Goal: Task Accomplishment & Management: Complete application form

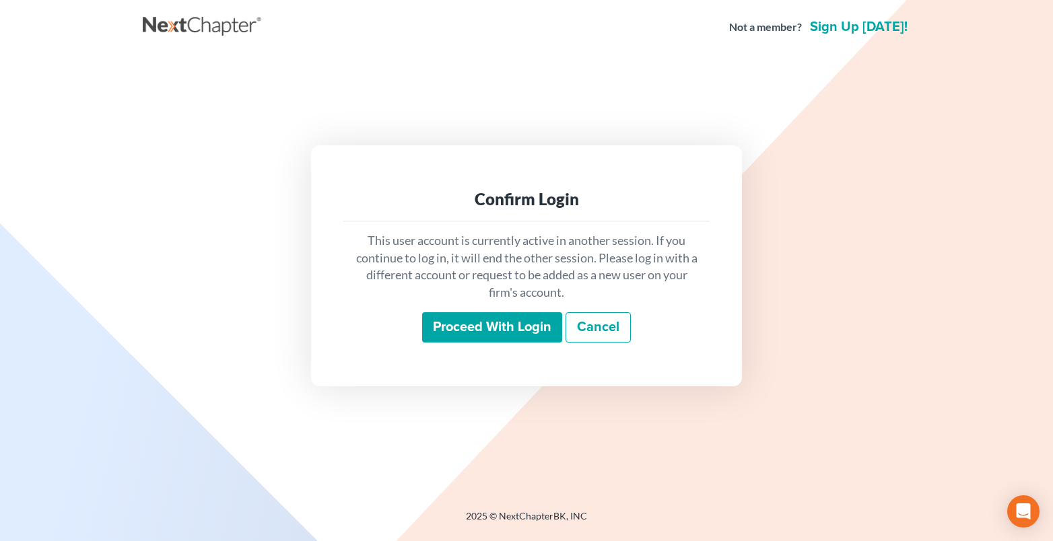
click at [483, 324] on input "Proceed with login" at bounding box center [492, 327] width 140 height 31
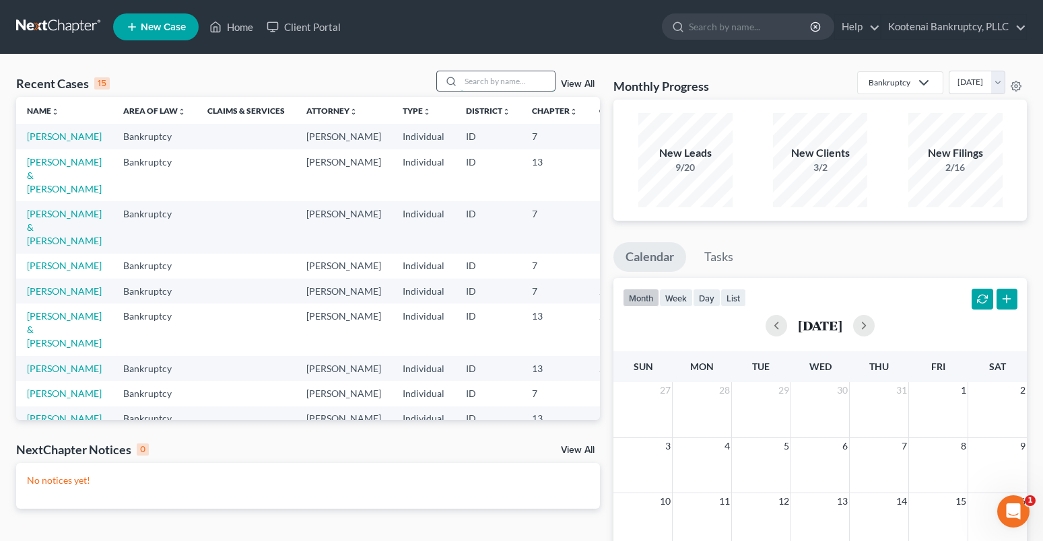
drag, startPoint x: 472, startPoint y: 83, endPoint x: 467, endPoint y: 77, distance: 7.6
click at [470, 83] on input "search" at bounding box center [507, 81] width 94 height 20
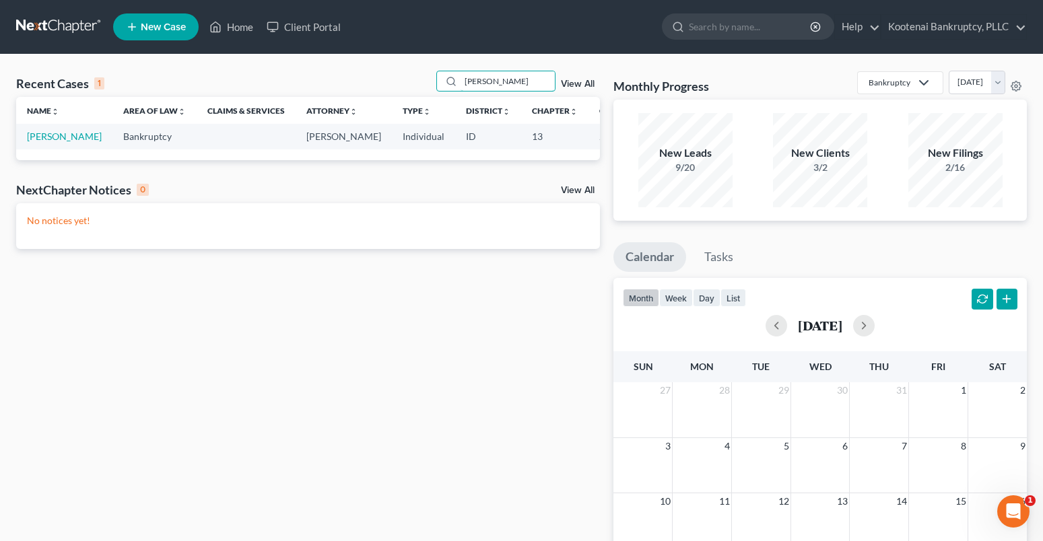
drag, startPoint x: 512, startPoint y: 77, endPoint x: 434, endPoint y: 82, distance: 77.6
click at [434, 82] on div "Recent Cases 1 shafer View All" at bounding box center [308, 84] width 584 height 26
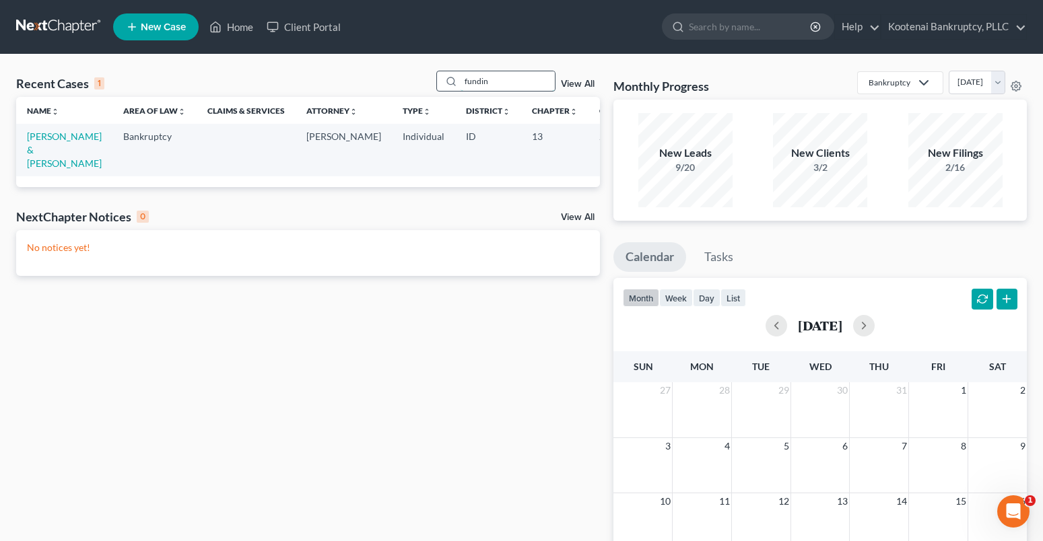
drag, startPoint x: 495, startPoint y: 83, endPoint x: 453, endPoint y: 89, distance: 42.2
click at [453, 89] on div "fundin" at bounding box center [496, 81] width 120 height 21
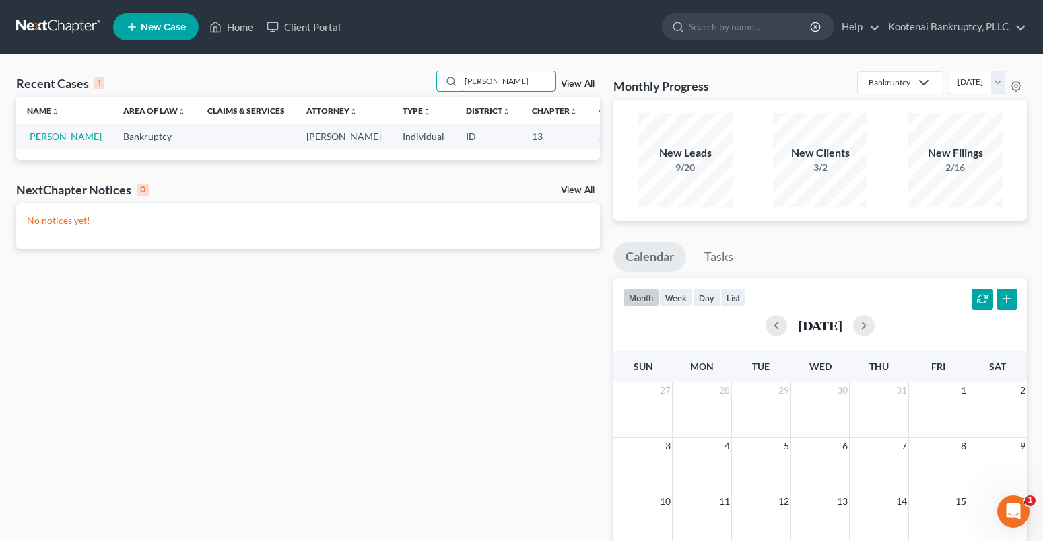
drag, startPoint x: 467, startPoint y: 90, endPoint x: 436, endPoint y: 96, distance: 32.3
click at [436, 96] on div "Recent Cases 1 shafer View All" at bounding box center [308, 84] width 584 height 26
type input "weeks"
click at [33, 134] on link "[PERSON_NAME]" at bounding box center [64, 136] width 75 height 11
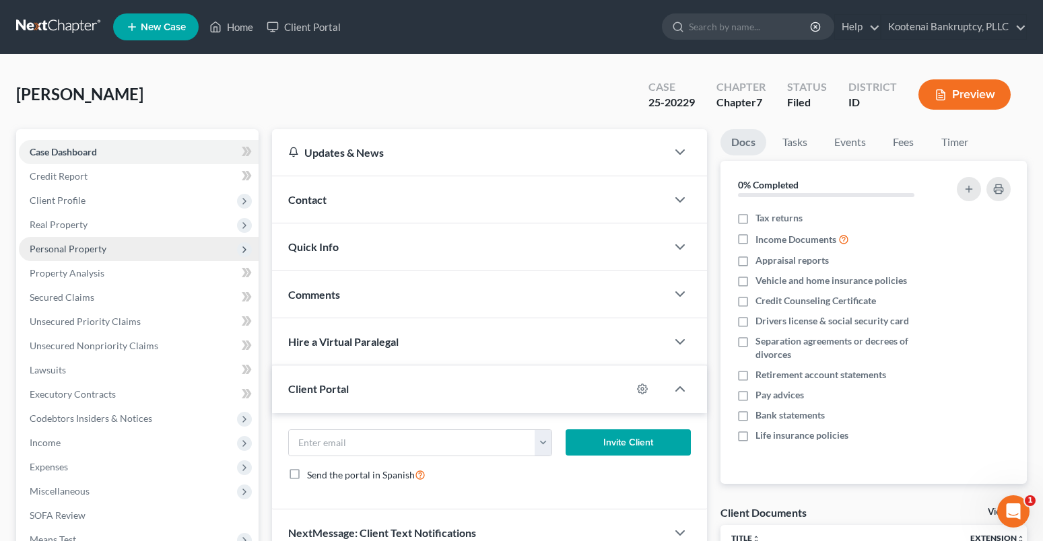
click at [46, 250] on span "Personal Property" at bounding box center [68, 248] width 77 height 11
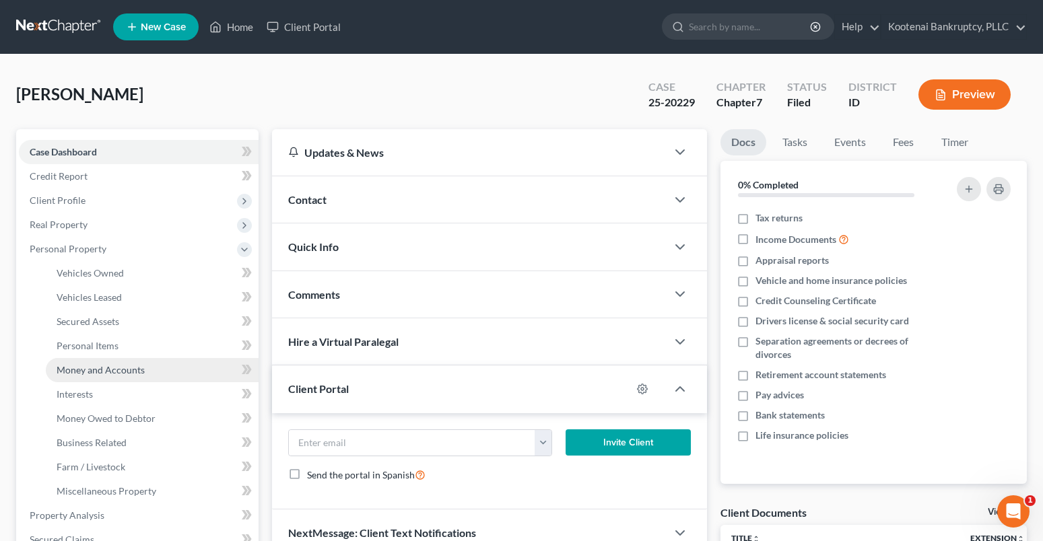
click at [77, 372] on span "Money and Accounts" at bounding box center [101, 369] width 88 height 11
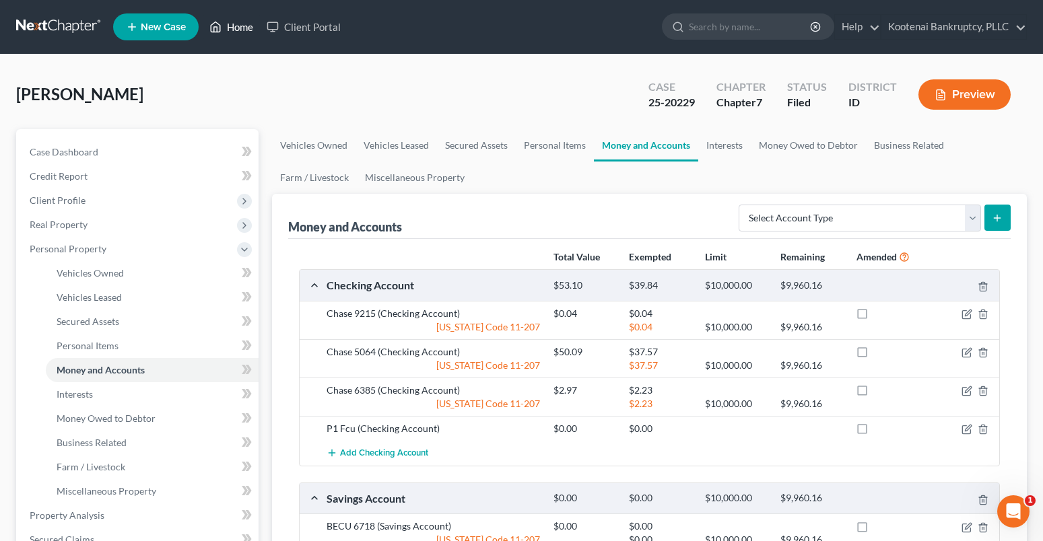
click at [240, 36] on link "Home" at bounding box center [231, 27] width 57 height 24
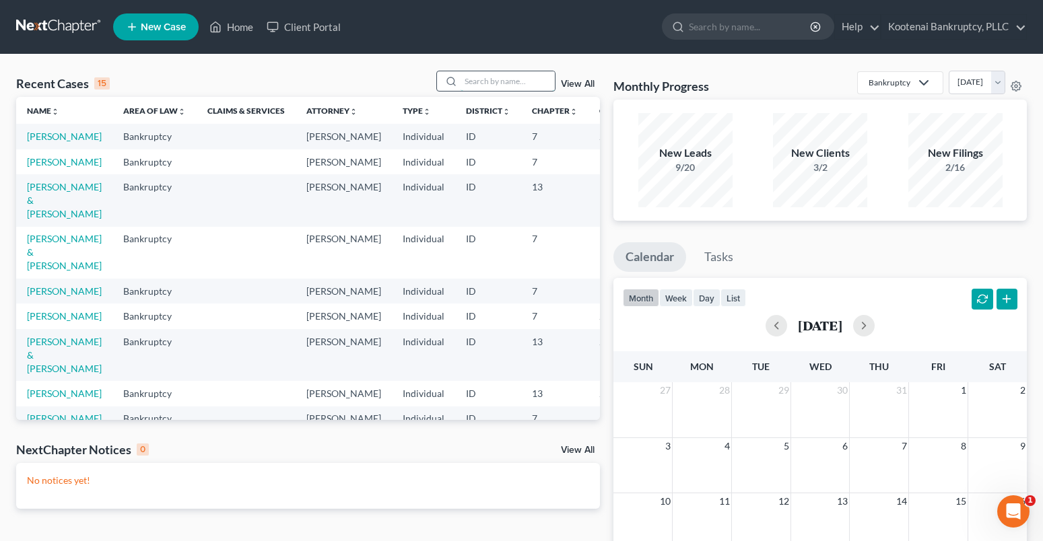
click at [476, 79] on input "search" at bounding box center [507, 81] width 94 height 20
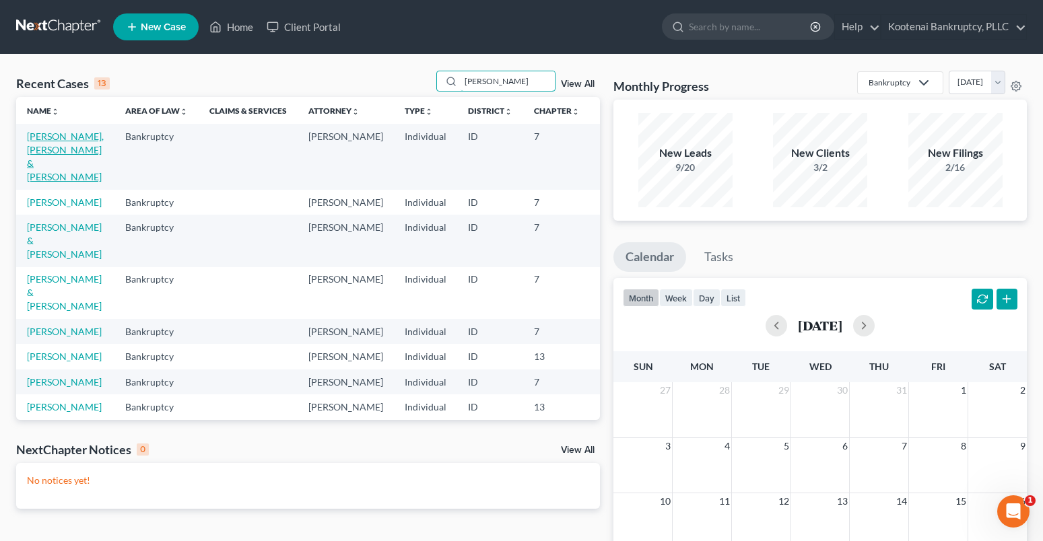
type input "jones"
click at [32, 133] on link "[PERSON_NAME], [PERSON_NAME] & [PERSON_NAME]" at bounding box center [65, 157] width 77 height 52
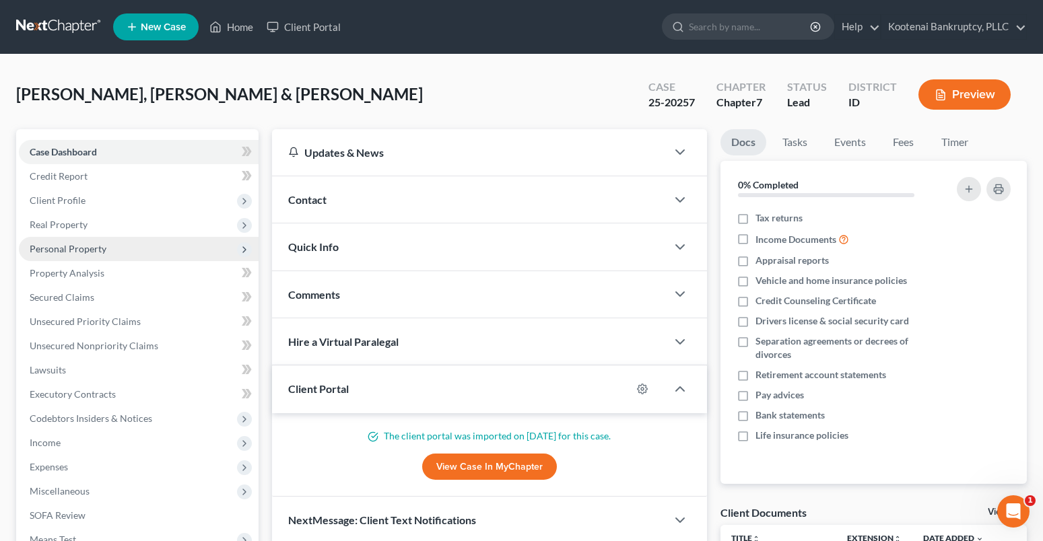
click at [42, 245] on span "Personal Property" at bounding box center [68, 248] width 77 height 11
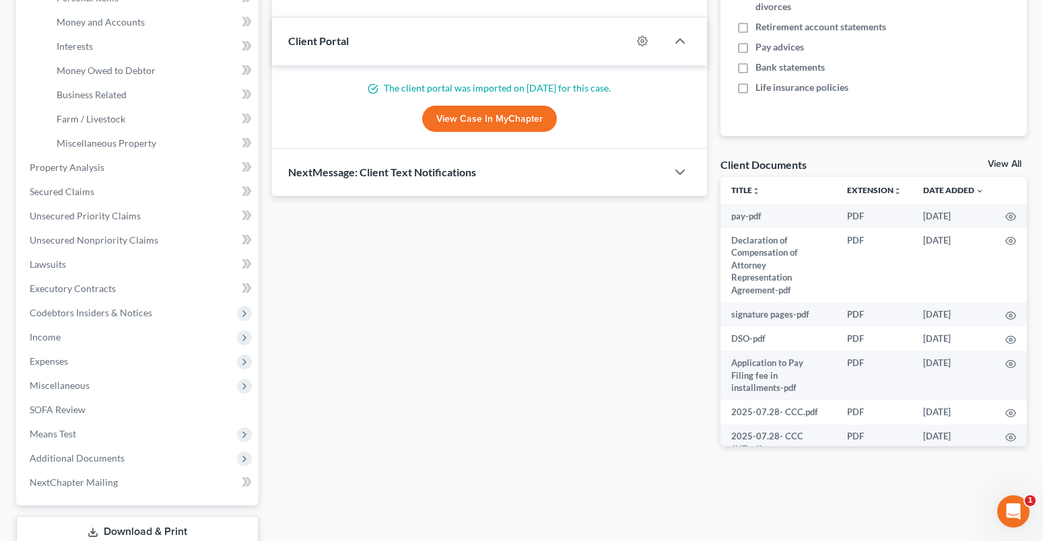
scroll to position [404, 0]
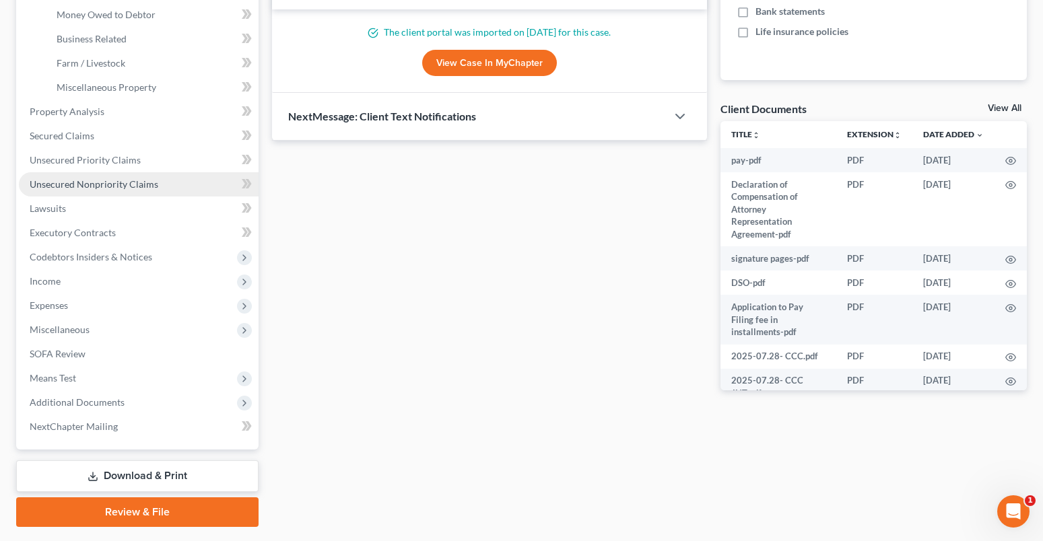
click at [50, 185] on span "Unsecured Nonpriority Claims" at bounding box center [94, 183] width 129 height 11
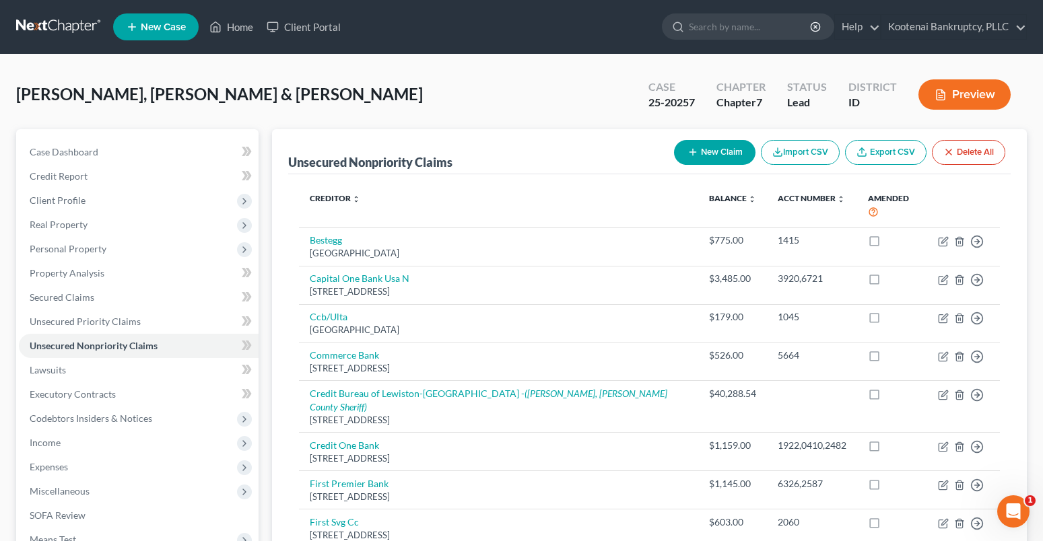
click at [716, 160] on button "New Claim" at bounding box center [714, 152] width 81 height 25
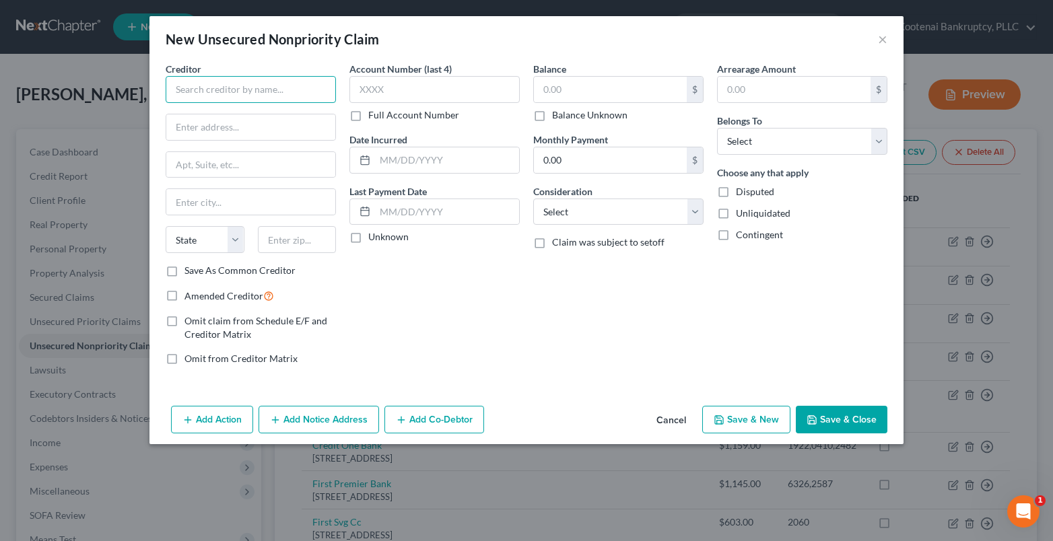
click at [203, 92] on input "text" at bounding box center [251, 89] width 170 height 27
drag, startPoint x: 208, startPoint y: 124, endPoint x: 316, endPoint y: 163, distance: 115.2
click at [213, 127] on div "[STREET_ADDRESS][US_STATE]" at bounding box center [246, 125] width 140 height 11
type input "Affirm Inc"
type input "650 California St Fl 12"
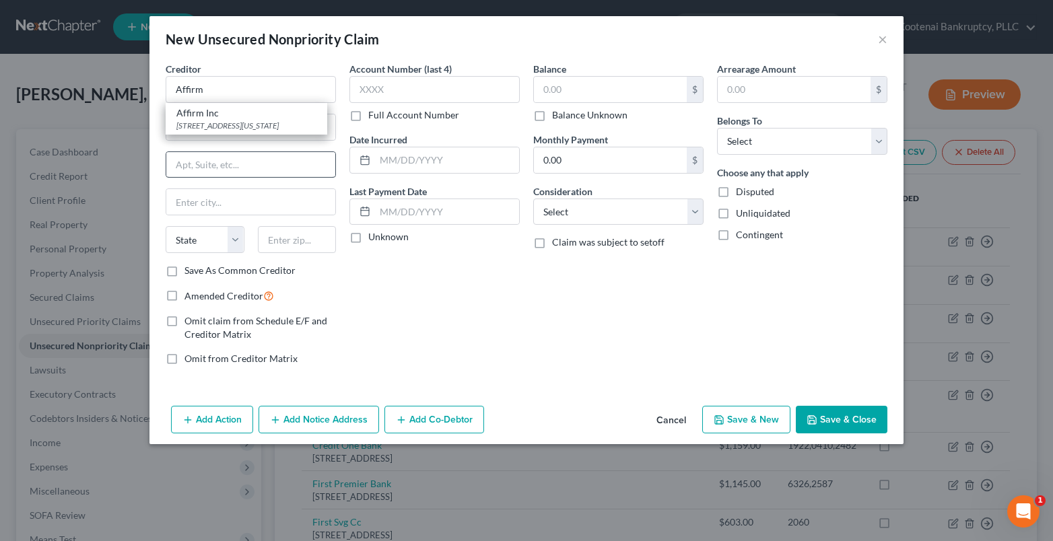
type input "San Francisco"
select select "4"
type input "94108"
drag, startPoint x: 353, startPoint y: 234, endPoint x: 443, endPoint y: 233, distance: 89.5
click at [368, 235] on label "Unknown" at bounding box center [388, 236] width 40 height 13
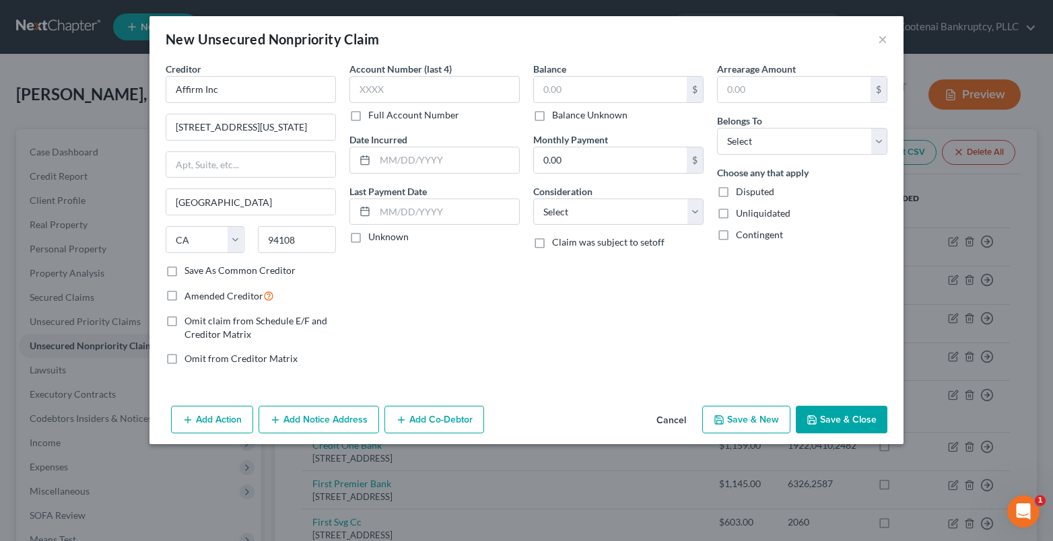
click at [374, 235] on input "Unknown" at bounding box center [378, 234] width 9 height 9
checkbox input "true"
click at [575, 221] on select "Select Cable / Satellite Services Collection Agency Credit Card Debt Debt Couns…" at bounding box center [618, 212] width 170 height 27
select select "2"
click at [533, 199] on select "Select Cable / Satellite Services Collection Agency Credit Card Debt Debt Couns…" at bounding box center [618, 212] width 170 height 27
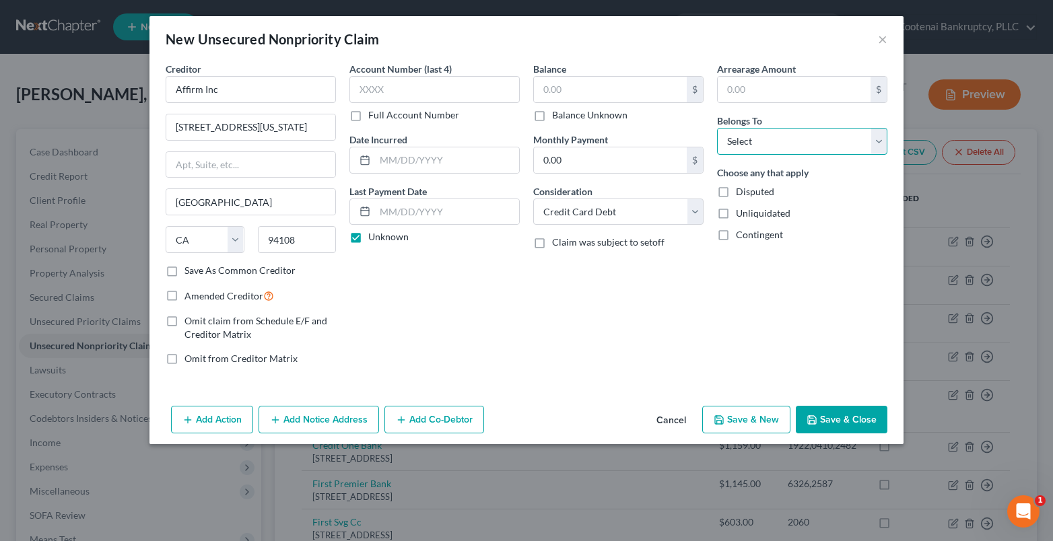
drag, startPoint x: 728, startPoint y: 143, endPoint x: 726, endPoint y: 156, distance: 12.4
click at [726, 156] on div "Arrearage Amount $ Belongs To * Select Debtor 1 Only Debtor 2 Only Debtor 1 And…" at bounding box center [802, 219] width 184 height 314
select select "4"
click at [717, 128] on select "Select Debtor 1 Only Debtor 2 Only Debtor 1 And Debtor 2 Only At Least One Of T…" at bounding box center [802, 141] width 170 height 27
click at [366, 90] on input "text" at bounding box center [434, 89] width 170 height 27
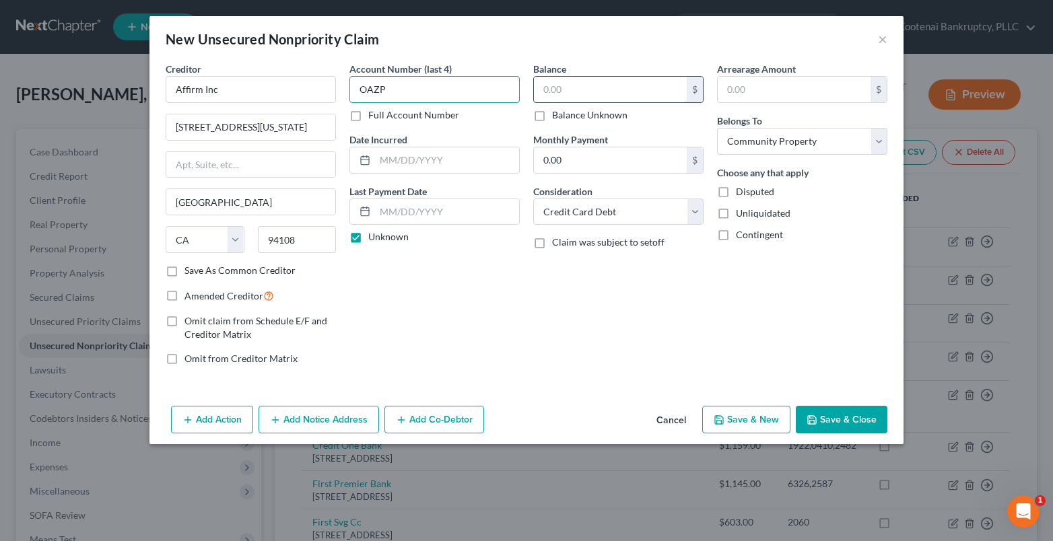
type input "OAZP"
click at [566, 94] on input "text" at bounding box center [610, 90] width 153 height 26
type input "1,093.46"
click at [184, 290] on label "Amended Creditor" at bounding box center [229, 295] width 90 height 15
click at [190, 290] on input "Amended Creditor" at bounding box center [194, 292] width 9 height 9
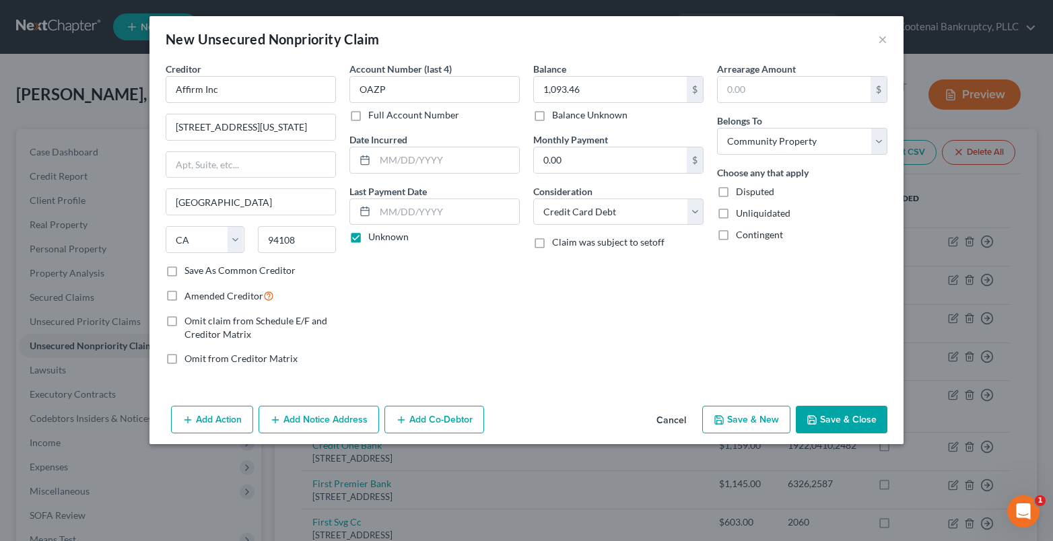
checkbox input "true"
drag, startPoint x: 854, startPoint y: 414, endPoint x: 842, endPoint y: 412, distance: 12.3
click at [853, 415] on button "Save & Close" at bounding box center [842, 420] width 92 height 28
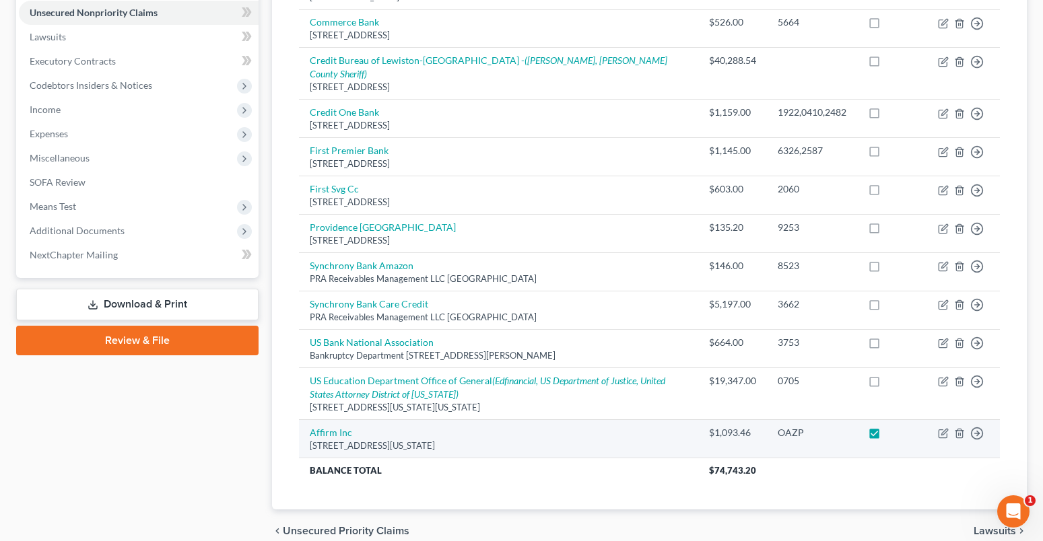
scroll to position [382, 0]
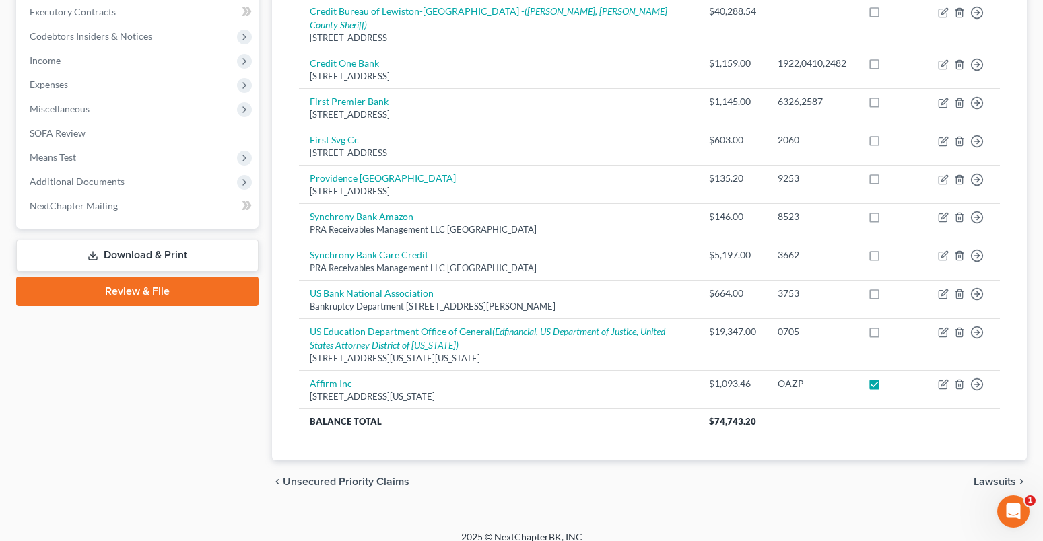
click at [136, 250] on link "Download & Print" at bounding box center [137, 256] width 242 height 32
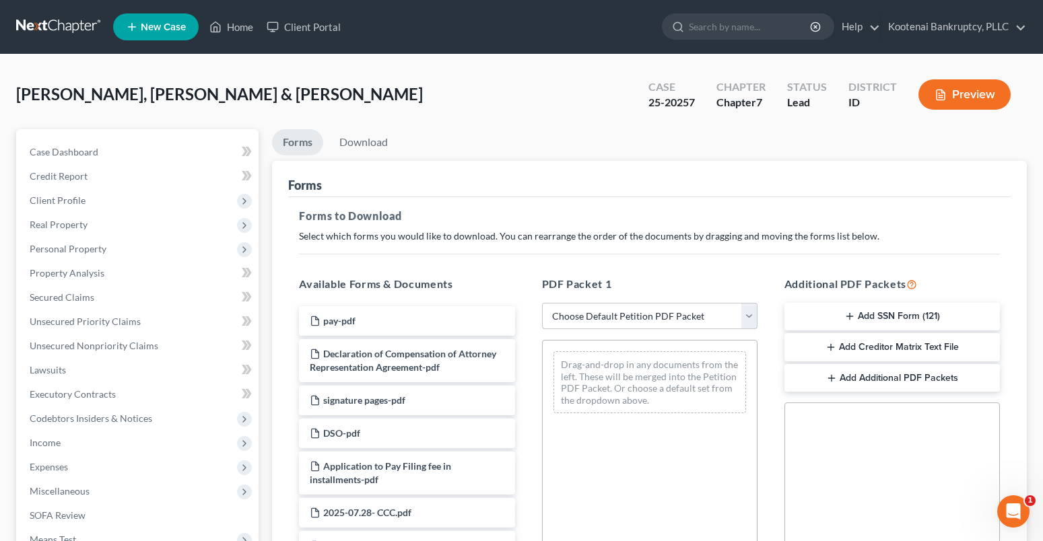
click at [594, 315] on select "Choose Default Petition PDF Packet Complete Bankruptcy Petition (all forms and …" at bounding box center [649, 316] width 215 height 27
select select "2"
click at [542, 303] on select "Choose Default Petition PDF Packet Complete Bankruptcy Petition (all forms and …" at bounding box center [649, 316] width 215 height 27
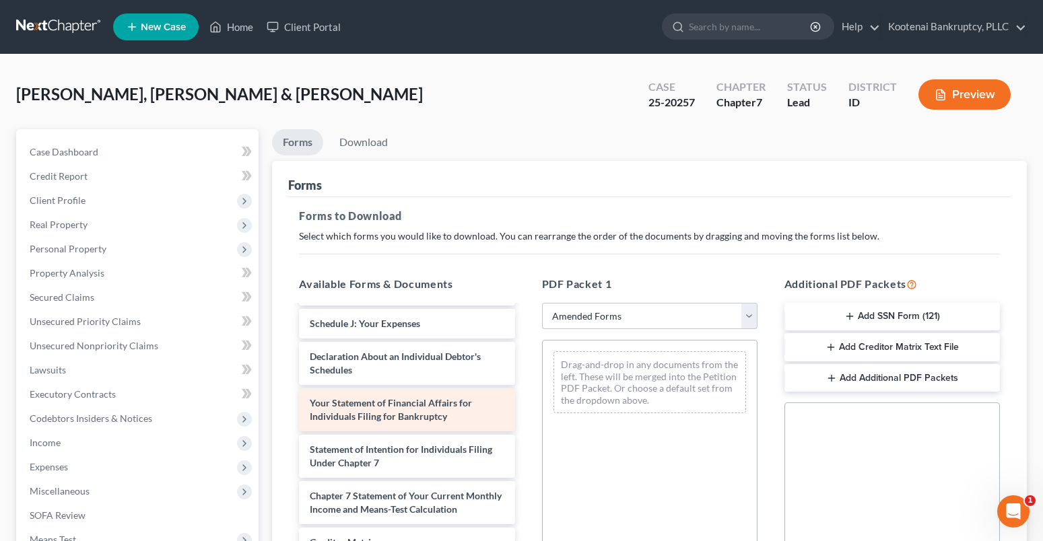
scroll to position [173, 0]
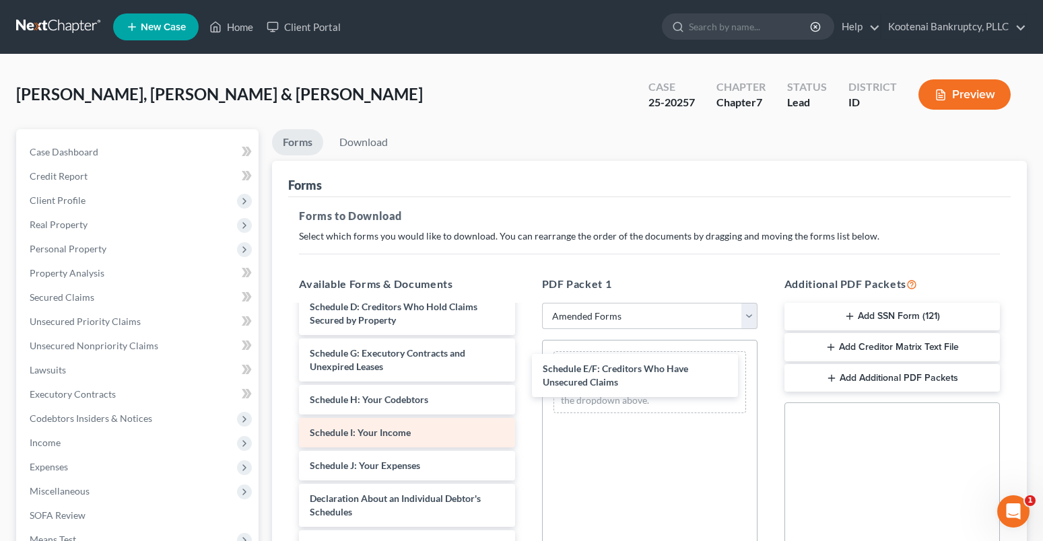
drag, startPoint x: 383, startPoint y: 357, endPoint x: 474, endPoint y: 424, distance: 112.7
click at [525, 373] on div "Schedule E/F: Creditors Who Have Unsecured Claims Voluntary Petition for Indivi…" at bounding box center [406, 472] width 237 height 679
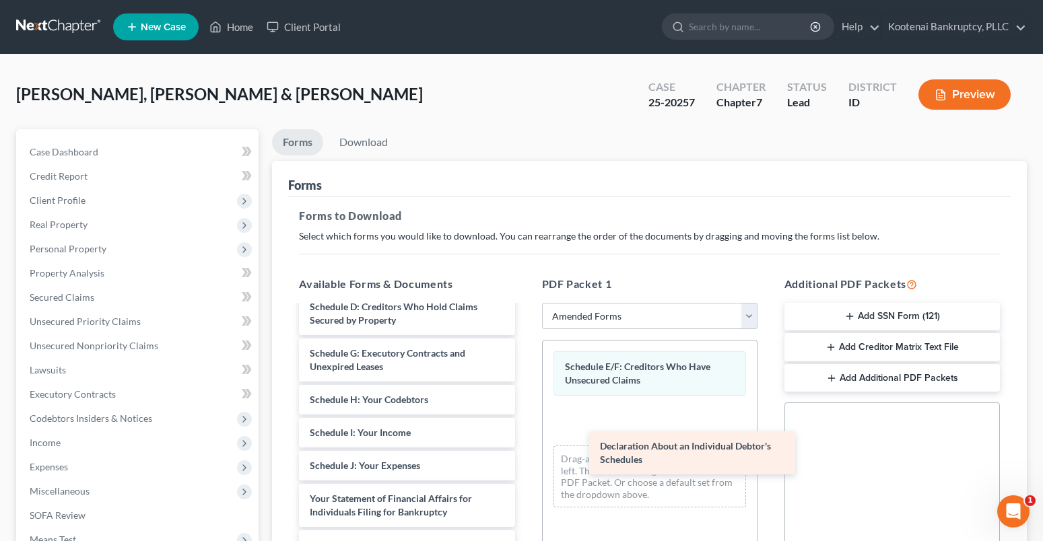
drag, startPoint x: 333, startPoint y: 504, endPoint x: 613, endPoint y: 450, distance: 285.1
click at [525, 451] on div "Declaration About an Individual Debtor's Schedules Voluntary Petition for Indiv…" at bounding box center [406, 449] width 237 height 632
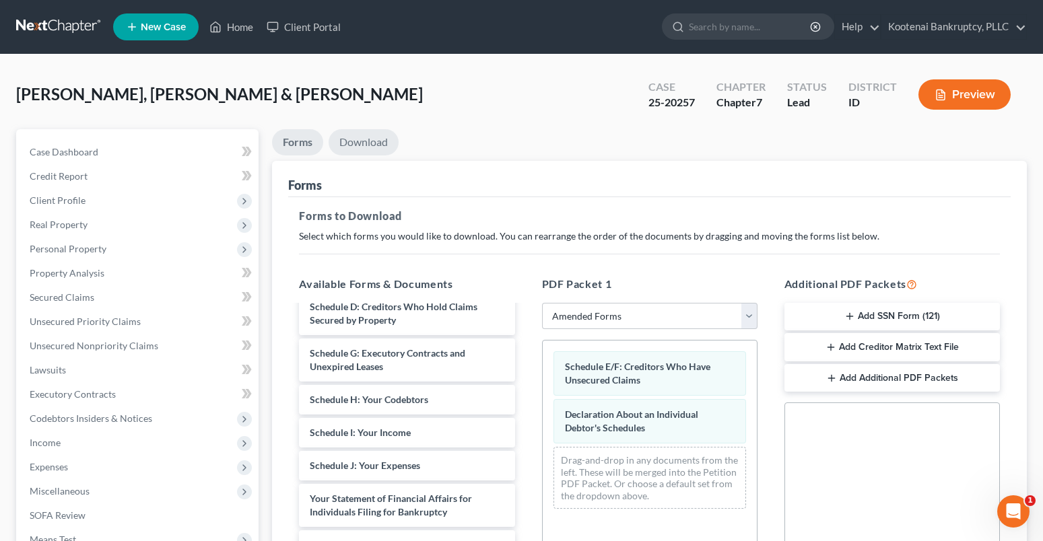
click at [373, 139] on link "Download" at bounding box center [364, 142] width 70 height 26
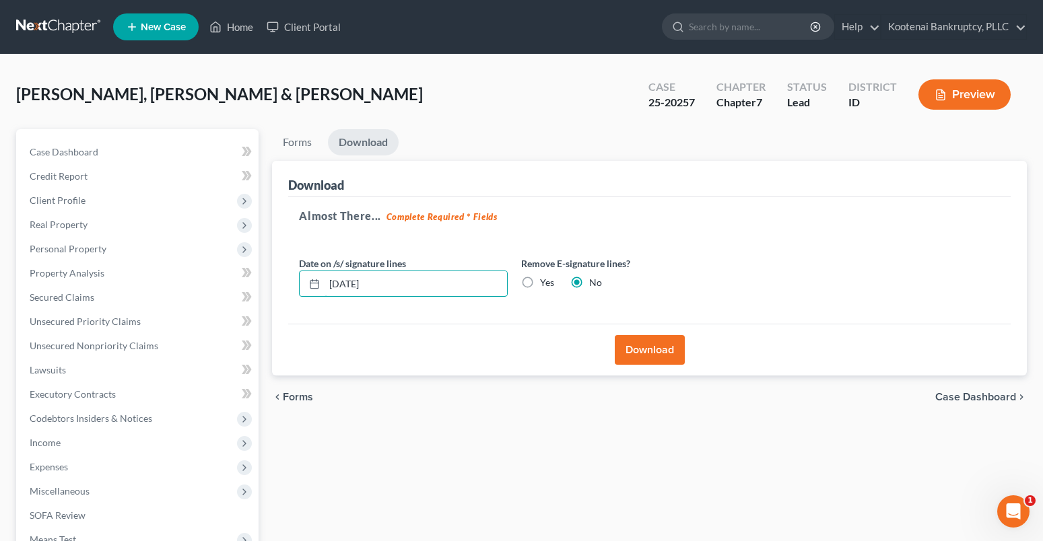
drag, startPoint x: 384, startPoint y: 293, endPoint x: 310, endPoint y: 304, distance: 74.8
click at [310, 304] on div "Date on /s/ signature lines 08/18/2025 Remove E-signature lines? Yes No" at bounding box center [514, 282] width 444 height 52
click at [660, 353] on button "Download" at bounding box center [650, 350] width 70 height 30
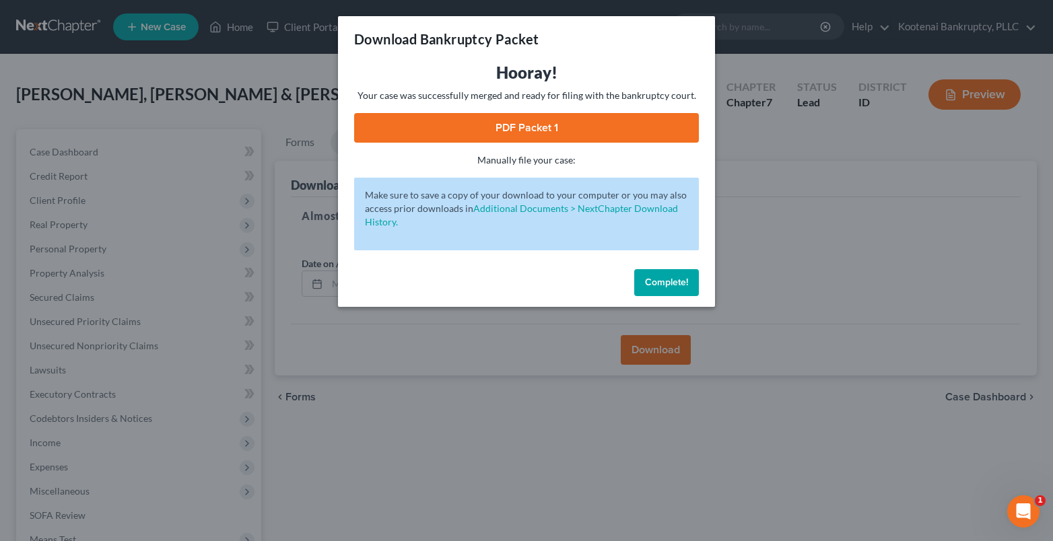
click at [489, 123] on link "PDF Packet 1" at bounding box center [526, 128] width 345 height 30
click at [649, 282] on span "Complete!" at bounding box center [666, 282] width 43 height 11
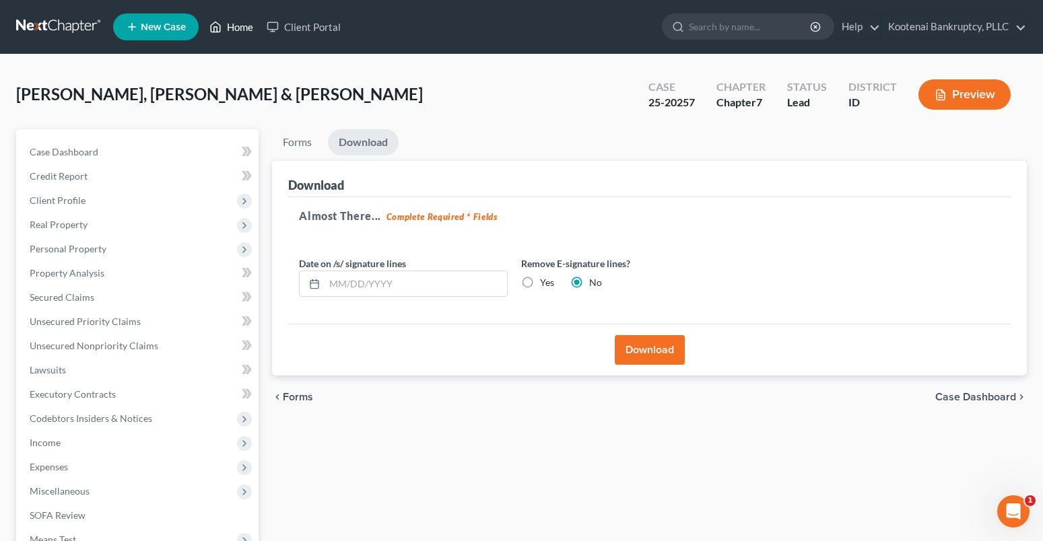
click at [237, 33] on link "Home" at bounding box center [231, 27] width 57 height 24
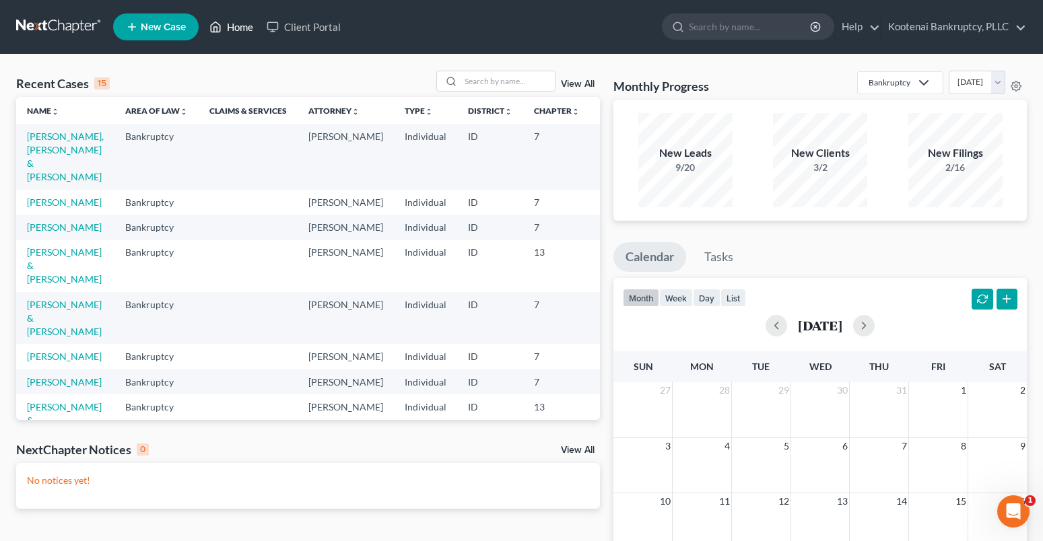
drag, startPoint x: 242, startPoint y: 29, endPoint x: 239, endPoint y: 42, distance: 13.7
click at [240, 31] on link "Home" at bounding box center [231, 27] width 57 height 24
click at [485, 81] on input "search" at bounding box center [507, 81] width 94 height 20
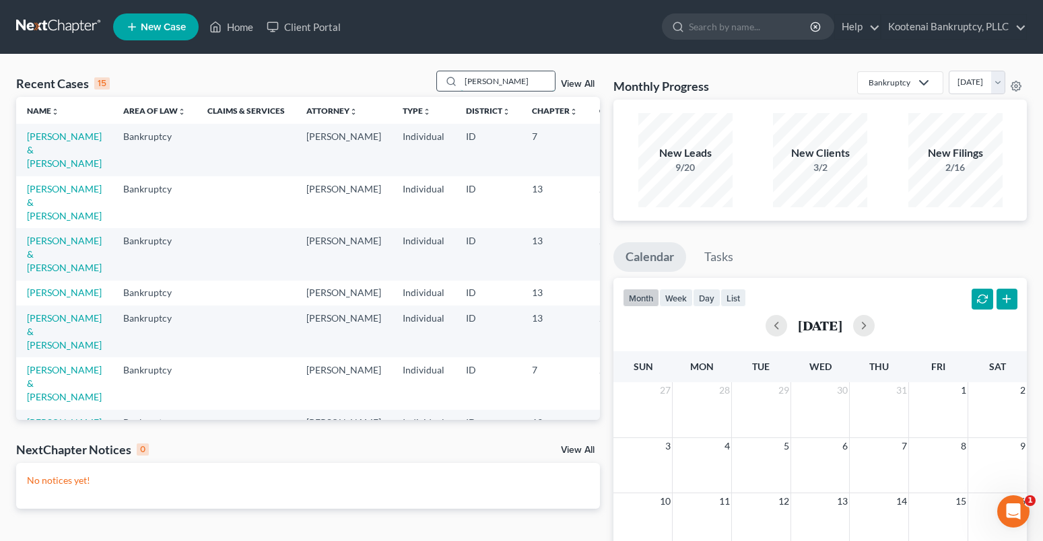
drag, startPoint x: 497, startPoint y: 83, endPoint x: 453, endPoint y: 84, distance: 43.8
click at [454, 84] on div "adams" at bounding box center [496, 81] width 120 height 21
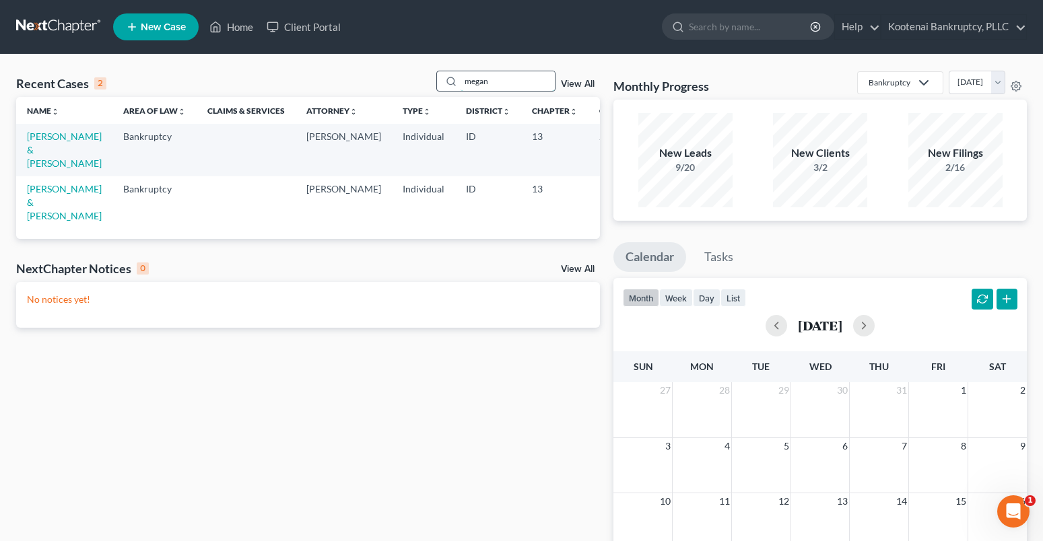
drag, startPoint x: 498, startPoint y: 82, endPoint x: 448, endPoint y: 73, distance: 50.7
click at [451, 75] on div "megan" at bounding box center [496, 81] width 120 height 21
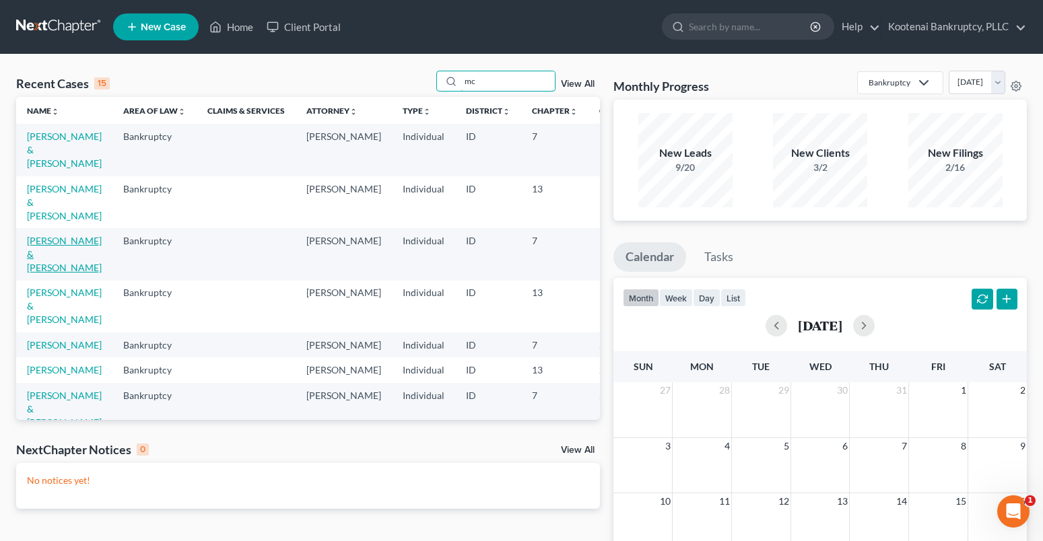
type input "mc"
click at [40, 243] on link "[PERSON_NAME] & [PERSON_NAME]" at bounding box center [64, 254] width 75 height 38
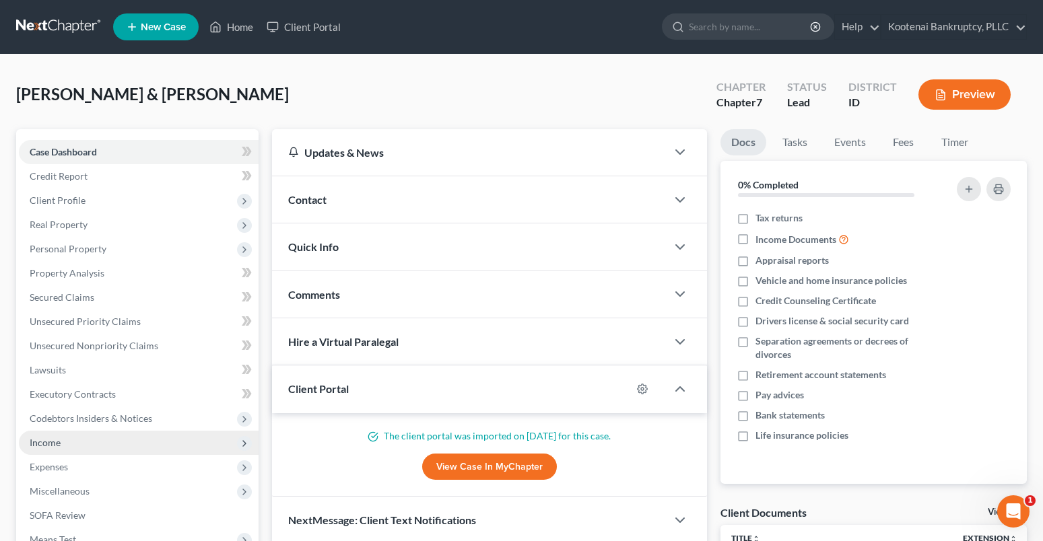
click at [49, 447] on span "Income" at bounding box center [45, 442] width 31 height 11
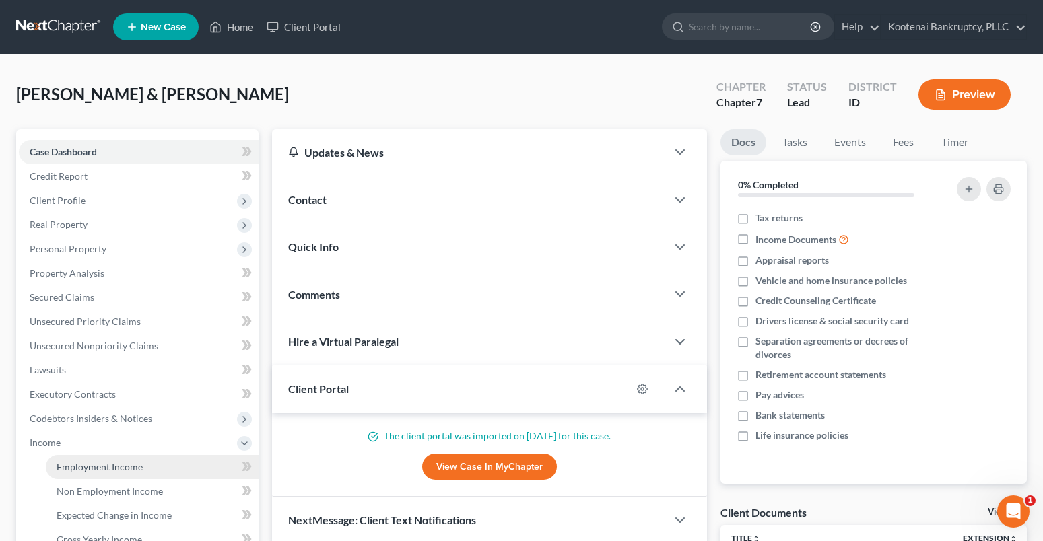
click at [80, 471] on span "Employment Income" at bounding box center [100, 466] width 86 height 11
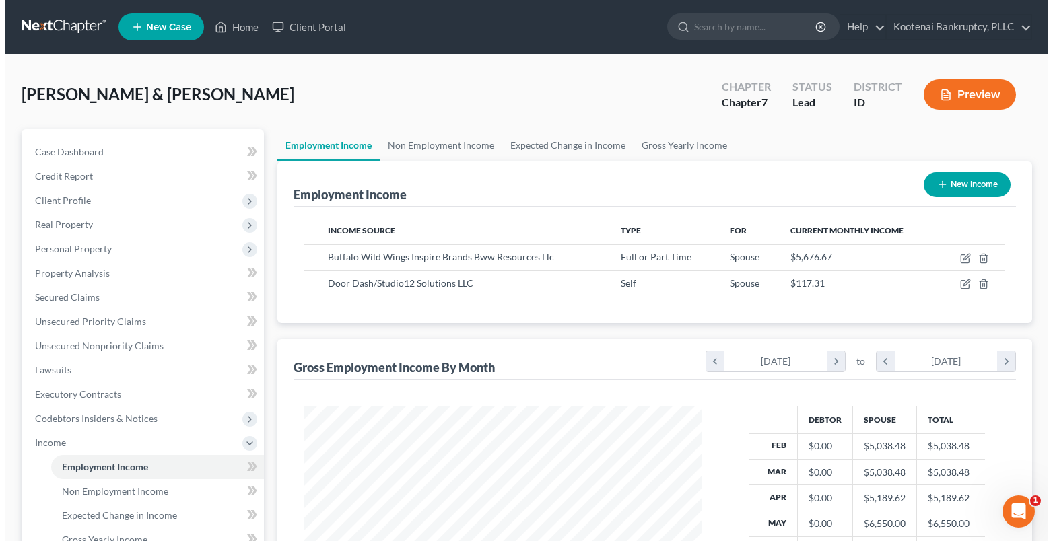
scroll to position [242, 425]
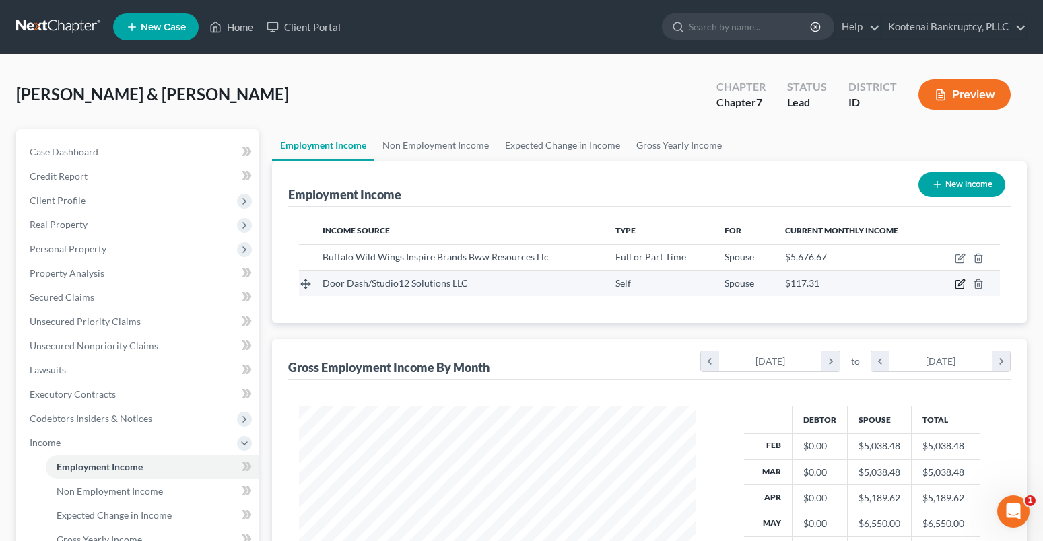
click at [957, 285] on icon "button" at bounding box center [960, 284] width 11 height 11
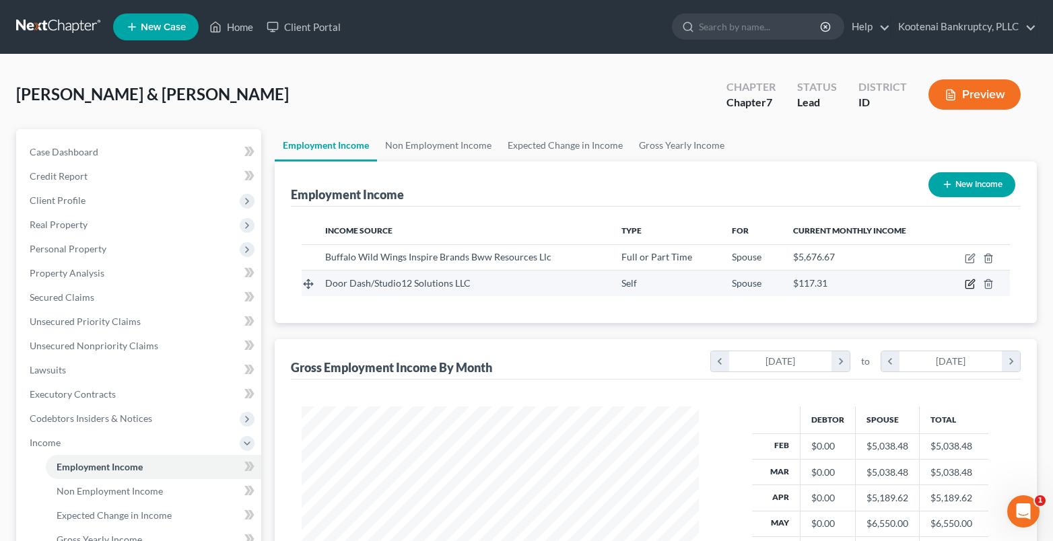
select select "1"
select select "13"
select select "0"
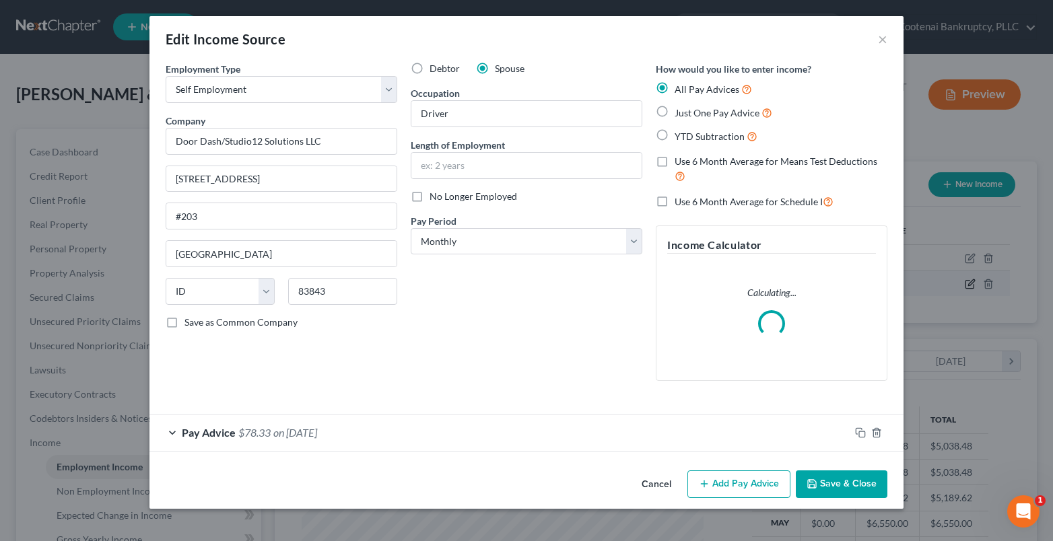
scroll to position [242, 429]
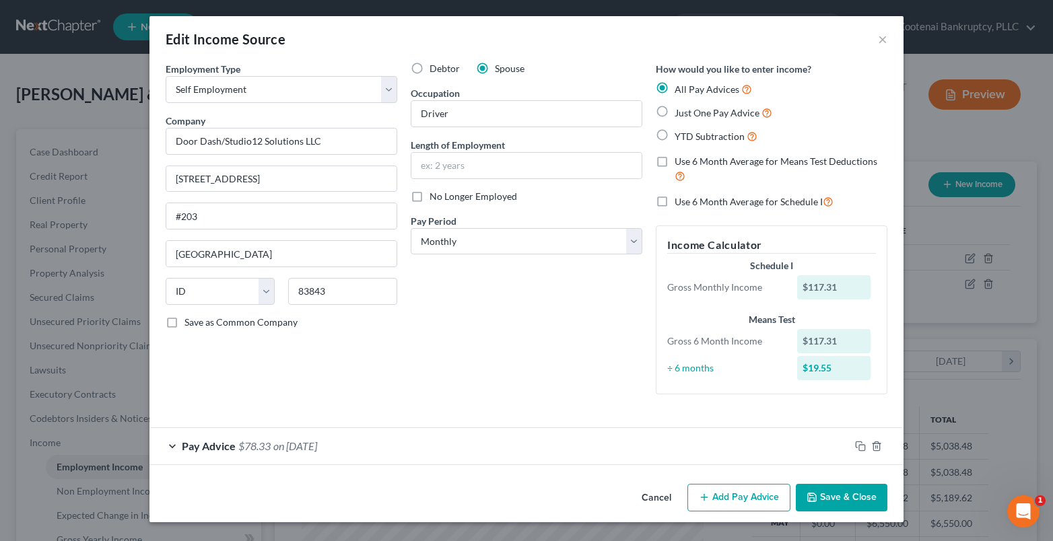
click at [761, 497] on button "Add Pay Advice" at bounding box center [738, 498] width 103 height 28
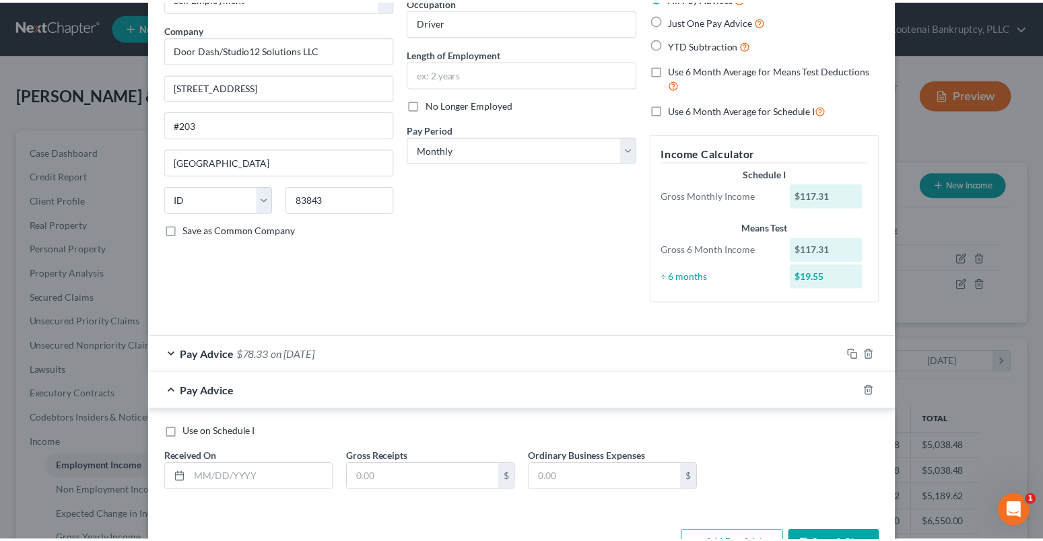
scroll to position [137, 0]
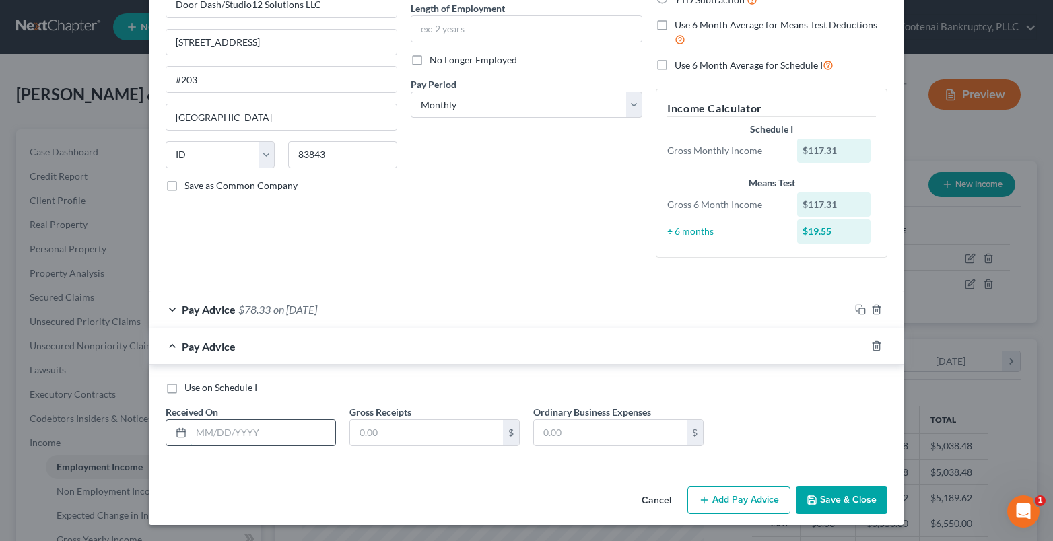
click at [195, 438] on input "text" at bounding box center [263, 433] width 144 height 26
type input "007/31/2025"
click at [373, 436] on input "text" at bounding box center [426, 433] width 153 height 26
type input "17.07"
drag, startPoint x: 551, startPoint y: 431, endPoint x: 522, endPoint y: 418, distance: 31.6
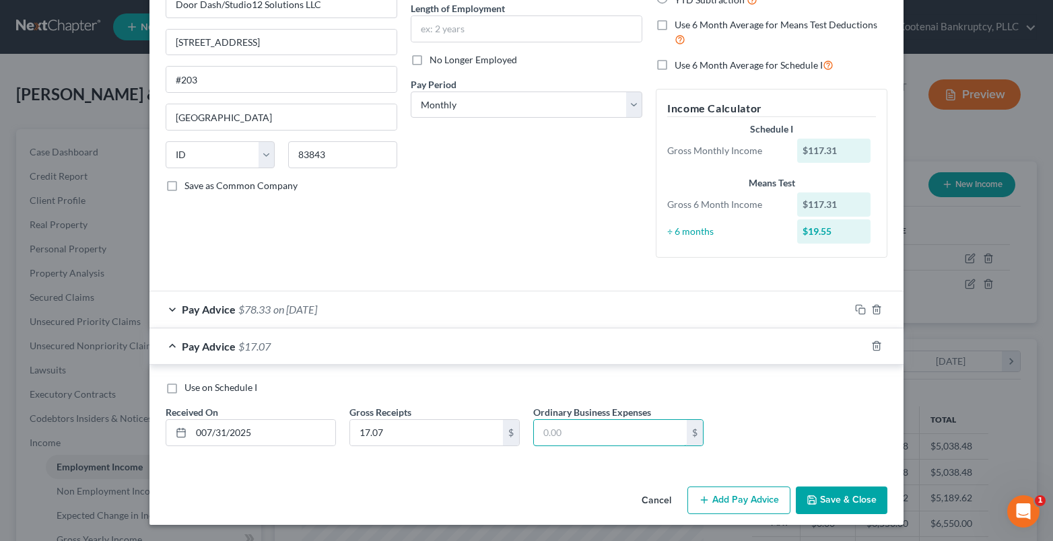
click at [553, 431] on input "text" at bounding box center [610, 433] width 153 height 26
type input "1.25"
click at [835, 496] on button "Save & Close" at bounding box center [842, 501] width 92 height 28
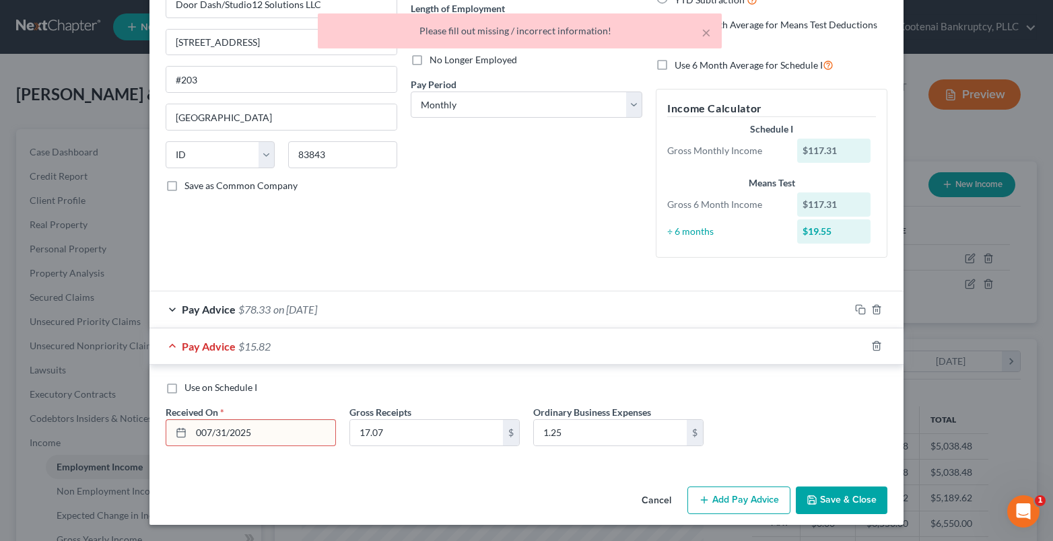
drag, startPoint x: 197, startPoint y: 434, endPoint x: 200, endPoint y: 418, distance: 15.8
click at [197, 427] on input "007/31/2025" at bounding box center [263, 433] width 144 height 26
type input "[DATE]"
click at [874, 499] on button "Save & Close" at bounding box center [842, 501] width 92 height 28
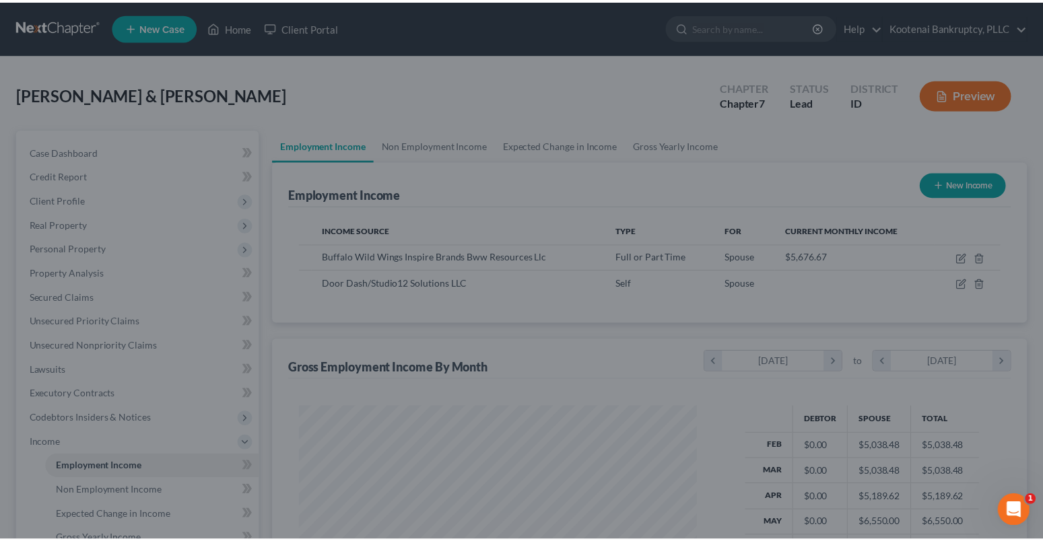
scroll to position [672964, 672781]
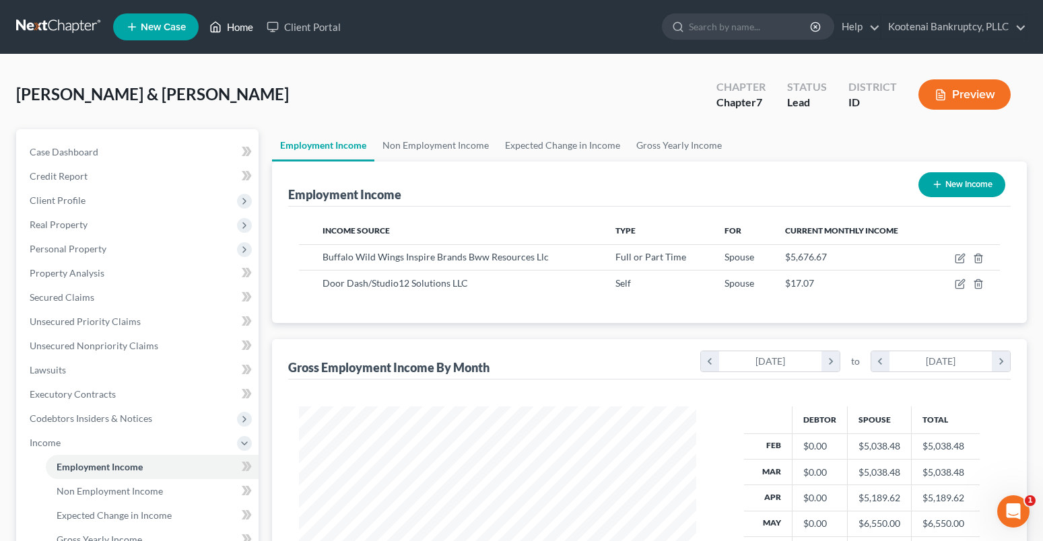
click at [240, 28] on link "Home" at bounding box center [231, 27] width 57 height 24
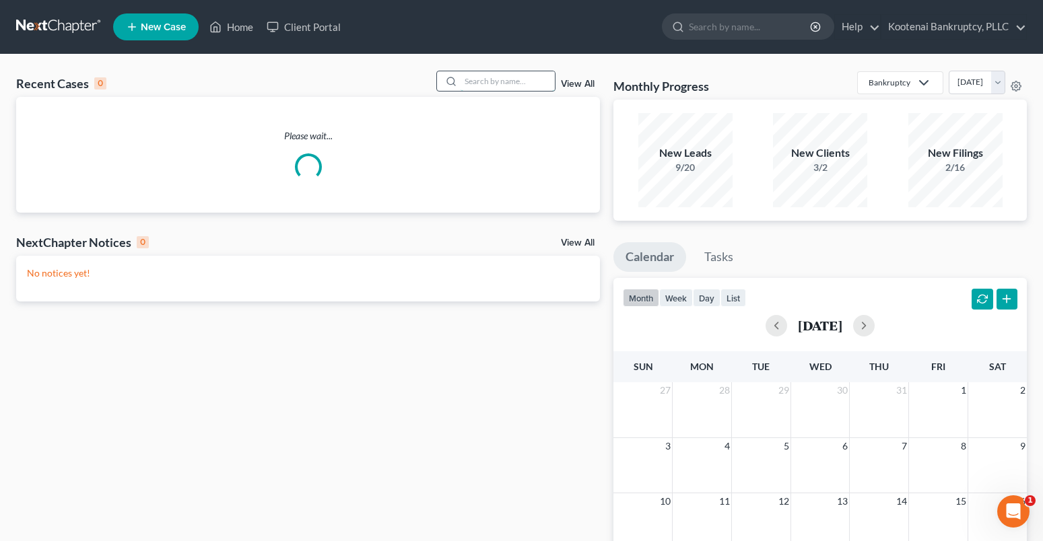
drag, startPoint x: 477, startPoint y: 77, endPoint x: 451, endPoint y: 84, distance: 27.3
click at [477, 77] on input "search" at bounding box center [507, 81] width 94 height 20
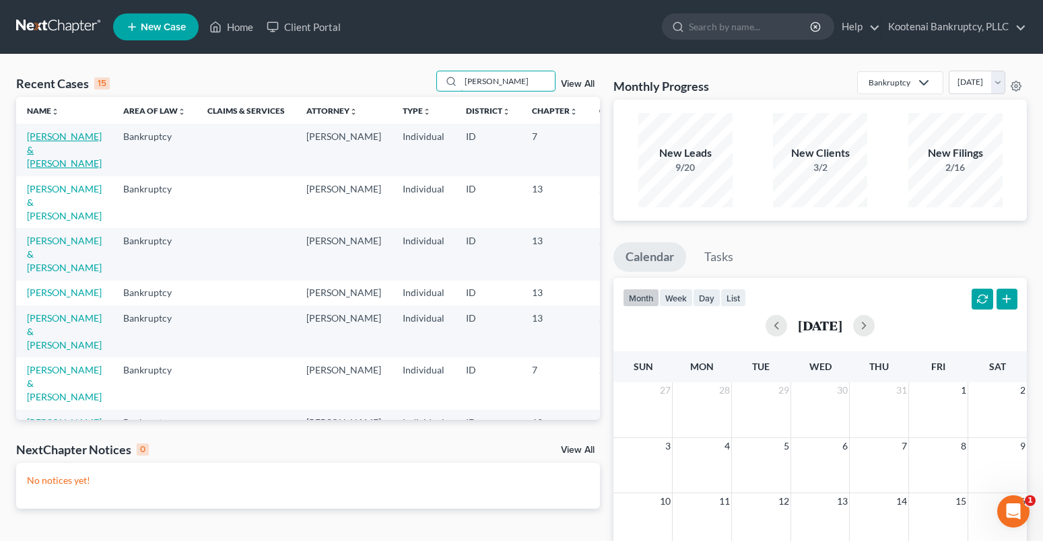
type input "adams"
click at [42, 138] on link "[PERSON_NAME] & [PERSON_NAME]" at bounding box center [64, 150] width 75 height 38
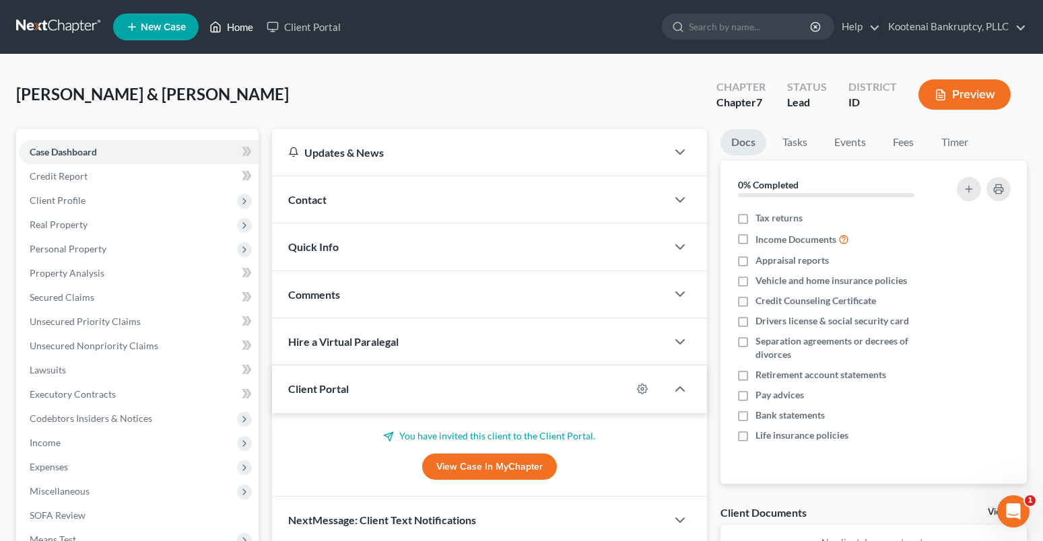
click at [246, 32] on link "Home" at bounding box center [231, 27] width 57 height 24
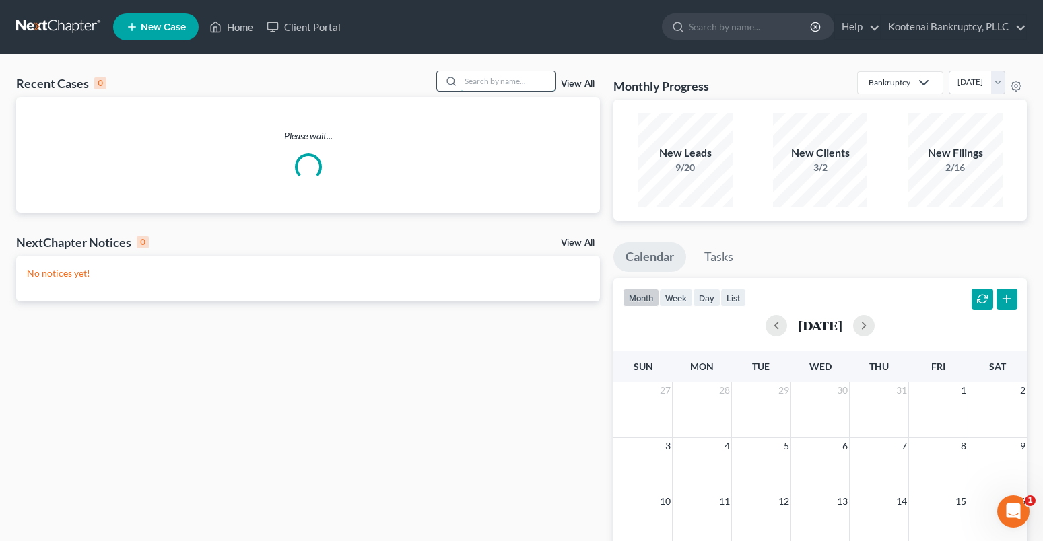
click at [473, 80] on input "search" at bounding box center [507, 81] width 94 height 20
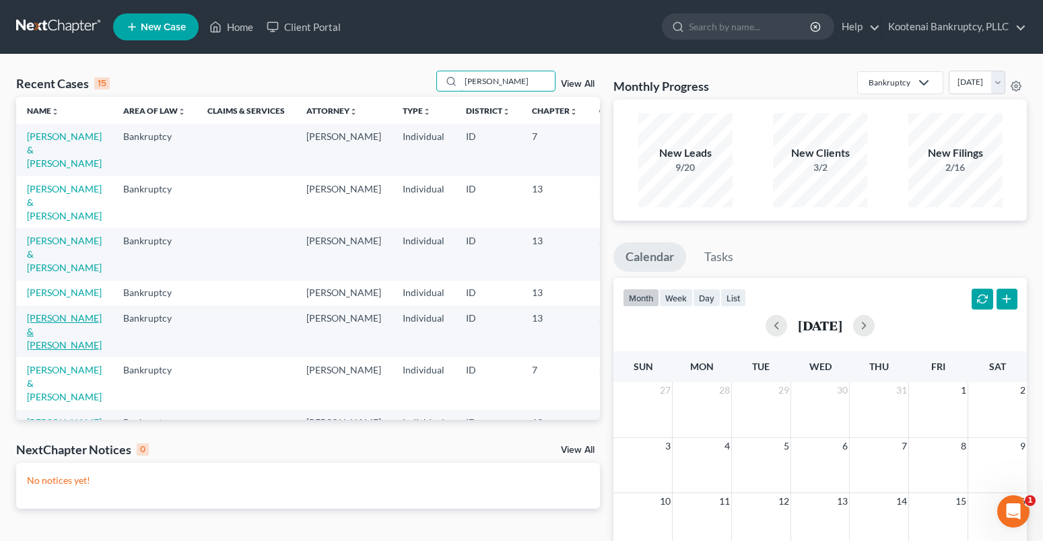
type input "adams"
click at [40, 332] on link "[PERSON_NAME] & [PERSON_NAME]" at bounding box center [64, 331] width 75 height 38
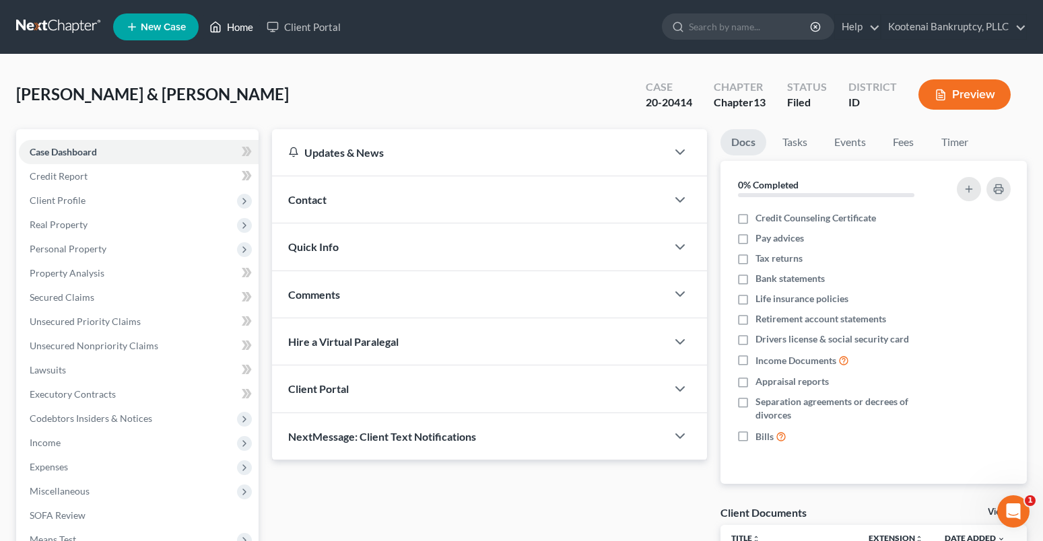
click at [246, 26] on link "Home" at bounding box center [231, 27] width 57 height 24
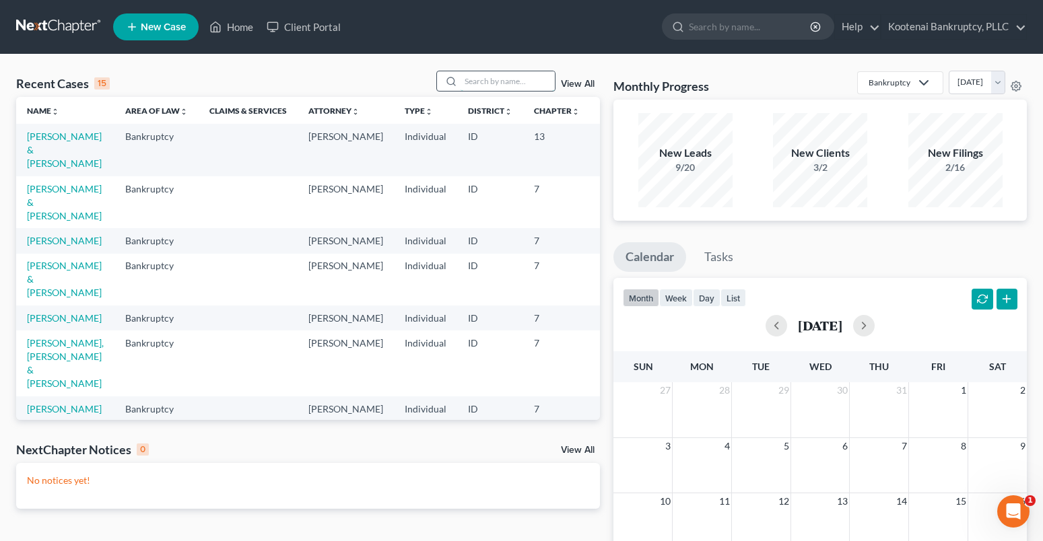
click at [475, 90] on input "search" at bounding box center [507, 81] width 94 height 20
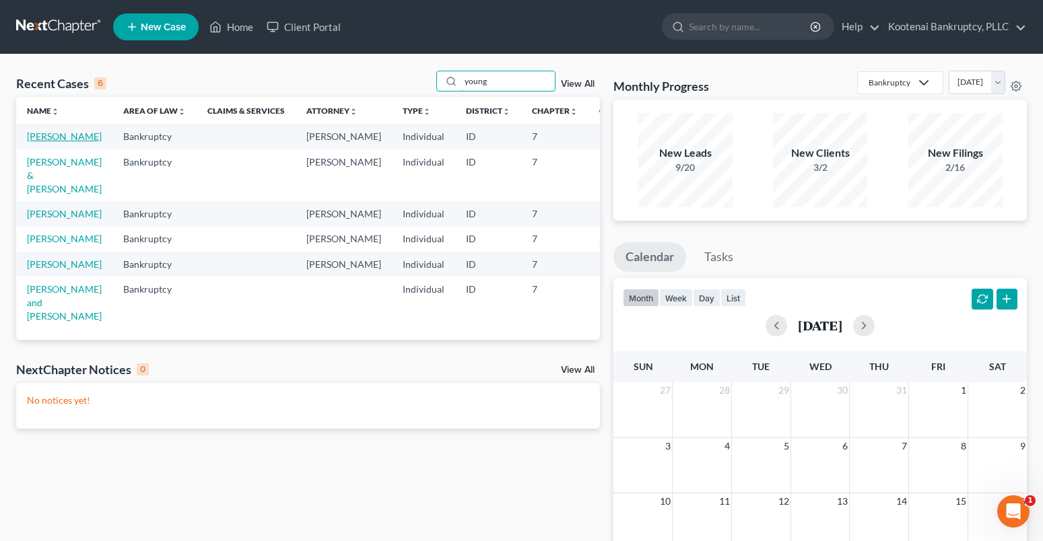
type input "young"
click at [37, 135] on link "[PERSON_NAME]" at bounding box center [64, 136] width 75 height 11
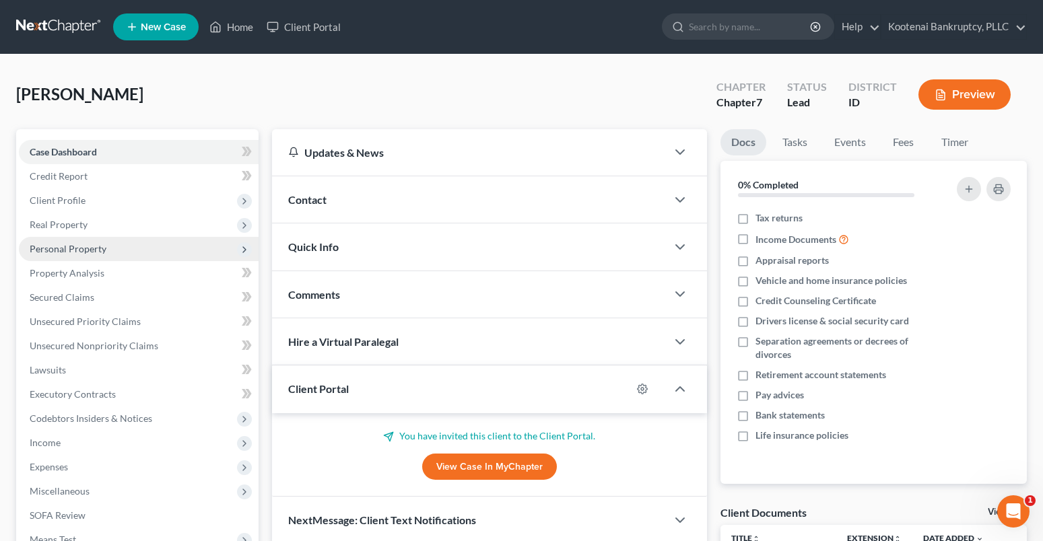
click at [65, 246] on span "Personal Property" at bounding box center [68, 248] width 77 height 11
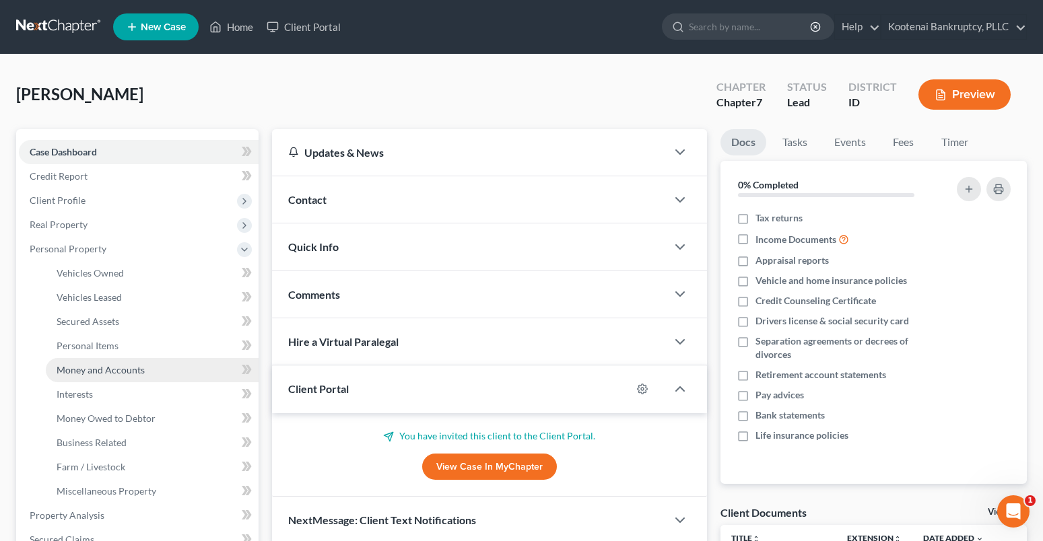
click at [82, 366] on span "Money and Accounts" at bounding box center [101, 369] width 88 height 11
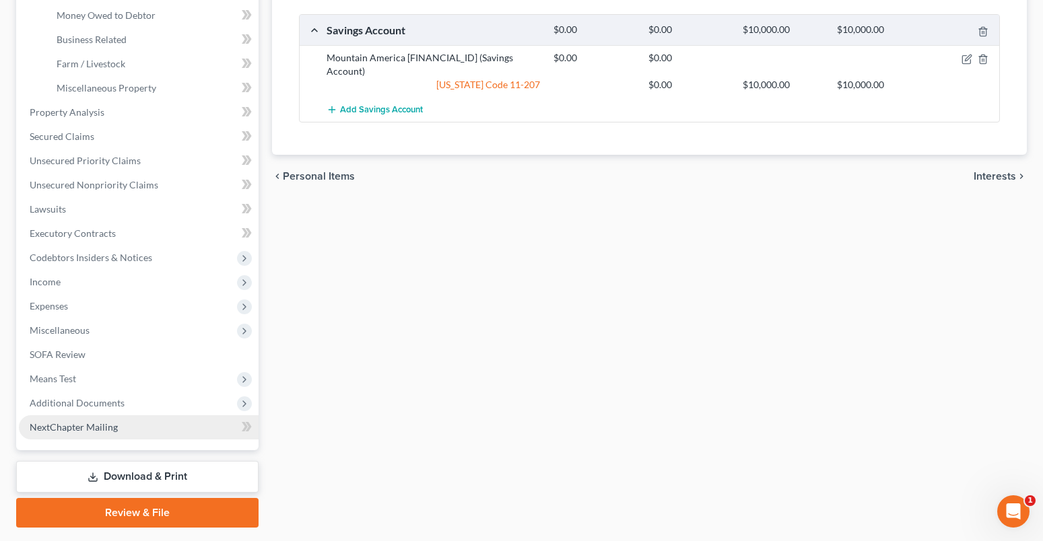
scroll to position [404, 0]
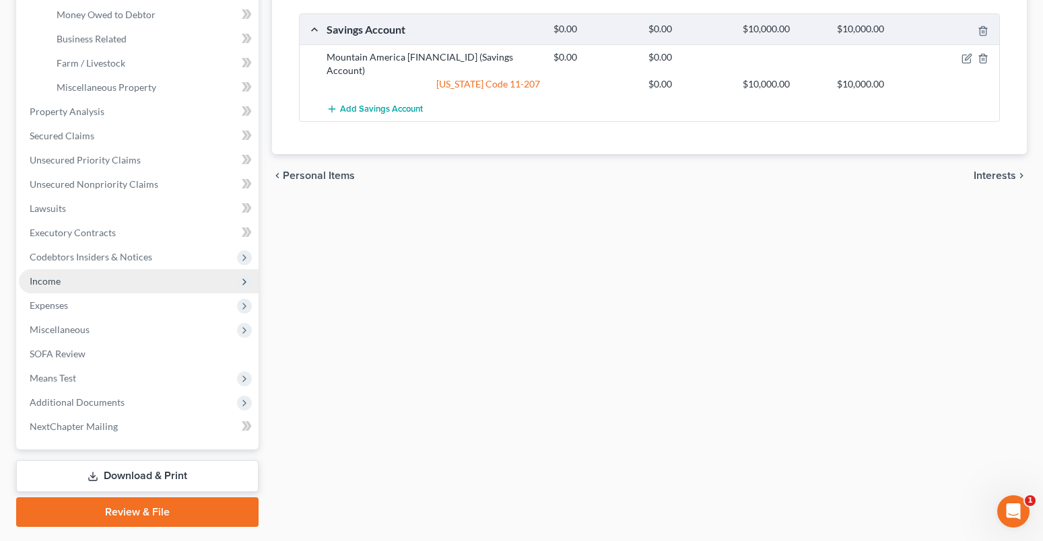
click at [50, 287] on span "Income" at bounding box center [139, 281] width 240 height 24
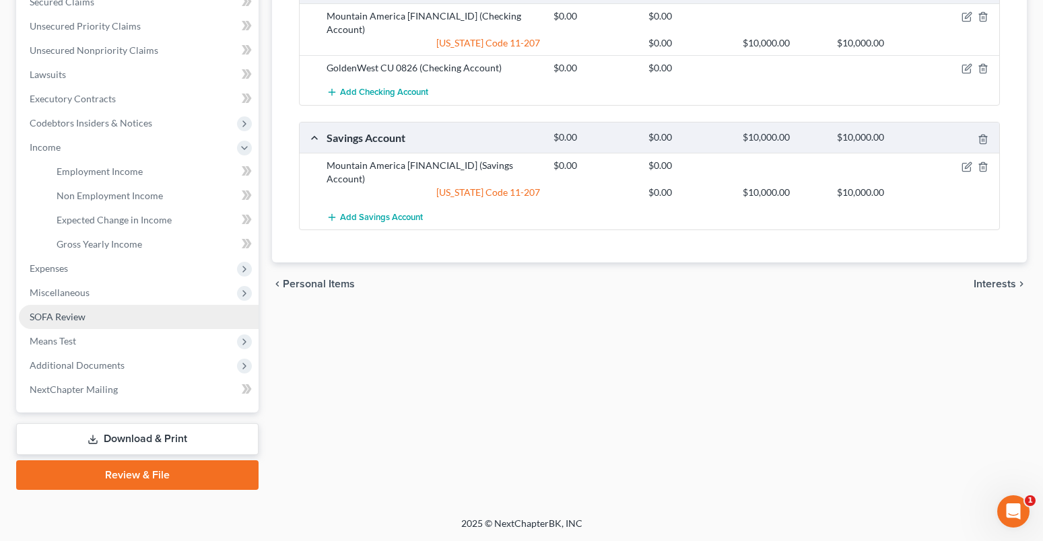
scroll to position [296, 0]
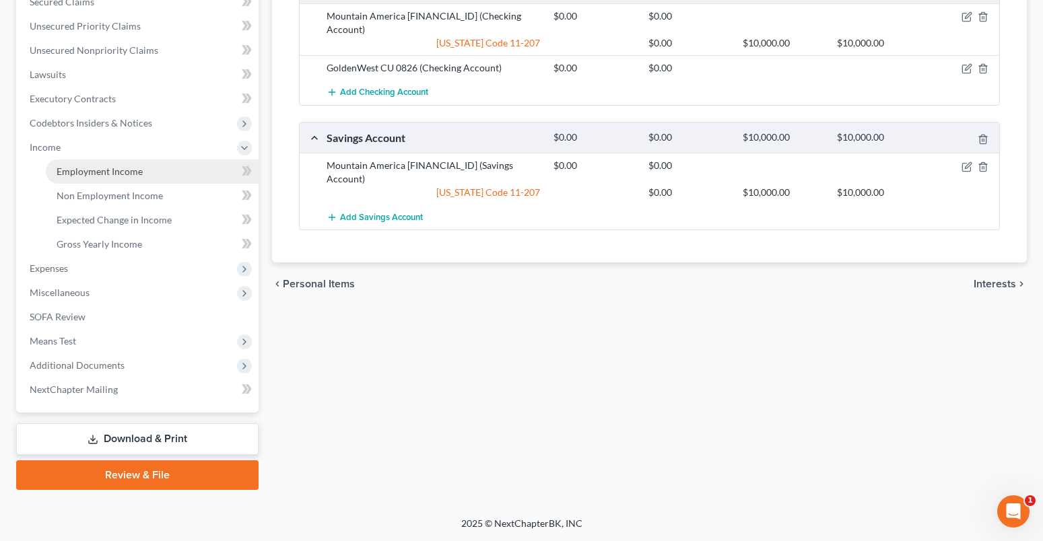
click at [79, 176] on span "Employment Income" at bounding box center [100, 171] width 86 height 11
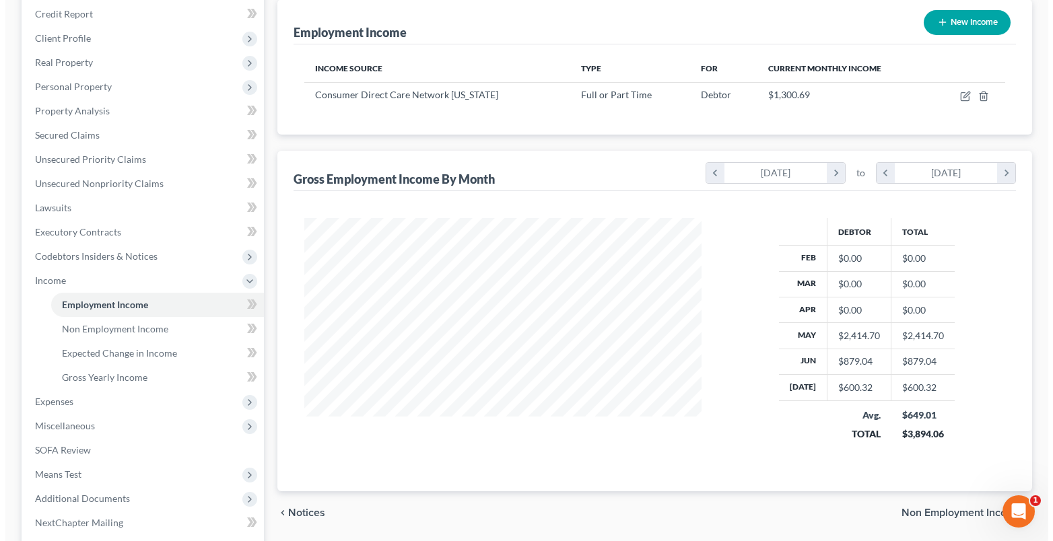
scroll to position [202, 0]
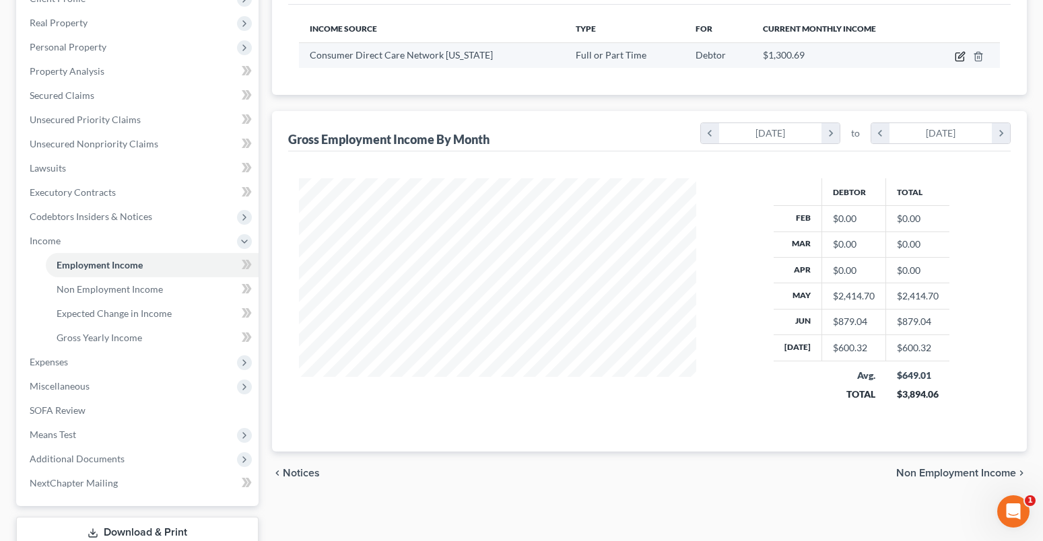
click at [961, 56] on icon "button" at bounding box center [960, 56] width 11 height 11
select select "0"
select select "50"
select select "2"
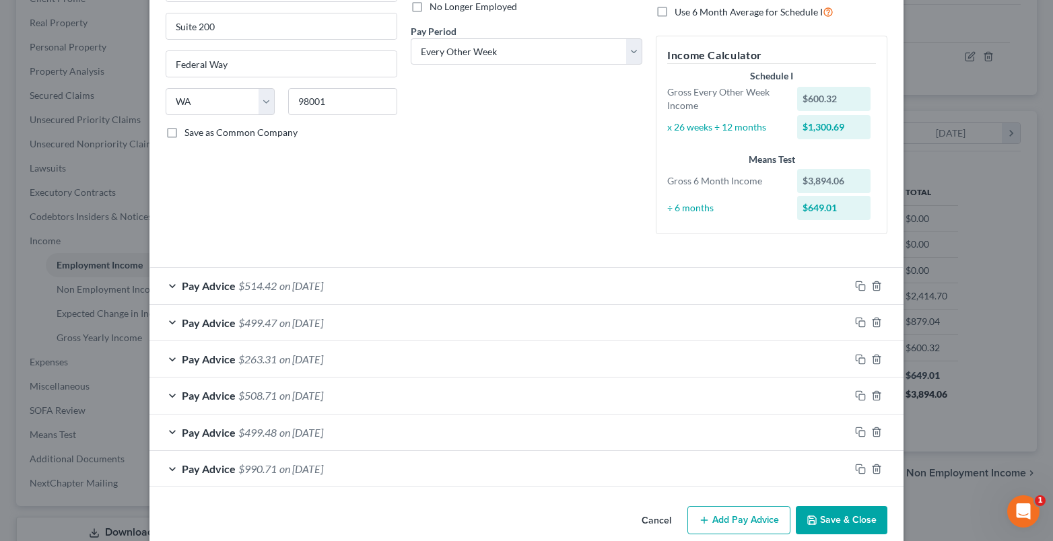
scroll to position [210, 0]
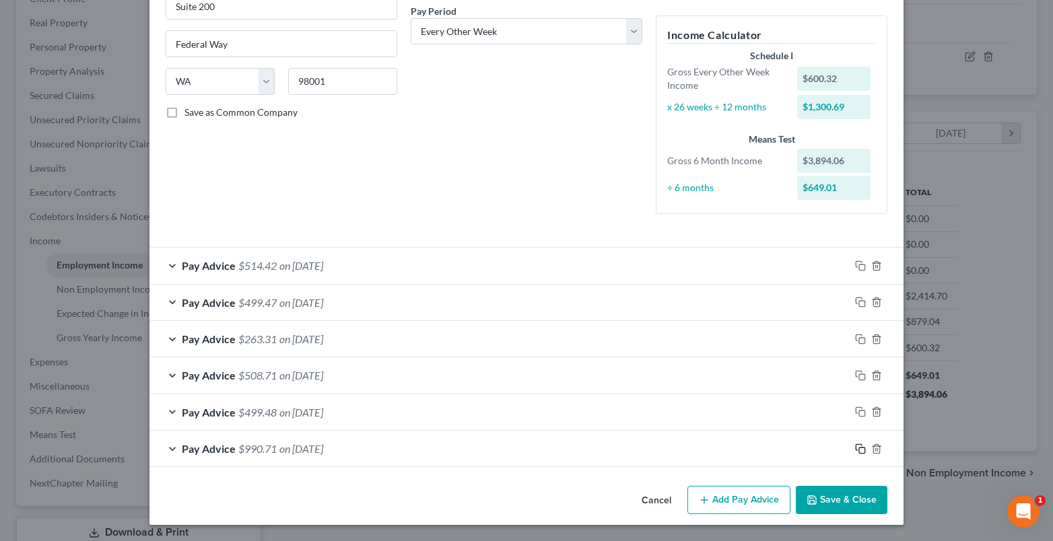
click at [855, 446] on icon "button" at bounding box center [860, 449] width 11 height 11
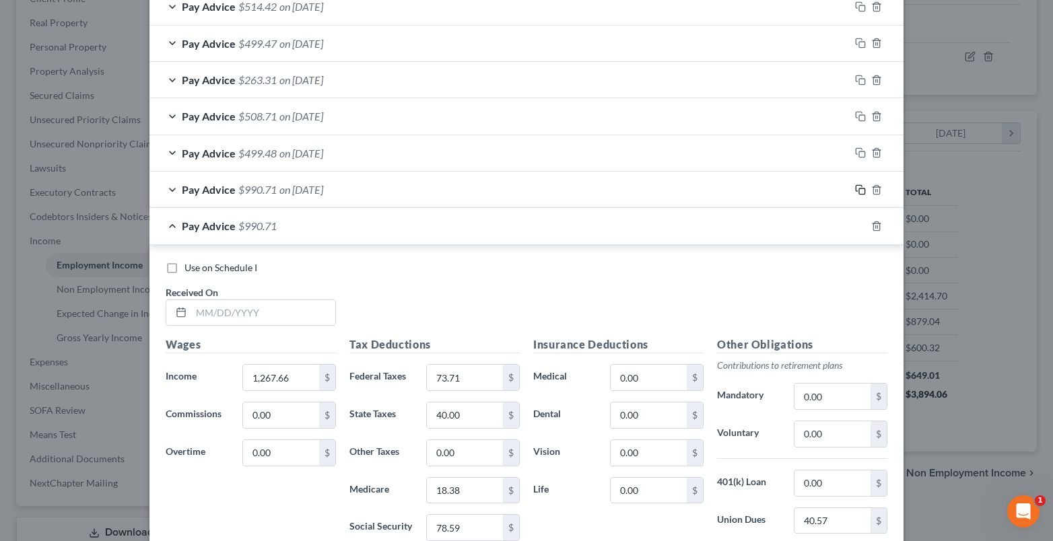
scroll to position [614, 0]
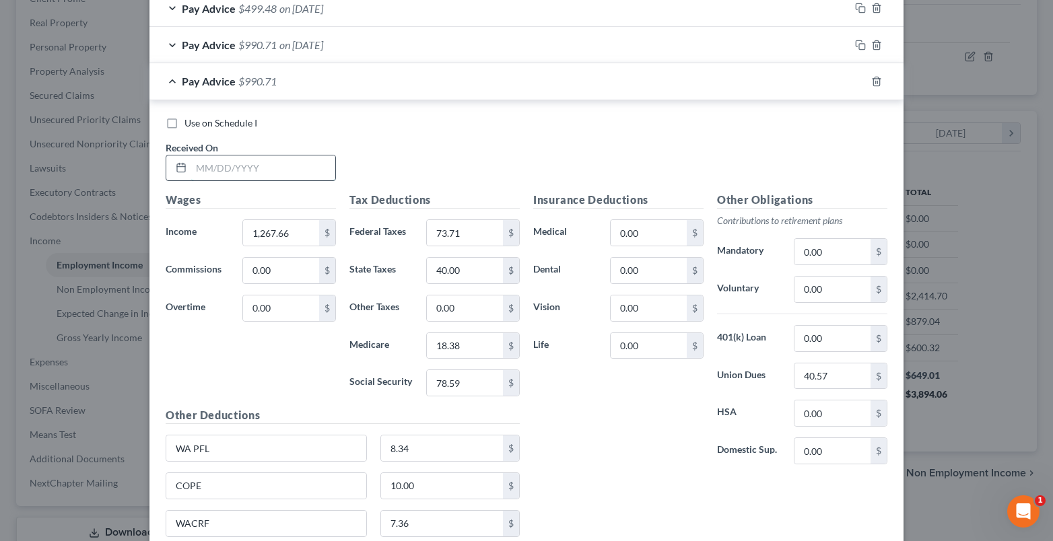
click at [200, 172] on input "text" at bounding box center [263, 169] width 144 height 26
type input "04/18/2025"
click at [274, 238] on input "1,267.66" at bounding box center [281, 233] width 76 height 26
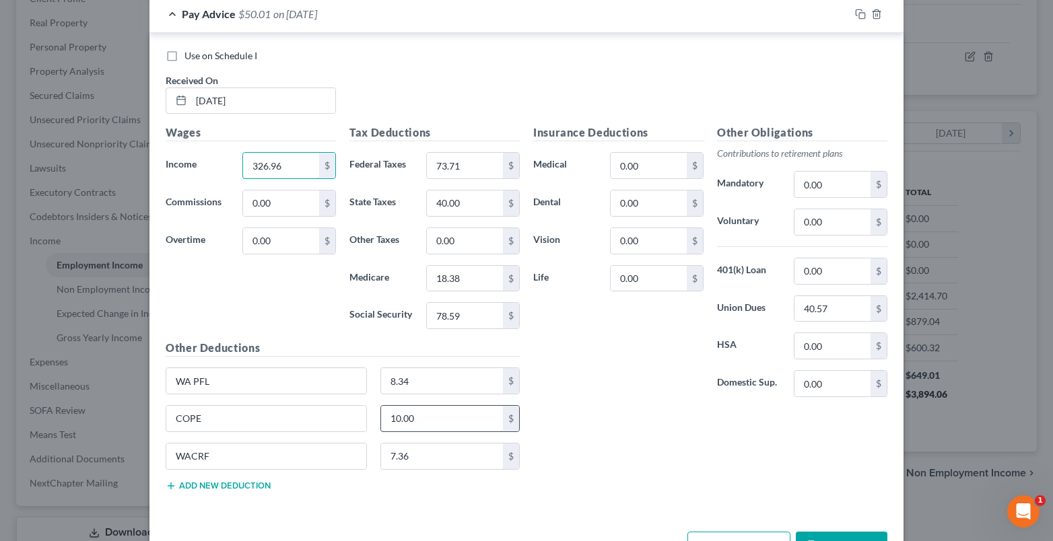
scroll to position [726, 0]
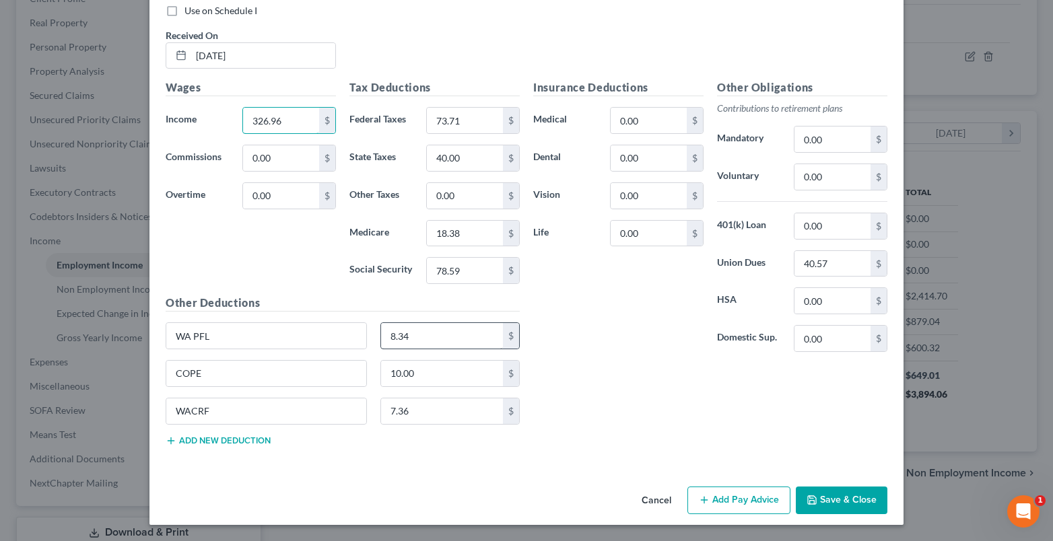
type input "326.96"
click at [415, 343] on input "8.34" at bounding box center [442, 336] width 123 height 26
type input "2.15"
type input "1.89"
click at [452, 271] on input "78.59" at bounding box center [465, 271] width 76 height 26
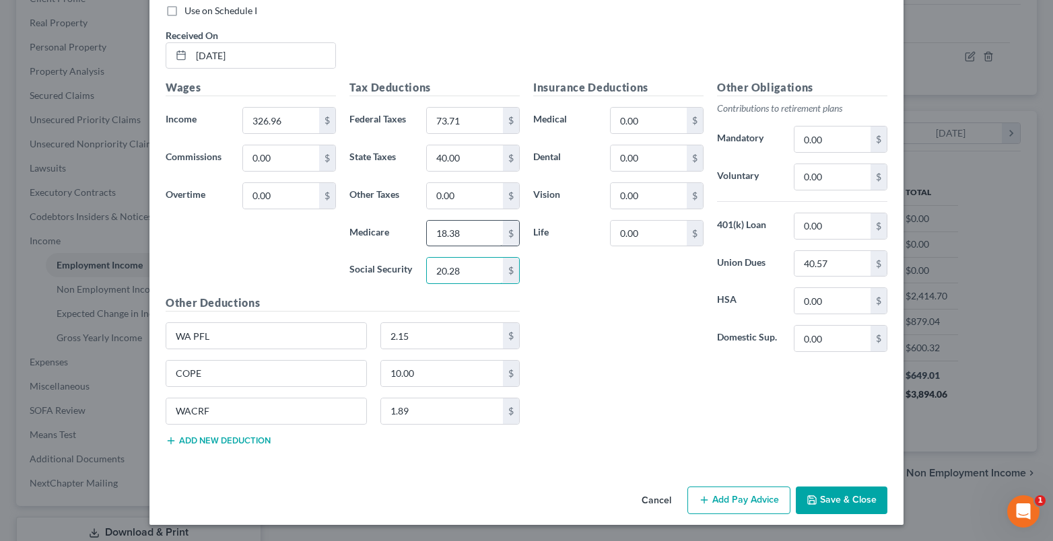
type input "20.28"
click at [465, 228] on input "18.38" at bounding box center [465, 234] width 76 height 26
type input "4.74"
click at [461, 113] on input "73.71" at bounding box center [465, 121] width 76 height 26
type input "0"
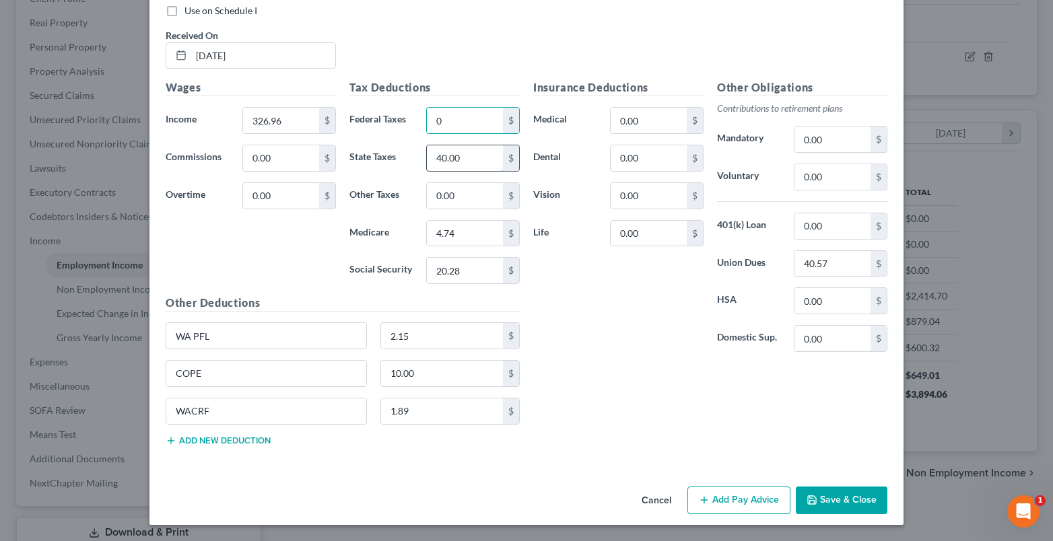
click at [440, 147] on input "40.00" at bounding box center [465, 158] width 76 height 26
type input "0"
click at [838, 262] on input "40.57" at bounding box center [832, 264] width 76 height 26
type input "10.46"
click at [415, 381] on input "10.00" at bounding box center [442, 374] width 123 height 26
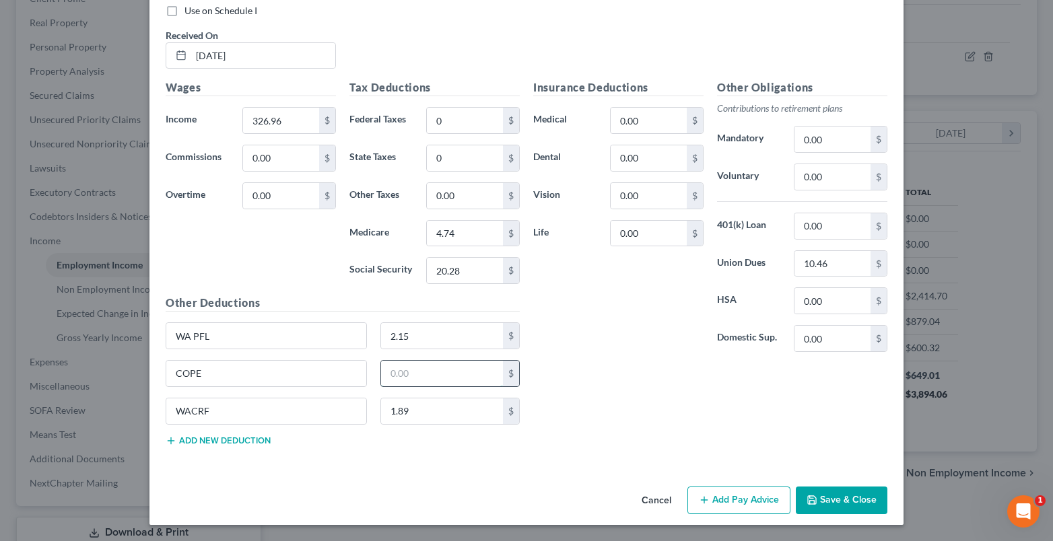
scroll to position [524, 0]
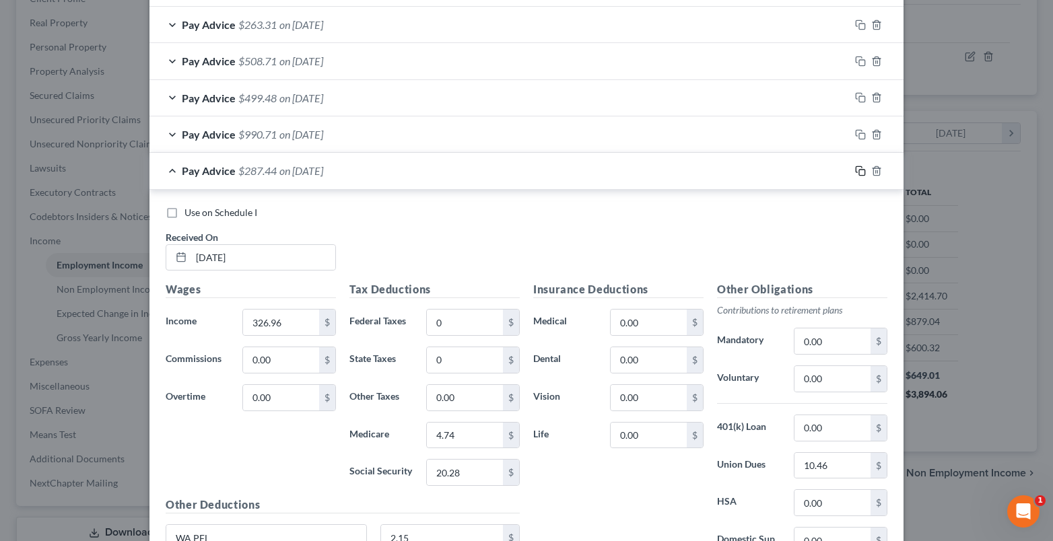
drag, startPoint x: 857, startPoint y: 169, endPoint x: 560, endPoint y: 242, distance: 305.8
click at [855, 170] on icon "button" at bounding box center [860, 171] width 11 height 11
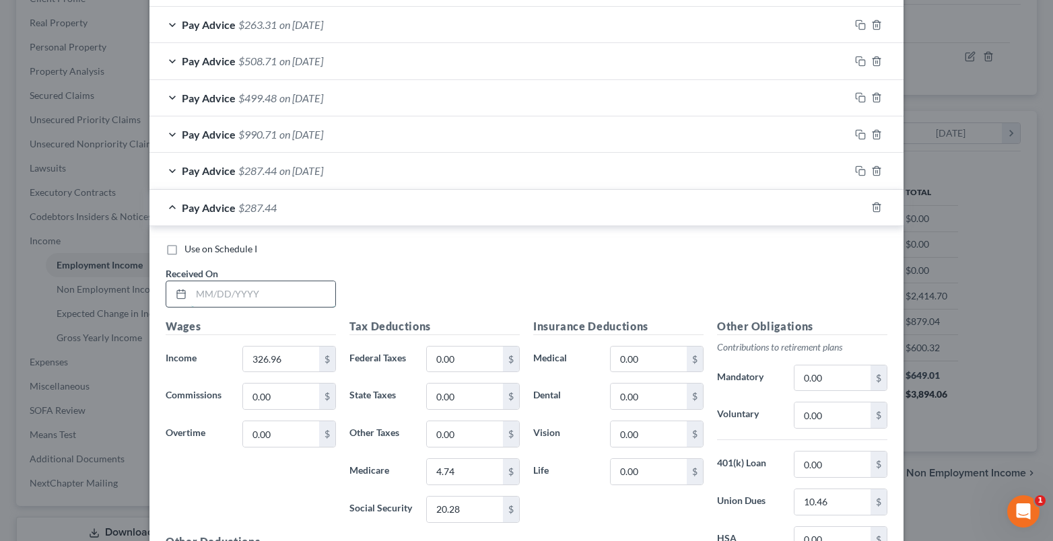
click at [210, 302] on input "text" at bounding box center [263, 294] width 144 height 26
type input "04/04/2025"
drag, startPoint x: 275, startPoint y: 359, endPoint x: 178, endPoint y: 298, distance: 114.7
click at [275, 359] on input "326.96" at bounding box center [281, 360] width 76 height 26
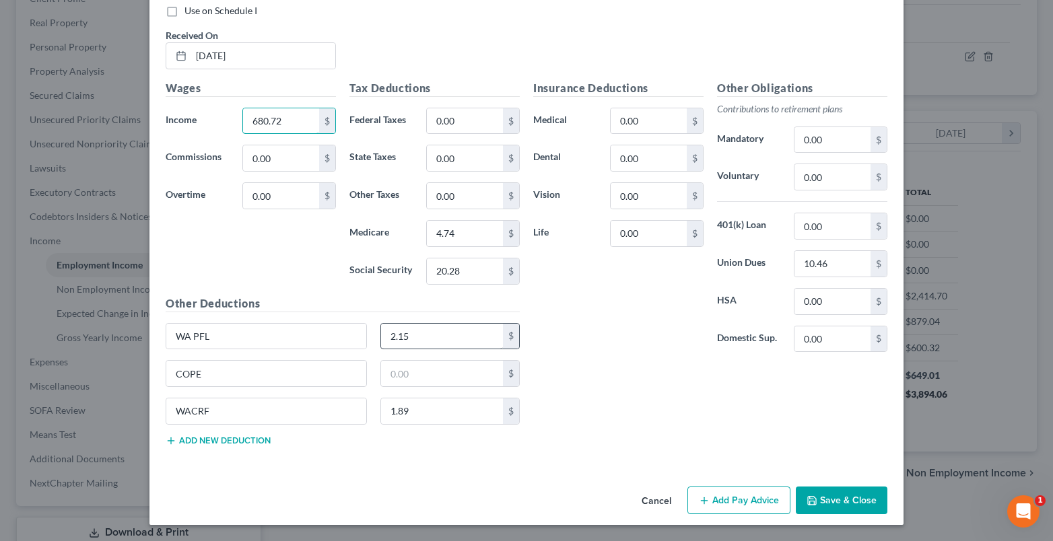
type input "680.72"
type input "4.48"
type input "3.95"
click at [453, 270] on input "20.28" at bounding box center [465, 272] width 76 height 26
type input "42.20"
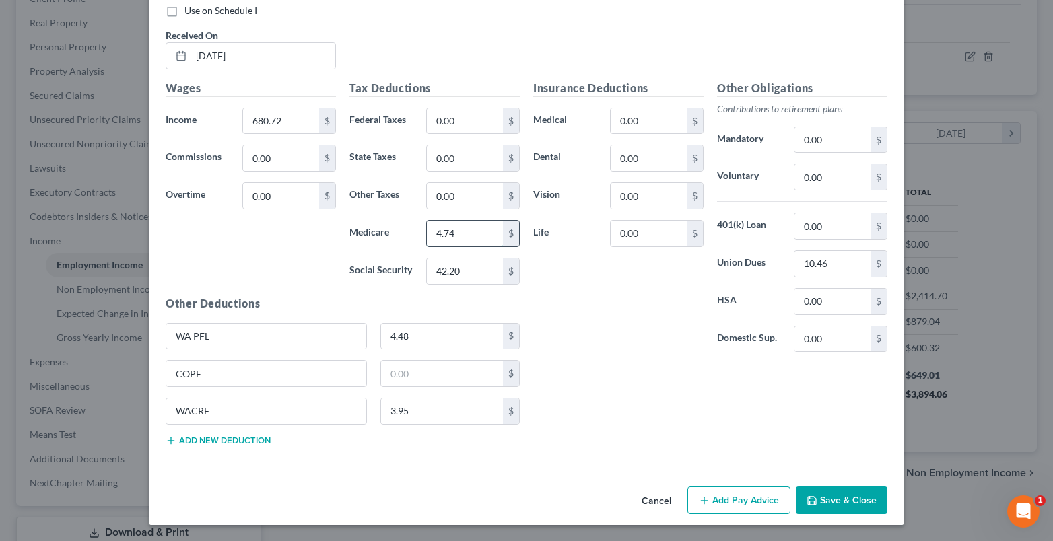
click at [433, 234] on input "4.74" at bounding box center [465, 234] width 76 height 26
type input "9.87"
click at [448, 129] on input "0.00" at bounding box center [465, 121] width 76 height 26
type input "10.38"
click at [450, 157] on input "0.00" at bounding box center [465, 158] width 76 height 26
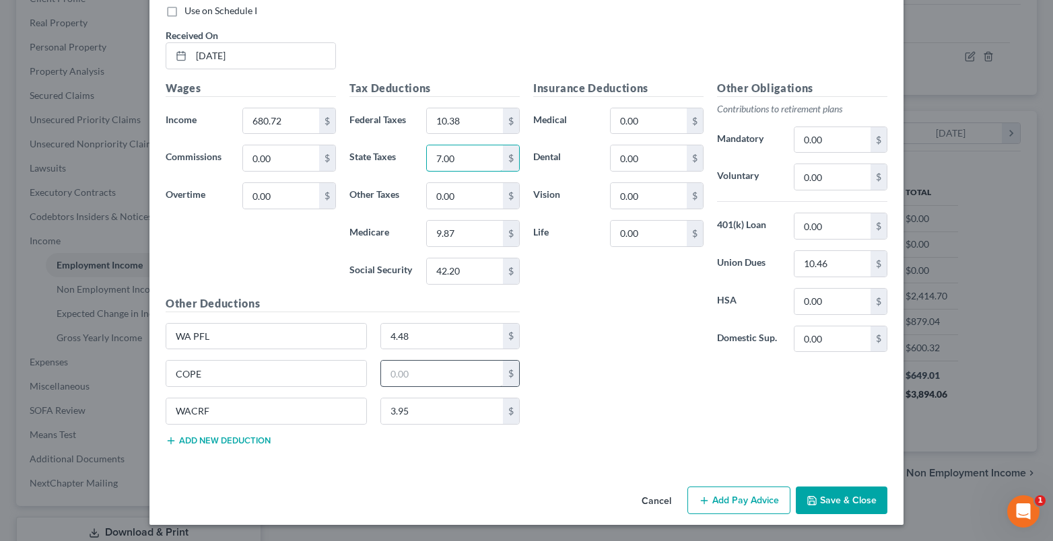
type input "7.00"
drag, startPoint x: 427, startPoint y: 386, endPoint x: 400, endPoint y: 380, distance: 27.6
click at [423, 386] on input "text" at bounding box center [442, 374] width 123 height 26
type input "10.00"
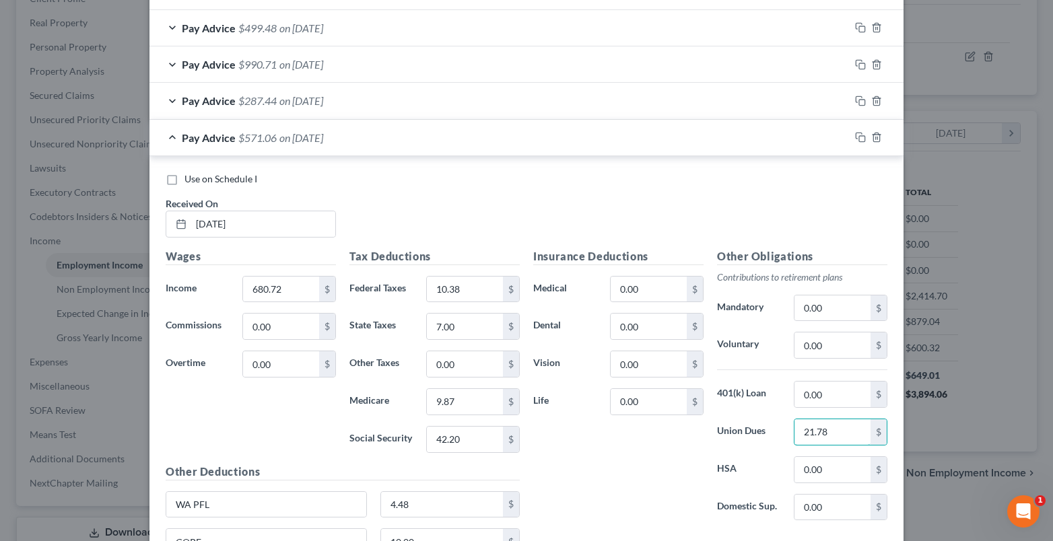
scroll to position [561, 0]
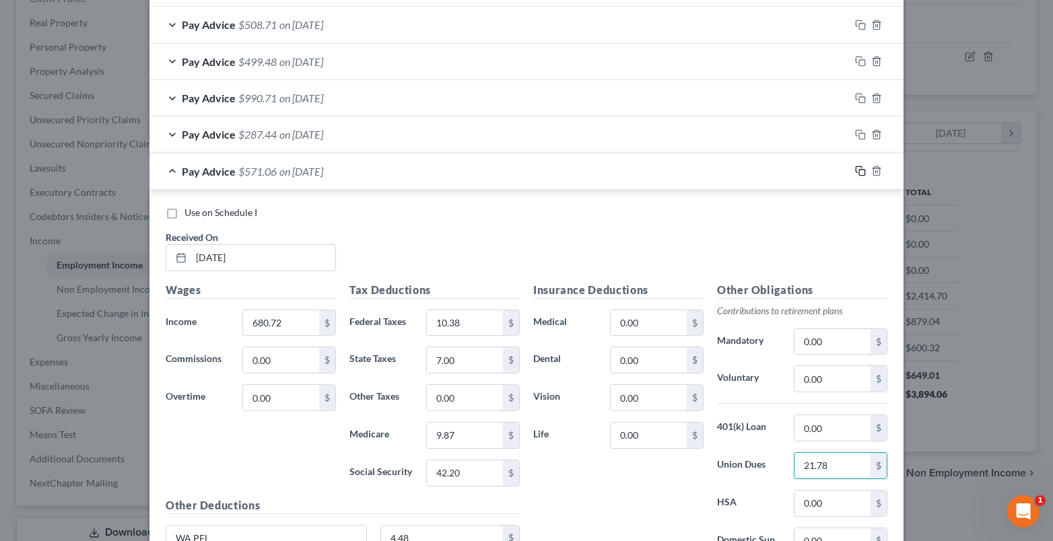
type input "21.78"
click at [855, 171] on icon "button" at bounding box center [860, 171] width 11 height 11
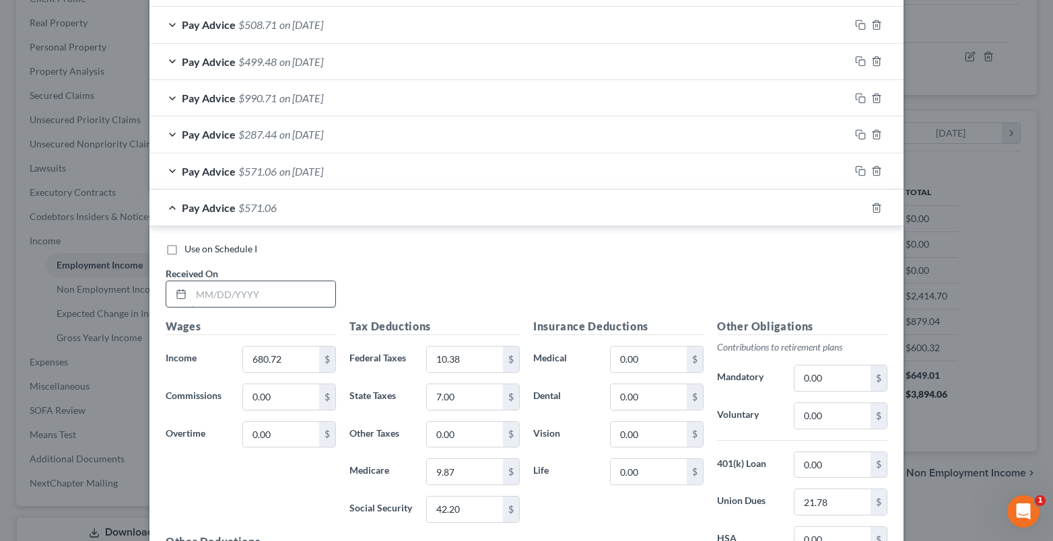
click at [217, 296] on input "text" at bounding box center [263, 294] width 144 height 26
type input "03/21/2025"
drag, startPoint x: 273, startPoint y: 364, endPoint x: 266, endPoint y: 357, distance: 10.0
click at [273, 364] on input "680.72" at bounding box center [281, 360] width 76 height 26
type input "632.48"
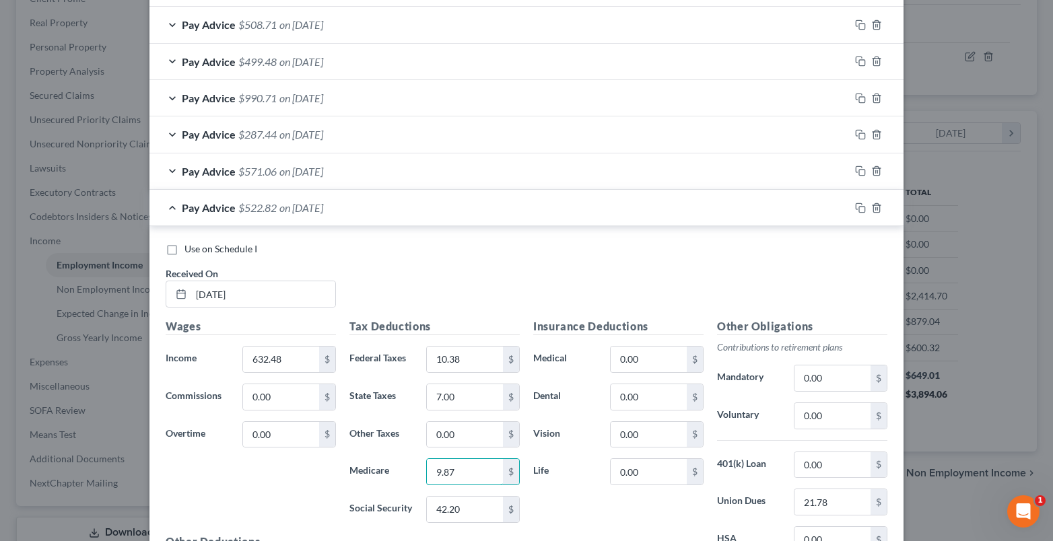
drag, startPoint x: 442, startPoint y: 465, endPoint x: 375, endPoint y: 390, distance: 100.1
click at [441, 466] on input "9.87" at bounding box center [465, 472] width 76 height 26
type input "9.18"
click at [446, 361] on input "10.38" at bounding box center [465, 360] width 76 height 26
type input "5.56"
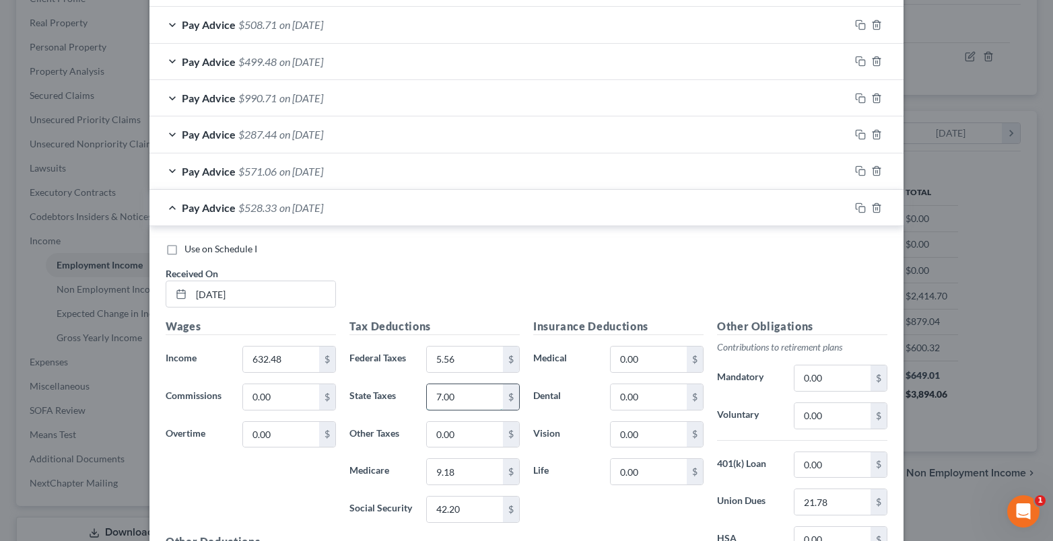
click at [437, 401] on input "7.00" at bounding box center [465, 397] width 76 height 26
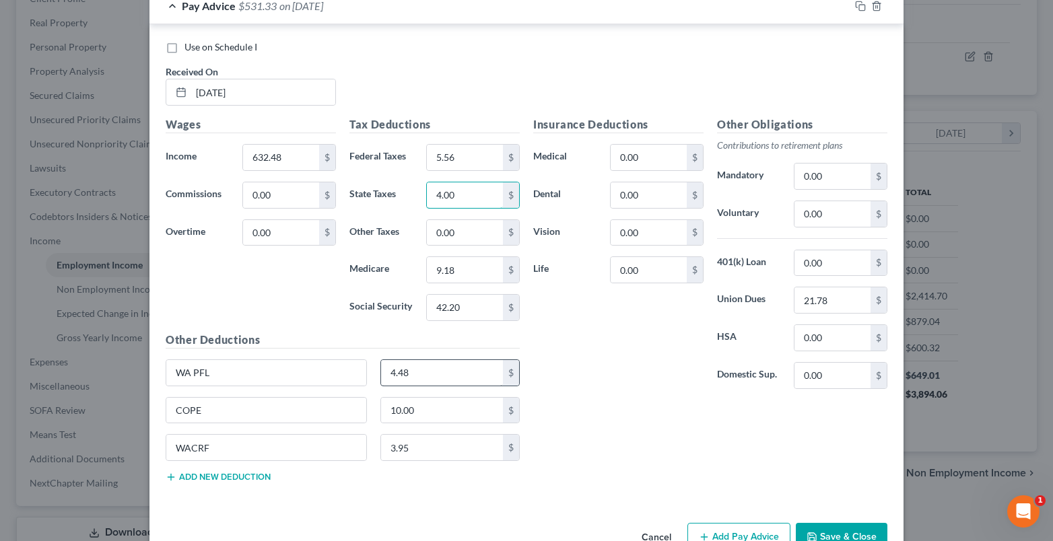
type input "4.00"
click at [387, 381] on input "4.48" at bounding box center [442, 373] width 123 height 26
type input "4.16"
click at [417, 448] on input "3.95" at bounding box center [442, 448] width 123 height 26
type input "3.67"
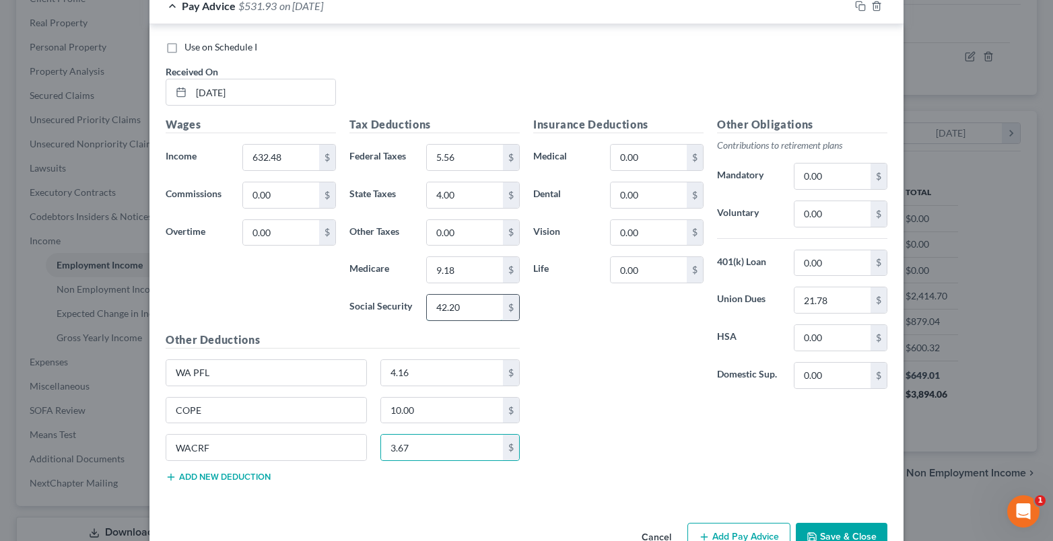
click at [444, 307] on input "42.20" at bounding box center [465, 308] width 76 height 26
type input "39.21"
click at [420, 416] on input "10.00" at bounding box center [442, 411] width 123 height 26
click at [825, 301] on input "21.78" at bounding box center [832, 300] width 76 height 26
type input "20.24"
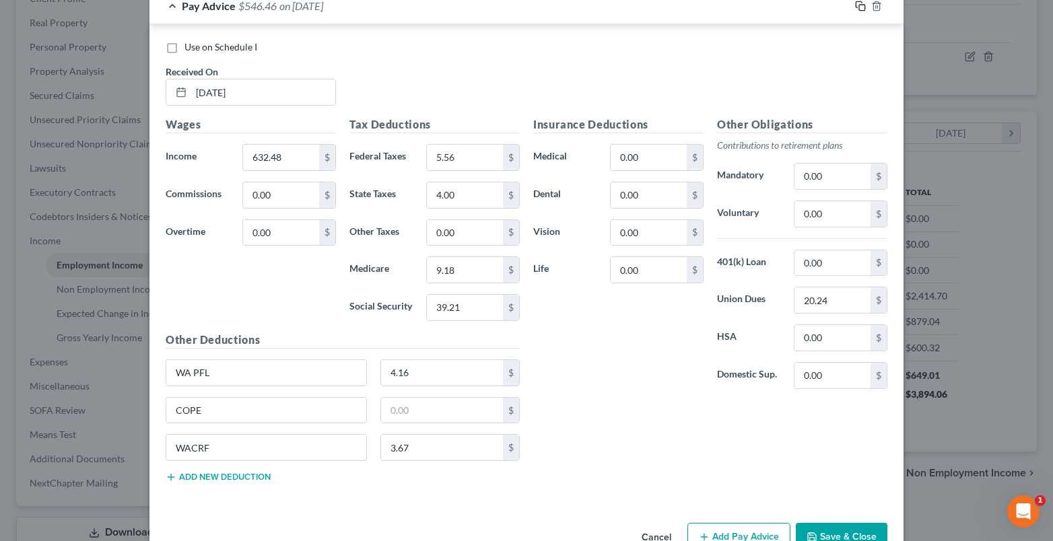
click at [855, 7] on icon "button" at bounding box center [860, 6] width 11 height 11
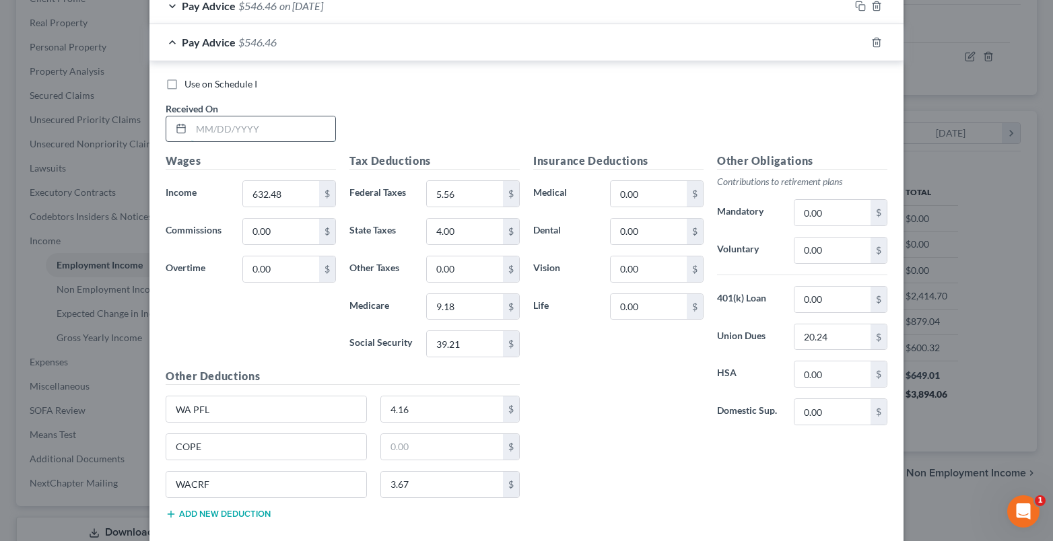
click at [257, 139] on input "text" at bounding box center [263, 129] width 144 height 26
type input "03/07/2025"
type input "616.40"
click at [448, 339] on input "39.21" at bounding box center [465, 344] width 76 height 26
type input "38.22"
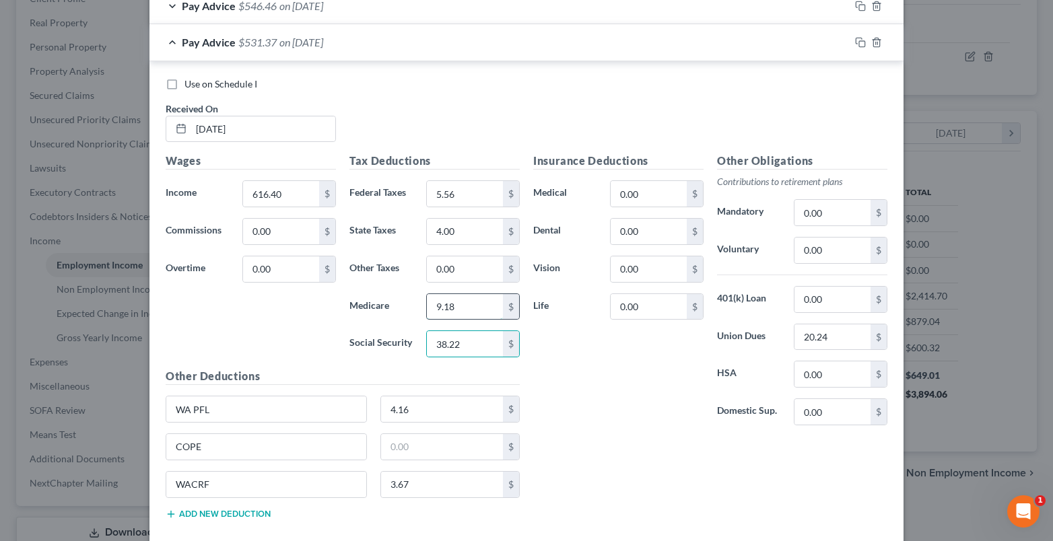
click at [438, 310] on input "9.18" at bounding box center [465, 307] width 76 height 26
type input "8.93"
click at [446, 192] on input "5.56" at bounding box center [465, 194] width 76 height 26
type input "3.95"
click at [456, 224] on input "4.00" at bounding box center [465, 232] width 76 height 26
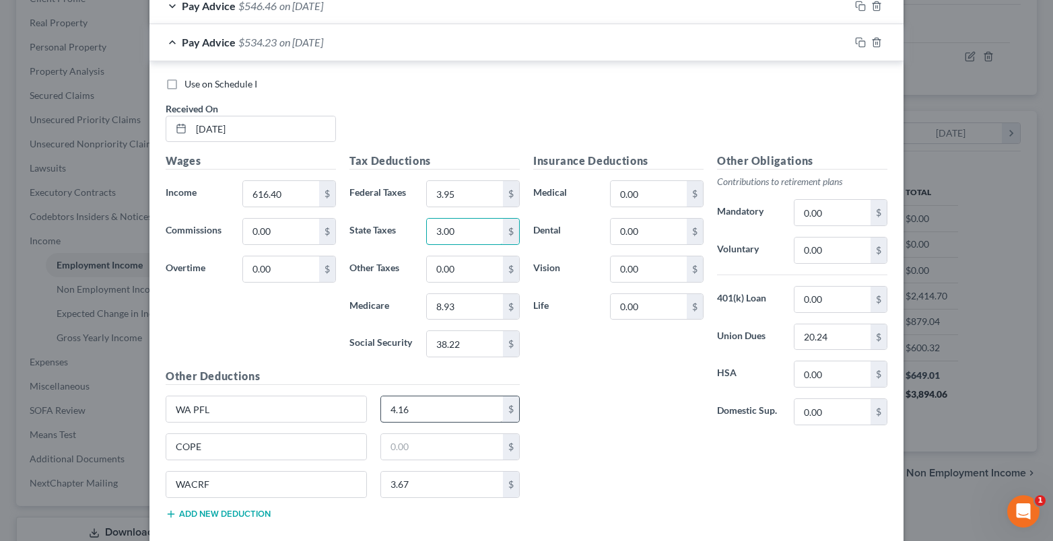
type input "3.00"
drag, startPoint x: 396, startPoint y: 405, endPoint x: 394, endPoint y: 374, distance: 31.0
click at [396, 405] on input "4.16" at bounding box center [442, 410] width 123 height 26
type input "4.06"
click at [409, 489] on input "3.67" at bounding box center [442, 485] width 123 height 26
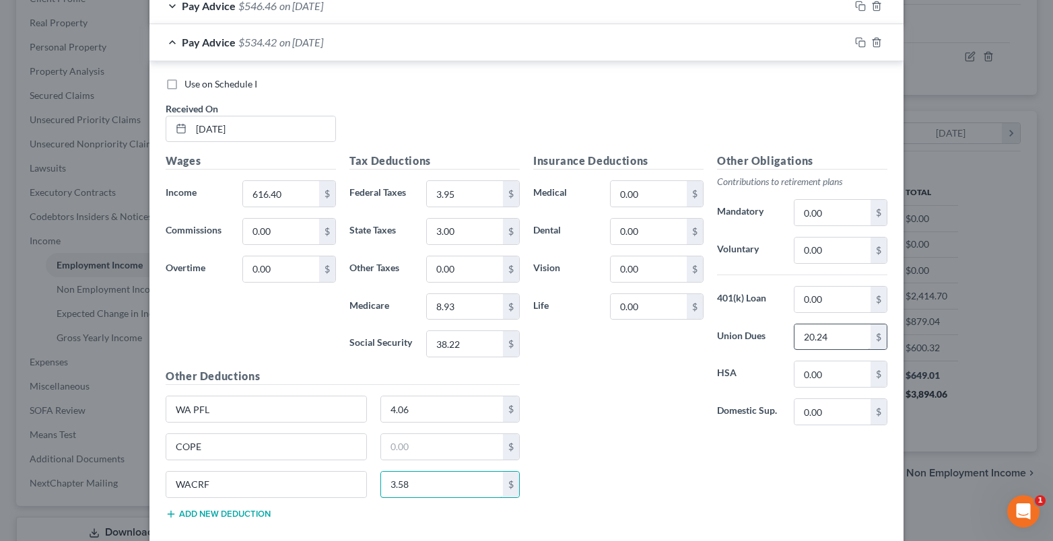
type input "3.58"
click at [817, 332] on input "20.24" at bounding box center [832, 337] width 76 height 26
type input "19.72"
drag, startPoint x: 400, startPoint y: 448, endPoint x: 401, endPoint y: 432, distance: 15.5
click at [400, 447] on input "text" at bounding box center [442, 447] width 123 height 26
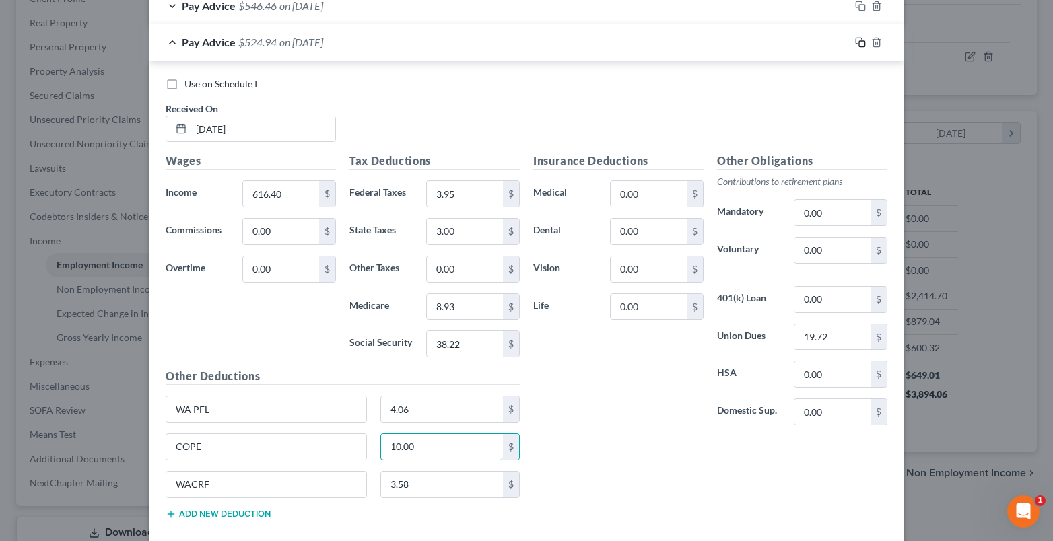
type input "10.00"
click at [857, 44] on icon "button" at bounding box center [860, 42] width 11 height 11
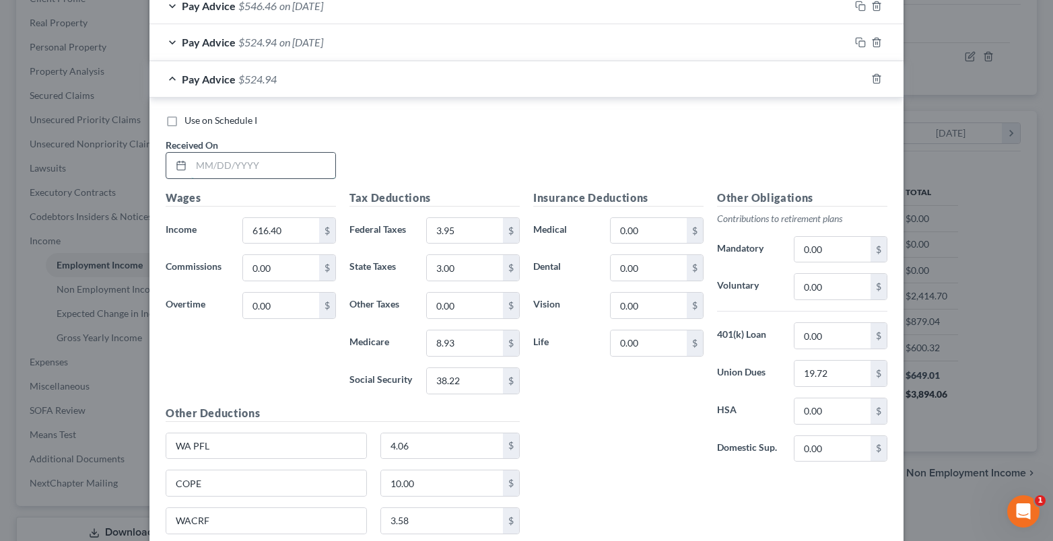
click at [199, 169] on input "text" at bounding box center [263, 166] width 144 height 26
type input "02/21/2025"
click at [271, 230] on input "616.40" at bounding box center [281, 231] width 76 height 26
type input "509.20"
drag, startPoint x: 452, startPoint y: 381, endPoint x: 439, endPoint y: 372, distance: 15.9
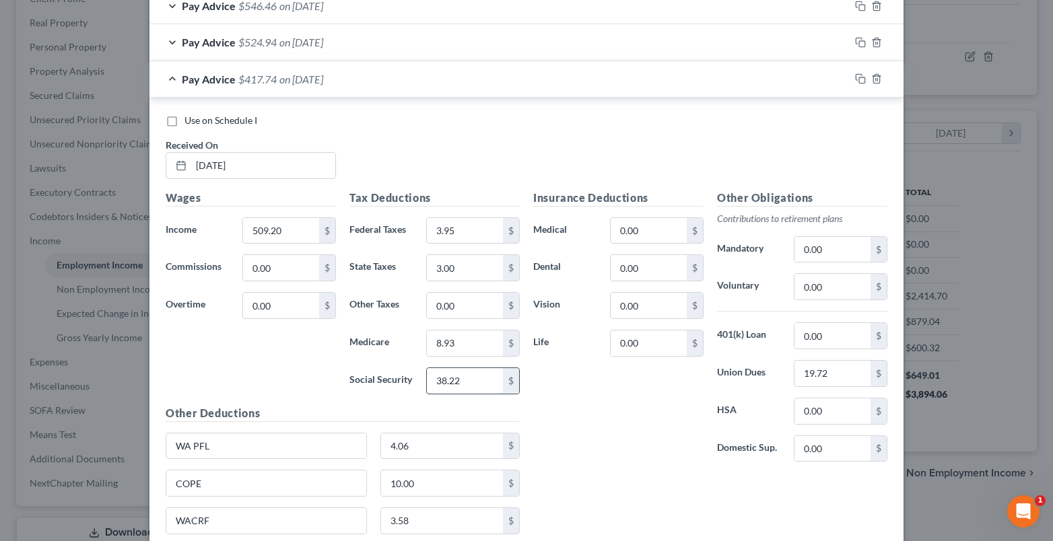
click at [450, 379] on input "38.22" at bounding box center [465, 381] width 76 height 26
click at [442, 343] on input "8.93" at bounding box center [465, 344] width 76 height 26
type input "7.39"
click at [460, 221] on input "3.95" at bounding box center [465, 231] width 76 height 26
click at [458, 273] on input "3.00" at bounding box center [465, 268] width 76 height 26
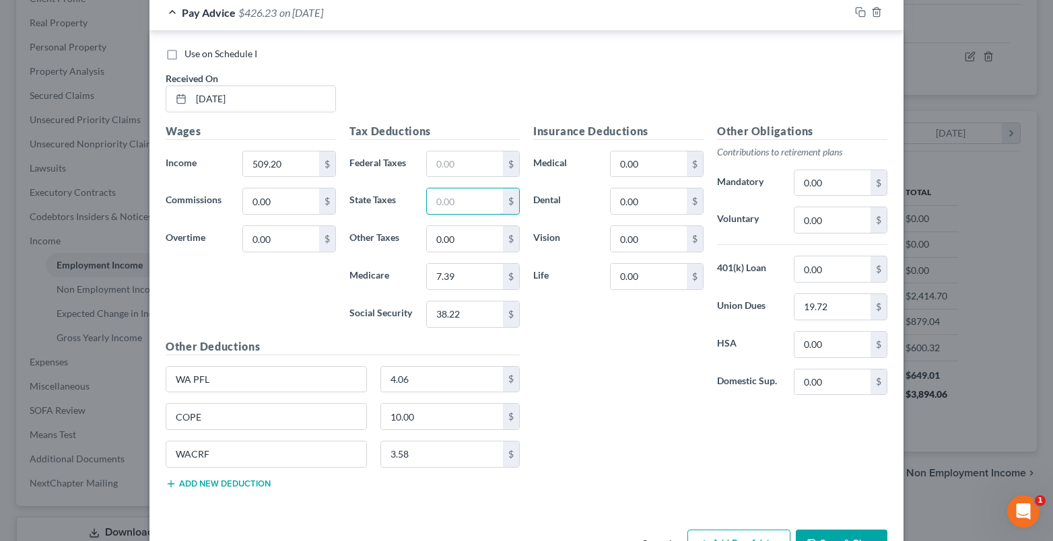
scroll to position [872, 0]
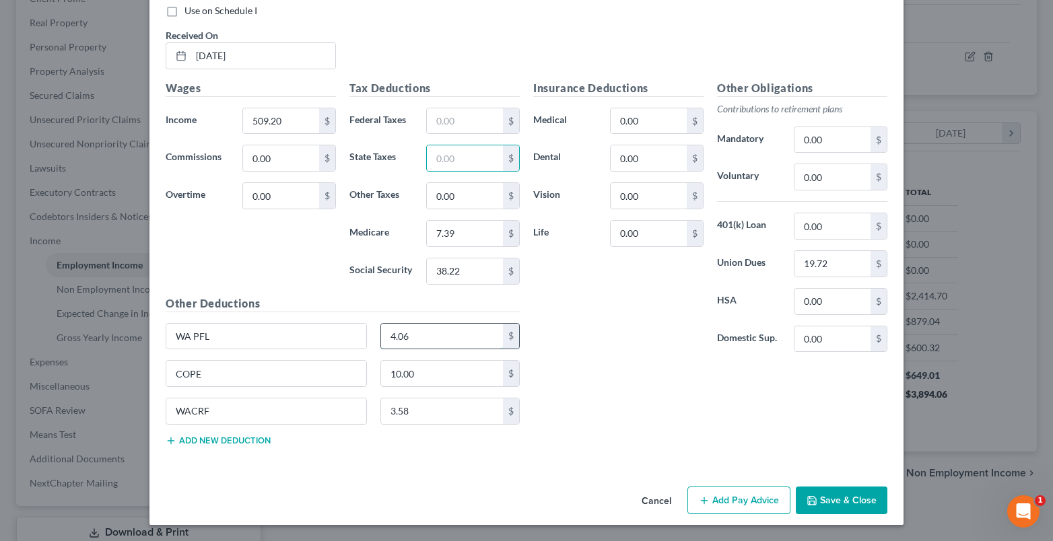
drag, startPoint x: 418, startPoint y: 344, endPoint x: 404, endPoint y: 339, distance: 14.9
click at [417, 343] on input "4.06" at bounding box center [442, 337] width 123 height 26
type input "3.35"
type input "2.95"
click at [434, 276] on input "38.22" at bounding box center [465, 272] width 76 height 26
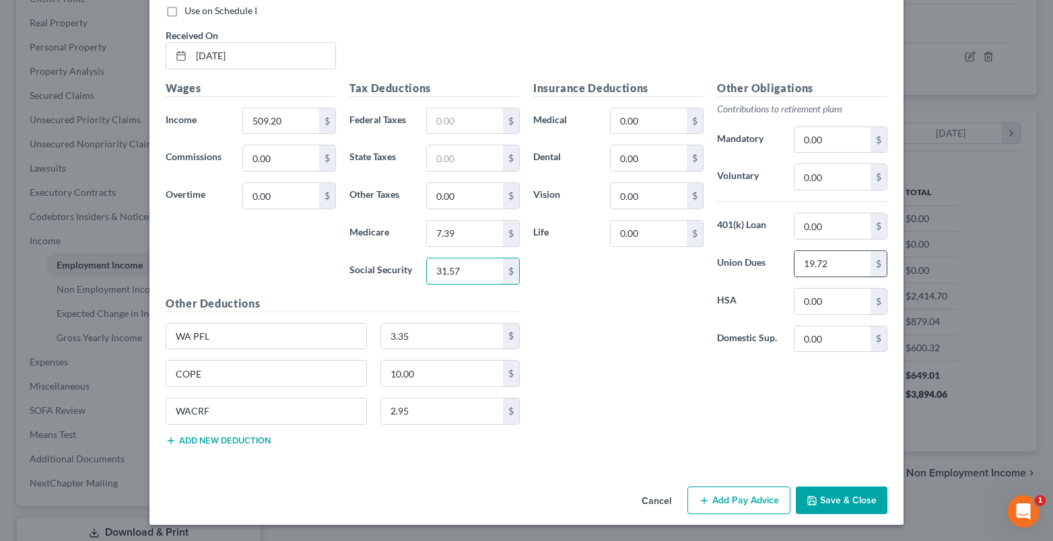
type input "31.57"
click at [815, 269] on input "19.72" at bounding box center [832, 264] width 76 height 26
type input "16.29"
click at [425, 376] on input "10.00" at bounding box center [442, 374] width 123 height 26
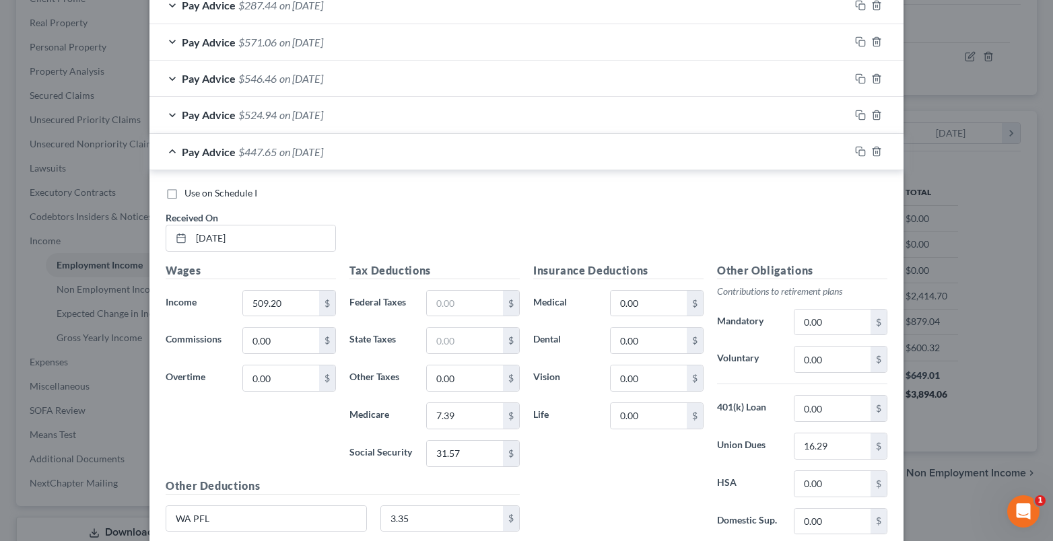
scroll to position [671, 0]
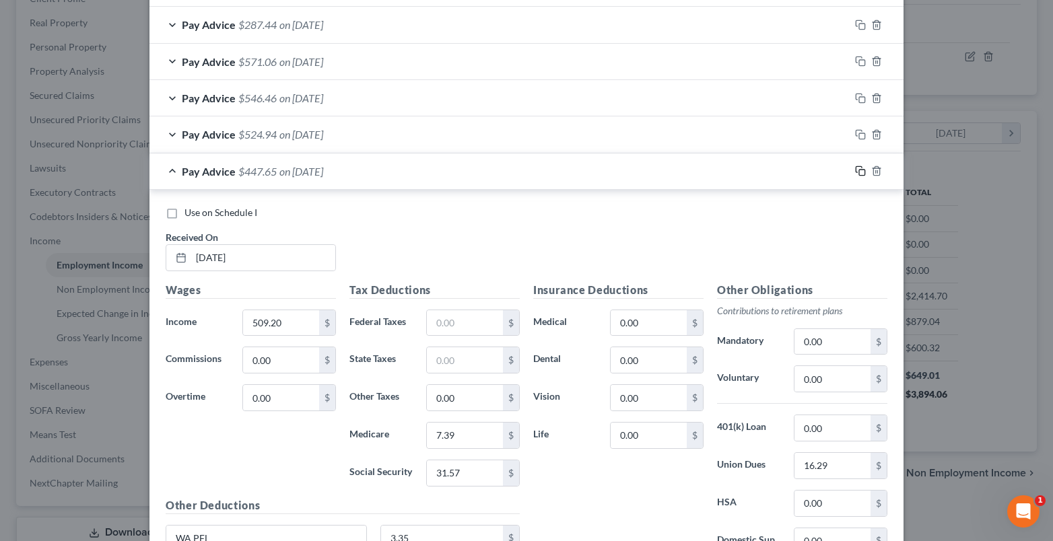
click at [859, 170] on rect "button" at bounding box center [862, 173] width 6 height 6
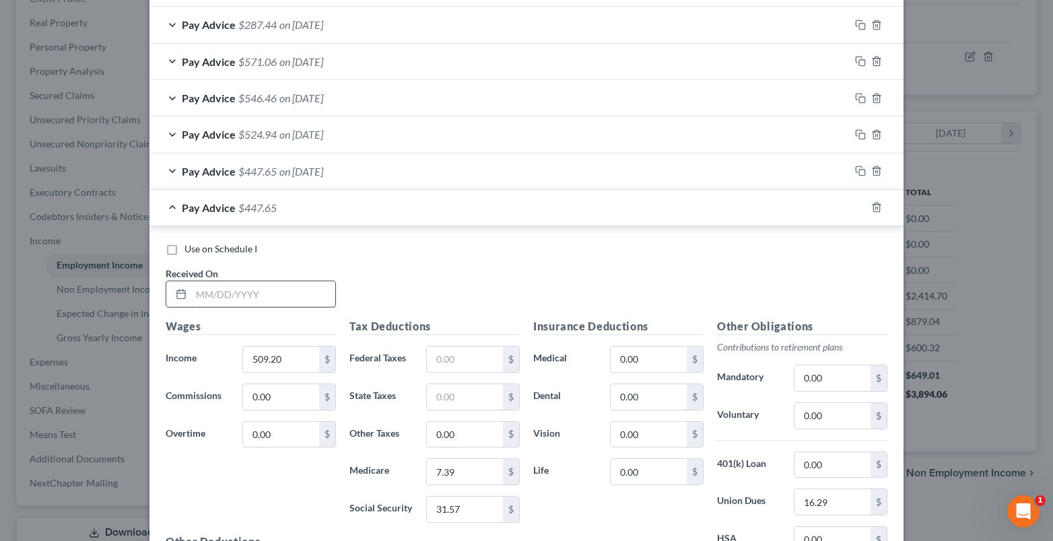
drag, startPoint x: 189, startPoint y: 293, endPoint x: 177, endPoint y: 286, distance: 13.9
click at [191, 293] on input "text" at bounding box center [263, 294] width 144 height 26
type input "02/07/2025"
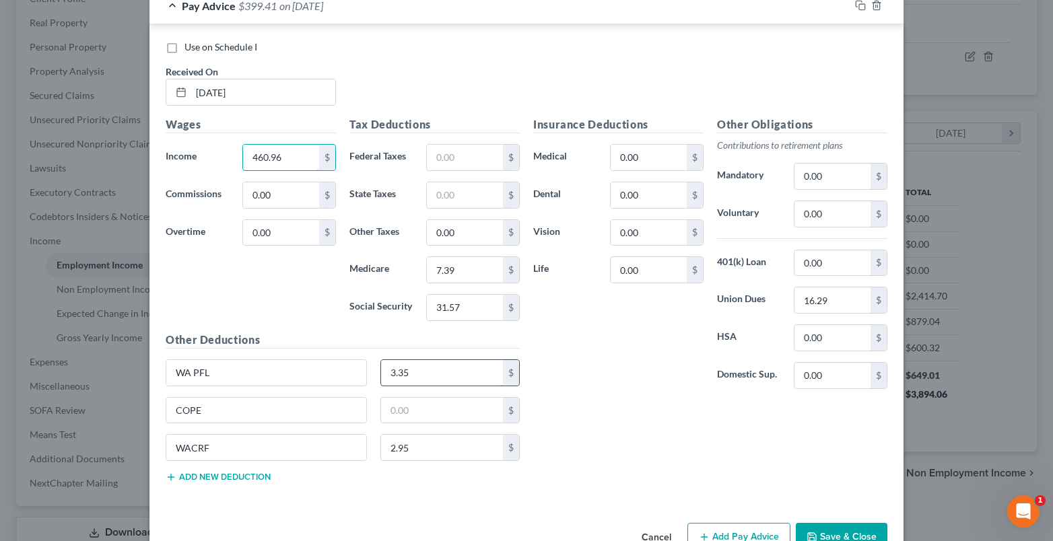
type input "460.96"
click at [411, 378] on input "3.35" at bounding box center [442, 373] width 123 height 26
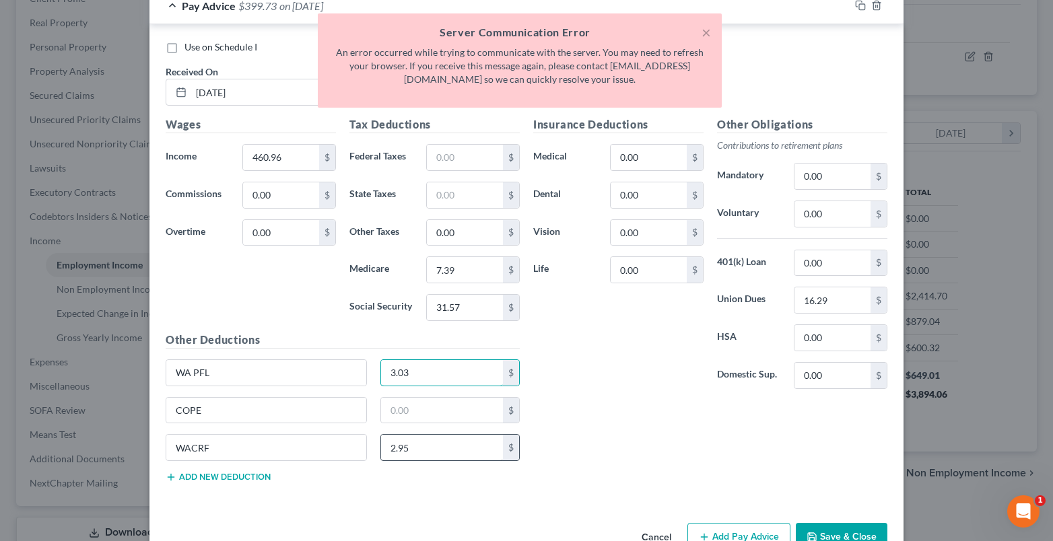
type input "3.03"
click at [394, 441] on input "2.95" at bounding box center [442, 448] width 123 height 26
type input "2.67"
click at [455, 300] on input "31.57" at bounding box center [465, 308] width 76 height 26
type input "28.58"
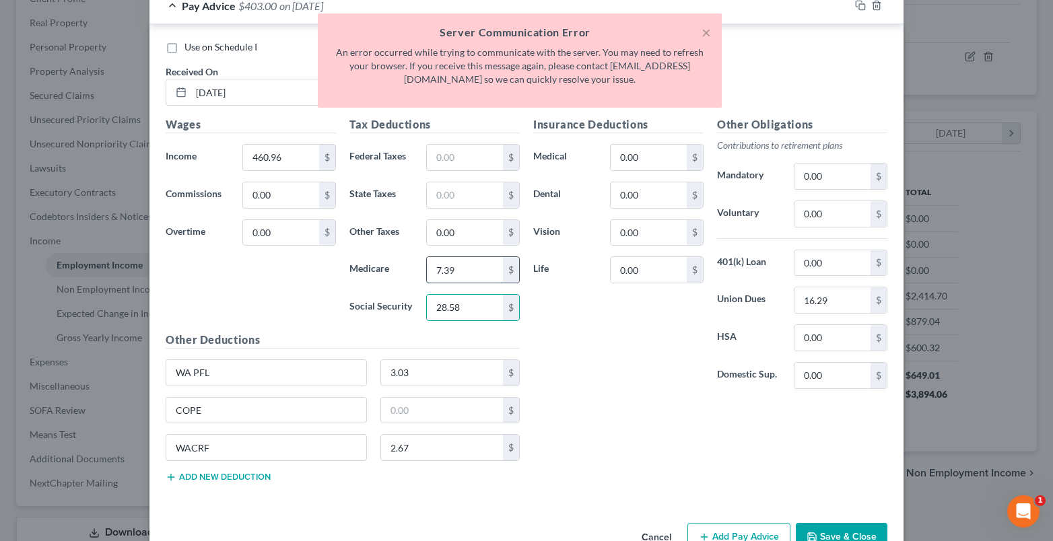
click at [454, 274] on input "7.39" at bounding box center [465, 270] width 76 height 26
type input "6.68"
drag, startPoint x: 839, startPoint y: 298, endPoint x: 833, endPoint y: 295, distance: 7.5
click at [838, 298] on input "16.29" at bounding box center [832, 300] width 76 height 26
type input "14.75"
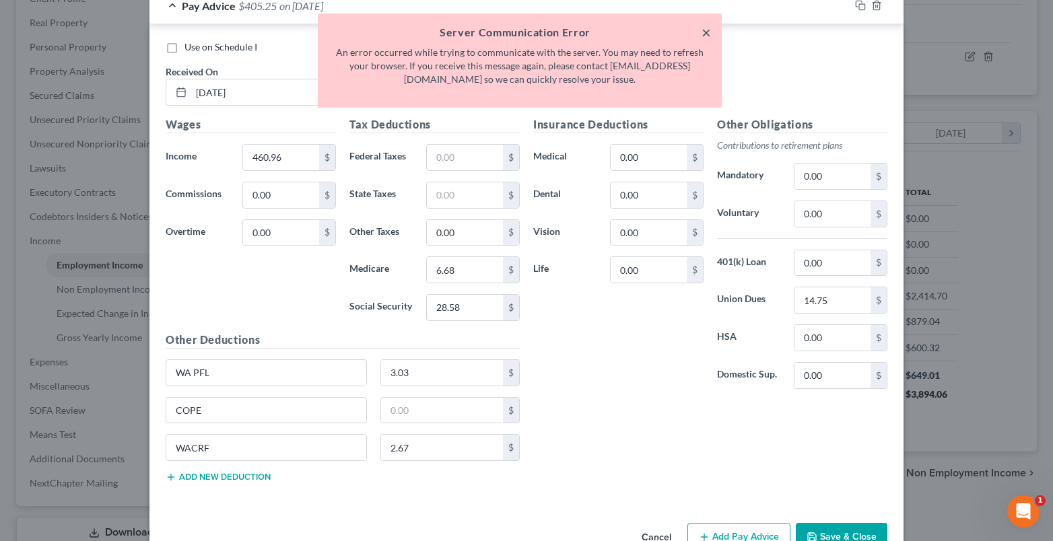
click at [710, 34] on button "×" at bounding box center [705, 32] width 9 height 16
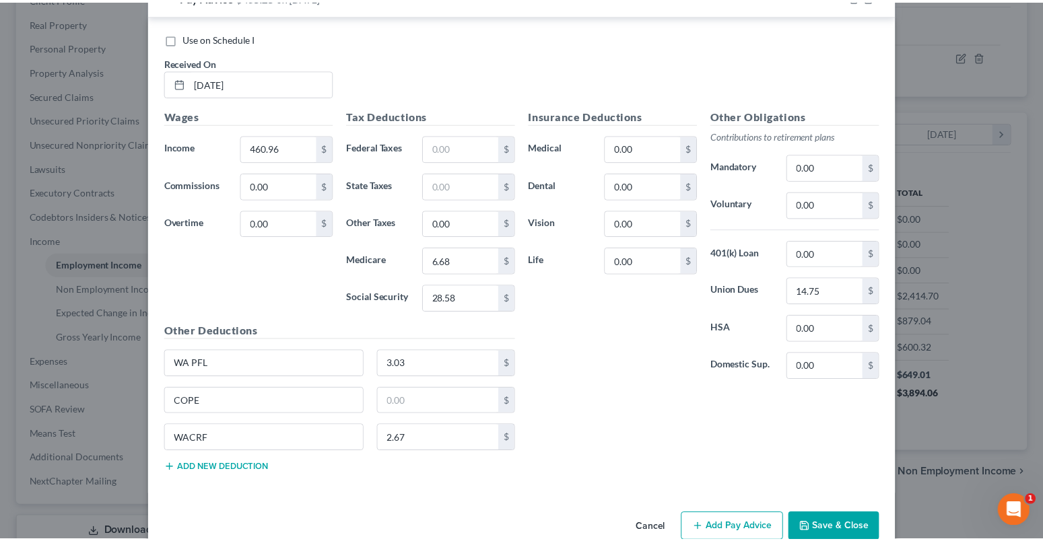
scroll to position [910, 0]
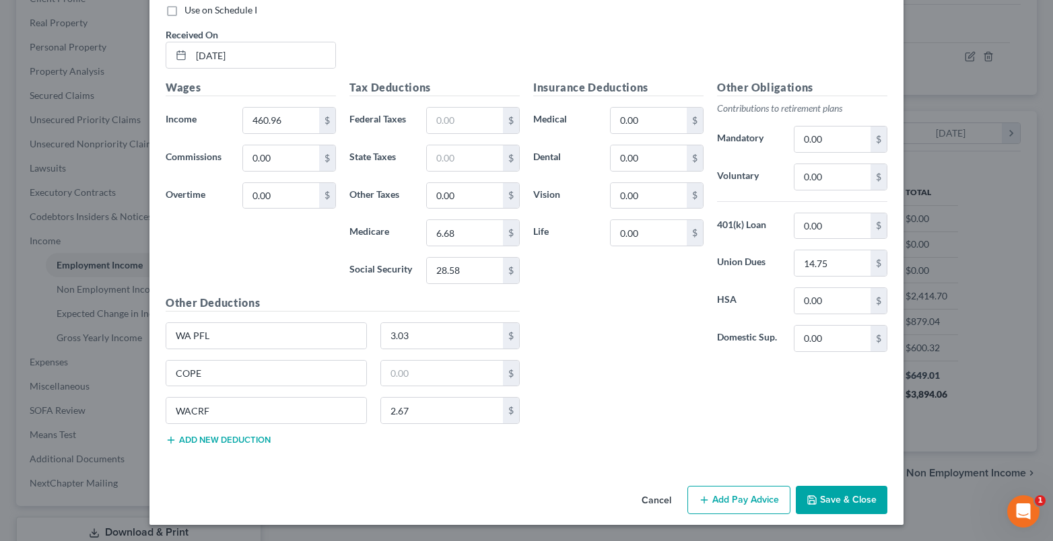
click at [827, 498] on button "Save & Close" at bounding box center [842, 500] width 92 height 28
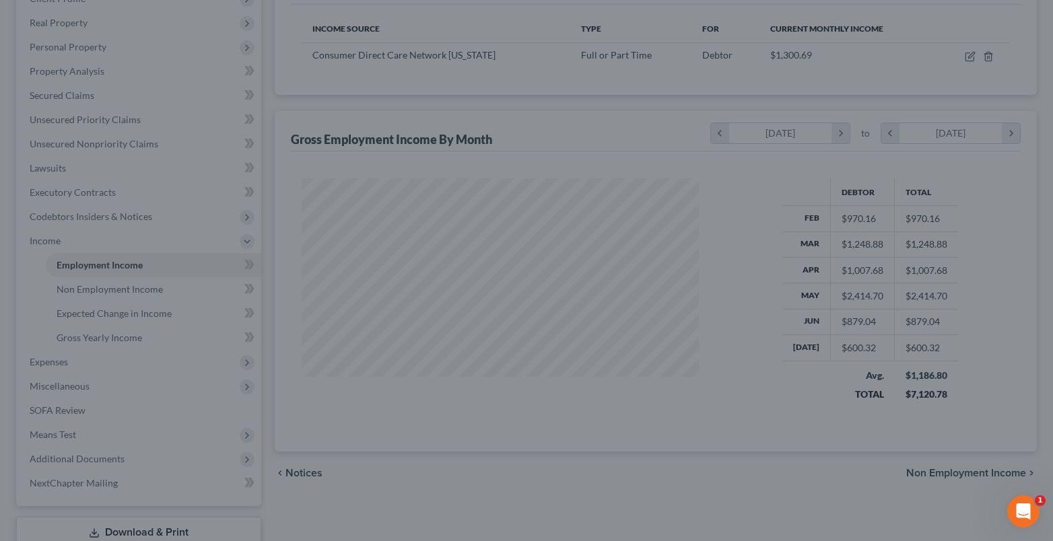
scroll to position [672964, 672781]
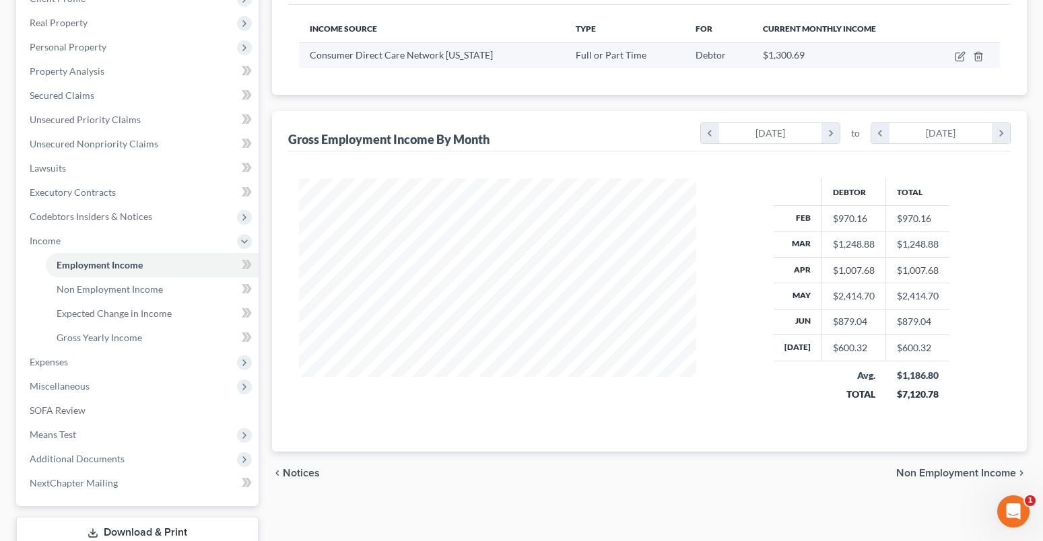
click at [953, 61] on td at bounding box center [963, 55] width 73 height 26
click at [958, 57] on icon "button" at bounding box center [960, 56] width 11 height 11
select select "0"
select select "50"
select select "2"
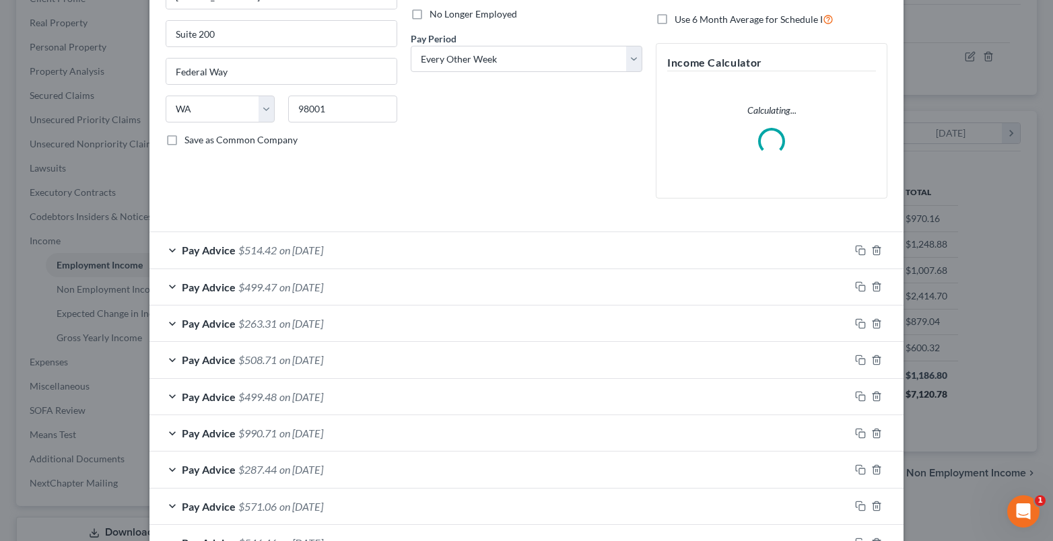
scroll to position [202, 0]
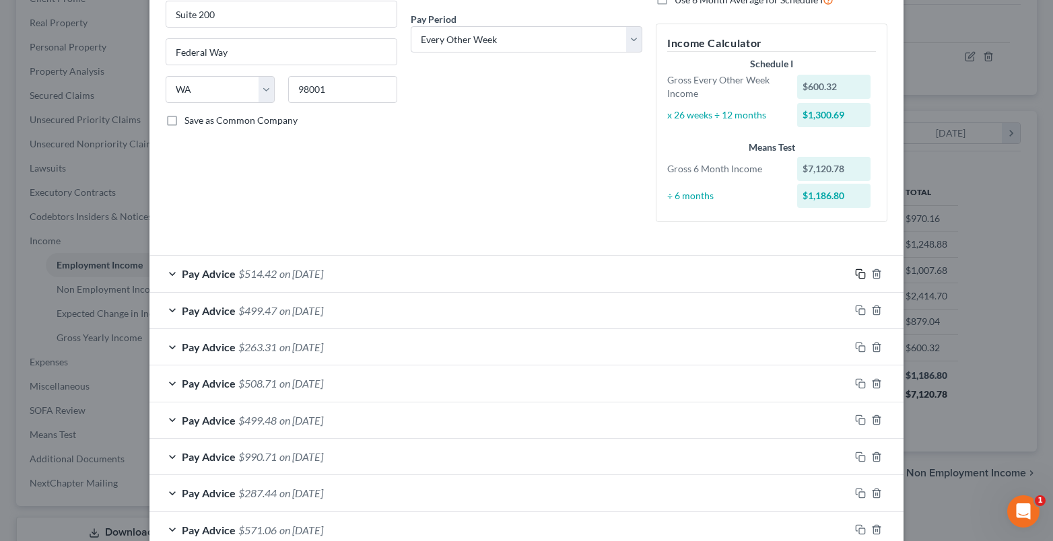
click at [859, 275] on icon "button" at bounding box center [860, 274] width 11 height 11
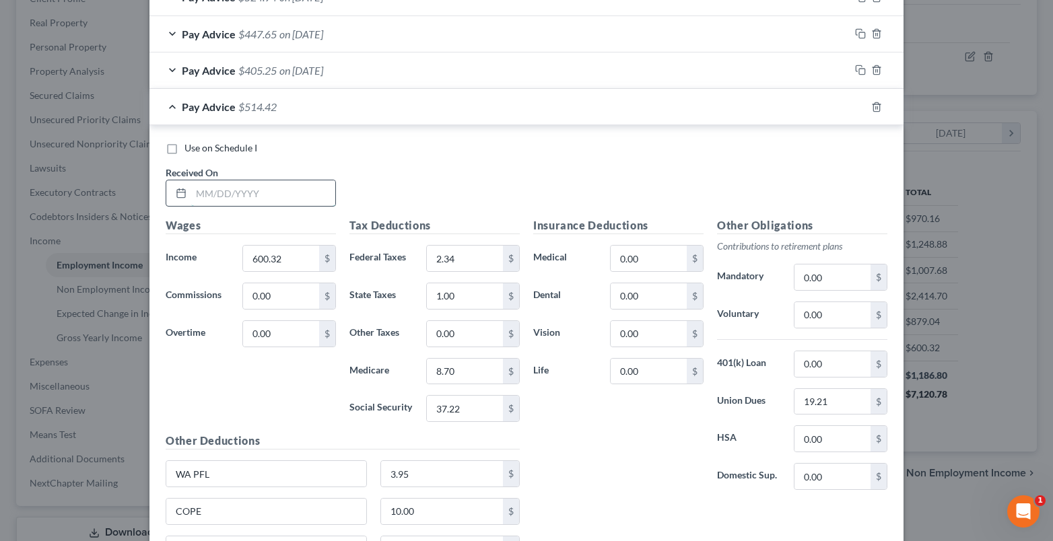
click at [227, 205] on input "text" at bounding box center [263, 193] width 144 height 26
type input "07/25/2025"
click at [261, 264] on input "600.32" at bounding box center [281, 259] width 76 height 26
type input "567.51"
click at [418, 483] on input "3.95" at bounding box center [442, 474] width 123 height 26
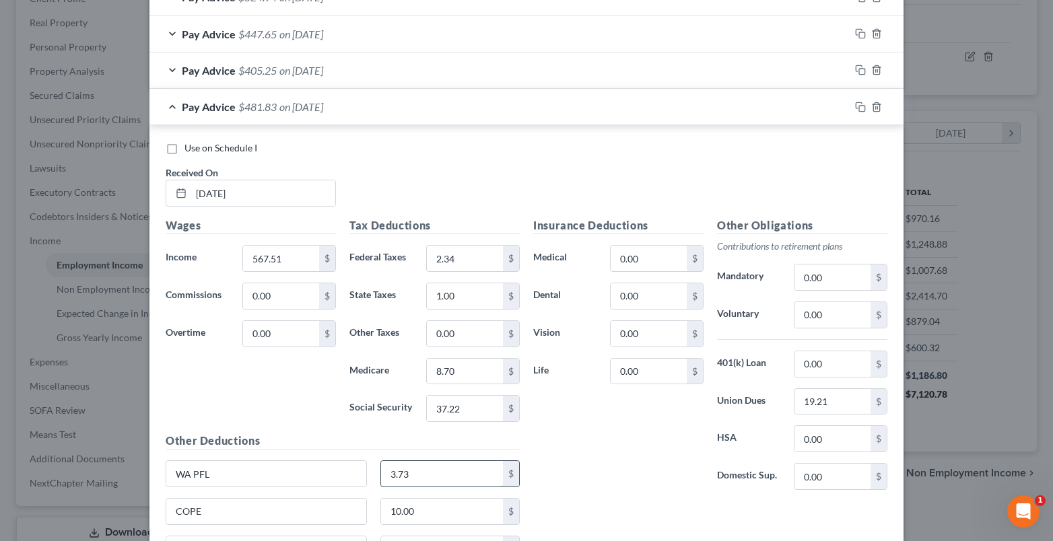
scroll to position [946, 0]
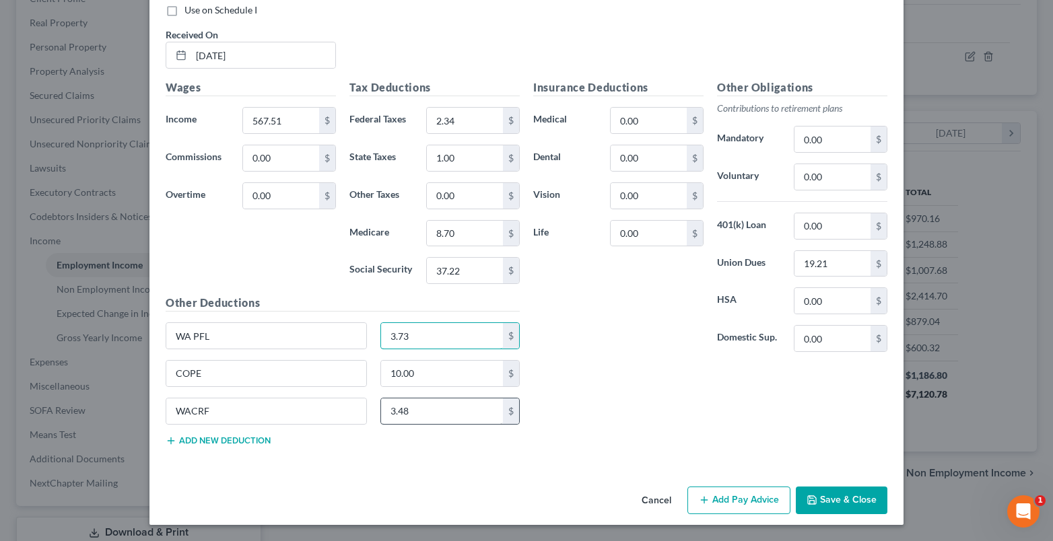
type input "3.73"
drag, startPoint x: 418, startPoint y: 420, endPoint x: 410, endPoint y: 421, distance: 8.1
click at [417, 420] on input "3.48" at bounding box center [442, 412] width 123 height 26
type input "3.29"
click at [460, 270] on input "37.22" at bounding box center [465, 271] width 76 height 26
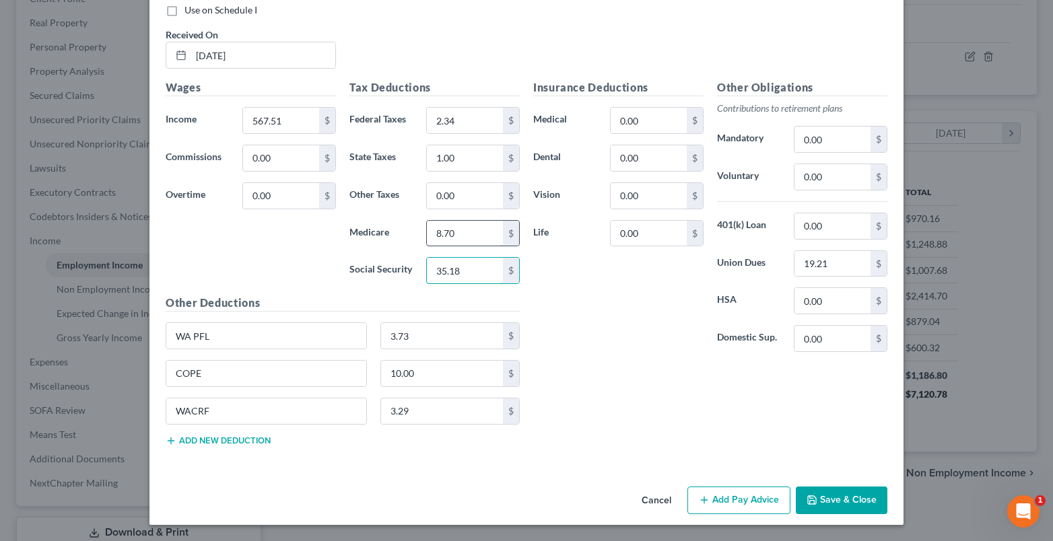
type input "35.18"
type input "8.23"
type input "18.16"
drag, startPoint x: 454, startPoint y: 113, endPoint x: 437, endPoint y: 115, distance: 17.0
click at [453, 114] on input "2.34" at bounding box center [465, 121] width 76 height 26
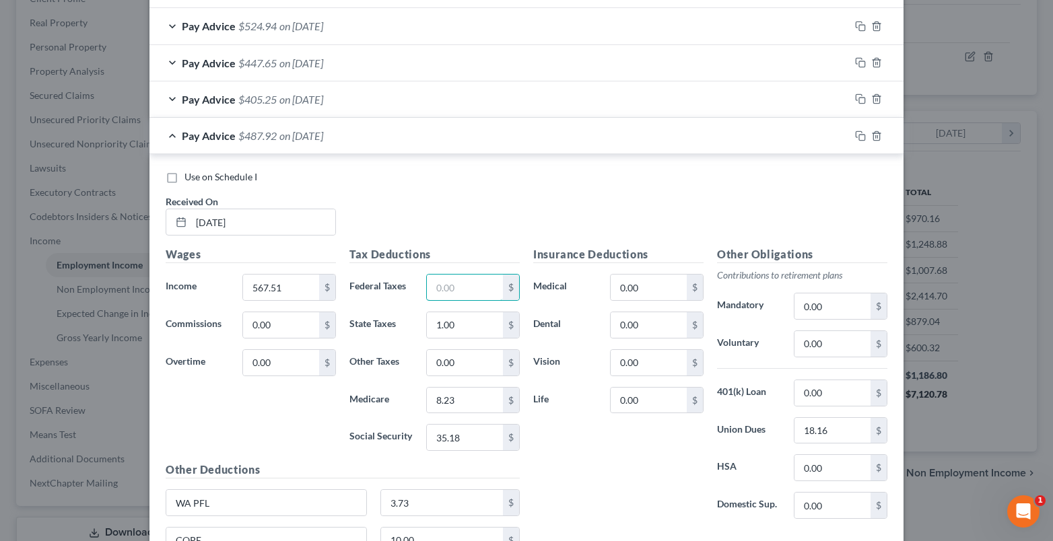
scroll to position [744, 0]
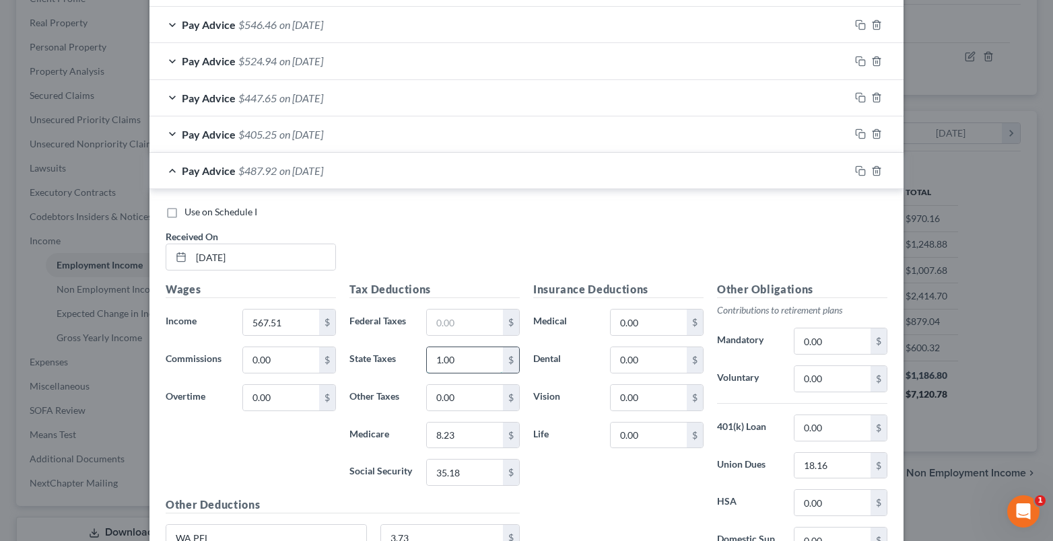
click at [469, 370] on input "1.00" at bounding box center [465, 360] width 76 height 26
drag, startPoint x: 855, startPoint y: 170, endPoint x: 680, endPoint y: 192, distance: 176.4
click at [859, 170] on rect "button" at bounding box center [862, 173] width 6 height 6
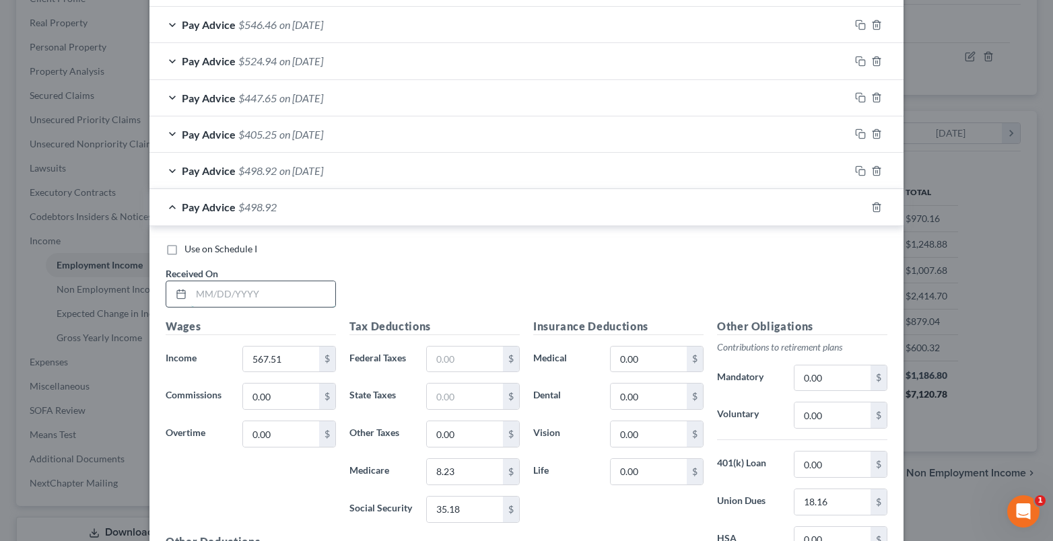
click at [210, 300] on input "text" at bounding box center [263, 294] width 144 height 26
type input "08/08/2025"
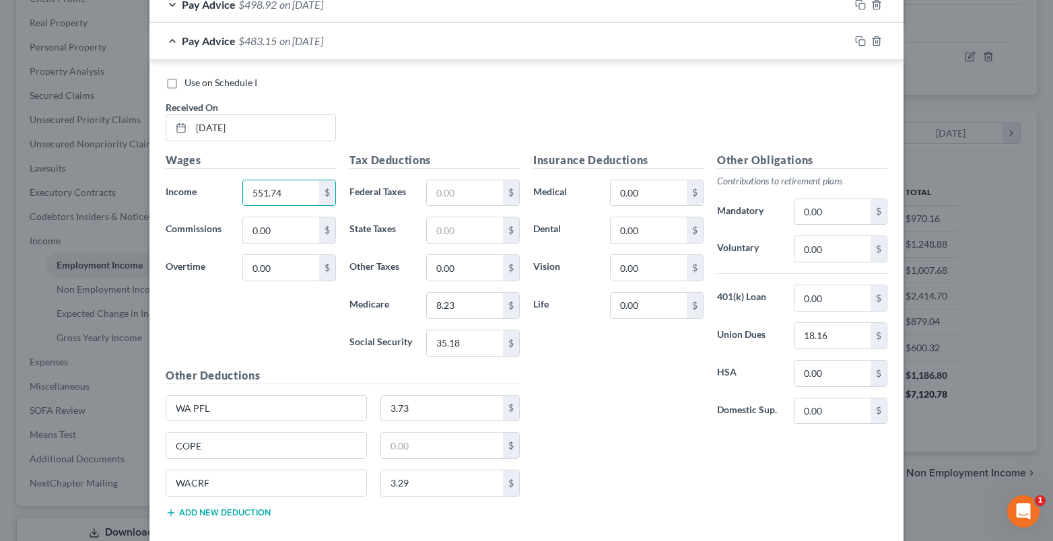
scroll to position [982, 0]
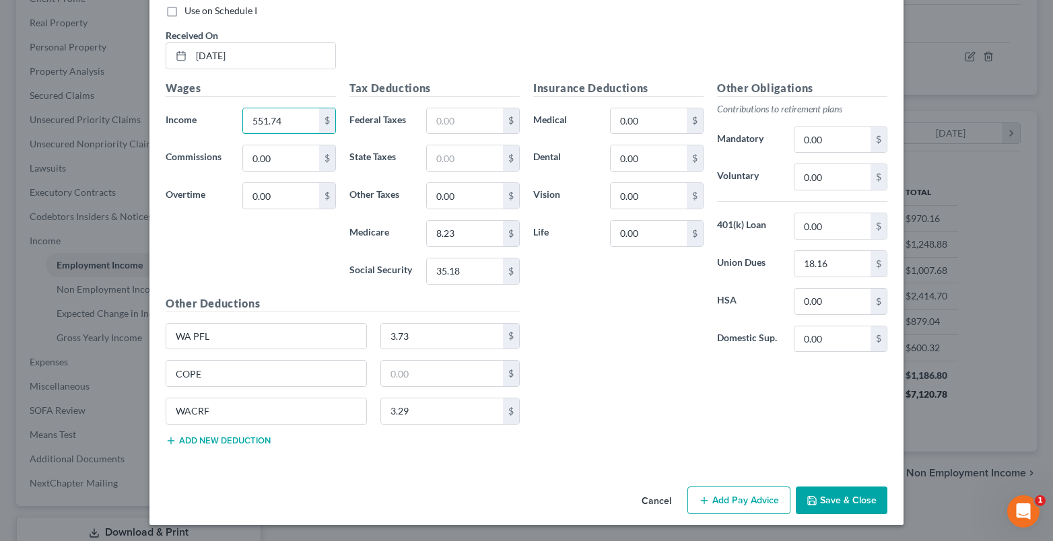
type input "551.74"
click at [410, 350] on div "WA PFL 3.73 $" at bounding box center [343, 342] width 368 height 38
click at [406, 339] on input "3.73" at bounding box center [442, 337] width 123 height 26
type input "3.63"
click at [831, 271] on input "18.16" at bounding box center [832, 264] width 76 height 26
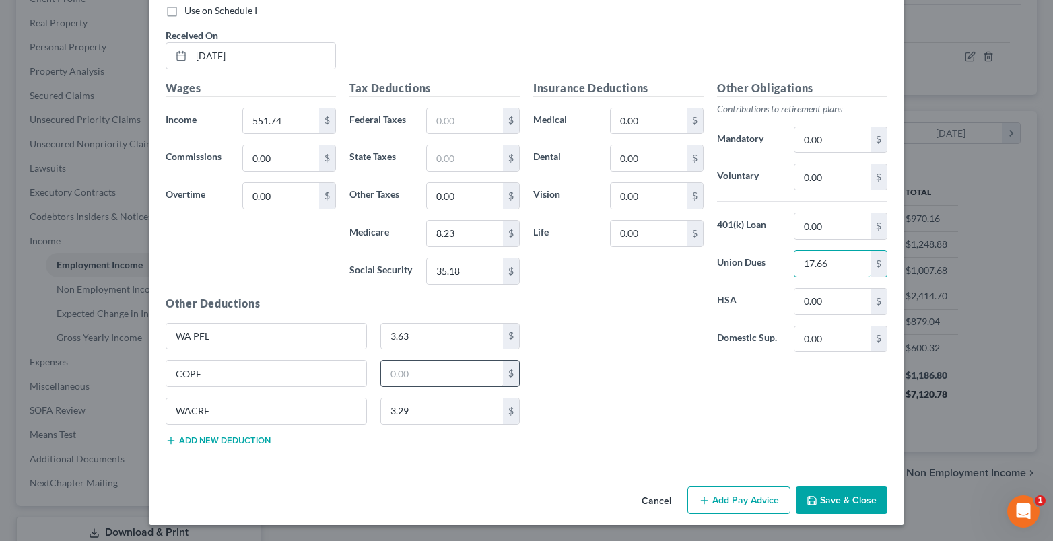
type input "17.66"
click at [448, 380] on input "text" at bounding box center [442, 374] width 123 height 26
type input "10.00"
type input "3.20"
click at [454, 270] on input "35.18" at bounding box center [465, 272] width 76 height 26
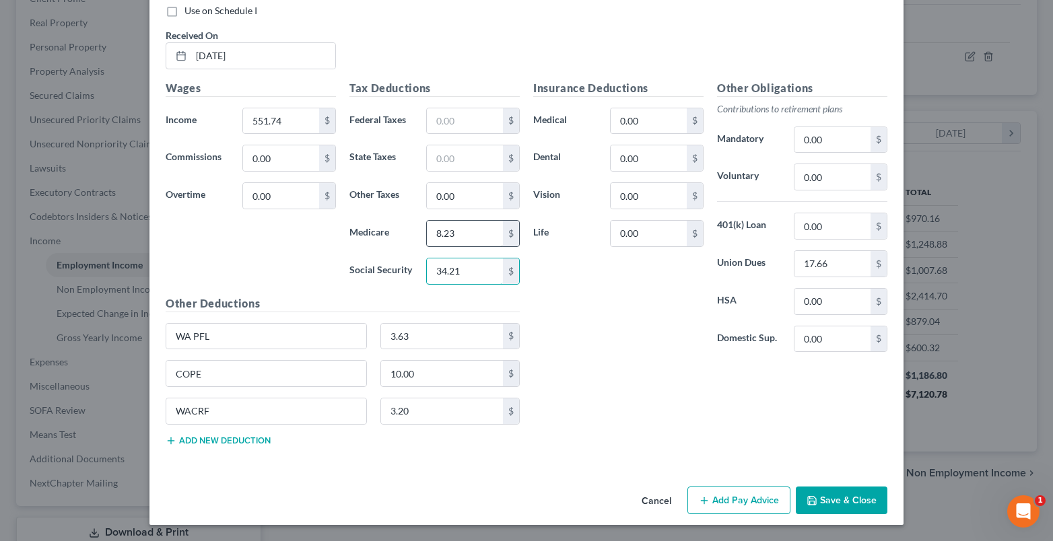
type input "34.21"
click at [457, 233] on input "8.23" at bounding box center [465, 234] width 76 height 26
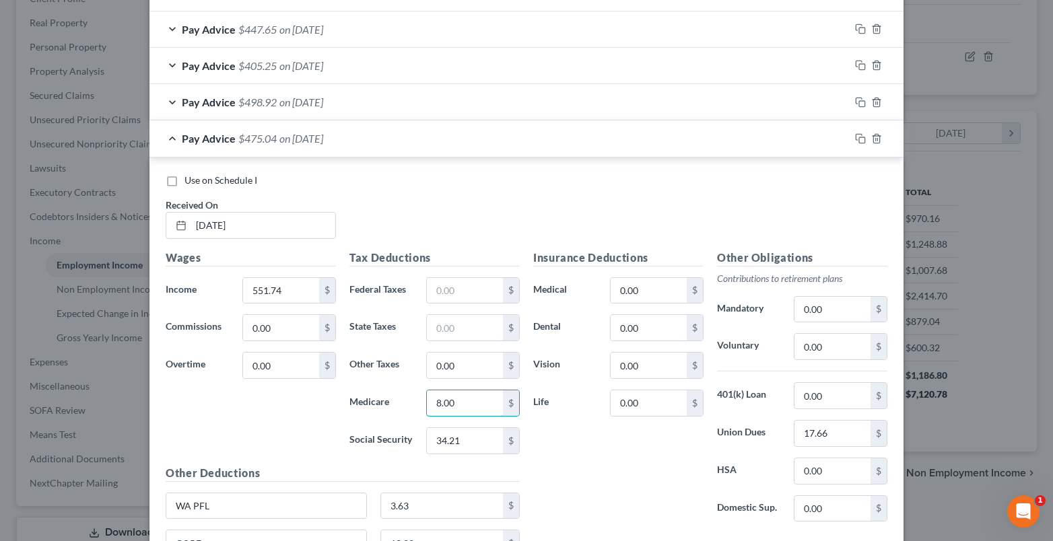
scroll to position [780, 0]
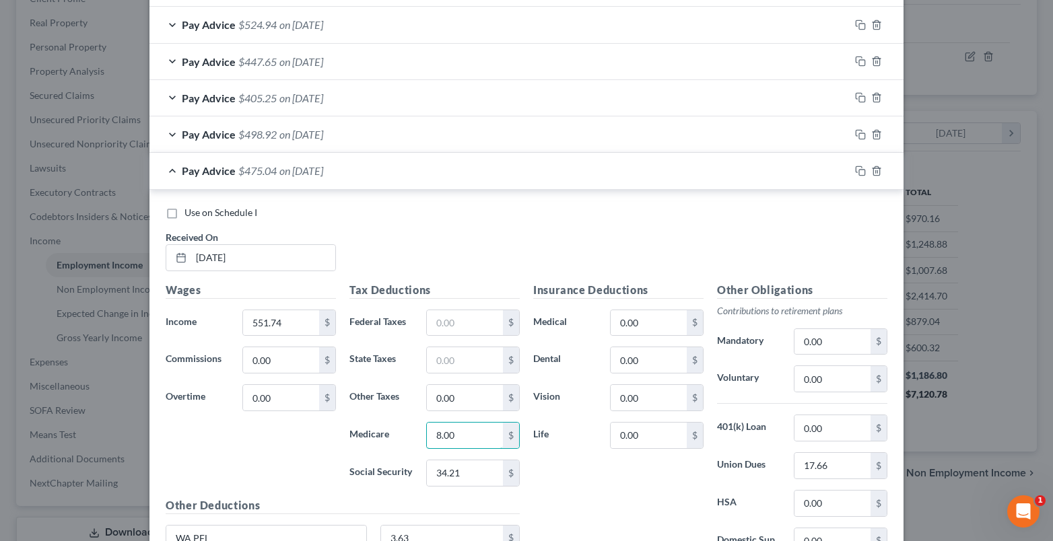
type input "8.00"
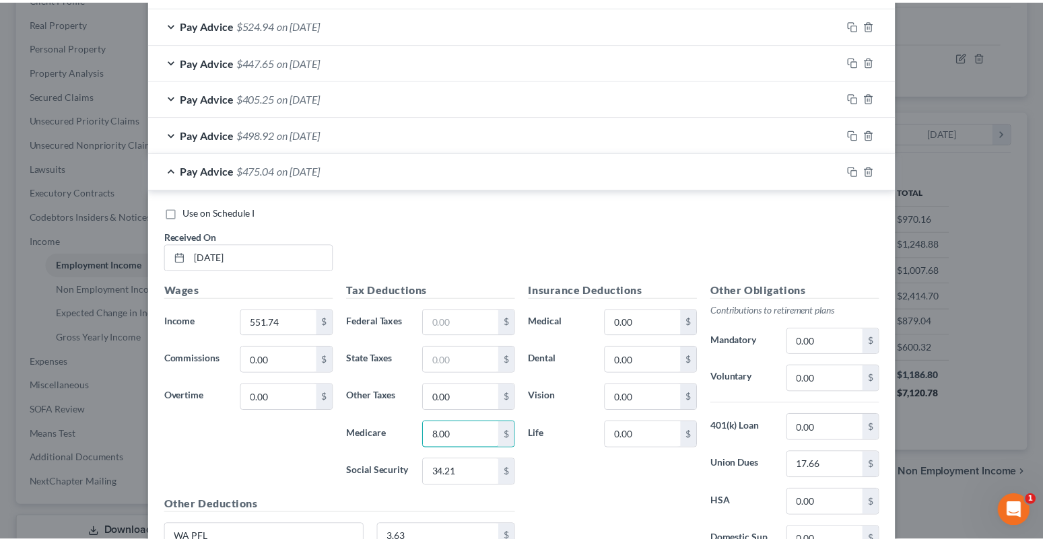
scroll to position [982, 0]
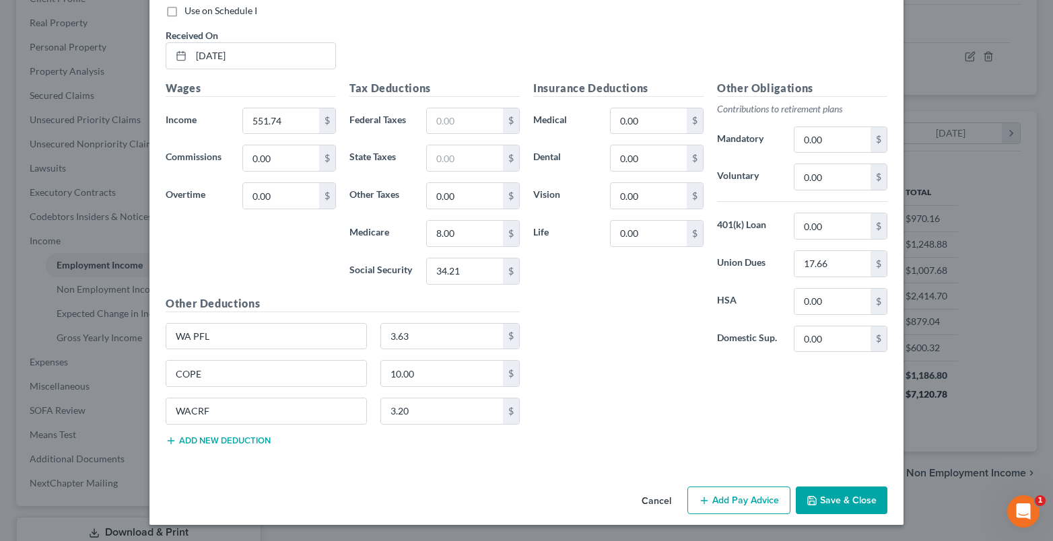
click at [850, 487] on button "Save & Close" at bounding box center [842, 501] width 92 height 28
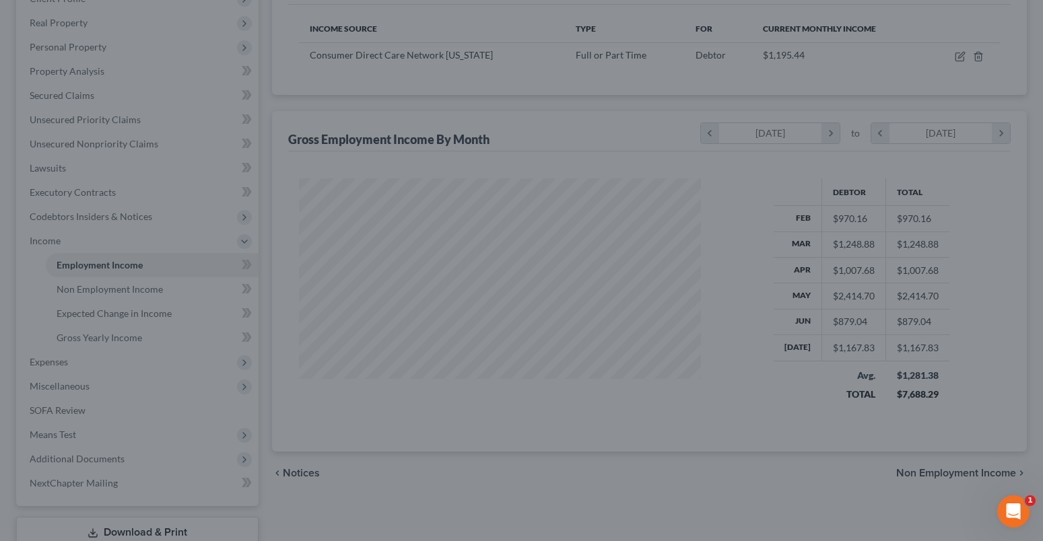
scroll to position [672964, 672781]
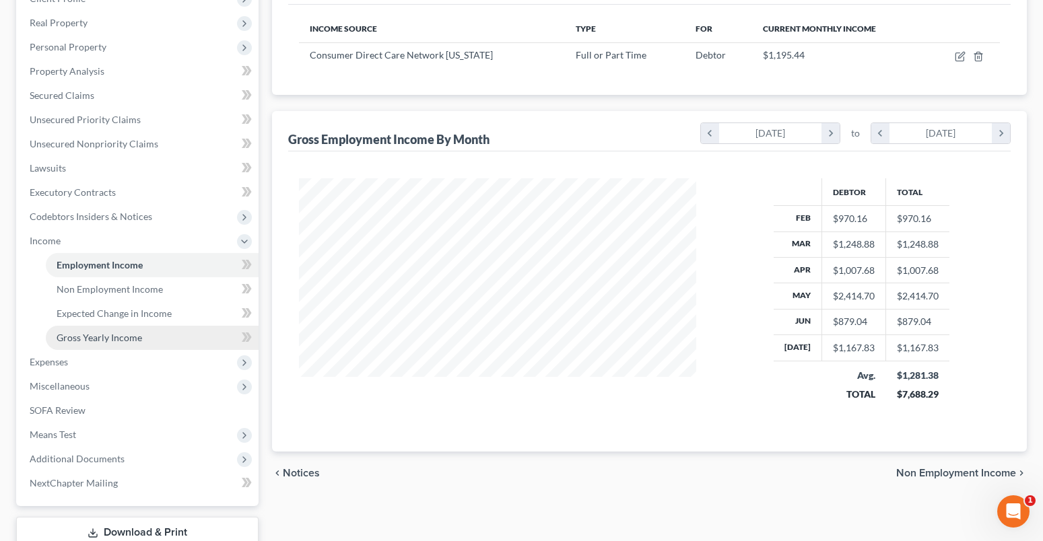
drag, startPoint x: 119, startPoint y: 339, endPoint x: 112, endPoint y: 347, distance: 10.0
click at [119, 339] on span "Gross Yearly Income" at bounding box center [99, 337] width 85 height 11
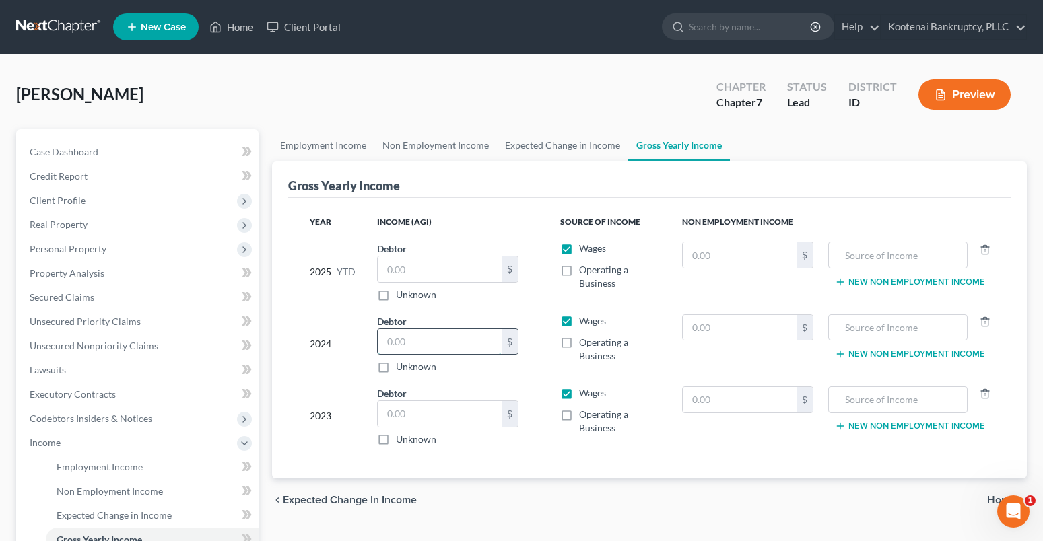
click at [403, 344] on input "text" at bounding box center [440, 342] width 124 height 26
type input "2,275.00"
click at [721, 327] on input "text" at bounding box center [740, 328] width 114 height 26
type input "34,915.00"
click at [829, 329] on td "New Non Employment Income" at bounding box center [912, 344] width 176 height 72
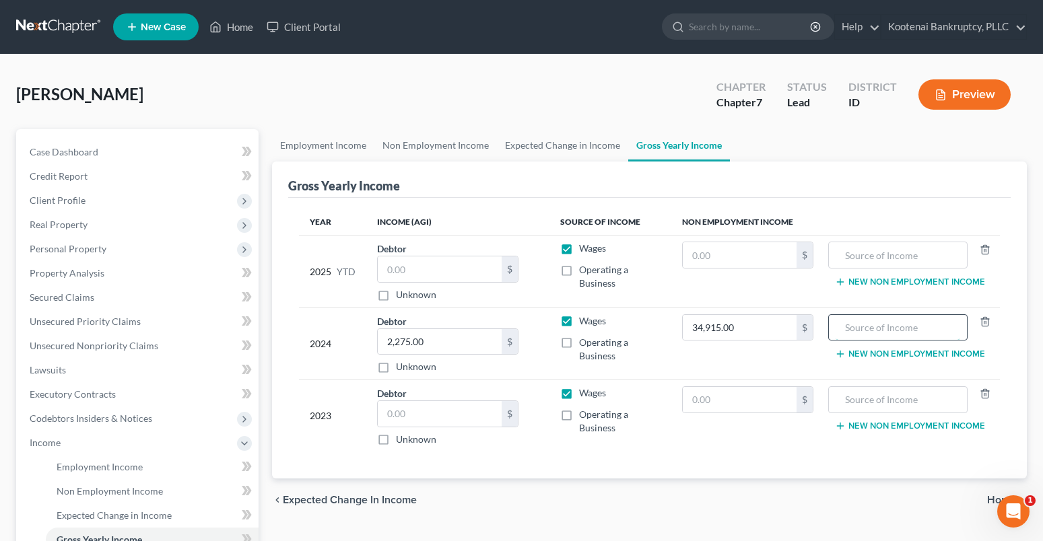
click at [846, 331] on input "text" at bounding box center [897, 328] width 125 height 26
type input "Social Security"
click at [731, 409] on input "text" at bounding box center [740, 400] width 114 height 26
type input "33,836.00"
click at [870, 406] on input "text" at bounding box center [897, 400] width 125 height 26
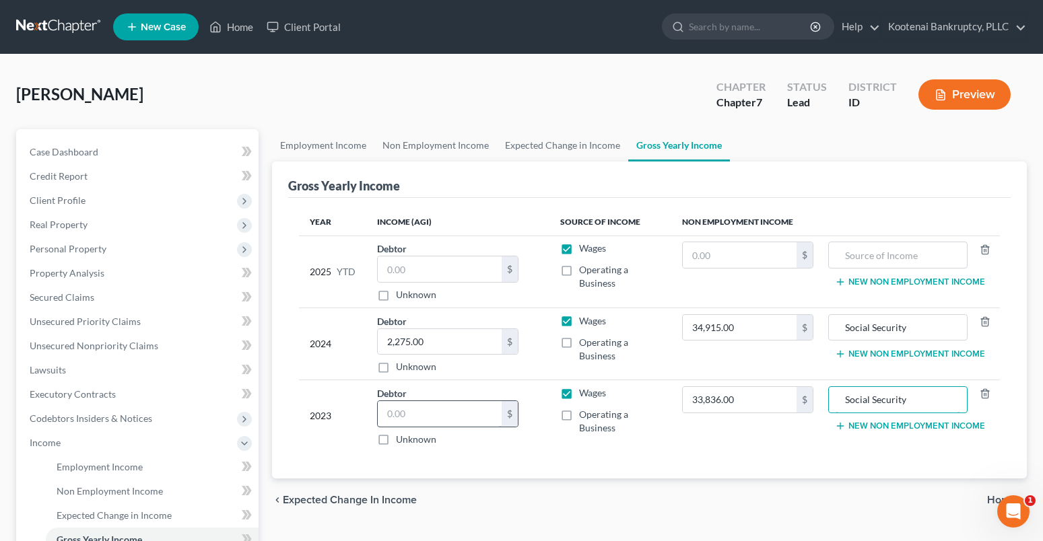
type input "Social Security"
click at [389, 413] on input "text" at bounding box center [440, 414] width 124 height 26
type input "0"
click at [401, 269] on input "text" at bounding box center [440, 269] width 124 height 26
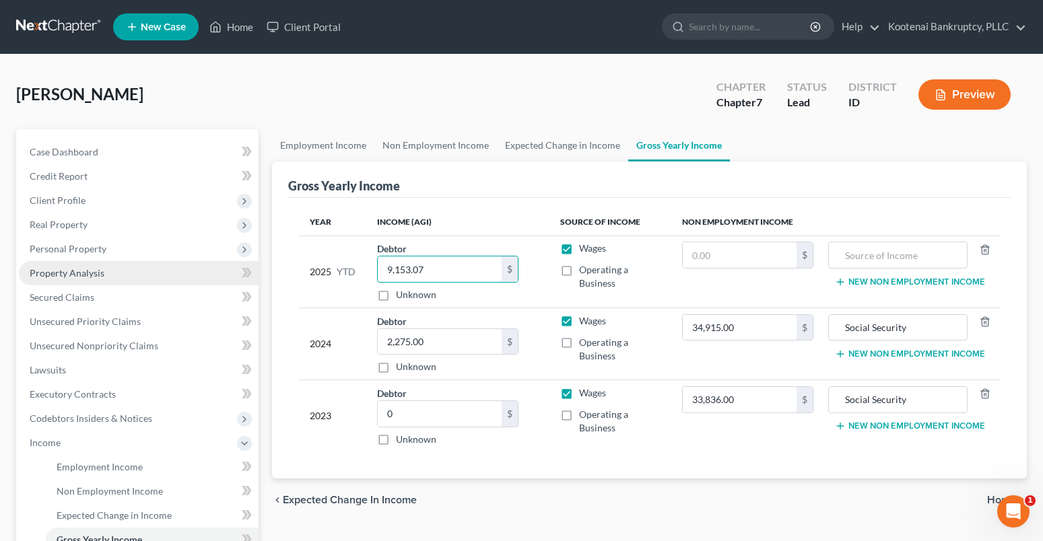
type input "9,153.07"
drag, startPoint x: 749, startPoint y: 263, endPoint x: 731, endPoint y: 261, distance: 18.3
click at [749, 263] on input "text" at bounding box center [740, 255] width 114 height 26
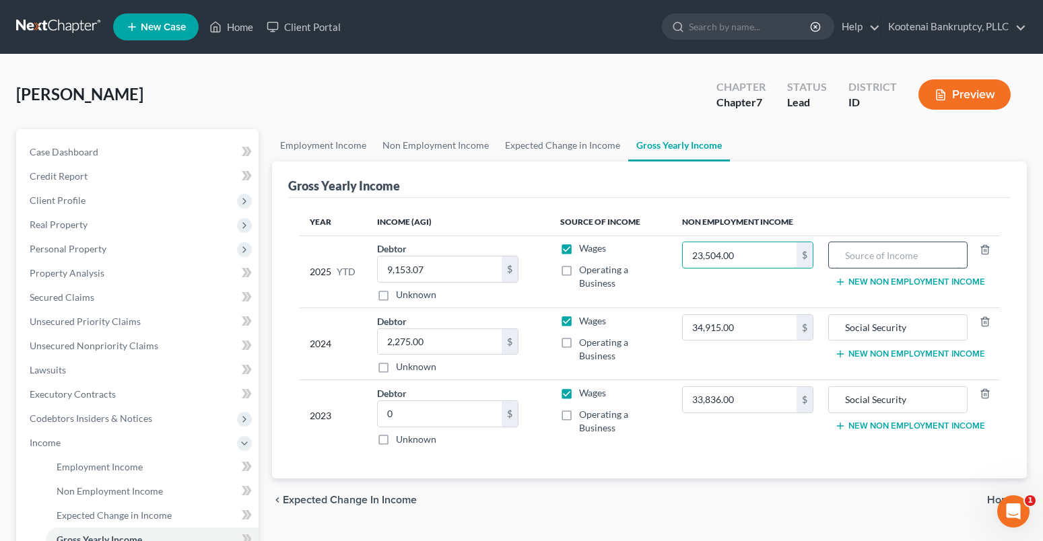
type input "23,504.00"
click at [849, 254] on input "text" at bounding box center [897, 255] width 125 height 26
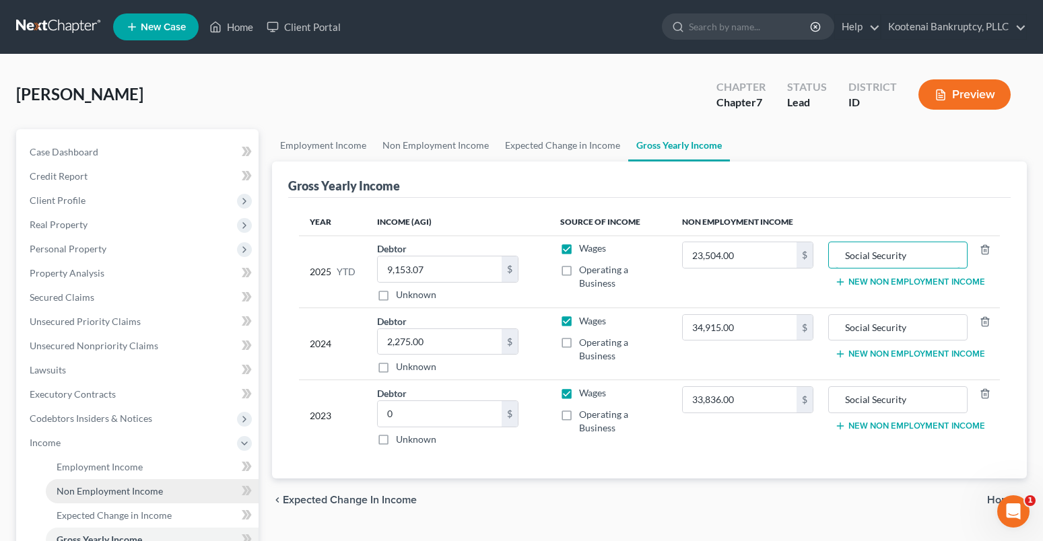
type input "Social Security"
click at [75, 485] on span "Non Employment Income" at bounding box center [110, 490] width 106 height 11
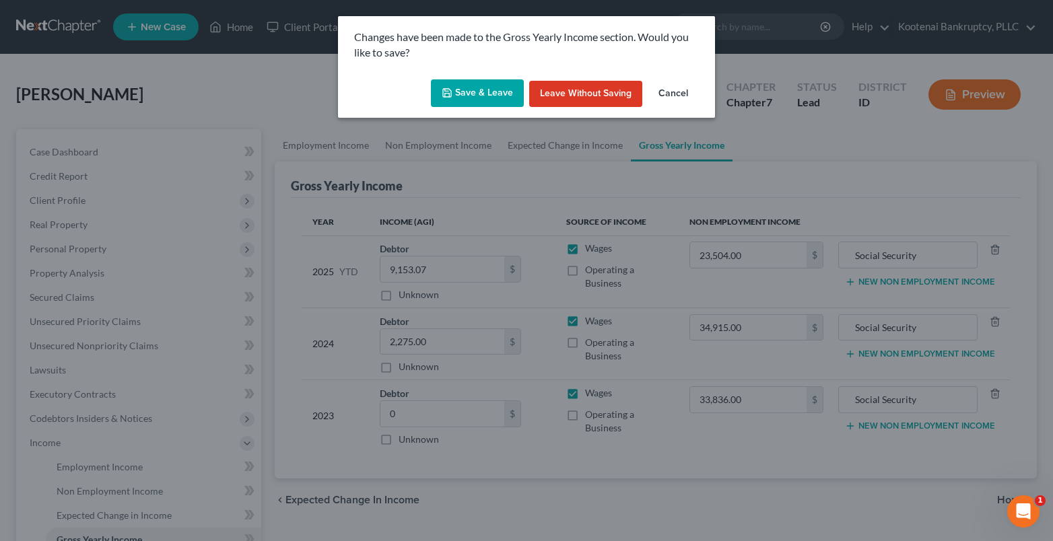
click at [483, 89] on button "Save & Leave" at bounding box center [477, 93] width 93 height 28
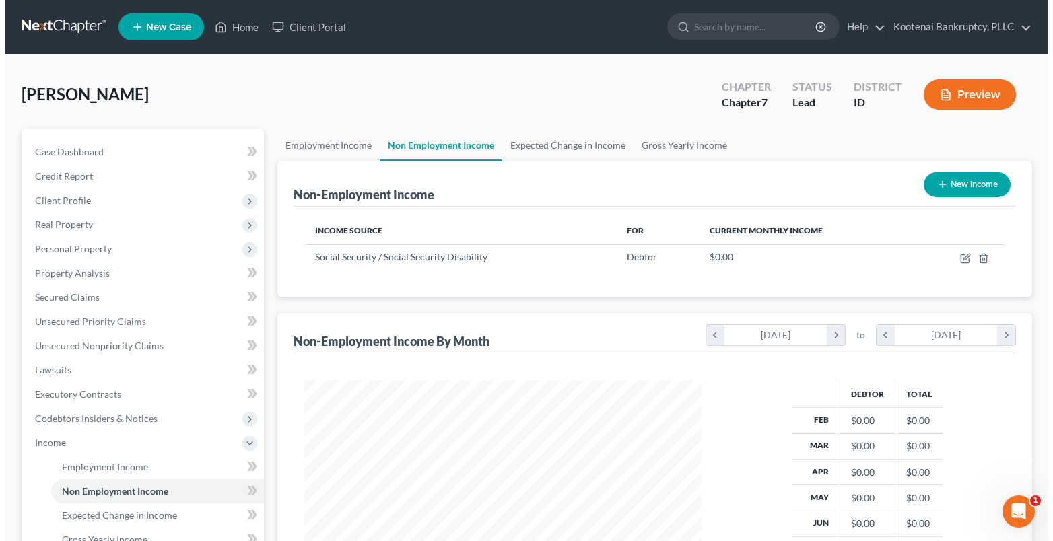
scroll to position [242, 425]
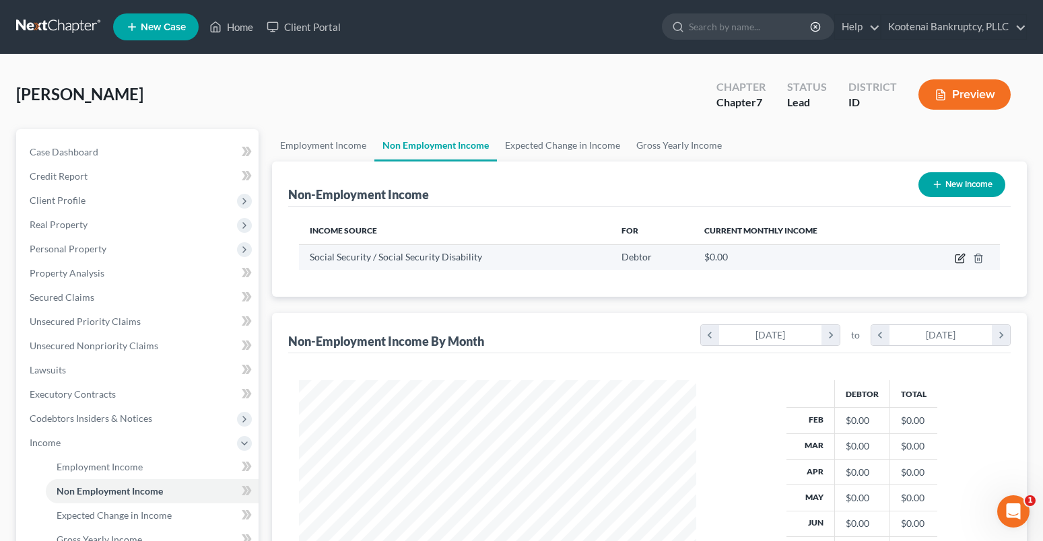
click at [958, 261] on icon "button" at bounding box center [960, 258] width 11 height 11
select select "4"
select select "0"
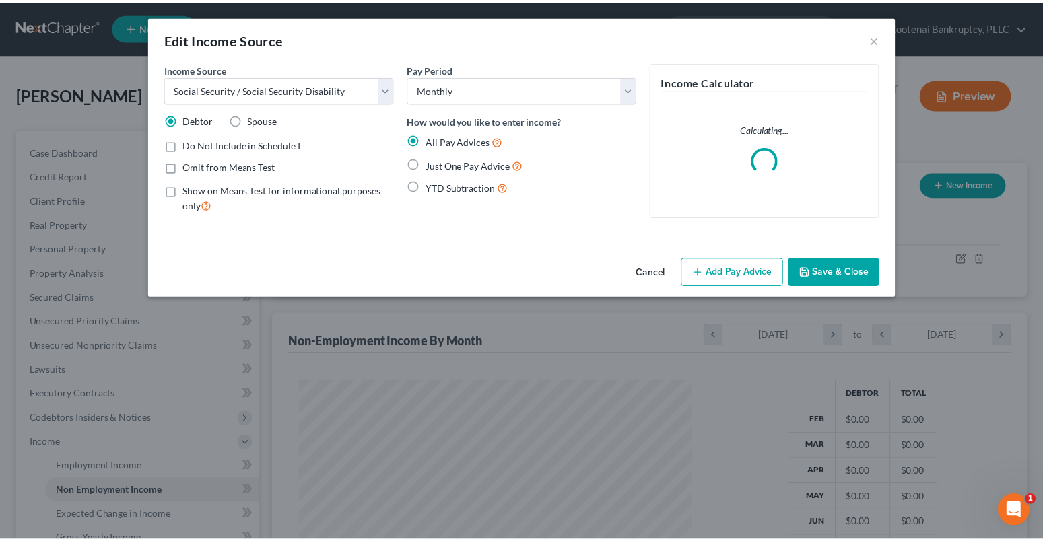
scroll to position [242, 429]
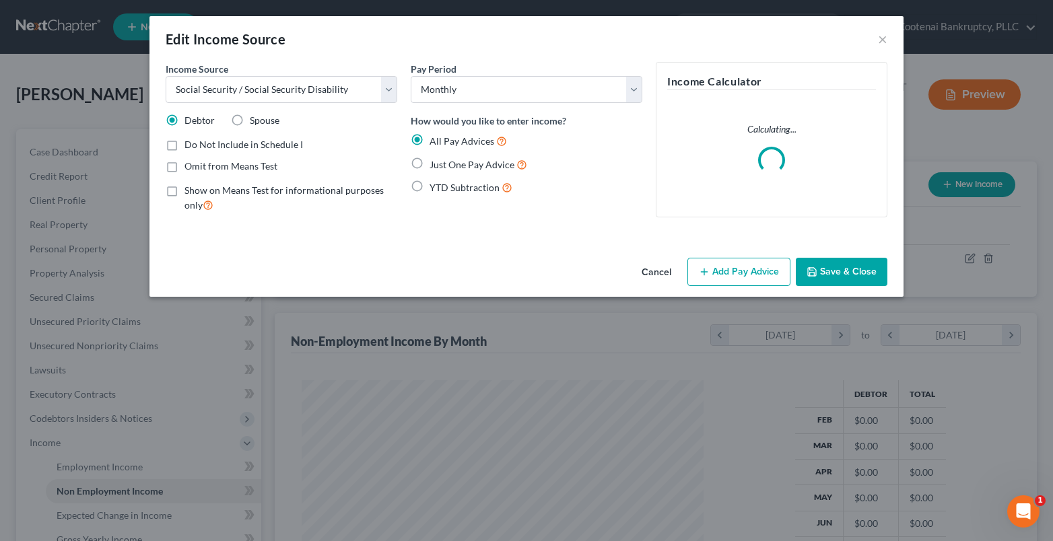
click at [430, 160] on label "Just One Pay Advice" at bounding box center [479, 164] width 98 height 15
click at [435, 160] on input "Just One Pay Advice" at bounding box center [439, 161] width 9 height 9
radio input "true"
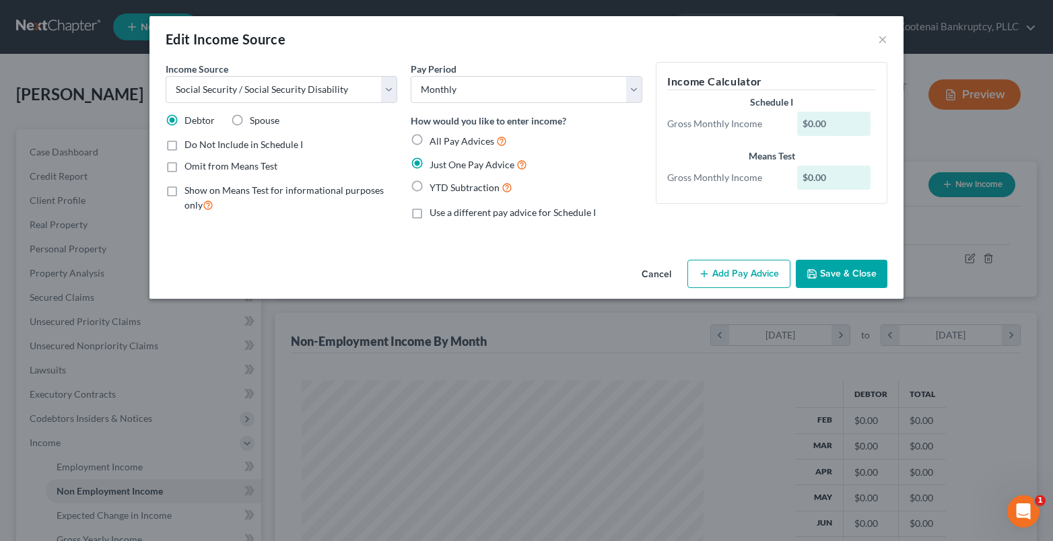
click at [724, 271] on button "Add Pay Advice" at bounding box center [738, 274] width 103 height 28
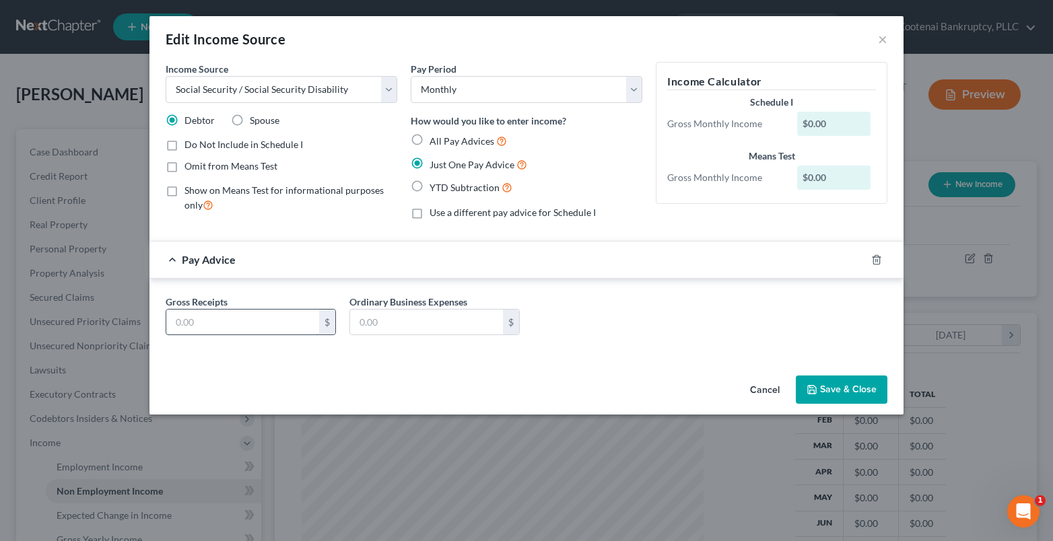
click at [201, 331] on input "text" at bounding box center [242, 323] width 153 height 26
type input "2,938.00"
click at [858, 394] on button "Save & Close" at bounding box center [842, 390] width 92 height 28
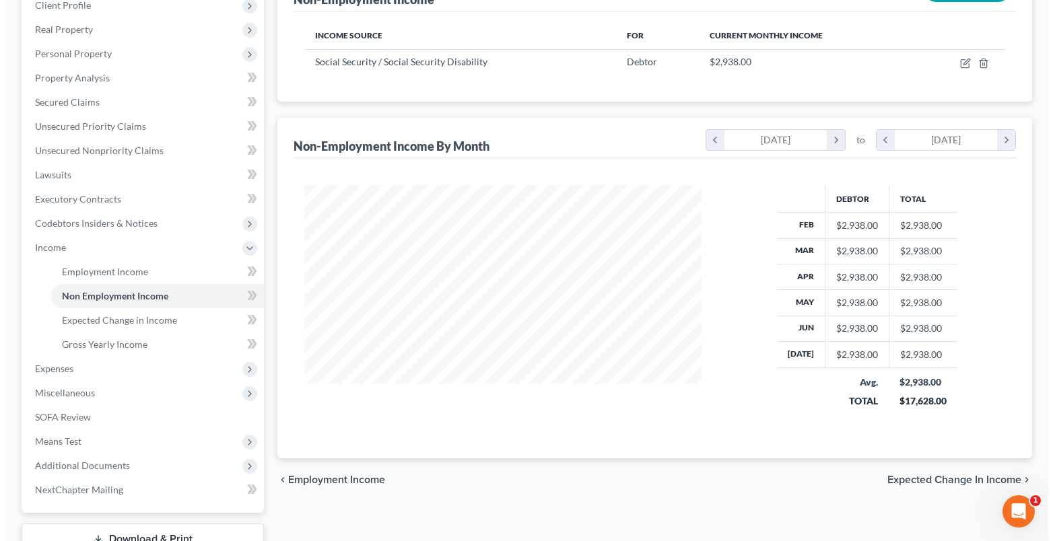
scroll to position [296, 0]
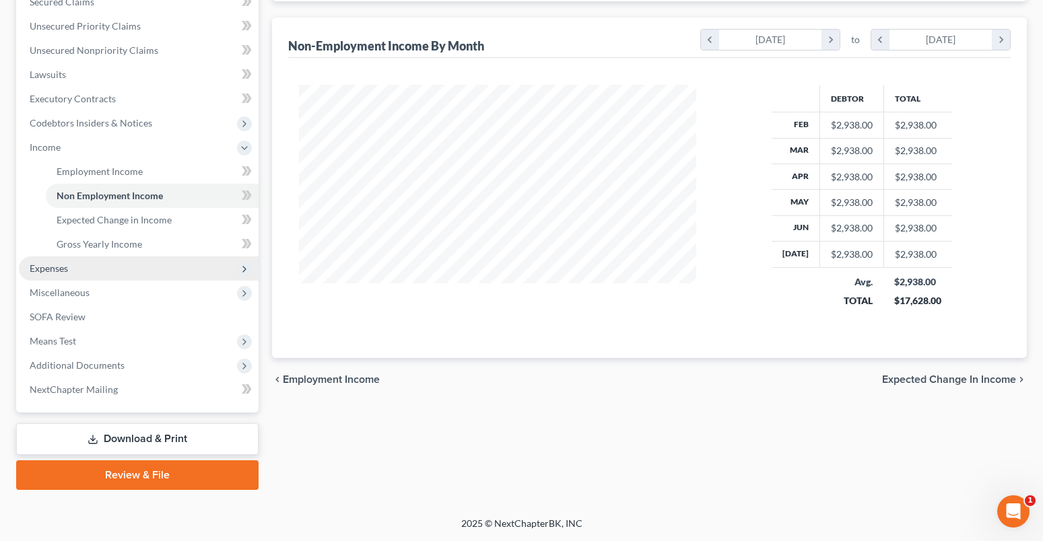
click at [42, 261] on span "Expenses" at bounding box center [139, 268] width 240 height 24
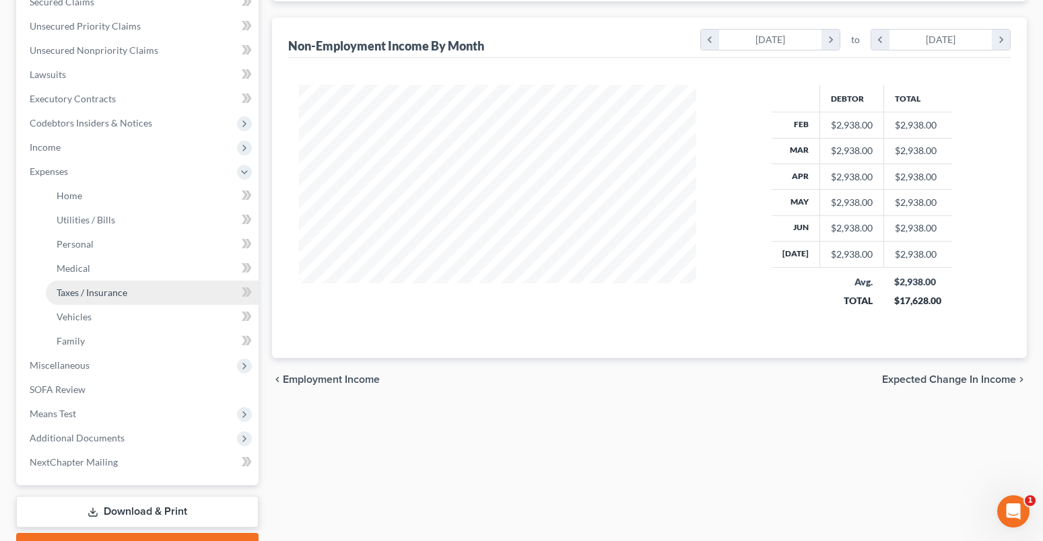
click at [83, 291] on span "Taxes / Insurance" at bounding box center [92, 292] width 71 height 11
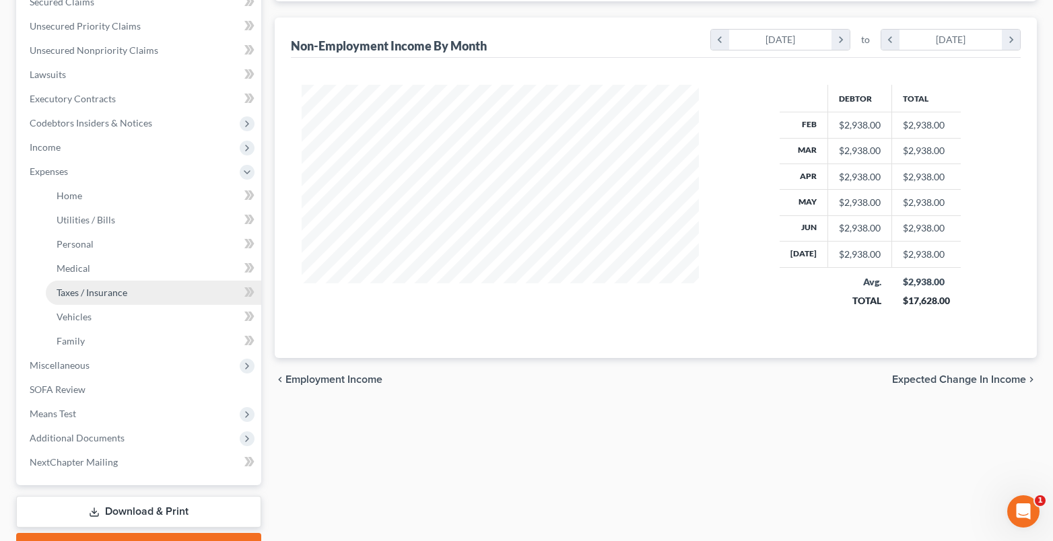
scroll to position [242, 429]
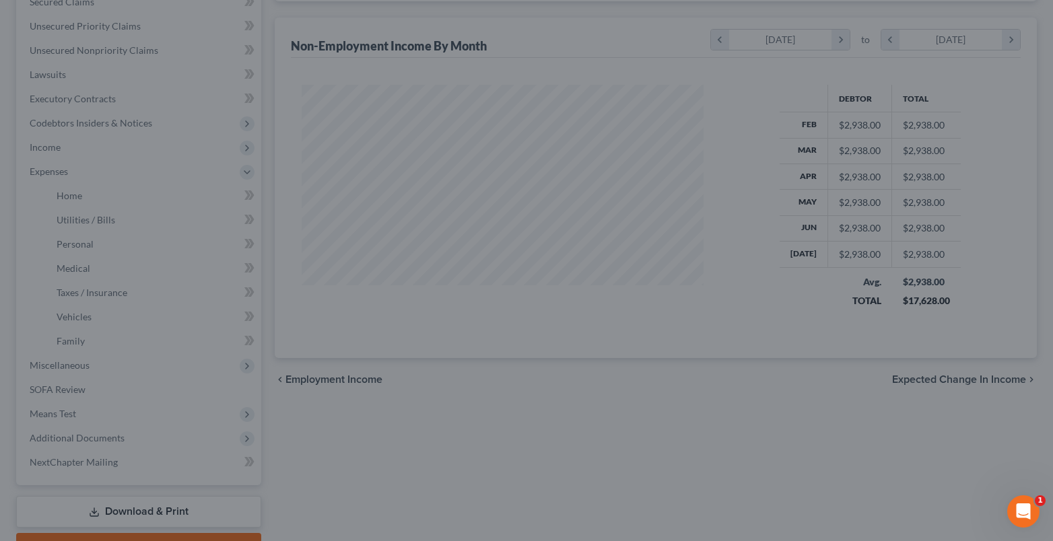
click at [78, 295] on div at bounding box center [526, 270] width 1053 height 541
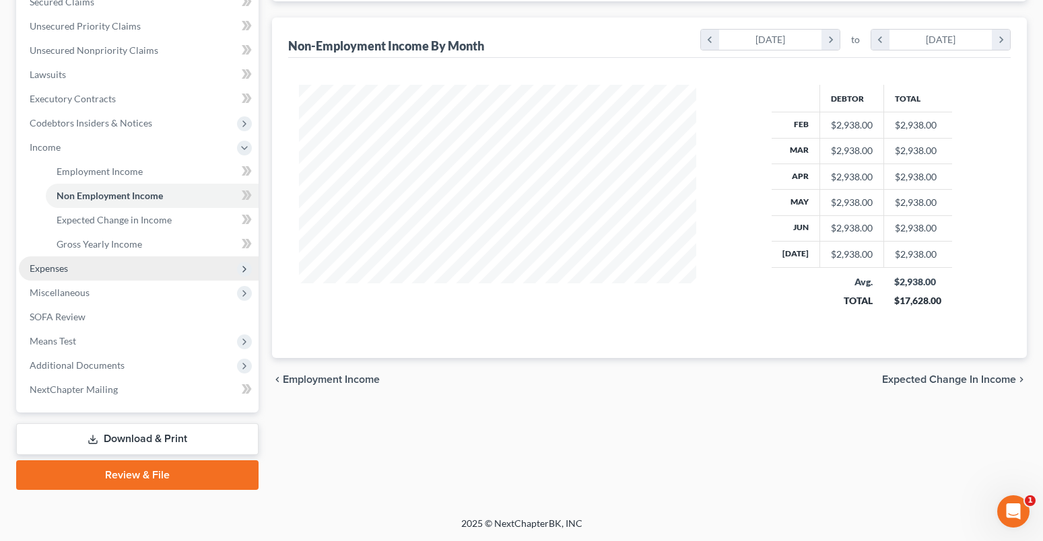
click at [44, 268] on span "Expenses" at bounding box center [49, 268] width 38 height 11
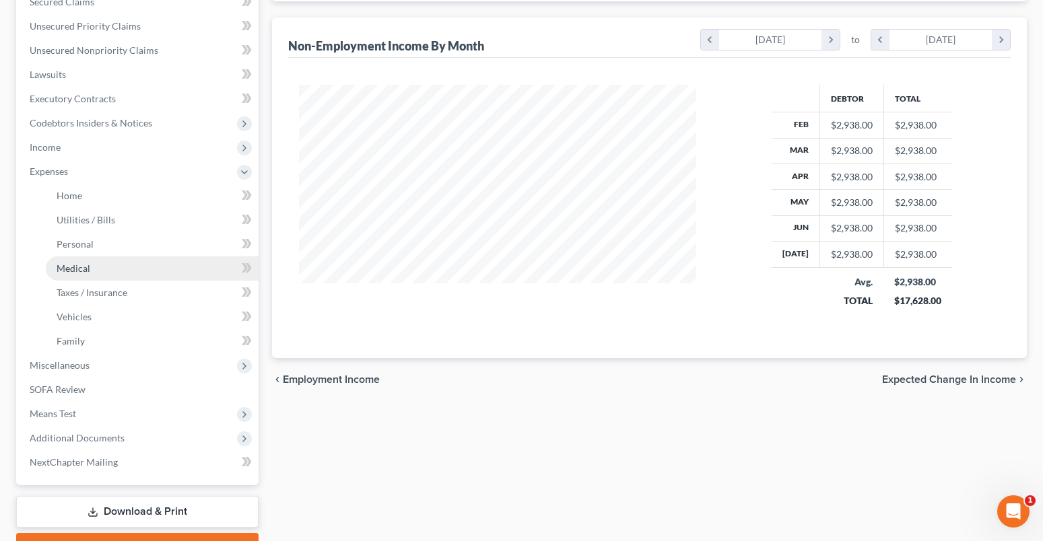
click at [75, 271] on span "Medical" at bounding box center [74, 268] width 34 height 11
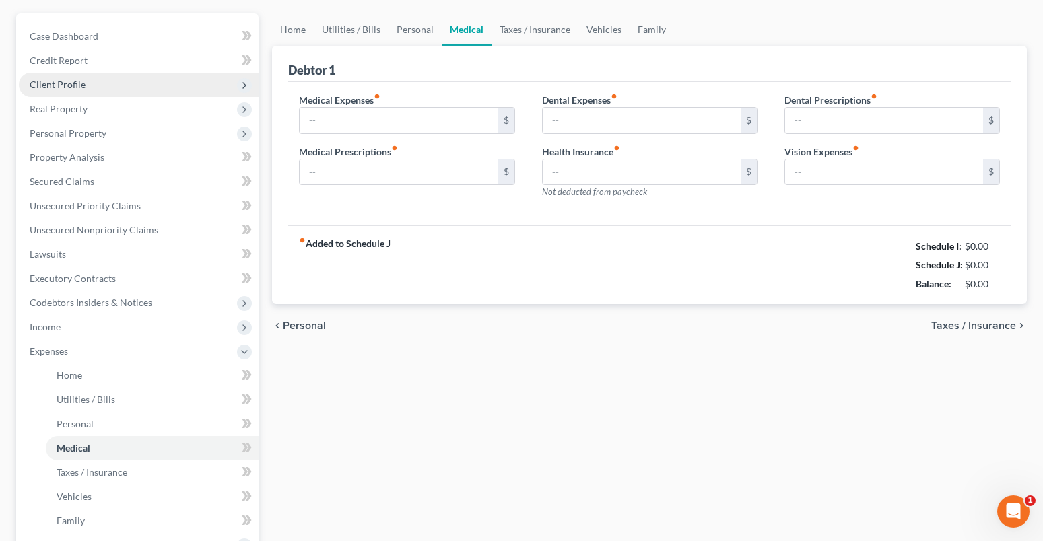
type input "0.00"
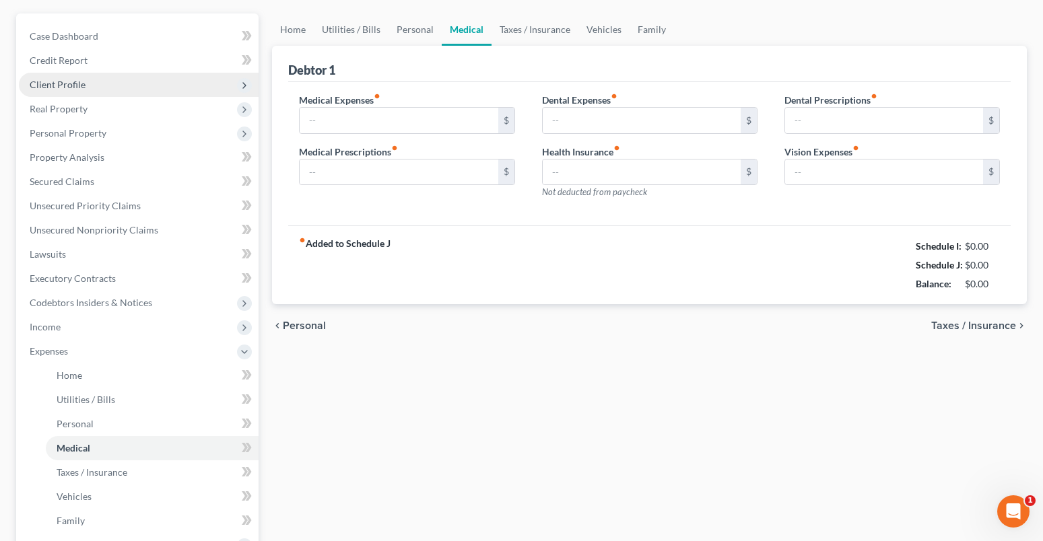
type input "0.00"
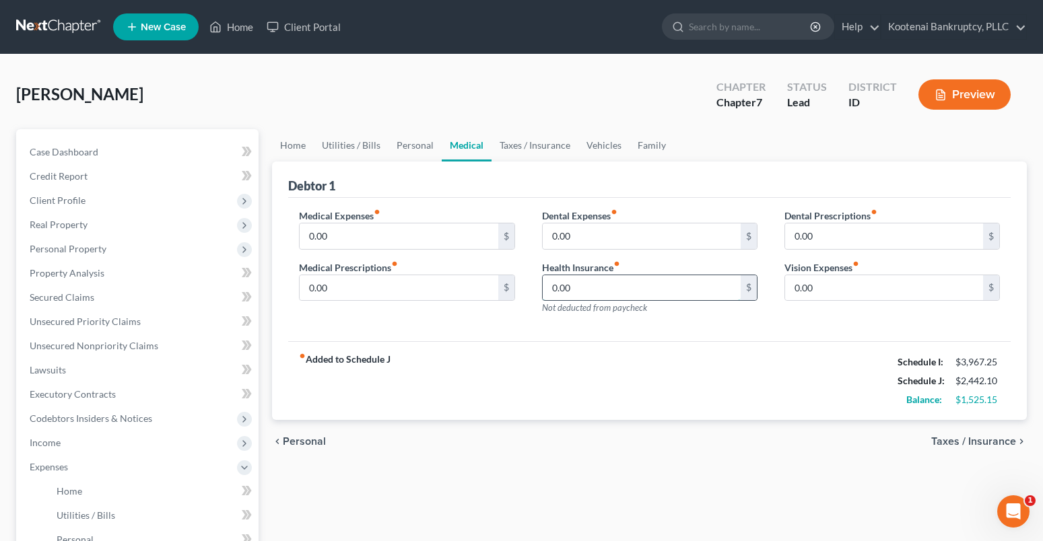
click at [582, 289] on input "0.00" at bounding box center [642, 288] width 198 height 26
type input "185.00"
click at [61, 244] on span "Personal Property" at bounding box center [68, 248] width 77 height 11
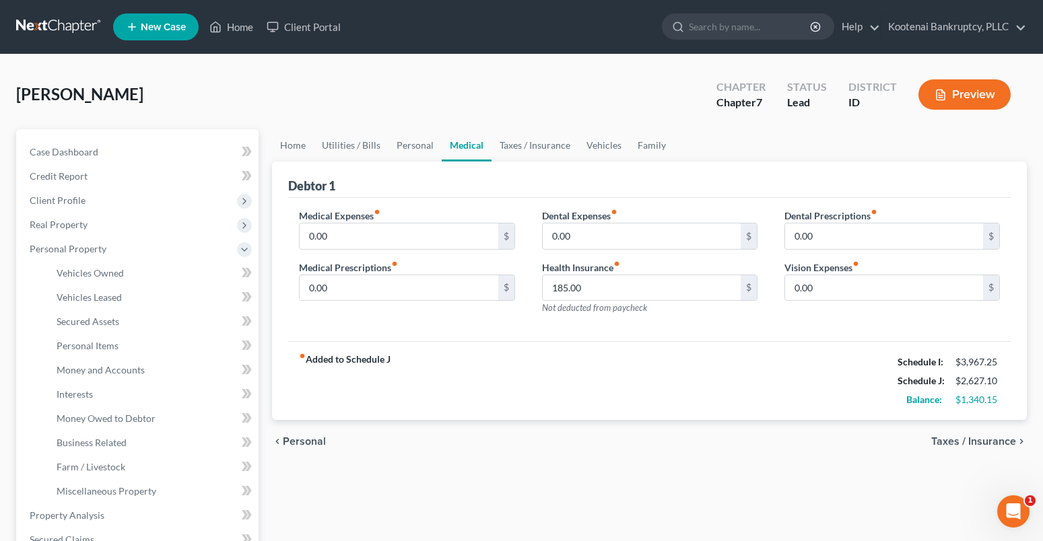
drag, startPoint x: 42, startPoint y: 202, endPoint x: 42, endPoint y: 219, distance: 17.5
click at [38, 206] on span "Client Profile" at bounding box center [139, 200] width 240 height 24
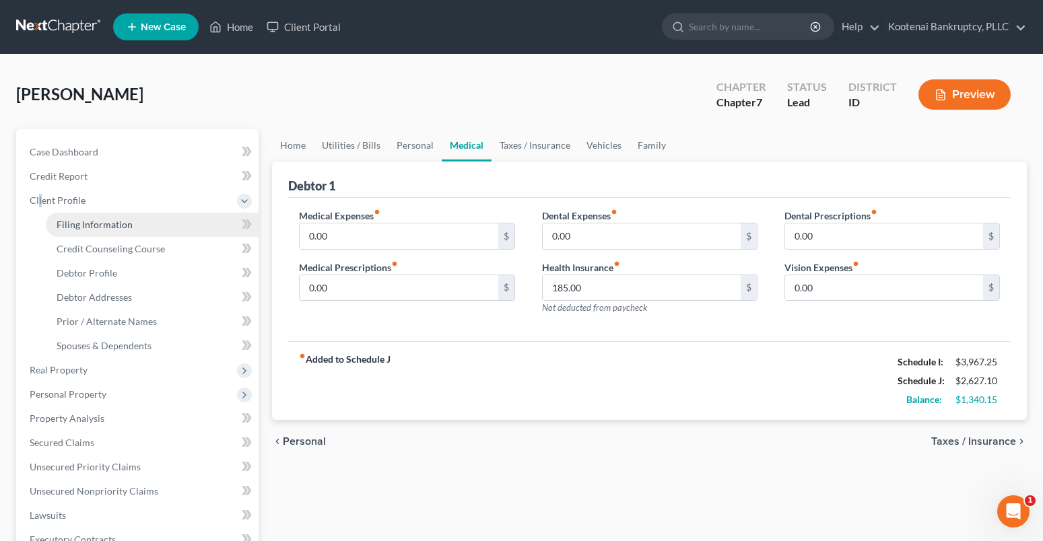
click at [92, 228] on span "Filing Information" at bounding box center [95, 224] width 76 height 11
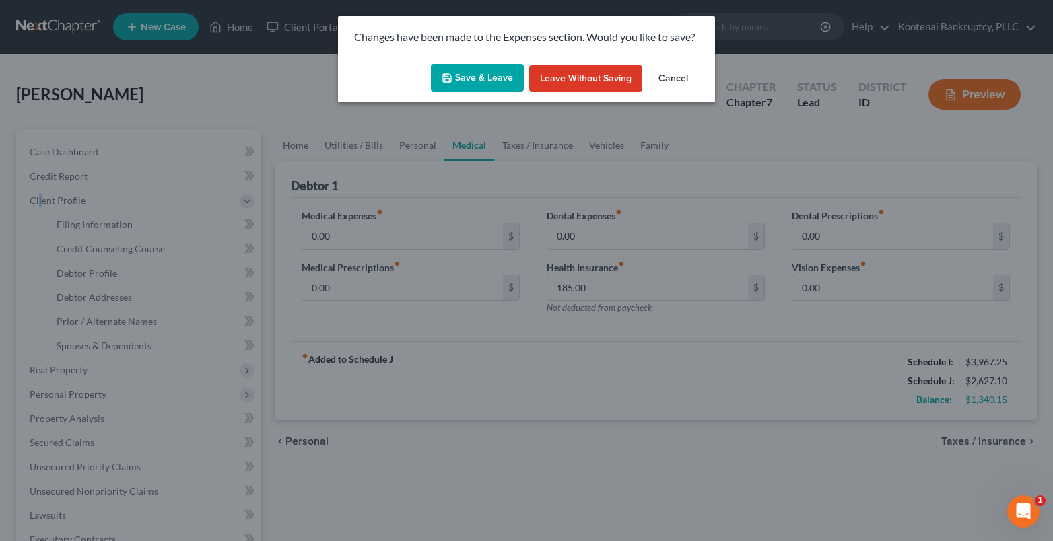
click at [514, 84] on button "Save & Leave" at bounding box center [477, 78] width 93 height 28
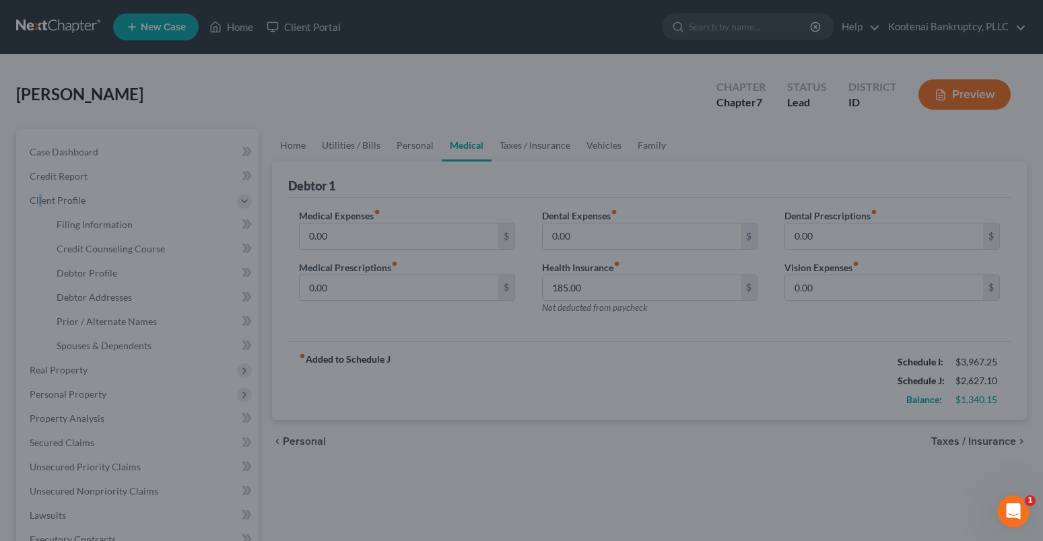
select select "1"
select select "0"
select select "23"
select select "0"
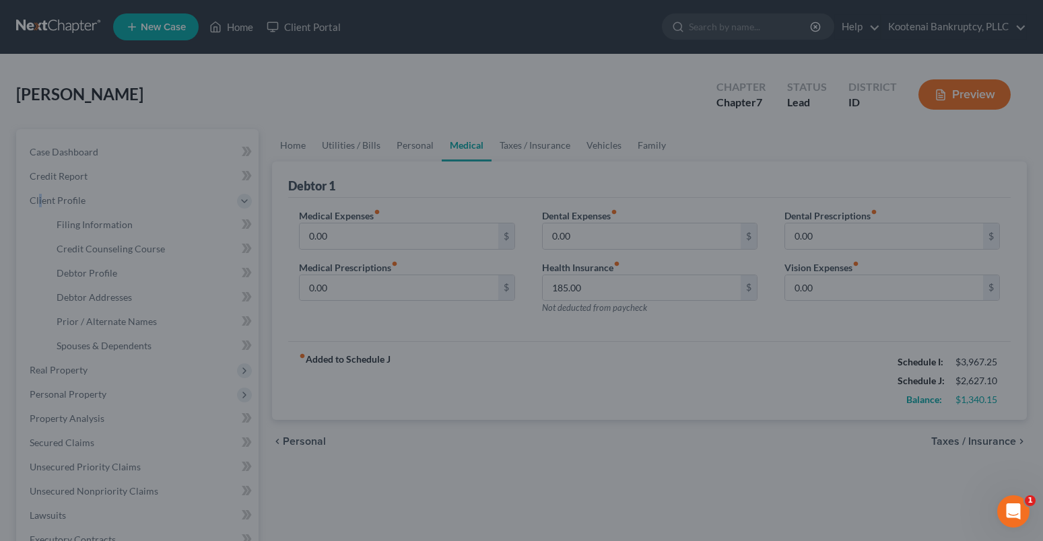
select select "50"
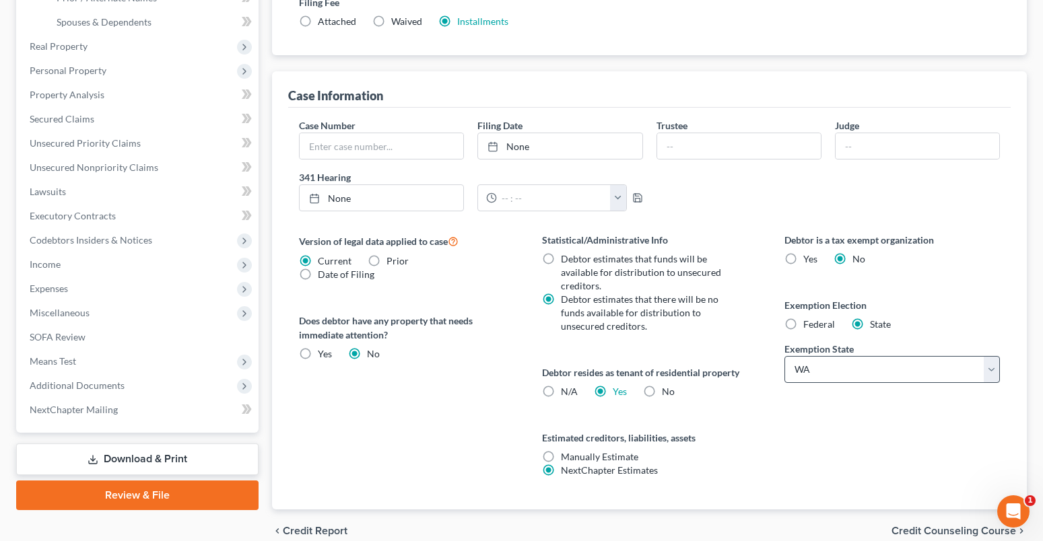
scroll to position [386, 0]
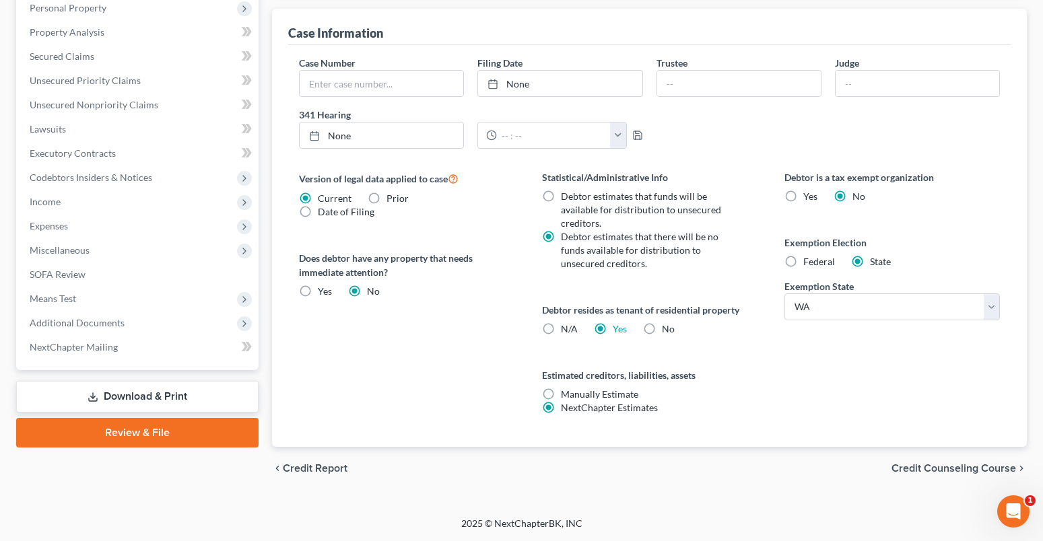
click at [947, 471] on span "Credit Counseling Course" at bounding box center [953, 468] width 125 height 11
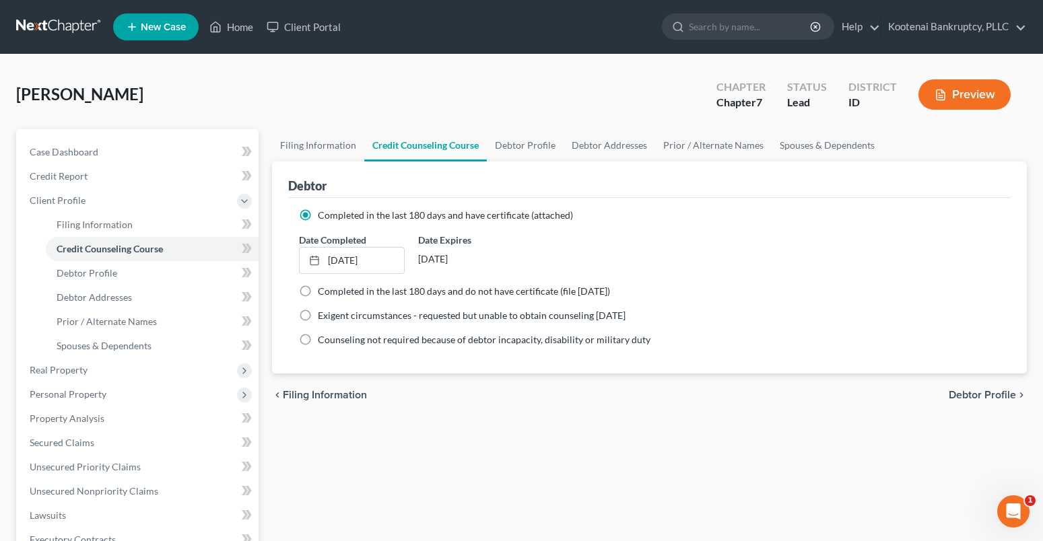
click at [979, 393] on span "Debtor Profile" at bounding box center [982, 395] width 67 height 11
select select "3"
select select "0"
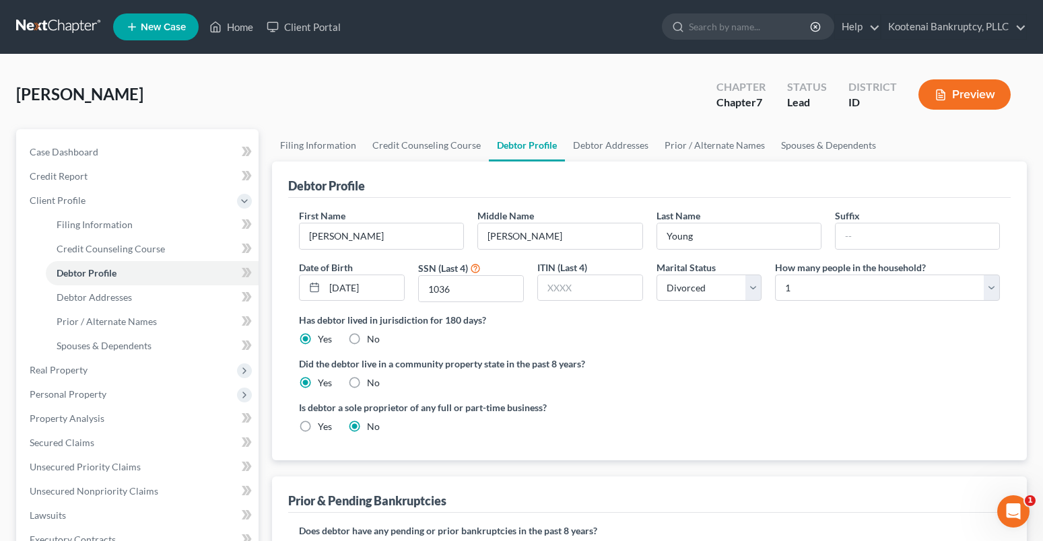
scroll to position [202, 0]
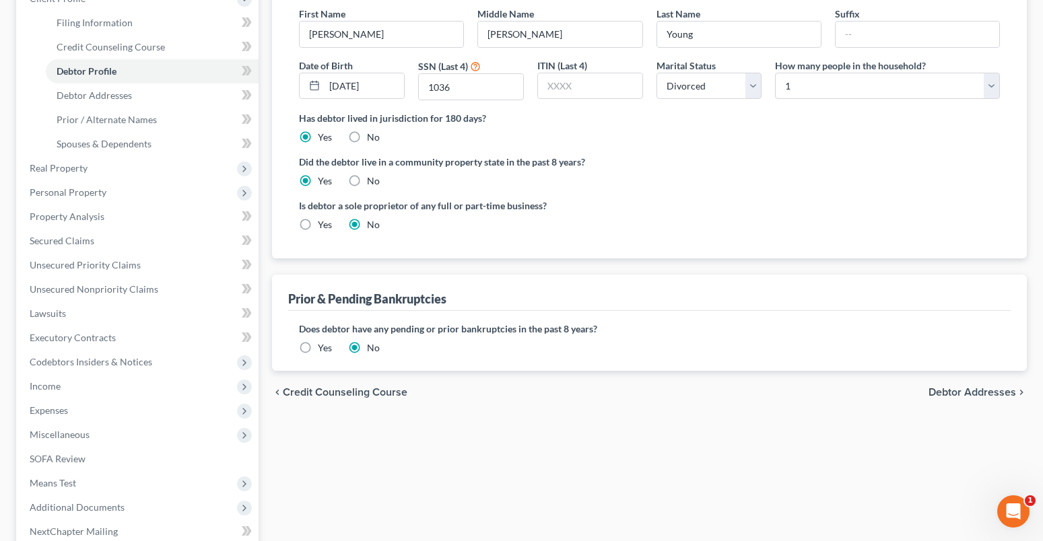
click at [977, 398] on span "Debtor Addresses" at bounding box center [972, 392] width 88 height 11
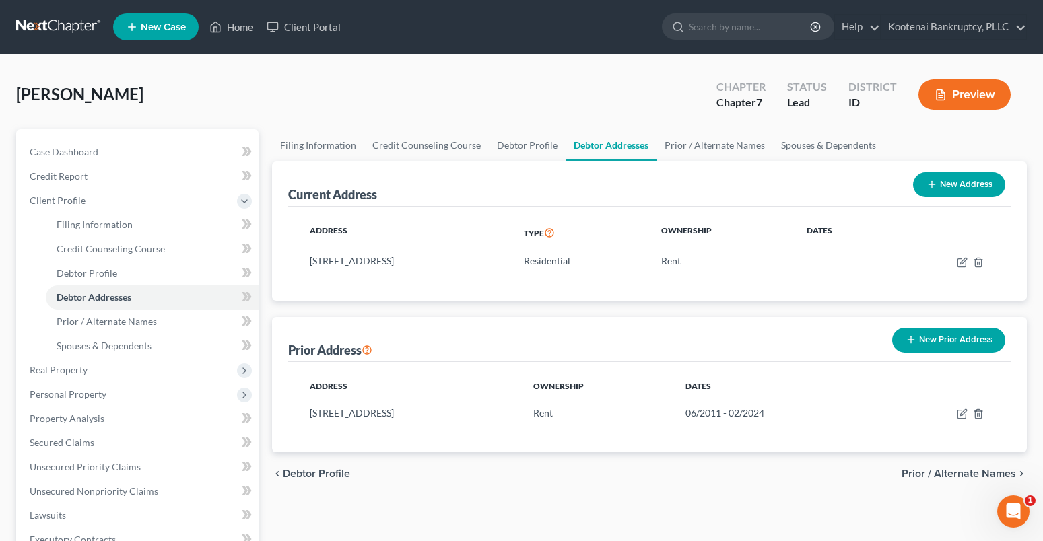
click at [971, 471] on span "Prior / Alternate Names" at bounding box center [958, 474] width 114 height 11
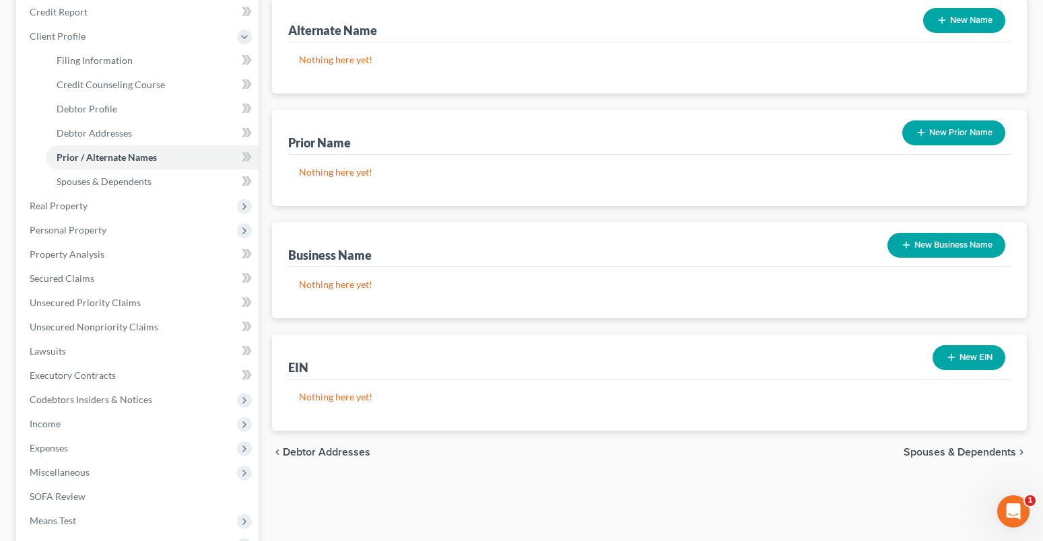
scroll to position [202, 0]
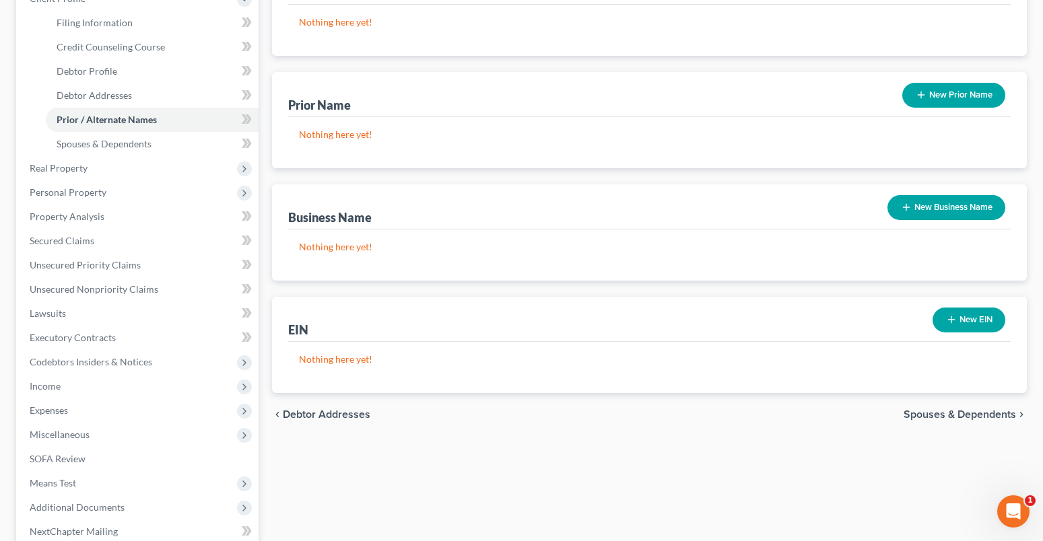
click at [909, 412] on span "Spouses & Dependents" at bounding box center [959, 414] width 112 height 11
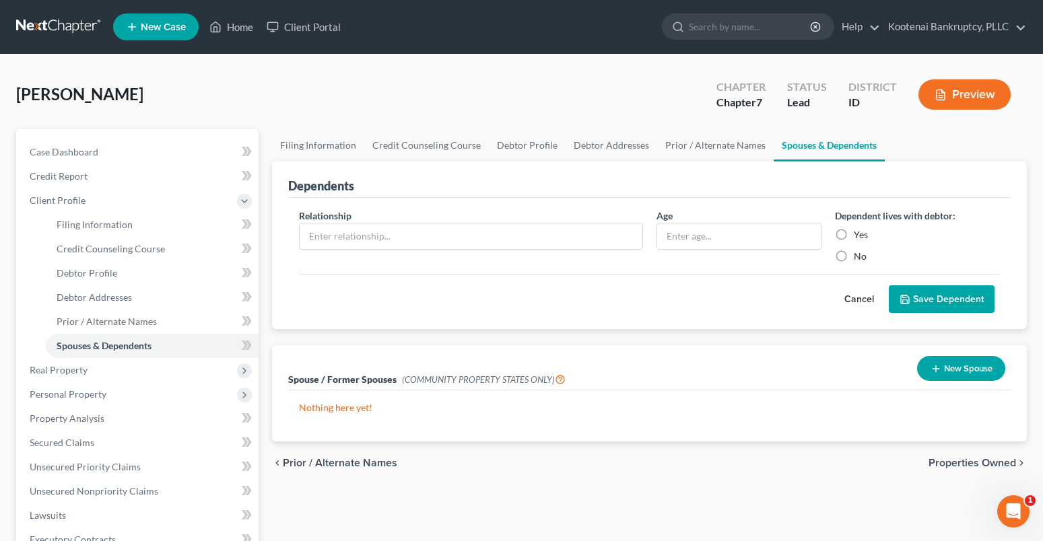
click at [930, 458] on span "Properties Owned" at bounding box center [972, 463] width 88 height 11
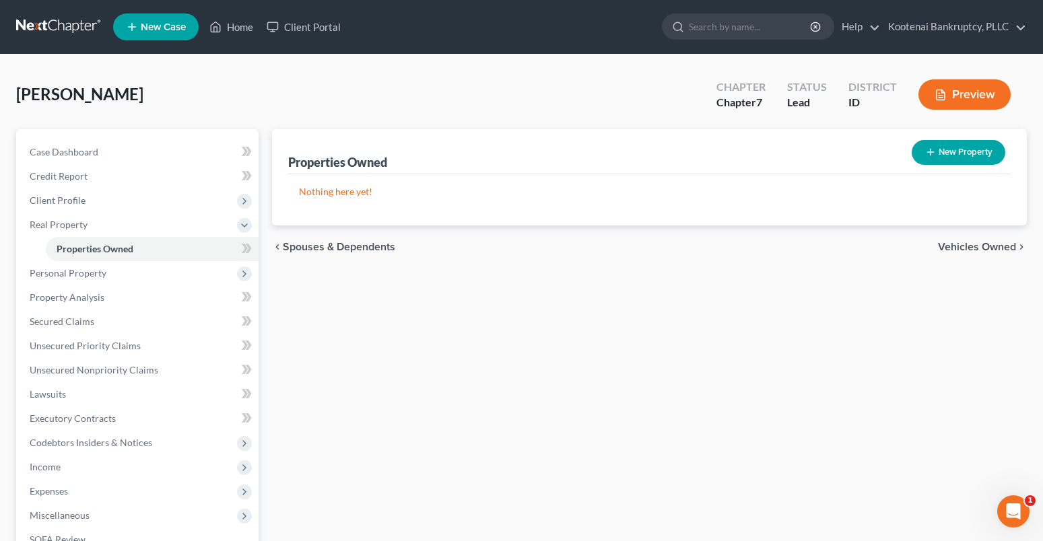
click at [960, 245] on span "Vehicles Owned" at bounding box center [977, 247] width 78 height 11
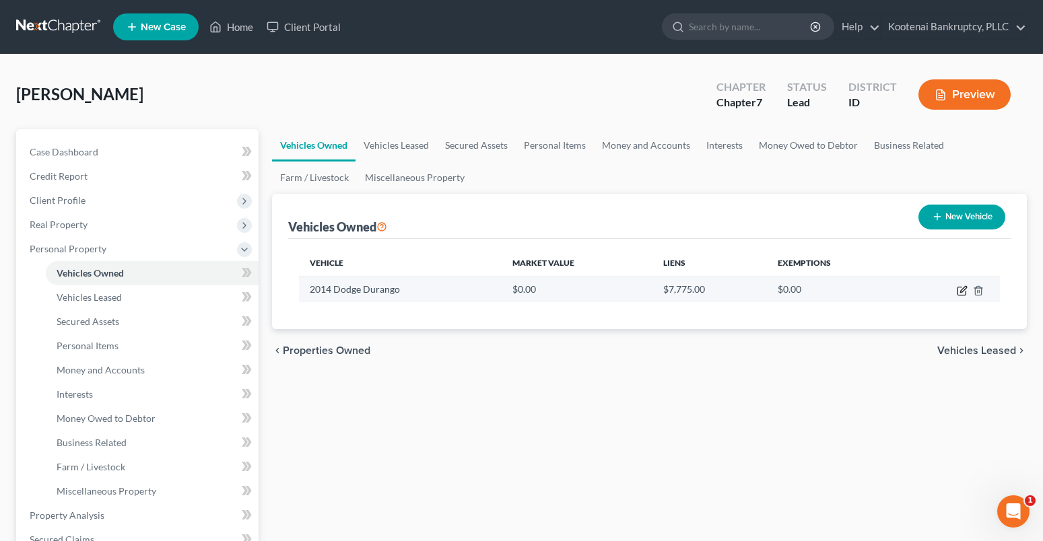
click at [963, 294] on icon "button" at bounding box center [962, 290] width 11 height 11
select select "0"
select select "12"
select select "3"
select select "0"
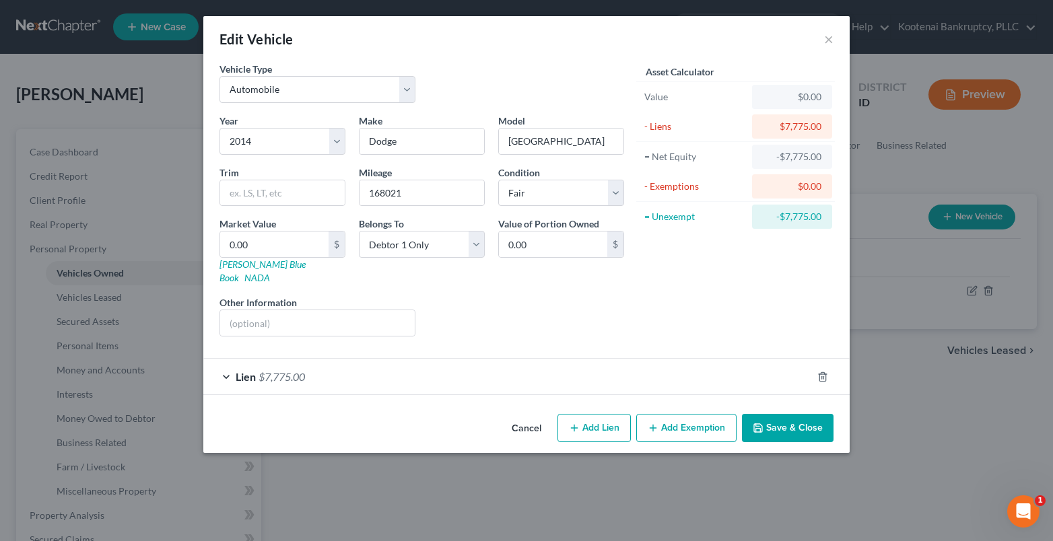
click at [671, 417] on button "Add Exemption" at bounding box center [686, 428] width 100 height 28
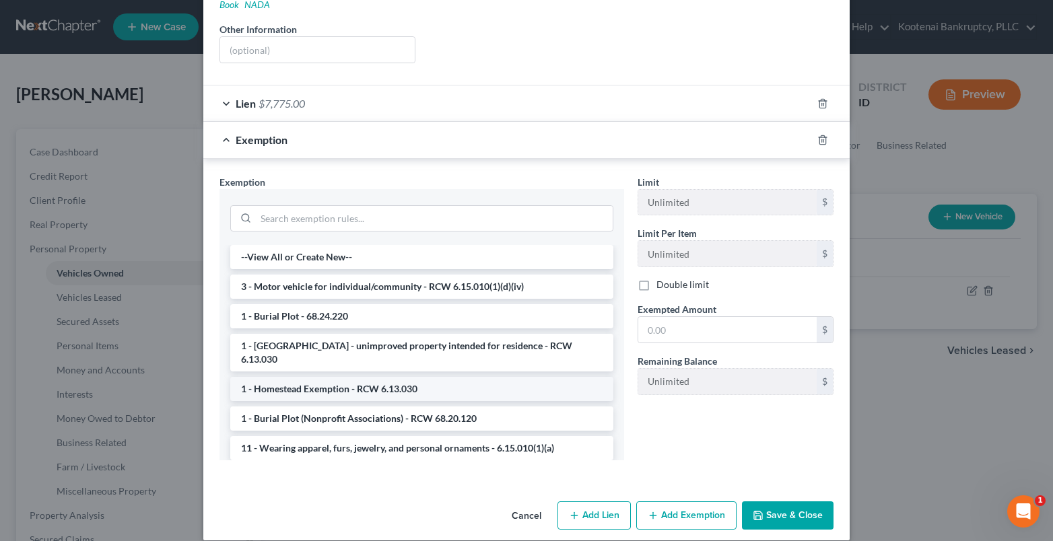
scroll to position [275, 0]
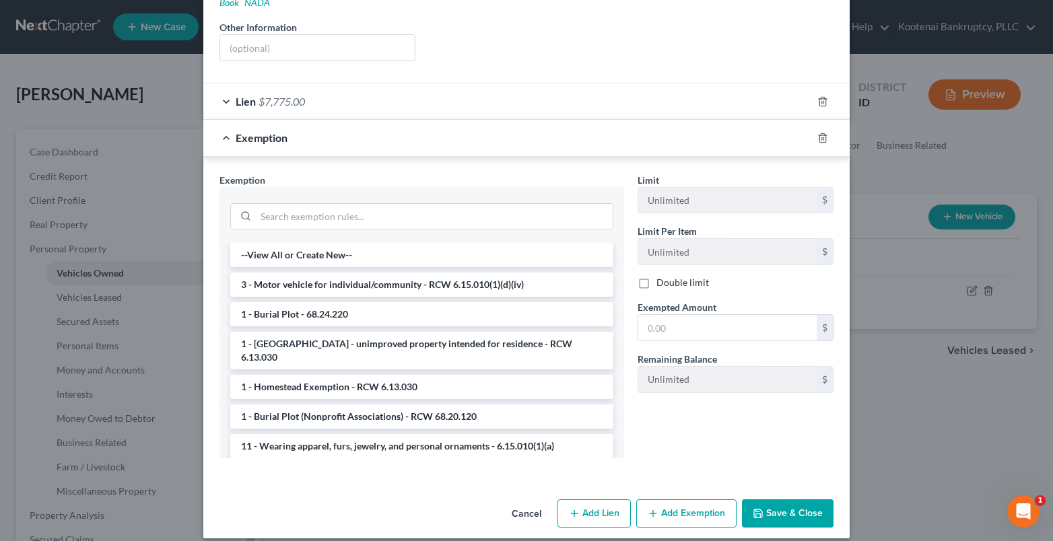
drag, startPoint x: 292, startPoint y: 269, endPoint x: 370, endPoint y: 264, distance: 77.6
click at [297, 273] on li "3 - Motor vehicle for individual/community - RCW 6.15.010(1)(d)(iv)" at bounding box center [421, 285] width 383 height 24
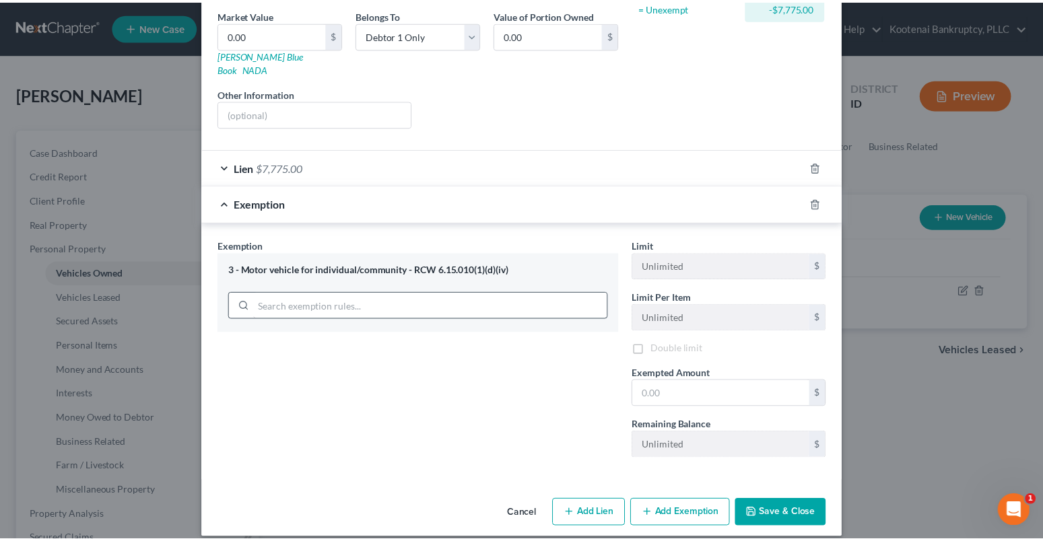
scroll to position [226, 0]
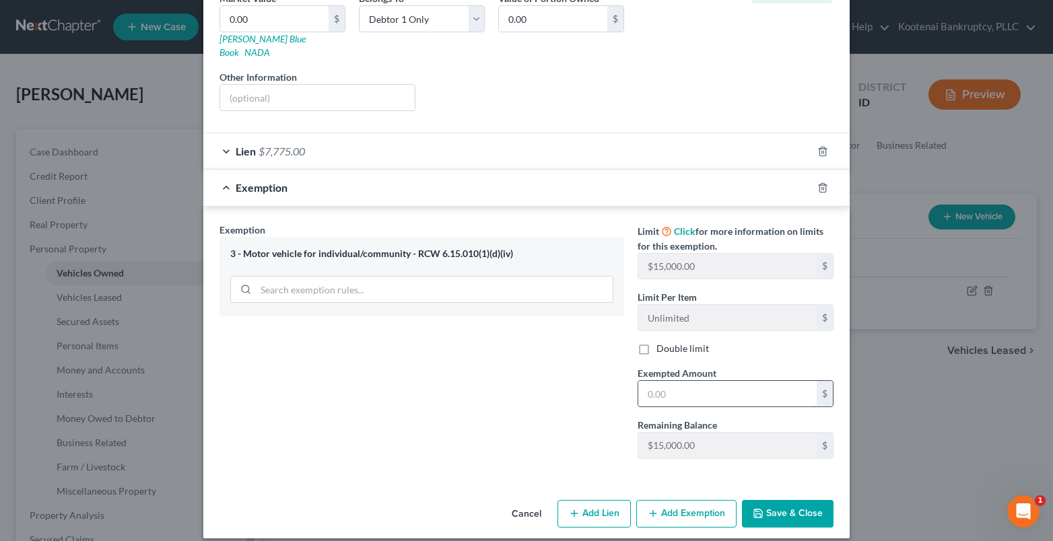
click at [668, 385] on input "text" at bounding box center [727, 394] width 178 height 26
type input "15,000.00"
click at [745, 500] on button "Save & Close" at bounding box center [788, 514] width 92 height 28
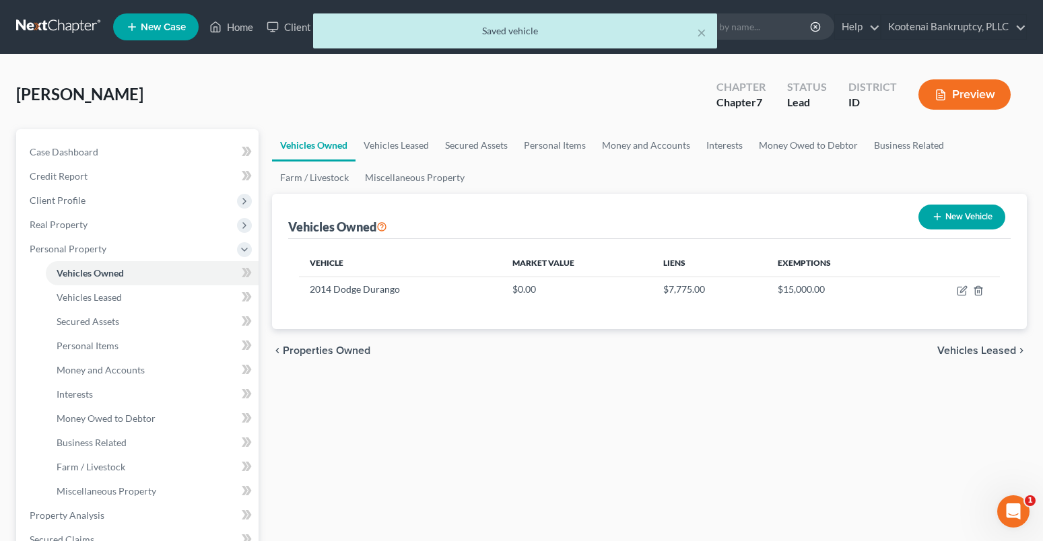
click at [977, 351] on span "Vehicles Leased" at bounding box center [976, 350] width 79 height 11
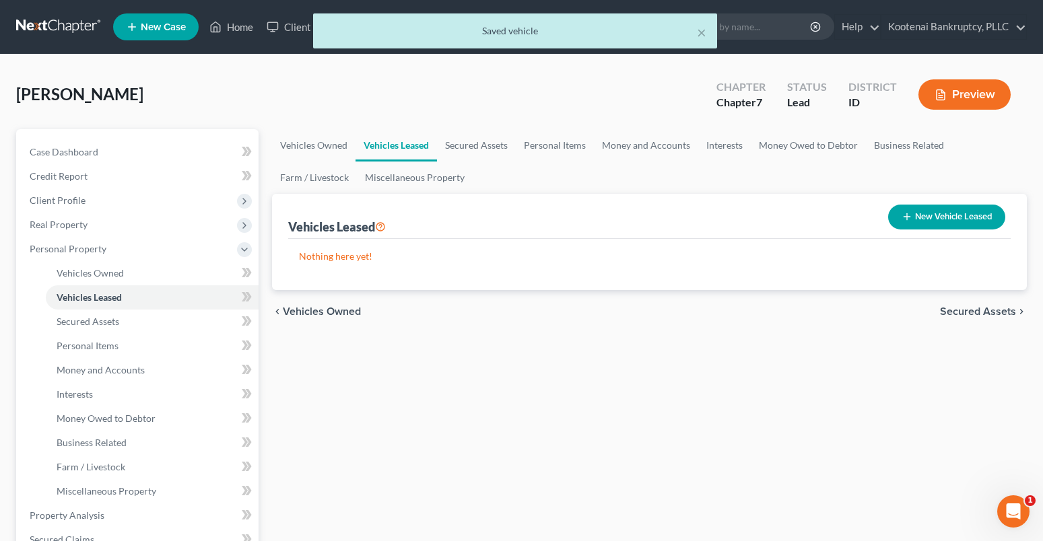
click at [982, 311] on span "Secured Assets" at bounding box center [978, 311] width 76 height 11
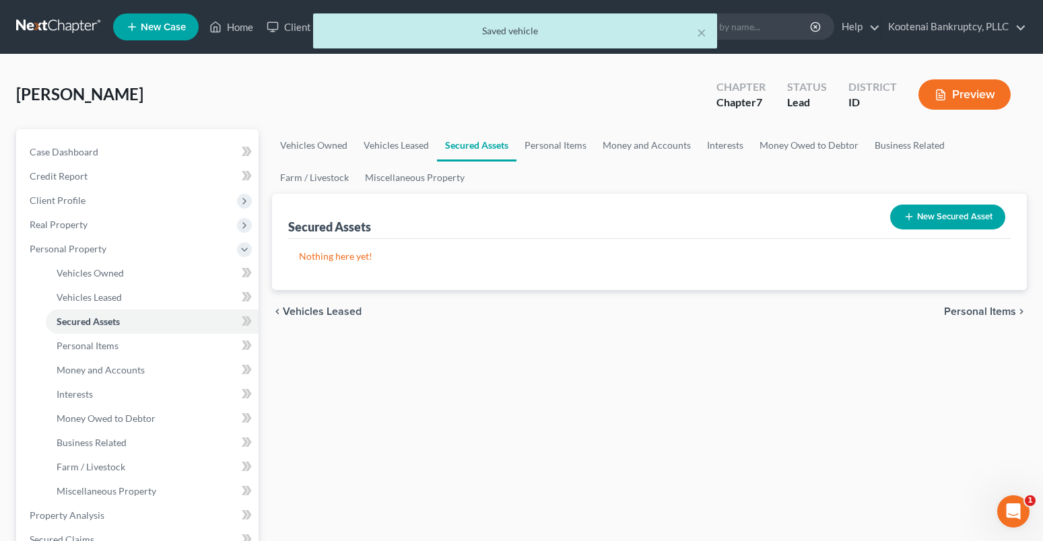
click at [963, 311] on span "Personal Items" at bounding box center [980, 311] width 72 height 11
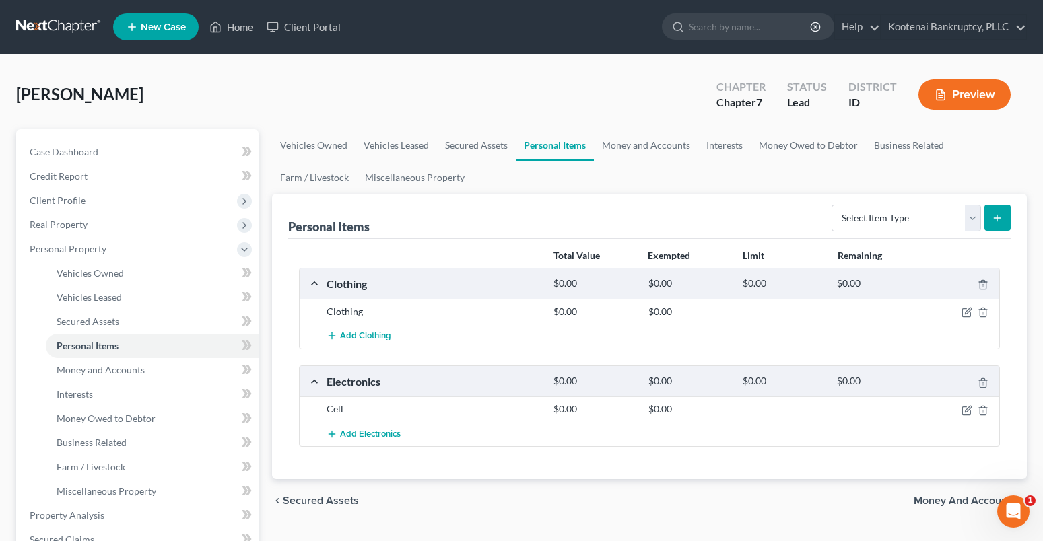
click at [931, 500] on span "Money and Accounts" at bounding box center [965, 500] width 102 height 11
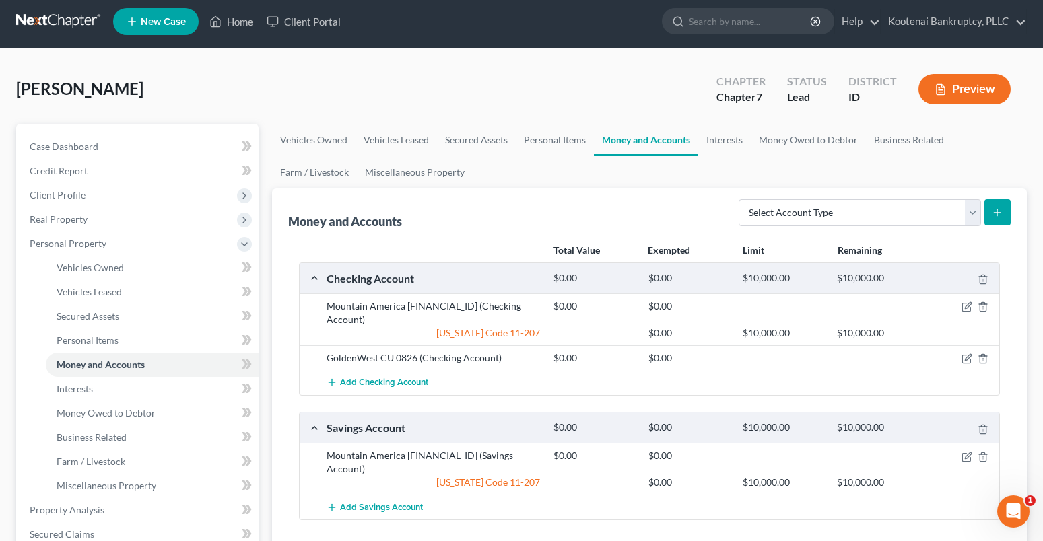
scroll to position [404, 0]
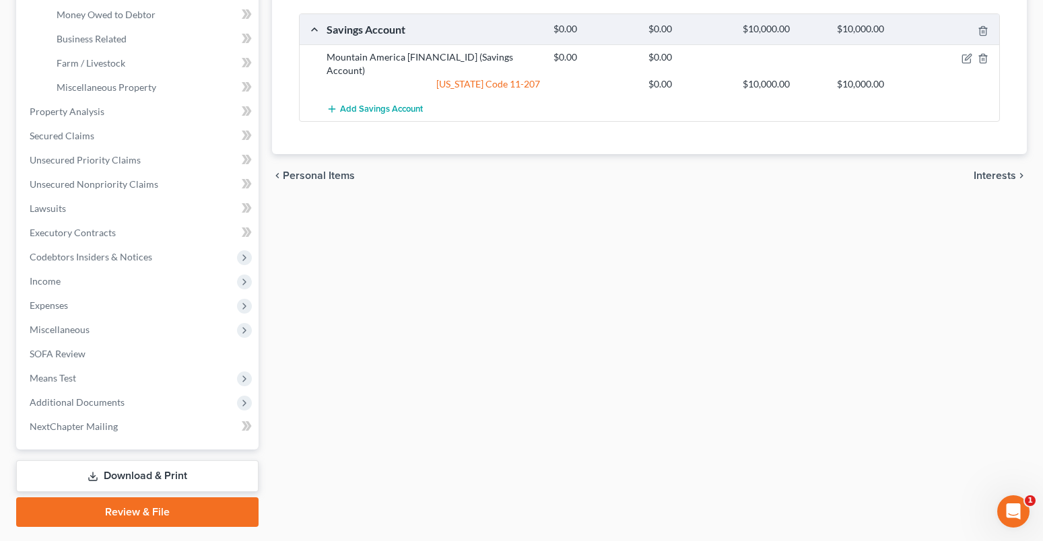
click at [1002, 170] on span "Interests" at bounding box center [994, 175] width 42 height 11
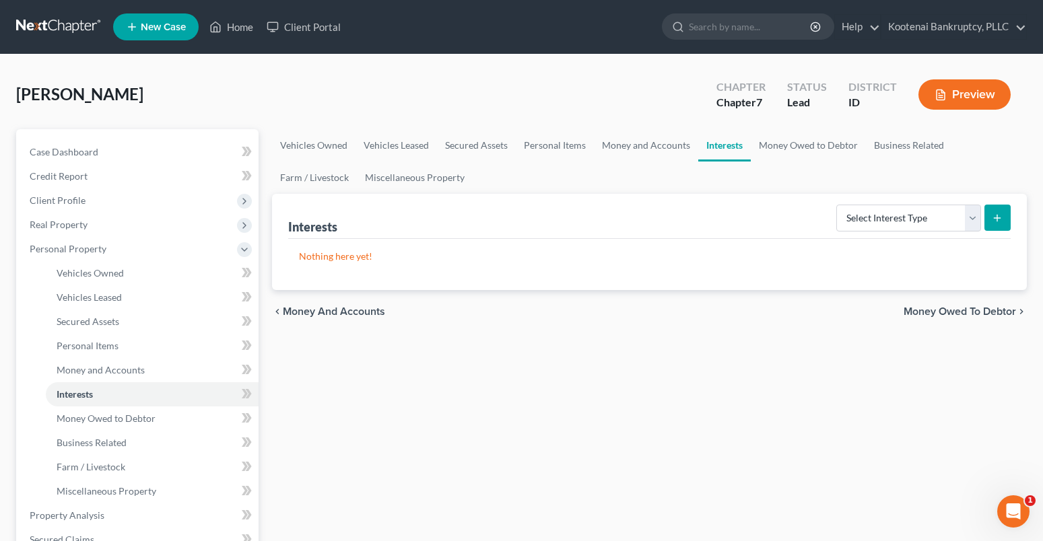
click at [956, 316] on span "Money Owed to Debtor" at bounding box center [959, 311] width 112 height 11
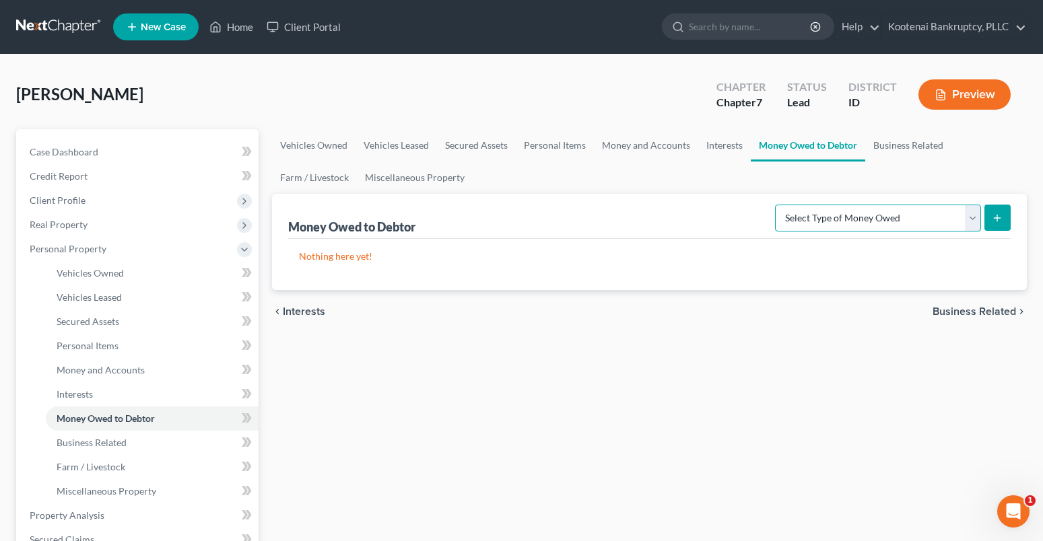
click at [968, 215] on select "Select Type of Money Owed Accounts Receivable Alimony Child Support Claims Agai…" at bounding box center [878, 218] width 206 height 27
select select "expected_tax_refund"
click at [777, 205] on select "Select Type of Money Owed Accounts Receivable Alimony Child Support Claims Agai…" at bounding box center [878, 218] width 206 height 27
click at [994, 218] on icon "submit" at bounding box center [997, 218] width 11 height 11
select select "0"
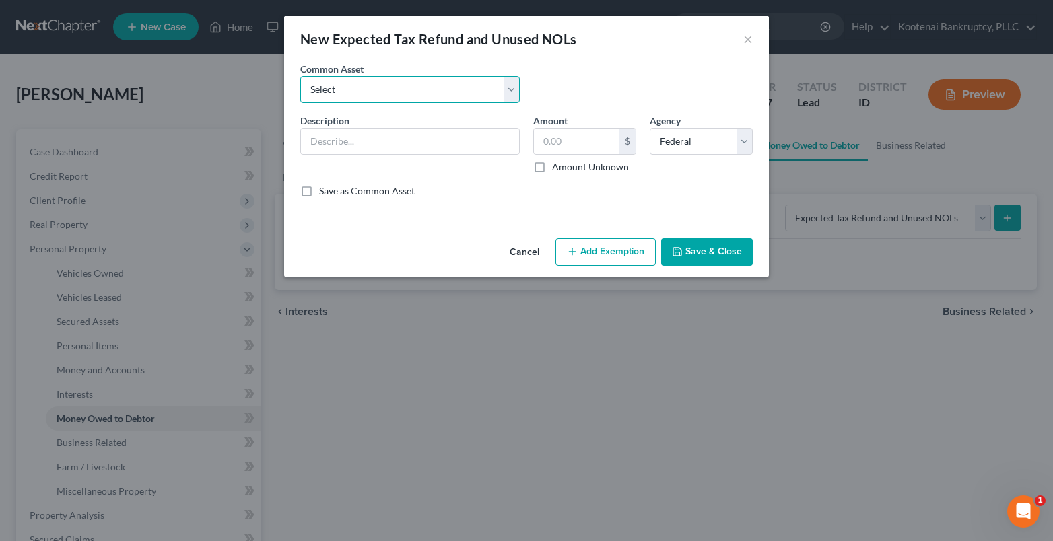
click at [322, 89] on select "Select 2023 Federal Tax Refund 2023 Expected EIC 2023 State Tax Refund 2023 Exp…" at bounding box center [409, 89] width 219 height 27
select select "8"
click at [300, 76] on select "Select 2023 Federal Tax Refund 2023 Expected EIC 2023 State Tax Refund 2023 Exp…" at bounding box center [409, 89] width 219 height 27
type input "2025 Expected ACTC"
click at [552, 166] on label "Amount Unknown" at bounding box center [590, 166] width 77 height 13
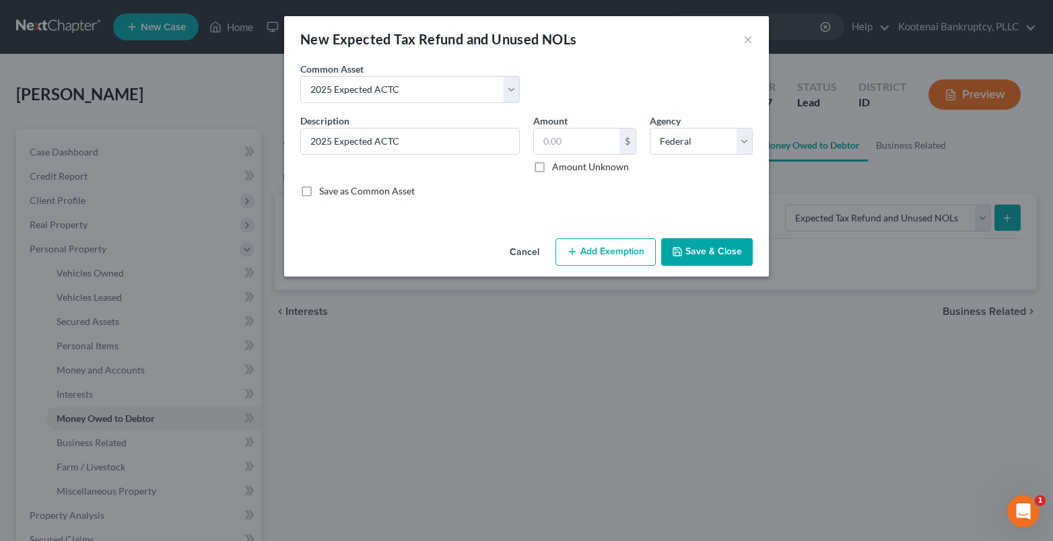
click at [557, 166] on input "Amount Unknown" at bounding box center [561, 164] width 9 height 9
checkbox input "true"
type input "0.00"
click at [600, 254] on button "Add Exemption" at bounding box center [605, 252] width 100 height 28
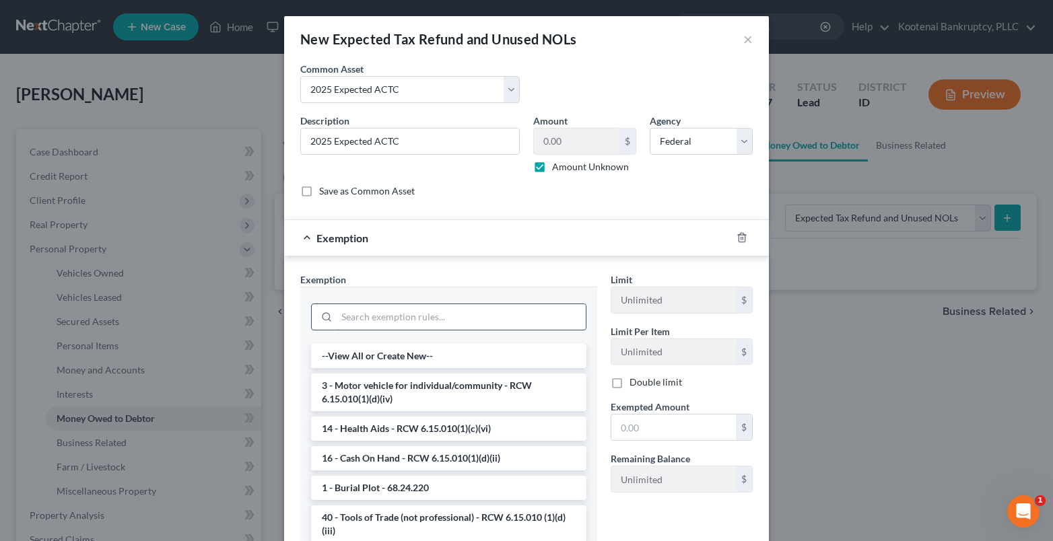
click at [347, 307] on input "search" at bounding box center [461, 317] width 249 height 26
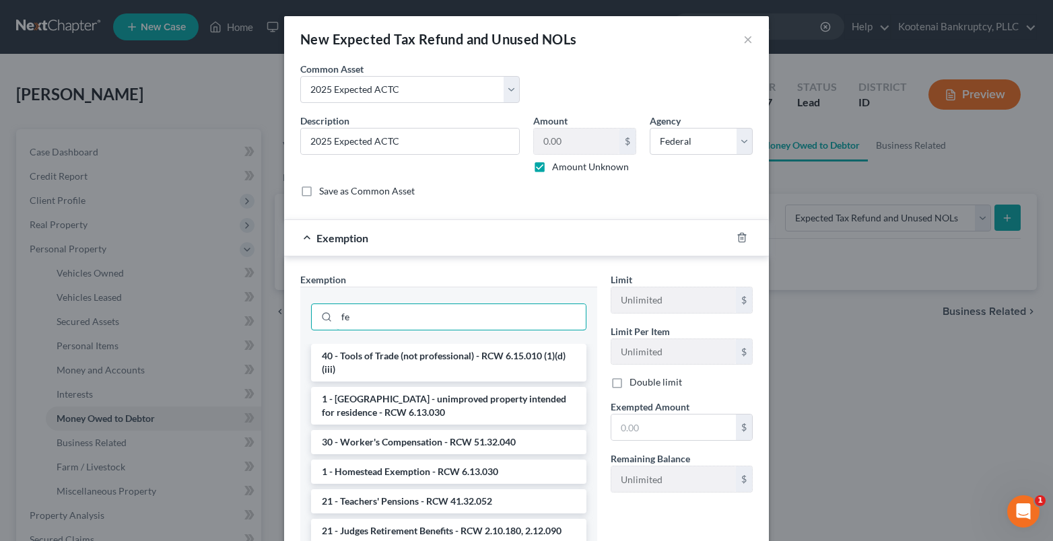
type input "f"
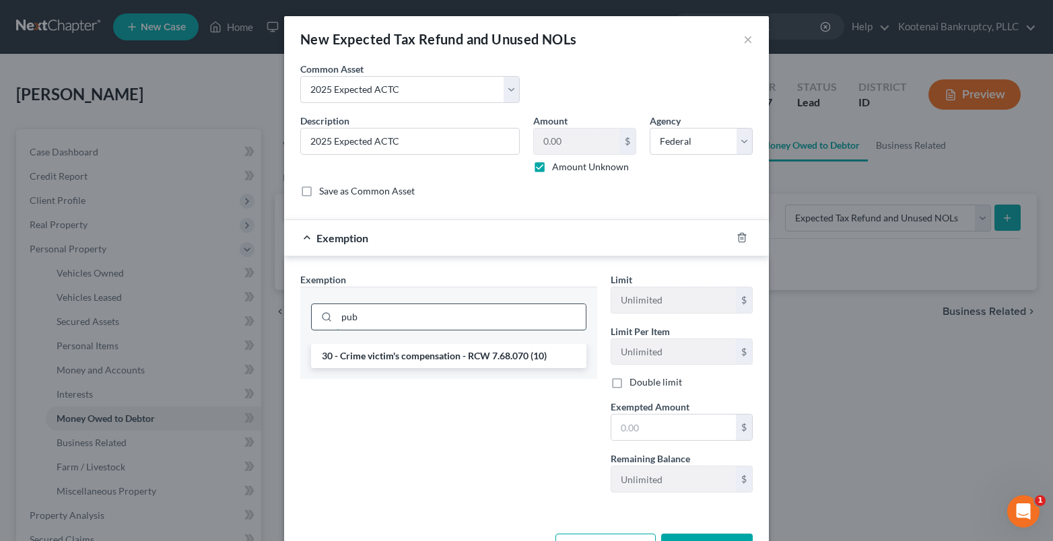
drag, startPoint x: 354, startPoint y: 318, endPoint x: 321, endPoint y: 318, distance: 33.0
click at [321, 318] on div "pub" at bounding box center [448, 317] width 275 height 27
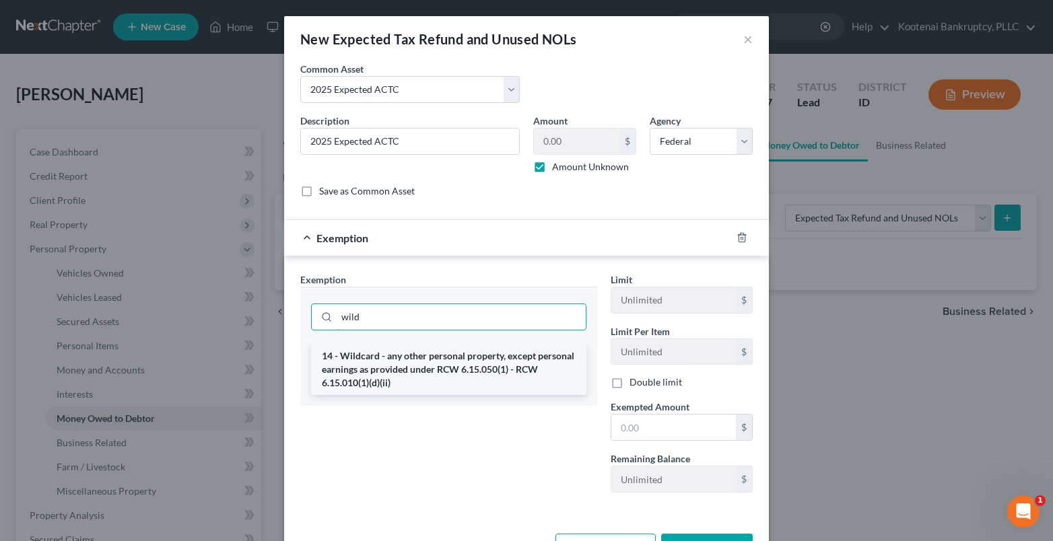
type input "wild"
click at [404, 366] on li "14 - Wildcard - any other personal property, except personal earnings as provid…" at bounding box center [448, 369] width 275 height 51
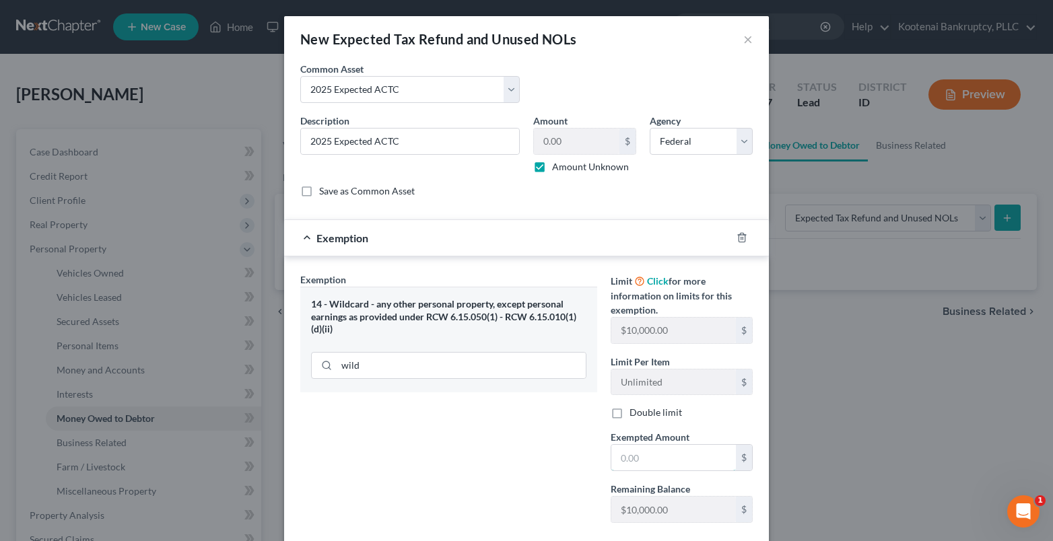
drag, startPoint x: 613, startPoint y: 458, endPoint x: 602, endPoint y: 431, distance: 29.3
click at [613, 458] on input "text" at bounding box center [673, 458] width 125 height 26
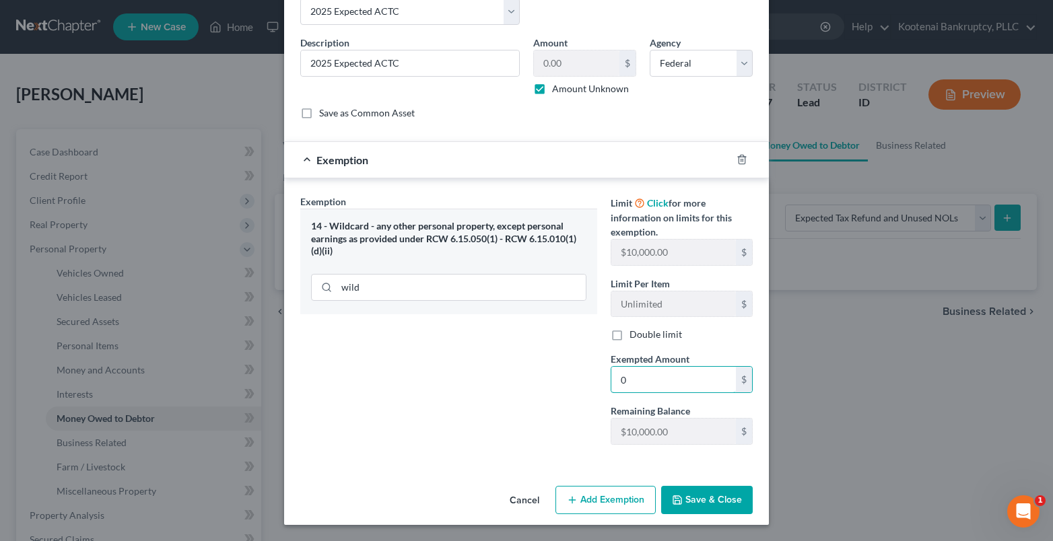
type input "0"
click at [704, 506] on button "Save & Close" at bounding box center [707, 500] width 92 height 28
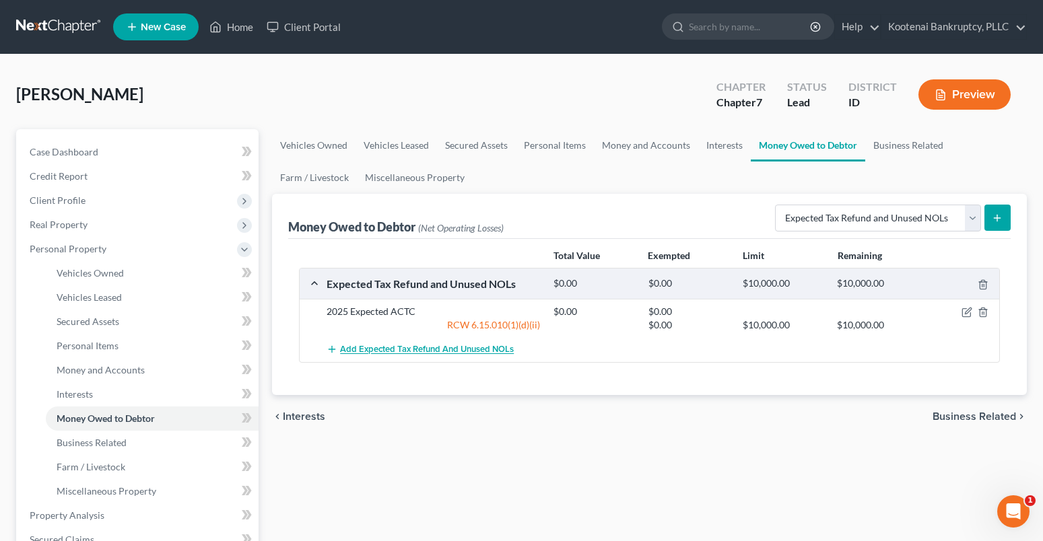
click at [386, 343] on button "Add Expected Tax Refund and Unused NOLs" at bounding box center [420, 349] width 187 height 25
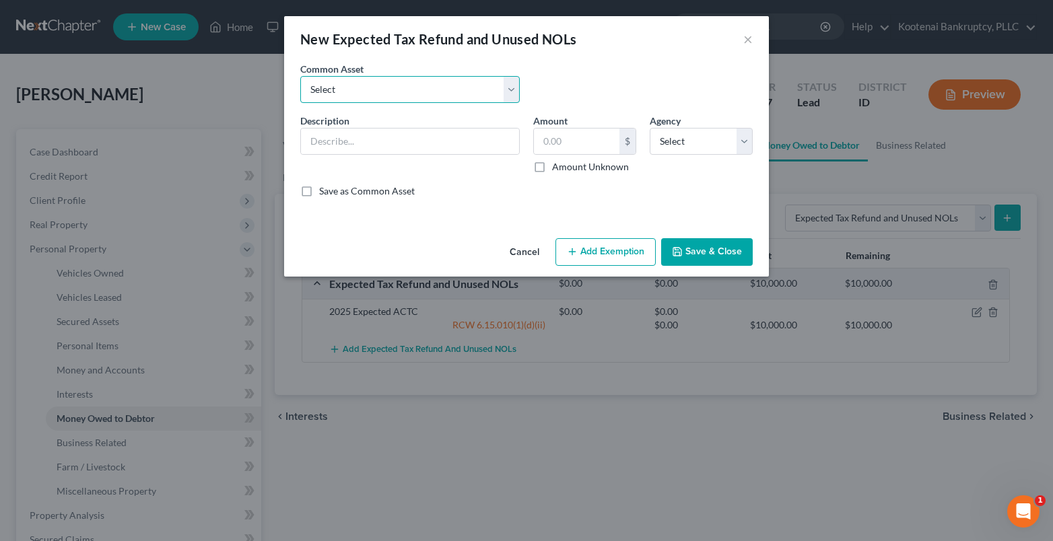
drag, startPoint x: 337, startPoint y: 94, endPoint x: 333, endPoint y: 102, distance: 9.4
click at [337, 94] on select "Select 2023 Federal Tax Refund 2023 Expected EIC 2023 State Tax Refund 2023 Exp…" at bounding box center [409, 89] width 219 height 27
select select "8"
click at [300, 76] on select "Select 2023 Federal Tax Refund 2023 Expected EIC 2023 State Tax Refund 2023 Exp…" at bounding box center [409, 89] width 219 height 27
type input "2025 Expected ACTC"
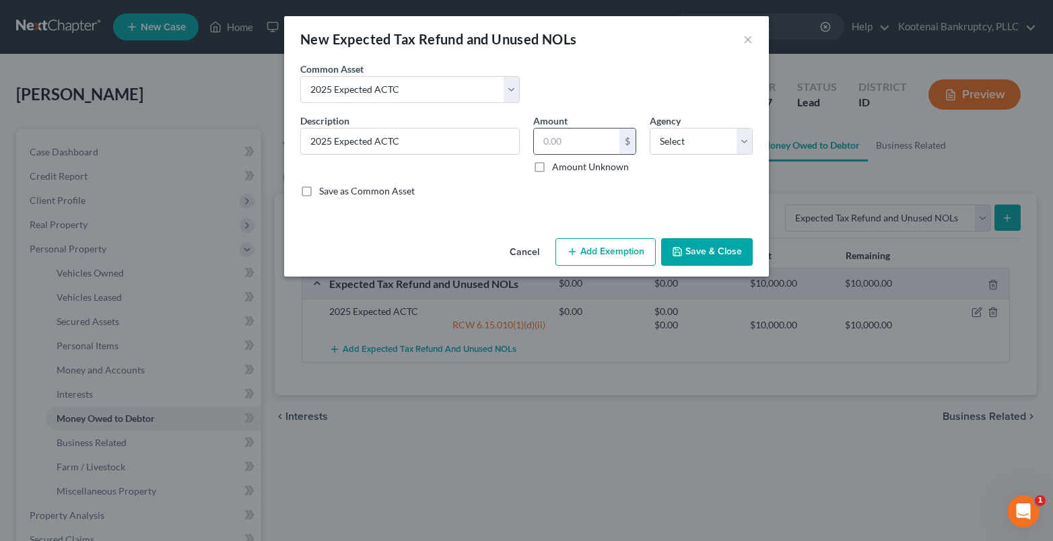
drag, startPoint x: 539, startPoint y: 166, endPoint x: 631, endPoint y: 135, distance: 97.9
click at [555, 160] on label "Amount Unknown" at bounding box center [590, 166] width 77 height 13
drag, startPoint x: 660, startPoint y: 141, endPoint x: 586, endPoint y: 158, distance: 75.4
click at [660, 141] on select "Select Federal State Local" at bounding box center [701, 141] width 103 height 27
drag, startPoint x: 531, startPoint y: 166, endPoint x: 539, endPoint y: 165, distance: 7.5
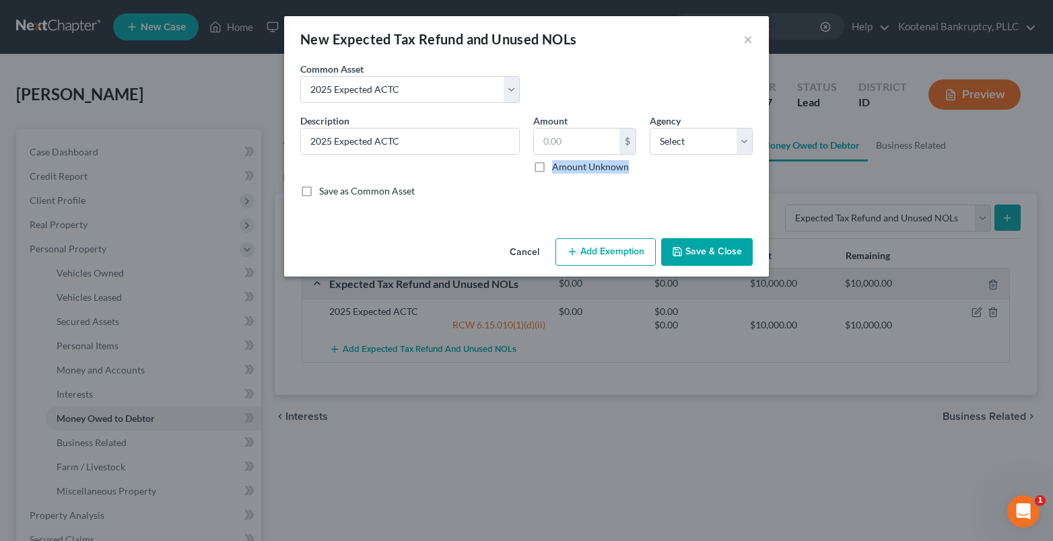
click at [552, 167] on label "Amount Unknown" at bounding box center [590, 166] width 77 height 13
click at [557, 167] on input "Amount Unknown" at bounding box center [561, 164] width 9 height 9
checkbox input "true"
type input "0.00"
drag, startPoint x: 679, startPoint y: 144, endPoint x: 675, endPoint y: 151, distance: 8.4
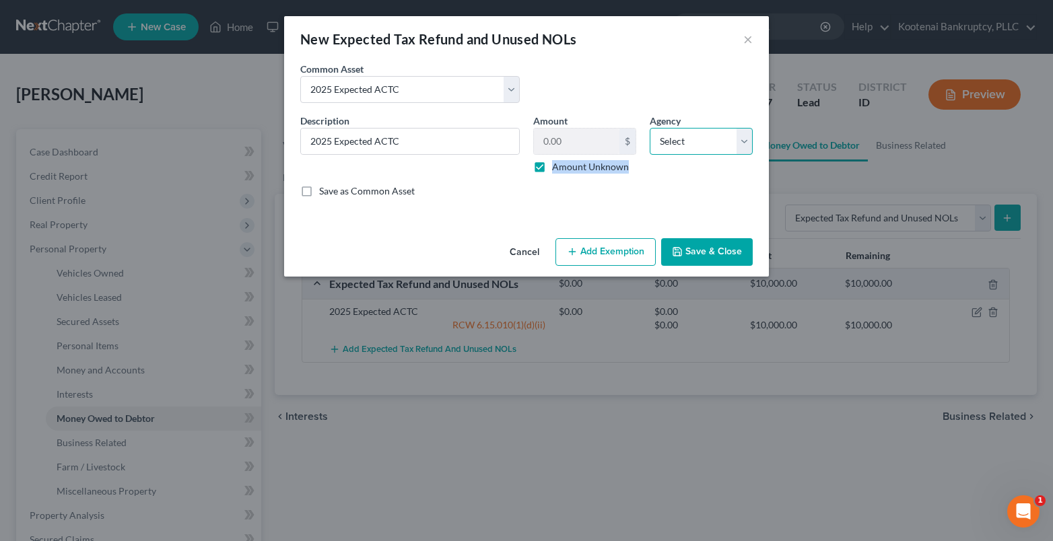
click at [677, 147] on select "Select Federal State Local" at bounding box center [701, 141] width 103 height 27
select select "0"
click at [650, 128] on select "Select Federal State Local" at bounding box center [701, 141] width 103 height 27
click at [584, 255] on button "Add Exemption" at bounding box center [605, 252] width 100 height 28
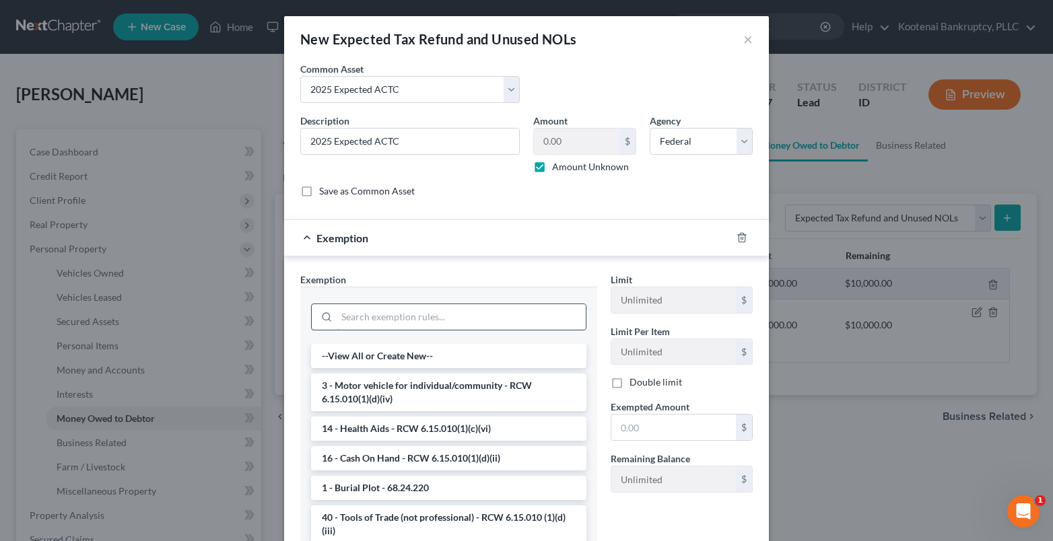
click at [354, 319] on input "search" at bounding box center [461, 317] width 249 height 26
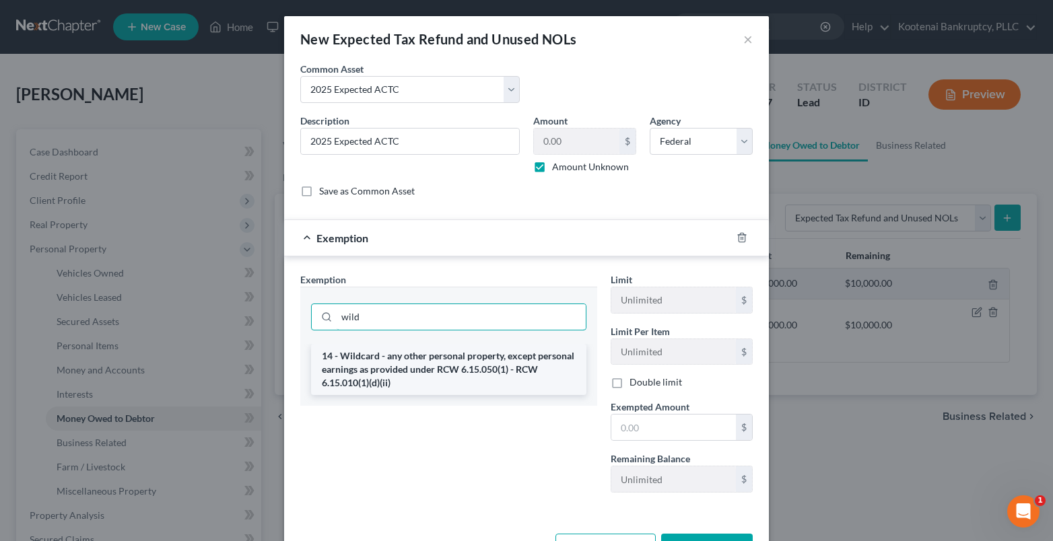
type input "wild"
click at [340, 374] on li "14 - Wildcard - any other personal property, except personal earnings as provid…" at bounding box center [448, 369] width 275 height 51
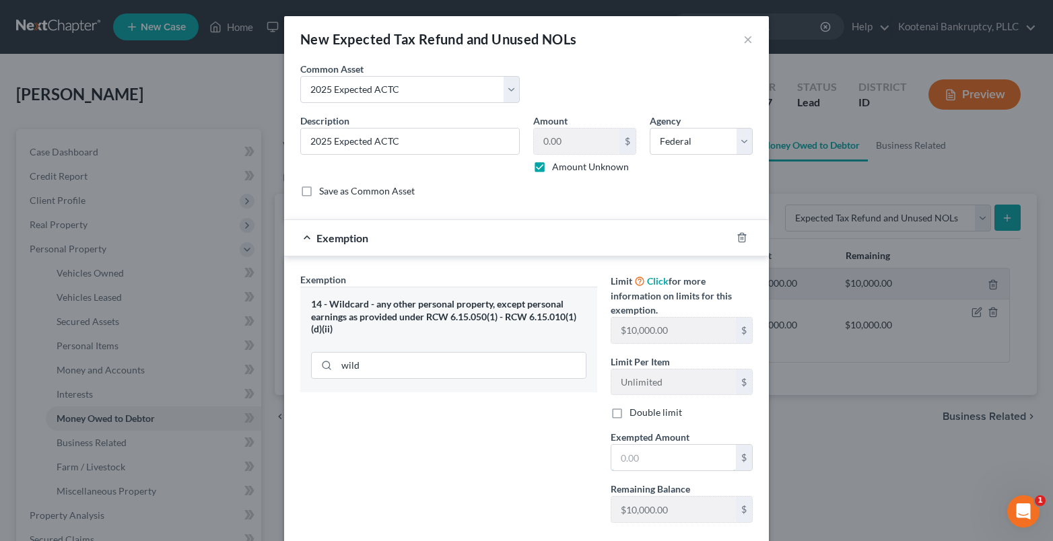
drag, startPoint x: 615, startPoint y: 457, endPoint x: 609, endPoint y: 428, distance: 29.6
click at [611, 451] on input "text" at bounding box center [673, 458] width 125 height 26
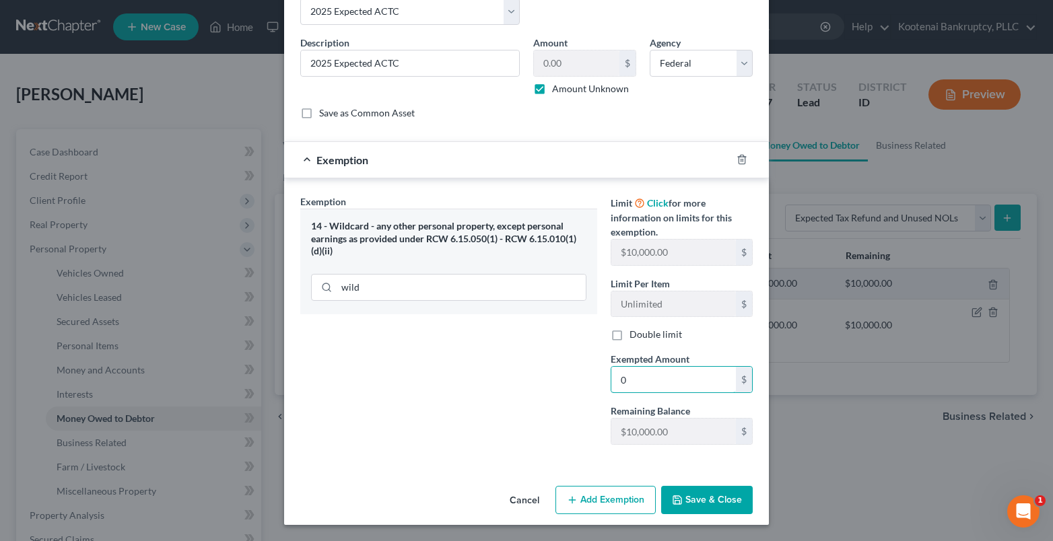
type input "0"
click at [673, 499] on icon "button" at bounding box center [677, 500] width 8 height 8
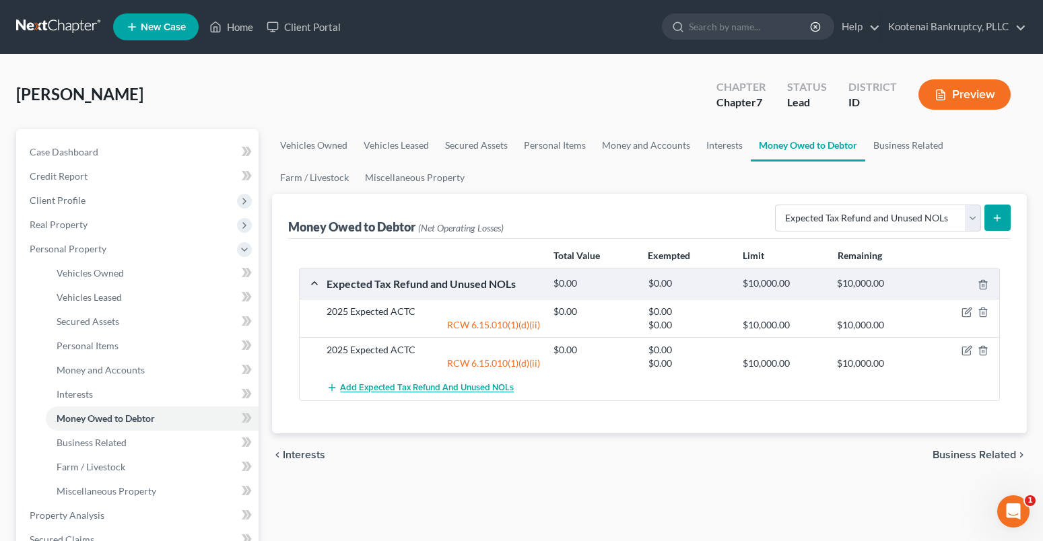
click at [386, 390] on span "Add Expected Tax Refund and Unused NOLs" at bounding box center [427, 388] width 174 height 11
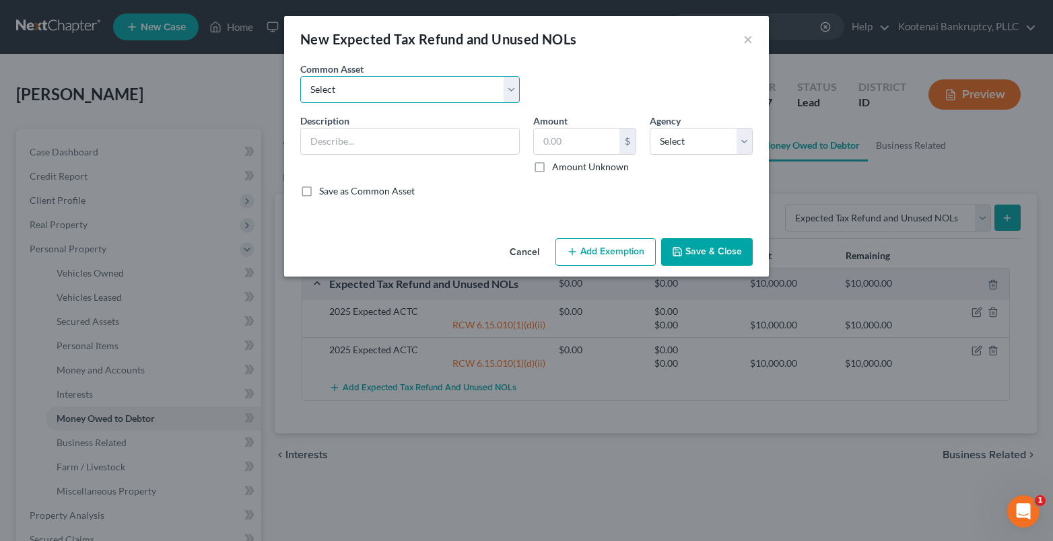
click at [348, 102] on select "Select 2023 Federal Tax Refund 2023 Expected EIC 2023 State Tax Refund 2023 Exp…" at bounding box center [409, 89] width 219 height 27
select select "10"
click at [300, 76] on select "Select 2023 Federal Tax Refund 2023 Expected EIC 2023 State Tax Refund 2023 Exp…" at bounding box center [409, 89] width 219 height 27
type input "2025 Federal Tax Refund"
drag, startPoint x: 537, startPoint y: 165, endPoint x: 615, endPoint y: 147, distance: 80.7
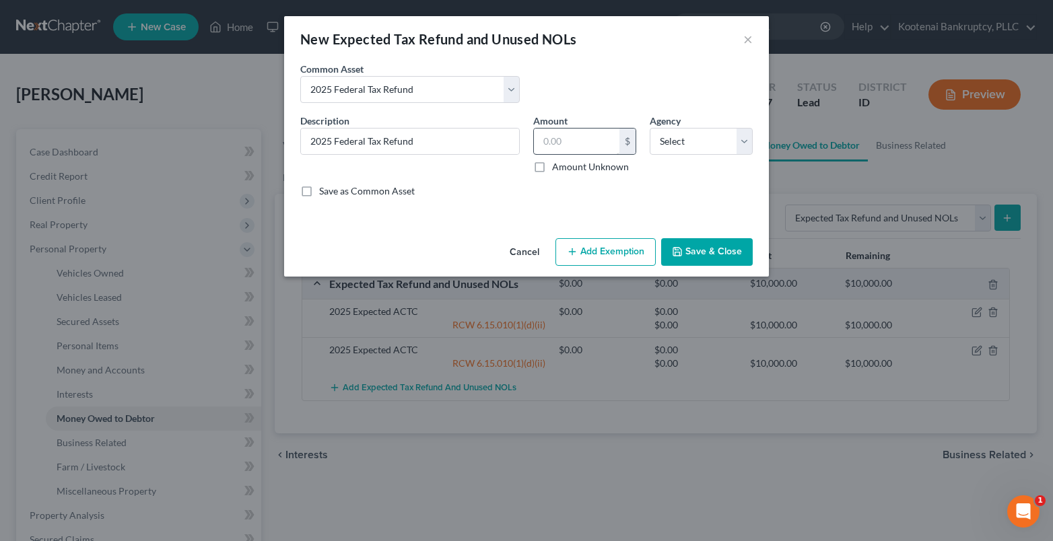
click at [552, 164] on label "Amount Unknown" at bounding box center [590, 166] width 77 height 13
click at [557, 164] on input "Amount Unknown" at bounding box center [561, 164] width 9 height 9
checkbox input "true"
type input "0.00"
click at [675, 140] on select "Select Federal State Local" at bounding box center [701, 141] width 103 height 27
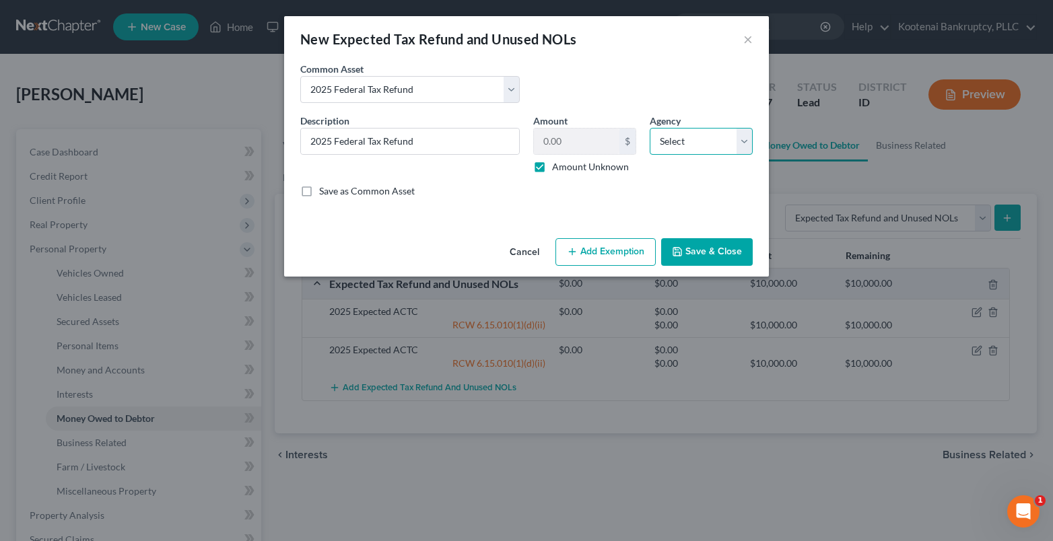
select select "0"
click at [650, 128] on select "Select Federal State Local" at bounding box center [701, 141] width 103 height 27
click at [685, 258] on button "Save & Close" at bounding box center [707, 252] width 92 height 28
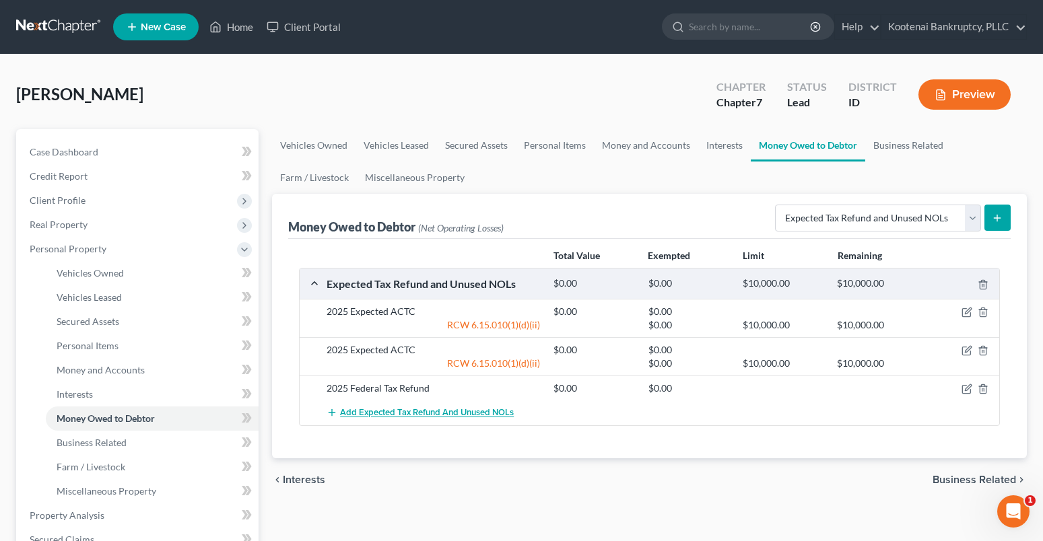
drag, startPoint x: 362, startPoint y: 409, endPoint x: 368, endPoint y: 405, distance: 7.3
click at [368, 405] on button "Add Expected Tax Refund and Unused NOLs" at bounding box center [420, 413] width 187 height 25
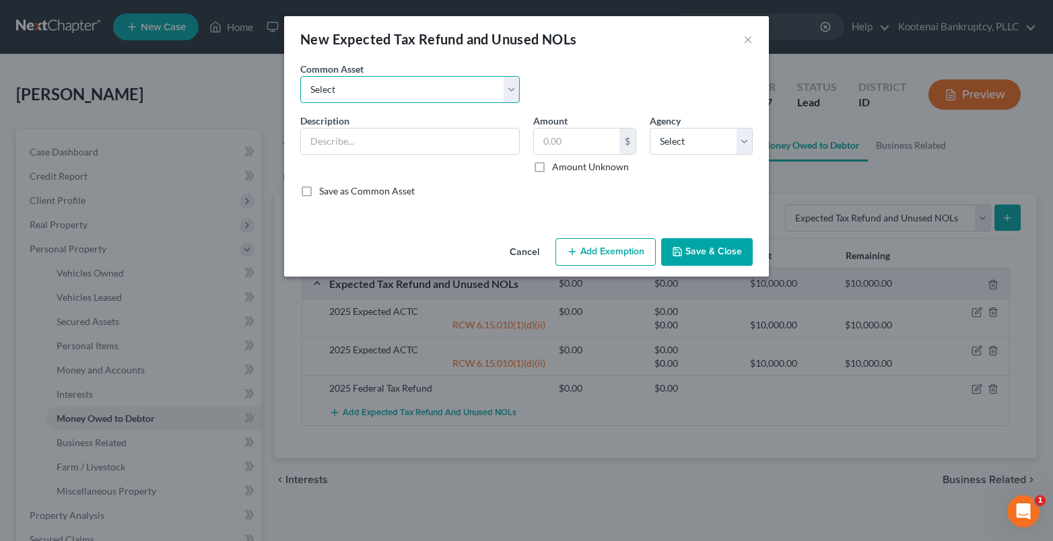
click at [423, 95] on select "Select 2023 Federal Tax Refund 2023 Expected EIC 2023 State Tax Refund 2023 Exp…" at bounding box center [409, 89] width 219 height 27
select select "11"
click at [300, 76] on select "Select 2023 Federal Tax Refund 2023 Expected EIC 2023 State Tax Refund 2023 Exp…" at bounding box center [409, 89] width 219 height 27
type input "2025 State Tax refund"
drag, startPoint x: 540, startPoint y: 164, endPoint x: 618, endPoint y: 150, distance: 79.2
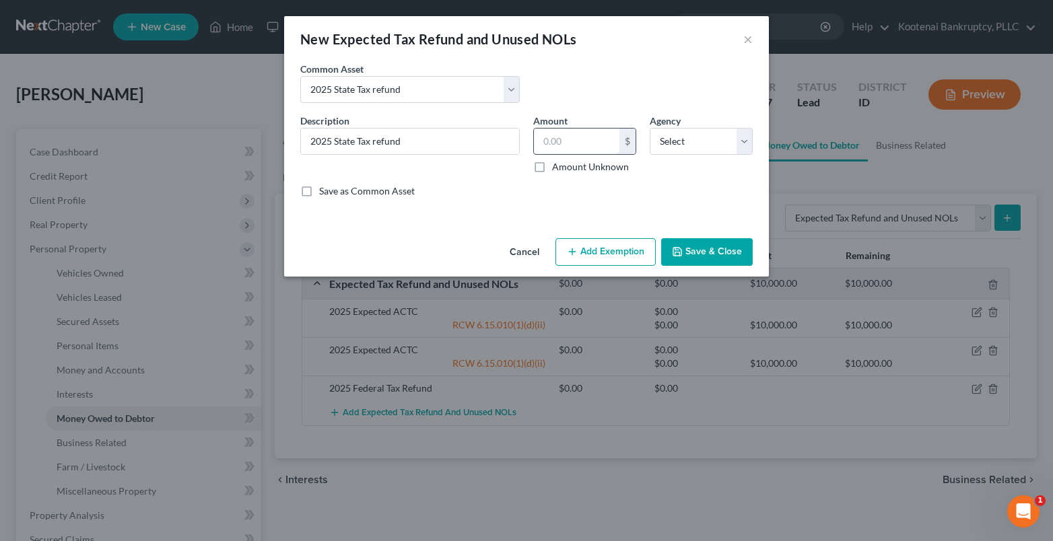
click at [552, 162] on label "Amount Unknown" at bounding box center [590, 166] width 77 height 13
click at [668, 147] on select "Select Federal State Local" at bounding box center [701, 141] width 103 height 27
drag, startPoint x: 537, startPoint y: 168, endPoint x: 550, endPoint y: 166, distance: 13.6
click at [552, 168] on label "Amount Unknown" at bounding box center [590, 166] width 77 height 13
click at [557, 168] on input "Amount Unknown" at bounding box center [561, 164] width 9 height 9
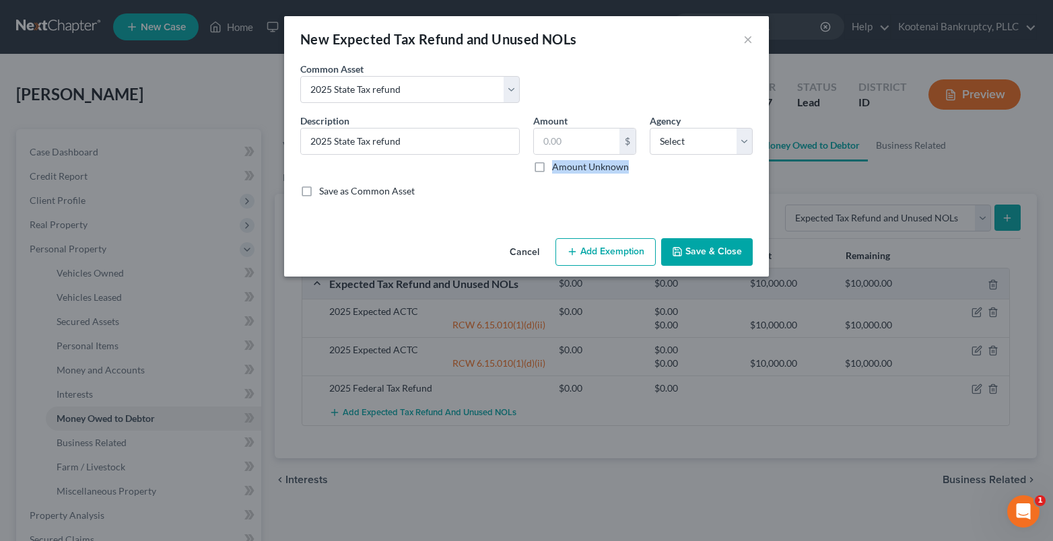
checkbox input "true"
type input "0.00"
drag, startPoint x: 690, startPoint y: 141, endPoint x: 682, endPoint y: 154, distance: 15.7
click at [690, 143] on select "Select Federal State Local" at bounding box center [701, 141] width 103 height 27
select select "1"
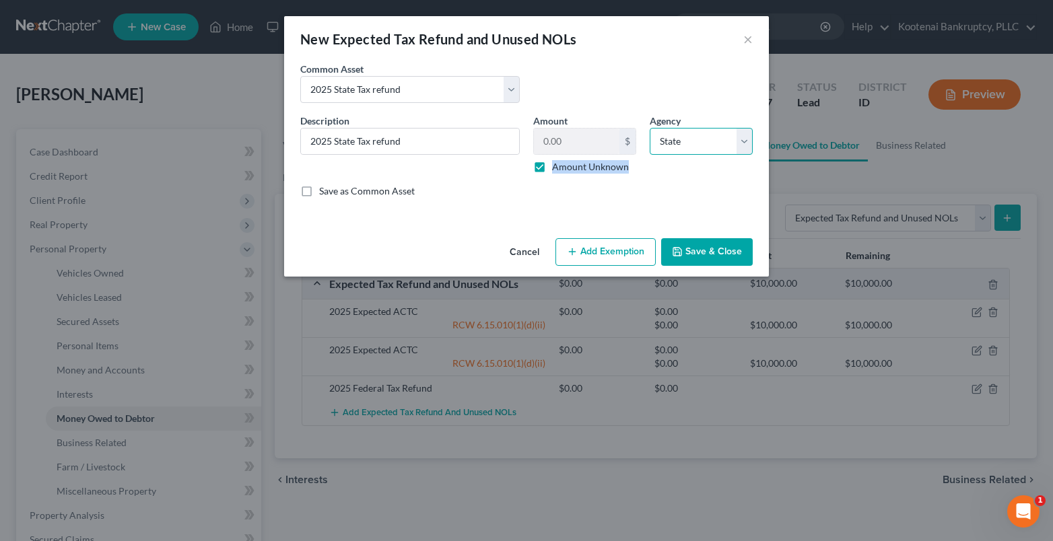
click at [650, 128] on select "Select Federal State Local" at bounding box center [701, 141] width 103 height 27
click at [701, 252] on button "Save & Close" at bounding box center [707, 252] width 92 height 28
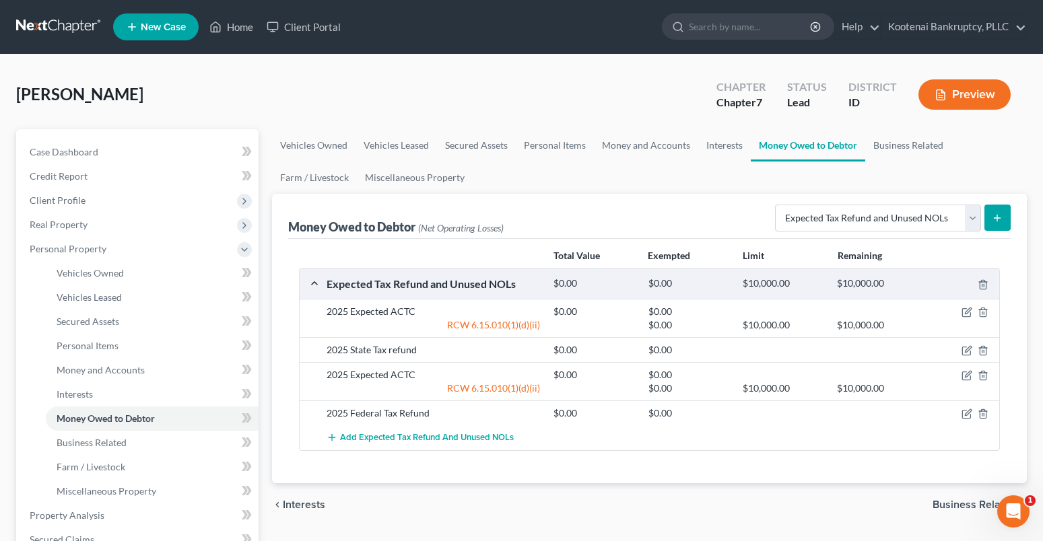
click at [967, 508] on span "Business Related" at bounding box center [973, 505] width 83 height 11
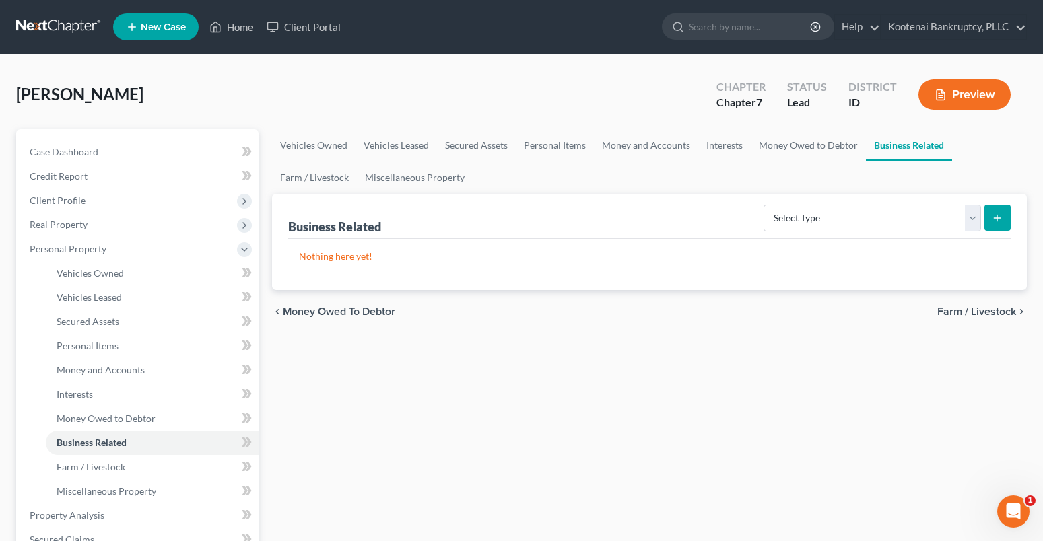
click at [967, 308] on span "Farm / Livestock" at bounding box center [976, 311] width 79 height 11
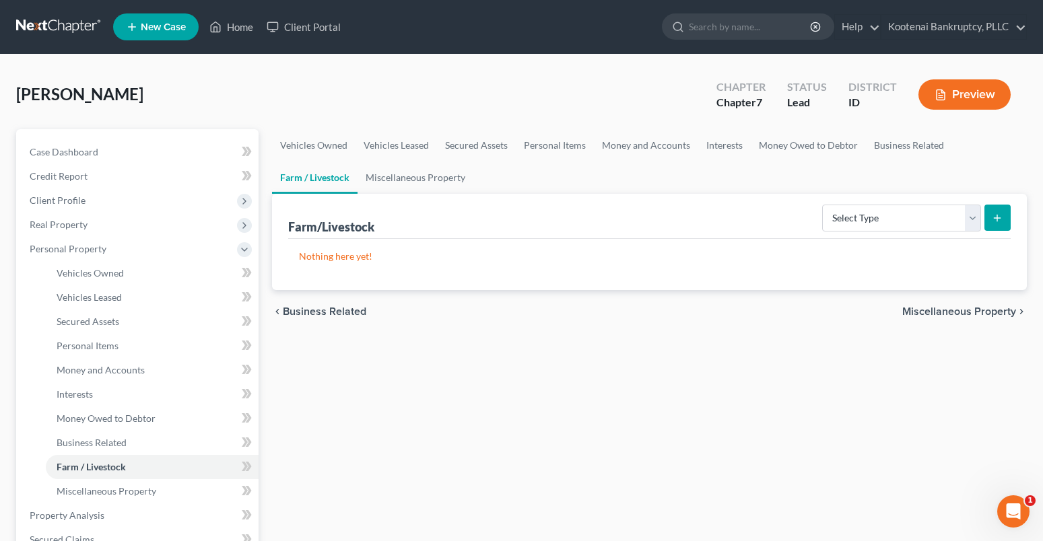
click at [938, 311] on span "Miscellaneous Property" at bounding box center [959, 311] width 114 height 11
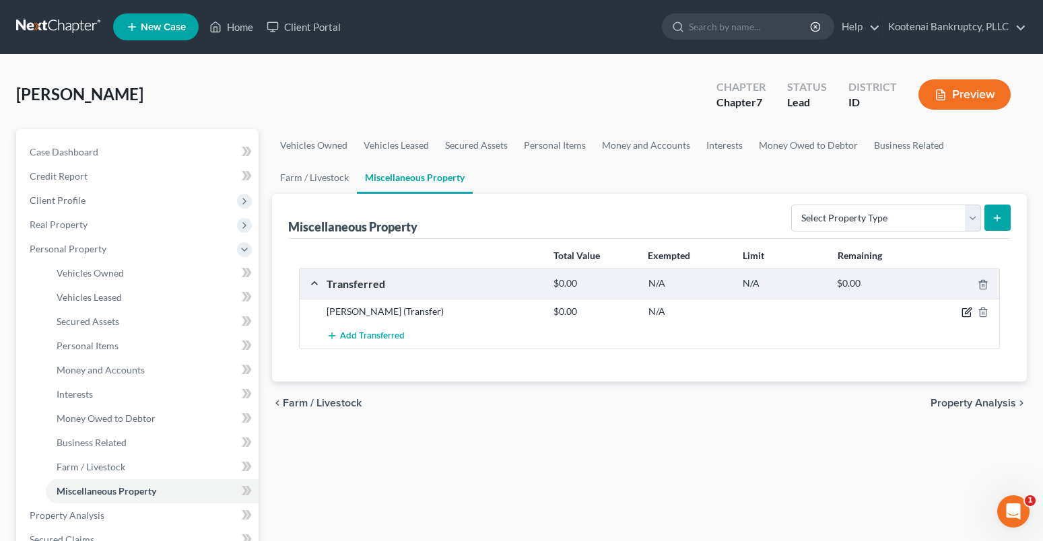
click at [966, 314] on icon "button" at bounding box center [968, 311] width 6 height 6
select select "Ordinary (within 2 years)"
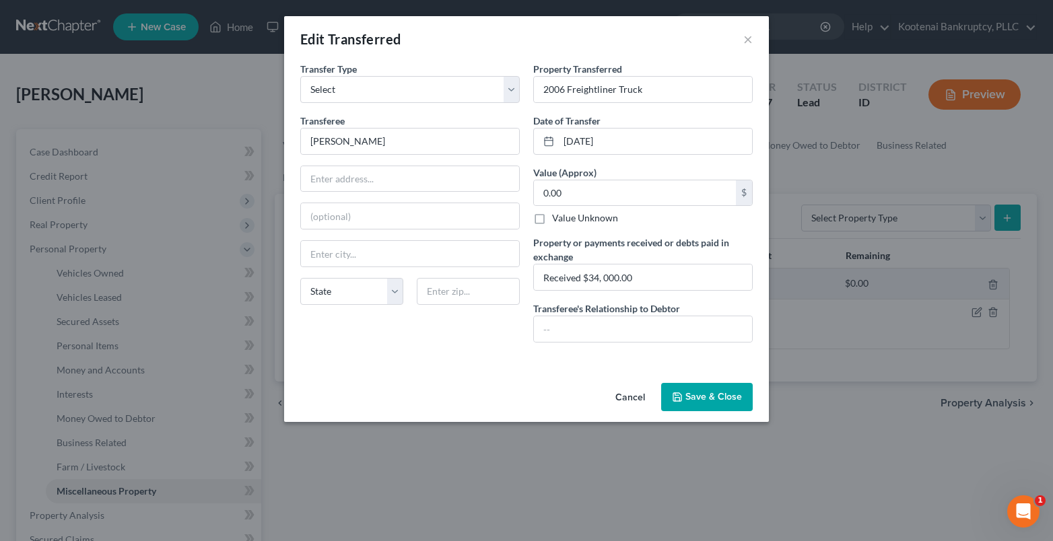
click at [739, 403] on button "Save & Close" at bounding box center [707, 397] width 92 height 28
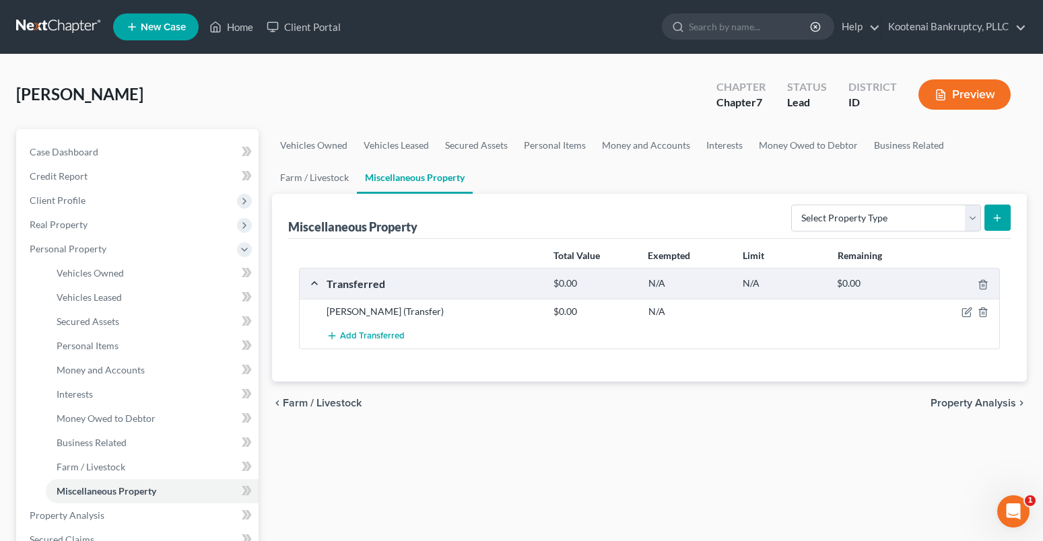
click at [963, 407] on span "Property Analysis" at bounding box center [972, 403] width 85 height 11
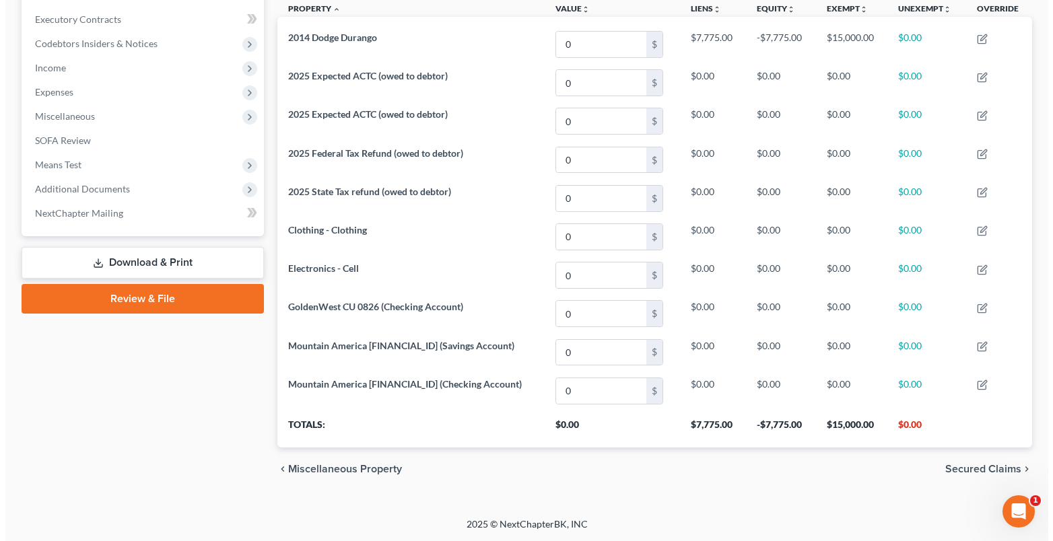
scroll to position [376, 0]
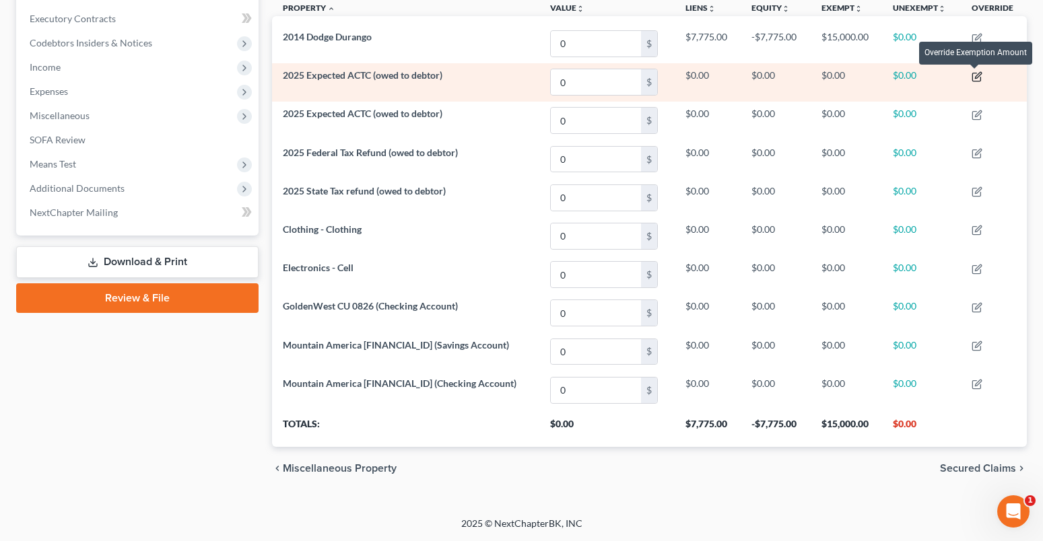
click at [975, 77] on icon "button" at bounding box center [978, 75] width 6 height 6
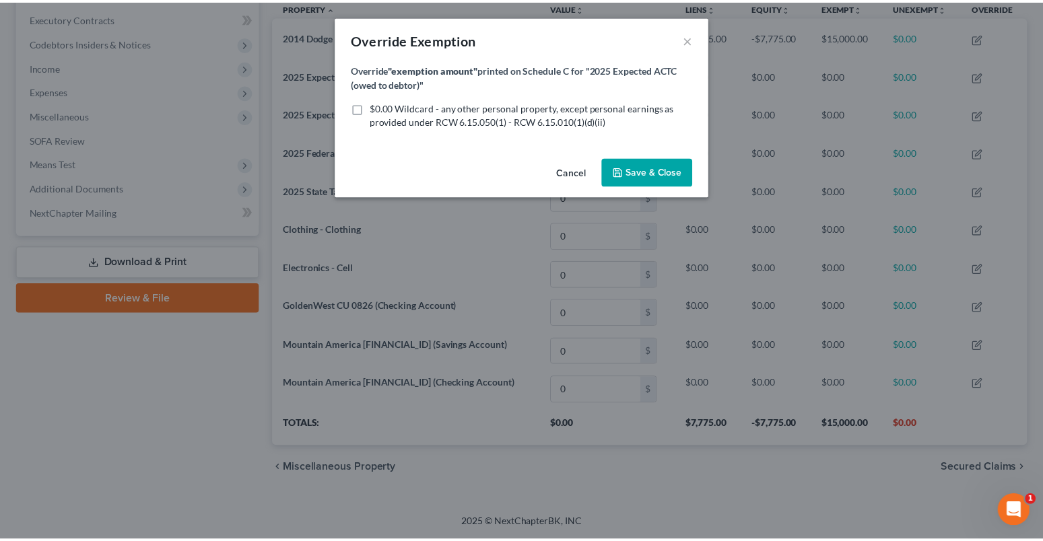
scroll to position [231, 762]
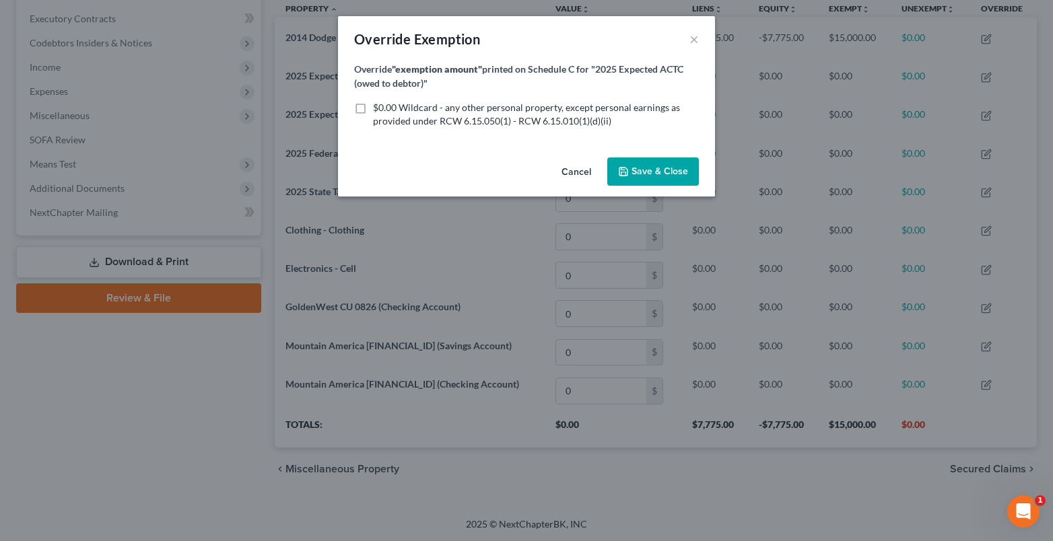
click at [373, 107] on label "$0.00 Wildcard - any other personal property, except personal earnings as provi…" at bounding box center [536, 114] width 326 height 27
click at [378, 107] on input "$0.00 Wildcard - any other personal property, except personal earnings as provi…" at bounding box center [382, 105] width 9 height 9
checkbox input "true"
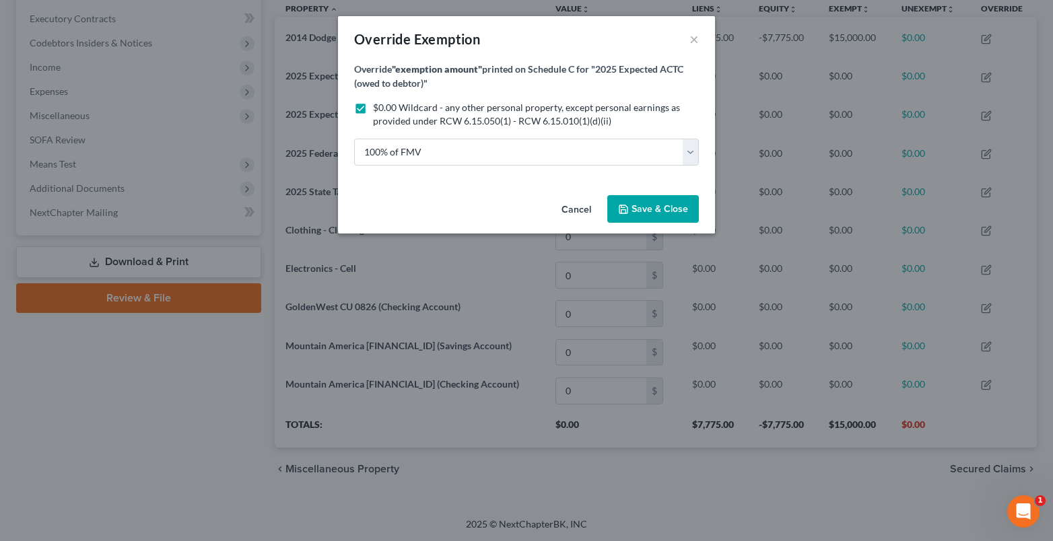
click at [648, 208] on span "Save & Close" at bounding box center [659, 208] width 57 height 11
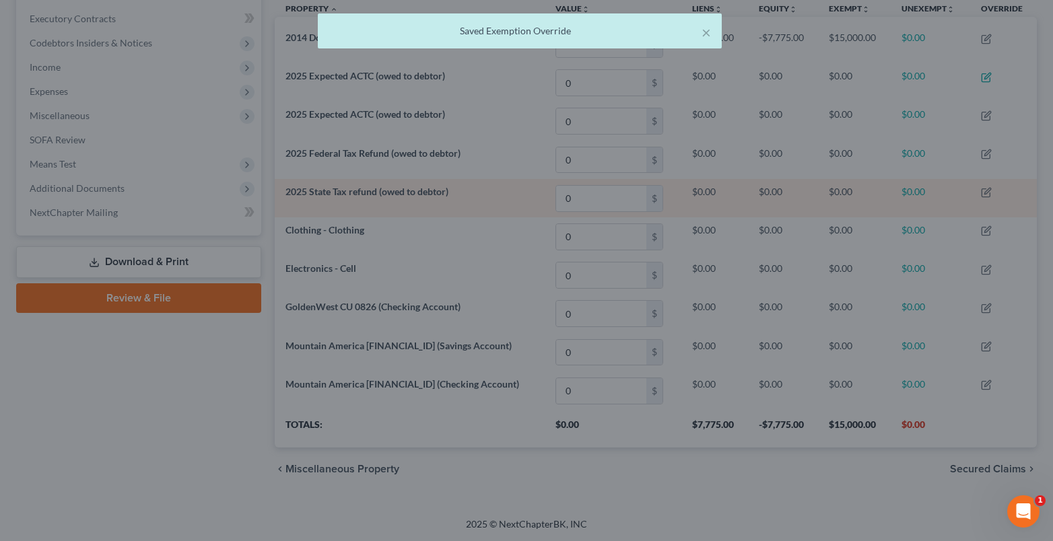
scroll to position [0, 0]
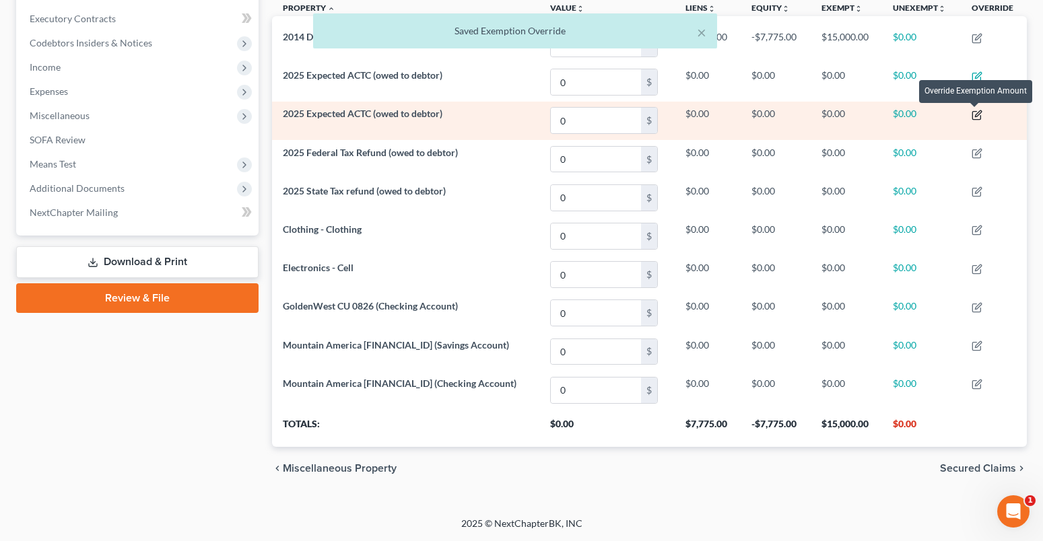
click at [972, 112] on icon "button" at bounding box center [976, 116] width 8 height 8
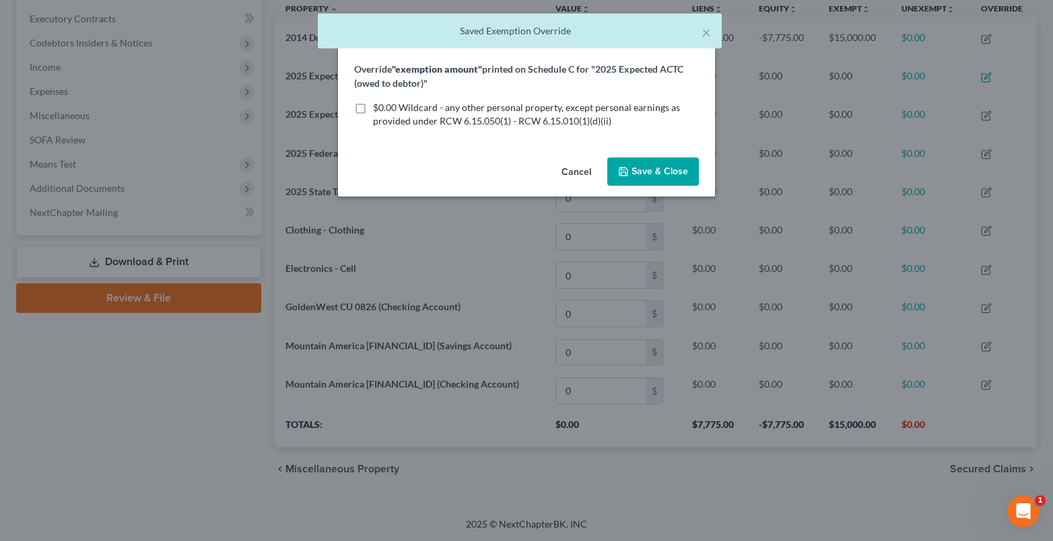
drag, startPoint x: 357, startPoint y: 108, endPoint x: 558, endPoint y: 159, distance: 207.0
click at [373, 110] on label "$0.00 Wildcard - any other personal property, except personal earnings as provi…" at bounding box center [536, 114] width 326 height 27
click at [378, 110] on input "$0.00 Wildcard - any other personal property, except personal earnings as provi…" at bounding box center [382, 105] width 9 height 9
checkbox input "true"
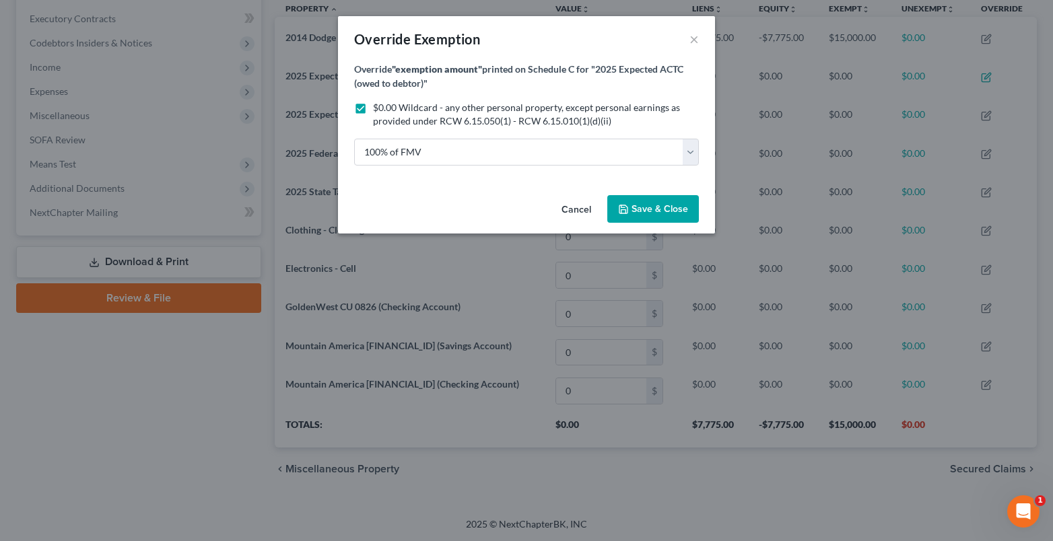
click at [627, 209] on icon "button" at bounding box center [623, 209] width 8 height 8
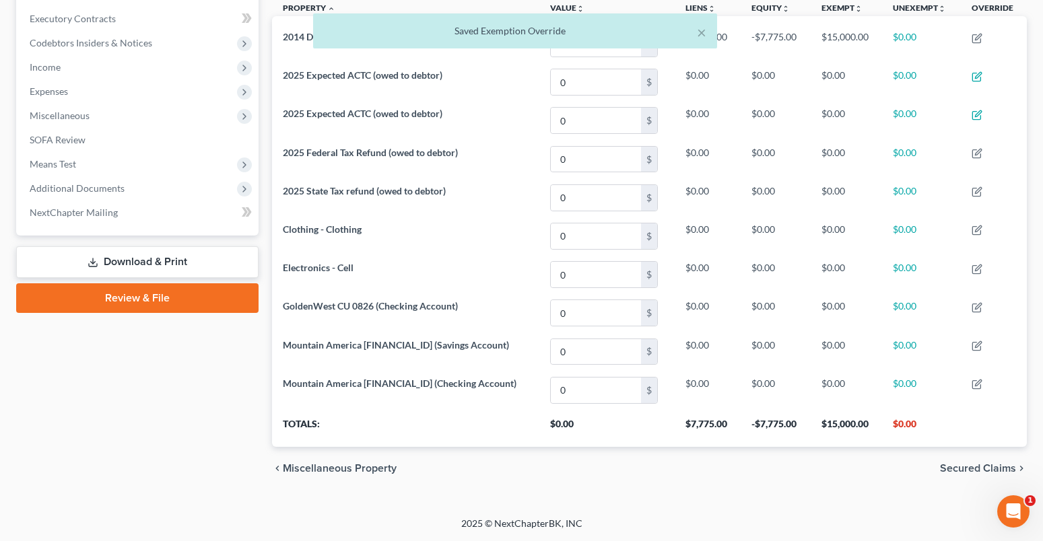
drag, startPoint x: 963, startPoint y: 469, endPoint x: 693, endPoint y: 422, distance: 274.6
click at [963, 469] on span "Secured Claims" at bounding box center [978, 468] width 76 height 11
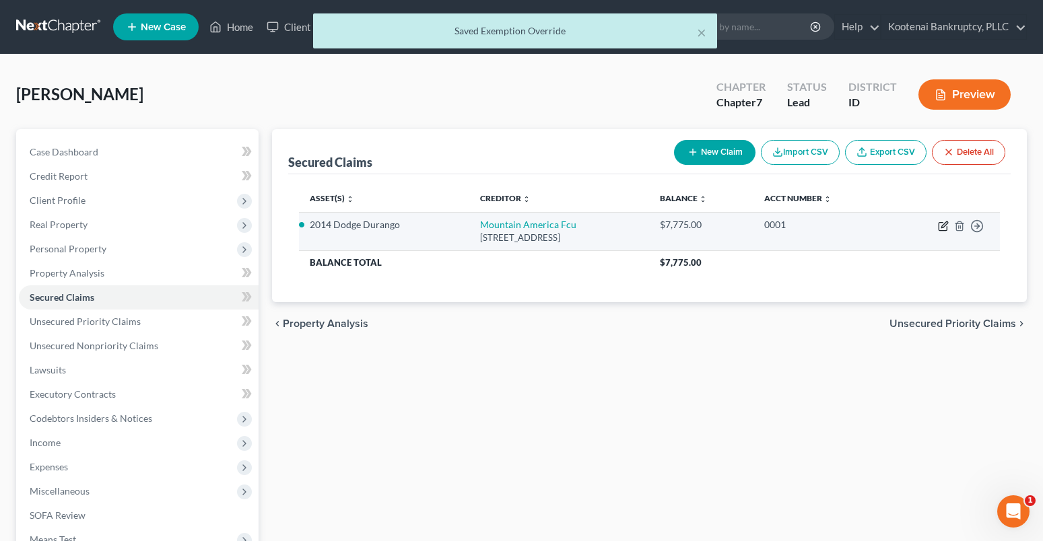
click at [944, 226] on icon "button" at bounding box center [943, 226] width 11 height 11
select select "46"
select select "0"
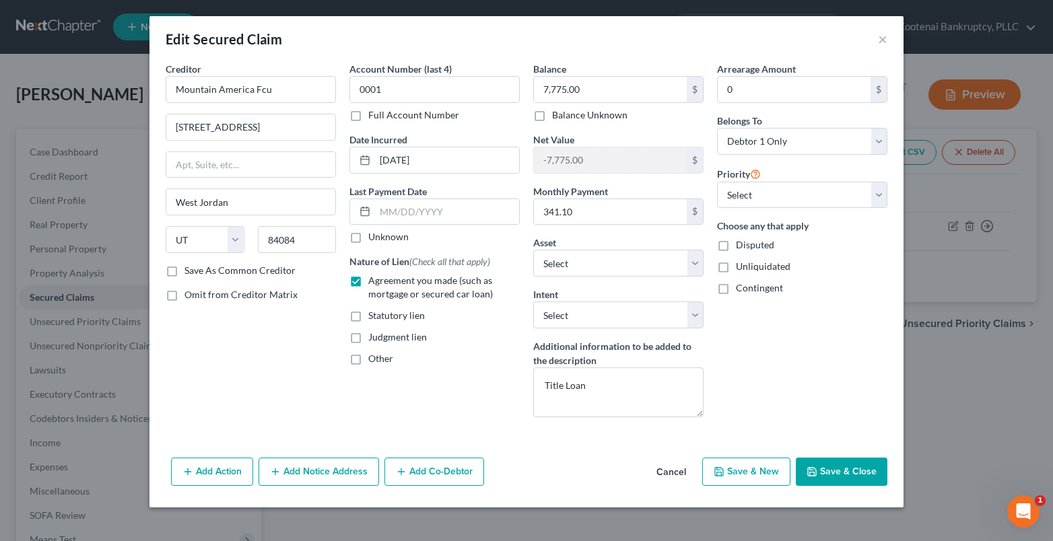
click at [830, 465] on button "Save & Close" at bounding box center [842, 472] width 92 height 28
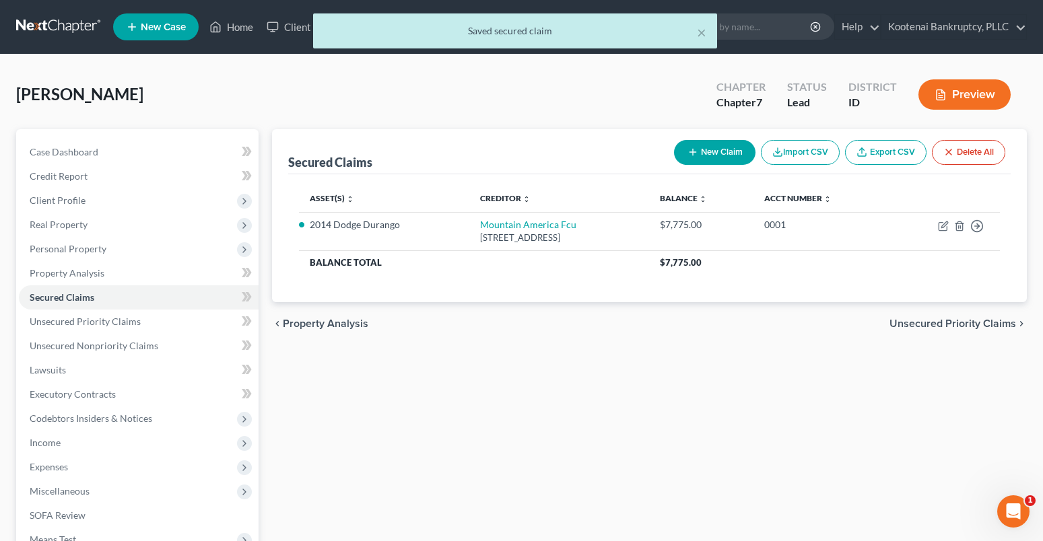
click at [928, 327] on span "Unsecured Priority Claims" at bounding box center [952, 323] width 127 height 11
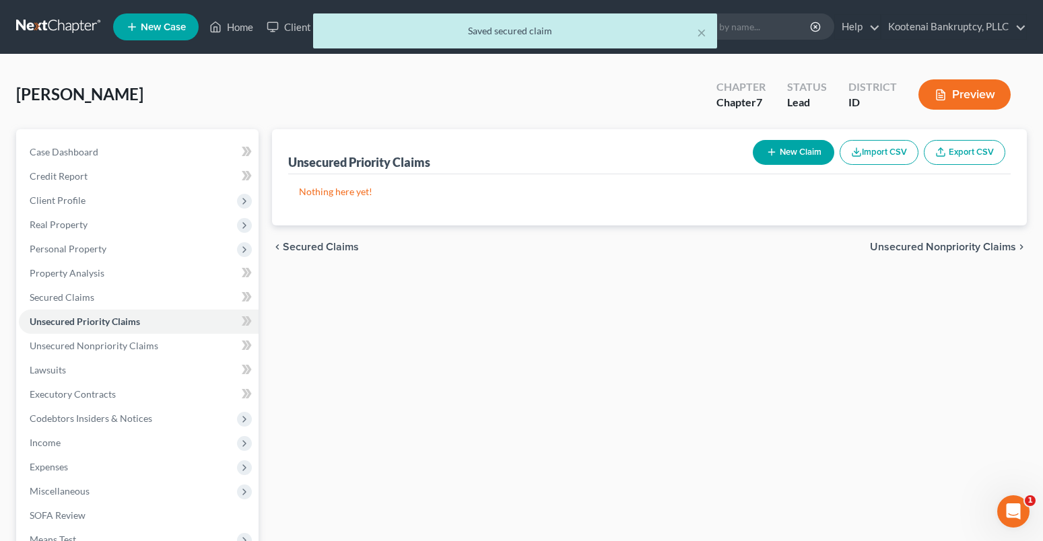
click at [929, 252] on span "Unsecured Nonpriority Claims" at bounding box center [943, 247] width 146 height 11
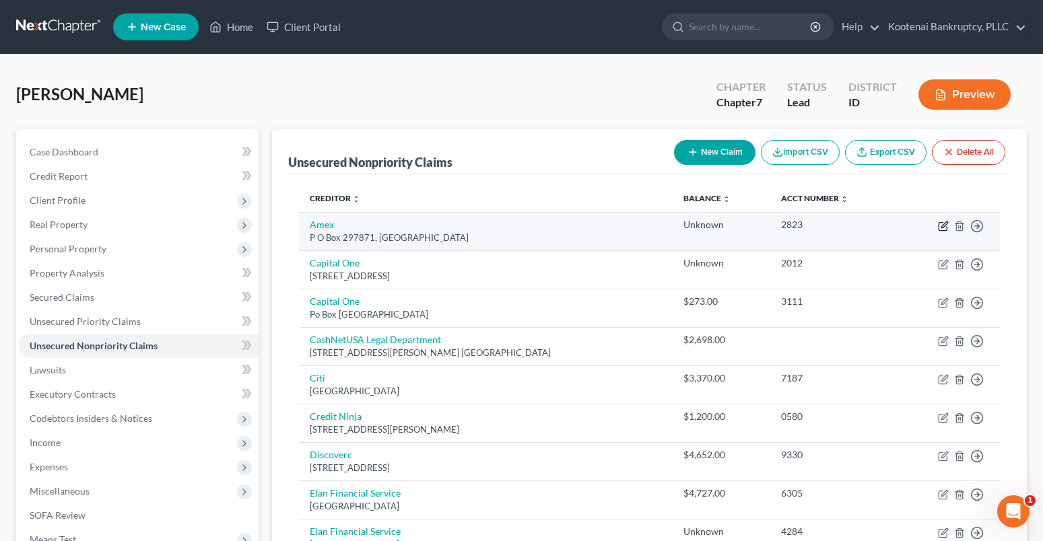
click at [945, 224] on icon "button" at bounding box center [943, 226] width 11 height 11
select select "9"
select select "2"
select select "0"
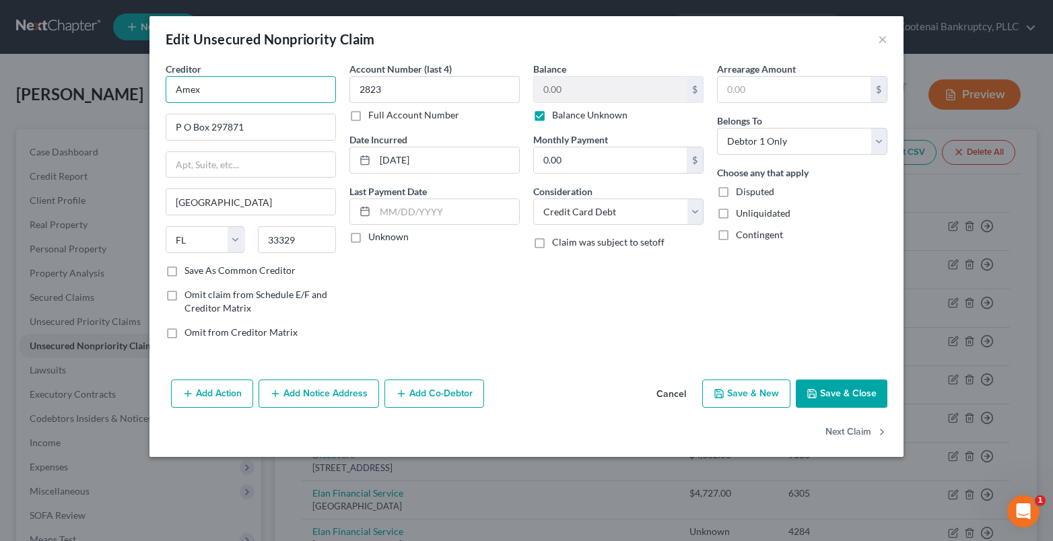
drag, startPoint x: 228, startPoint y: 94, endPoint x: 125, endPoint y: 103, distance: 102.8
click at [137, 100] on div "Edit Unsecured Nonpriority Claim × Creditor * Amex P O Box 297871 Fort Lauderda…" at bounding box center [526, 270] width 1053 height 541
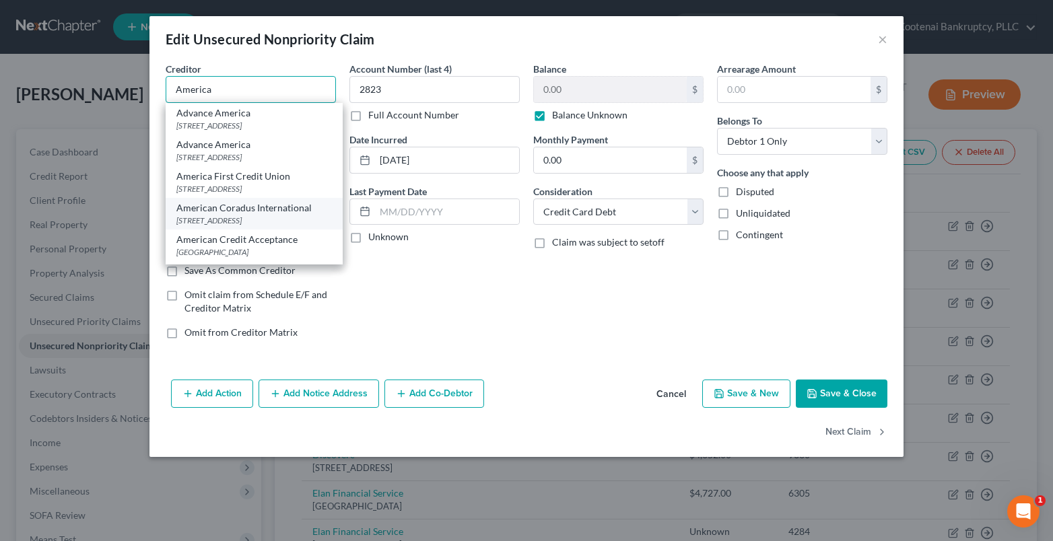
scroll to position [202, 0]
click at [238, 120] on div "[STREET_ADDRESS]" at bounding box center [254, 113] width 156 height 11
type input "American Express"
type input "PO Box 297871"
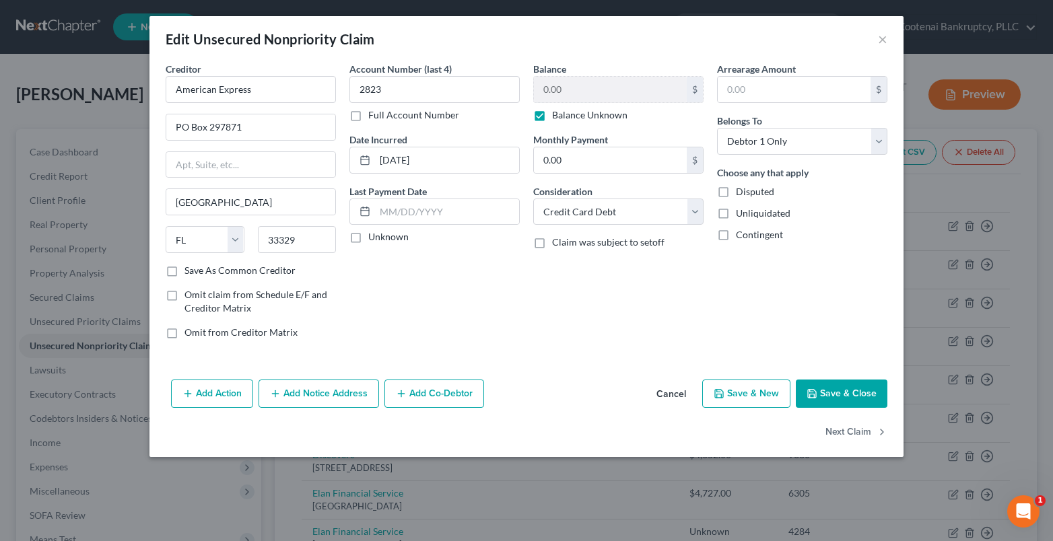
scroll to position [0, 0]
click at [368, 236] on label "Unknown" at bounding box center [388, 236] width 40 height 13
click at [374, 236] on input "Unknown" at bounding box center [378, 234] width 9 height 9
checkbox input "true"
click at [833, 394] on button "Save & Close" at bounding box center [842, 394] width 92 height 28
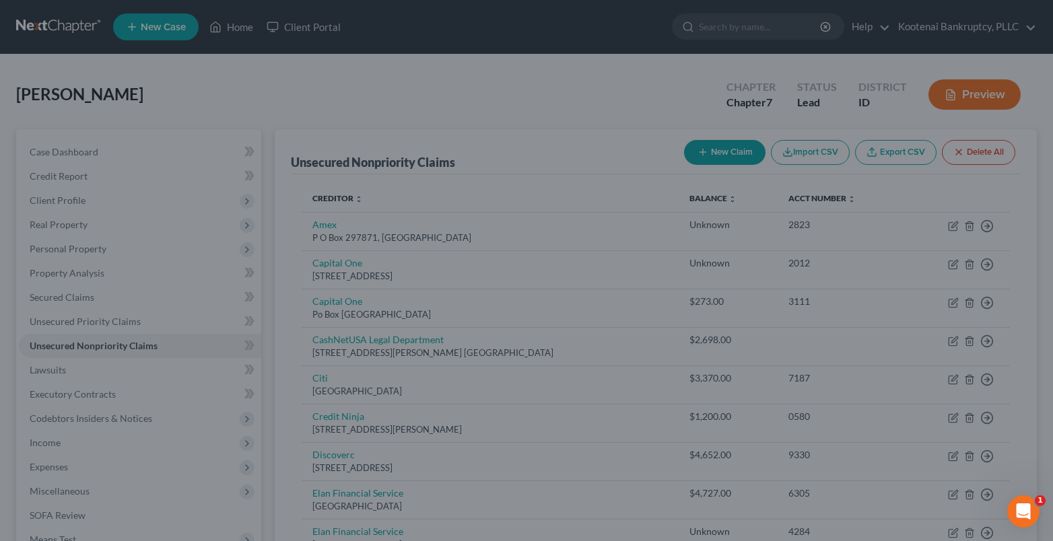
type input "0"
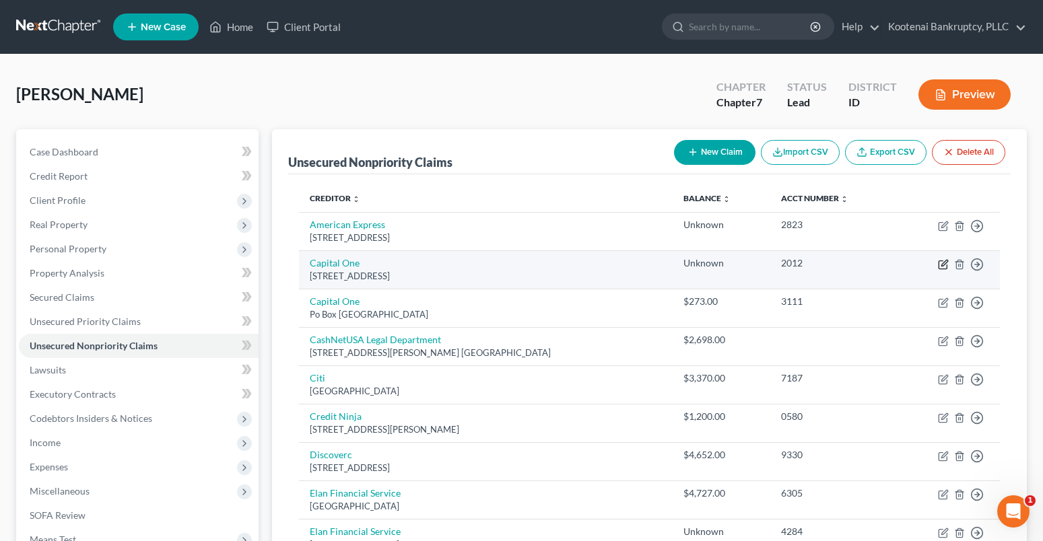
click at [946, 263] on icon "button" at bounding box center [944, 263] width 6 height 6
select select "30"
select select "2"
select select "0"
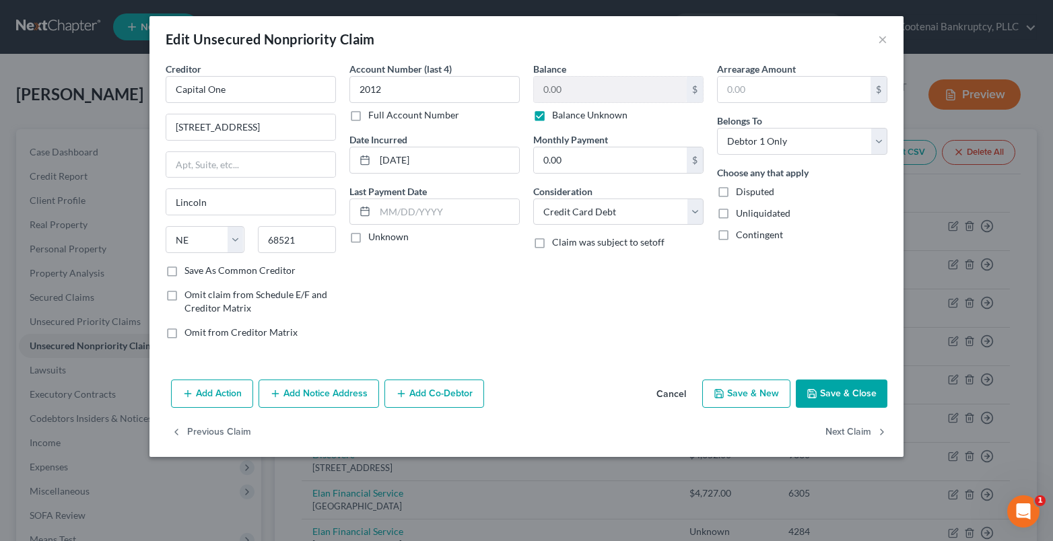
click at [368, 117] on label "Full Account Number" at bounding box center [413, 114] width 91 height 13
click at [374, 117] on input "Full Account Number" at bounding box center [378, 112] width 9 height 9
click at [387, 94] on input "2012" at bounding box center [434, 89] width 170 height 27
type input "2012,3111"
drag, startPoint x: 234, startPoint y: 101, endPoint x: 146, endPoint y: 94, distance: 87.8
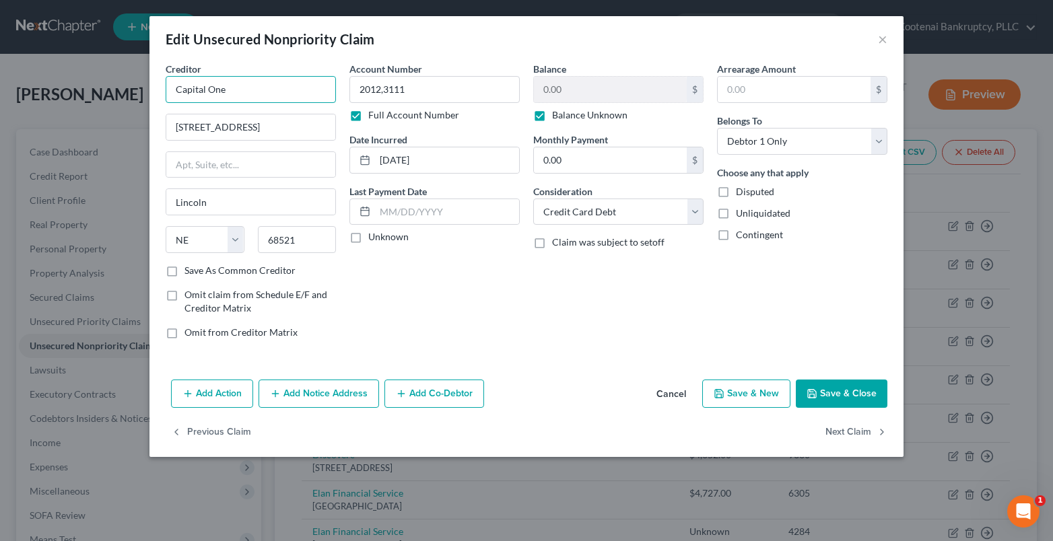
click at [146, 94] on div "Edit Unsecured Nonpriority Claim × Creditor * Capital One 4800 Nw 1st St Ste 30…" at bounding box center [526, 270] width 1053 height 541
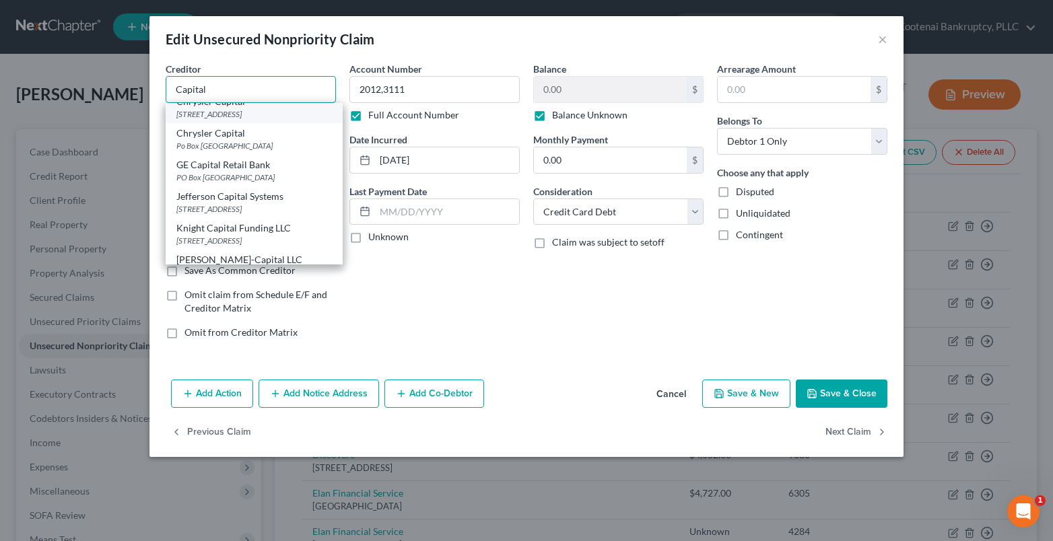
scroll to position [202, 0]
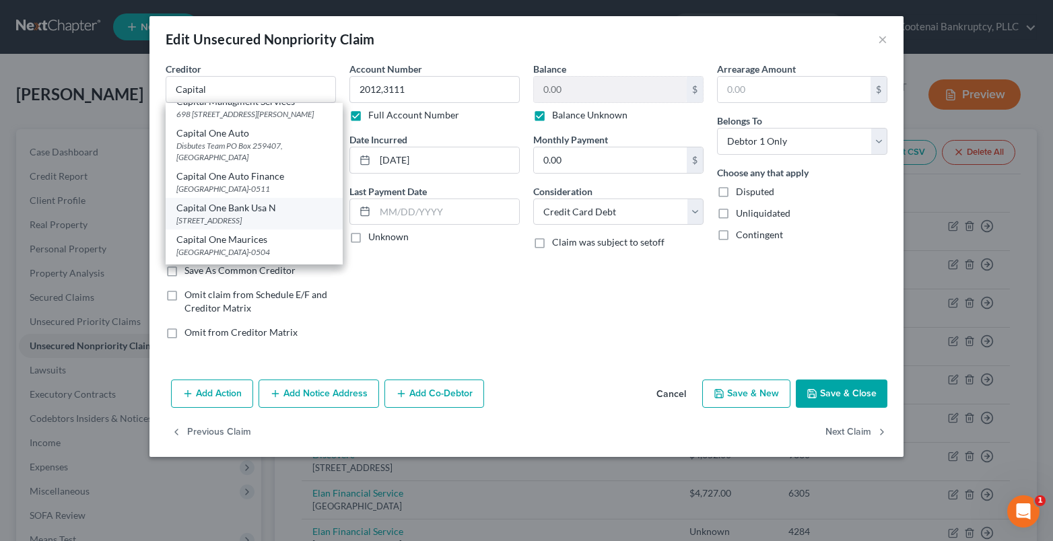
click at [210, 215] on div "Capital One Bank Usa N" at bounding box center [254, 207] width 156 height 13
type input "Capital One Bank Usa N"
type input "PO Box 30285"
type input "Salt Lake City"
select select "46"
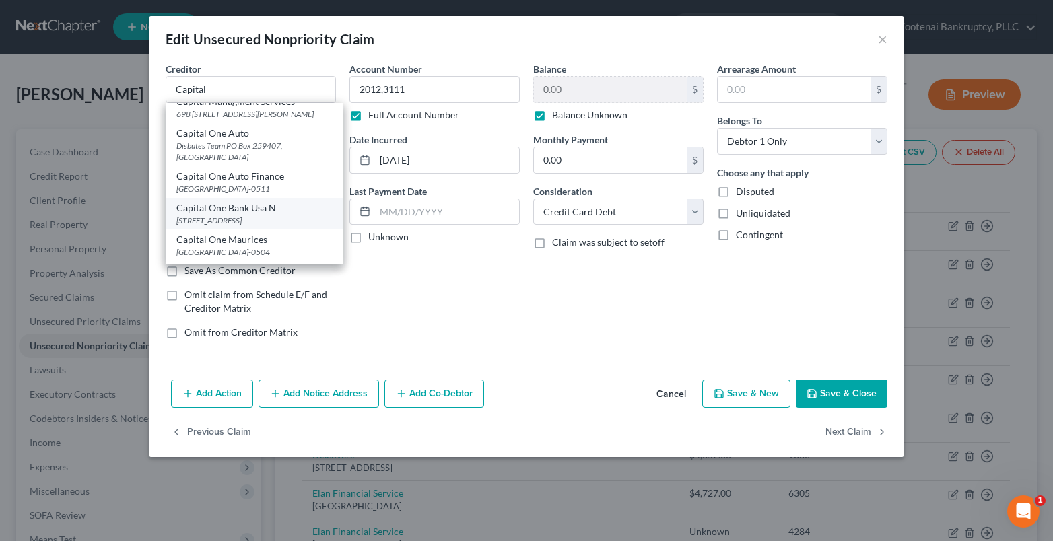
type input "84130-0285"
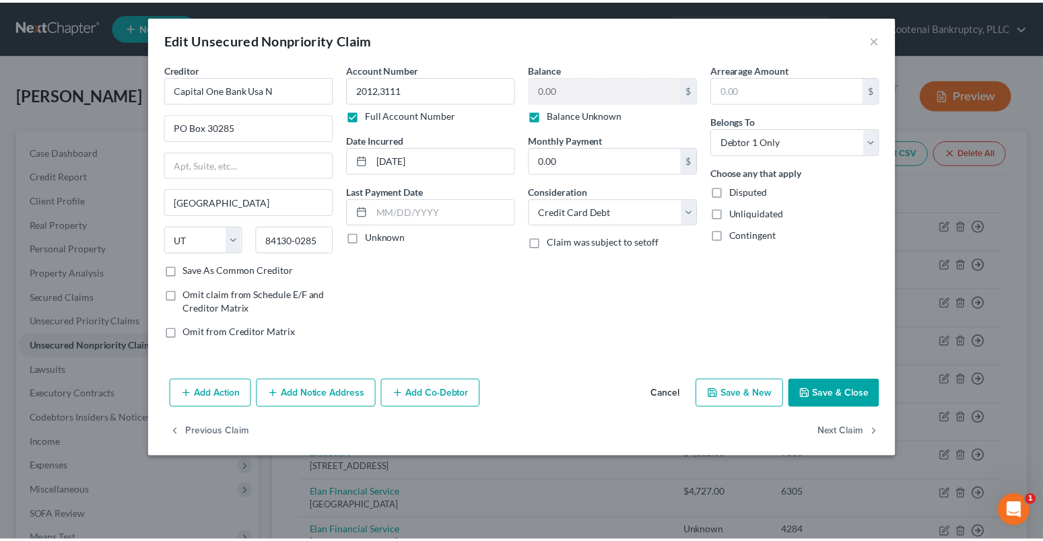
scroll to position [0, 0]
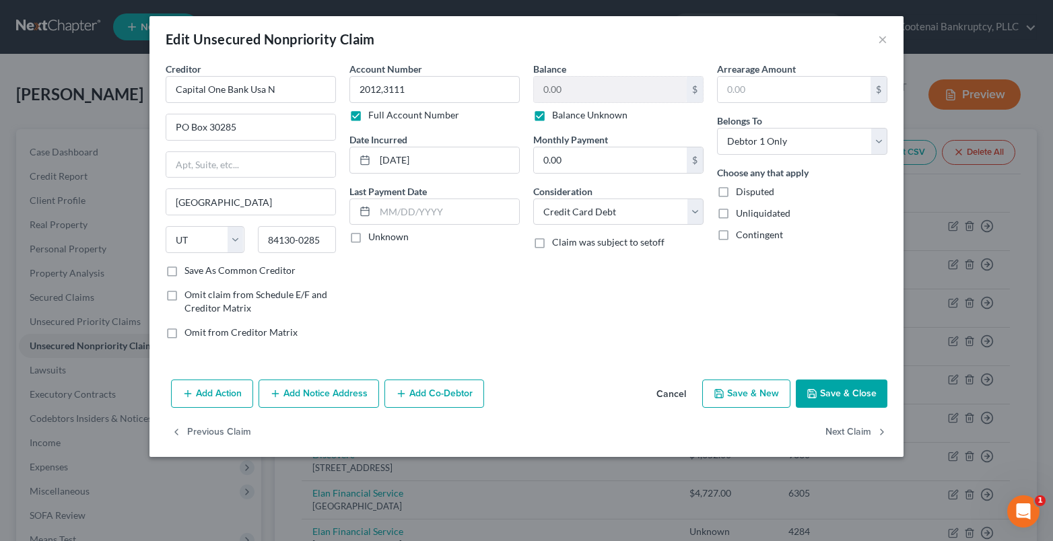
click at [368, 235] on label "Unknown" at bounding box center [388, 236] width 40 height 13
click at [374, 235] on input "Unknown" at bounding box center [378, 234] width 9 height 9
checkbox input "true"
click at [833, 393] on button "Save & Close" at bounding box center [842, 394] width 92 height 28
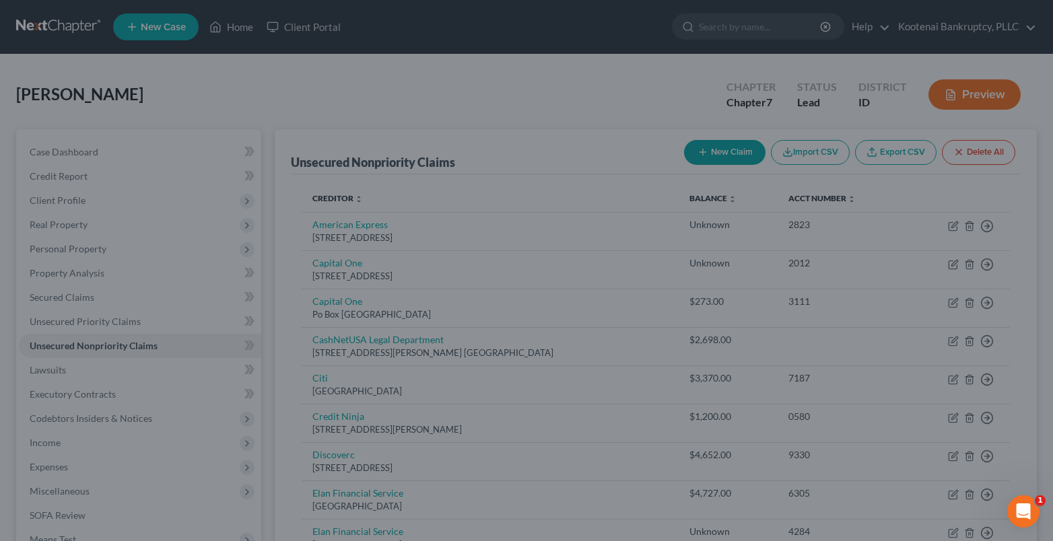
type input "0"
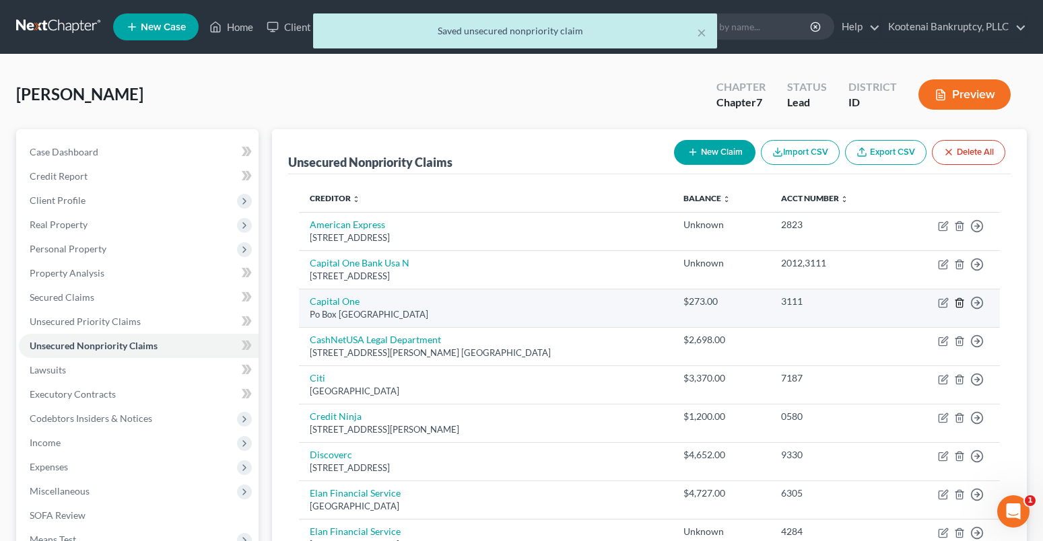
click at [959, 304] on icon "button" at bounding box center [959, 303] width 11 height 11
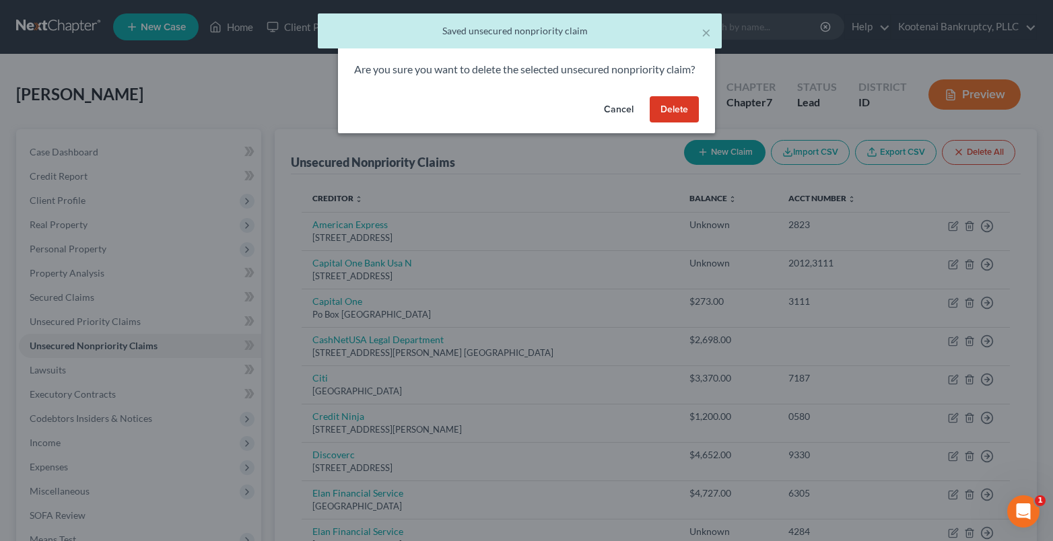
click at [671, 118] on button "Delete" at bounding box center [674, 109] width 49 height 27
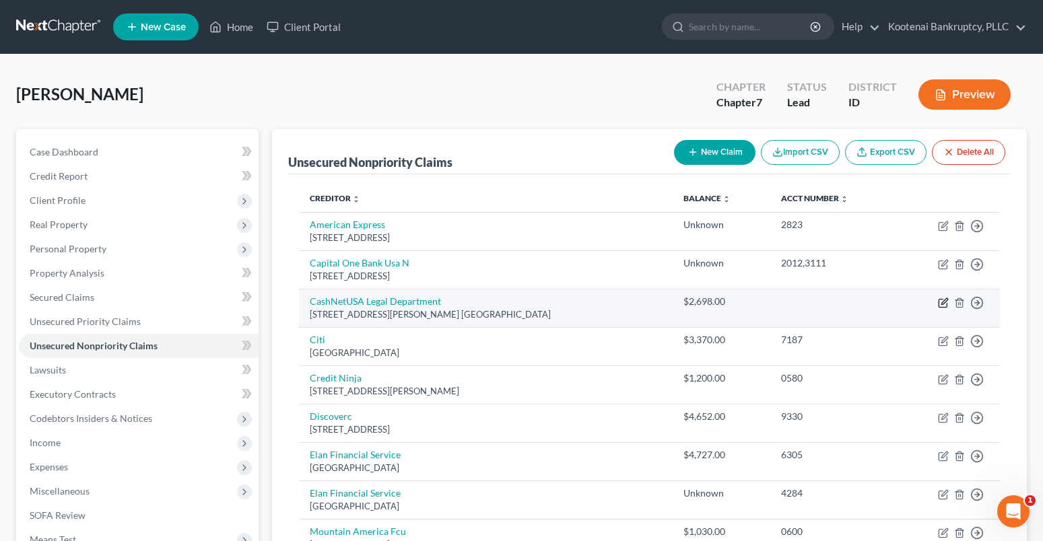
click at [945, 306] on icon "button" at bounding box center [943, 303] width 11 height 11
select select "14"
select select "10"
select select "0"
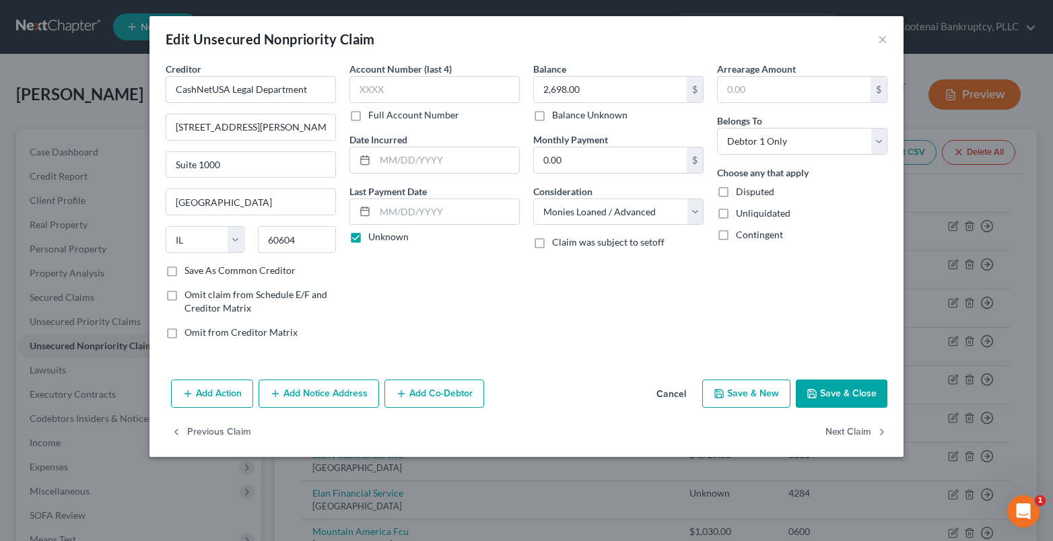
click at [838, 399] on button "Save & Close" at bounding box center [842, 394] width 92 height 28
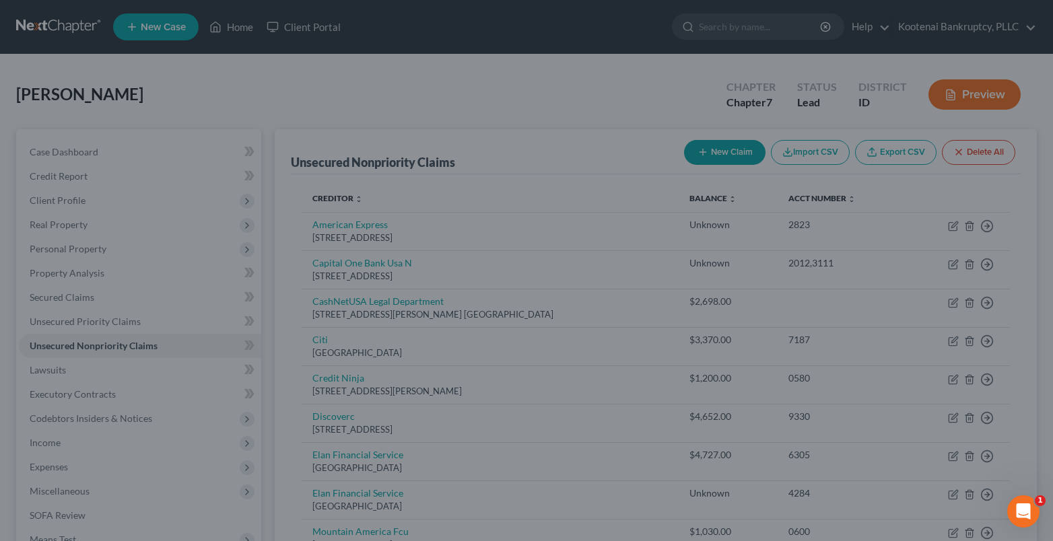
type input "0"
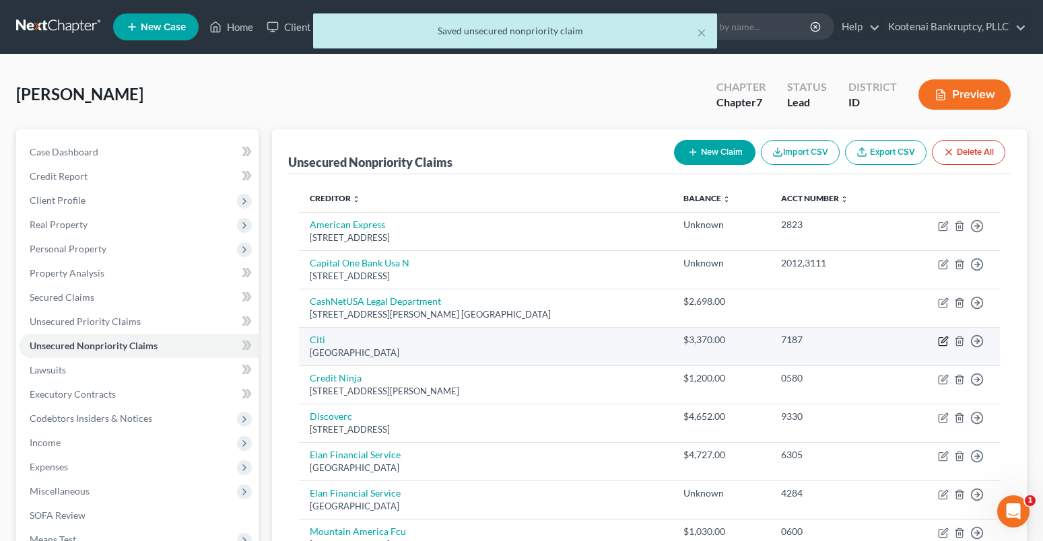
click at [939, 340] on icon "button" at bounding box center [942, 341] width 8 height 8
select select "43"
select select "0"
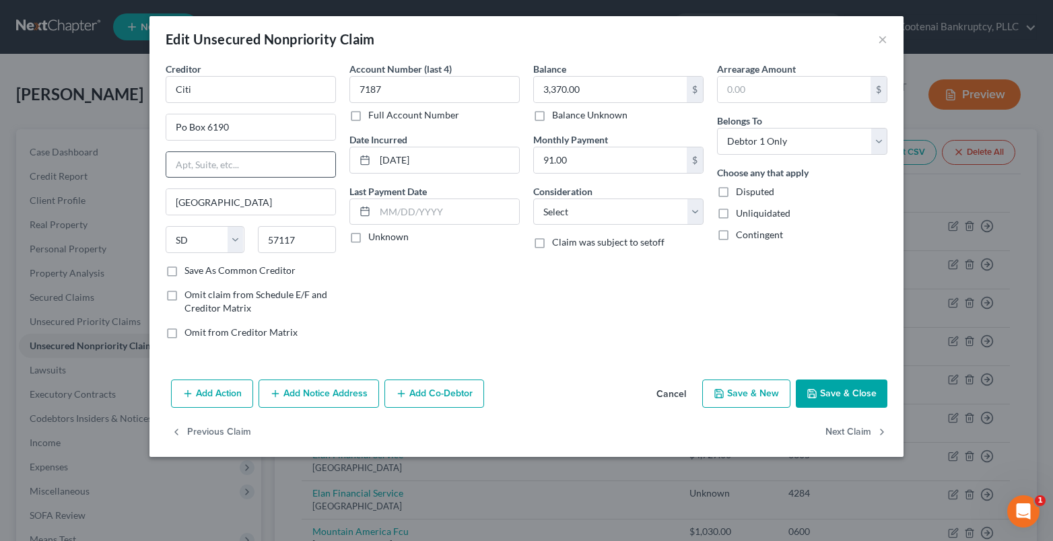
drag, startPoint x: 357, startPoint y: 238, endPoint x: 269, endPoint y: 160, distance: 117.9
click at [368, 238] on label "Unknown" at bounding box center [388, 236] width 40 height 13
click at [374, 238] on input "Unknown" at bounding box center [378, 234] width 9 height 9
checkbox input "true"
drag, startPoint x: 223, startPoint y: 90, endPoint x: 124, endPoint y: 97, distance: 99.2
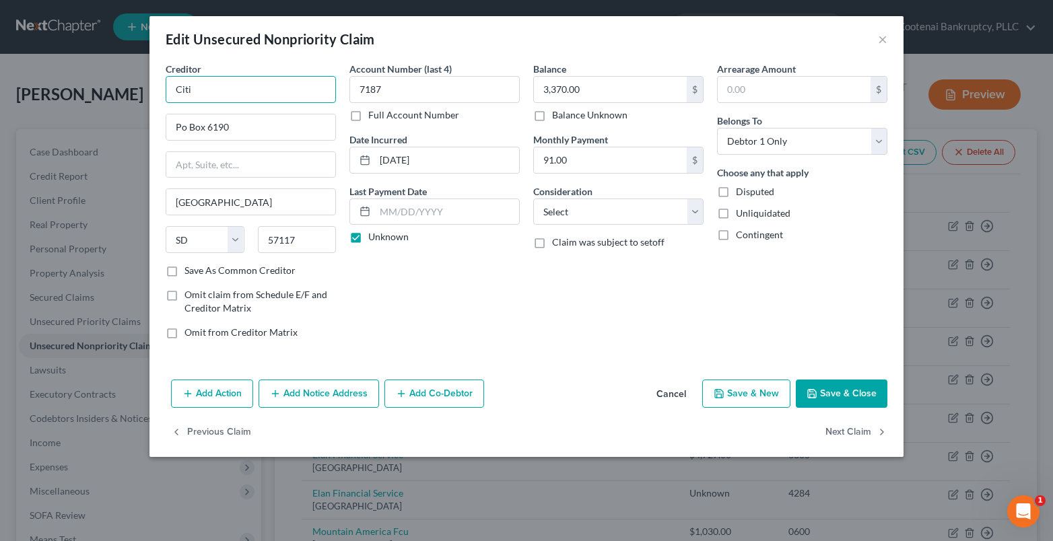
click at [141, 95] on div "Edit Unsecured Nonpriority Claim × Creditor * Citi Po Box 6190 Sioux Falls Stat…" at bounding box center [526, 270] width 1053 height 541
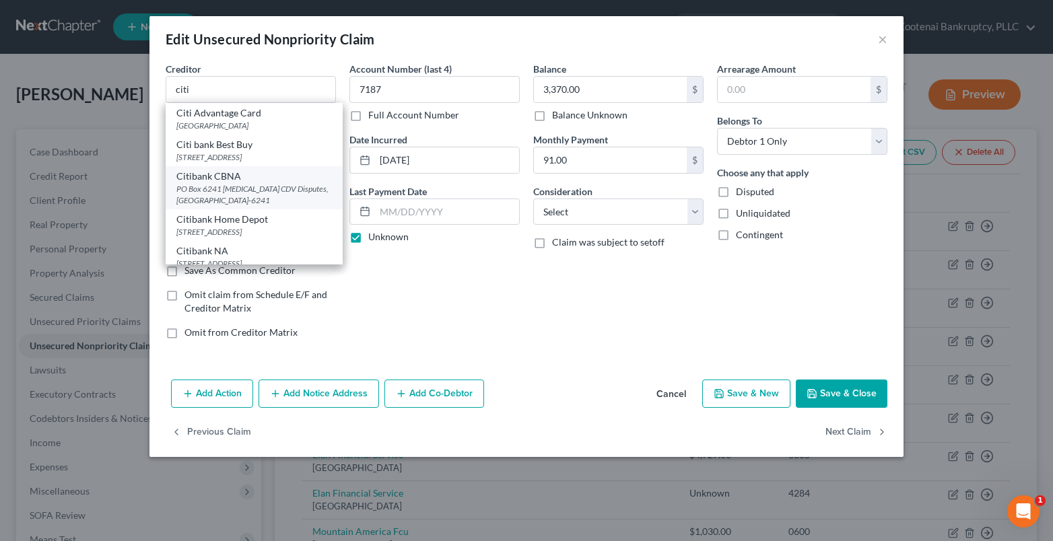
click at [222, 195] on div "PO Box 6241 [MEDICAL_DATA] CDV Disputes, [GEOGRAPHIC_DATA]-6241" at bounding box center [254, 194] width 156 height 23
type input "Citibank CBNA"
type input "PO Box 6241"
type input "IBS CDV Disputes"
type input "57117-6241"
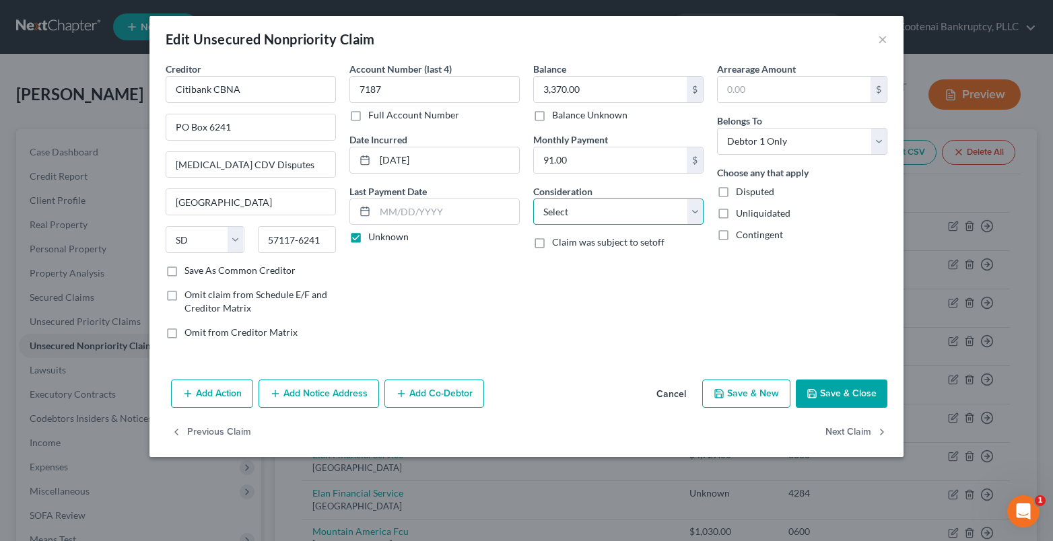
click at [592, 219] on select "Select Cable / Satellite Services Collection Agency Credit Card Debt Debt Couns…" at bounding box center [618, 212] width 170 height 27
select select "2"
click at [533, 199] on select "Select Cable / Satellite Services Collection Agency Credit Card Debt Debt Couns…" at bounding box center [618, 212] width 170 height 27
click at [854, 398] on button "Save & Close" at bounding box center [842, 394] width 92 height 28
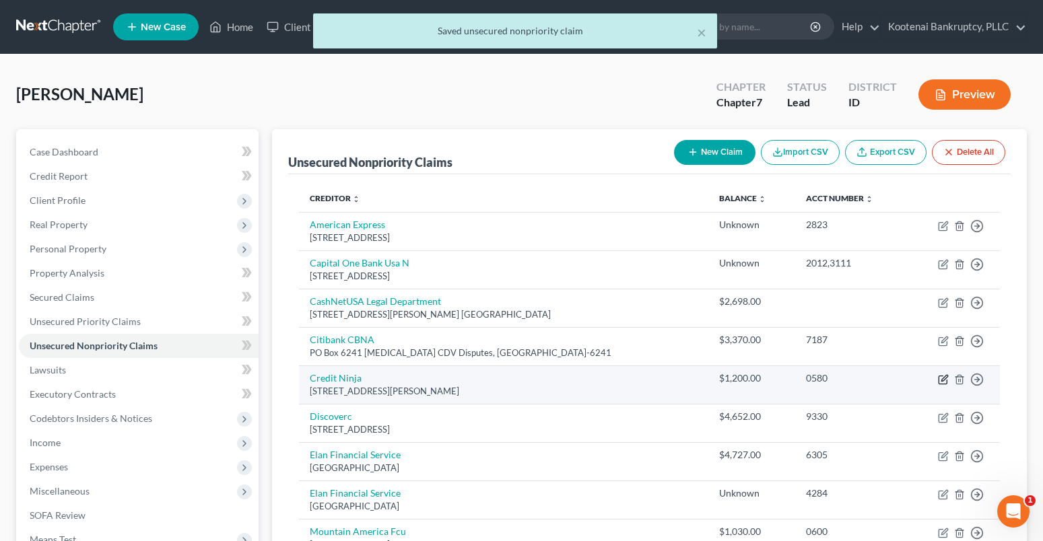
click at [944, 376] on icon "button" at bounding box center [943, 379] width 11 height 11
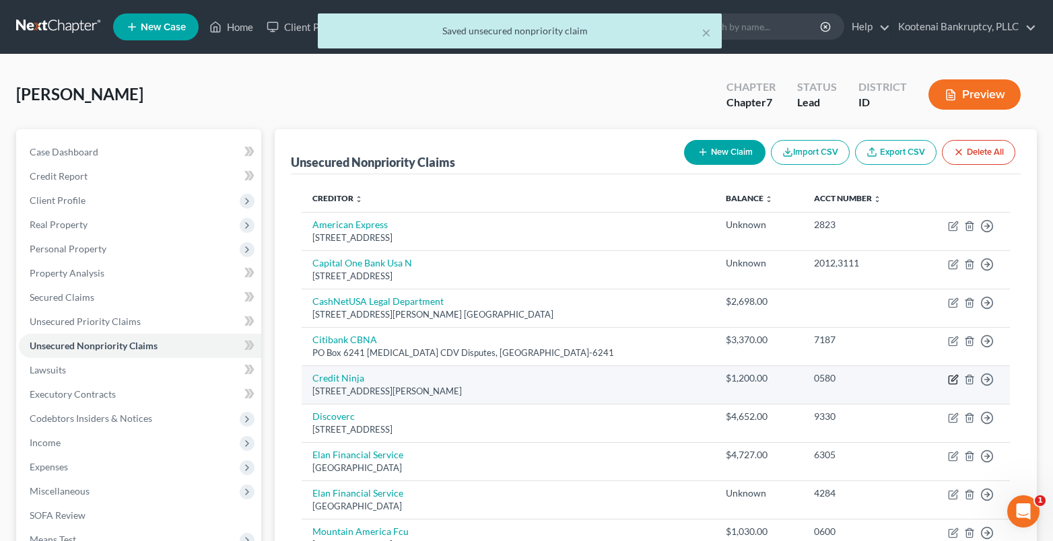
select select "14"
select select "10"
select select "0"
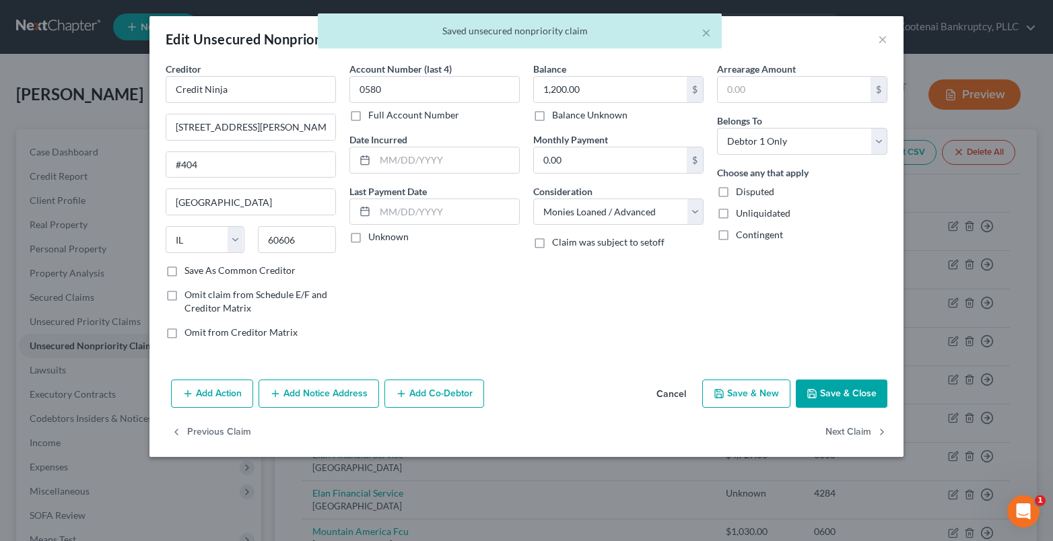
click at [368, 240] on label "Unknown" at bounding box center [388, 236] width 40 height 13
click at [374, 239] on input "Unknown" at bounding box center [378, 234] width 9 height 9
checkbox input "true"
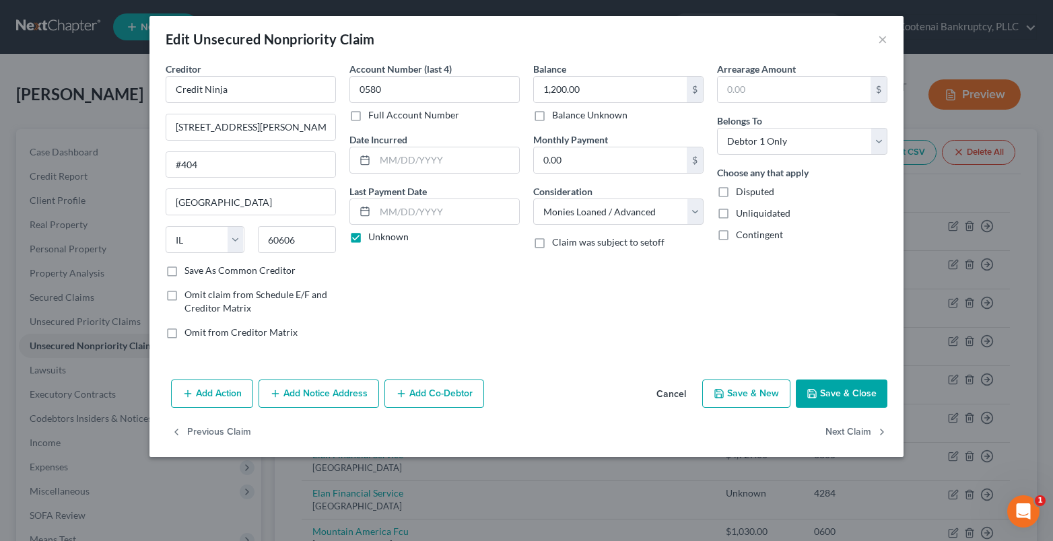
click at [825, 394] on button "Save & Close" at bounding box center [842, 394] width 92 height 28
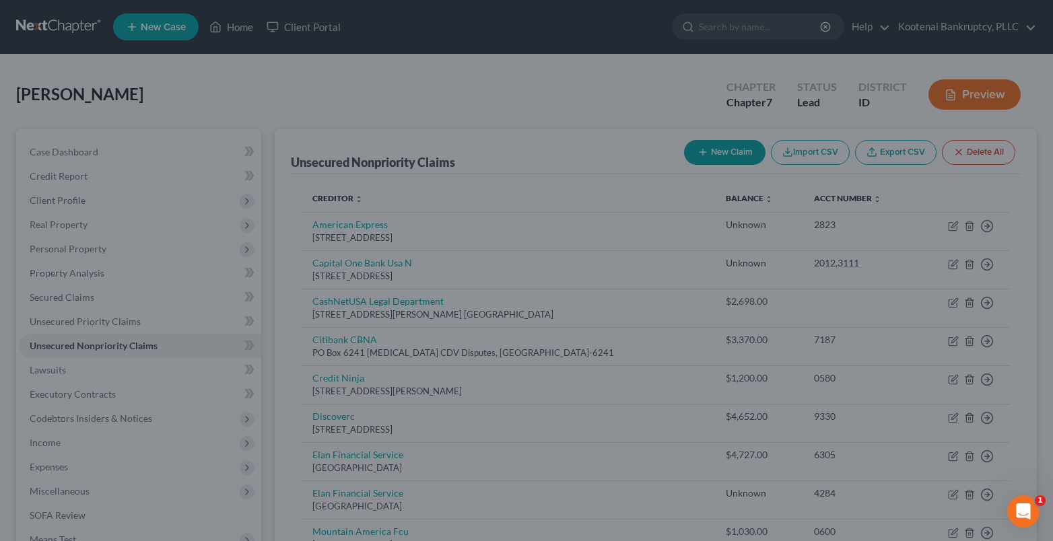
type input "0"
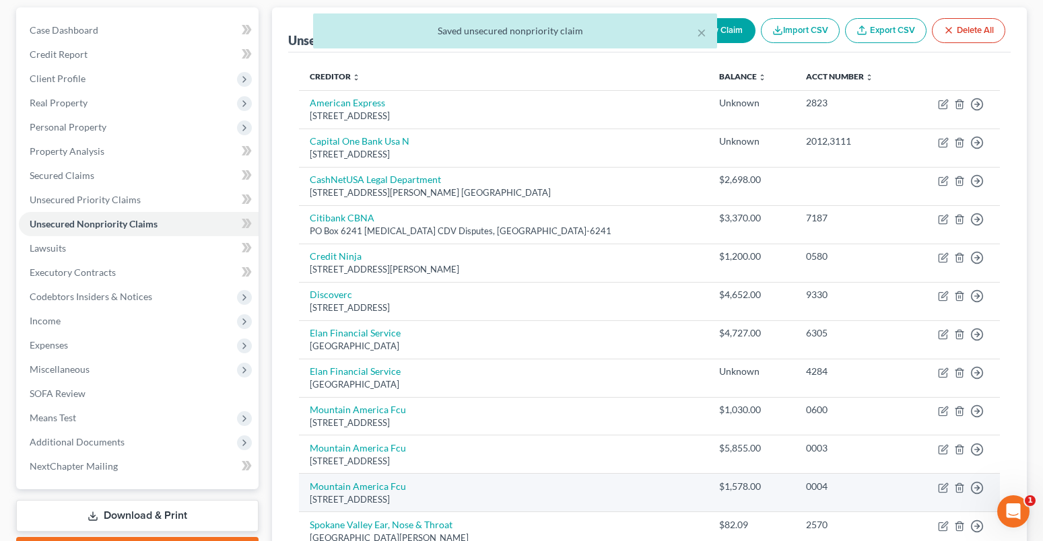
scroll to position [202, 0]
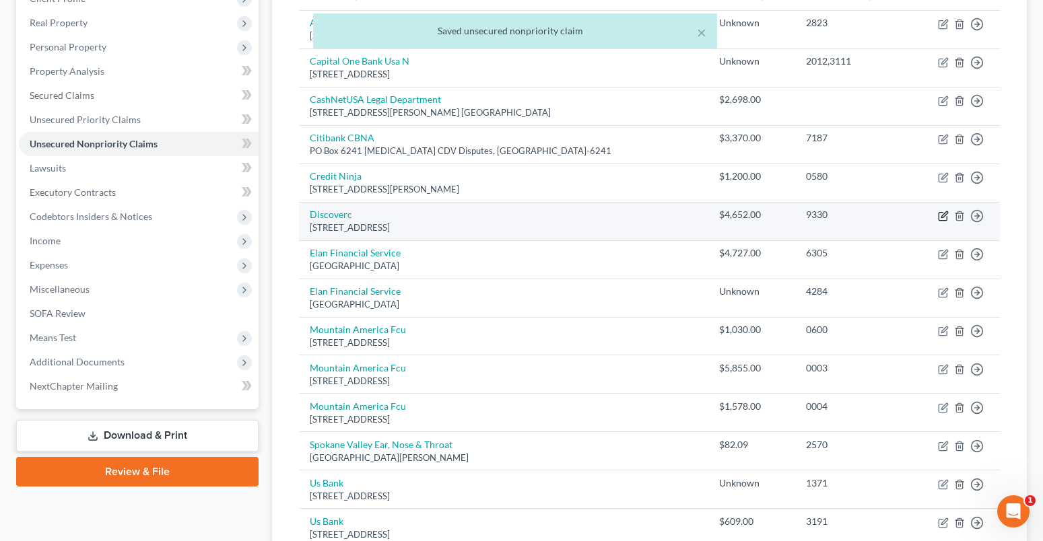
click at [940, 216] on icon "button" at bounding box center [943, 216] width 11 height 11
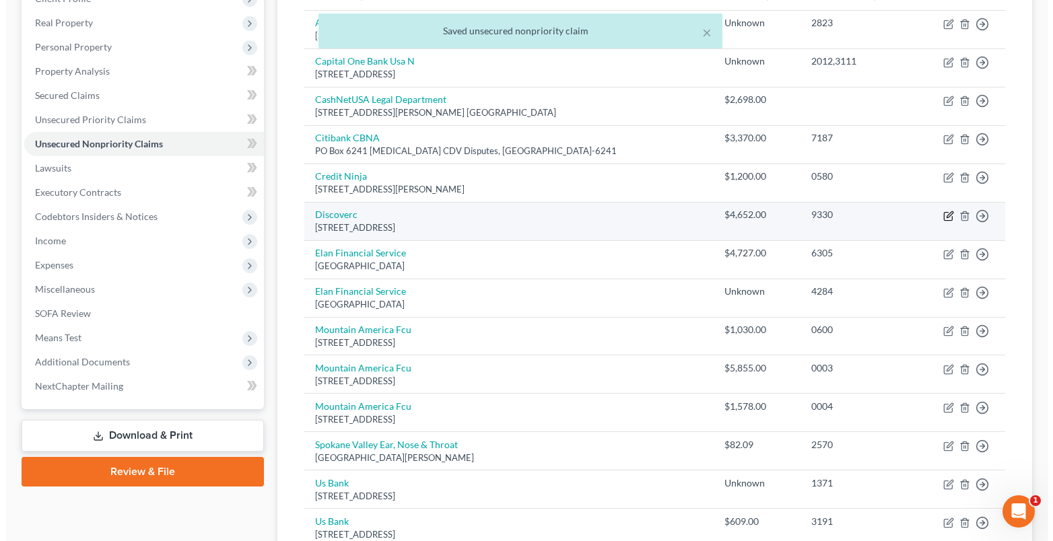
select select "7"
select select "2"
select select "0"
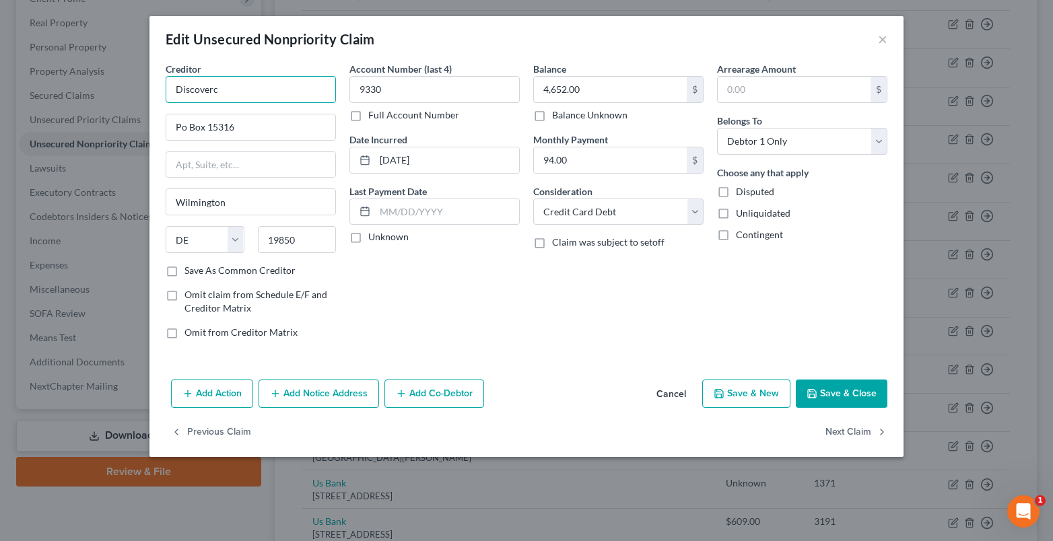
drag, startPoint x: 227, startPoint y: 82, endPoint x: 132, endPoint y: 93, distance: 95.5
click at [147, 94] on div "Edit Unsecured Nonpriority Claim × Creditor * Discoverc Po Box 15316 Wilmington…" at bounding box center [526, 270] width 1053 height 541
click at [213, 125] on div "[STREET_ADDRESS]" at bounding box center [246, 125] width 140 height 11
type input "Discover Fin Svcs Llc"
click at [368, 240] on label "Unknown" at bounding box center [388, 236] width 40 height 13
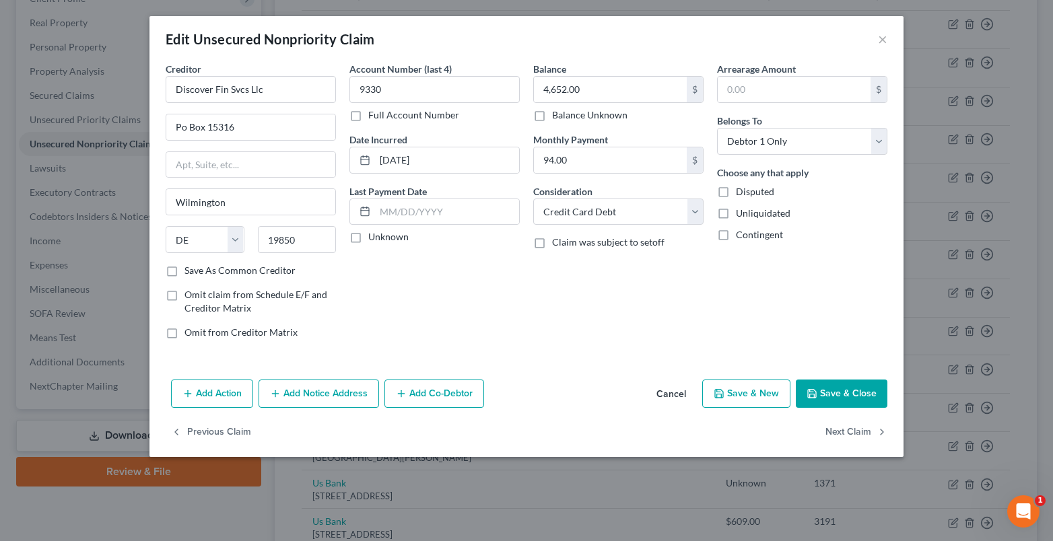
click at [374, 239] on input "Unknown" at bounding box center [378, 234] width 9 height 9
checkbox input "true"
click at [813, 385] on button "Save & Close" at bounding box center [842, 394] width 92 height 28
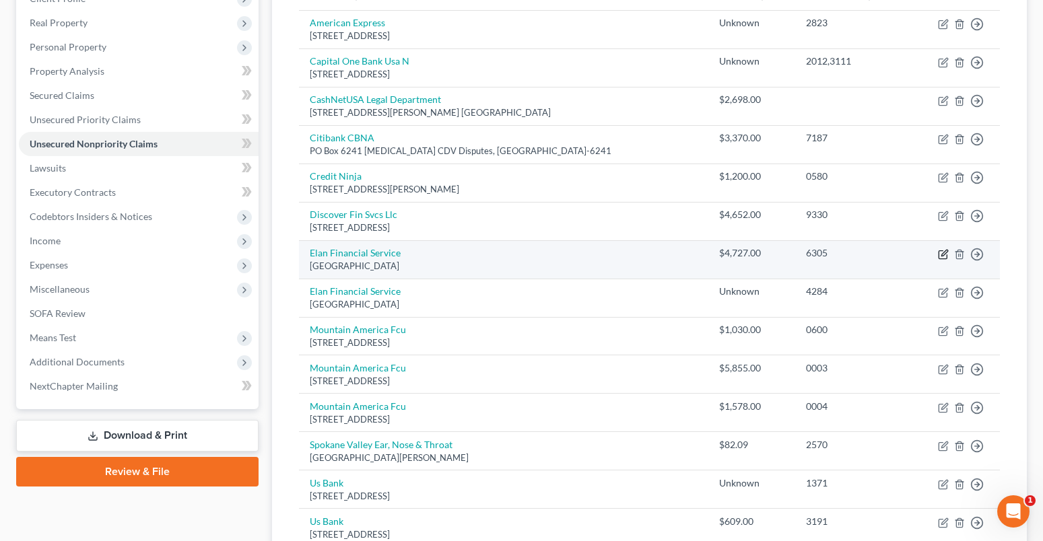
click at [945, 254] on icon "button" at bounding box center [943, 254] width 11 height 11
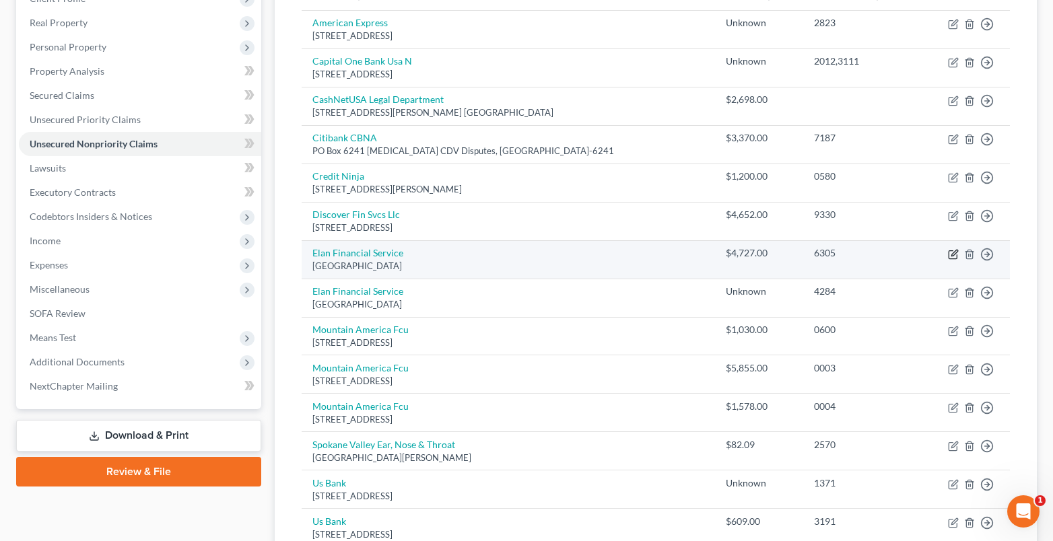
select select "26"
select select "0"
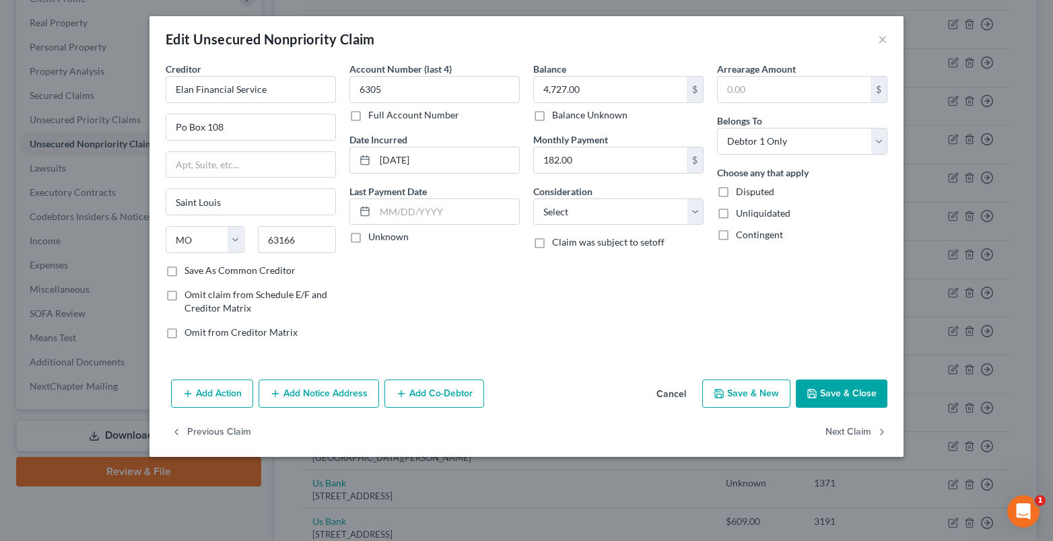
click at [368, 116] on label "Full Account Number" at bounding box center [413, 114] width 91 height 13
click at [374, 116] on input "Full Account Number" at bounding box center [378, 112] width 9 height 9
click at [384, 94] on input "6305" at bounding box center [434, 89] width 170 height 27
type input "6305,4284"
drag, startPoint x: 275, startPoint y: 90, endPoint x: 168, endPoint y: 94, distance: 106.4
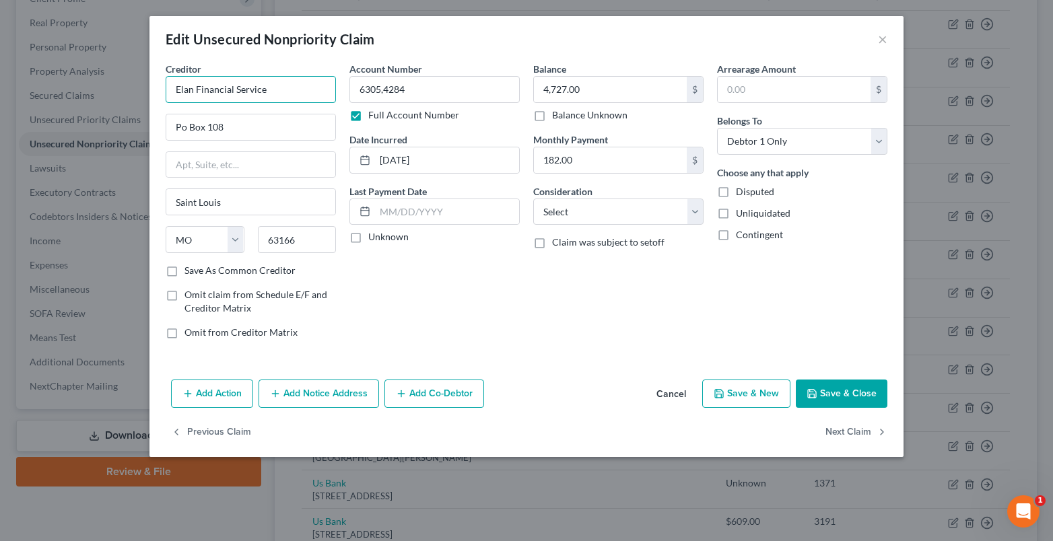
click at [168, 94] on input "Elan Financial Service" at bounding box center [251, 89] width 170 height 27
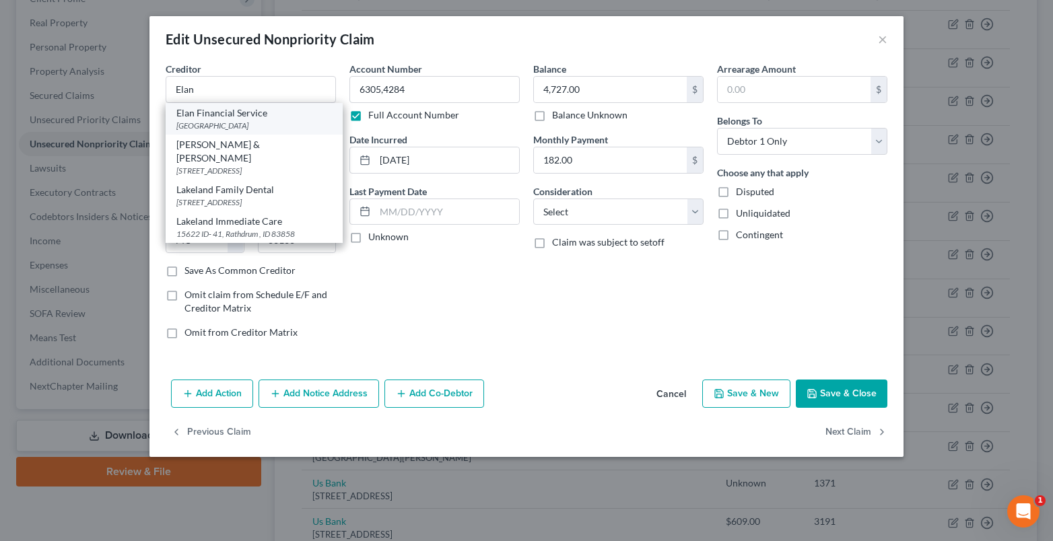
click at [213, 118] on div "Elan Financial Service" at bounding box center [254, 112] width 156 height 13
type input "Elan Financial Service"
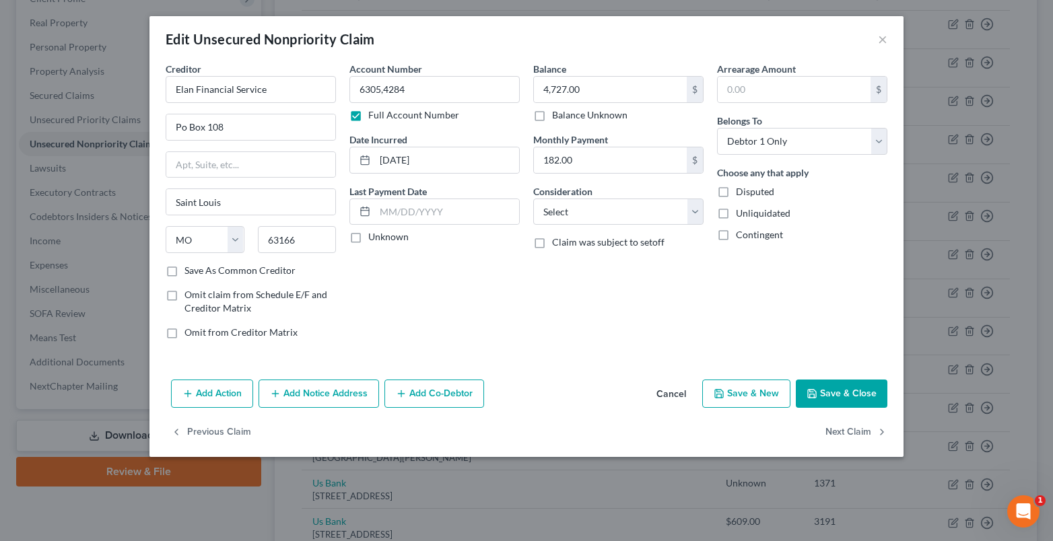
click at [368, 237] on label "Unknown" at bounding box center [388, 236] width 40 height 13
click at [374, 237] on input "Unknown" at bounding box center [378, 234] width 9 height 9
checkbox input "true"
click at [555, 214] on select "Select Cable / Satellite Services Collection Agency Credit Card Debt Debt Couns…" at bounding box center [618, 212] width 170 height 27
select select "1"
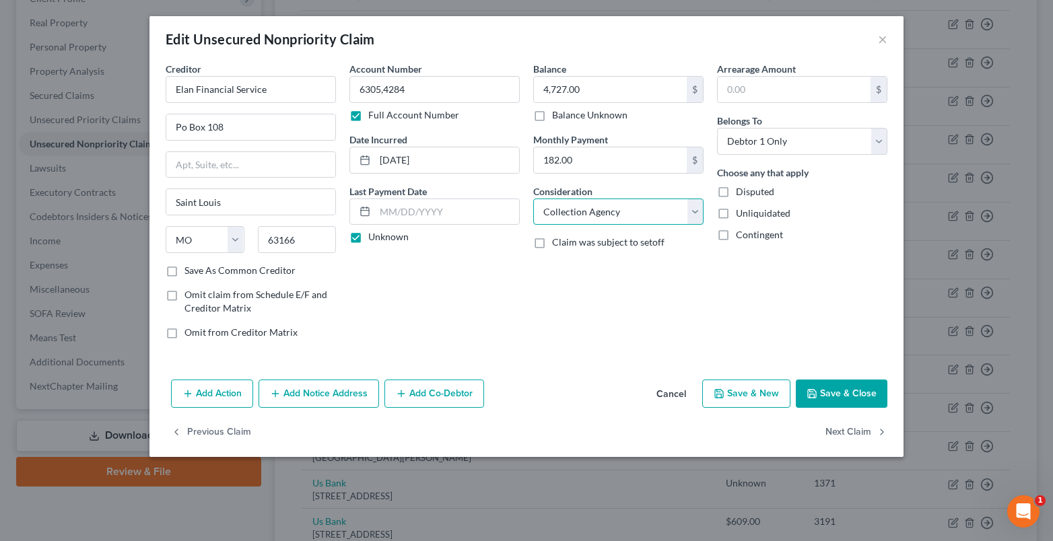
click at [533, 199] on select "Select Cable / Satellite Services Collection Agency Credit Card Debt Debt Couns…" at bounding box center [618, 212] width 170 height 27
click at [741, 145] on select "Select Debtor 1 Only Debtor 2 Only Debtor 1 And Debtor 2 Only At Least One Of T…" at bounding box center [802, 141] width 170 height 27
click at [717, 128] on select "Select Debtor 1 Only Debtor 2 Only Debtor 1 And Debtor 2 Only At Least One Of T…" at bounding box center [802, 141] width 170 height 27
click at [842, 390] on button "Save & Close" at bounding box center [842, 394] width 92 height 28
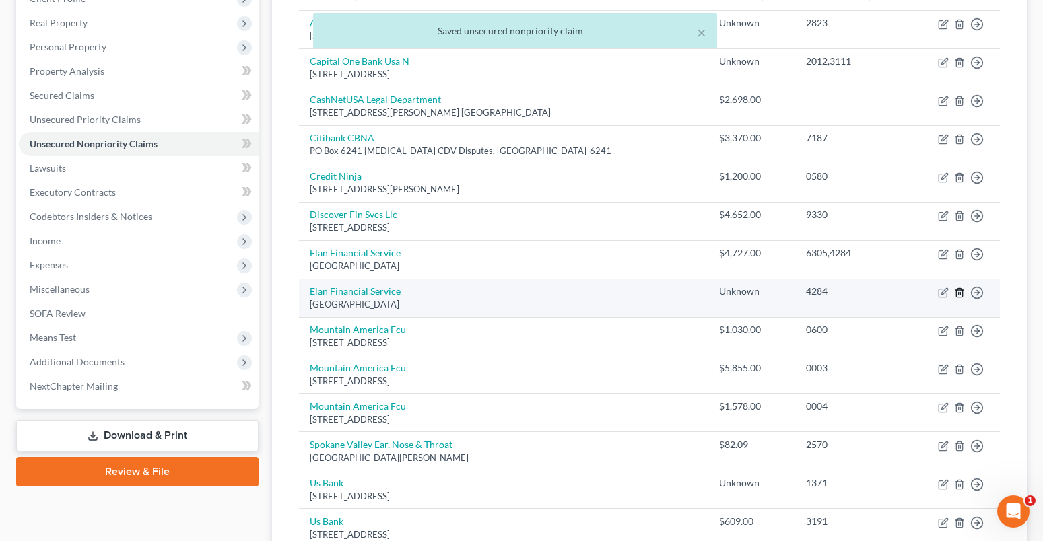
click at [957, 290] on icon "button" at bounding box center [959, 292] width 6 height 9
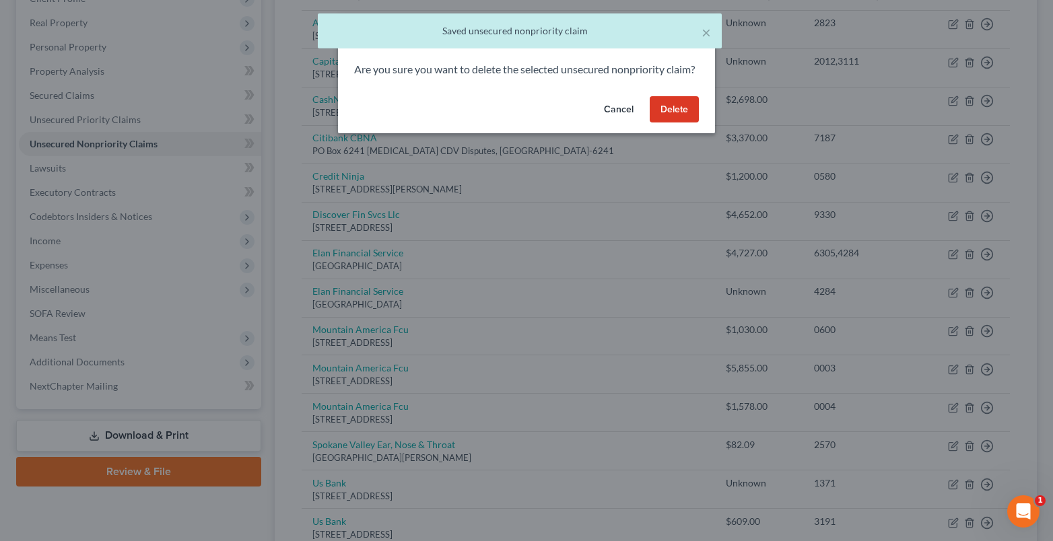
drag, startPoint x: 662, startPoint y: 122, endPoint x: 659, endPoint y: 128, distance: 6.9
click at [662, 123] on button "Delete" at bounding box center [674, 109] width 49 height 27
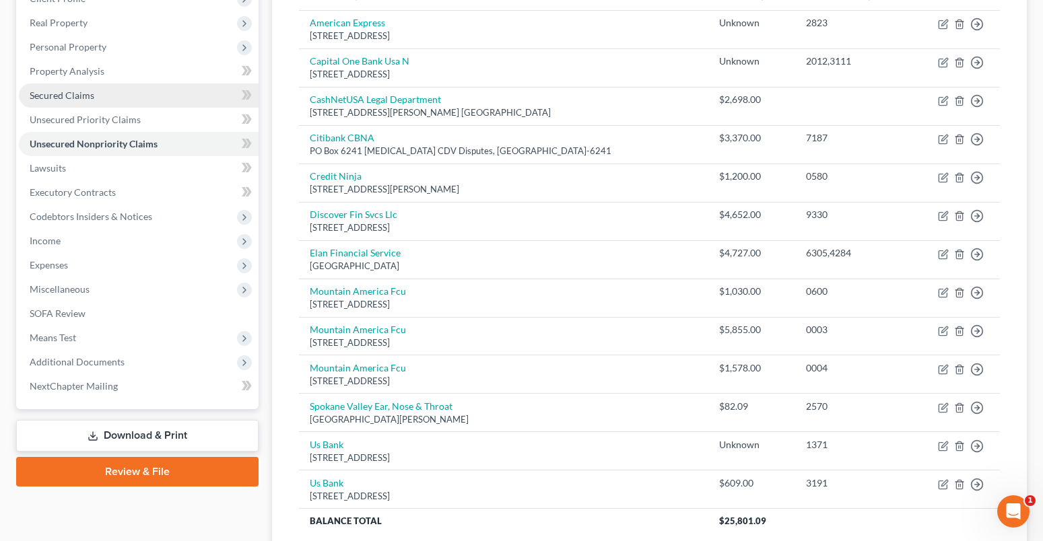
click at [30, 96] on span "Secured Claims" at bounding box center [62, 95] width 65 height 11
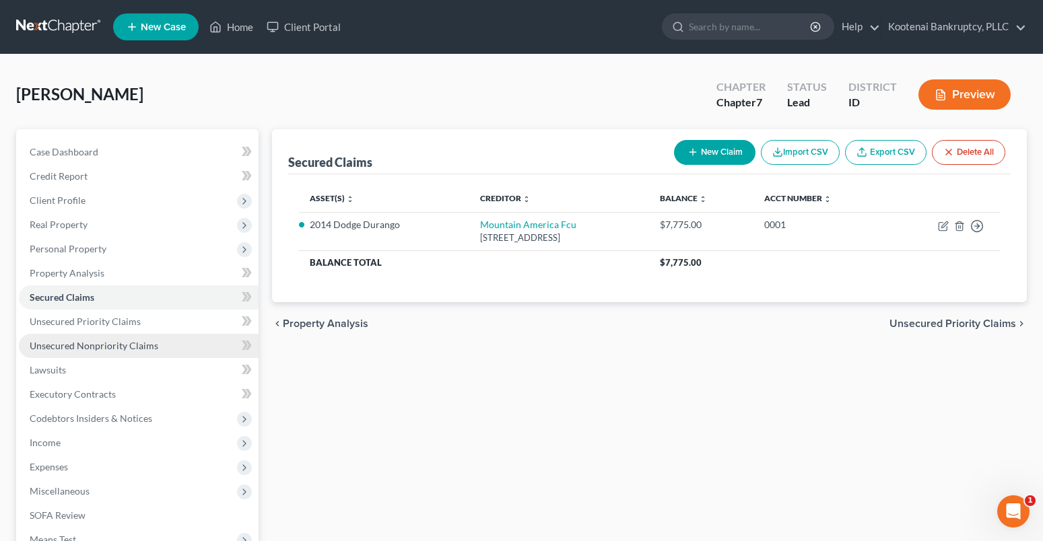
click at [66, 345] on span "Unsecured Nonpriority Claims" at bounding box center [94, 345] width 129 height 11
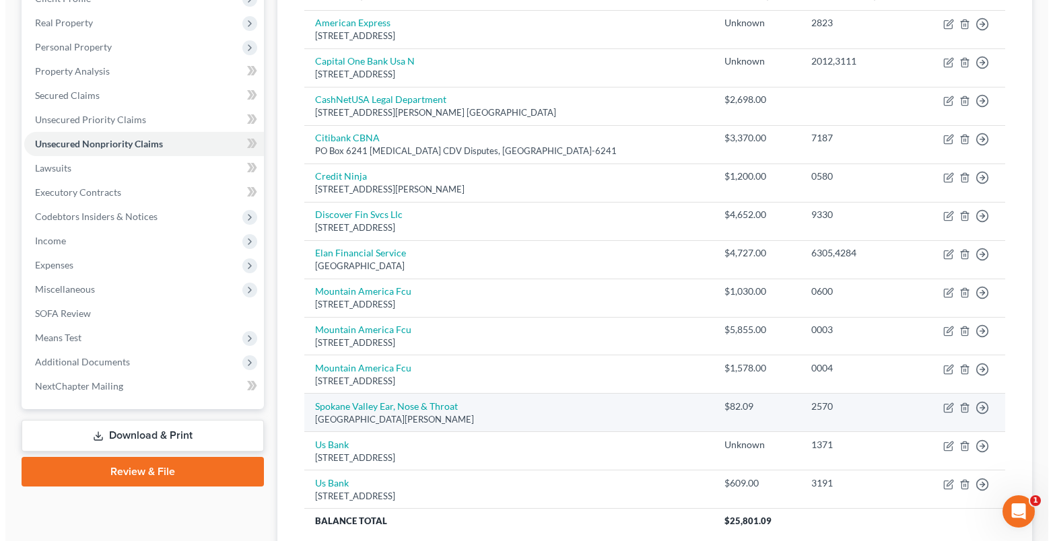
scroll to position [315, 0]
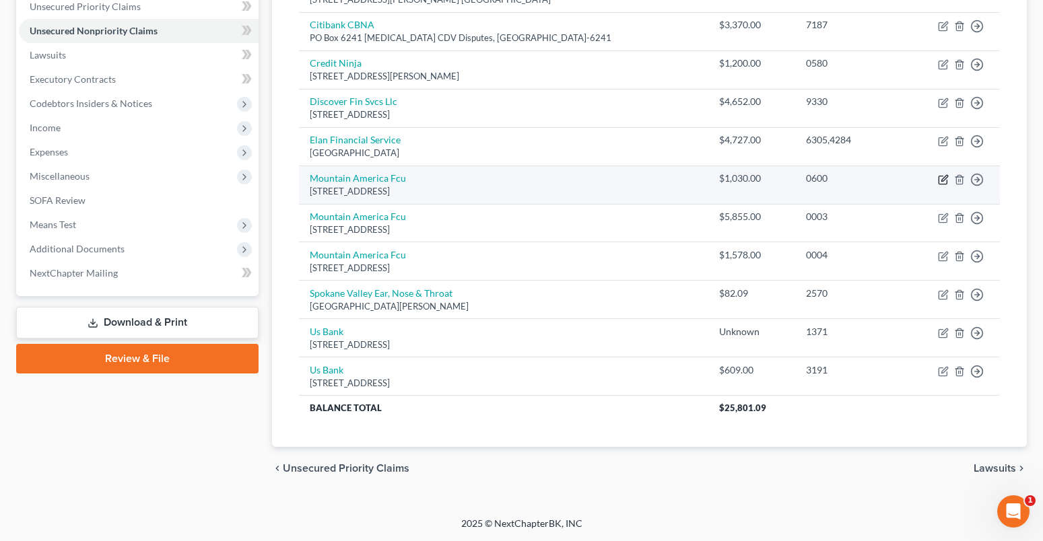
click at [944, 180] on icon "button" at bounding box center [944, 178] width 6 height 6
select select "46"
select select "10"
select select "0"
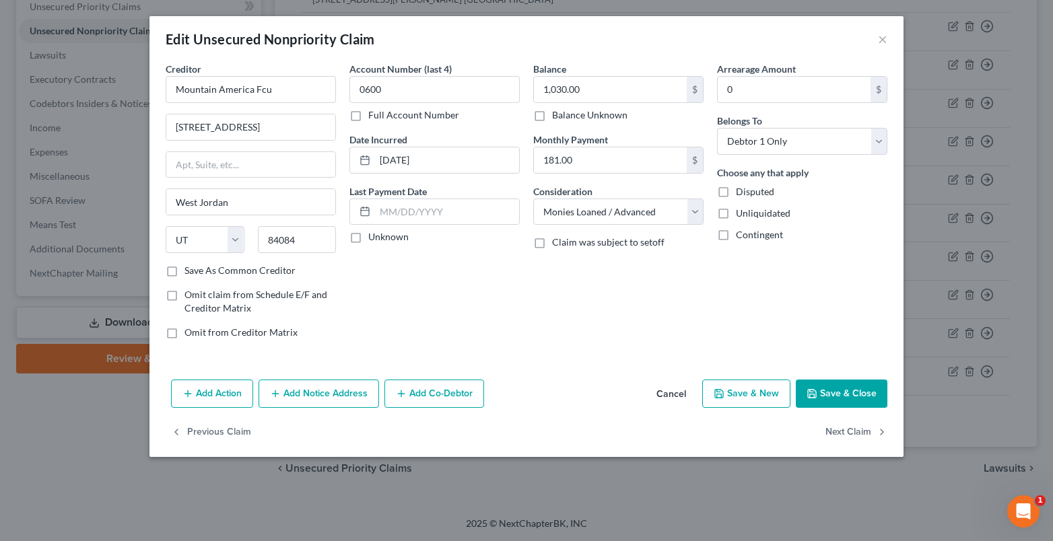
click at [825, 399] on button "Save & Close" at bounding box center [842, 394] width 92 height 28
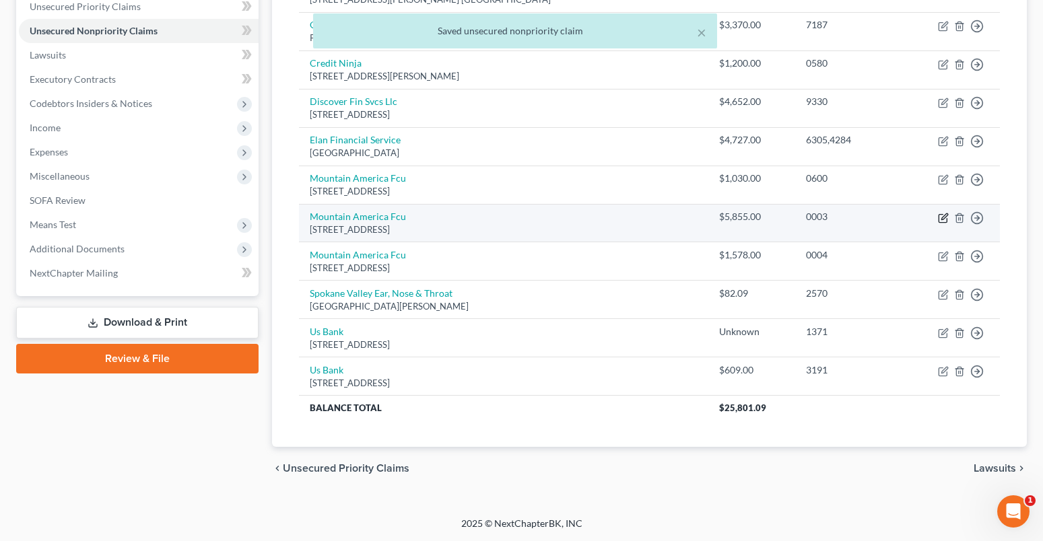
click at [946, 221] on icon "button" at bounding box center [943, 218] width 11 height 11
select select "46"
select select "10"
select select "0"
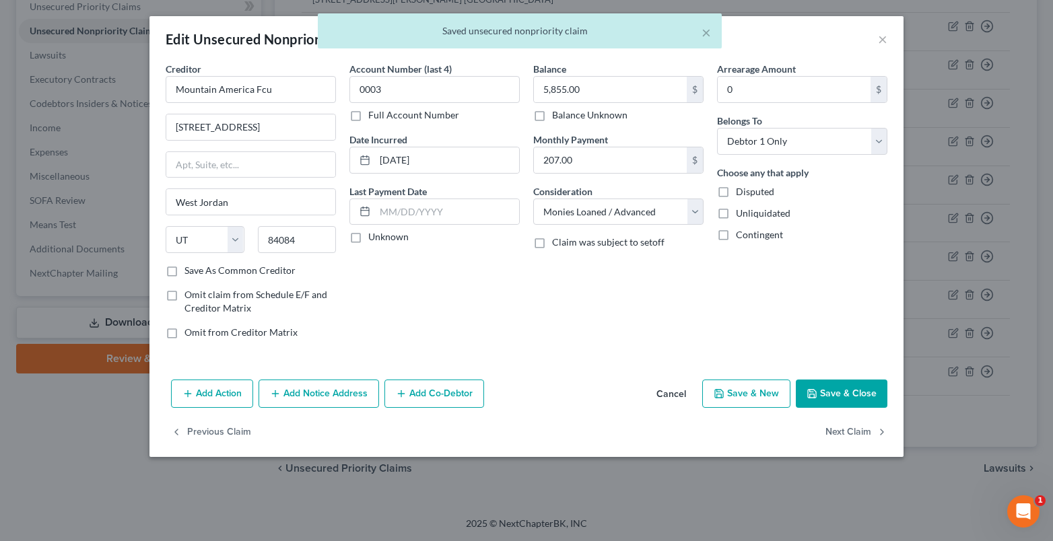
click at [835, 397] on button "Save & Close" at bounding box center [842, 394] width 92 height 28
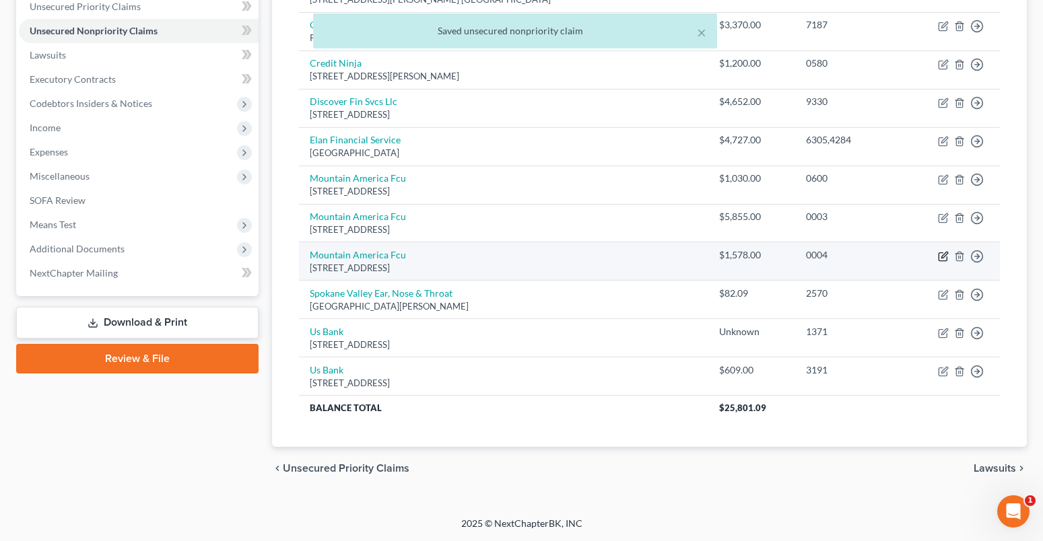
click at [942, 258] on icon "button" at bounding box center [944, 255] width 6 height 6
select select "46"
select select "10"
select select "0"
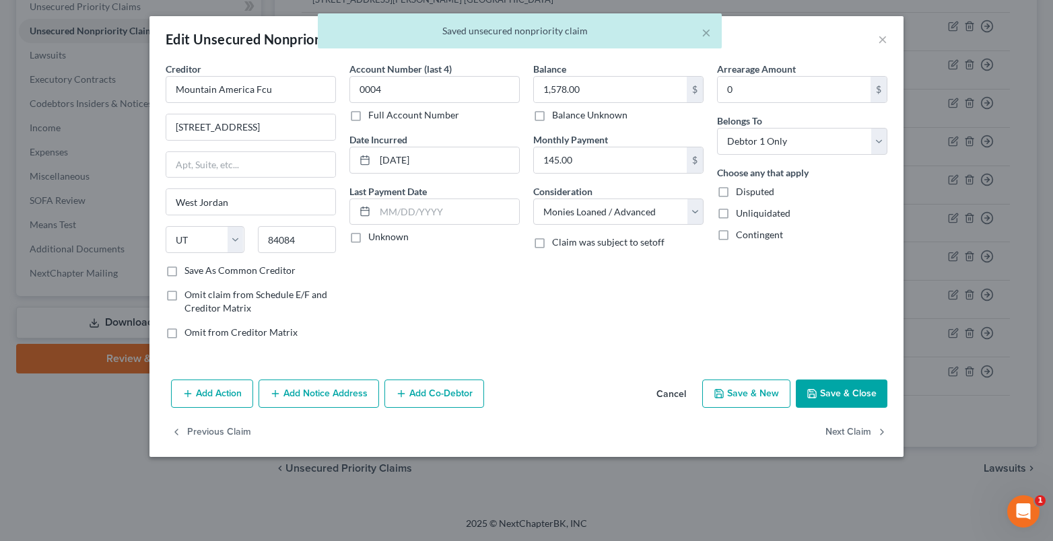
click at [805, 386] on button "Save & Close" at bounding box center [842, 394] width 92 height 28
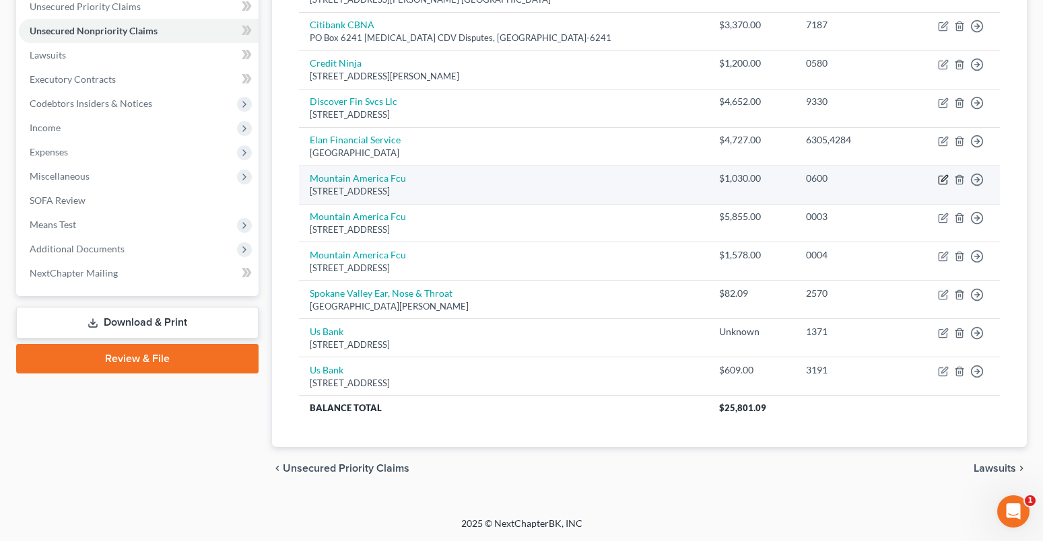
click at [941, 180] on icon "button" at bounding box center [943, 179] width 11 height 11
select select "46"
select select "10"
select select "0"
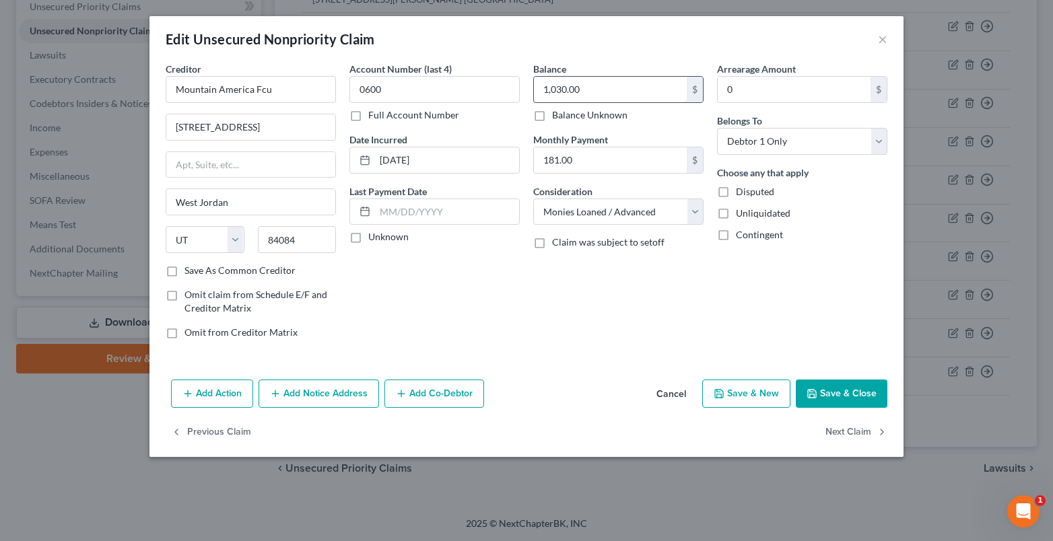
click at [587, 82] on input "1,030.00" at bounding box center [610, 90] width 153 height 26
type input "8,463.00"
drag, startPoint x: 353, startPoint y: 239, endPoint x: 421, endPoint y: 107, distance: 148.1
click at [368, 236] on label "Unknown" at bounding box center [388, 236] width 40 height 13
click at [374, 236] on input "Unknown" at bounding box center [378, 234] width 9 height 9
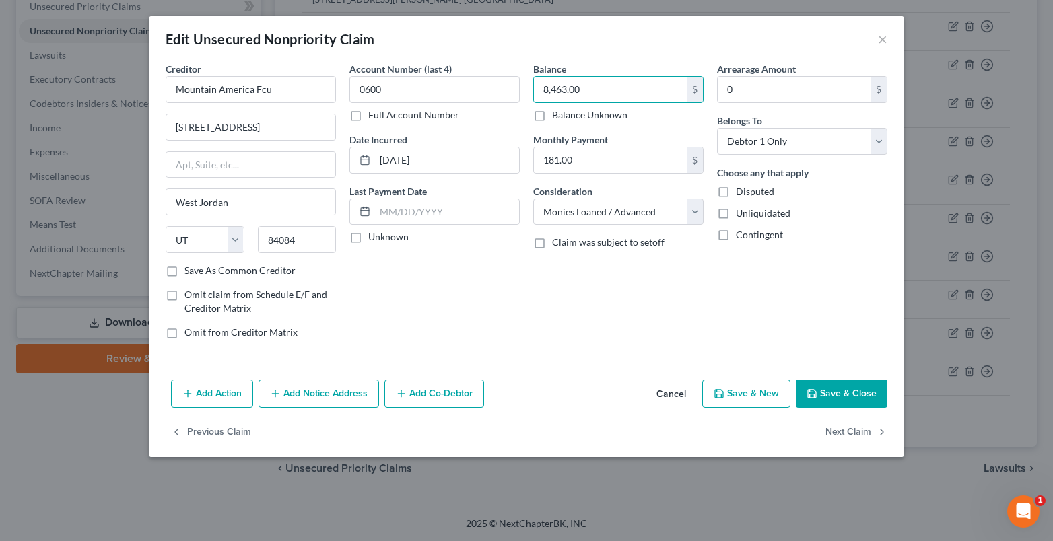
checkbox input "true"
click at [368, 113] on label "Full Account Number" at bounding box center [413, 114] width 91 height 13
click at [374, 113] on input "Full Account Number" at bounding box center [378, 112] width 9 height 9
click at [381, 92] on input "0600" at bounding box center [434, 89] width 170 height 27
type input "0600,0003,0004"
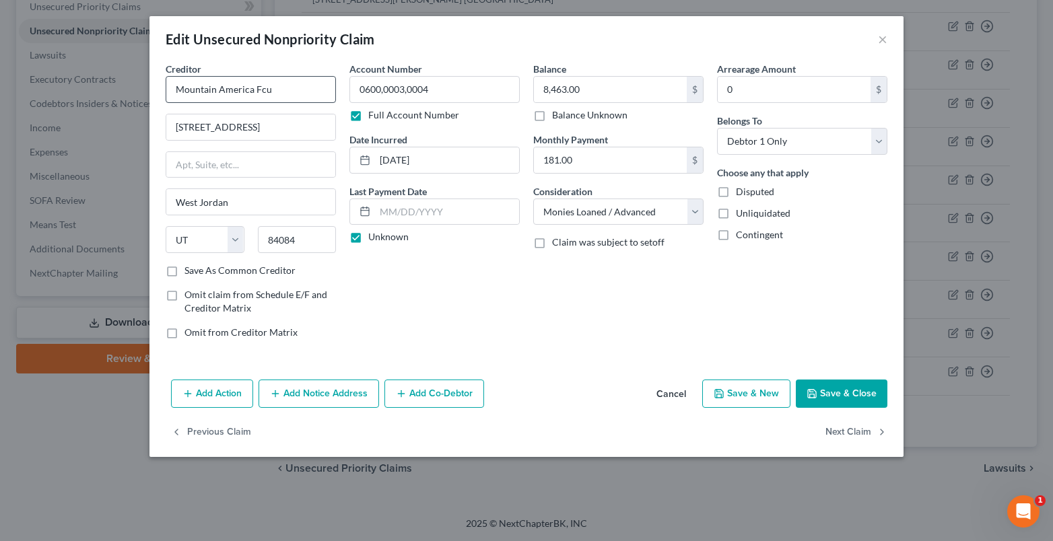
drag, startPoint x: 276, startPoint y: 104, endPoint x: 276, endPoint y: 94, distance: 10.1
click at [276, 101] on div "Creditor * Mountain America Fcu 7181 S Campus View Dr West Jordan State AL AK A…" at bounding box center [251, 163] width 170 height 202
drag, startPoint x: 276, startPoint y: 94, endPoint x: 112, endPoint y: 95, distance: 164.3
click at [125, 98] on div "Edit Unsecured Nonpriority Claim × Creditor * Mountain America Fcu 7181 S Campu…" at bounding box center [526, 270] width 1053 height 541
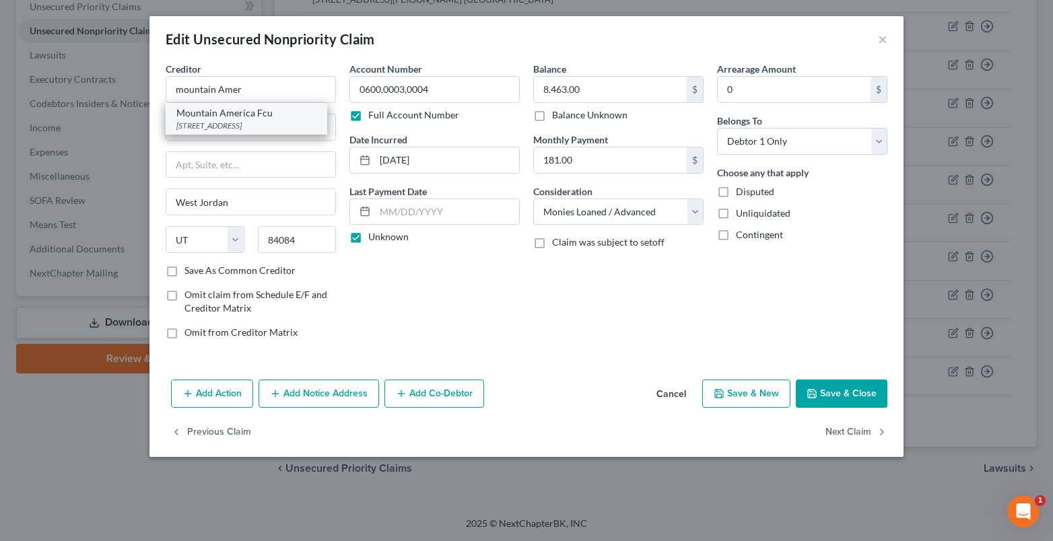
click at [243, 116] on div "Mountain America Fcu" at bounding box center [246, 112] width 140 height 13
type input "Mountain America Fcu"
click at [850, 397] on button "Save & Close" at bounding box center [842, 394] width 92 height 28
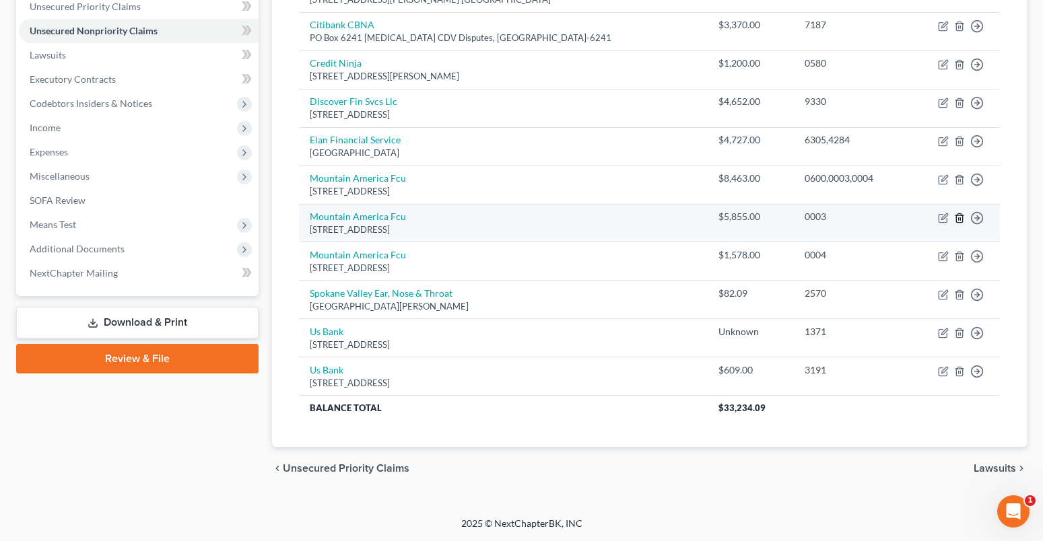
click at [962, 219] on icon "button" at bounding box center [959, 217] width 6 height 9
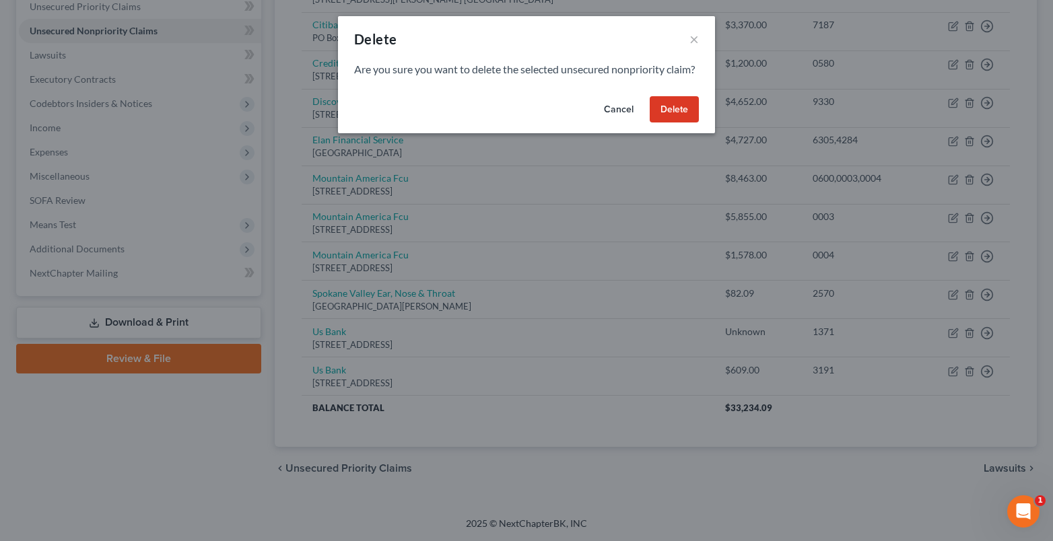
drag, startPoint x: 683, startPoint y: 126, endPoint x: 772, endPoint y: 149, distance: 92.6
click at [685, 123] on button "Delete" at bounding box center [674, 109] width 49 height 27
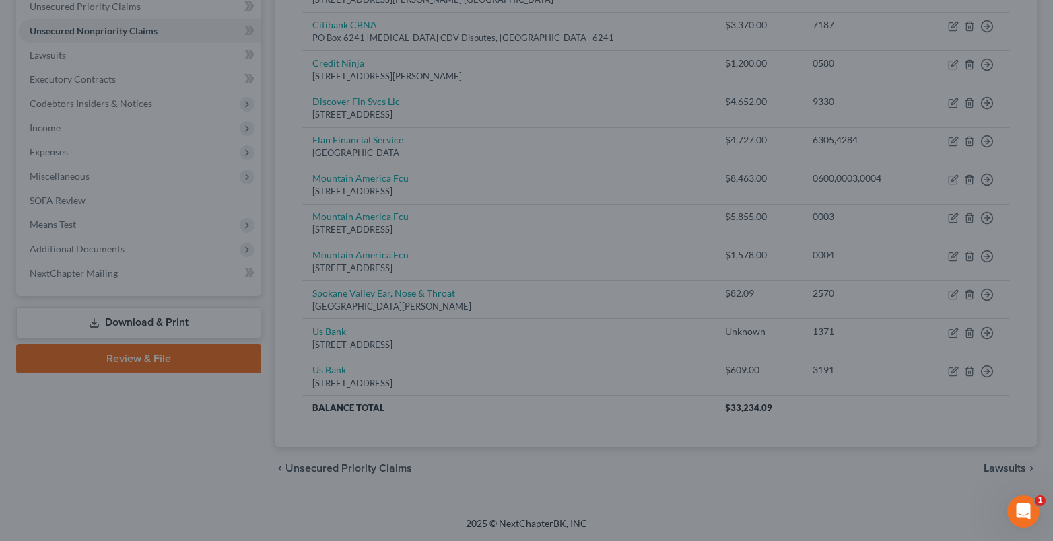
scroll to position [277, 0]
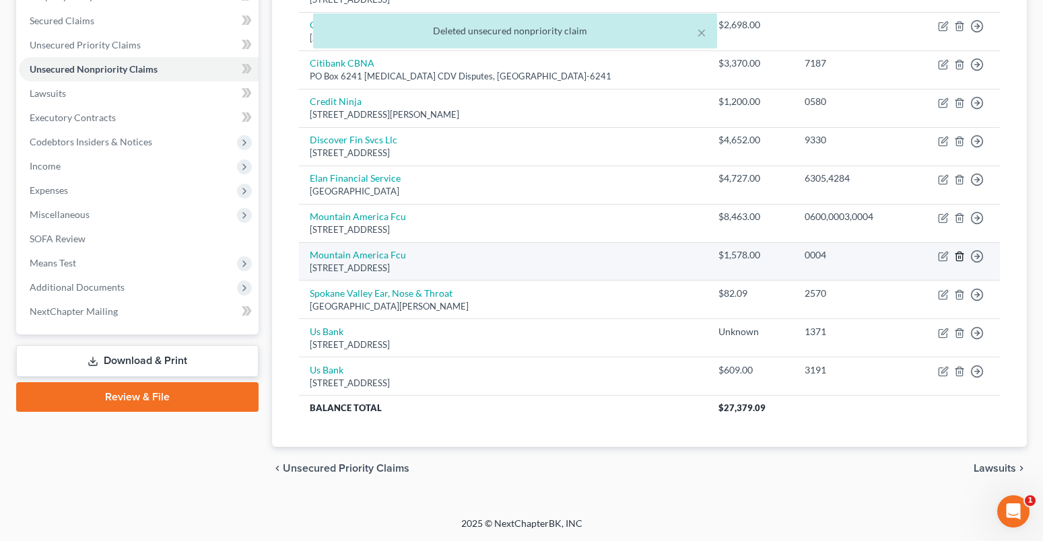
click at [957, 256] on icon "button" at bounding box center [959, 256] width 11 height 11
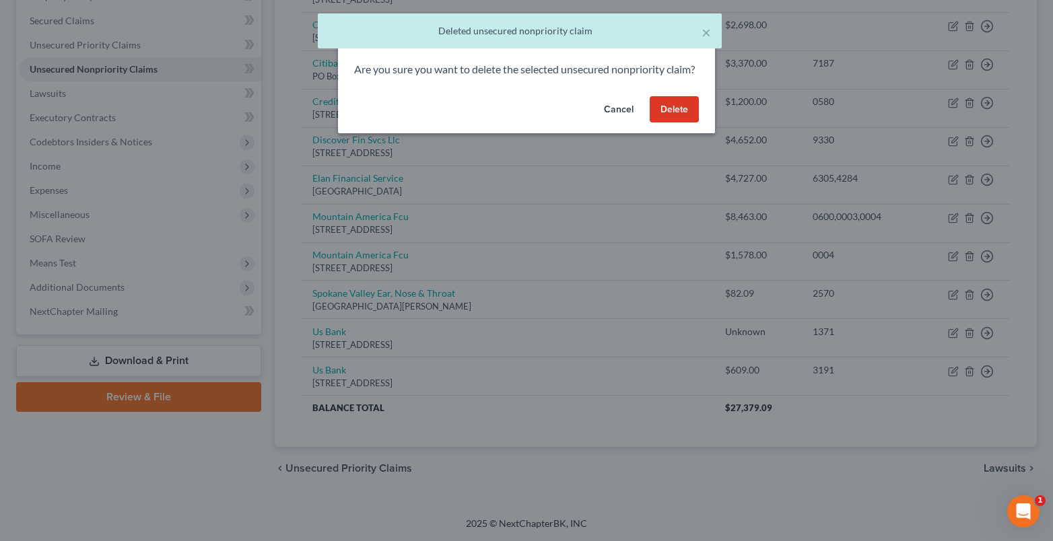
click at [685, 120] on button "Delete" at bounding box center [674, 109] width 49 height 27
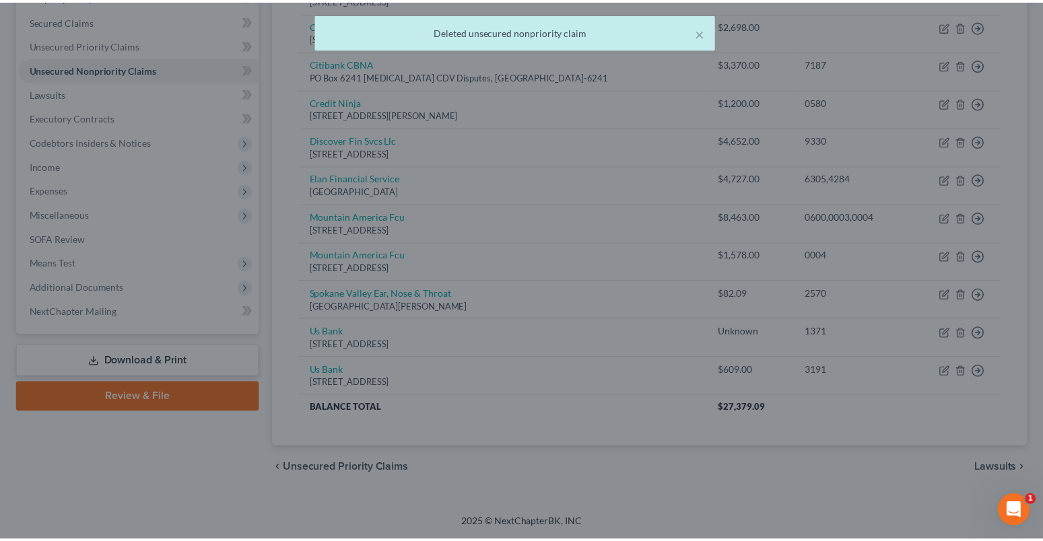
scroll to position [238, 0]
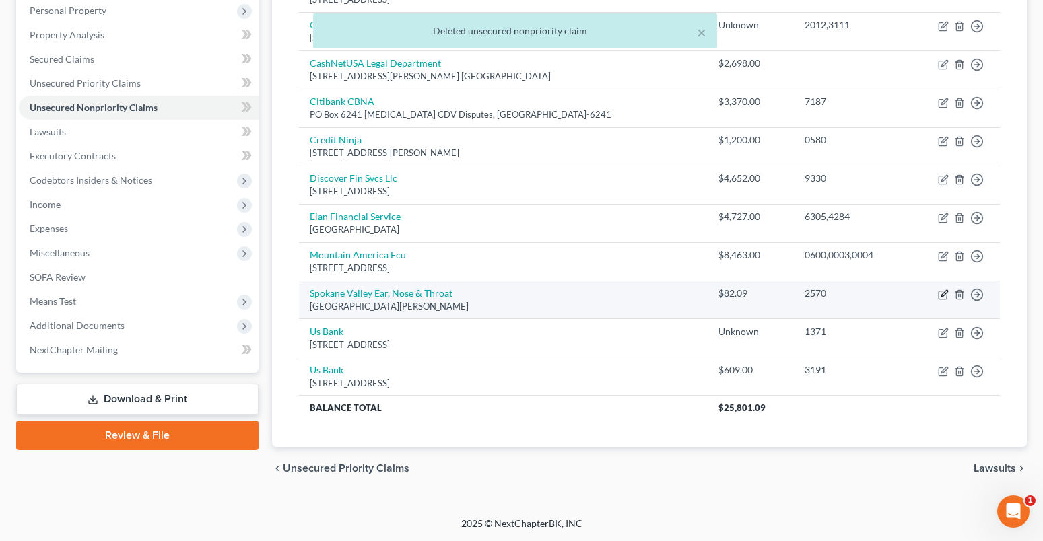
click at [945, 296] on icon "button" at bounding box center [943, 294] width 11 height 11
select select "50"
select select "9"
select select "0"
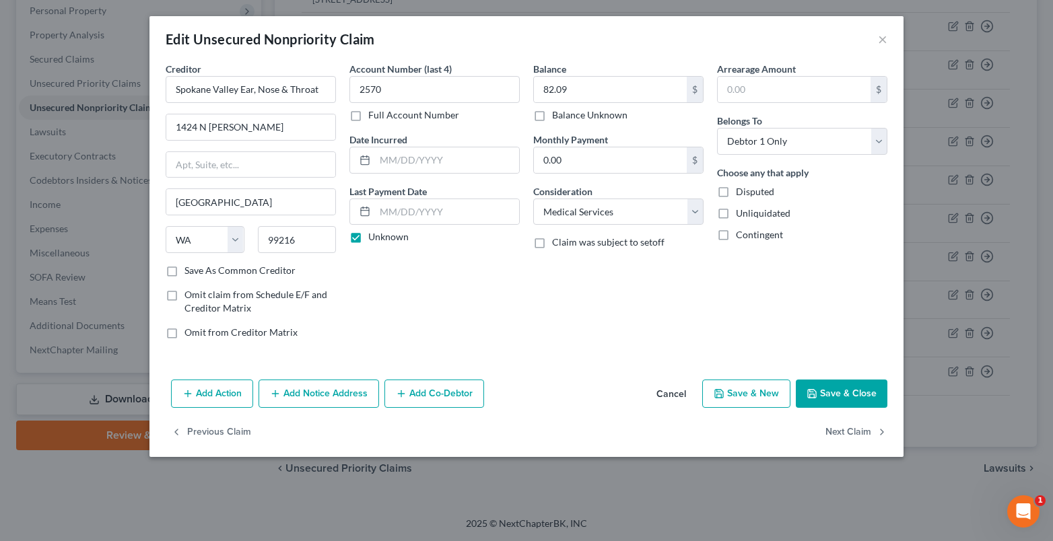
click at [858, 392] on button "Save & Close" at bounding box center [842, 394] width 92 height 28
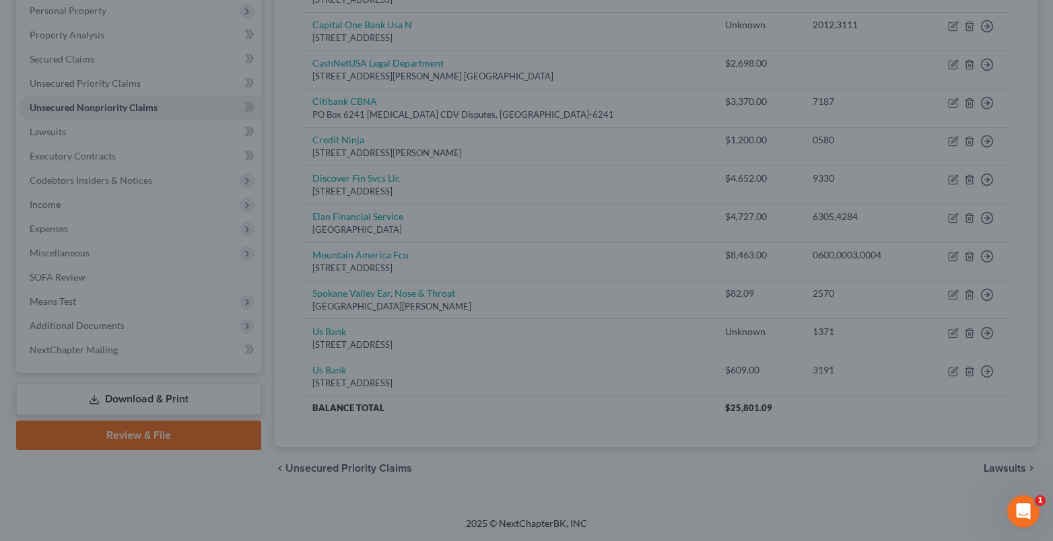
type input "0"
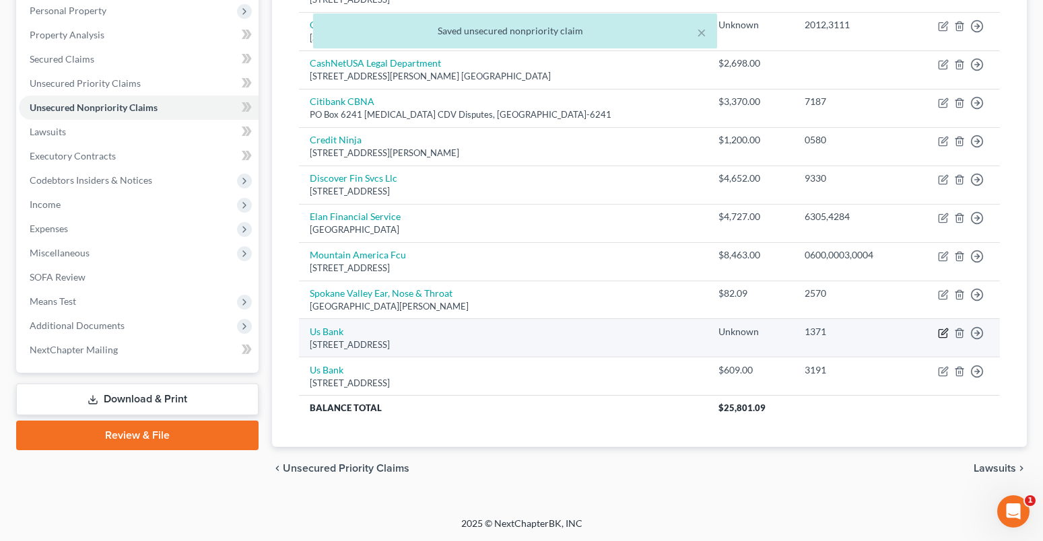
click at [942, 332] on icon "button" at bounding box center [944, 332] width 6 height 6
select select "29"
select select "0"
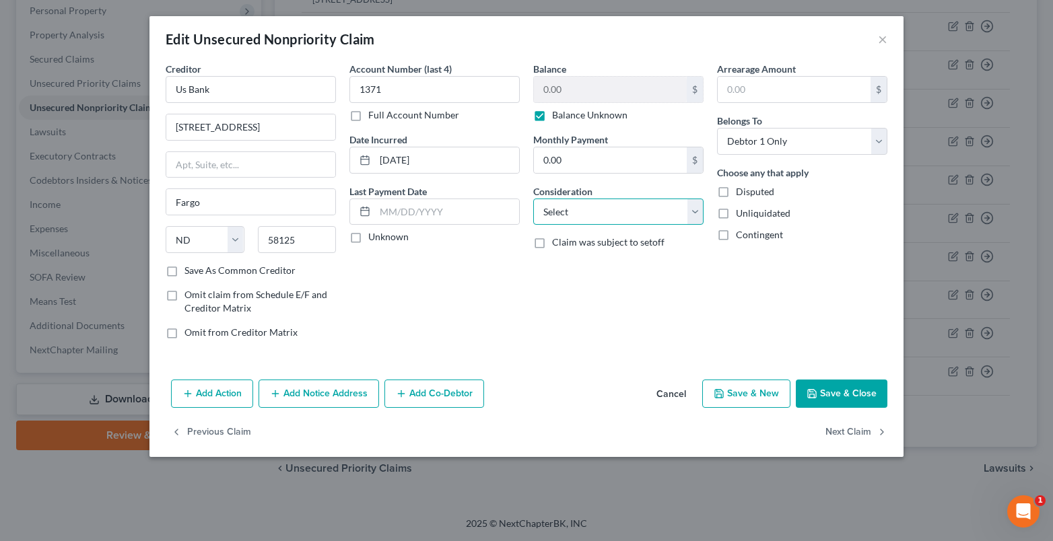
click at [543, 210] on select "Select Cable / Satellite Services Collection Agency Credit Card Debt Debt Couns…" at bounding box center [618, 212] width 170 height 27
select select "10"
click at [533, 199] on select "Select Cable / Satellite Services Collection Agency Credit Card Debt Debt Couns…" at bounding box center [618, 212] width 170 height 27
click at [368, 236] on label "Unknown" at bounding box center [388, 236] width 40 height 13
click at [374, 236] on input "Unknown" at bounding box center [378, 234] width 9 height 9
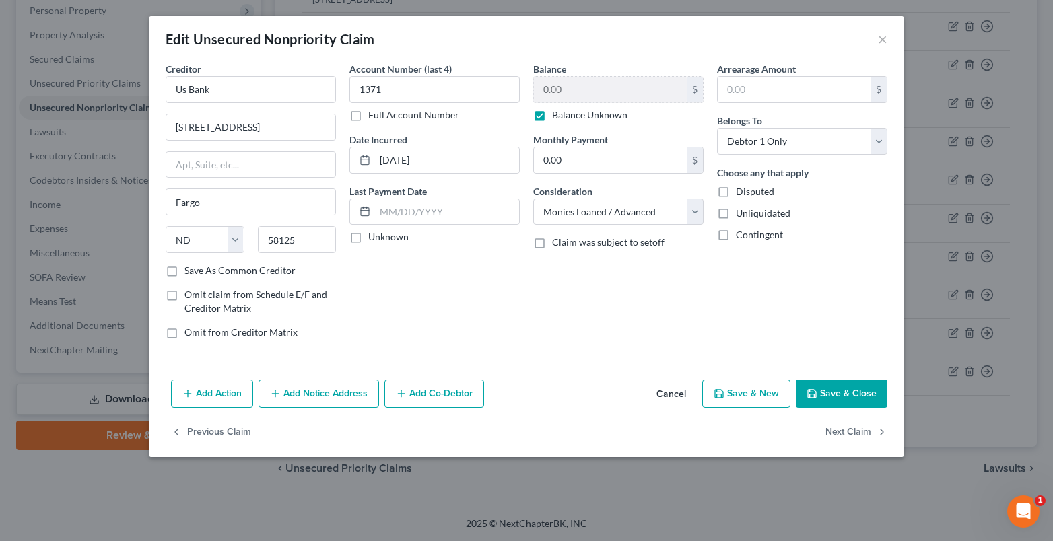
checkbox input "true"
drag, startPoint x: 234, startPoint y: 85, endPoint x: 132, endPoint y: 94, distance: 102.7
click at [148, 97] on div "Edit Unsecured Nonpriority Claim × Creditor * Us Bank 4325 17th Ave Sw Fargo St…" at bounding box center [526, 270] width 1053 height 541
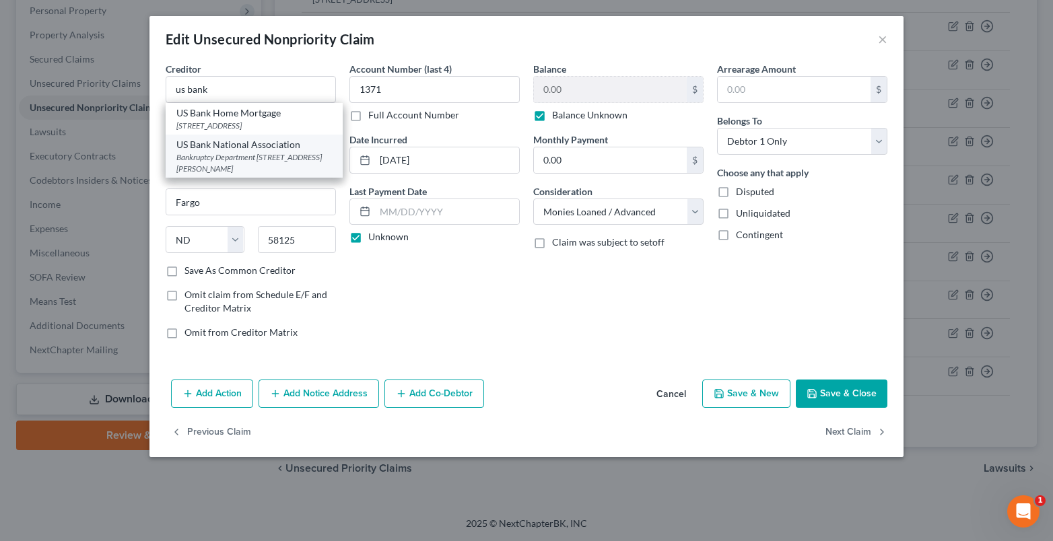
click at [210, 172] on div "Bankruptcy Department [STREET_ADDRESS][PERSON_NAME]" at bounding box center [254, 162] width 156 height 23
type input "US Bank National Association"
type input "Bankruptcy Department"
type input "PO Box 108"
type input "St. Louis"
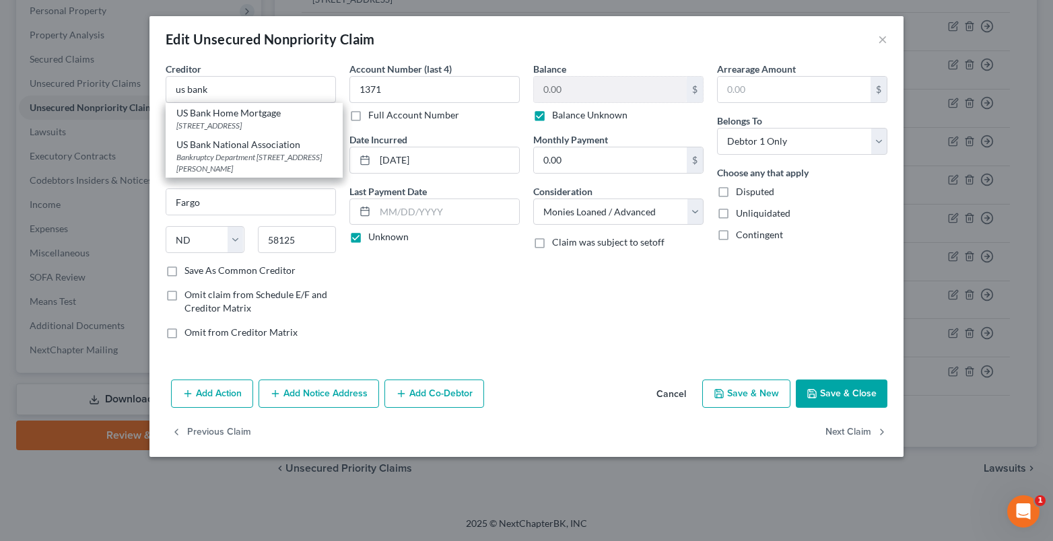
select select "26"
type input "63166-0108"
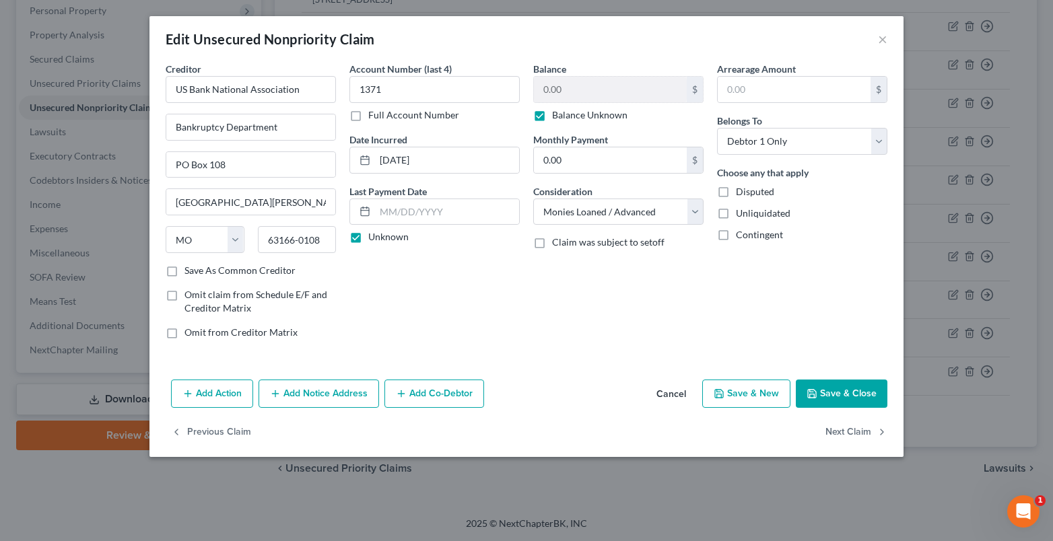
drag, startPoint x: 855, startPoint y: 401, endPoint x: 844, endPoint y: 403, distance: 11.6
click at [854, 401] on button "Save & Close" at bounding box center [842, 394] width 92 height 28
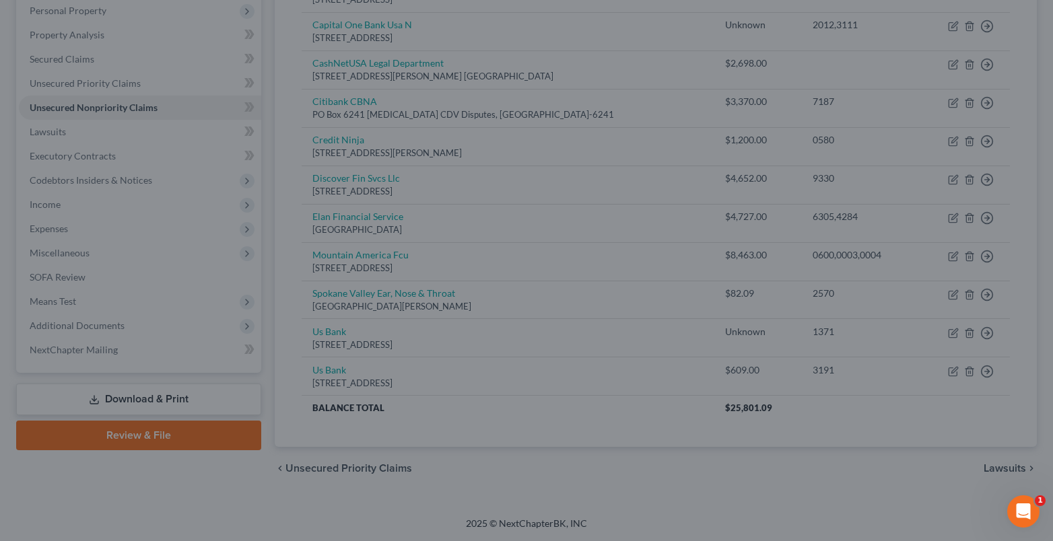
type input "0"
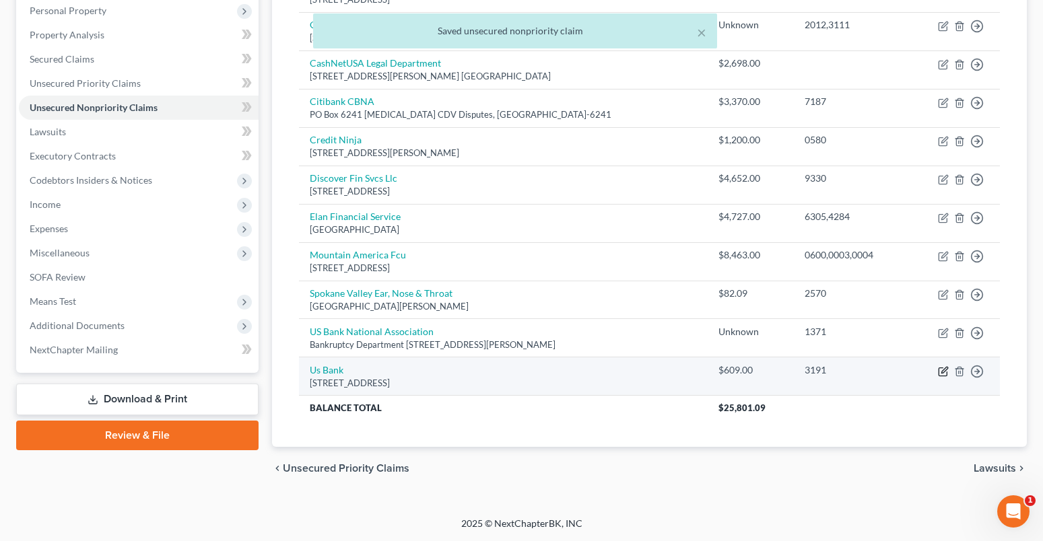
click at [945, 373] on icon "button" at bounding box center [943, 371] width 11 height 11
select select "29"
select select "0"
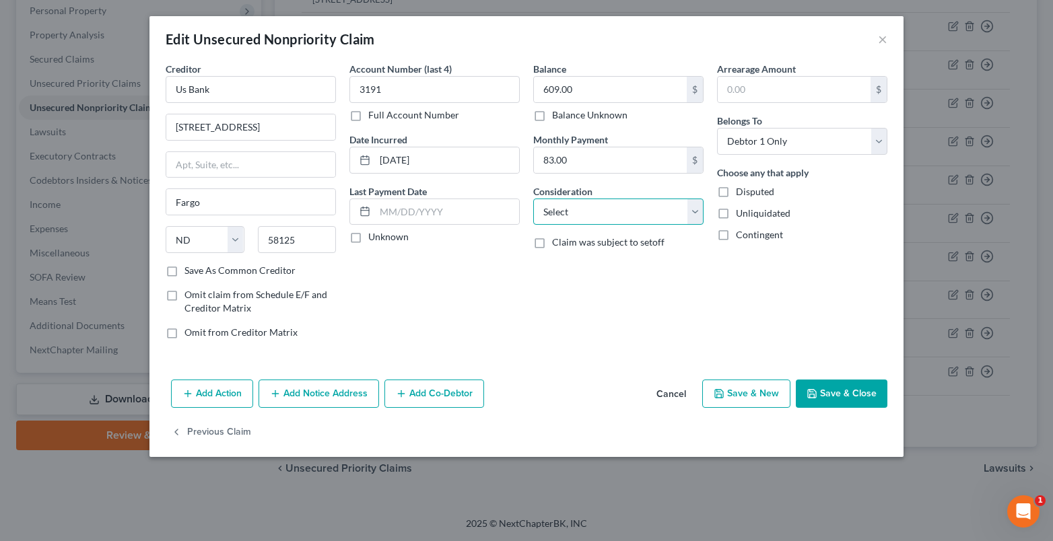
drag, startPoint x: 580, startPoint y: 211, endPoint x: 574, endPoint y: 224, distance: 13.9
click at [580, 211] on select "Select Cable / Satellite Services Collection Agency Credit Card Debt Debt Couns…" at bounding box center [618, 212] width 170 height 27
select select "2"
click at [533, 199] on select "Select Cable / Satellite Services Collection Agency Credit Card Debt Debt Couns…" at bounding box center [618, 212] width 170 height 27
click at [368, 238] on label "Unknown" at bounding box center [388, 236] width 40 height 13
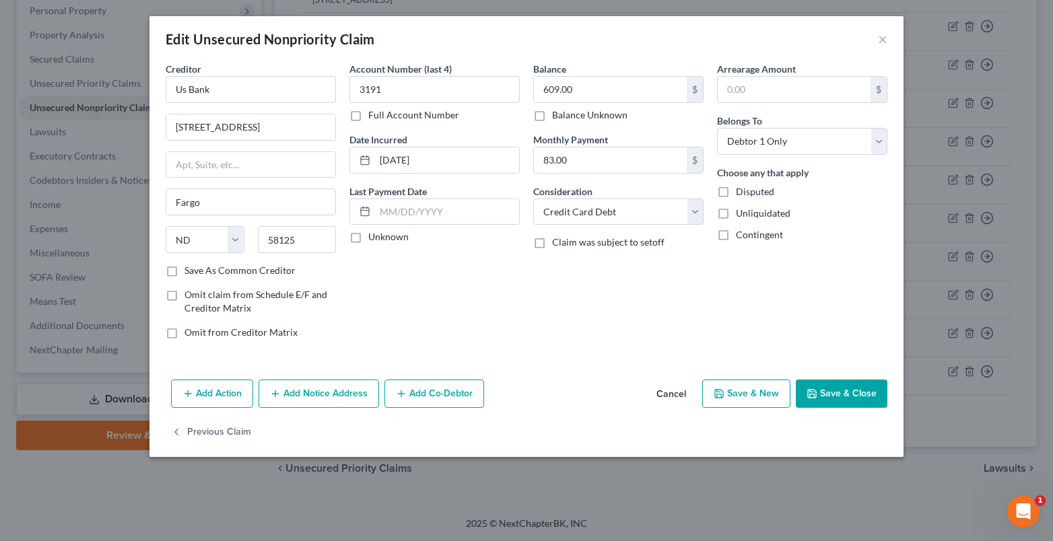
click at [374, 238] on input "Unknown" at bounding box center [378, 234] width 9 height 9
checkbox input "true"
drag, startPoint x: 219, startPoint y: 82, endPoint x: 100, endPoint y: 106, distance: 120.9
click at [119, 102] on div "Edit Unsecured Nonpriority Claim × Creditor * Us Bank 4325 17th Ave Sw Fargo St…" at bounding box center [526, 270] width 1053 height 541
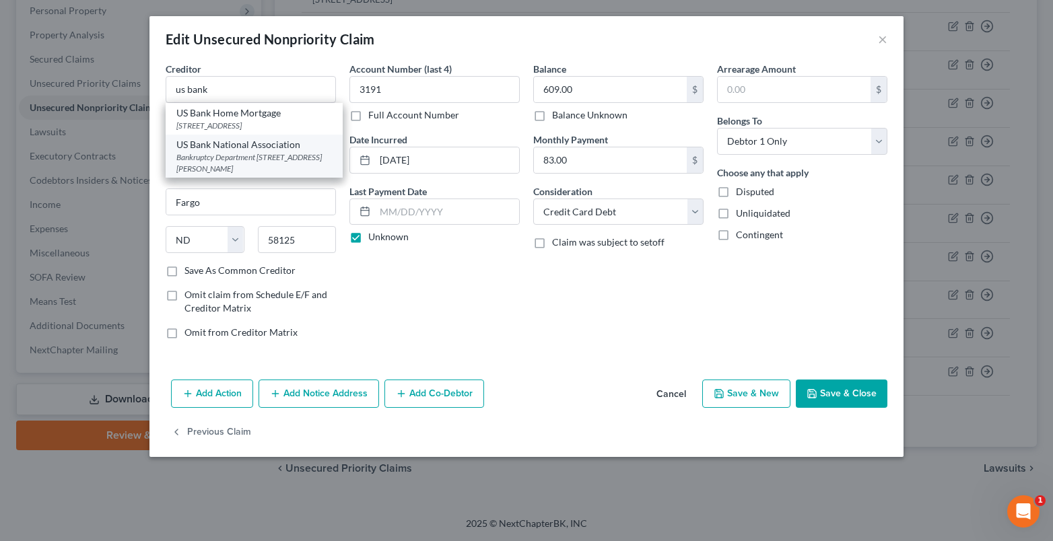
click at [231, 168] on div "Bankruptcy Department [STREET_ADDRESS][PERSON_NAME]" at bounding box center [254, 162] width 156 height 23
type input "US Bank National Association"
type input "Bankruptcy Department"
type input "PO Box 108"
type input "St. Louis"
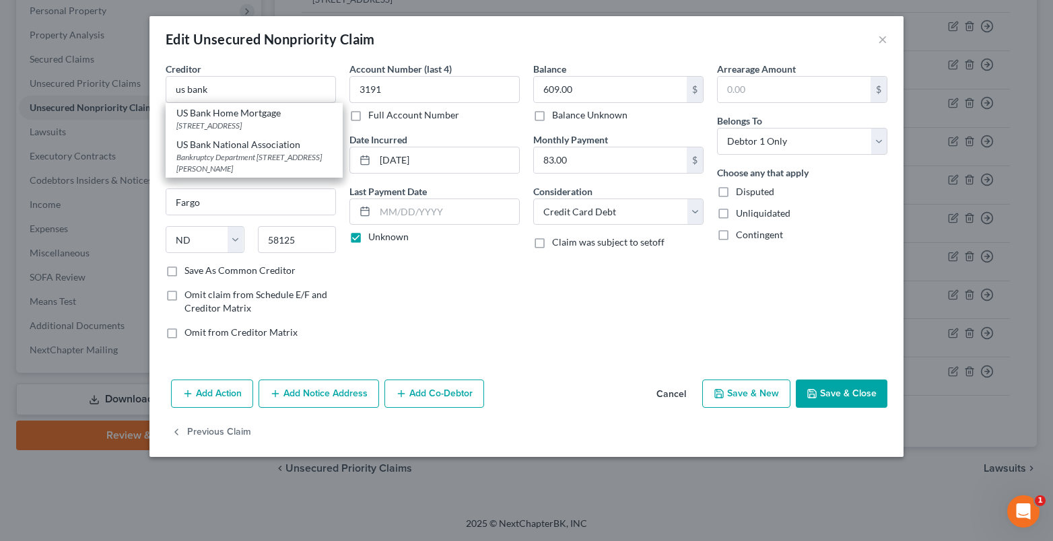
select select "26"
type input "63166-0108"
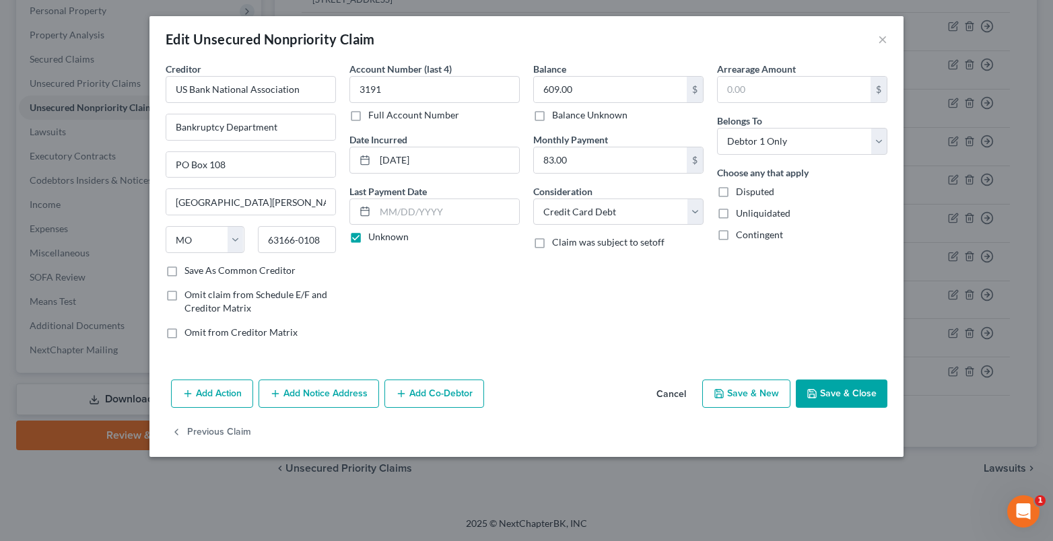
click at [858, 386] on button "Save & Close" at bounding box center [842, 394] width 92 height 28
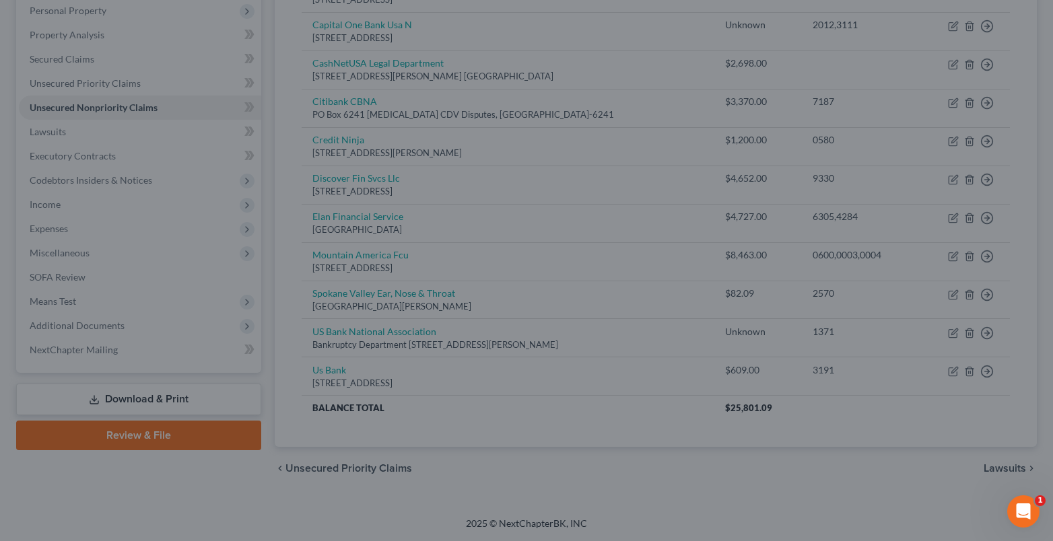
type input "0"
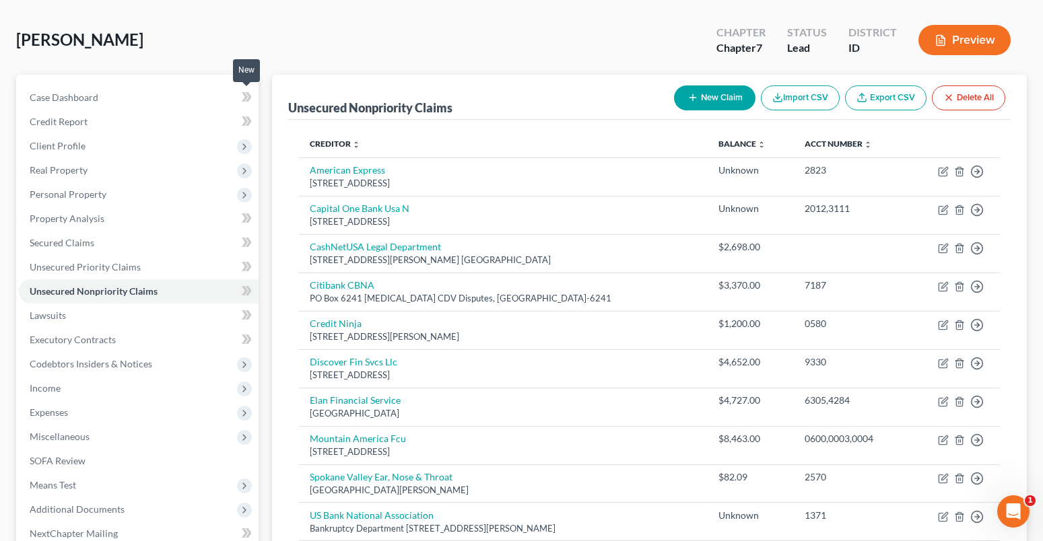
scroll to position [0, 0]
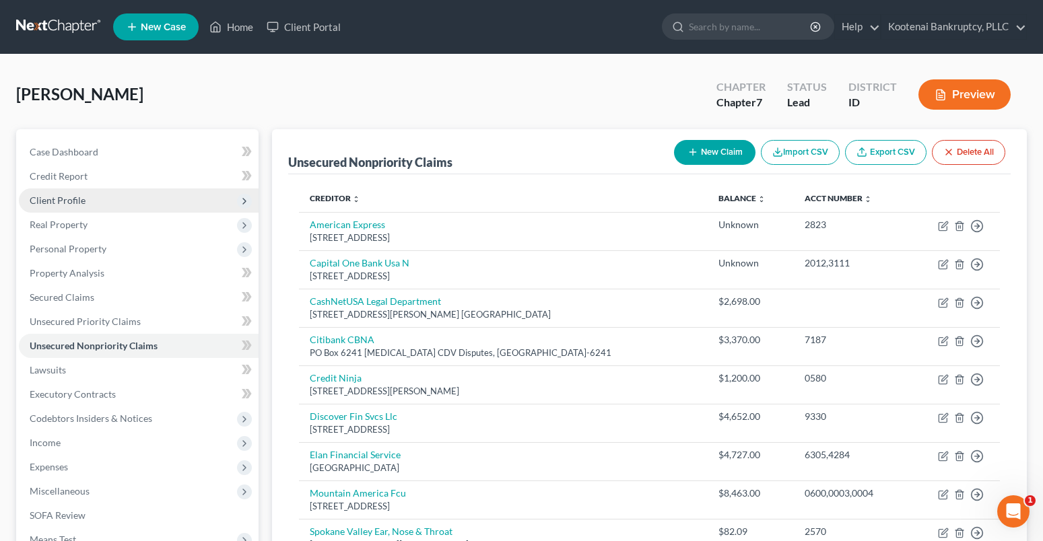
click at [63, 204] on span "Client Profile" at bounding box center [58, 200] width 56 height 11
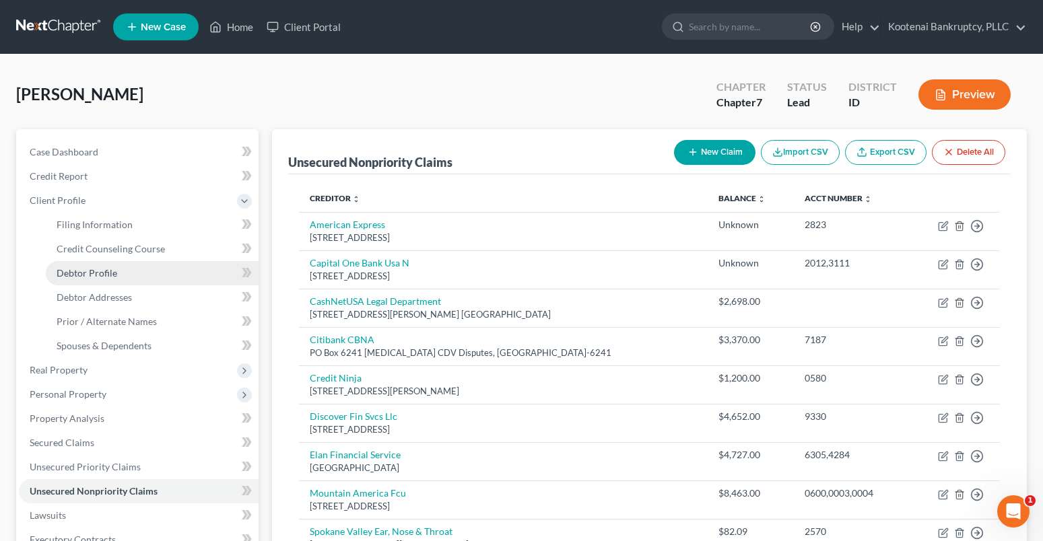
click at [79, 274] on span "Debtor Profile" at bounding box center [87, 272] width 61 height 11
select select "3"
select select "0"
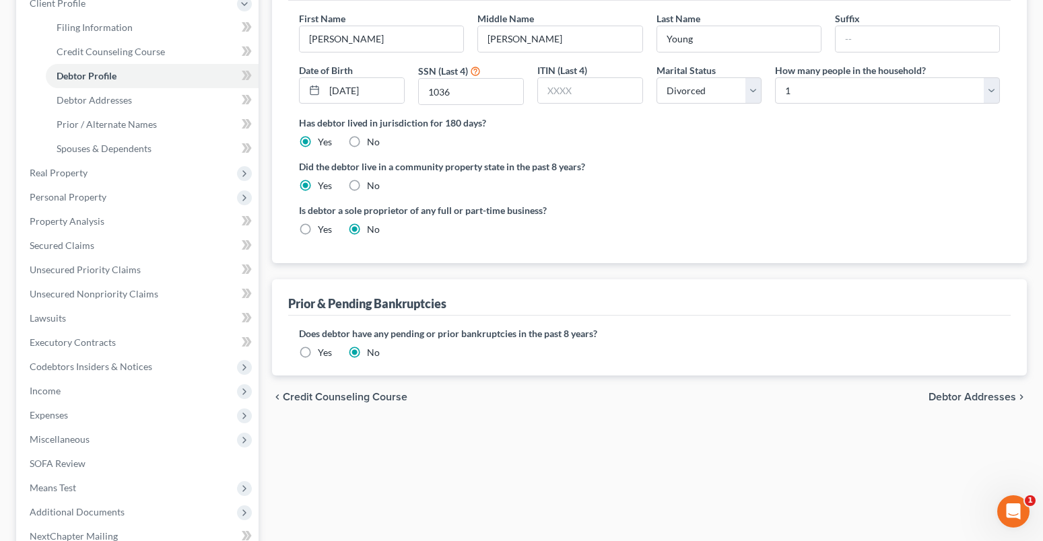
scroll to position [202, 0]
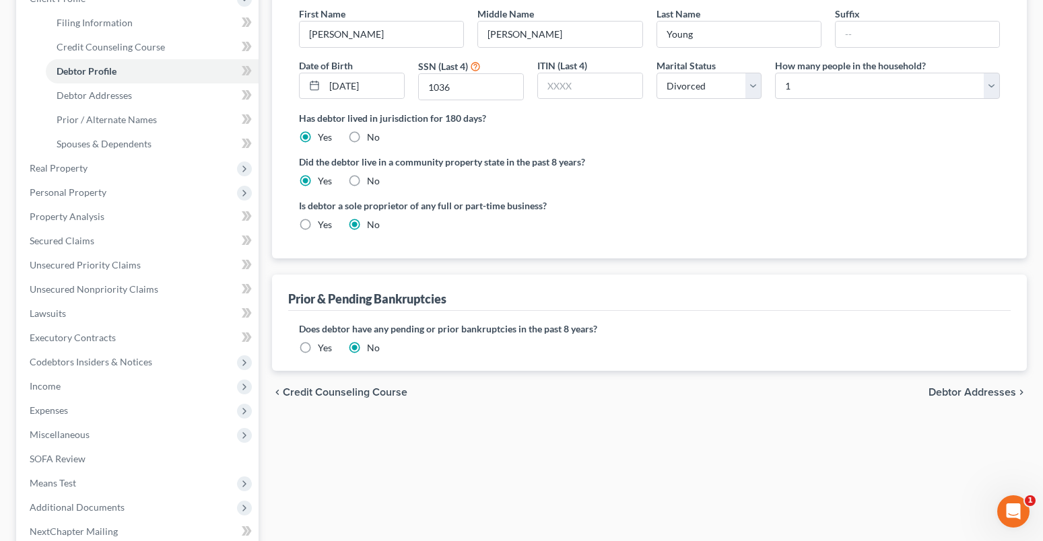
click at [980, 397] on span "Debtor Addresses" at bounding box center [972, 392] width 88 height 11
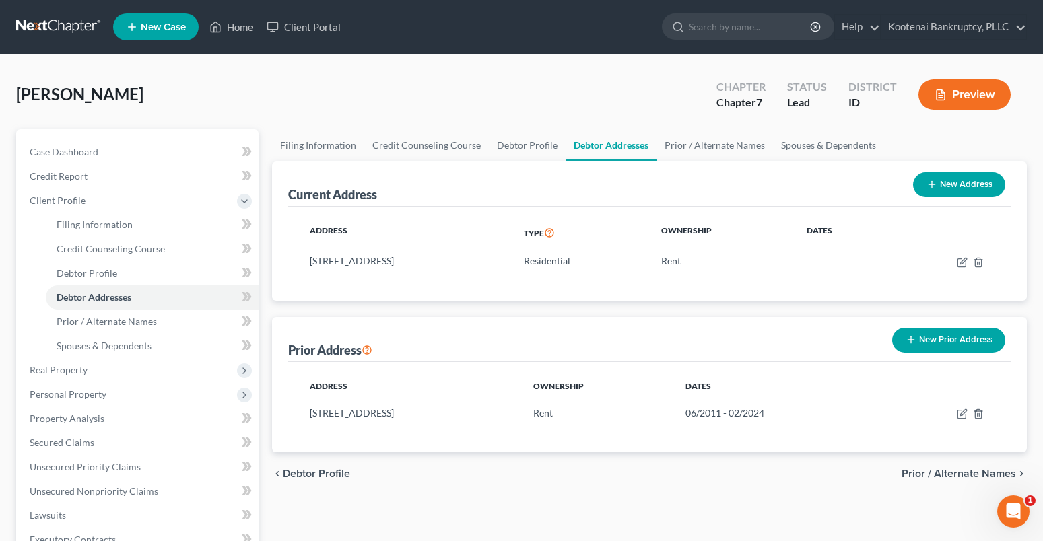
click at [947, 470] on span "Prior / Alternate Names" at bounding box center [958, 474] width 114 height 11
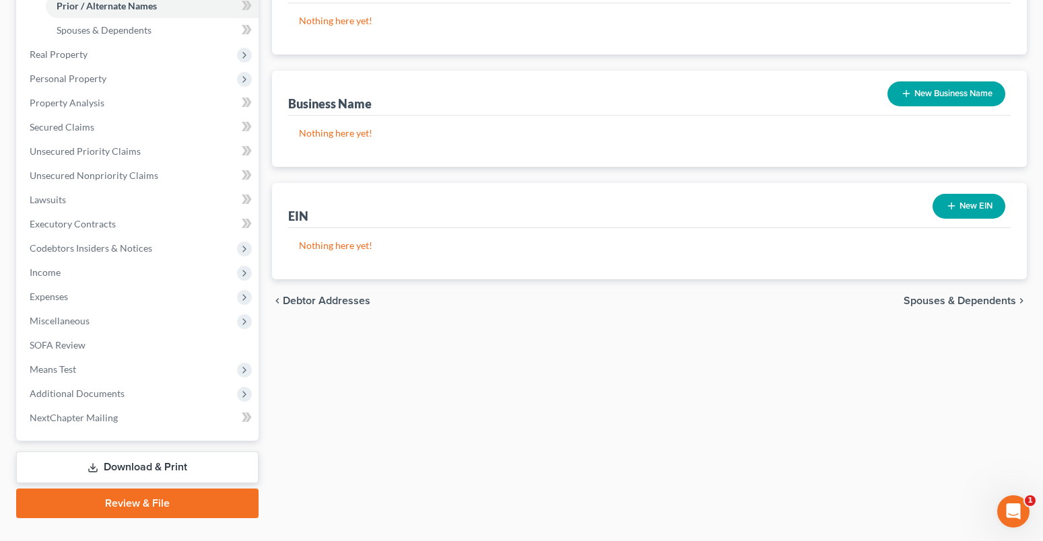
scroll to position [344, 0]
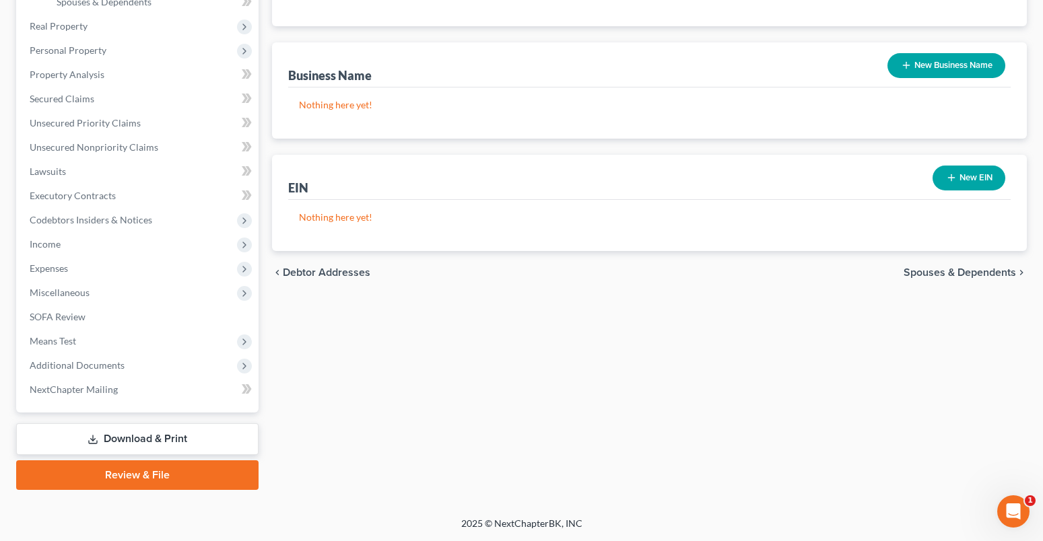
click at [949, 284] on div "chevron_left Debtor Addresses Spouses & Dependents chevron_right" at bounding box center [649, 272] width 755 height 43
click at [948, 279] on div "chevron_left Debtor Addresses Spouses & Dependents chevron_right" at bounding box center [649, 272] width 755 height 43
click at [948, 275] on span "Spouses & Dependents" at bounding box center [959, 272] width 112 height 11
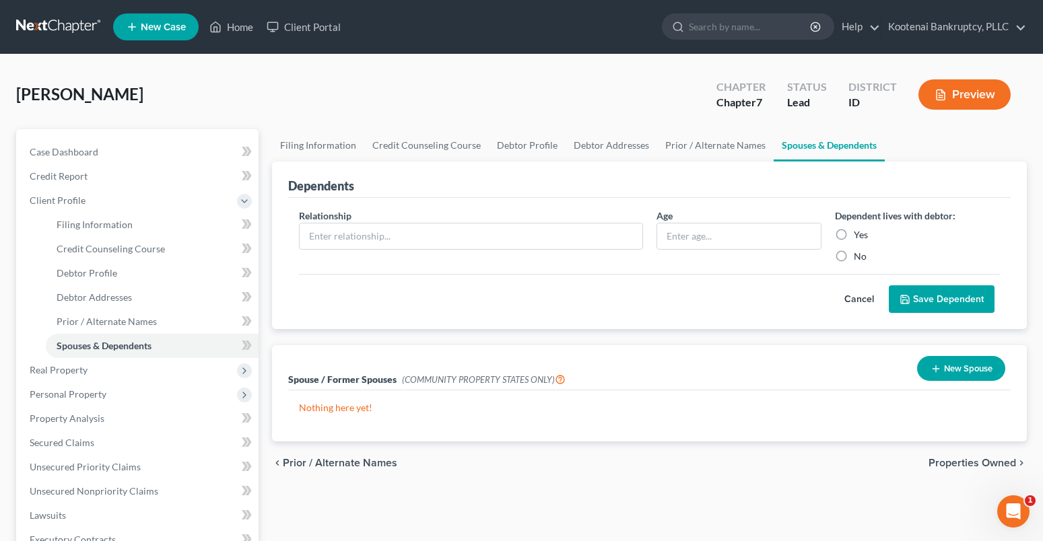
drag, startPoint x: 955, startPoint y: 462, endPoint x: 938, endPoint y: 468, distance: 17.3
click at [953, 464] on span "Properties Owned" at bounding box center [972, 463] width 88 height 11
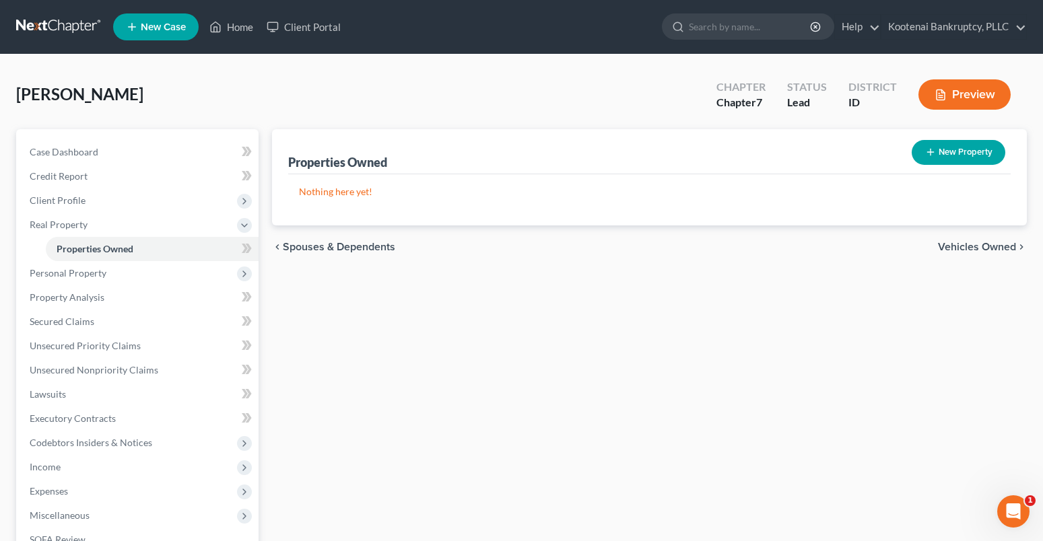
click at [990, 252] on span "Vehicles Owned" at bounding box center [977, 247] width 78 height 11
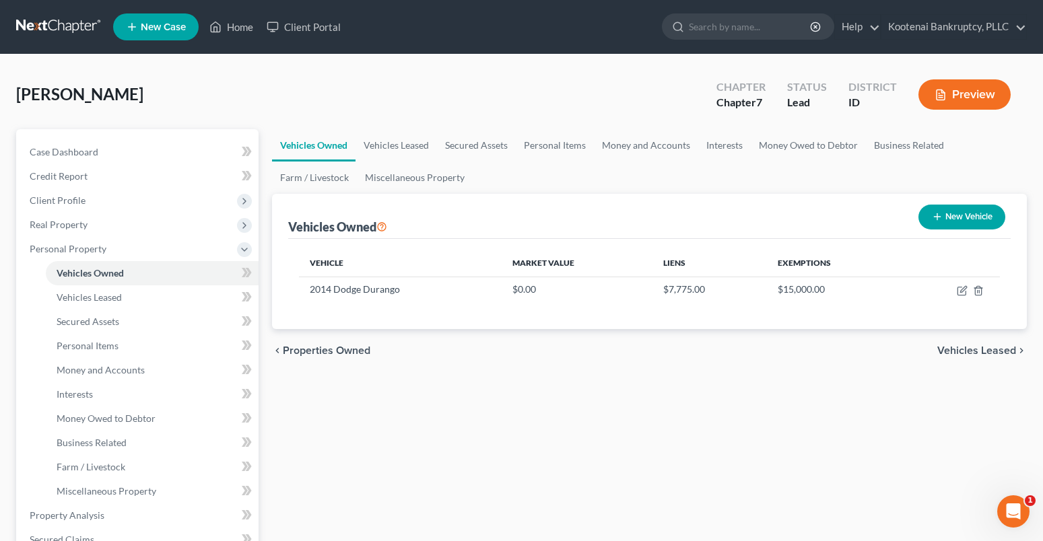
click at [959, 351] on span "Vehicles Leased" at bounding box center [976, 350] width 79 height 11
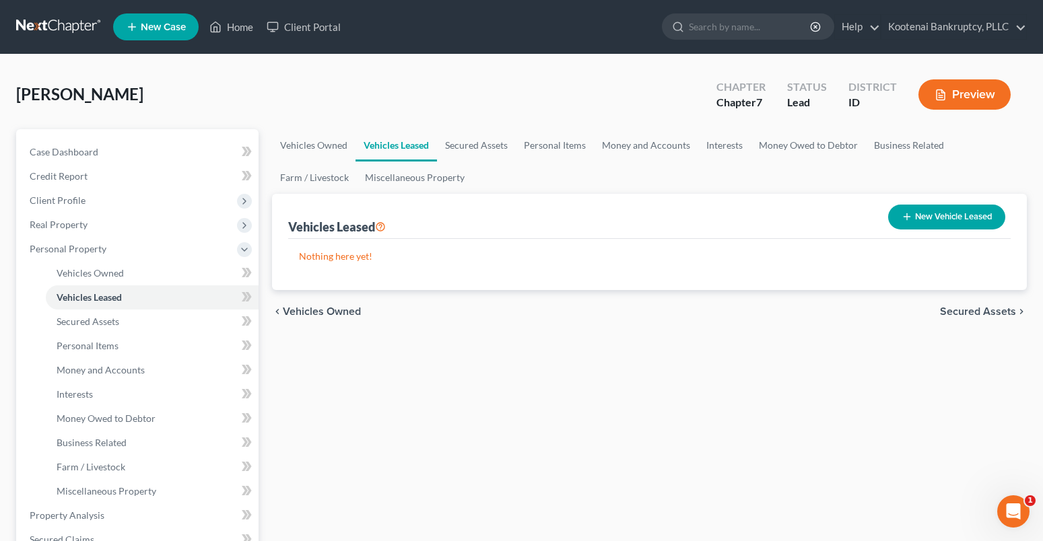
click at [969, 312] on span "Secured Assets" at bounding box center [978, 311] width 76 height 11
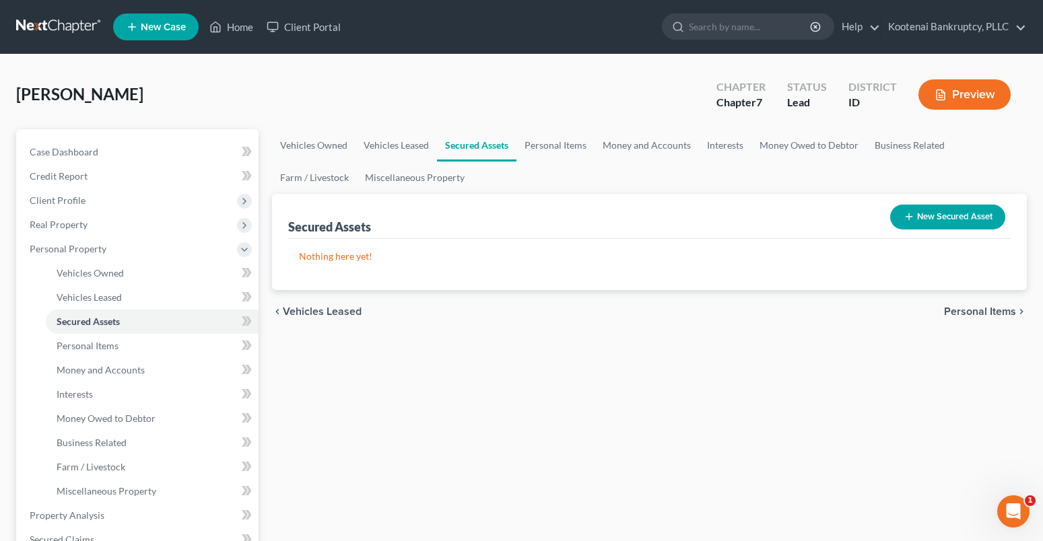
click at [963, 309] on span "Personal Items" at bounding box center [980, 311] width 72 height 11
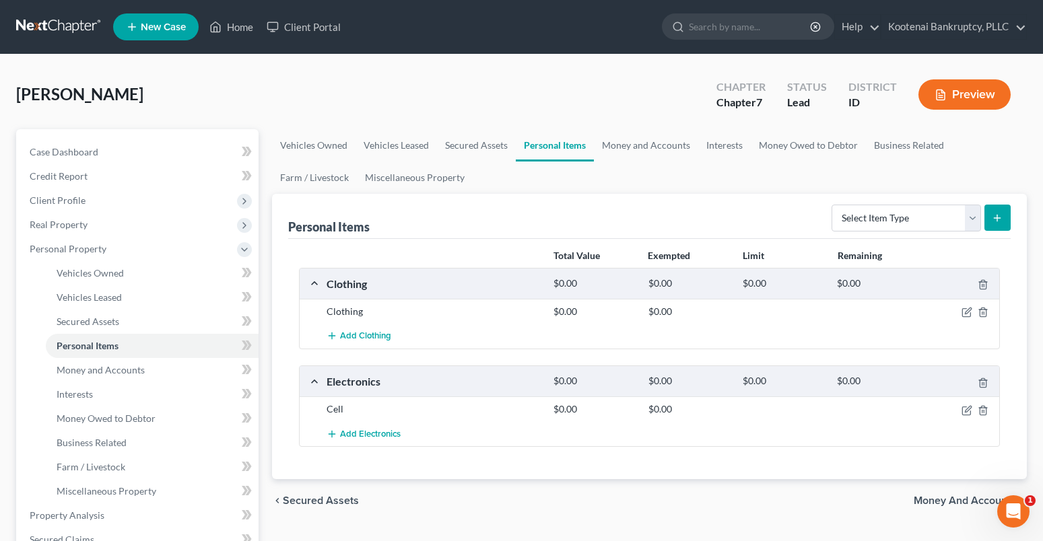
drag, startPoint x: 955, startPoint y: 501, endPoint x: 808, endPoint y: 473, distance: 149.5
click at [954, 501] on span "Money and Accounts" at bounding box center [965, 500] width 102 height 11
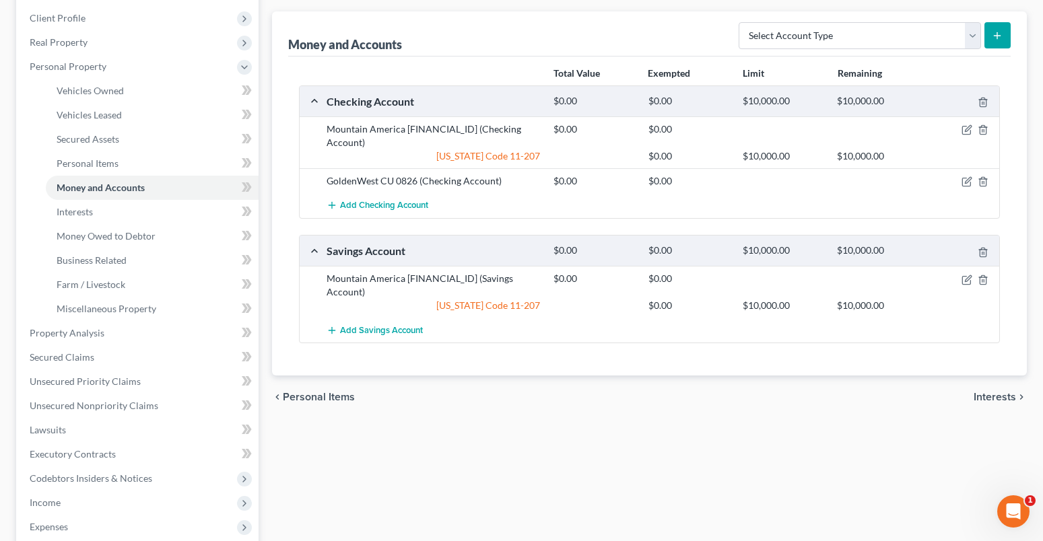
scroll to position [202, 0]
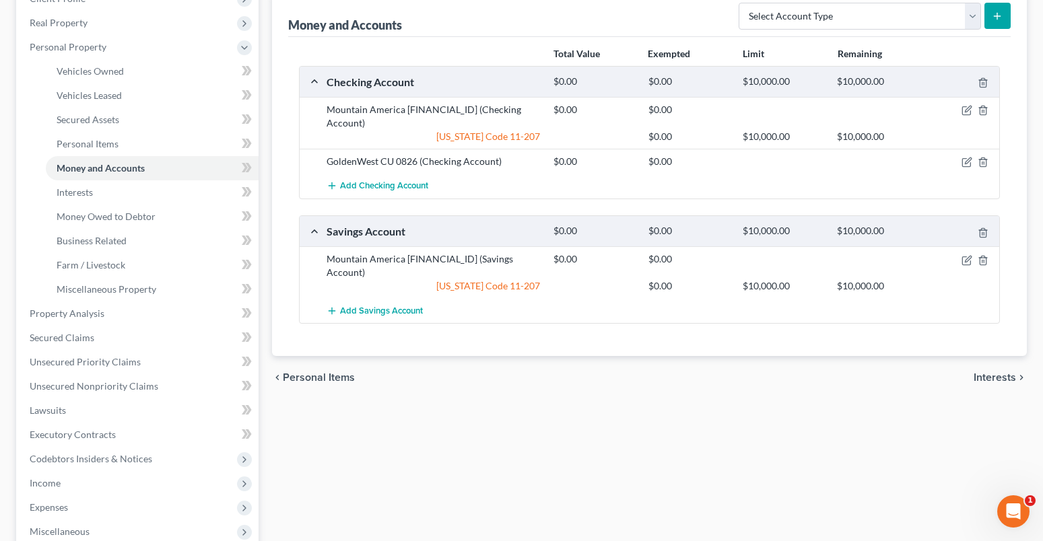
drag, startPoint x: 998, startPoint y: 346, endPoint x: 901, endPoint y: 353, distance: 97.2
click at [996, 372] on span "Interests" at bounding box center [994, 377] width 42 height 11
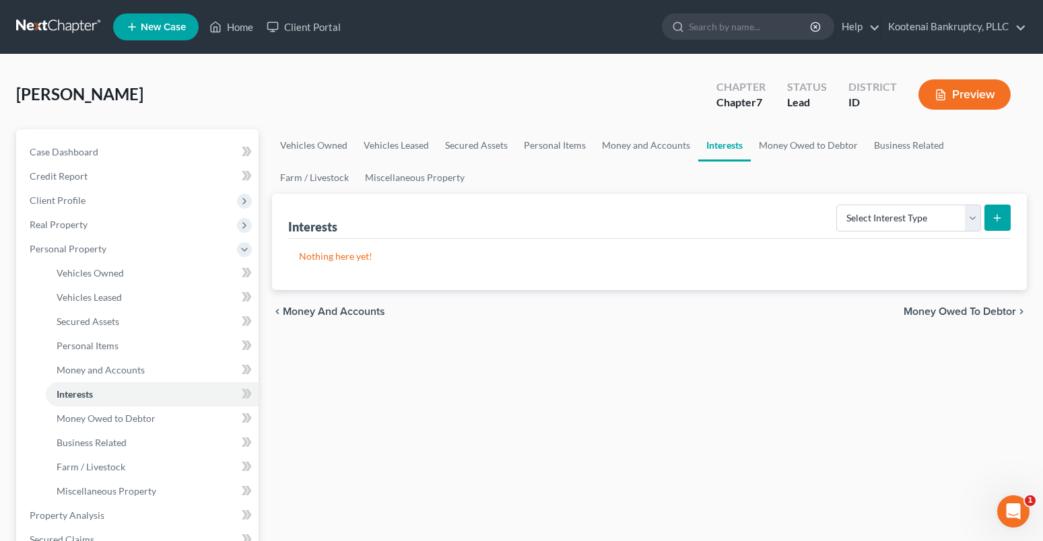
click at [949, 314] on span "Money Owed to Debtor" at bounding box center [959, 311] width 112 height 11
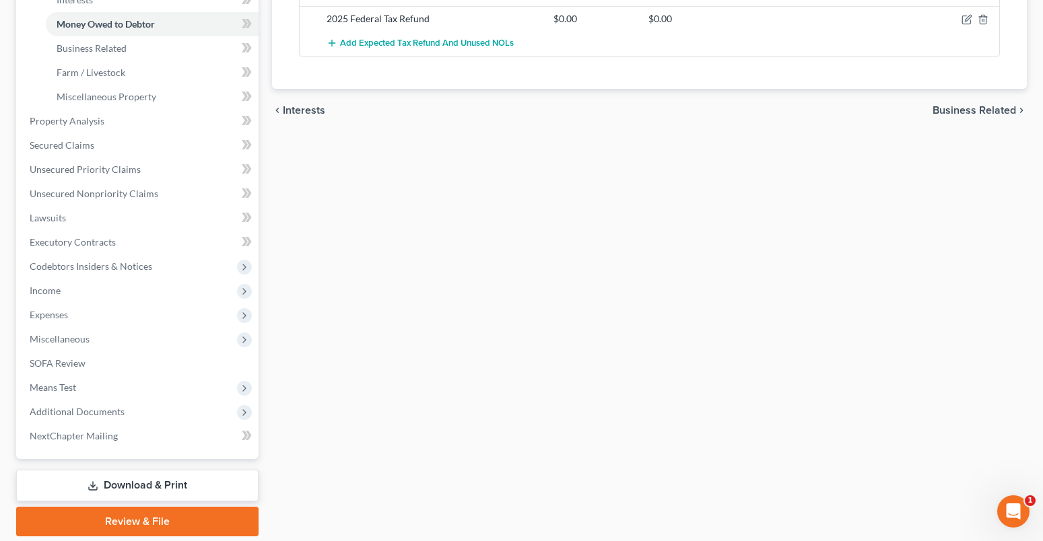
scroll to position [404, 0]
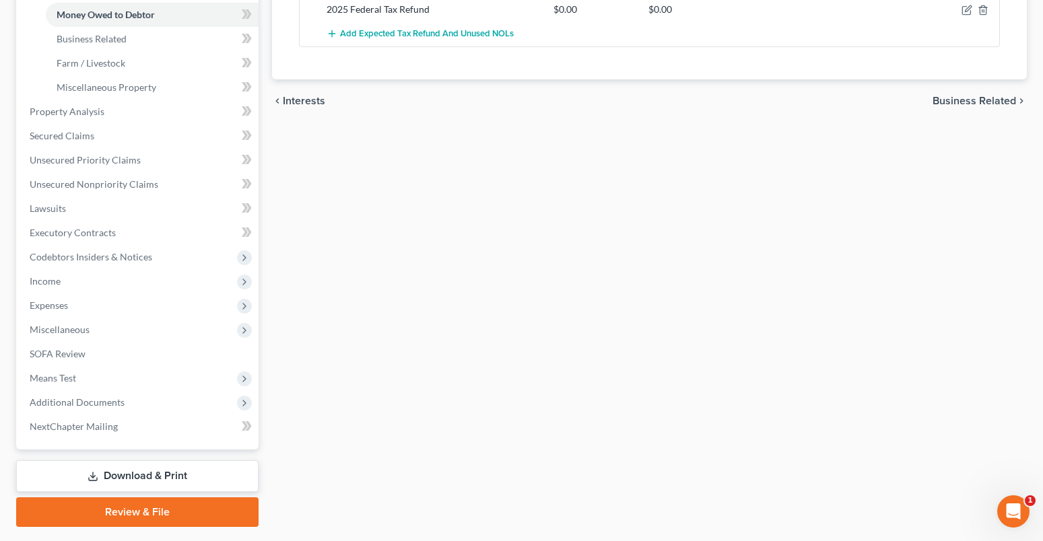
click at [959, 98] on span "Business Related" at bounding box center [973, 101] width 83 height 11
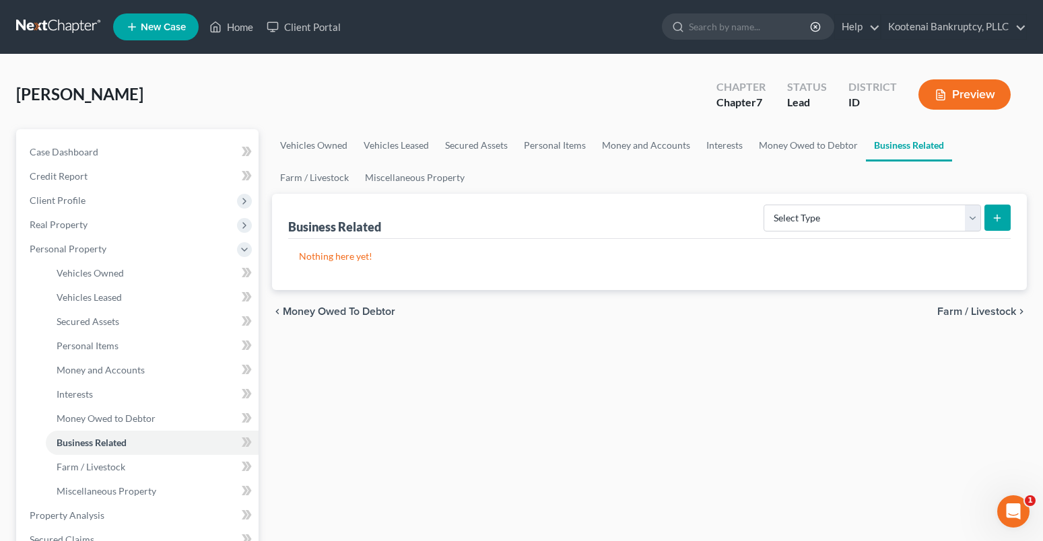
click at [962, 314] on span "Farm / Livestock" at bounding box center [976, 311] width 79 height 11
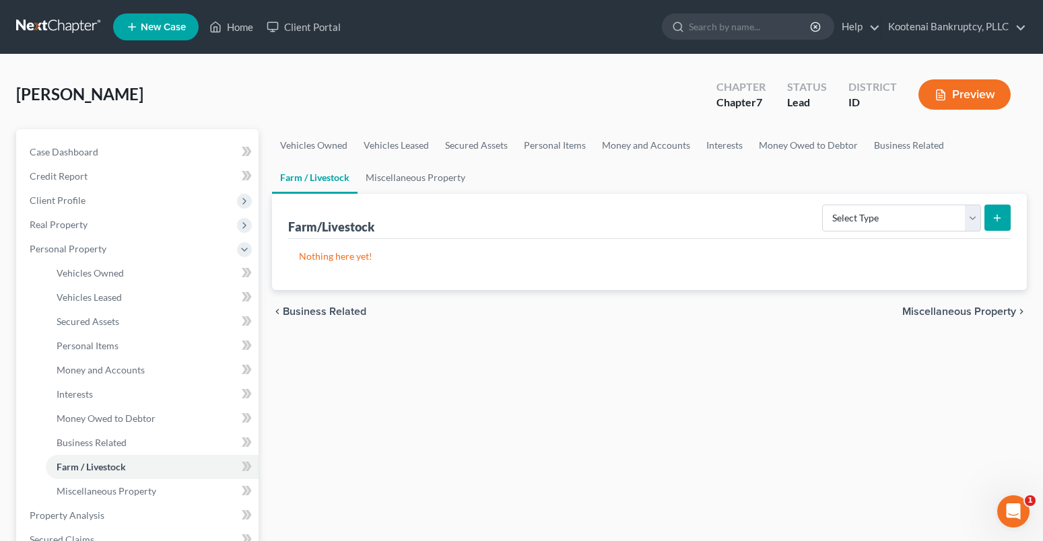
click at [951, 316] on span "Miscellaneous Property" at bounding box center [959, 311] width 114 height 11
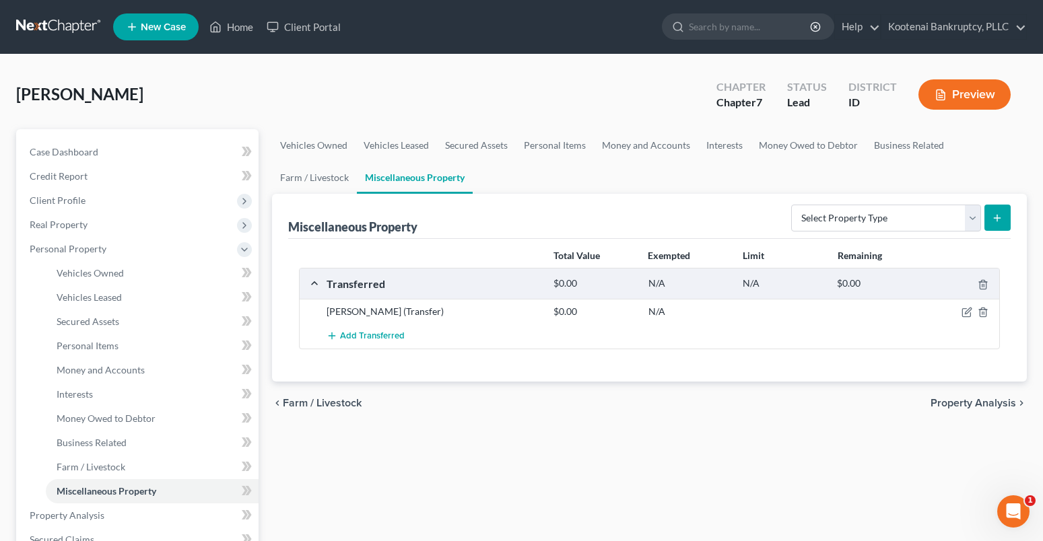
click at [942, 401] on span "Property Analysis" at bounding box center [972, 403] width 85 height 11
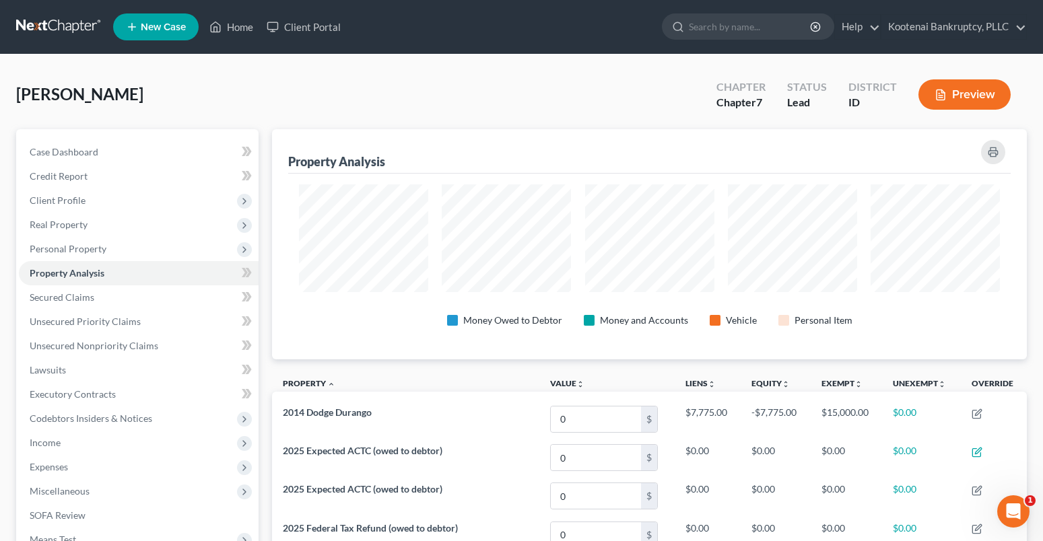
scroll to position [230, 755]
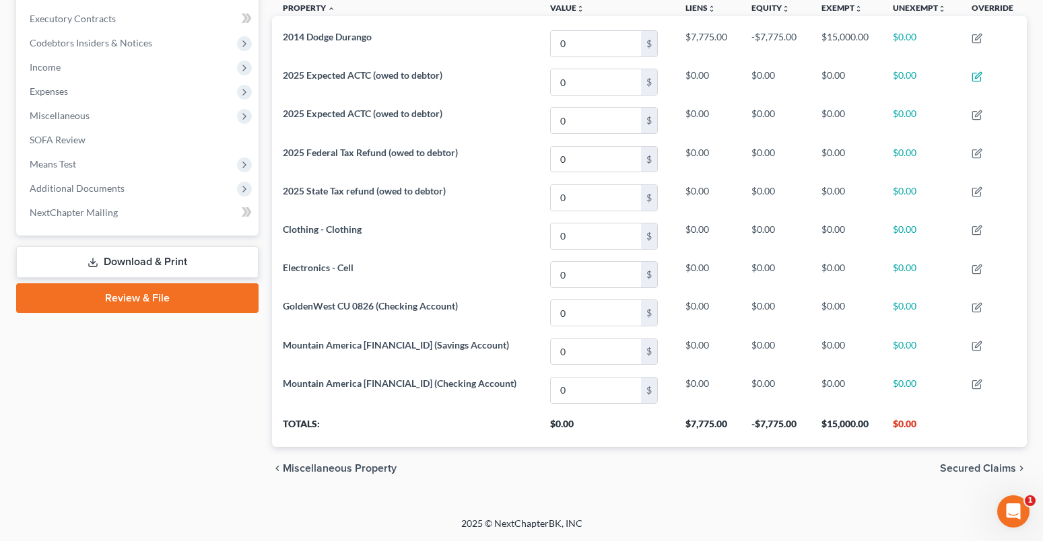
click at [963, 465] on span "Secured Claims" at bounding box center [978, 468] width 76 height 11
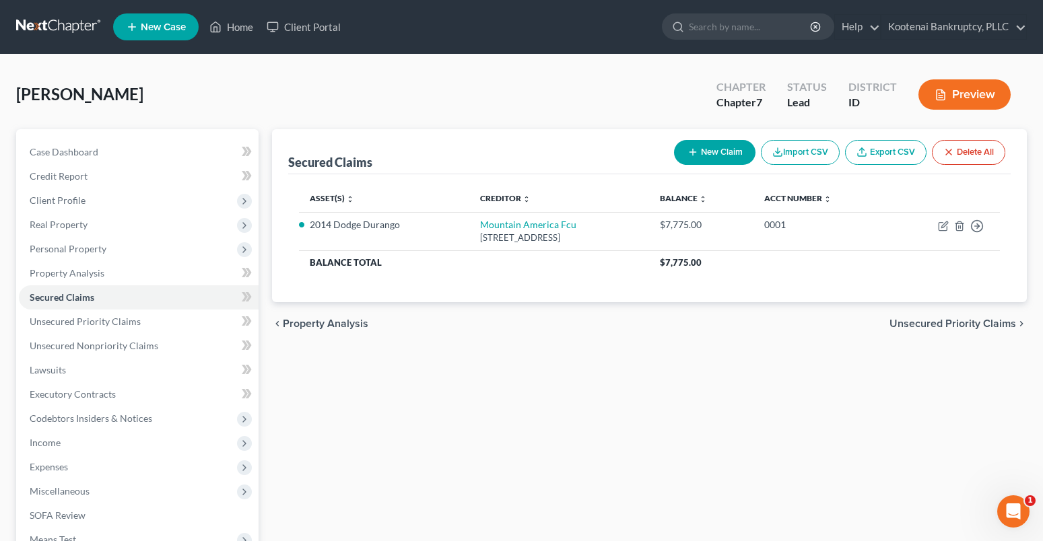
drag, startPoint x: 926, startPoint y: 320, endPoint x: 883, endPoint y: 324, distance: 43.3
click at [926, 321] on span "Unsecured Priority Claims" at bounding box center [952, 323] width 127 height 11
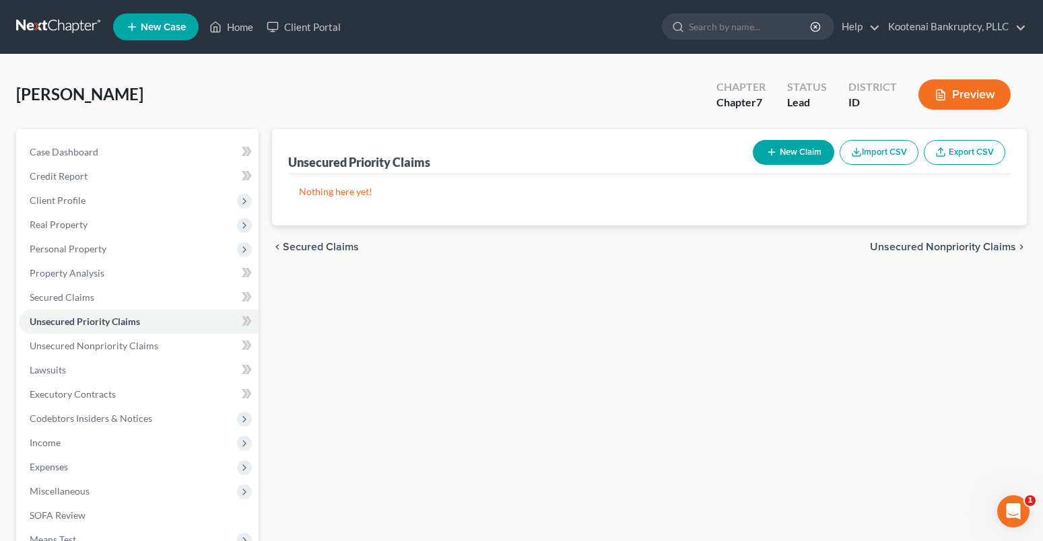
click at [930, 249] on span "Unsecured Nonpriority Claims" at bounding box center [943, 247] width 146 height 11
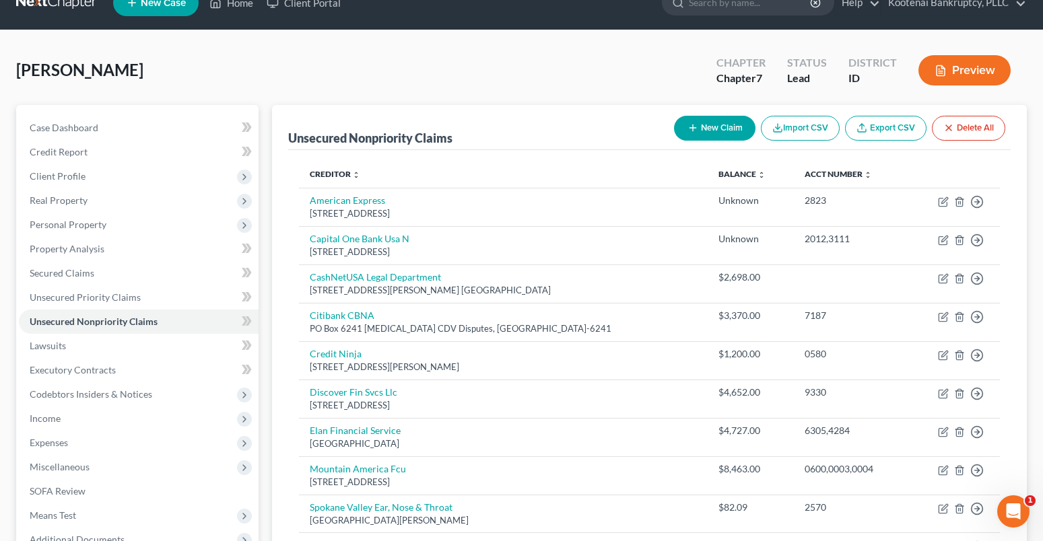
scroll to position [238, 0]
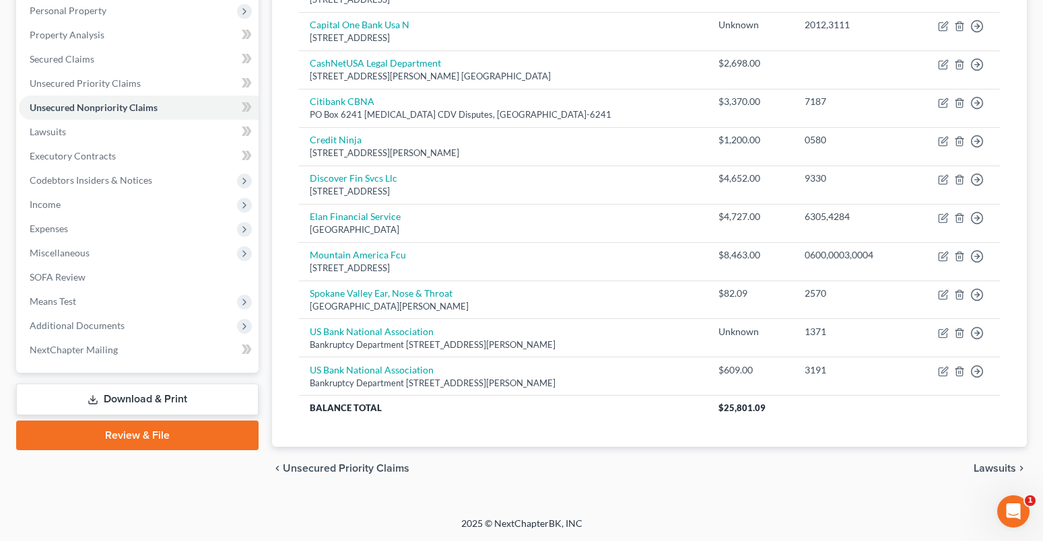
click at [998, 474] on span "Lawsuits" at bounding box center [994, 468] width 42 height 11
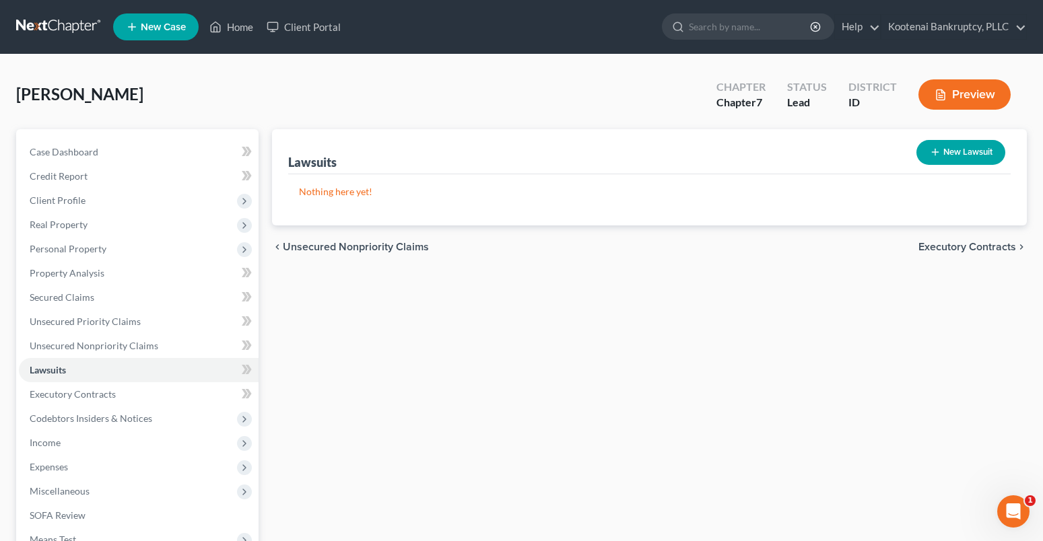
click at [929, 251] on span "Executory Contracts" at bounding box center [967, 247] width 98 height 11
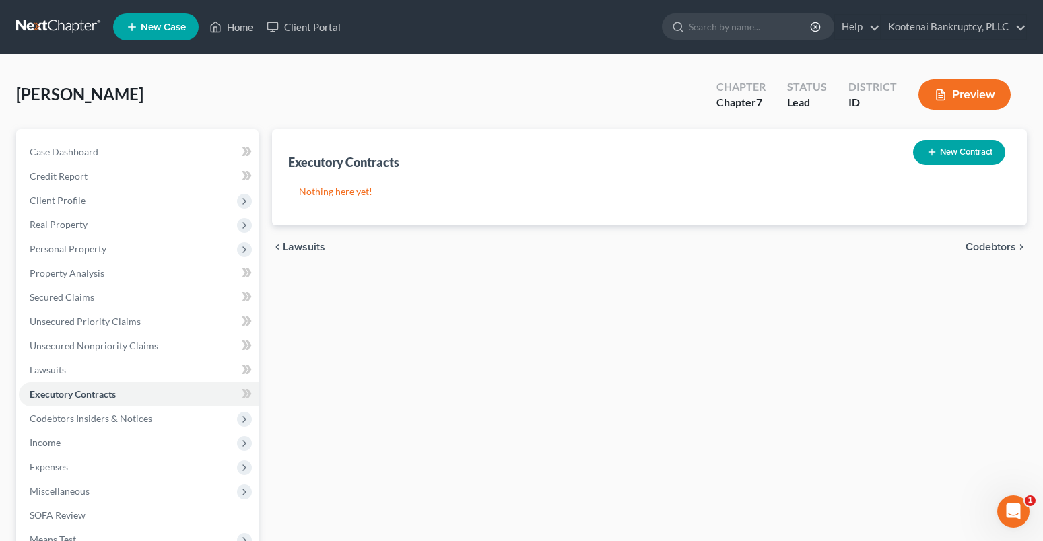
click at [977, 244] on span "Codebtors" at bounding box center [990, 247] width 50 height 11
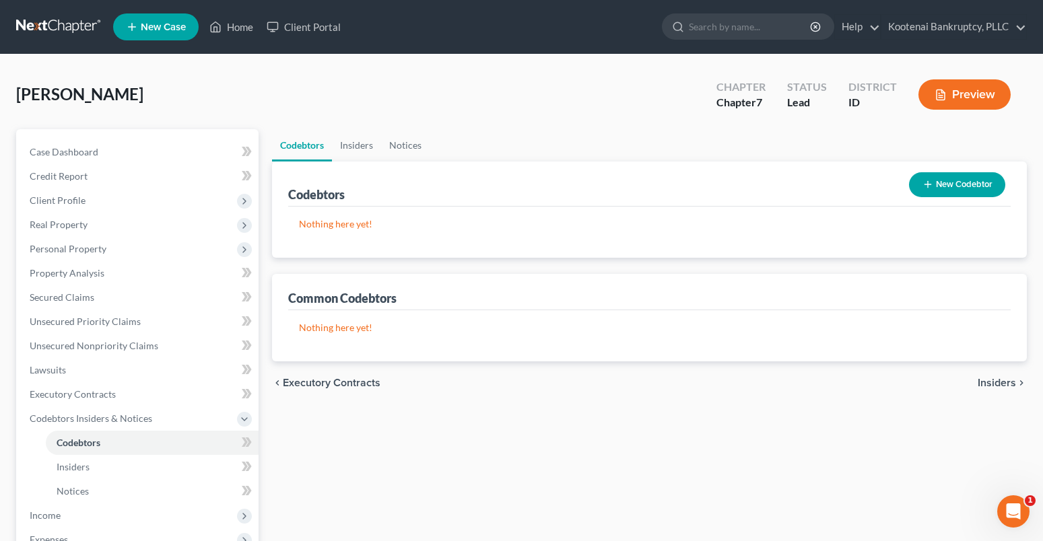
click at [998, 378] on span "Insiders" at bounding box center [996, 383] width 38 height 11
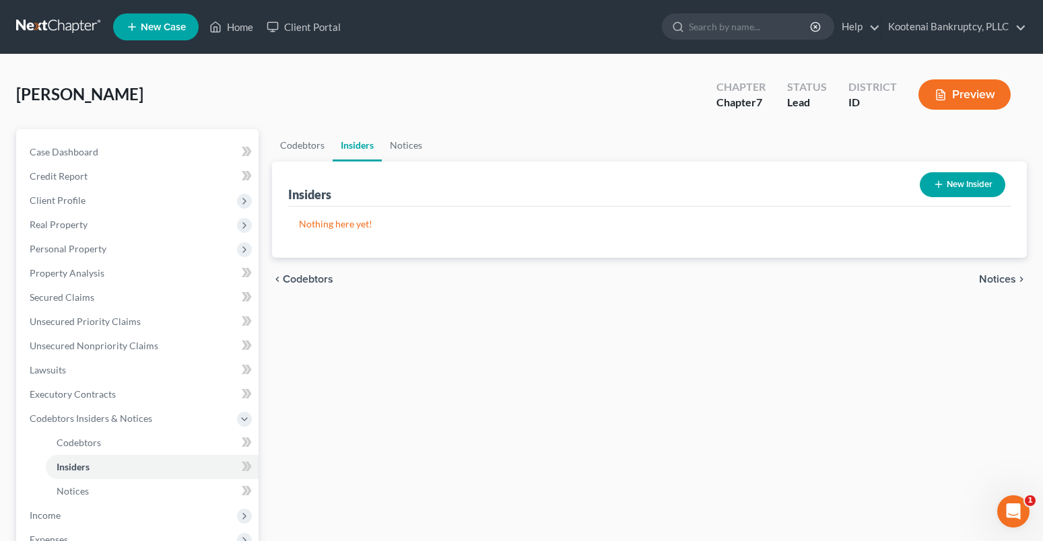
click at [990, 277] on span "Notices" at bounding box center [997, 279] width 37 height 11
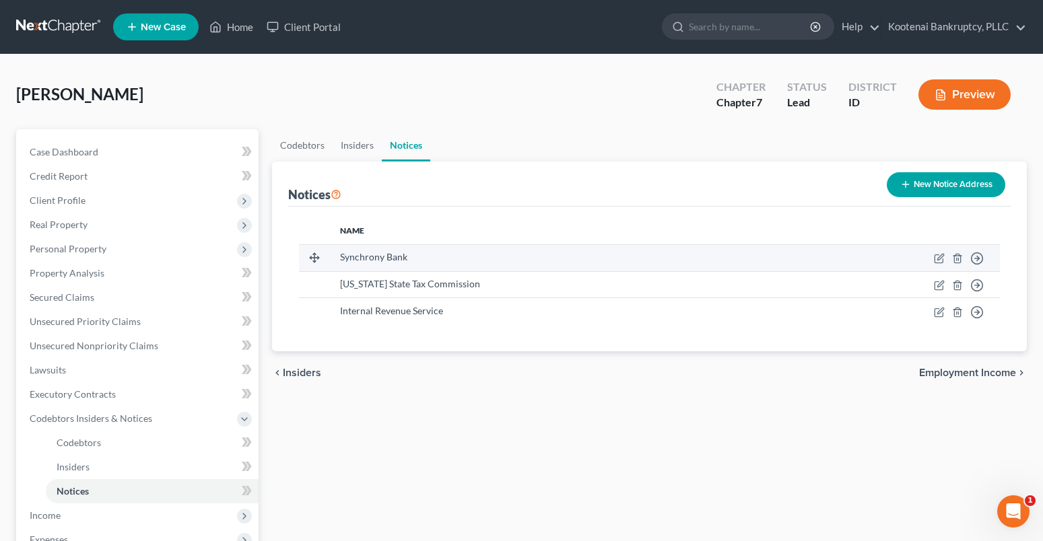
click at [956, 250] on td "Move to D Move to E Move to F Move to G" at bounding box center [892, 257] width 216 height 27
click at [957, 261] on icon "button" at bounding box center [957, 258] width 11 height 11
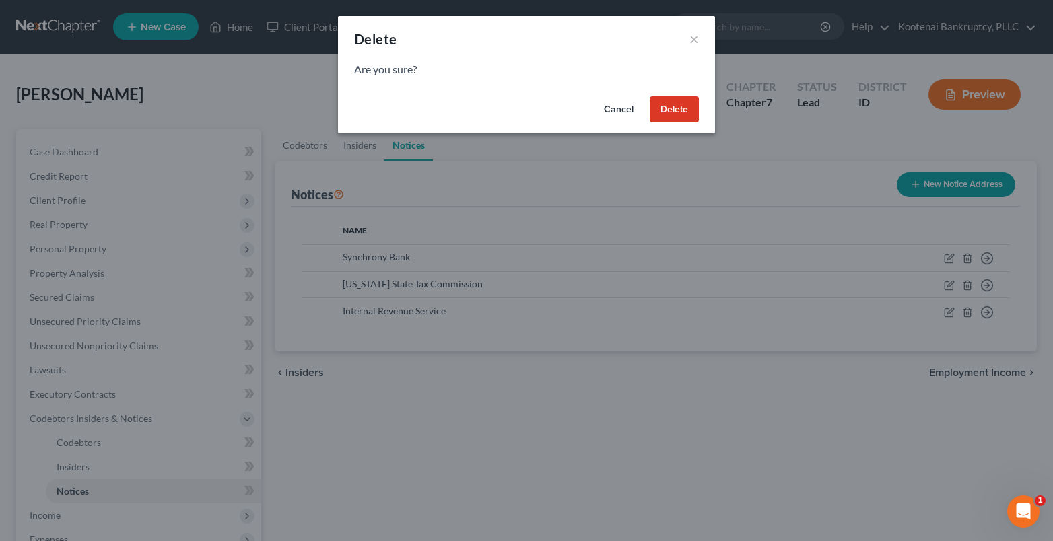
drag, startPoint x: 670, startPoint y: 105, endPoint x: 767, endPoint y: 269, distance: 190.5
click at [669, 108] on button "Delete" at bounding box center [674, 109] width 49 height 27
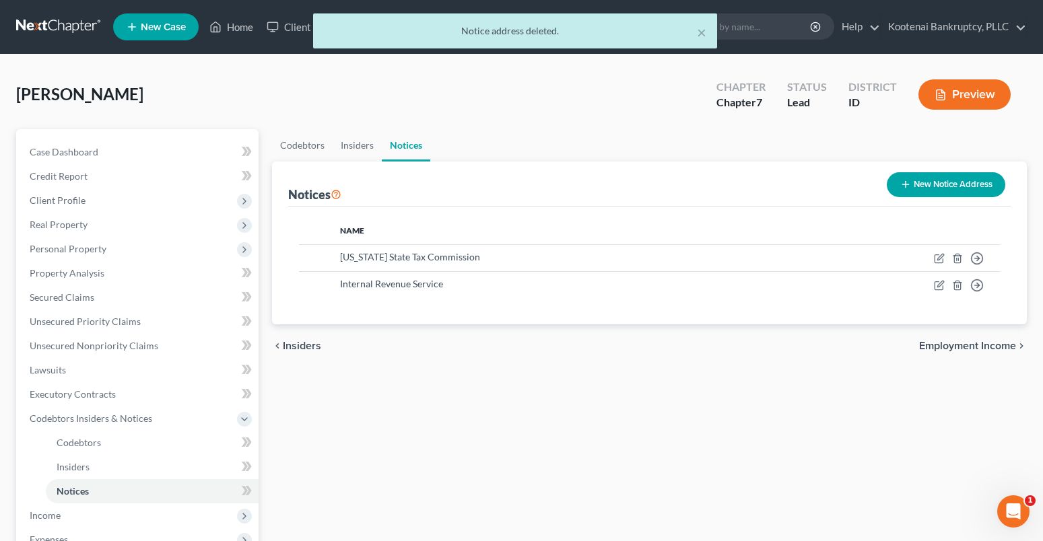
click at [956, 351] on span "Employment Income" at bounding box center [967, 346] width 97 height 11
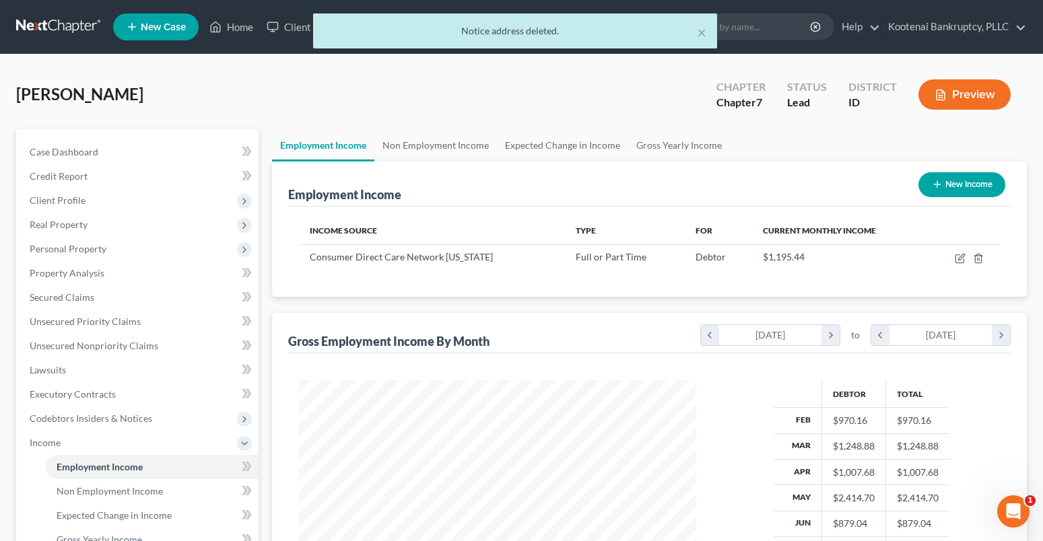
scroll to position [242, 425]
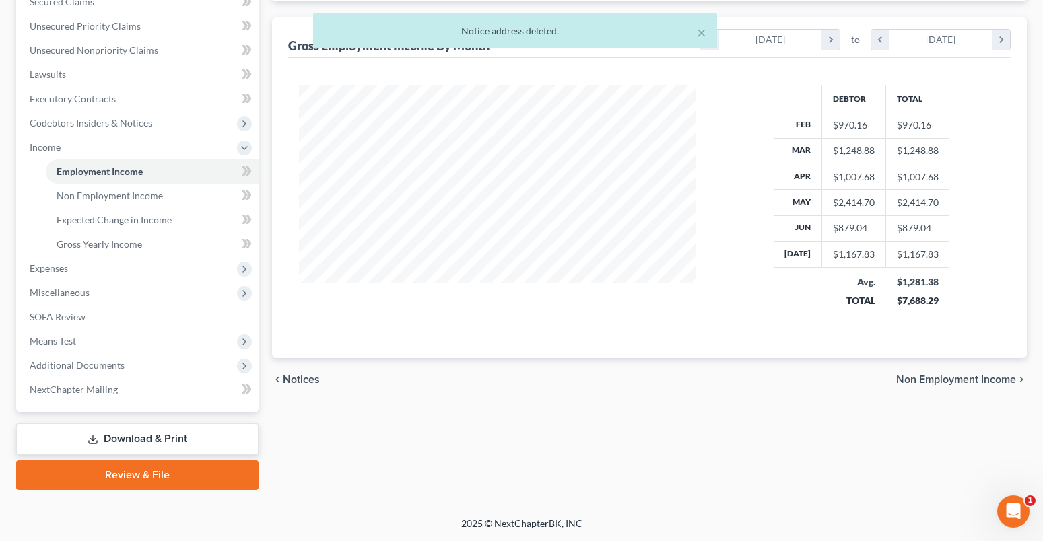
click at [930, 380] on span "Non Employment Income" at bounding box center [956, 379] width 120 height 11
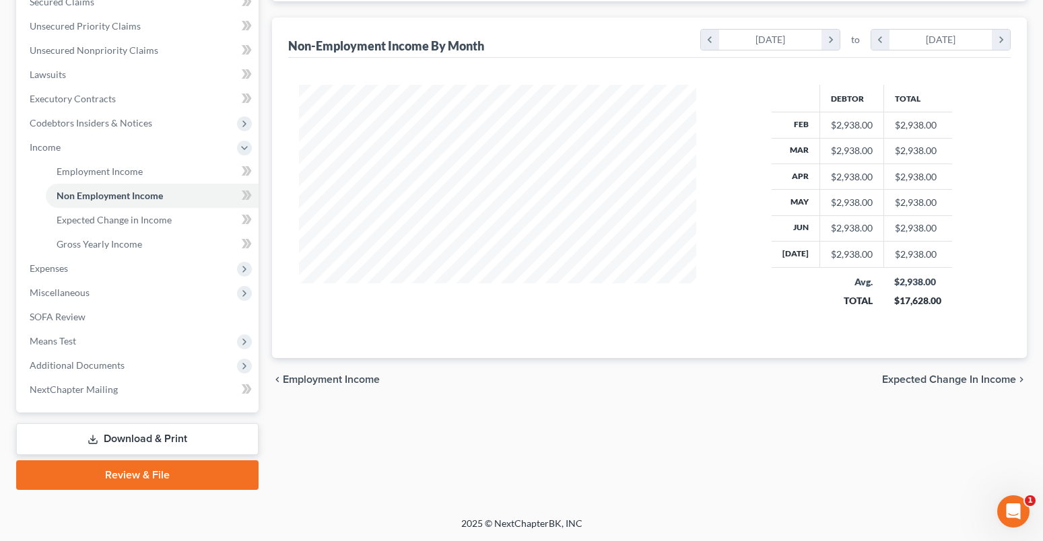
drag, startPoint x: 309, startPoint y: 380, endPoint x: 553, endPoint y: 316, distance: 252.0
click at [309, 380] on span "Employment Income" at bounding box center [331, 379] width 97 height 11
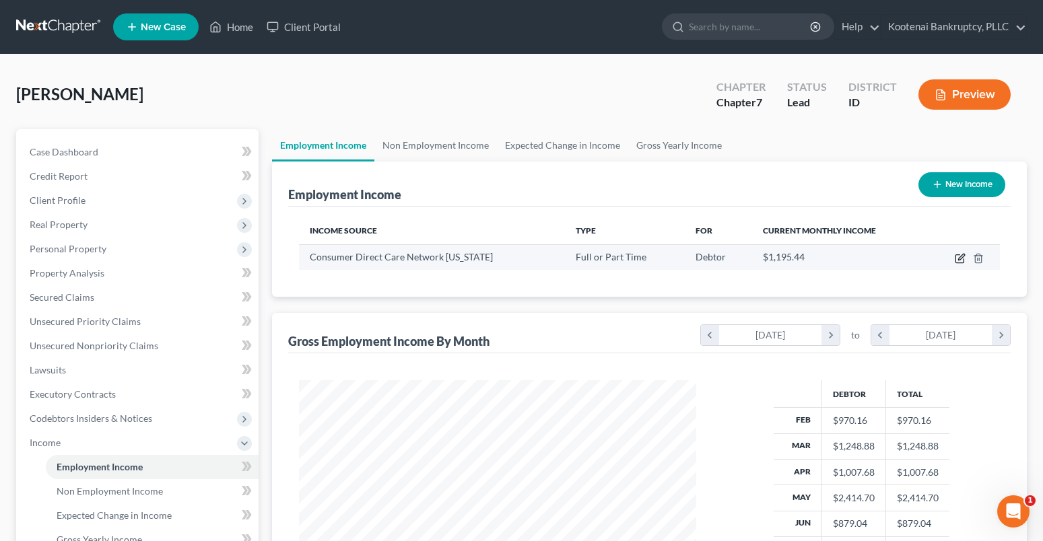
click at [957, 261] on icon "button" at bounding box center [960, 258] width 11 height 11
select select "0"
select select "50"
select select "2"
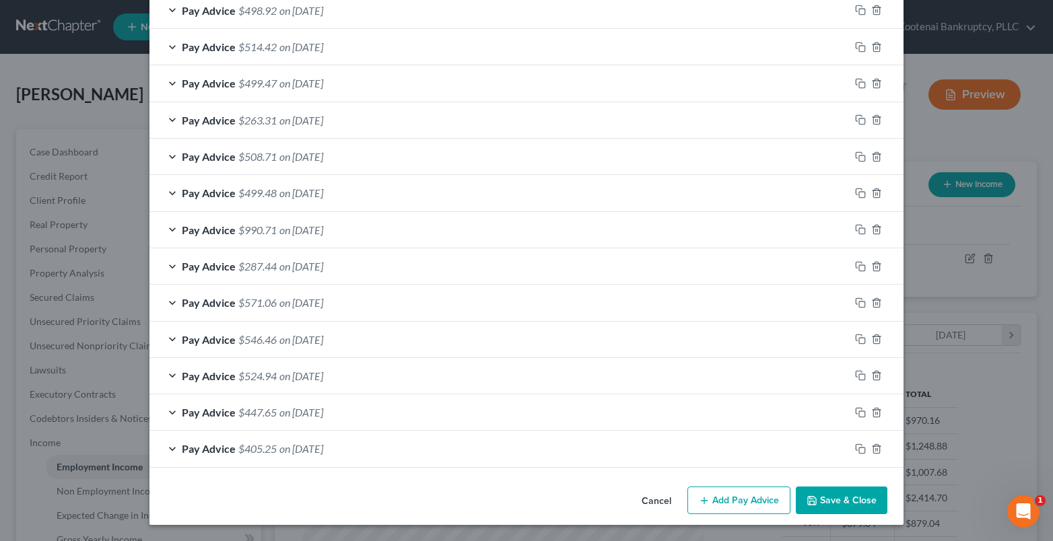
click at [857, 500] on button "Save & Close" at bounding box center [842, 501] width 92 height 28
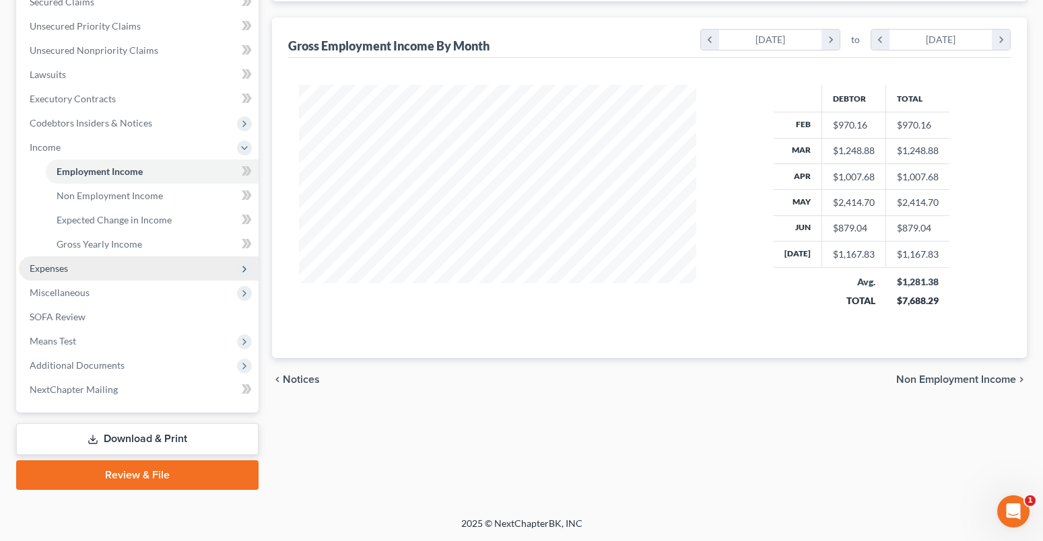
click at [33, 267] on span "Expenses" at bounding box center [49, 268] width 38 height 11
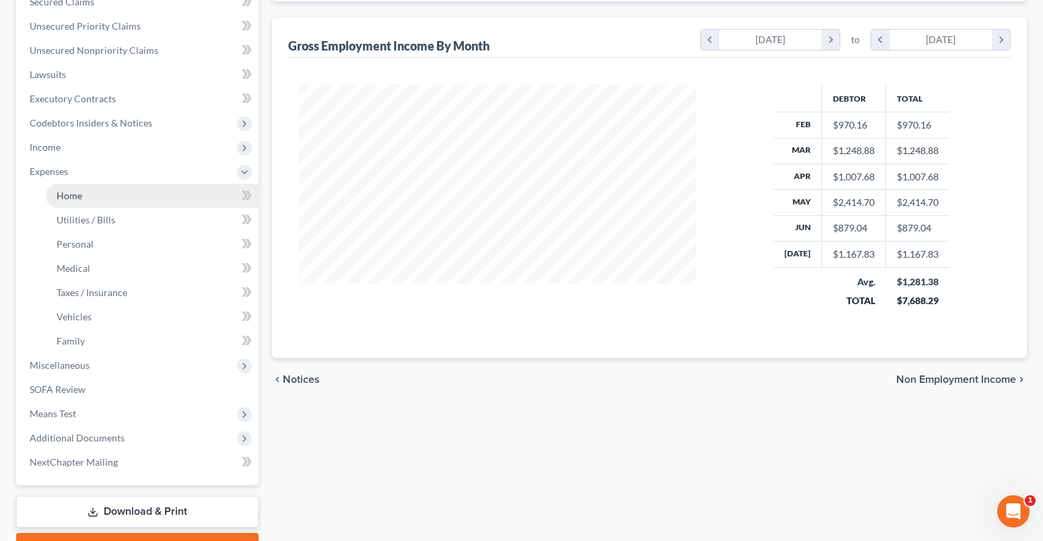
click at [68, 197] on span "Home" at bounding box center [70, 195] width 26 height 11
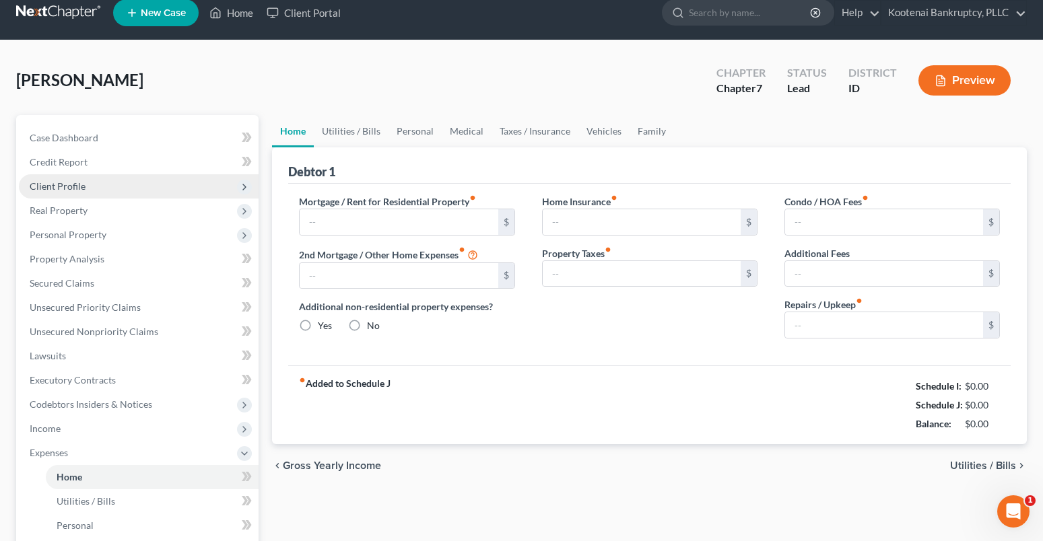
type input "900.00"
type input "0.00"
radio input "true"
type input "0.00"
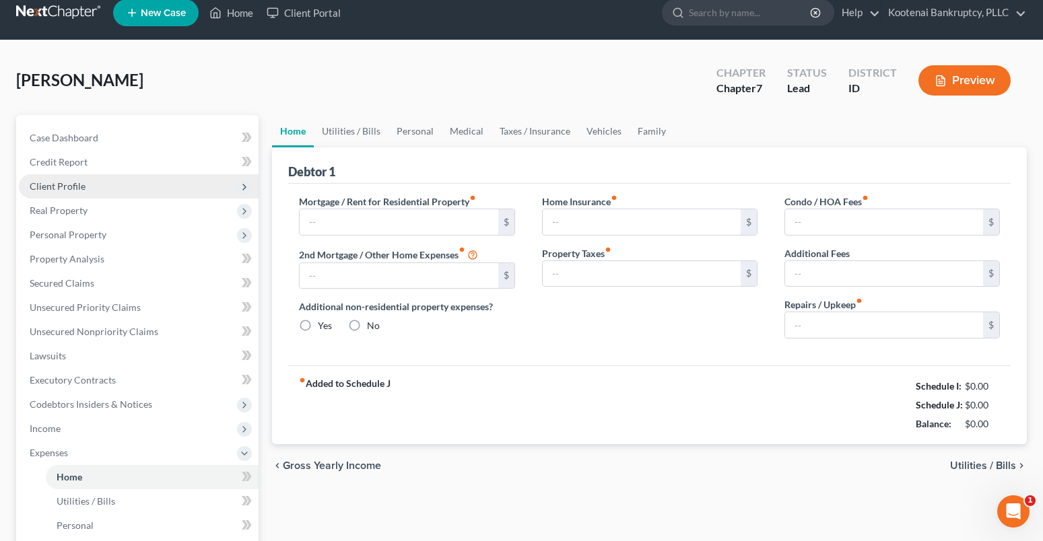
type input "0.00"
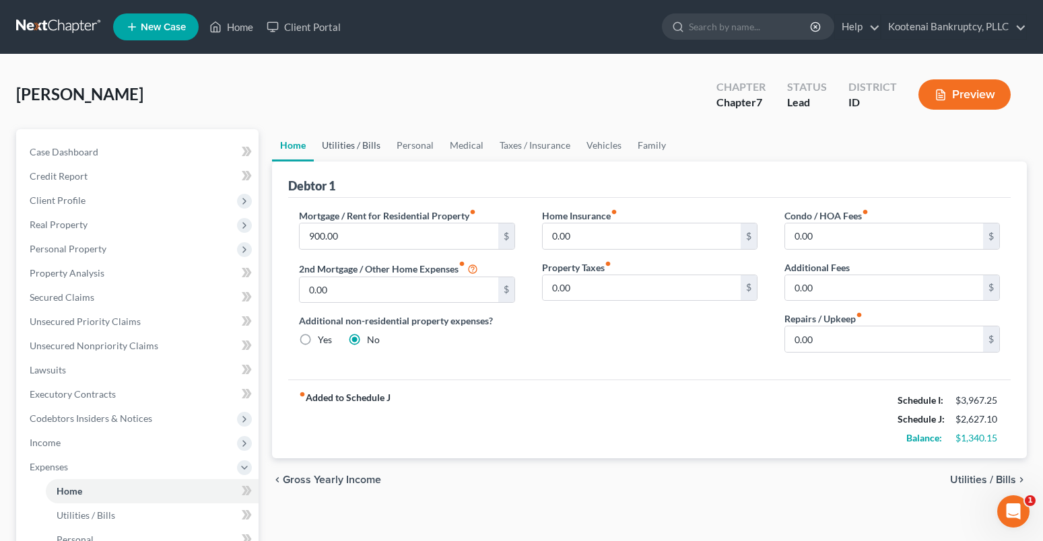
click at [340, 144] on link "Utilities / Bills" at bounding box center [351, 145] width 75 height 32
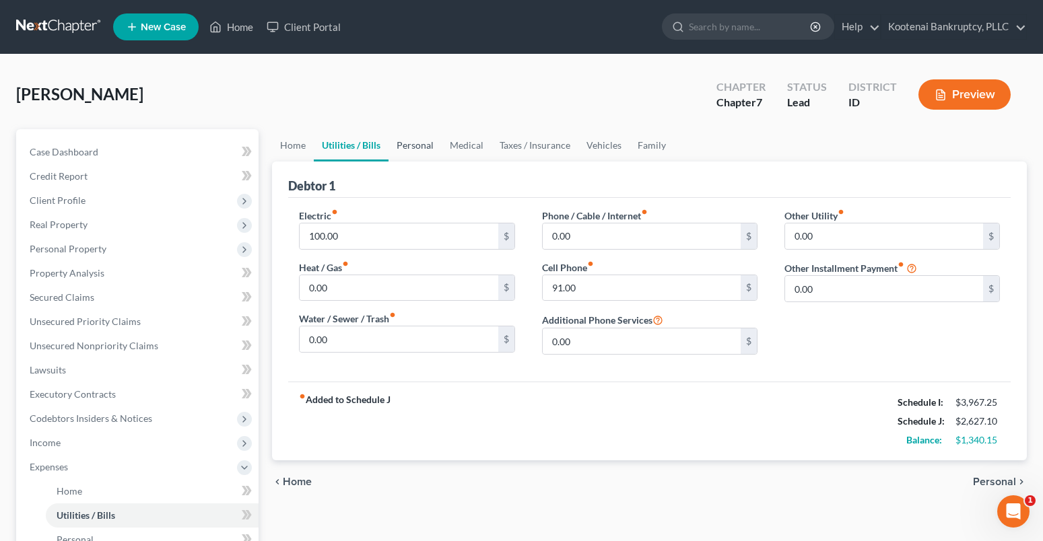
click at [419, 148] on link "Personal" at bounding box center [414, 145] width 53 height 32
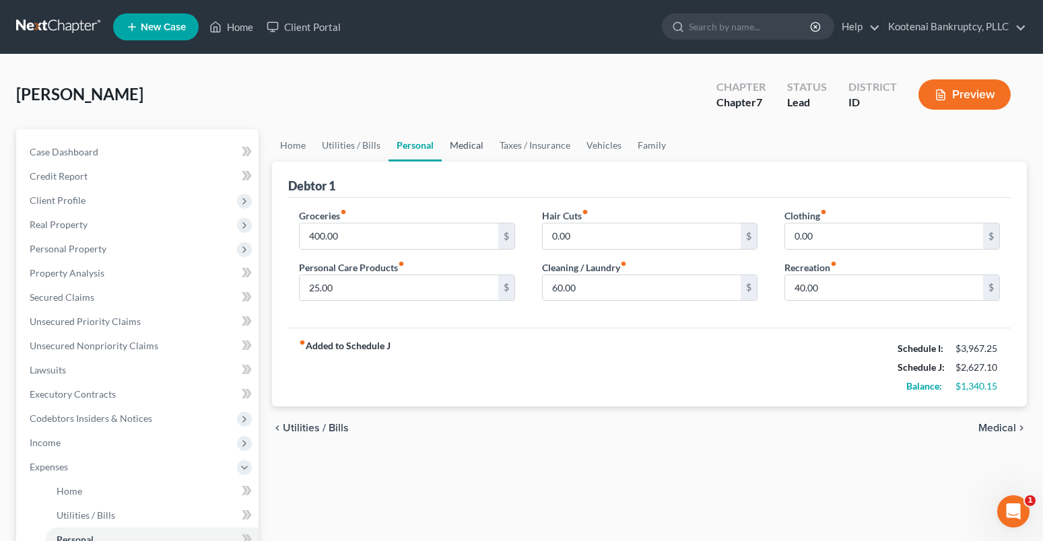
click at [475, 145] on link "Medical" at bounding box center [467, 145] width 50 height 32
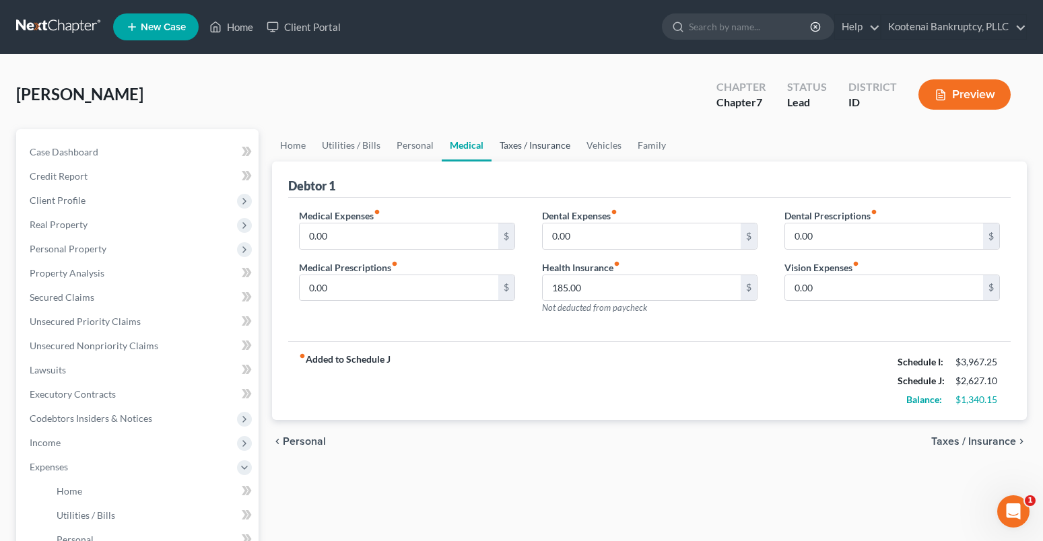
click at [534, 149] on link "Taxes / Insurance" at bounding box center [534, 145] width 87 height 32
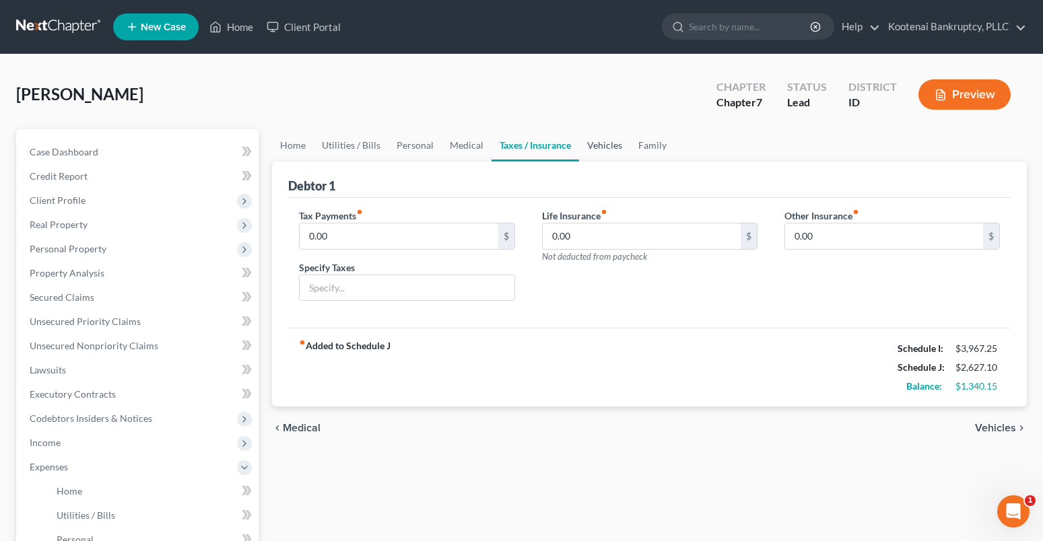
click at [602, 147] on link "Vehicles" at bounding box center [604, 145] width 51 height 32
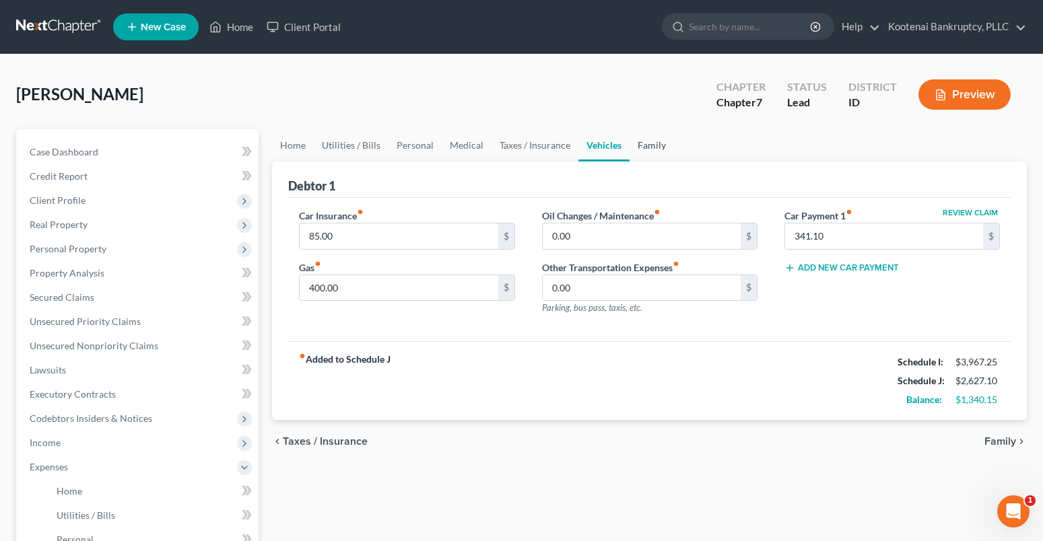
click at [646, 147] on link "Family" at bounding box center [651, 145] width 44 height 32
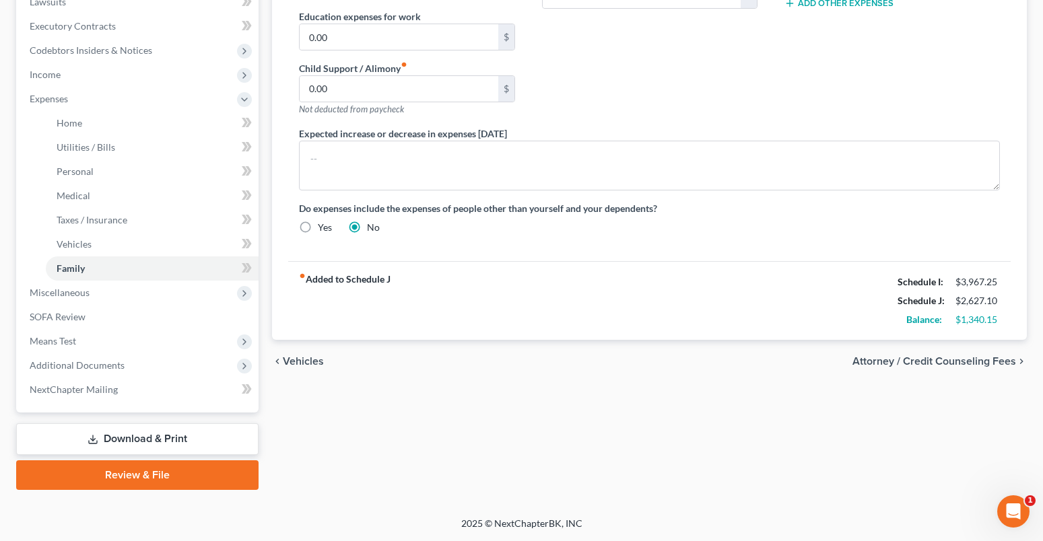
click at [973, 361] on span "Attorney / Credit Counseling Fees" at bounding box center [934, 361] width 164 height 11
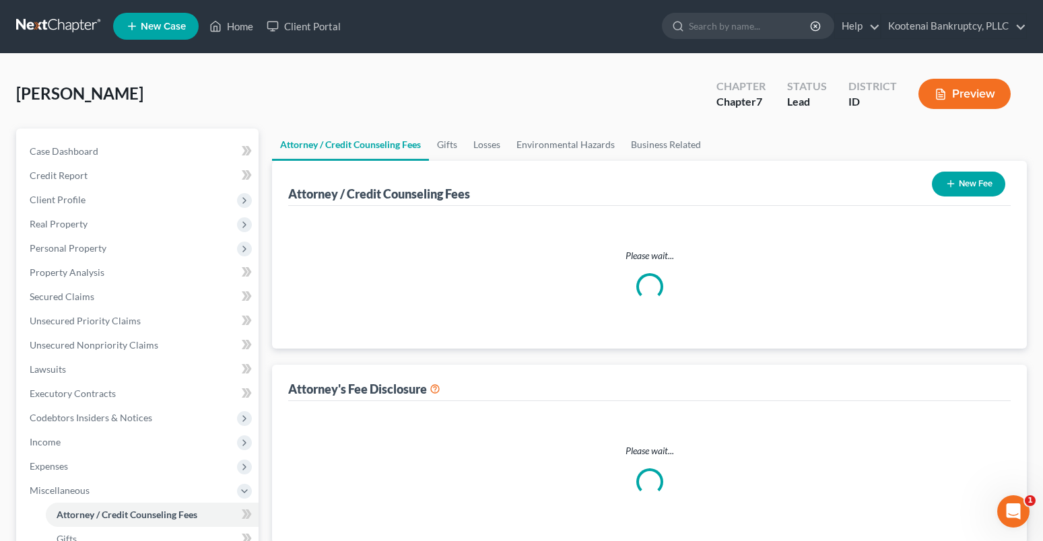
select select "3"
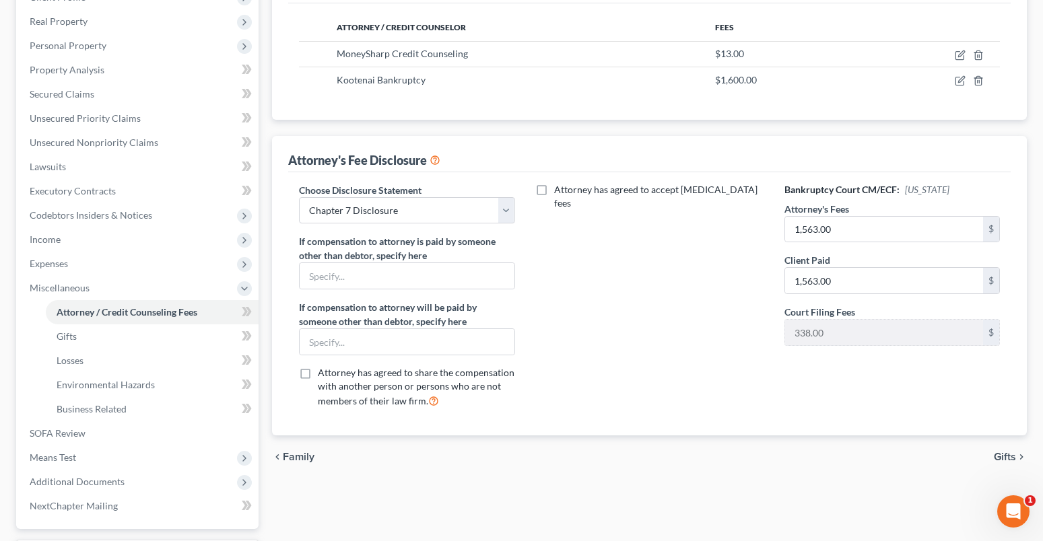
scroll to position [320, 0]
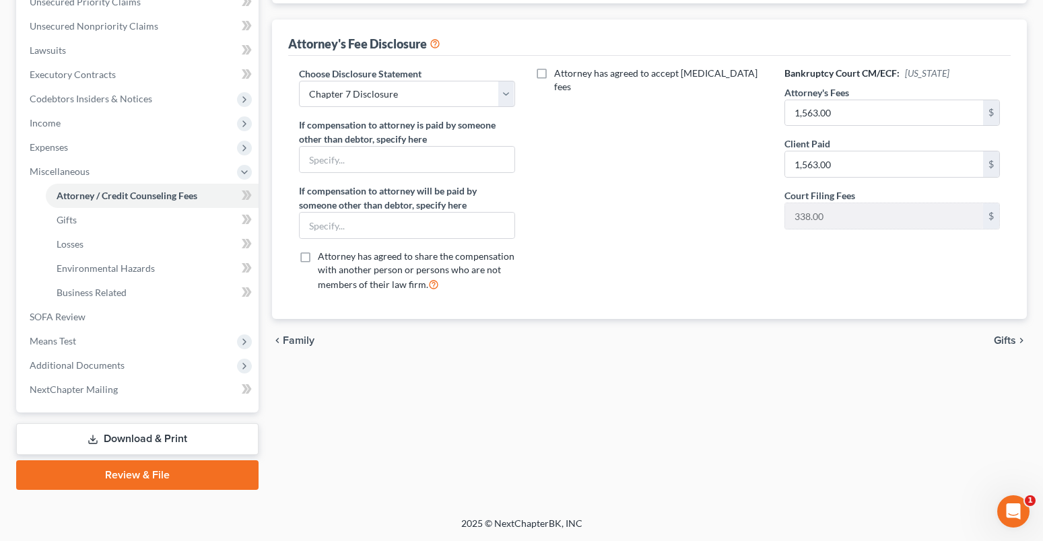
click at [996, 345] on span "Gifts" at bounding box center [1005, 340] width 22 height 11
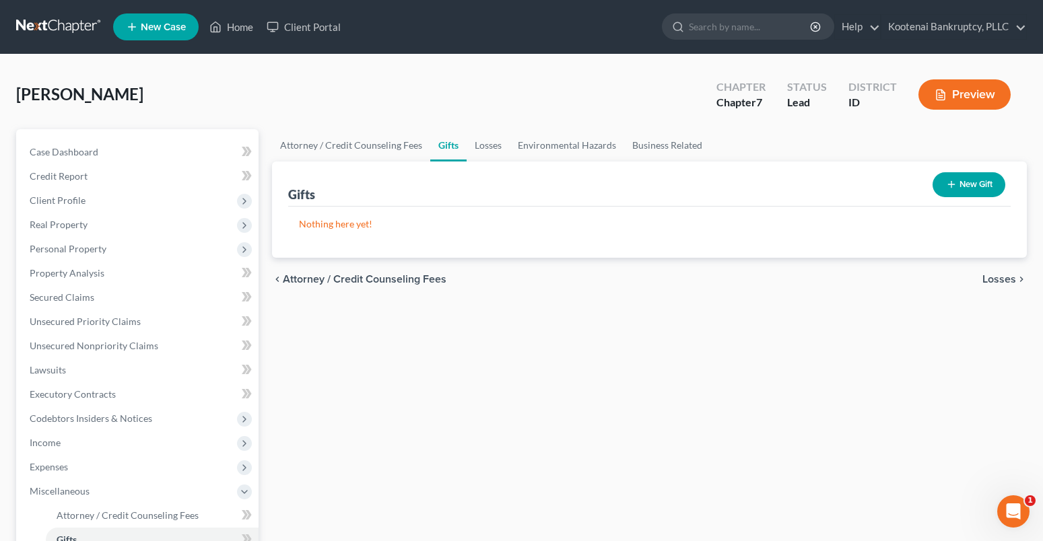
click at [988, 277] on span "Losses" at bounding box center [999, 279] width 34 height 11
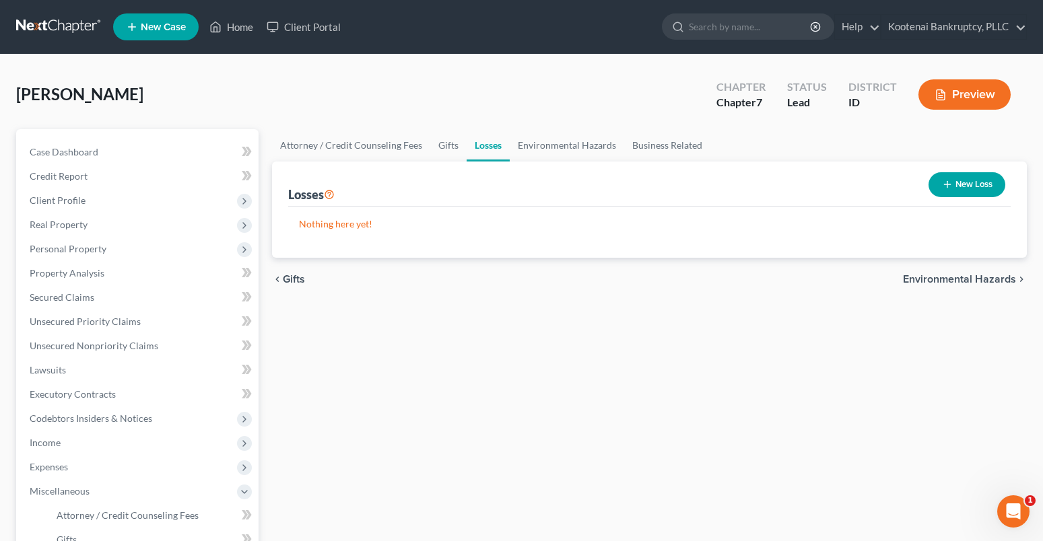
click at [943, 278] on span "Environmental Hazards" at bounding box center [959, 279] width 113 height 11
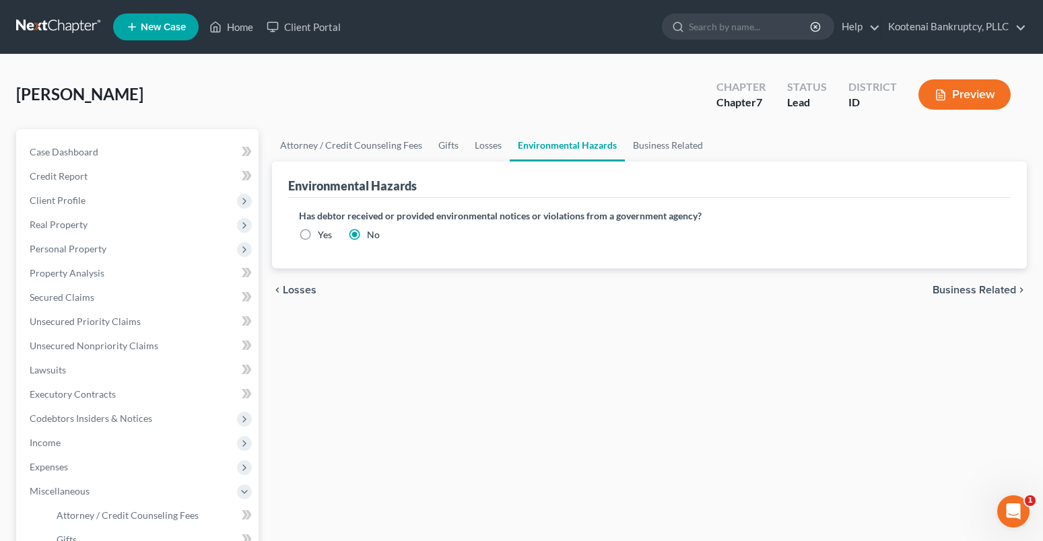
click at [980, 291] on span "Business Related" at bounding box center [973, 290] width 83 height 11
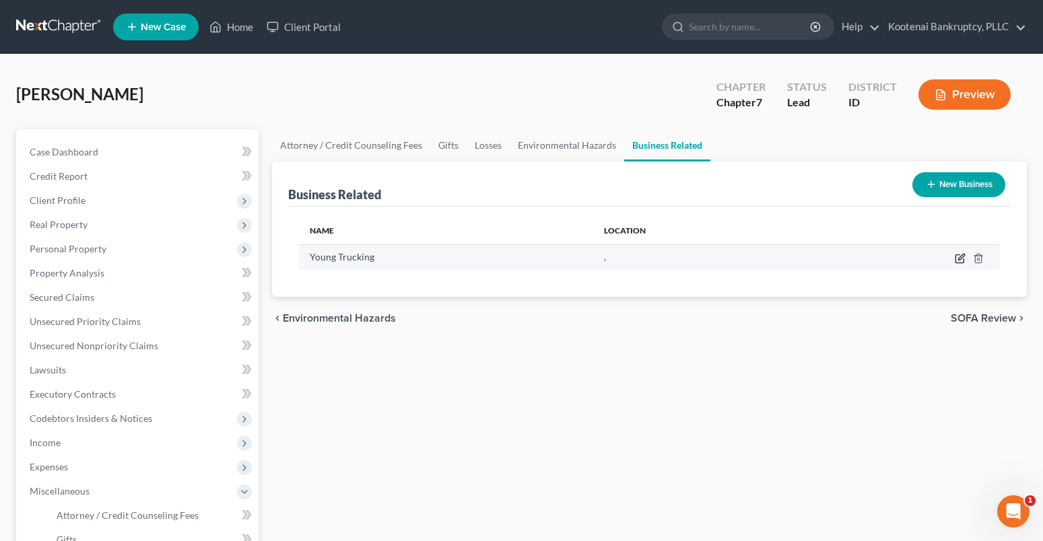
click at [955, 259] on icon "button" at bounding box center [959, 259] width 8 height 8
select select "sole_proprietor"
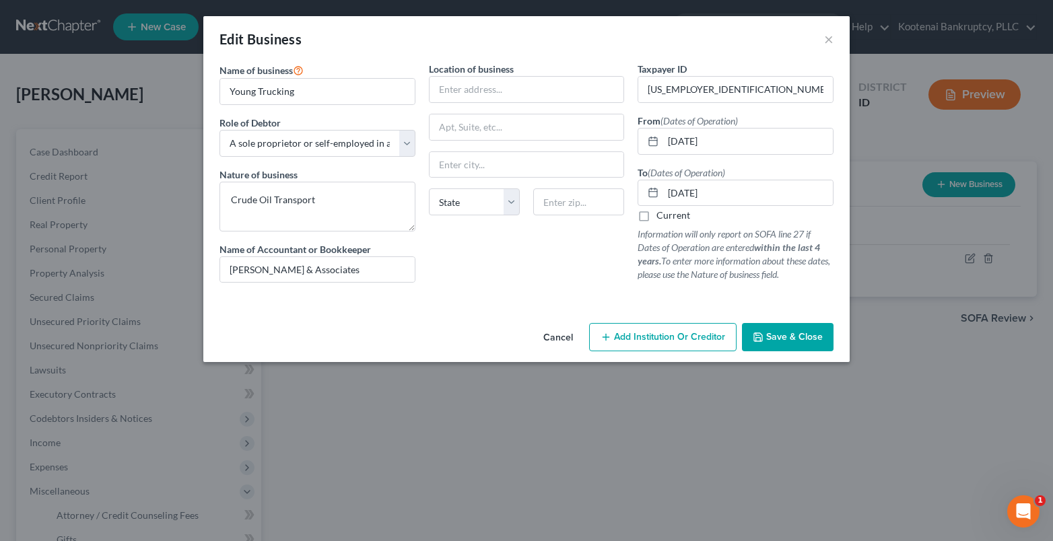
click at [819, 340] on span "Save & Close" at bounding box center [794, 336] width 57 height 11
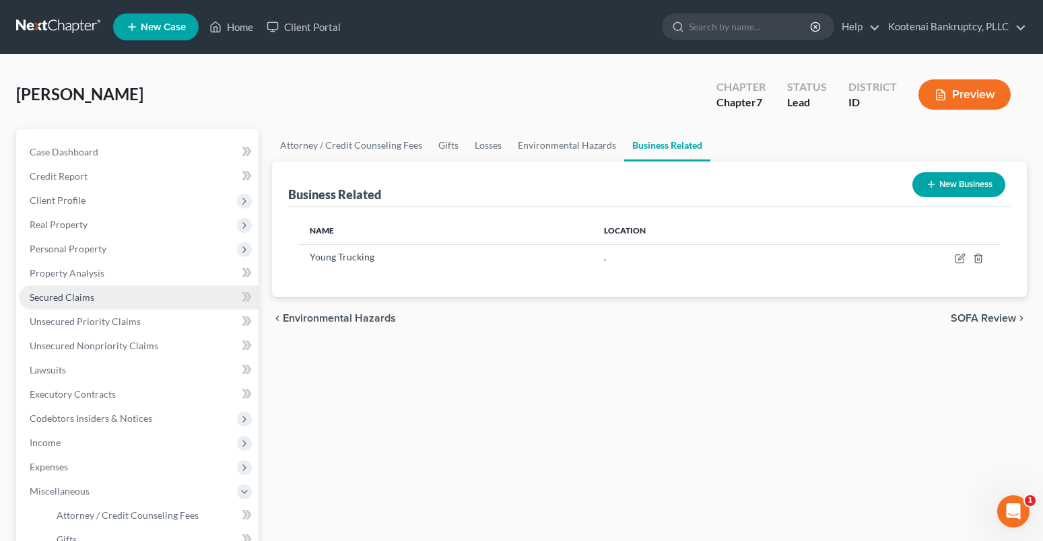
drag, startPoint x: 46, startPoint y: 237, endPoint x: 130, endPoint y: 288, distance: 98.5
click at [46, 237] on span "Personal Property" at bounding box center [139, 249] width 240 height 24
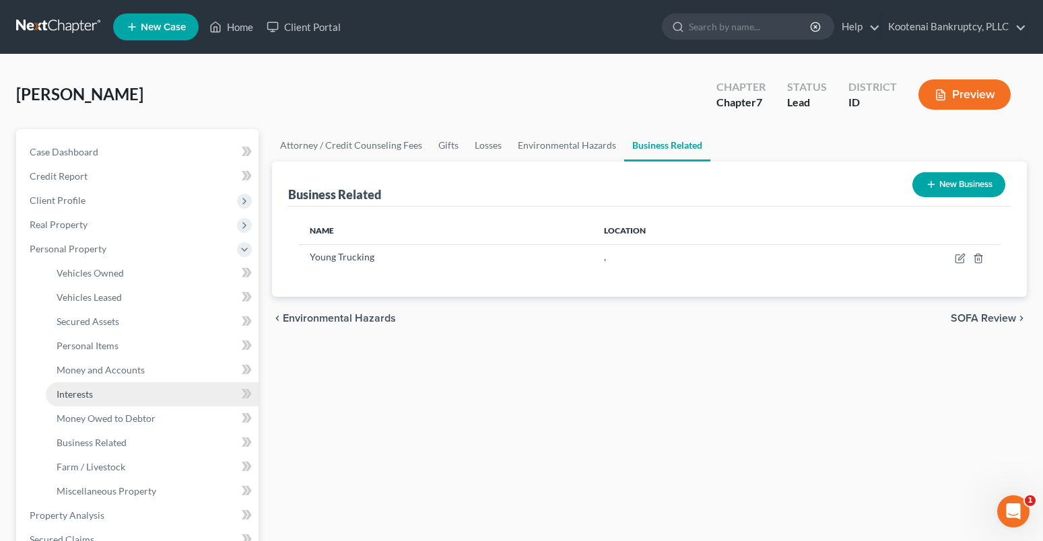
click at [77, 395] on span "Interests" at bounding box center [75, 393] width 36 height 11
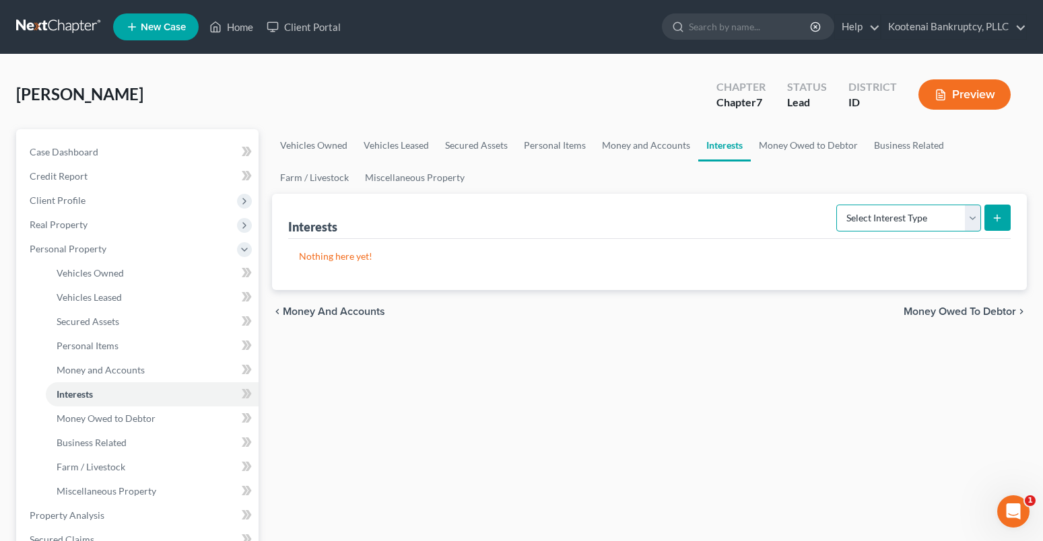
click at [973, 218] on select "Select Interest Type 401K Annuity Bond Education IRA Government Bond Government…" at bounding box center [908, 218] width 145 height 27
select select "term_life_insurance"
click at [837, 205] on select "Select Interest Type 401K Annuity Bond Education IRA Government Bond Government…" at bounding box center [908, 218] width 145 height 27
click at [998, 215] on icon "submit" at bounding box center [997, 218] width 11 height 11
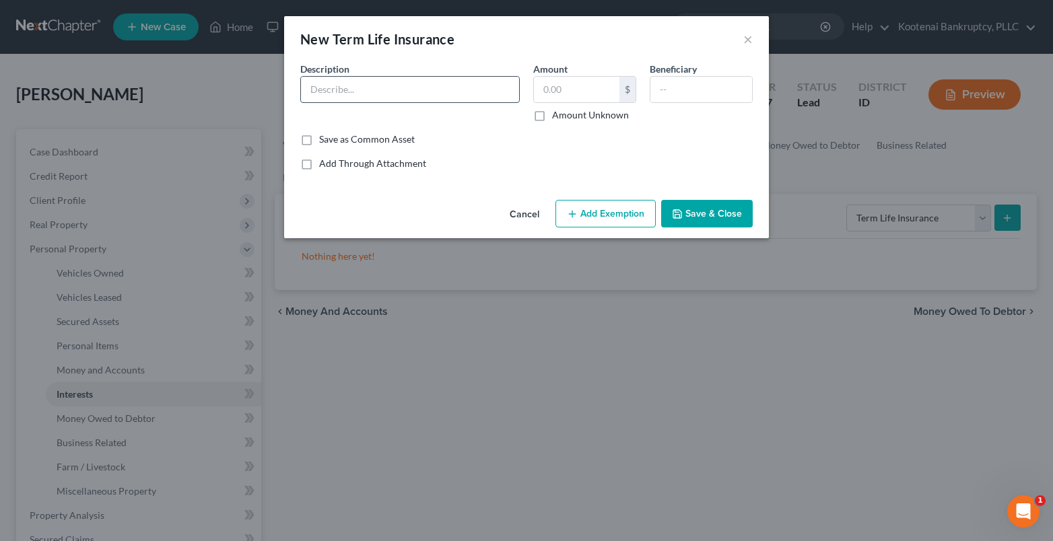
click at [339, 88] on input "text" at bounding box center [410, 90] width 218 height 26
type input "TruStage Accidental Death and Dismemberment"
click at [579, 96] on input "text" at bounding box center [576, 90] width 85 height 26
type input "0"
click at [614, 219] on button "Add Exemption" at bounding box center [605, 214] width 100 height 28
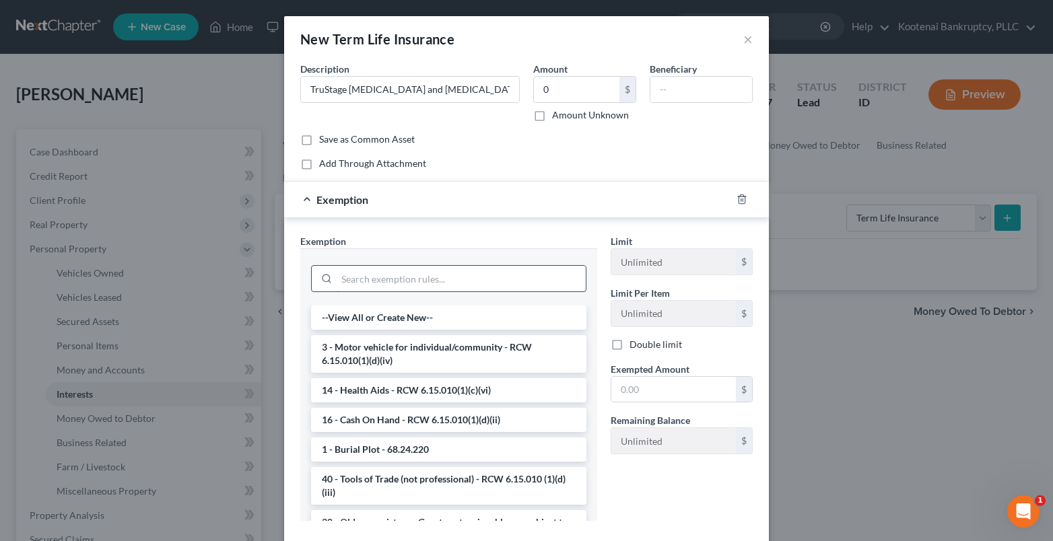
click at [337, 279] on input "search" at bounding box center [461, 279] width 249 height 26
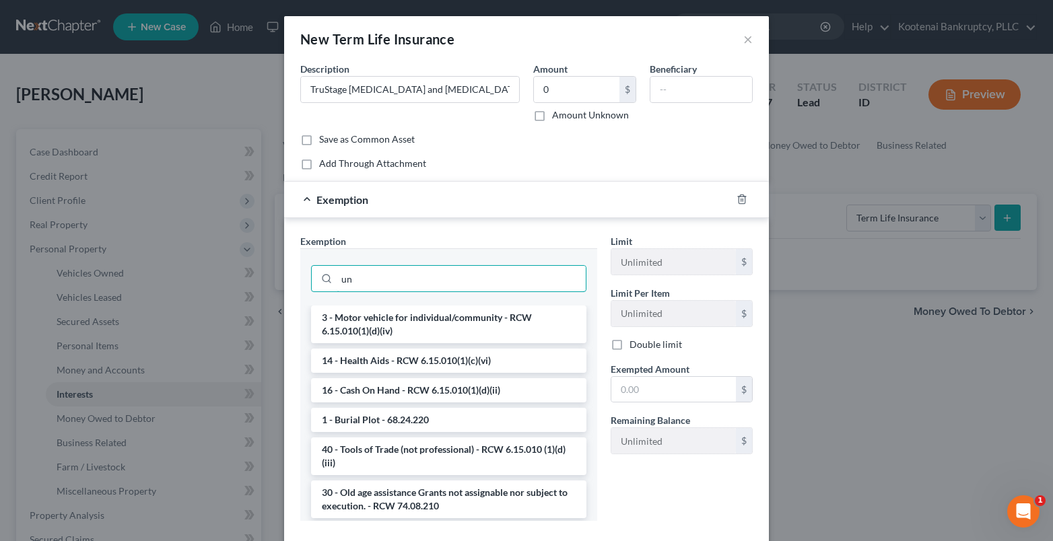
type input "u"
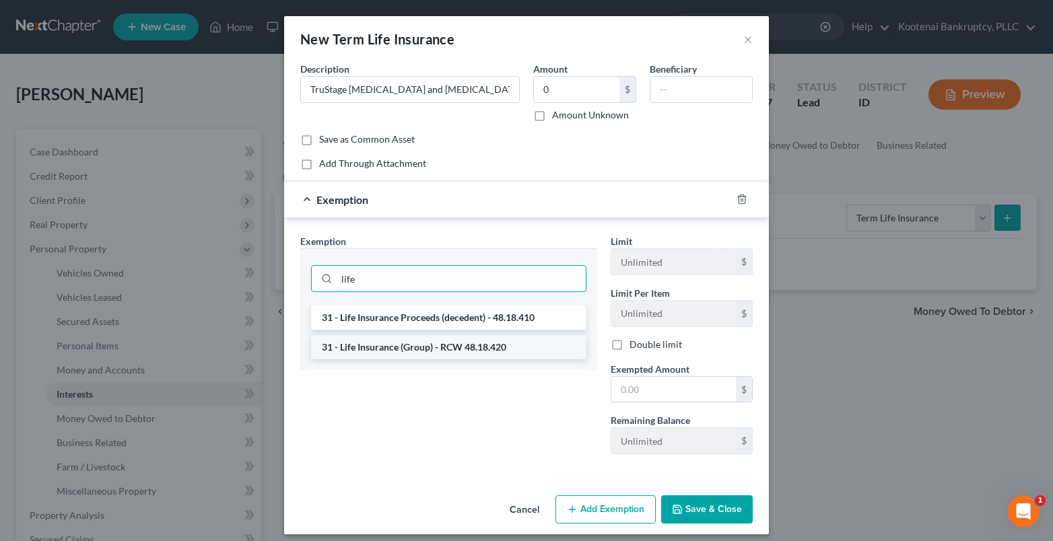
type input "life"
click at [409, 350] on li "31 - Life Insurance (Group) - RCW 48.18.420" at bounding box center [448, 347] width 275 height 24
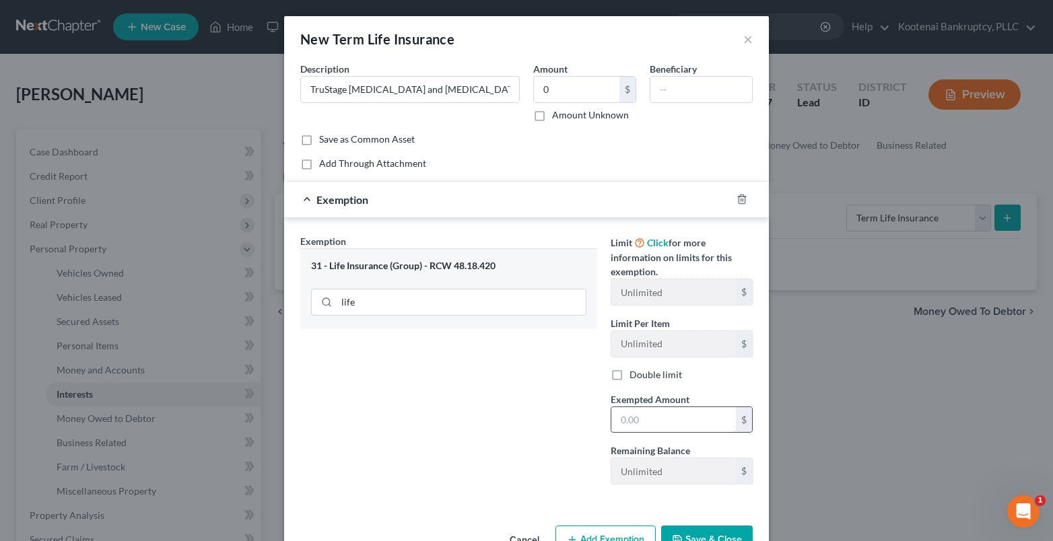
drag, startPoint x: 624, startPoint y: 419, endPoint x: 618, endPoint y: 423, distance: 6.9
click at [624, 419] on input "text" at bounding box center [673, 420] width 125 height 26
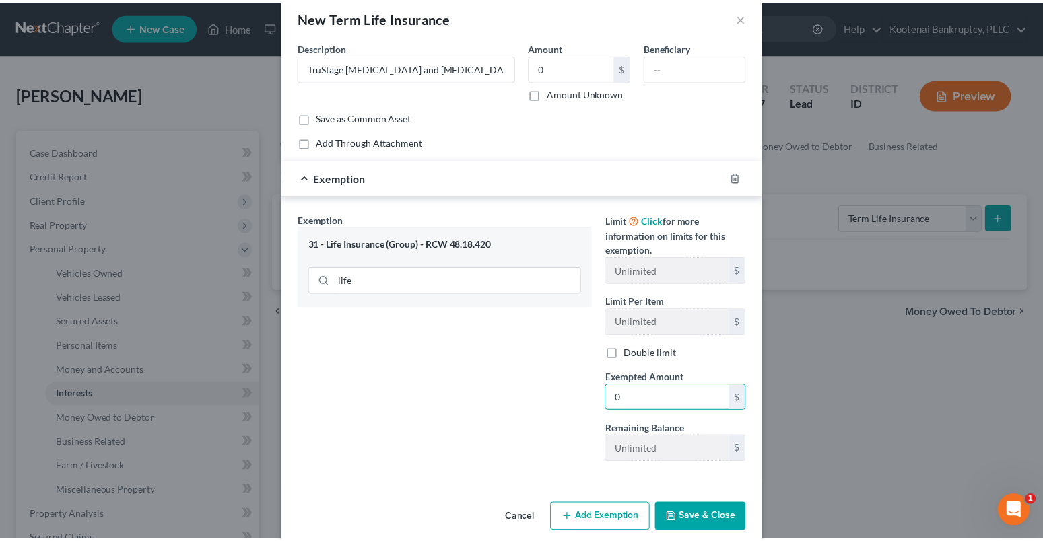
scroll to position [40, 0]
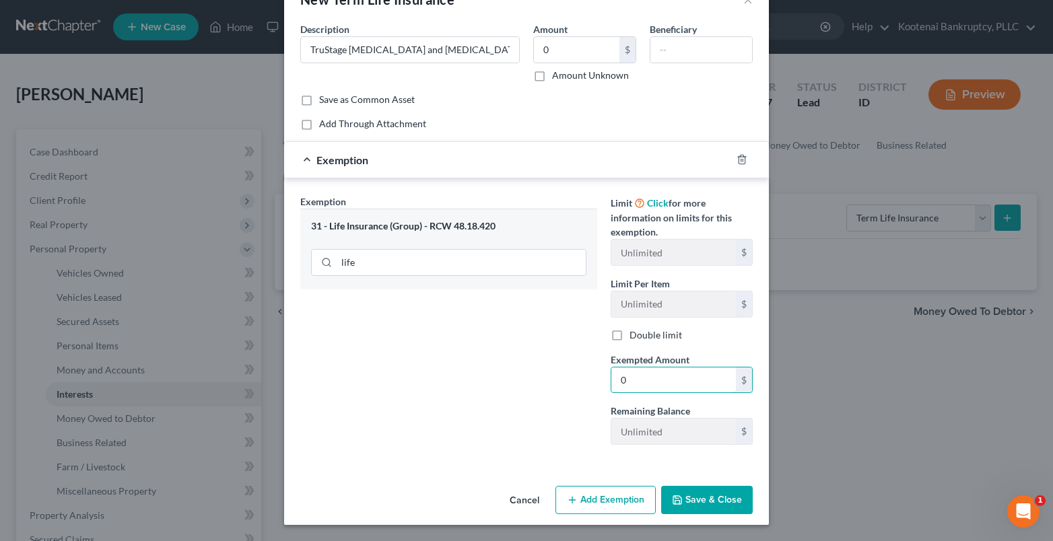
type input "0"
click at [691, 498] on button "Save & Close" at bounding box center [707, 500] width 92 height 28
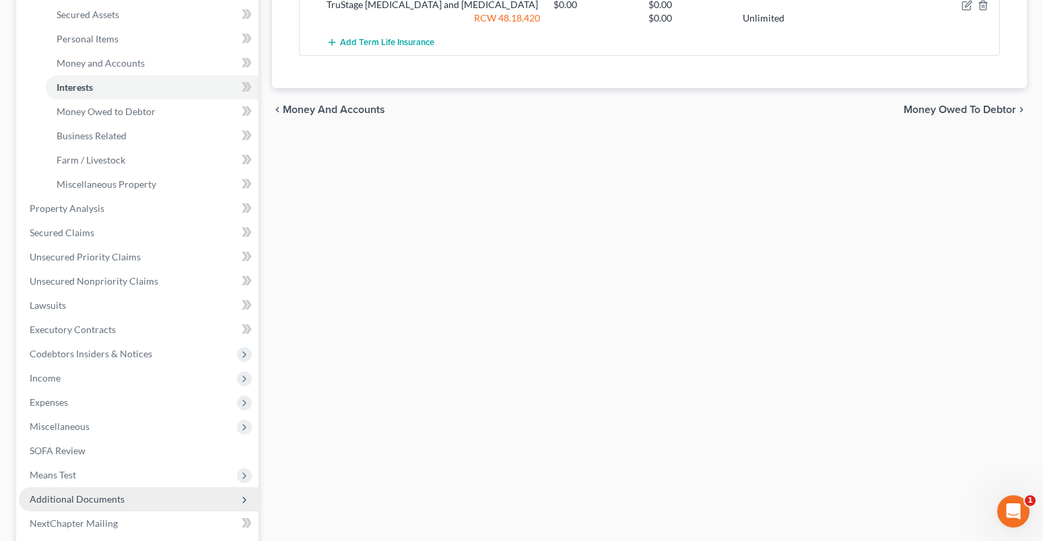
scroll to position [404, 0]
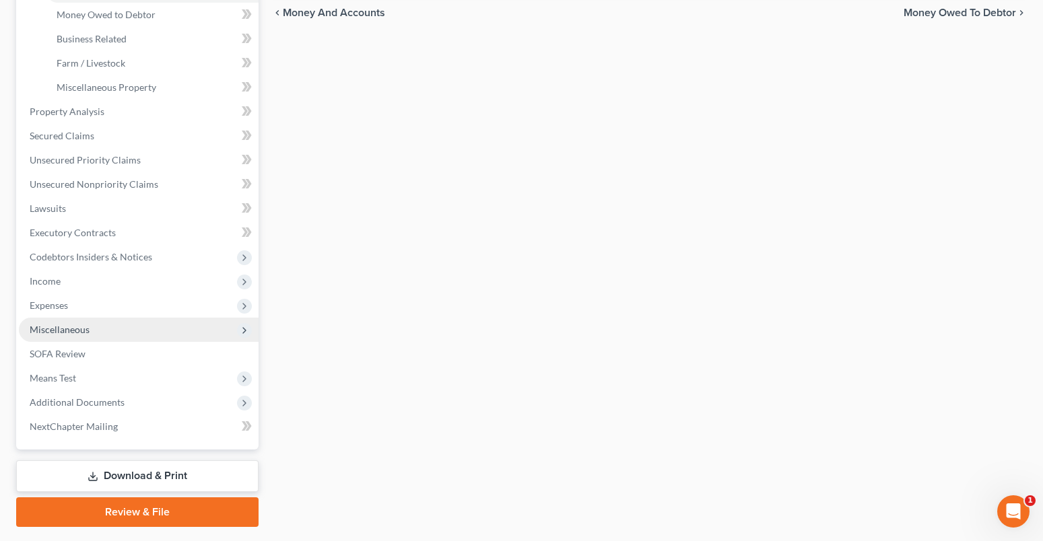
click at [66, 338] on span "Miscellaneous" at bounding box center [139, 330] width 240 height 24
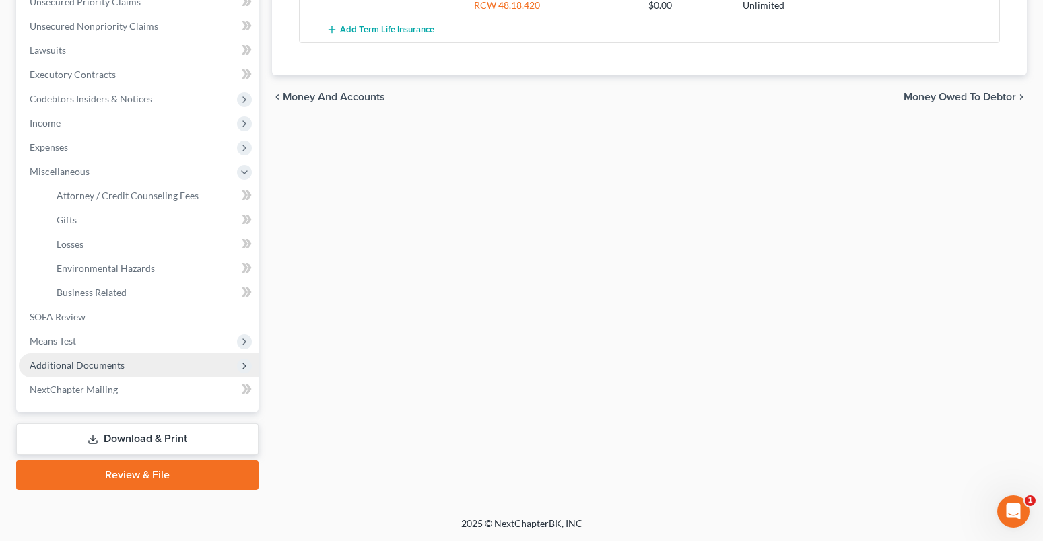
scroll to position [320, 0]
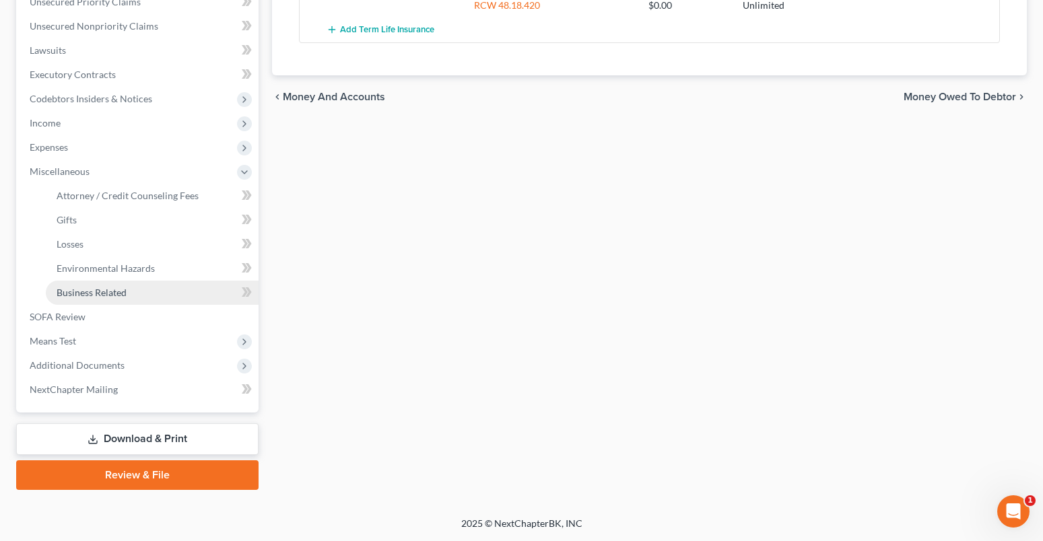
click at [108, 293] on span "Business Related" at bounding box center [92, 292] width 70 height 11
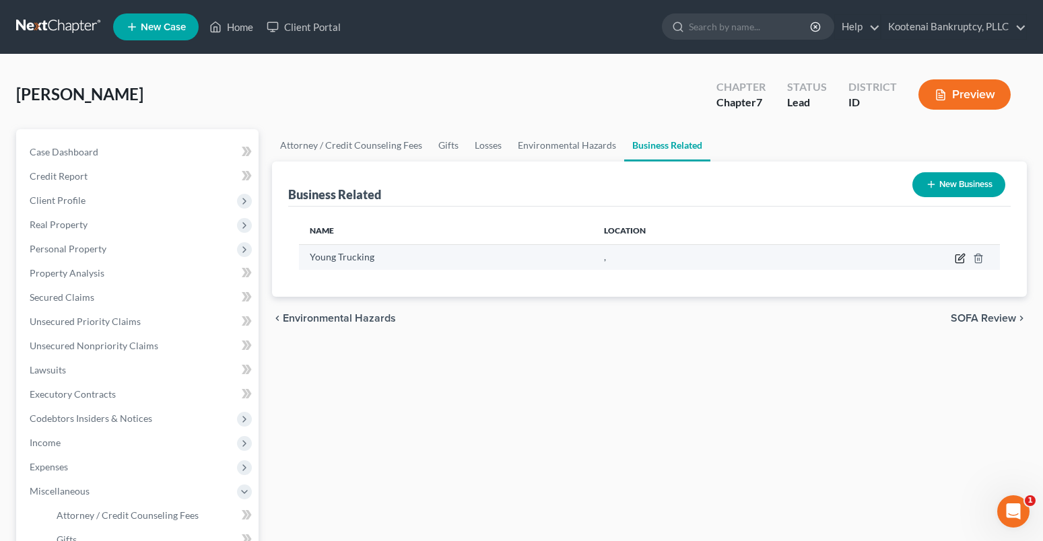
click at [957, 259] on icon "button" at bounding box center [960, 258] width 11 height 11
select select "sole_proprietor"
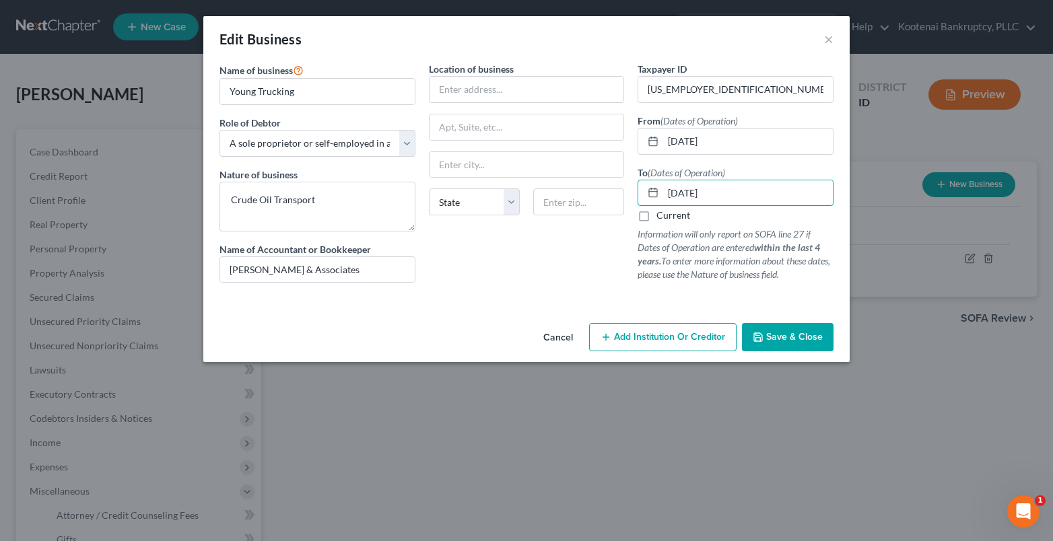
drag, startPoint x: 738, startPoint y: 197, endPoint x: 647, endPoint y: 207, distance: 91.5
click at [651, 207] on div "To (Dates of Operation) 08/01/2022 Current Information will only report on SOFA…" at bounding box center [736, 224] width 196 height 116
type input "09/28/2021"
click at [801, 335] on span "Save & Close" at bounding box center [794, 336] width 57 height 11
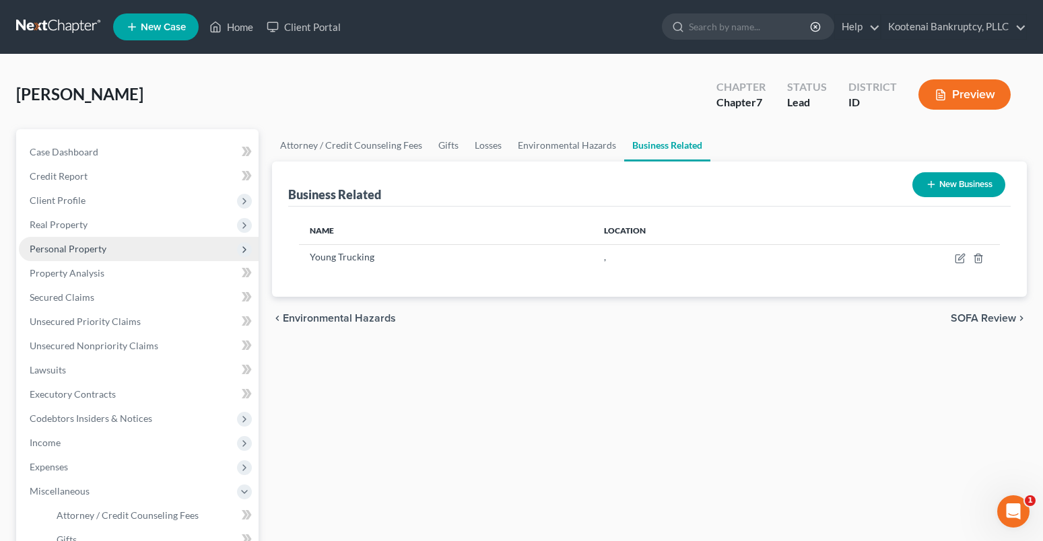
drag, startPoint x: 53, startPoint y: 203, endPoint x: 81, endPoint y: 247, distance: 52.1
click at [53, 203] on span "Client Profile" at bounding box center [58, 200] width 56 height 11
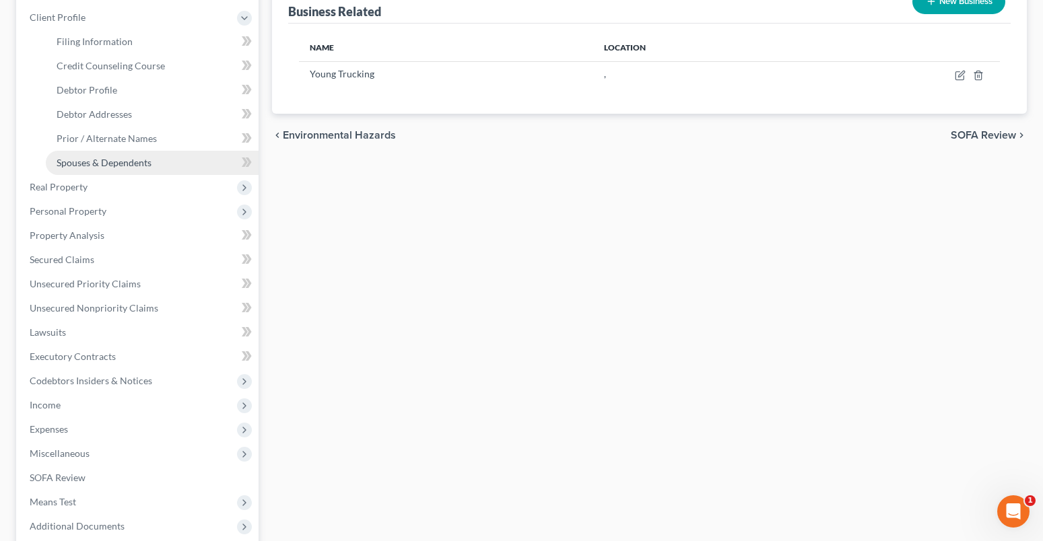
scroll to position [202, 0]
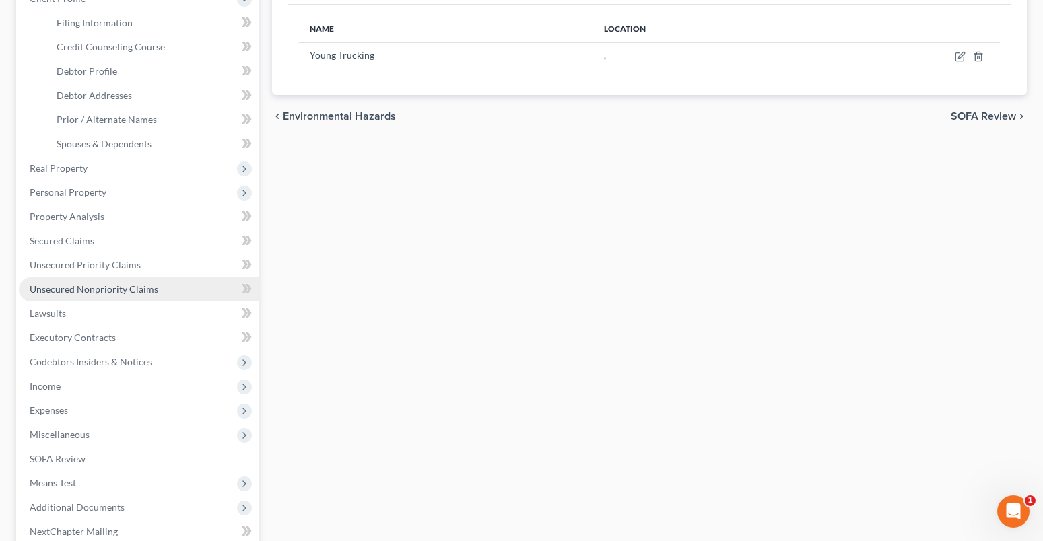
drag, startPoint x: 46, startPoint y: 191, endPoint x: 121, endPoint y: 295, distance: 127.4
click at [46, 191] on span "Personal Property" at bounding box center [68, 191] width 77 height 11
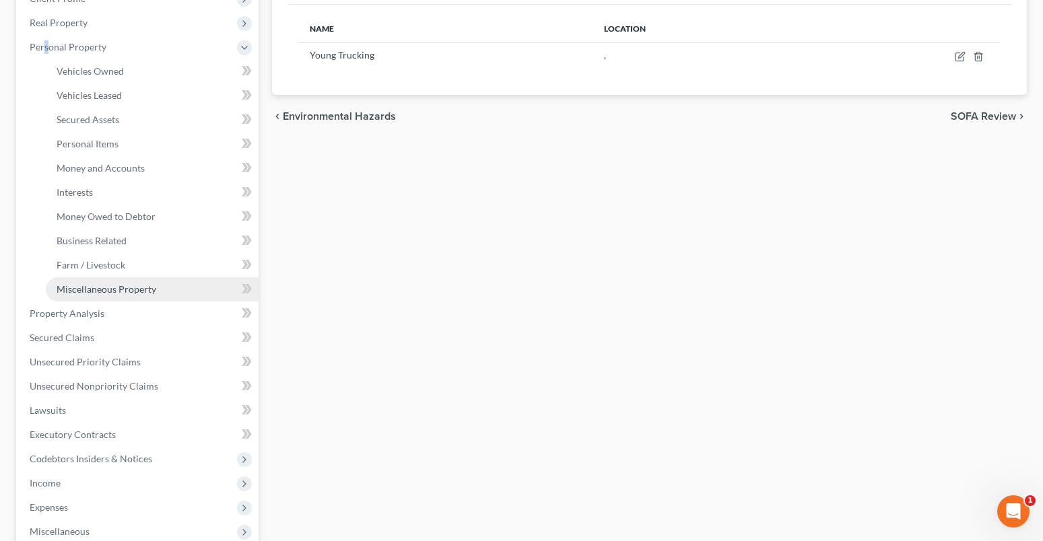
click at [83, 287] on span "Miscellaneous Property" at bounding box center [107, 288] width 100 height 11
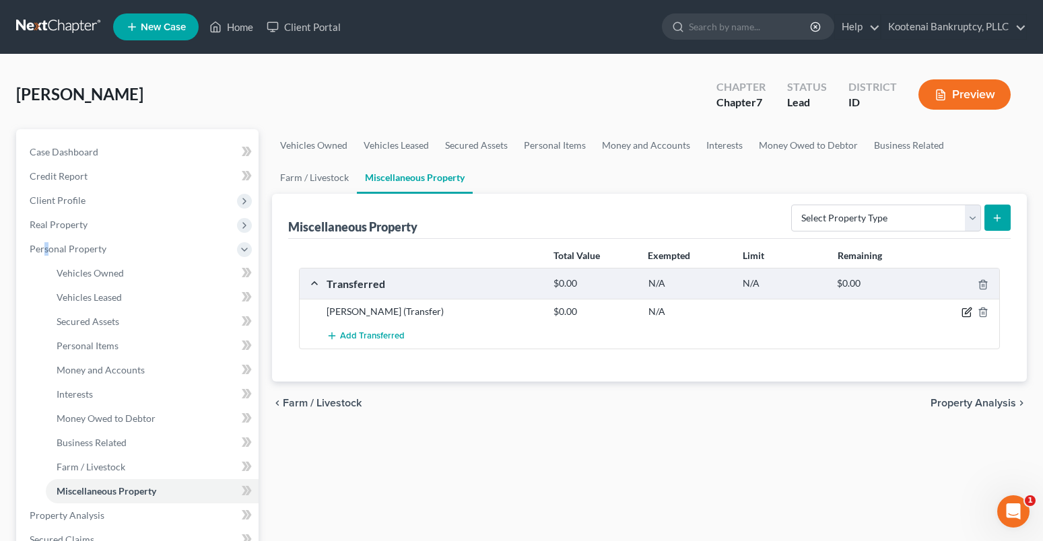
click at [968, 311] on icon "button" at bounding box center [966, 312] width 11 height 11
select select "Ordinary (within 2 years)"
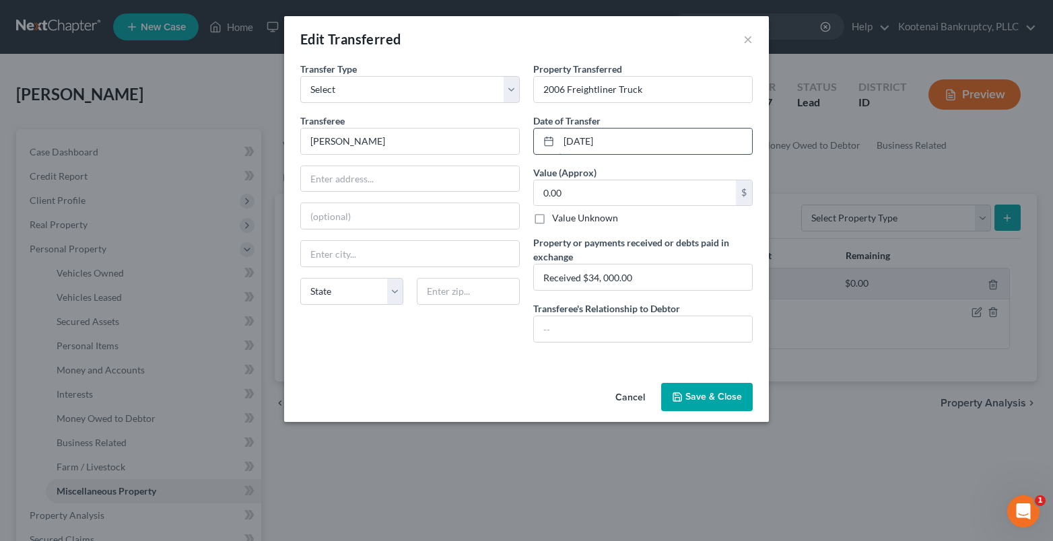
drag, startPoint x: 628, startPoint y: 140, endPoint x: 549, endPoint y: 156, distance: 80.3
click at [544, 152] on div "01/01/1980" at bounding box center [642, 141] width 219 height 27
type input "12/01/2021"
click at [350, 180] on input "text" at bounding box center [410, 179] width 218 height 26
type input "Unknown"
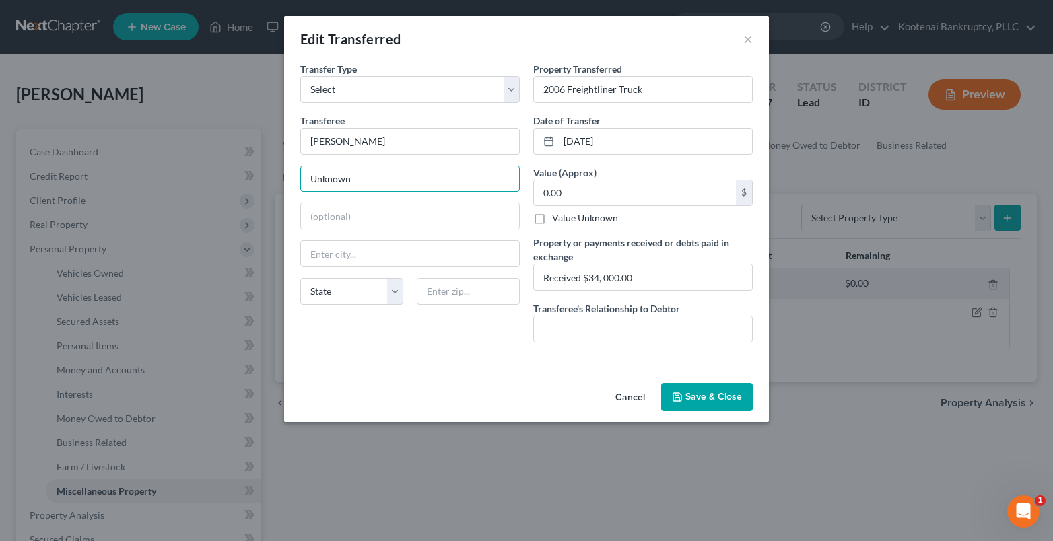
click at [552, 219] on label "Value Unknown" at bounding box center [585, 217] width 66 height 13
click at [557, 219] on input "Value Unknown" at bounding box center [561, 215] width 9 height 9
checkbox input "true"
click at [704, 390] on button "Save & Close" at bounding box center [707, 397] width 92 height 28
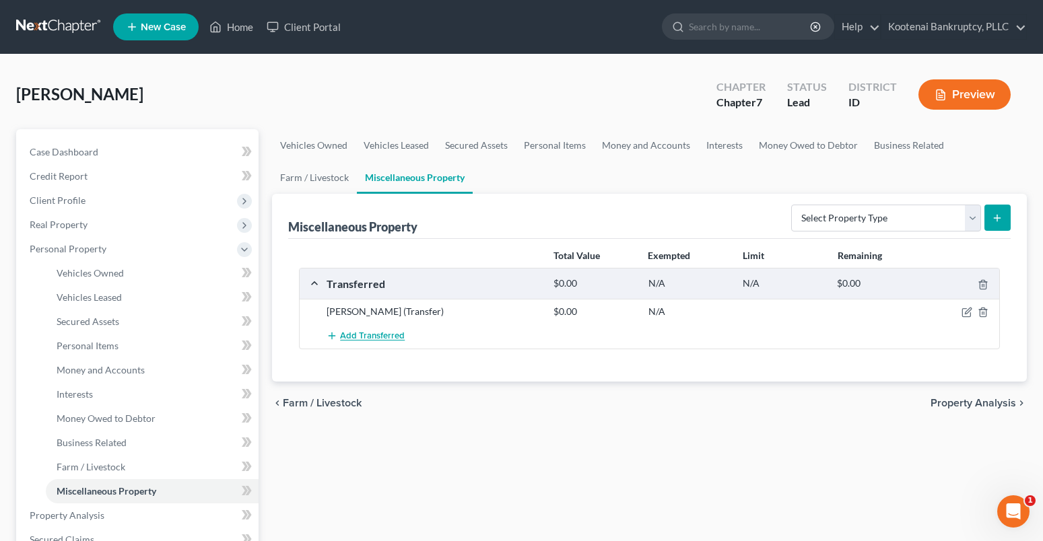
click at [371, 331] on span "Add Transferred" at bounding box center [372, 336] width 65 height 11
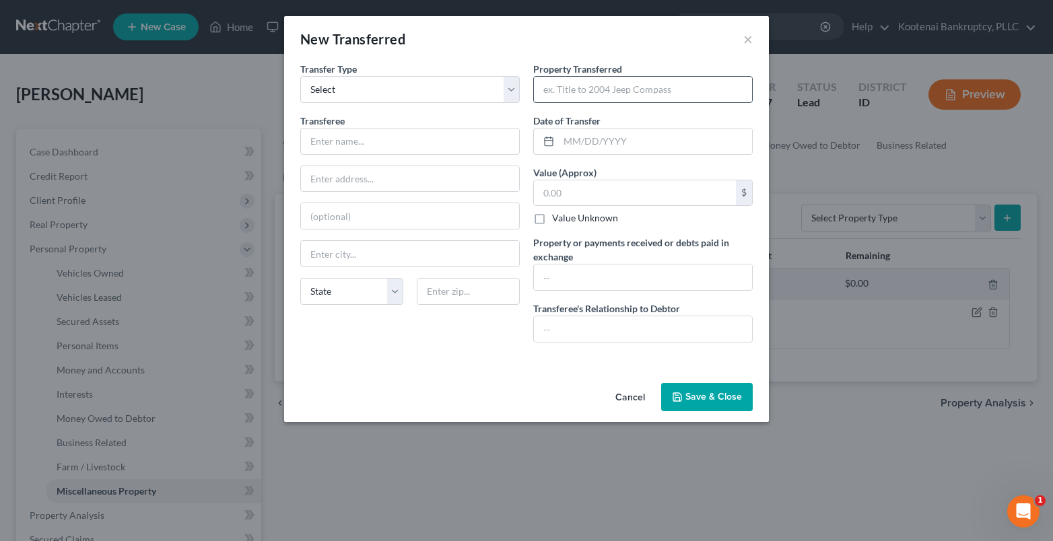
click at [563, 88] on input "text" at bounding box center [643, 90] width 218 height 26
type input "2006 Freightliner 1258"
click at [569, 138] on input "text" at bounding box center [655, 142] width 193 height 26
type input "12/03/2021"
drag, startPoint x: 633, startPoint y: 402, endPoint x: 699, endPoint y: 380, distance: 68.8
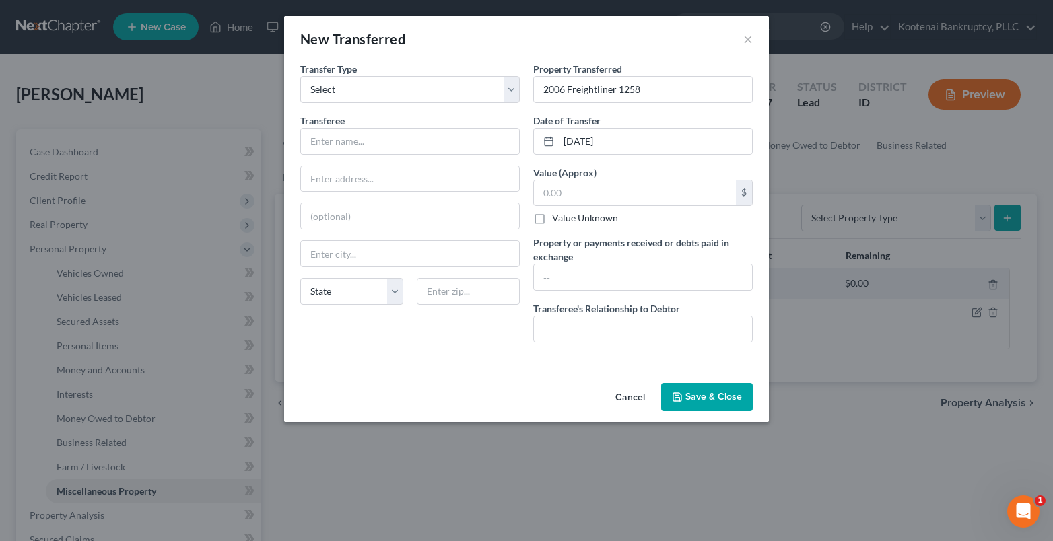
click at [633, 401] on button "Cancel" at bounding box center [630, 397] width 51 height 27
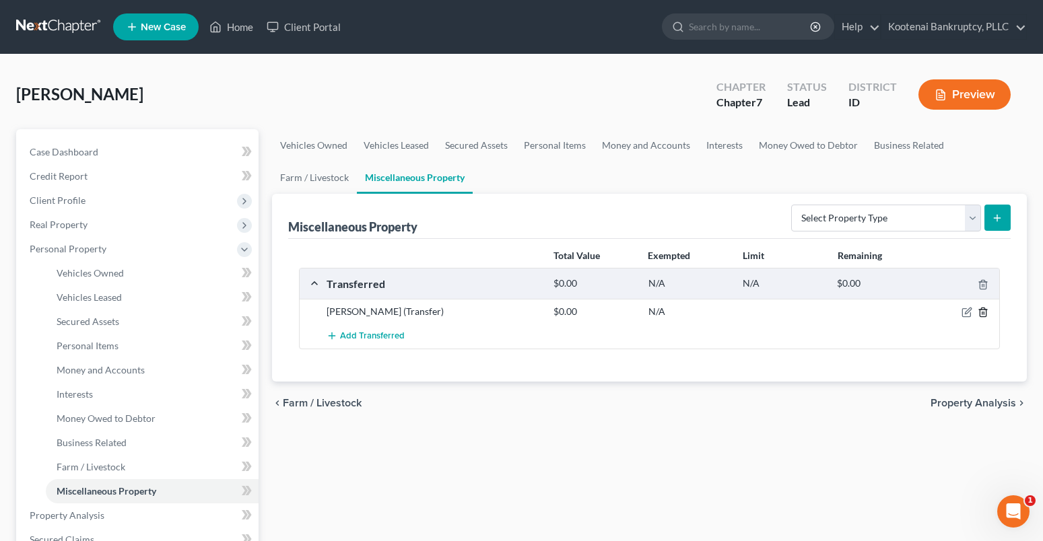
click at [982, 308] on icon "button" at bounding box center [983, 312] width 6 height 9
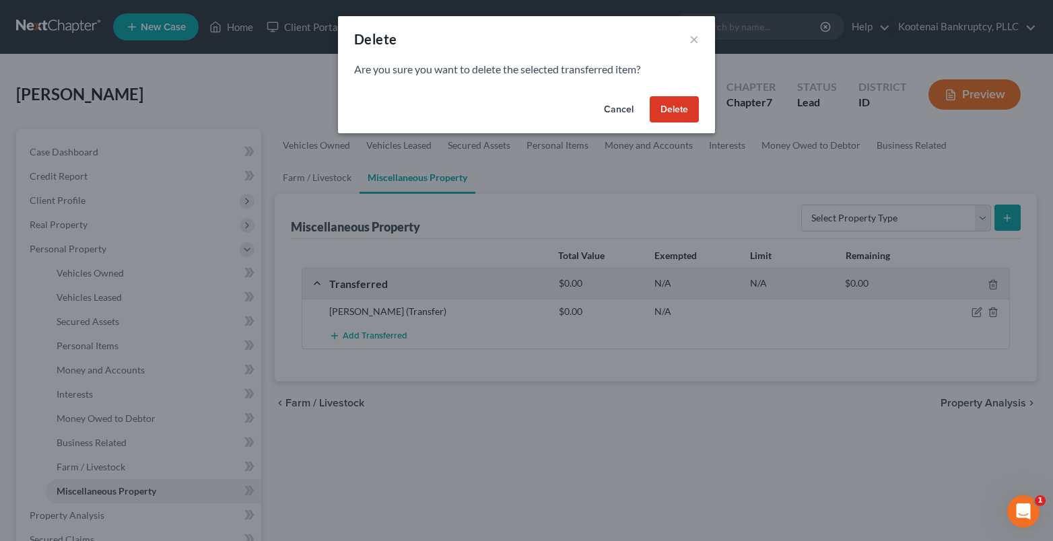
drag, startPoint x: 686, startPoint y: 110, endPoint x: 765, endPoint y: 131, distance: 81.5
click at [686, 111] on button "Delete" at bounding box center [674, 109] width 49 height 27
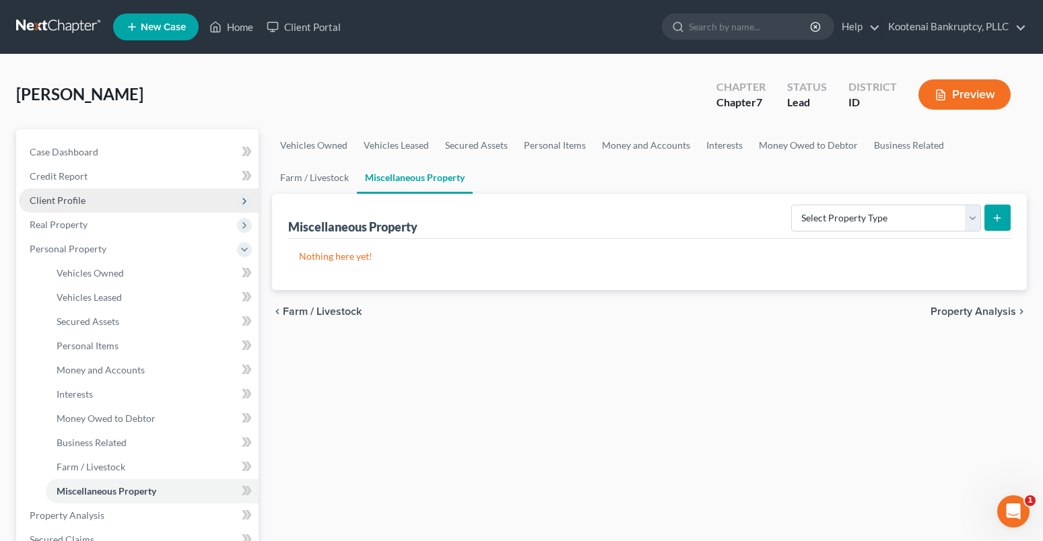
click at [57, 197] on span "Client Profile" at bounding box center [58, 200] width 56 height 11
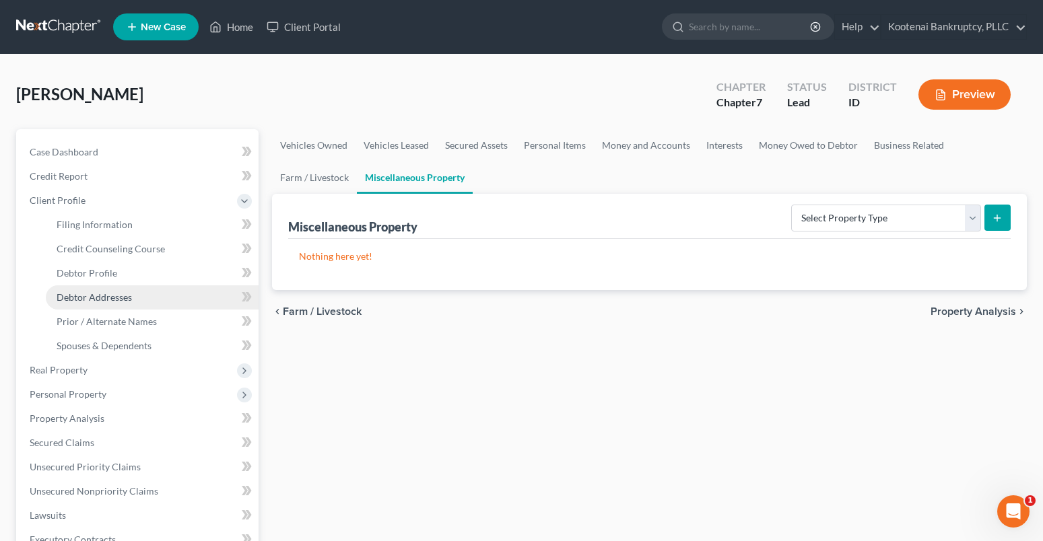
click at [91, 301] on span "Debtor Addresses" at bounding box center [94, 296] width 75 height 11
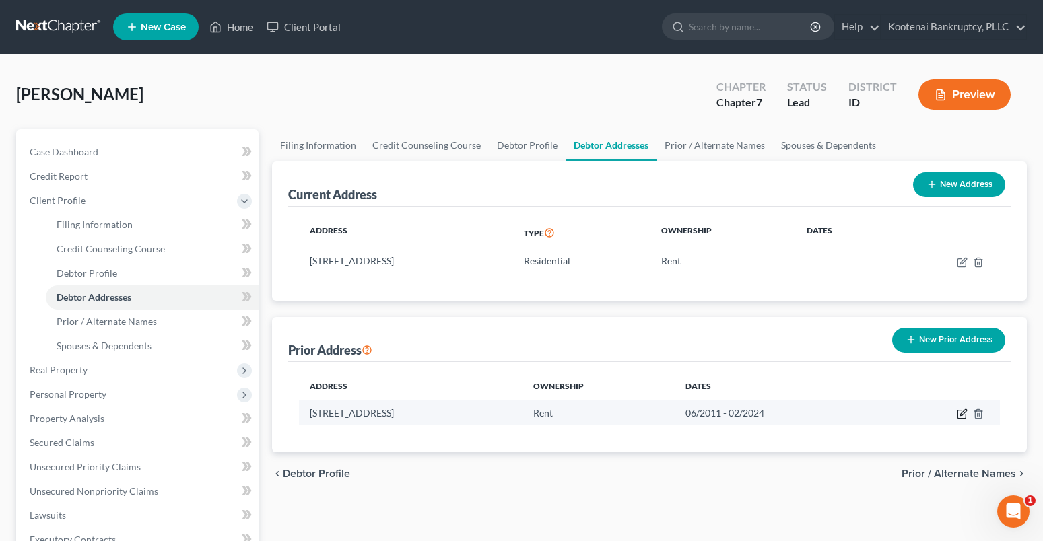
click at [963, 414] on icon "button" at bounding box center [962, 414] width 11 height 11
select select "50"
select select "31"
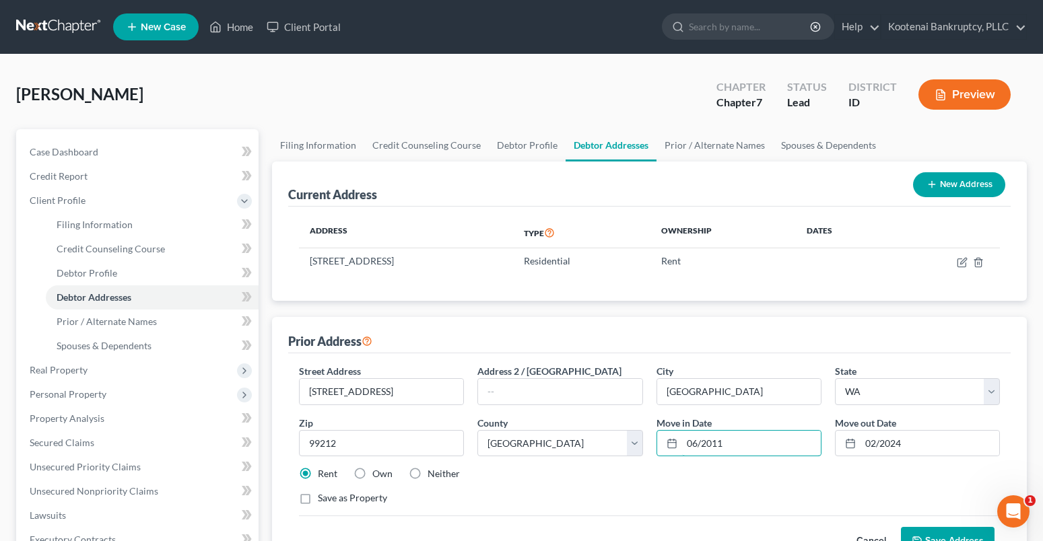
drag, startPoint x: 732, startPoint y: 447, endPoint x: 654, endPoint y: 446, distance: 78.8
click at [684, 448] on input "06/2011" at bounding box center [751, 444] width 139 height 26
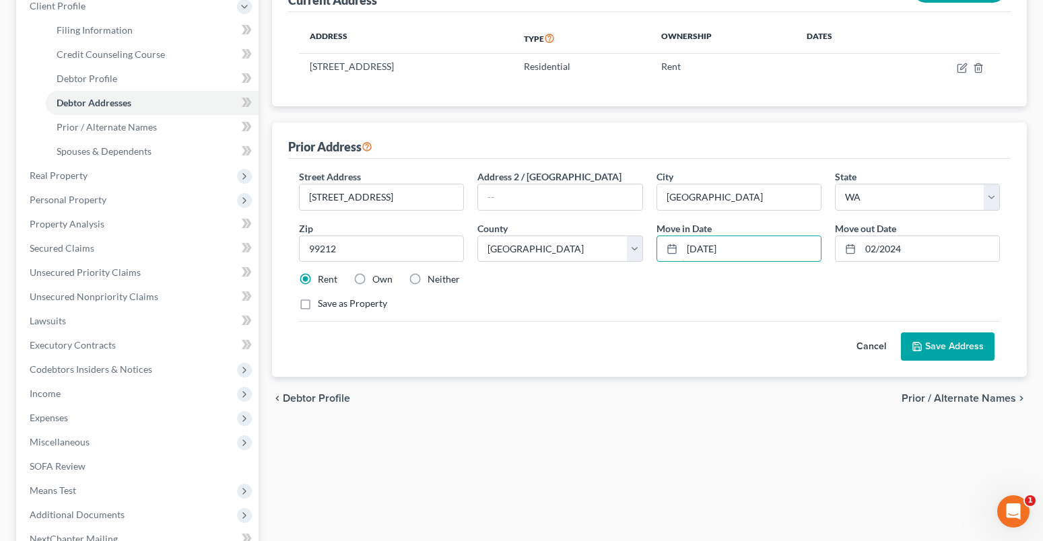
scroll to position [344, 0]
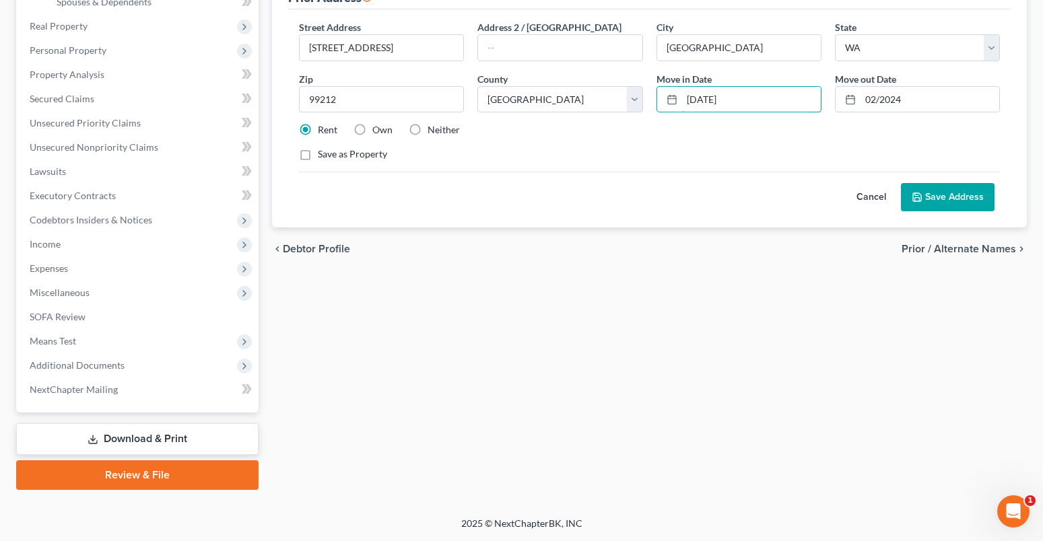
type input "03/10/2021"
click at [963, 194] on button "Save Address" at bounding box center [948, 197] width 94 height 28
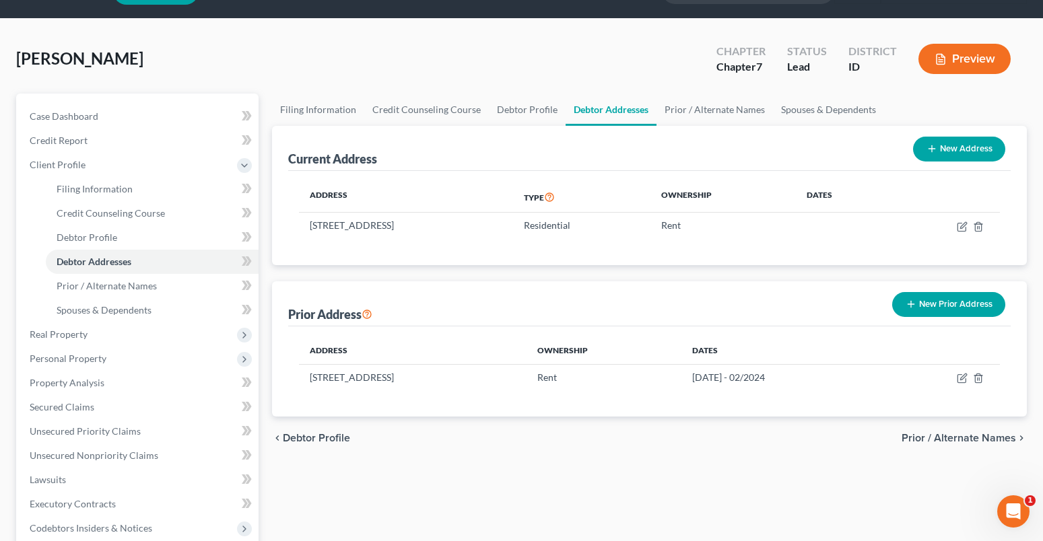
scroll to position [0, 0]
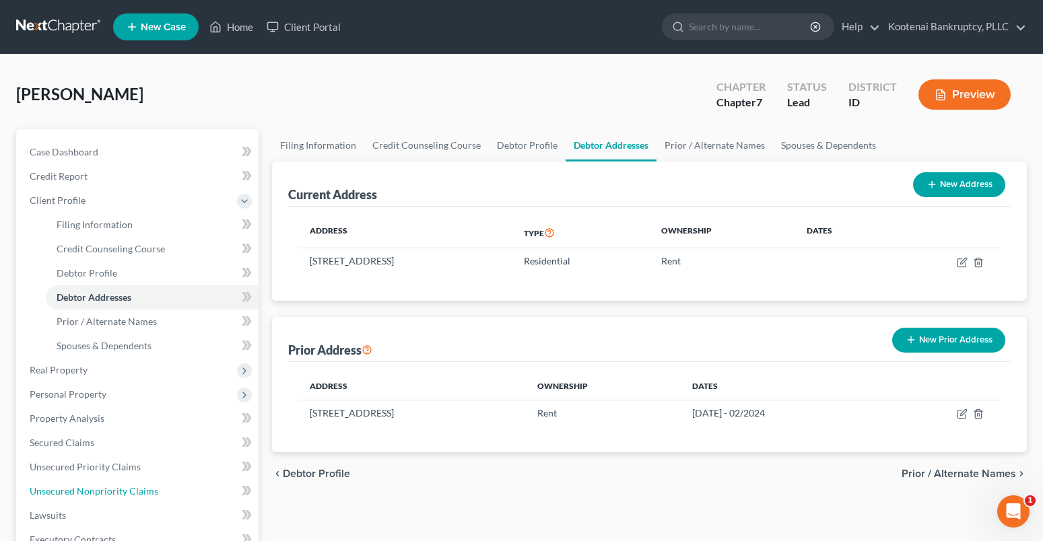
drag, startPoint x: 82, startPoint y: 498, endPoint x: 3, endPoint y: 462, distance: 86.7
click at [82, 498] on link "Unsecured Nonpriority Claims" at bounding box center [139, 491] width 240 height 24
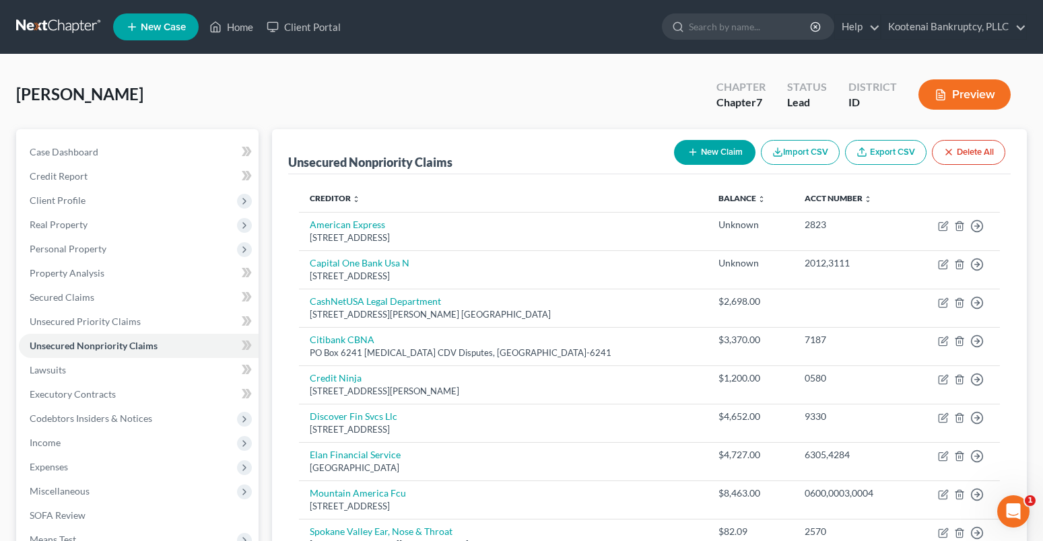
click at [745, 153] on button "New Claim" at bounding box center [714, 152] width 81 height 25
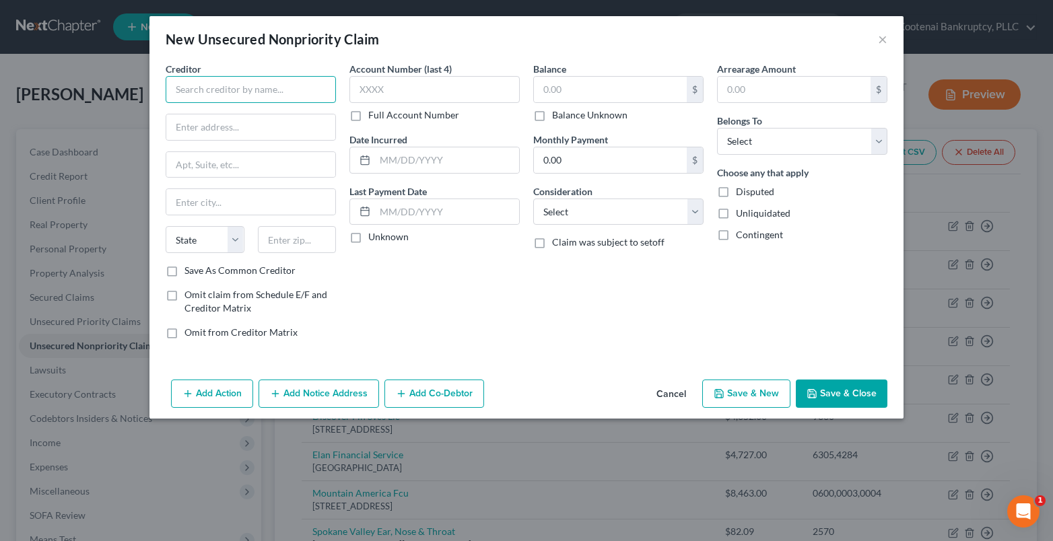
click at [198, 95] on input "text" at bounding box center [251, 89] width 170 height 27
type input "National Debt Relief"
drag, startPoint x: 351, startPoint y: 234, endPoint x: 404, endPoint y: 231, distance: 52.6
click at [368, 235] on label "Unknown" at bounding box center [388, 236] width 40 height 13
click at [374, 235] on input "Unknown" at bounding box center [378, 234] width 9 height 9
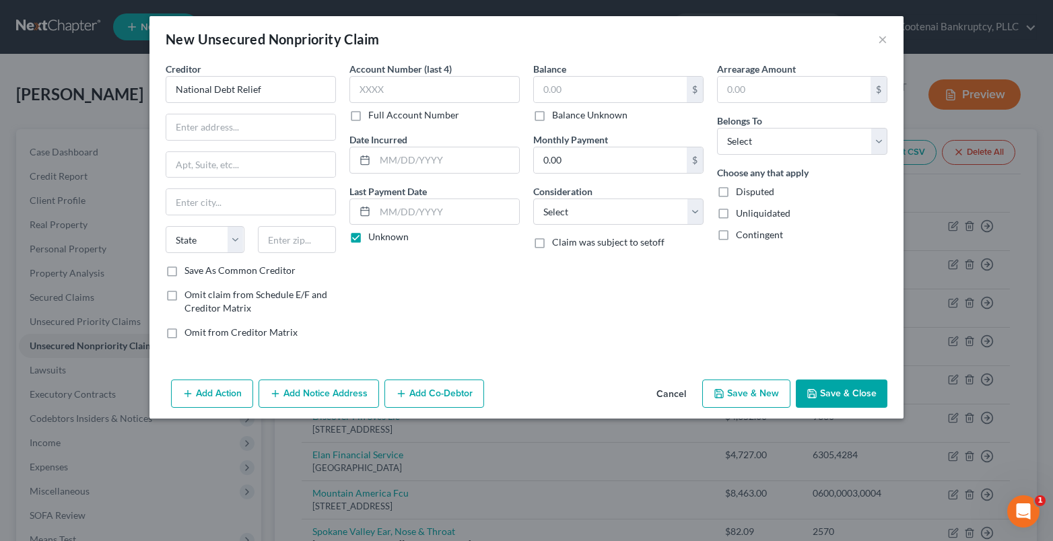
click at [368, 236] on label "Unknown" at bounding box center [388, 236] width 40 height 13
click at [374, 236] on input "Unknown" at bounding box center [378, 234] width 9 height 9
checkbox input "false"
click at [551, 214] on select "Select Cable / Satellite Services Collection Agency Credit Card Debt Debt Couns…" at bounding box center [618, 212] width 170 height 27
select select "16"
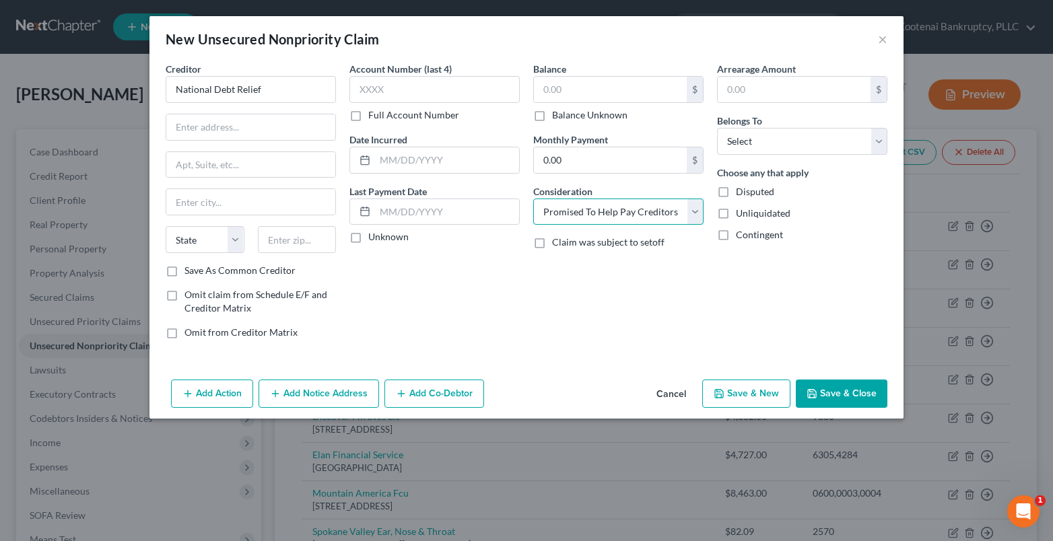
click at [533, 199] on select "Select Cable / Satellite Services Collection Agency Credit Card Debt Debt Couns…" at bounding box center [618, 212] width 170 height 27
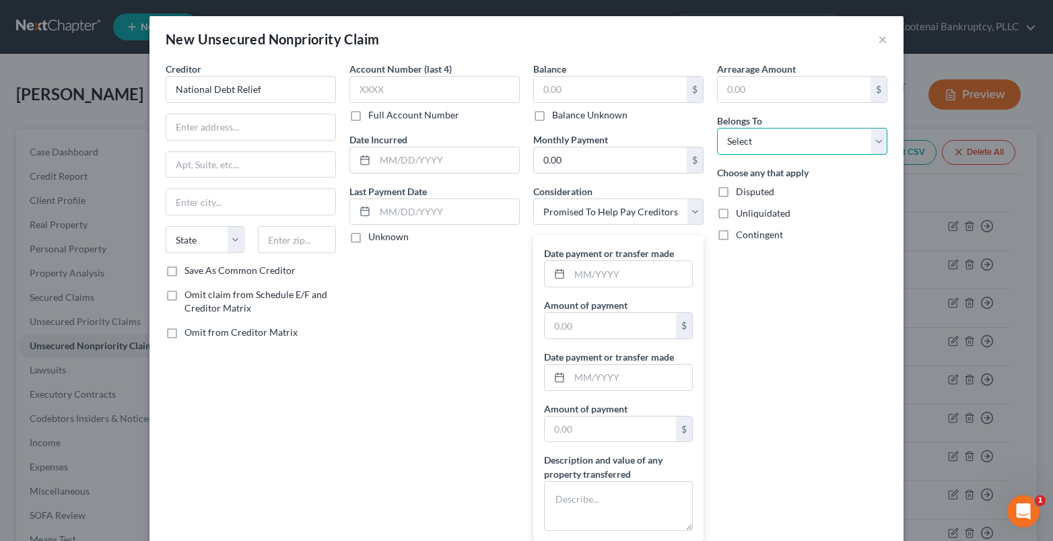
drag, startPoint x: 741, startPoint y: 145, endPoint x: 745, endPoint y: 153, distance: 9.0
click at [739, 145] on select "Select Debtor 1 Only Debtor 2 Only Debtor 1 And Debtor 2 Only At Least One Of T…" at bounding box center [802, 141] width 170 height 27
select select "0"
click at [717, 128] on select "Select Debtor 1 Only Debtor 2 Only Debtor 1 And Debtor 2 Only At Least One Of T…" at bounding box center [802, 141] width 170 height 27
click at [552, 116] on label "Balance Unknown" at bounding box center [589, 114] width 75 height 13
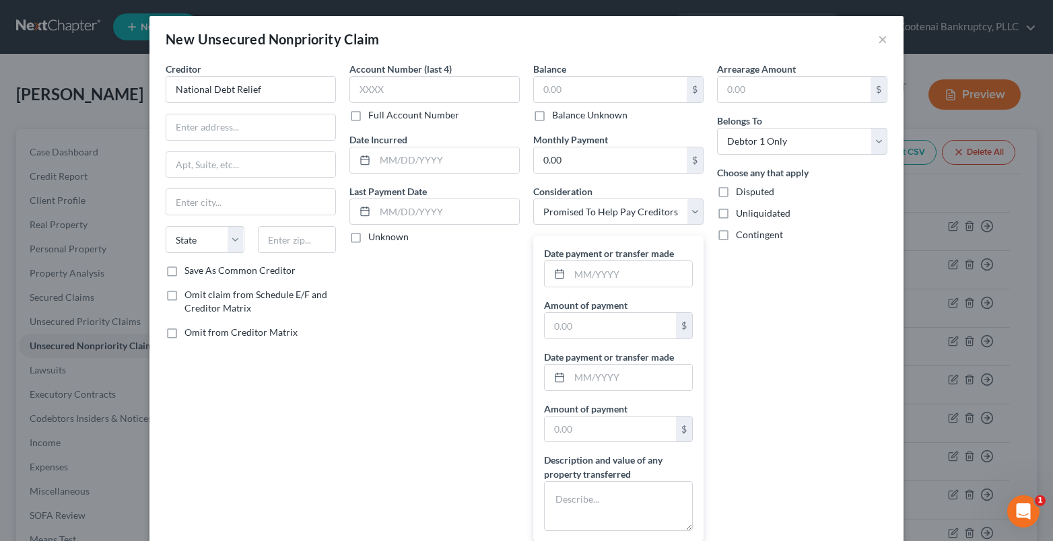
click at [557, 116] on input "Balance Unknown" at bounding box center [561, 112] width 9 height 9
checkbox input "true"
type input "0.00"
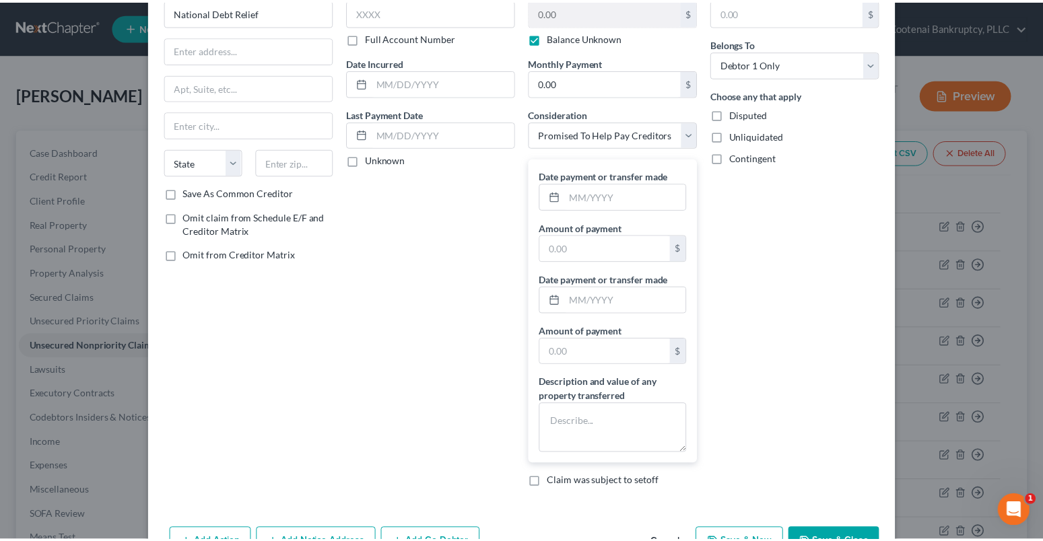
scroll to position [121, 0]
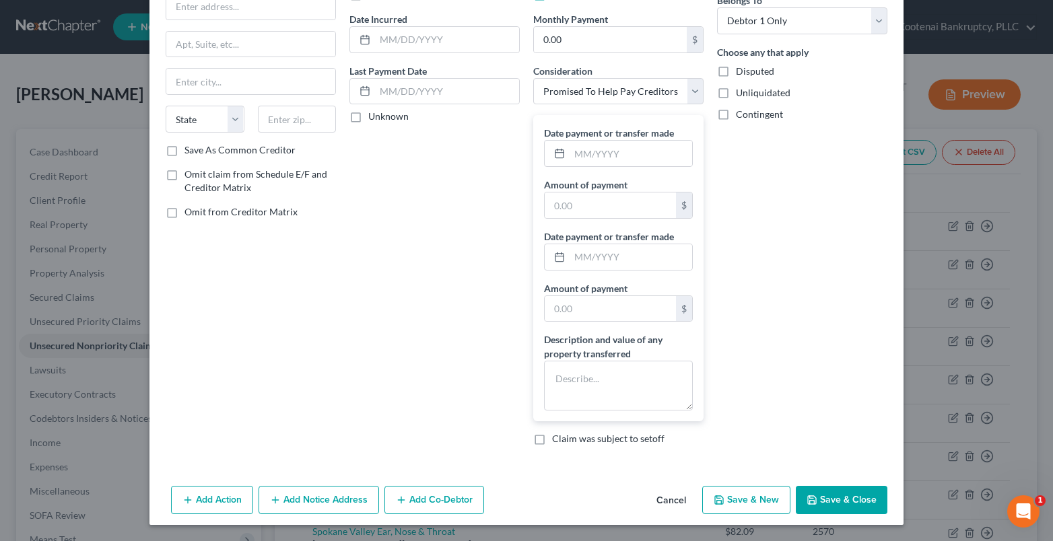
click at [827, 500] on button "Save & Close" at bounding box center [842, 500] width 92 height 28
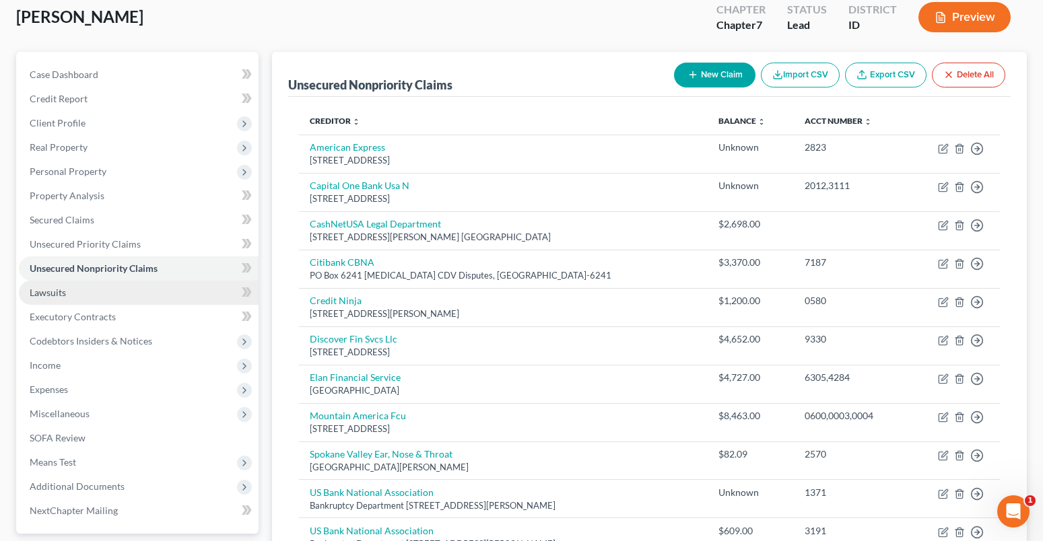
scroll to position [0, 0]
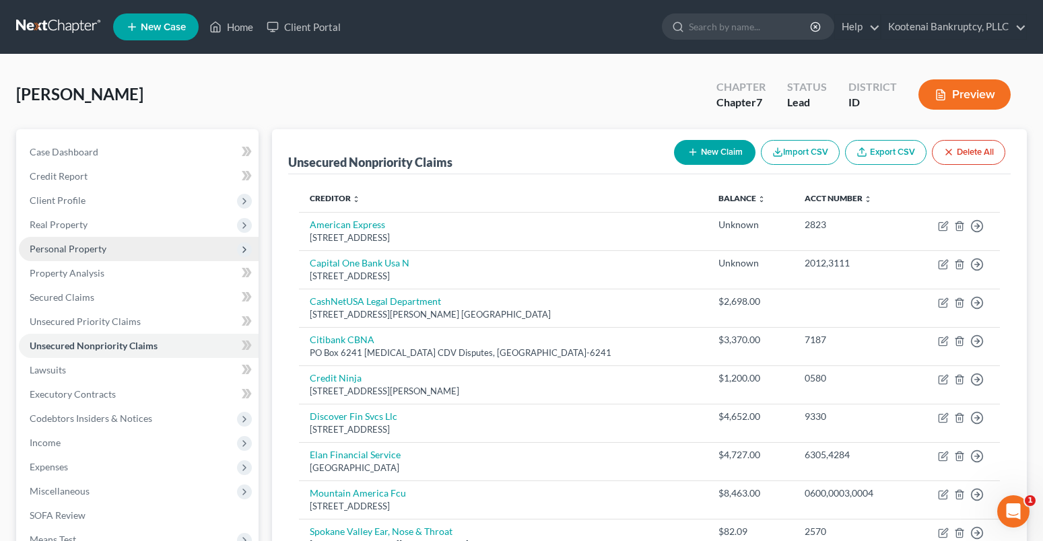
click at [57, 252] on span "Personal Property" at bounding box center [68, 248] width 77 height 11
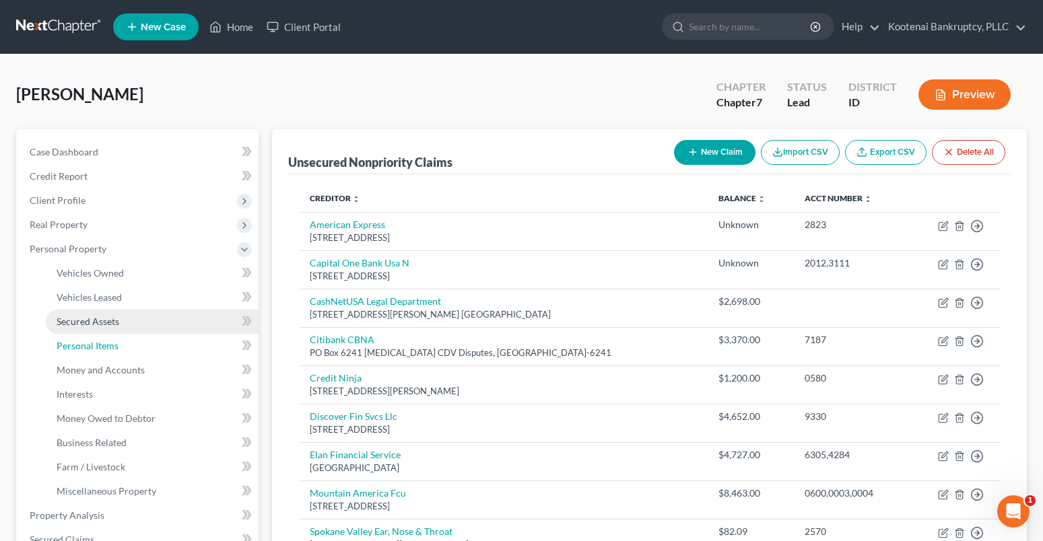
drag, startPoint x: 93, startPoint y: 351, endPoint x: 98, endPoint y: 318, distance: 33.4
click at [92, 351] on span "Personal Items" at bounding box center [88, 345] width 62 height 11
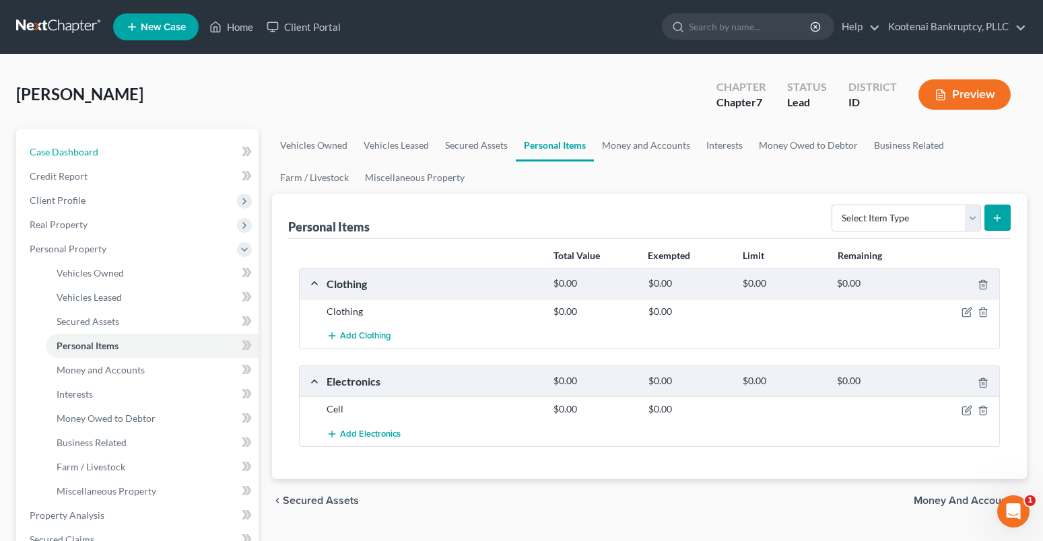
drag, startPoint x: 67, startPoint y: 155, endPoint x: 137, endPoint y: 118, distance: 79.2
click at [65, 156] on span "Case Dashboard" at bounding box center [64, 151] width 69 height 11
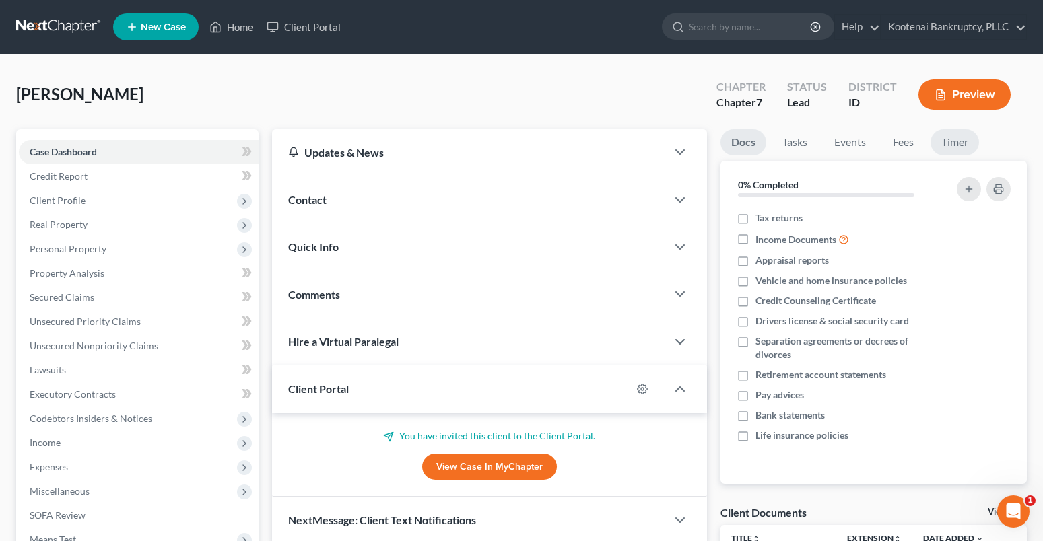
click at [949, 144] on link "Timer" at bounding box center [954, 142] width 48 height 26
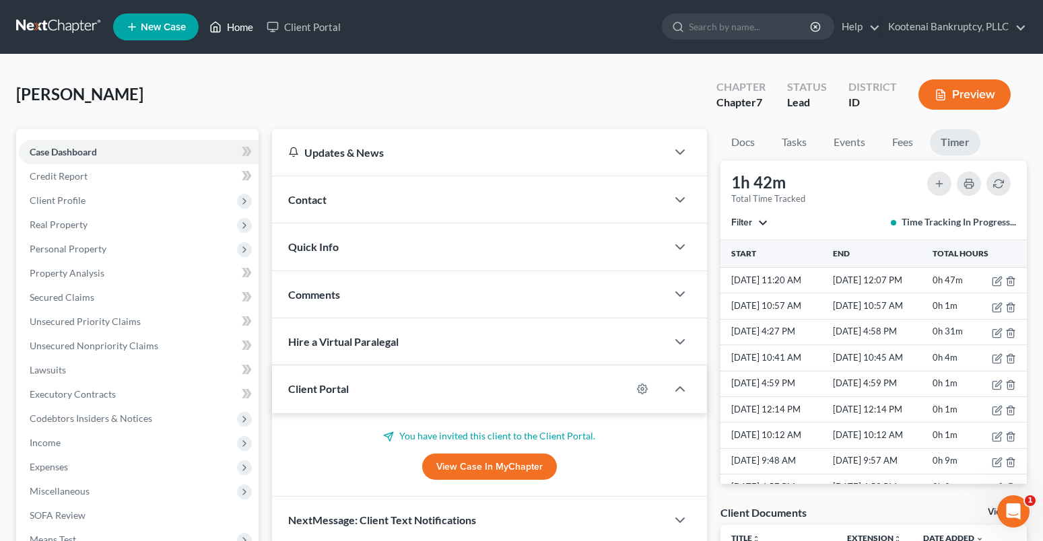
click at [230, 27] on link "Home" at bounding box center [231, 27] width 57 height 24
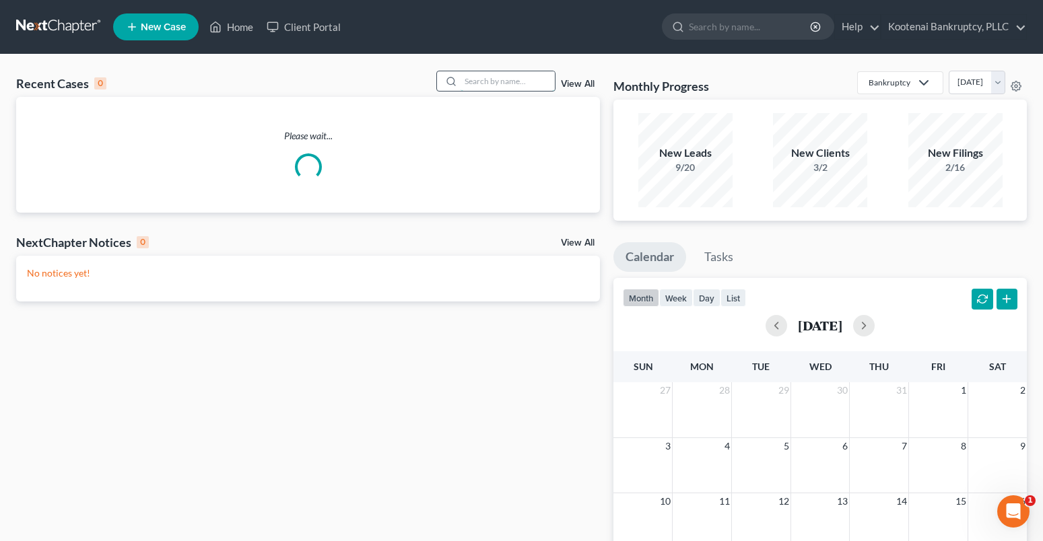
click at [473, 76] on input "search" at bounding box center [507, 81] width 94 height 20
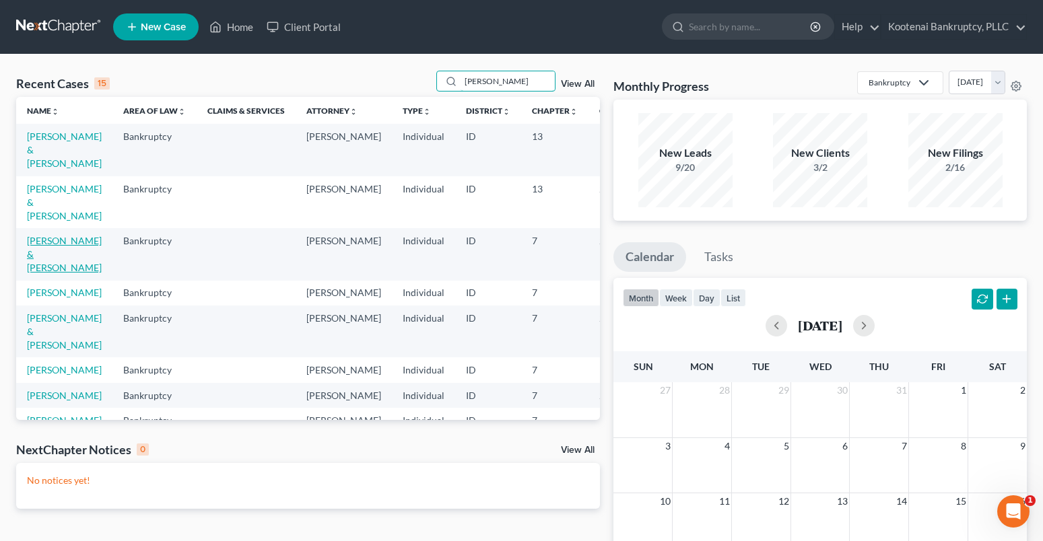
type input "roberts"
click at [53, 242] on link "[PERSON_NAME] & [PERSON_NAME]" at bounding box center [64, 254] width 75 height 38
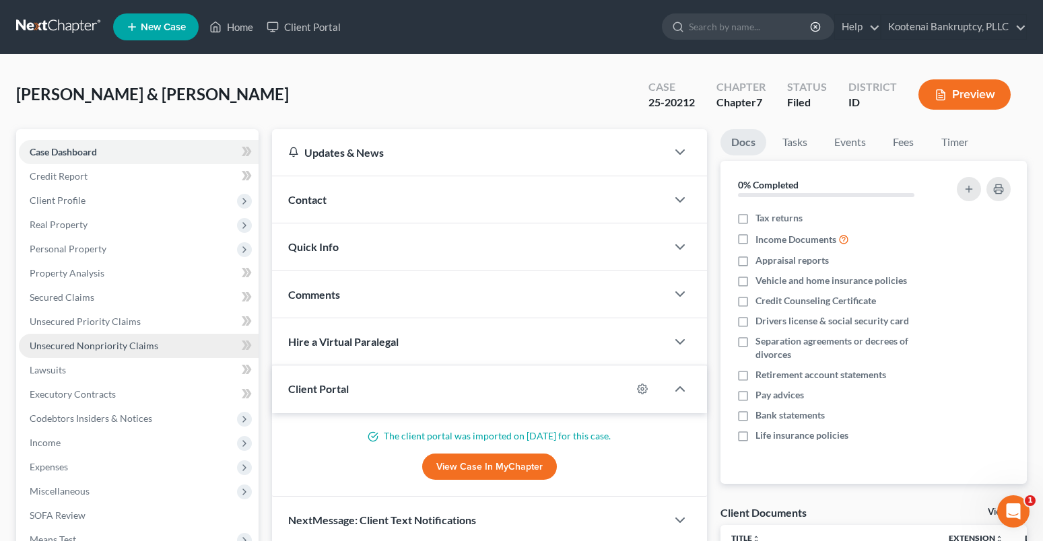
click at [92, 347] on span "Unsecured Nonpriority Claims" at bounding box center [94, 345] width 129 height 11
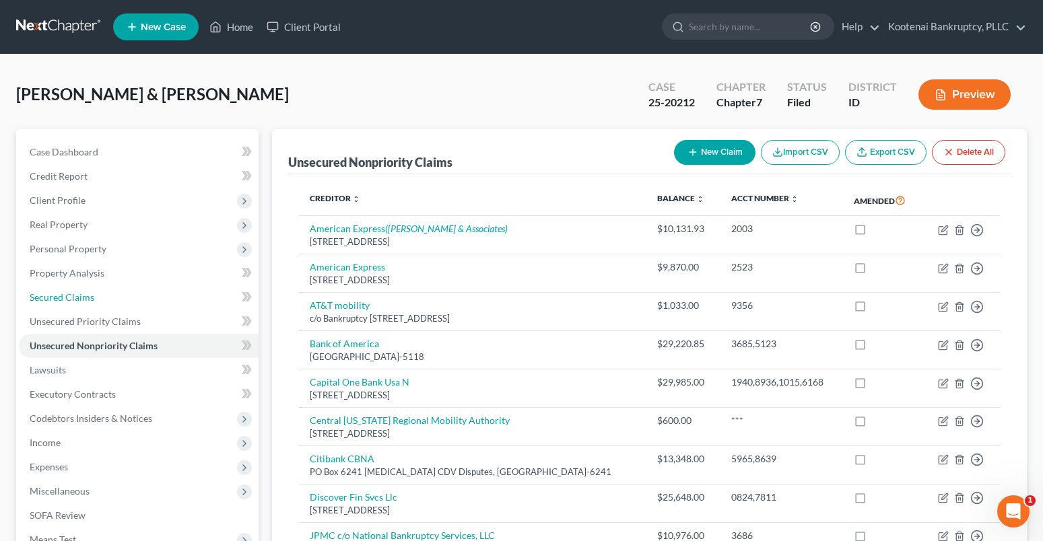
drag, startPoint x: 50, startPoint y: 296, endPoint x: 239, endPoint y: 295, distance: 188.5
click at [50, 296] on span "Secured Claims" at bounding box center [62, 296] width 65 height 11
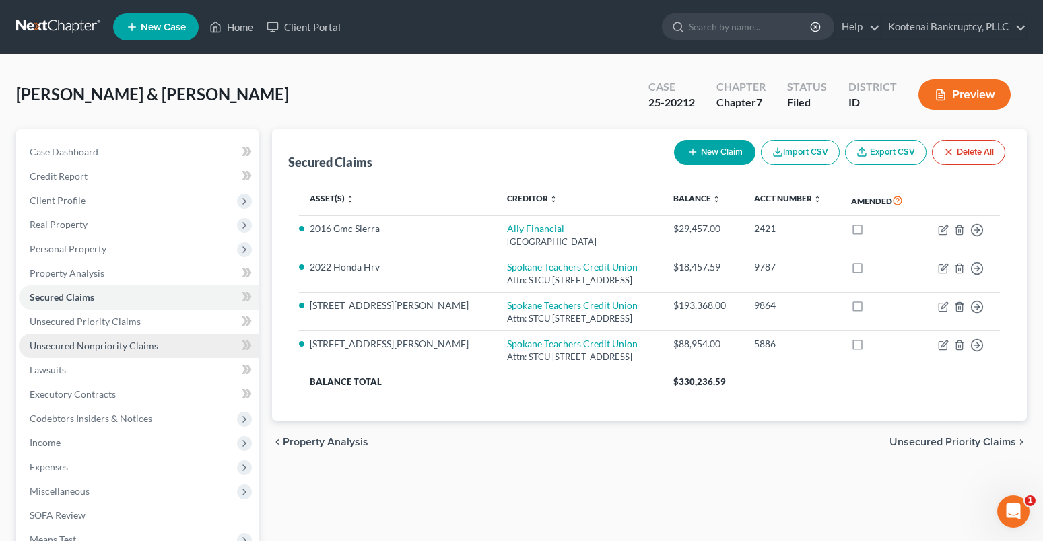
click at [110, 349] on span "Unsecured Nonpriority Claims" at bounding box center [94, 345] width 129 height 11
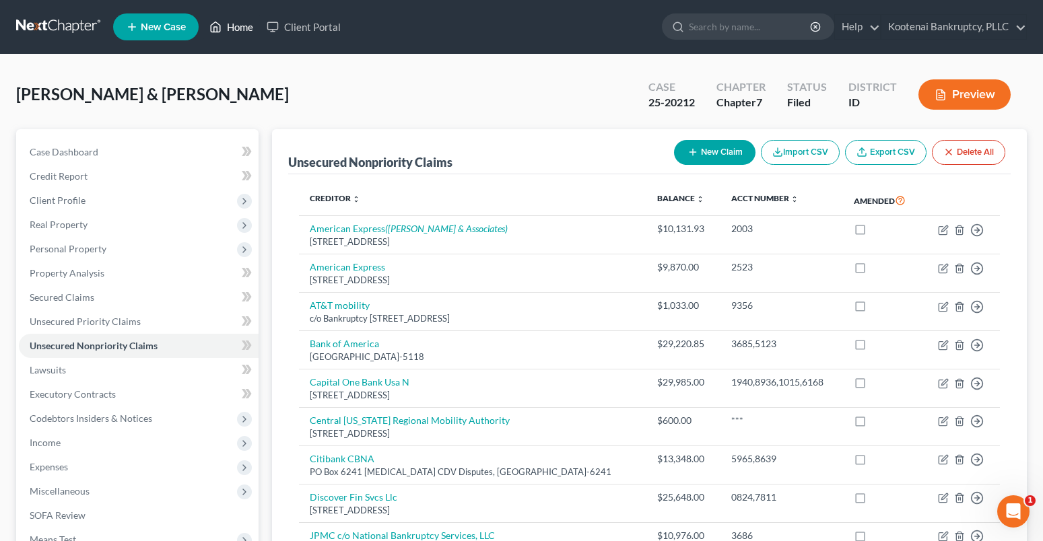
click at [241, 33] on link "Home" at bounding box center [231, 27] width 57 height 24
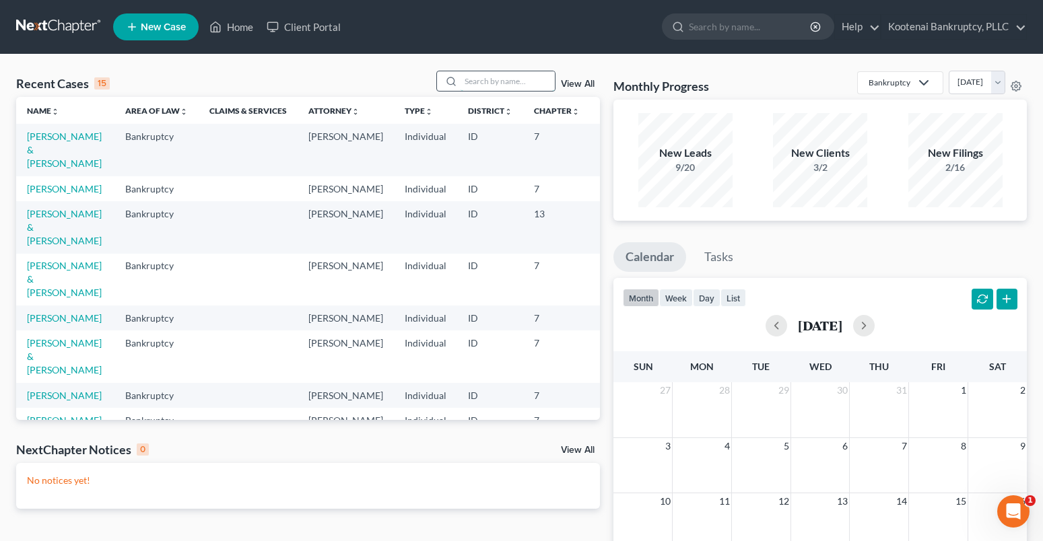
click at [477, 76] on input "search" at bounding box center [507, 81] width 94 height 20
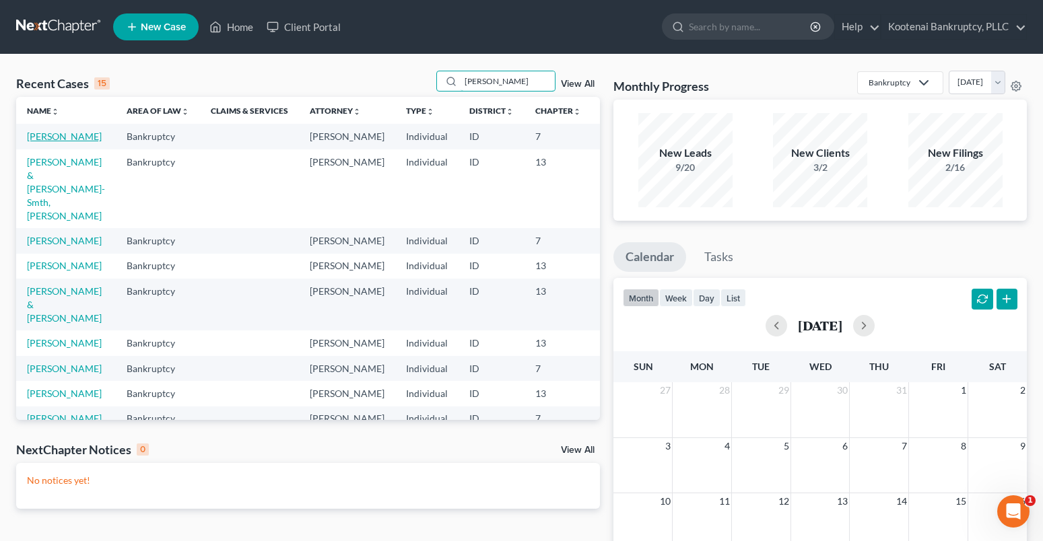
type input "[PERSON_NAME]"
click at [32, 137] on link "[PERSON_NAME]" at bounding box center [64, 136] width 75 height 11
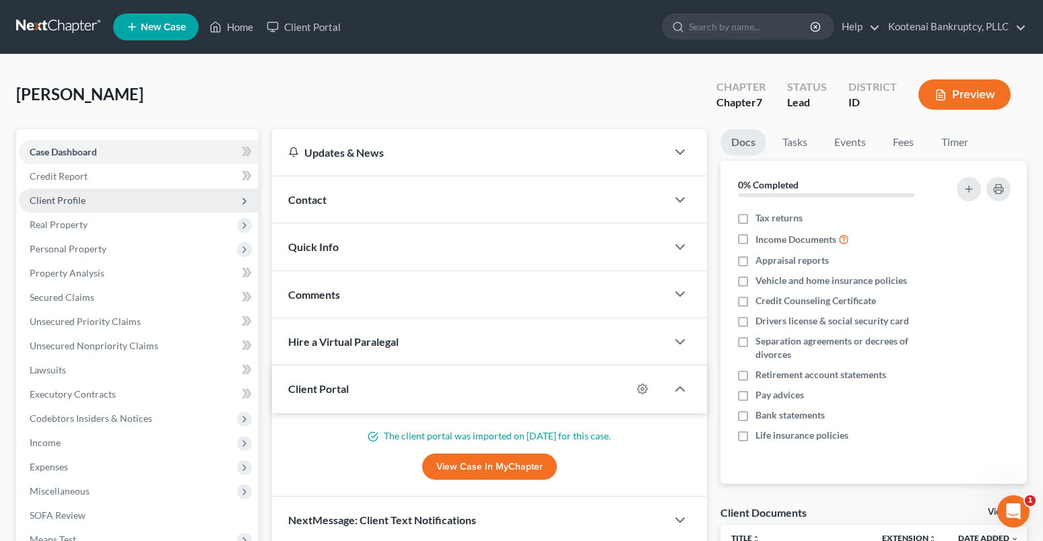
drag, startPoint x: 59, startPoint y: 195, endPoint x: 79, endPoint y: 248, distance: 57.5
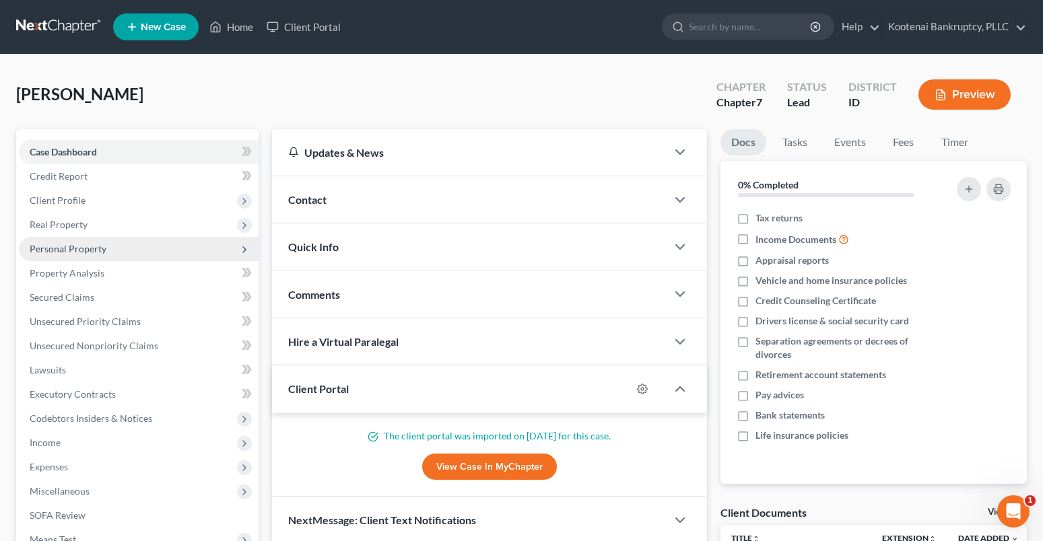
click at [59, 195] on span "Client Profile" at bounding box center [58, 200] width 56 height 11
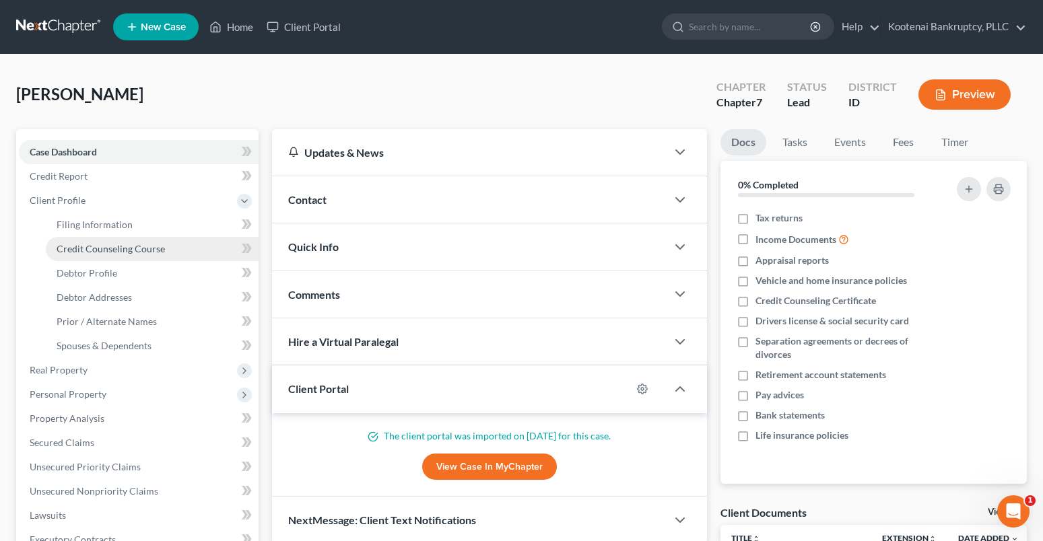
click at [73, 248] on span "Credit Counseling Course" at bounding box center [111, 248] width 108 height 11
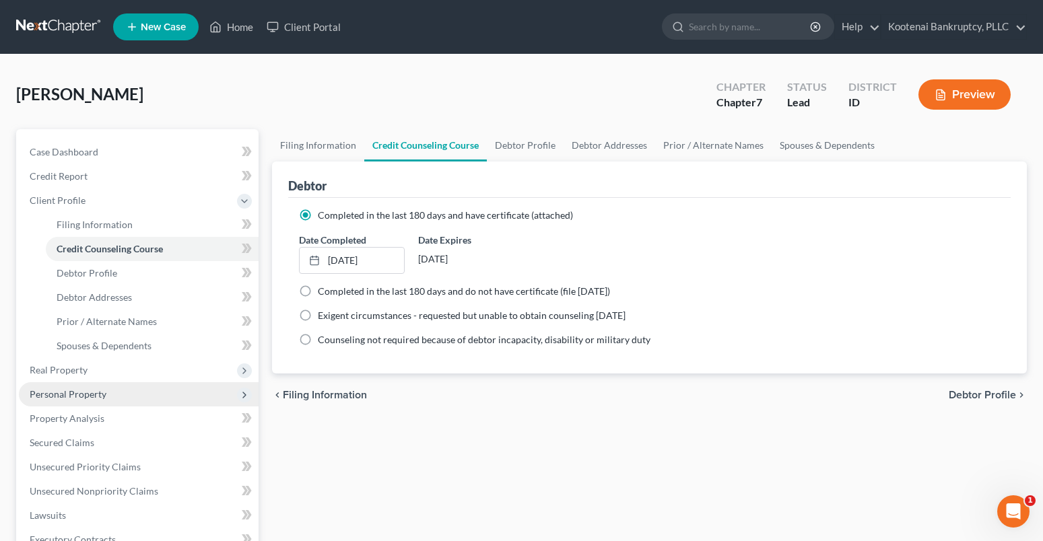
scroll to position [202, 0]
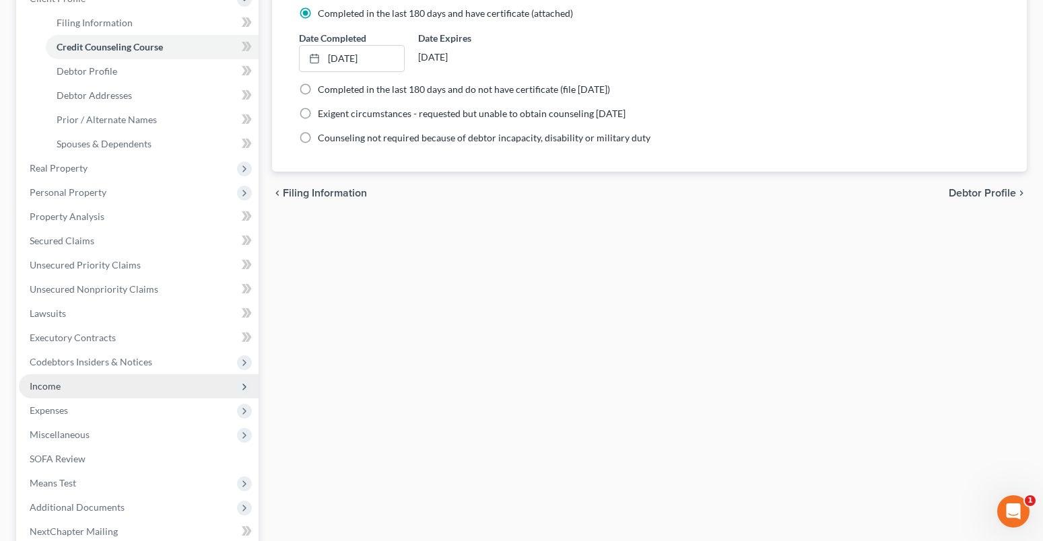
click at [61, 390] on span "Income" at bounding box center [139, 386] width 240 height 24
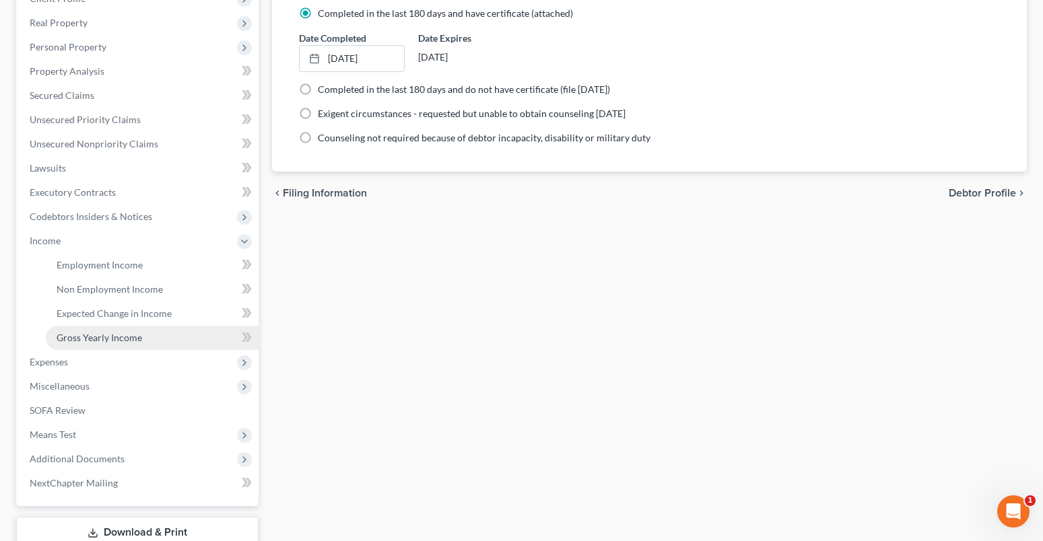
drag, startPoint x: 92, startPoint y: 345, endPoint x: 82, endPoint y: 347, distance: 9.8
click at [92, 345] on link "Gross Yearly Income" at bounding box center [152, 338] width 213 height 24
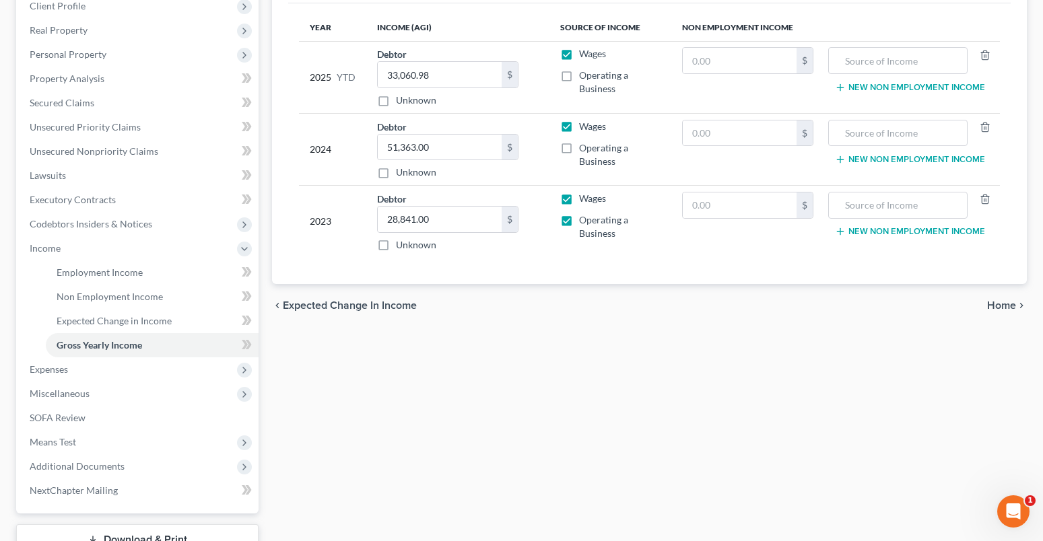
scroll to position [296, 0]
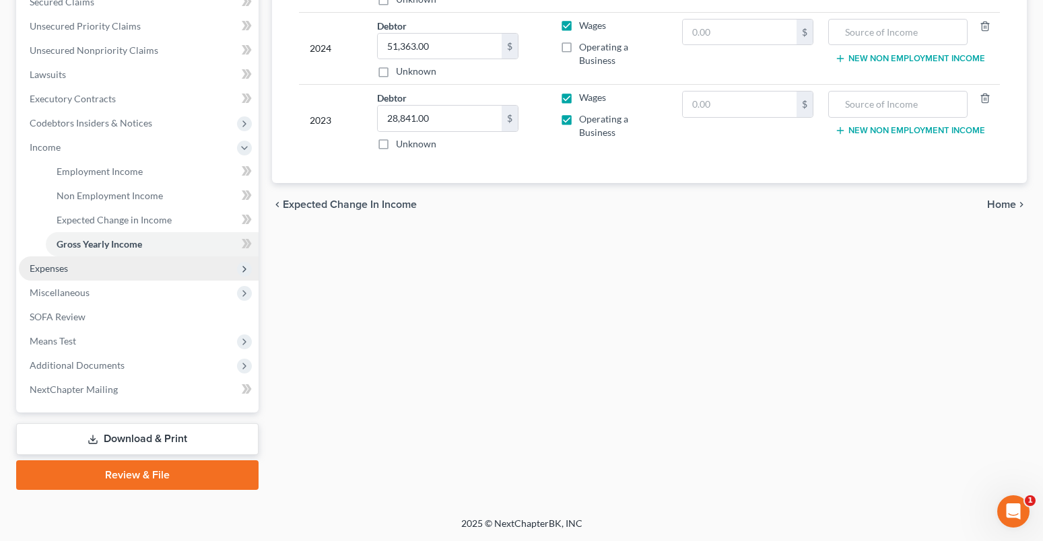
click at [44, 267] on span "Expenses" at bounding box center [49, 268] width 38 height 11
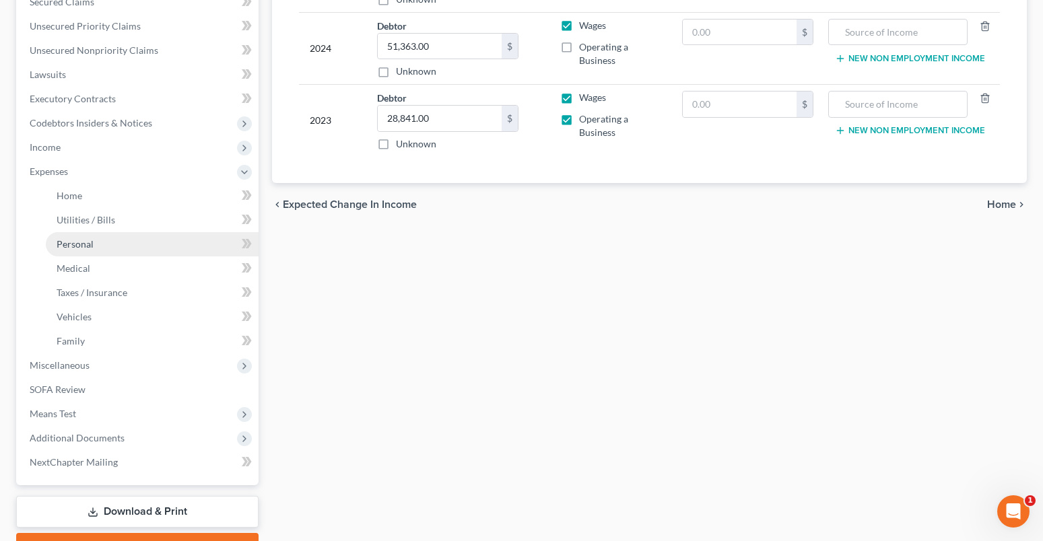
click at [71, 253] on link "Personal" at bounding box center [152, 244] width 213 height 24
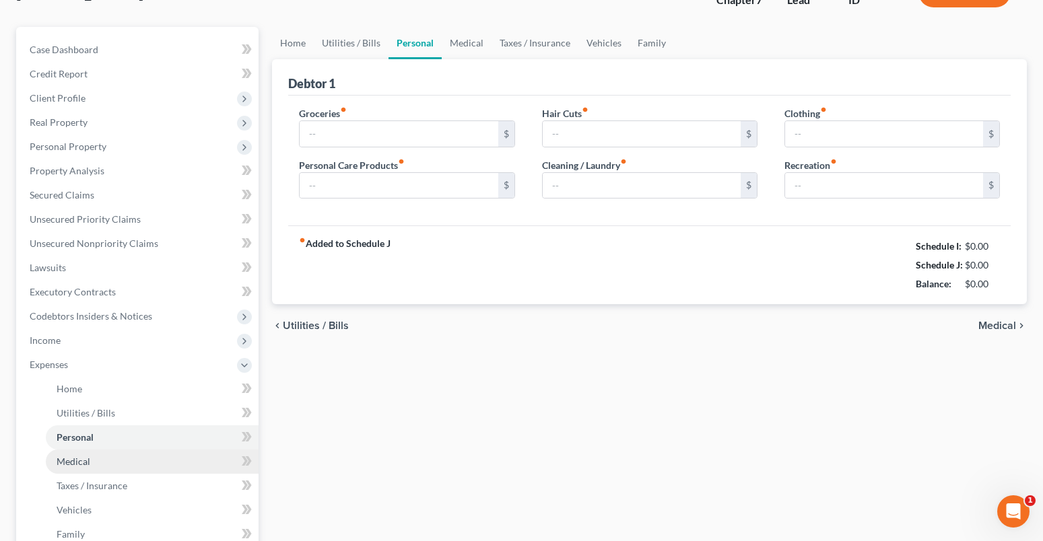
type input "863.00"
type input "150.00"
type input "50.00"
type input "200.00"
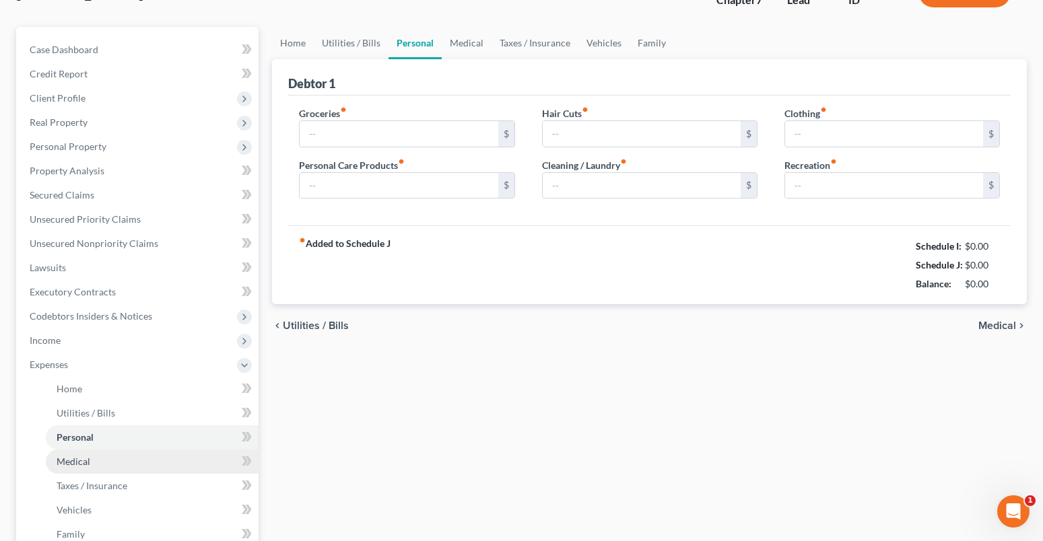
type input "50.00"
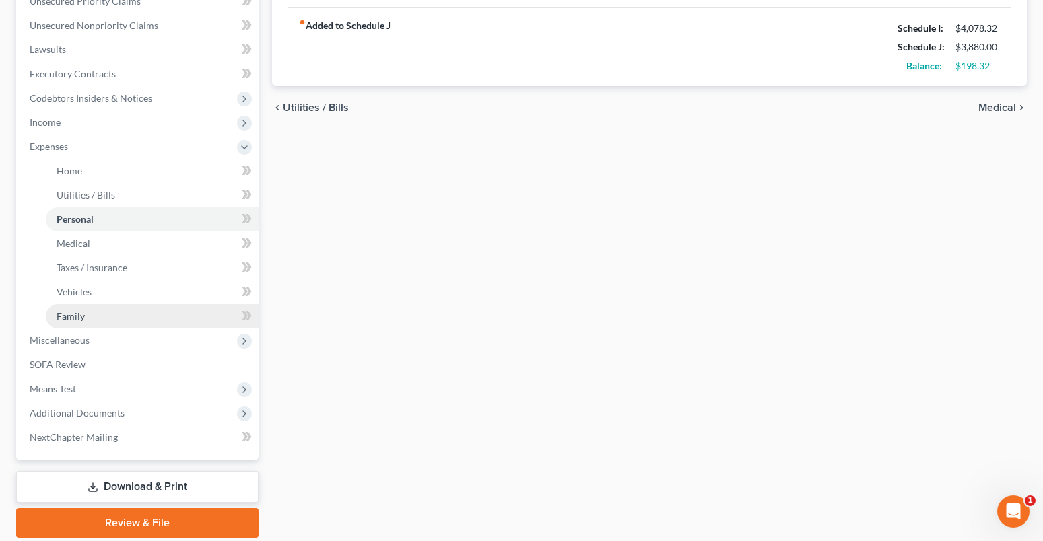
scroll to position [368, 0]
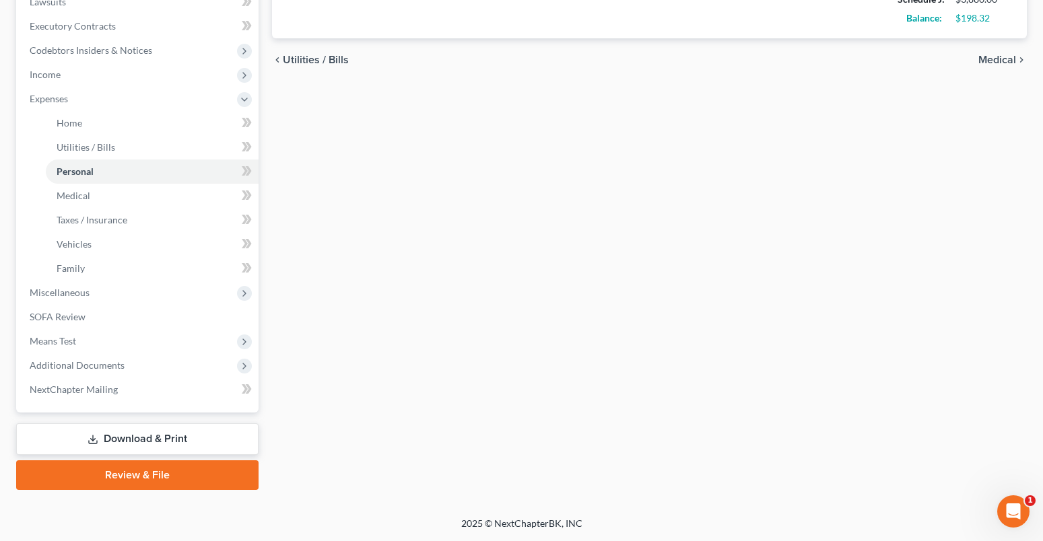
click at [145, 439] on link "Download & Print" at bounding box center [137, 439] width 242 height 32
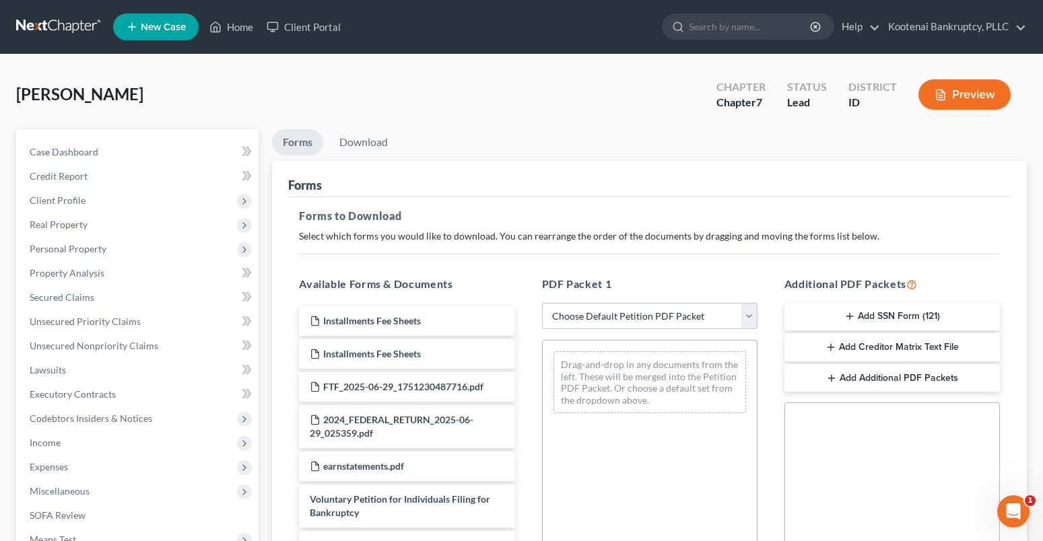
drag, startPoint x: 598, startPoint y: 315, endPoint x: 598, endPoint y: 328, distance: 12.8
click at [598, 315] on select "Choose Default Petition PDF Packet Complete Bankruptcy Petition (all forms and …" at bounding box center [649, 316] width 215 height 27
select select "0"
click at [542, 303] on select "Choose Default Petition PDF Packet Complete Bankruptcy Petition (all forms and …" at bounding box center [649, 316] width 215 height 27
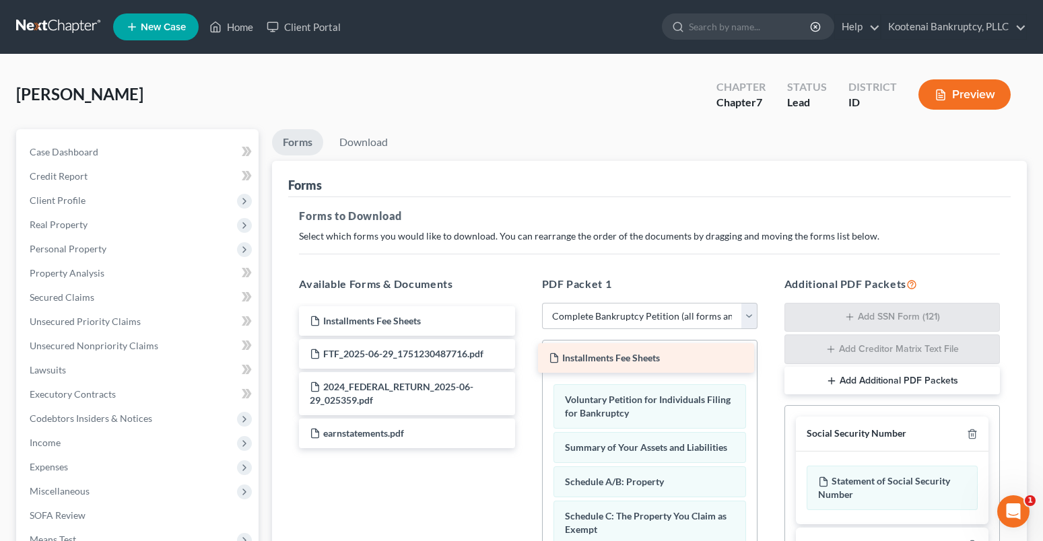
drag, startPoint x: 350, startPoint y: 319, endPoint x: 589, endPoint y: 356, distance: 241.8
click at [525, 356] on div "Installments Fee Sheets Installments Fee Sheets Installments Fee Sheets FTF_202…" at bounding box center [406, 377] width 237 height 142
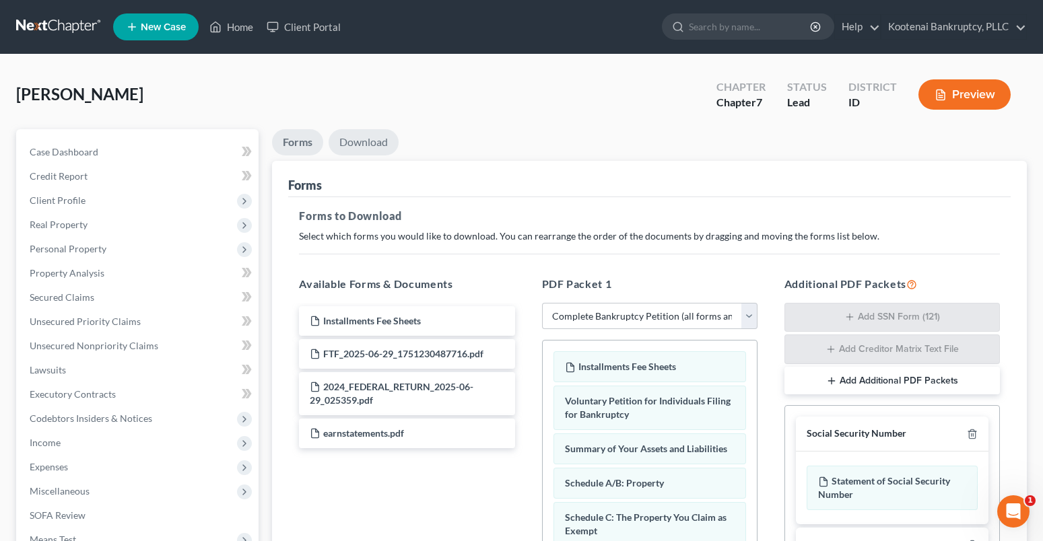
click at [354, 141] on link "Download" at bounding box center [364, 142] width 70 height 26
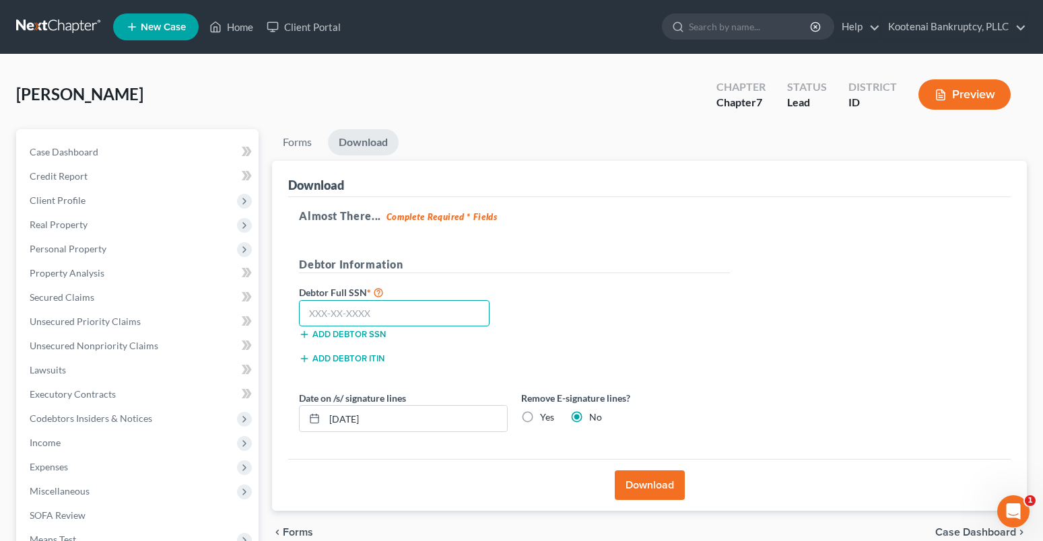
click at [312, 318] on input "text" at bounding box center [394, 313] width 191 height 27
type input "544-33-7429"
click at [373, 425] on input "[DATE]" at bounding box center [415, 419] width 182 height 26
drag, startPoint x: 388, startPoint y: 417, endPoint x: 302, endPoint y: 414, distance: 86.2
click at [331, 423] on input "[DATE]" at bounding box center [415, 419] width 182 height 26
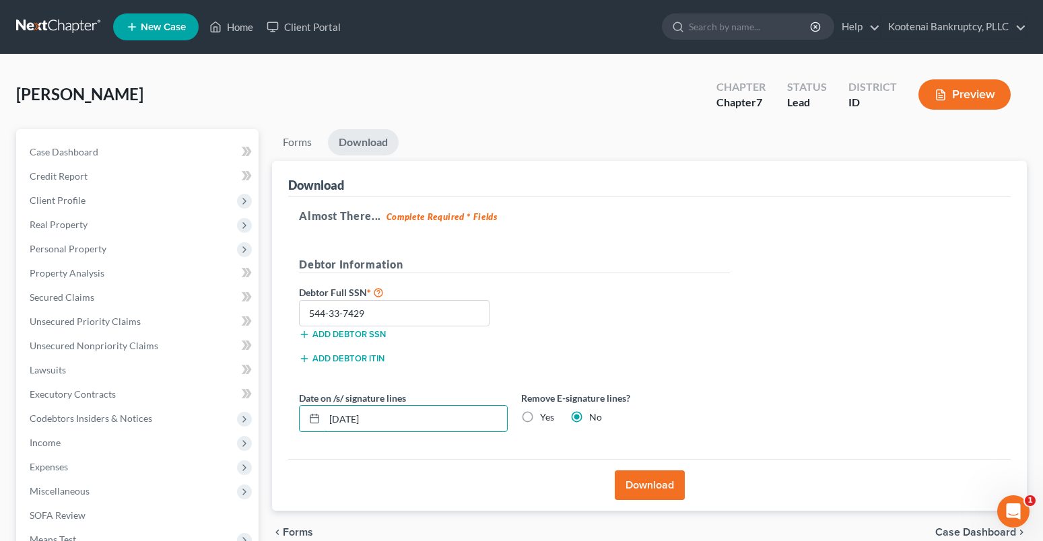
type input "[DATE]"
click at [666, 486] on button "Download" at bounding box center [650, 486] width 70 height 30
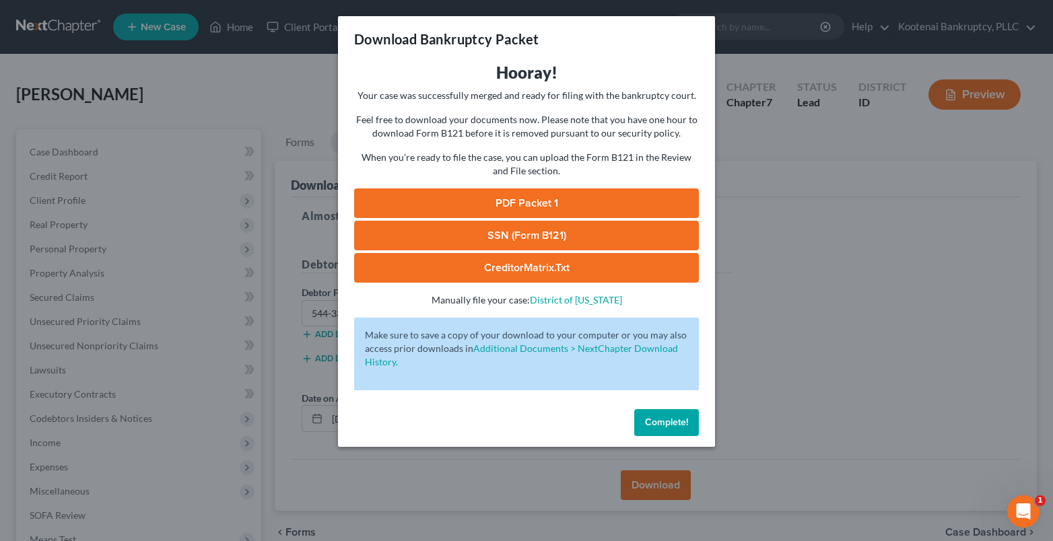
click at [547, 235] on link "SSN (Form B121)" at bounding box center [526, 236] width 345 height 30
drag, startPoint x: 535, startPoint y: 210, endPoint x: 491, endPoint y: 215, distance: 44.1
click at [535, 209] on link "PDF Packet 1" at bounding box center [526, 203] width 345 height 30
drag, startPoint x: 680, startPoint y: 414, endPoint x: 83, endPoint y: 238, distance: 622.0
click at [679, 413] on button "Complete!" at bounding box center [666, 422] width 65 height 27
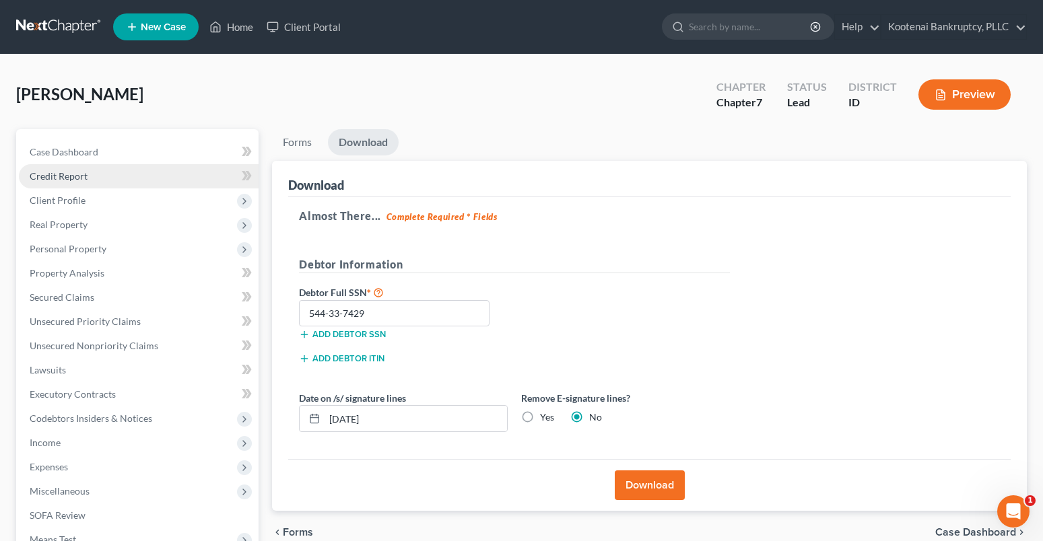
click at [56, 176] on span "Credit Report" at bounding box center [59, 175] width 58 height 11
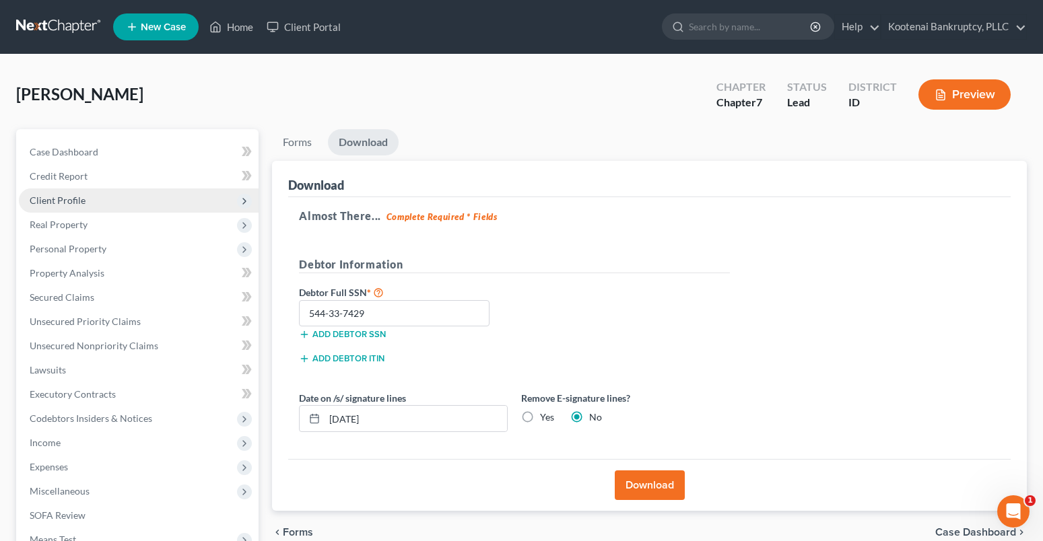
drag, startPoint x: 57, startPoint y: 204, endPoint x: 102, endPoint y: 235, distance: 54.7
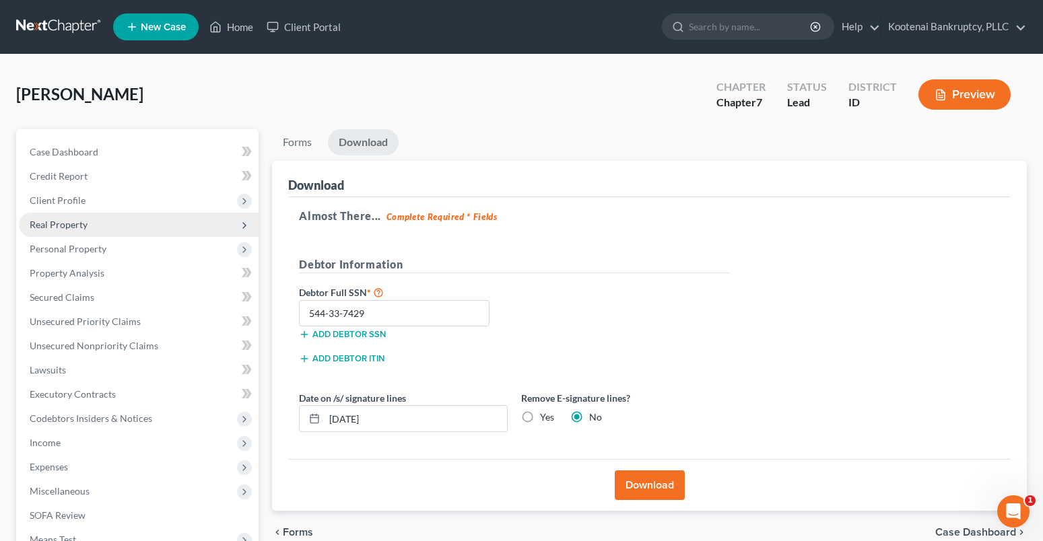
click at [57, 203] on span "Client Profile" at bounding box center [58, 200] width 56 height 11
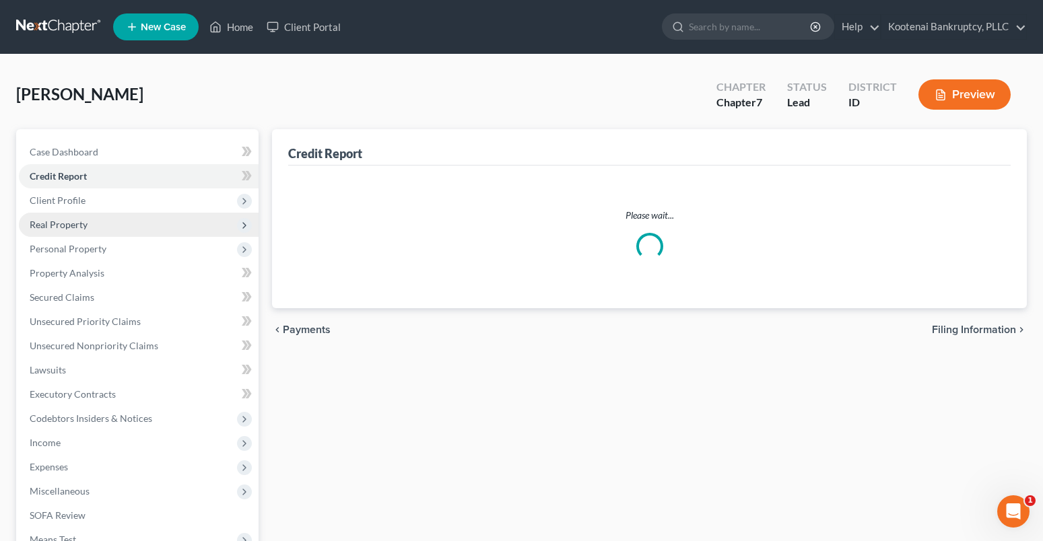
click at [108, 226] on span "Real Property" at bounding box center [139, 225] width 240 height 24
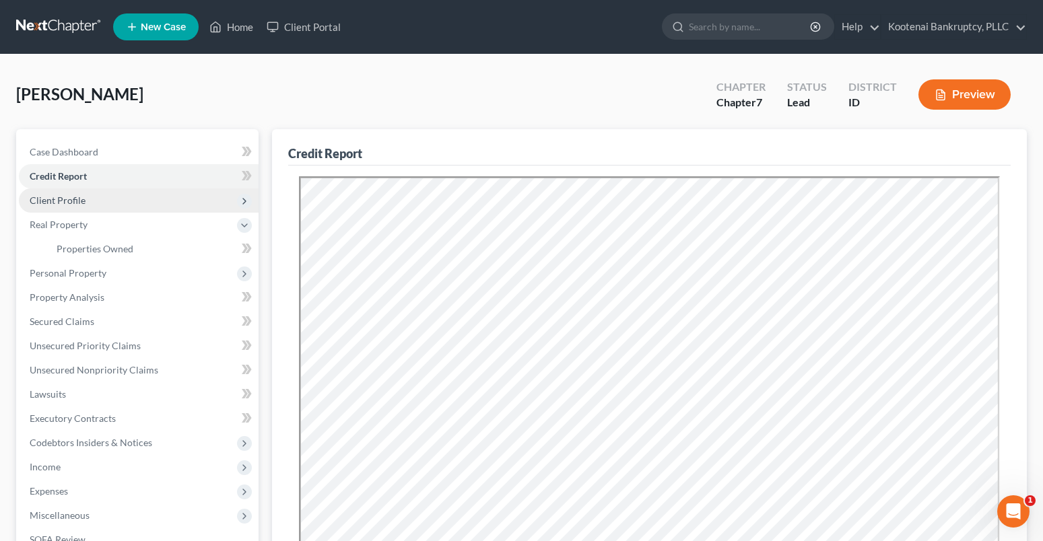
click at [56, 205] on span "Client Profile" at bounding box center [58, 200] width 56 height 11
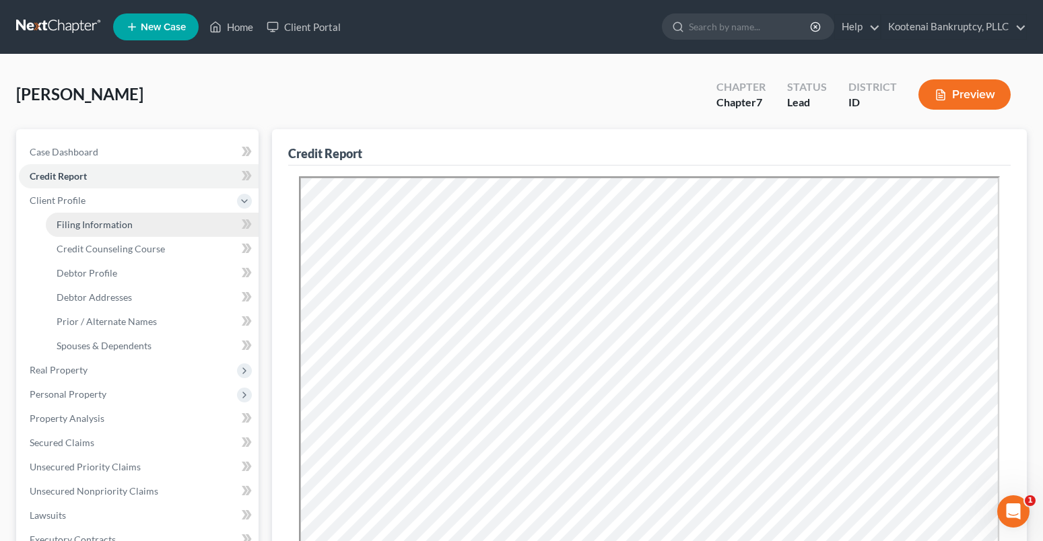
click at [111, 224] on span "Filing Information" at bounding box center [95, 224] width 76 height 11
select select "1"
select select "0"
select select "23"
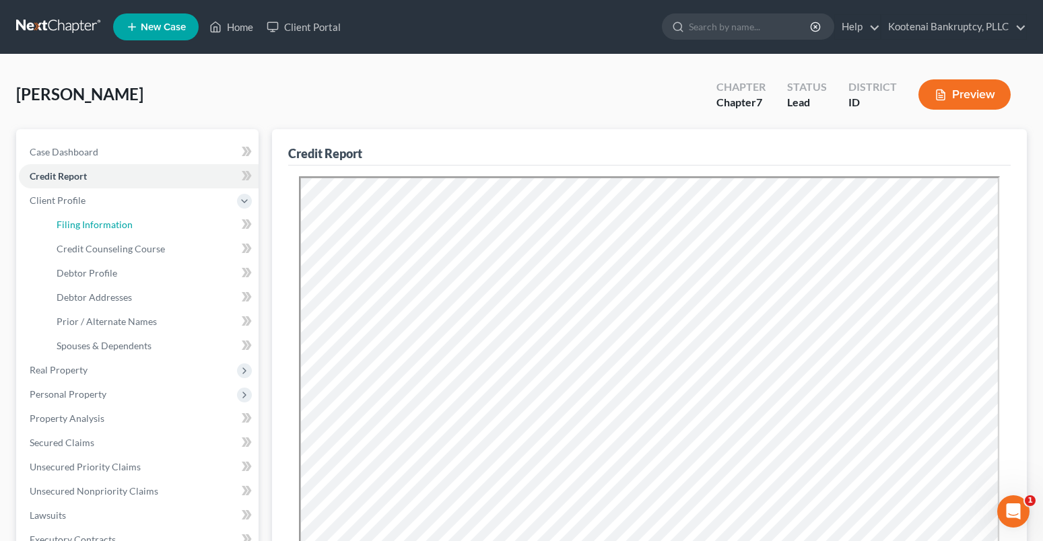
select select "0"
select select "13"
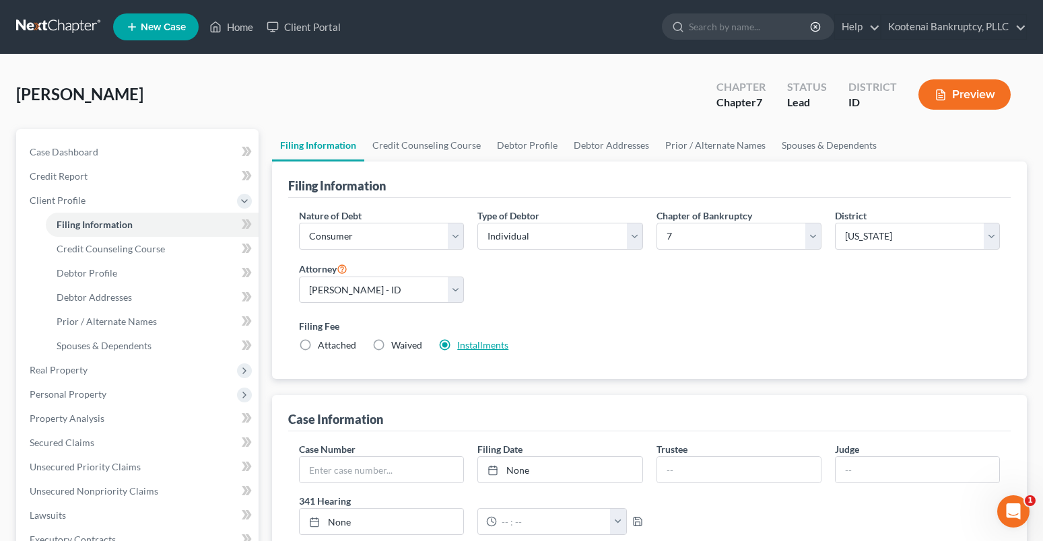
click at [465, 348] on link "Installments" at bounding box center [482, 344] width 51 height 11
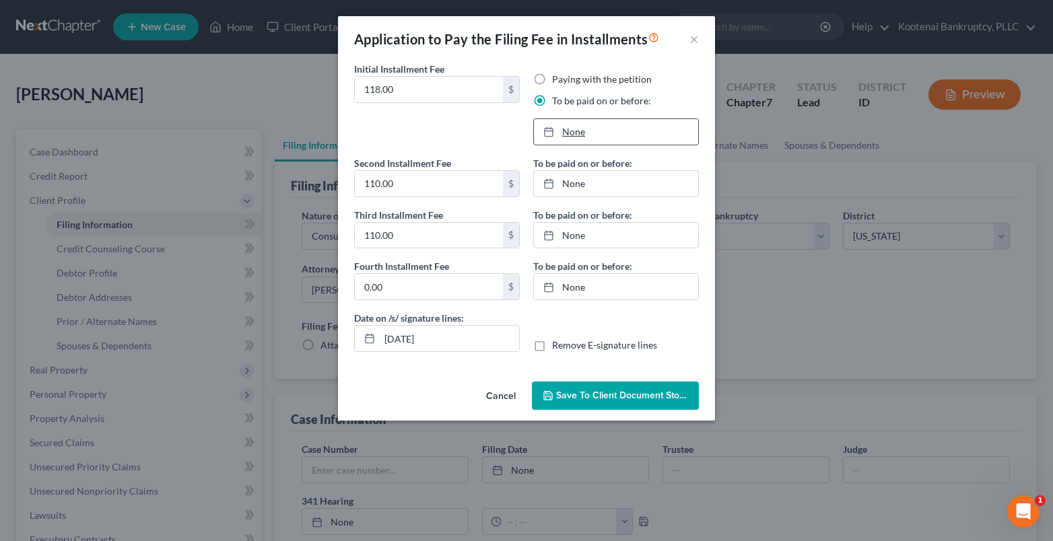
type input "8/18/2025"
click at [578, 134] on link "None" at bounding box center [616, 132] width 164 height 26
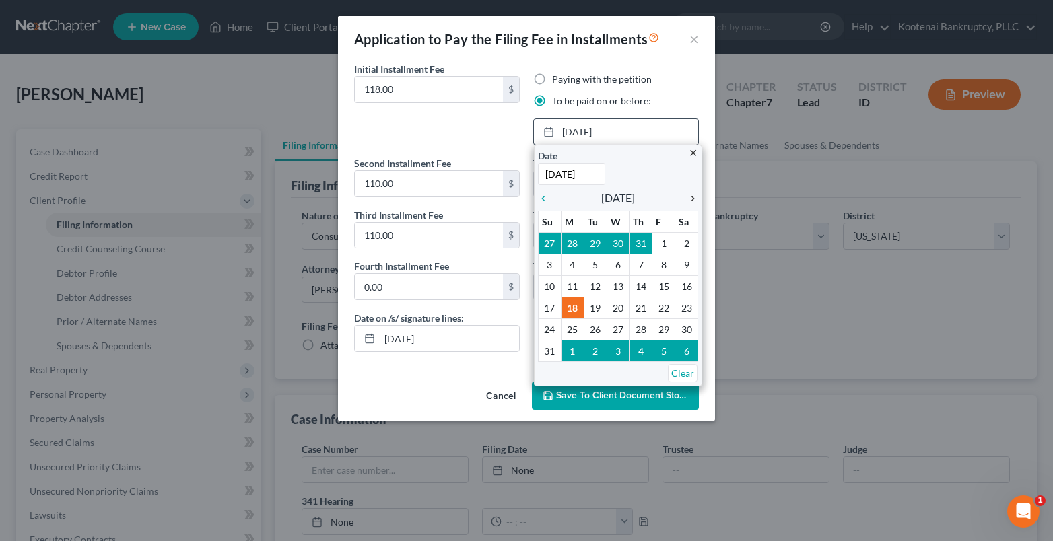
click at [693, 199] on icon "chevron_right" at bounding box center [690, 198] width 18 height 11
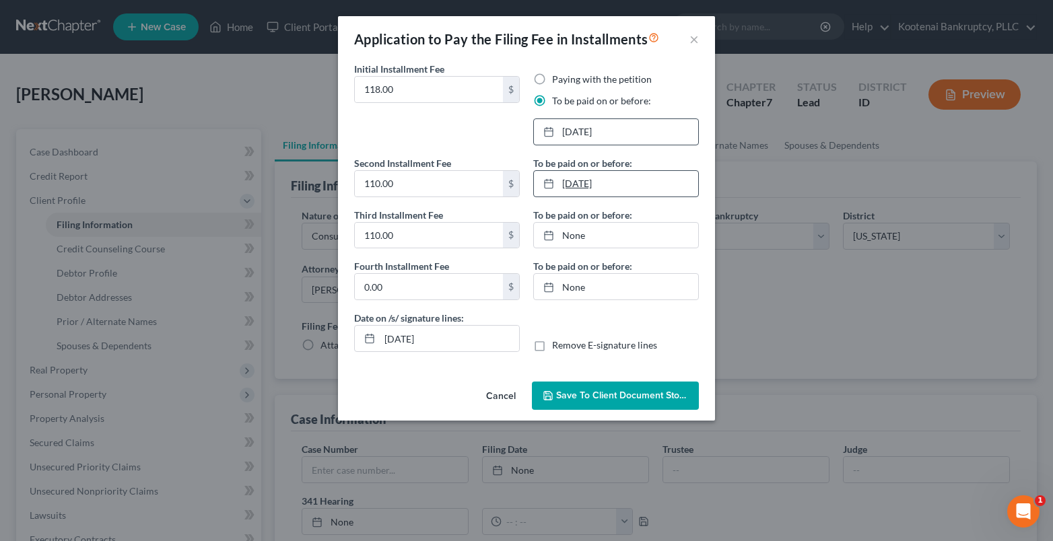
click at [644, 183] on link "8/18/2025" at bounding box center [616, 184] width 164 height 26
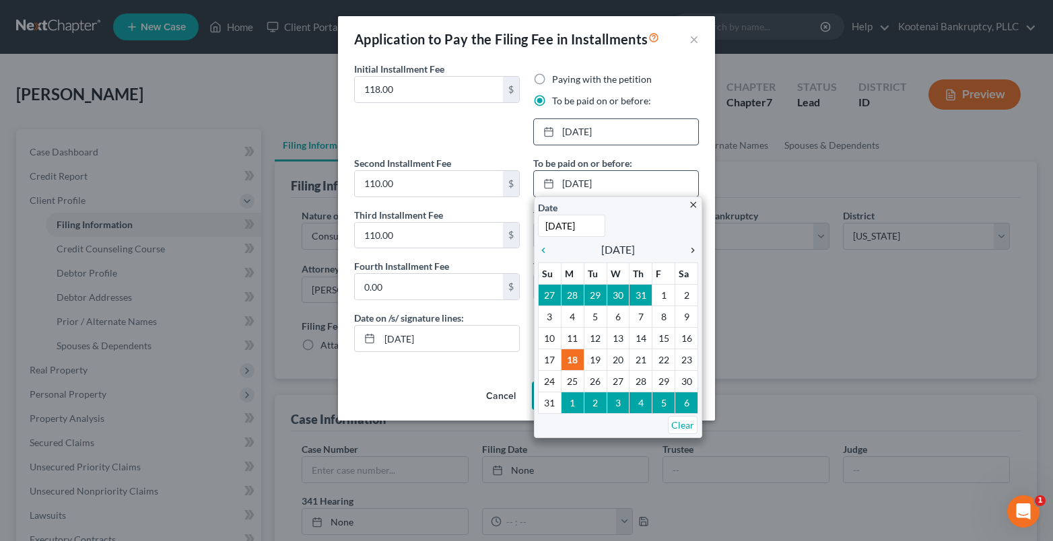
click at [691, 249] on icon "chevron_right" at bounding box center [690, 250] width 18 height 11
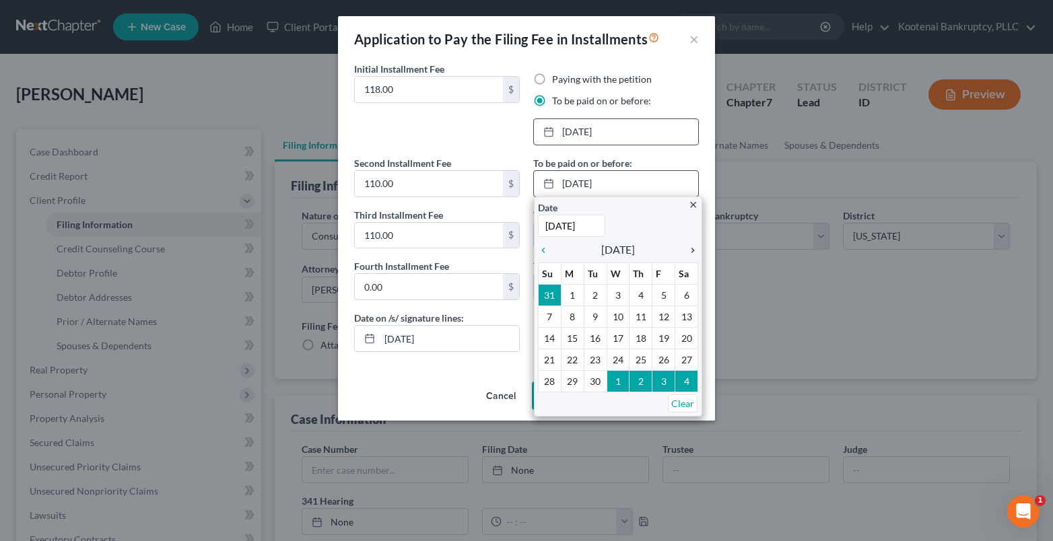
click at [691, 249] on icon "chevron_right" at bounding box center [690, 250] width 18 height 11
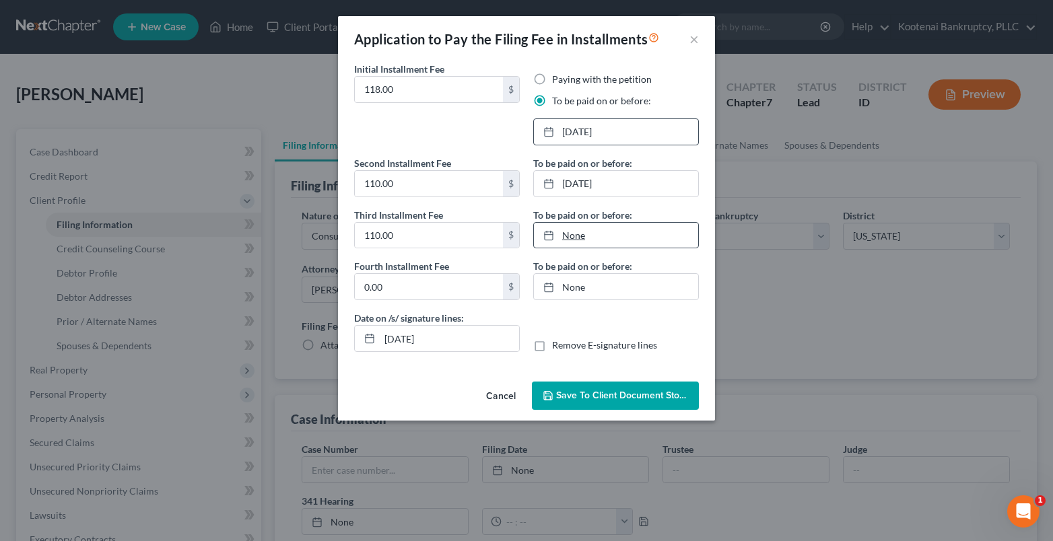
click at [666, 235] on link "None" at bounding box center [616, 236] width 164 height 26
type input "8/18/2025"
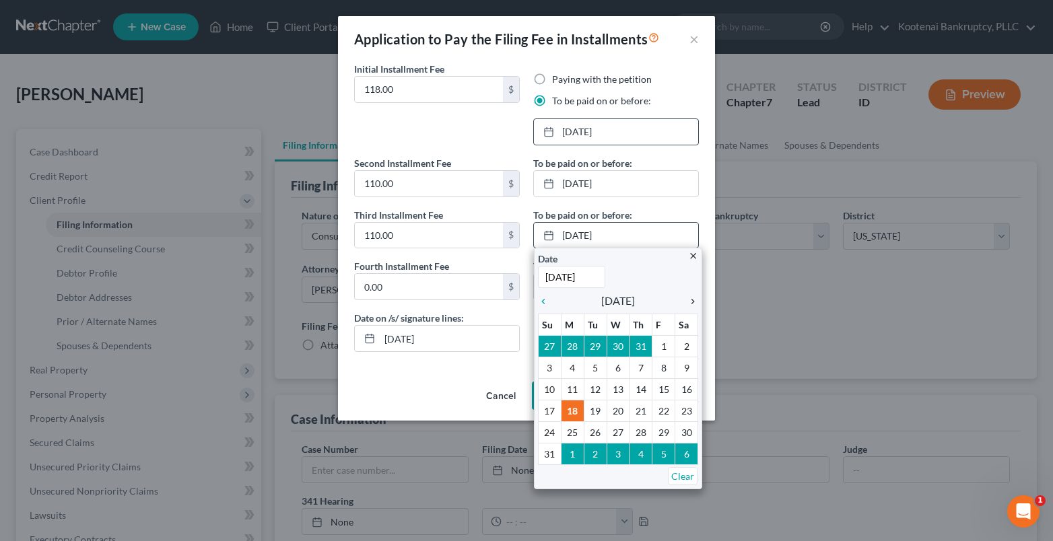
click at [691, 300] on icon "chevron_right" at bounding box center [690, 301] width 18 height 11
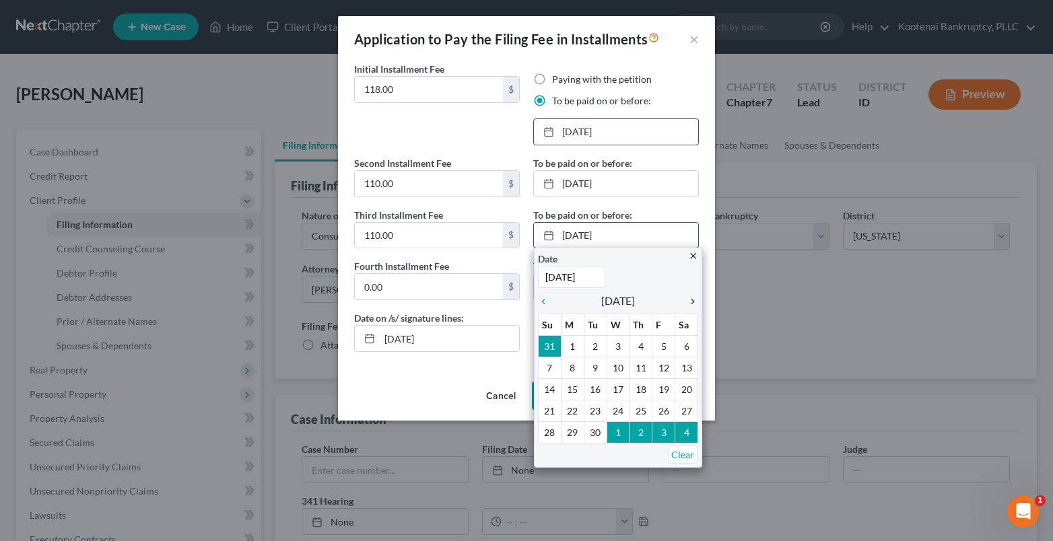
click at [691, 300] on icon "chevron_right" at bounding box center [690, 301] width 18 height 11
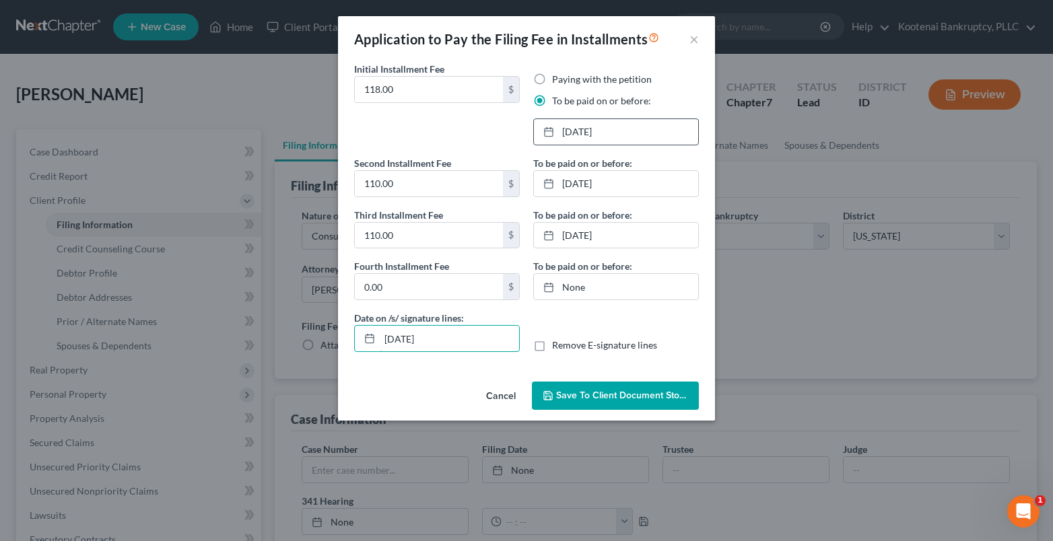
drag, startPoint x: 438, startPoint y: 335, endPoint x: 350, endPoint y: 322, distance: 89.1
click at [353, 331] on div "Date on /s/ signature lines: 08/18/2025" at bounding box center [436, 331] width 179 height 41
type input "[DATE]"
click at [614, 390] on span "Save to Client Document Storage" at bounding box center [627, 395] width 143 height 11
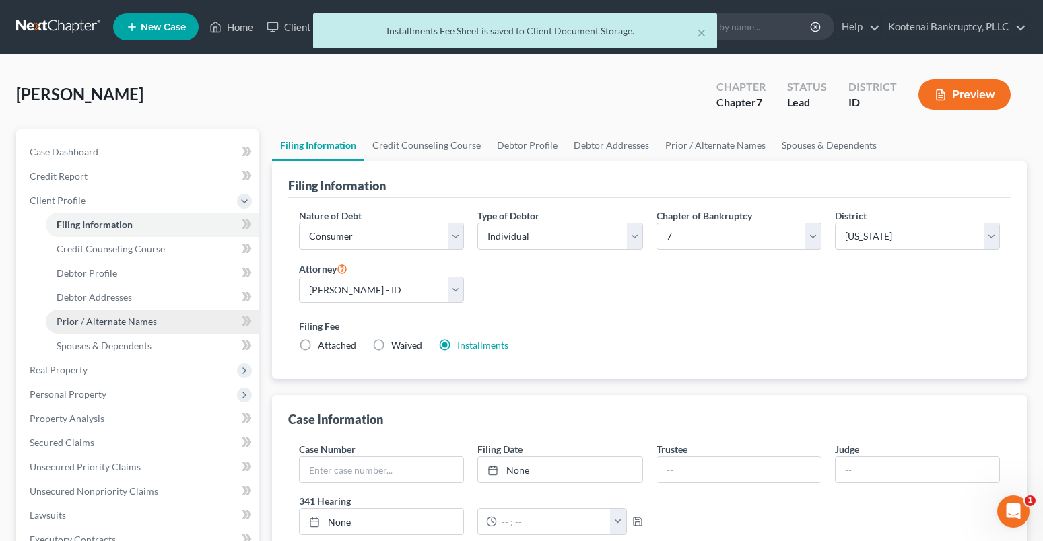
scroll to position [386, 0]
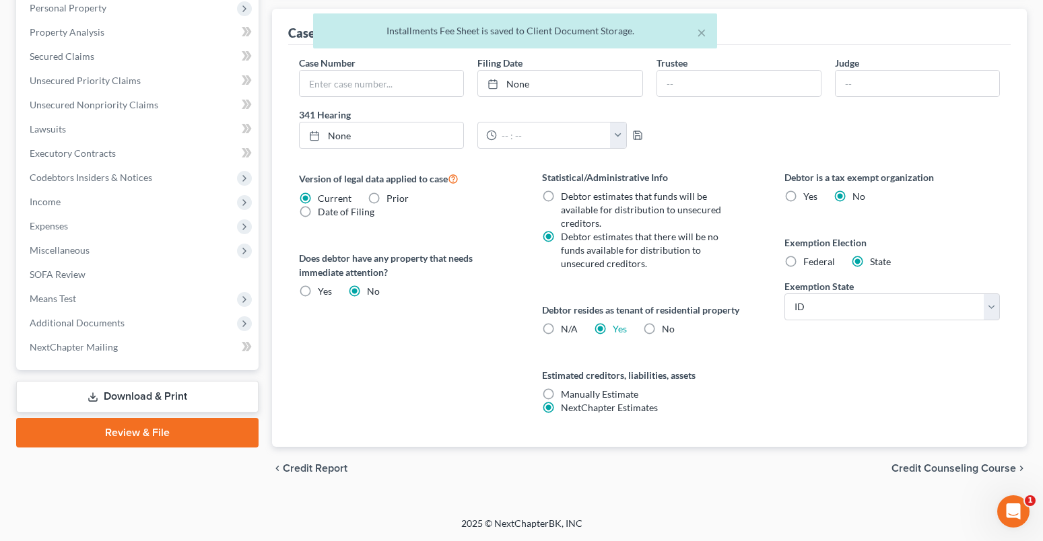
click at [145, 404] on link "Download & Print" at bounding box center [137, 397] width 242 height 32
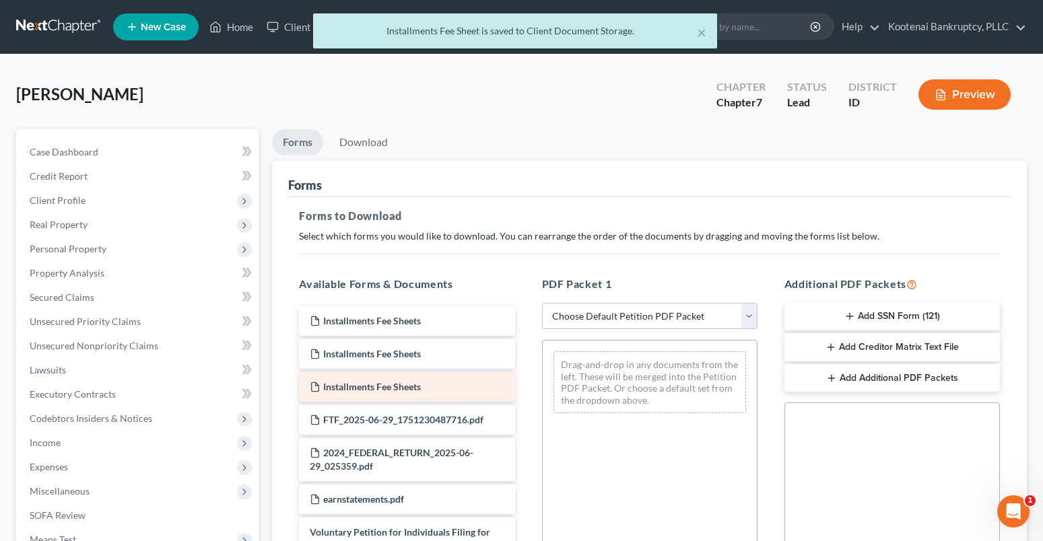
scroll to position [202, 0]
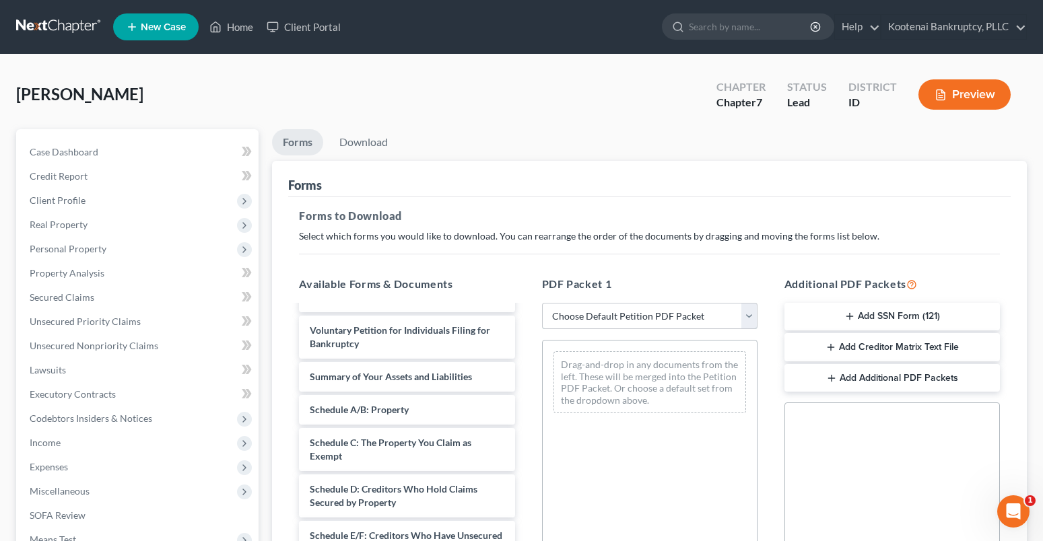
drag, startPoint x: 571, startPoint y: 314, endPoint x: 579, endPoint y: 327, distance: 15.1
click at [571, 314] on select "Choose Default Petition PDF Packet Complete Bankruptcy Petition (all forms and …" at bounding box center [649, 316] width 215 height 27
select select "0"
click at [542, 303] on select "Choose Default Petition PDF Packet Complete Bankruptcy Petition (all forms and …" at bounding box center [649, 316] width 215 height 27
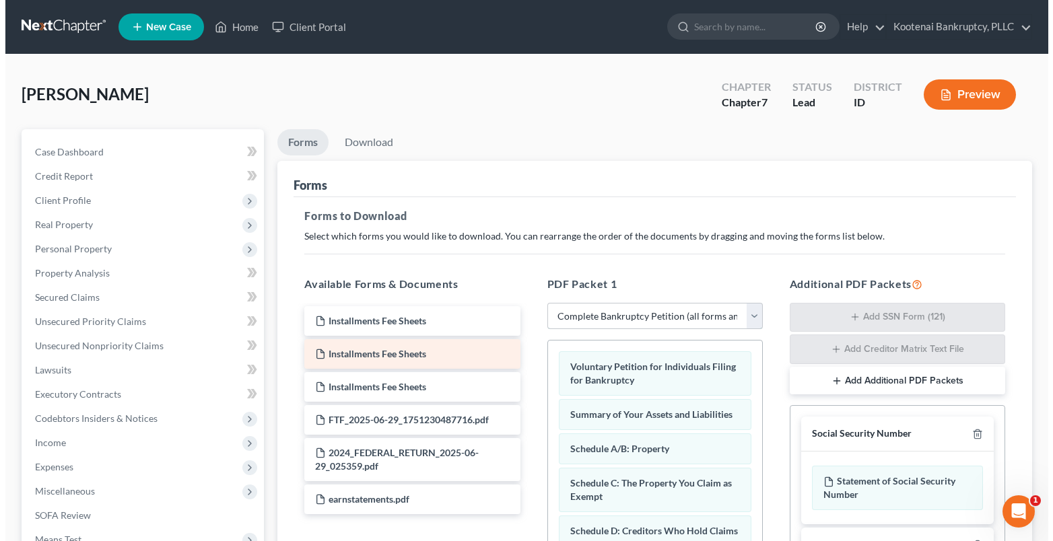
scroll to position [0, 0]
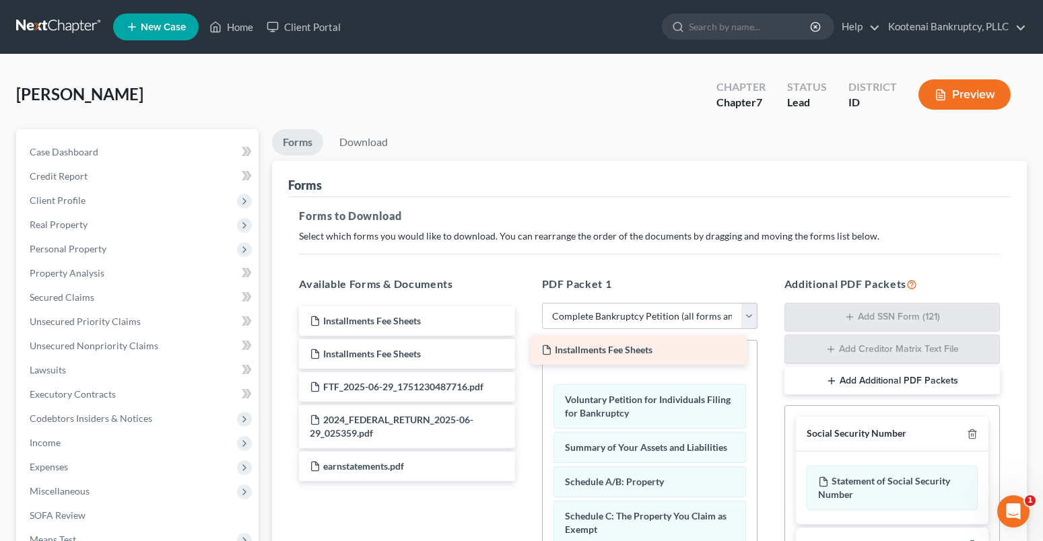
drag, startPoint x: 362, startPoint y: 318, endPoint x: 594, endPoint y: 347, distance: 233.4
click at [525, 347] on div "Installments Fee Sheets Installments Fee Sheets Installments Fee Sheets Install…" at bounding box center [406, 393] width 237 height 175
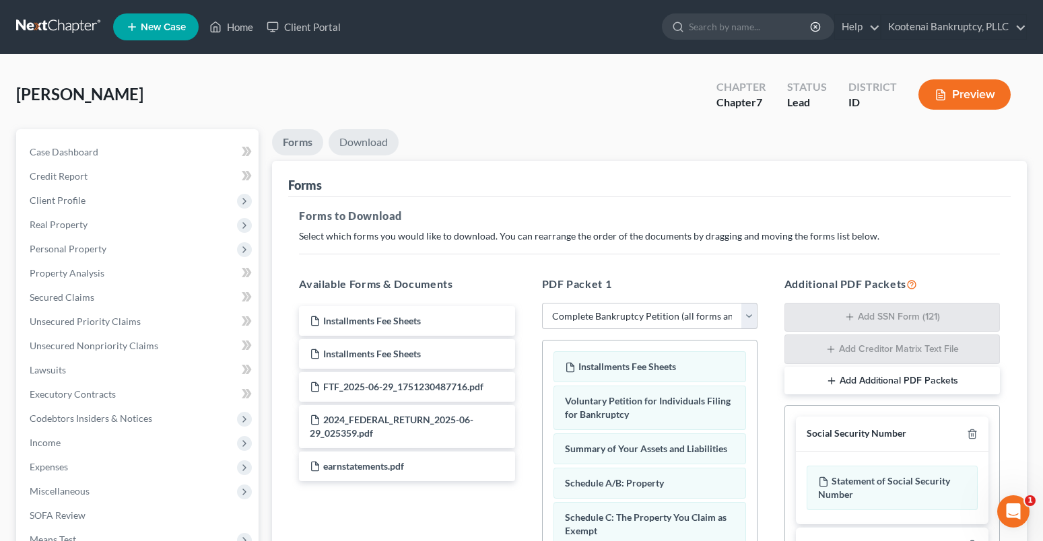
click at [358, 139] on link "Download" at bounding box center [364, 142] width 70 height 26
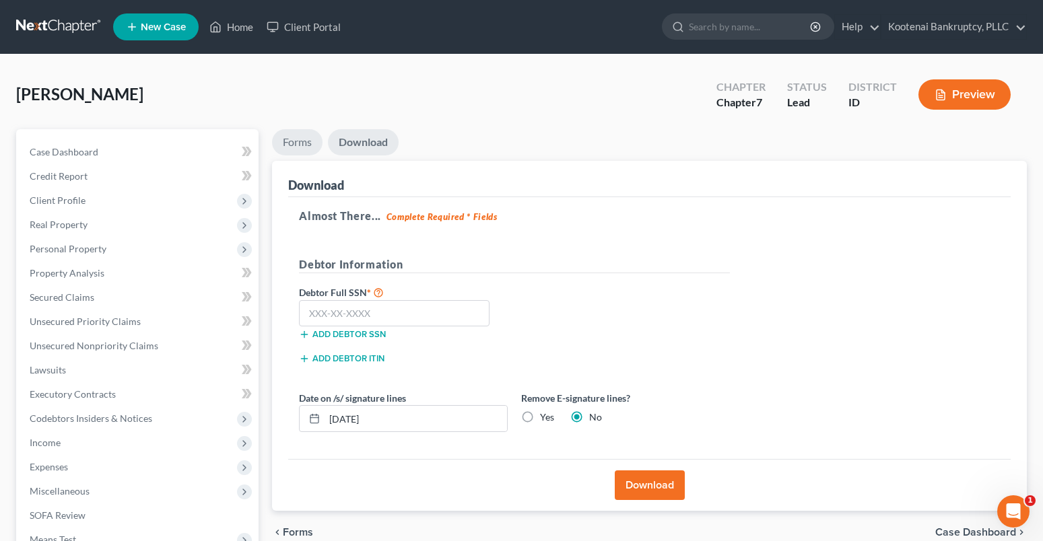
click at [280, 133] on link "Forms" at bounding box center [297, 142] width 50 height 26
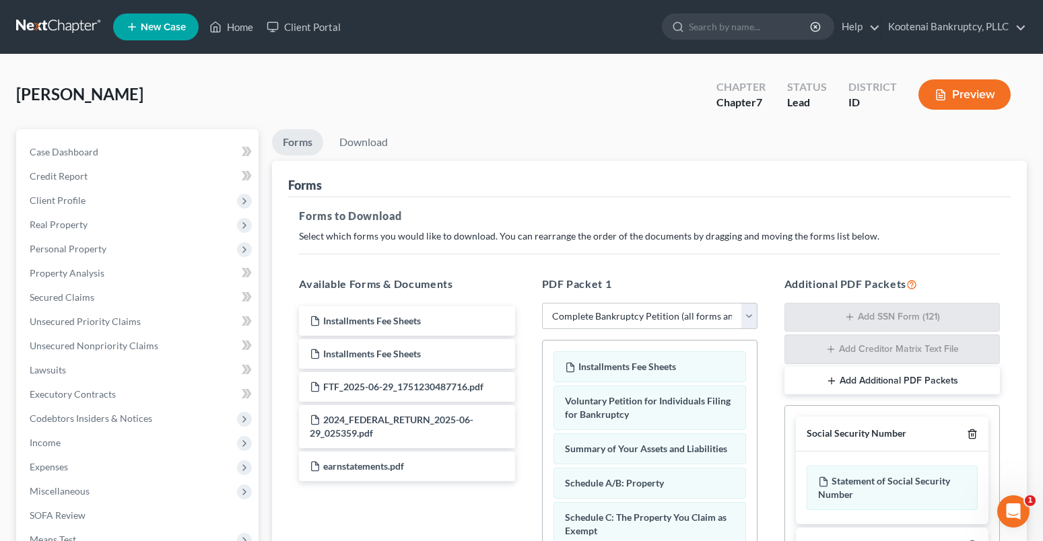
click at [977, 431] on icon "button" at bounding box center [972, 434] width 11 height 11
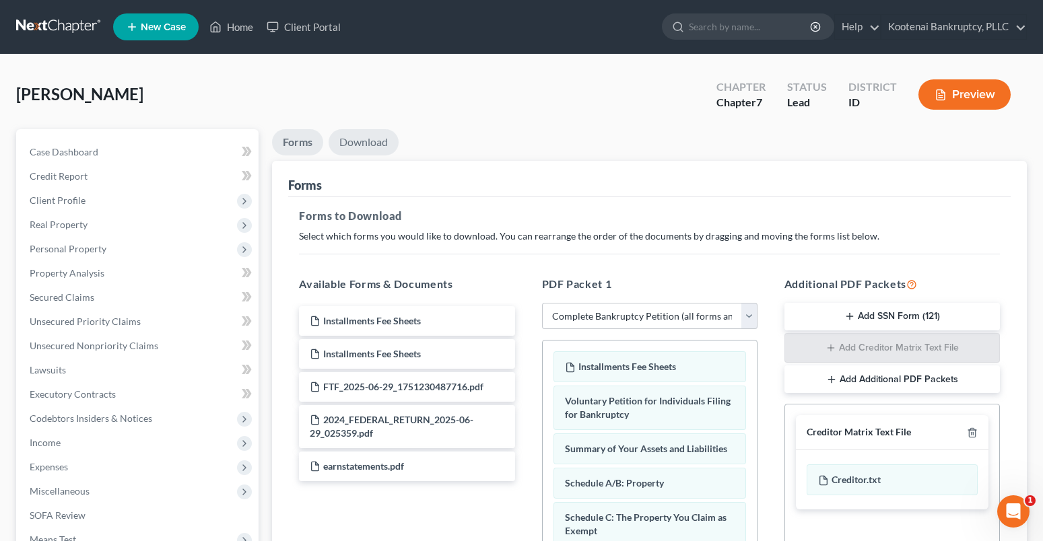
click at [349, 147] on link "Download" at bounding box center [364, 142] width 70 height 26
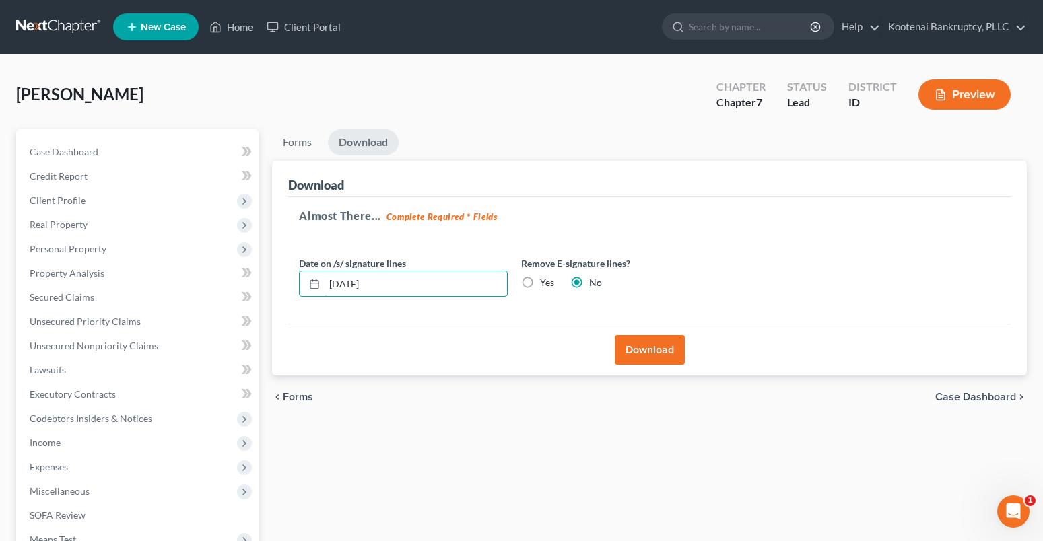
drag, startPoint x: 380, startPoint y: 280, endPoint x: 290, endPoint y: 280, distance: 90.2
click at [287, 279] on div "Download Almost There... Complete Required * Fields Date on /s/ signature lines…" at bounding box center [649, 268] width 755 height 215
type input "[DATE]"
click at [642, 339] on button "Download" at bounding box center [650, 350] width 70 height 30
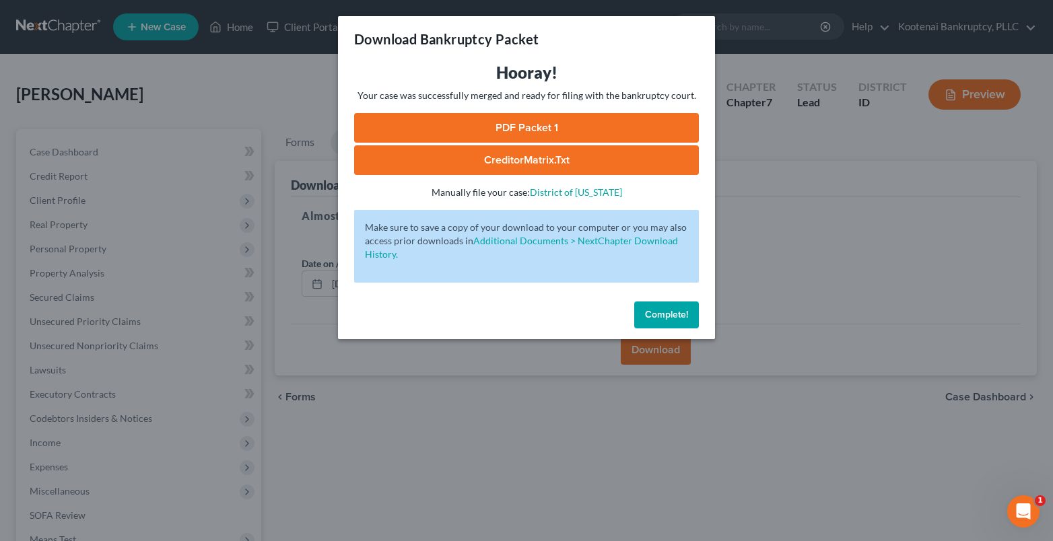
drag, startPoint x: 491, startPoint y: 120, endPoint x: 377, endPoint y: 95, distance: 117.1
click at [491, 120] on link "PDF Packet 1" at bounding box center [526, 128] width 345 height 30
drag, startPoint x: 684, startPoint y: 306, endPoint x: 230, endPoint y: 158, distance: 477.9
click at [684, 306] on button "Complete!" at bounding box center [666, 315] width 65 height 27
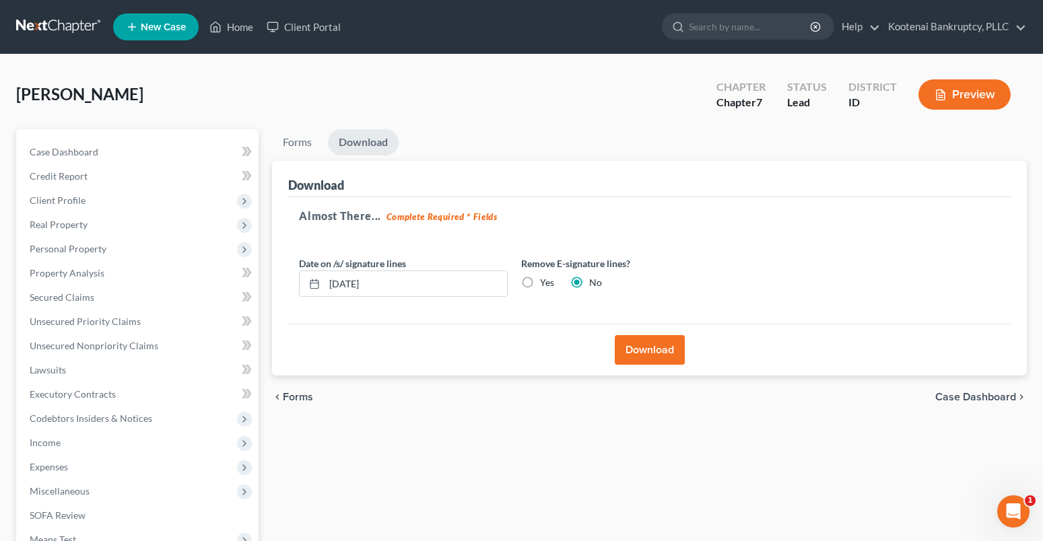
click at [977, 102] on button "Preview" at bounding box center [964, 94] width 92 height 30
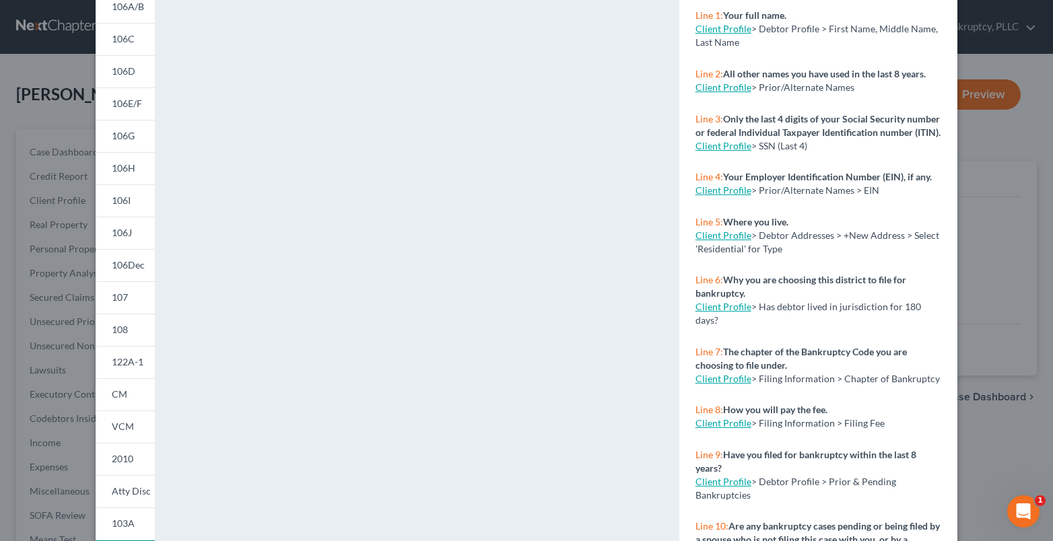
scroll to position [205, 0]
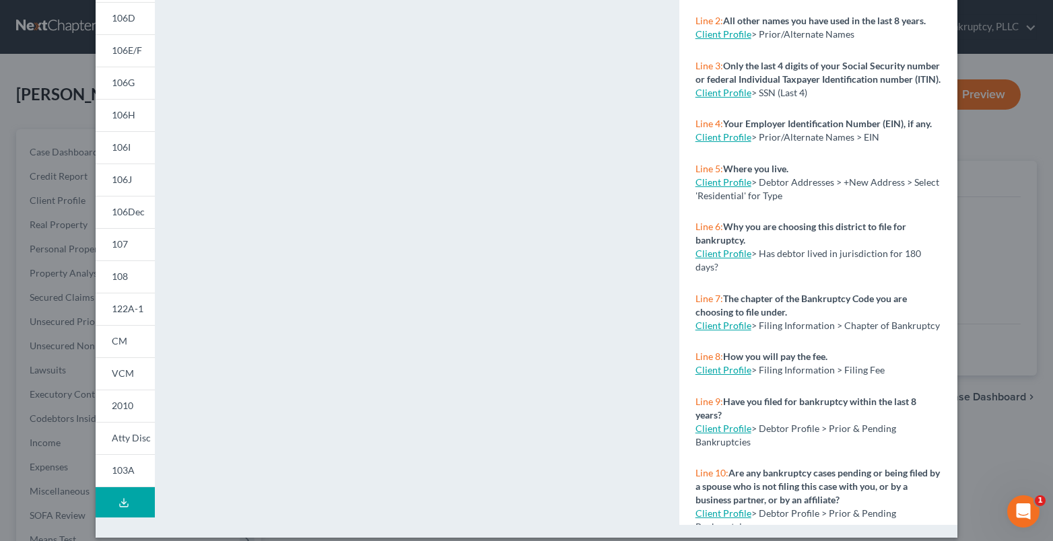
click at [110, 500] on button "Download Draft" at bounding box center [125, 502] width 59 height 30
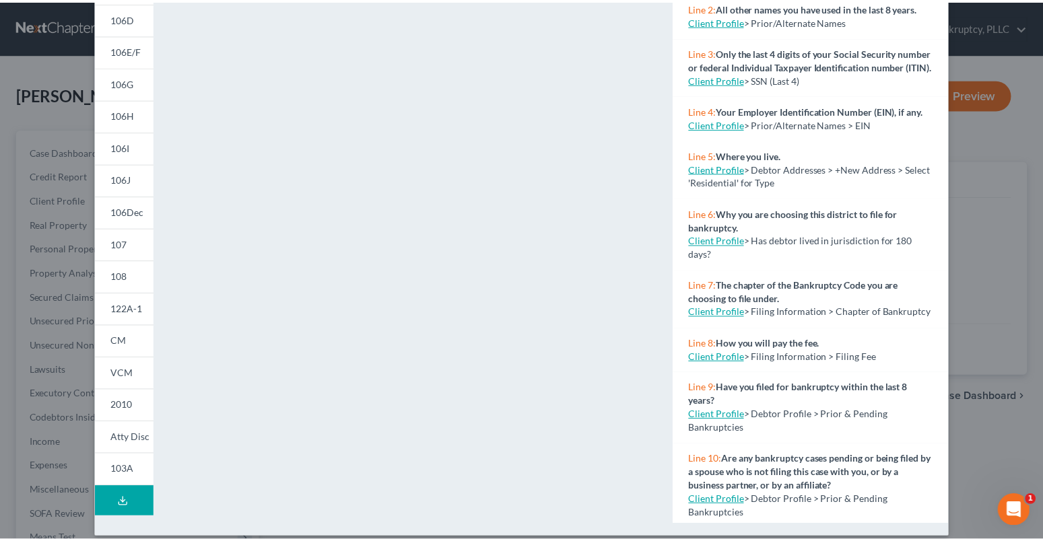
scroll to position [0, 0]
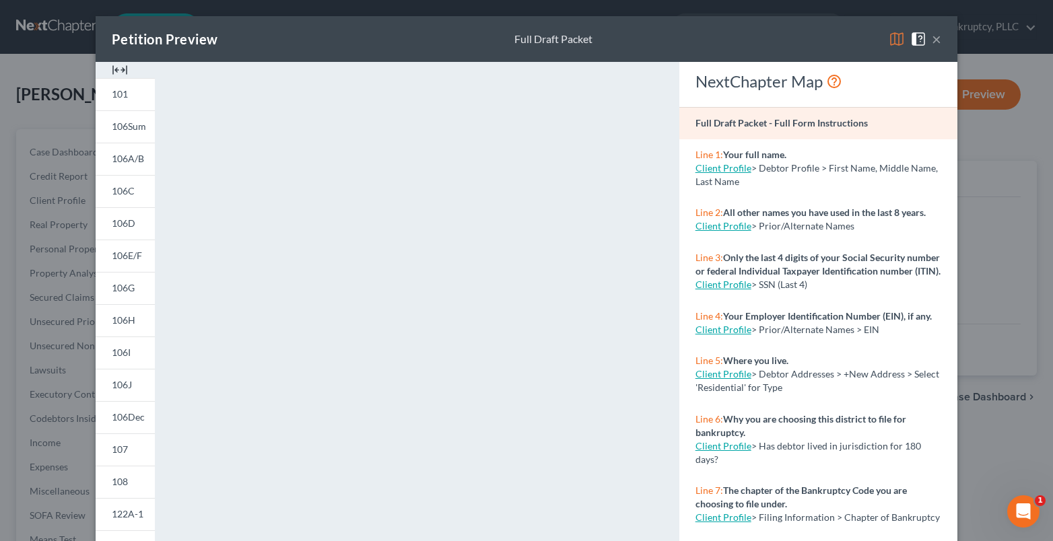
click at [932, 37] on button "×" at bounding box center [936, 39] width 9 height 16
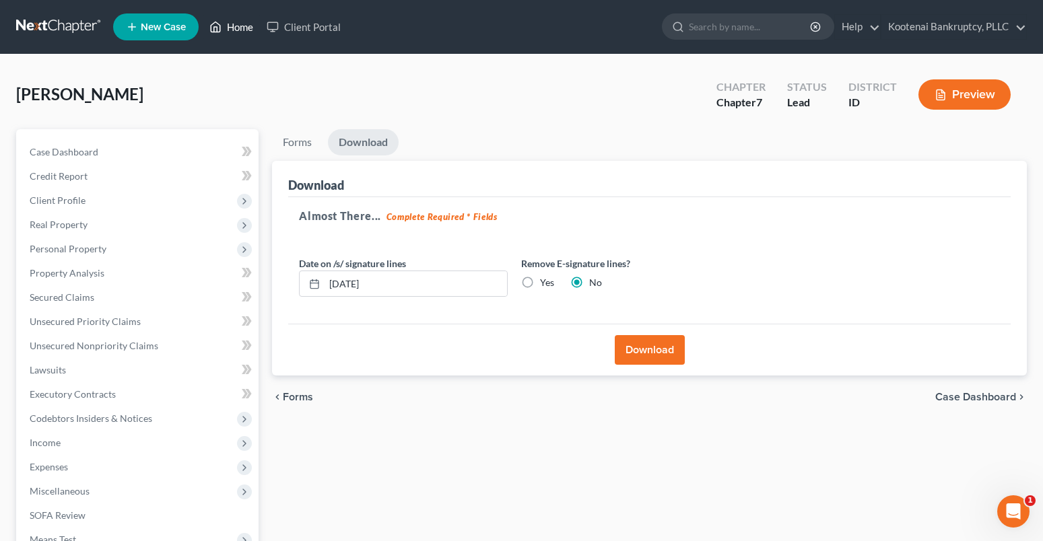
click at [231, 29] on link "Home" at bounding box center [231, 27] width 57 height 24
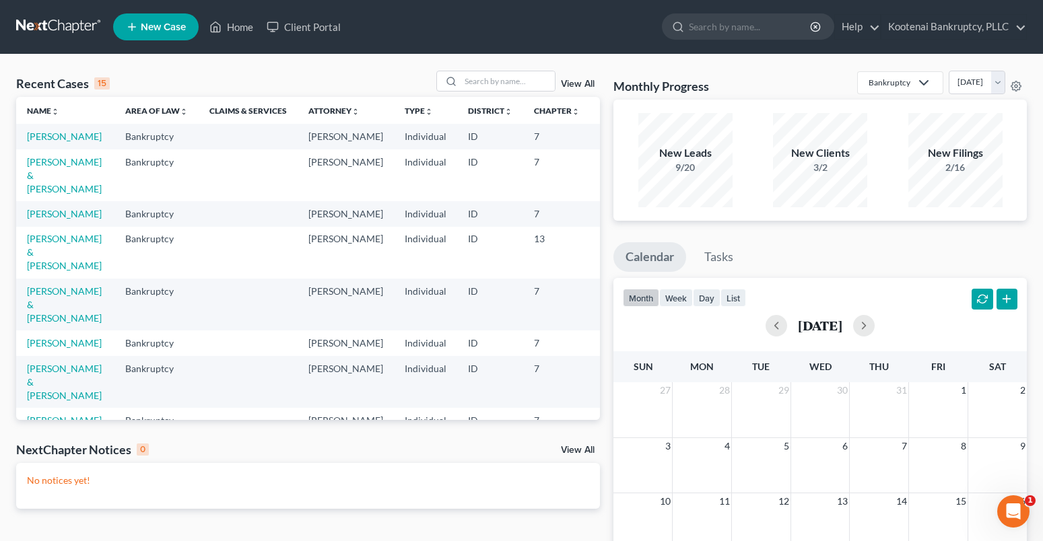
click at [173, 29] on span "New Case" at bounding box center [163, 27] width 45 height 10
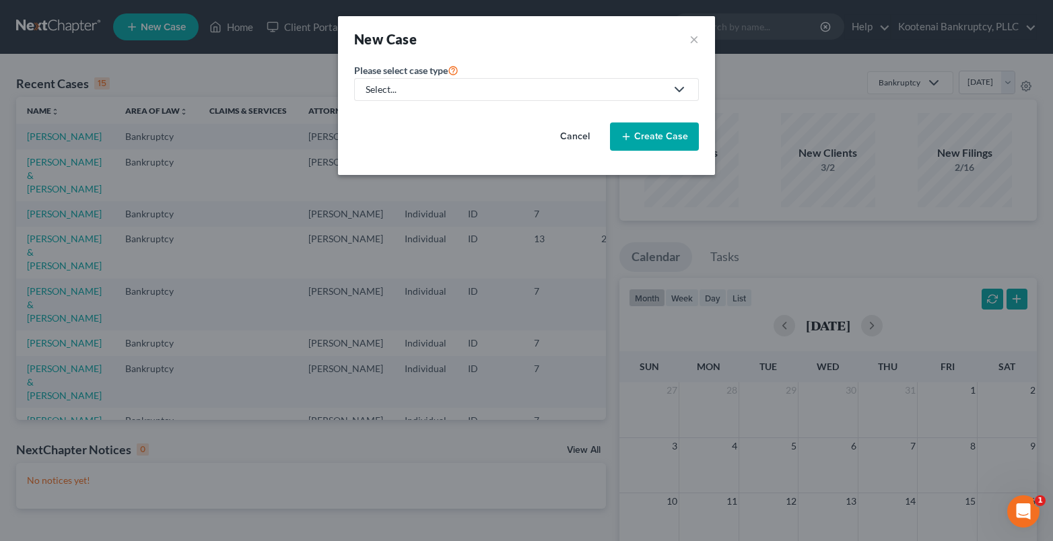
click at [403, 90] on div "Select..." at bounding box center [516, 89] width 300 height 13
click at [388, 116] on div "Bankruptcy" at bounding box center [391, 116] width 48 height 13
select select "23"
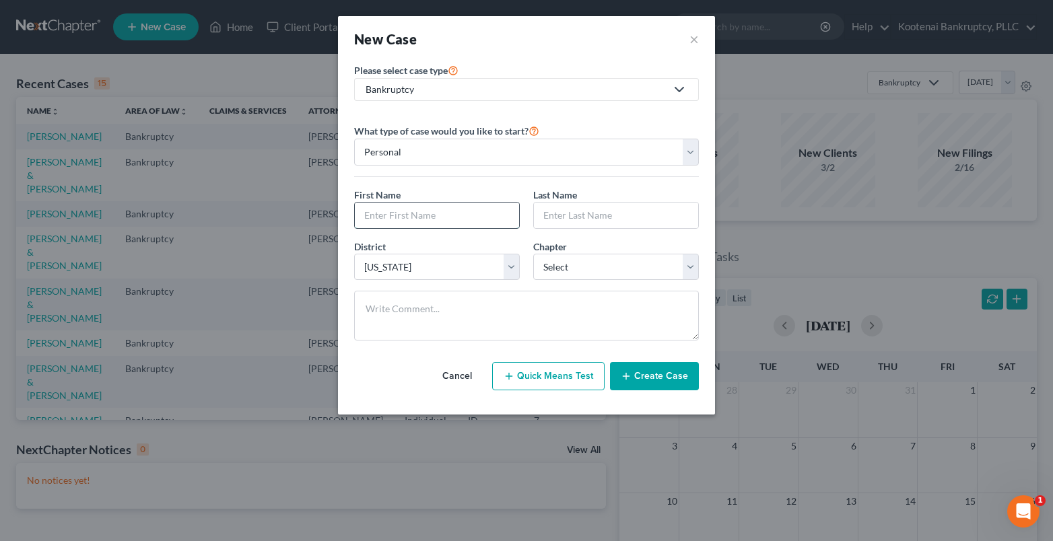
click at [384, 214] on input "text" at bounding box center [437, 216] width 164 height 26
click at [560, 221] on input "text" at bounding box center [616, 216] width 164 height 26
click at [571, 270] on select "Select 7 11 12 13" at bounding box center [616, 267] width 166 height 27
click at [533, 254] on select "Select 7 11 12 13" at bounding box center [616, 267] width 166 height 27
click at [687, 370] on button "Create Case" at bounding box center [654, 376] width 89 height 28
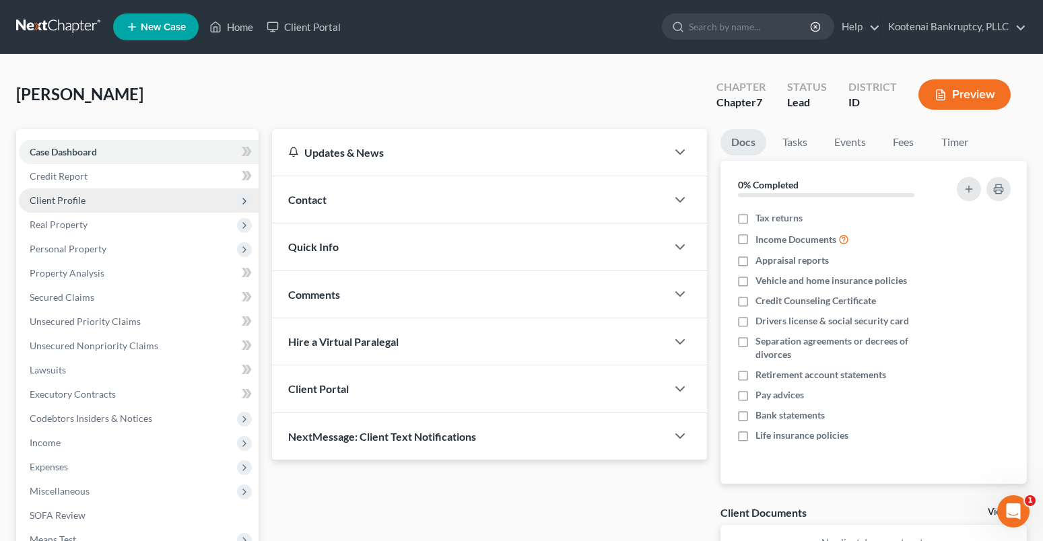
click at [62, 201] on span "Client Profile" at bounding box center [58, 200] width 56 height 11
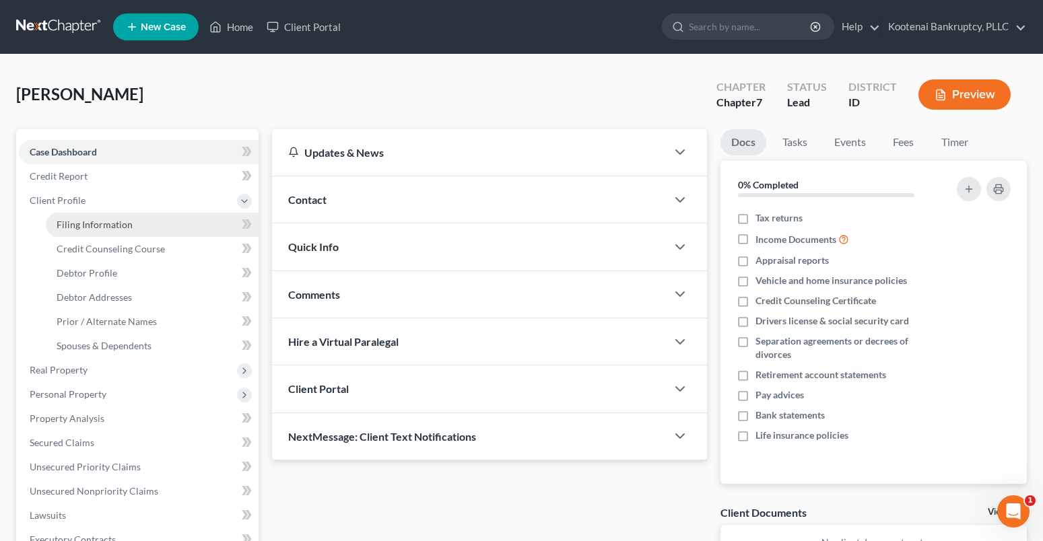
click at [78, 221] on span "Filing Information" at bounding box center [95, 224] width 76 height 11
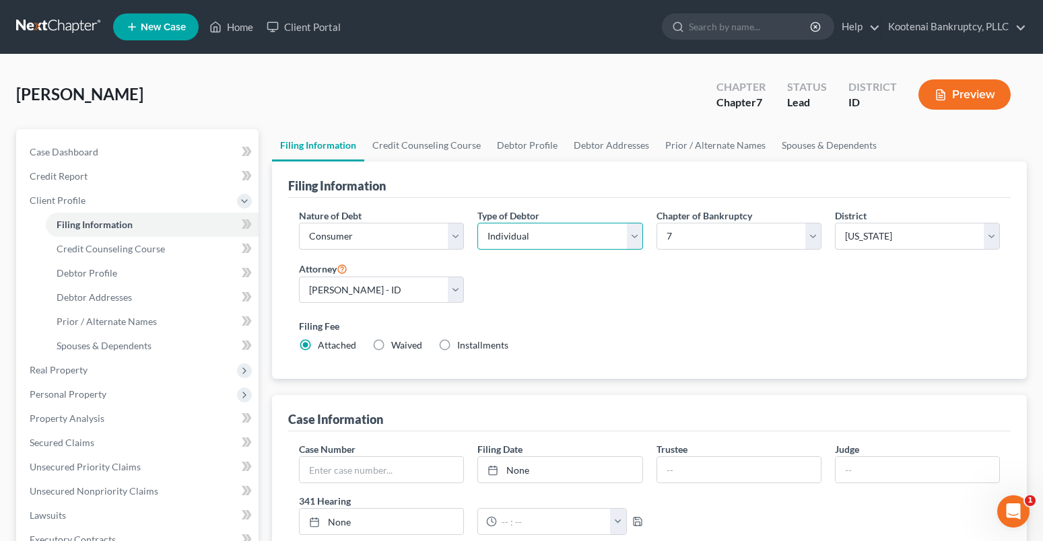
drag, startPoint x: 585, startPoint y: 232, endPoint x: 550, endPoint y: 249, distance: 38.8
click at [584, 232] on select "Select Individual Joint" at bounding box center [559, 236] width 165 height 27
click at [477, 223] on select "Select Individual Joint" at bounding box center [559, 236] width 165 height 27
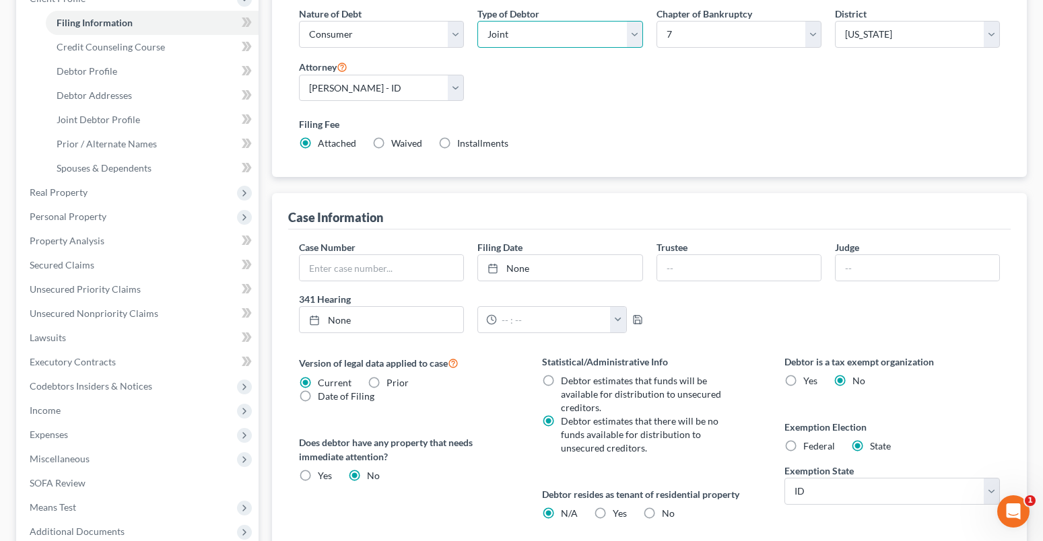
scroll to position [386, 0]
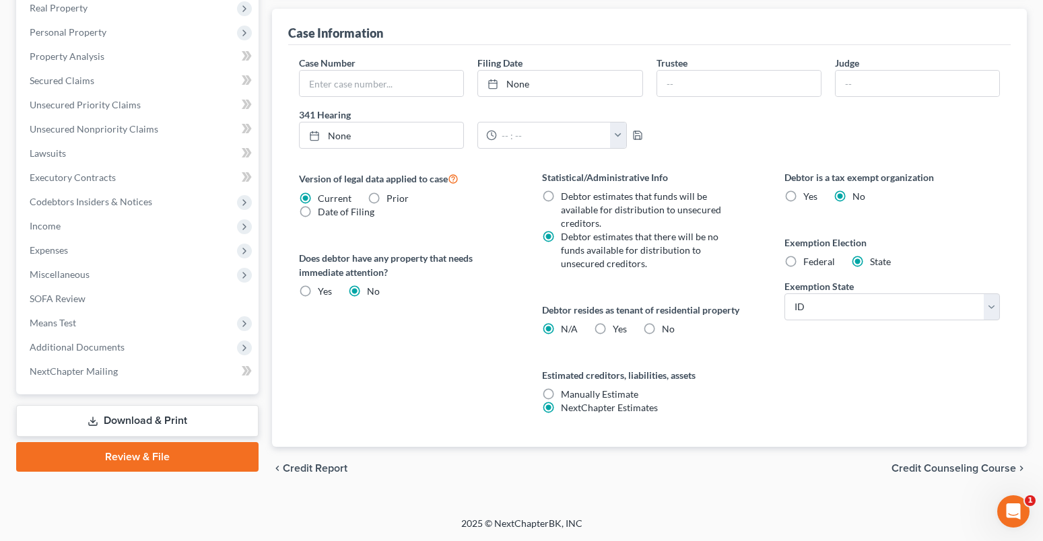
drag, startPoint x: 945, startPoint y: 467, endPoint x: 743, endPoint y: 424, distance: 205.7
click at [944, 467] on span "Credit Counseling Course" at bounding box center [953, 468] width 125 height 11
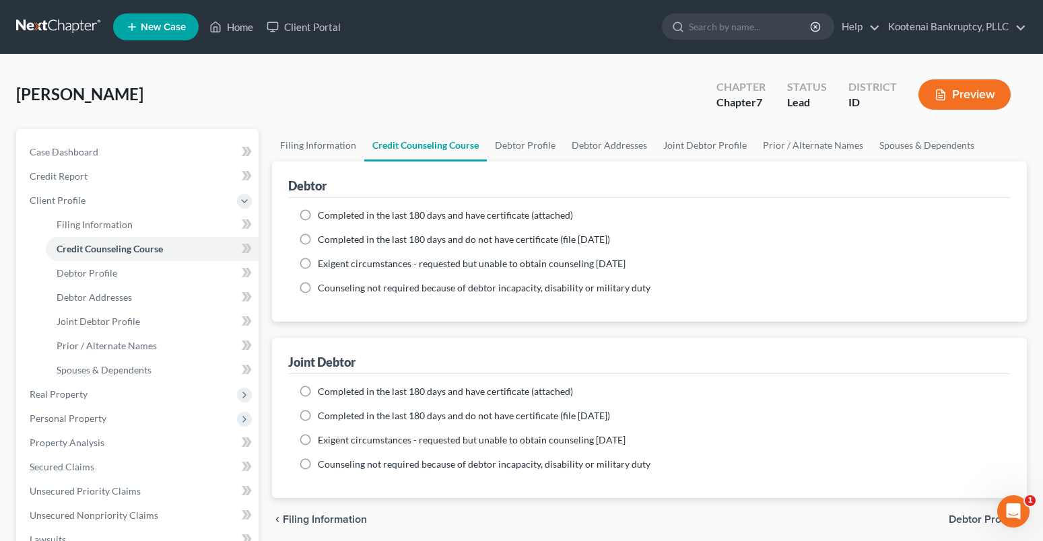
click at [968, 516] on span "Debtor Profile" at bounding box center [982, 519] width 67 height 11
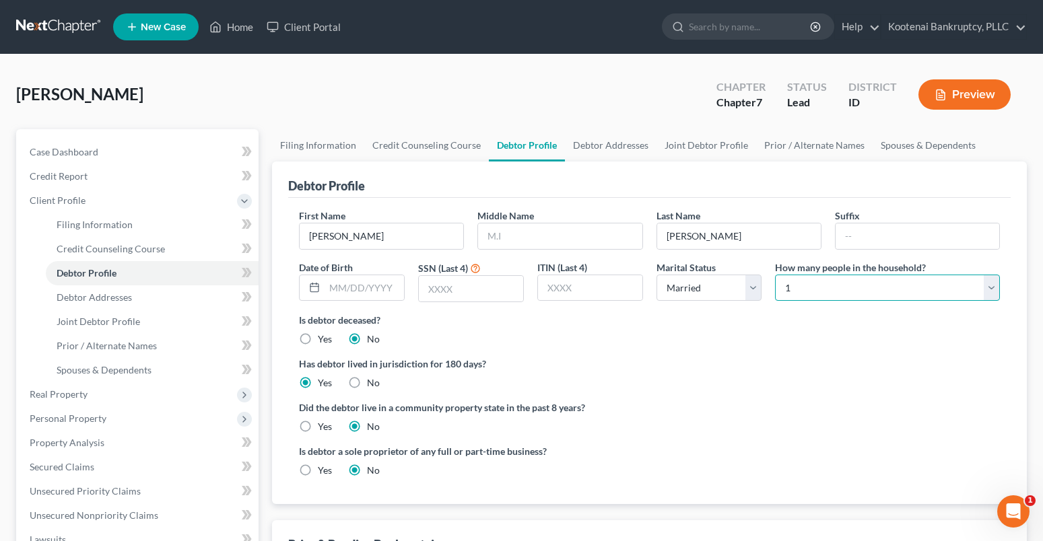
drag, startPoint x: 796, startPoint y: 285, endPoint x: 794, endPoint y: 308, distance: 23.0
click at [796, 287] on select "Select 1 2 3 4 5 6 7 8 9 10 11 12 13 14 15 16 17 18 19 20" at bounding box center [887, 288] width 225 height 27
click at [775, 275] on select "Select 1 2 3 4 5 6 7 8 9 10 11 12 13 14 15 16 17 18 19 20" at bounding box center [887, 288] width 225 height 27
click at [318, 424] on label "Yes" at bounding box center [325, 426] width 14 height 13
click at [323, 424] on input "Yes" at bounding box center [327, 424] width 9 height 9
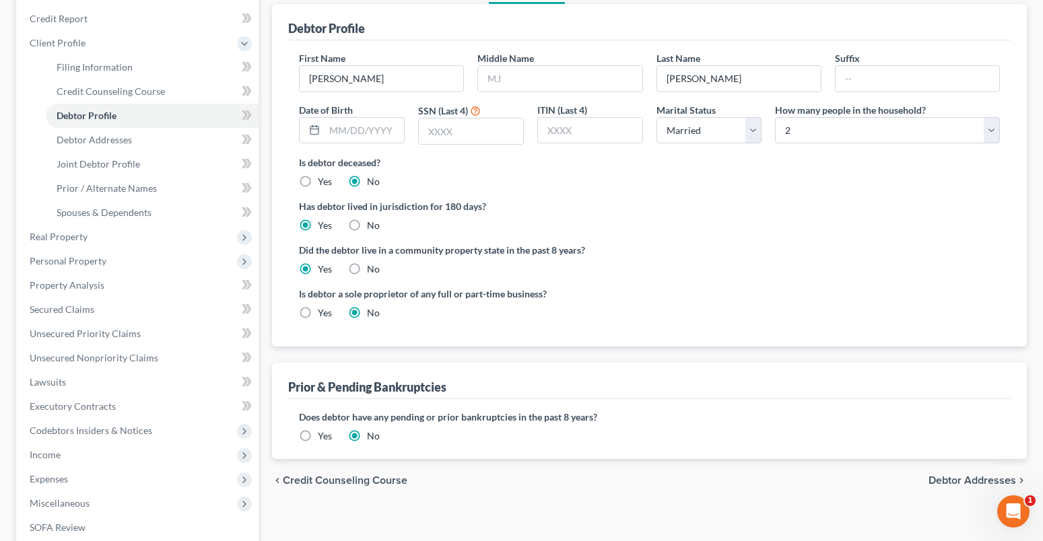
scroll to position [368, 0]
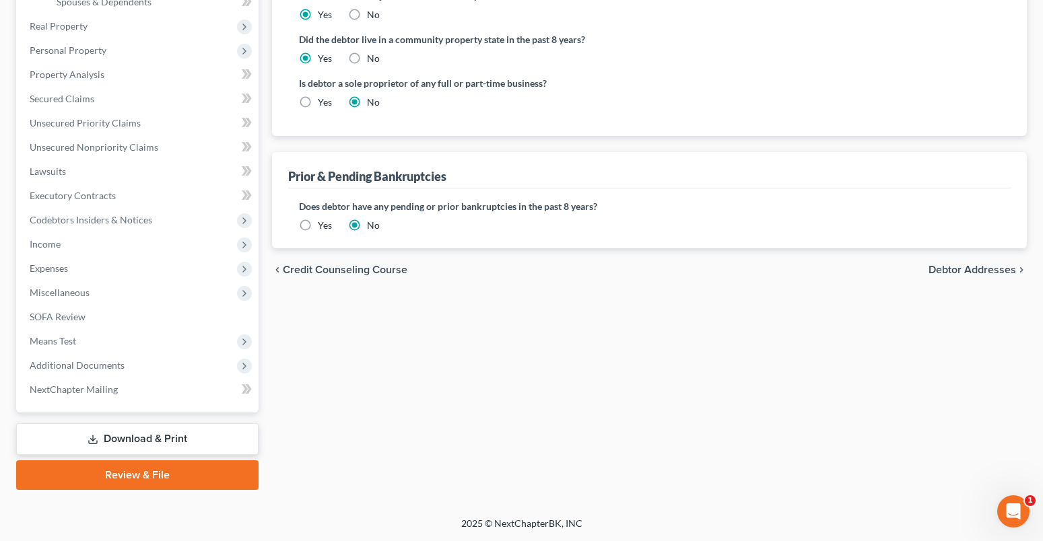
click at [980, 271] on span "Debtor Addresses" at bounding box center [972, 270] width 88 height 11
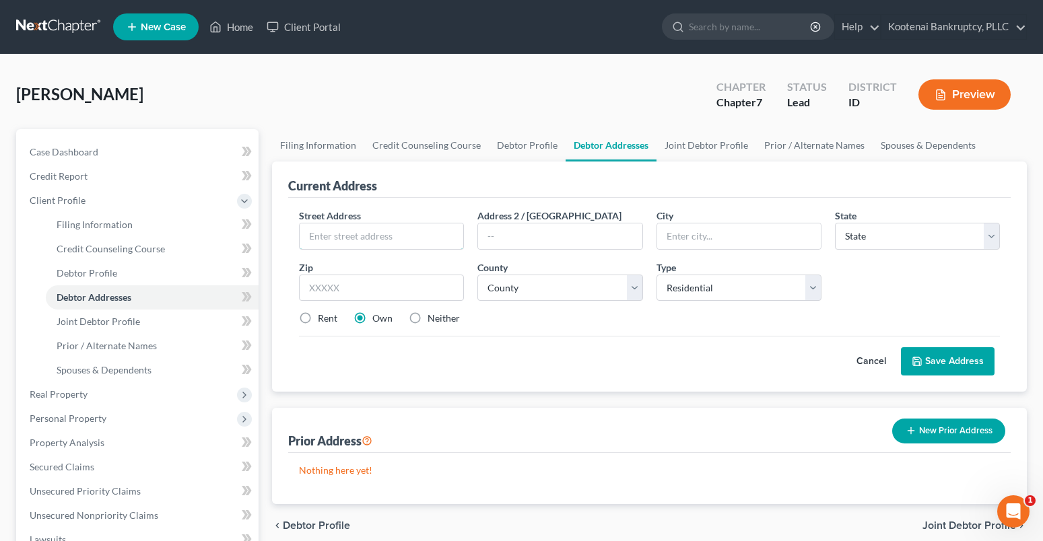
drag, startPoint x: 323, startPoint y: 239, endPoint x: 38, endPoint y: 321, distance: 297.0
click at [323, 239] on input "text" at bounding box center [382, 237] width 164 height 26
click at [498, 293] on select "County [GEOGRAPHIC_DATA] [GEOGRAPHIC_DATA] [GEOGRAPHIC_DATA] [GEOGRAPHIC_DATA] …" at bounding box center [559, 288] width 165 height 27
click at [477, 275] on select "County [GEOGRAPHIC_DATA] [GEOGRAPHIC_DATA] [GEOGRAPHIC_DATA] [GEOGRAPHIC_DATA] …" at bounding box center [559, 288] width 165 height 27
drag, startPoint x: 924, startPoint y: 355, endPoint x: 666, endPoint y: 372, distance: 258.4
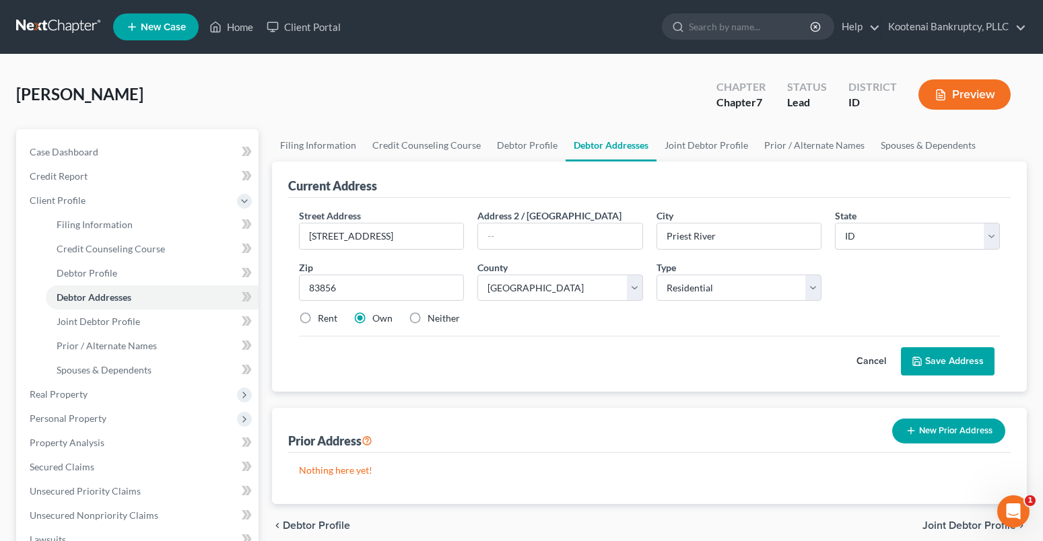
click at [924, 355] on button "Save Address" at bounding box center [948, 361] width 94 height 28
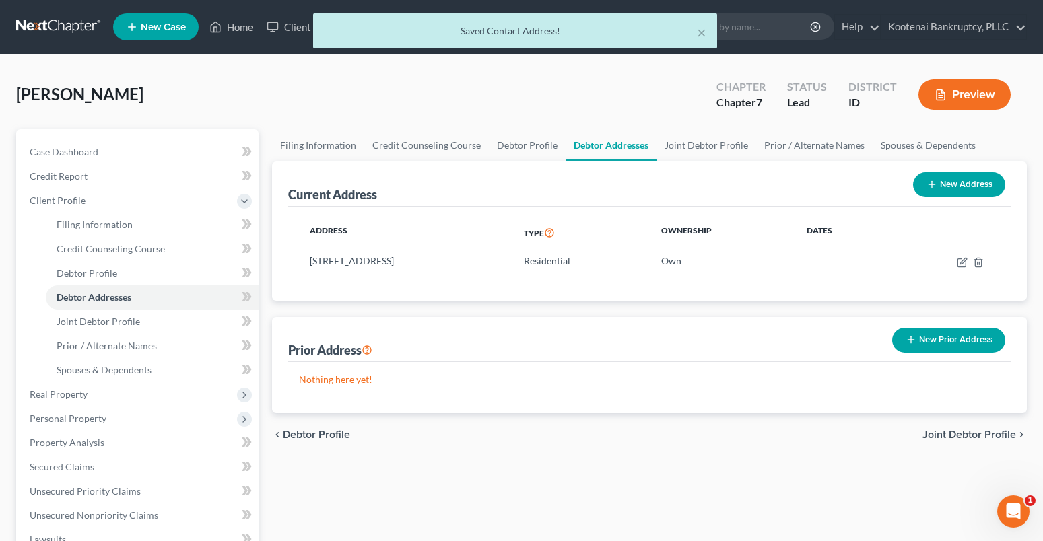
drag, startPoint x: 949, startPoint y: 433, endPoint x: 257, endPoint y: 269, distance: 711.3
click at [948, 433] on span "Joint Debtor Profile" at bounding box center [969, 435] width 94 height 11
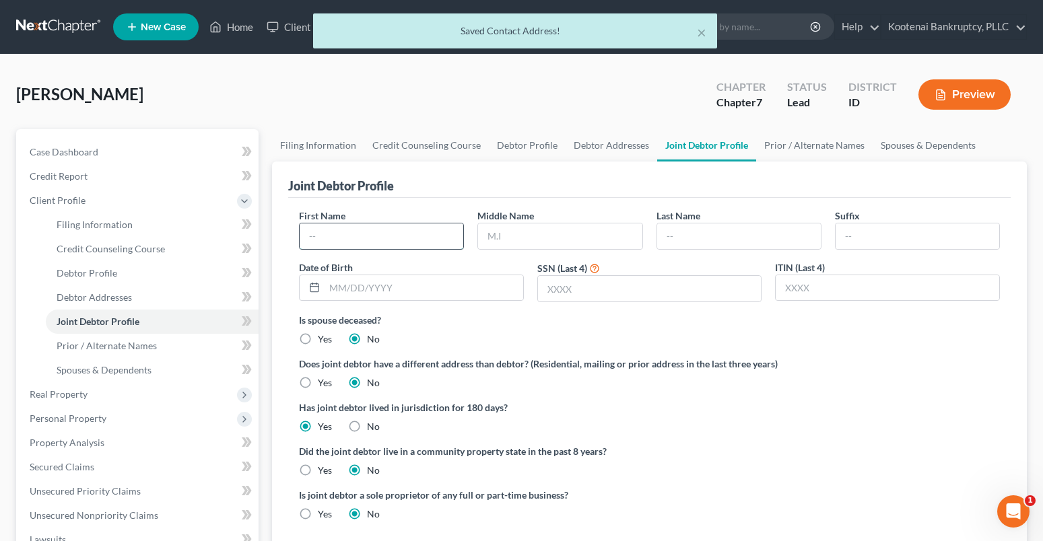
click at [325, 240] on input "text" at bounding box center [382, 237] width 164 height 26
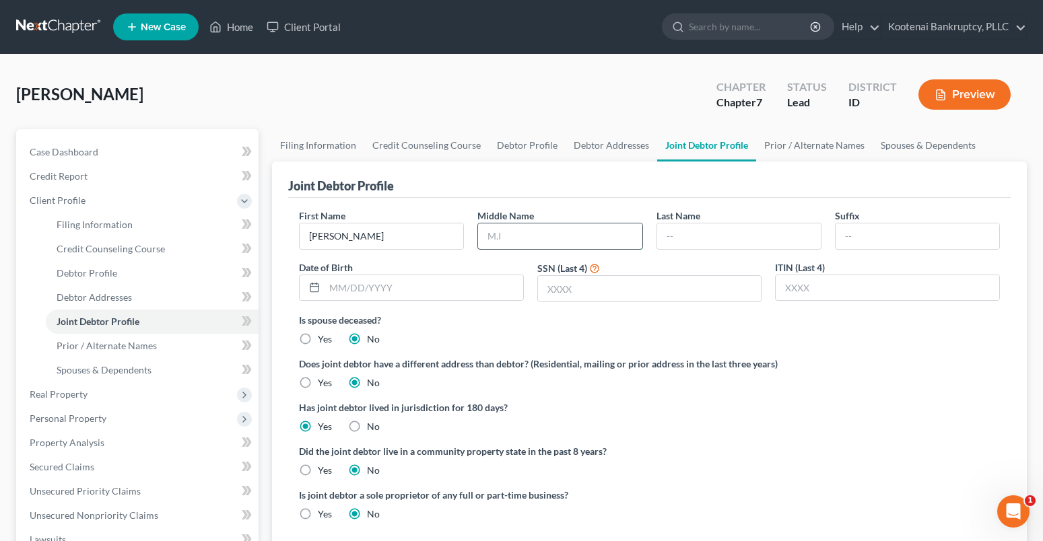
click at [514, 240] on input "text" at bounding box center [560, 237] width 164 height 26
click at [685, 242] on input "text" at bounding box center [739, 237] width 164 height 26
click at [318, 471] on label "Yes" at bounding box center [325, 470] width 14 height 13
click at [323, 471] on input "Yes" at bounding box center [327, 468] width 9 height 9
click at [80, 275] on span "Debtor Profile" at bounding box center [87, 272] width 61 height 11
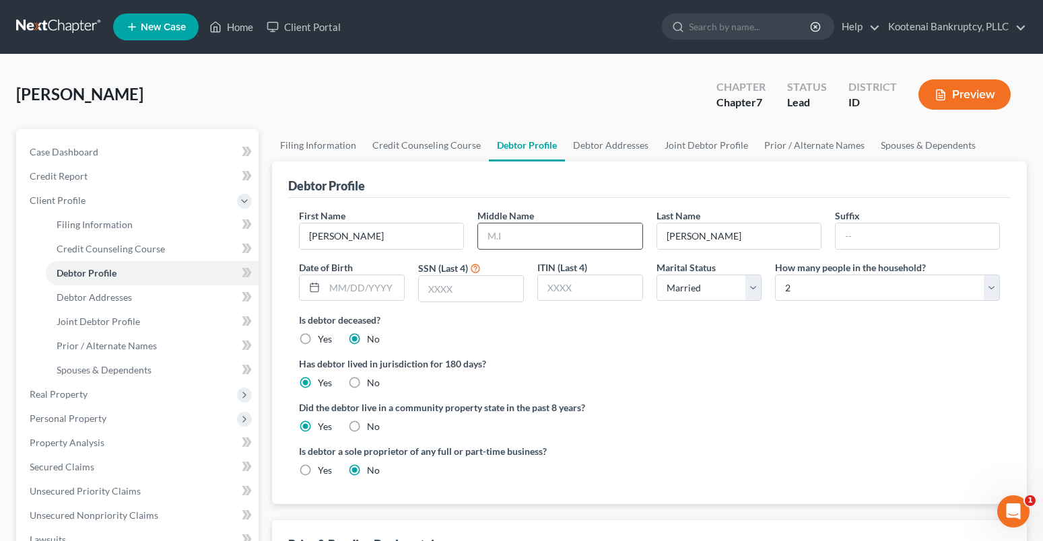
click at [506, 240] on input "text" at bounding box center [560, 237] width 164 height 26
click at [55, 146] on span "Case Dashboard" at bounding box center [64, 151] width 69 height 11
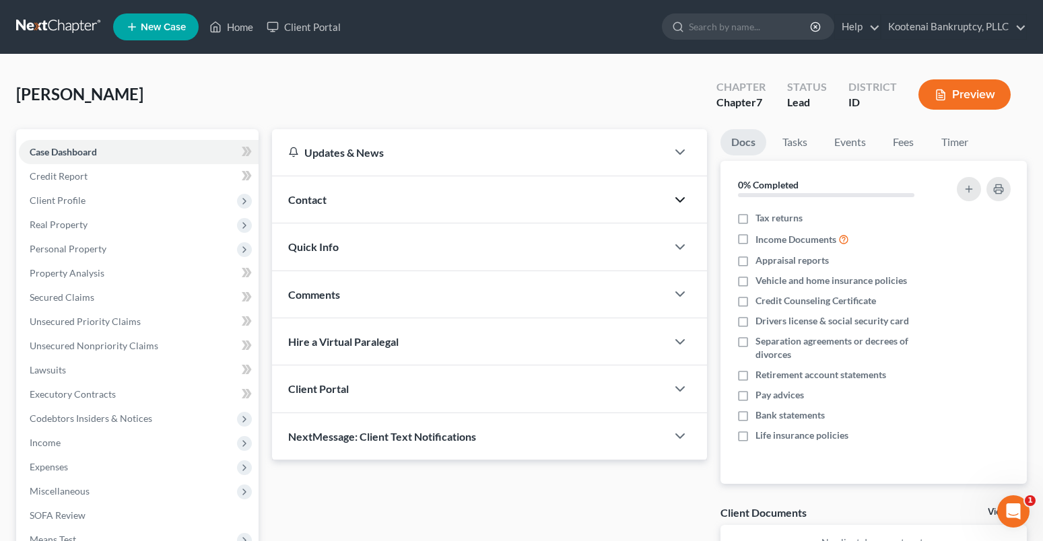
drag, startPoint x: 685, startPoint y: 200, endPoint x: 419, endPoint y: 234, distance: 268.8
click at [685, 201] on icon "button" at bounding box center [680, 200] width 16 height 16
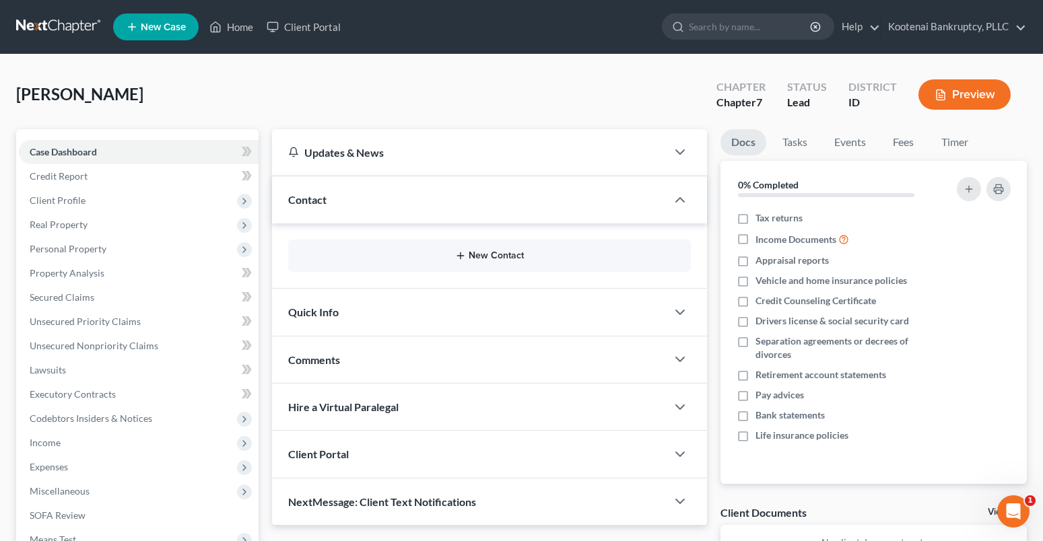
click at [485, 252] on button "New Contact" at bounding box center [489, 255] width 380 height 11
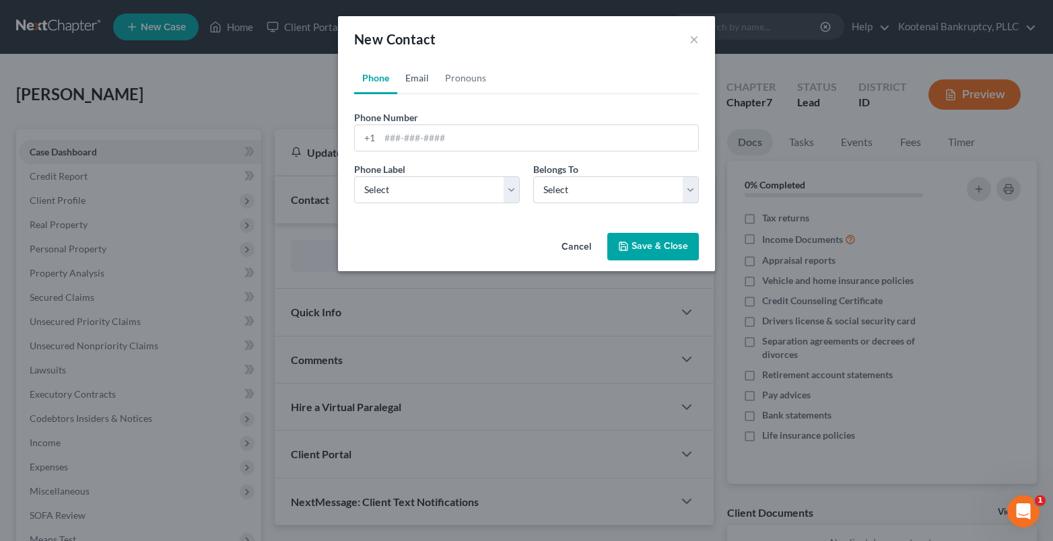
drag, startPoint x: 413, startPoint y: 83, endPoint x: 411, endPoint y: 143, distance: 59.3
click at [413, 82] on link "Email" at bounding box center [417, 78] width 40 height 32
drag, startPoint x: 407, startPoint y: 139, endPoint x: 401, endPoint y: 133, distance: 8.1
click at [407, 139] on input "email" at bounding box center [539, 138] width 318 height 26
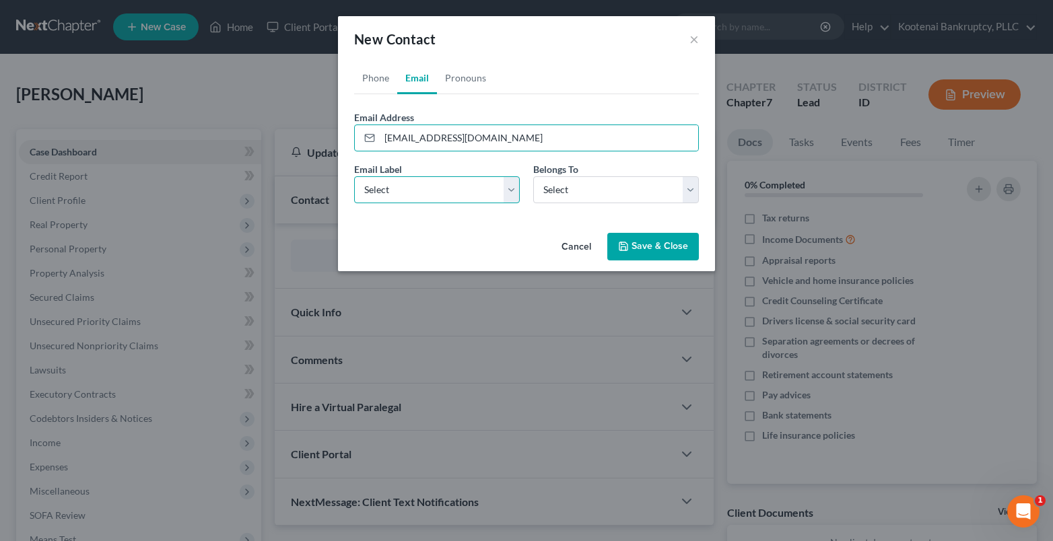
drag, startPoint x: 379, startPoint y: 191, endPoint x: 381, endPoint y: 202, distance: 11.0
click at [379, 191] on select "Select Home Work Other" at bounding box center [437, 189] width 166 height 27
click at [354, 176] on select "Select Home Work Other" at bounding box center [437, 189] width 166 height 27
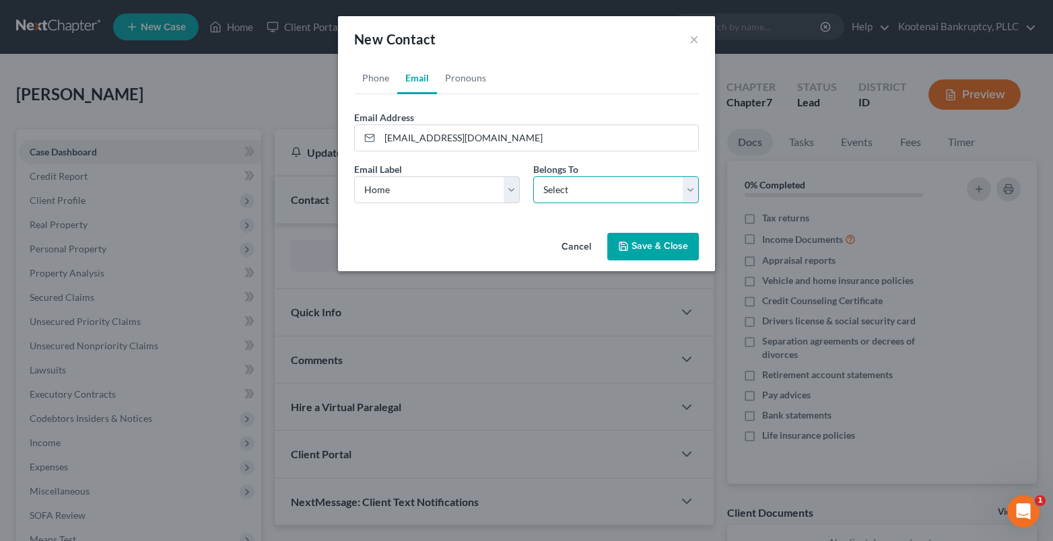
click at [577, 193] on select "Select Client Spouse Other" at bounding box center [616, 189] width 166 height 27
click at [533, 176] on select "Select Client Spouse Other" at bounding box center [616, 189] width 166 height 27
click at [646, 254] on button "Save & Close" at bounding box center [653, 247] width 92 height 28
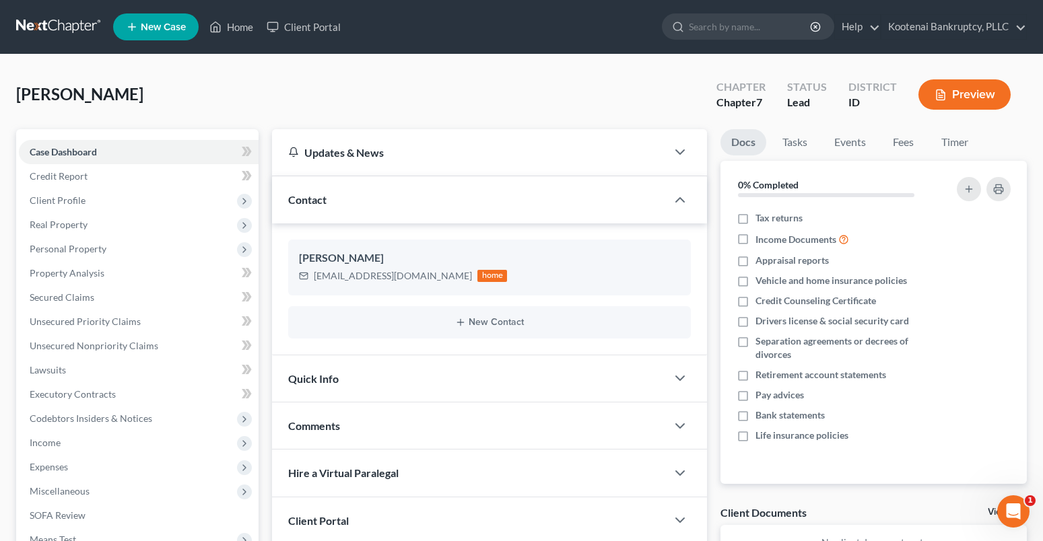
click at [169, 23] on span "New Case" at bounding box center [163, 27] width 45 height 10
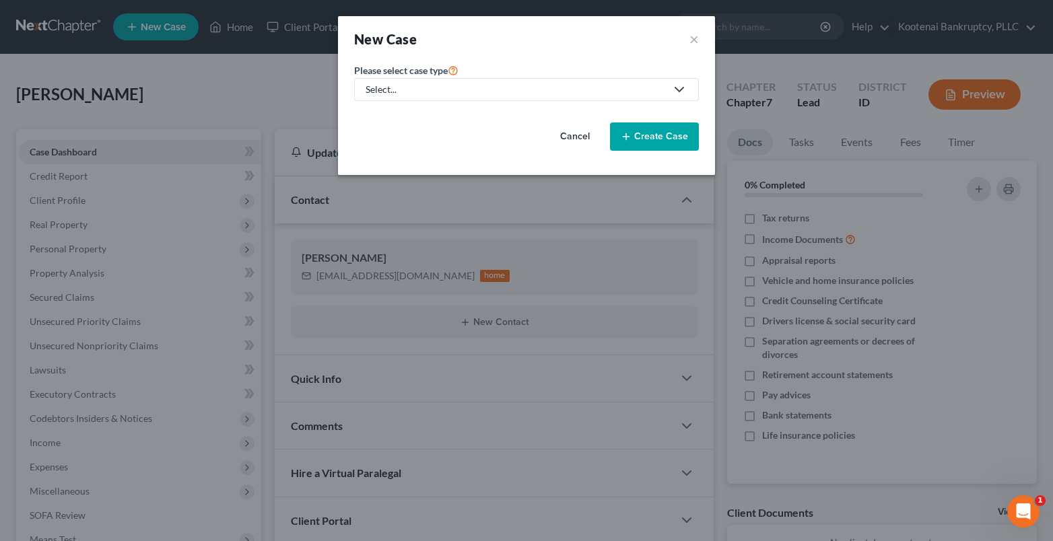
click at [366, 81] on link "Select..." at bounding box center [526, 89] width 345 height 23
click at [404, 116] on div "Bankruptcy" at bounding box center [391, 116] width 48 height 13
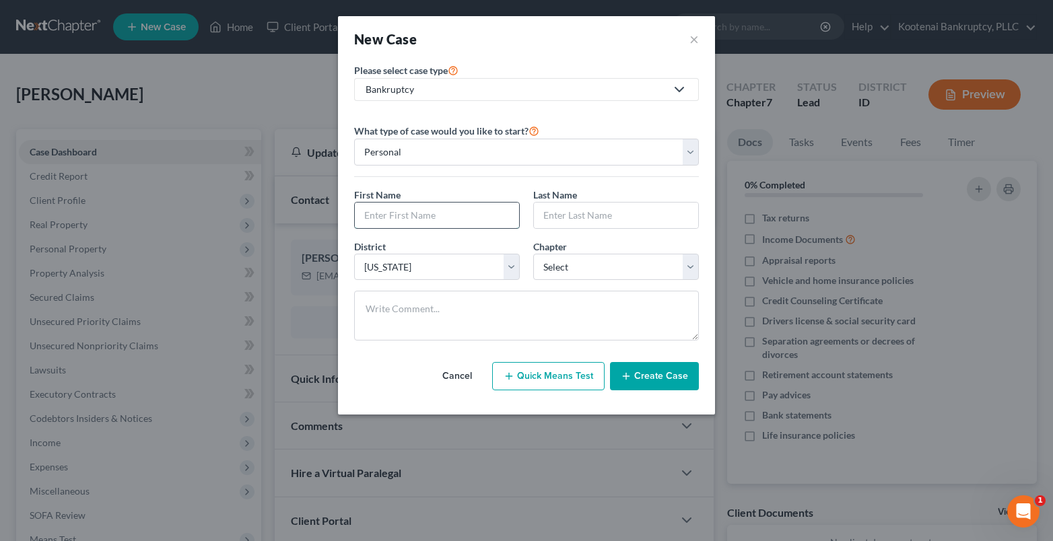
drag, startPoint x: 384, startPoint y: 217, endPoint x: 375, endPoint y: 225, distance: 12.0
click at [384, 217] on input "text" at bounding box center [437, 216] width 164 height 26
click at [552, 221] on input "text" at bounding box center [616, 216] width 164 height 26
click at [545, 270] on select "Select 7 11 12 13" at bounding box center [616, 267] width 166 height 27
click at [533, 254] on select "Select 7 11 12 13" at bounding box center [616, 267] width 166 height 27
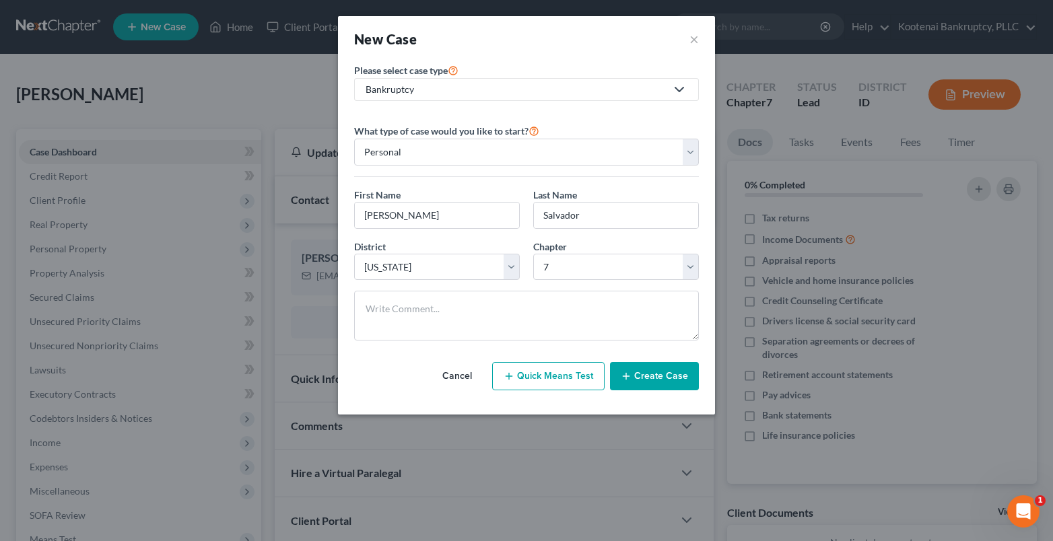
click at [630, 373] on icon "button" at bounding box center [626, 376] width 11 height 11
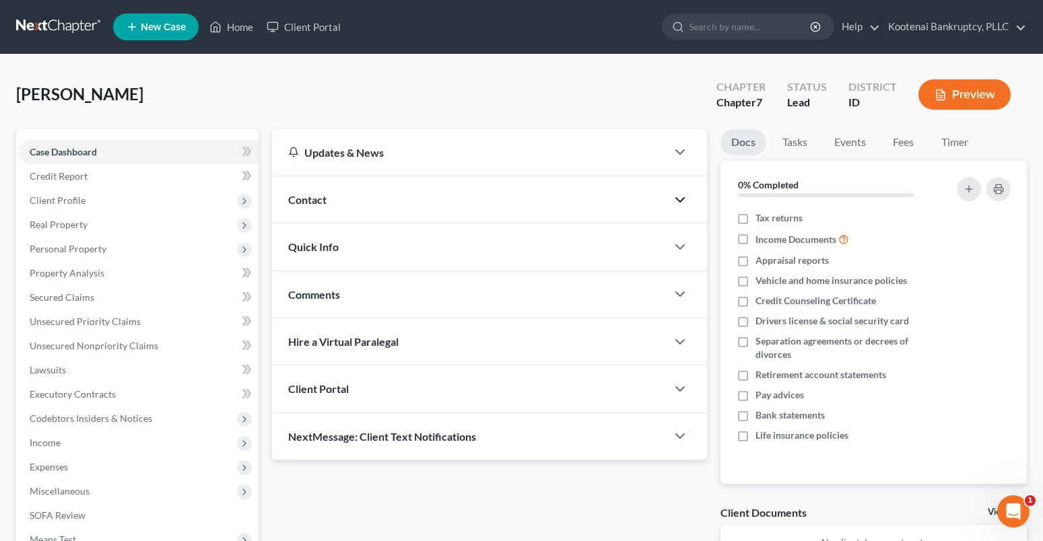
click at [683, 203] on icon "button" at bounding box center [680, 200] width 16 height 16
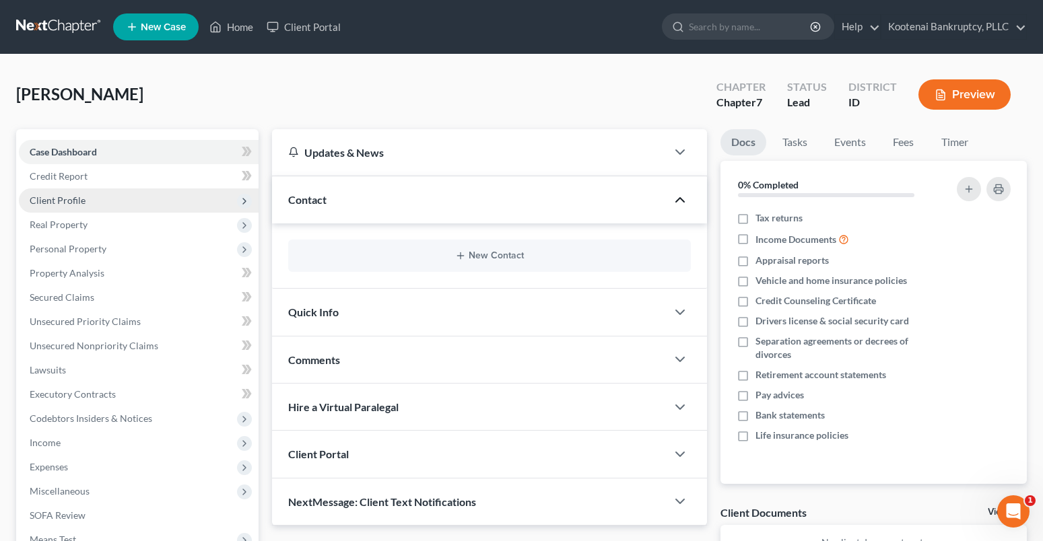
drag, startPoint x: 53, startPoint y: 199, endPoint x: 81, endPoint y: 210, distance: 29.6
click at [53, 199] on span "Client Profile" at bounding box center [58, 200] width 56 height 11
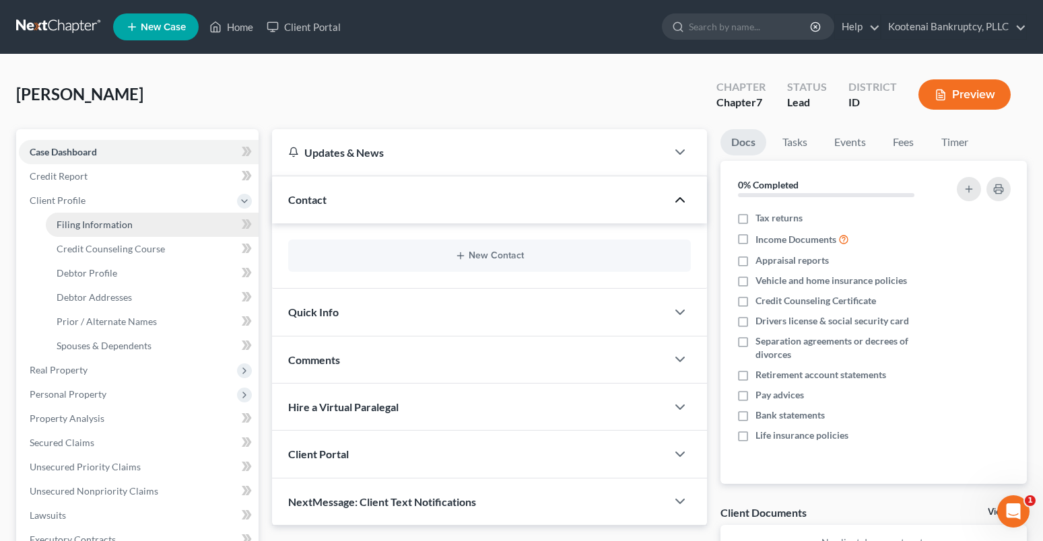
click at [92, 224] on span "Filing Information" at bounding box center [95, 224] width 76 height 11
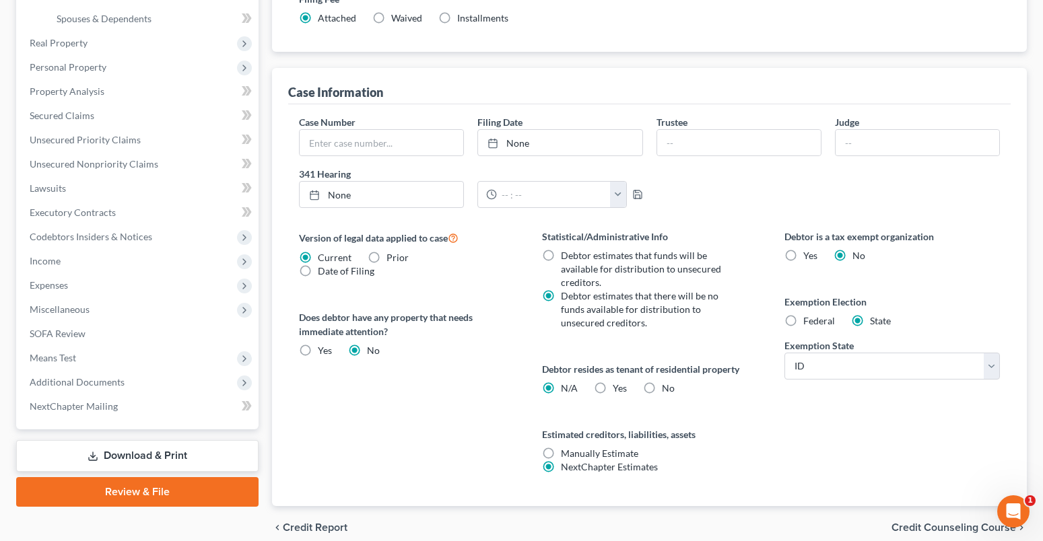
scroll to position [386, 0]
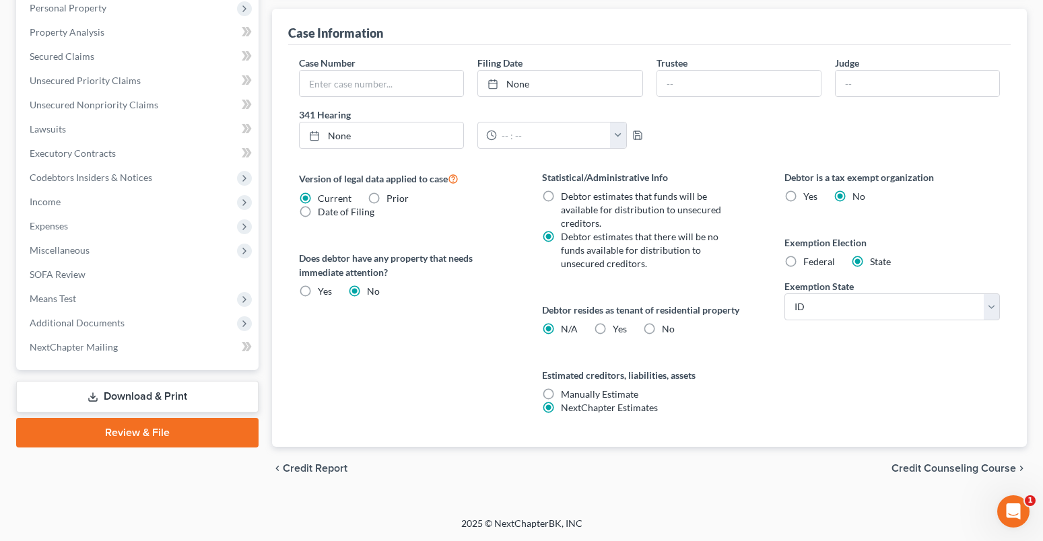
click at [934, 473] on span "Credit Counseling Course" at bounding box center [953, 468] width 125 height 11
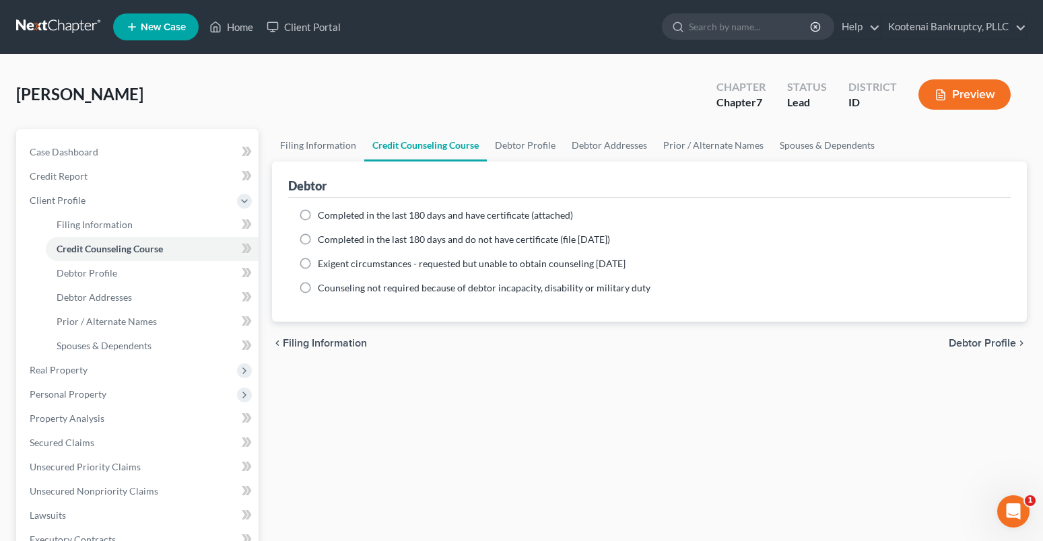
click at [966, 343] on span "Debtor Profile" at bounding box center [982, 343] width 67 height 11
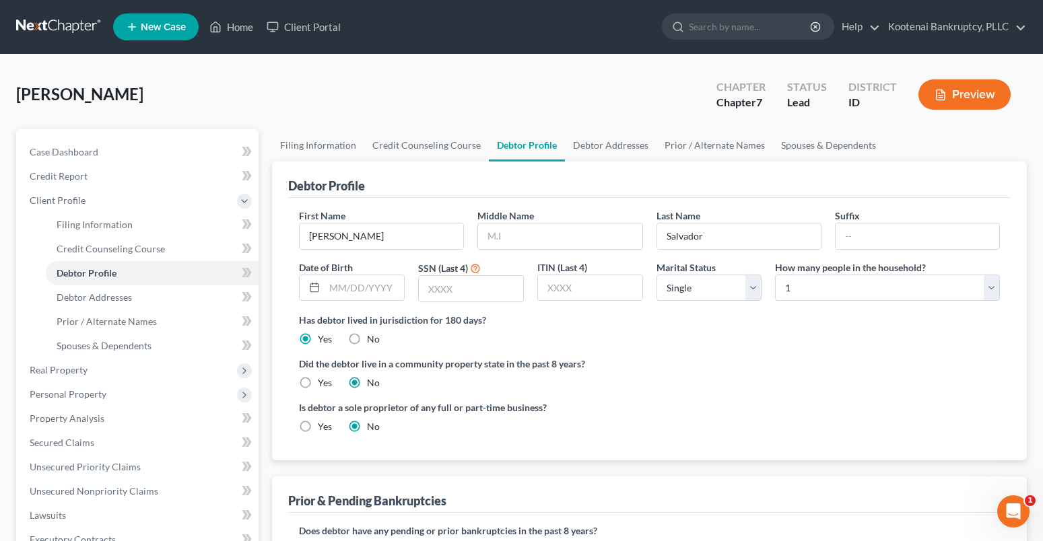
click at [318, 379] on label "Yes" at bounding box center [325, 382] width 14 height 13
click at [323, 379] on input "Yes" at bounding box center [327, 380] width 9 height 9
click at [79, 294] on span "Debtor Addresses" at bounding box center [94, 296] width 75 height 11
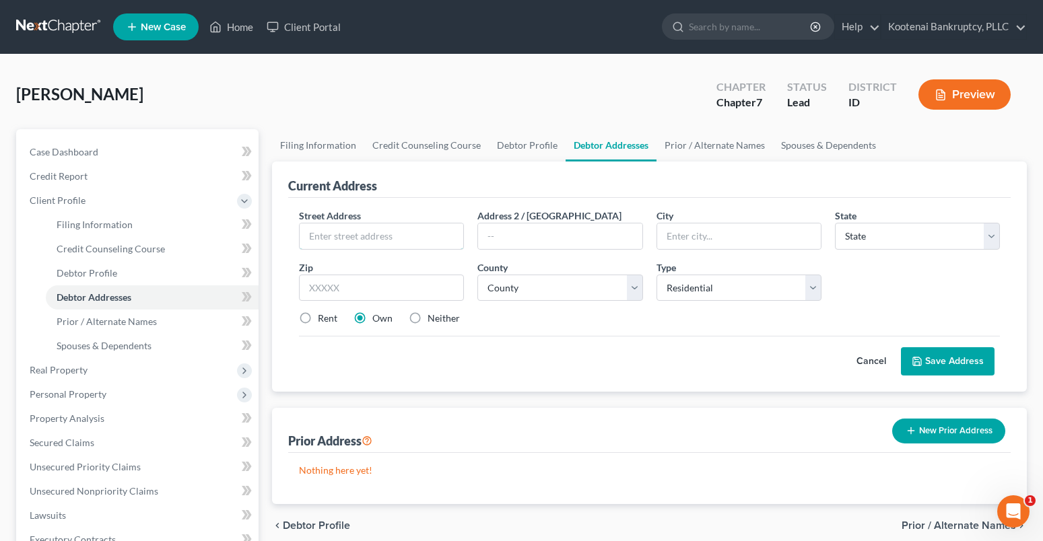
drag, startPoint x: 337, startPoint y: 232, endPoint x: 322, endPoint y: 217, distance: 21.0
click at [337, 234] on input "text" at bounding box center [382, 237] width 164 height 26
click at [302, 280] on input "text" at bounding box center [381, 288] width 165 height 27
drag, startPoint x: 520, startPoint y: 297, endPoint x: 509, endPoint y: 310, distance: 17.2
click at [520, 298] on select "County [GEOGRAPHIC_DATA] [GEOGRAPHIC_DATA] [GEOGRAPHIC_DATA] [GEOGRAPHIC_DATA] …" at bounding box center [559, 288] width 165 height 27
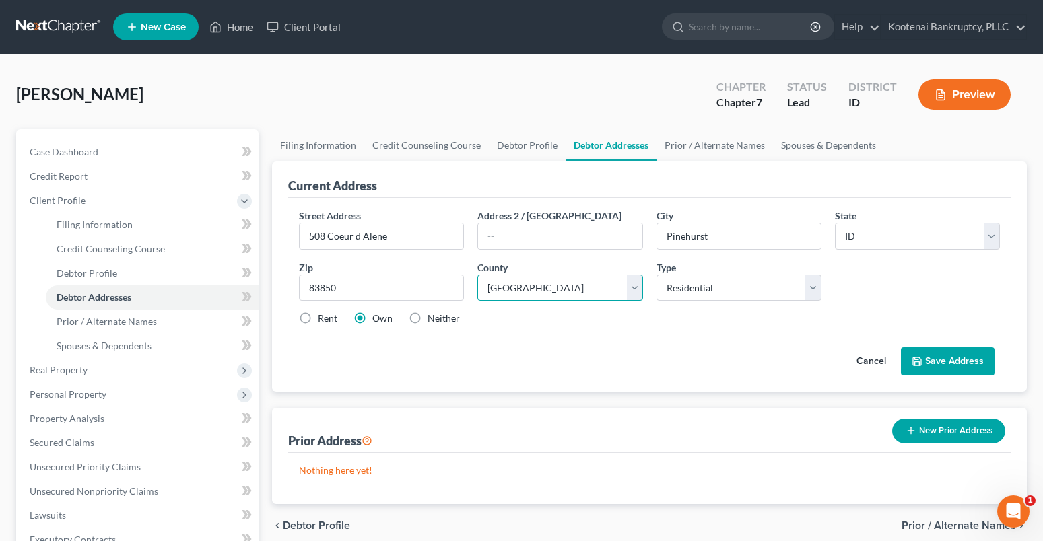
click at [477, 275] on select "County [GEOGRAPHIC_DATA] [GEOGRAPHIC_DATA] [GEOGRAPHIC_DATA] [GEOGRAPHIC_DATA] …" at bounding box center [559, 288] width 165 height 27
click at [944, 362] on button "Save Address" at bounding box center [948, 361] width 94 height 28
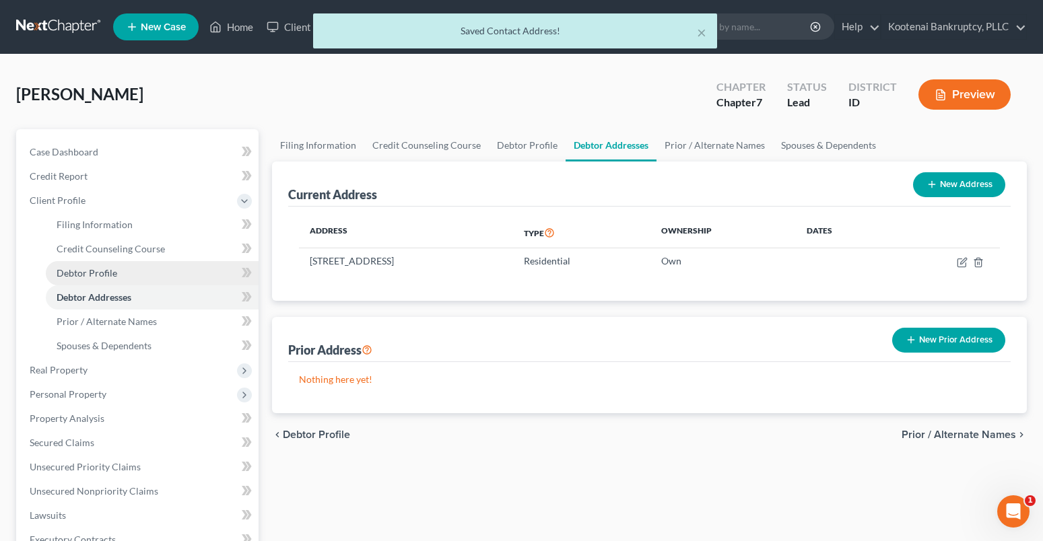
click at [83, 271] on span "Debtor Profile" at bounding box center [87, 272] width 61 height 11
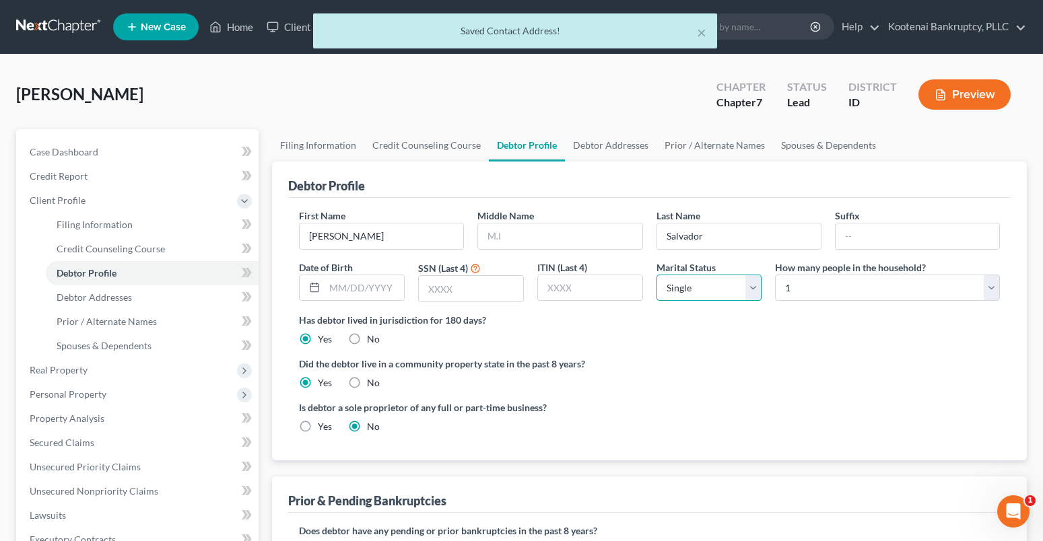
drag, startPoint x: 722, startPoint y: 289, endPoint x: 710, endPoint y: 300, distance: 15.8
click at [722, 289] on select "Select Single Married Separated Divorced Widowed" at bounding box center [709, 288] width 106 height 27
click at [656, 275] on select "Select Single Married Separated Divorced Widowed" at bounding box center [709, 288] width 106 height 27
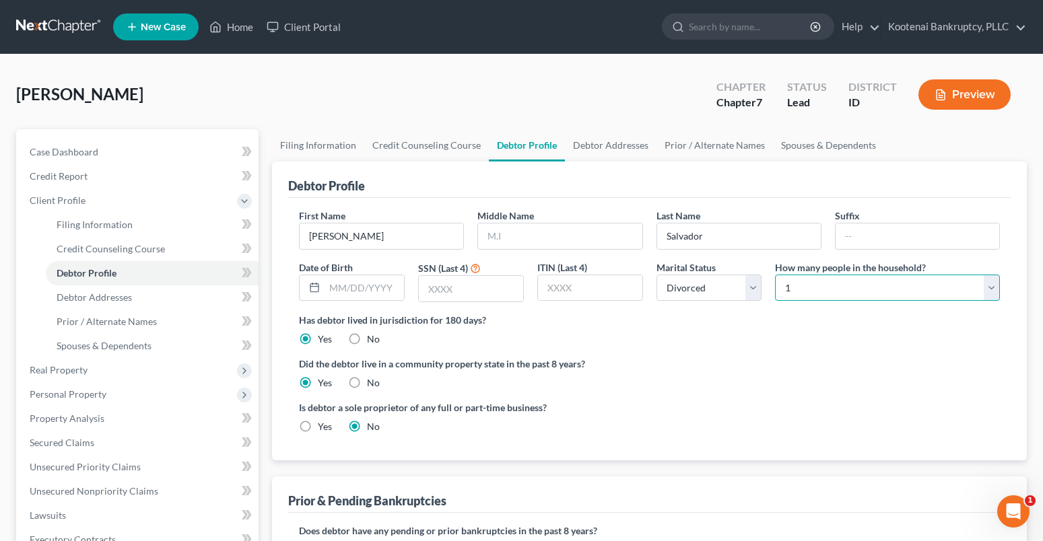
click at [824, 291] on select "Select 1 2 3 4 5 6 7 8 9 10 11 12 13 14 15 16 17 18 19 20" at bounding box center [887, 288] width 225 height 27
drag, startPoint x: 734, startPoint y: 380, endPoint x: 616, endPoint y: 415, distance: 123.5
click at [733, 382] on div "Did the debtor live in a community property state in the past 8 years? Yes No" at bounding box center [649, 373] width 701 height 33
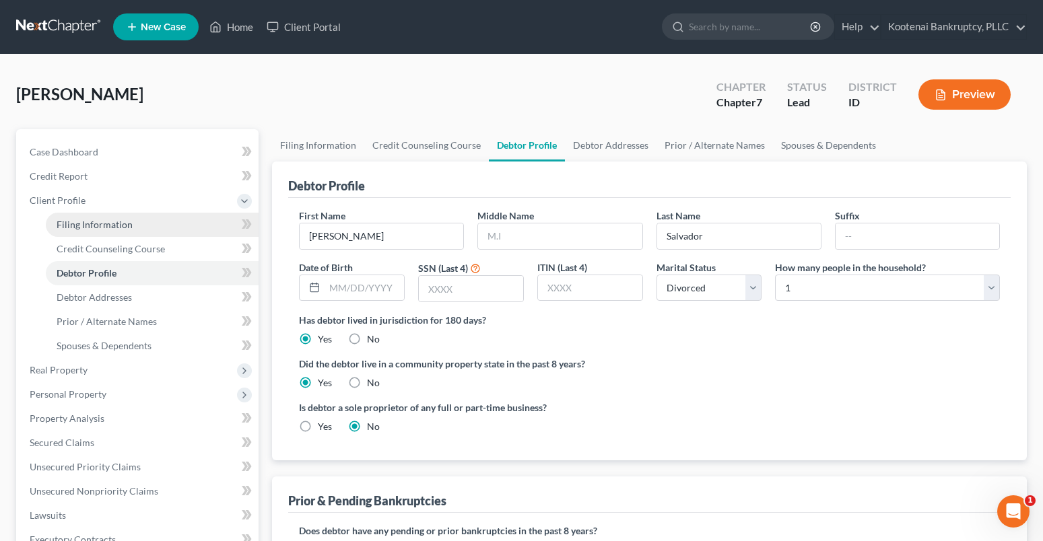
click at [75, 219] on span "Filing Information" at bounding box center [95, 224] width 76 height 11
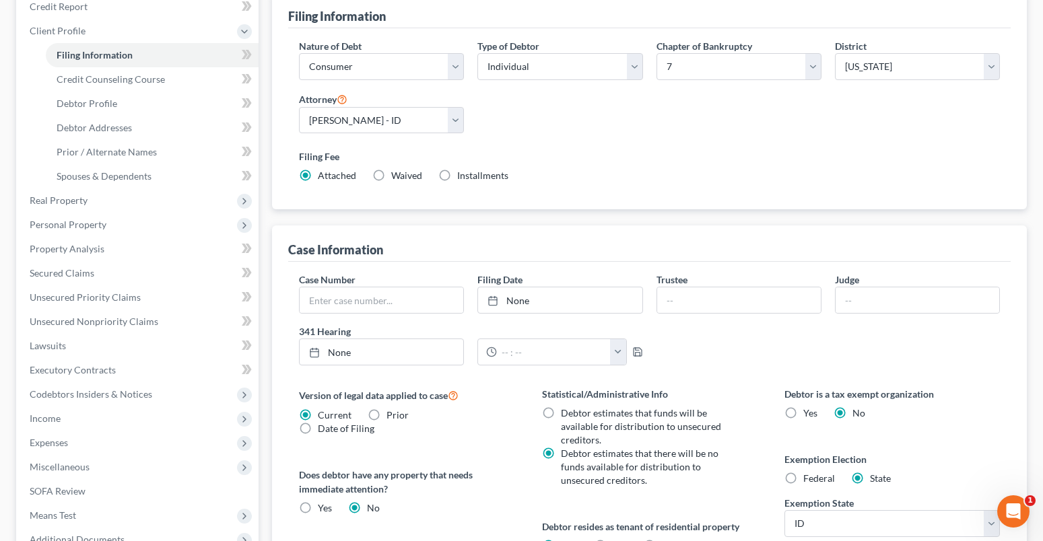
scroll to position [386, 0]
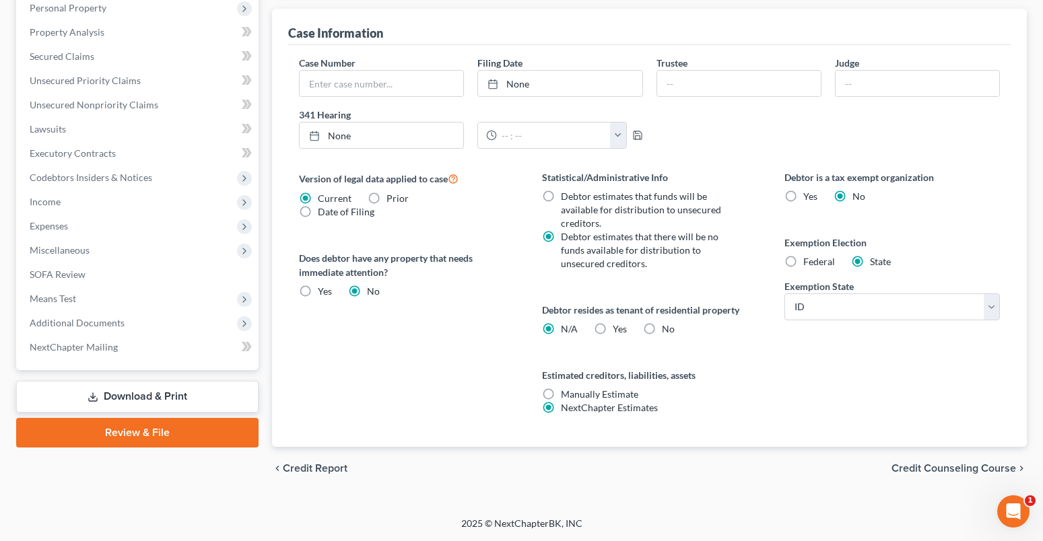
click at [613, 330] on label "Yes Yes" at bounding box center [620, 328] width 14 height 13
click at [618, 330] on input "Yes Yes" at bounding box center [622, 326] width 9 height 9
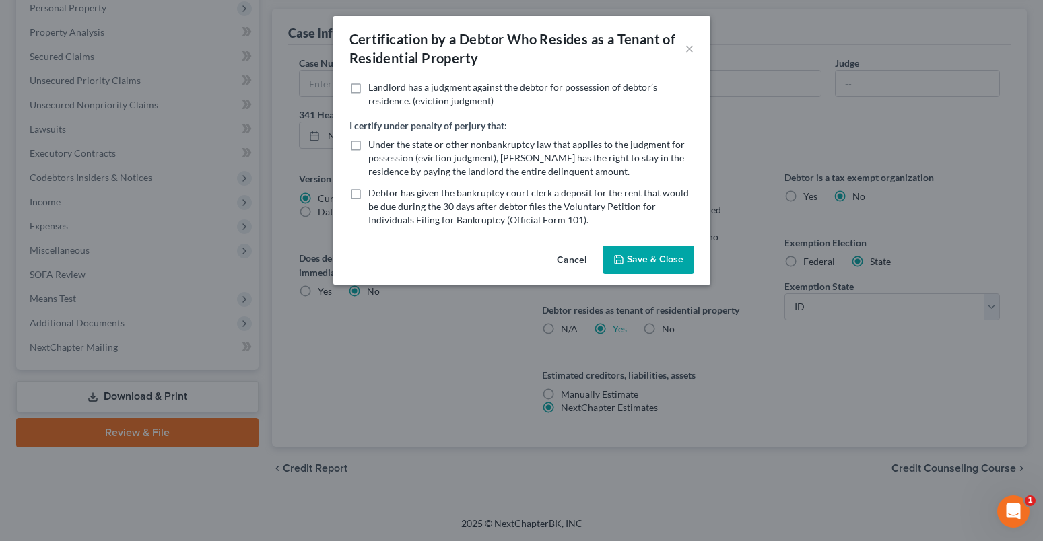
scroll to position [373, 0]
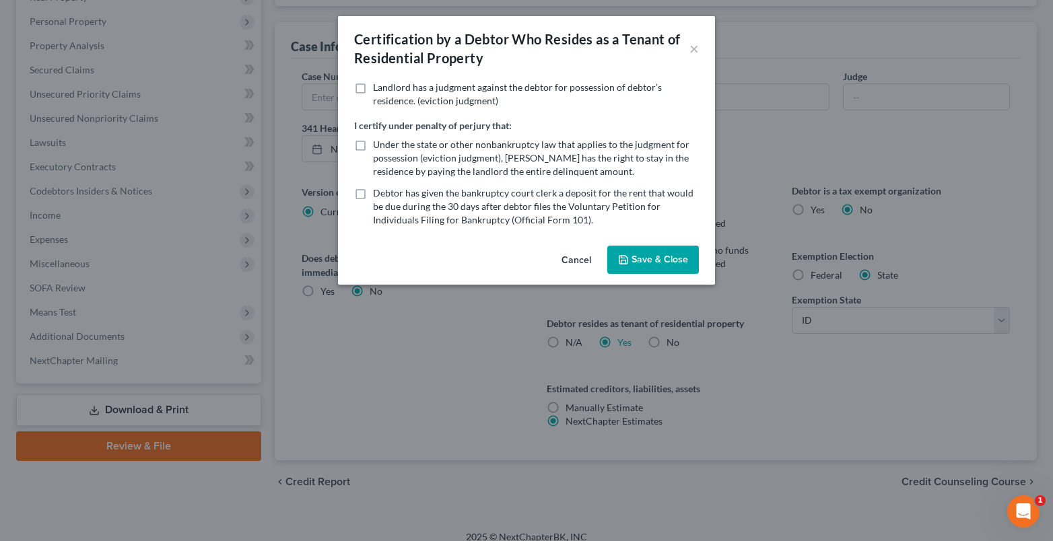
drag, startPoint x: 636, startPoint y: 265, endPoint x: 854, endPoint y: 421, distance: 268.3
click at [636, 269] on button "Save & Close" at bounding box center [653, 260] width 92 height 28
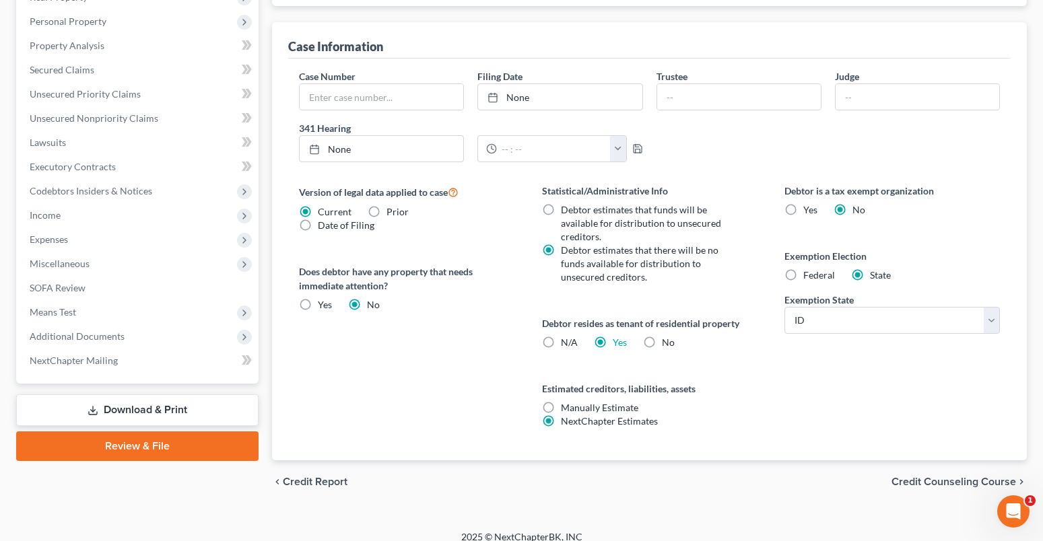
click at [918, 483] on span "Credit Counseling Course" at bounding box center [953, 482] width 125 height 11
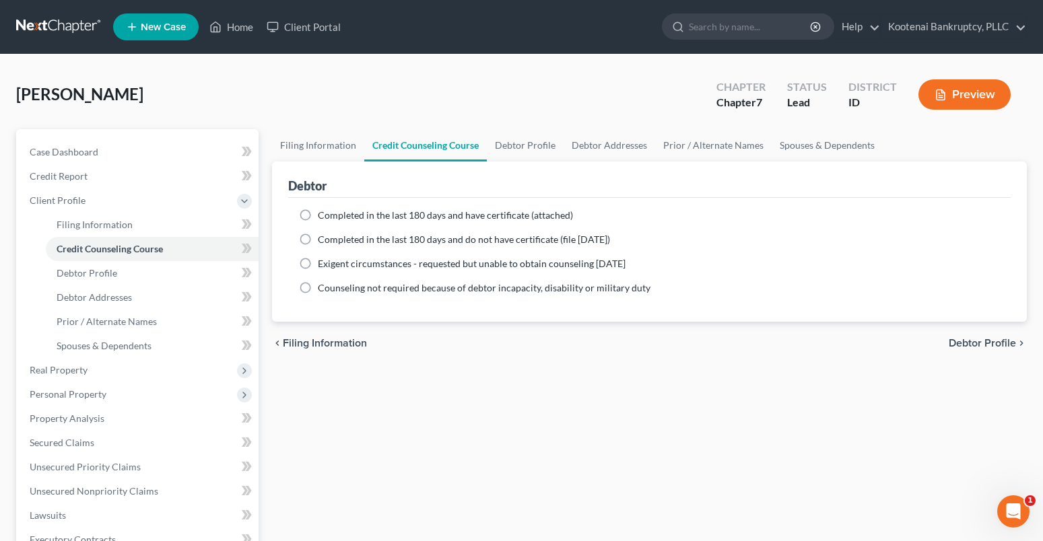
click at [983, 341] on span "Debtor Profile" at bounding box center [982, 343] width 67 height 11
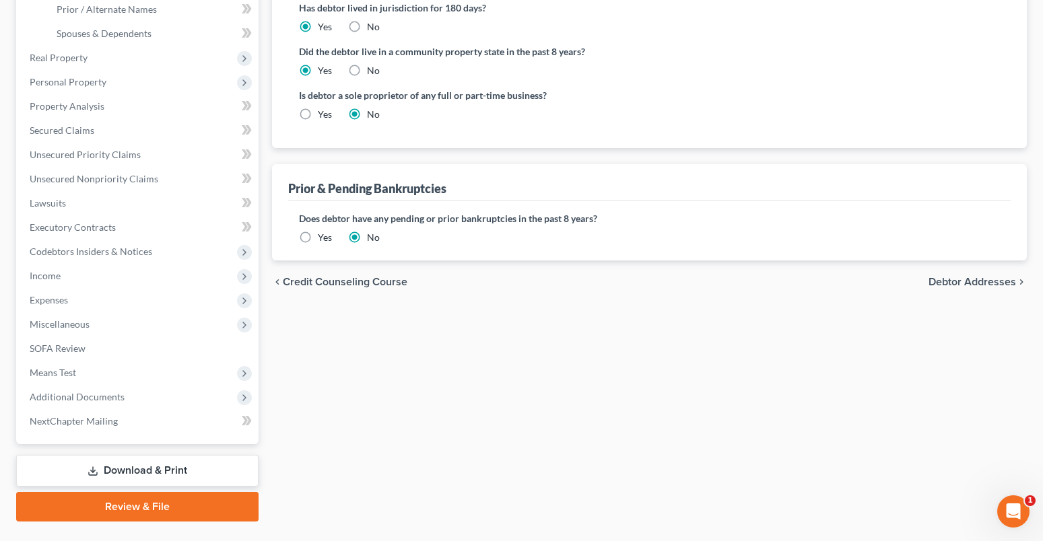
scroll to position [344, 0]
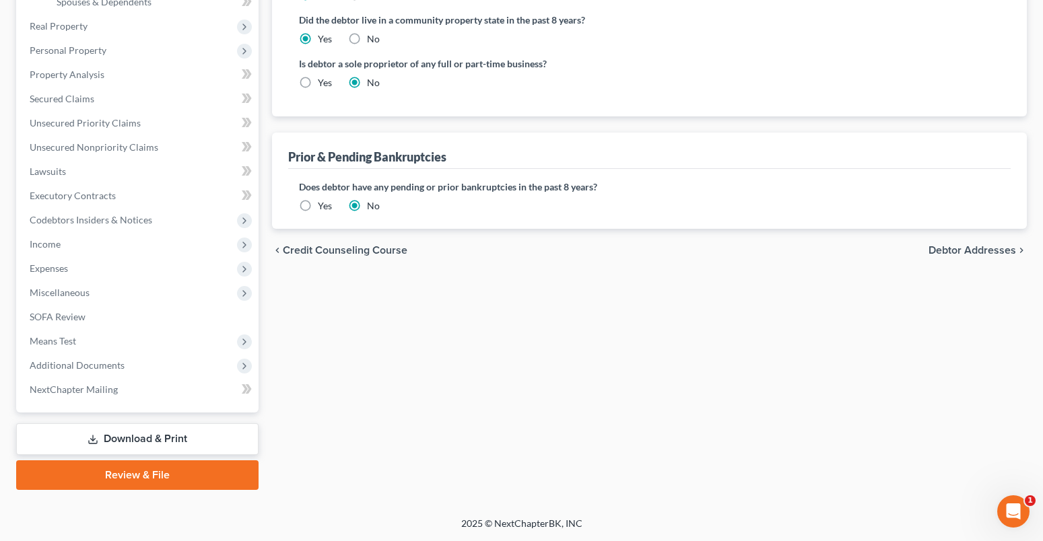
drag, startPoint x: 949, startPoint y: 248, endPoint x: 835, endPoint y: 279, distance: 117.7
click at [949, 249] on span "Debtor Addresses" at bounding box center [972, 250] width 88 height 11
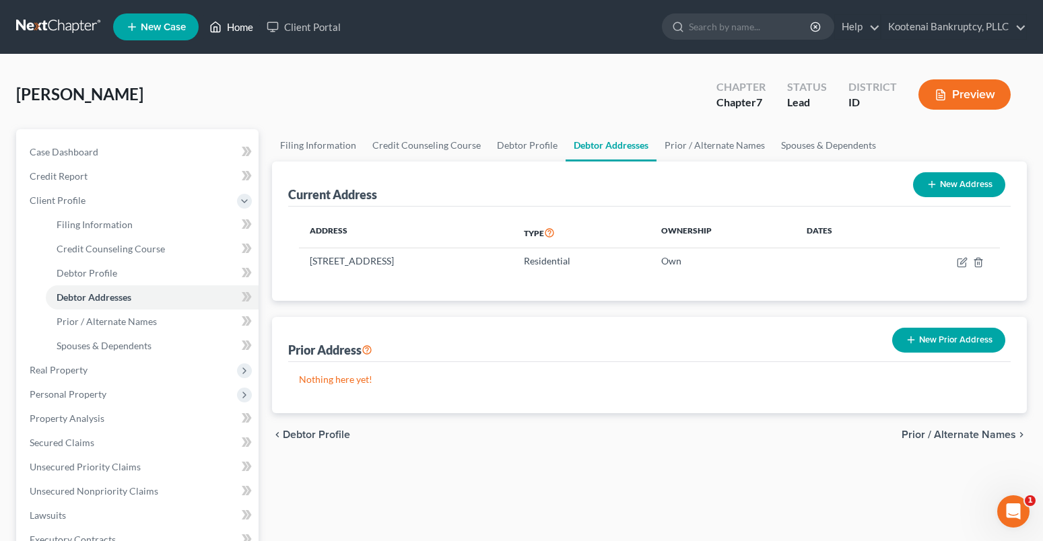
click at [250, 22] on link "Home" at bounding box center [231, 27] width 57 height 24
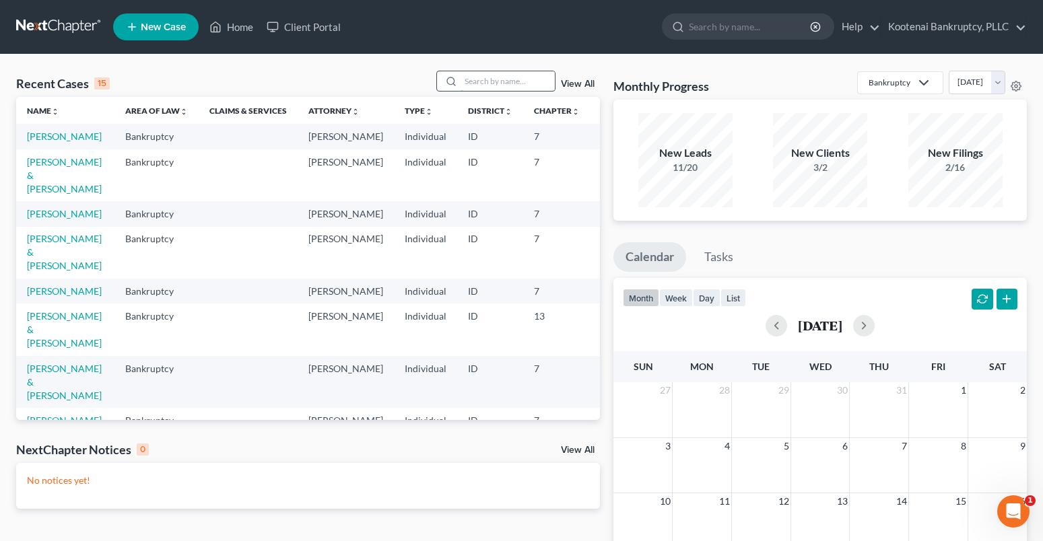
click at [469, 79] on input "search" at bounding box center [507, 81] width 94 height 20
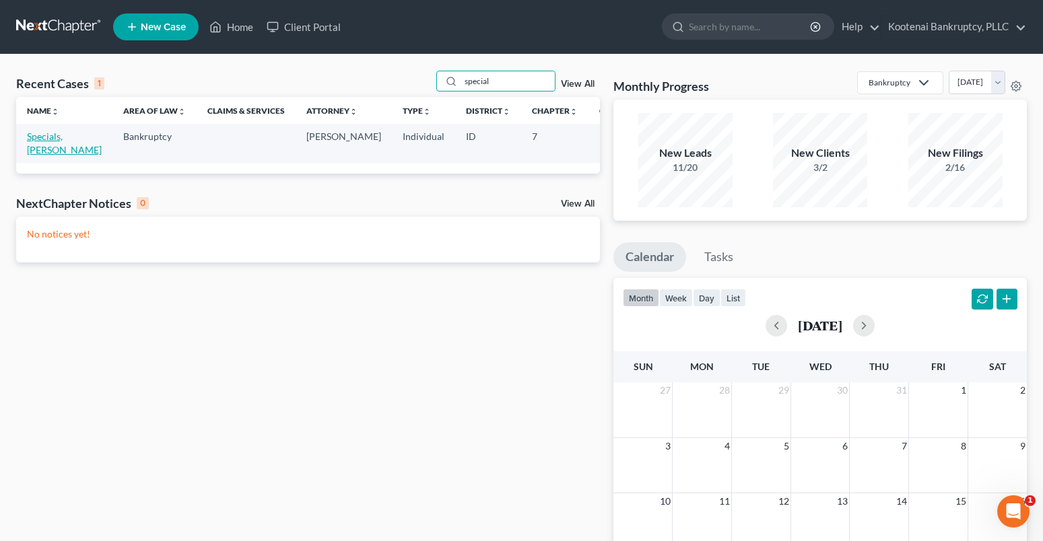
click at [36, 139] on link "Specials, [PERSON_NAME]" at bounding box center [64, 143] width 75 height 25
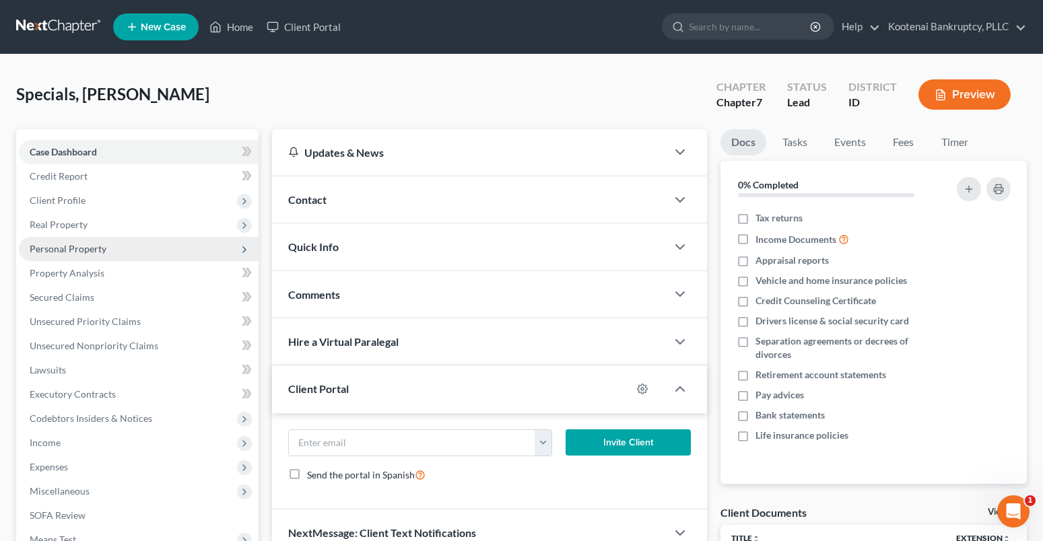
click at [55, 246] on span "Personal Property" at bounding box center [68, 248] width 77 height 11
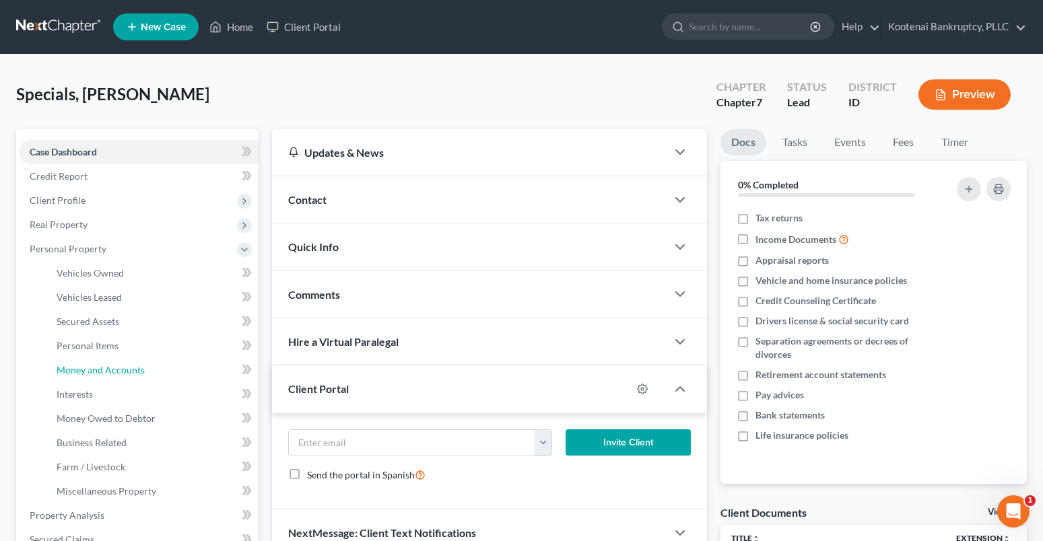
click at [73, 370] on span "Money and Accounts" at bounding box center [101, 369] width 88 height 11
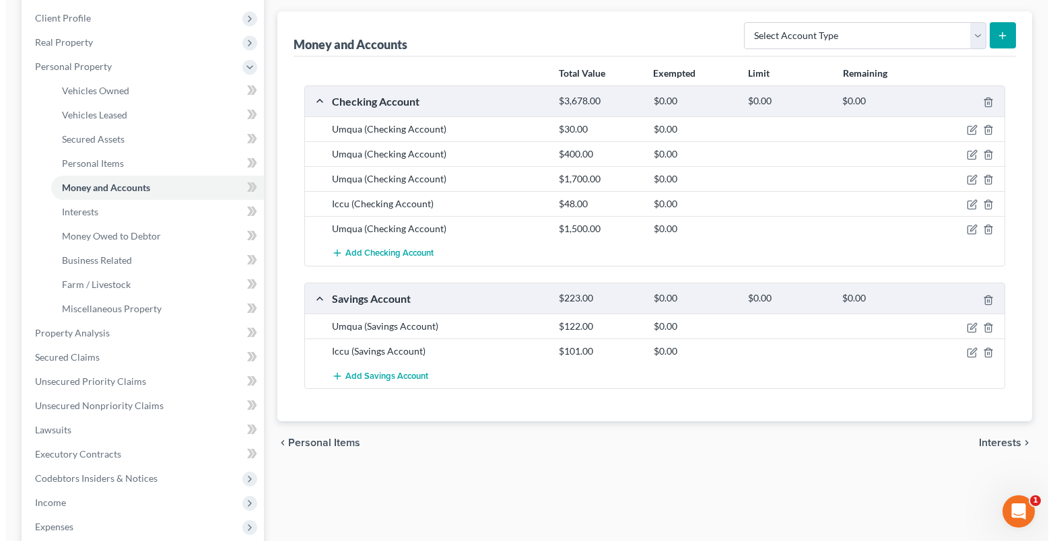
scroll to position [202, 0]
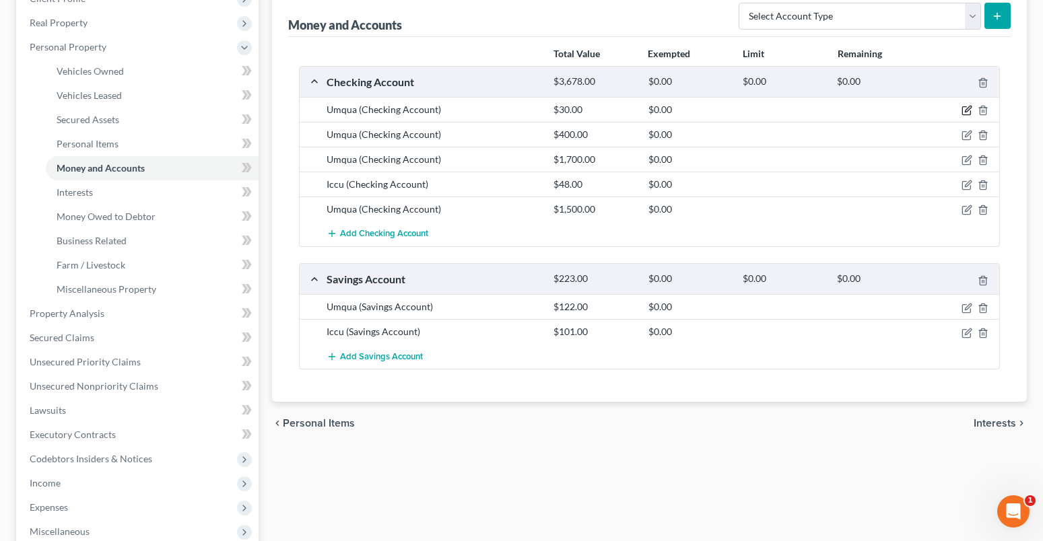
click at [965, 108] on icon "button" at bounding box center [966, 110] width 11 height 11
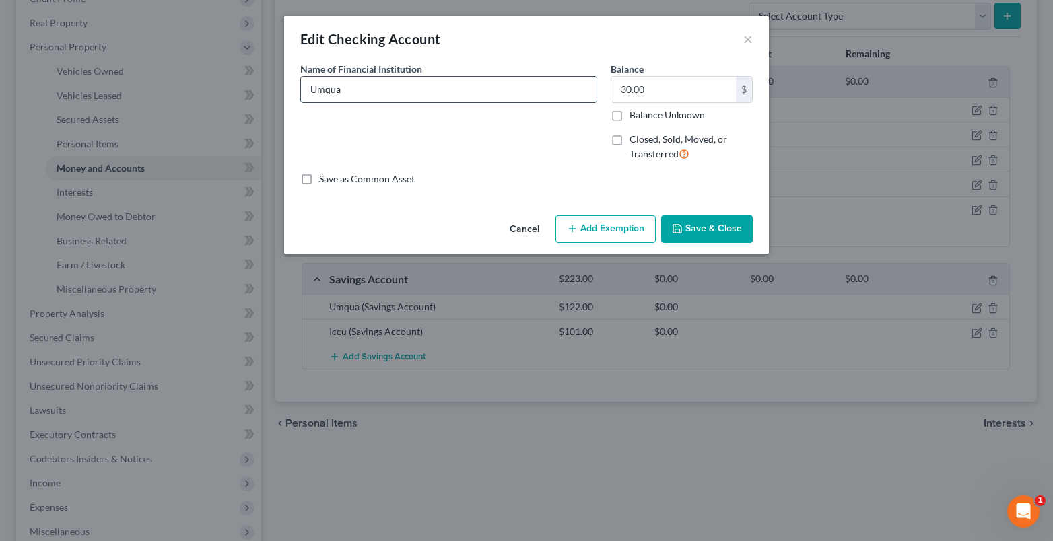
click at [376, 93] on input "Umqua" at bounding box center [449, 90] width 296 height 26
drag, startPoint x: 617, startPoint y: 230, endPoint x: 519, endPoint y: 263, distance: 103.9
click at [617, 229] on button "Add Exemption" at bounding box center [605, 229] width 100 height 28
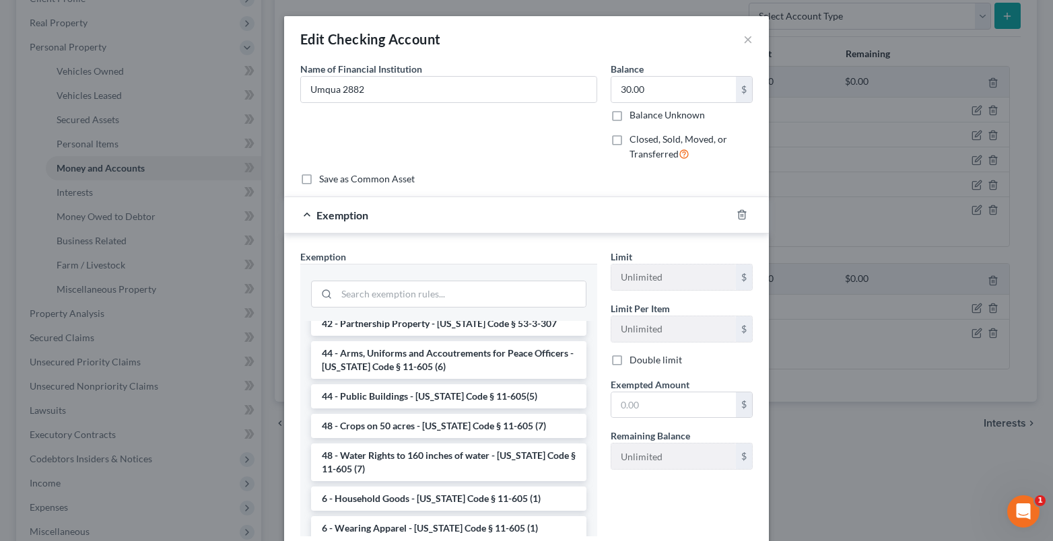
scroll to position [1713, 0]
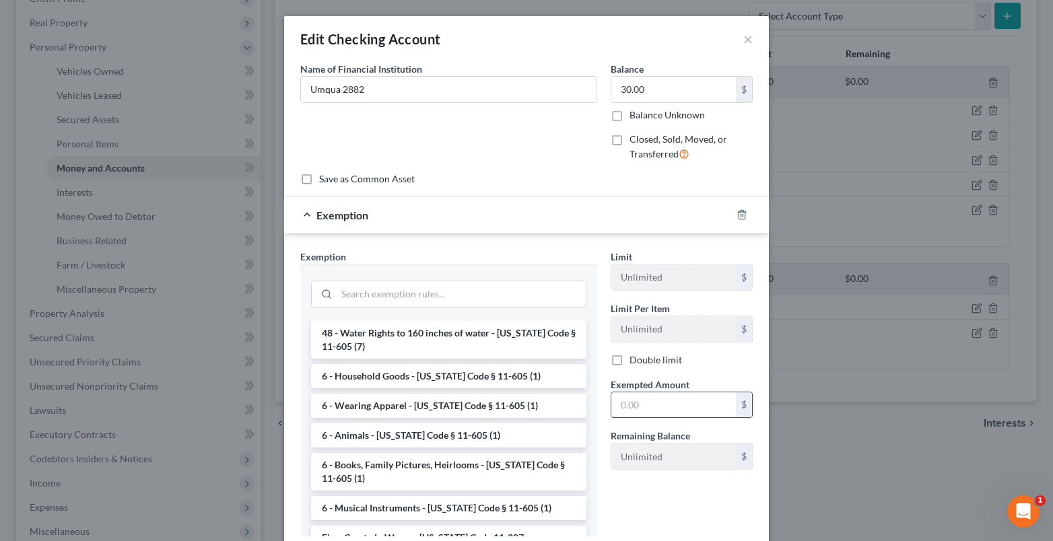
drag, startPoint x: 405, startPoint y: 475, endPoint x: 638, endPoint y: 402, distance: 243.4
click at [412, 526] on li "Firm Created - Wages - [US_STATE] Code 11-207" at bounding box center [448, 538] width 275 height 24
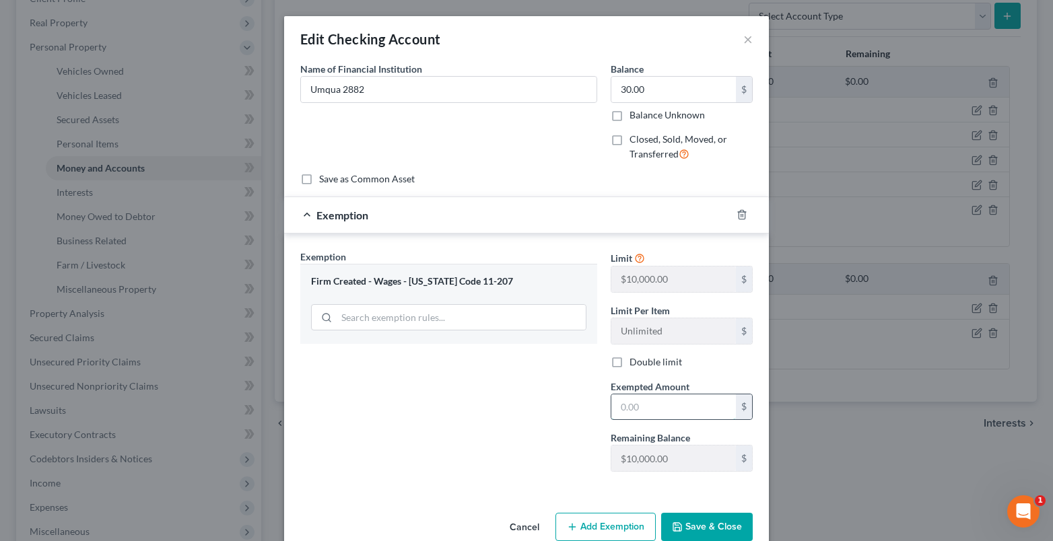
drag, startPoint x: 624, startPoint y: 415, endPoint x: 607, endPoint y: 400, distance: 22.9
click at [624, 415] on input "text" at bounding box center [673, 407] width 125 height 26
drag, startPoint x: 693, startPoint y: 521, endPoint x: 38, endPoint y: 452, distance: 658.6
click at [693, 521] on button "Save & Close" at bounding box center [707, 527] width 92 height 28
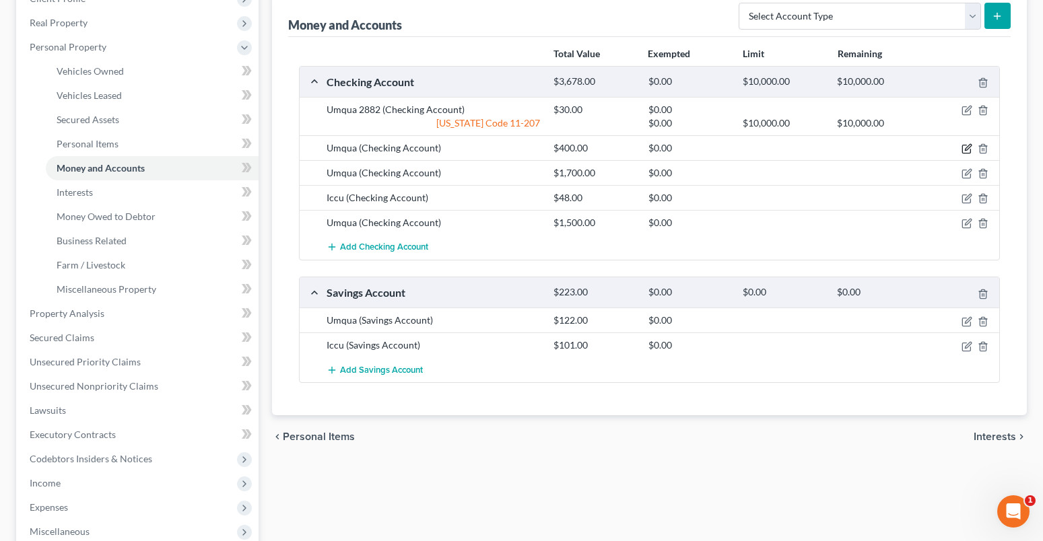
drag, startPoint x: 963, startPoint y: 149, endPoint x: 551, endPoint y: 143, distance: 411.4
click at [963, 149] on icon "button" at bounding box center [966, 148] width 11 height 11
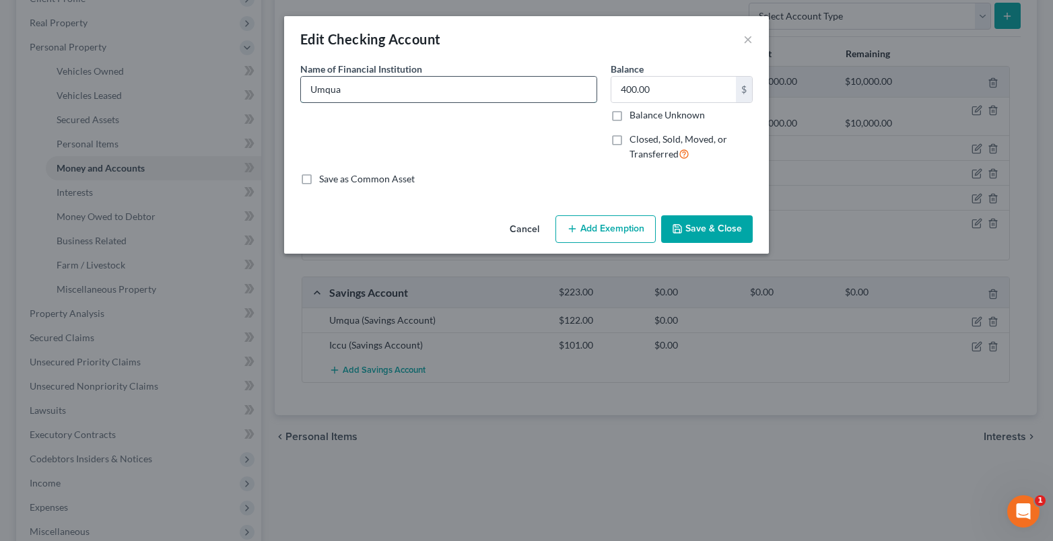
click at [355, 98] on input "Umqua" at bounding box center [449, 90] width 296 height 26
click at [599, 230] on button "Add Exemption" at bounding box center [605, 229] width 100 height 28
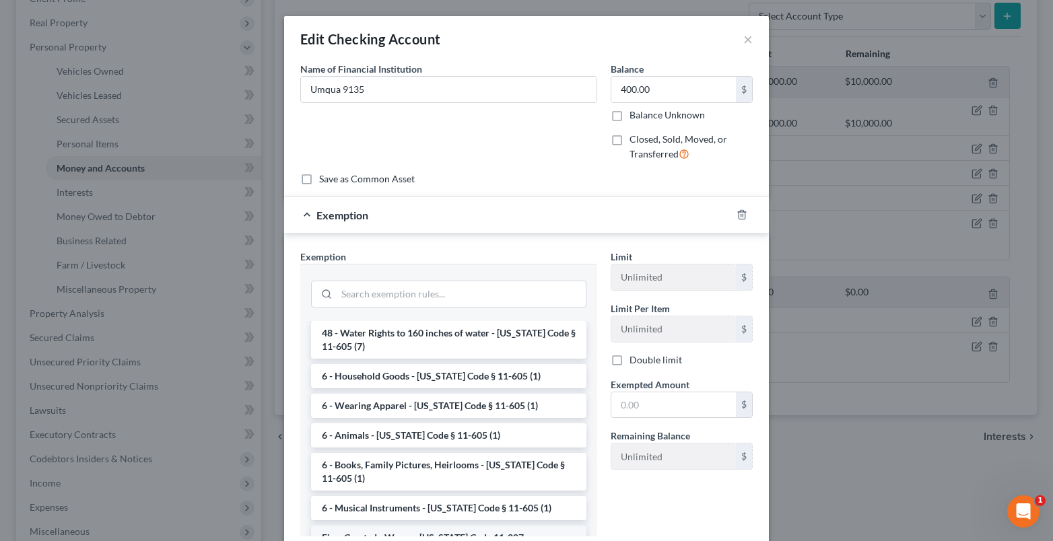
drag, startPoint x: 404, startPoint y: 474, endPoint x: 591, endPoint y: 403, distance: 200.3
click at [408, 526] on li "Firm Created - Wages - [US_STATE] Code 11-207" at bounding box center [448, 538] width 275 height 24
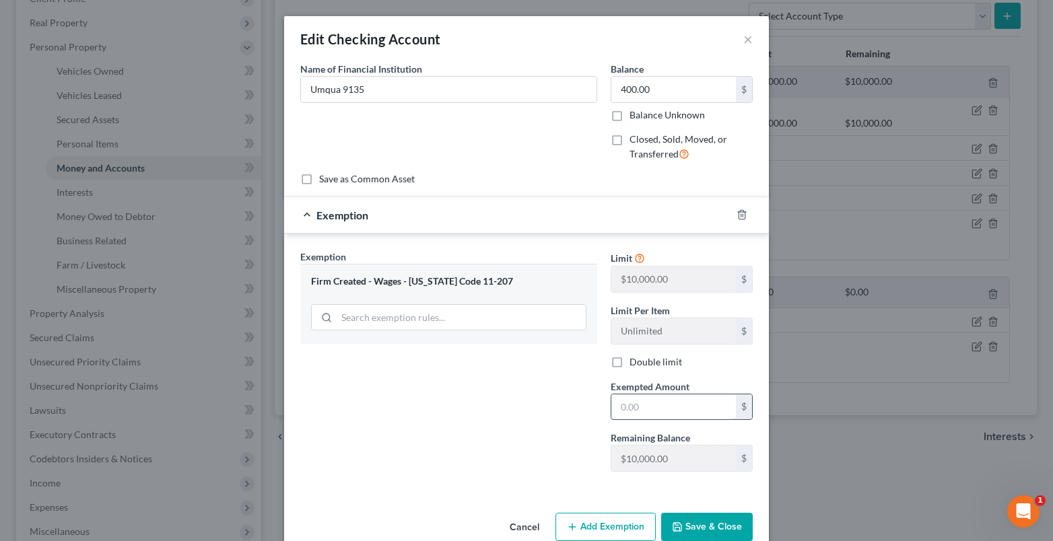
drag, startPoint x: 617, startPoint y: 409, endPoint x: 608, endPoint y: 393, distance: 18.1
click at [617, 405] on input "text" at bounding box center [673, 407] width 125 height 26
drag, startPoint x: 681, startPoint y: 522, endPoint x: 6, endPoint y: 524, distance: 675.2
click at [681, 522] on button "Save & Close" at bounding box center [707, 527] width 92 height 28
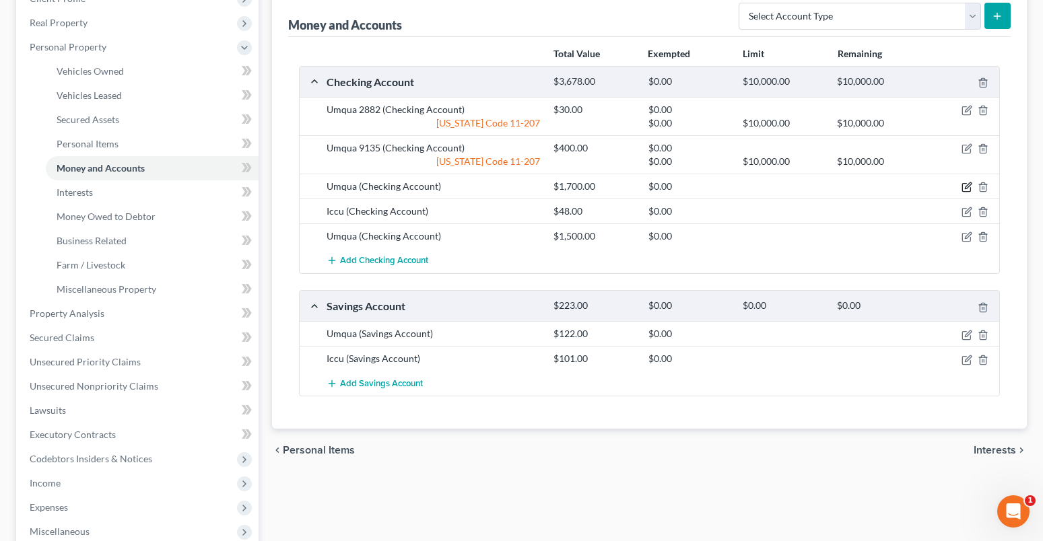
click at [963, 189] on icon "button" at bounding box center [966, 187] width 11 height 11
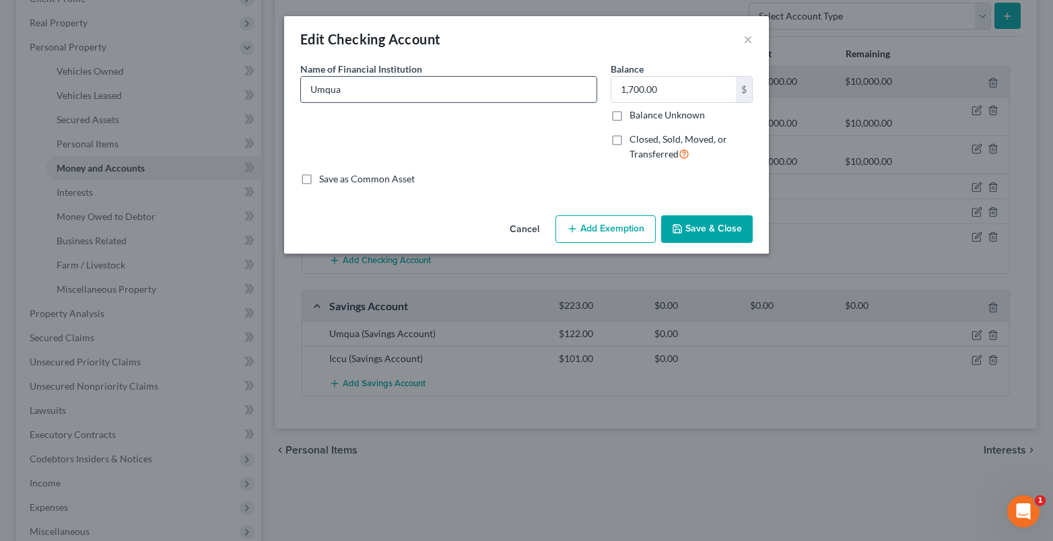
click at [350, 92] on input "Umqua" at bounding box center [449, 90] width 296 height 26
drag, startPoint x: 639, startPoint y: 227, endPoint x: 581, endPoint y: 287, distance: 83.8
click at [644, 225] on button "Add Exemption" at bounding box center [605, 229] width 100 height 28
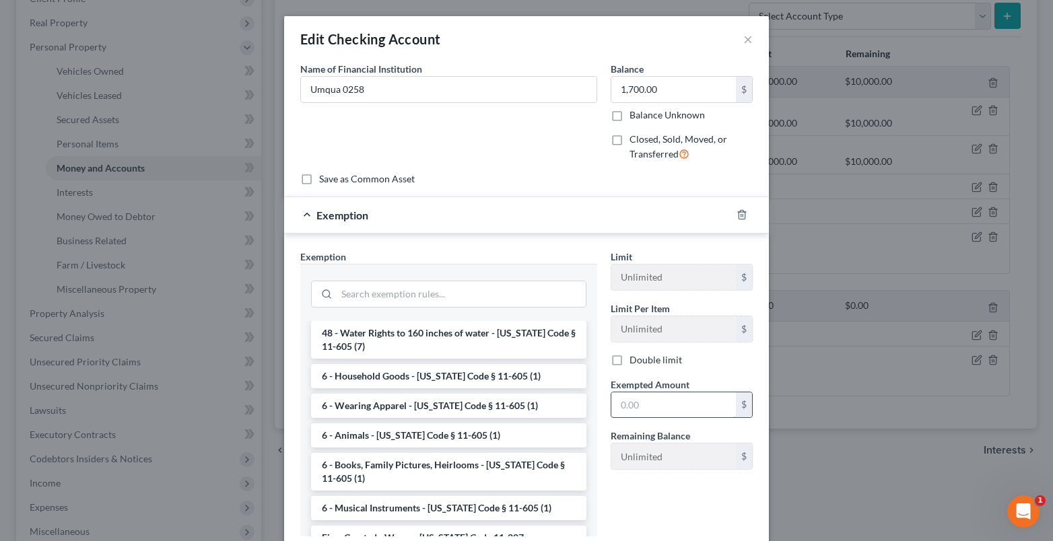
drag, startPoint x: 401, startPoint y: 475, endPoint x: 611, endPoint y: 414, distance: 218.6
click at [404, 526] on li "Firm Created - Wages - [US_STATE] Code 11-207" at bounding box center [448, 538] width 275 height 24
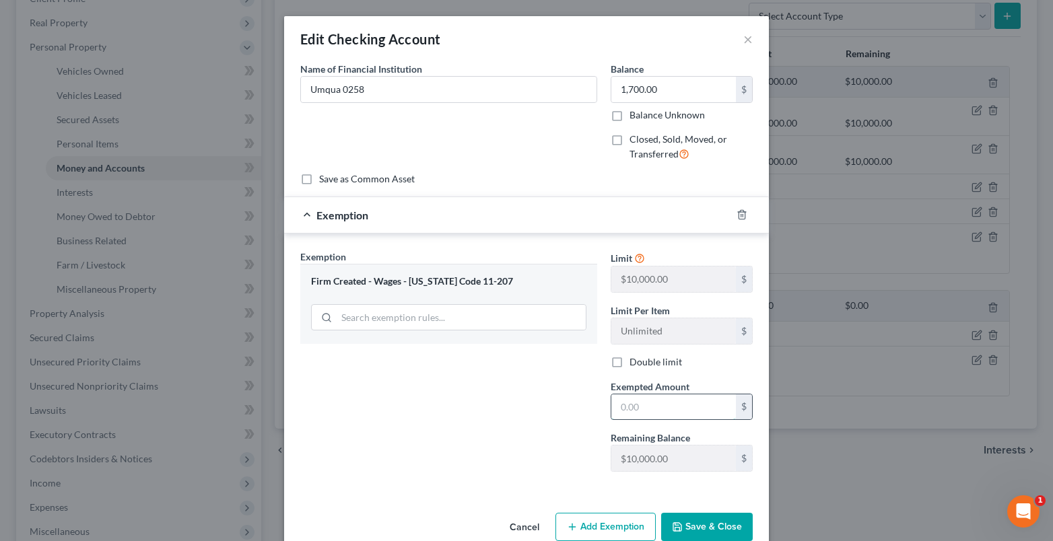
click at [614, 411] on input "text" at bounding box center [673, 407] width 125 height 26
drag, startPoint x: 708, startPoint y: 524, endPoint x: 50, endPoint y: 507, distance: 658.0
click at [703, 525] on button "Save & Close" at bounding box center [707, 527] width 92 height 28
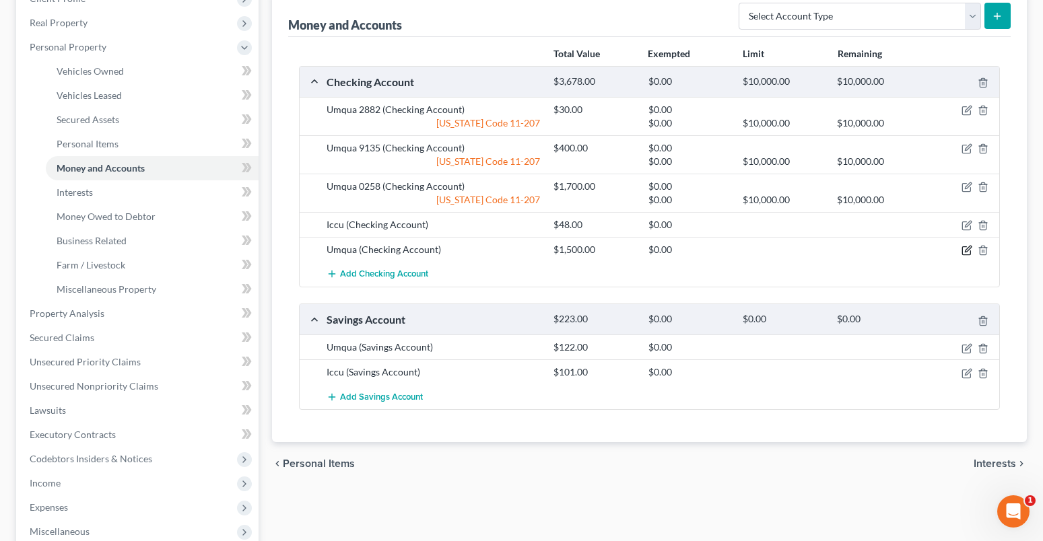
click at [968, 250] on icon "button" at bounding box center [966, 250] width 11 height 11
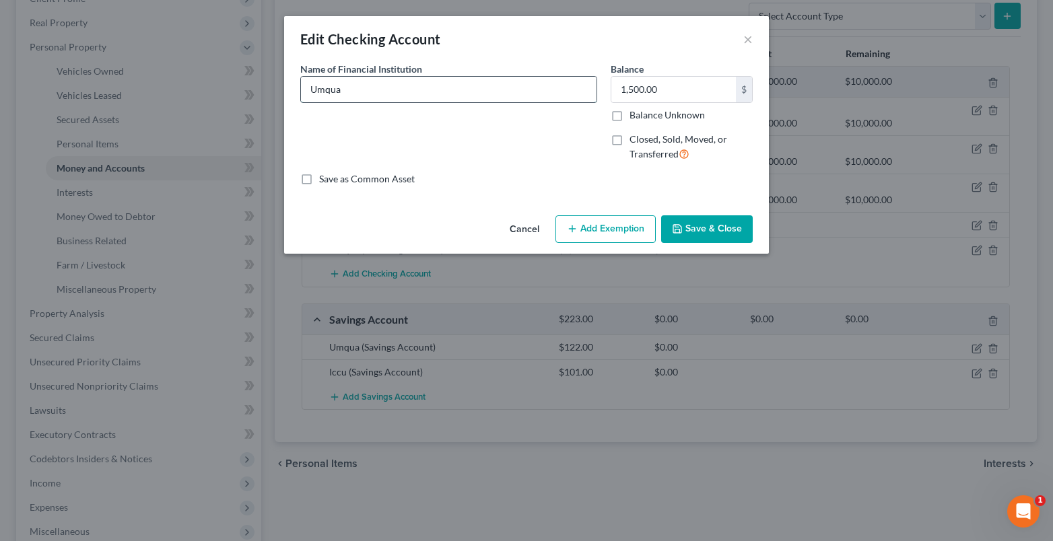
drag, startPoint x: 352, startPoint y: 89, endPoint x: 343, endPoint y: 88, distance: 8.8
click at [352, 89] on input "Umqua" at bounding box center [449, 90] width 296 height 26
drag, startPoint x: 603, startPoint y: 223, endPoint x: 557, endPoint y: 259, distance: 57.5
click at [601, 224] on button "Add Exemption" at bounding box center [605, 229] width 100 height 28
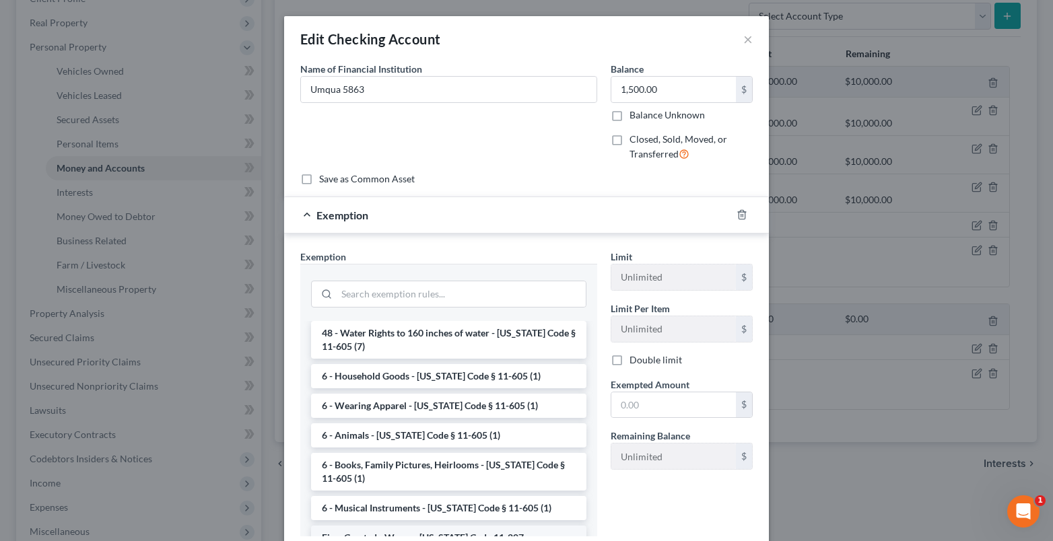
click at [388, 526] on li "Firm Created - Wages - Idaho Code 11-207" at bounding box center [448, 538] width 275 height 24
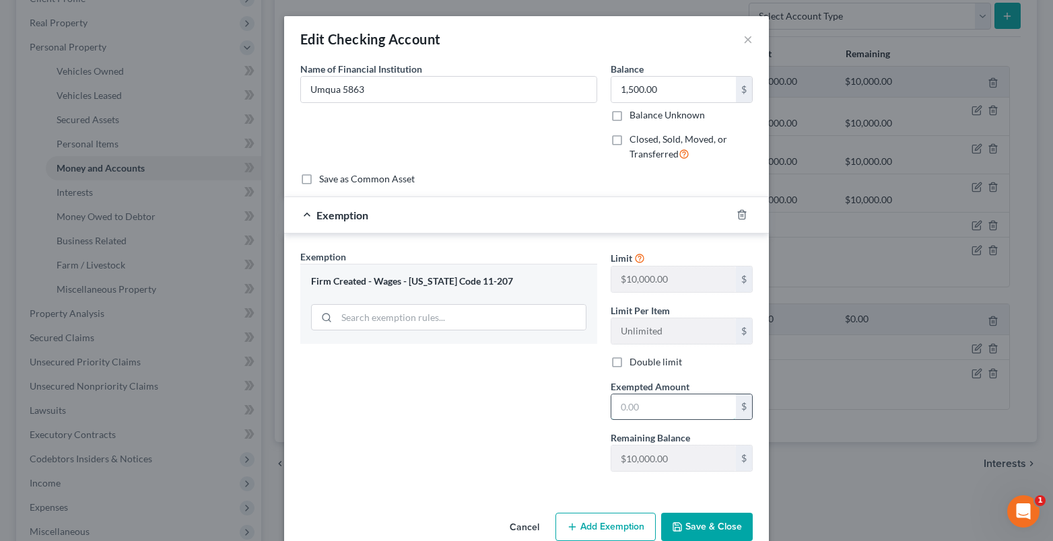
click at [625, 404] on input "text" at bounding box center [673, 407] width 125 height 26
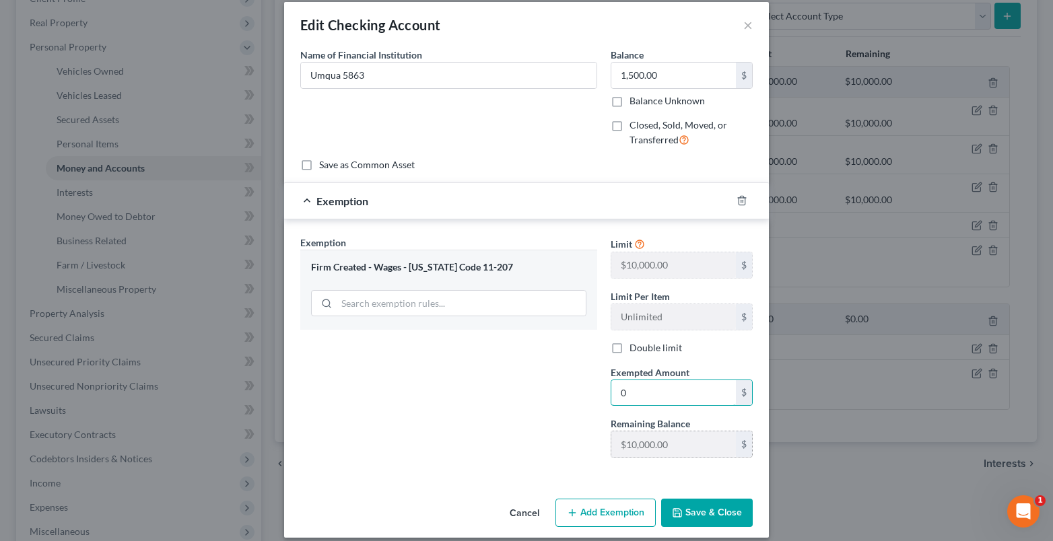
scroll to position [27, 0]
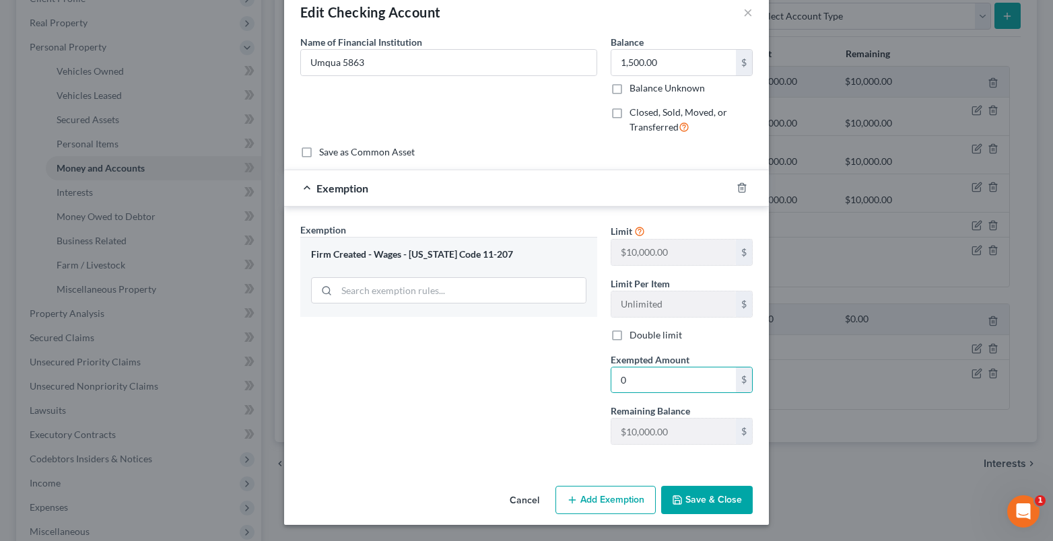
drag, startPoint x: 704, startPoint y: 496, endPoint x: 34, endPoint y: 481, distance: 670.0
click at [704, 496] on button "Save & Close" at bounding box center [707, 500] width 92 height 28
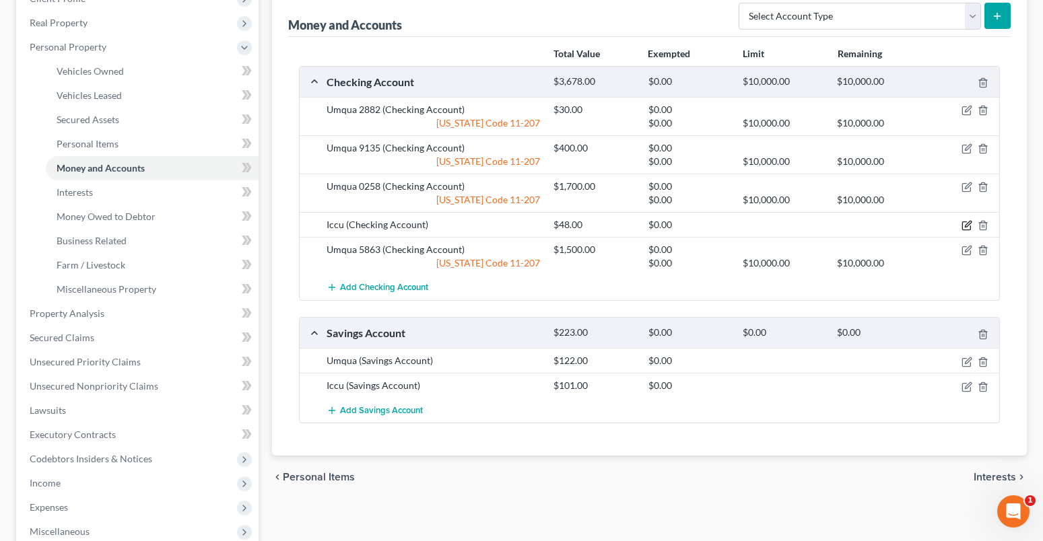
drag, startPoint x: 963, startPoint y: 225, endPoint x: 948, endPoint y: 230, distance: 16.2
click at [963, 225] on icon "button" at bounding box center [966, 225] width 11 height 11
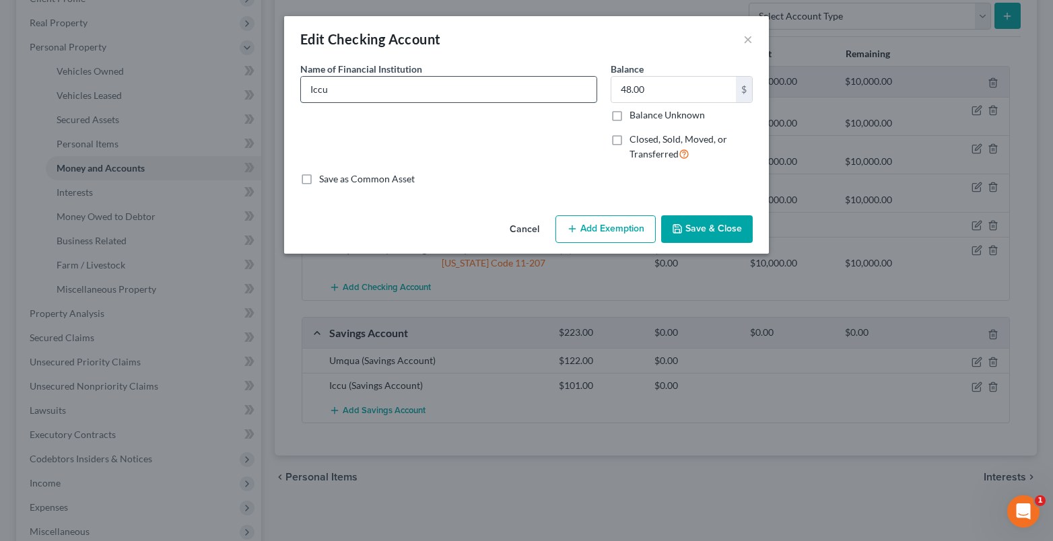
click at [351, 88] on input "Iccu" at bounding box center [449, 90] width 296 height 26
click at [574, 221] on button "Add Exemption" at bounding box center [605, 229] width 100 height 28
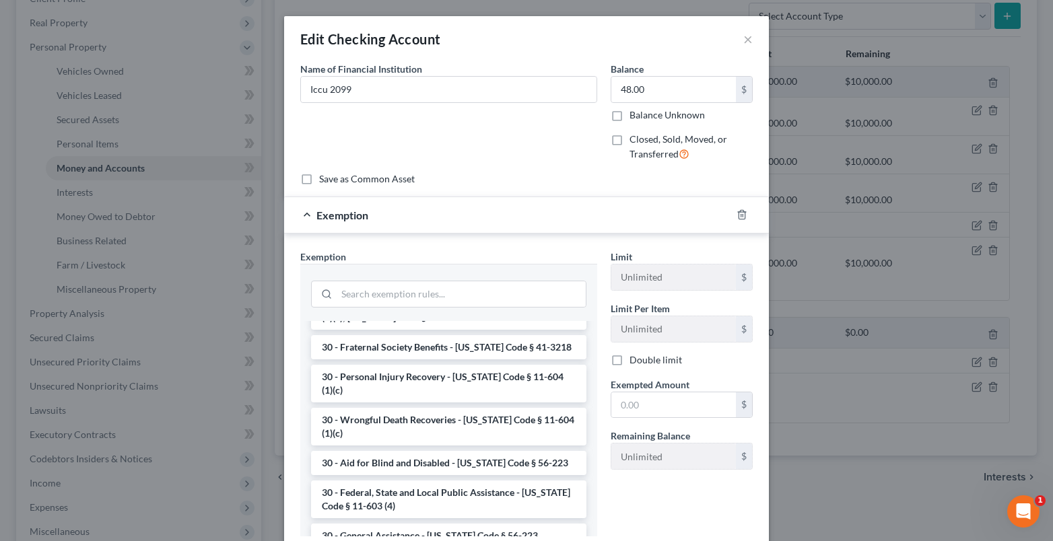
scroll to position [1713, 0]
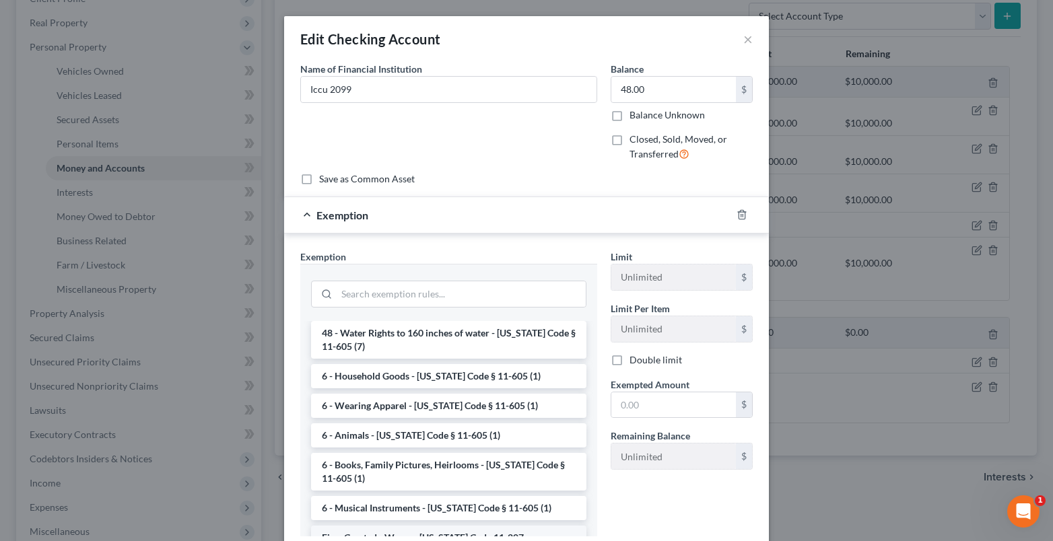
click at [407, 526] on li "Firm Created - Wages - Idaho Code 11-207" at bounding box center [448, 538] width 275 height 24
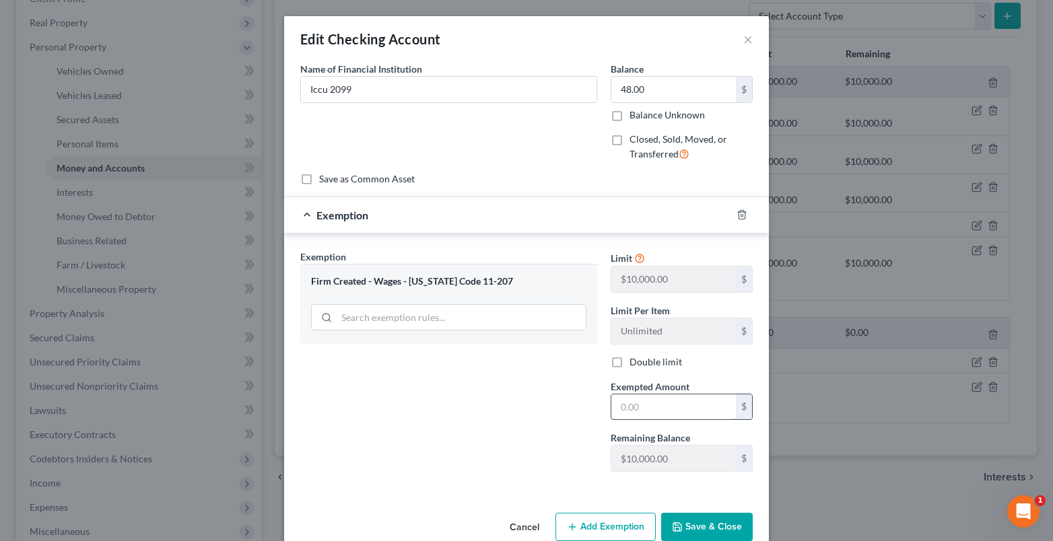
drag, startPoint x: 619, startPoint y: 413, endPoint x: 615, endPoint y: 399, distance: 14.9
click at [615, 401] on input "text" at bounding box center [673, 407] width 125 height 26
drag, startPoint x: 688, startPoint y: 525, endPoint x: 7, endPoint y: 409, distance: 690.4
click at [687, 525] on button "Save & Close" at bounding box center [707, 527] width 92 height 28
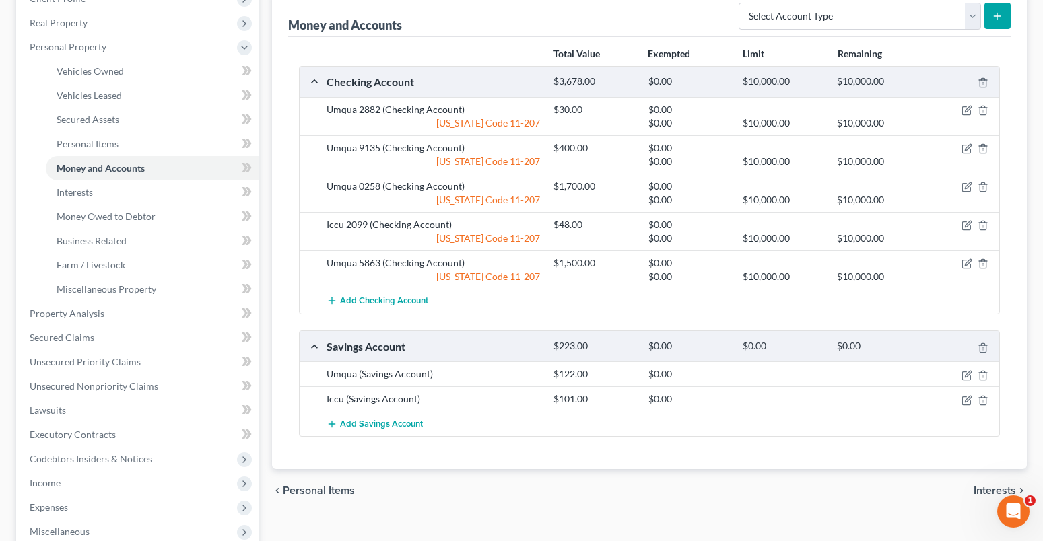
click at [409, 299] on span "Add Checking Account" at bounding box center [384, 301] width 88 height 11
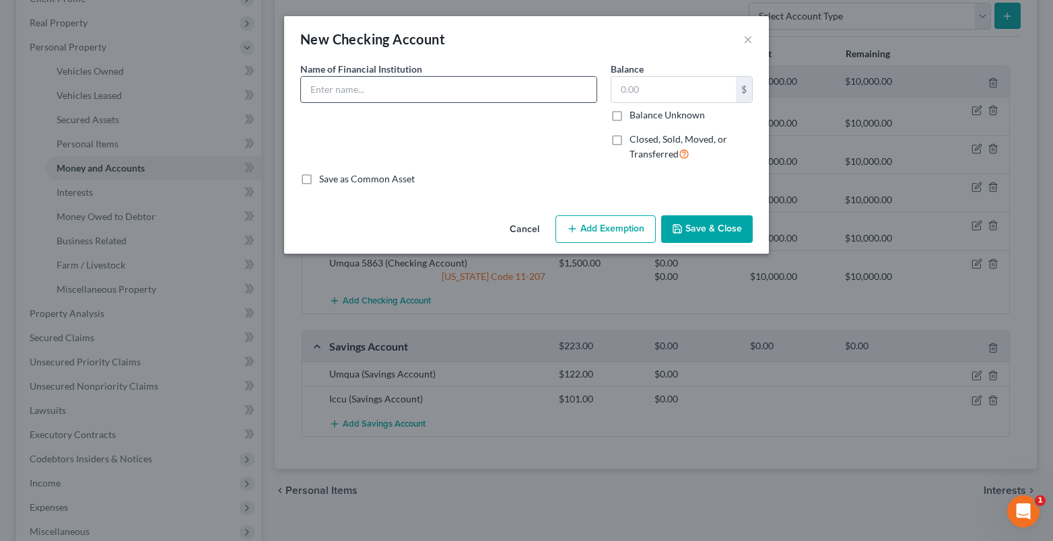
click at [314, 92] on input "text" at bounding box center [449, 90] width 296 height 26
click at [316, 85] on input "VEnmo" at bounding box center [449, 90] width 296 height 26
drag, startPoint x: 695, startPoint y: 228, endPoint x: 469, endPoint y: 288, distance: 234.6
click at [695, 229] on button "Save & Close" at bounding box center [707, 229] width 92 height 28
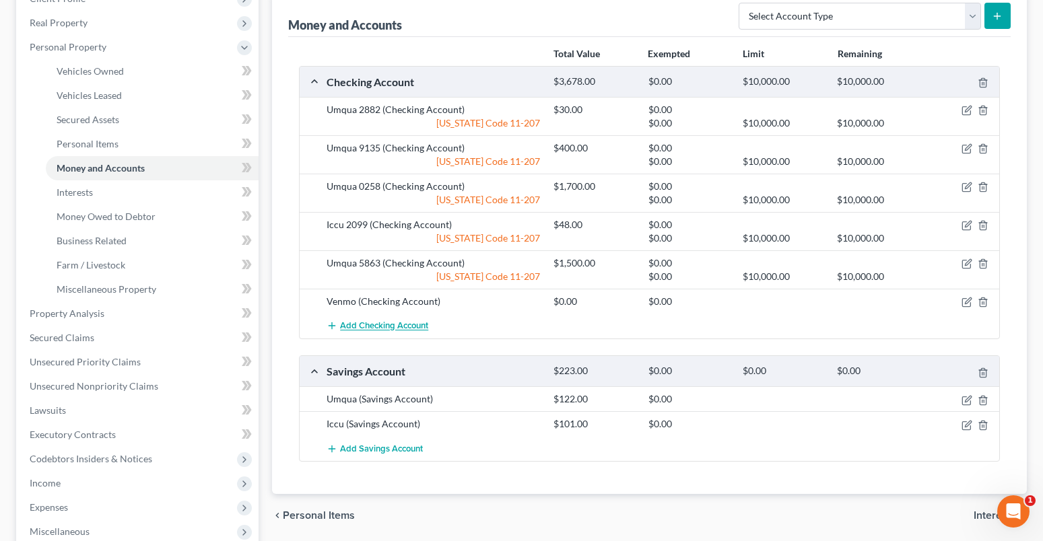
click at [381, 325] on span "Add Checking Account" at bounding box center [384, 326] width 88 height 11
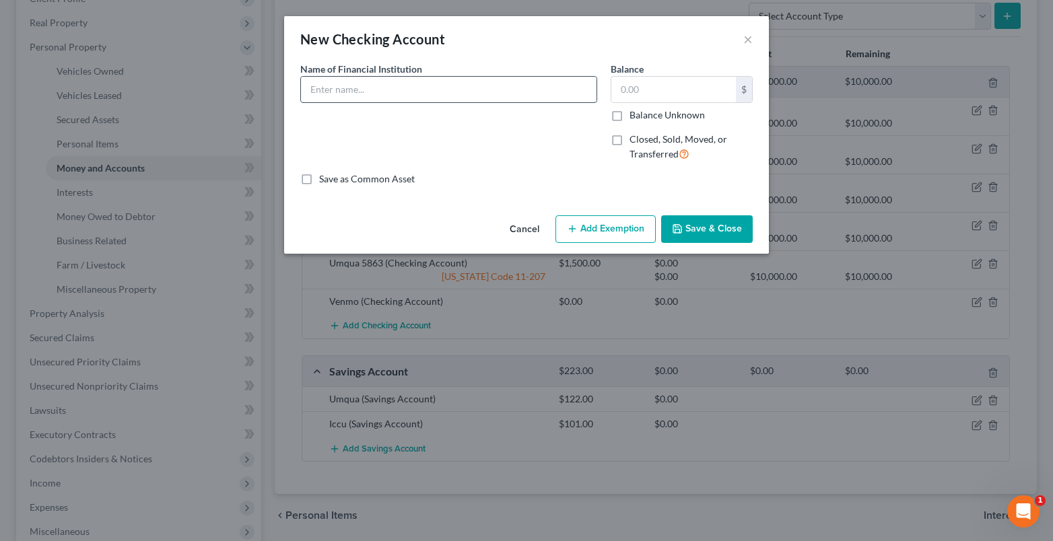
click at [337, 94] on input "text" at bounding box center [449, 90] width 296 height 26
click at [687, 236] on button "Save & Close" at bounding box center [707, 229] width 92 height 28
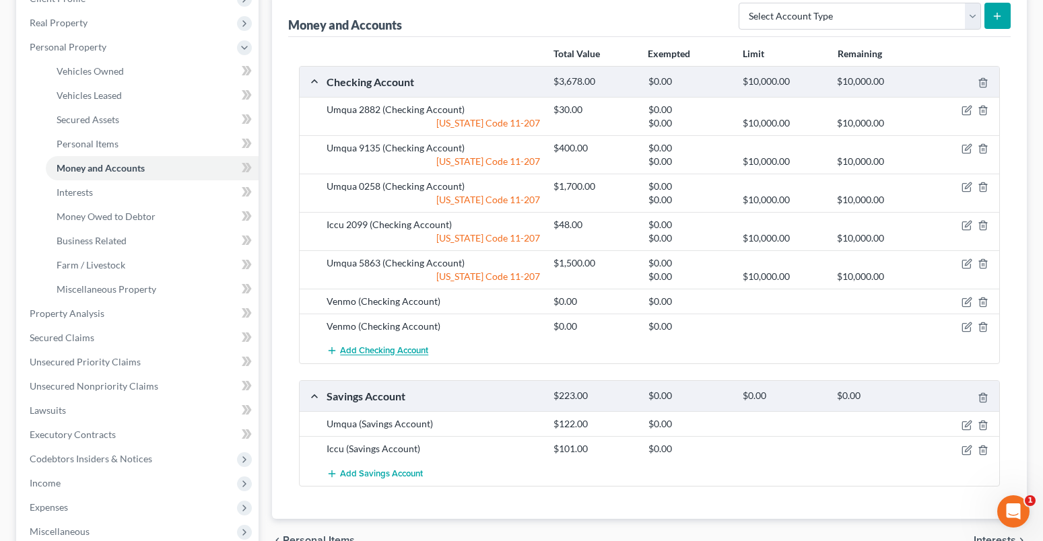
click at [382, 353] on span "Add Checking Account" at bounding box center [384, 351] width 88 height 11
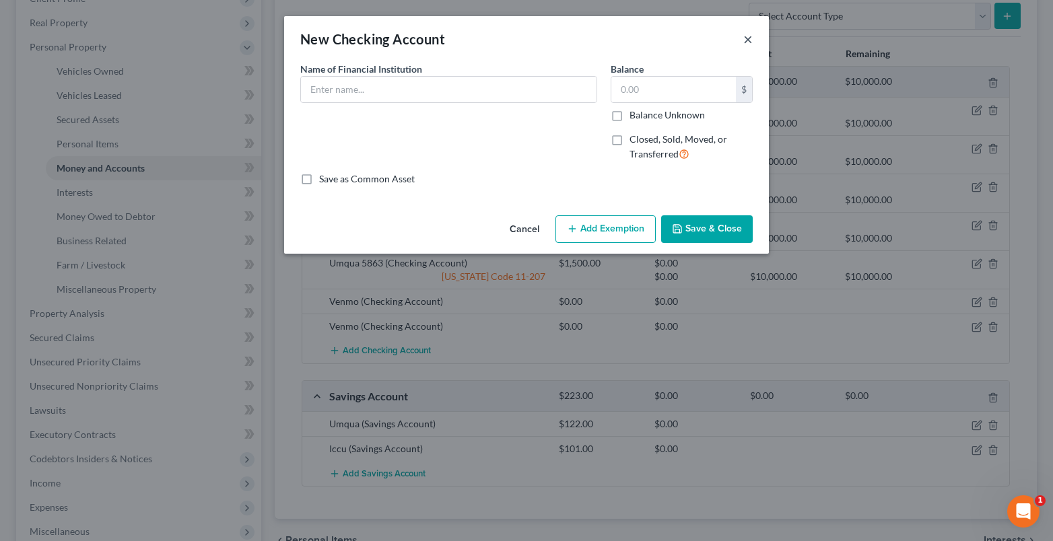
click at [747, 40] on button "×" at bounding box center [747, 39] width 9 height 16
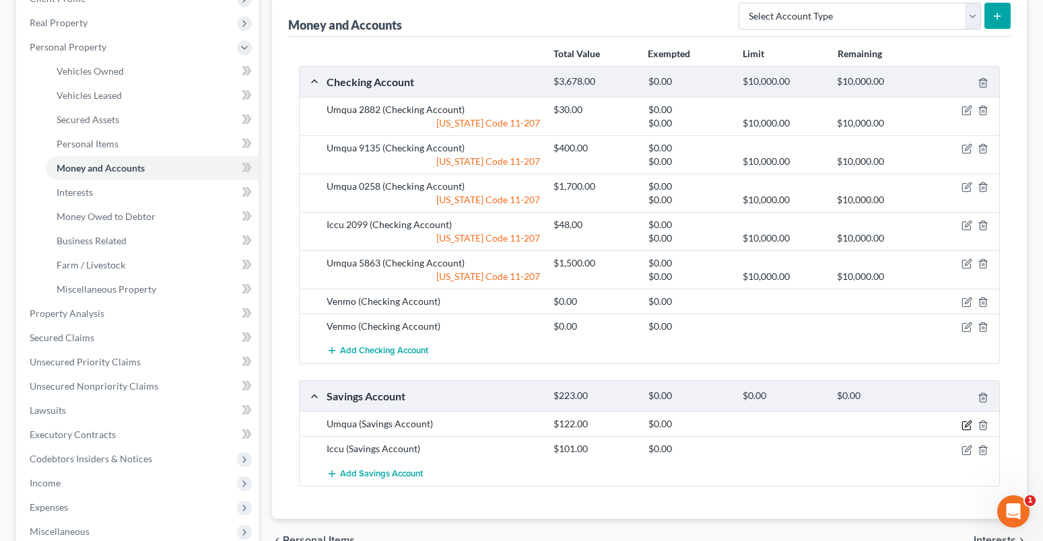
click at [967, 423] on icon "button" at bounding box center [968, 424] width 6 height 6
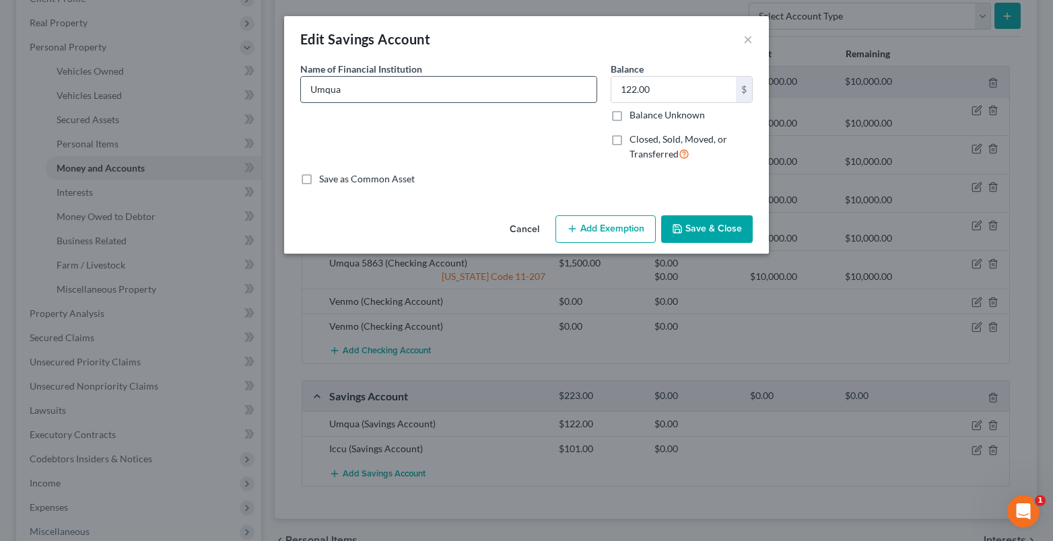
click at [352, 92] on input "Umqua" at bounding box center [449, 90] width 296 height 26
click at [613, 232] on button "Add Exemption" at bounding box center [605, 229] width 100 height 28
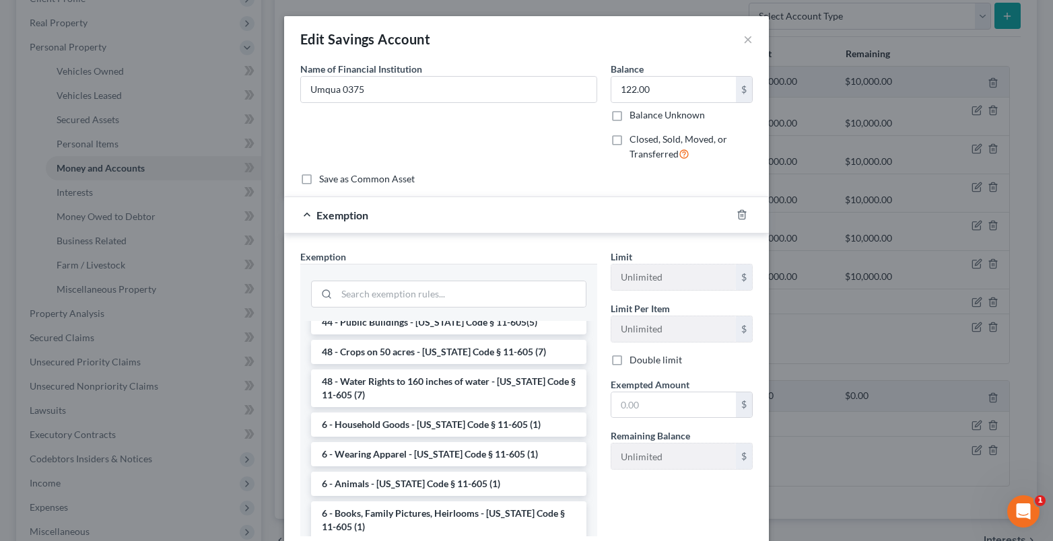
scroll to position [1756, 0]
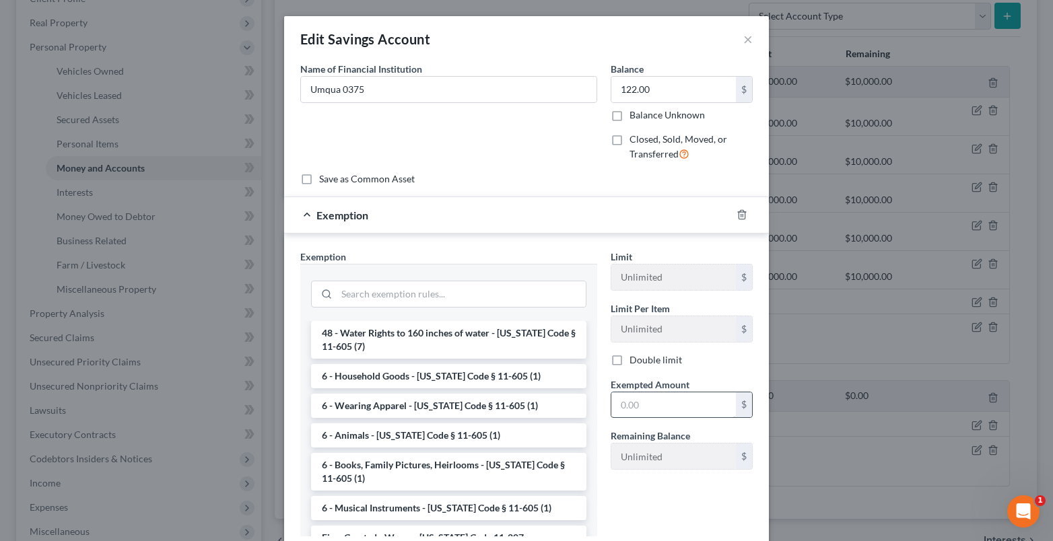
drag, startPoint x: 392, startPoint y: 471, endPoint x: 625, endPoint y: 397, distance: 243.8
click at [396, 526] on li "Firm Created - Wages - Idaho Code 11-207" at bounding box center [448, 538] width 275 height 24
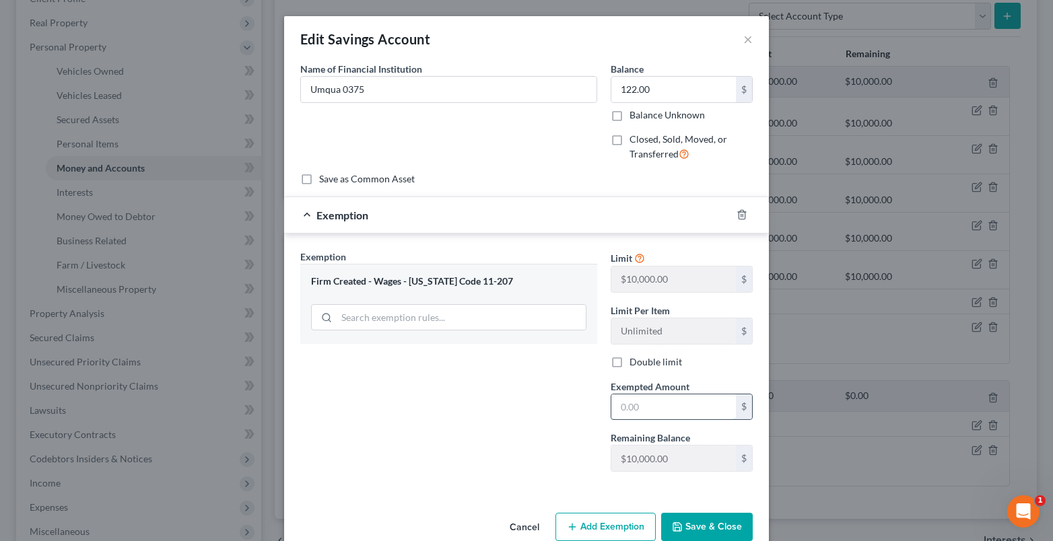
click at [617, 407] on input "text" at bounding box center [673, 407] width 125 height 26
click at [692, 516] on button "Save & Close" at bounding box center [707, 527] width 92 height 28
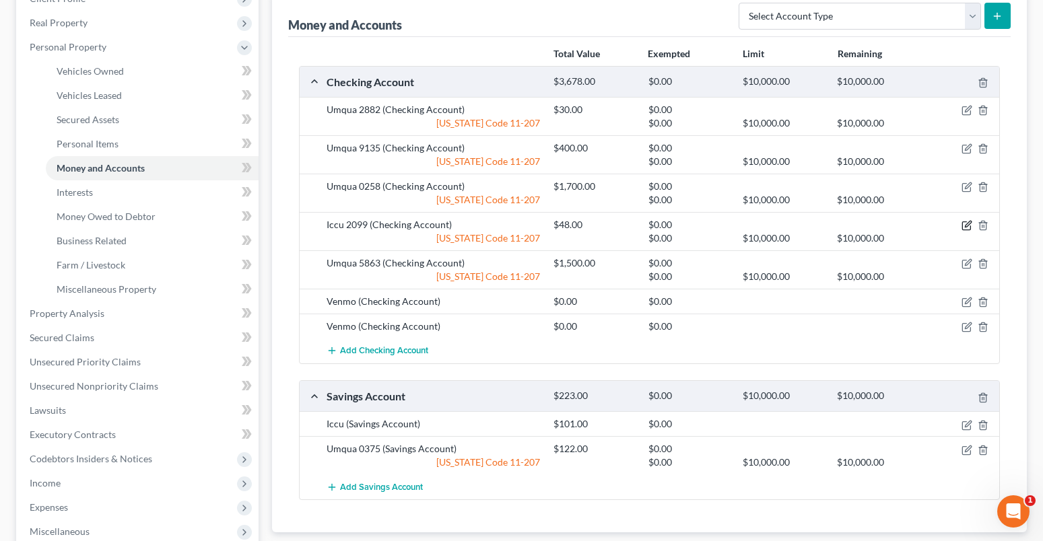
drag, startPoint x: 963, startPoint y: 225, endPoint x: 646, endPoint y: 197, distance: 318.3
click at [963, 225] on icon "button" at bounding box center [966, 225] width 11 height 11
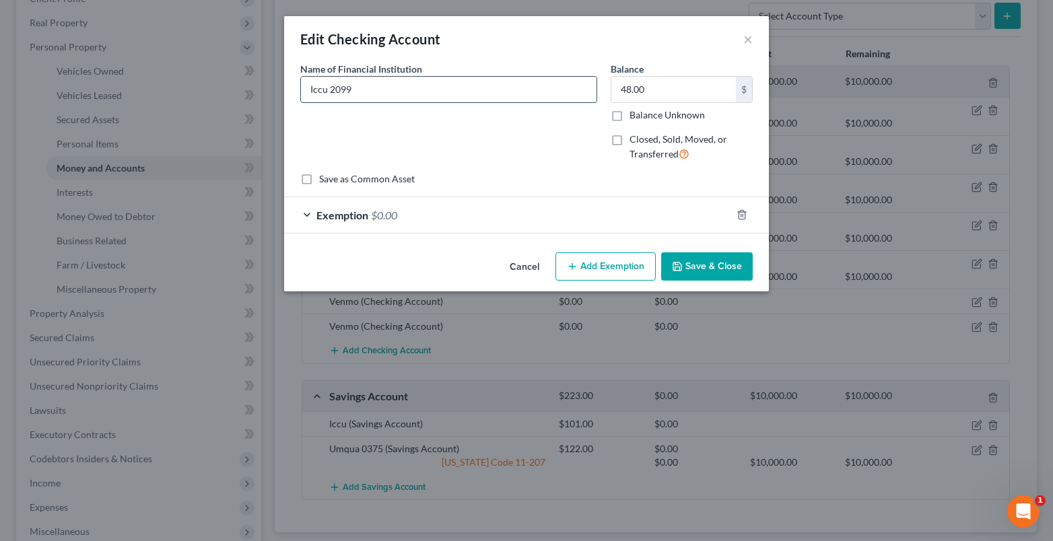
drag, startPoint x: 327, startPoint y: 90, endPoint x: 362, endPoint y: 88, distance: 35.1
click at [364, 88] on input "Iccu 2099" at bounding box center [449, 90] width 296 height 26
click at [722, 258] on button "Save & Close" at bounding box center [707, 266] width 92 height 28
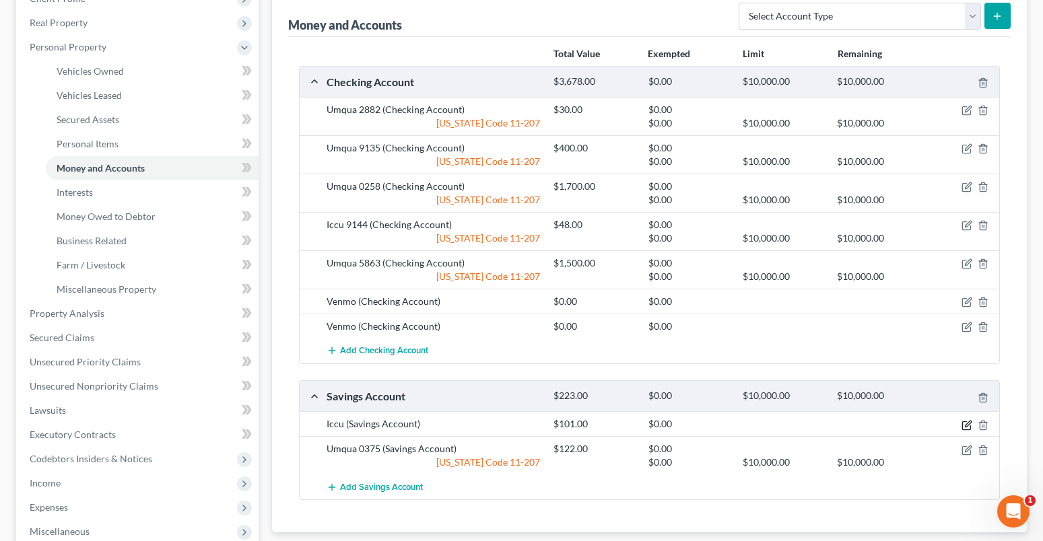
drag, startPoint x: 966, startPoint y: 424, endPoint x: 421, endPoint y: 251, distance: 571.4
click at [965, 424] on icon "button" at bounding box center [966, 425] width 11 height 11
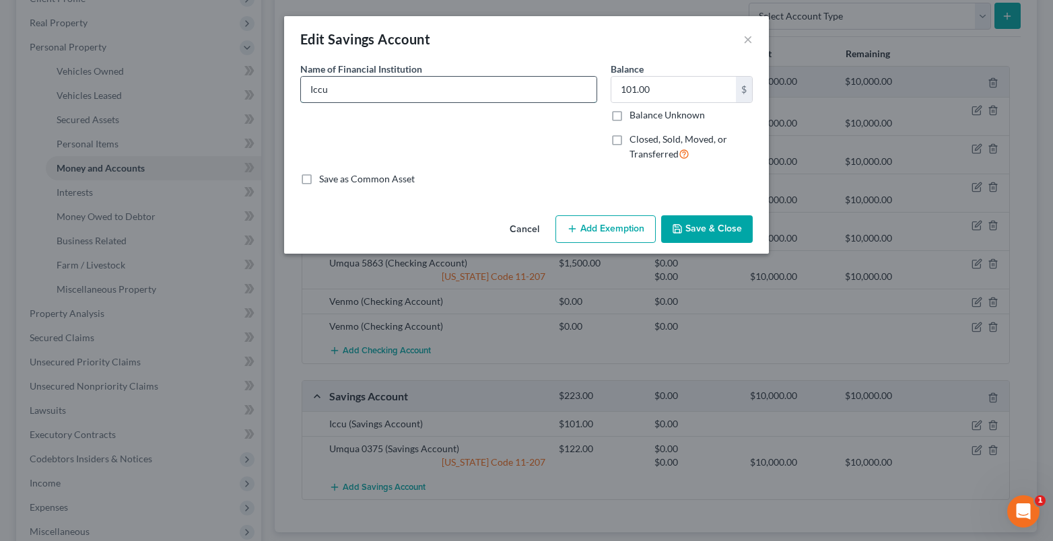
drag, startPoint x: 363, startPoint y: 92, endPoint x: 349, endPoint y: 83, distance: 16.6
click at [363, 92] on input "Iccu" at bounding box center [449, 90] width 296 height 26
click at [644, 232] on button "Add Exemption" at bounding box center [605, 229] width 100 height 28
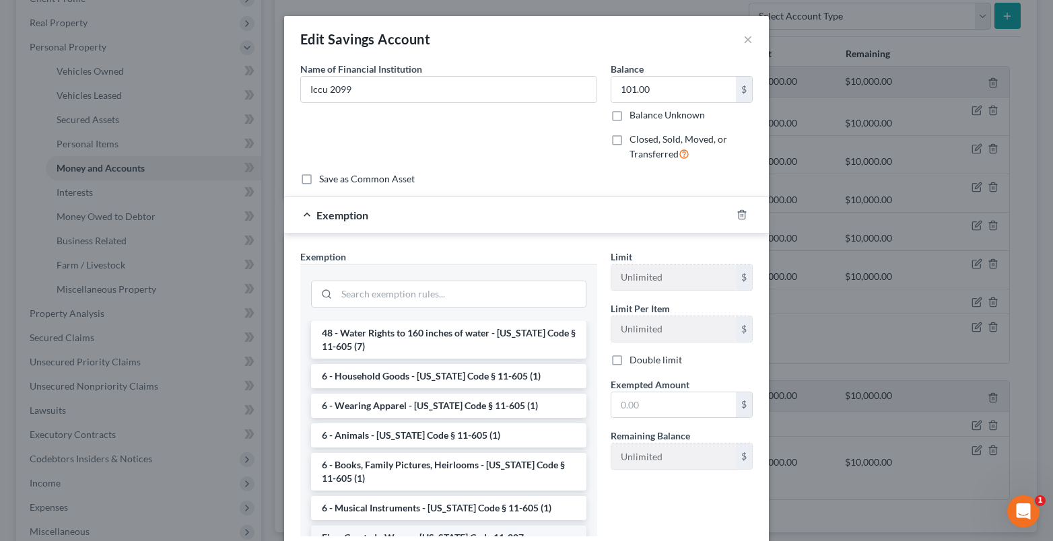
click at [410, 526] on li "Firm Created - Wages - Idaho Code 11-207" at bounding box center [448, 538] width 275 height 24
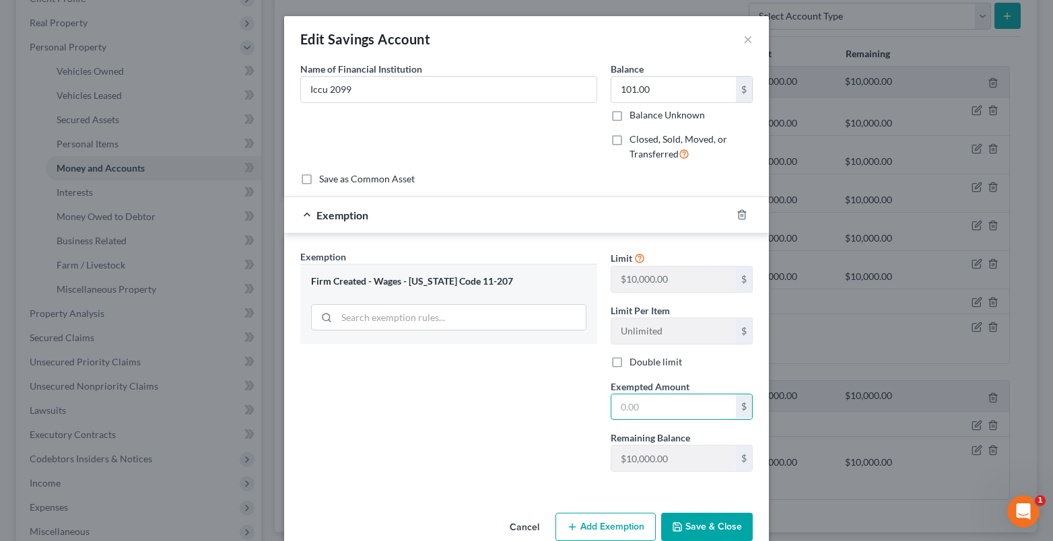
drag, startPoint x: 616, startPoint y: 400, endPoint x: 584, endPoint y: 397, distance: 31.8
click at [611, 401] on input "text" at bounding box center [673, 407] width 125 height 26
click at [724, 525] on button "Save & Close" at bounding box center [707, 527] width 92 height 28
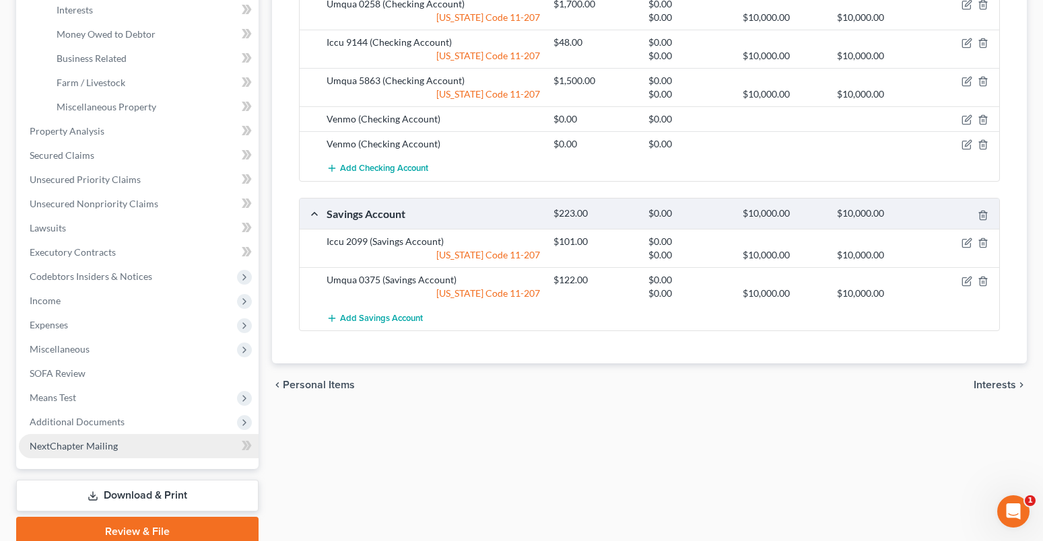
scroll to position [404, 0]
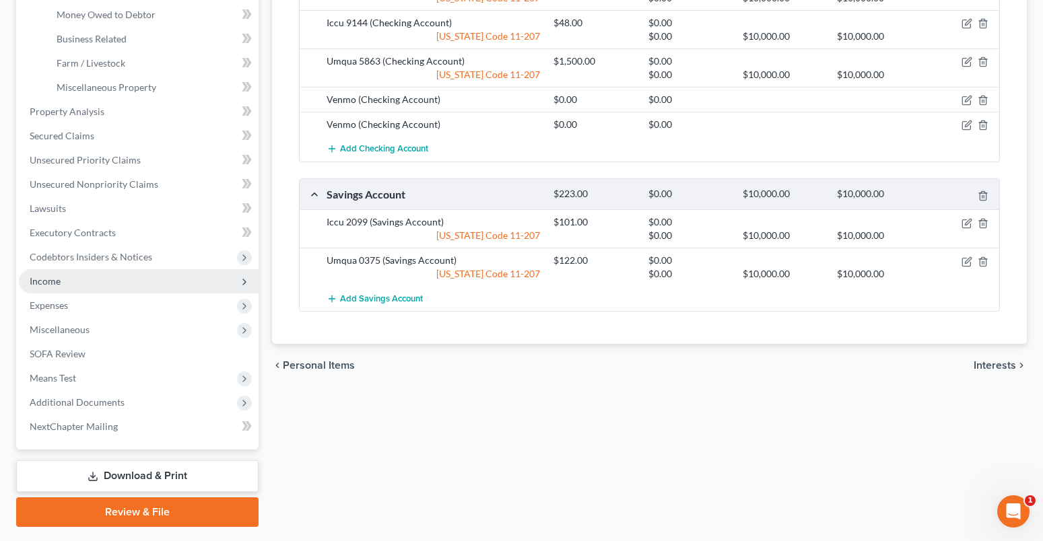
click at [48, 287] on span "Income" at bounding box center [139, 281] width 240 height 24
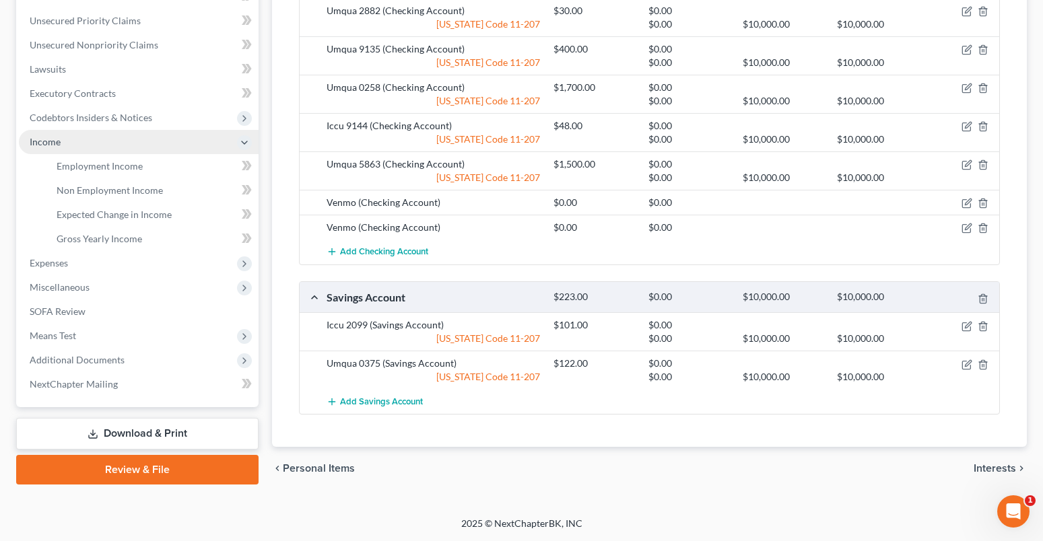
scroll to position [301, 0]
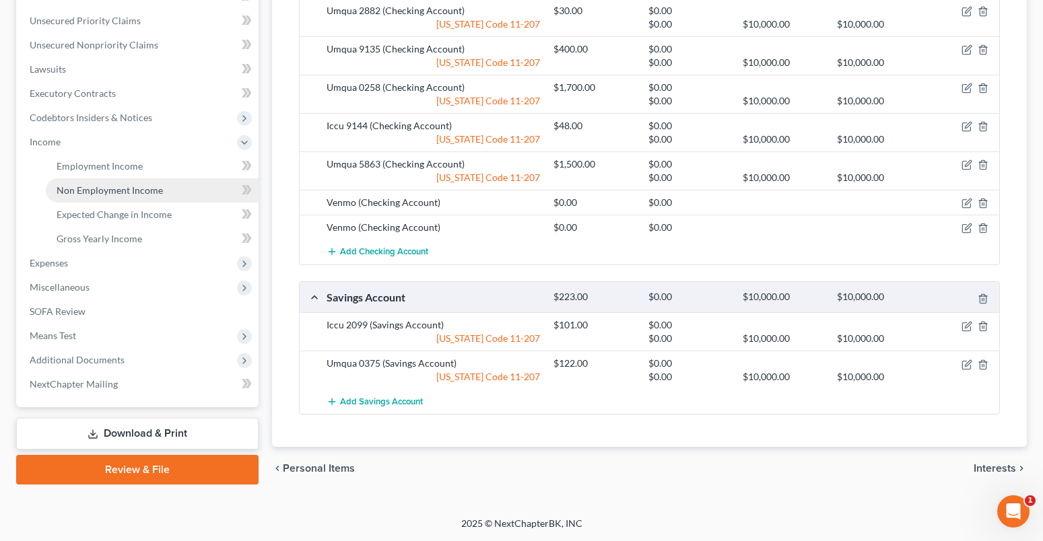
click at [77, 190] on span "Non Employment Income" at bounding box center [110, 189] width 106 height 11
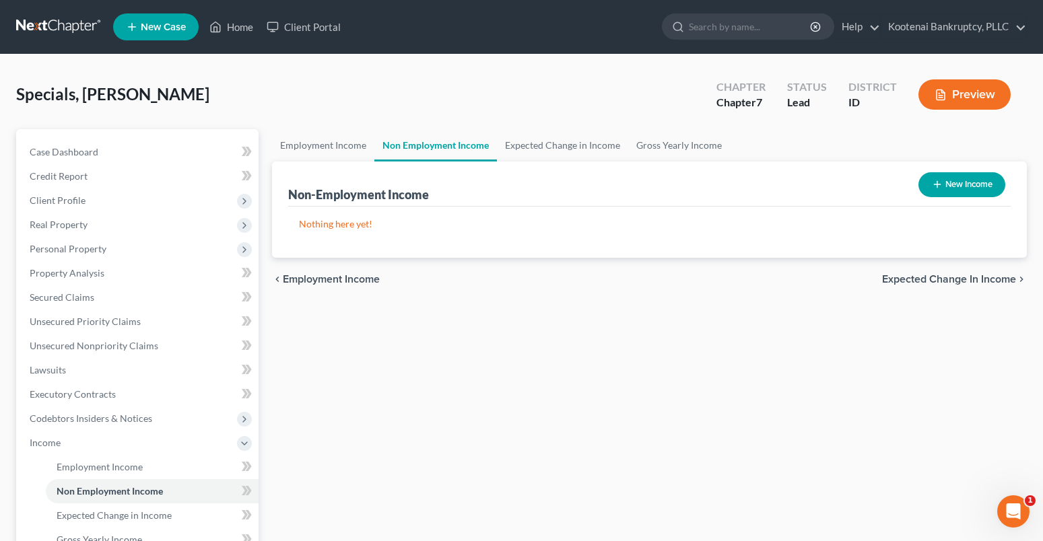
click at [973, 183] on button "New Income" at bounding box center [961, 184] width 87 height 25
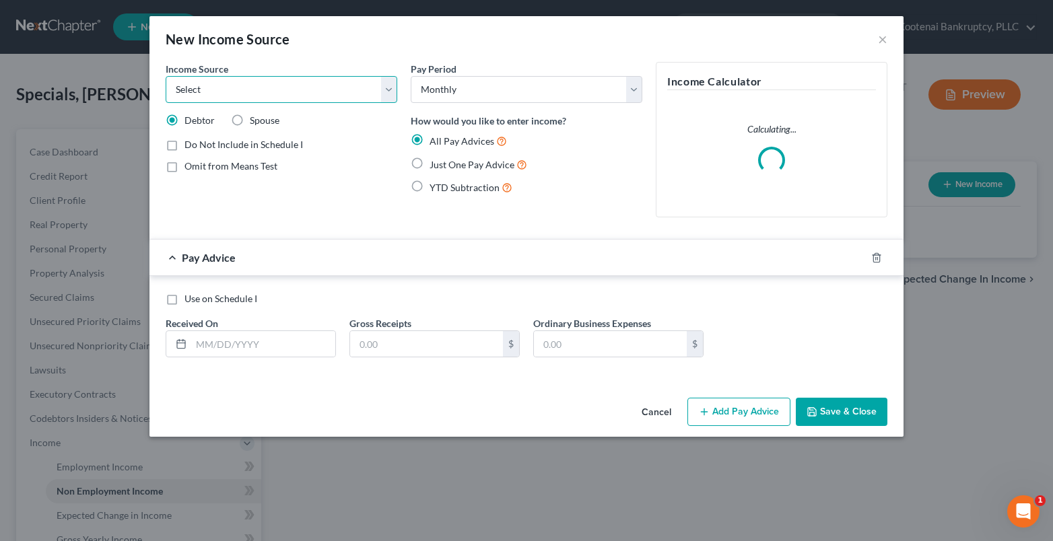
click at [183, 93] on select "Select Unemployment Disability (from employer) Pension Retirement Social Securi…" at bounding box center [282, 89] width 232 height 27
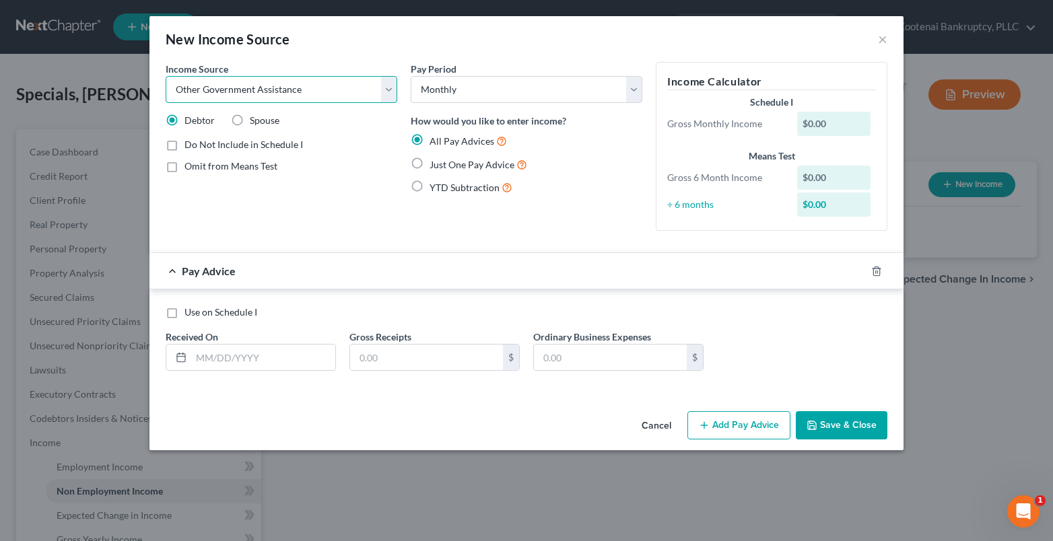
click at [166, 76] on select "Select Unemployment Disability (from employer) Pension Retirement Social Securi…" at bounding box center [282, 89] width 232 height 27
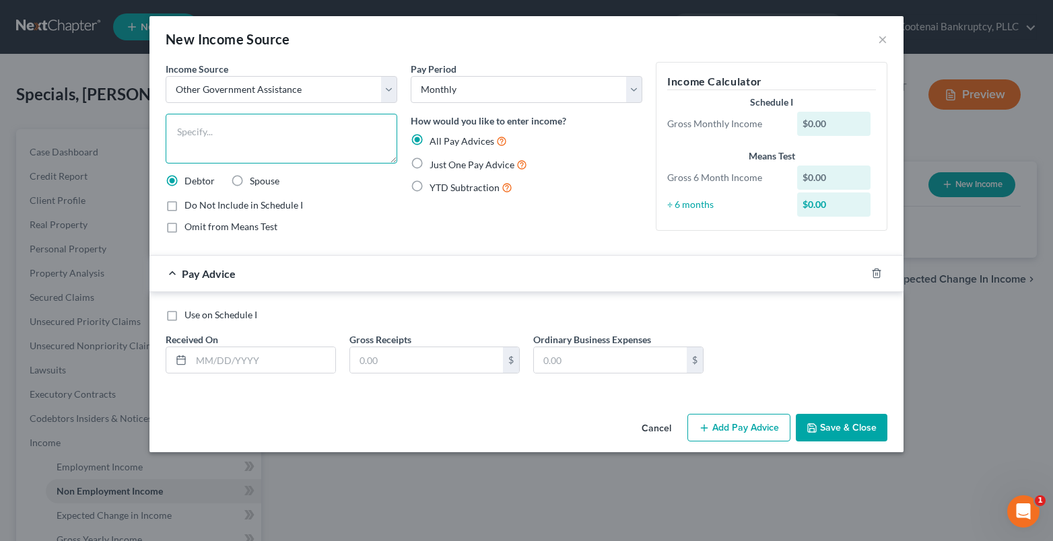
click at [186, 133] on textarea at bounding box center [282, 139] width 232 height 50
click at [430, 161] on label "Just One Pay Advice" at bounding box center [479, 164] width 98 height 15
click at [435, 161] on input "Just One Pay Advice" at bounding box center [439, 161] width 9 height 9
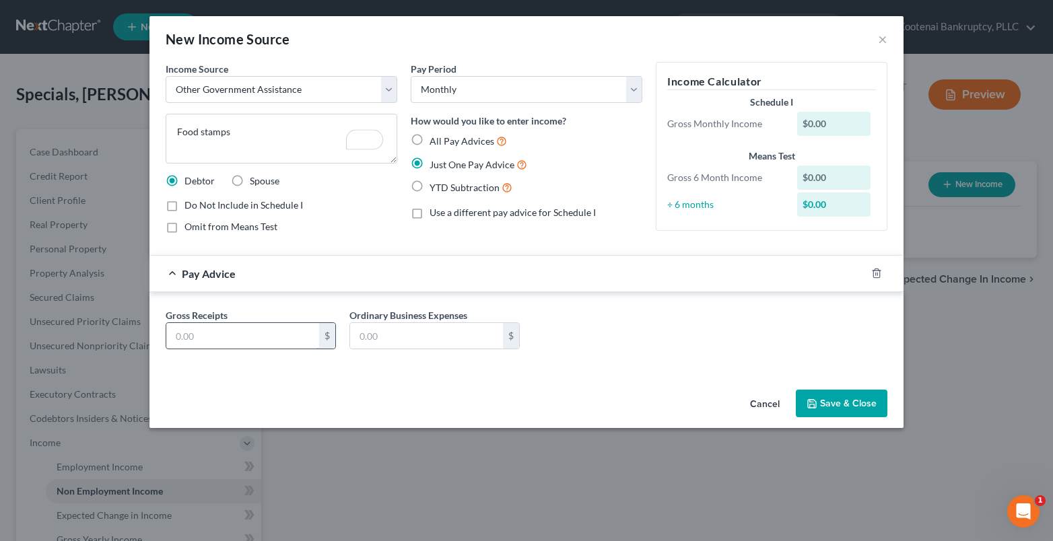
click at [234, 340] on input "text" at bounding box center [242, 336] width 153 height 26
click at [844, 404] on button "Save & Close" at bounding box center [842, 404] width 92 height 28
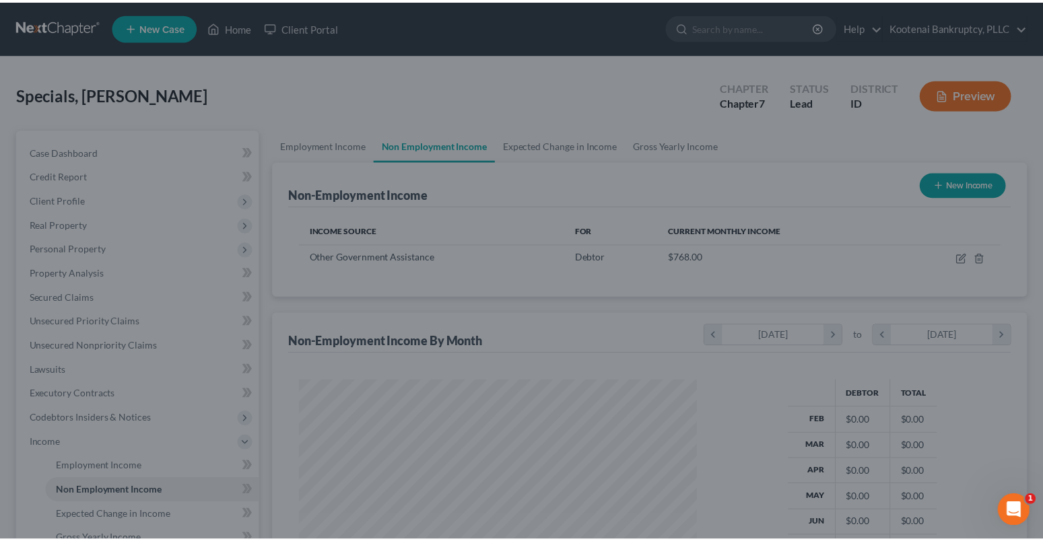
scroll to position [242, 425]
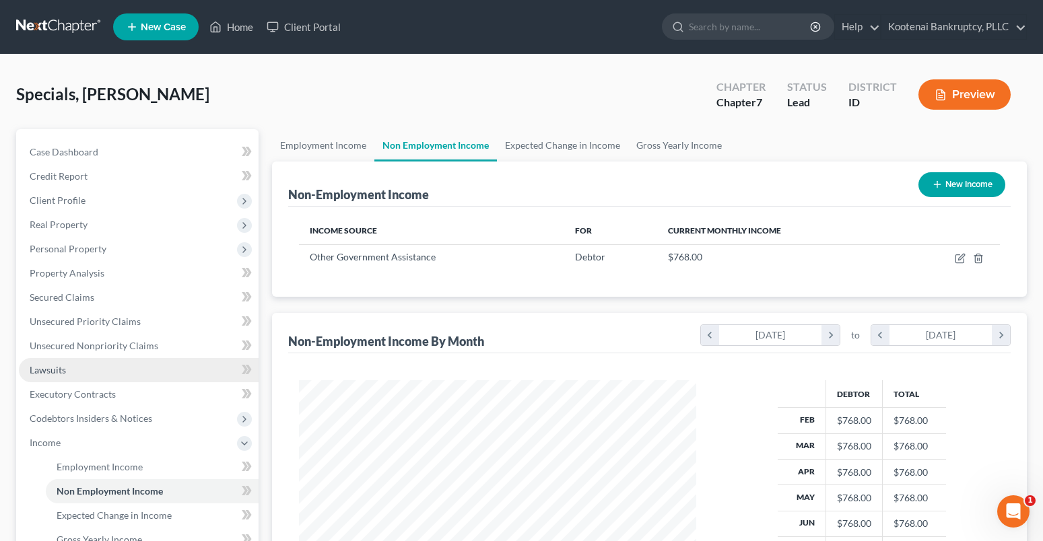
drag, startPoint x: 62, startPoint y: 373, endPoint x: 92, endPoint y: 377, distance: 30.6
click at [62, 373] on span "Lawsuits" at bounding box center [48, 369] width 36 height 11
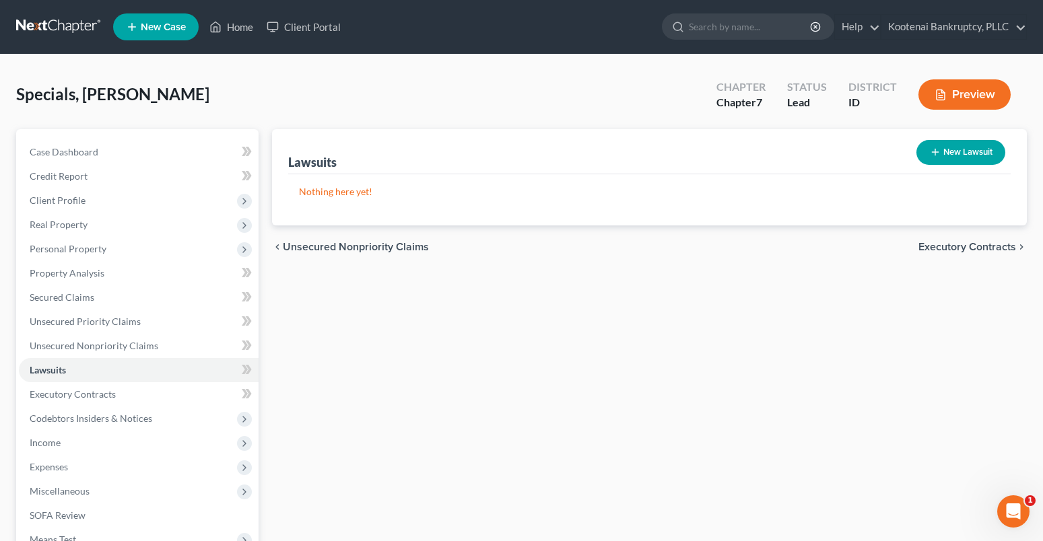
click at [971, 153] on button "New Lawsuit" at bounding box center [960, 152] width 89 height 25
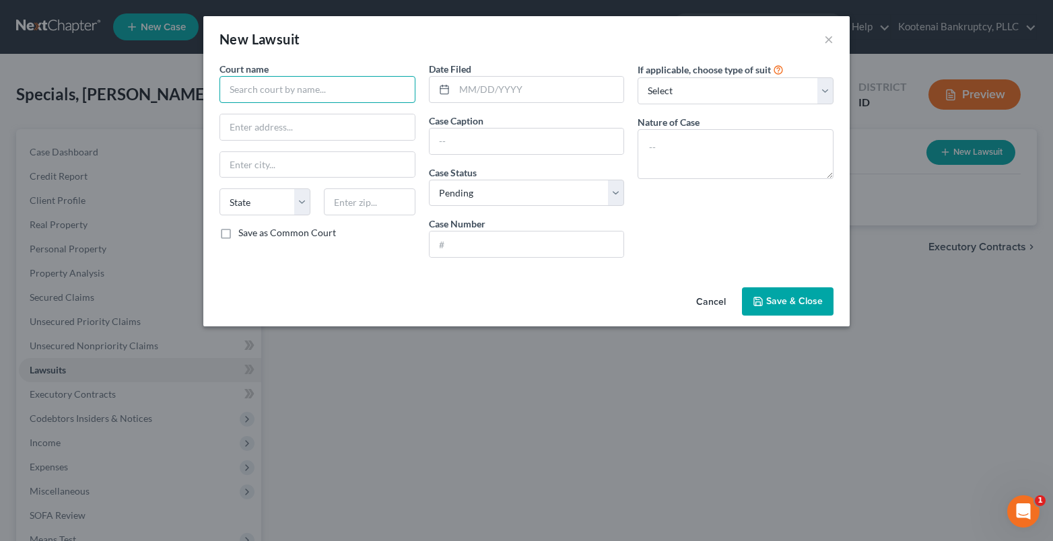
click at [241, 87] on input "text" at bounding box center [317, 89] width 196 height 27
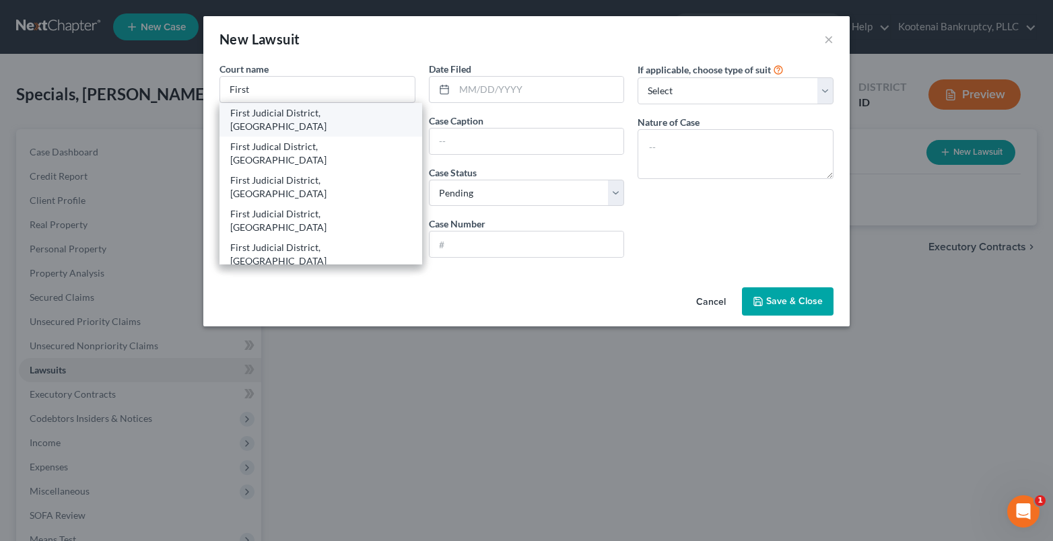
click at [327, 112] on div "First Judicial District, Kootenai" at bounding box center [320, 119] width 181 height 27
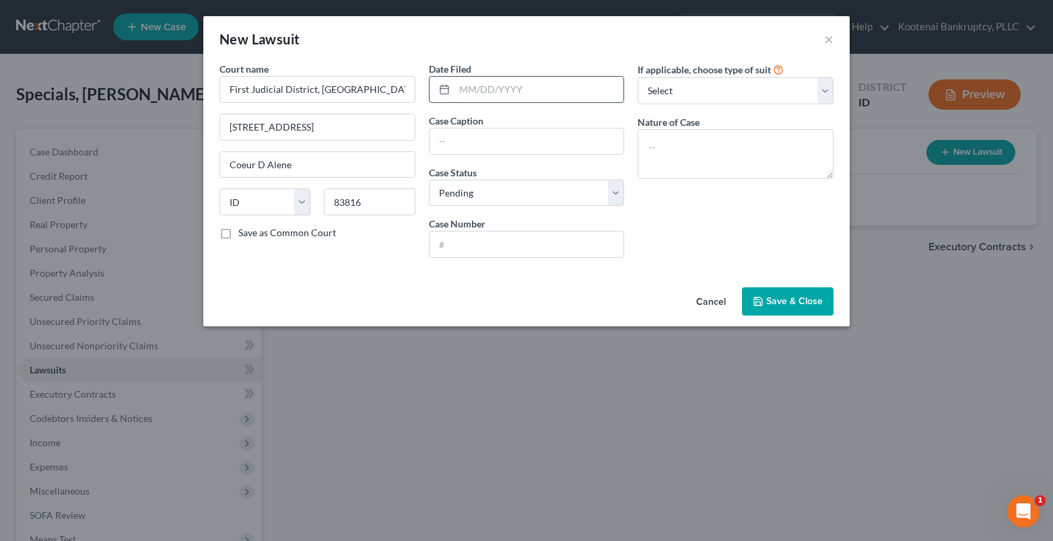
click at [462, 84] on input "text" at bounding box center [539, 90] width 170 height 26
drag, startPoint x: 437, startPoint y: 135, endPoint x: 423, endPoint y: 131, distance: 13.9
click at [437, 135] on input "text" at bounding box center [527, 142] width 195 height 26
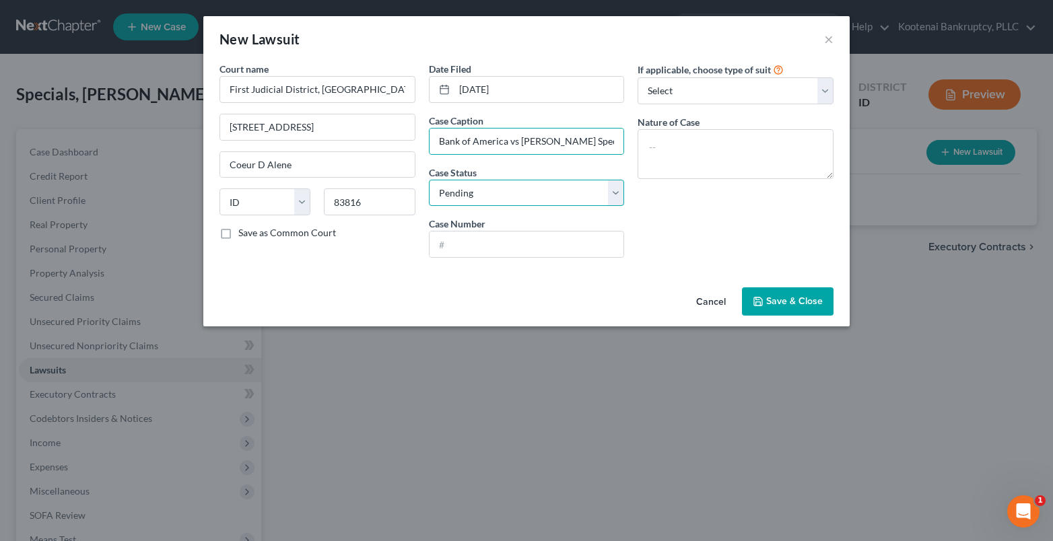
click at [491, 198] on select "Select Pending On Appeal Concluded" at bounding box center [527, 193] width 196 height 27
click at [429, 180] on select "Select Pending On Appeal Concluded" at bounding box center [527, 193] width 196 height 27
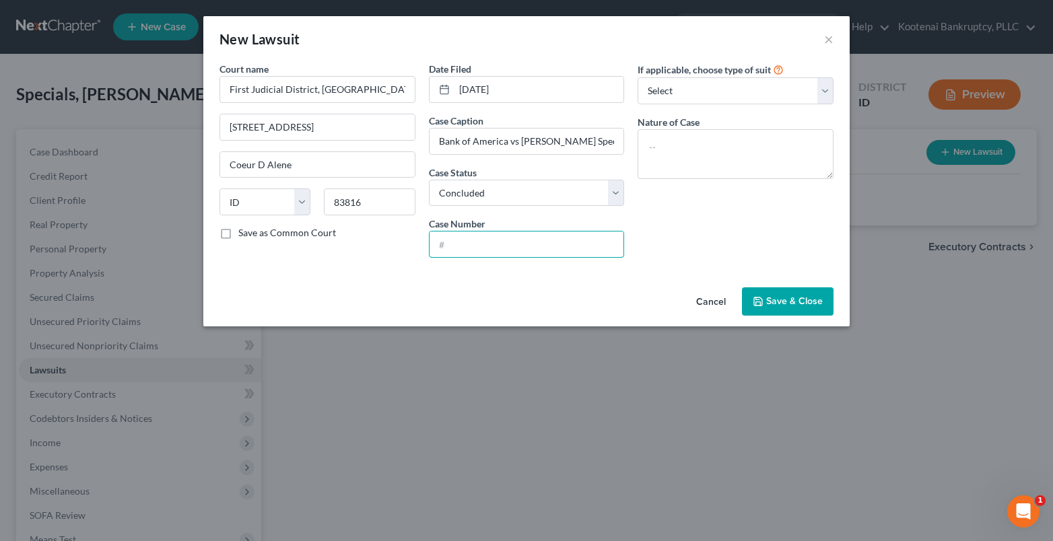
drag, startPoint x: 454, startPoint y: 246, endPoint x: 358, endPoint y: 246, distance: 95.6
click at [454, 246] on input "text" at bounding box center [527, 245] width 195 height 26
click at [769, 304] on span "Save & Close" at bounding box center [794, 301] width 57 height 11
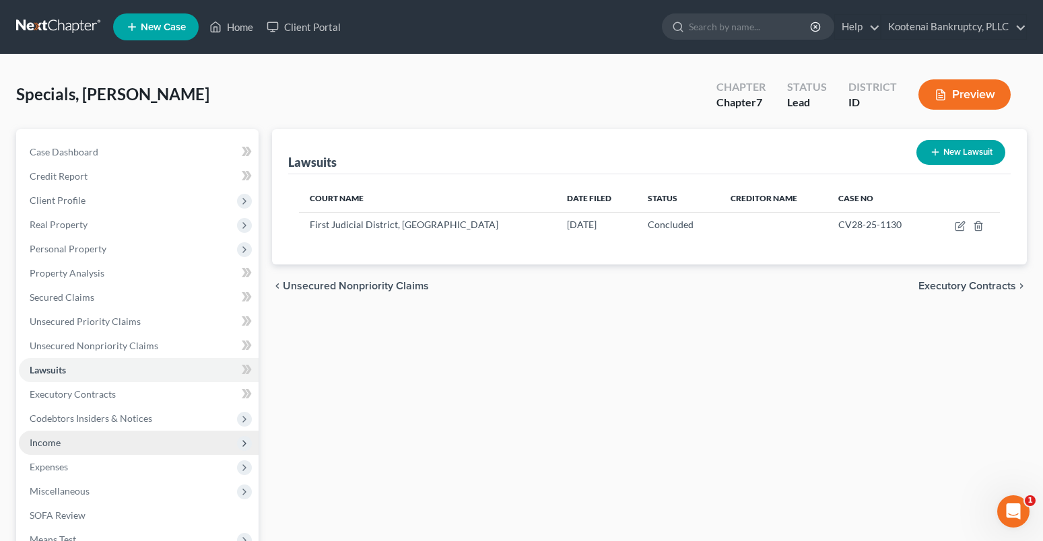
click at [40, 448] on span "Income" at bounding box center [45, 442] width 31 height 11
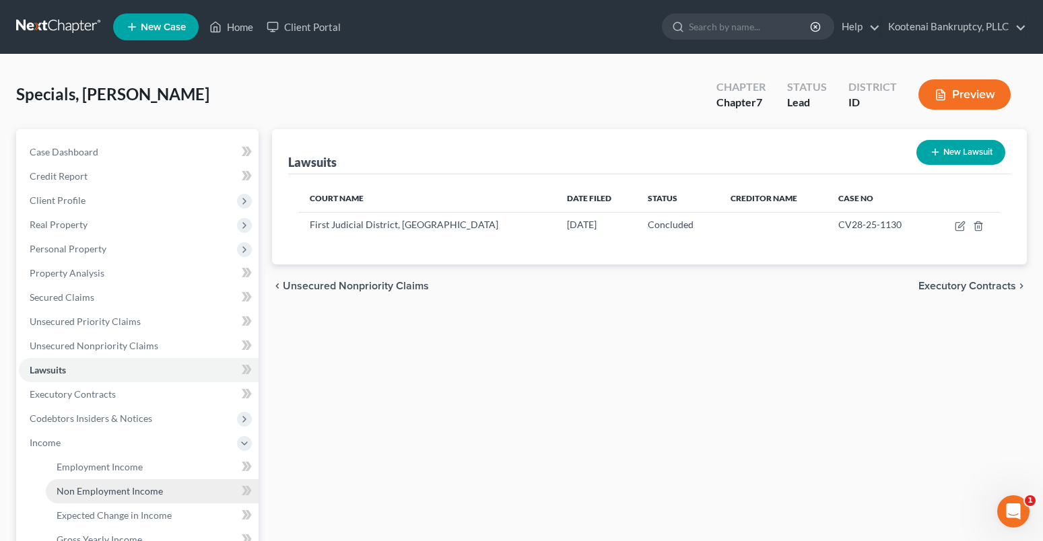
click at [85, 487] on span "Non Employment Income" at bounding box center [110, 490] width 106 height 11
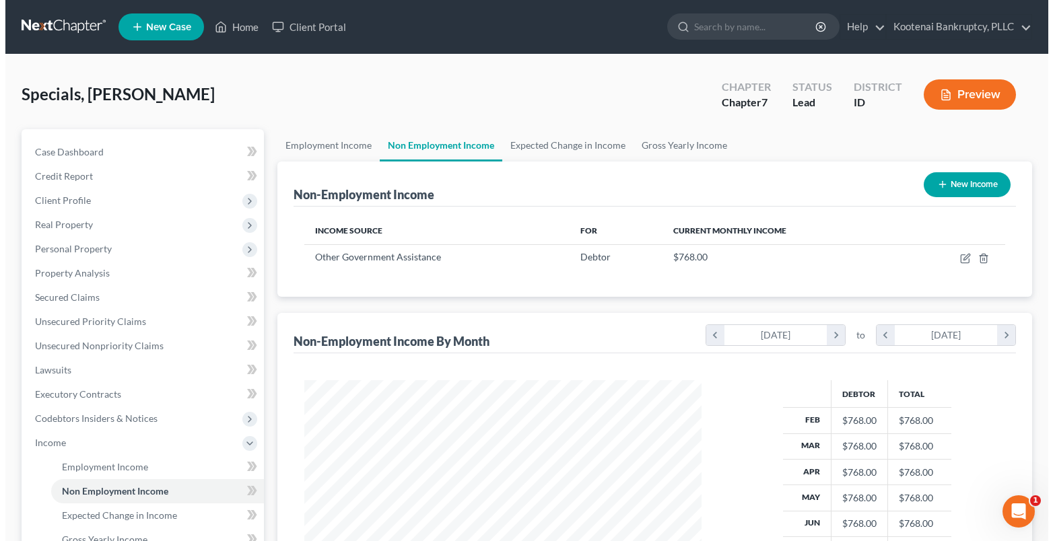
scroll to position [242, 425]
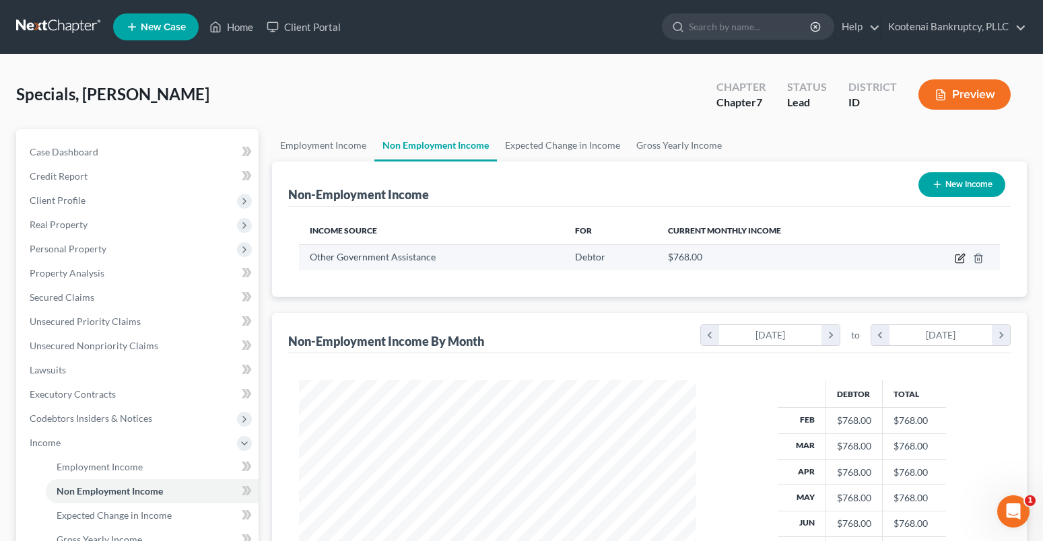
click at [963, 261] on icon "button" at bounding box center [960, 258] width 11 height 11
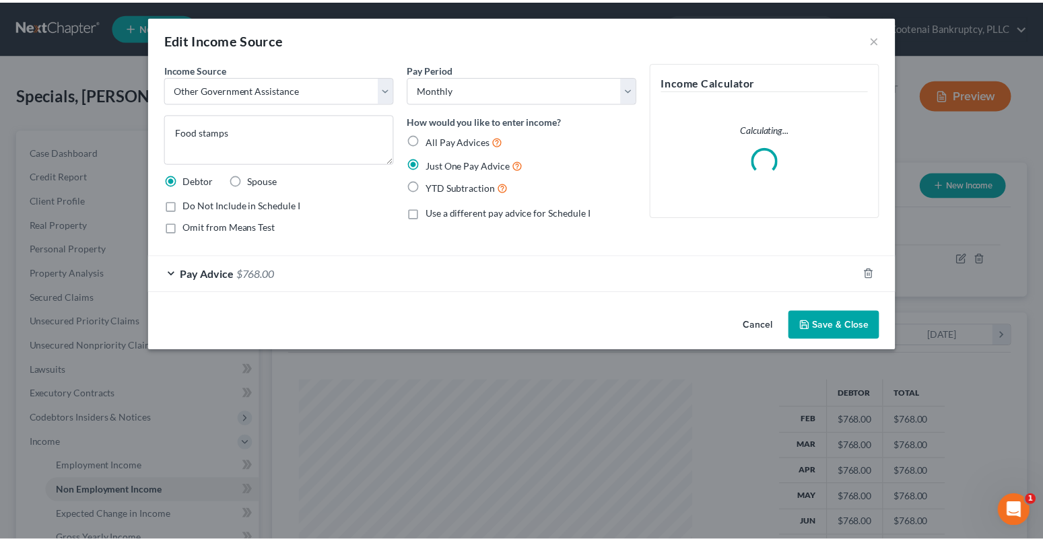
scroll to position [242, 429]
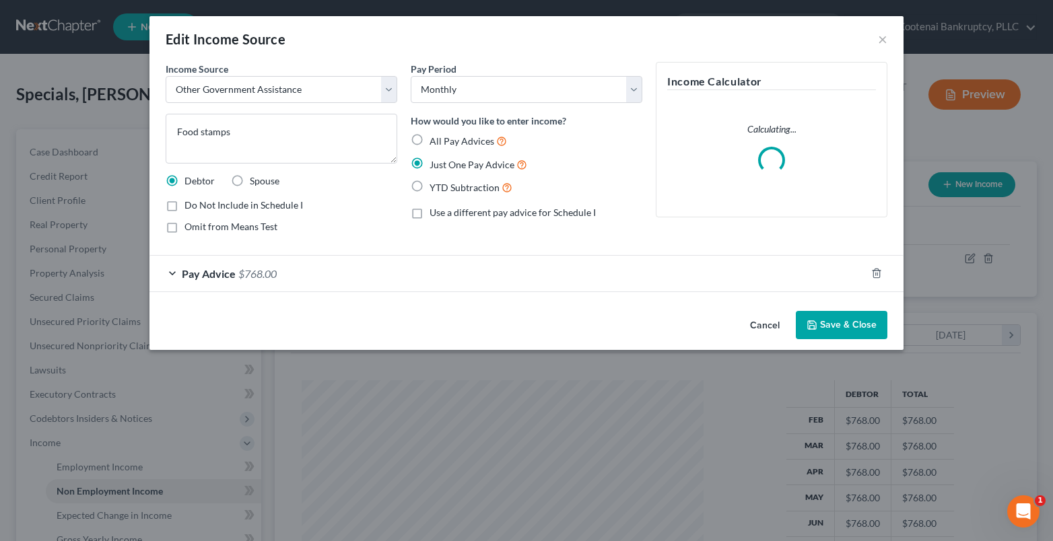
click at [430, 142] on label "All Pay Advices" at bounding box center [468, 140] width 77 height 15
click at [435, 142] on input "All Pay Advices" at bounding box center [439, 137] width 9 height 9
click at [173, 271] on div "Pay Advice $768.00" at bounding box center [507, 274] width 716 height 36
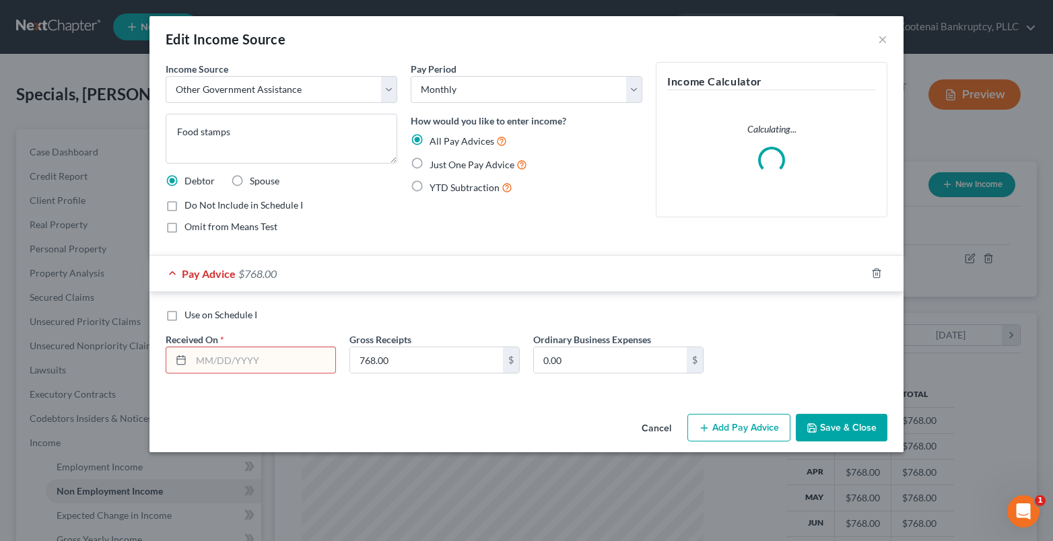
drag, startPoint x: 207, startPoint y: 362, endPoint x: 167, endPoint y: 334, distance: 48.8
click at [207, 362] on input "text" at bounding box center [263, 360] width 144 height 26
click at [862, 276] on icon "button" at bounding box center [860, 273] width 11 height 11
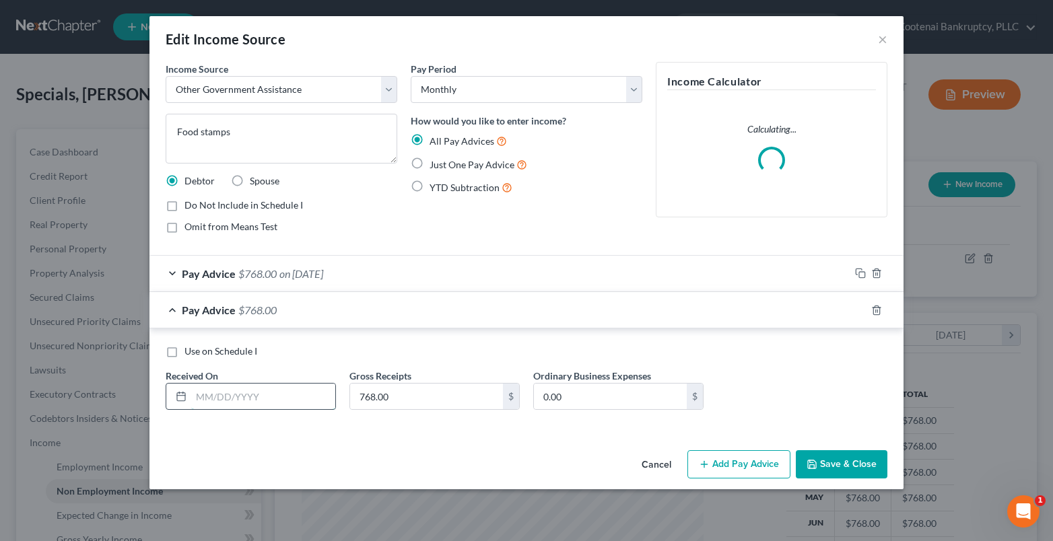
click at [217, 402] on input "text" at bounding box center [263, 397] width 144 height 26
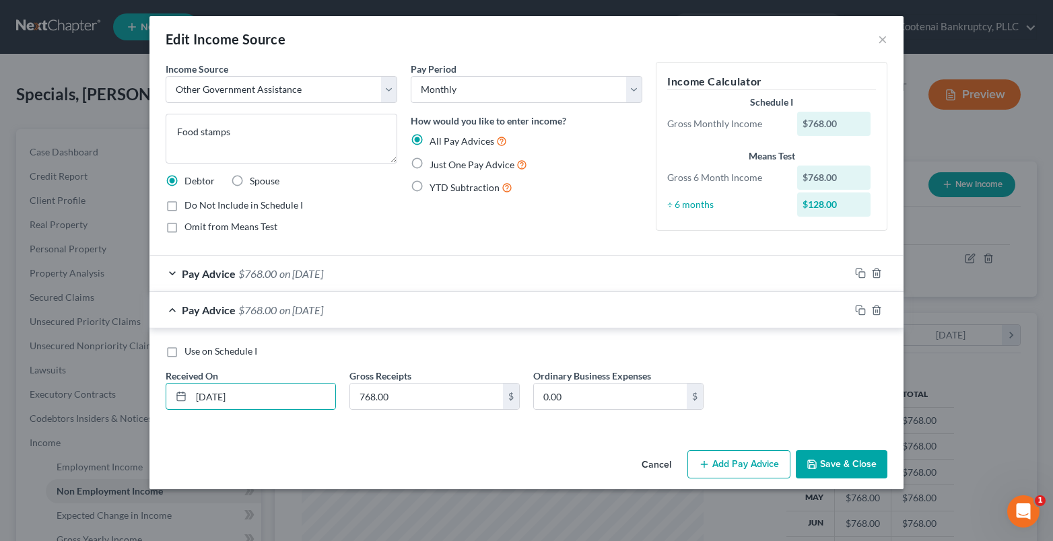
click at [820, 465] on button "Save & Close" at bounding box center [842, 464] width 92 height 28
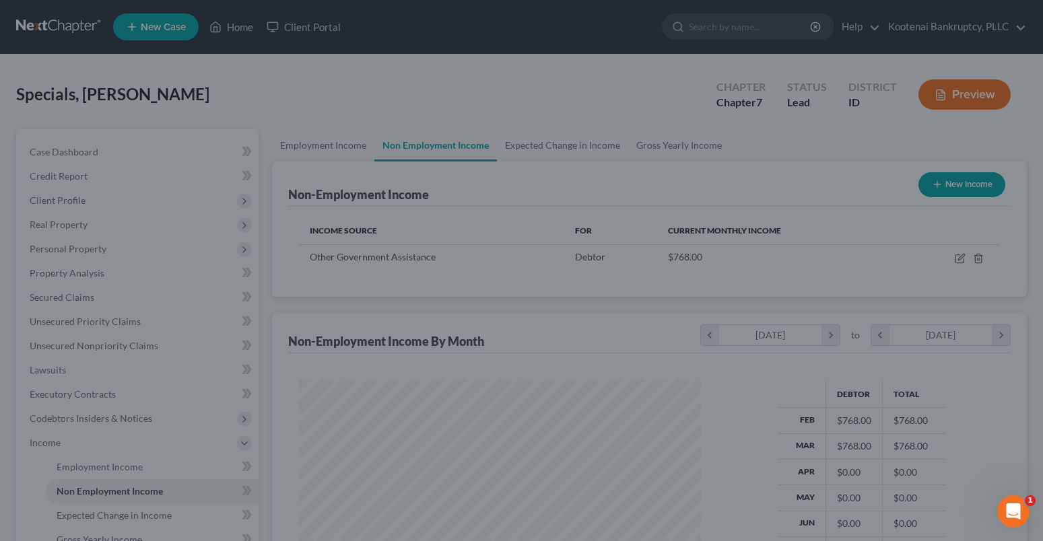
scroll to position [672964, 672781]
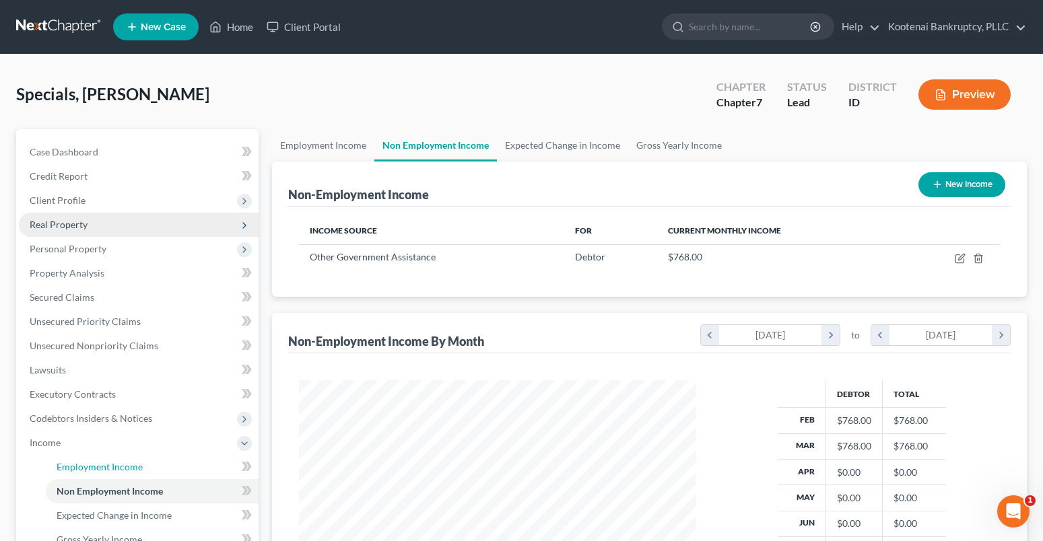
drag, startPoint x: 79, startPoint y: 468, endPoint x: 35, endPoint y: 221, distance: 250.2
click at [79, 468] on span "Employment Income" at bounding box center [100, 466] width 86 height 11
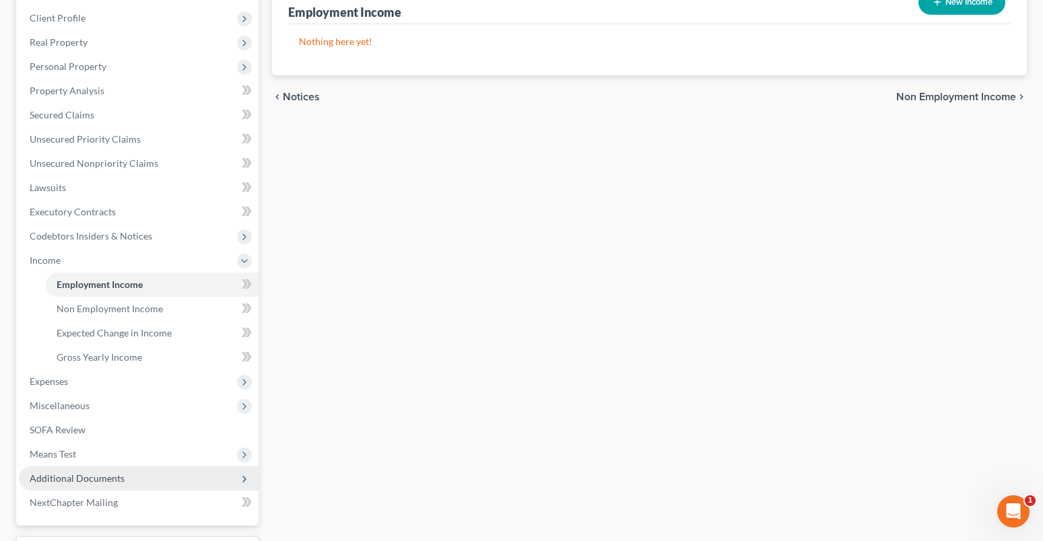
scroll to position [202, 0]
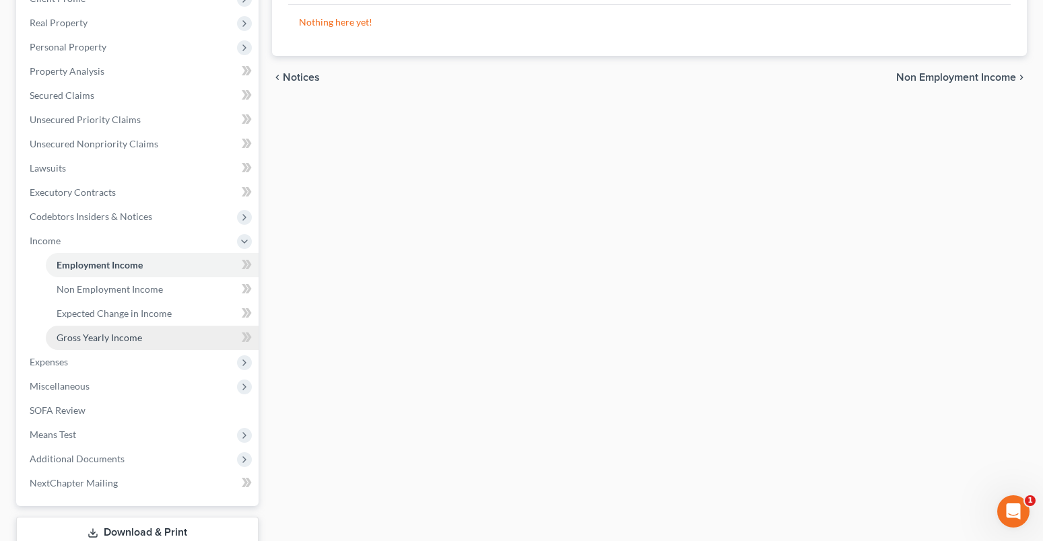
click at [103, 339] on span "Gross Yearly Income" at bounding box center [99, 337] width 85 height 11
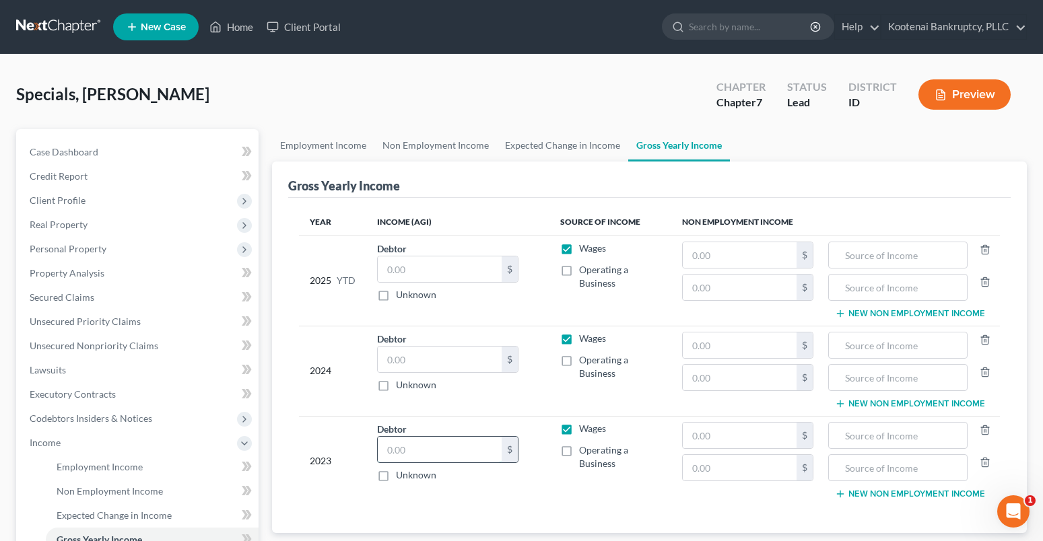
click at [399, 448] on input "text" at bounding box center [440, 450] width 124 height 26
click at [413, 364] on input "text" at bounding box center [440, 360] width 124 height 26
click at [579, 431] on label "Wages" at bounding box center [592, 428] width 27 height 13
click at [584, 431] on input "Wages" at bounding box center [588, 426] width 9 height 9
drag, startPoint x: 565, startPoint y: 343, endPoint x: 576, endPoint y: 275, distance: 68.2
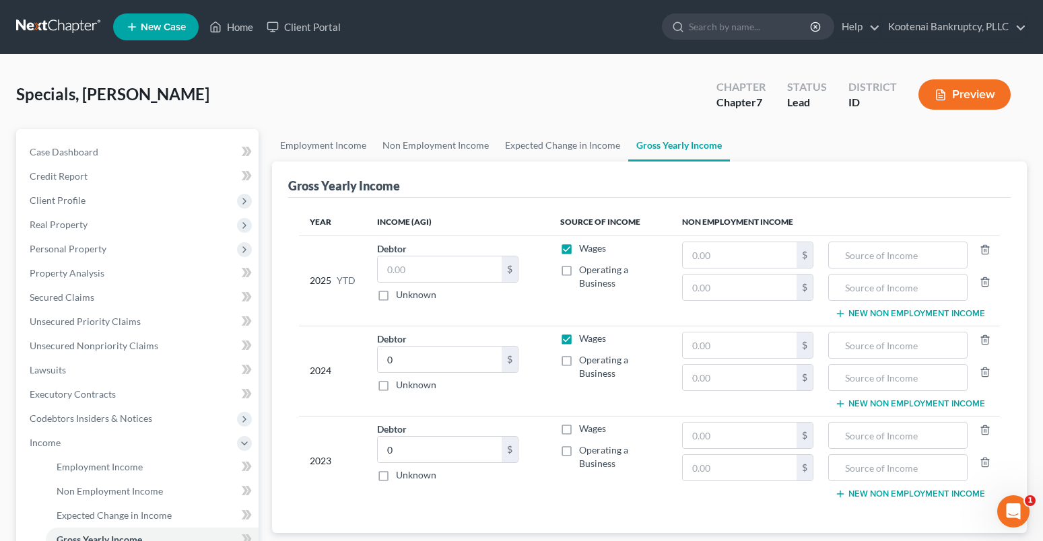
click at [579, 343] on label "Wages" at bounding box center [592, 338] width 27 height 13
click at [584, 341] on input "Wages" at bounding box center [588, 336] width 9 height 9
click at [579, 247] on label "Wages" at bounding box center [592, 248] width 27 height 13
click at [584, 247] on input "Wages" at bounding box center [588, 246] width 9 height 9
click at [709, 435] on input "text" at bounding box center [740, 436] width 114 height 26
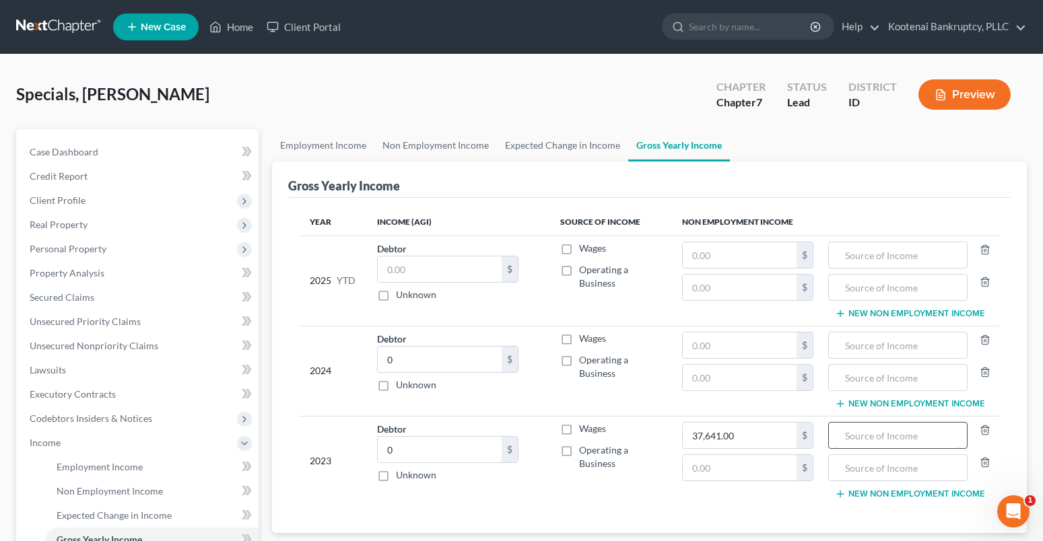
click at [862, 440] on input "text" at bounding box center [897, 436] width 125 height 26
click at [703, 347] on input "text" at bounding box center [740, 346] width 114 height 26
click at [579, 357] on label "Operating a Business" at bounding box center [619, 366] width 81 height 27
click at [584, 357] on input "Operating a Business" at bounding box center [588, 357] width 9 height 9
click at [579, 452] on label "Operating a Business" at bounding box center [619, 457] width 81 height 27
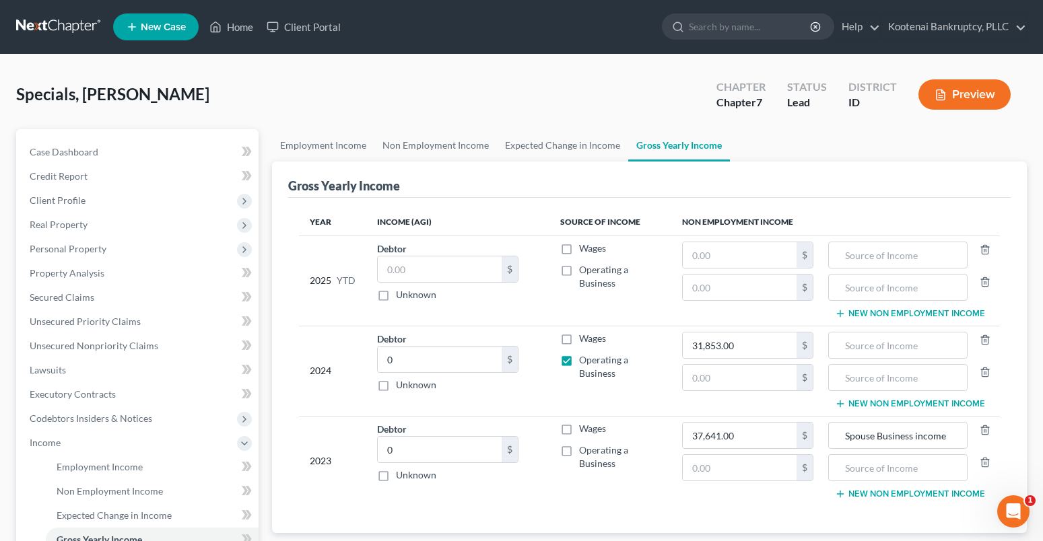
click at [584, 452] on input "Operating a Business" at bounding box center [588, 448] width 9 height 9
click at [408, 451] on input "0" at bounding box center [440, 450] width 124 height 26
click at [982, 429] on icon "button" at bounding box center [985, 430] width 11 height 11
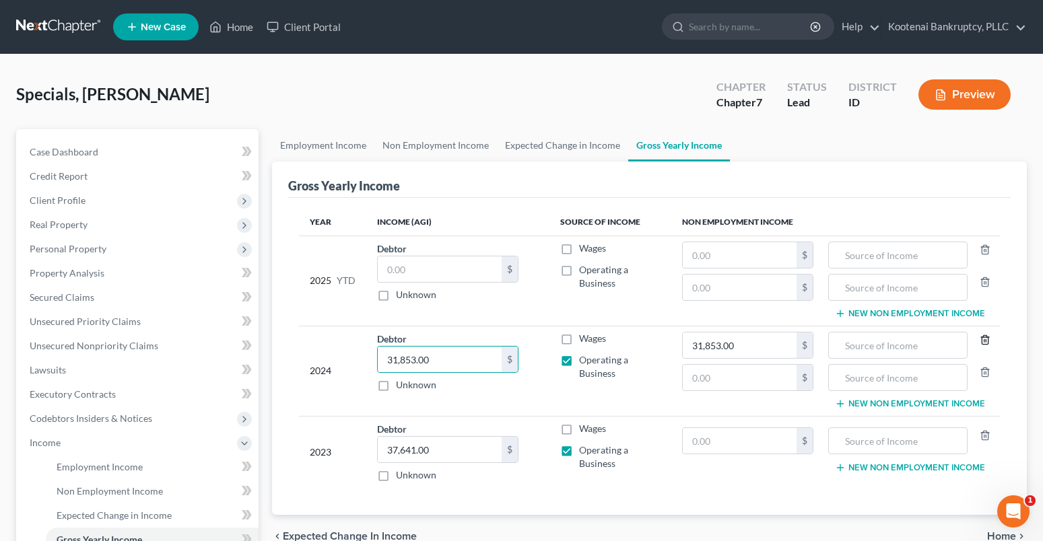
click at [982, 339] on icon "button" at bounding box center [985, 339] width 6 height 9
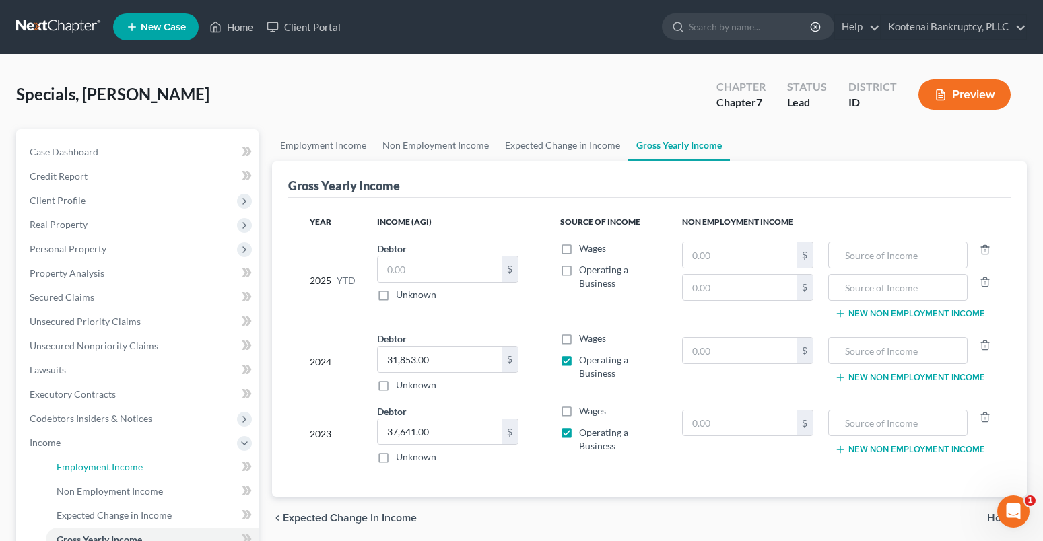
drag, startPoint x: 95, startPoint y: 471, endPoint x: 18, endPoint y: 444, distance: 81.6
click at [95, 471] on span "Employment Income" at bounding box center [100, 466] width 86 height 11
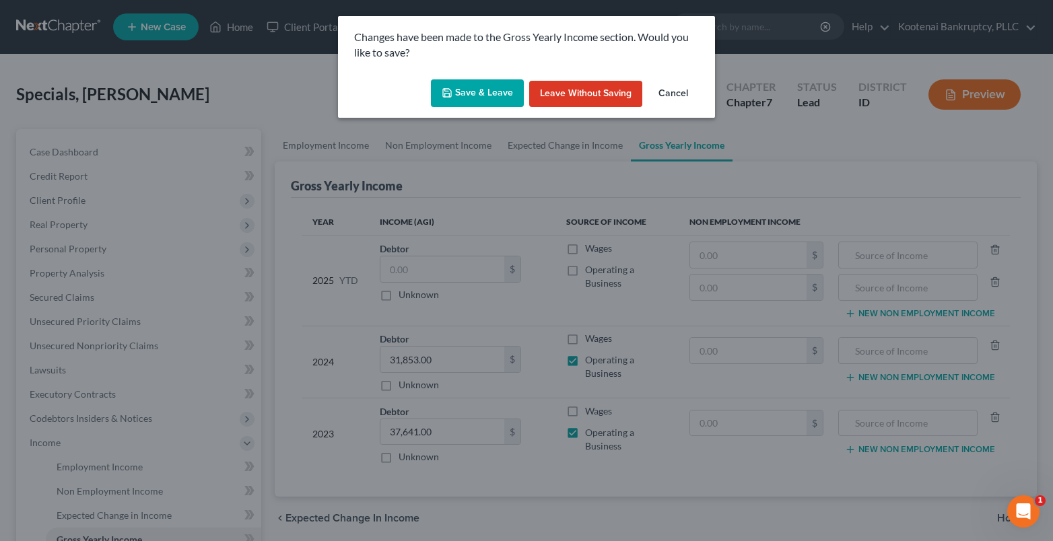
click at [507, 94] on button "Save & Leave" at bounding box center [477, 93] width 93 height 28
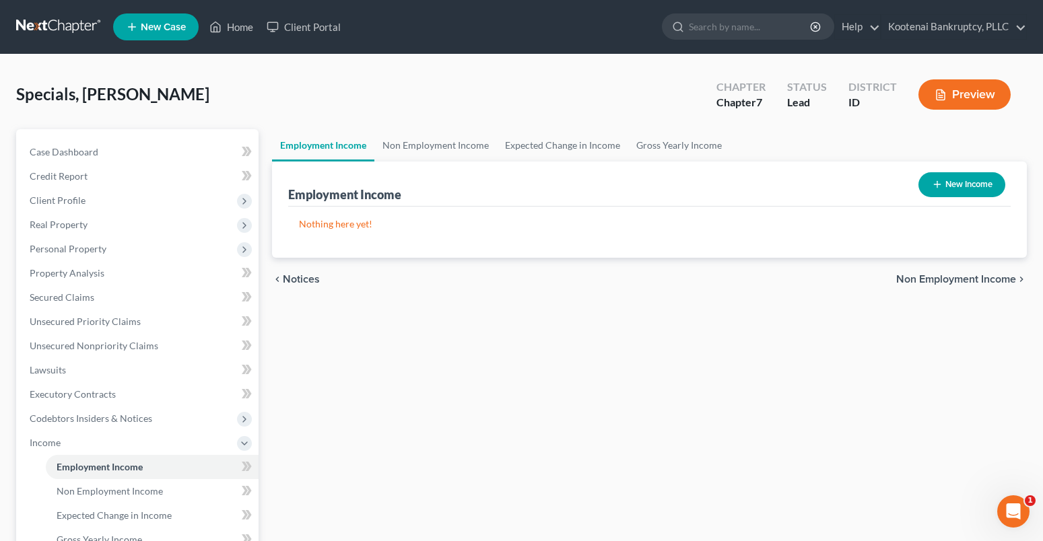
click at [942, 180] on button "New Income" at bounding box center [961, 184] width 87 height 25
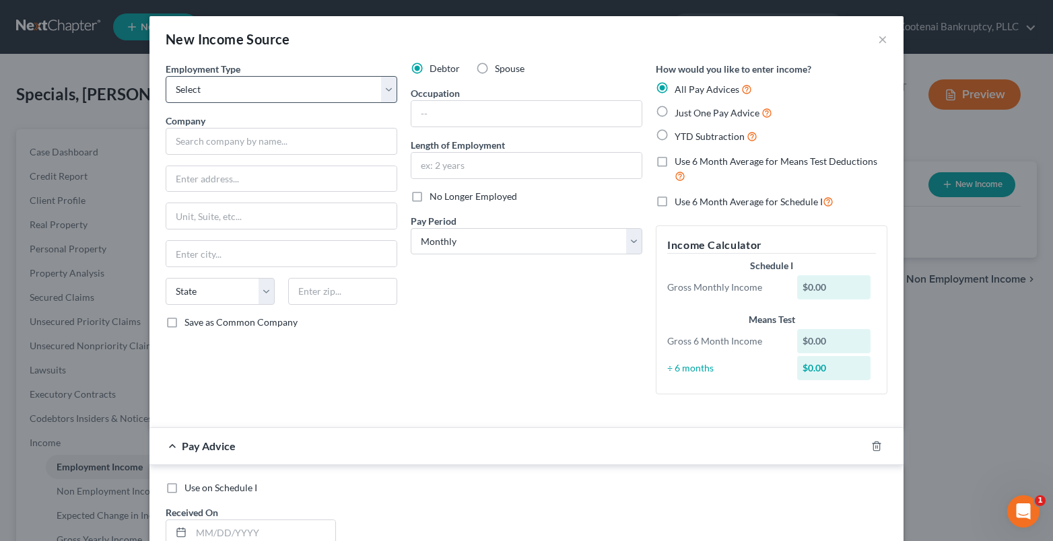
drag, startPoint x: 475, startPoint y: 71, endPoint x: 226, endPoint y: 102, distance: 250.3
click at [495, 72] on label "Spouse" at bounding box center [510, 68] width 30 height 13
click at [500, 71] on input "Spouse" at bounding box center [504, 66] width 9 height 9
click at [248, 96] on select "Select Full or Part Time Employment Self Employment" at bounding box center [282, 89] width 232 height 27
click at [166, 76] on select "Select Full or Part Time Employment Self Employment" at bounding box center [282, 89] width 232 height 27
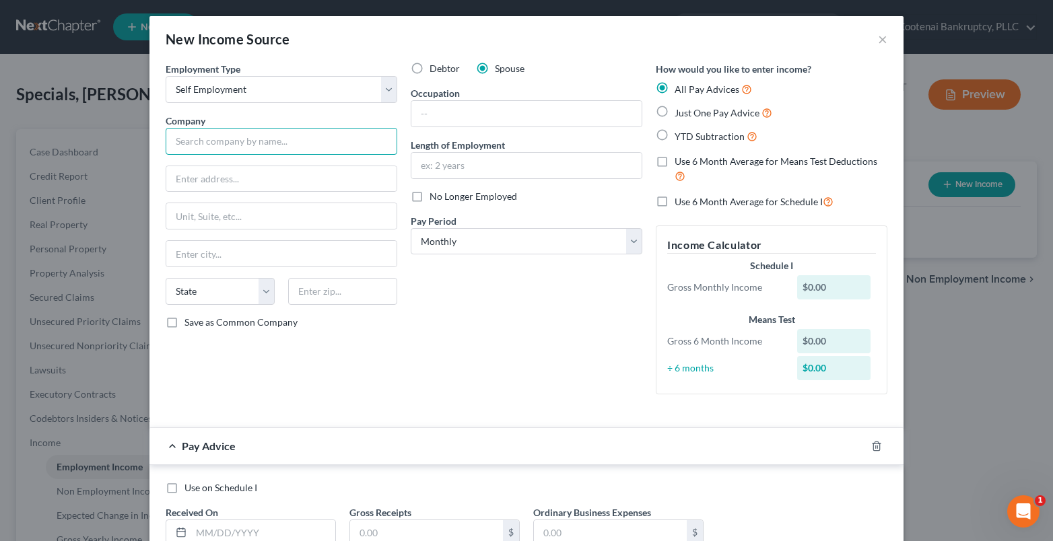
click at [174, 145] on input "text" at bounding box center [282, 141] width 232 height 27
click at [438, 120] on input "text" at bounding box center [526, 114] width 230 height 26
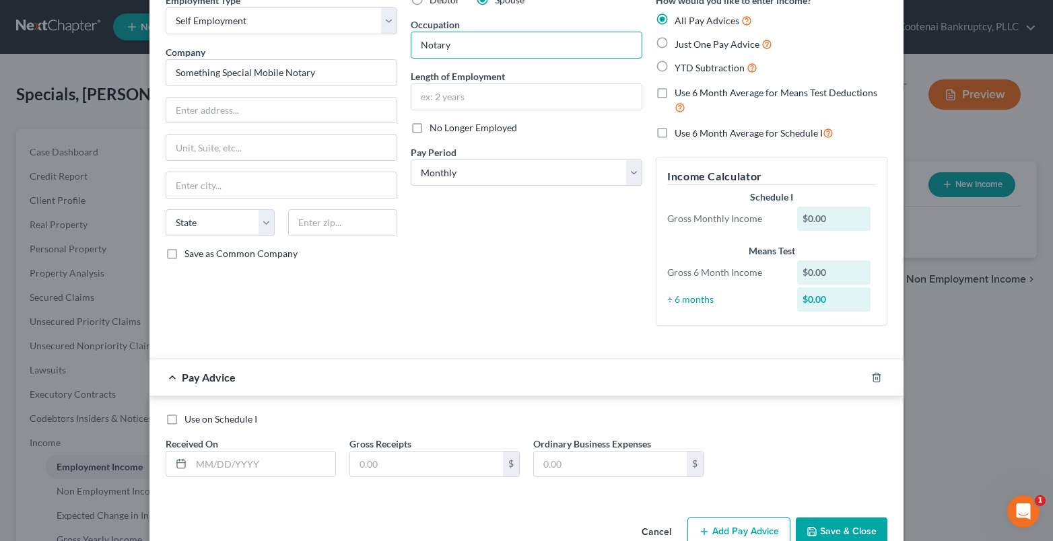
scroll to position [100, 0]
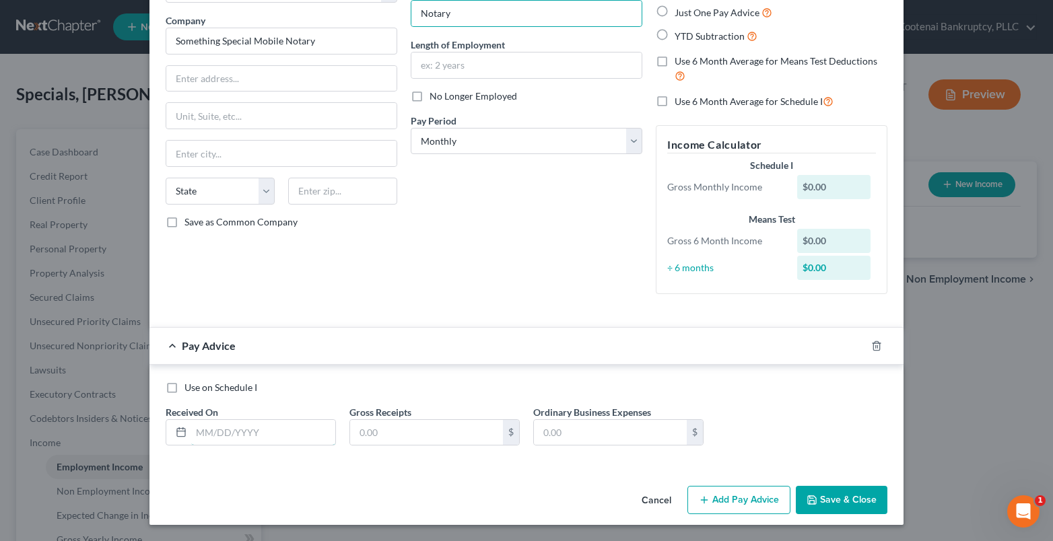
drag, startPoint x: 219, startPoint y: 432, endPoint x: 174, endPoint y: 409, distance: 50.6
click at [219, 432] on input "text" at bounding box center [263, 433] width 144 height 26
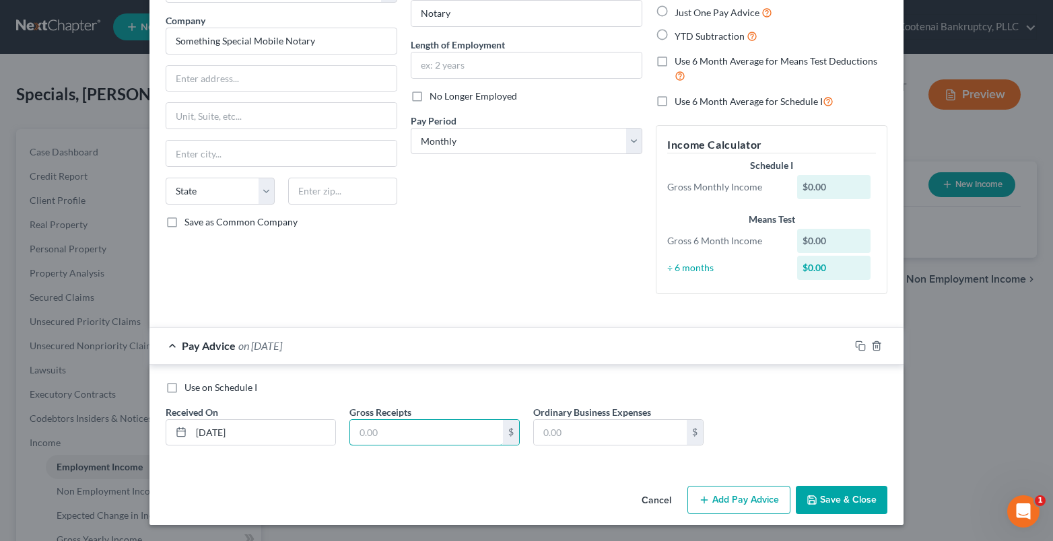
drag, startPoint x: 374, startPoint y: 434, endPoint x: 326, endPoint y: 408, distance: 54.5
click at [374, 434] on input "text" at bounding box center [426, 433] width 153 height 26
click at [859, 345] on rect "button" at bounding box center [862, 348] width 6 height 6
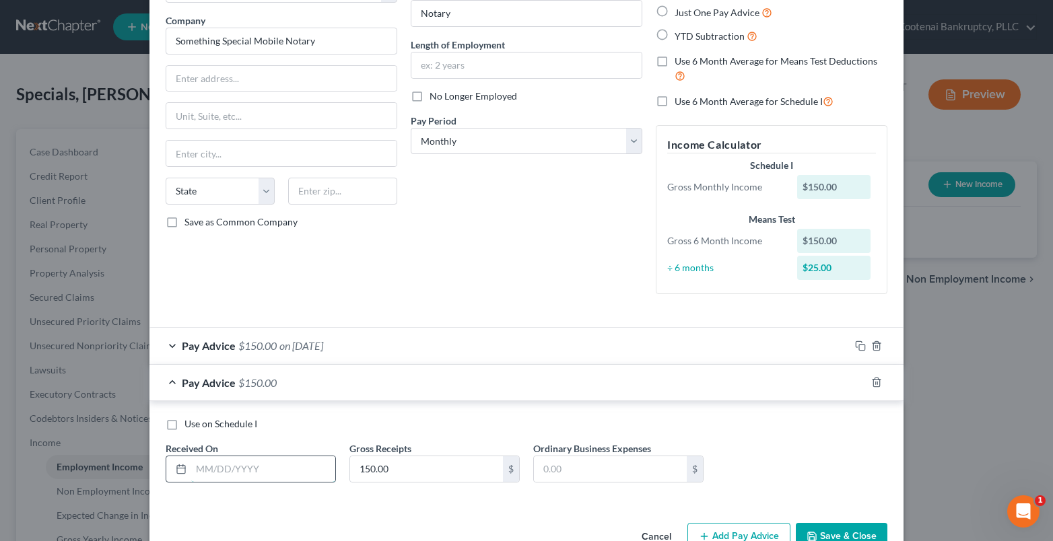
click at [203, 465] on input "text" at bounding box center [263, 469] width 144 height 26
drag, startPoint x: 398, startPoint y: 454, endPoint x: 384, endPoint y: 461, distance: 15.4
click at [389, 458] on div "Gross Receipts 150.00 $" at bounding box center [435, 462] width 184 height 41
drag, startPoint x: 851, startPoint y: 383, endPoint x: 98, endPoint y: 518, distance: 764.7
click at [856, 383] on icon "button" at bounding box center [859, 381] width 6 height 6
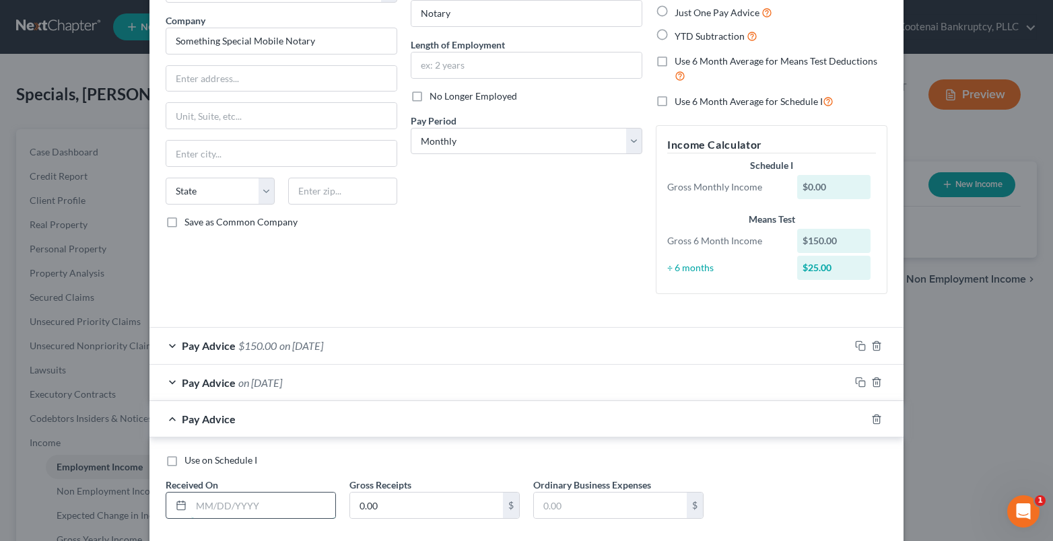
drag, startPoint x: 195, startPoint y: 511, endPoint x: 178, endPoint y: 493, distance: 24.8
click at [195, 511] on input "text" at bounding box center [263, 506] width 144 height 26
click at [856, 421] on icon "button" at bounding box center [860, 419] width 11 height 11
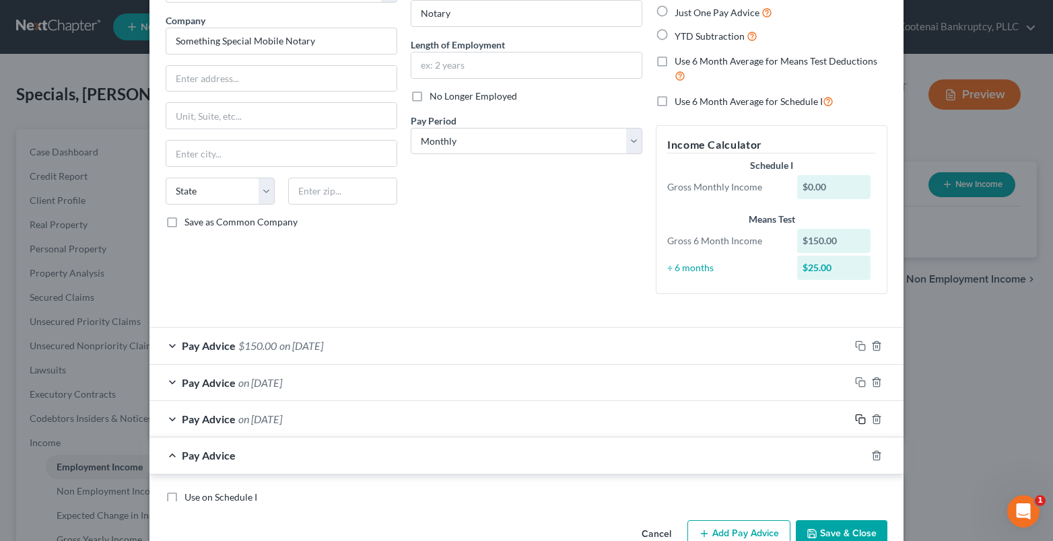
scroll to position [174, 0]
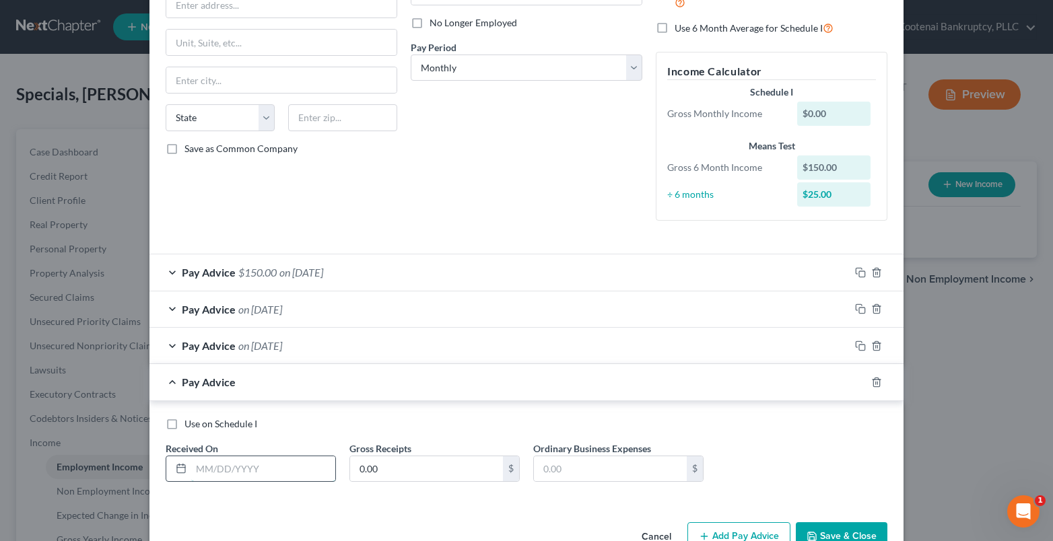
drag, startPoint x: 211, startPoint y: 473, endPoint x: 215, endPoint y: 455, distance: 18.8
click at [211, 473] on input "text" at bounding box center [263, 469] width 144 height 26
drag, startPoint x: 854, startPoint y: 382, endPoint x: 421, endPoint y: 430, distance: 434.8
click at [859, 382] on rect "button" at bounding box center [862, 384] width 6 height 6
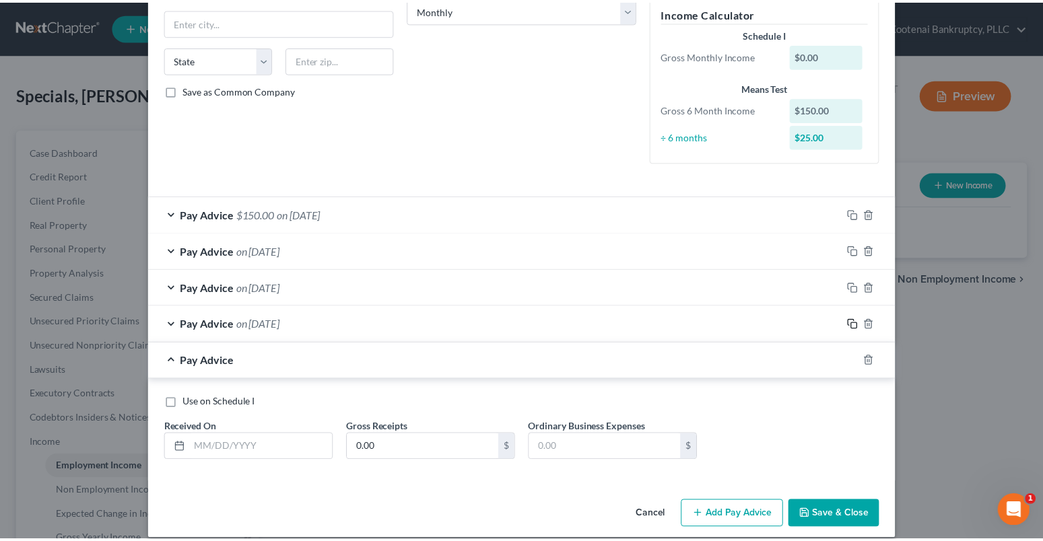
scroll to position [246, 0]
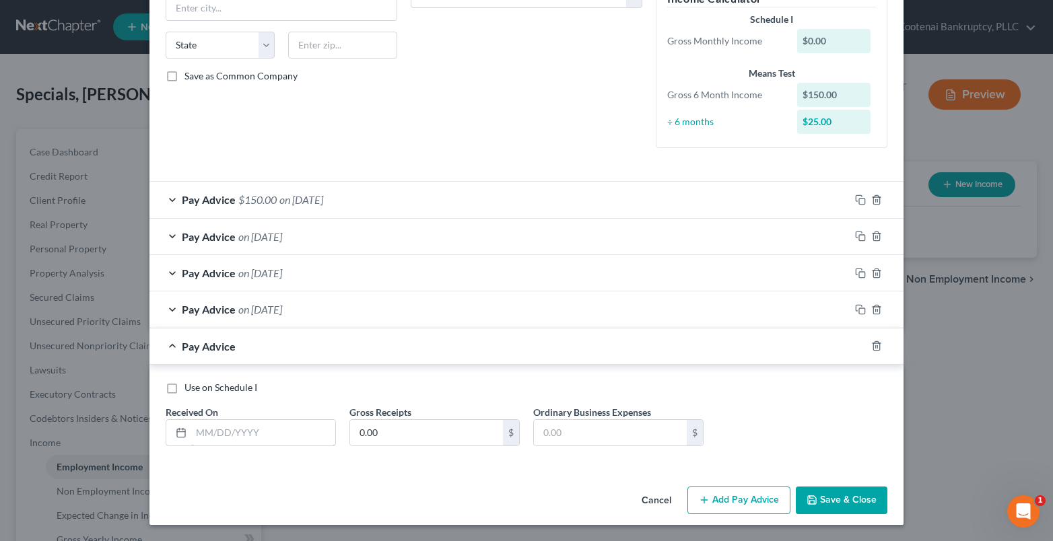
drag, startPoint x: 195, startPoint y: 436, endPoint x: 135, endPoint y: 423, distance: 61.1
click at [191, 436] on input "text" at bounding box center [263, 433] width 144 height 26
click at [842, 497] on button "Save & Close" at bounding box center [842, 501] width 92 height 28
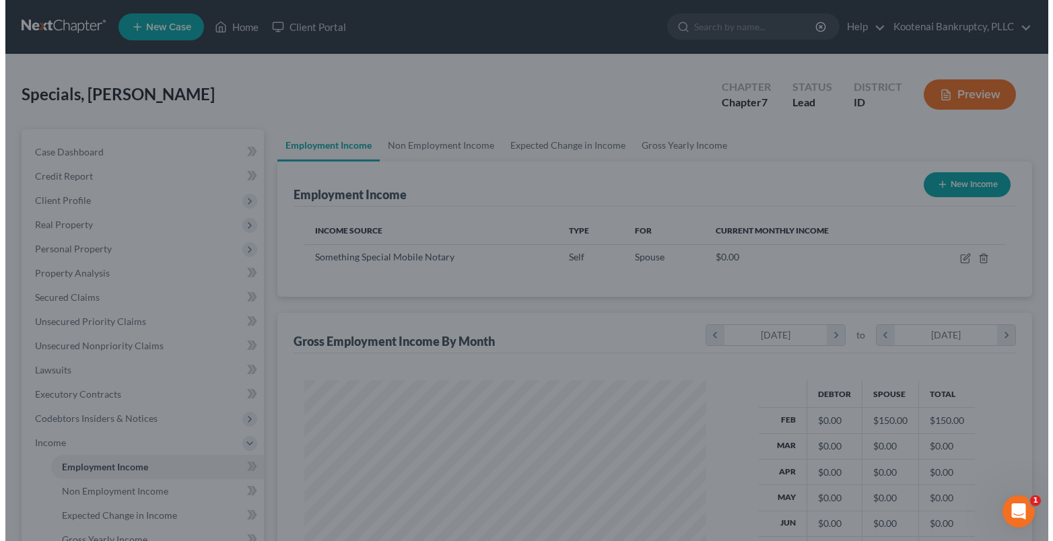
scroll to position [672964, 672781]
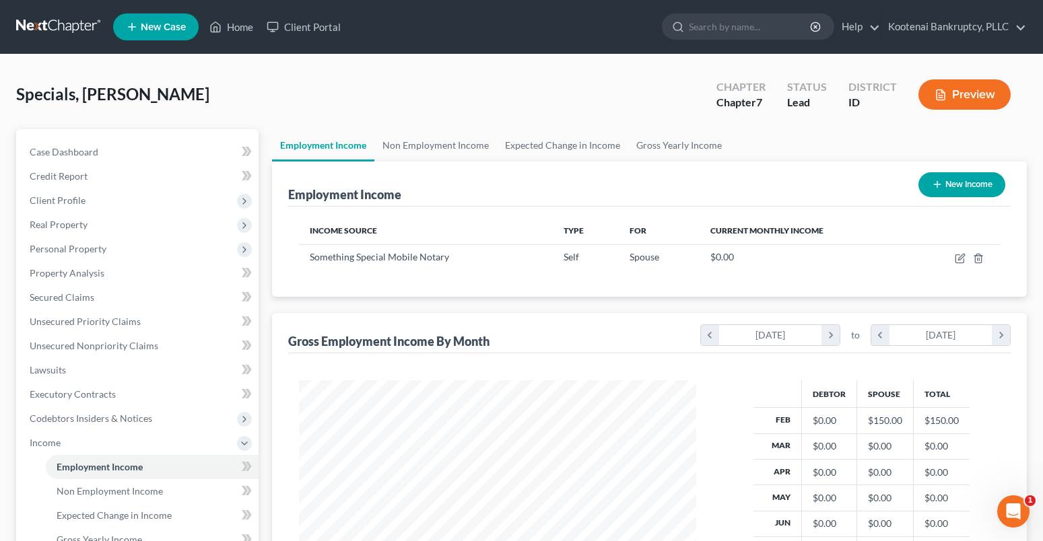
click at [947, 180] on button "New Income" at bounding box center [961, 184] width 87 height 25
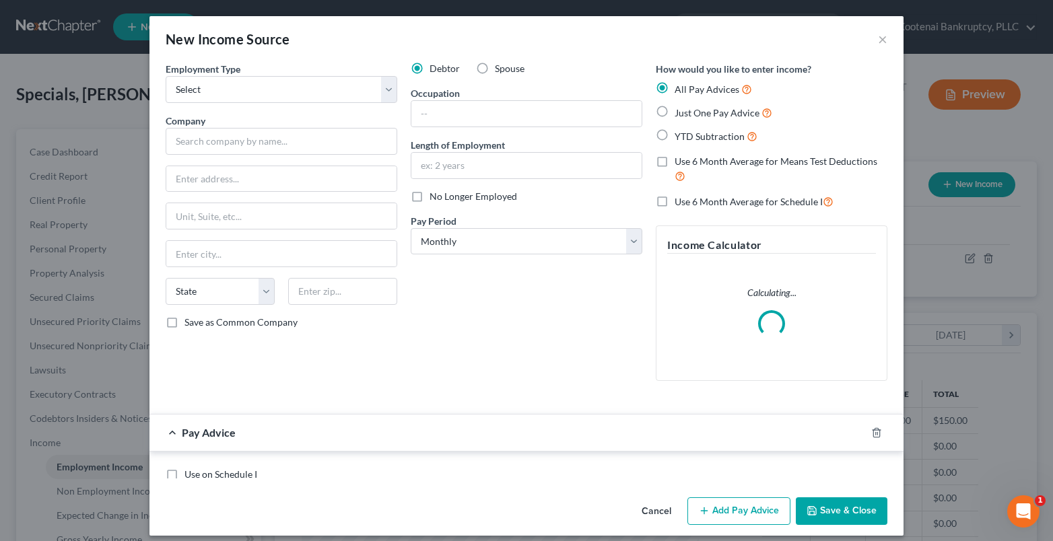
scroll to position [242, 429]
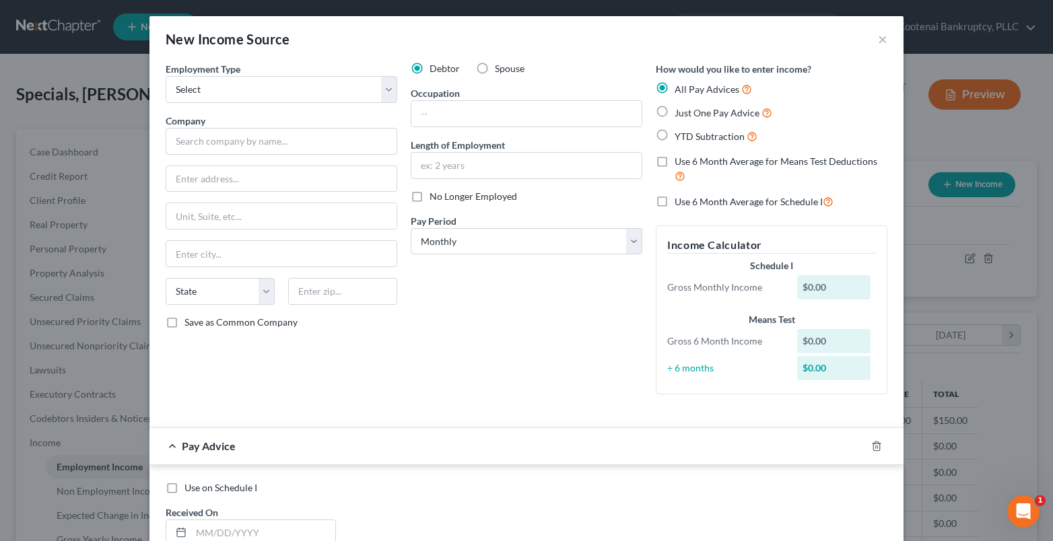
click at [495, 68] on label "Spouse" at bounding box center [510, 68] width 30 height 13
click at [500, 68] on input "Spouse" at bounding box center [504, 66] width 9 height 9
drag, startPoint x: 184, startPoint y: 92, endPoint x: 187, endPoint y: 101, distance: 9.4
click at [184, 92] on select "Select Full or Part Time Employment Self Employment" at bounding box center [282, 89] width 232 height 27
click at [166, 76] on select "Select Full or Part Time Employment Self Employment" at bounding box center [282, 89] width 232 height 27
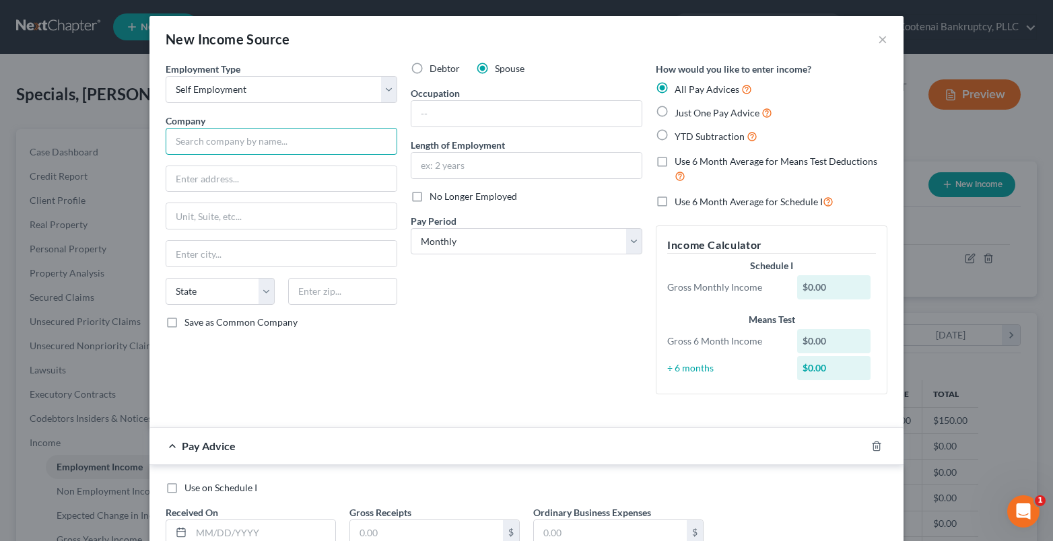
click at [178, 142] on input "text" at bounding box center [282, 141] width 232 height 27
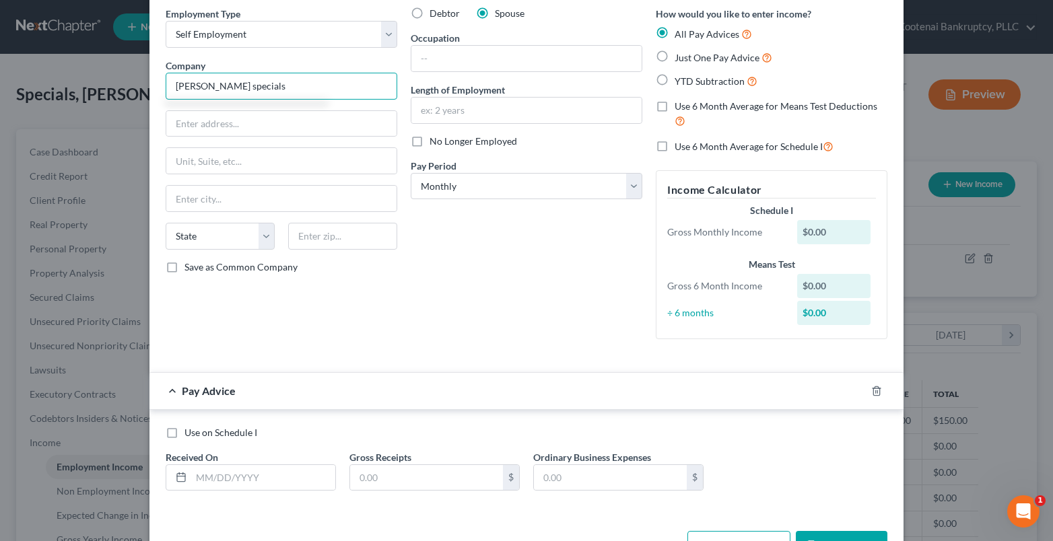
scroll to position [100, 0]
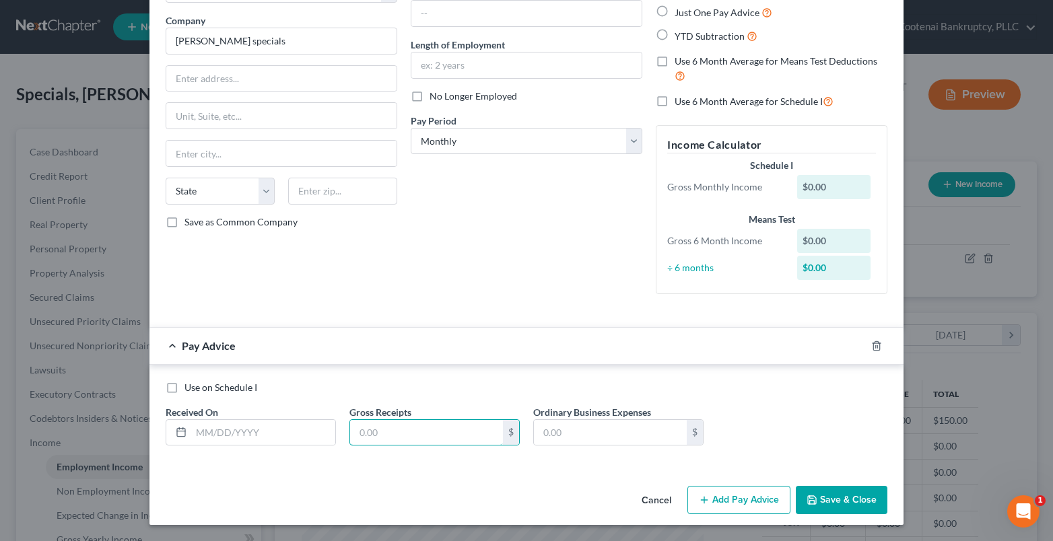
drag, startPoint x: 374, startPoint y: 436, endPoint x: 363, endPoint y: 405, distance: 32.2
click at [366, 432] on input "text" at bounding box center [426, 433] width 153 height 26
click at [219, 435] on input "text" at bounding box center [263, 433] width 144 height 26
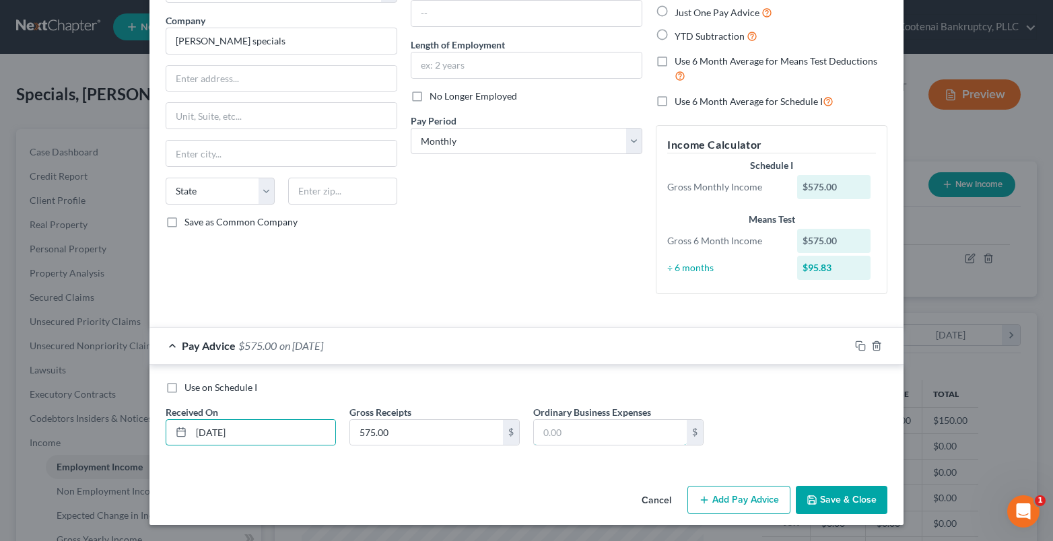
drag, startPoint x: 554, startPoint y: 431, endPoint x: 535, endPoint y: 411, distance: 27.6
click at [554, 431] on input "text" at bounding box center [610, 433] width 153 height 26
click at [856, 344] on icon "button" at bounding box center [860, 346] width 11 height 11
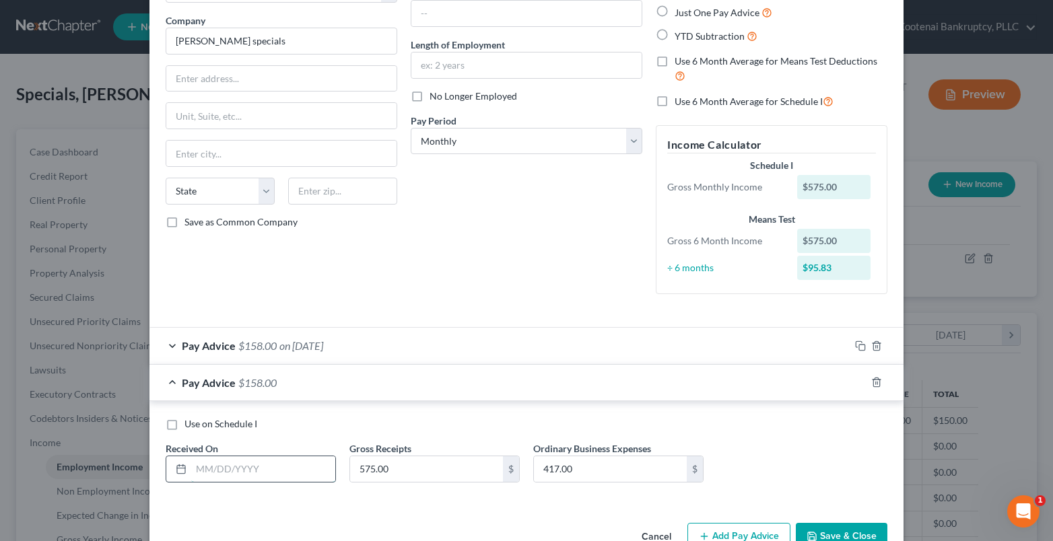
drag, startPoint x: 221, startPoint y: 477, endPoint x: 187, endPoint y: 477, distance: 34.3
click at [219, 479] on input "text" at bounding box center [263, 469] width 144 height 26
drag, startPoint x: 404, startPoint y: 464, endPoint x: 396, endPoint y: 460, distance: 8.8
click at [403, 466] on input "575.00" at bounding box center [426, 469] width 153 height 26
drag, startPoint x: 557, startPoint y: 462, endPoint x: 577, endPoint y: 458, distance: 19.9
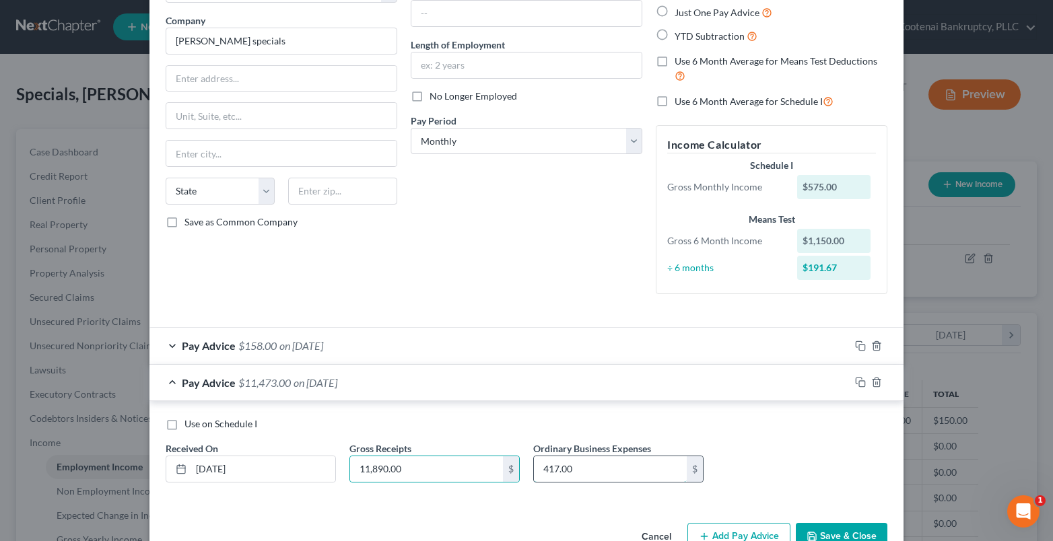
click at [558, 464] on input "417.00" at bounding box center [610, 469] width 153 height 26
drag, startPoint x: 854, startPoint y: 384, endPoint x: 363, endPoint y: 405, distance: 491.9
click at [859, 384] on rect "button" at bounding box center [862, 384] width 6 height 6
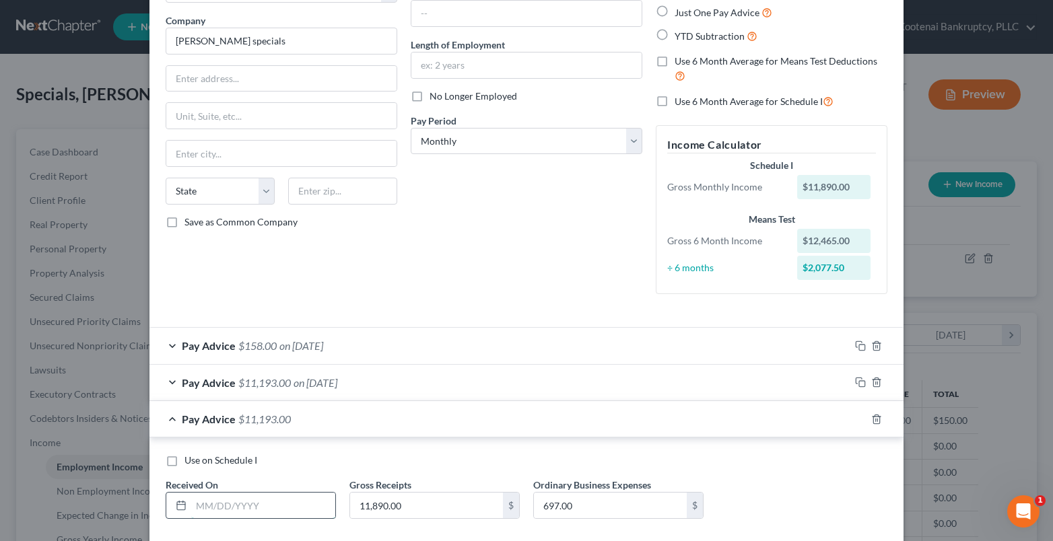
drag, startPoint x: 213, startPoint y: 509, endPoint x: 199, endPoint y: 514, distance: 15.8
click at [213, 509] on input "text" at bounding box center [263, 506] width 144 height 26
click at [380, 503] on input "11,890.00" at bounding box center [426, 506] width 153 height 26
click at [565, 508] on input "697.00" at bounding box center [610, 506] width 153 height 26
drag, startPoint x: 859, startPoint y: 418, endPoint x: 264, endPoint y: 411, distance: 595.2
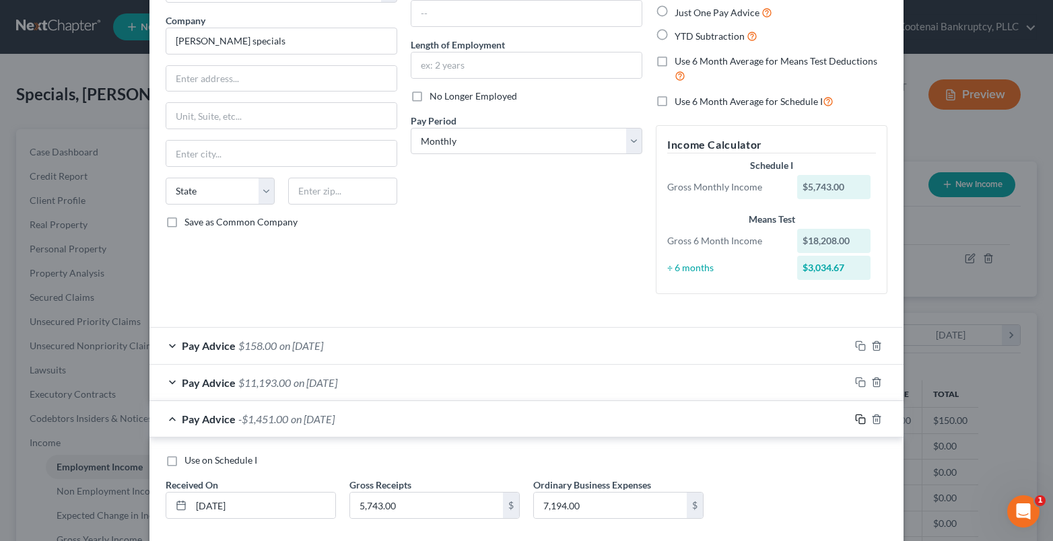
click at [859, 418] on rect "button" at bounding box center [862, 421] width 6 height 6
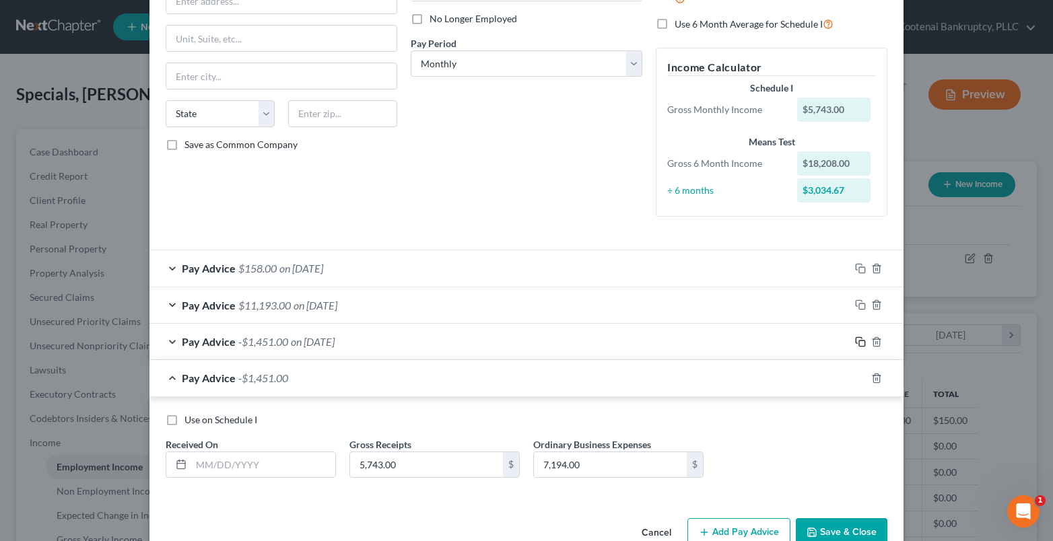
scroll to position [210, 0]
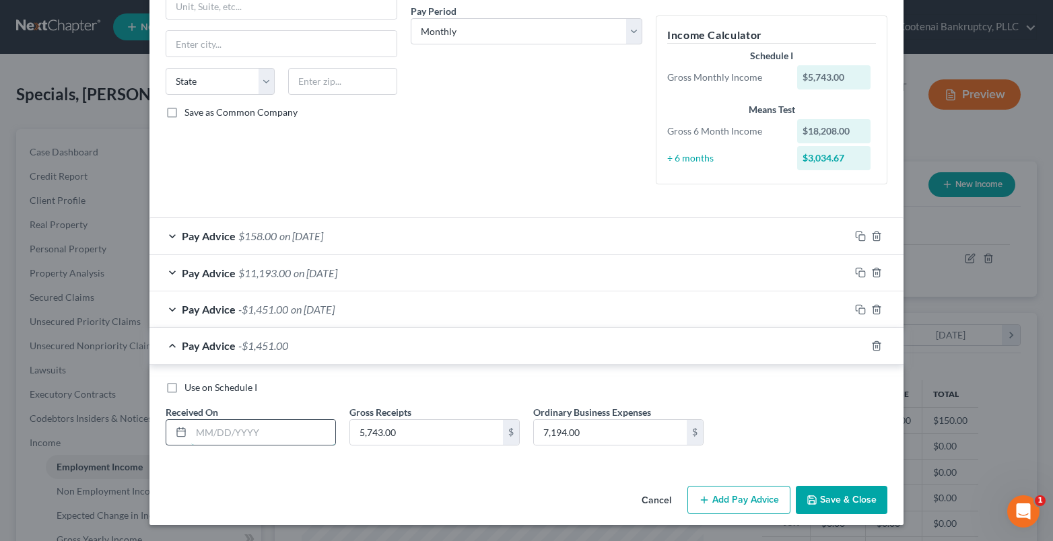
click at [215, 436] on input "text" at bounding box center [263, 433] width 144 height 26
drag, startPoint x: 400, startPoint y: 428, endPoint x: 370, endPoint y: 425, distance: 30.4
click at [399, 430] on input "5,743.00" at bounding box center [426, 433] width 153 height 26
click at [859, 350] on rect "button" at bounding box center [862, 348] width 6 height 6
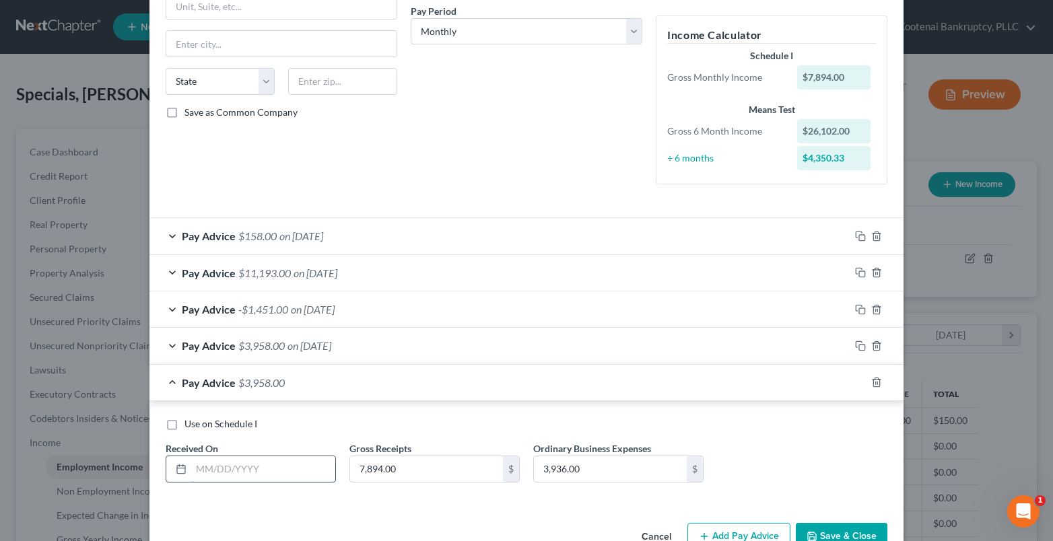
click at [215, 471] on input "text" at bounding box center [263, 469] width 144 height 26
drag, startPoint x: 401, startPoint y: 469, endPoint x: 382, endPoint y: 447, distance: 29.6
click at [400, 470] on input "7,894.00" at bounding box center [426, 469] width 153 height 26
click at [565, 467] on input "3,936.00" at bounding box center [610, 469] width 153 height 26
drag, startPoint x: 852, startPoint y: 378, endPoint x: 205, endPoint y: 463, distance: 653.2
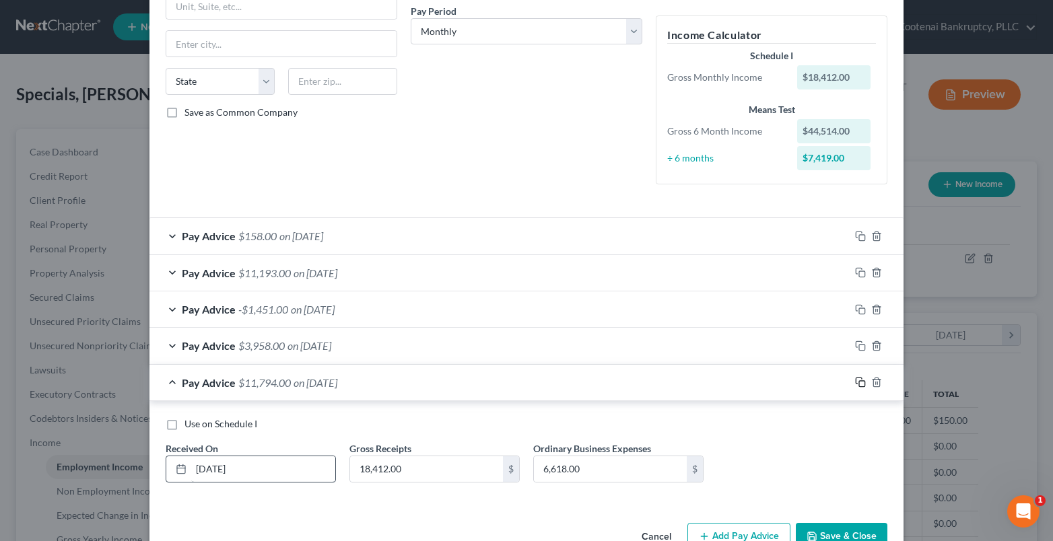
click at [856, 378] on icon "button" at bounding box center [859, 381] width 6 height 6
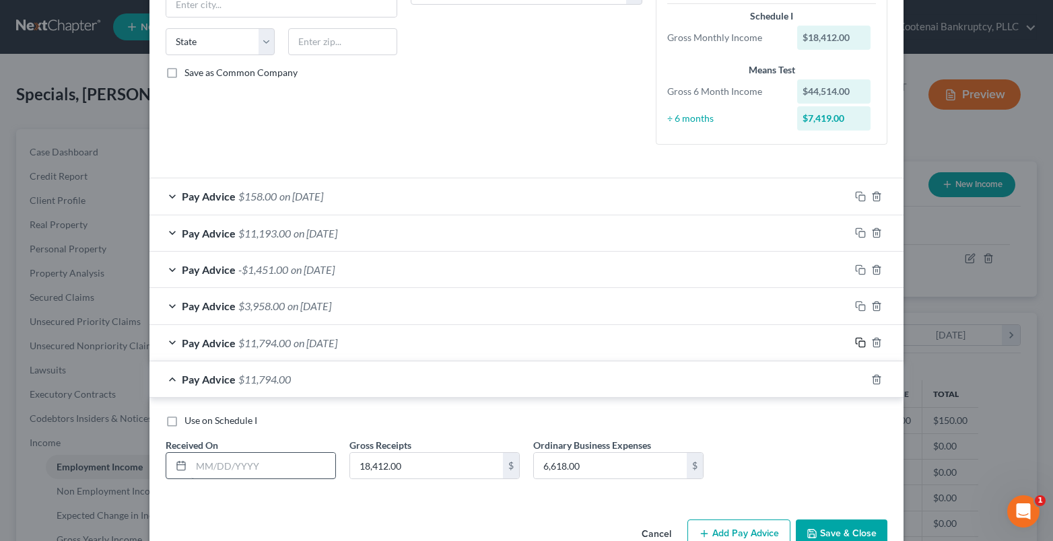
scroll to position [283, 0]
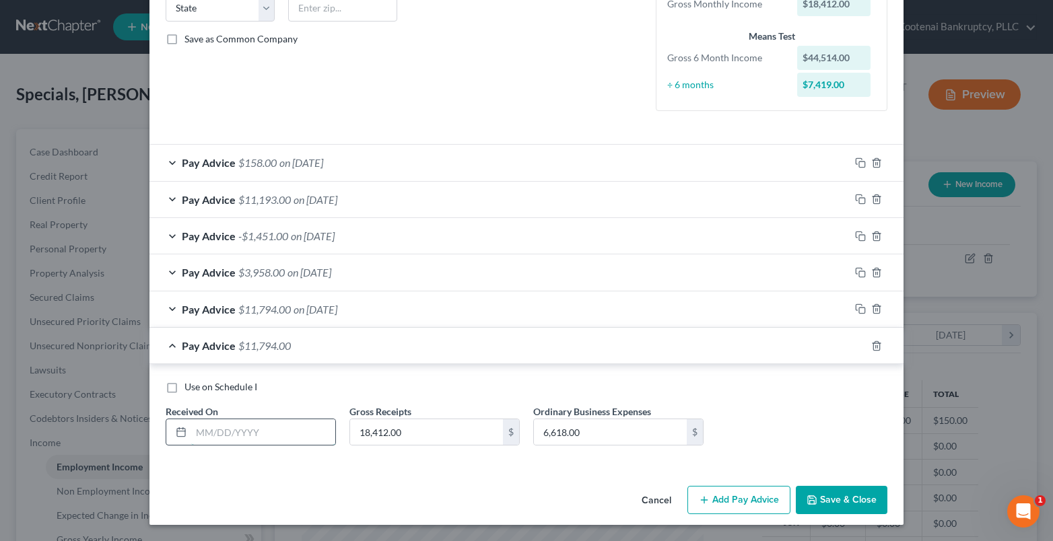
drag, startPoint x: 211, startPoint y: 440, endPoint x: 204, endPoint y: 439, distance: 7.4
click at [211, 440] on input "text" at bounding box center [263, 432] width 144 height 26
drag, startPoint x: 383, startPoint y: 425, endPoint x: 359, endPoint y: 374, distance: 56.3
click at [383, 425] on input "18,412.00" at bounding box center [426, 432] width 153 height 26
click at [572, 431] on input "6,618.00" at bounding box center [610, 432] width 153 height 26
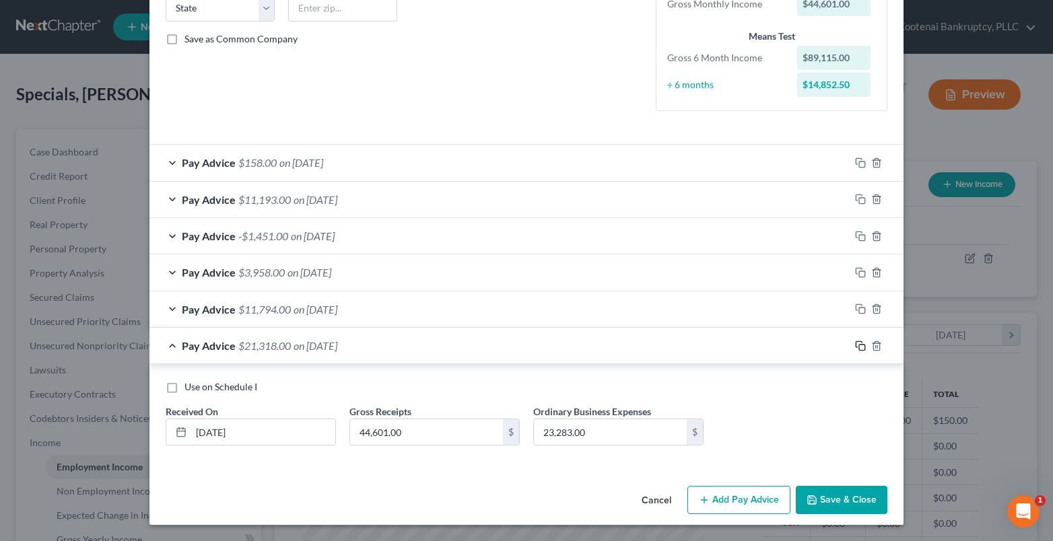
click at [858, 343] on icon "button" at bounding box center [860, 346] width 11 height 11
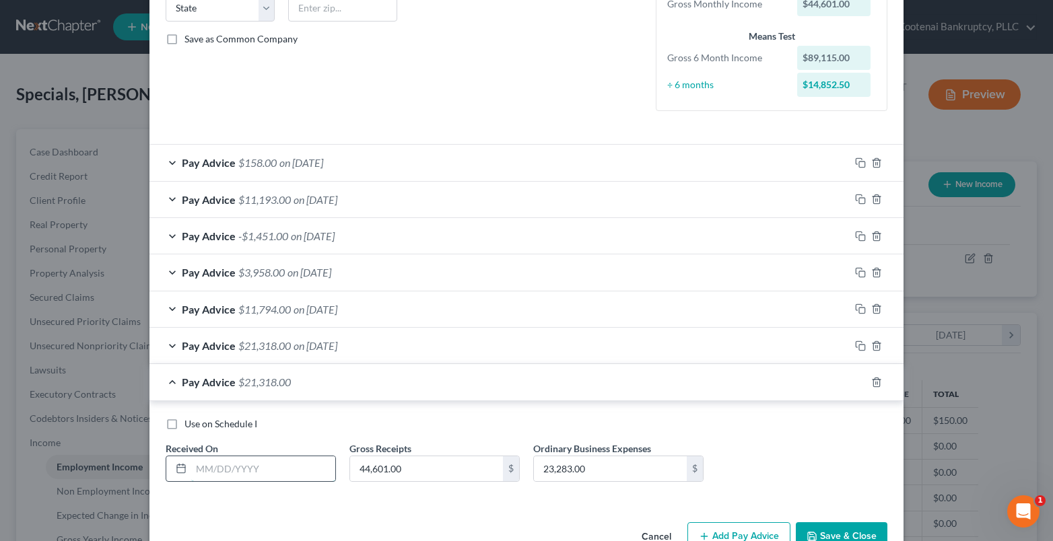
drag, startPoint x: 225, startPoint y: 467, endPoint x: 188, endPoint y: 471, distance: 36.6
click at [225, 467] on input "text" at bounding box center [263, 469] width 144 height 26
click at [166, 347] on div "Pay Advice $21,318.00 on 07/21/2025" at bounding box center [499, 346] width 700 height 36
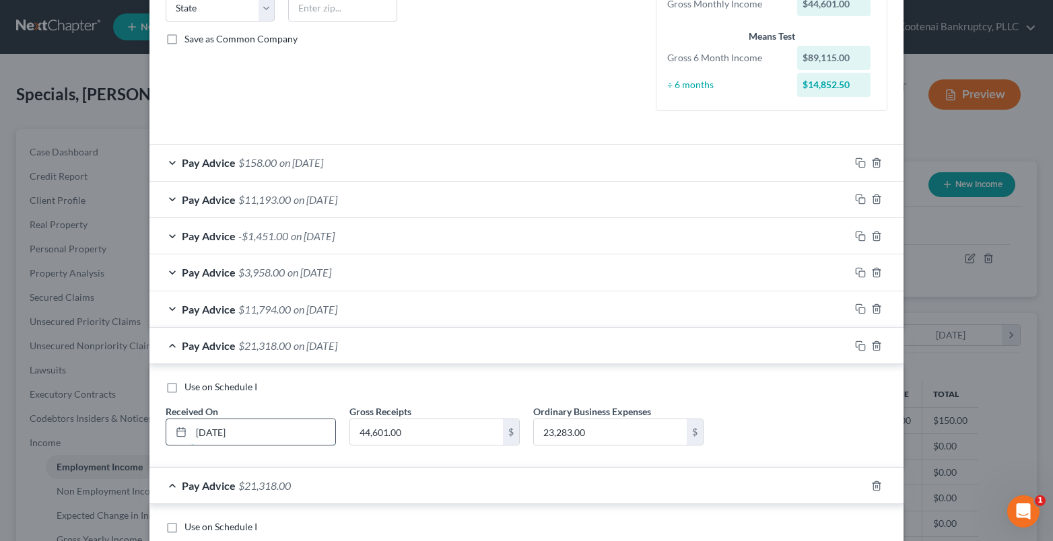
drag, startPoint x: 245, startPoint y: 434, endPoint x: 172, endPoint y: 423, distance: 74.3
click at [174, 427] on div "07/21/2025" at bounding box center [251, 432] width 170 height 27
click at [424, 431] on input "44,601.00" at bounding box center [426, 432] width 153 height 26
click at [579, 427] on input "23,283.00" at bounding box center [610, 432] width 153 height 26
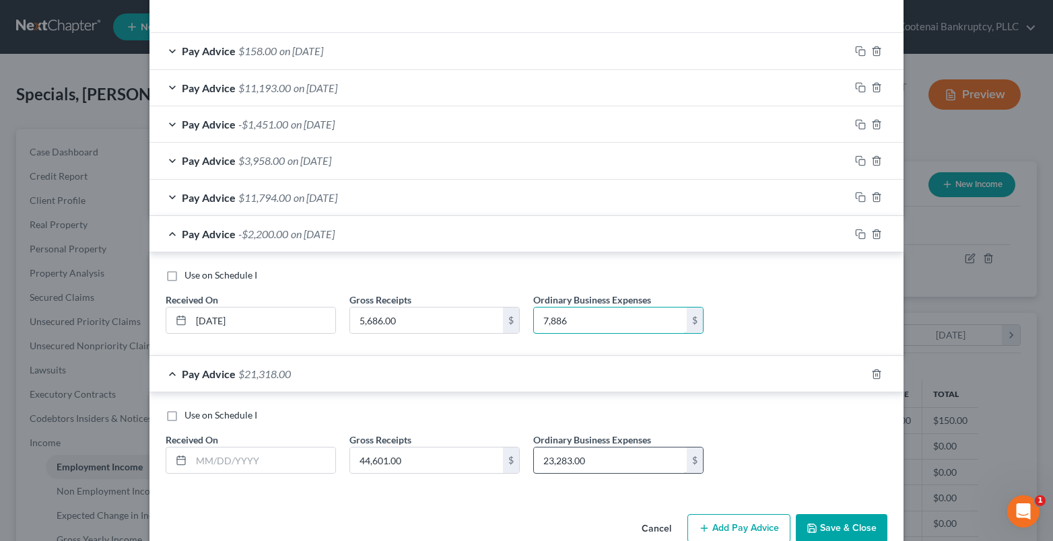
scroll to position [423, 0]
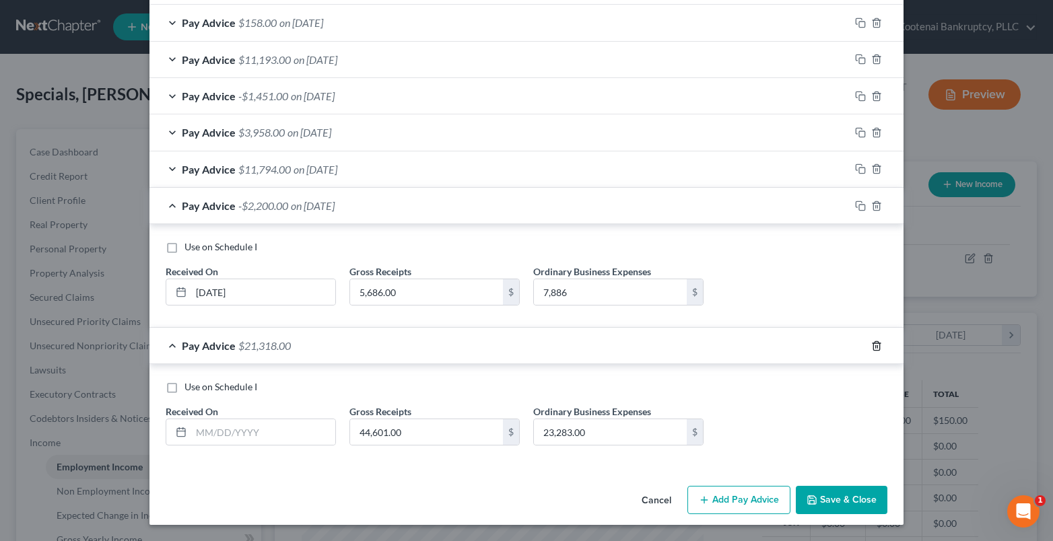
click at [876, 347] on line "button" at bounding box center [876, 346] width 0 height 3
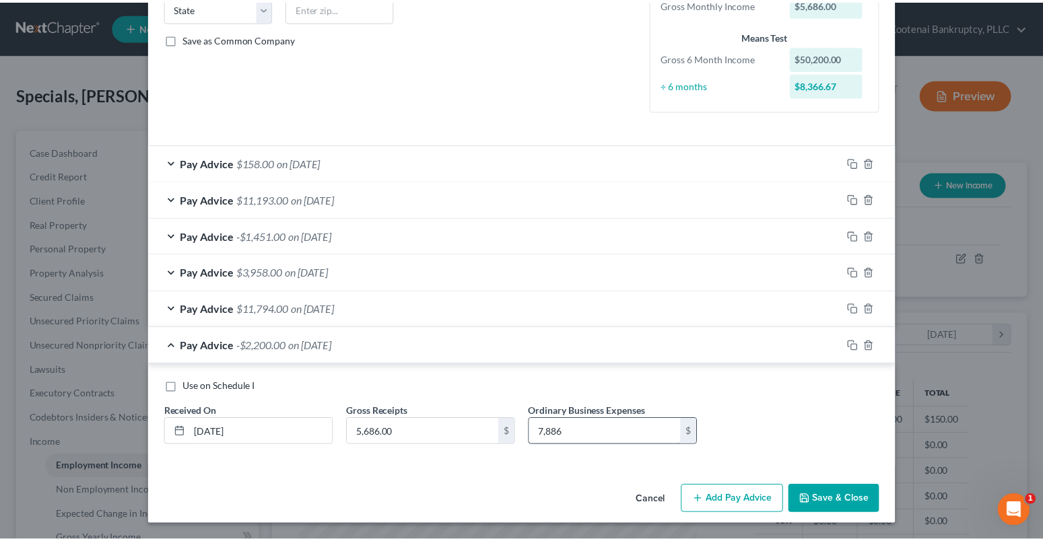
scroll to position [283, 0]
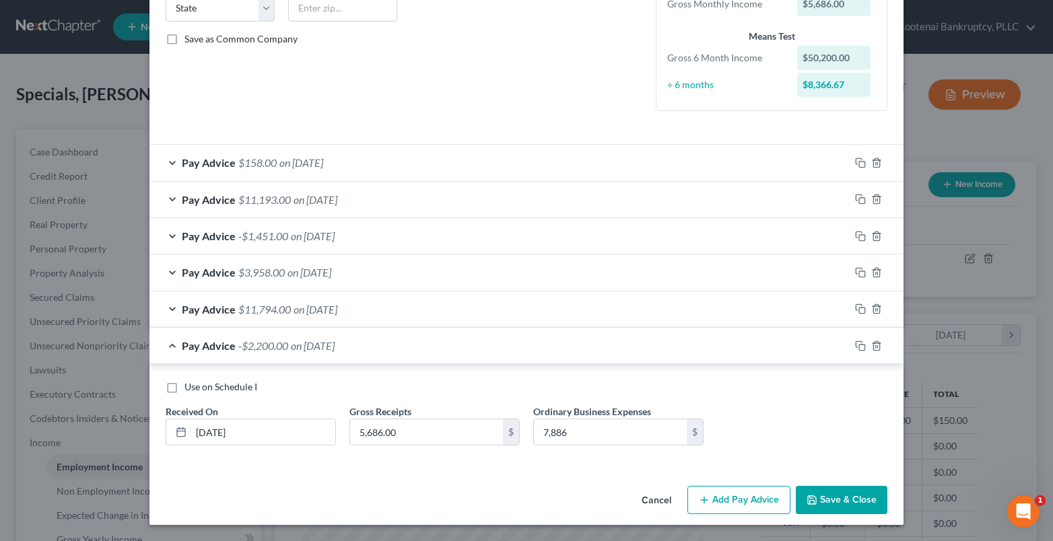
click at [828, 492] on button "Save & Close" at bounding box center [842, 500] width 92 height 28
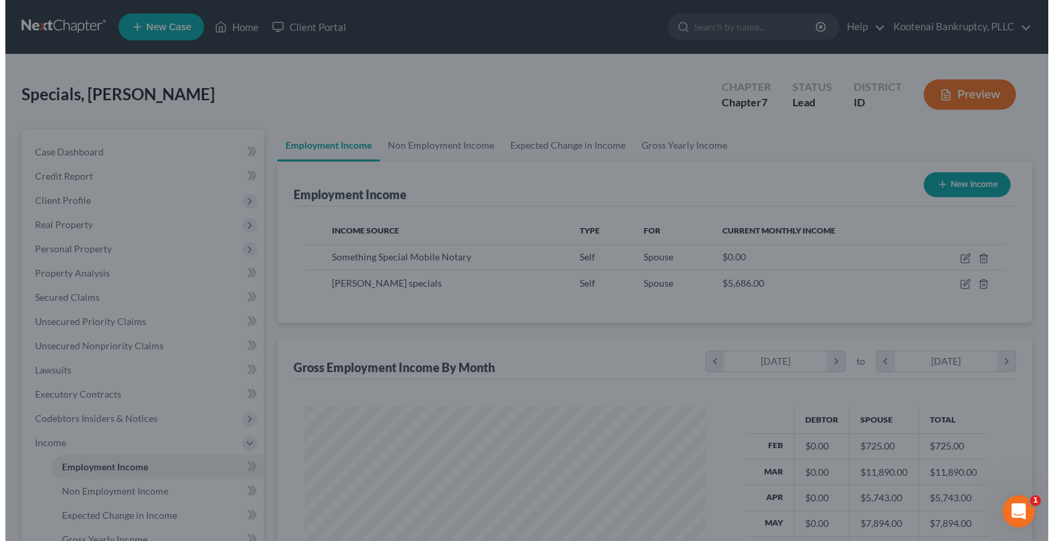
scroll to position [672964, 672781]
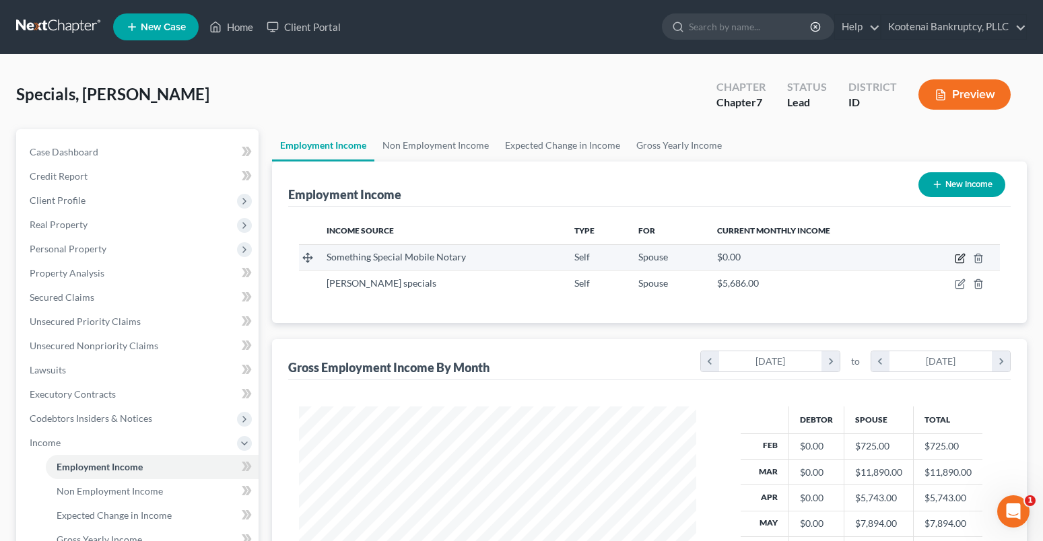
click at [965, 260] on icon "button" at bounding box center [960, 258] width 11 height 11
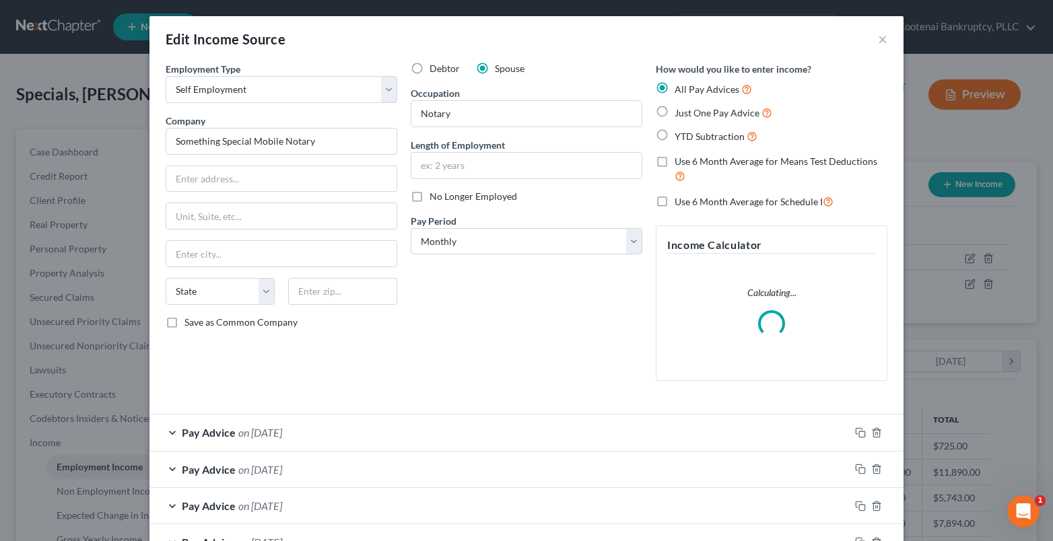
scroll to position [242, 429]
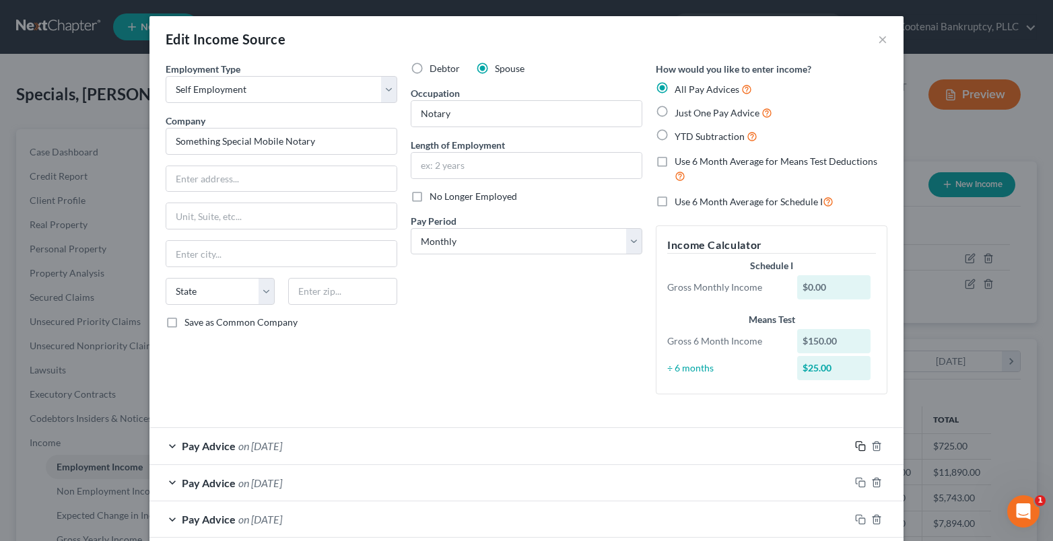
drag, startPoint x: 854, startPoint y: 444, endPoint x: 49, endPoint y: 413, distance: 805.1
click at [855, 444] on icon "button" at bounding box center [860, 446] width 11 height 11
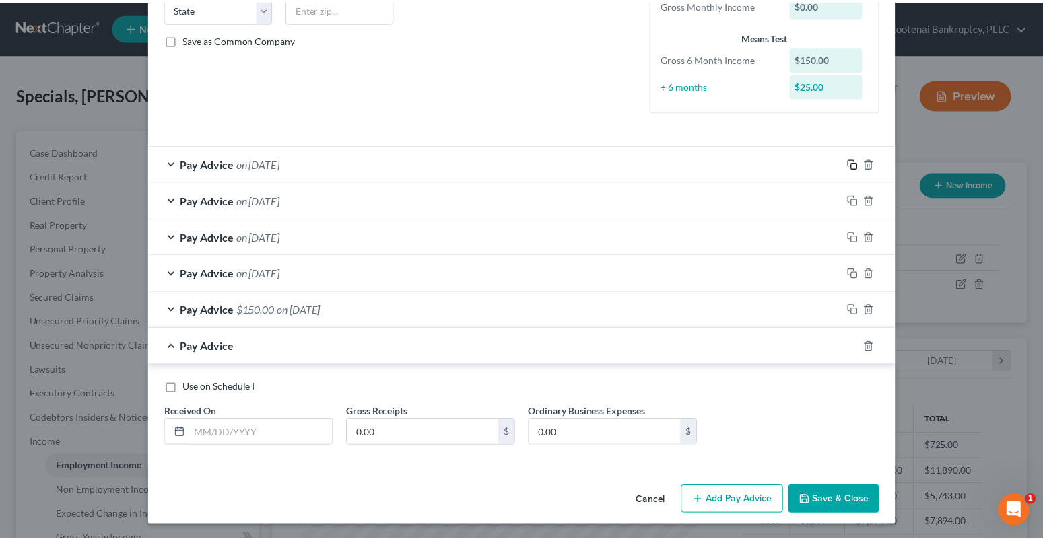
scroll to position [283, 0]
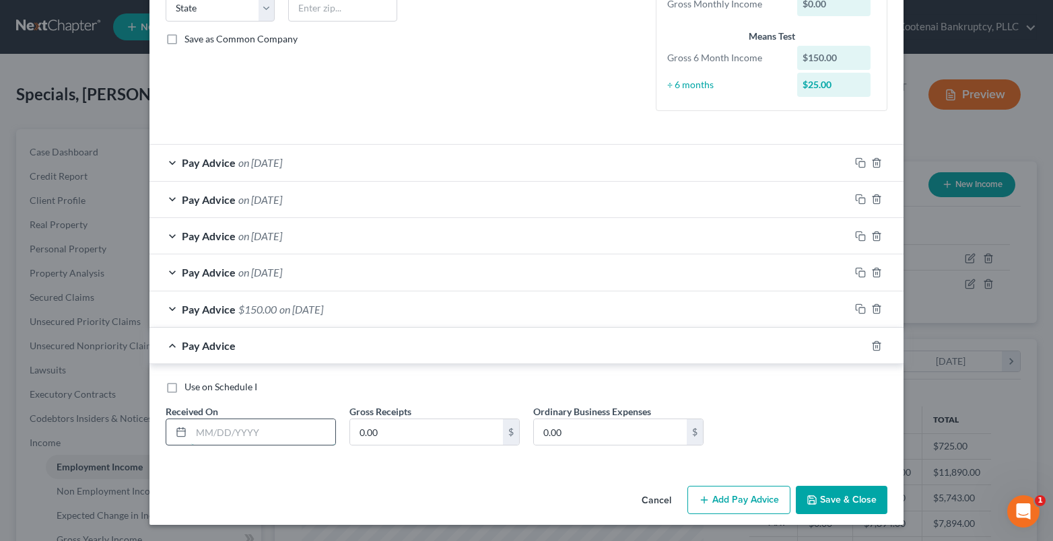
click at [213, 438] on input "text" at bounding box center [263, 432] width 144 height 26
click at [368, 436] on input "0.00" at bounding box center [426, 432] width 153 height 26
click at [862, 500] on button "Save & Close" at bounding box center [842, 500] width 92 height 28
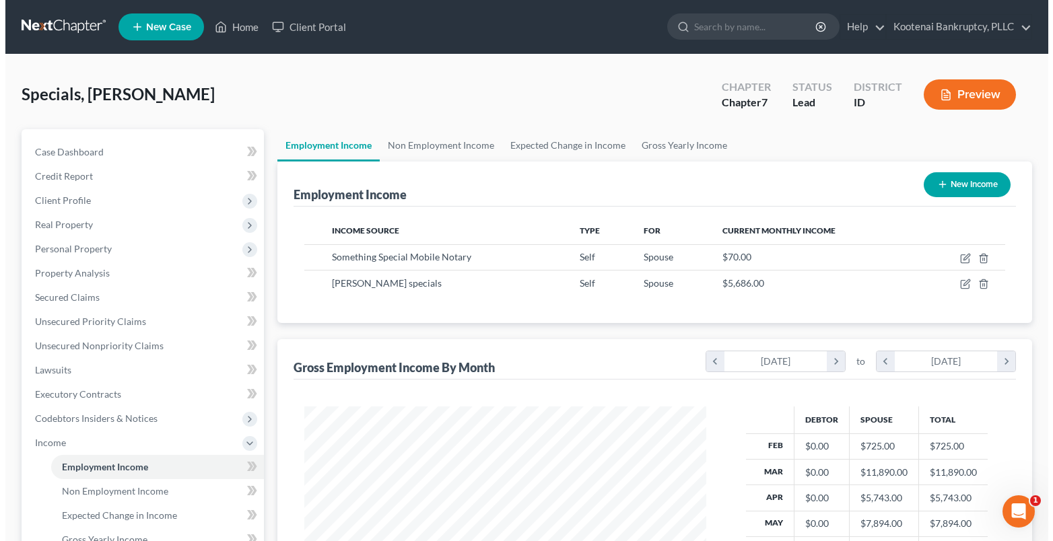
scroll to position [672964, 672781]
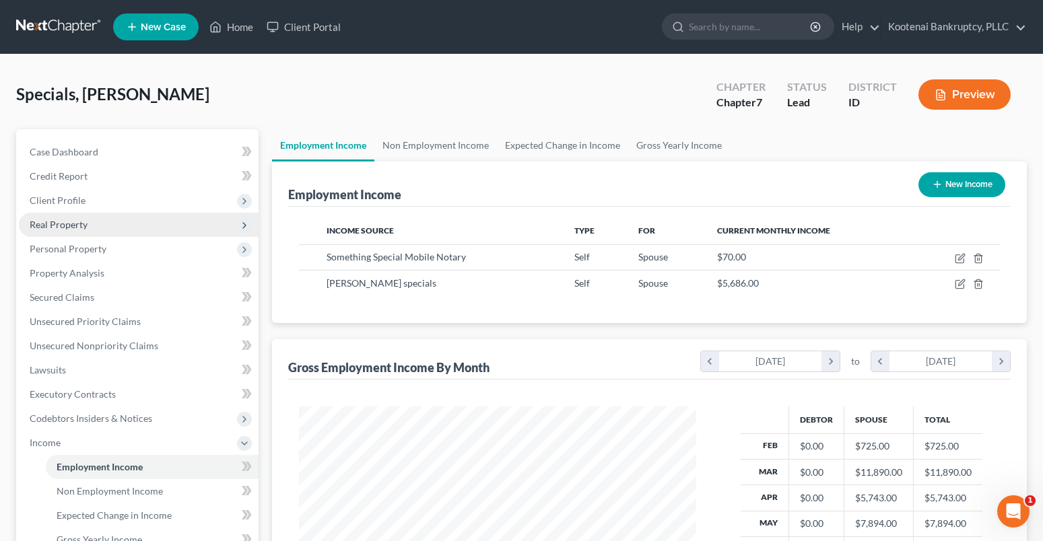
drag, startPoint x: 55, startPoint y: 201, endPoint x: 67, endPoint y: 228, distance: 28.9
click at [55, 201] on span "Client Profile" at bounding box center [58, 200] width 56 height 11
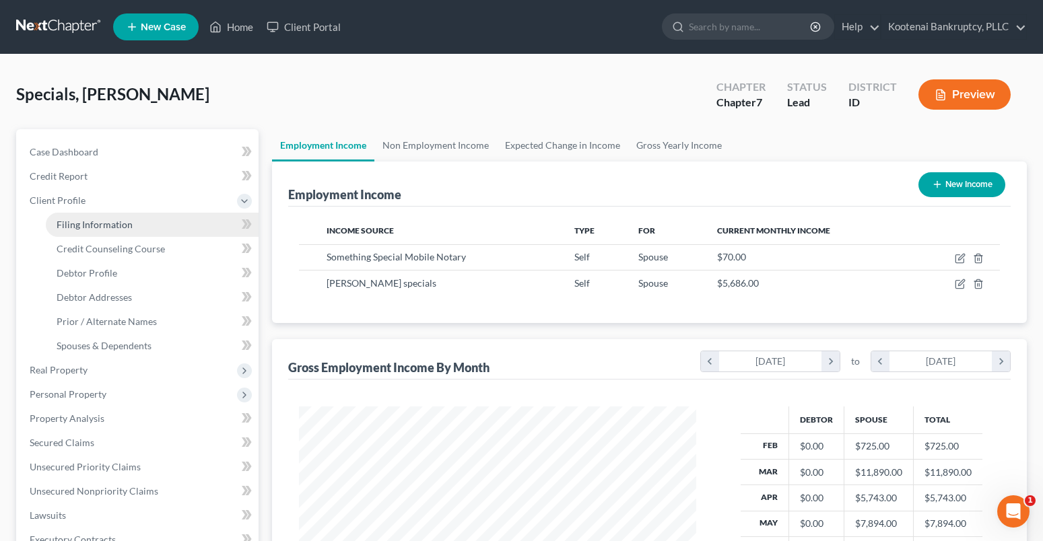
click at [68, 230] on span "Filing Information" at bounding box center [95, 224] width 76 height 11
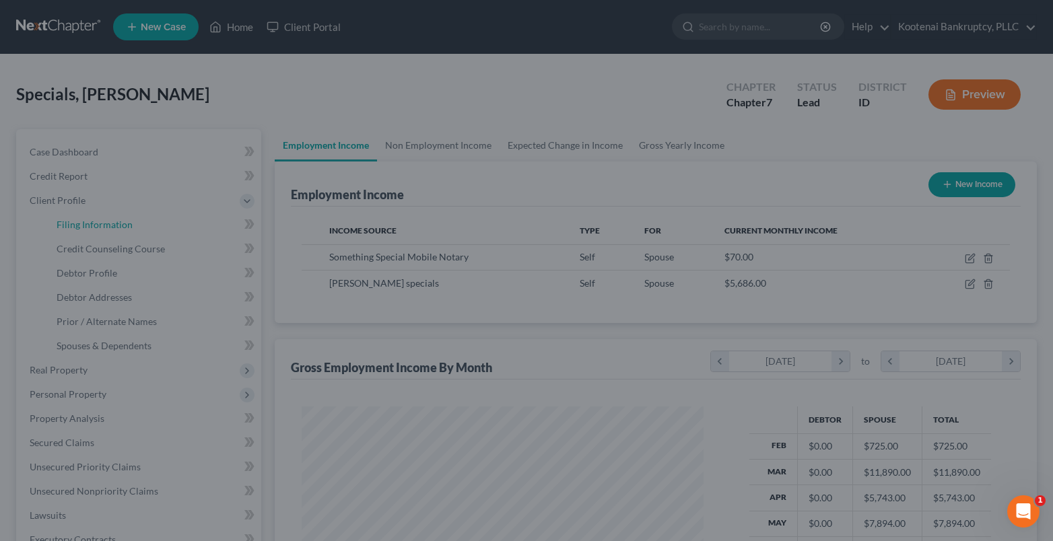
scroll to position [242, 429]
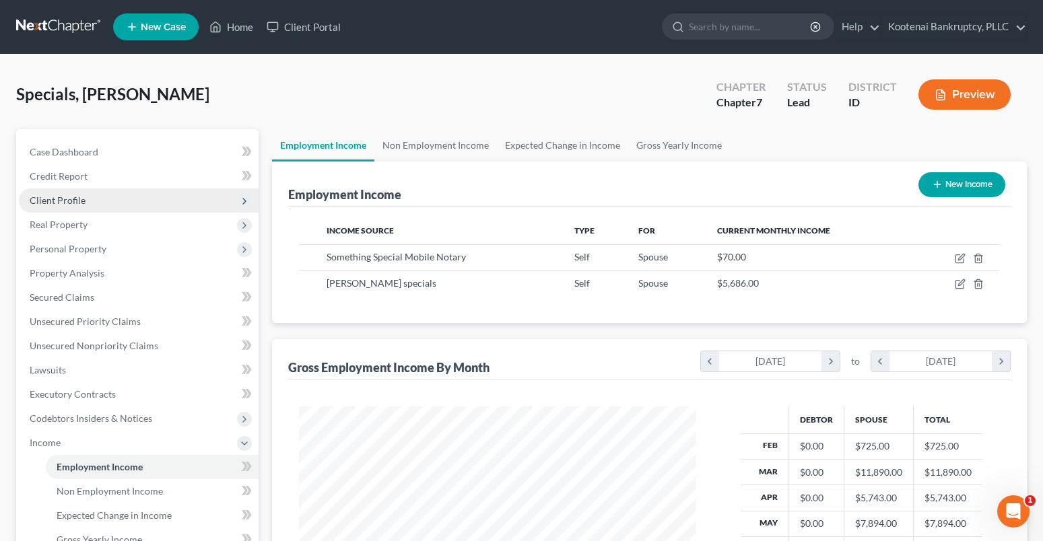
click at [50, 192] on span "Client Profile" at bounding box center [139, 200] width 240 height 24
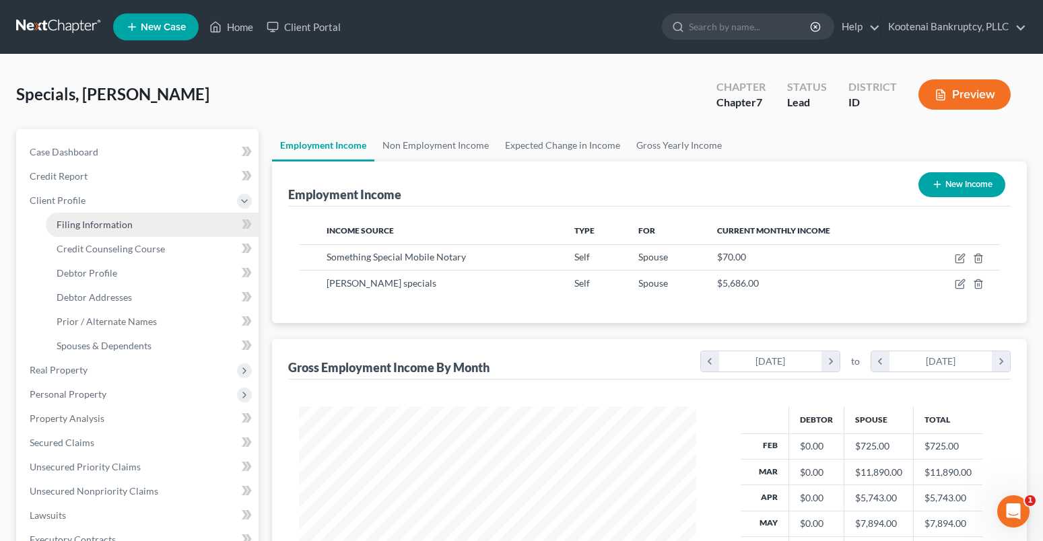
click at [75, 224] on span "Filing Information" at bounding box center [95, 224] width 76 height 11
select select "1"
select select "0"
select select "13"
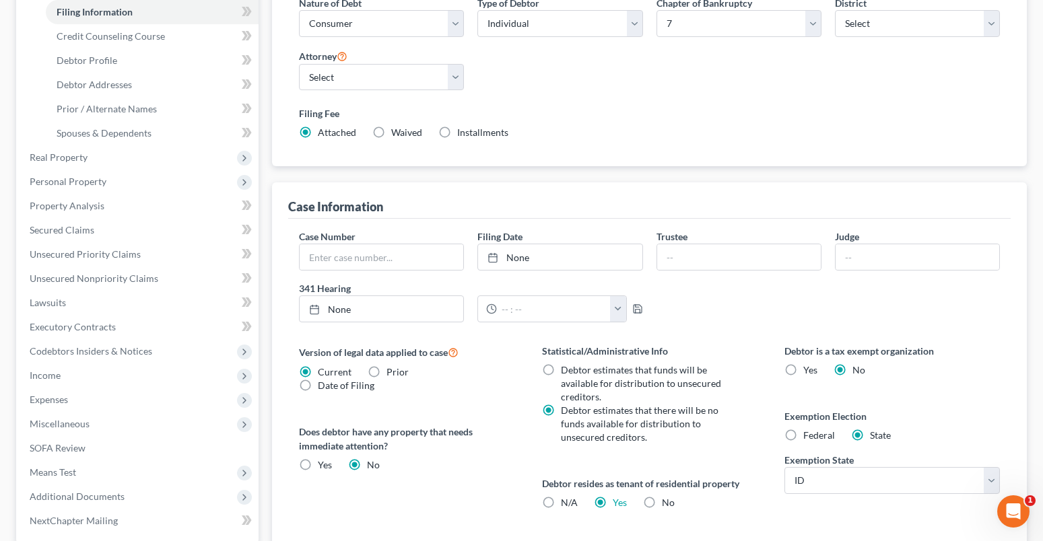
scroll to position [386, 0]
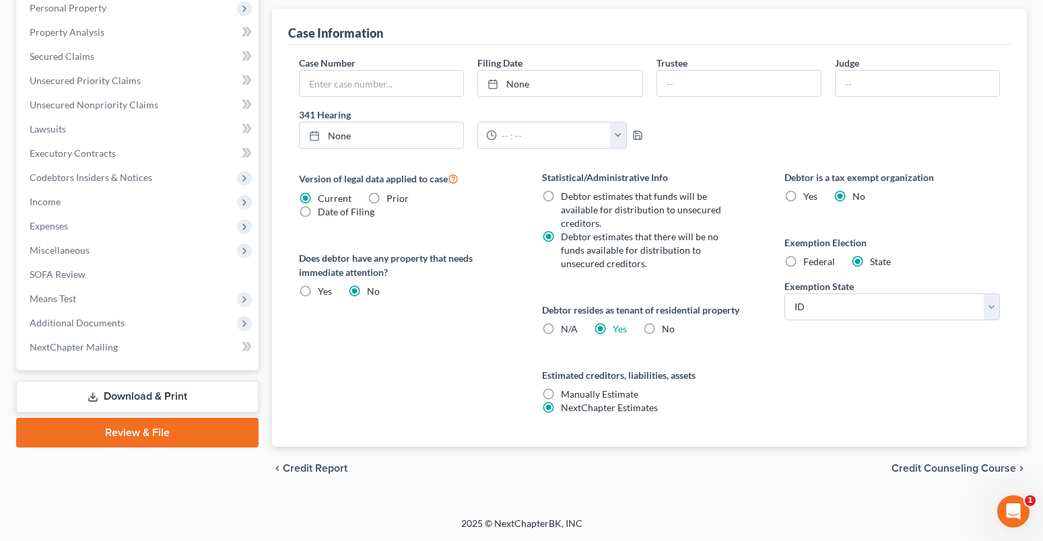
click at [970, 465] on span "Credit Counseling Course" at bounding box center [953, 468] width 125 height 11
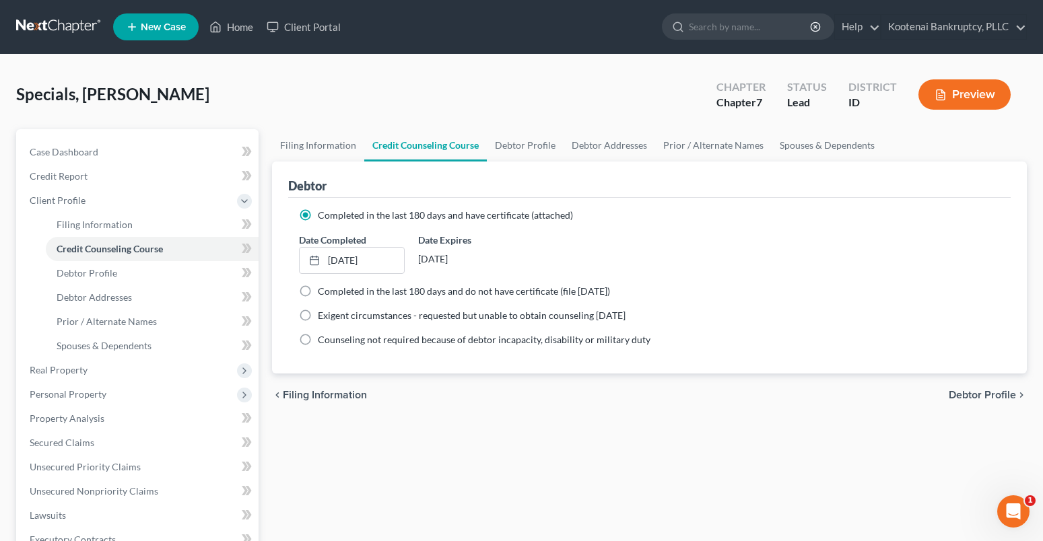
click at [986, 399] on span "Debtor Profile" at bounding box center [982, 395] width 67 height 11
select select "1"
select select "2"
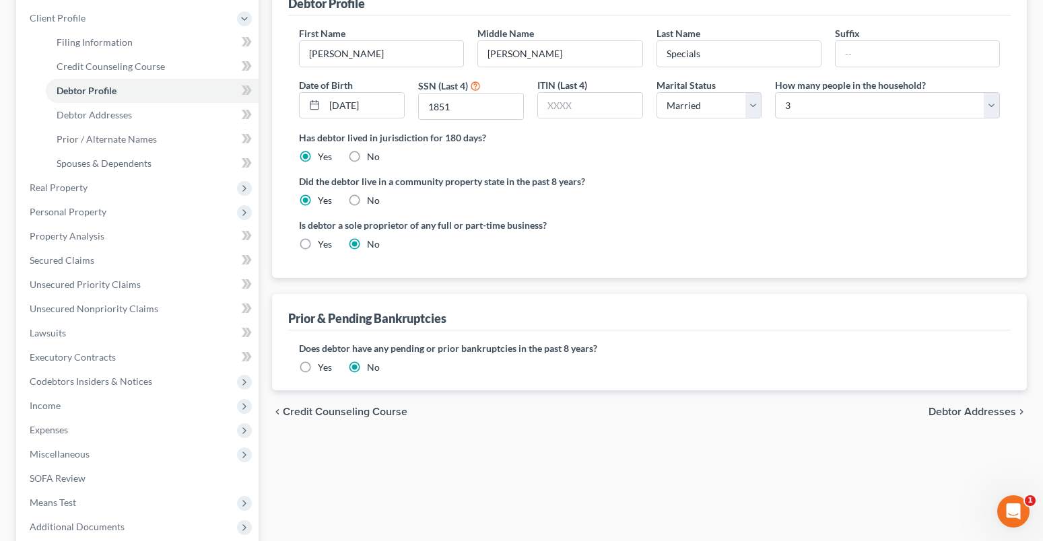
scroll to position [202, 0]
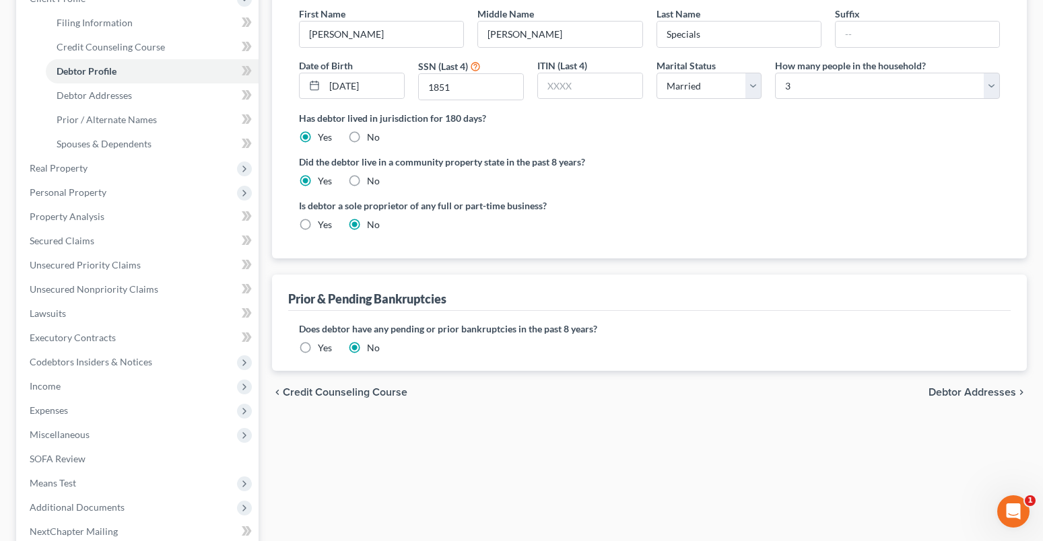
click at [980, 388] on span "Debtor Addresses" at bounding box center [972, 392] width 88 height 11
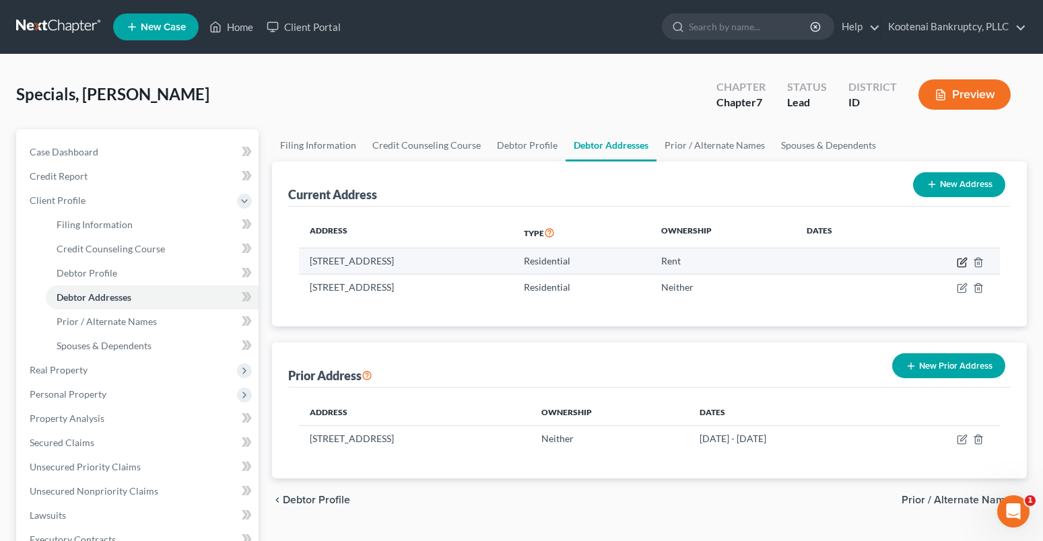
click at [960, 261] on icon "button" at bounding box center [962, 262] width 11 height 11
select select "13"
select select "0"
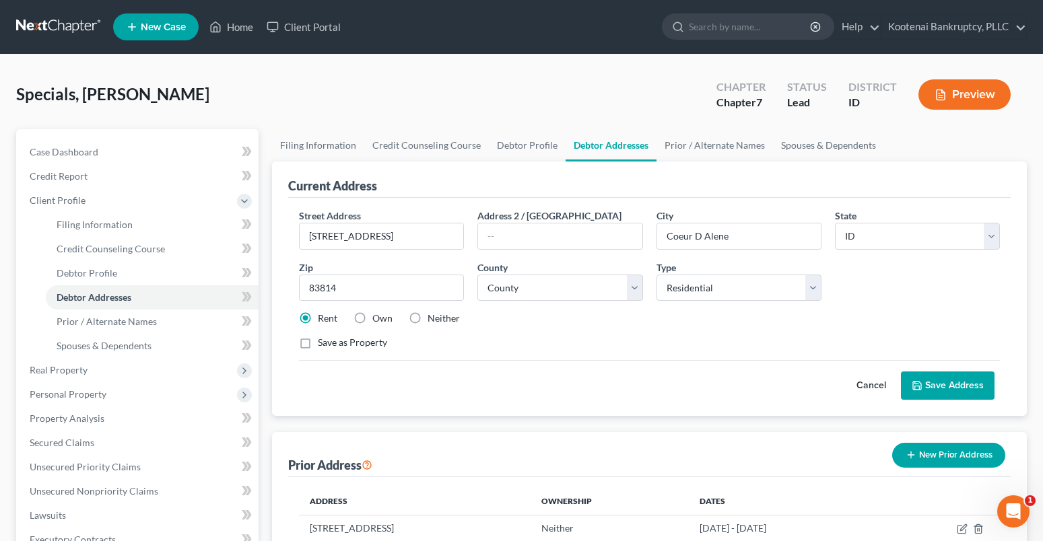
click at [928, 382] on button "Save Address" at bounding box center [948, 386] width 94 height 28
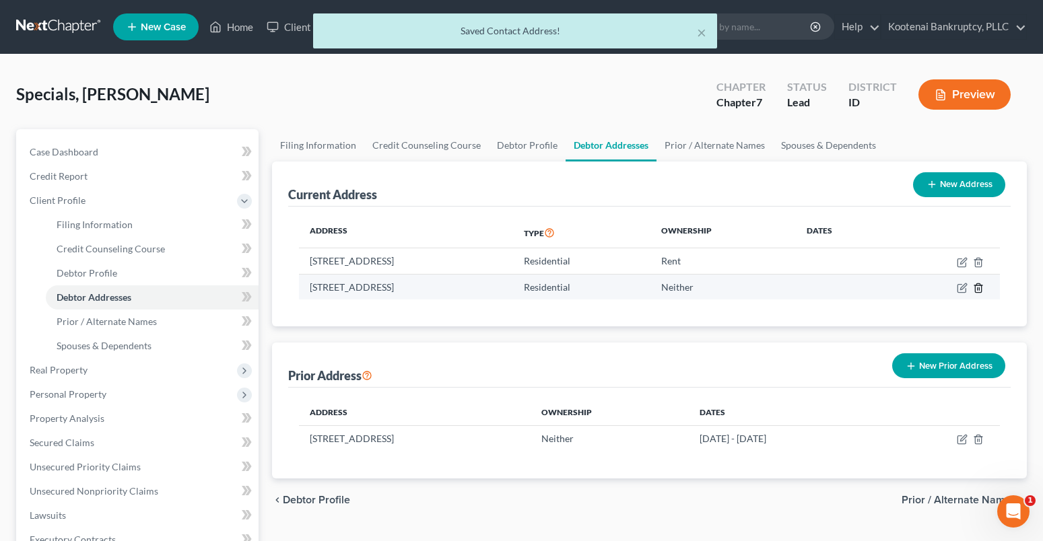
click at [978, 288] on icon "button" at bounding box center [978, 288] width 11 height 11
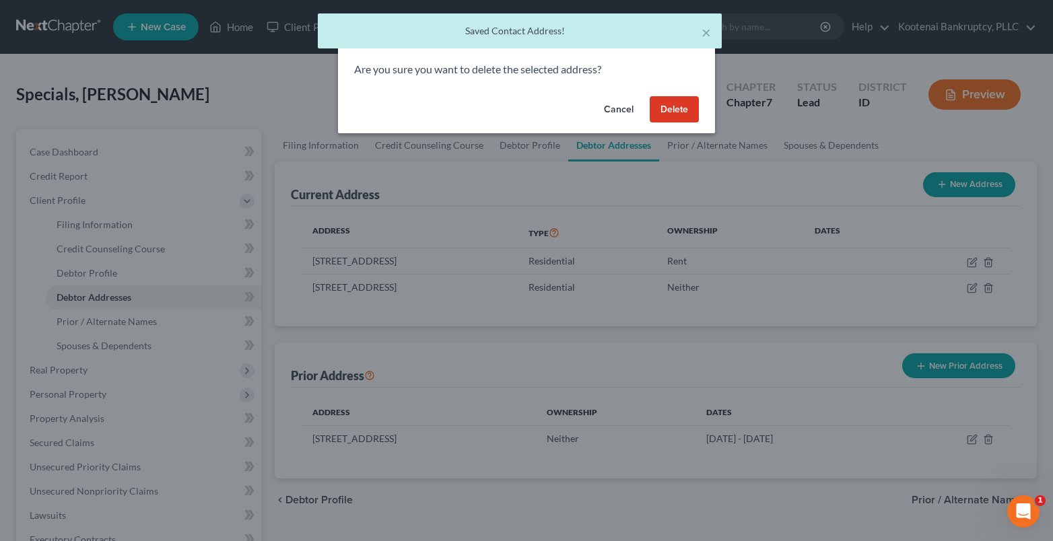
drag, startPoint x: 673, startPoint y: 104, endPoint x: 671, endPoint y: 133, distance: 28.3
click at [672, 109] on button "Delete" at bounding box center [674, 109] width 49 height 27
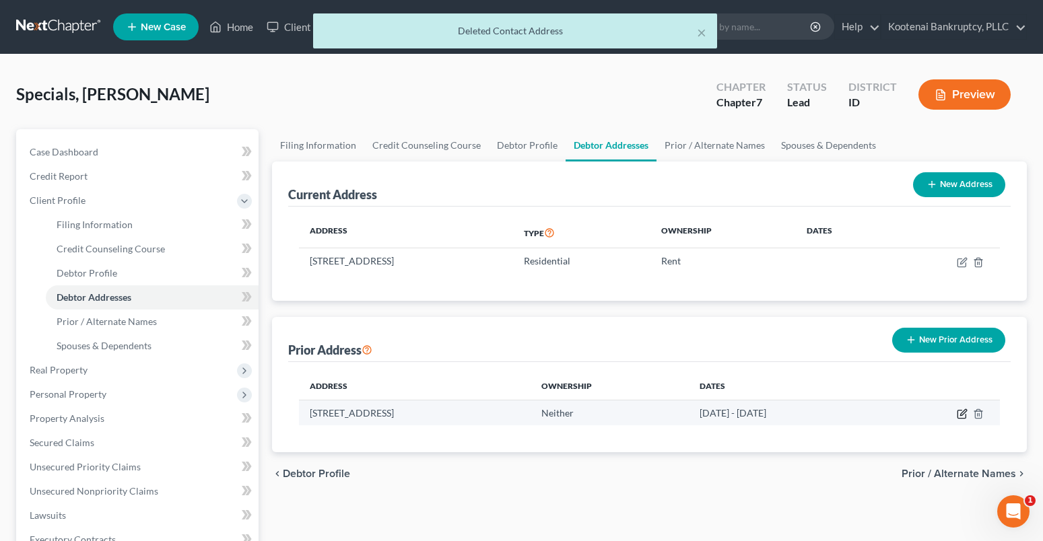
click at [958, 413] on icon "button" at bounding box center [961, 415] width 8 height 8
select select "13"
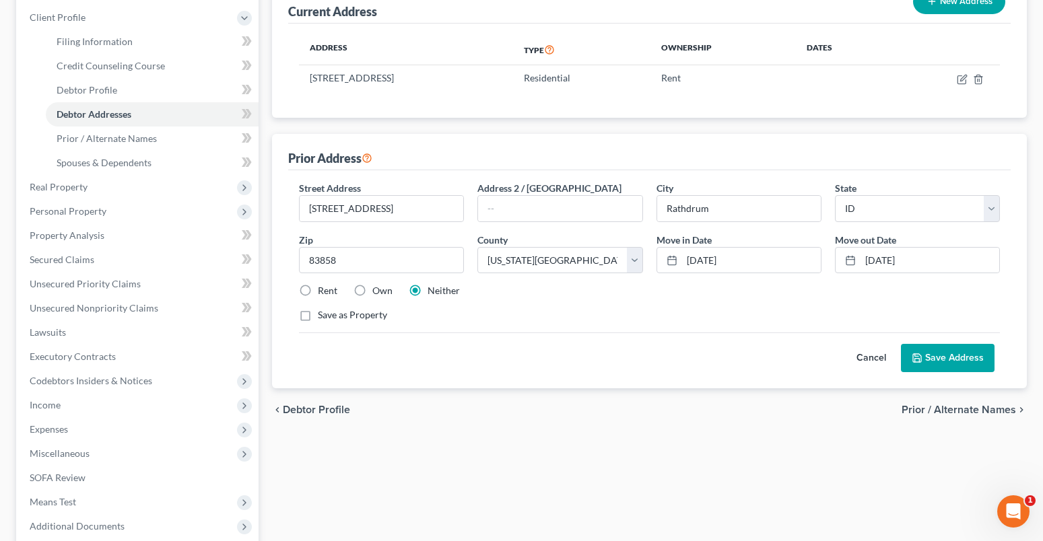
scroll to position [202, 0]
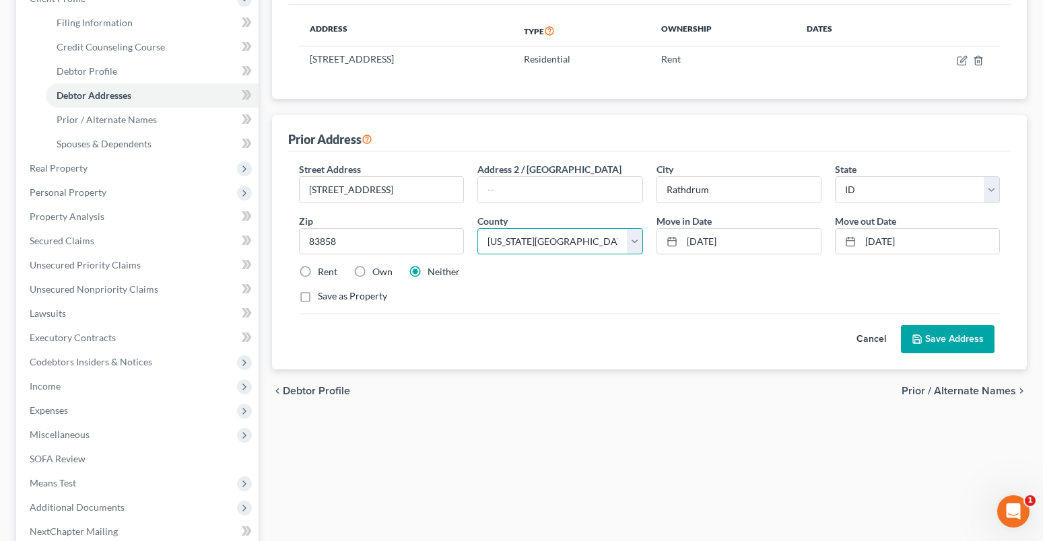
click at [629, 240] on select "County [GEOGRAPHIC_DATA] [GEOGRAPHIC_DATA] [GEOGRAPHIC_DATA] [GEOGRAPHIC_DATA] …" at bounding box center [559, 241] width 165 height 27
select select "27"
click at [477, 228] on select "County [GEOGRAPHIC_DATA] [GEOGRAPHIC_DATA] [GEOGRAPHIC_DATA] [GEOGRAPHIC_DATA] …" at bounding box center [559, 241] width 165 height 27
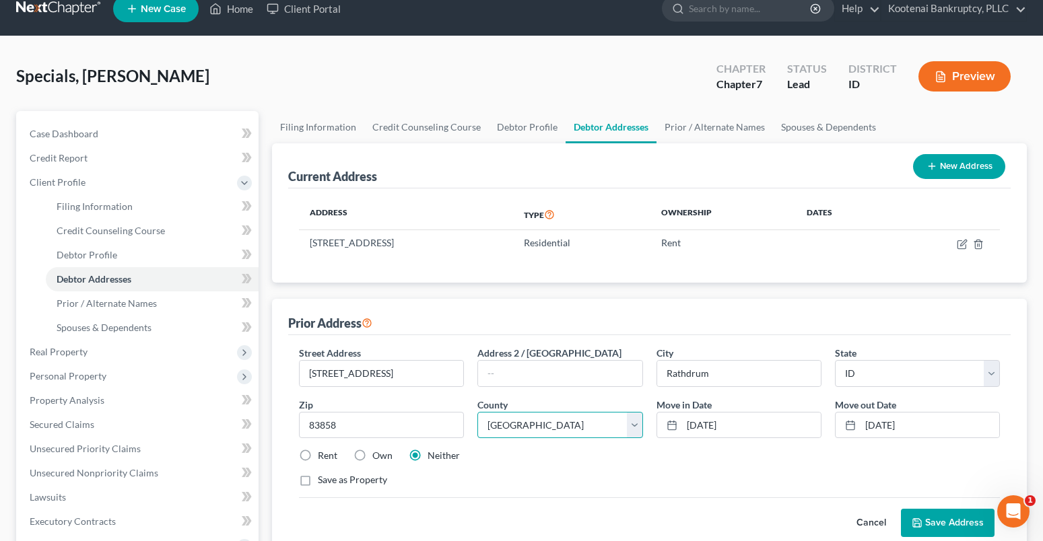
scroll to position [0, 0]
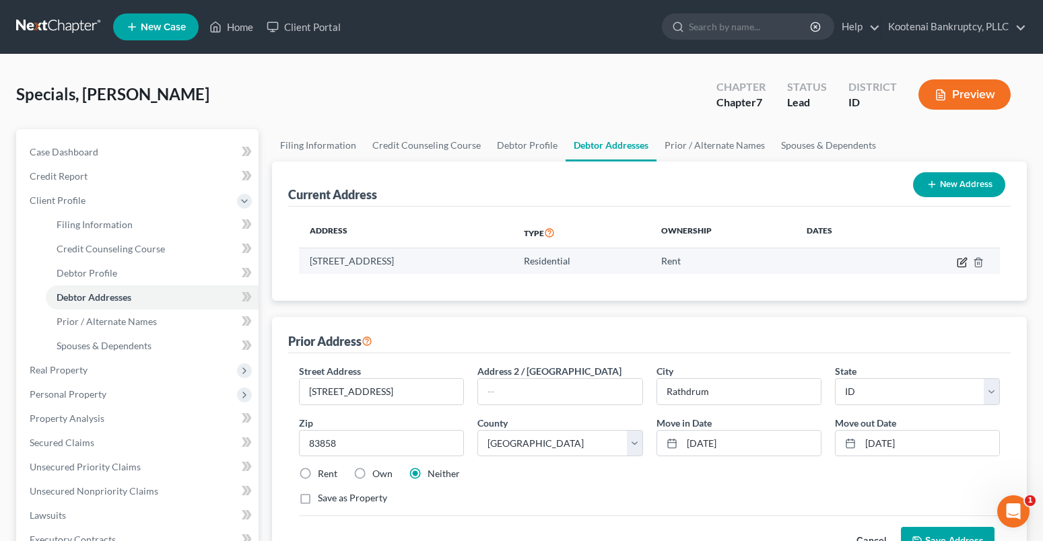
click at [961, 265] on icon "button" at bounding box center [962, 262] width 11 height 11
select select "13"
select select "27"
select select "0"
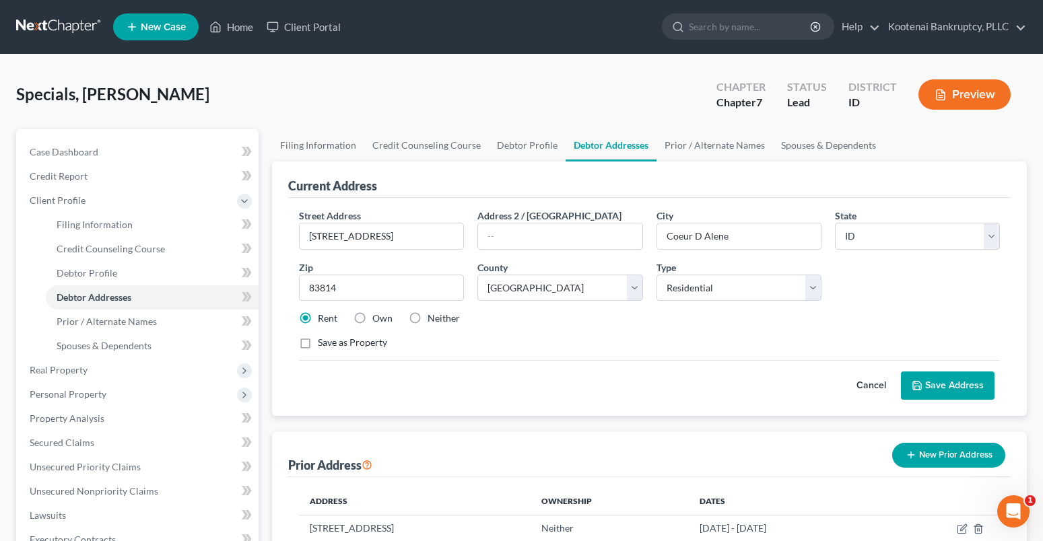
click at [920, 382] on icon at bounding box center [917, 385] width 11 height 11
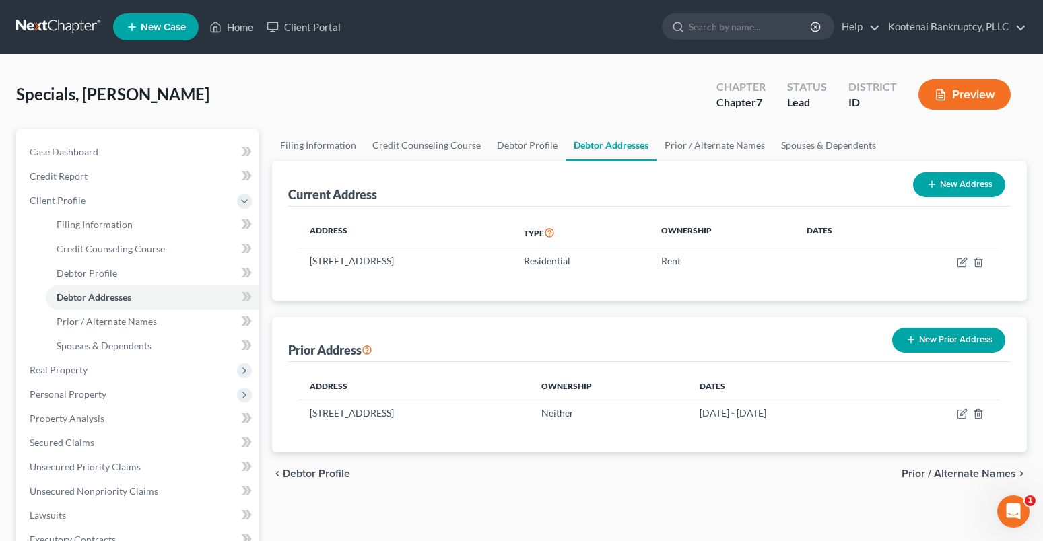
click at [948, 470] on span "Prior / Alternate Names" at bounding box center [958, 474] width 114 height 11
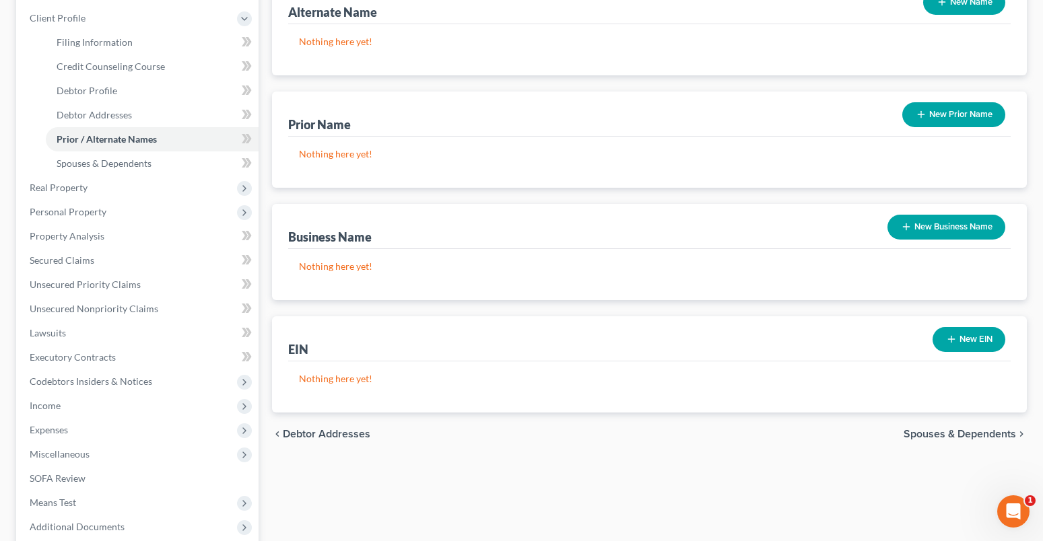
scroll to position [202, 0]
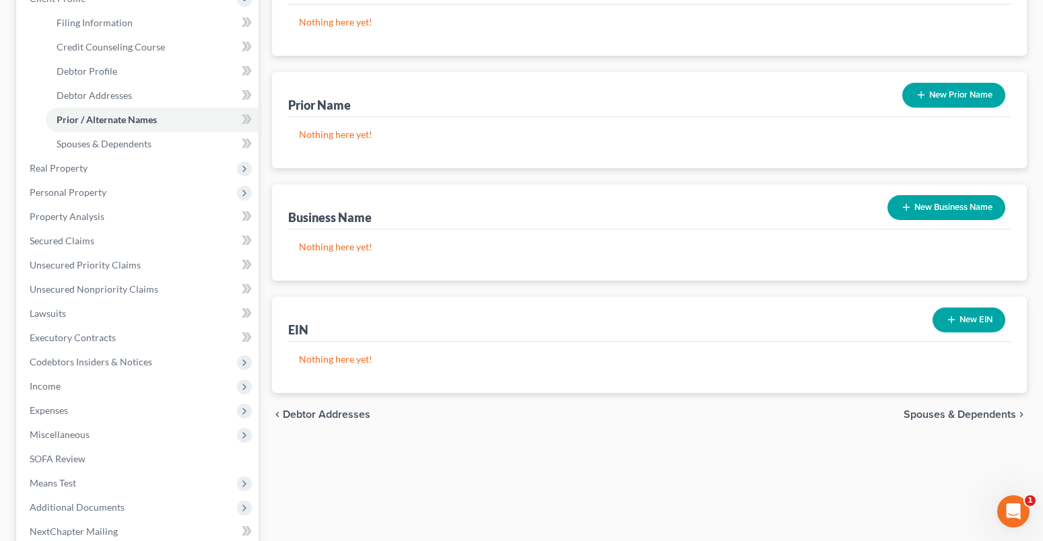
click at [936, 411] on span "Spouses & Dependents" at bounding box center [959, 414] width 112 height 11
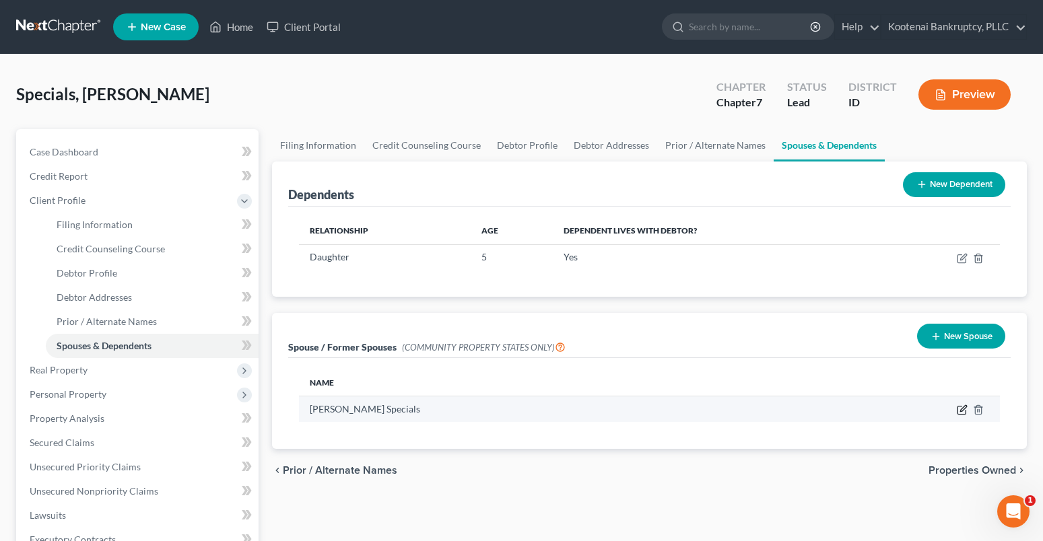
click at [961, 407] on icon "button" at bounding box center [962, 410] width 11 height 11
select select "3"
select select "13"
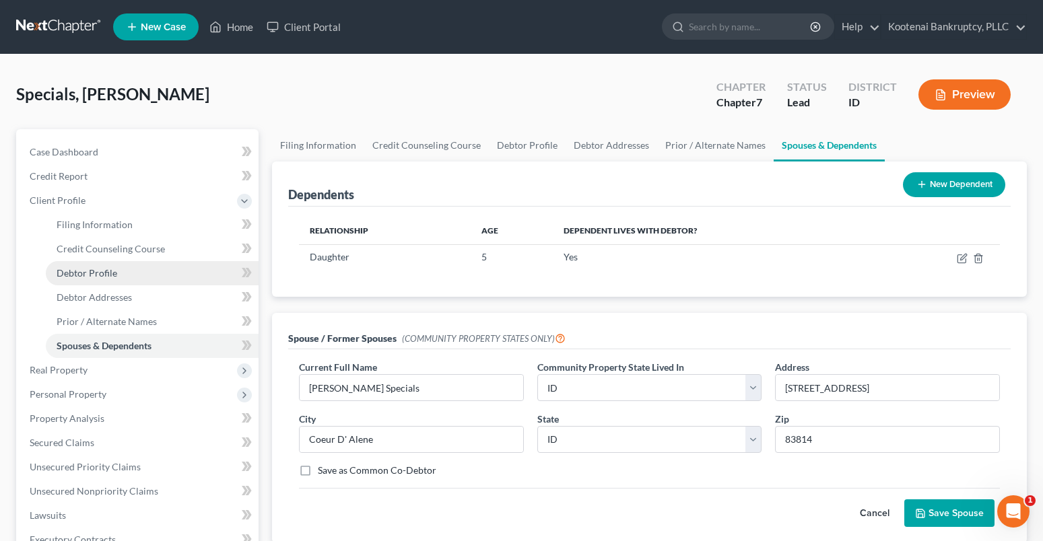
click at [73, 271] on span "Debtor Profile" at bounding box center [87, 272] width 61 height 11
select select "1"
select select "2"
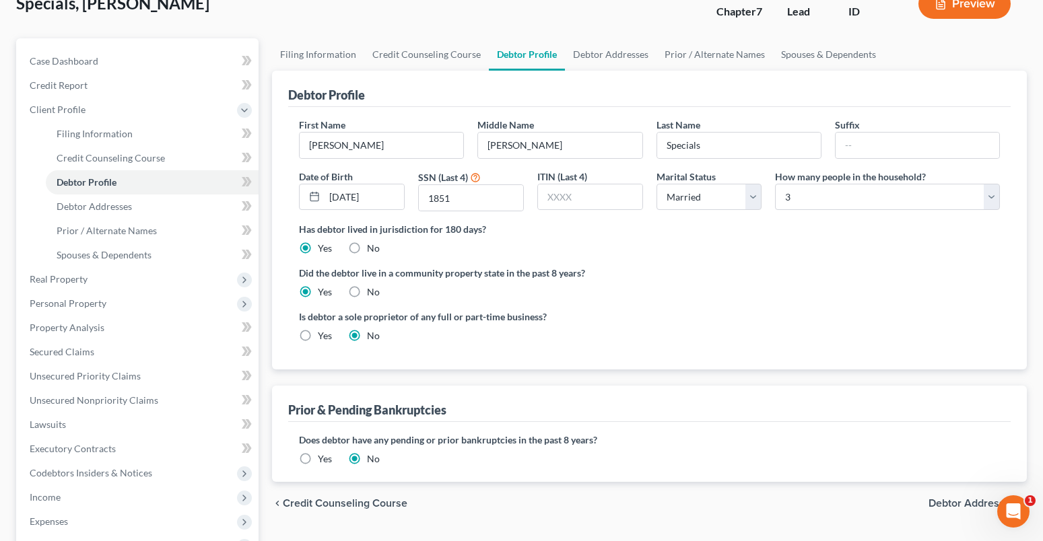
scroll to position [202, 0]
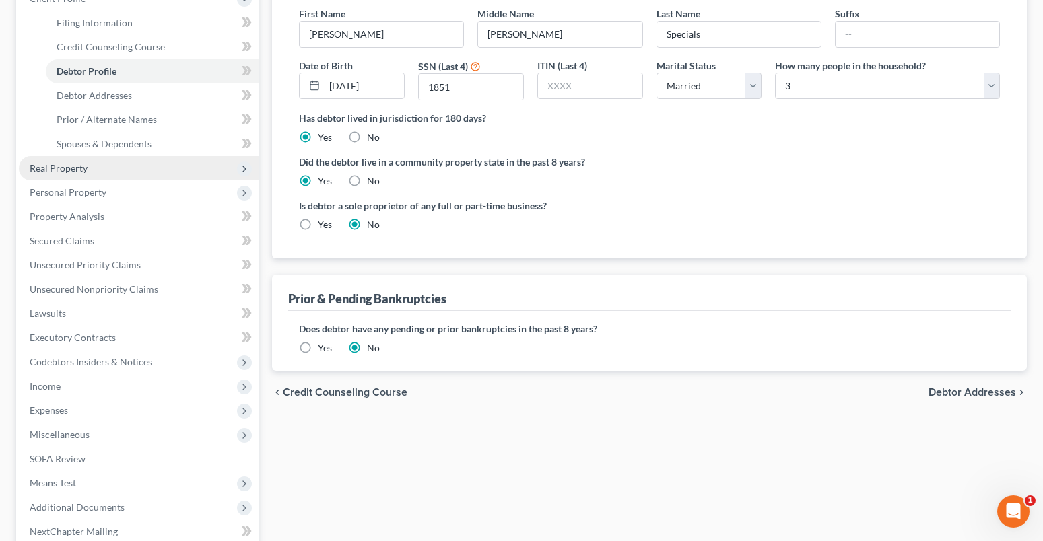
click at [59, 164] on span "Real Property" at bounding box center [59, 167] width 58 height 11
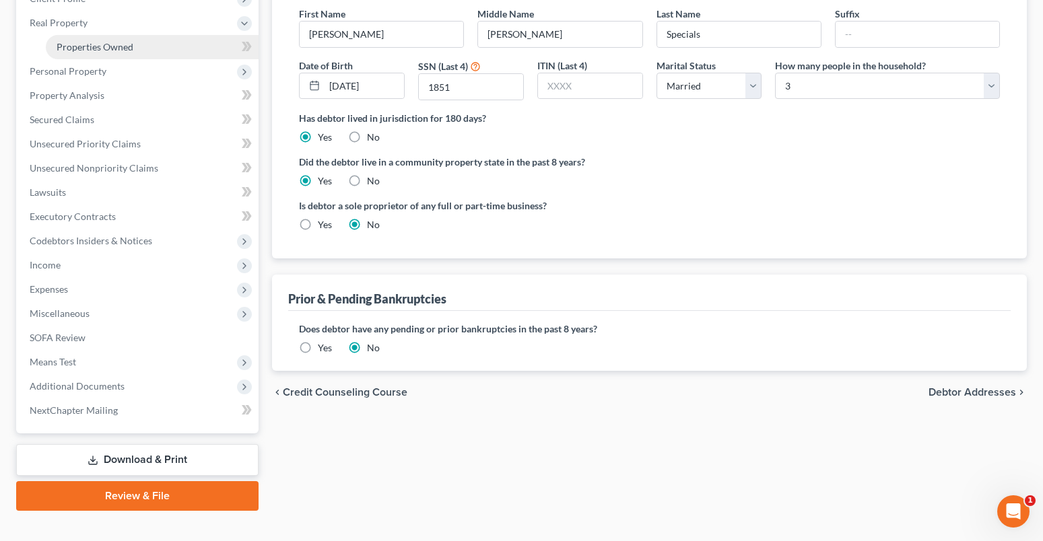
click at [83, 44] on span "Properties Owned" at bounding box center [95, 46] width 77 height 11
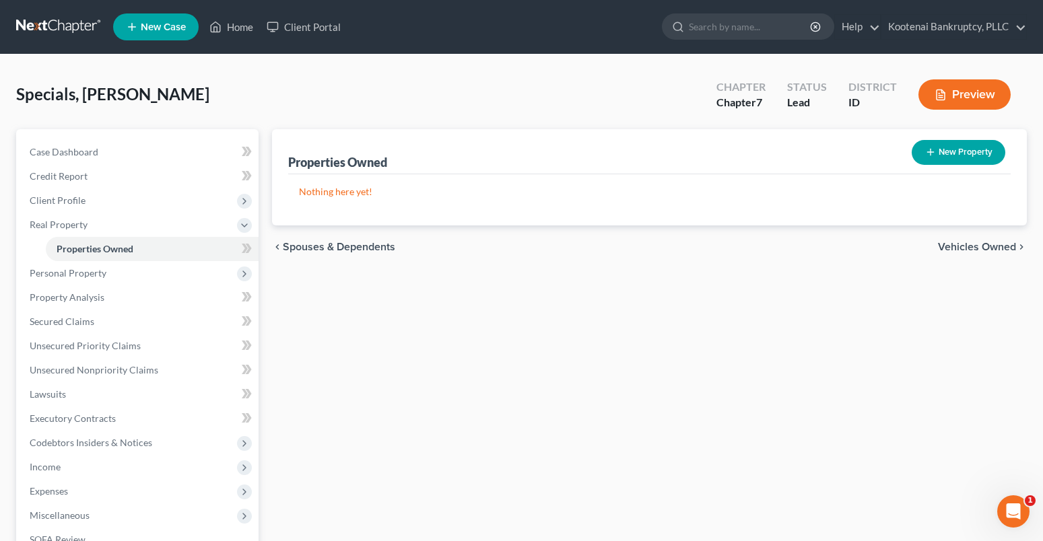
click at [1007, 249] on span "Vehicles Owned" at bounding box center [977, 247] width 78 height 11
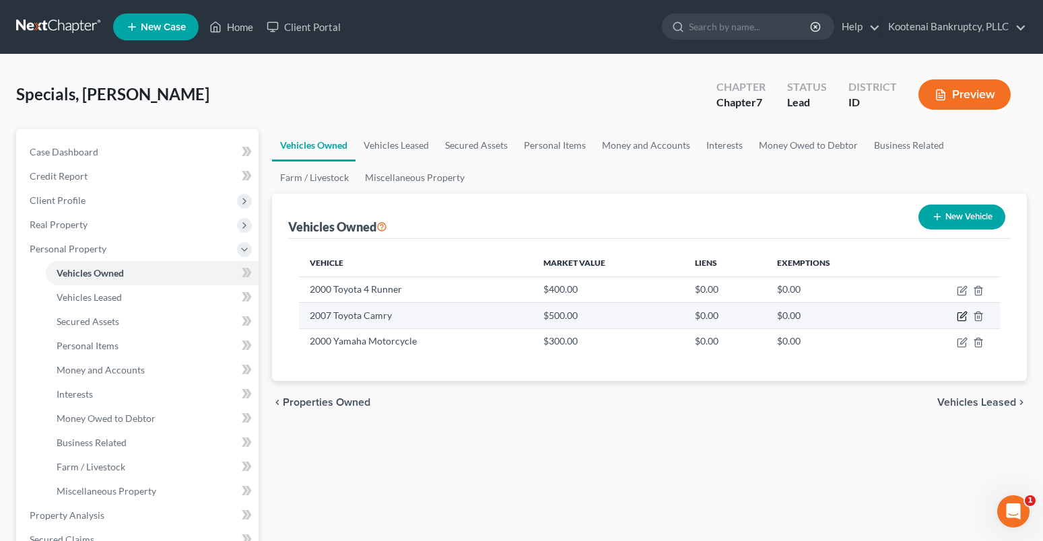
click at [965, 316] on icon "button" at bounding box center [962, 316] width 11 height 11
select select "0"
select select "19"
select select "4"
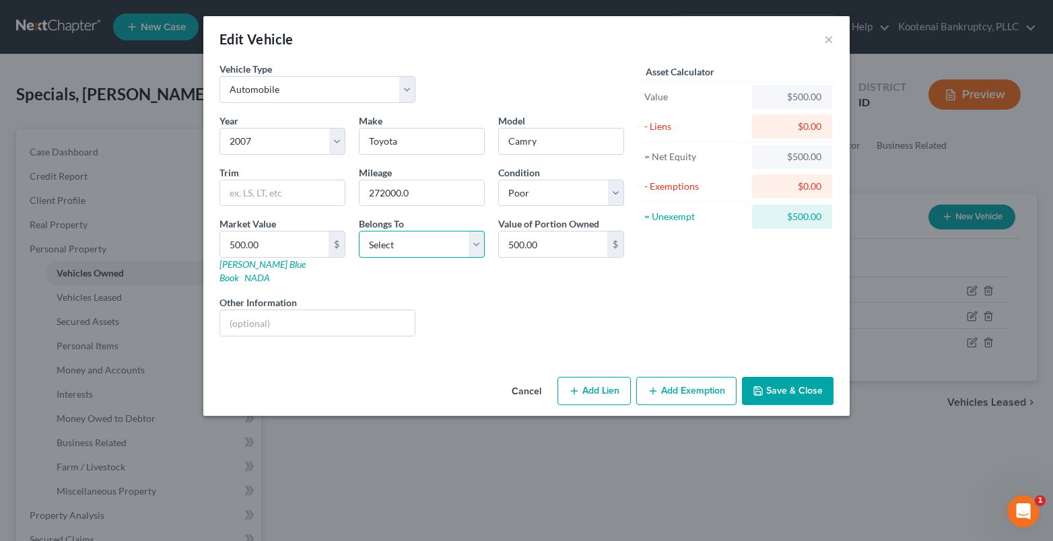
click at [384, 247] on select "Select Debtor 1 Only Debtor 2 Only Debtor 1 And Debtor 2 Only At Least One Of T…" at bounding box center [422, 244] width 126 height 27
select select "3"
click at [359, 231] on select "Select Debtor 1 Only Debtor 2 Only Debtor 1 And Debtor 2 Only At Least One Of T…" at bounding box center [422, 244] width 126 height 27
click at [664, 380] on button "Add Exemption" at bounding box center [686, 391] width 100 height 28
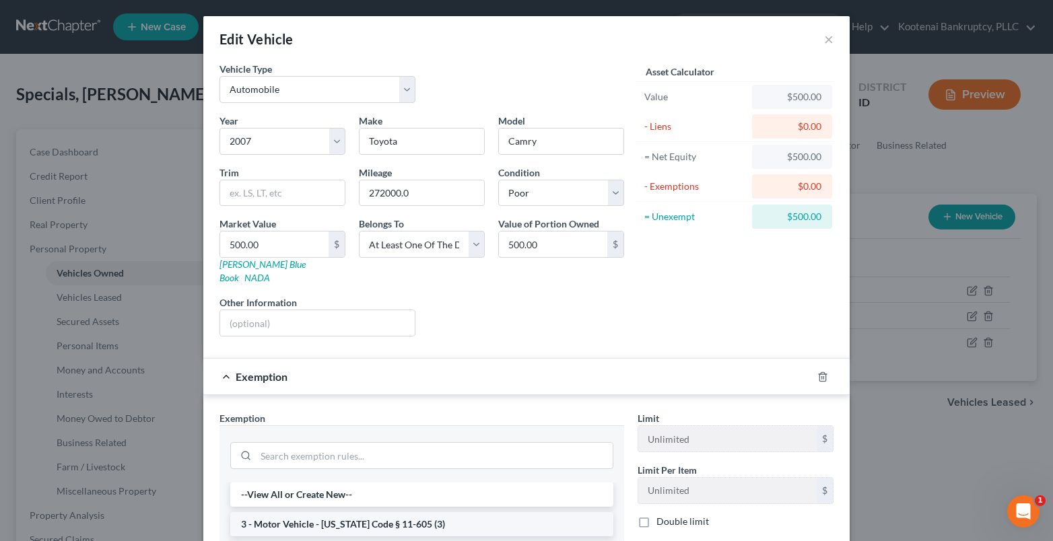
click at [259, 512] on li "3 - Motor Vehicle - [US_STATE] Code § 11-605 (3)" at bounding box center [421, 524] width 383 height 24
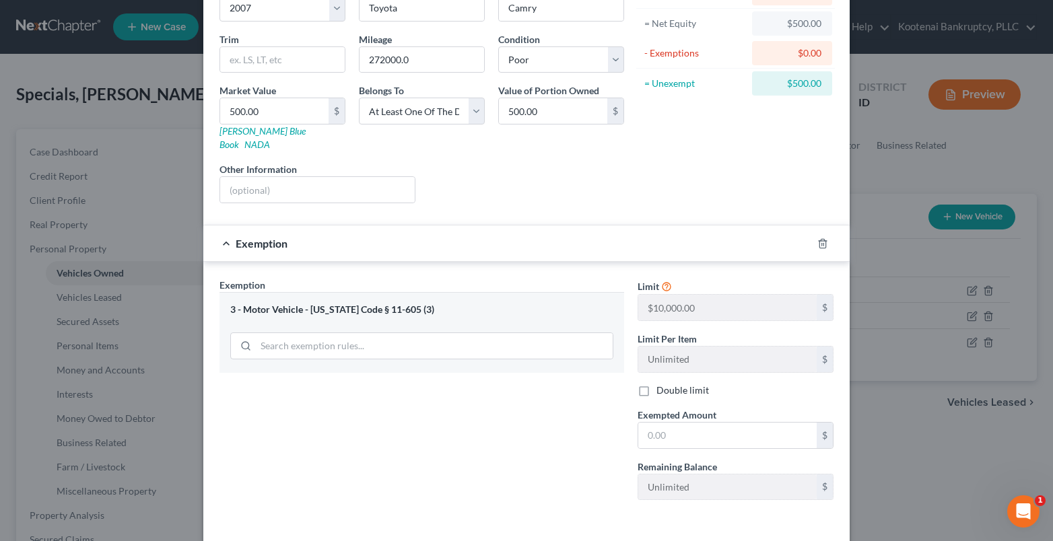
scroll to position [175, 0]
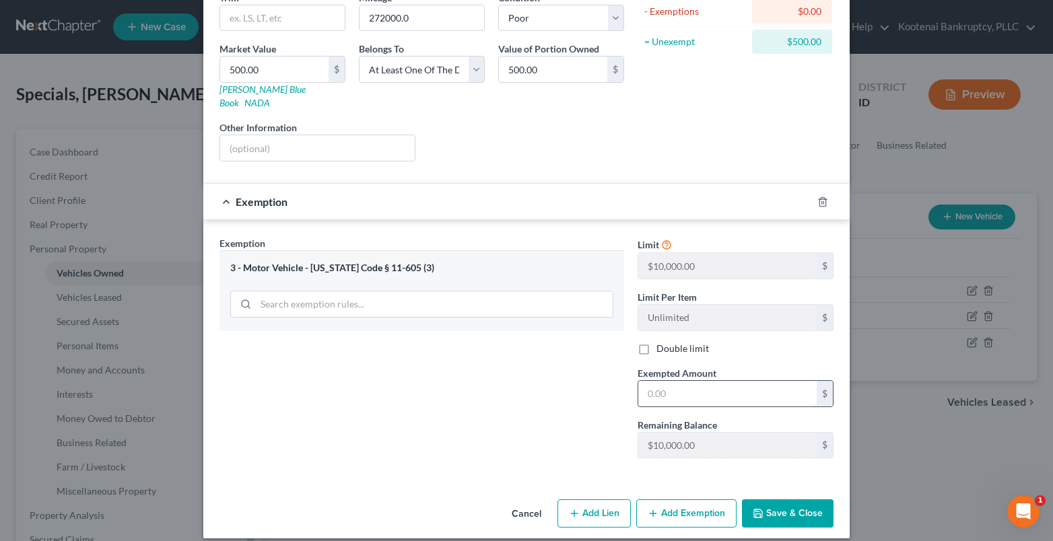
click at [644, 384] on input "text" at bounding box center [727, 394] width 178 height 26
type input "10,000.00"
click at [783, 500] on button "Save & Close" at bounding box center [788, 514] width 92 height 28
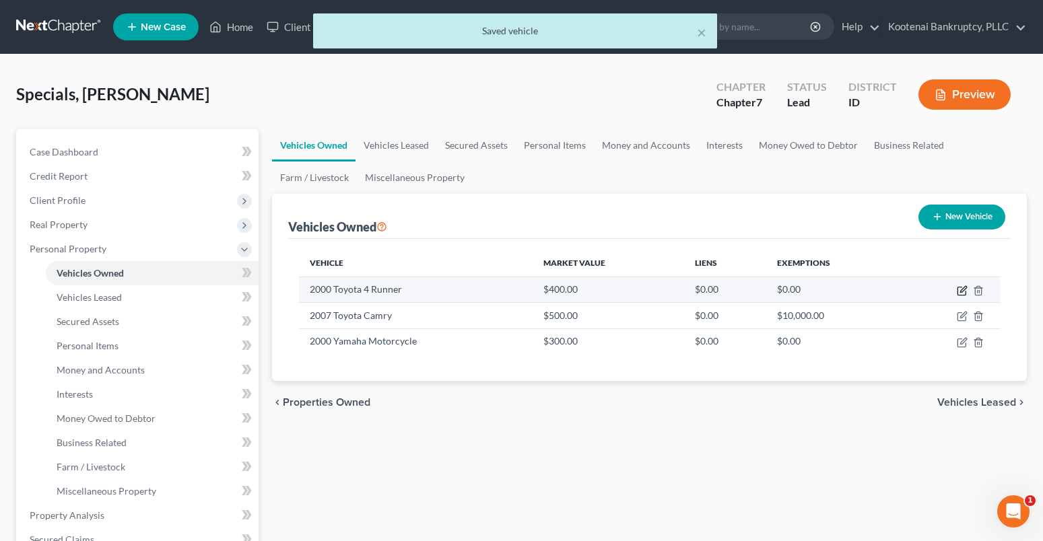
click at [963, 294] on icon "button" at bounding box center [962, 290] width 11 height 11
select select "0"
select select "26"
select select "4"
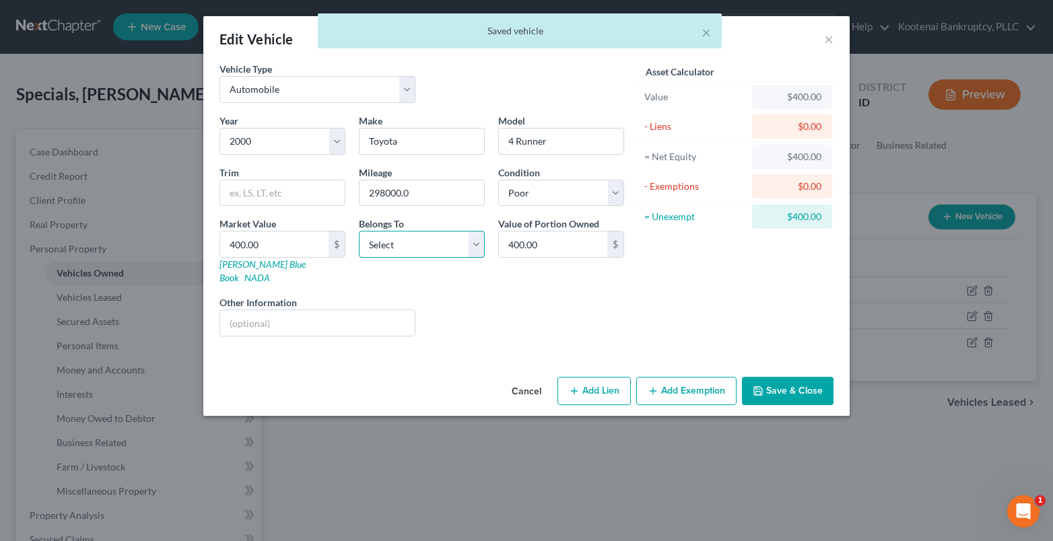
drag, startPoint x: 384, startPoint y: 242, endPoint x: 390, endPoint y: 254, distance: 12.9
click at [384, 242] on select "Select Debtor 1 Only Debtor 2 Only Debtor 1 And Debtor 2 Only At Least One Of T…" at bounding box center [422, 244] width 126 height 27
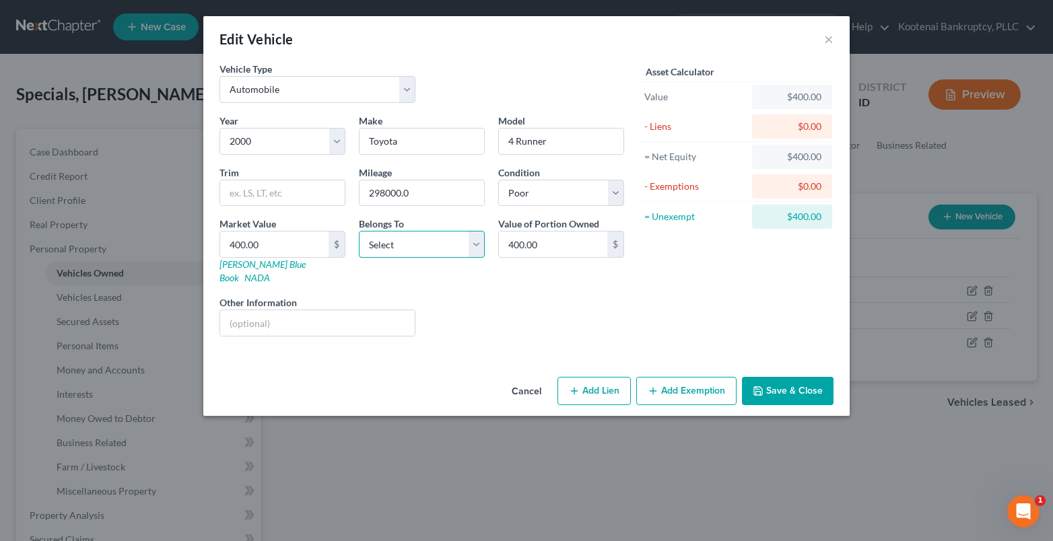
select select "3"
click at [359, 231] on select "Select Debtor 1 Only Debtor 2 Only Debtor 1 And Debtor 2 Only At Least One Of T…" at bounding box center [422, 244] width 126 height 27
click at [681, 380] on button "Add Exemption" at bounding box center [686, 391] width 100 height 28
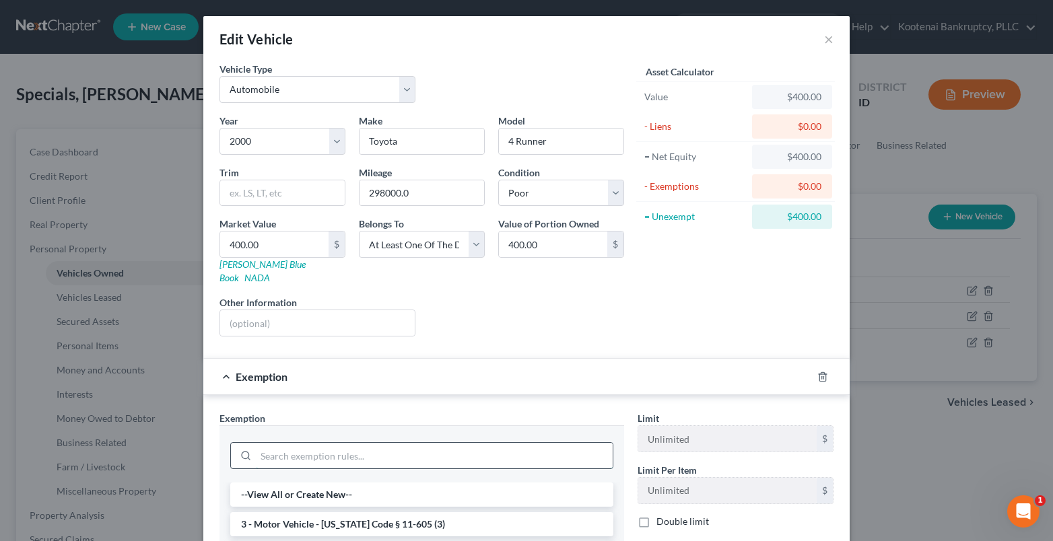
click at [277, 443] on input "search" at bounding box center [434, 456] width 357 height 26
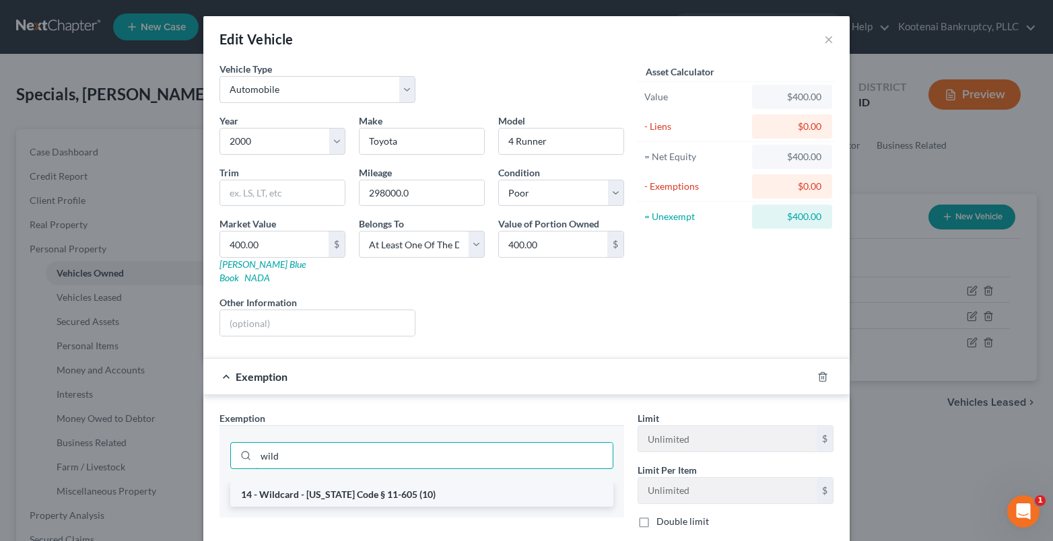
type input "wild"
drag, startPoint x: 296, startPoint y: 482, endPoint x: 359, endPoint y: 469, distance: 64.0
click at [307, 483] on li "14 - Wildcard - [US_STATE] Code § 11-605 (10)" at bounding box center [421, 495] width 383 height 24
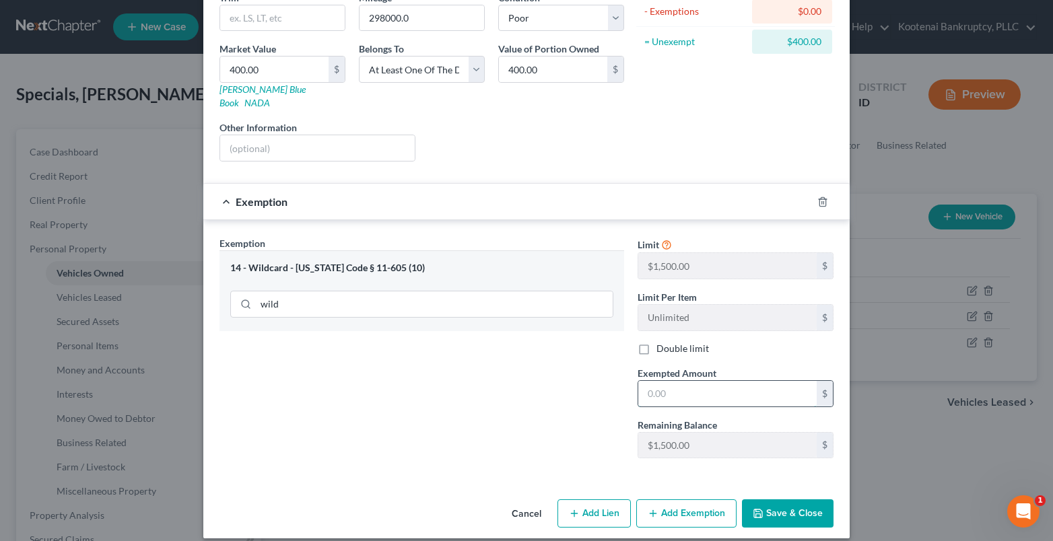
click at [670, 381] on input "text" at bounding box center [727, 394] width 178 height 26
type input "400.00"
click at [765, 503] on button "Save & Close" at bounding box center [788, 514] width 92 height 28
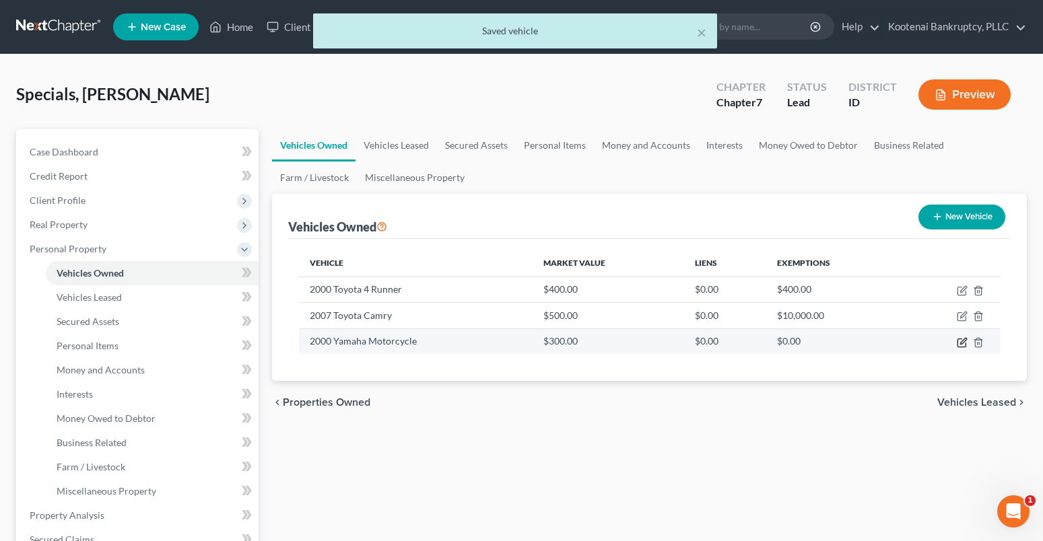
click at [965, 341] on icon "button" at bounding box center [963, 341] width 6 height 6
select select "0"
select select "26"
select select "3"
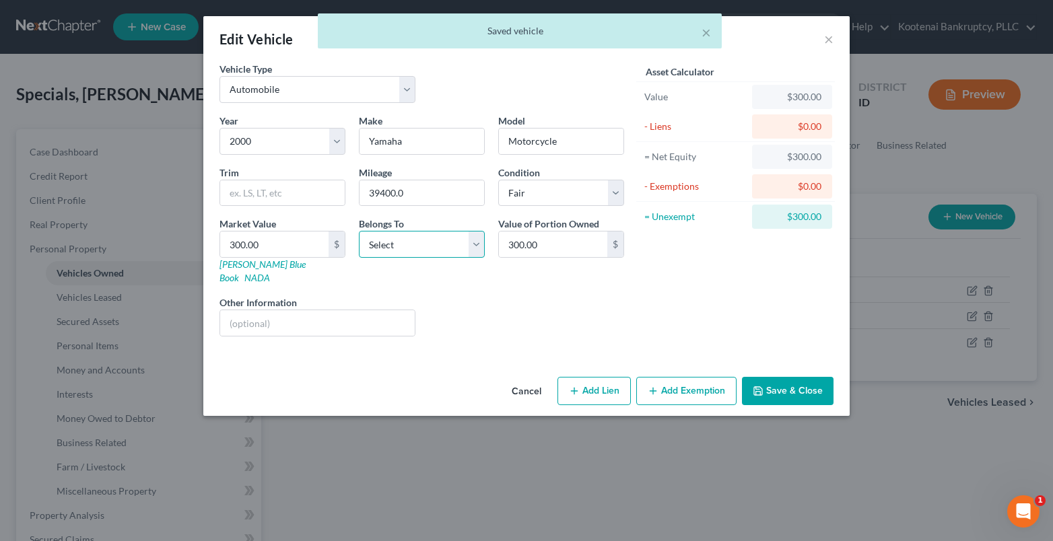
click at [383, 245] on select "Select Debtor 1 Only Debtor 2 Only Debtor 1 And Debtor 2 Only At Least One Of T…" at bounding box center [422, 244] width 126 height 27
select select "3"
click at [359, 231] on select "Select Debtor 1 Only Debtor 2 Only Debtor 1 And Debtor 2 Only At Least One Of T…" at bounding box center [422, 244] width 126 height 27
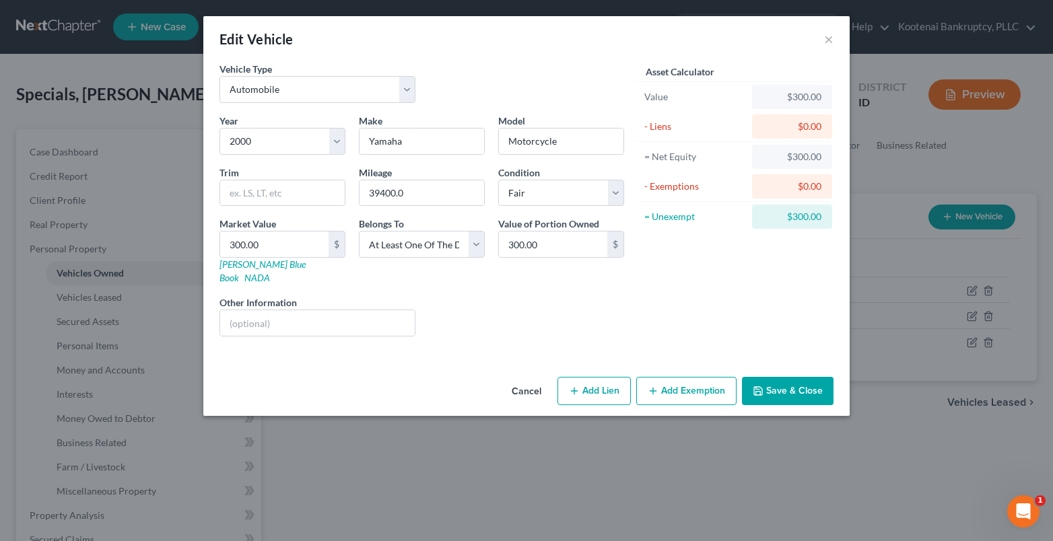
click at [680, 388] on button "Add Exemption" at bounding box center [686, 391] width 100 height 28
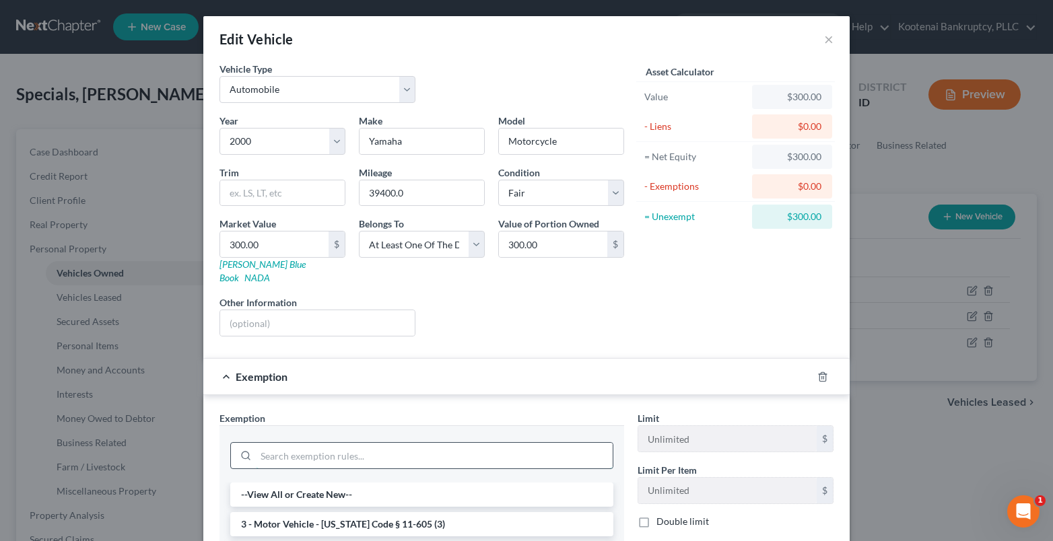
click at [269, 443] on input "search" at bounding box center [434, 456] width 357 height 26
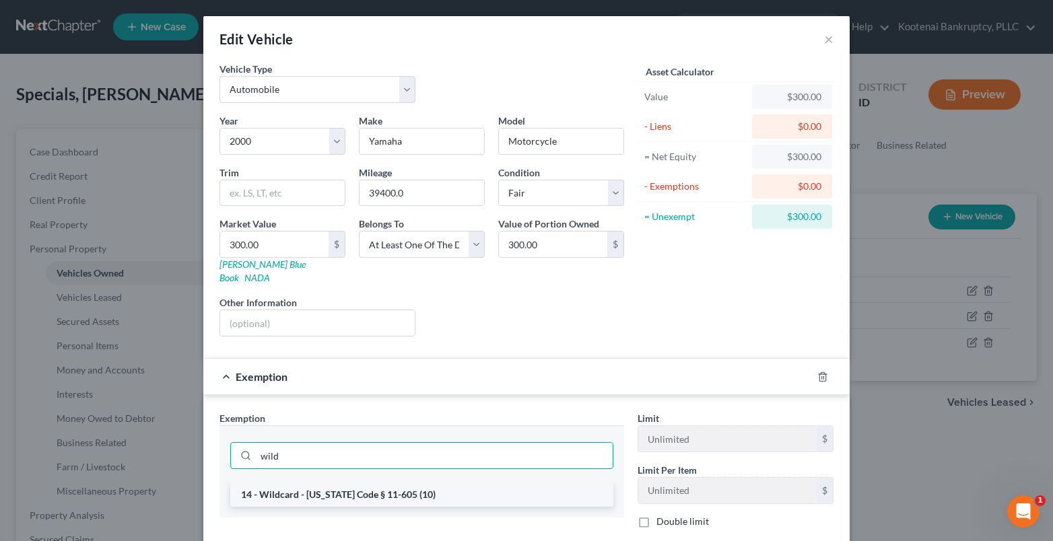
type input "wild"
drag, startPoint x: 271, startPoint y: 485, endPoint x: 339, endPoint y: 475, distance: 68.7
click at [281, 483] on li "14 - Wildcard - [US_STATE] Code § 11-605 (10)" at bounding box center [421, 495] width 383 height 24
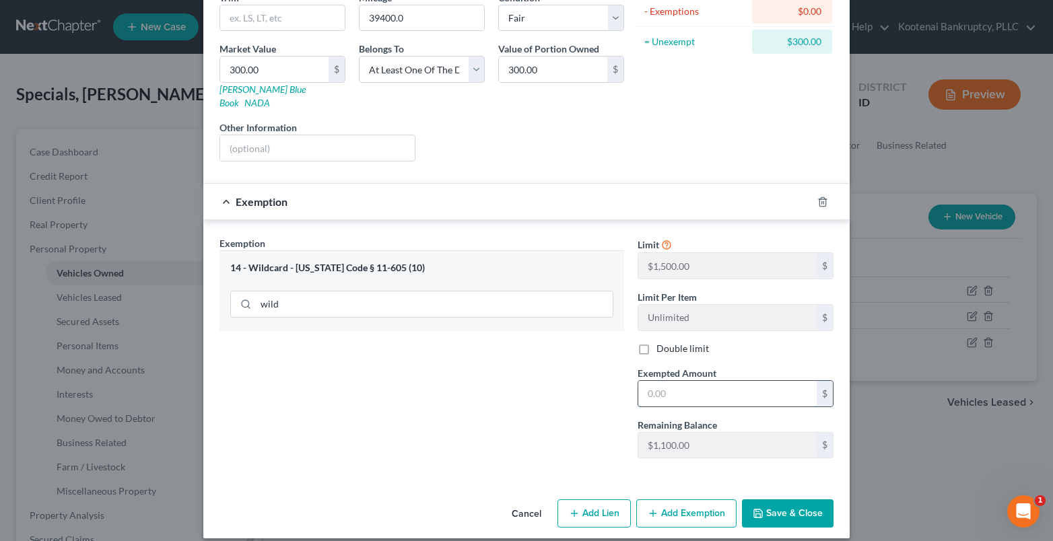
drag, startPoint x: 702, startPoint y: 383, endPoint x: 695, endPoint y: 377, distance: 9.1
click at [701, 383] on input "text" at bounding box center [727, 394] width 178 height 26
type input "300.00"
drag, startPoint x: 758, startPoint y: 504, endPoint x: 759, endPoint y: 497, distance: 6.8
click at [759, 508] on icon "button" at bounding box center [758, 513] width 11 height 11
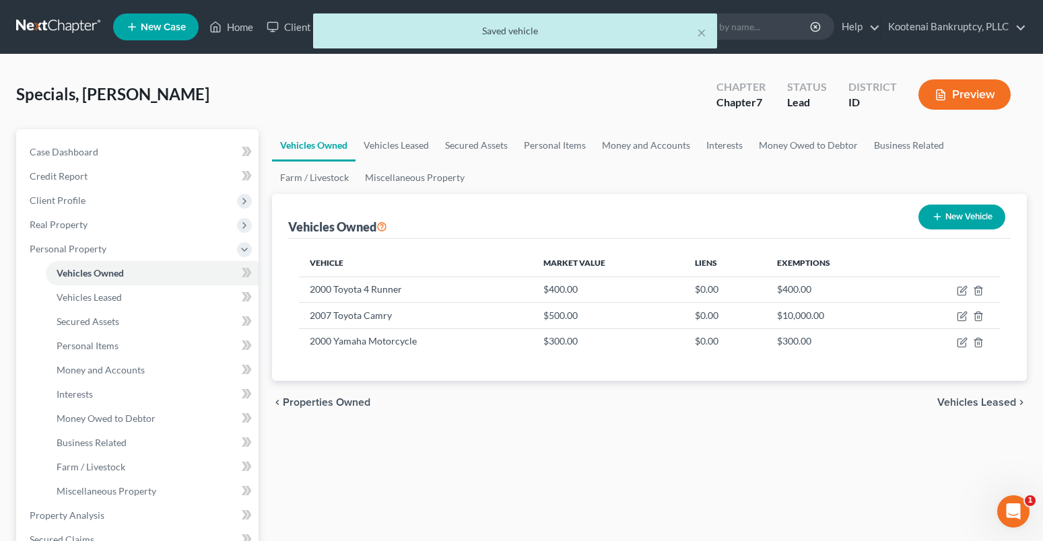
click at [989, 401] on span "Vehicles Leased" at bounding box center [976, 402] width 79 height 11
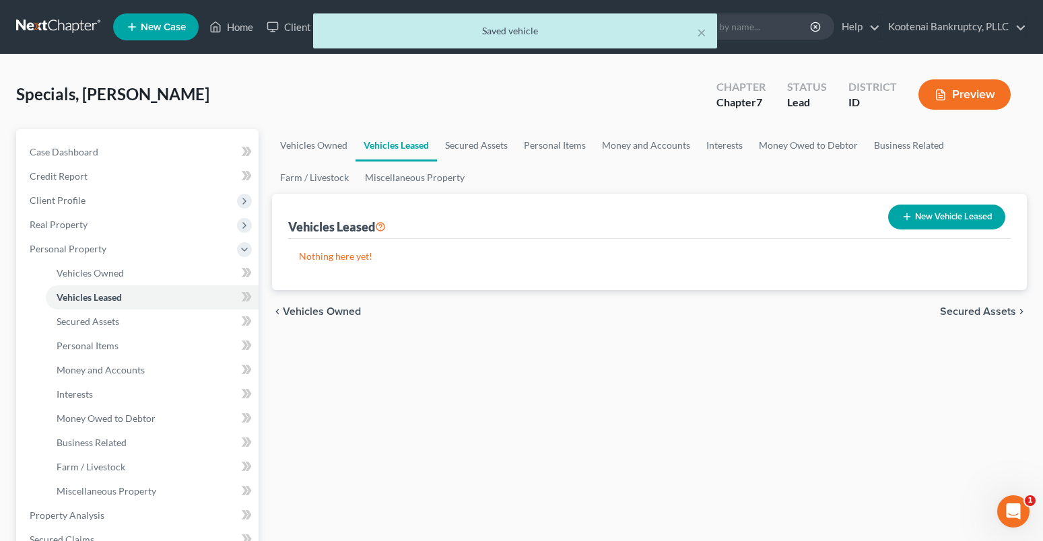
click at [998, 310] on span "Secured Assets" at bounding box center [978, 311] width 76 height 11
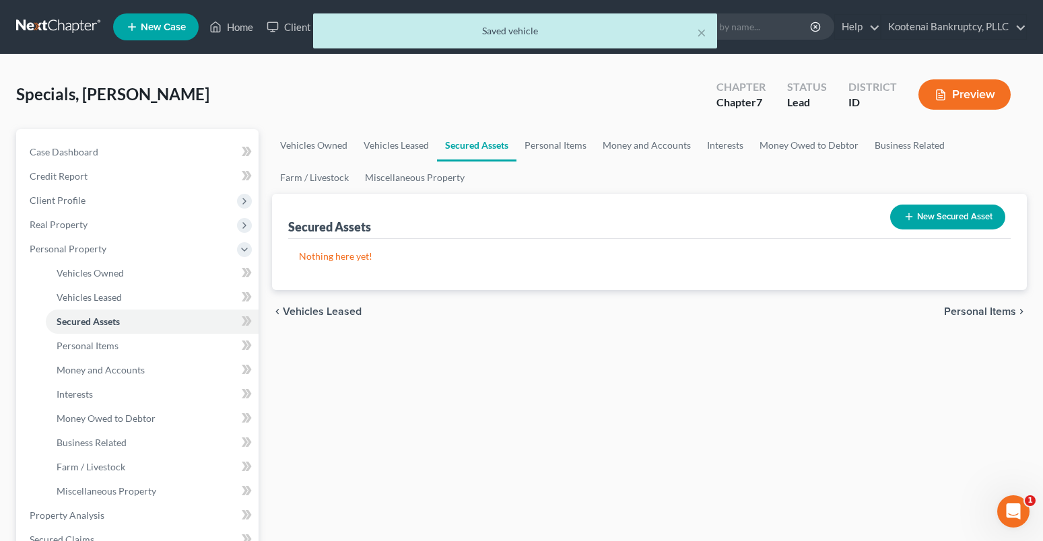
click at [968, 317] on span "Personal Items" at bounding box center [980, 311] width 72 height 11
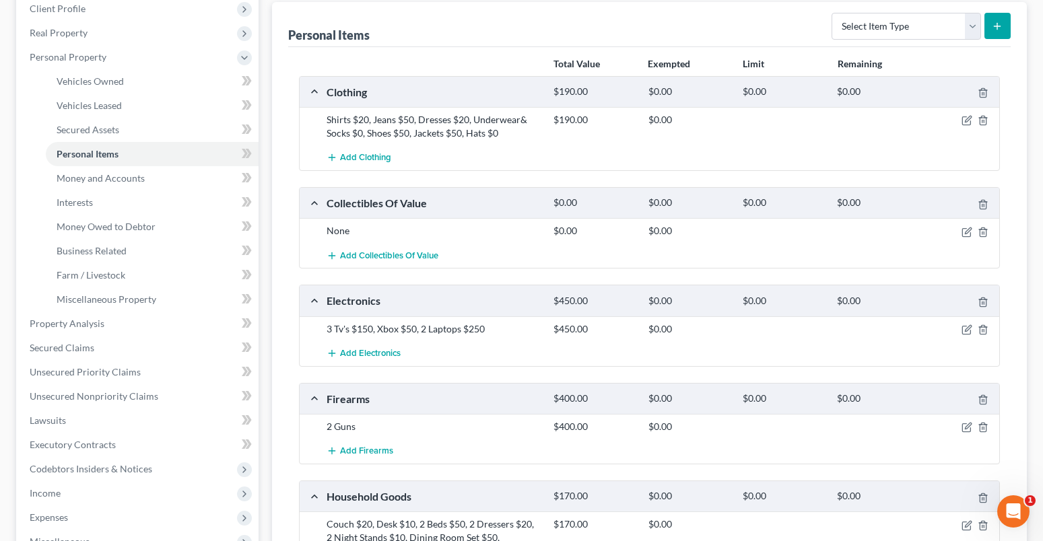
scroll to position [202, 0]
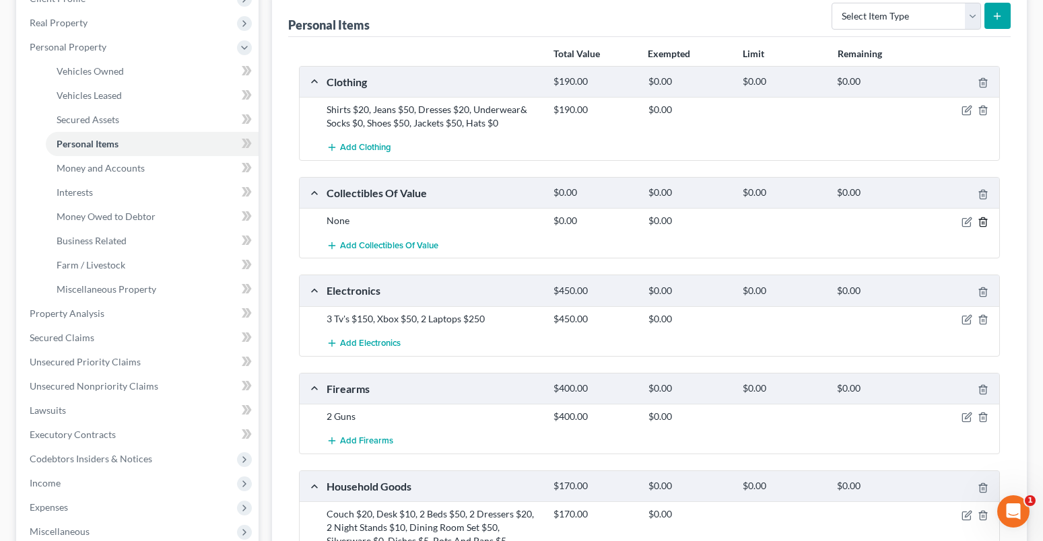
click at [987, 223] on icon "button" at bounding box center [982, 222] width 11 height 11
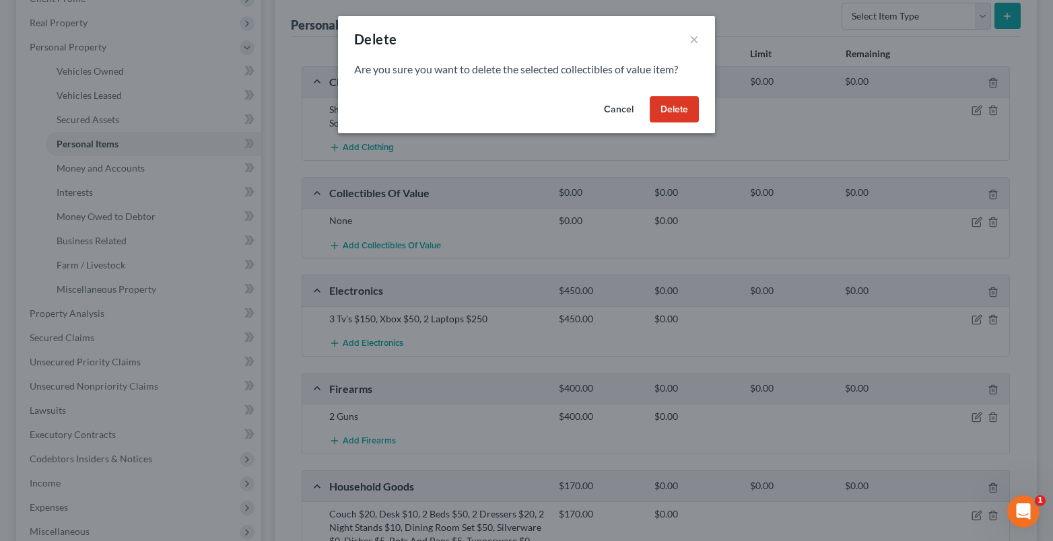
click at [686, 102] on button "Delete" at bounding box center [674, 109] width 49 height 27
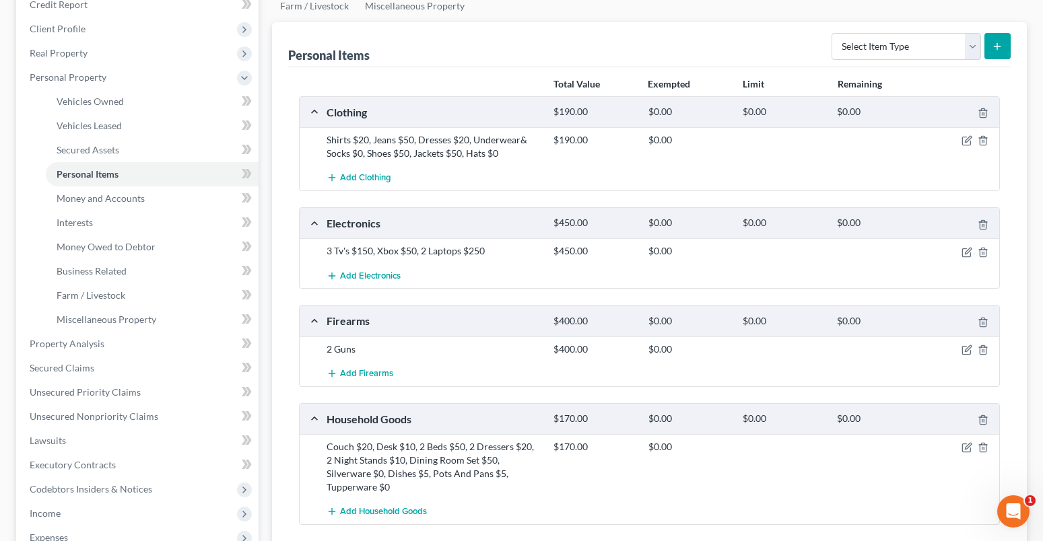
scroll to position [576, 0]
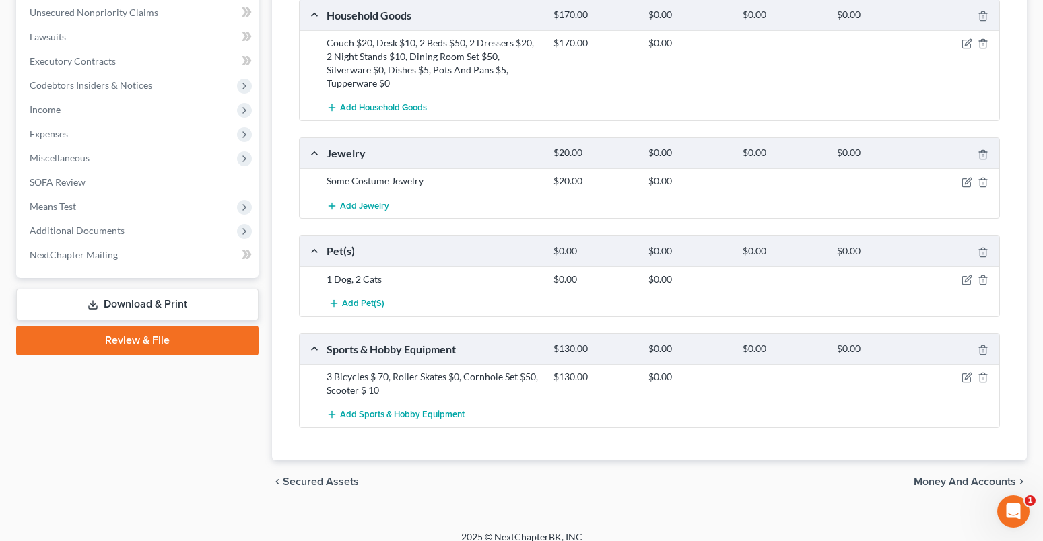
click at [933, 477] on span "Money and Accounts" at bounding box center [965, 482] width 102 height 11
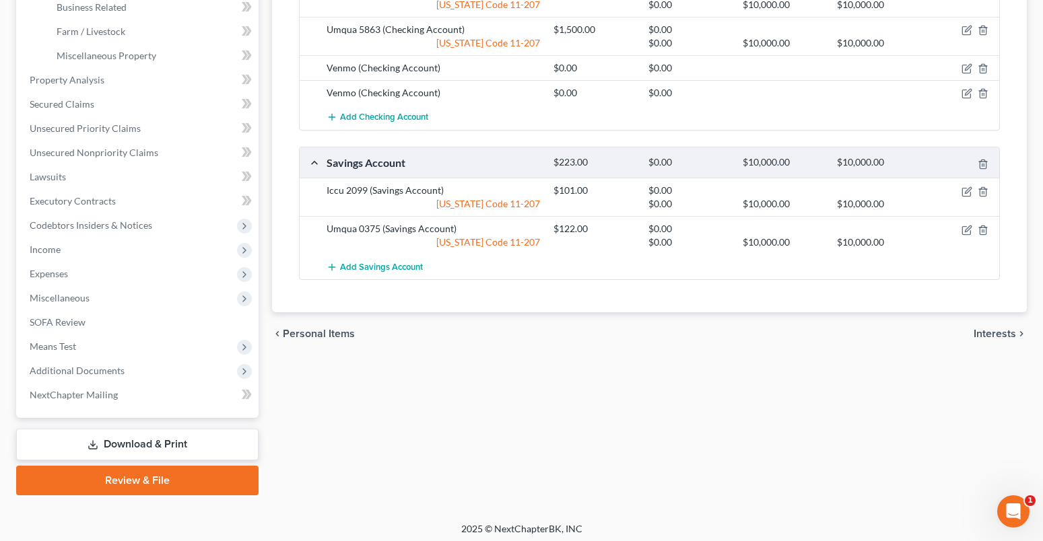
scroll to position [441, 0]
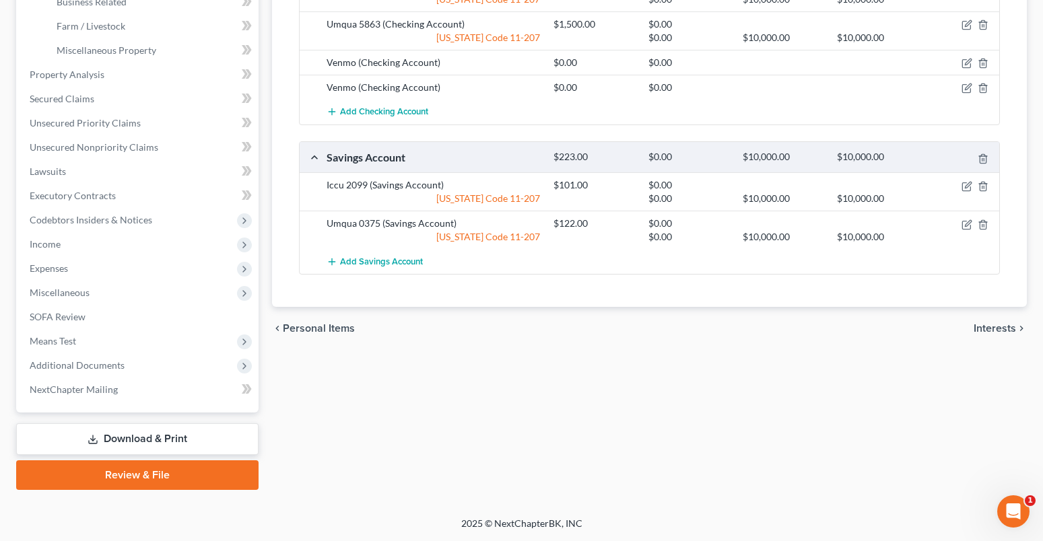
click at [985, 329] on span "Interests" at bounding box center [994, 328] width 42 height 11
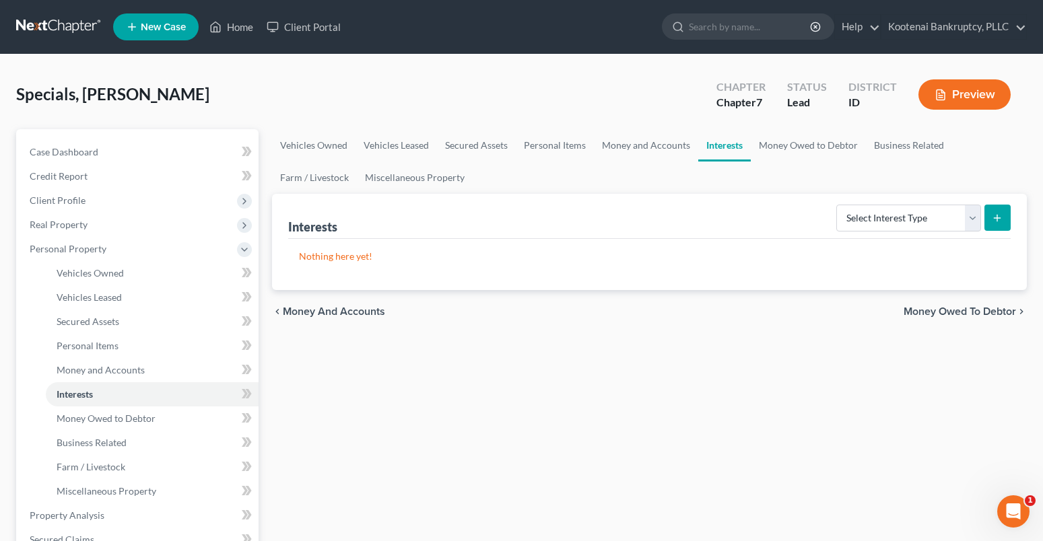
click at [971, 309] on span "Money Owed to Debtor" at bounding box center [959, 311] width 112 height 11
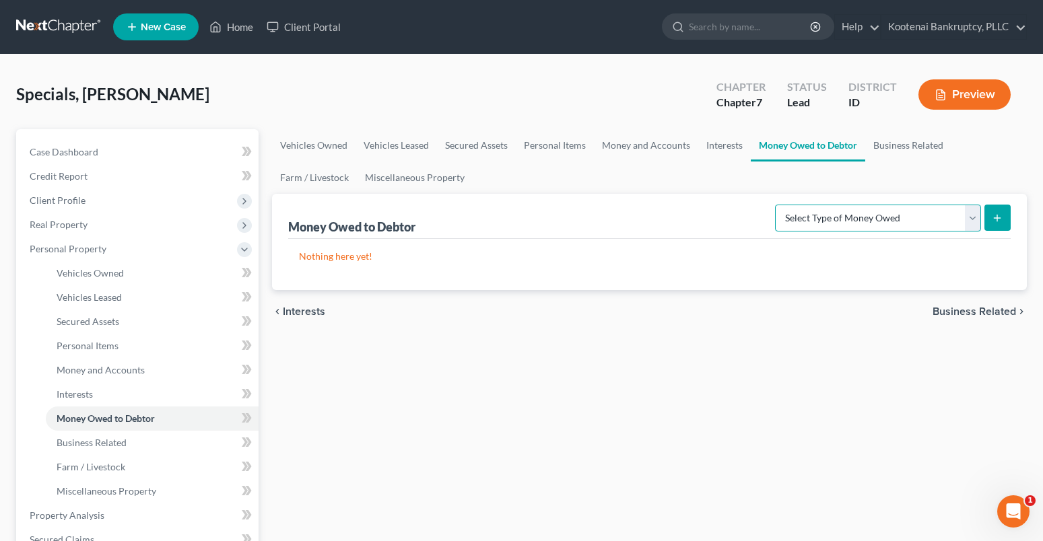
click at [973, 210] on select "Select Type of Money Owed Accounts Receivable Alimony Child Support Claims Agai…" at bounding box center [878, 218] width 206 height 27
select select "expected_tax_refund"
click at [777, 205] on select "Select Type of Money Owed Accounts Receivable Alimony Child Support Claims Agai…" at bounding box center [878, 218] width 206 height 27
click at [991, 215] on button "submit" at bounding box center [997, 218] width 26 height 26
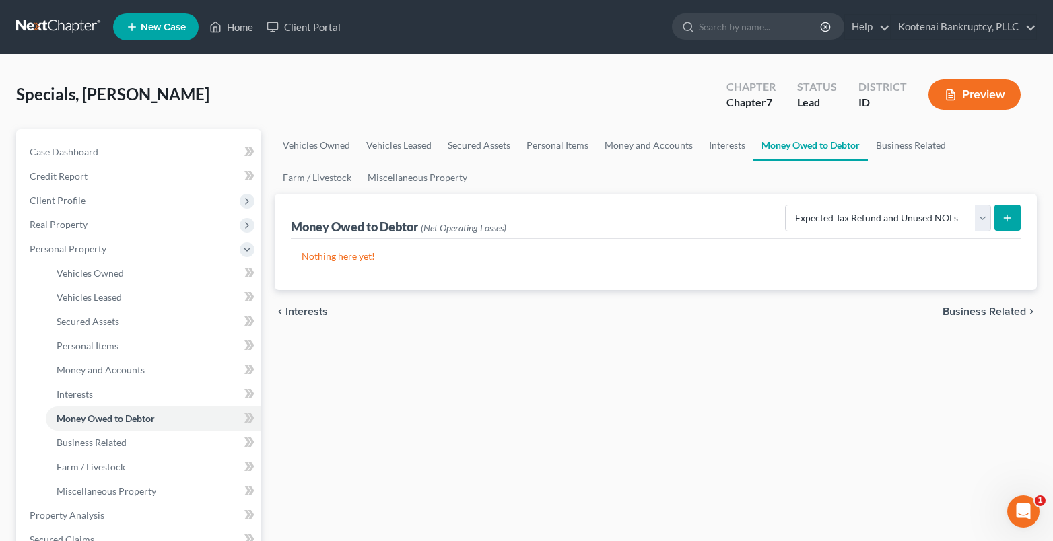
select select "0"
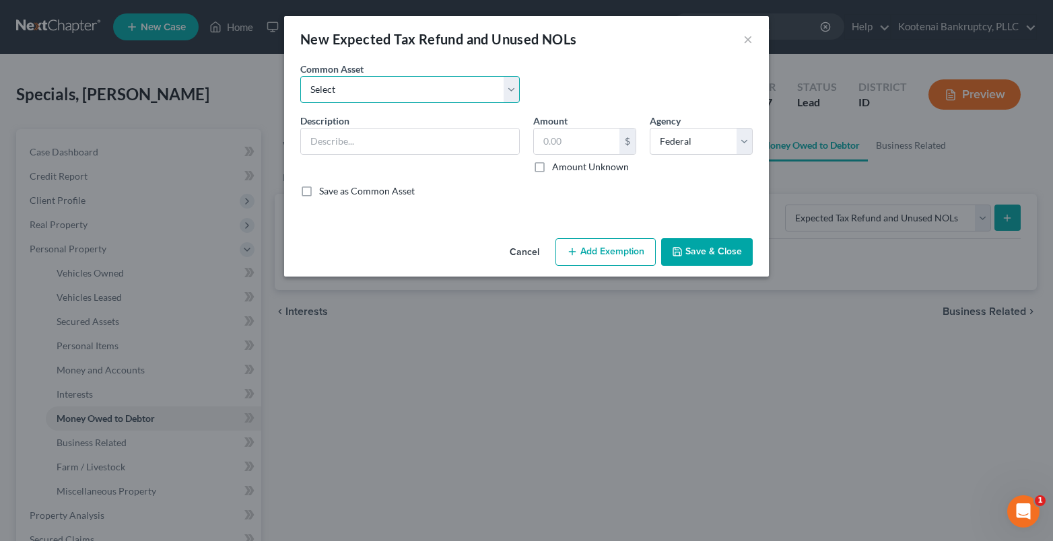
drag, startPoint x: 335, startPoint y: 87, endPoint x: 346, endPoint y: 100, distance: 17.7
click at [335, 87] on select "Select 2023 Federal Tax Refund 2023 Expected EIC 2023 State Tax Refund 2023 Exp…" at bounding box center [409, 89] width 219 height 27
select select "8"
click at [300, 76] on select "Select 2023 Federal Tax Refund 2023 Expected EIC 2023 State Tax Refund 2023 Exp…" at bounding box center [409, 89] width 219 height 27
type input "2025 Expected ACTC"
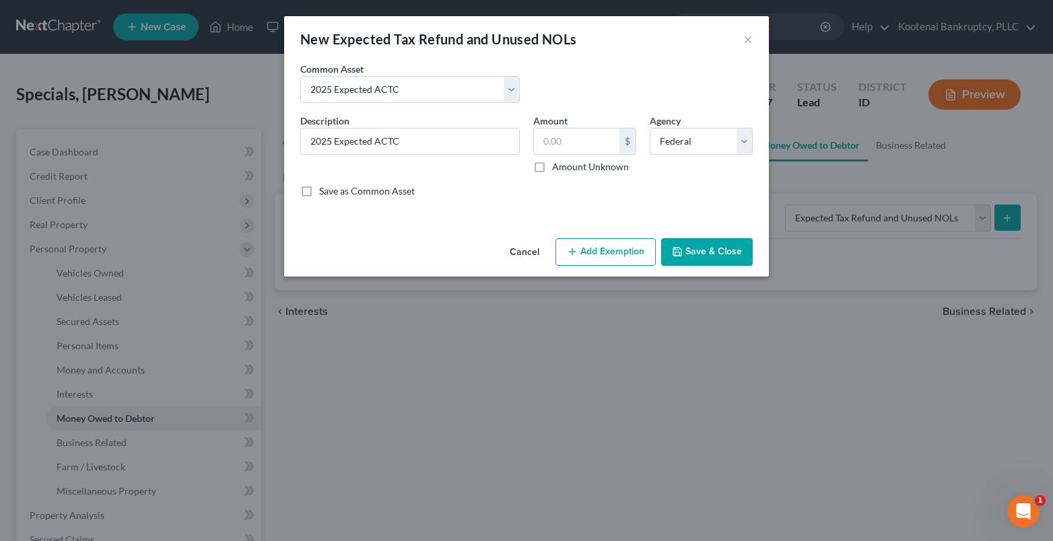
click at [552, 166] on label "Amount Unknown" at bounding box center [590, 166] width 77 height 13
click at [557, 166] on input "Amount Unknown" at bounding box center [561, 164] width 9 height 9
checkbox input "true"
type input "0.00"
drag, startPoint x: 598, startPoint y: 262, endPoint x: 574, endPoint y: 268, distance: 25.0
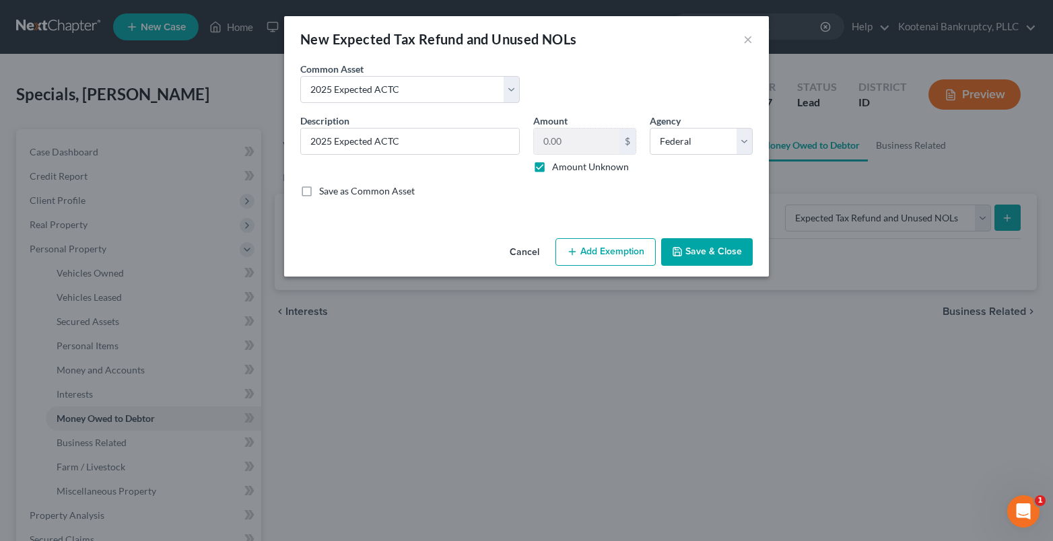
click at [597, 262] on button "Add Exemption" at bounding box center [605, 252] width 100 height 28
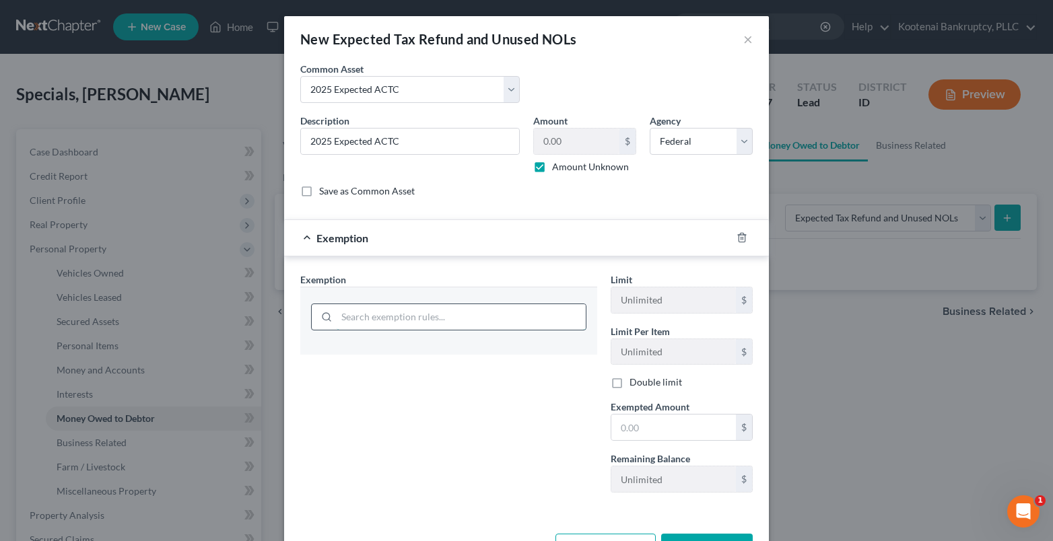
click at [350, 318] on input "search" at bounding box center [461, 317] width 249 height 26
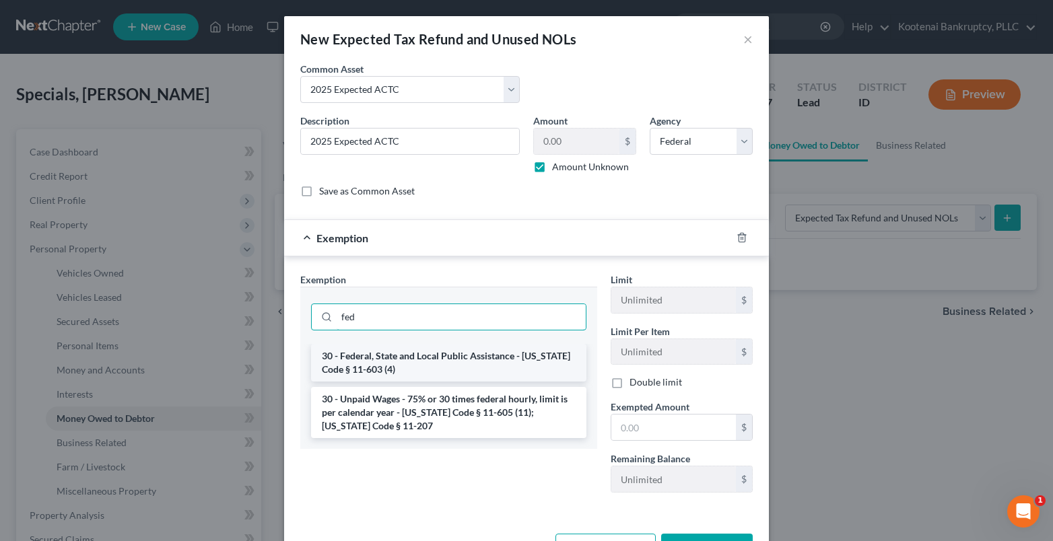
type input "fed"
click at [371, 364] on li "30 - Federal, State and Local Public Assistance - [US_STATE] Code § 11-603 (4)" at bounding box center [448, 363] width 275 height 38
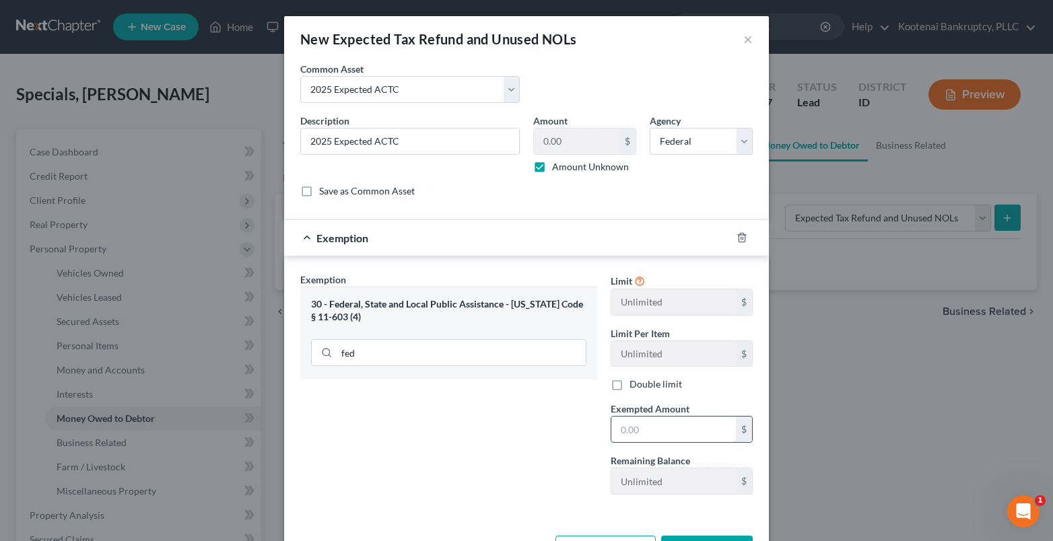
drag, startPoint x: 645, startPoint y: 434, endPoint x: 624, endPoint y: 420, distance: 25.2
click at [639, 434] on input "text" at bounding box center [673, 430] width 125 height 26
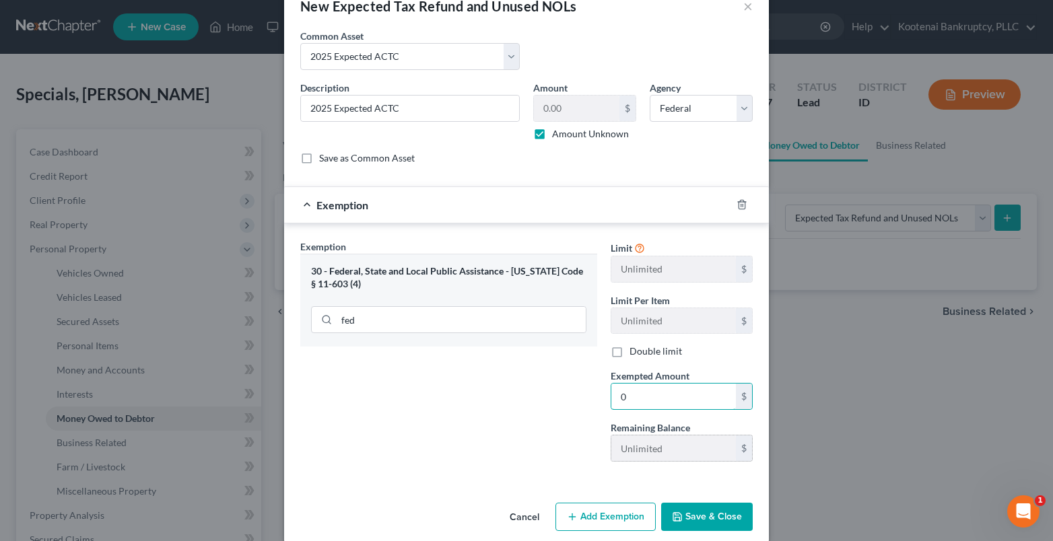
scroll to position [50, 0]
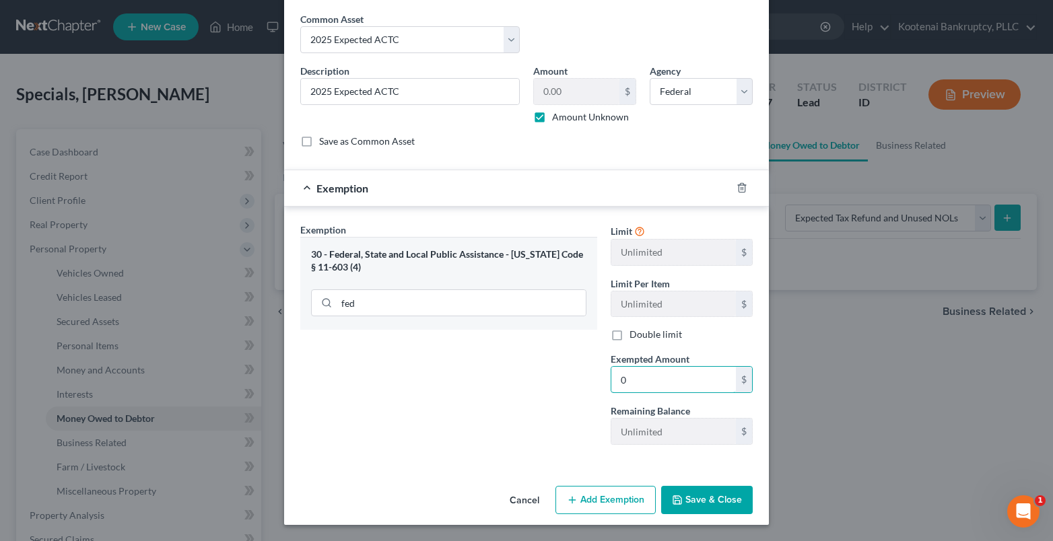
type input "0"
click at [672, 503] on icon "button" at bounding box center [677, 500] width 11 height 11
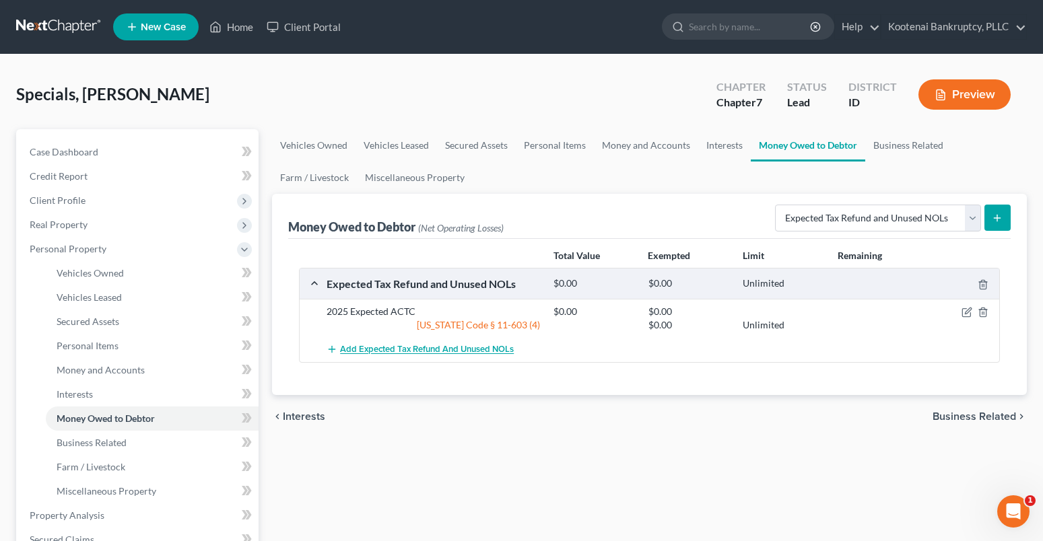
click at [392, 349] on span "Add Expected Tax Refund and Unused NOLs" at bounding box center [427, 350] width 174 height 11
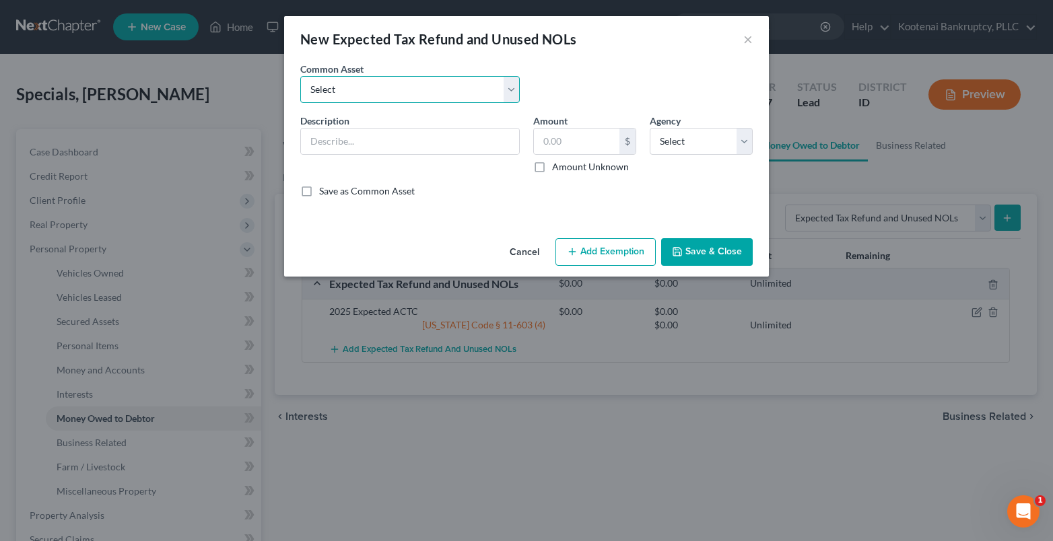
click at [323, 88] on select "Select 2023 Federal Tax Refund 2023 Expected EIC 2023 State Tax Refund 2023 Exp…" at bounding box center [409, 89] width 219 height 27
select select "8"
click at [300, 76] on select "Select 2023 Federal Tax Refund 2023 Expected EIC 2023 State Tax Refund 2023 Exp…" at bounding box center [409, 89] width 219 height 27
type input "2025 Expected ACTC"
drag, startPoint x: 541, startPoint y: 164, endPoint x: 640, endPoint y: 144, distance: 100.9
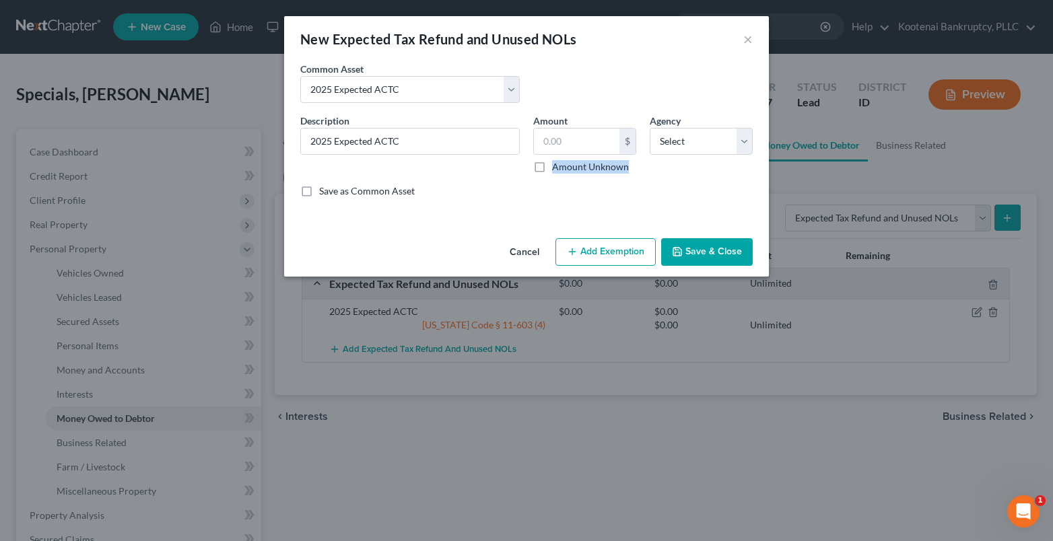
click at [552, 160] on label "Amount Unknown" at bounding box center [590, 166] width 77 height 13
click at [552, 167] on label "Amount Unknown" at bounding box center [590, 166] width 77 height 13
click at [557, 167] on input "Amount Unknown" at bounding box center [561, 164] width 9 height 9
checkbox input "true"
type input "0.00"
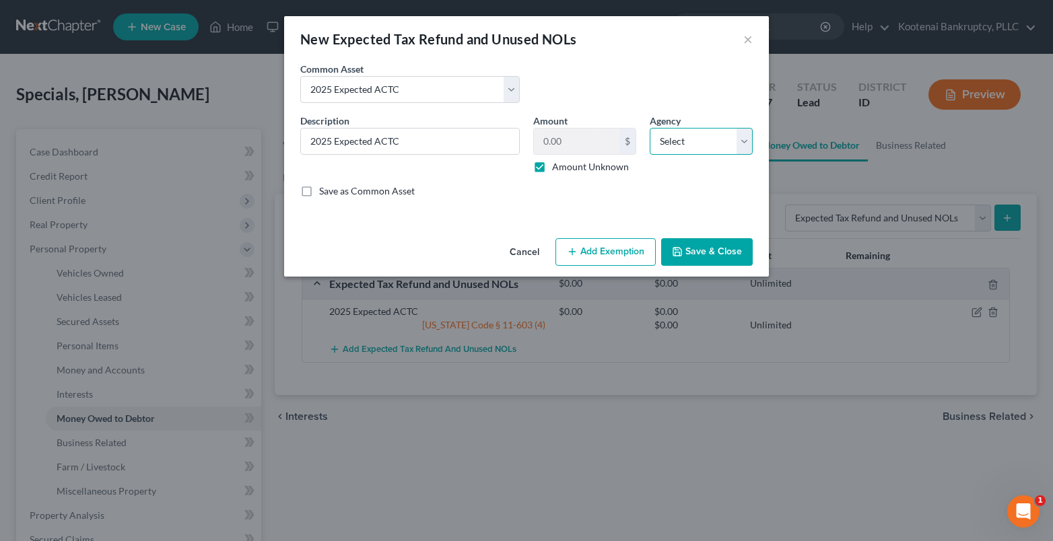
click at [677, 150] on select "Select Federal State Local" at bounding box center [701, 141] width 103 height 27
select select "0"
click at [650, 128] on select "Select Federal State Local" at bounding box center [701, 141] width 103 height 27
drag, startPoint x: 584, startPoint y: 257, endPoint x: 491, endPoint y: 272, distance: 94.7
click at [584, 257] on button "Add Exemption" at bounding box center [605, 252] width 100 height 28
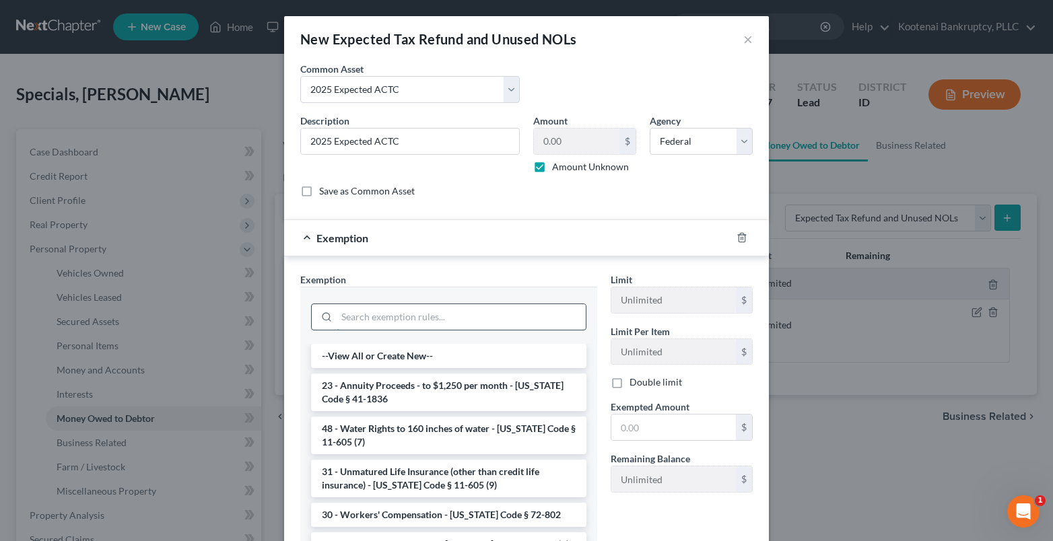
click at [344, 319] on input "search" at bounding box center [461, 317] width 249 height 26
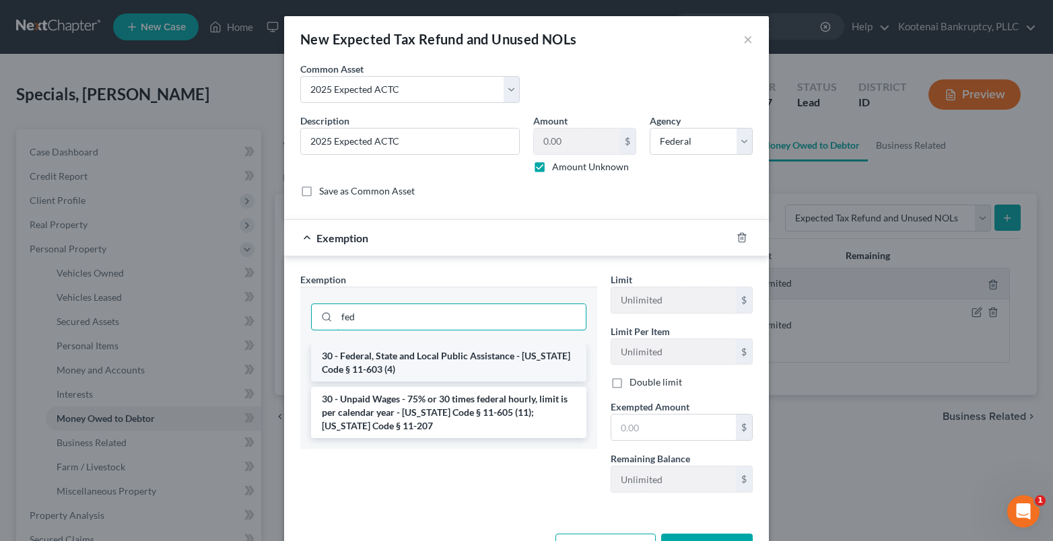
type input "fed"
drag, startPoint x: 371, startPoint y: 357, endPoint x: 389, endPoint y: 366, distance: 20.2
click at [370, 359] on li "30 - Federal, State and Local Public Assistance - [US_STATE] Code § 11-603 (4)" at bounding box center [448, 363] width 275 height 38
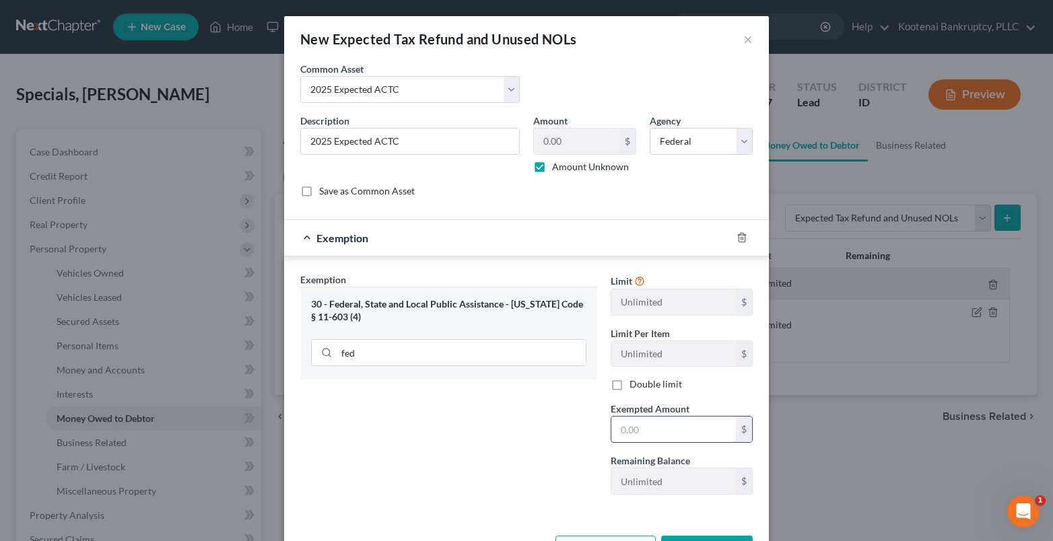
drag, startPoint x: 636, startPoint y: 440, endPoint x: 592, endPoint y: 420, distance: 47.3
click at [613, 432] on input "text" at bounding box center [673, 430] width 125 height 26
type input "0"
drag, startPoint x: 594, startPoint y: 446, endPoint x: 598, endPoint y: 458, distance: 13.4
click at [596, 450] on div "Exemption Set must be selected for CA. Exemption * 30 - Federal, State and Loca…" at bounding box center [449, 389] width 310 height 233
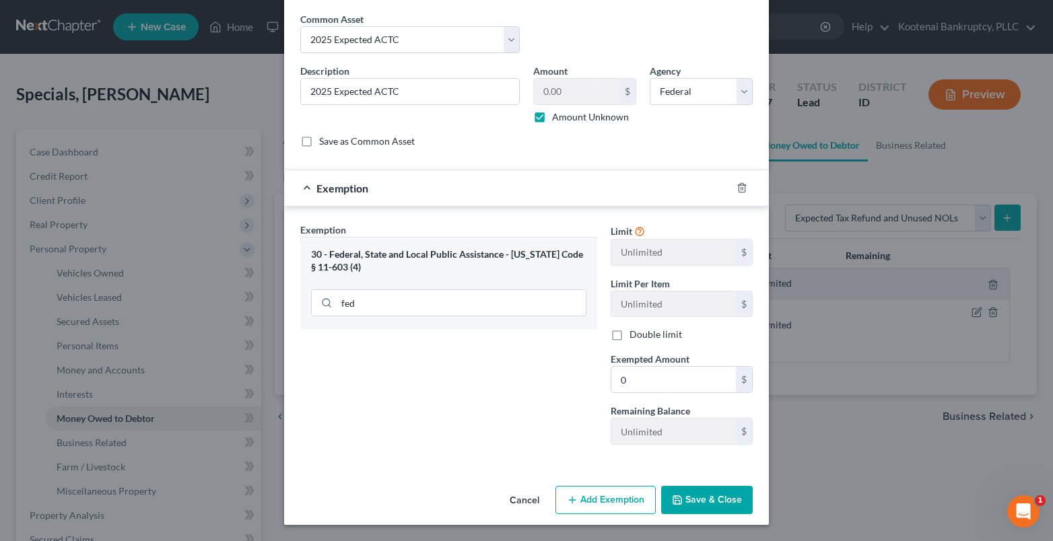
click at [687, 499] on button "Save & Close" at bounding box center [707, 500] width 92 height 28
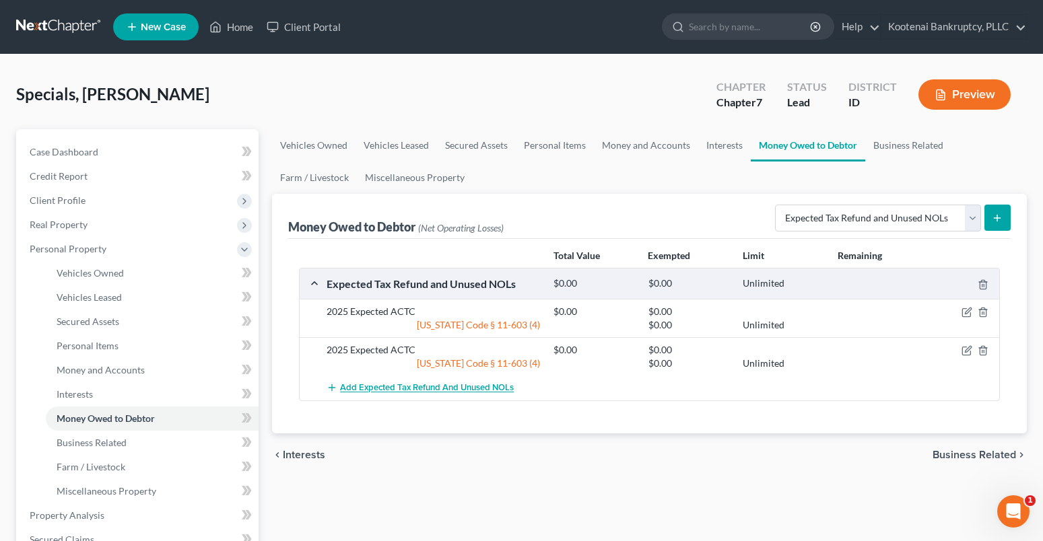
click at [396, 386] on span "Add Expected Tax Refund and Unused NOLs" at bounding box center [427, 388] width 174 height 11
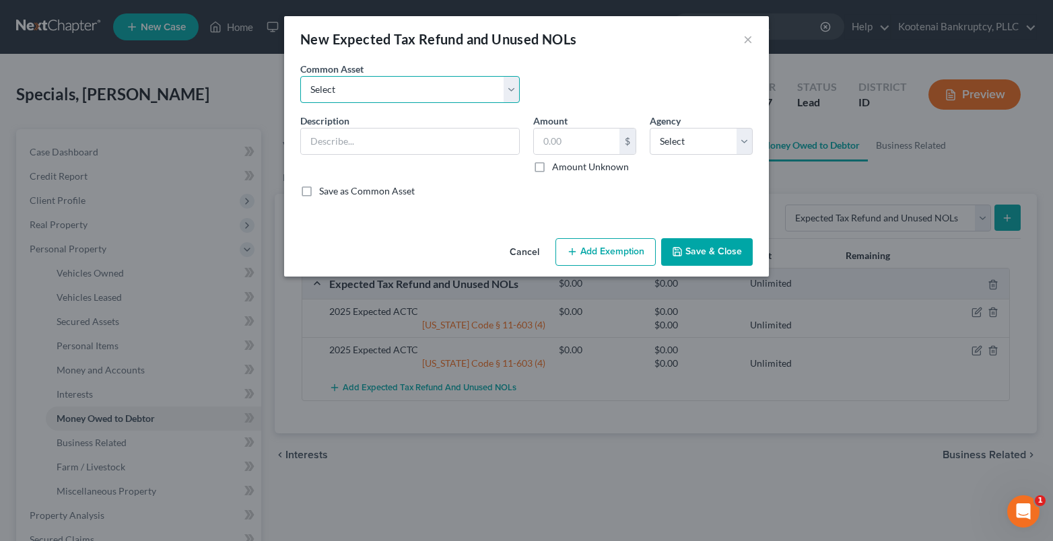
drag, startPoint x: 335, startPoint y: 92, endPoint x: 331, endPoint y: 101, distance: 9.4
click at [334, 92] on select "Select 2023 Federal Tax Refund 2023 Expected EIC 2023 State Tax Refund 2023 Exp…" at bounding box center [409, 89] width 219 height 27
select select "10"
click at [300, 76] on select "Select 2023 Federal Tax Refund 2023 Expected EIC 2023 State Tax Refund 2023 Exp…" at bounding box center [409, 89] width 219 height 27
type input "2025 Federal Tax Refund"
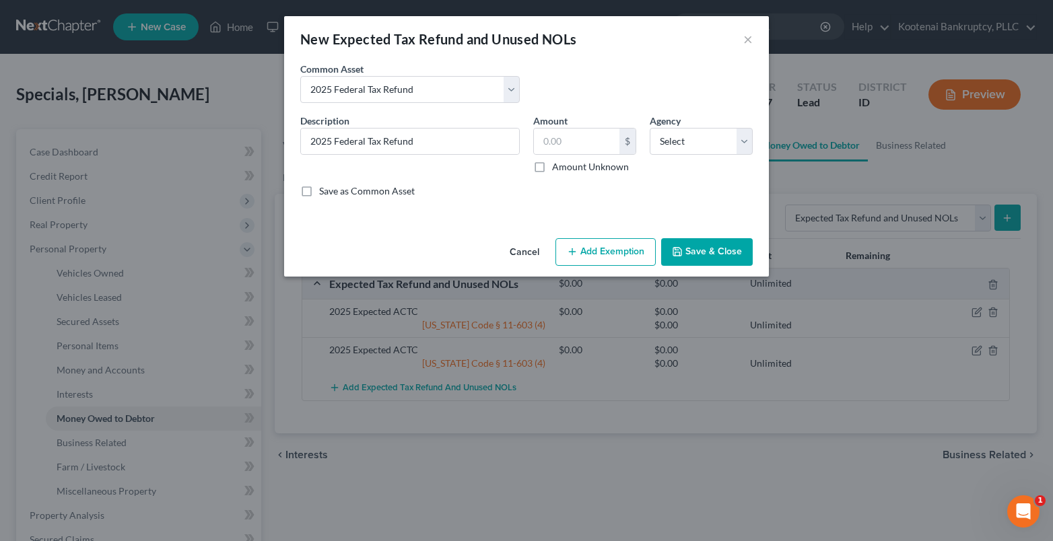
drag, startPoint x: 539, startPoint y: 166, endPoint x: 648, endPoint y: 147, distance: 110.8
click at [552, 164] on label "Amount Unknown" at bounding box center [590, 166] width 77 height 13
click at [677, 141] on select "Select Federal State Local" at bounding box center [701, 141] width 103 height 27
click at [552, 165] on label "Amount Unknown" at bounding box center [590, 166] width 77 height 13
click at [557, 165] on input "Amount Unknown" at bounding box center [561, 164] width 9 height 9
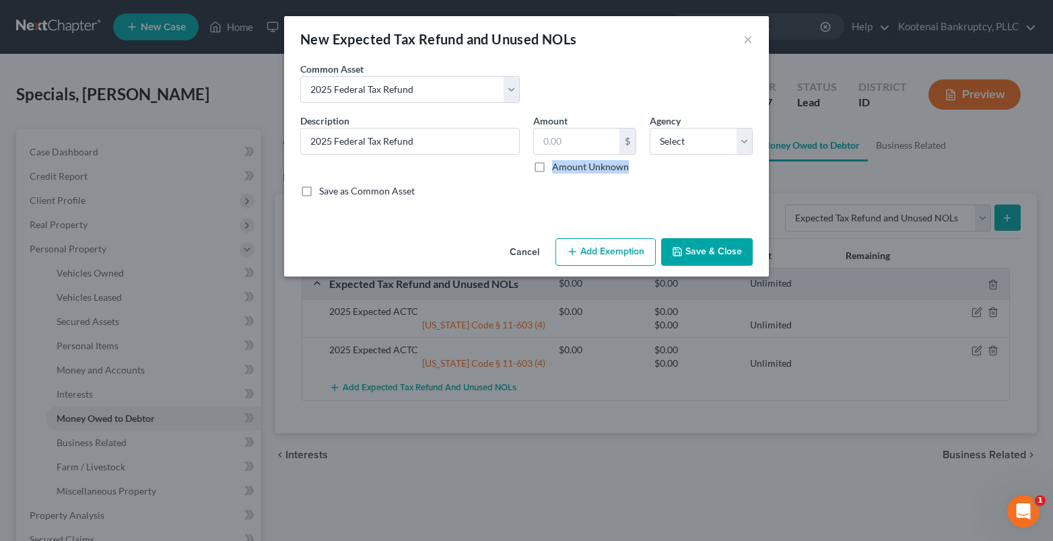
checkbox input "true"
type input "0.00"
click at [672, 143] on select "Select Federal State Local" at bounding box center [701, 141] width 103 height 27
select select "0"
click at [650, 128] on select "Select Federal State Local" at bounding box center [701, 141] width 103 height 27
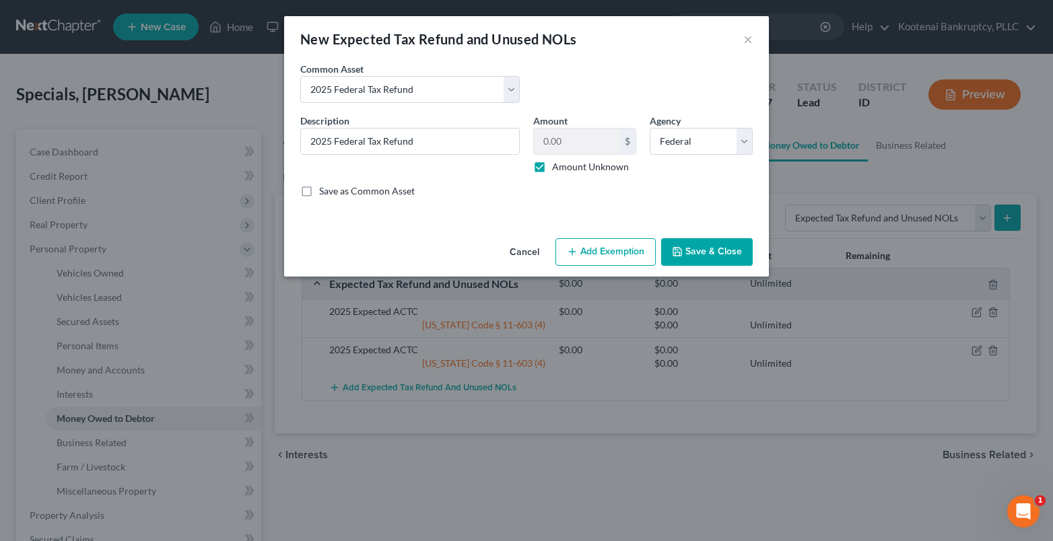
click at [692, 248] on button "Save & Close" at bounding box center [707, 252] width 92 height 28
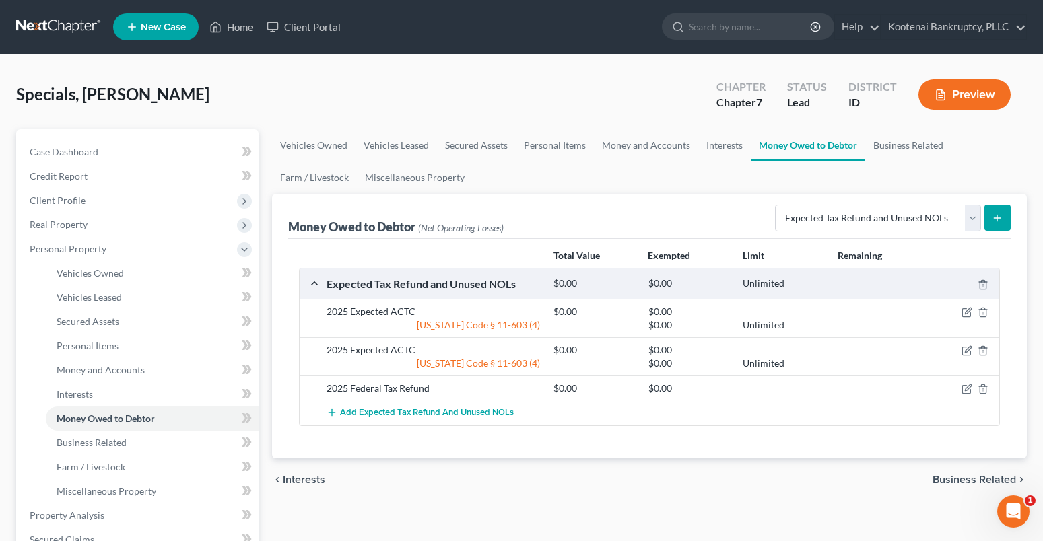
click at [380, 409] on span "Add Expected Tax Refund and Unused NOLs" at bounding box center [427, 413] width 174 height 11
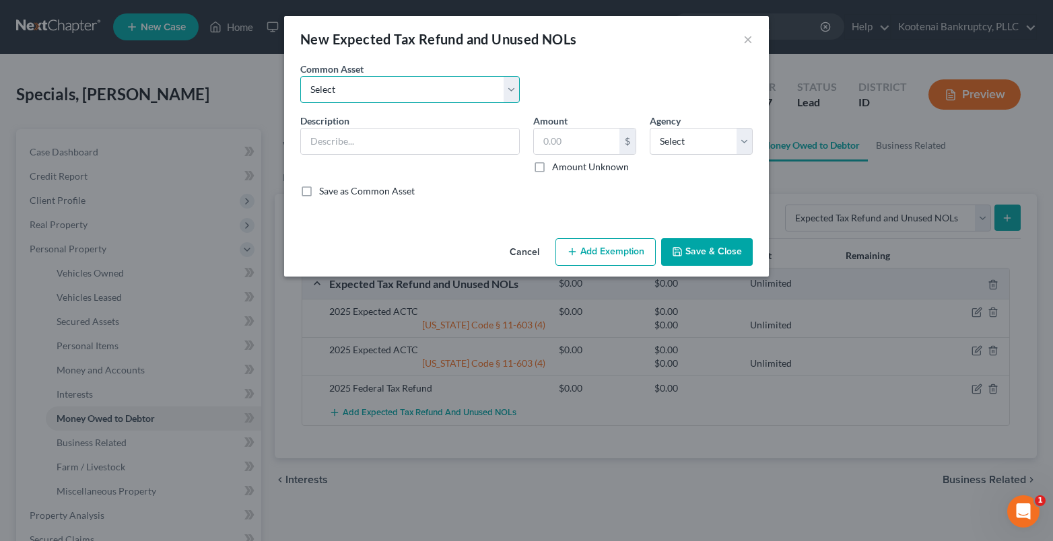
click at [348, 92] on select "Select 2023 Federal Tax Refund 2023 Expected EIC 2023 State Tax Refund 2023 Exp…" at bounding box center [409, 89] width 219 height 27
select select "10"
click at [300, 76] on select "Select 2023 Federal Tax Refund 2023 Expected EIC 2023 State Tax Refund 2023 Exp…" at bounding box center [409, 89] width 219 height 27
type input "2025 Federal Tax Refund"
drag, startPoint x: 537, startPoint y: 167, endPoint x: 617, endPoint y: 150, distance: 81.9
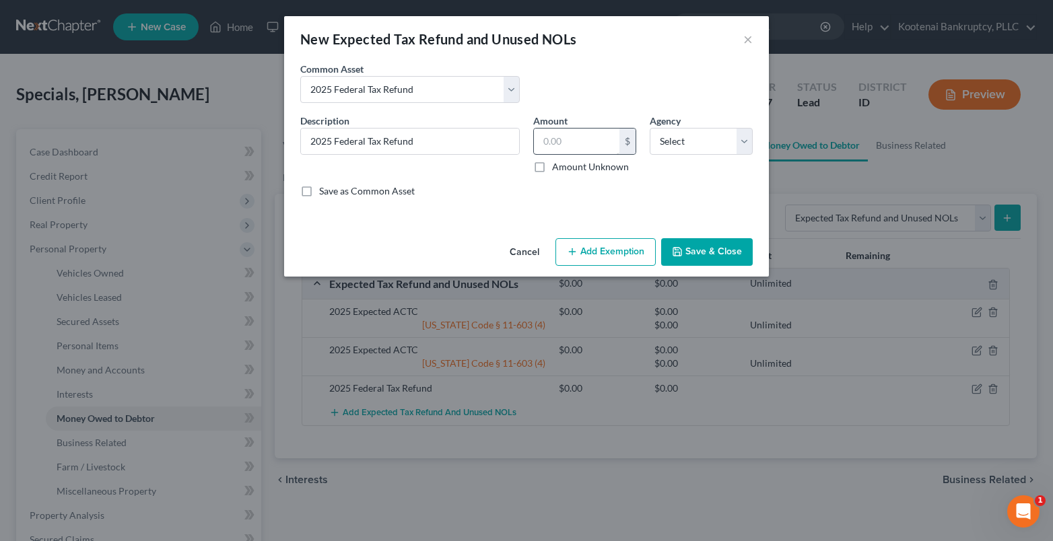
click at [560, 159] on div "$ Amount Unknown" at bounding box center [584, 151] width 103 height 46
click at [552, 165] on label "Amount Unknown" at bounding box center [590, 166] width 77 height 13
click at [557, 165] on input "Amount Unknown" at bounding box center [561, 164] width 9 height 9
checkbox input "true"
type input "0.00"
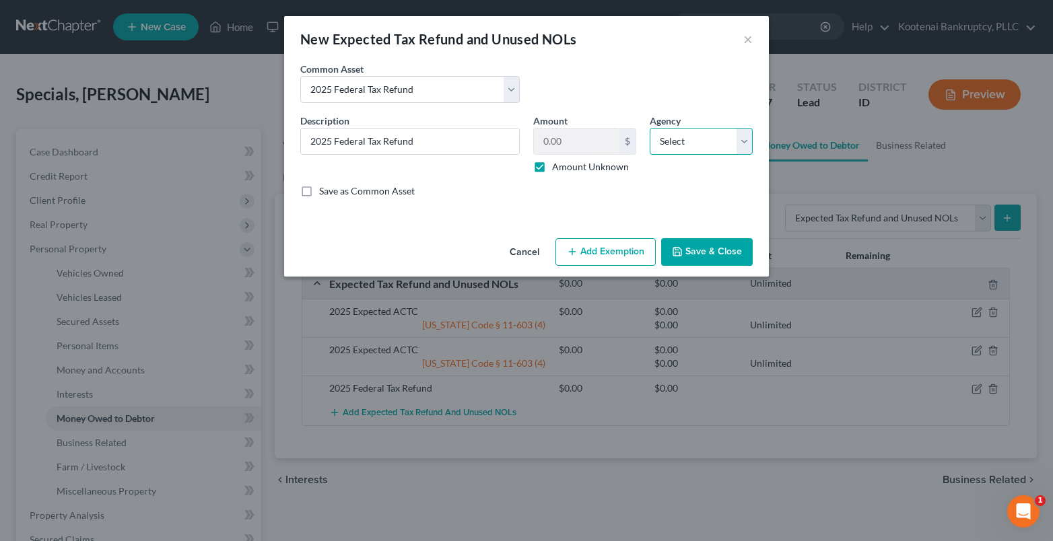
click at [693, 147] on select "Select Federal State Local" at bounding box center [701, 141] width 103 height 27
select select "1"
click at [650, 128] on select "Select Federal State Local" at bounding box center [701, 141] width 103 height 27
click at [695, 250] on button "Save & Close" at bounding box center [707, 252] width 92 height 28
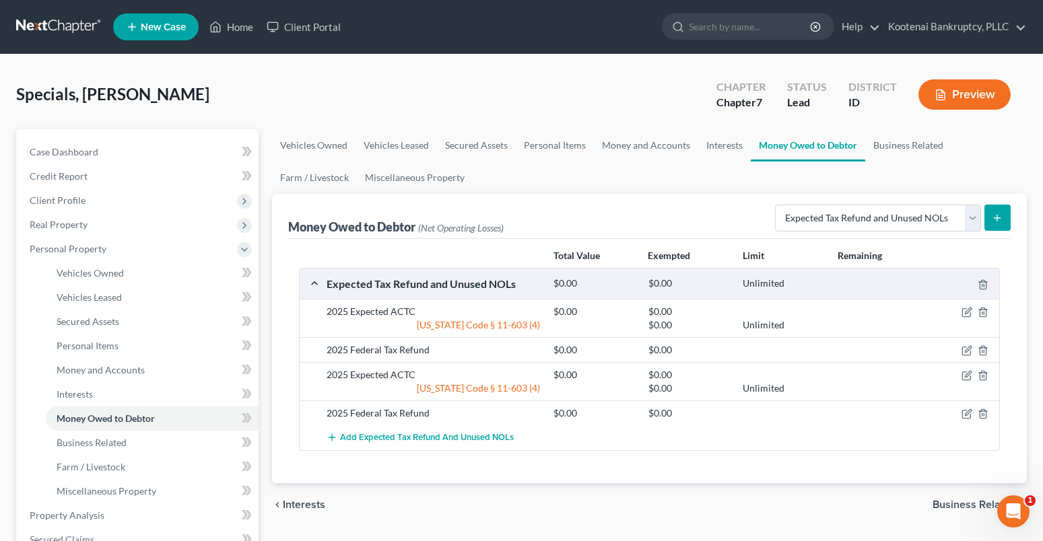
click at [977, 503] on span "Business Related" at bounding box center [973, 505] width 83 height 11
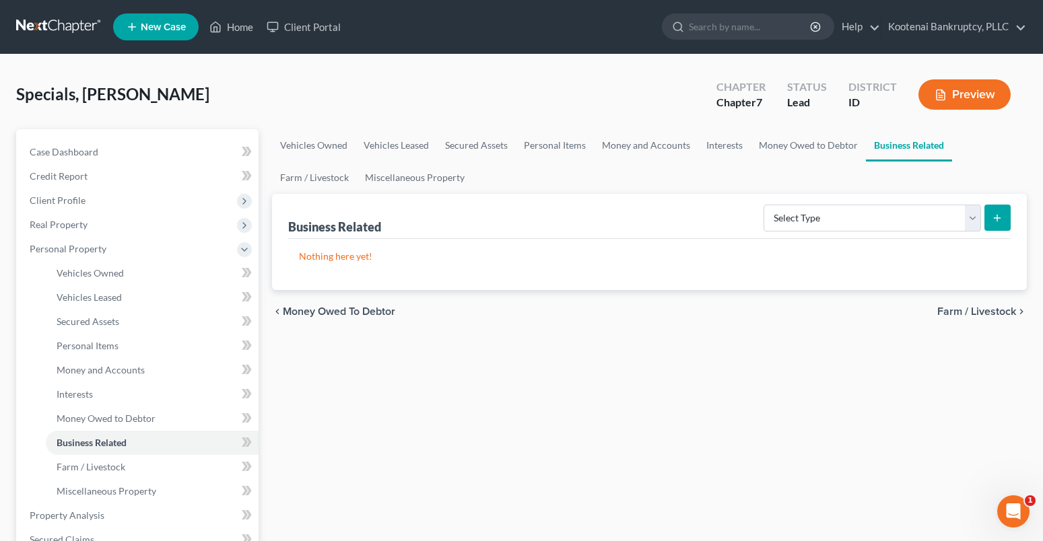
click at [984, 314] on span "Farm / Livestock" at bounding box center [976, 311] width 79 height 11
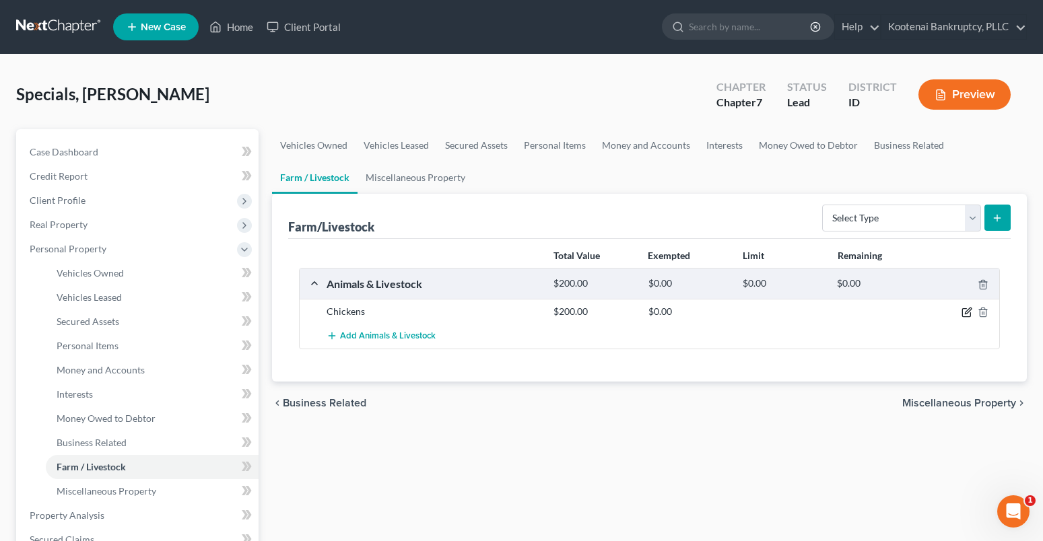
click at [971, 310] on icon "button" at bounding box center [968, 311] width 6 height 6
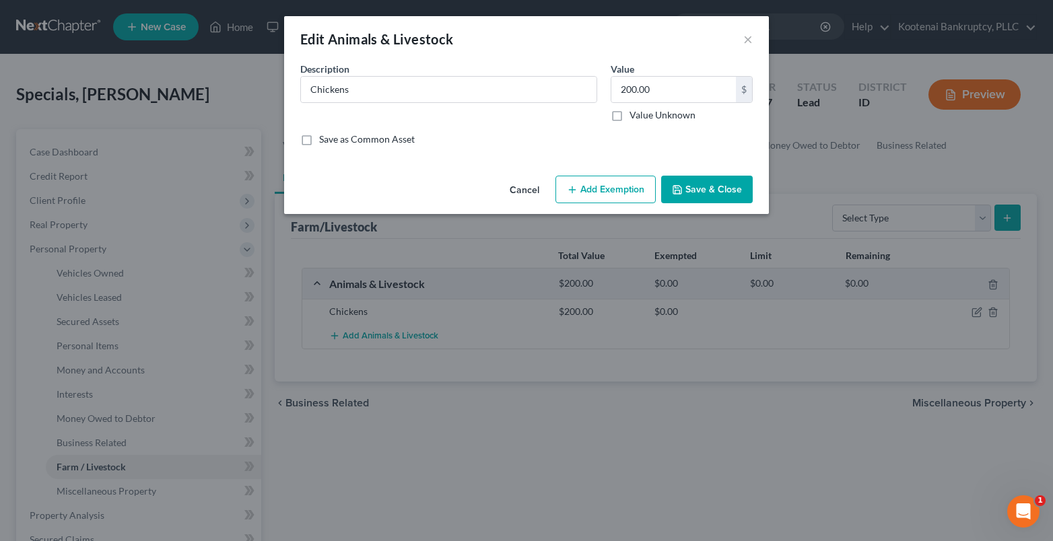
click at [620, 194] on button "Add Exemption" at bounding box center [605, 190] width 100 height 28
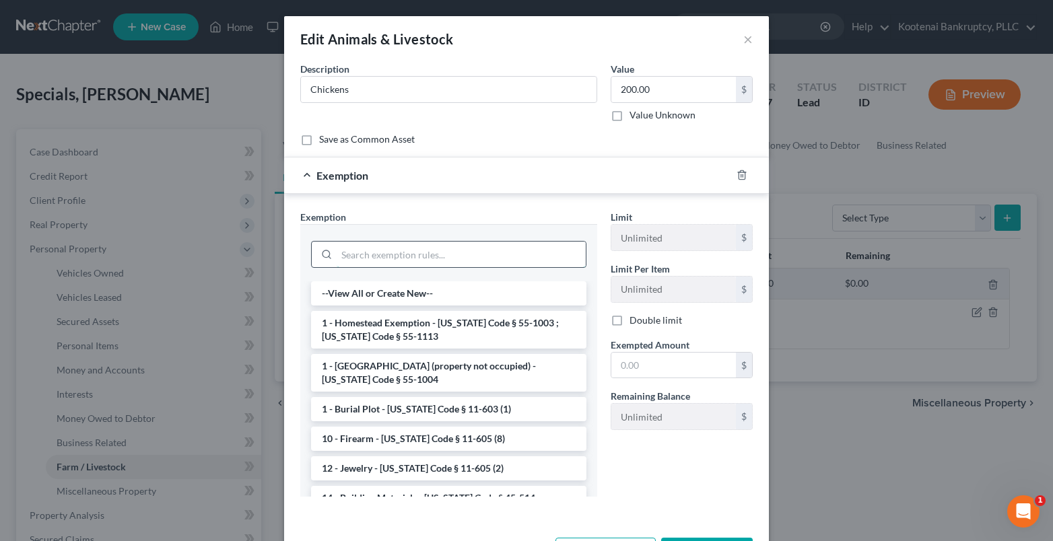
click at [341, 256] on input "search" at bounding box center [461, 255] width 249 height 26
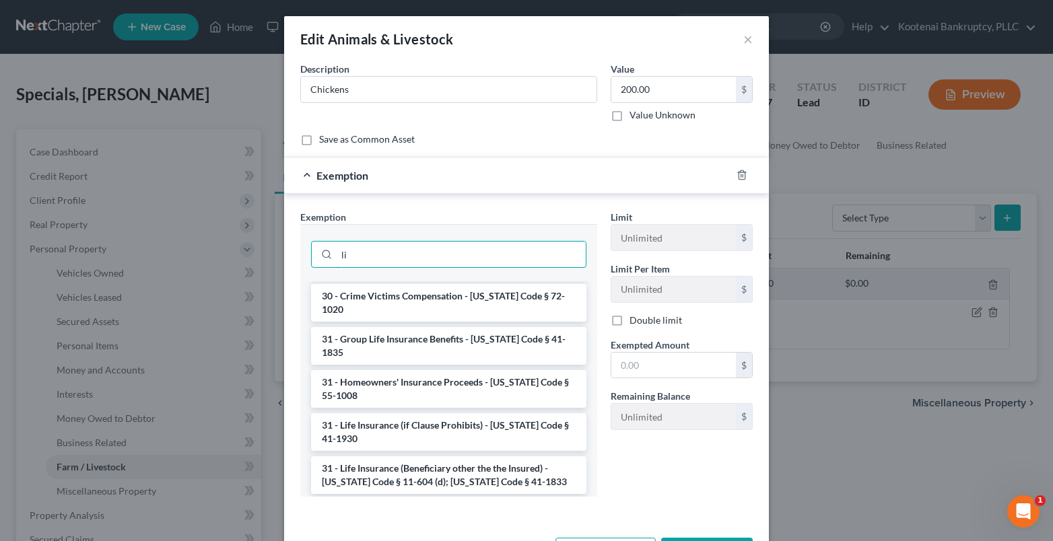
scroll to position [1212, 0]
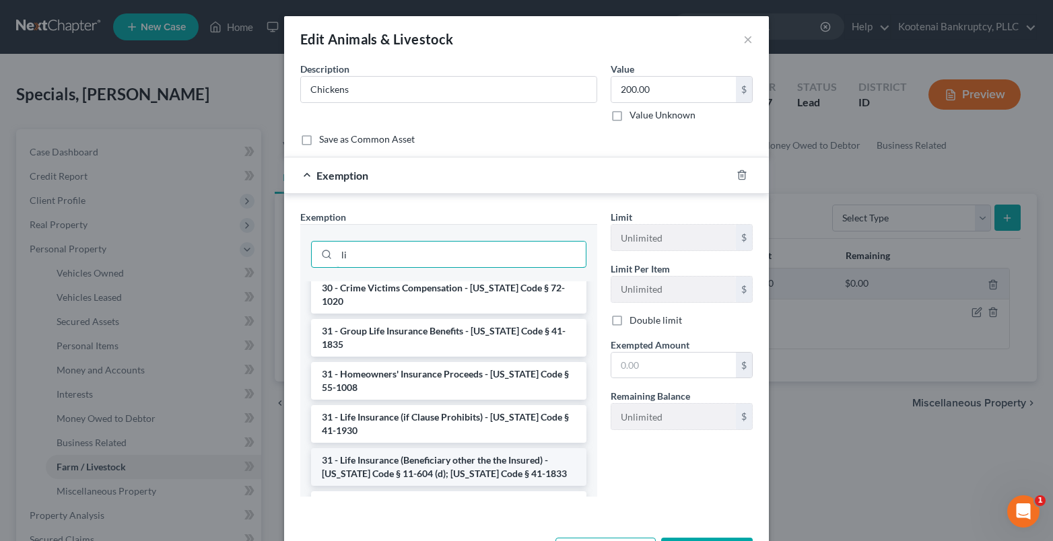
type input "l"
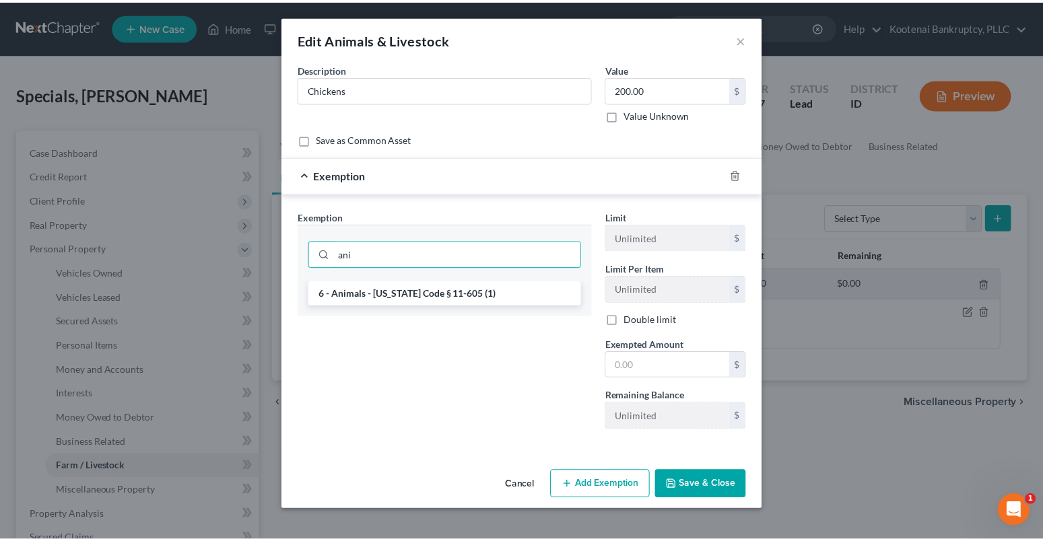
scroll to position [0, 0]
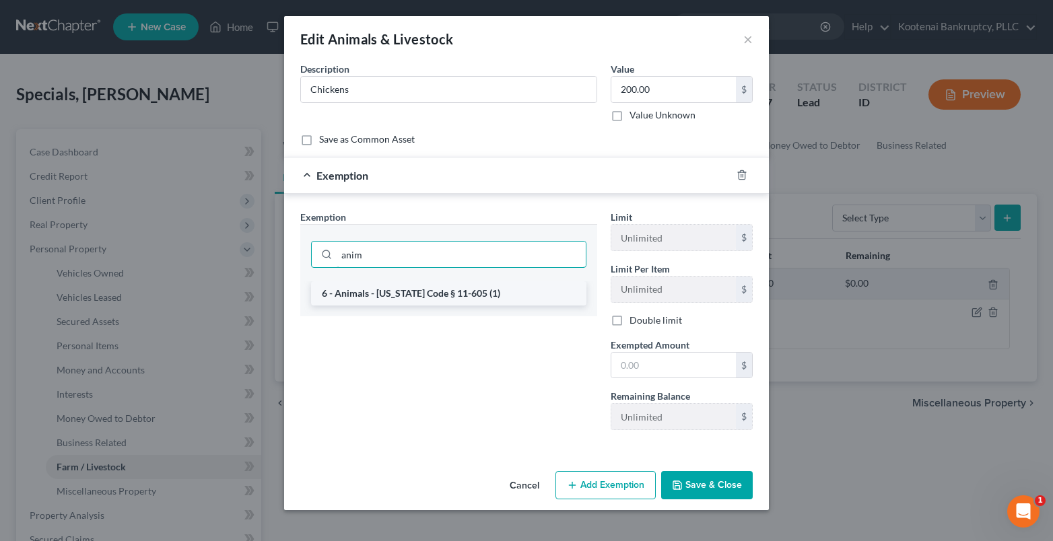
type input "anim"
click at [374, 294] on li "6 - Animals - [US_STATE] Code § 11-605 (1)" at bounding box center [448, 293] width 275 height 24
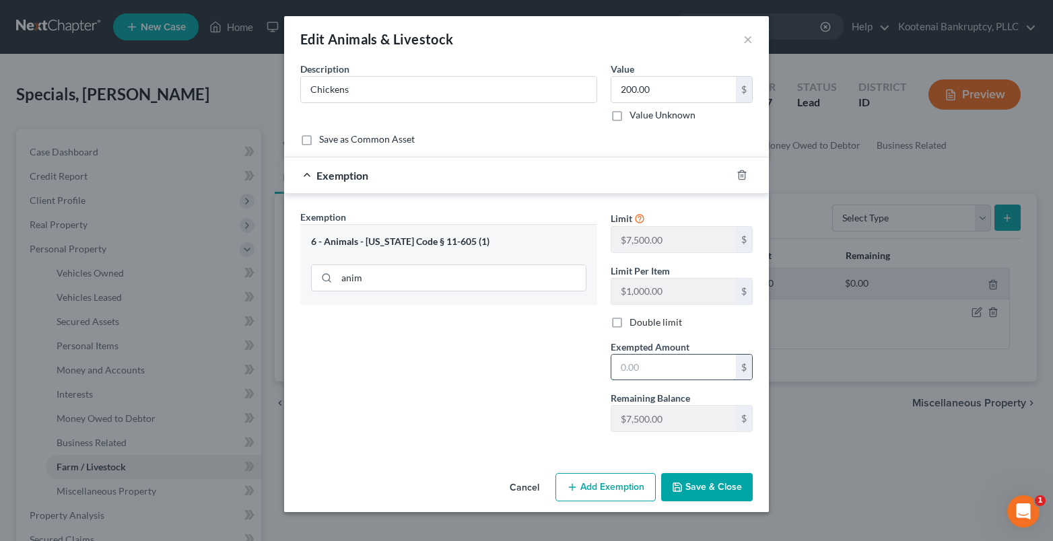
click at [654, 365] on input "text" at bounding box center [673, 368] width 125 height 26
type input "200.00"
drag, startPoint x: 683, startPoint y: 483, endPoint x: 696, endPoint y: 477, distance: 14.5
click at [685, 483] on button "Save & Close" at bounding box center [707, 487] width 92 height 28
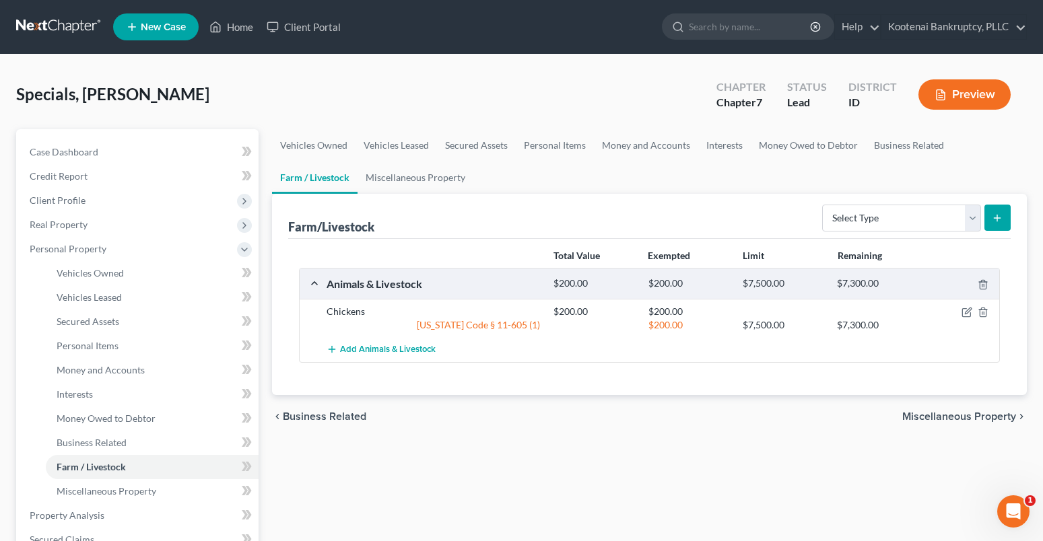
click at [979, 421] on span "Miscellaneous Property" at bounding box center [959, 416] width 114 height 11
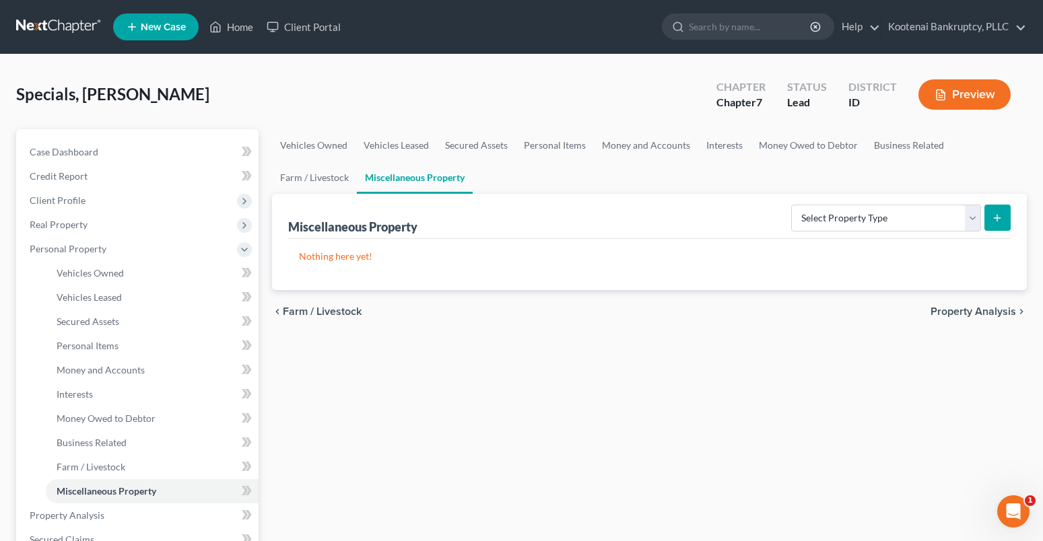
click at [964, 315] on span "Property Analysis" at bounding box center [972, 311] width 85 height 11
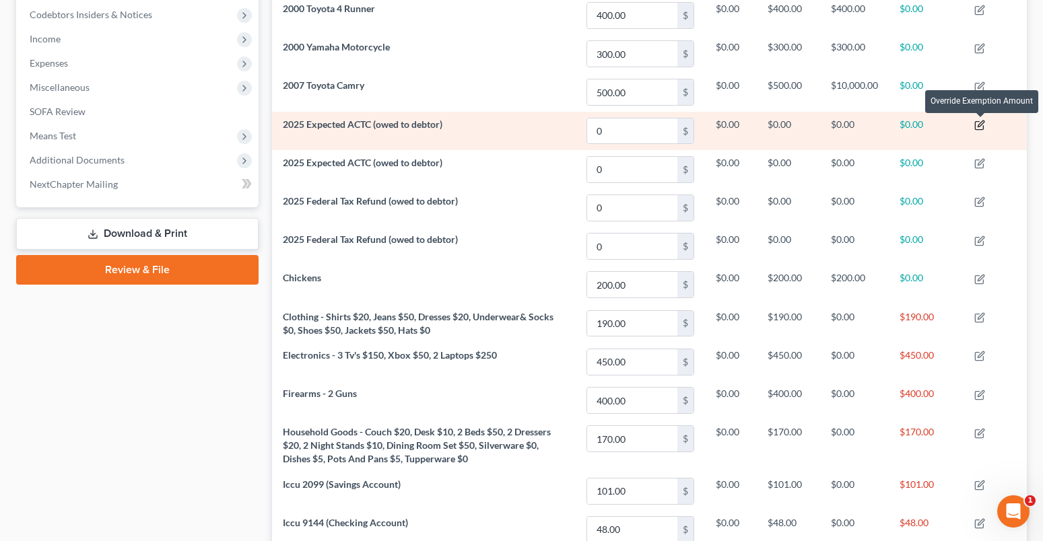
click at [982, 127] on icon "button" at bounding box center [979, 125] width 11 height 11
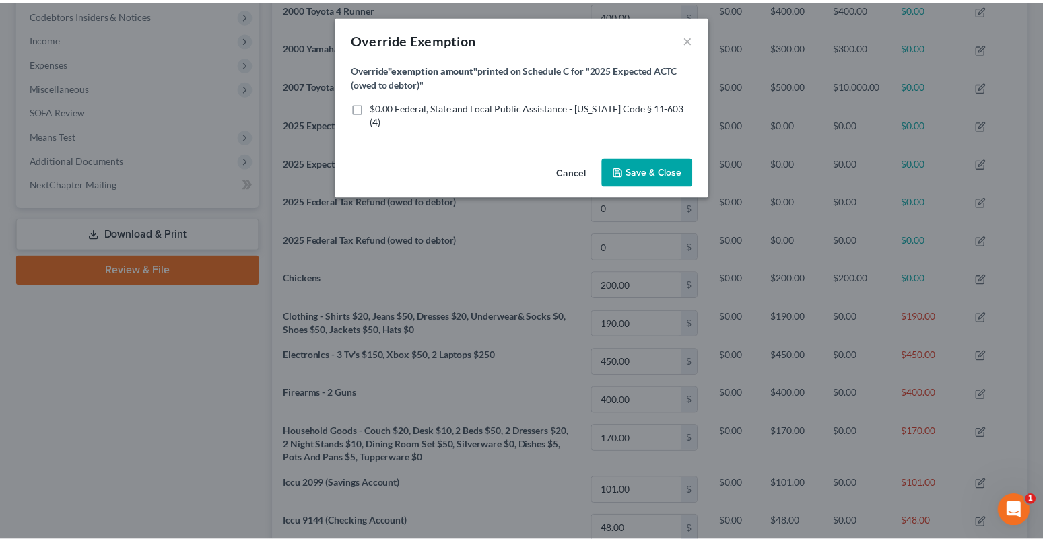
scroll to position [231, 762]
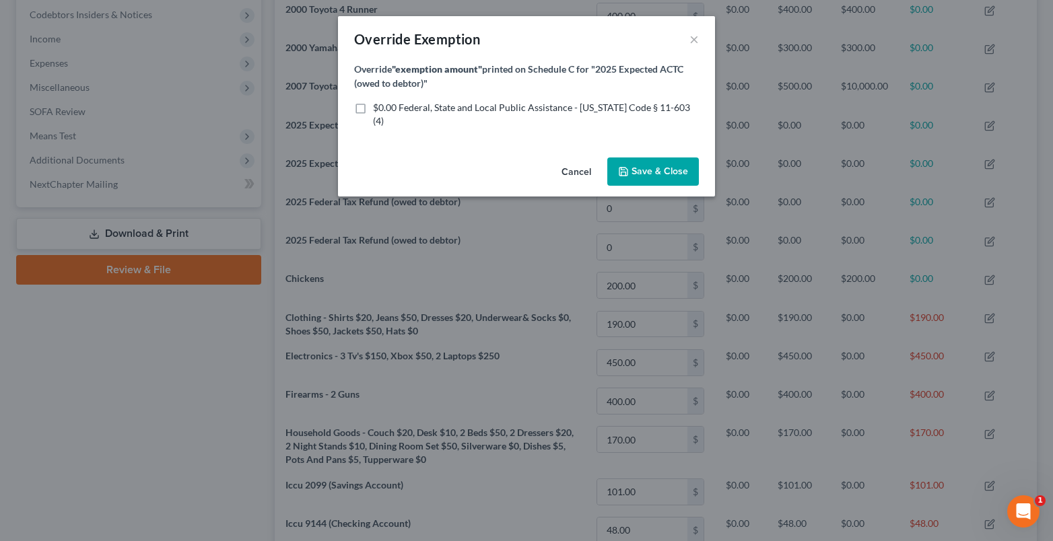
drag, startPoint x: 360, startPoint y: 110, endPoint x: 500, endPoint y: 136, distance: 142.5
click at [373, 110] on label "$0.00 Federal, State and Local Public Assistance - Idaho Code § 11-603 (4)" at bounding box center [536, 114] width 326 height 27
click at [378, 110] on input "$0.00 Federal, State and Local Public Assistance - Idaho Code § 11-603 (4)" at bounding box center [382, 105] width 9 height 9
checkbox input "true"
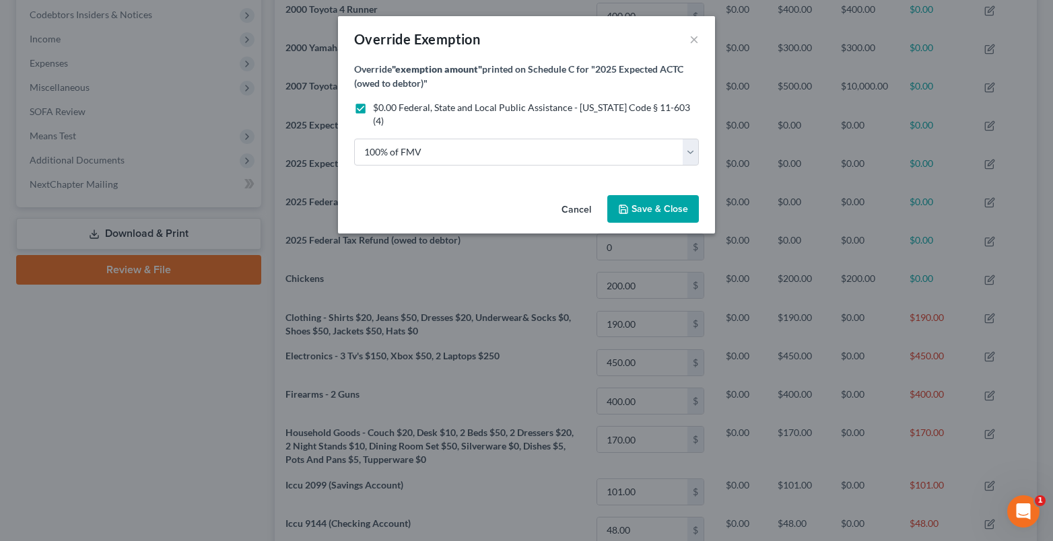
drag, startPoint x: 656, startPoint y: 199, endPoint x: 858, endPoint y: 168, distance: 204.2
click at [679, 203] on span "Save & Close" at bounding box center [659, 208] width 57 height 11
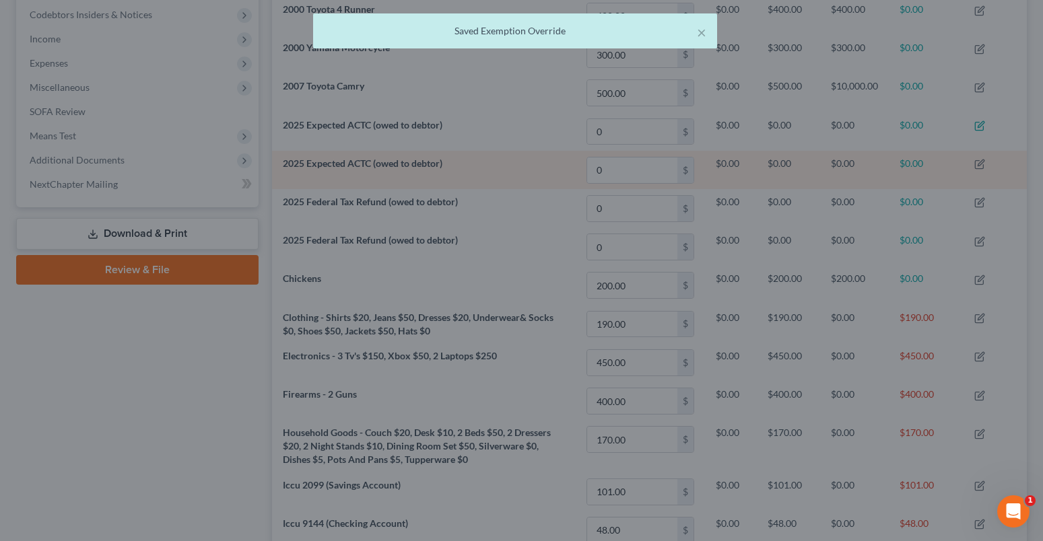
scroll to position [230, 755]
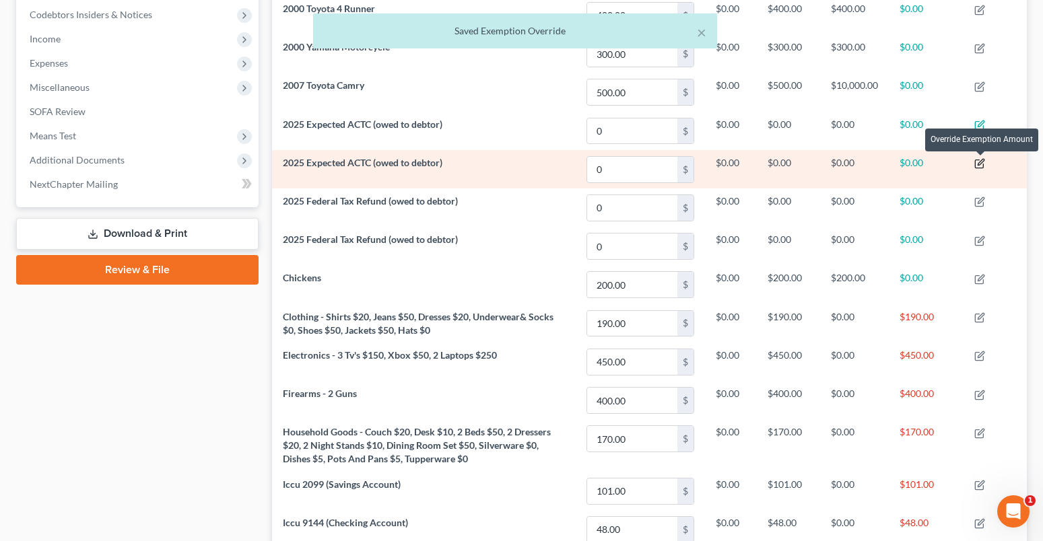
click at [982, 163] on icon "button" at bounding box center [980, 163] width 6 height 6
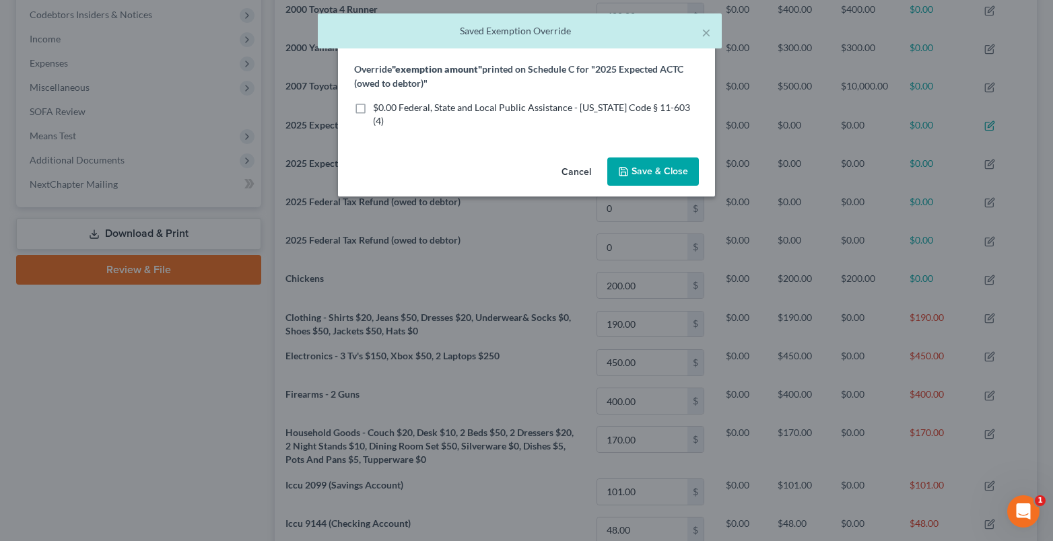
drag, startPoint x: 362, startPoint y: 110, endPoint x: 732, endPoint y: 142, distance: 370.9
click at [373, 110] on label "$0.00 Federal, State and Local Public Assistance - Idaho Code § 11-603 (4)" at bounding box center [536, 114] width 326 height 27
click at [378, 110] on input "$0.00 Federal, State and Local Public Assistance - Idaho Code § 11-603 (4)" at bounding box center [382, 105] width 9 height 9
checkbox input "true"
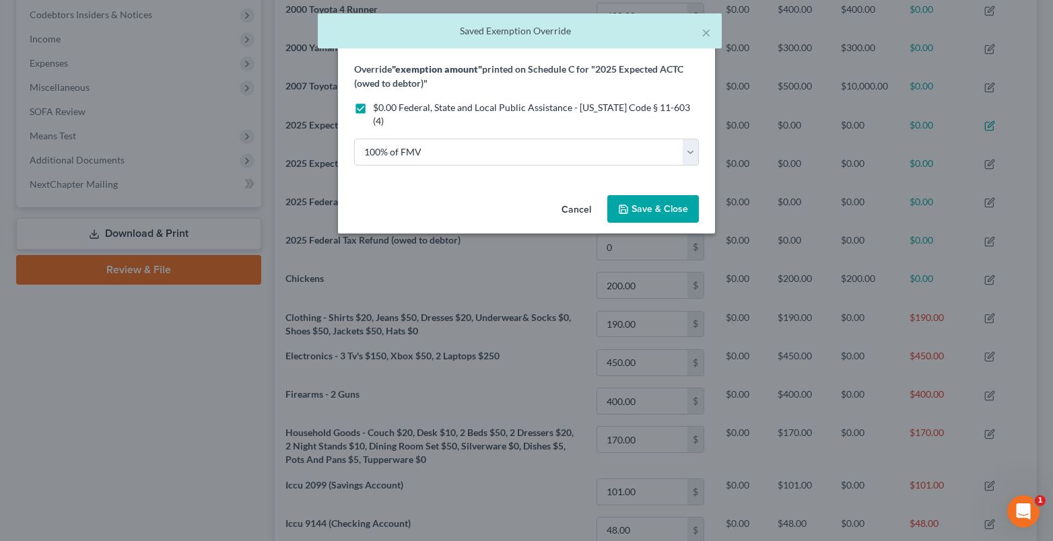
click at [683, 203] on span "Save & Close" at bounding box center [659, 208] width 57 height 11
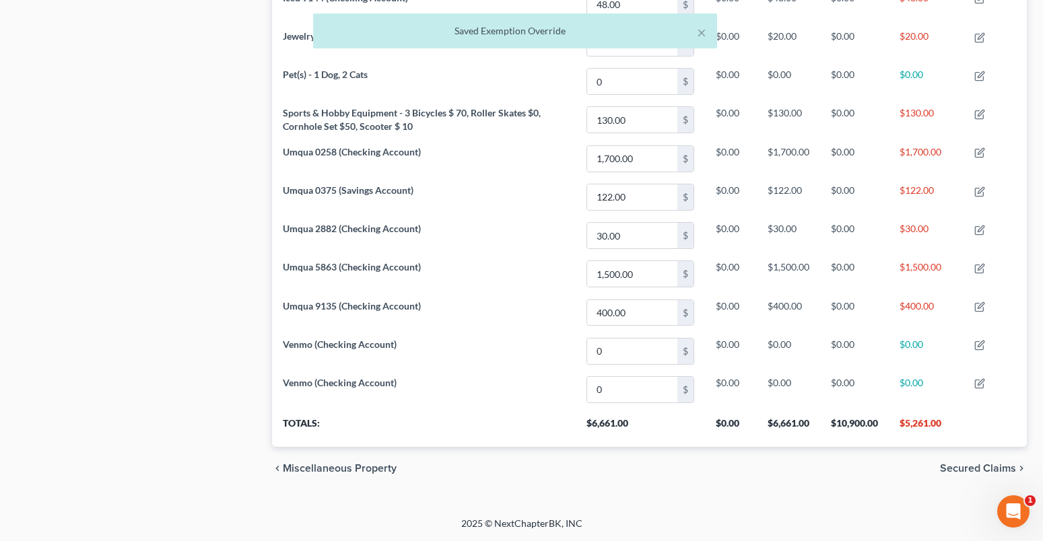
click at [972, 468] on span "Secured Claims" at bounding box center [978, 468] width 76 height 11
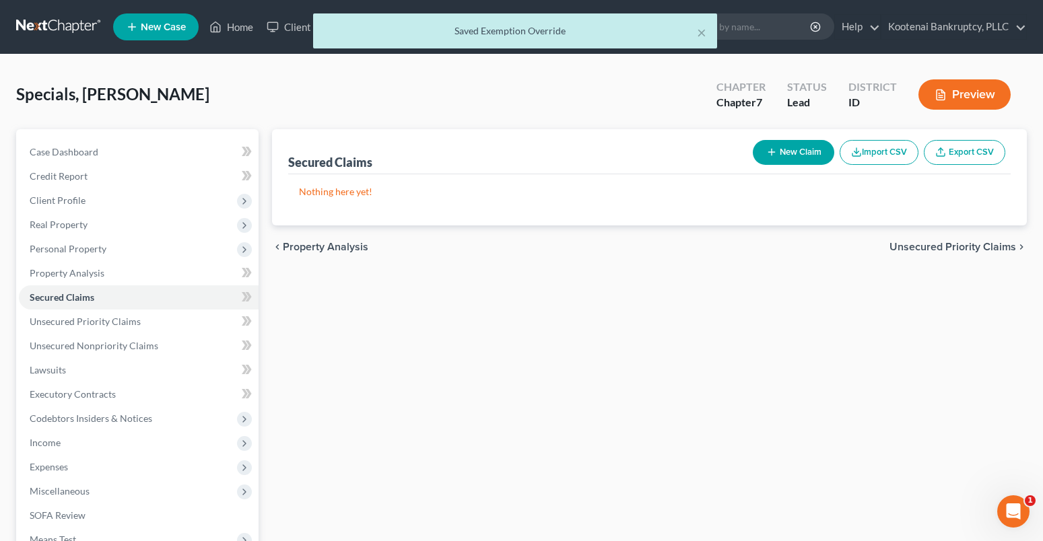
click at [895, 246] on span "Unsecured Priority Claims" at bounding box center [952, 247] width 127 height 11
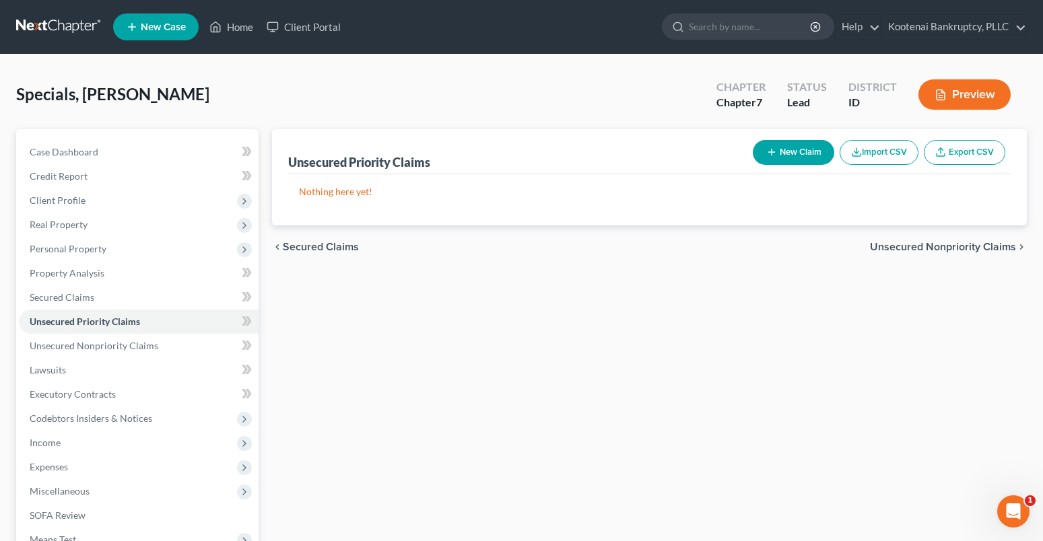
click at [951, 248] on span "Unsecured Nonpriority Claims" at bounding box center [943, 247] width 146 height 11
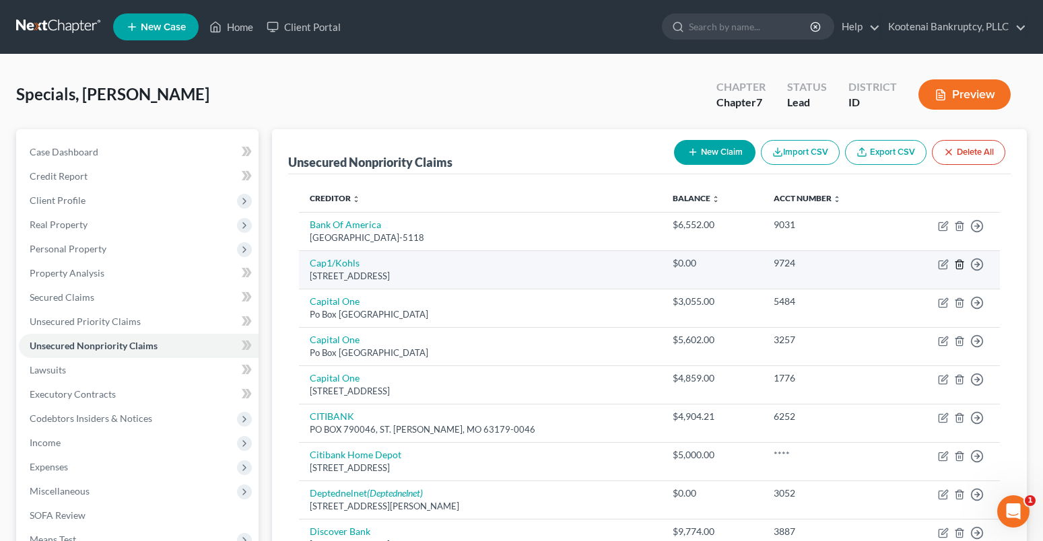
click at [961, 261] on icon "button" at bounding box center [959, 264] width 6 height 9
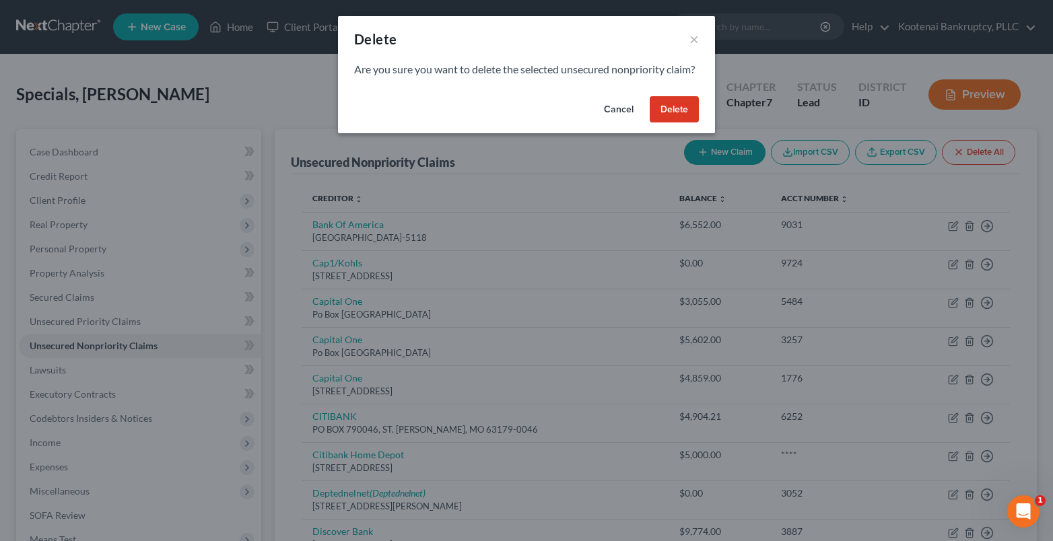
click at [664, 121] on button "Delete" at bounding box center [674, 109] width 49 height 27
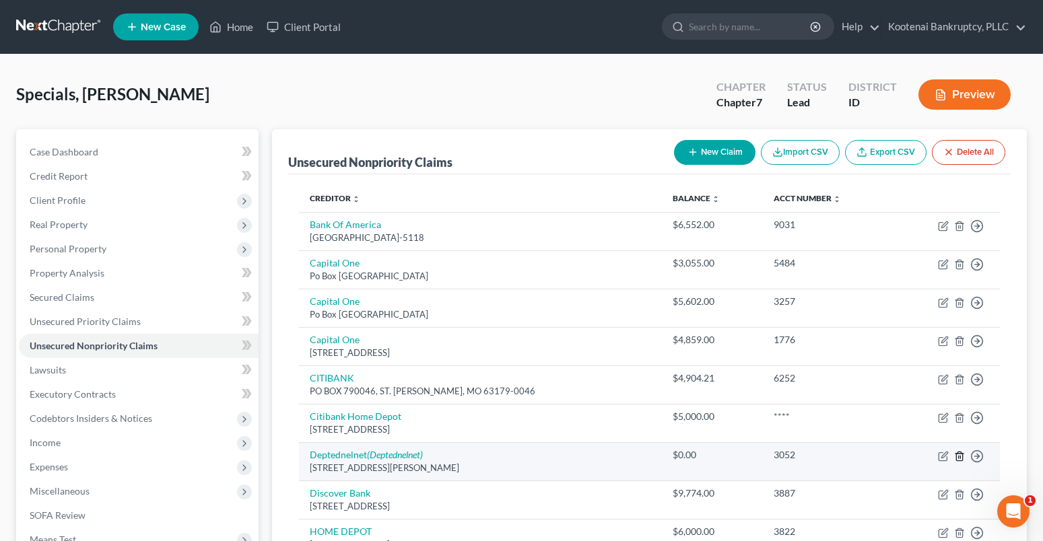
click at [958, 452] on icon "button" at bounding box center [959, 456] width 6 height 9
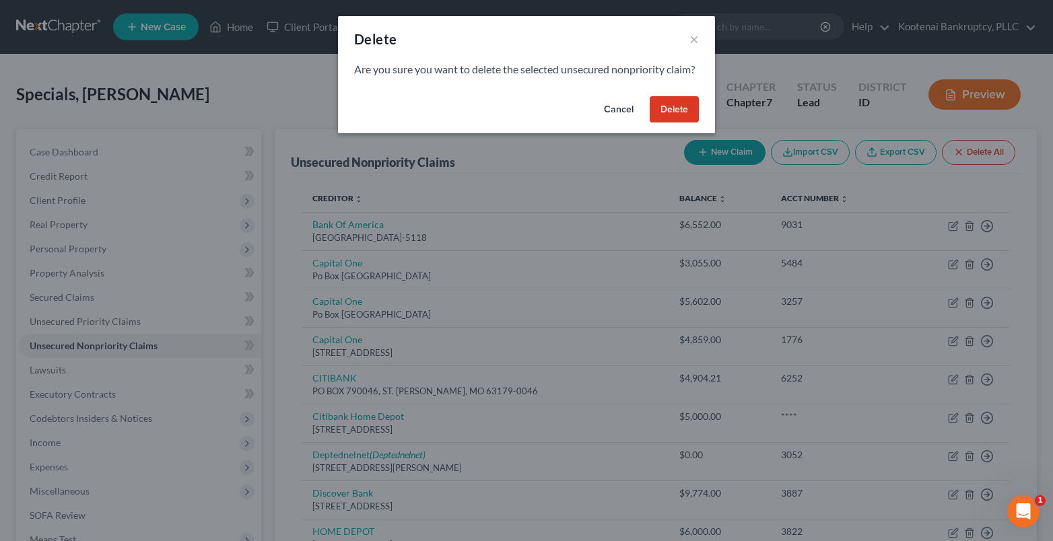
click at [665, 123] on button "Delete" at bounding box center [674, 109] width 49 height 27
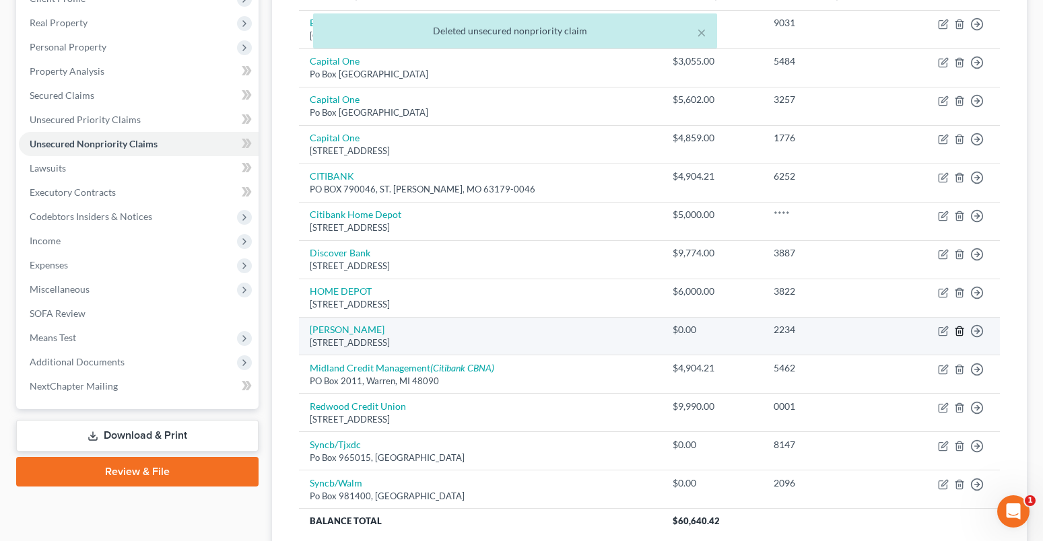
click at [960, 331] on line "button" at bounding box center [960, 332] width 0 height 3
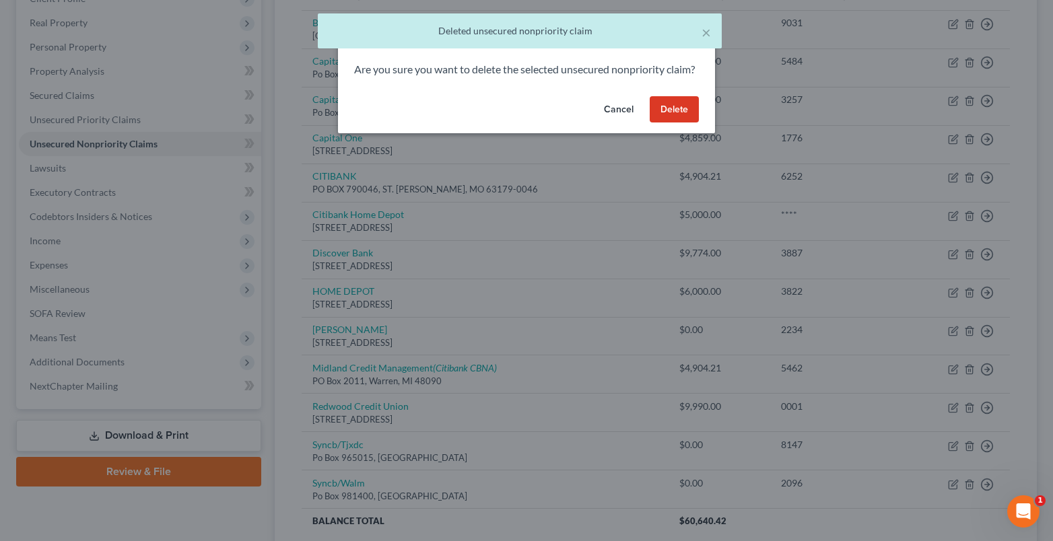
click at [673, 123] on button "Delete" at bounding box center [674, 109] width 49 height 27
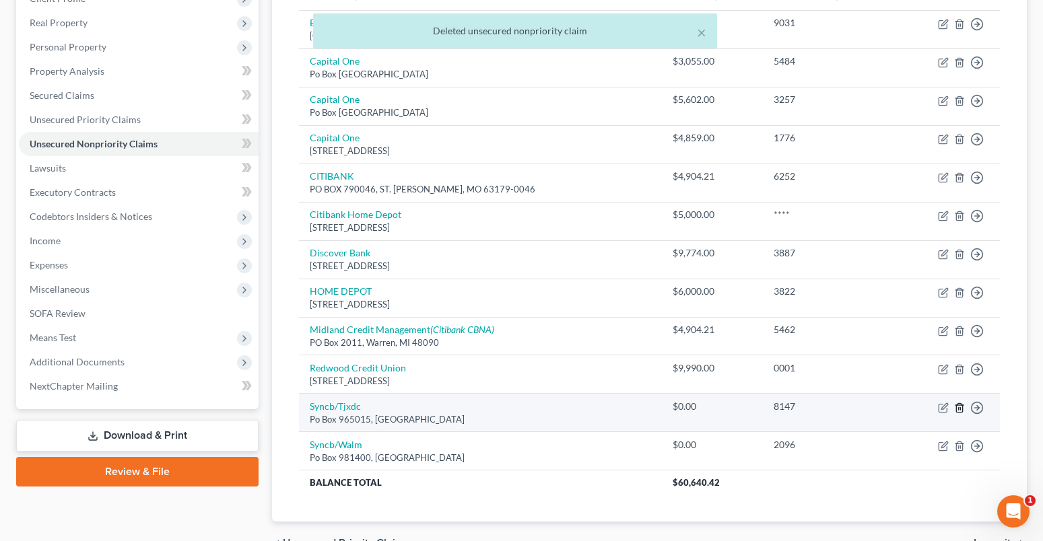
click at [959, 409] on icon "button" at bounding box center [959, 408] width 11 height 11
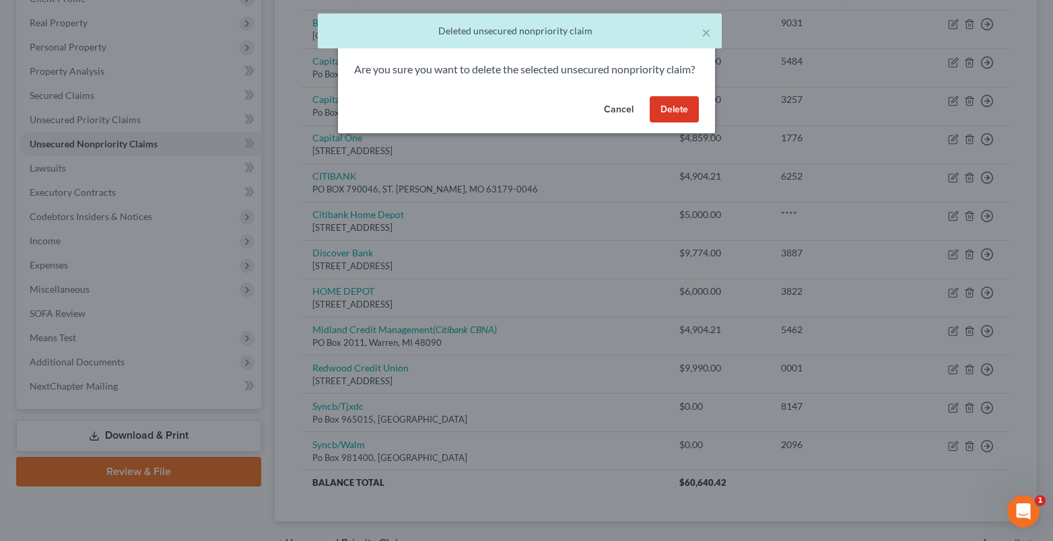
drag, startPoint x: 675, startPoint y: 118, endPoint x: 692, endPoint y: 160, distance: 44.4
click at [675, 119] on button "Delete" at bounding box center [674, 109] width 49 height 27
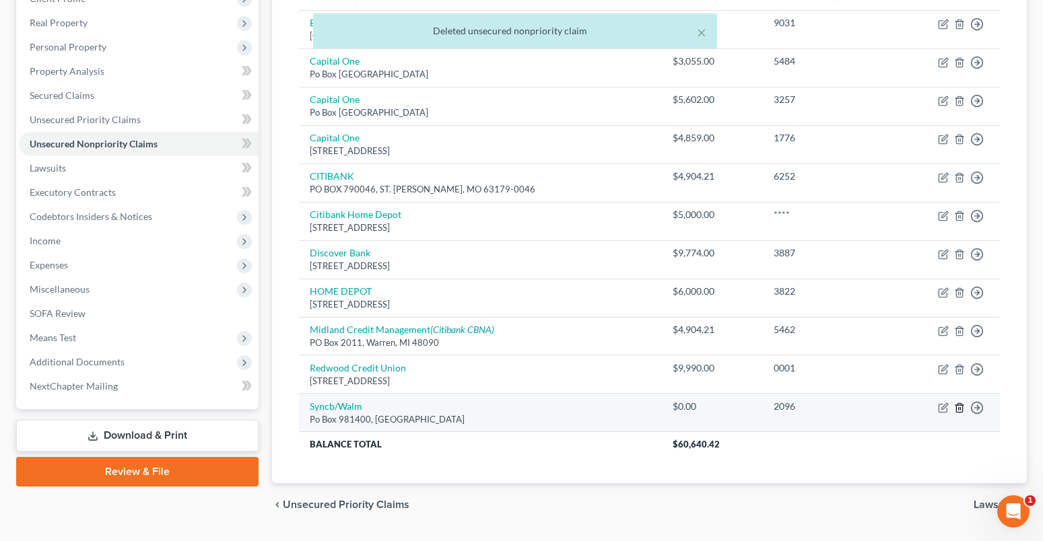
click at [959, 410] on icon "button" at bounding box center [959, 408] width 11 height 11
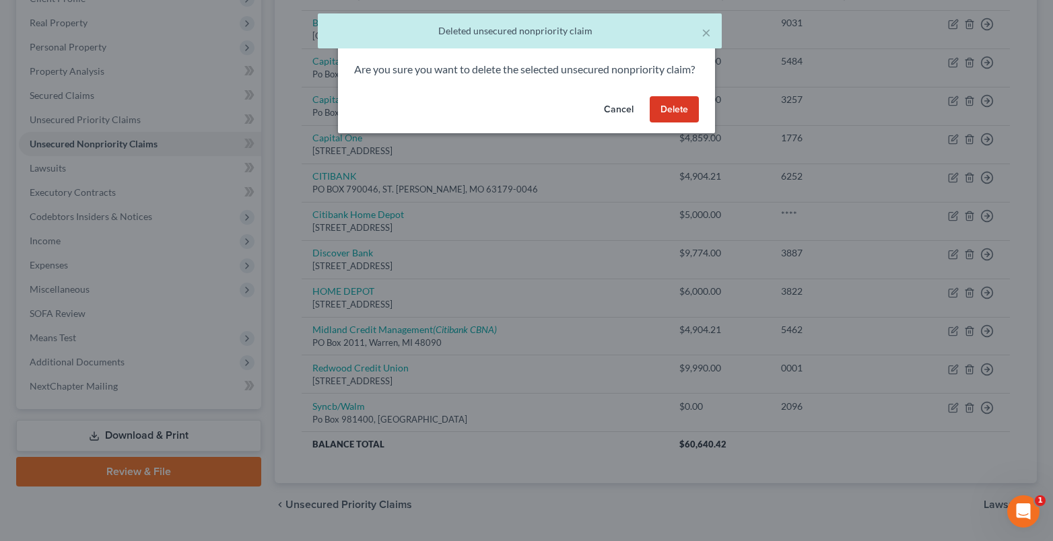
click at [662, 123] on button "Delete" at bounding box center [674, 109] width 49 height 27
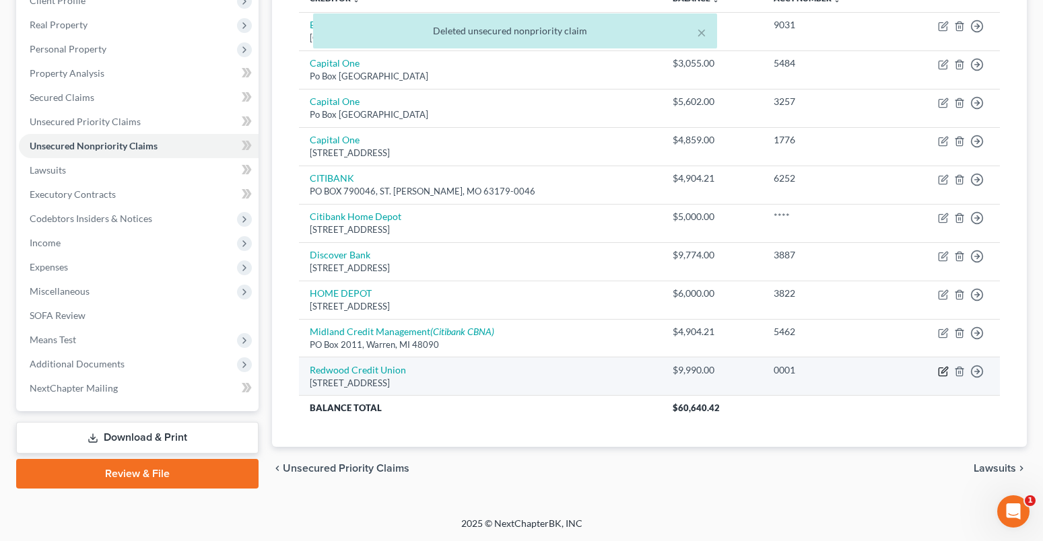
click at [940, 368] on icon "button" at bounding box center [943, 371] width 11 height 11
select select "4"
select select "2"
select select "0"
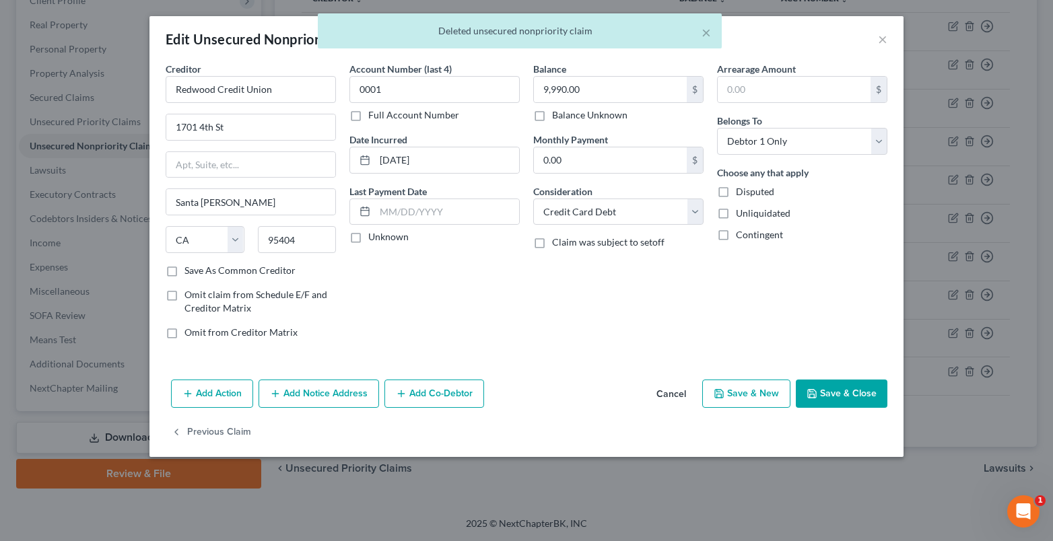
click at [368, 239] on label "Unknown" at bounding box center [388, 236] width 40 height 13
click at [374, 239] on input "Unknown" at bounding box center [378, 234] width 9 height 9
checkbox input "true"
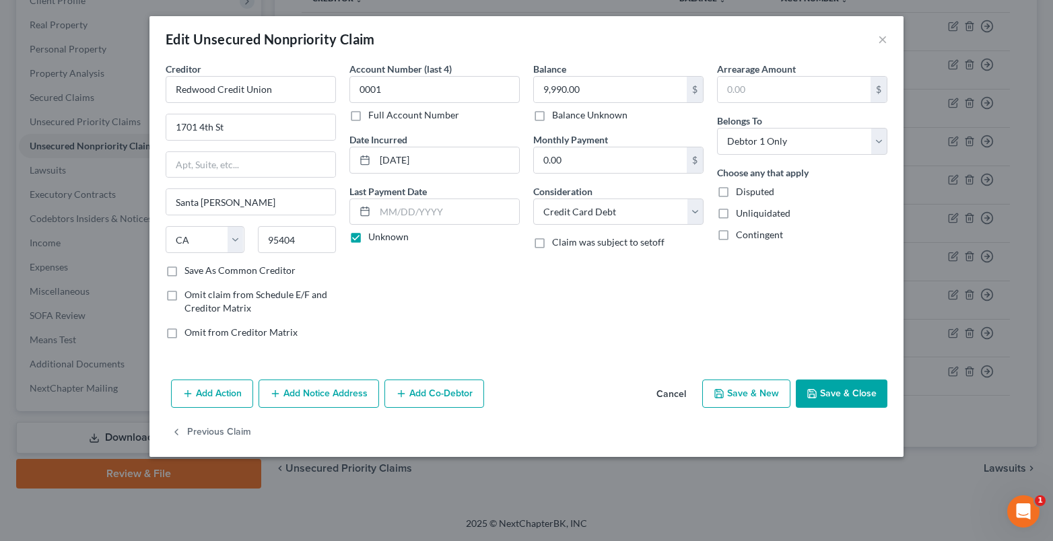
click at [837, 399] on button "Save & Close" at bounding box center [842, 394] width 92 height 28
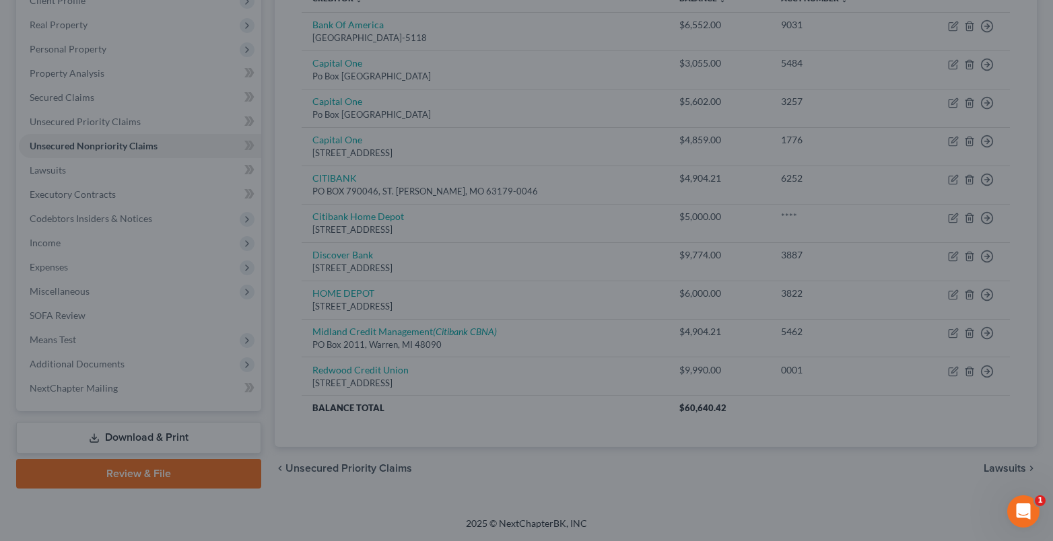
type input "0"
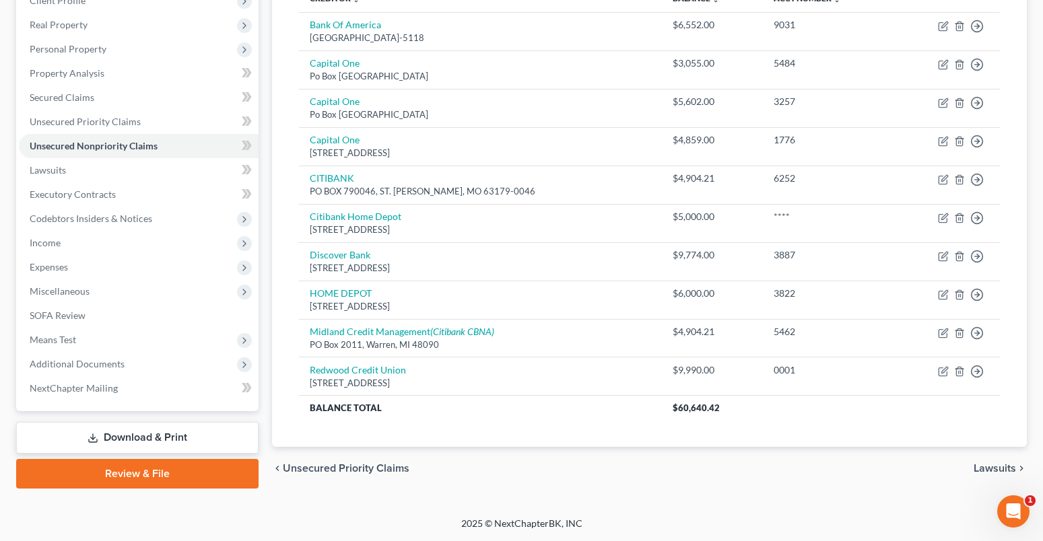
click at [1009, 470] on span "Lawsuits" at bounding box center [994, 468] width 42 height 11
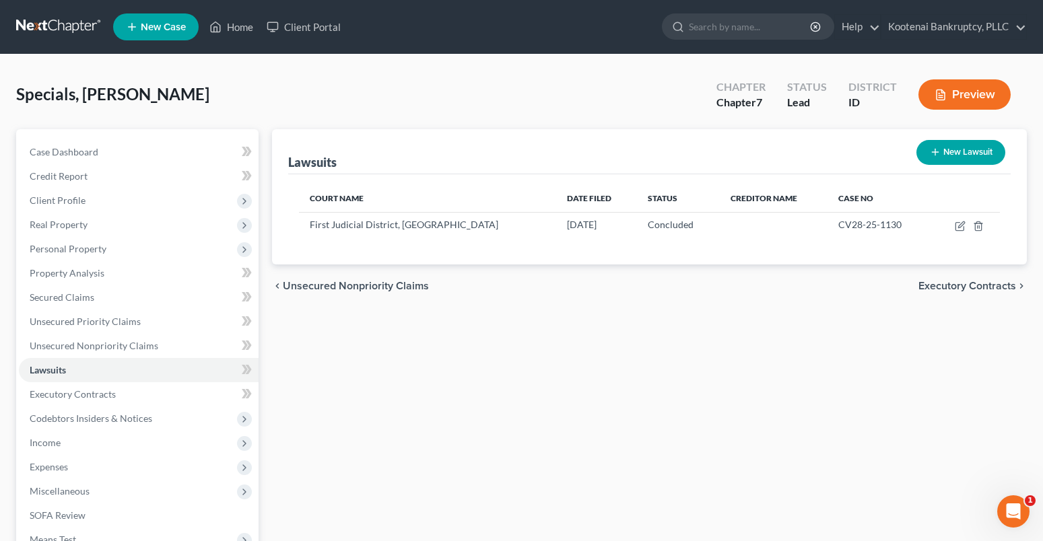
click at [949, 289] on span "Executory Contracts" at bounding box center [967, 286] width 98 height 11
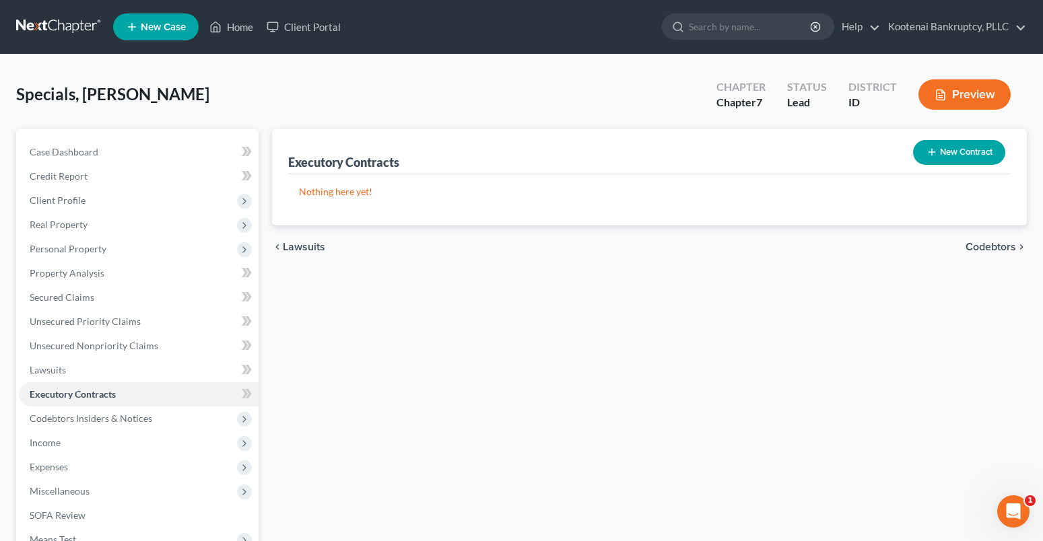
click at [987, 246] on span "Codebtors" at bounding box center [990, 247] width 50 height 11
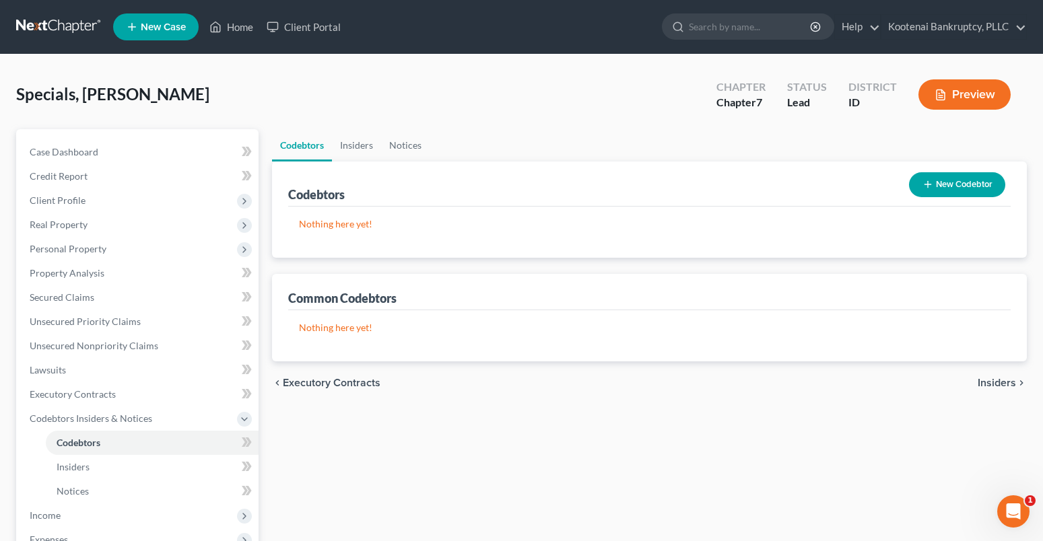
click at [986, 384] on span "Insiders" at bounding box center [996, 383] width 38 height 11
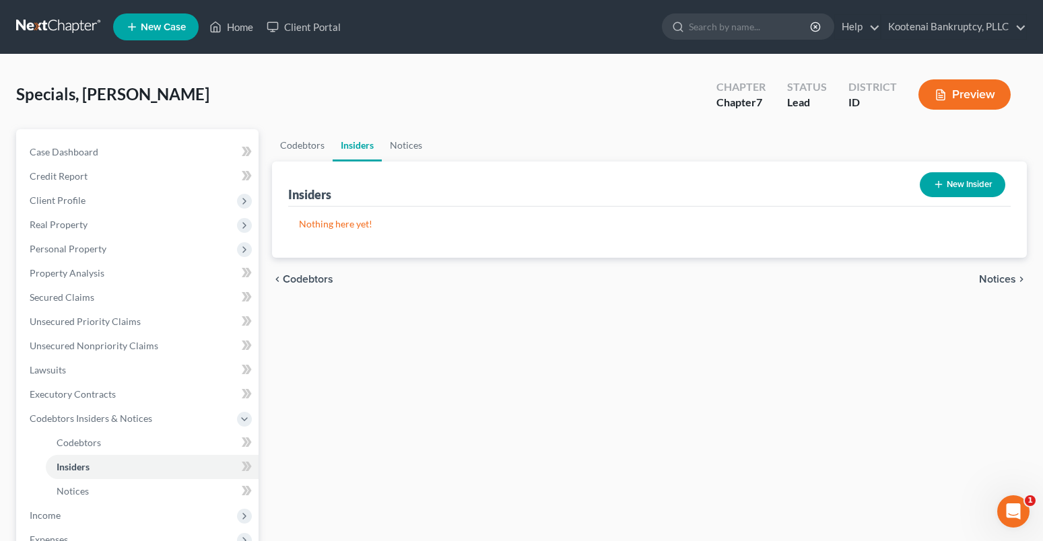
click at [1002, 283] on span "Notices" at bounding box center [997, 279] width 37 height 11
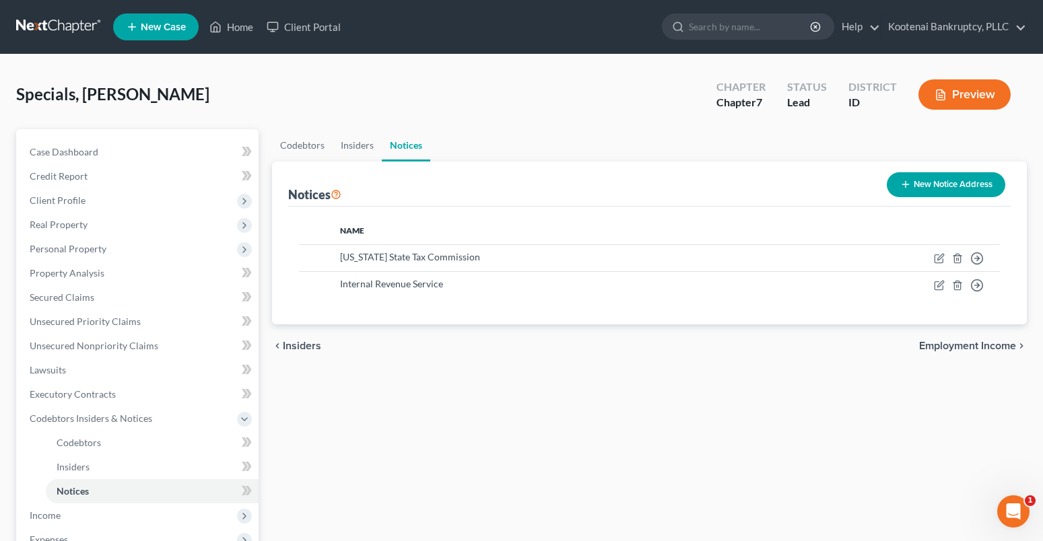
click at [937, 345] on span "Employment Income" at bounding box center [967, 346] width 97 height 11
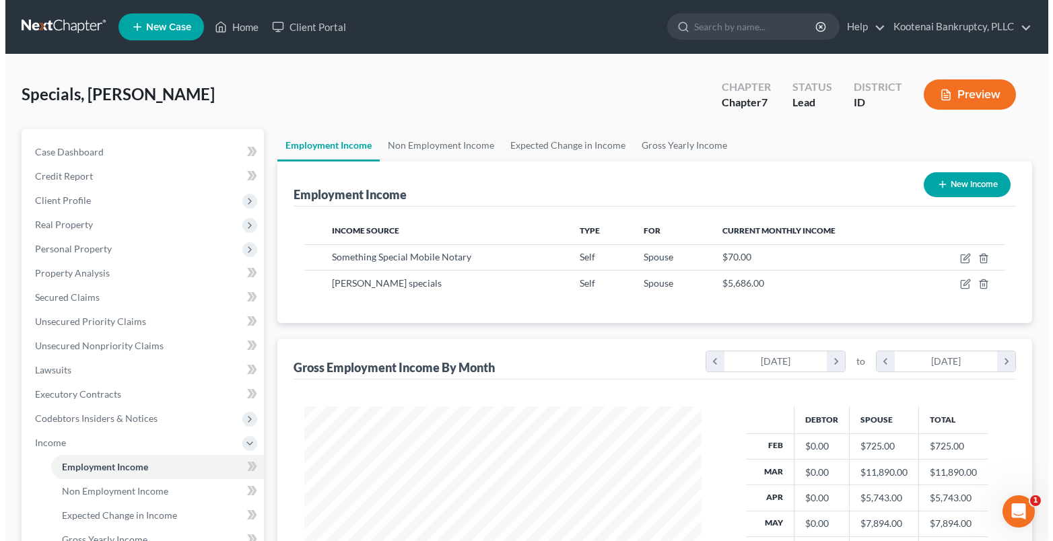
scroll to position [242, 425]
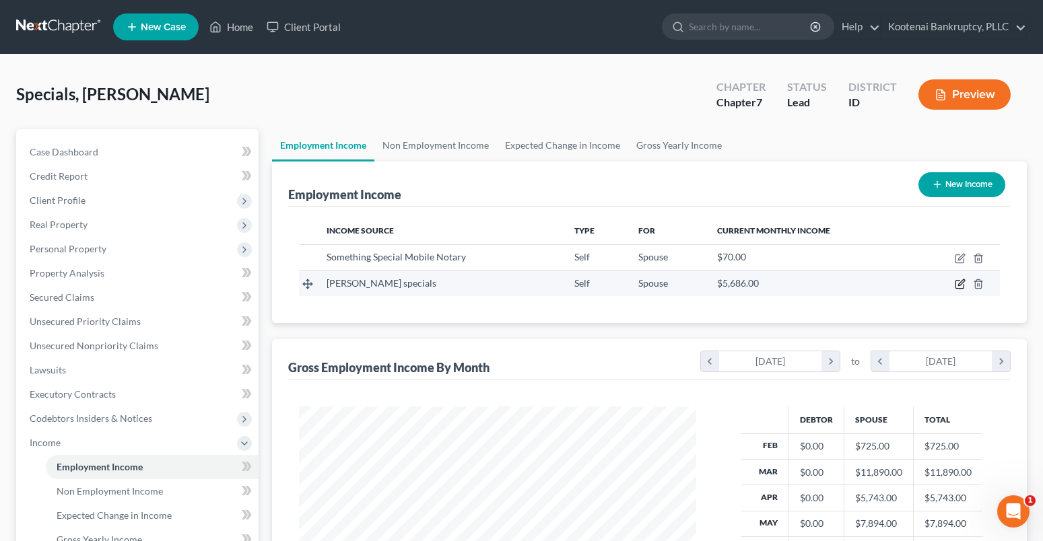
click at [958, 281] on icon "button" at bounding box center [960, 284] width 11 height 11
select select "1"
select select "0"
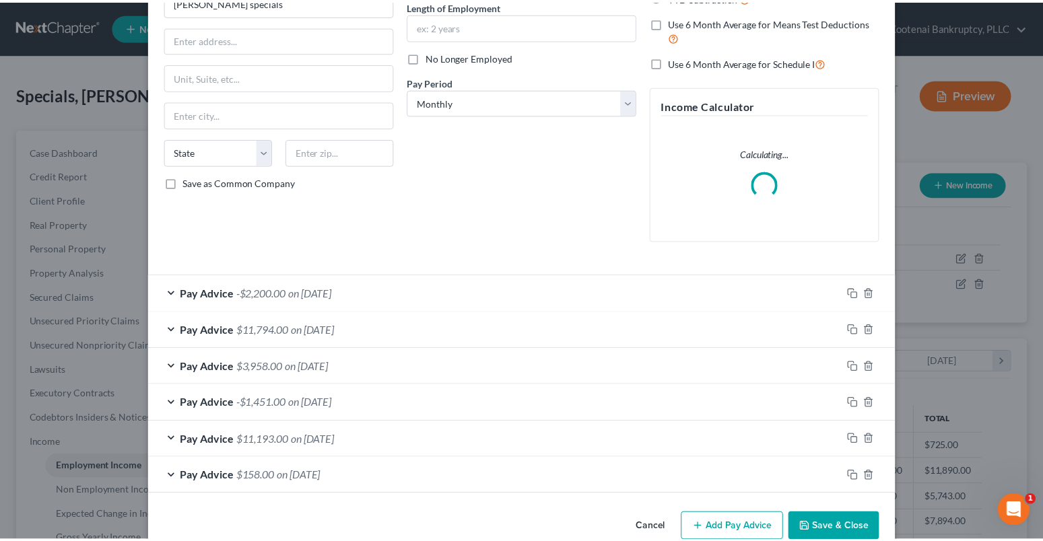
scroll to position [167, 0]
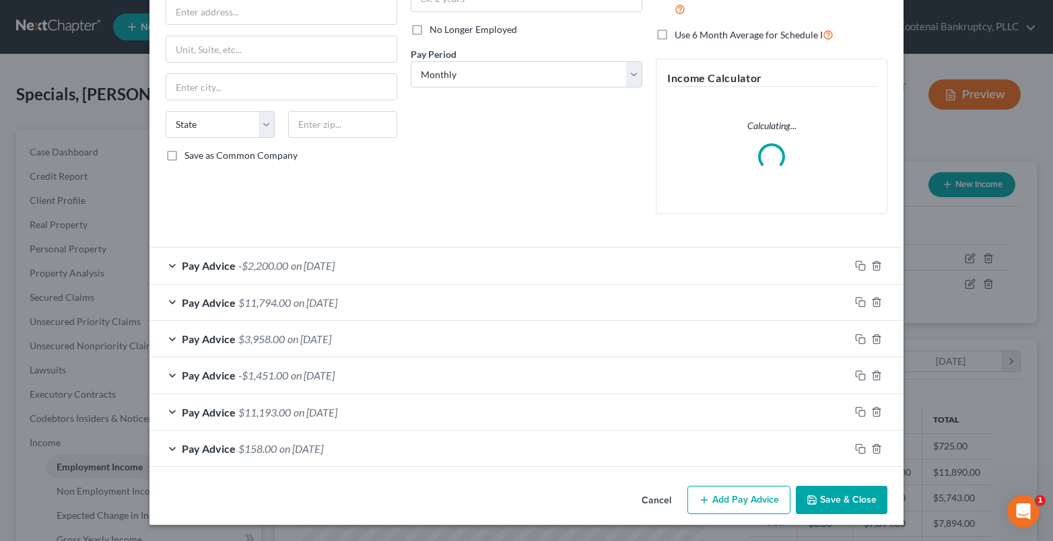
click at [827, 490] on button "Save & Close" at bounding box center [842, 500] width 92 height 28
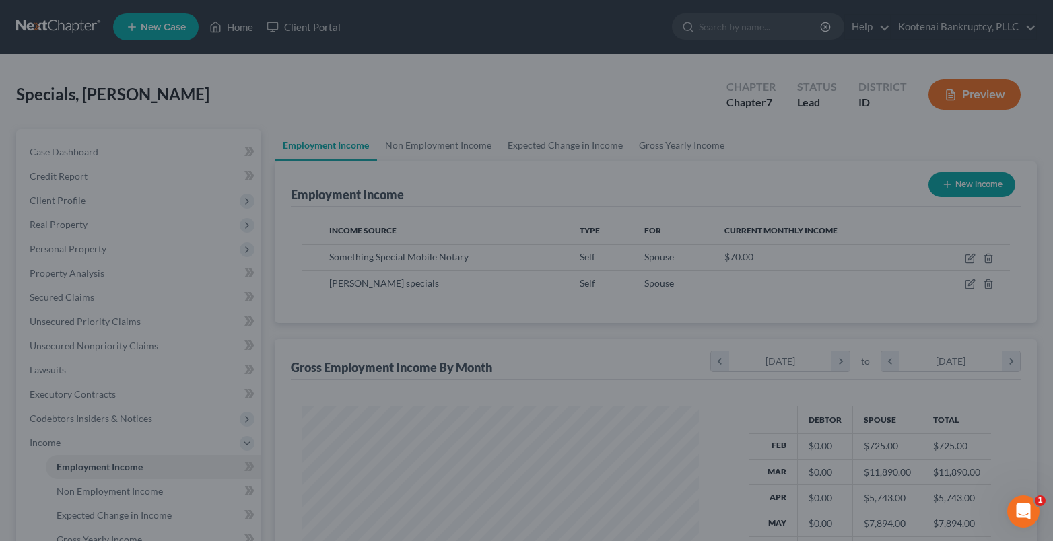
scroll to position [672964, 672781]
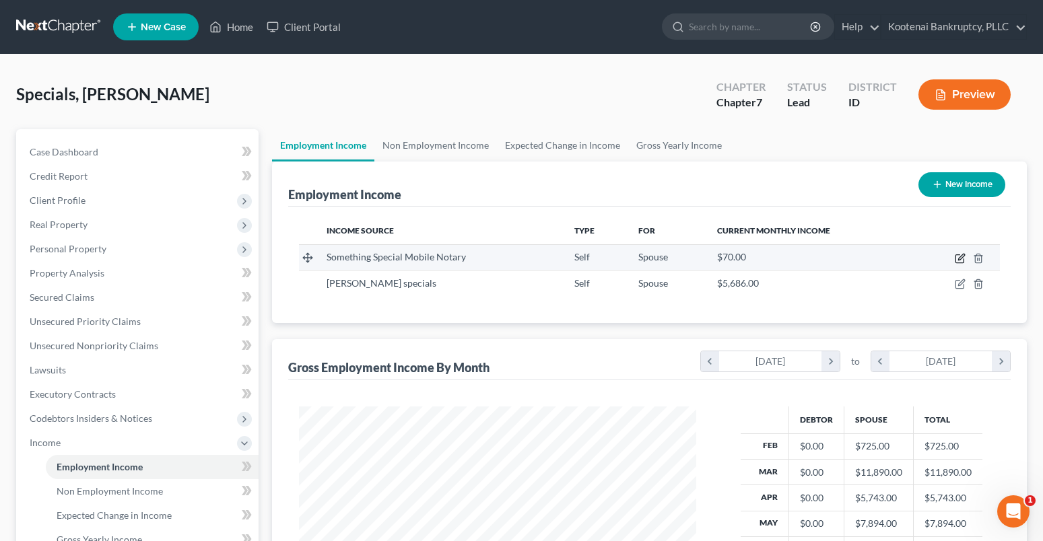
click at [961, 259] on icon "button" at bounding box center [961, 257] width 6 height 6
select select "1"
select select "0"
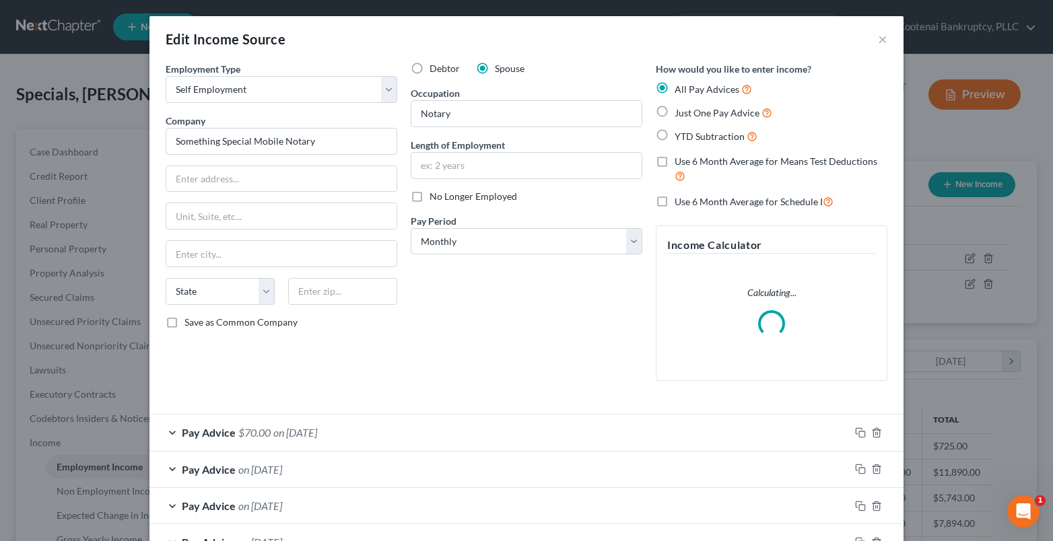
scroll to position [242, 429]
click at [430, 67] on label "Debtor" at bounding box center [445, 68] width 30 height 13
click at [435, 67] on input "Debtor" at bounding box center [439, 66] width 9 height 9
radio input "true"
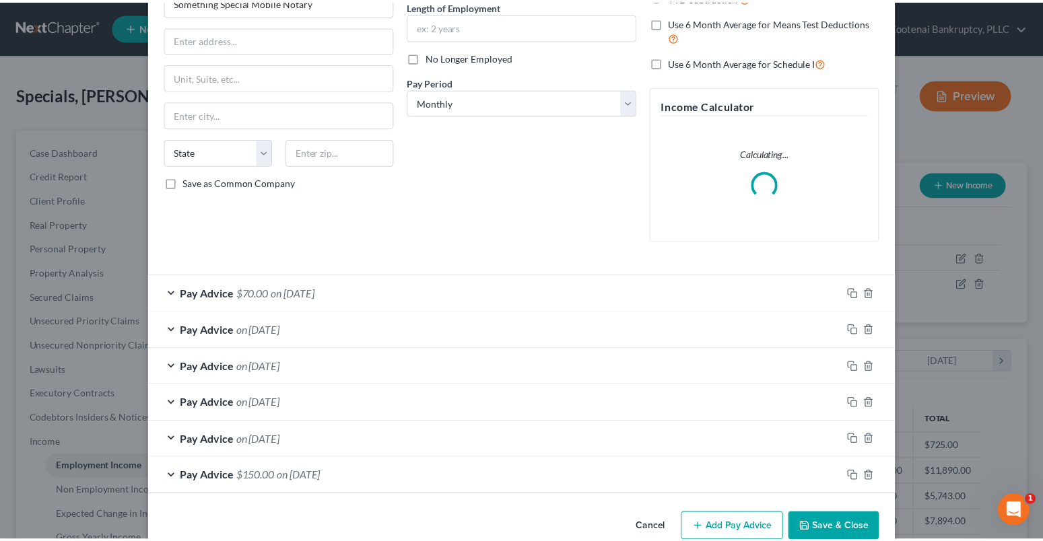
scroll to position [167, 0]
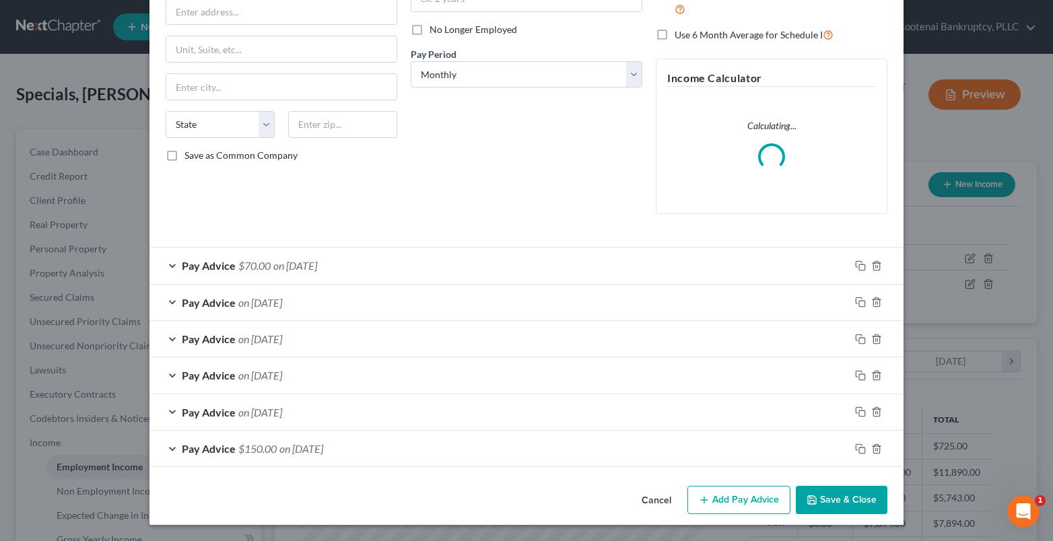
click at [825, 500] on button "Save & Close" at bounding box center [842, 500] width 92 height 28
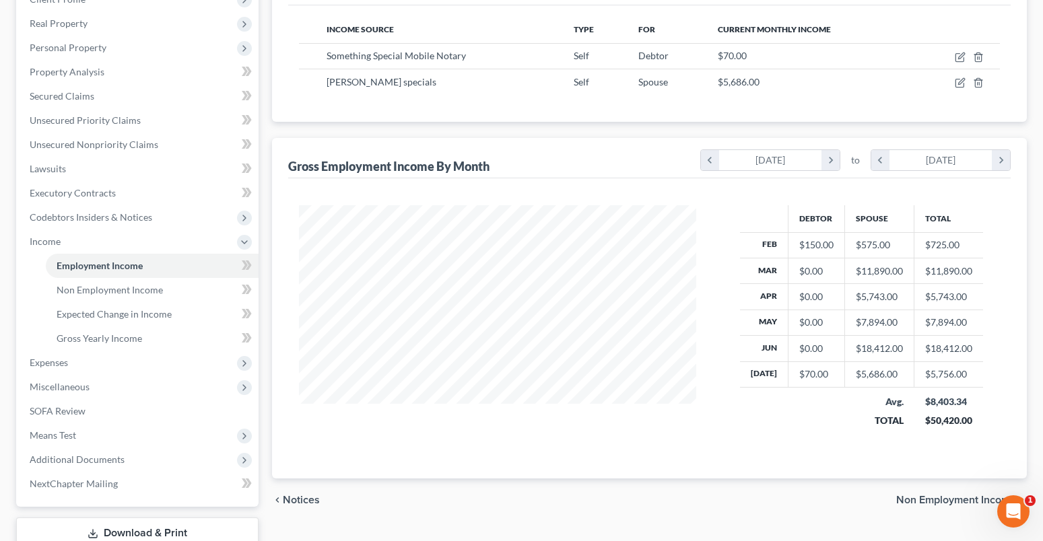
scroll to position [296, 0]
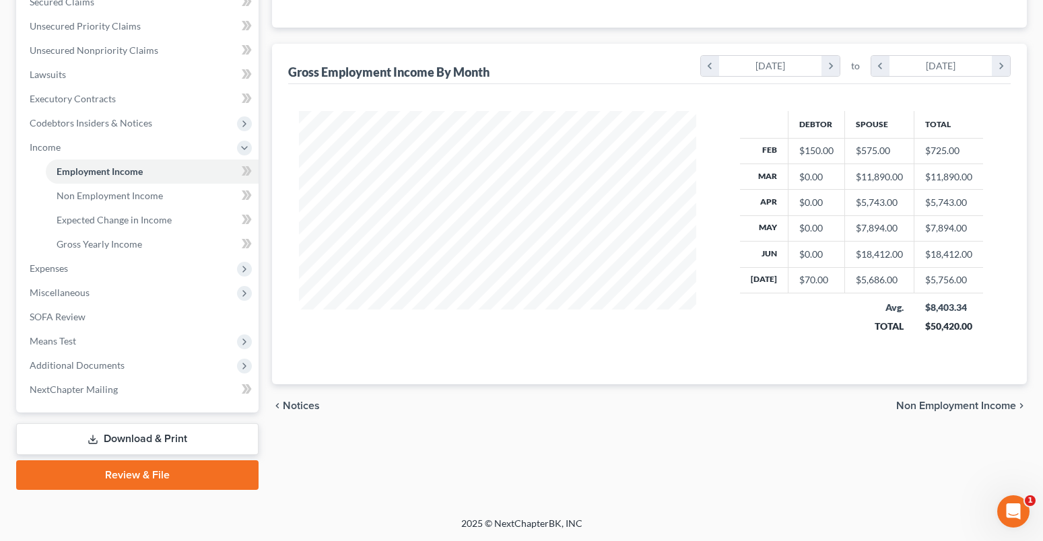
click at [975, 404] on span "Non Employment Income" at bounding box center [956, 406] width 120 height 11
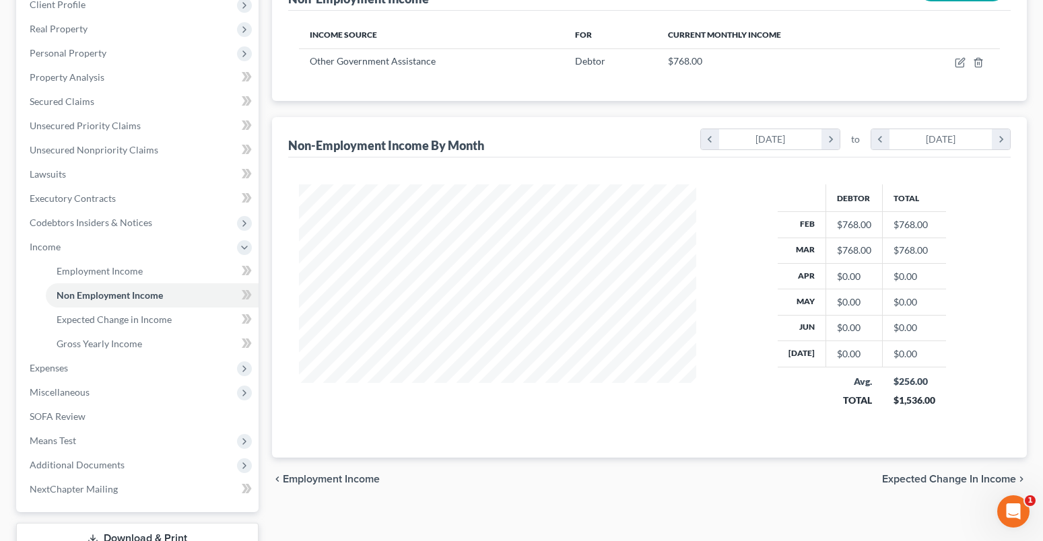
scroll to position [296, 0]
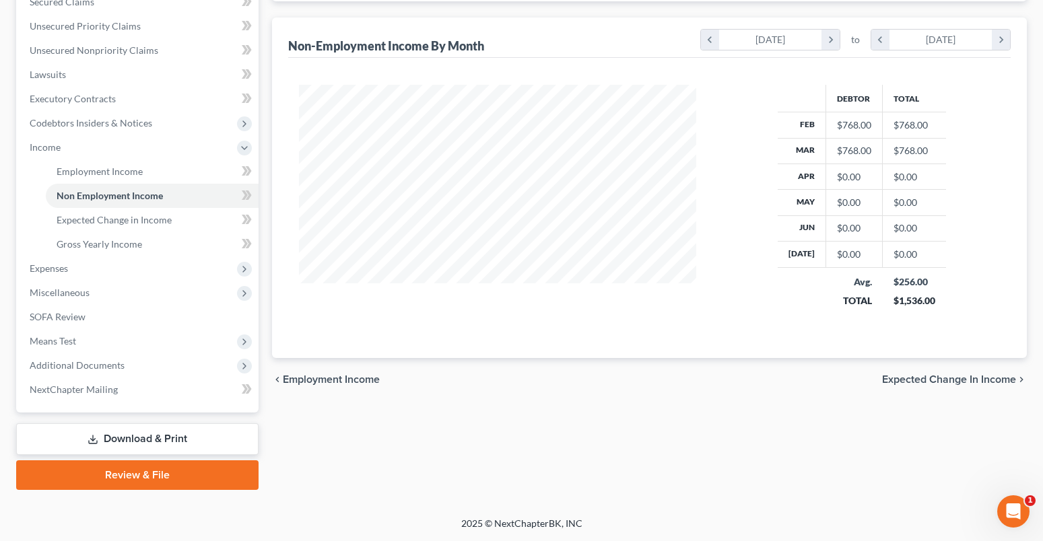
click at [956, 377] on span "Expected Change in Income" at bounding box center [949, 379] width 134 height 11
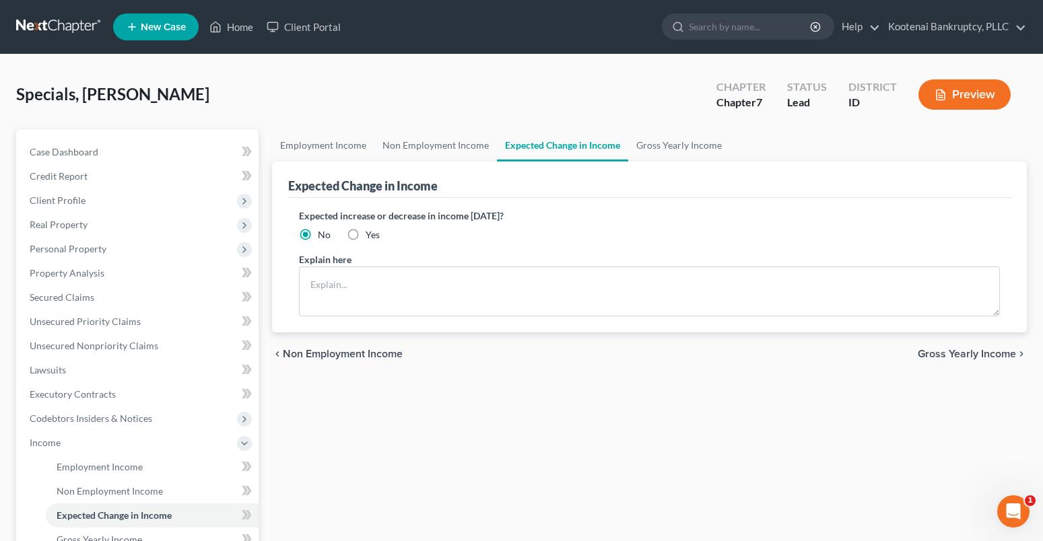
click at [945, 353] on span "Gross Yearly Income" at bounding box center [967, 354] width 98 height 11
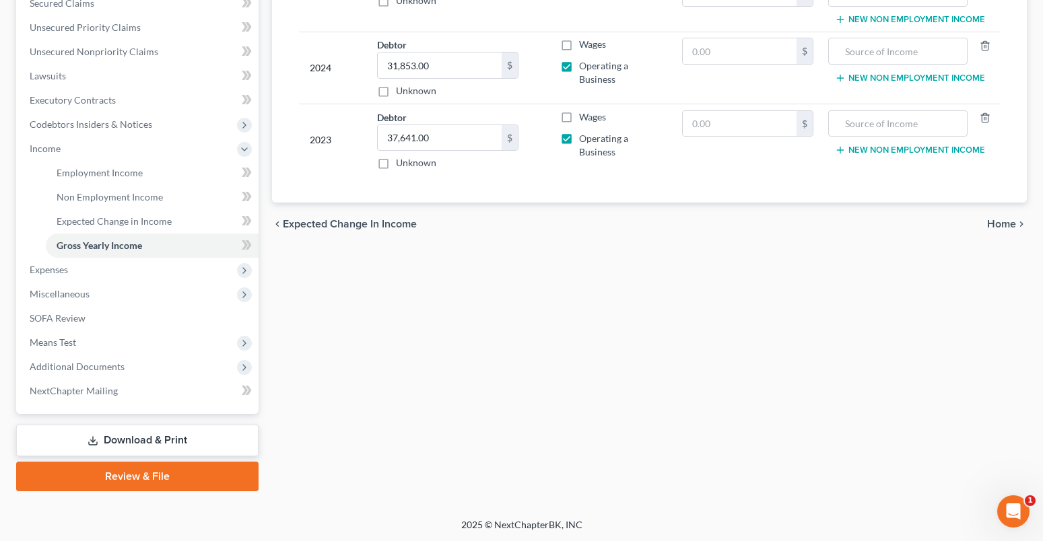
scroll to position [296, 0]
drag, startPoint x: 999, startPoint y: 222, endPoint x: 990, endPoint y: 238, distance: 18.7
click at [999, 223] on span "Home" at bounding box center [1001, 222] width 29 height 11
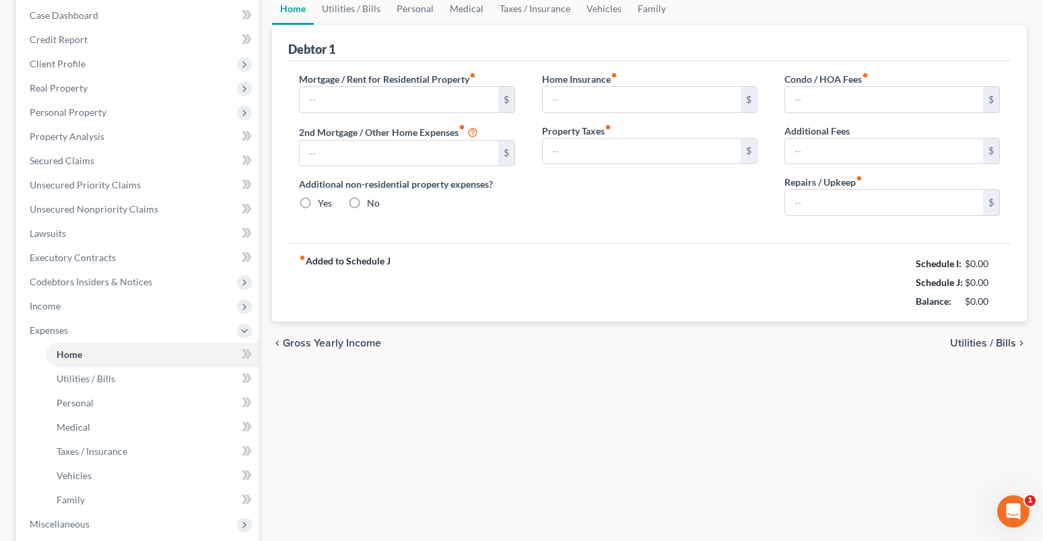
type input "1,750.00"
type input "0.00"
radio input "true"
type input "0.00"
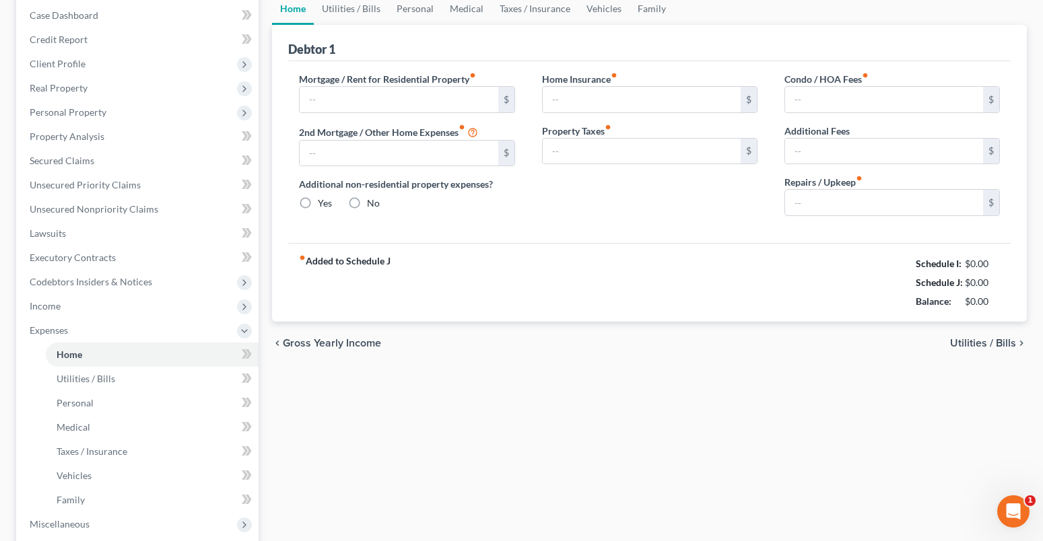
type input "0.00"
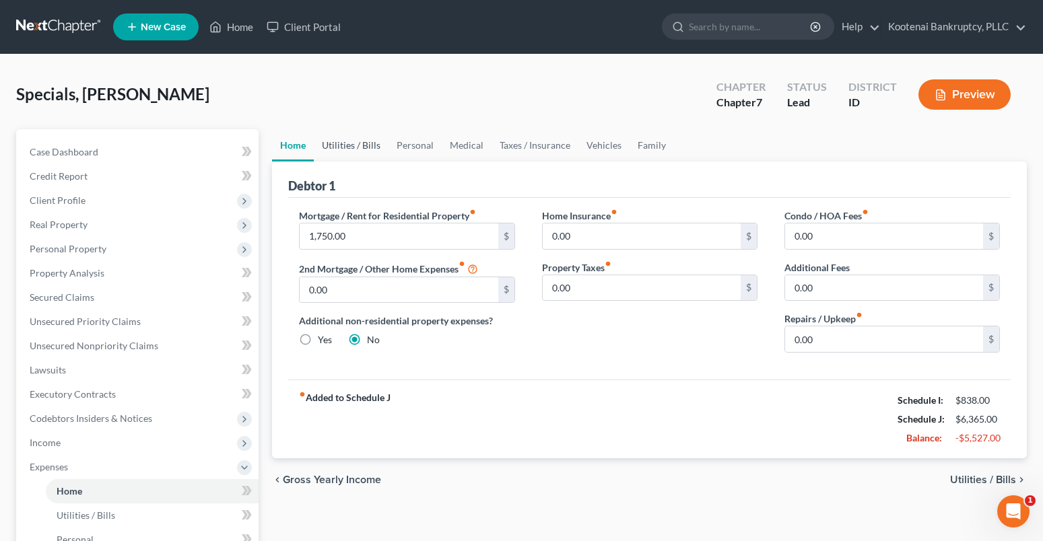
click at [347, 146] on link "Utilities / Bills" at bounding box center [351, 145] width 75 height 32
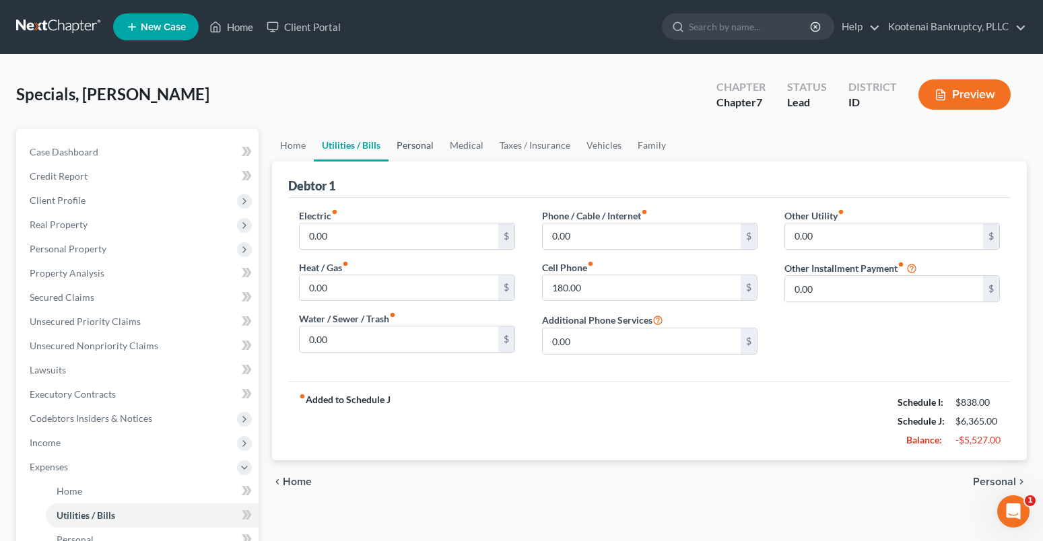
click at [427, 145] on link "Personal" at bounding box center [414, 145] width 53 height 32
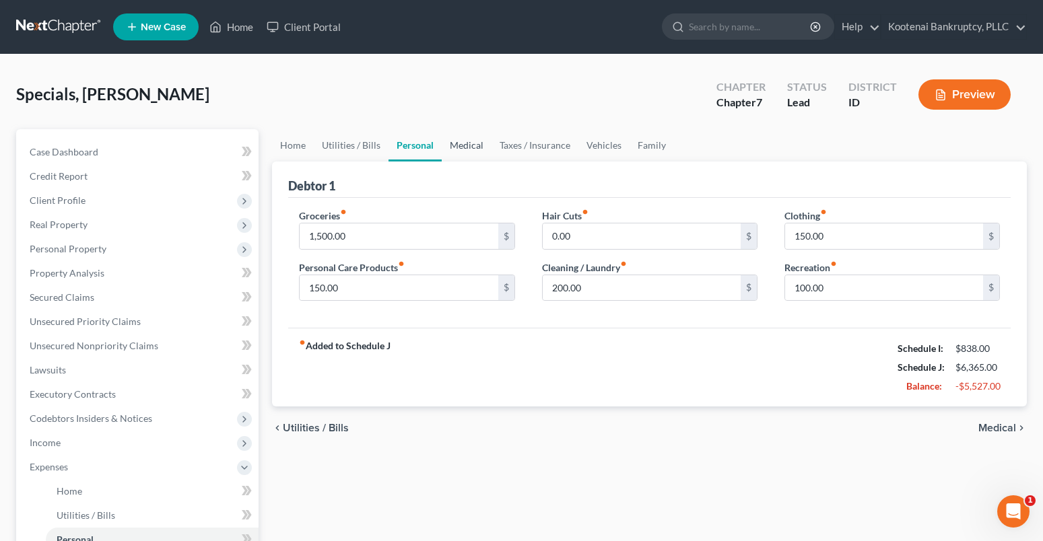
click at [471, 146] on link "Medical" at bounding box center [467, 145] width 50 height 32
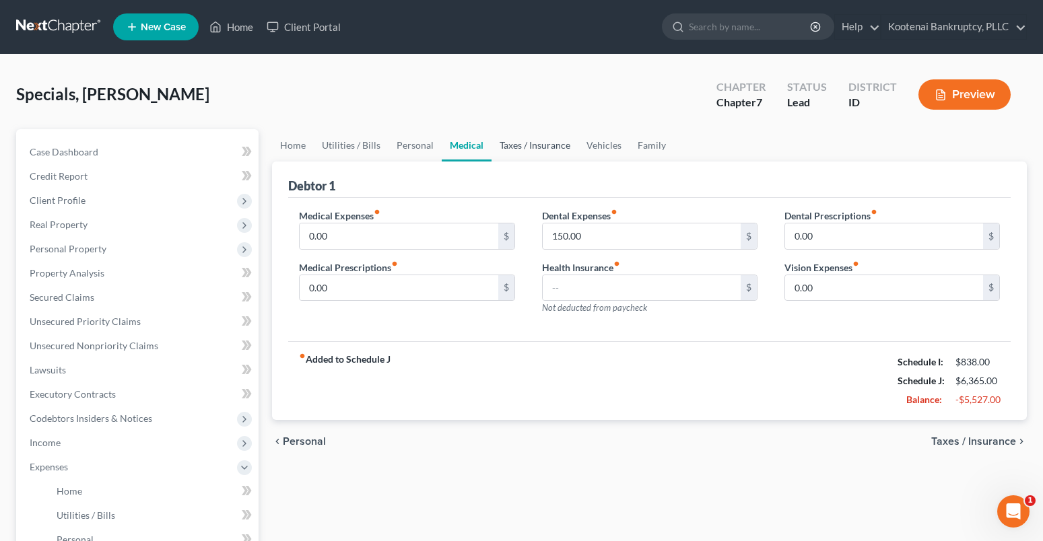
click at [514, 147] on link "Taxes / Insurance" at bounding box center [534, 145] width 87 height 32
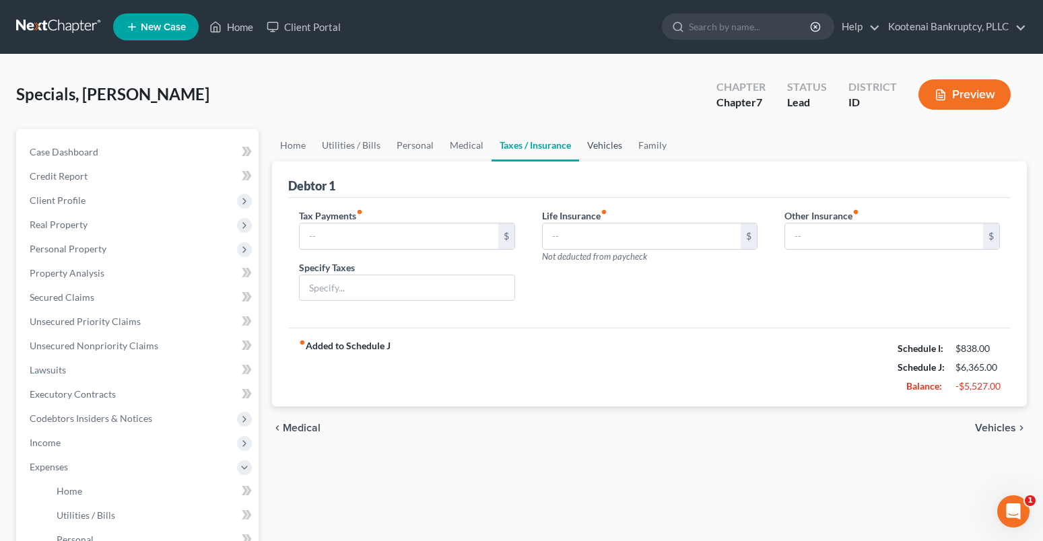
click at [599, 141] on link "Vehicles" at bounding box center [604, 145] width 51 height 32
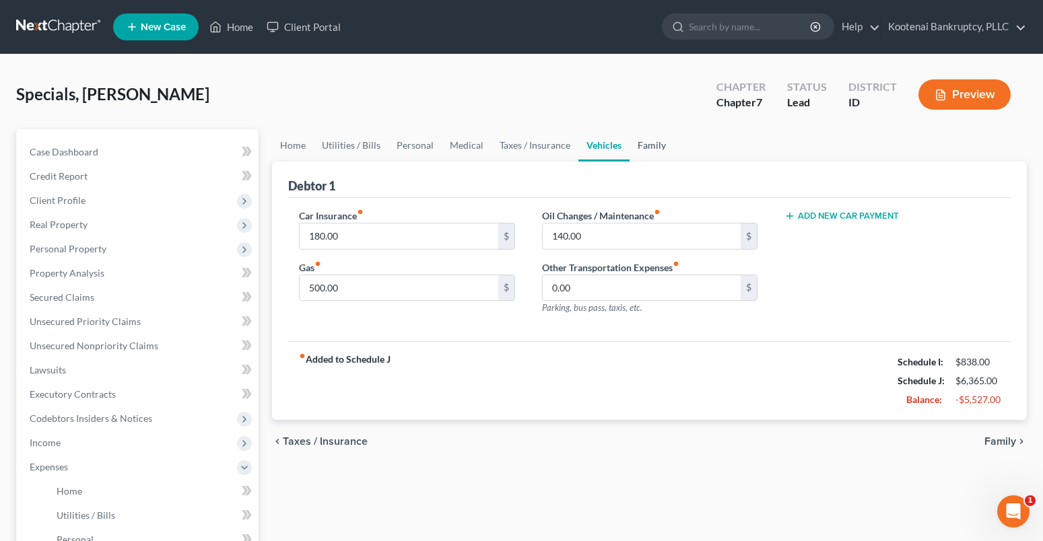
click at [648, 147] on link "Family" at bounding box center [651, 145] width 44 height 32
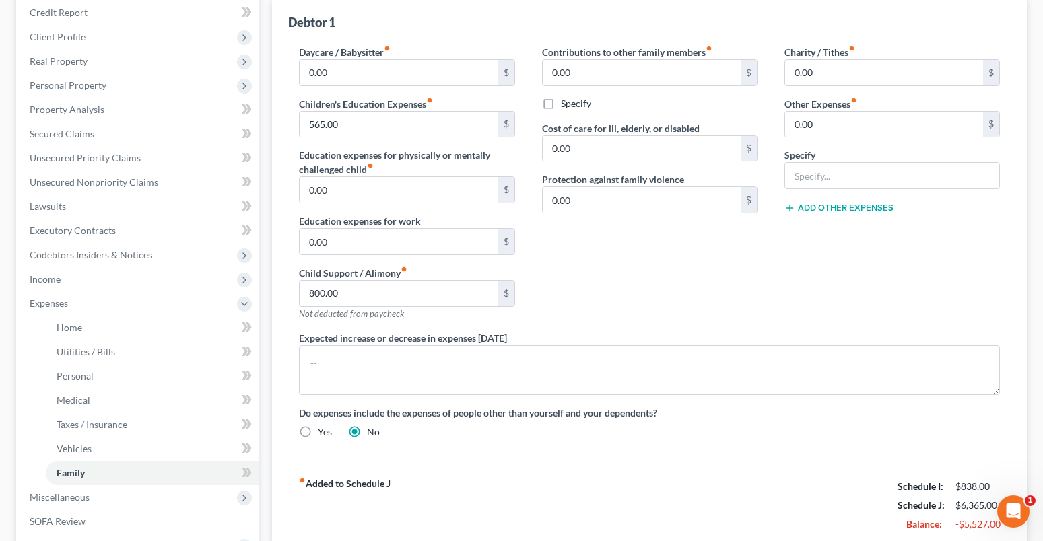
scroll to position [202, 0]
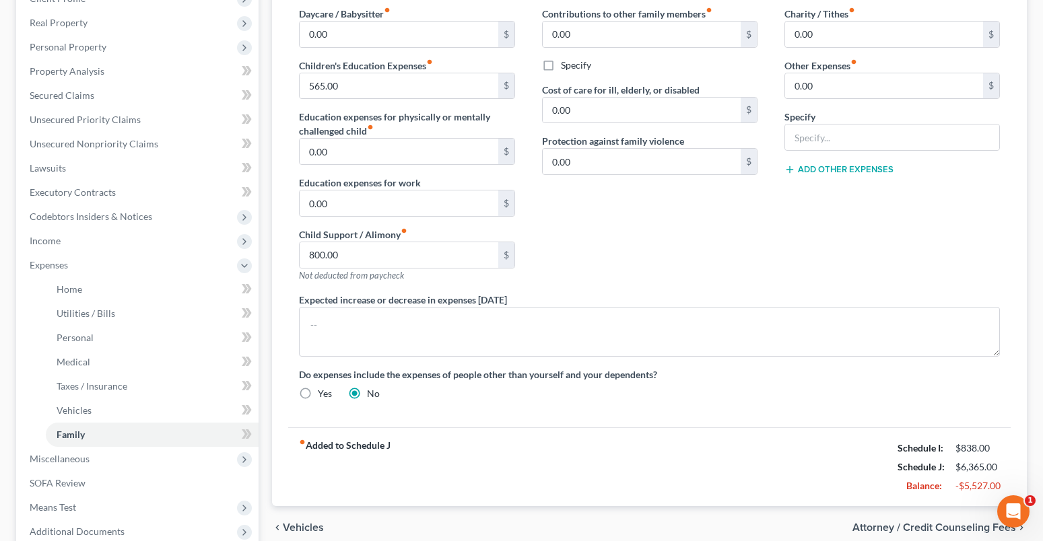
click at [939, 526] on span "Attorney / Credit Counseling Fees" at bounding box center [934, 527] width 164 height 11
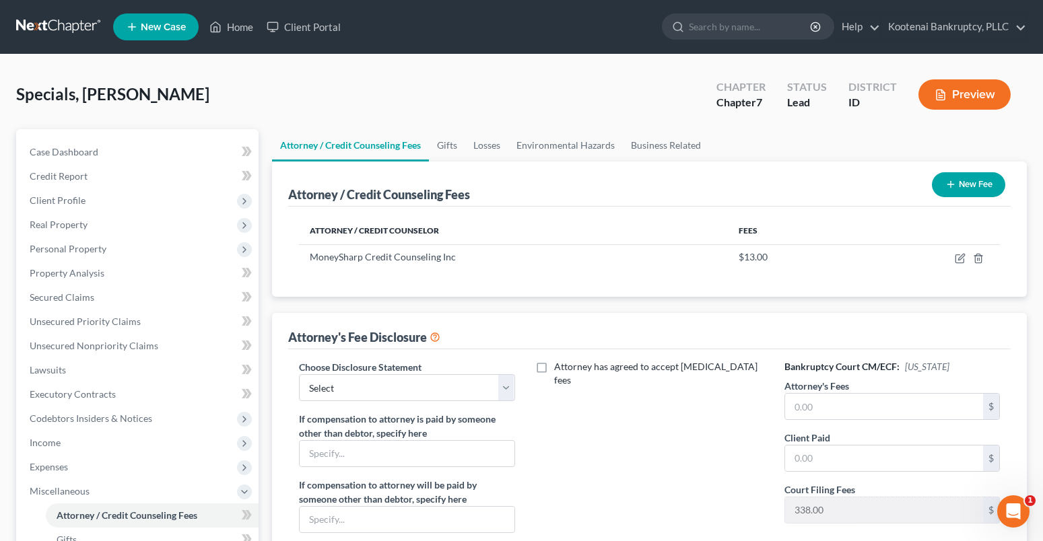
click at [971, 185] on button "New Fee" at bounding box center [968, 184] width 73 height 25
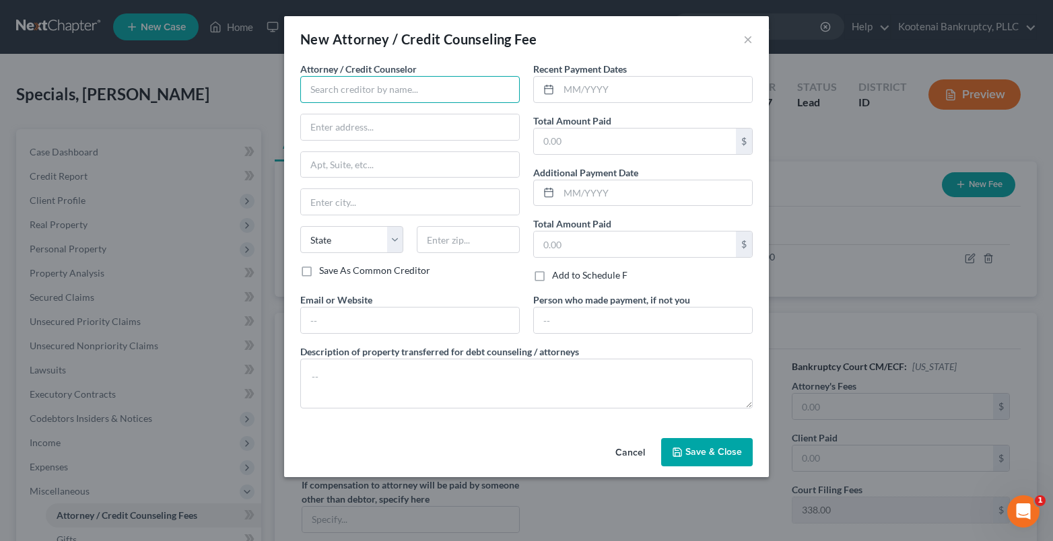
click at [335, 90] on input "text" at bounding box center [409, 89] width 219 height 27
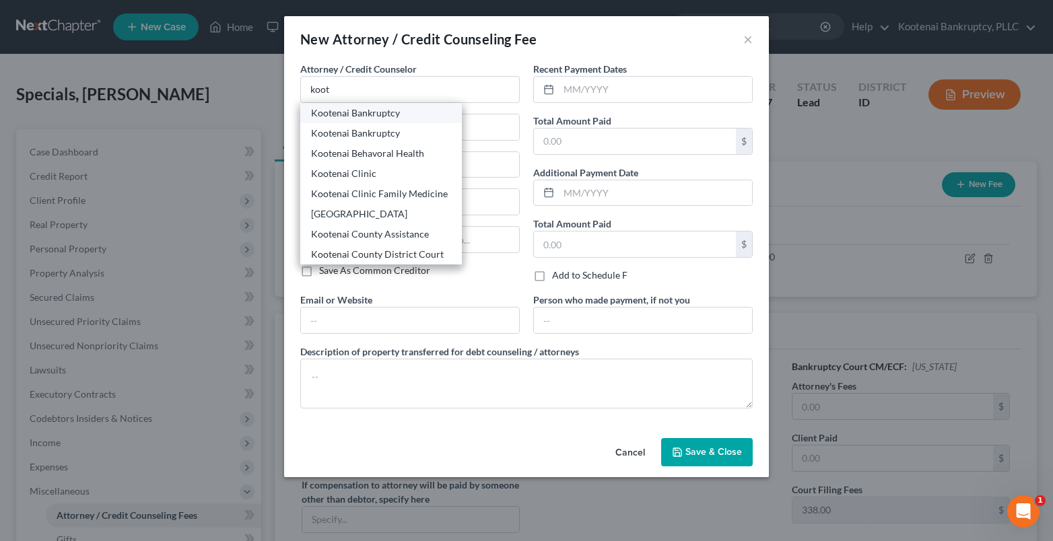
click at [362, 114] on div "Kootenai Bankruptcy" at bounding box center [381, 112] width 140 height 13
type input "Kootenai Bankruptcy"
type input "8475 N Government Way"
type input "Ste 101"
type input "Hayden"
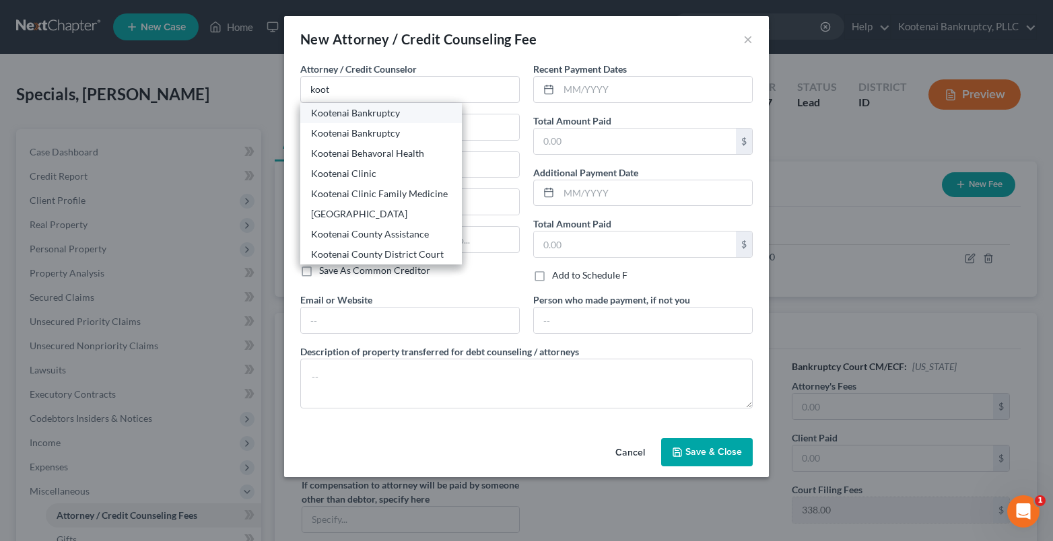
select select "13"
type input "83835"
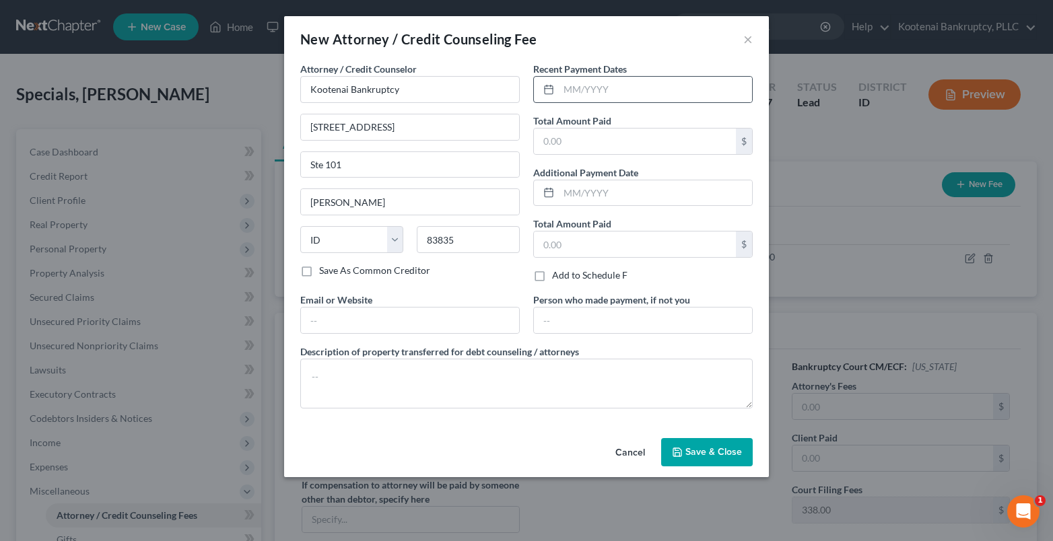
click at [558, 89] on div at bounding box center [546, 90] width 25 height 26
click at [488, 68] on div "Attorney / Credit Counselor * Kootenai Bankruptcy" at bounding box center [409, 82] width 219 height 41
drag, startPoint x: 557, startPoint y: 85, endPoint x: 541, endPoint y: 69, distance: 23.3
click at [559, 85] on div at bounding box center [642, 89] width 219 height 27
drag, startPoint x: 606, startPoint y: 79, endPoint x: 596, endPoint y: 85, distance: 11.8
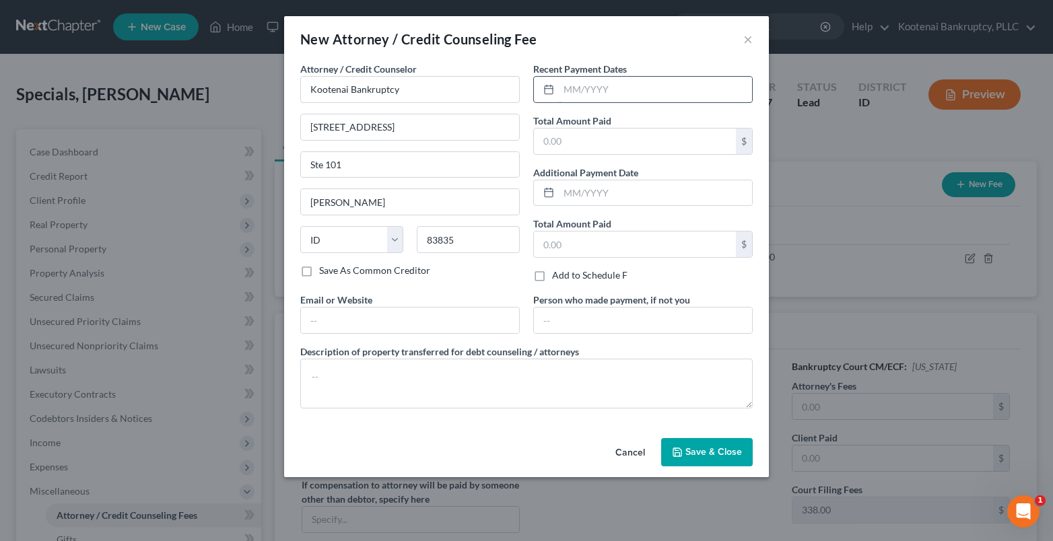
click at [597, 85] on input "text" at bounding box center [655, 90] width 193 height 26
type input "05/02/2025"
click at [565, 144] on input "text" at bounding box center [635, 142] width 202 height 26
type input "1,938.00"
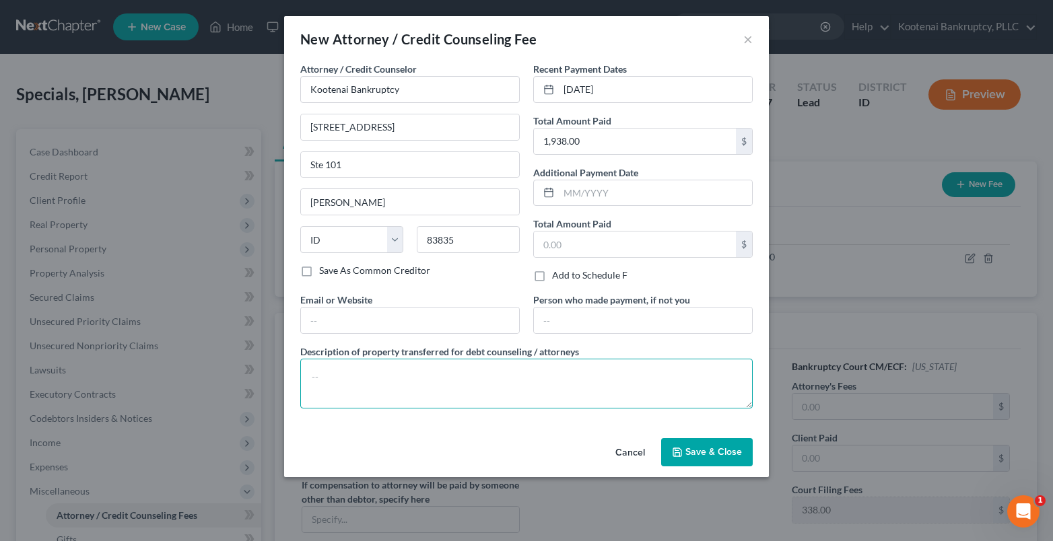
drag, startPoint x: 314, startPoint y: 368, endPoint x: 230, endPoint y: 337, distance: 89.0
click at [314, 368] on textarea at bounding box center [526, 384] width 452 height 50
click at [509, 378] on textarea "$1563.00 Atty Fee, $37- Credit Report, $338- Filng Fee" at bounding box center [526, 384] width 452 height 50
type textarea "$1563.00 Atty Fee, $37- Credit Report, $338- Filing Fee"
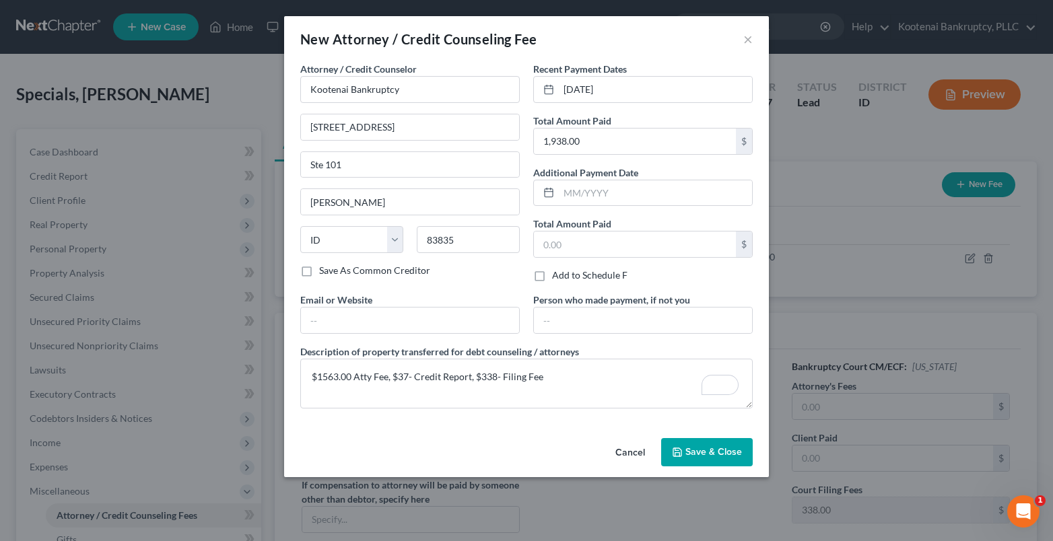
drag, startPoint x: 723, startPoint y: 452, endPoint x: 718, endPoint y: 460, distance: 9.7
click at [723, 452] on span "Save & Close" at bounding box center [713, 451] width 57 height 11
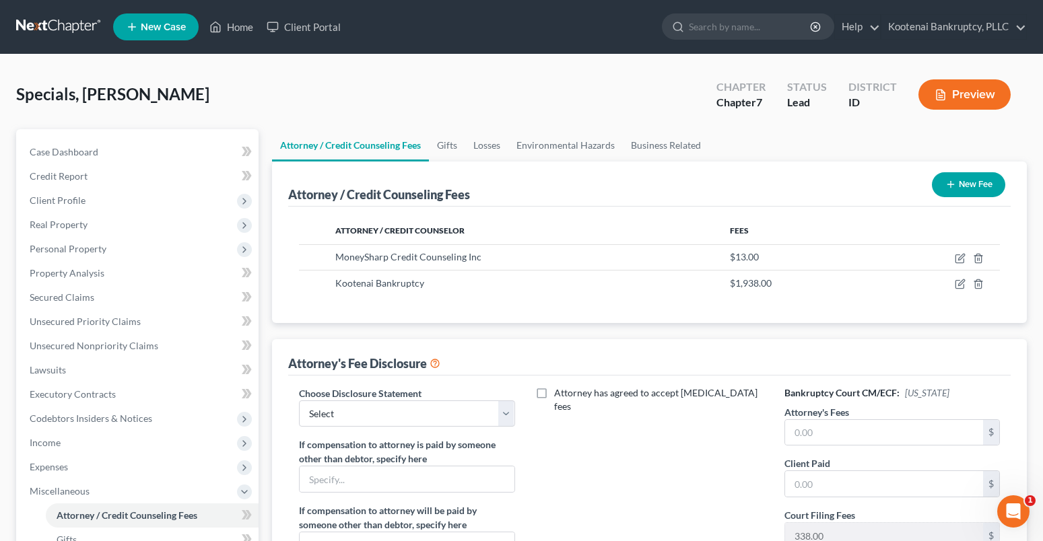
click at [819, 413] on label "Attorney's Fees" at bounding box center [816, 412] width 65 height 14
drag, startPoint x: 812, startPoint y: 426, endPoint x: 729, endPoint y: 447, distance: 85.4
click at [808, 442] on input "text" at bounding box center [884, 433] width 198 height 26
type input "1,563.00"
click at [796, 475] on input "text" at bounding box center [884, 484] width 198 height 26
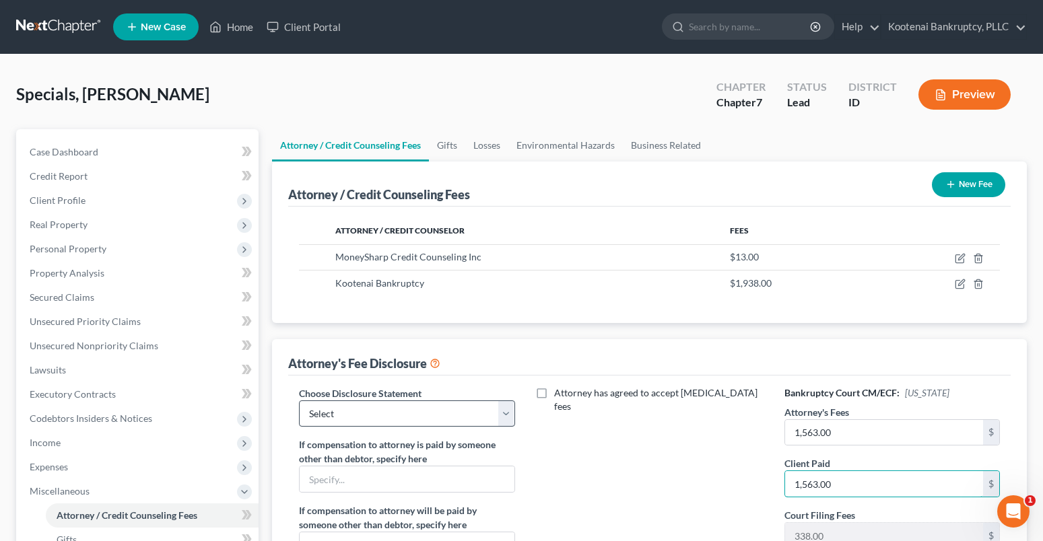
type input "1,563.00"
drag, startPoint x: 331, startPoint y: 415, endPoint x: 329, endPoint y: 425, distance: 9.5
click at [331, 416] on select "Select Conversion from Chapter 13 to 7 Ch 13 Hourly Rate Disclosure Ch 13 Flat …" at bounding box center [406, 414] width 215 height 27
select select "3"
click at [299, 401] on select "Select Conversion from Chapter 13 to 7 Ch 13 Hourly Rate Disclosure Ch 13 Flat …" at bounding box center [406, 414] width 215 height 27
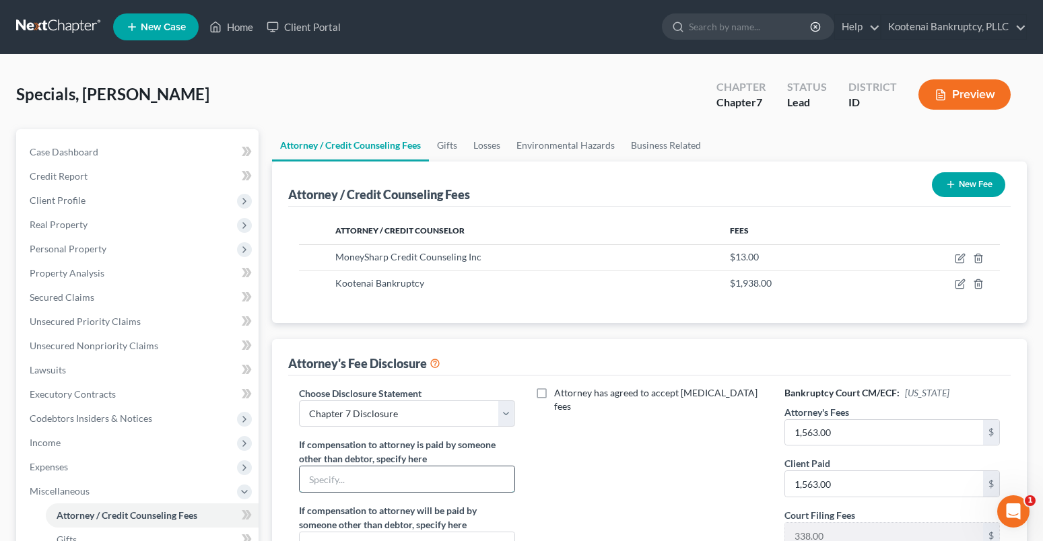
click at [333, 483] on input "text" at bounding box center [407, 480] width 214 height 26
drag, startPoint x: 642, startPoint y: 452, endPoint x: 634, endPoint y: 458, distance: 9.6
click at [642, 453] on div "Attorney has agreed to accept retainer fees" at bounding box center [649, 504] width 242 height 236
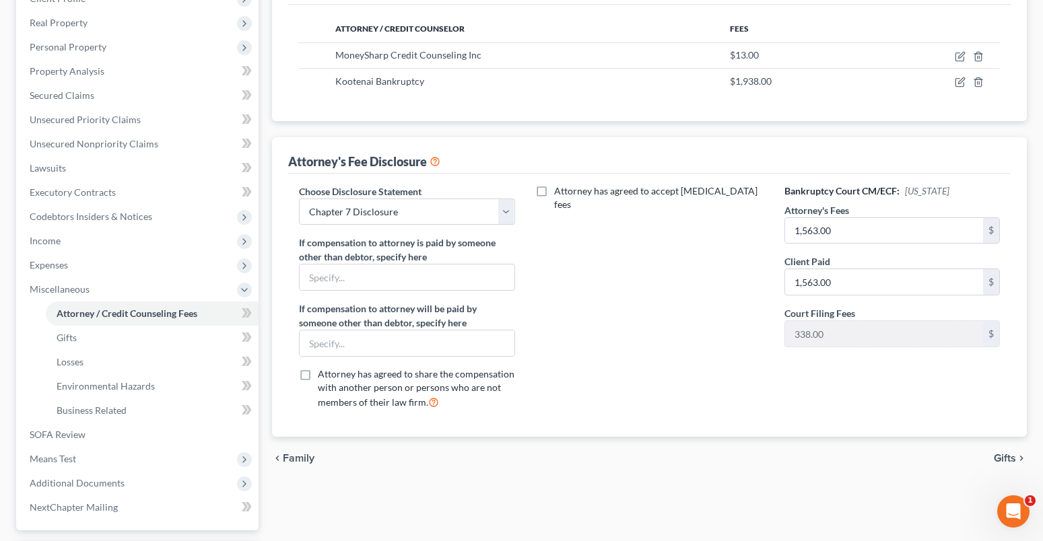
click at [1019, 458] on icon "chevron_right" at bounding box center [1021, 458] width 11 height 11
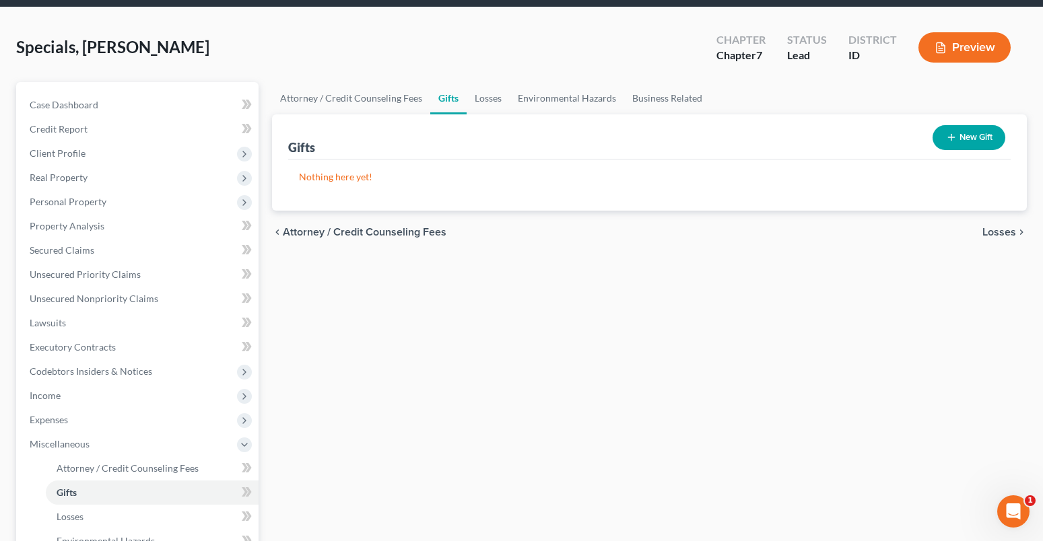
scroll to position [1, 0]
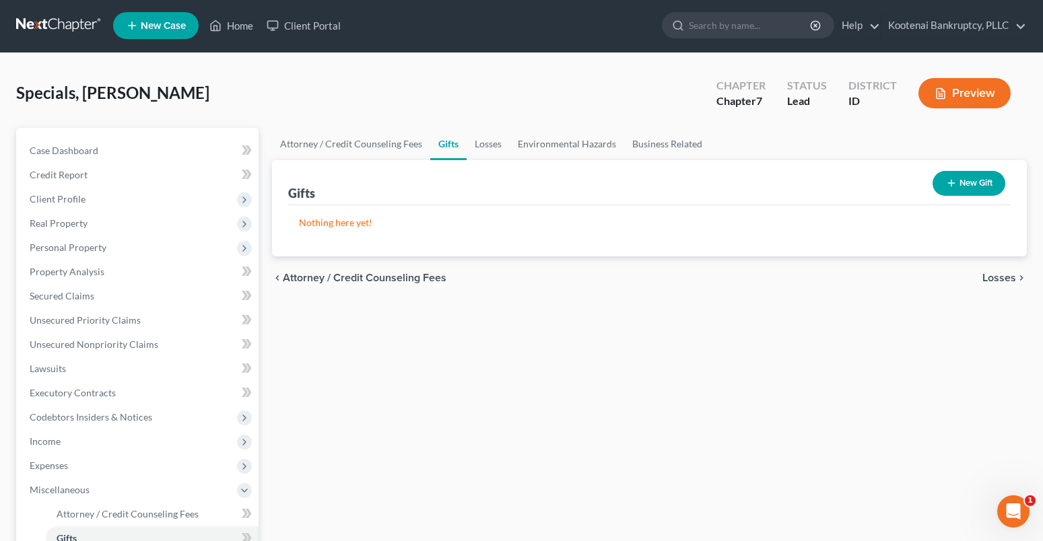
click at [1013, 461] on div "Attorney / Credit Counseling Fees Gifts Losses Environmental Hazards Business R…" at bounding box center [649, 468] width 768 height 681
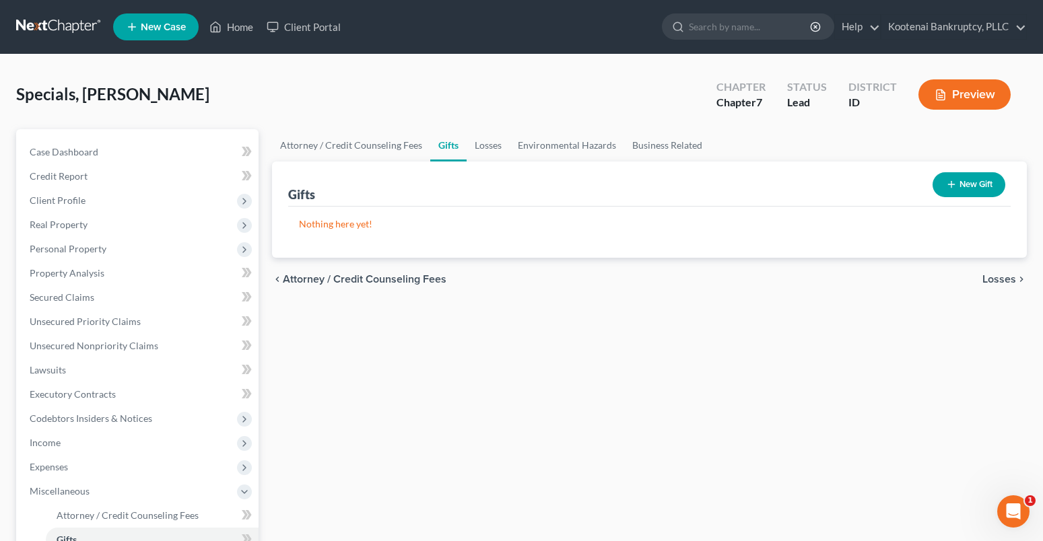
click at [994, 289] on div "chevron_left Attorney / Credit Counseling Fees Losses chevron_right" at bounding box center [649, 279] width 755 height 43
click at [996, 292] on div "chevron_left Attorney / Credit Counseling Fees Losses chevron_right" at bounding box center [649, 279] width 755 height 43
click at [994, 279] on span "Losses" at bounding box center [999, 279] width 34 height 11
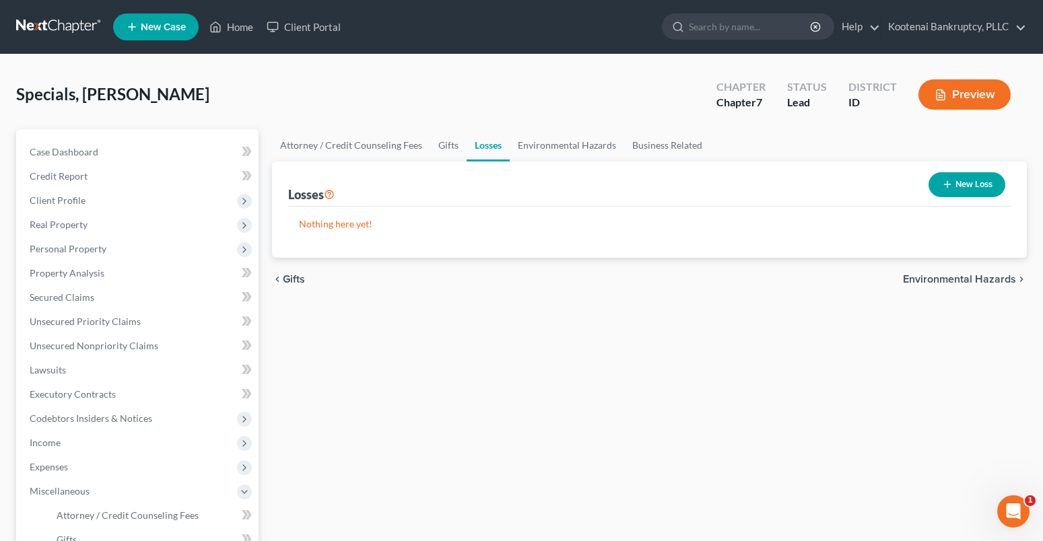
click at [949, 285] on span "Environmental Hazards" at bounding box center [959, 279] width 113 height 11
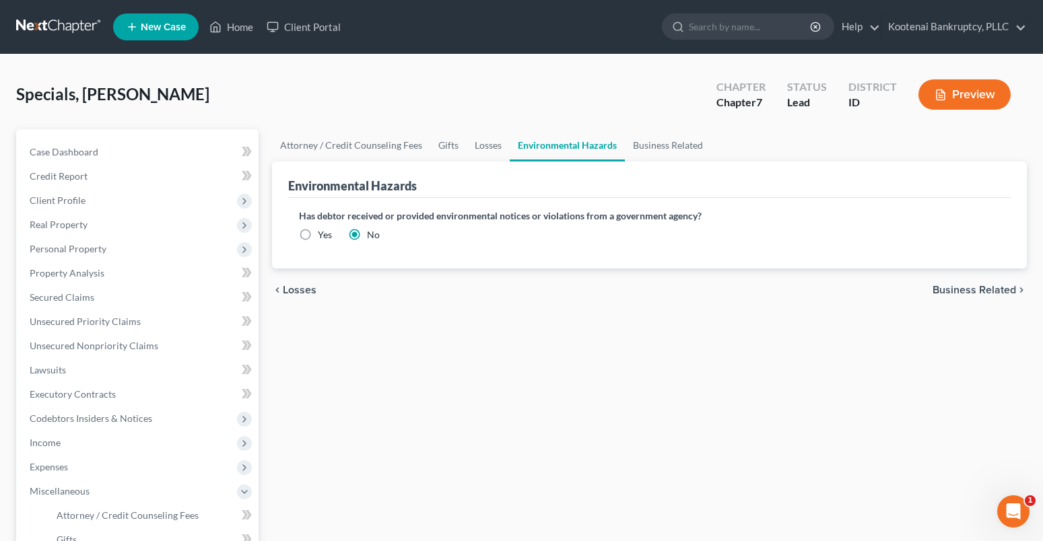
click at [967, 295] on span "Business Related" at bounding box center [973, 290] width 83 height 11
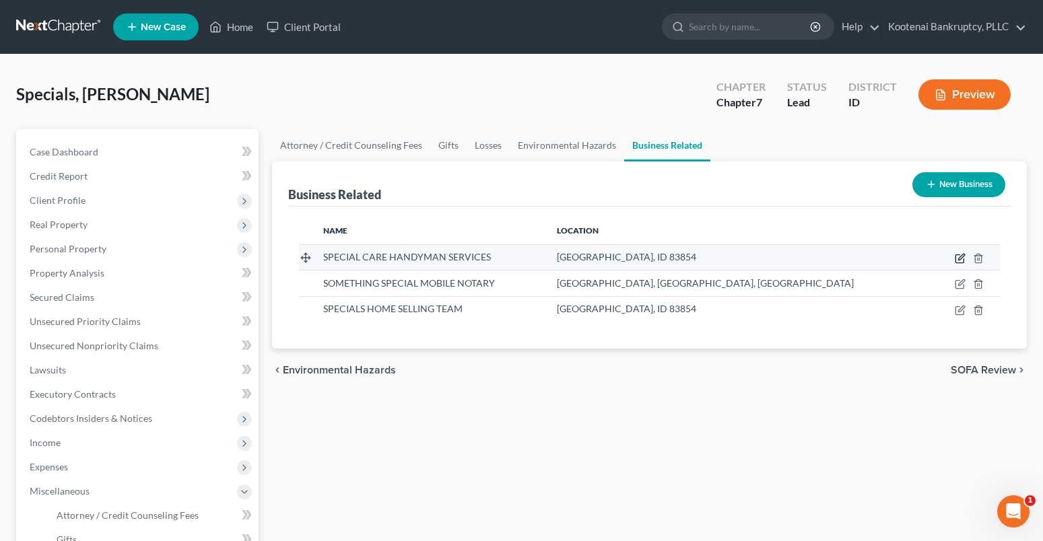
click at [960, 256] on icon "button" at bounding box center [960, 258] width 11 height 11
select select "sole_proprietor"
select select "13"
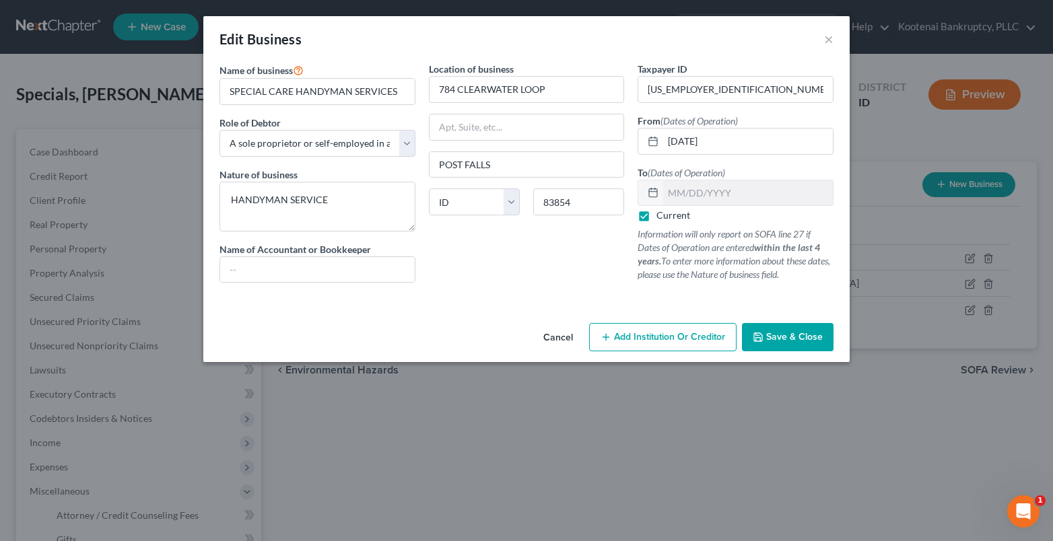
click at [807, 337] on span "Save & Close" at bounding box center [794, 336] width 57 height 11
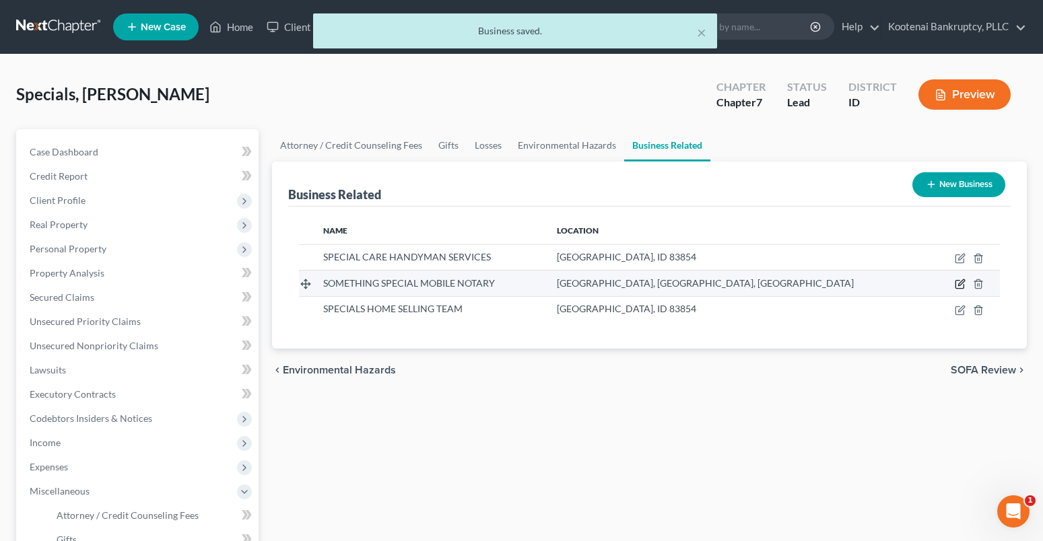
click at [963, 282] on icon "button" at bounding box center [960, 284] width 11 height 11
select select "sole_proprietor"
select select "13"
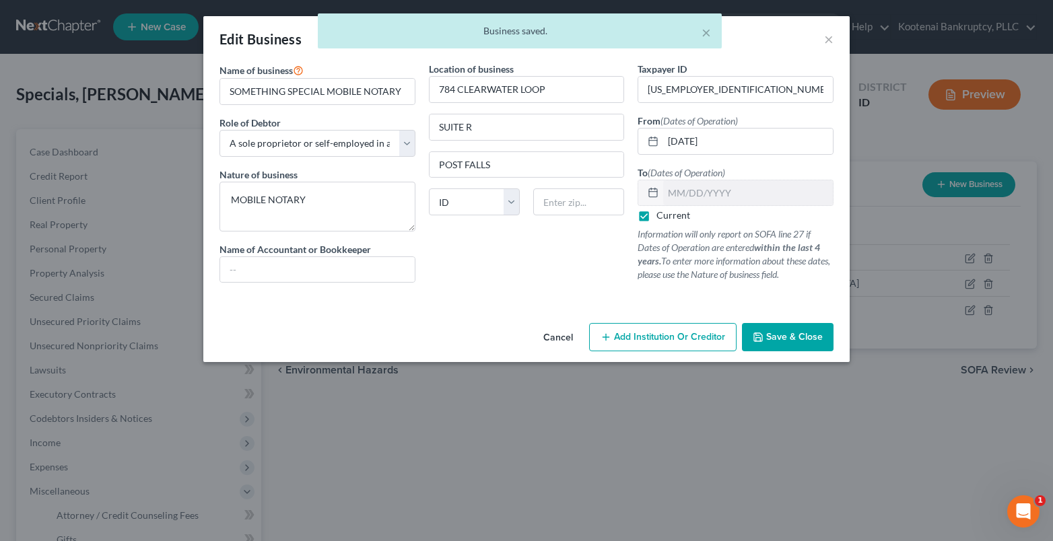
drag, startPoint x: 807, startPoint y: 341, endPoint x: 828, endPoint y: 339, distance: 20.9
click at [807, 341] on span "Save & Close" at bounding box center [794, 336] width 57 height 11
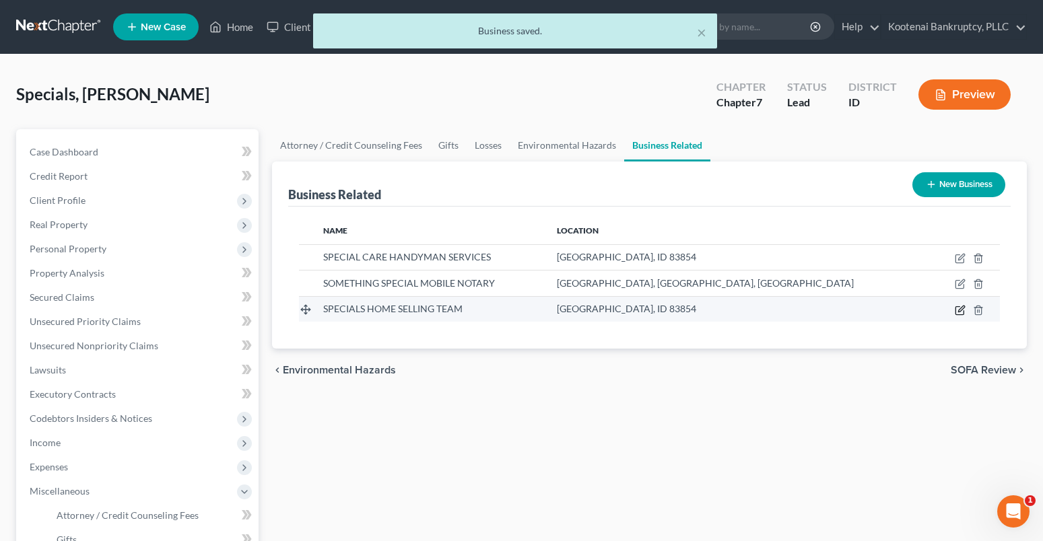
click at [960, 308] on icon "button" at bounding box center [960, 310] width 11 height 11
select select "sole_proprietor"
select select "13"
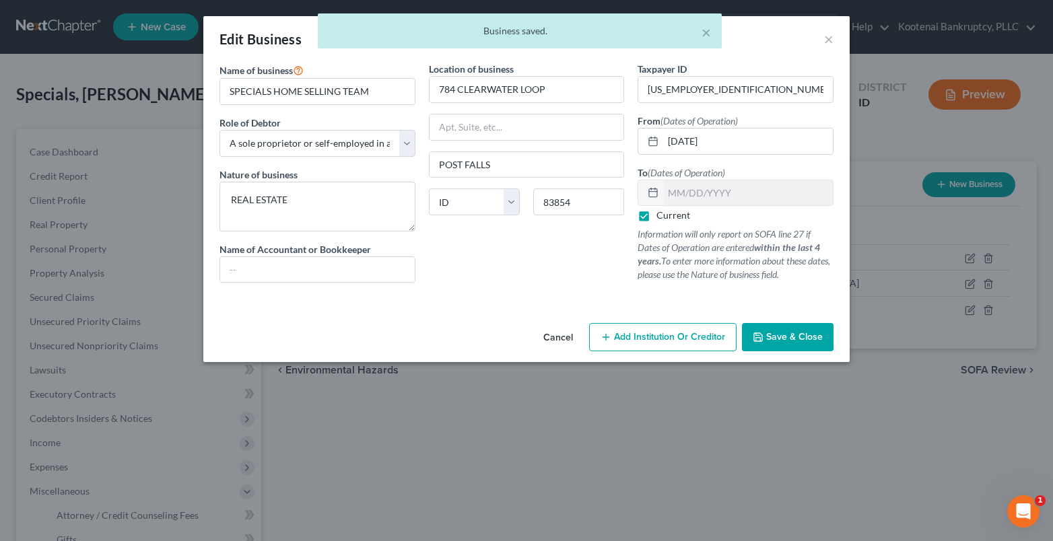
click at [786, 337] on span "Save & Close" at bounding box center [794, 336] width 57 height 11
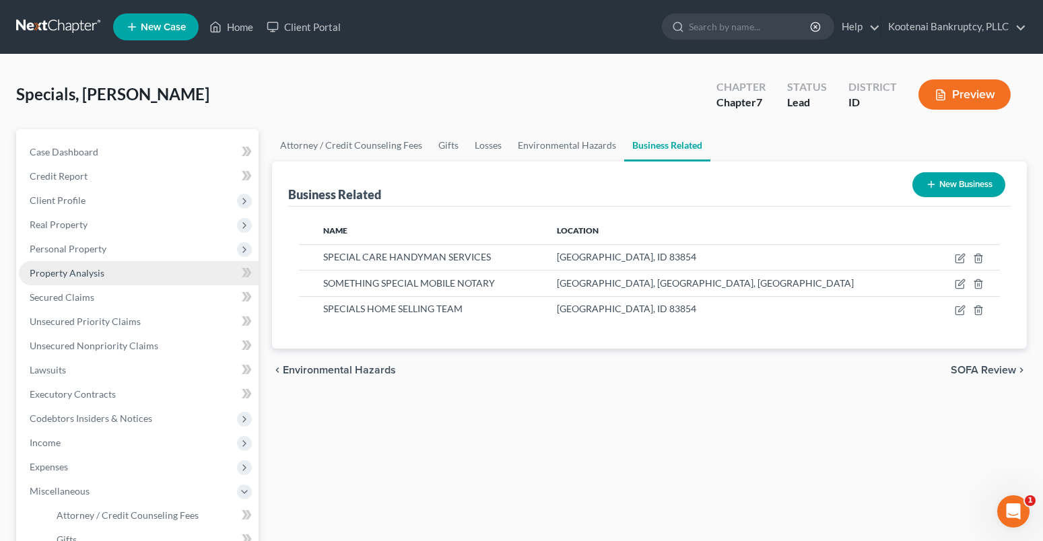
drag, startPoint x: 57, startPoint y: 245, endPoint x: 112, endPoint y: 283, distance: 67.4
click at [57, 246] on span "Personal Property" at bounding box center [68, 248] width 77 height 11
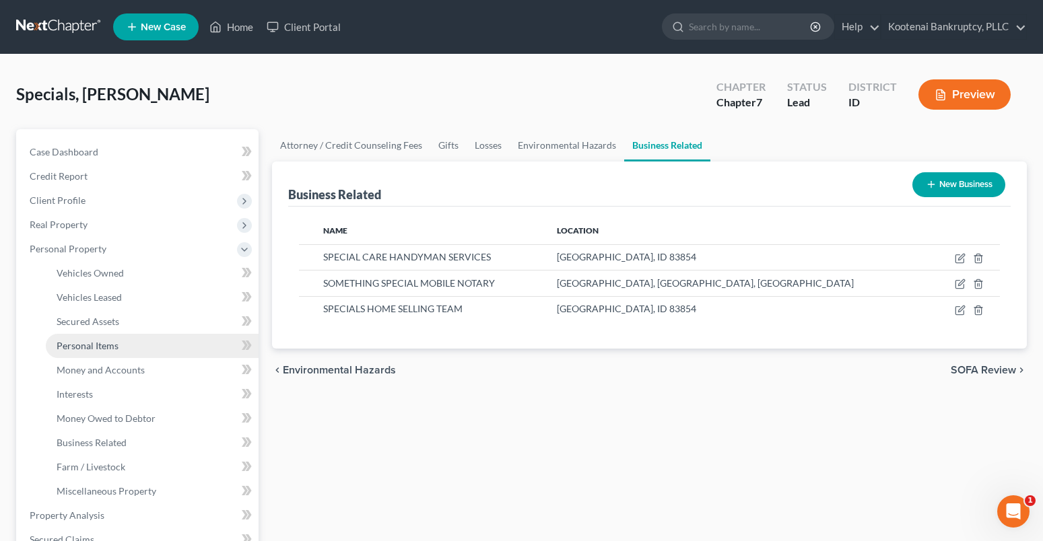
click at [90, 346] on span "Personal Items" at bounding box center [88, 345] width 62 height 11
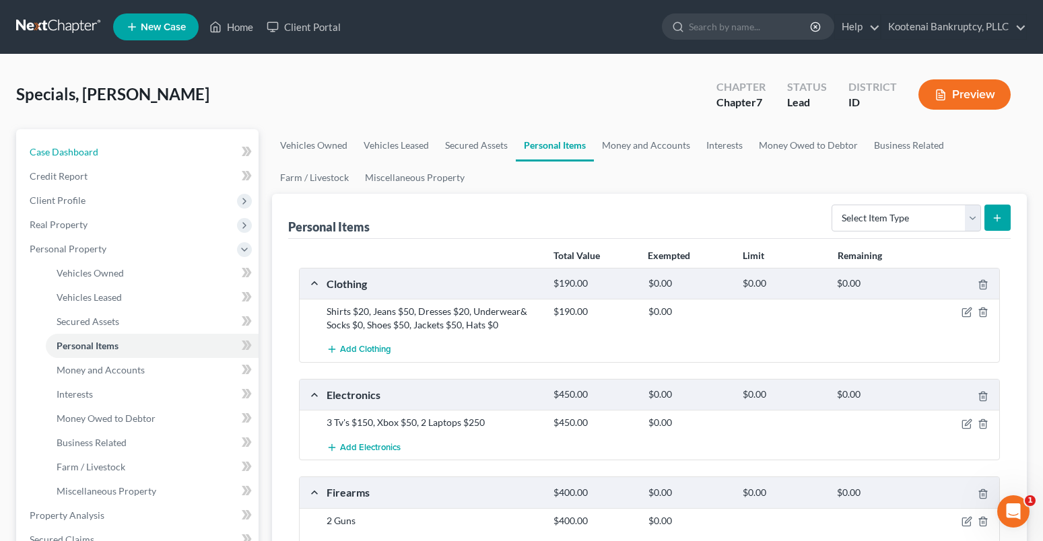
drag, startPoint x: 46, startPoint y: 153, endPoint x: 816, endPoint y: 121, distance: 770.8
click at [46, 153] on span "Case Dashboard" at bounding box center [64, 151] width 69 height 11
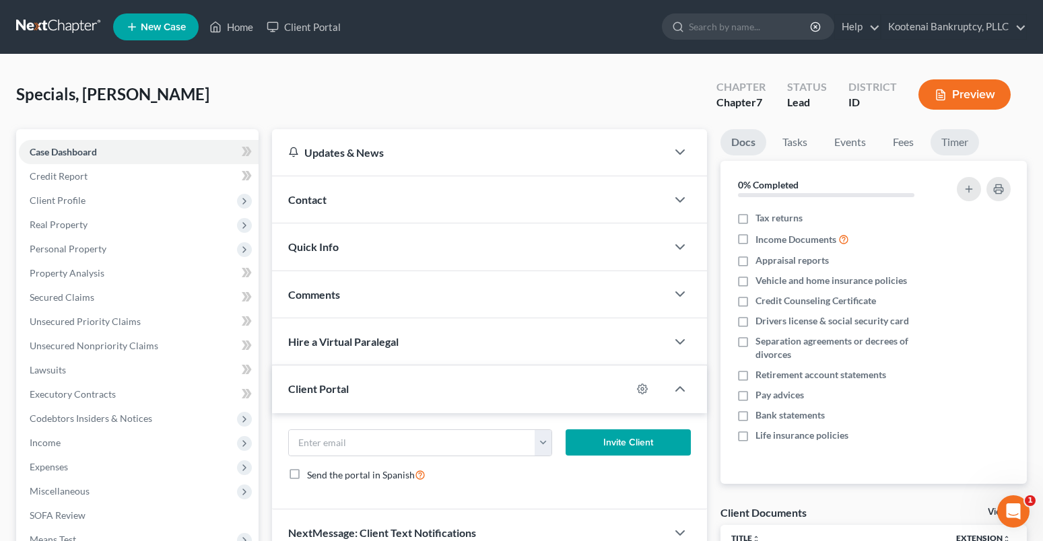
click at [950, 140] on link "Timer" at bounding box center [954, 142] width 48 height 26
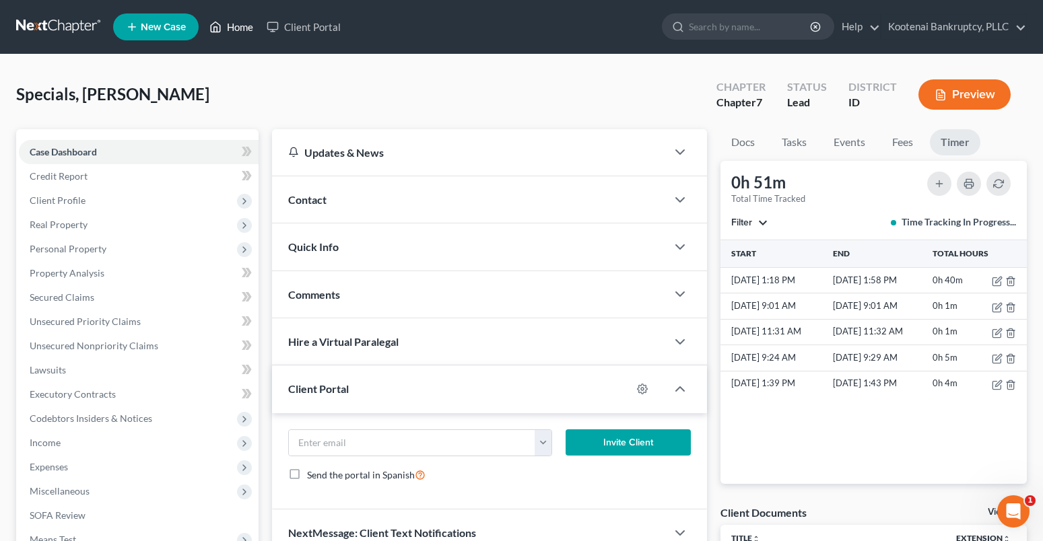
click at [243, 22] on link "Home" at bounding box center [231, 27] width 57 height 24
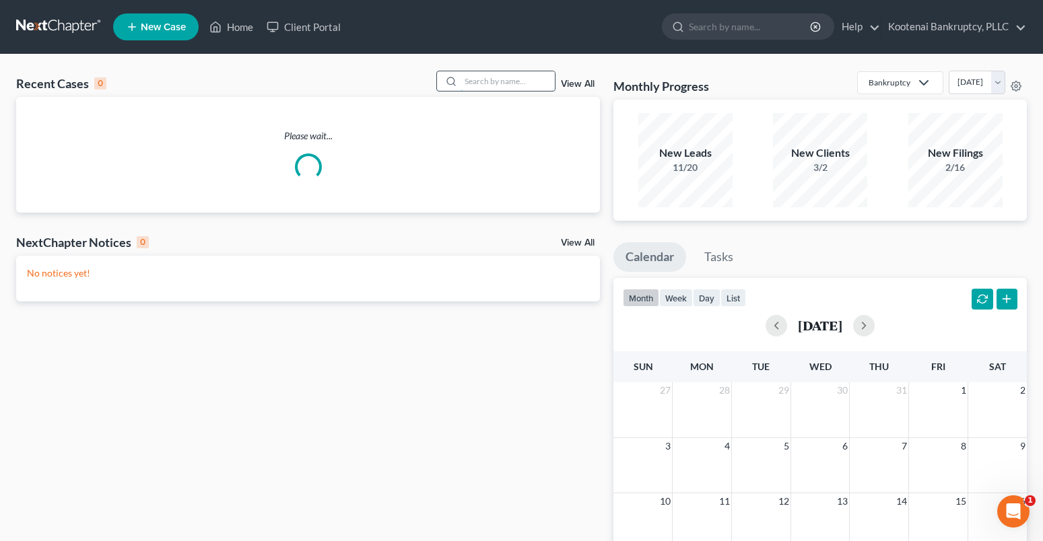
click at [479, 80] on input "search" at bounding box center [507, 81] width 94 height 20
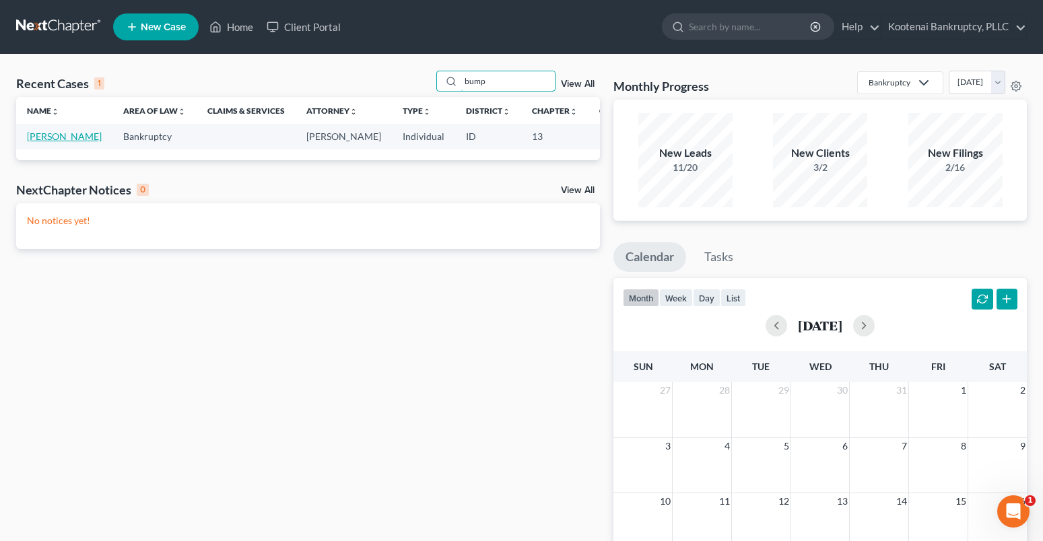
type input "bump"
click at [42, 139] on link "[PERSON_NAME]" at bounding box center [64, 136] width 75 height 11
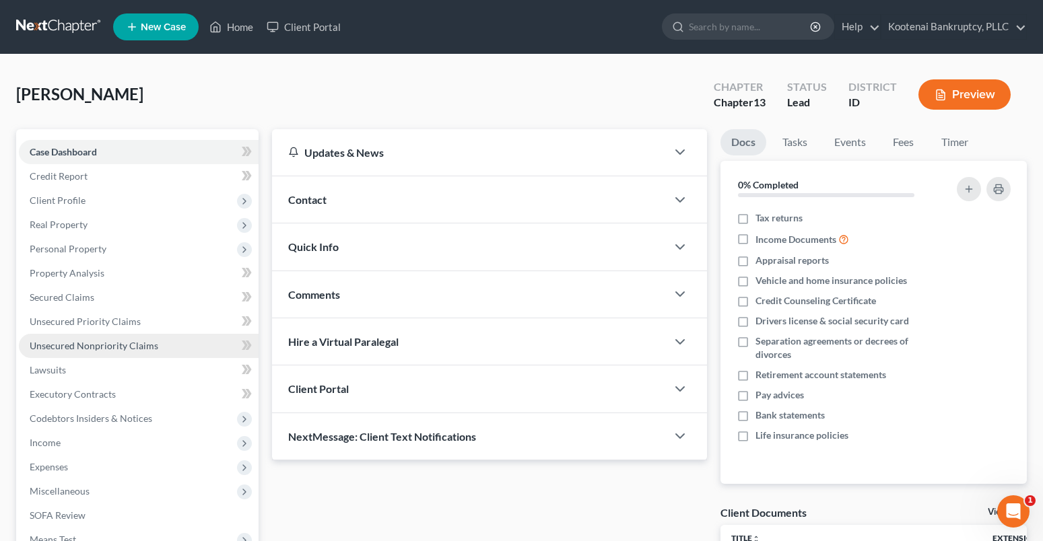
drag, startPoint x: 66, startPoint y: 246, endPoint x: 74, endPoint y: 335, distance: 89.2
click at [66, 246] on span "Personal Property" at bounding box center [68, 248] width 77 height 11
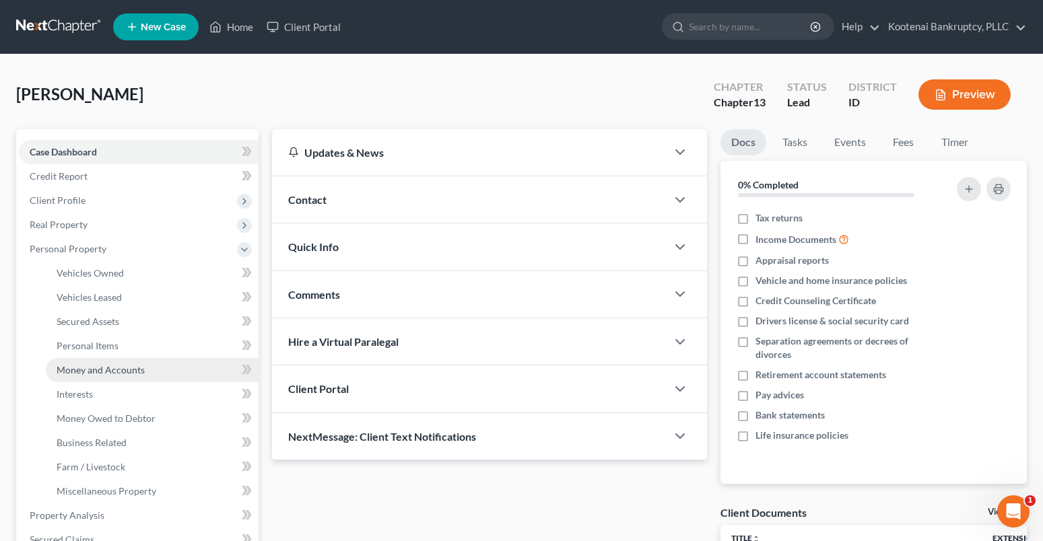
click at [93, 361] on link "Money and Accounts" at bounding box center [152, 370] width 213 height 24
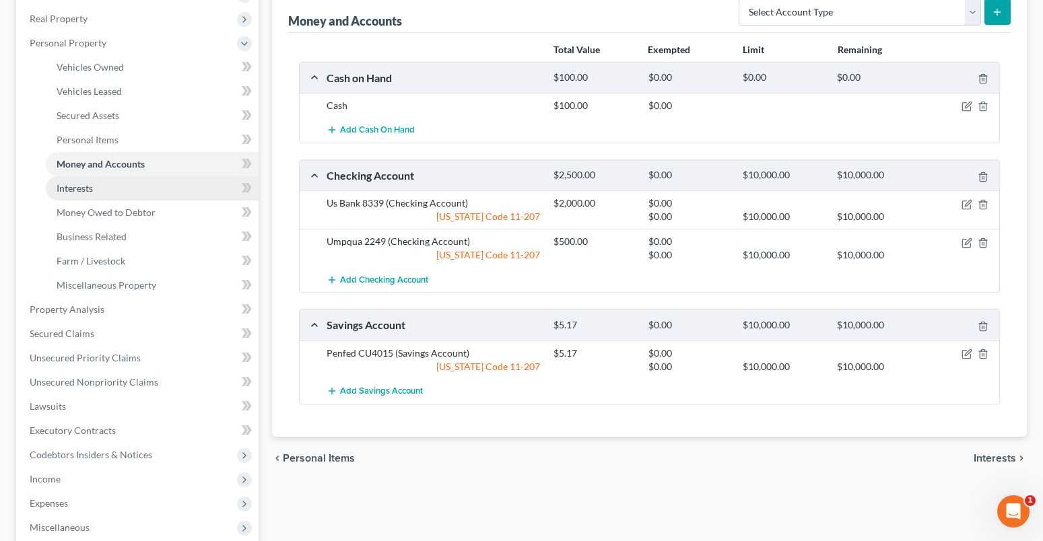
scroll to position [202, 0]
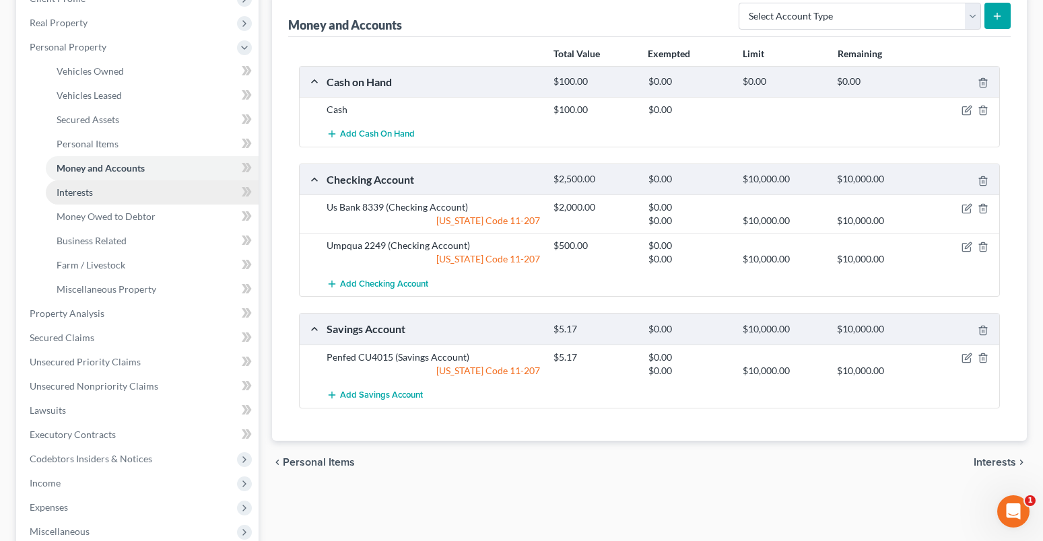
click at [81, 188] on span "Interests" at bounding box center [75, 191] width 36 height 11
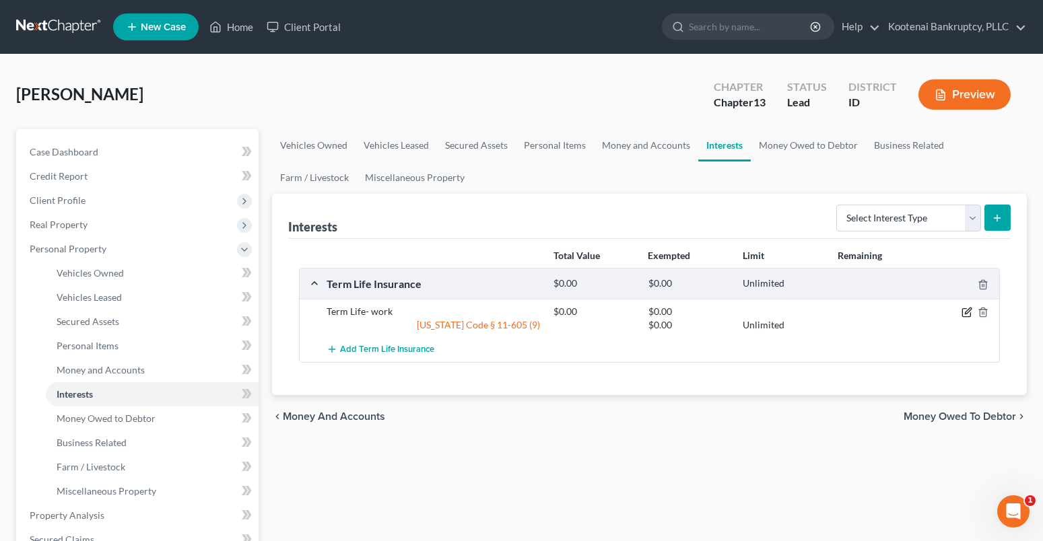
click at [967, 312] on icon "button" at bounding box center [966, 312] width 11 height 11
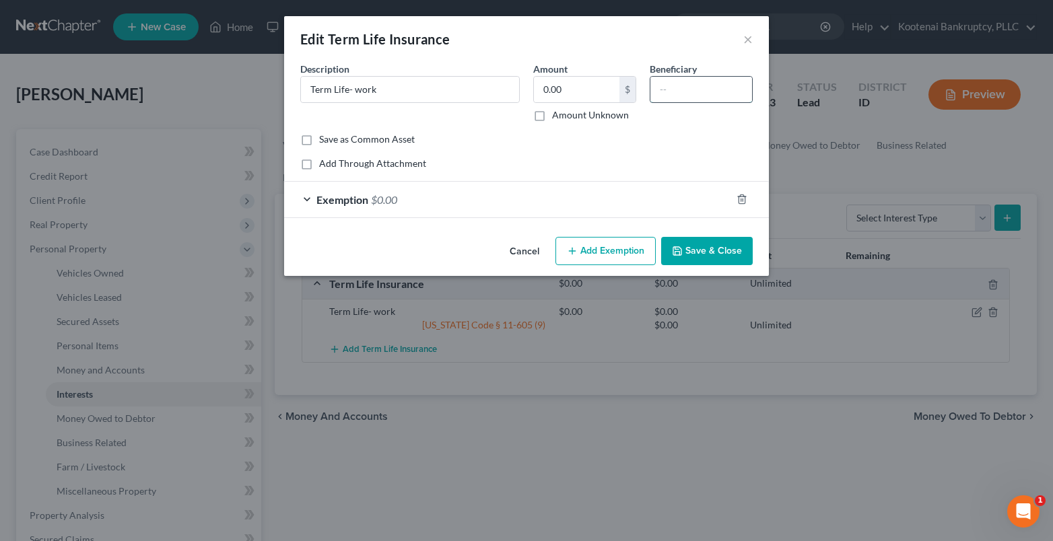
click at [667, 85] on input "text" at bounding box center [701, 90] width 102 height 26
type input "Kristina Bump"
drag, startPoint x: 686, startPoint y: 238, endPoint x: 683, endPoint y: 246, distance: 8.5
click at [689, 239] on button "Save & Close" at bounding box center [707, 251] width 92 height 28
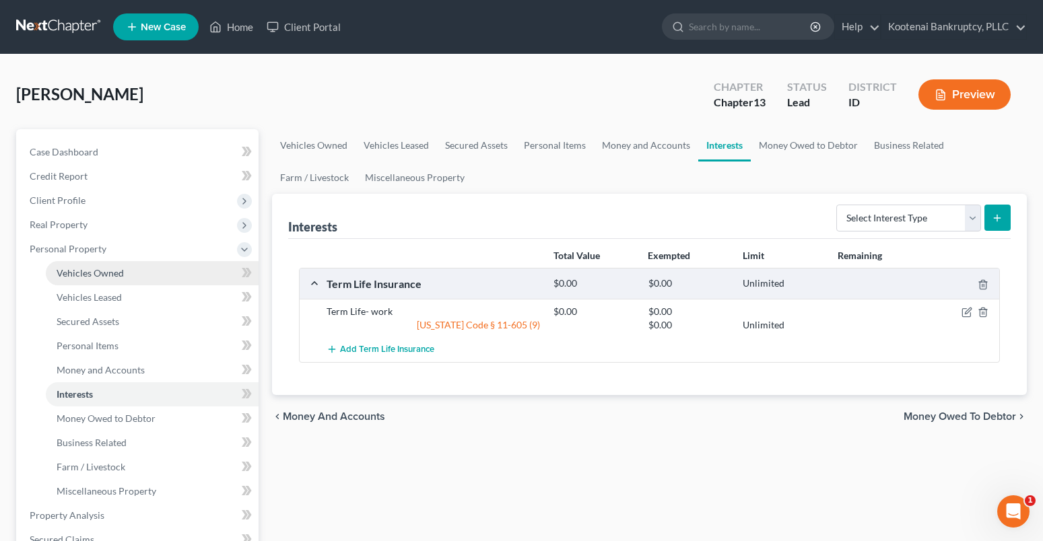
click at [110, 273] on span "Vehicles Owned" at bounding box center [90, 272] width 67 height 11
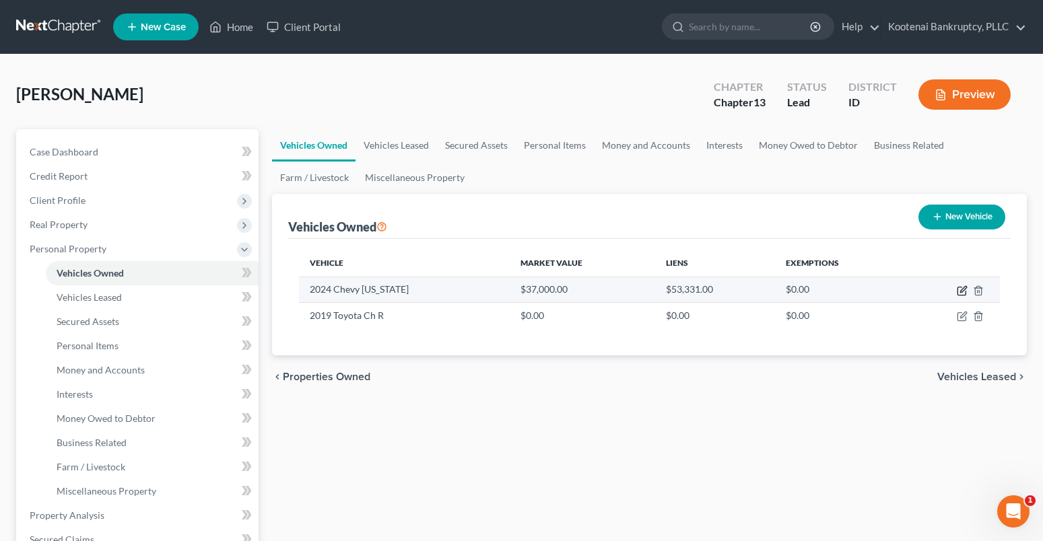
click at [963, 287] on icon "button" at bounding box center [962, 290] width 11 height 11
select select "0"
select select "2"
select select "0"
select select "4"
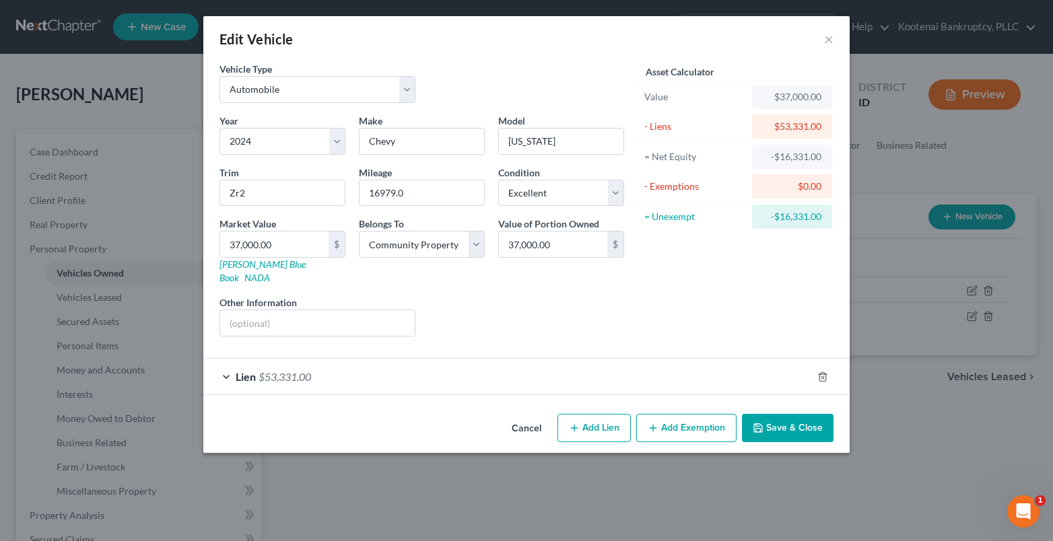
click at [375, 370] on div "Lien $53,331.00" at bounding box center [507, 377] width 609 height 36
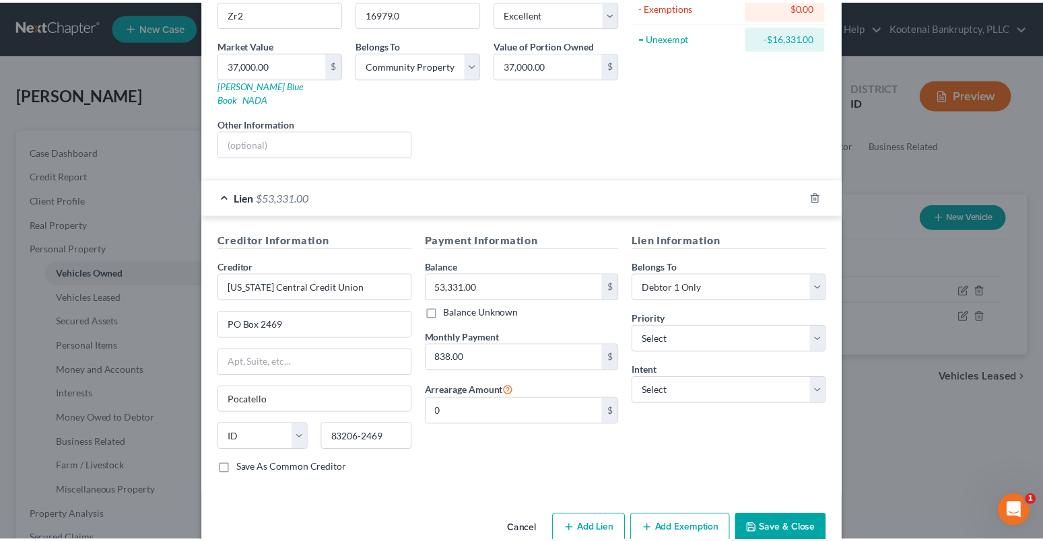
scroll to position [195, 0]
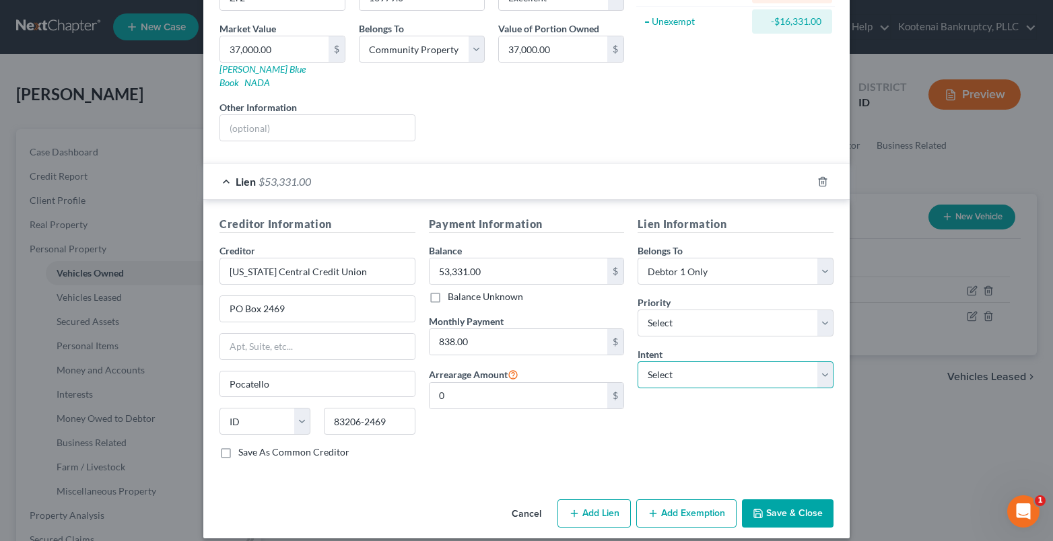
click at [674, 362] on select "Select Surrender Redeem Reaffirm Avoid Other" at bounding box center [736, 375] width 196 height 27
select select "4"
click at [638, 362] on select "Select Surrender Redeem Reaffirm Avoid Other" at bounding box center [736, 375] width 196 height 27
drag, startPoint x: 660, startPoint y: 415, endPoint x: 712, endPoint y: 409, distance: 51.6
click at [660, 415] on input "text" at bounding box center [736, 426] width 196 height 27
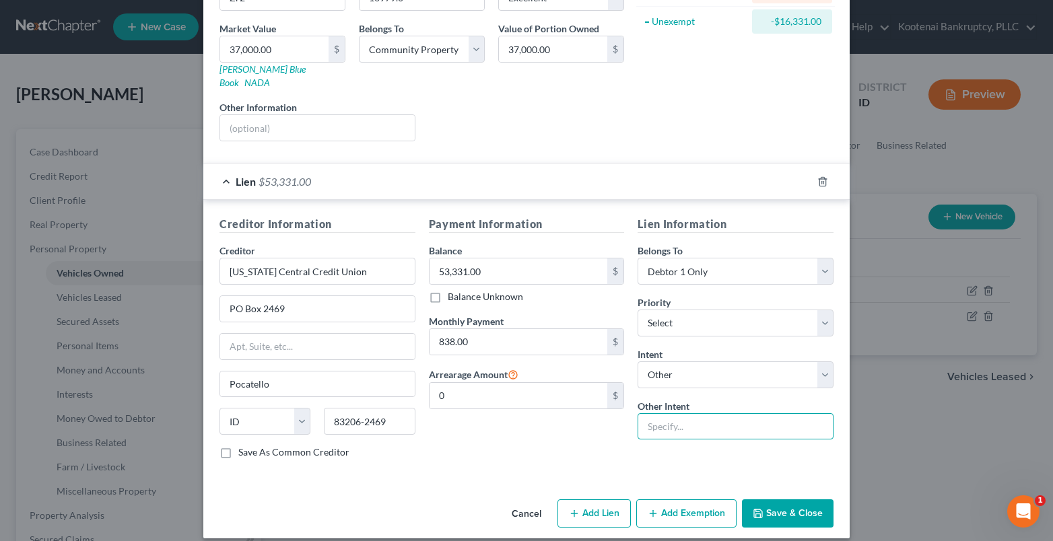
type input "continue making regular payments"
click at [759, 508] on icon "button" at bounding box center [758, 513] width 11 height 11
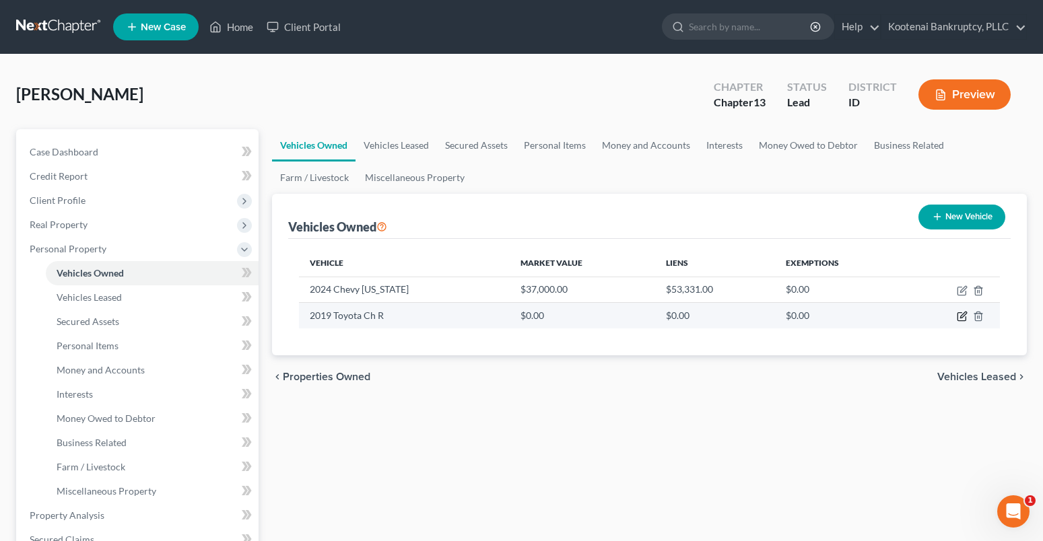
click at [965, 317] on icon "button" at bounding box center [961, 317] width 8 height 8
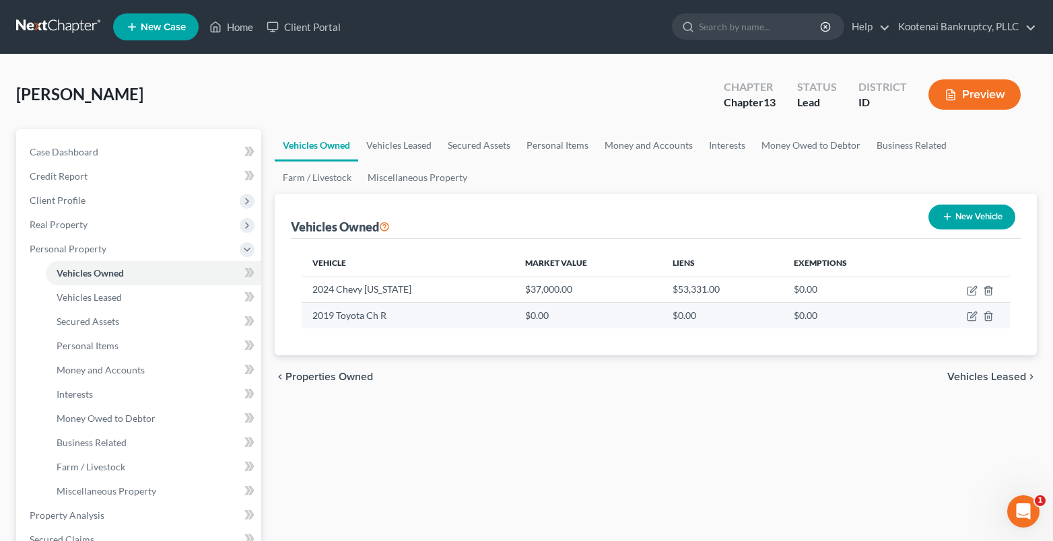
select select "0"
select select "7"
select select "2"
select select "4"
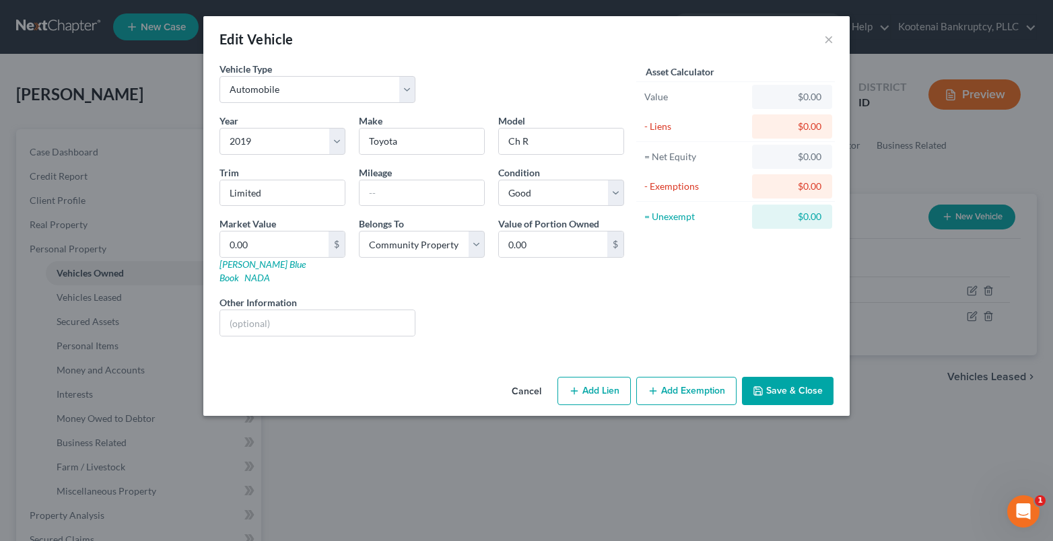
click at [792, 380] on button "Save & Close" at bounding box center [788, 391] width 92 height 28
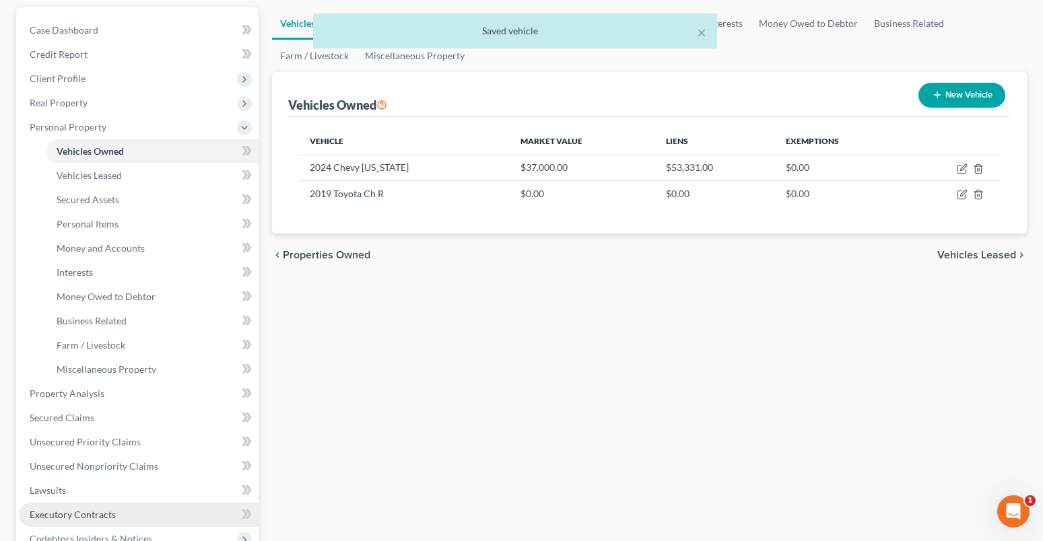
scroll to position [202, 0]
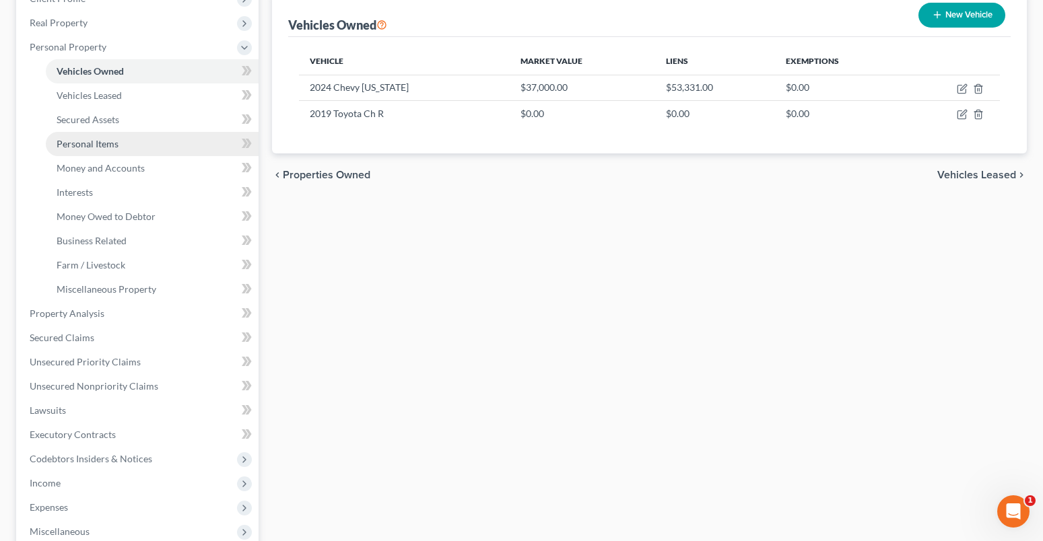
click at [73, 145] on span "Personal Items" at bounding box center [88, 143] width 62 height 11
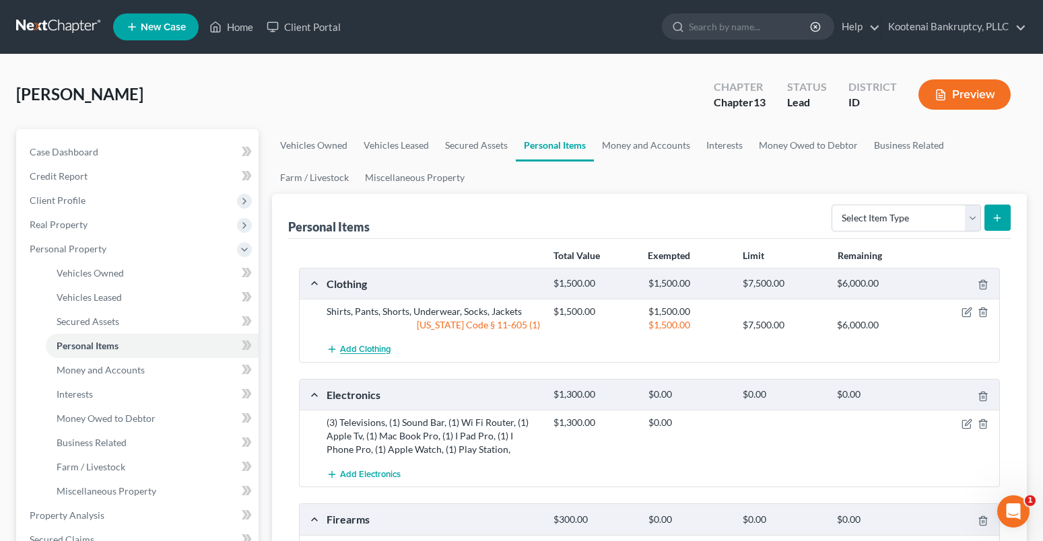
click at [376, 347] on span "Add Clothing" at bounding box center [365, 350] width 51 height 11
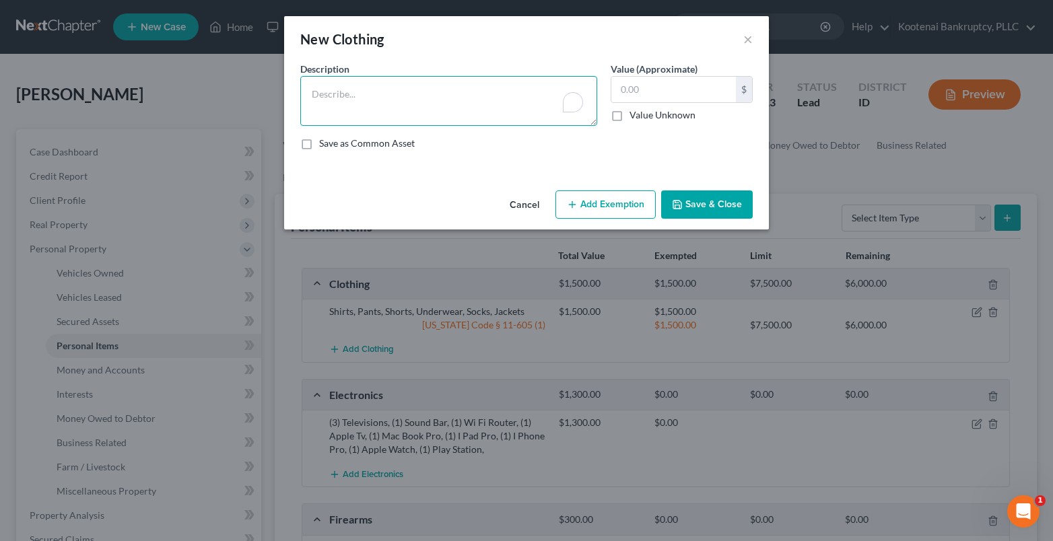
click at [319, 98] on textarea "To enrich screen reader interactions, please activate Accessibility in Grammarl…" at bounding box center [448, 101] width 297 height 50
type textarea "Spouse clothes"
drag, startPoint x: 642, startPoint y: 92, endPoint x: 623, endPoint y: 84, distance: 19.9
click at [641, 93] on input "text" at bounding box center [673, 90] width 125 height 26
type input "2,000.00"
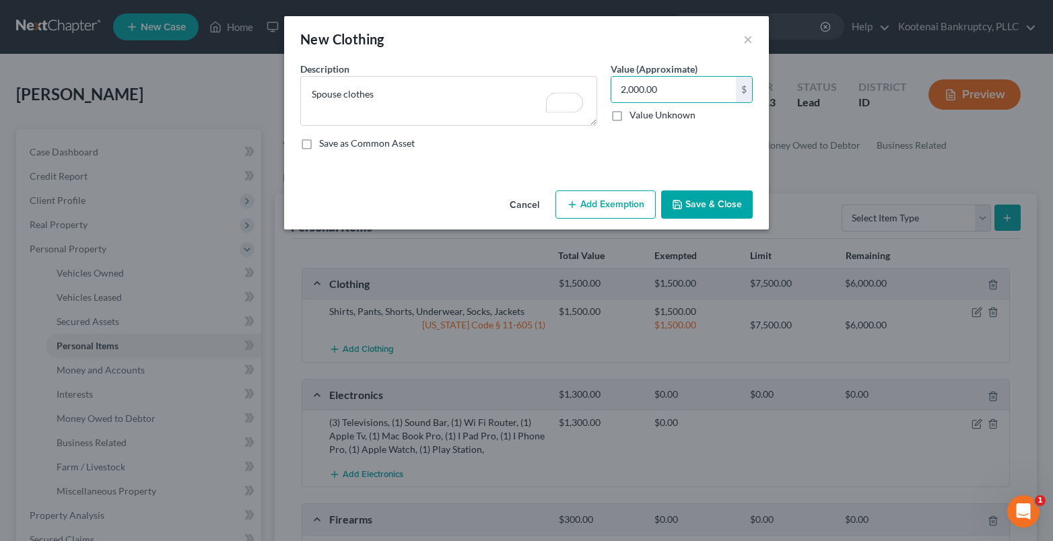
click at [619, 205] on button "Add Exemption" at bounding box center [605, 205] width 100 height 28
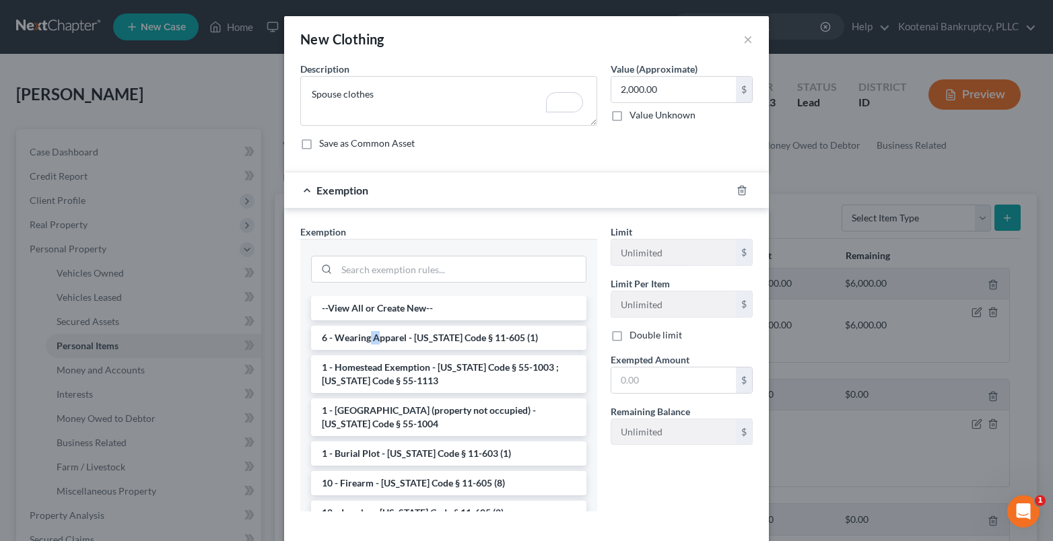
drag, startPoint x: 364, startPoint y: 343, endPoint x: 564, endPoint y: 357, distance: 201.1
click at [382, 341] on li "6 - Wearing Apparel - [US_STATE] Code § 11-605 (1)" at bounding box center [448, 338] width 275 height 24
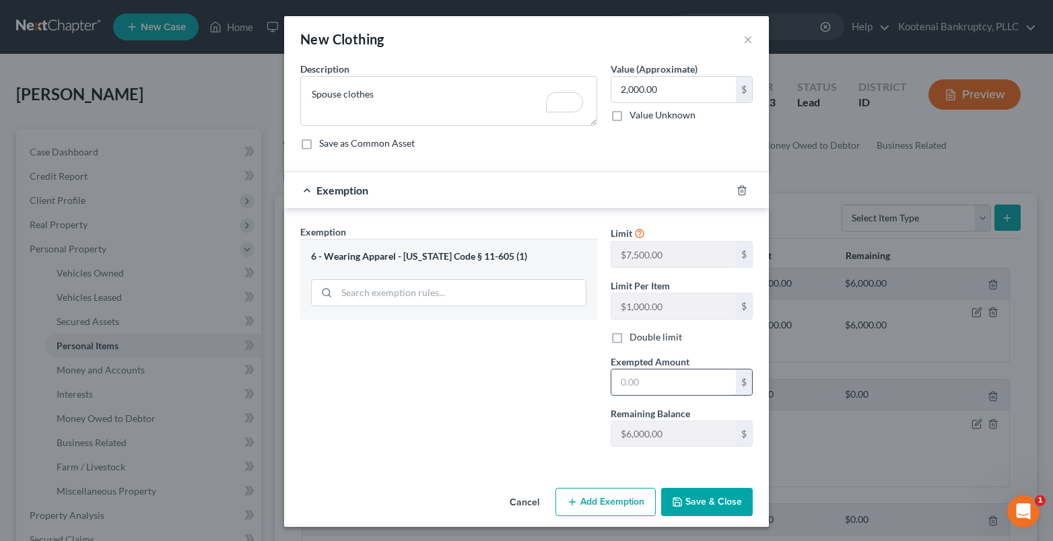
click at [625, 387] on input "text" at bounding box center [673, 383] width 125 height 26
type input "2,000.00"
click at [697, 509] on button "Save & Close" at bounding box center [707, 502] width 92 height 28
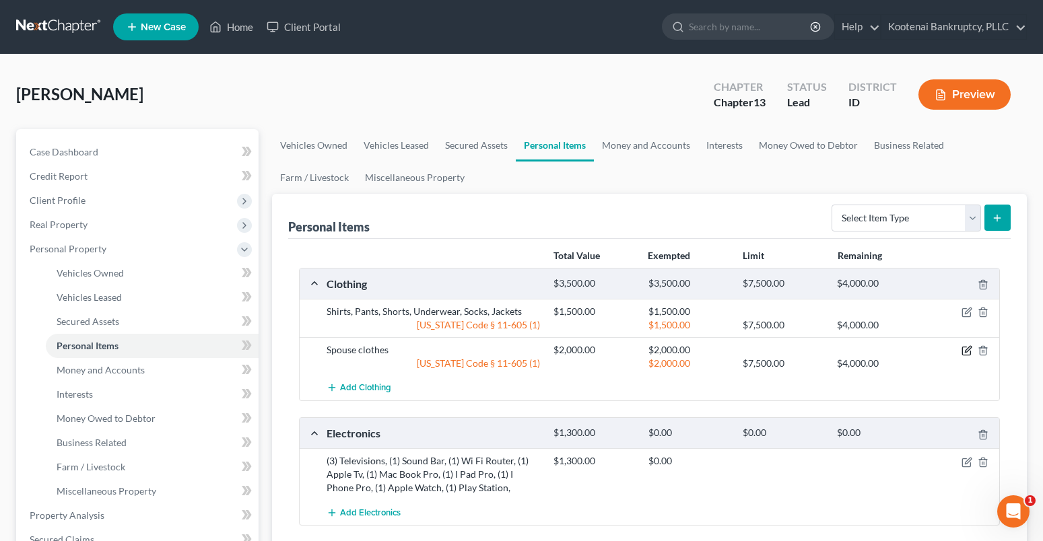
click at [969, 351] on icon "button" at bounding box center [966, 350] width 11 height 11
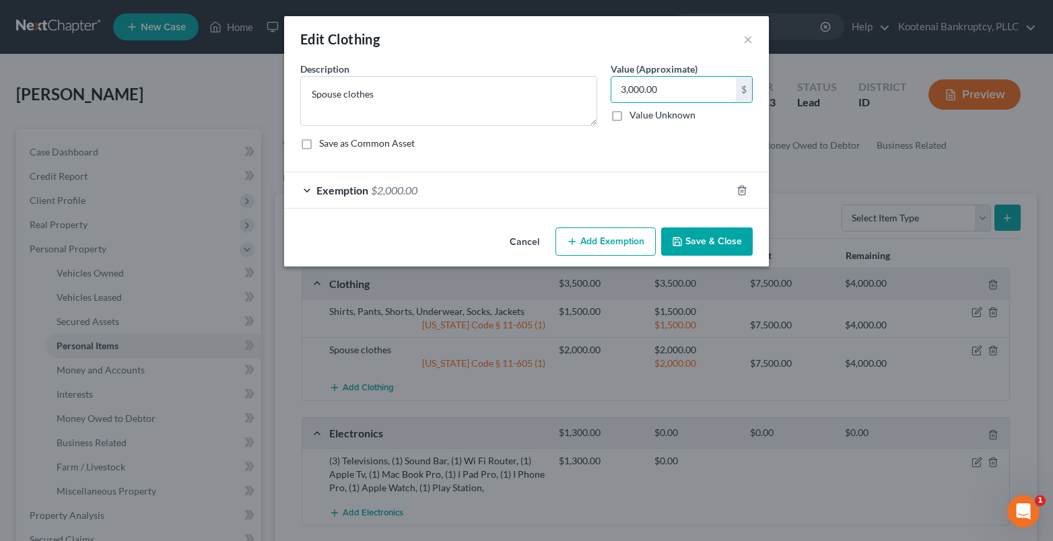
type input "3,000.00"
drag, startPoint x: 304, startPoint y: 193, endPoint x: 458, endPoint y: 236, distance: 160.3
click at [306, 193] on div "Exemption $2,000.00" at bounding box center [507, 190] width 447 height 36
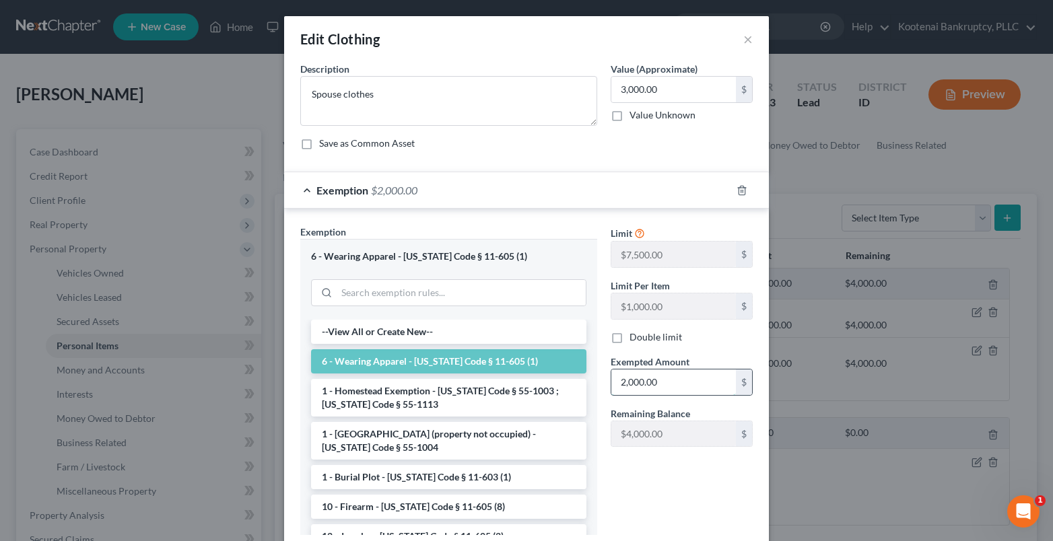
click at [654, 384] on input "2,000.00" at bounding box center [673, 383] width 125 height 26
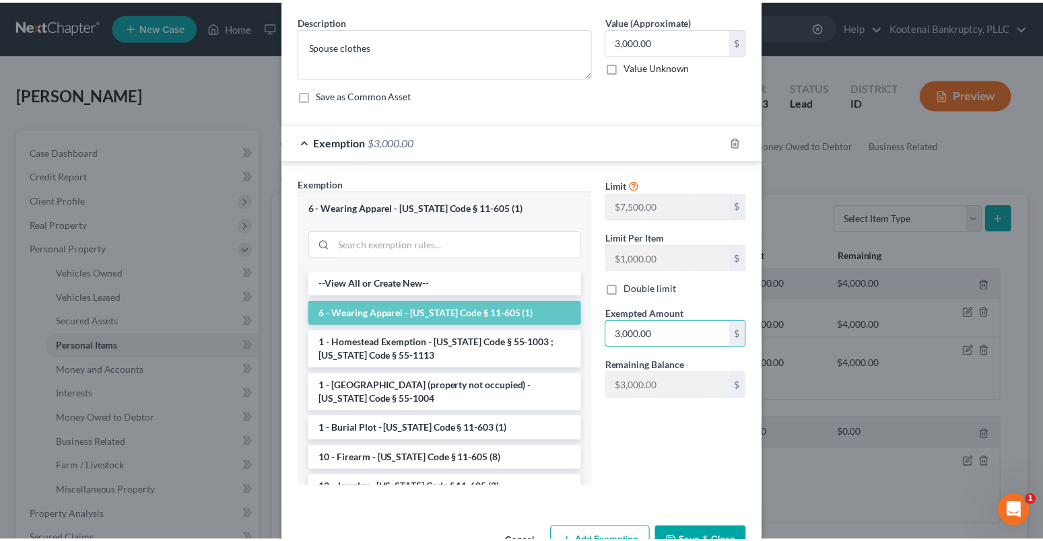
scroll to position [90, 0]
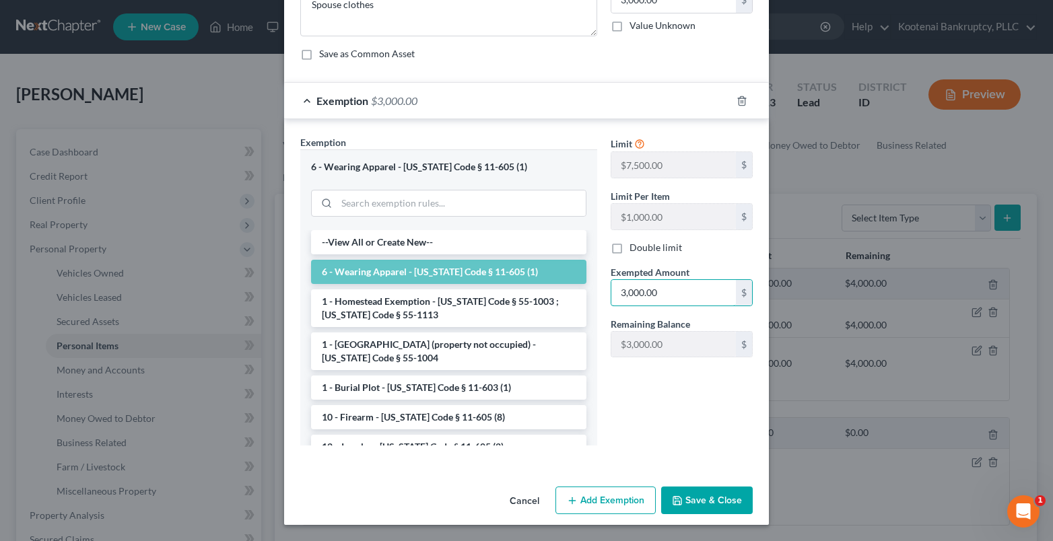
type input "3,000.00"
click at [698, 491] on button "Save & Close" at bounding box center [707, 501] width 92 height 28
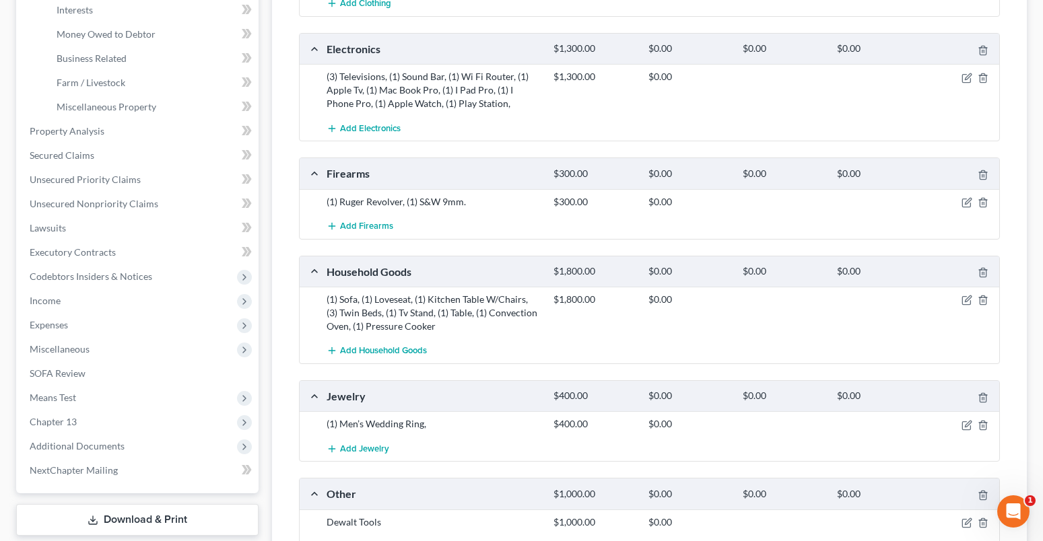
scroll to position [404, 0]
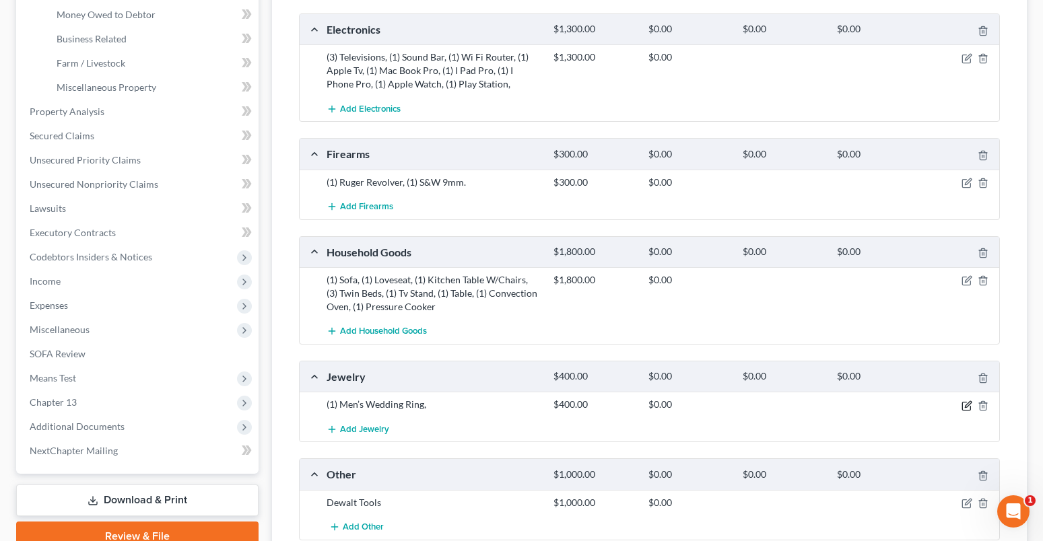
drag, startPoint x: 965, startPoint y: 408, endPoint x: 547, endPoint y: 419, distance: 418.2
click at [963, 408] on icon "button" at bounding box center [966, 406] width 11 height 11
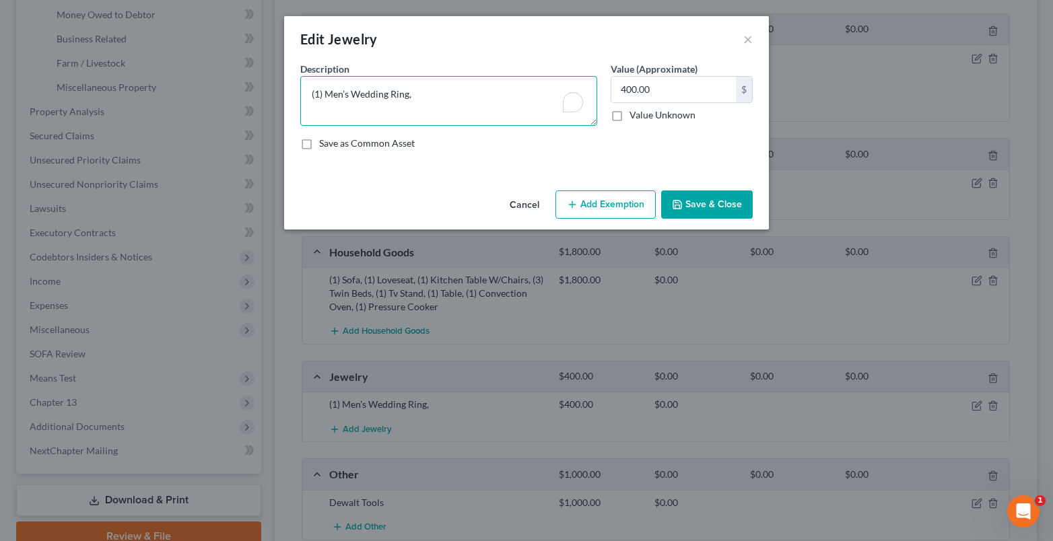
drag, startPoint x: 310, startPoint y: 94, endPoint x: 314, endPoint y: 114, distance: 19.9
click at [312, 98] on textarea "(1) Men’s Wedding Ring," at bounding box center [448, 101] width 297 height 50
click at [395, 94] on textarea "Men’s Wedding Ring," at bounding box center [448, 101] width 297 height 50
drag, startPoint x: 444, startPoint y: 94, endPoint x: 425, endPoint y: 88, distance: 19.8
click at [443, 94] on textarea "Men’s Wedding Ring-$400," at bounding box center [448, 101] width 297 height 50
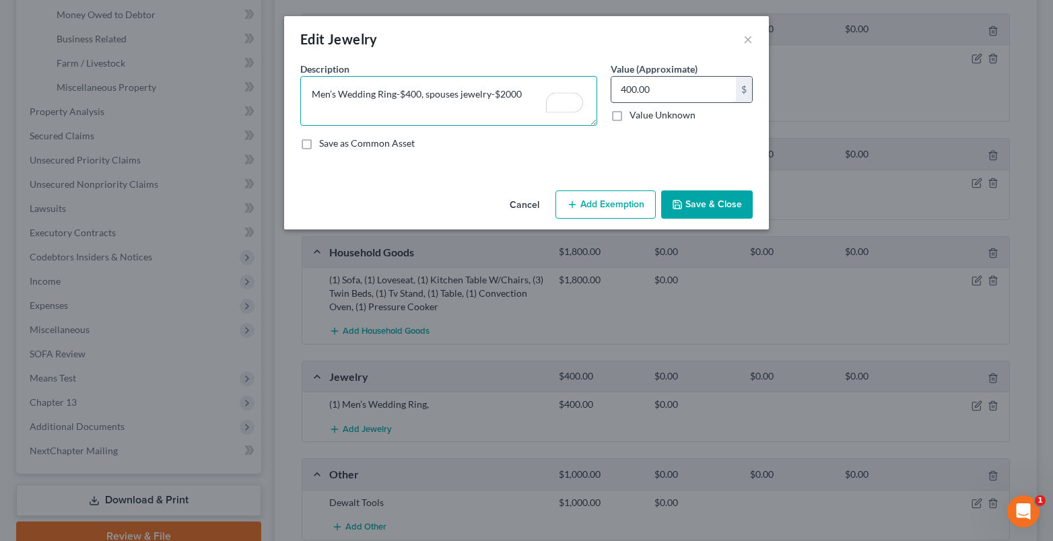
type textarea "Men’s Wedding Ring-$400, spouses jewelry-$2000"
click at [618, 90] on input "400.00" at bounding box center [673, 90] width 125 height 26
type input "2,400.00"
click at [592, 198] on button "Add Exemption" at bounding box center [605, 205] width 100 height 28
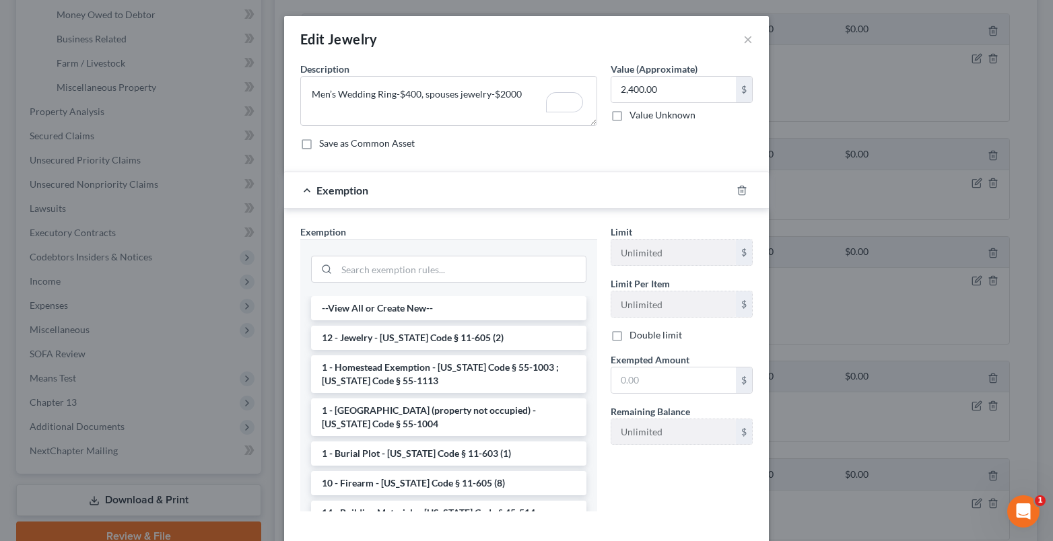
drag, startPoint x: 349, startPoint y: 341, endPoint x: 568, endPoint y: 353, distance: 219.8
click at [355, 341] on li "12 - Jewelry - [US_STATE] Code § 11-605 (2)" at bounding box center [448, 338] width 275 height 24
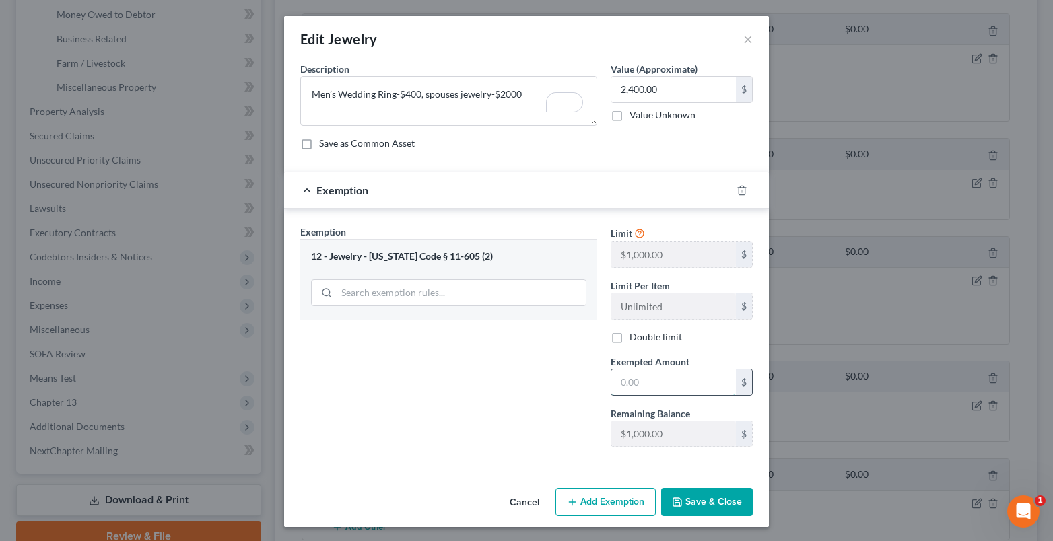
click at [631, 386] on input "text" at bounding box center [673, 383] width 125 height 26
type input "1,000.00"
click at [681, 495] on button "Save & Close" at bounding box center [707, 502] width 92 height 28
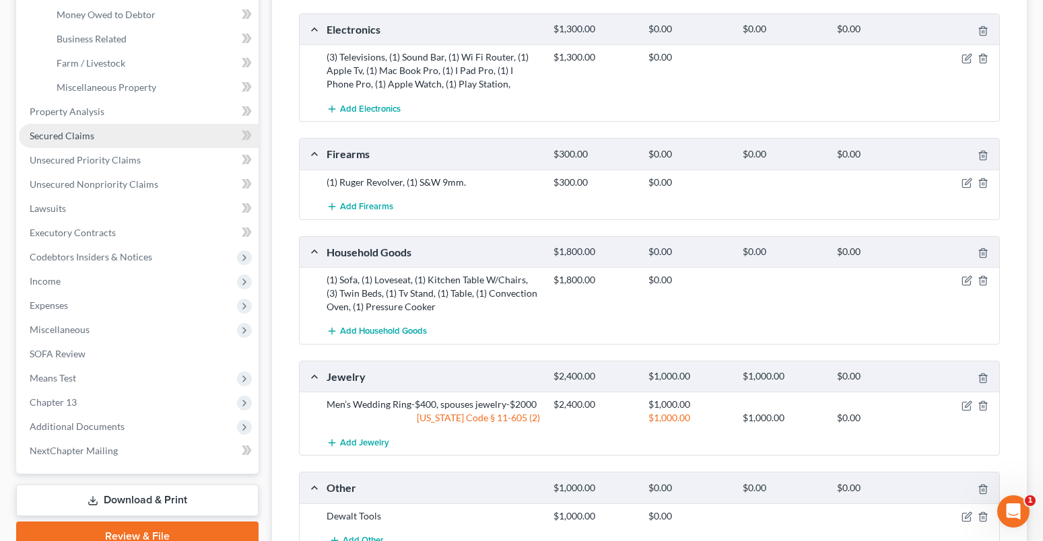
click at [66, 133] on span "Secured Claims" at bounding box center [62, 135] width 65 height 11
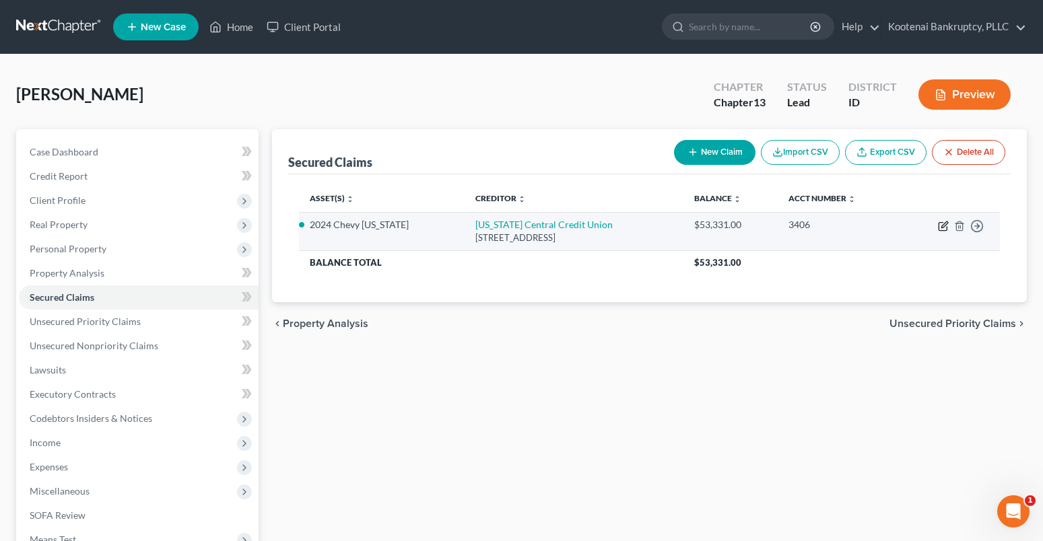
click at [943, 226] on icon "button" at bounding box center [943, 226] width 11 height 11
select select "13"
select select "2"
select select "4"
select select "0"
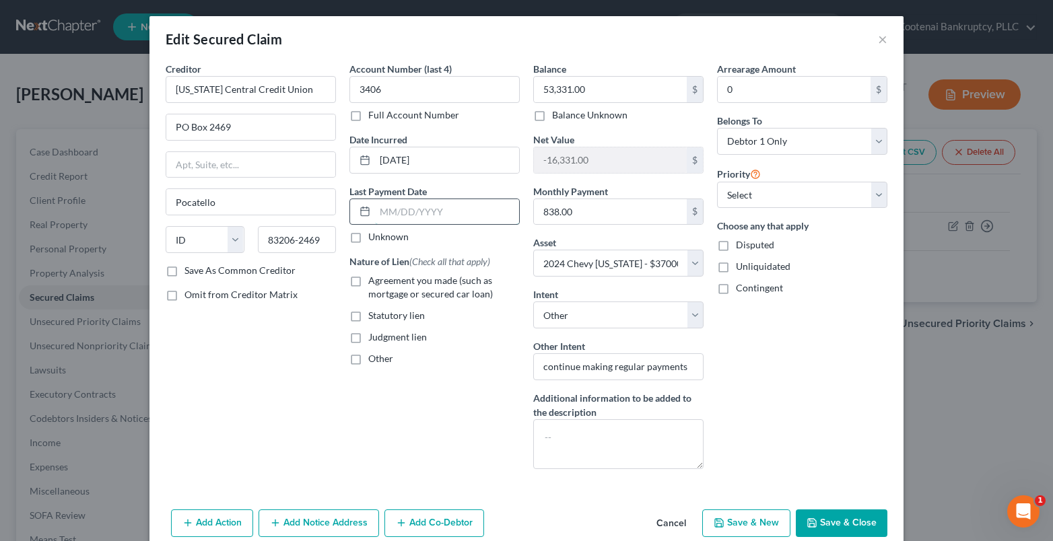
click at [381, 212] on input "text" at bounding box center [447, 212] width 144 height 26
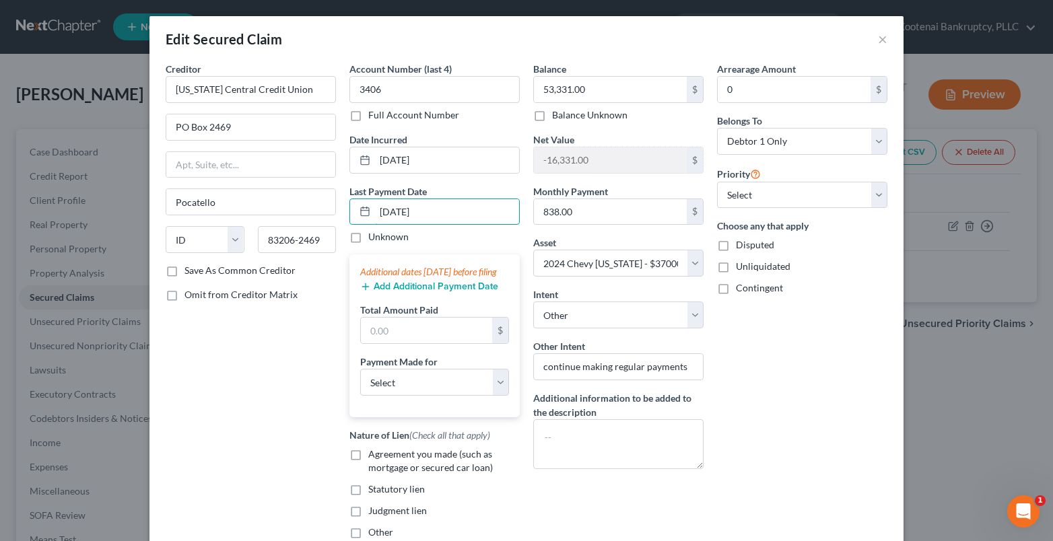
type input "08/01/2025"
click at [388, 292] on button "Add Additional Payment Date" at bounding box center [429, 286] width 138 height 11
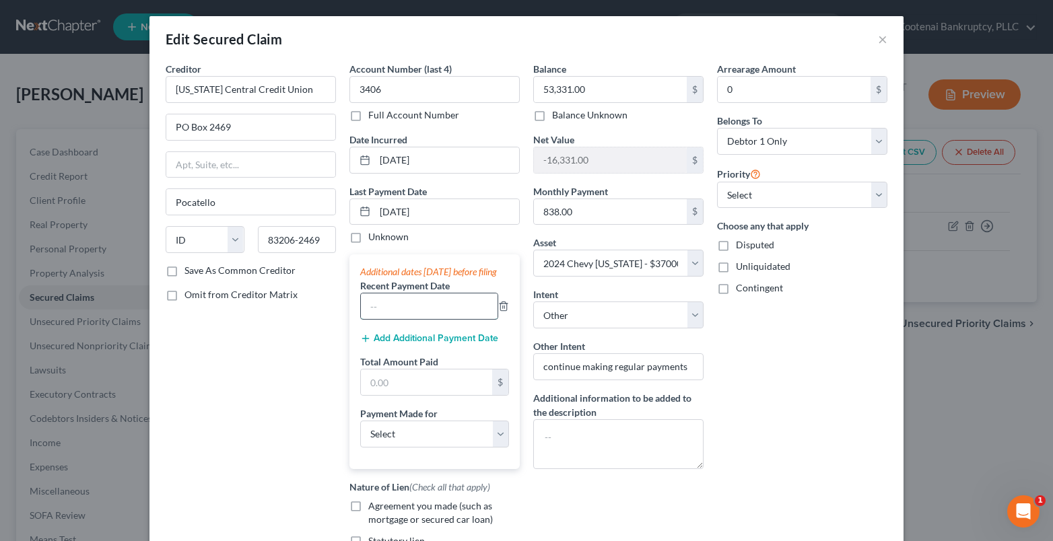
click at [390, 319] on input "text" at bounding box center [429, 307] width 137 height 26
type input "07/01/2025"
drag, startPoint x: 419, startPoint y: 347, endPoint x: 353, endPoint y: 366, distance: 68.4
click at [418, 344] on button "Add Additional Payment Date" at bounding box center [429, 338] width 138 height 11
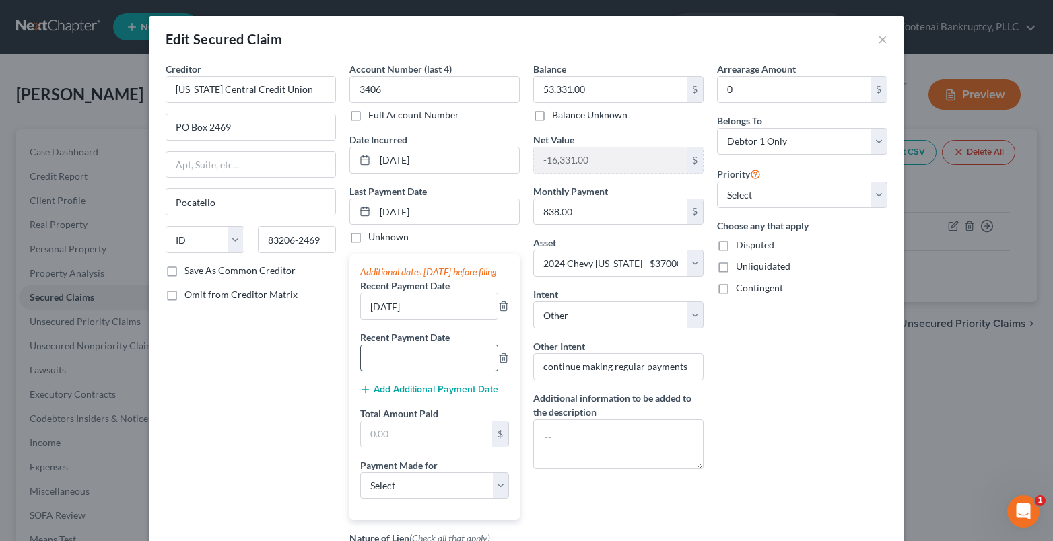
click at [378, 371] on input "text" at bounding box center [429, 358] width 137 height 26
type input "06/01/2025"
click at [374, 447] on input "text" at bounding box center [426, 434] width 131 height 26
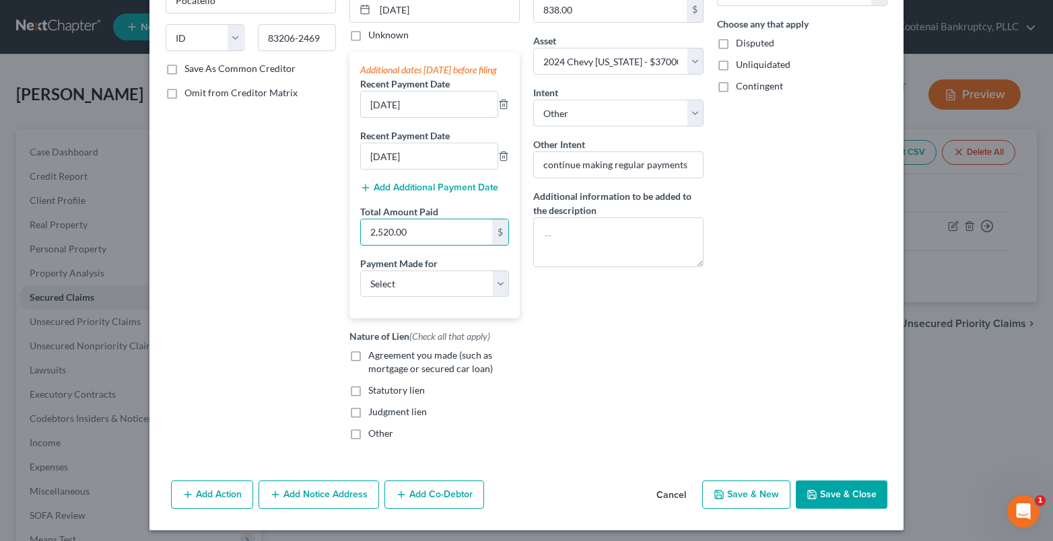
type input "2,520.00"
click at [827, 506] on button "Save & Close" at bounding box center [842, 495] width 92 height 28
select select
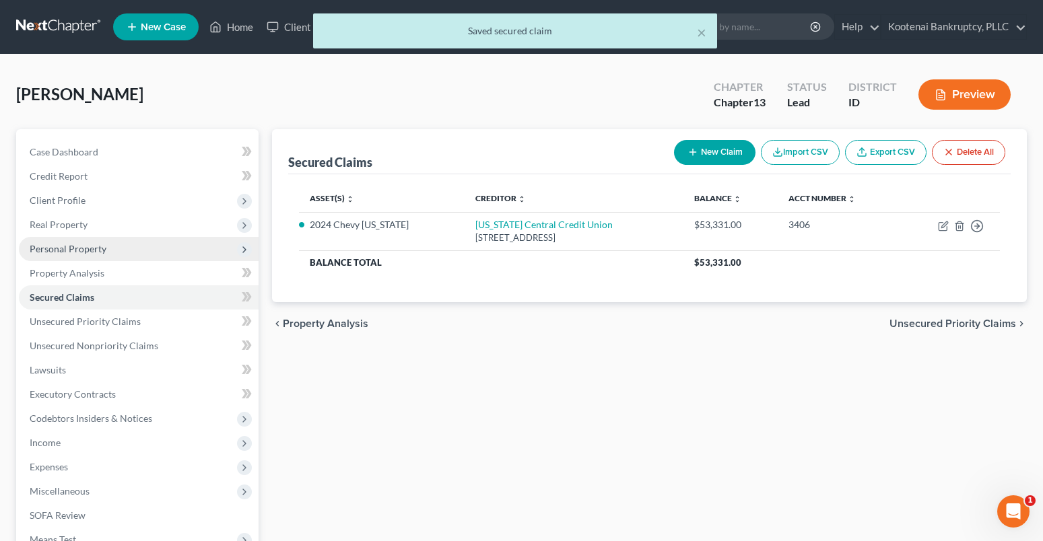
click at [60, 248] on span "Personal Property" at bounding box center [68, 248] width 77 height 11
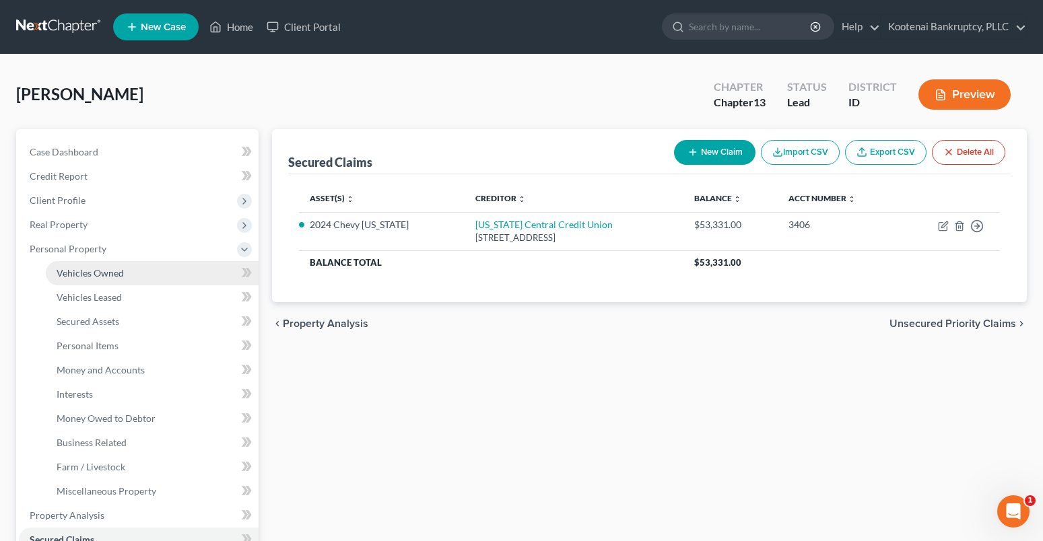
drag, startPoint x: 79, startPoint y: 273, endPoint x: 283, endPoint y: 255, distance: 204.1
click at [80, 273] on span "Vehicles Owned" at bounding box center [90, 272] width 67 height 11
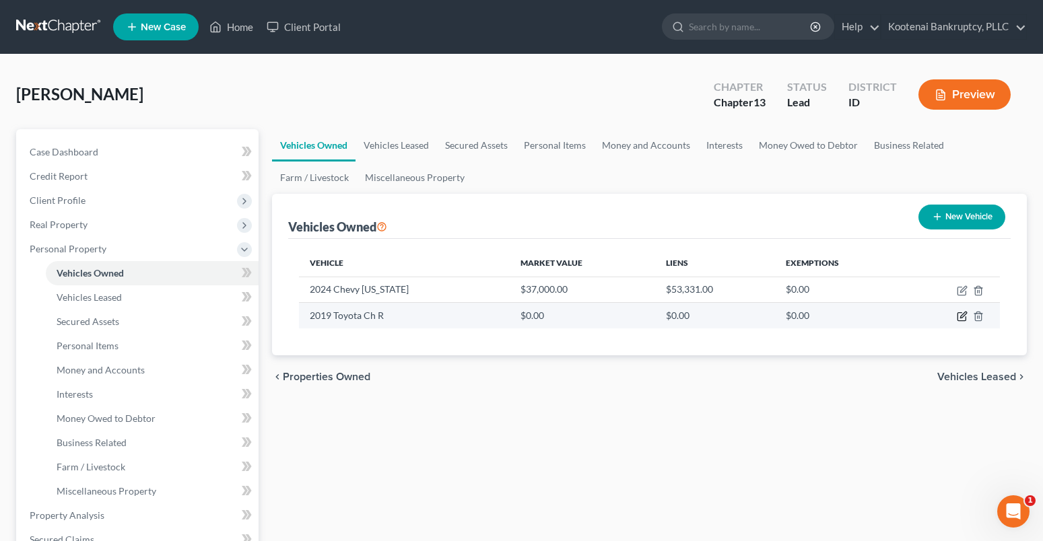
click at [959, 318] on icon "button" at bounding box center [962, 316] width 11 height 11
select select "0"
select select "7"
select select "2"
select select "4"
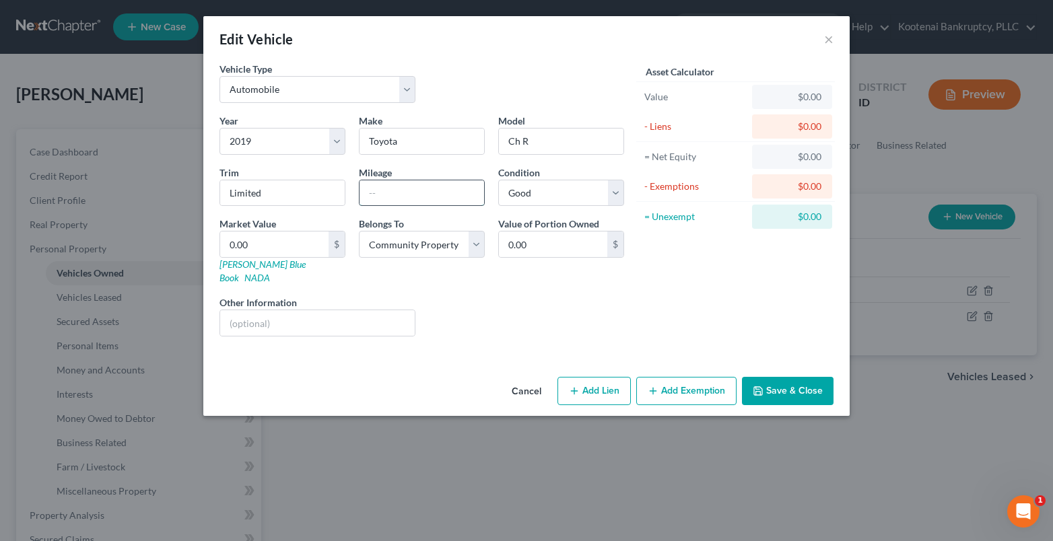
click at [378, 188] on input "text" at bounding box center [421, 193] width 125 height 26
type input "63010"
click at [245, 241] on input "0.00" at bounding box center [274, 245] width 108 height 26
type input "1"
type input "1.00"
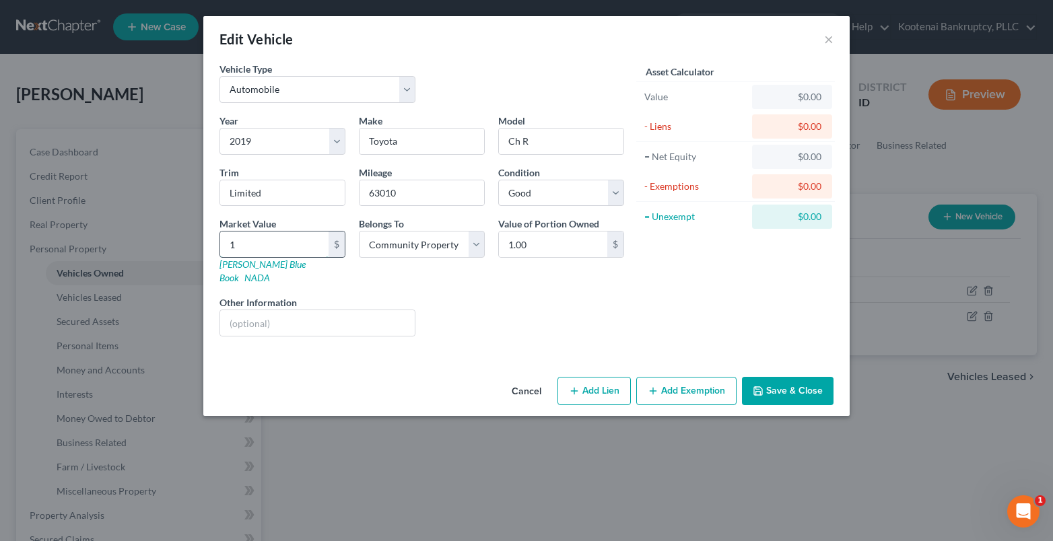
type input "14"
type input "14.00"
type input "140"
type input "140.00"
type input "1400"
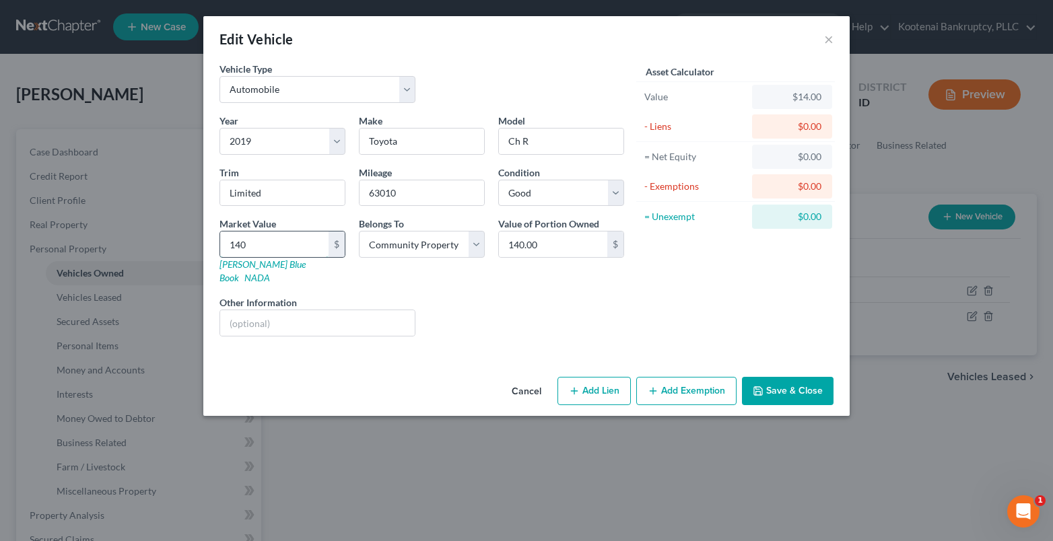
type input "1,400.00"
type input "1,4000"
type input "14,000.00"
click at [609, 379] on button "Add Lien" at bounding box center [593, 391] width 73 height 28
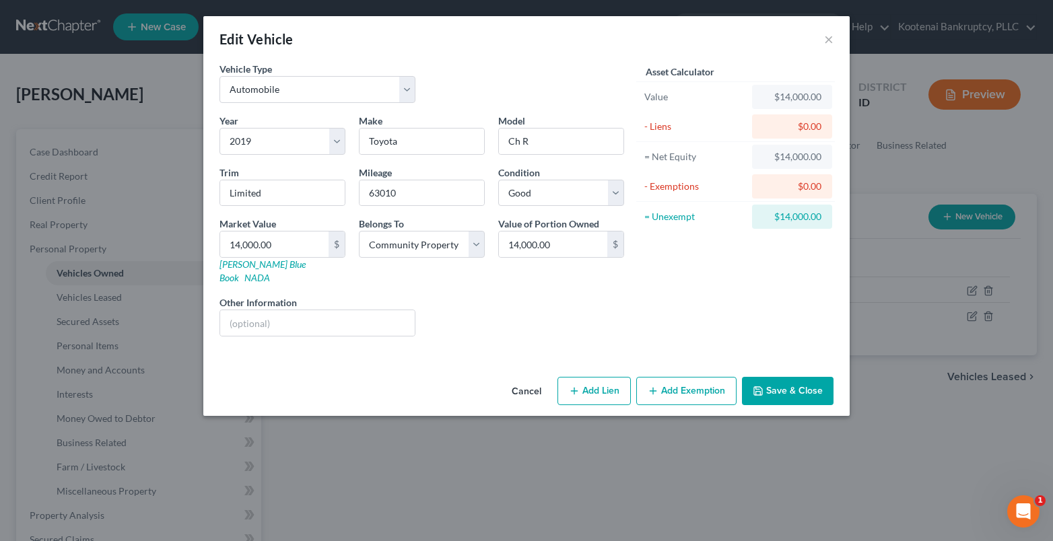
select select "4"
select select "0"
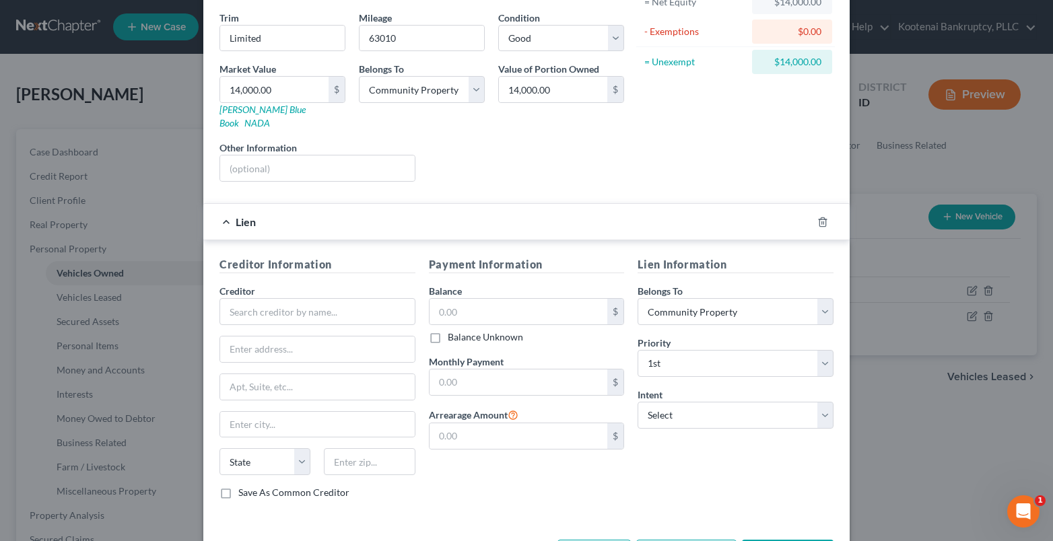
scroll to position [195, 0]
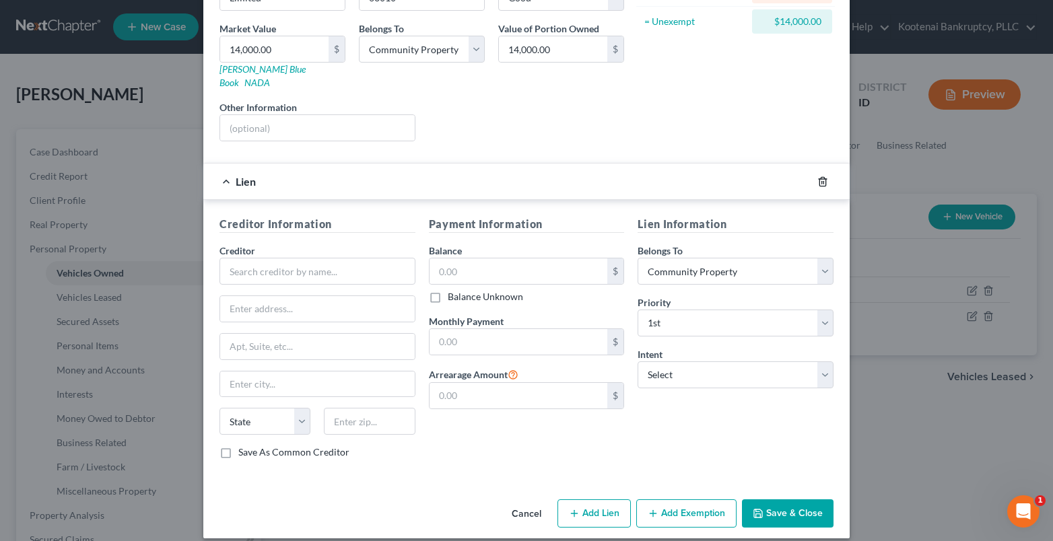
click at [822, 181] on line "button" at bounding box center [822, 182] width 0 height 3
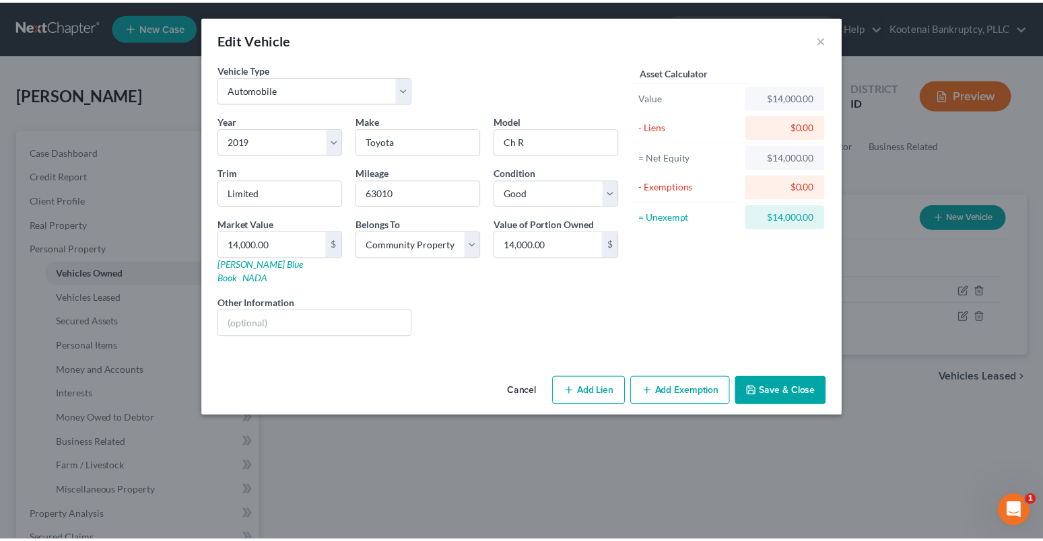
scroll to position [0, 0]
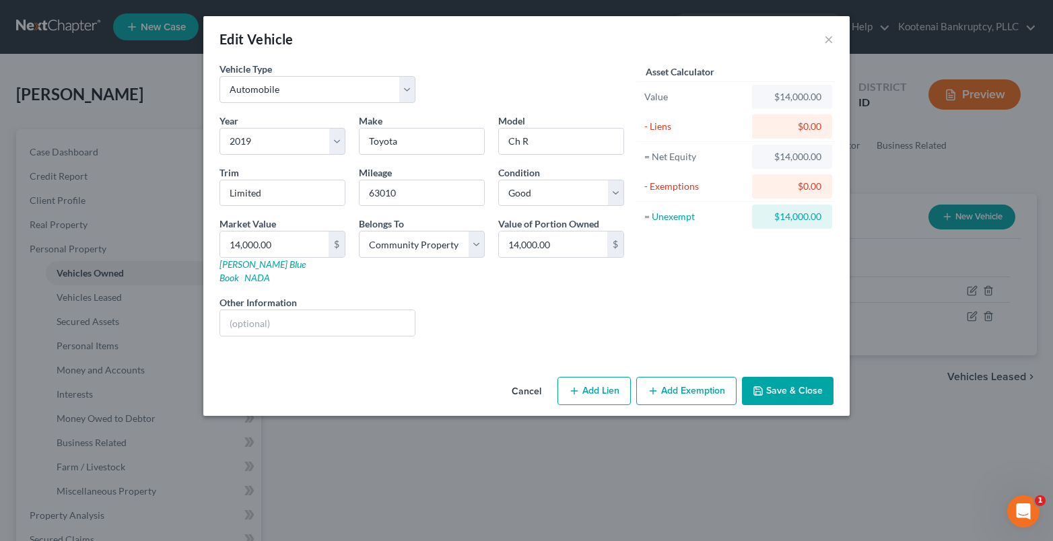
click at [788, 377] on button "Save & Close" at bounding box center [788, 391] width 92 height 28
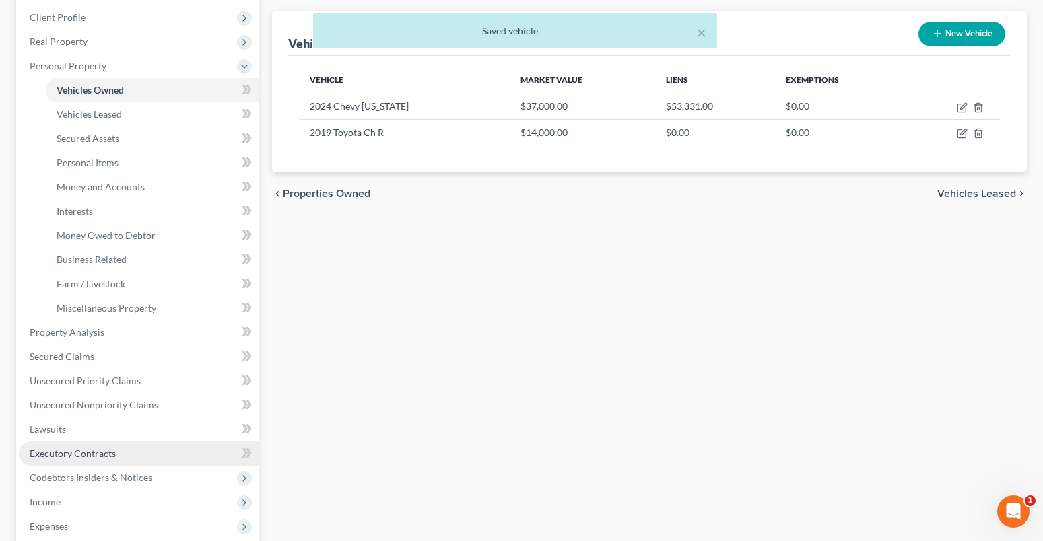
scroll to position [202, 0]
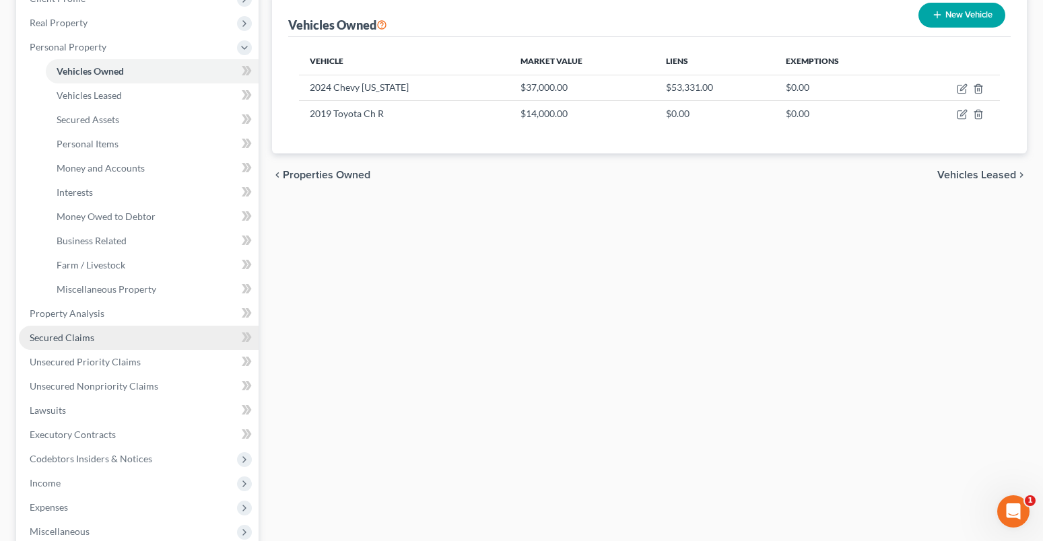
click at [63, 346] on link "Secured Claims" at bounding box center [139, 338] width 240 height 24
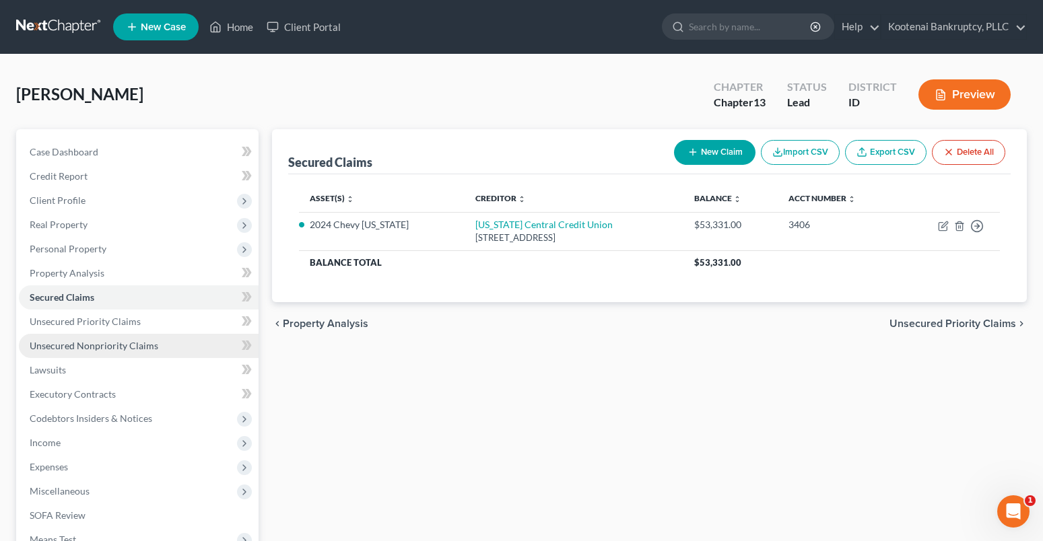
click at [83, 348] on span "Unsecured Nonpriority Claims" at bounding box center [94, 345] width 129 height 11
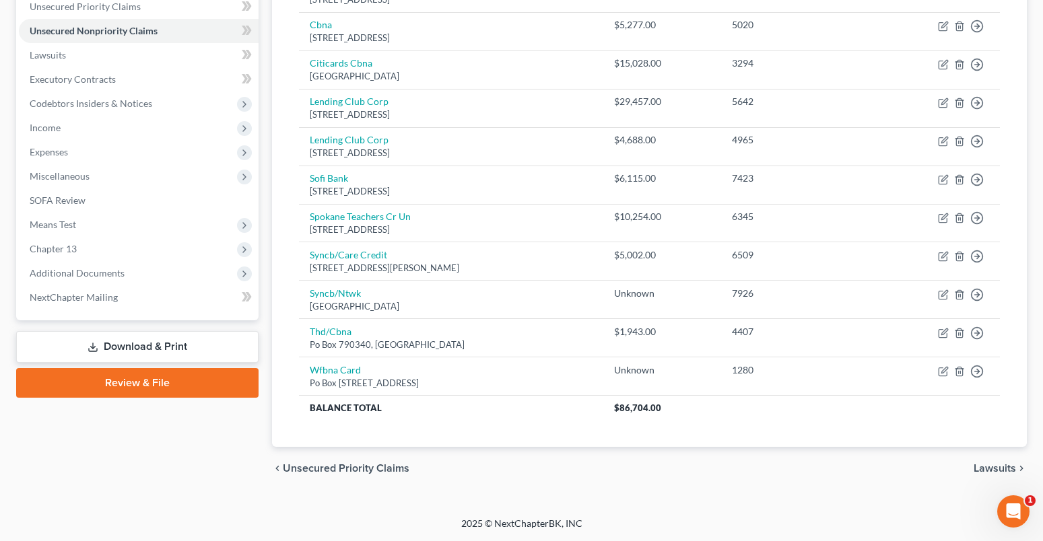
scroll to position [113, 0]
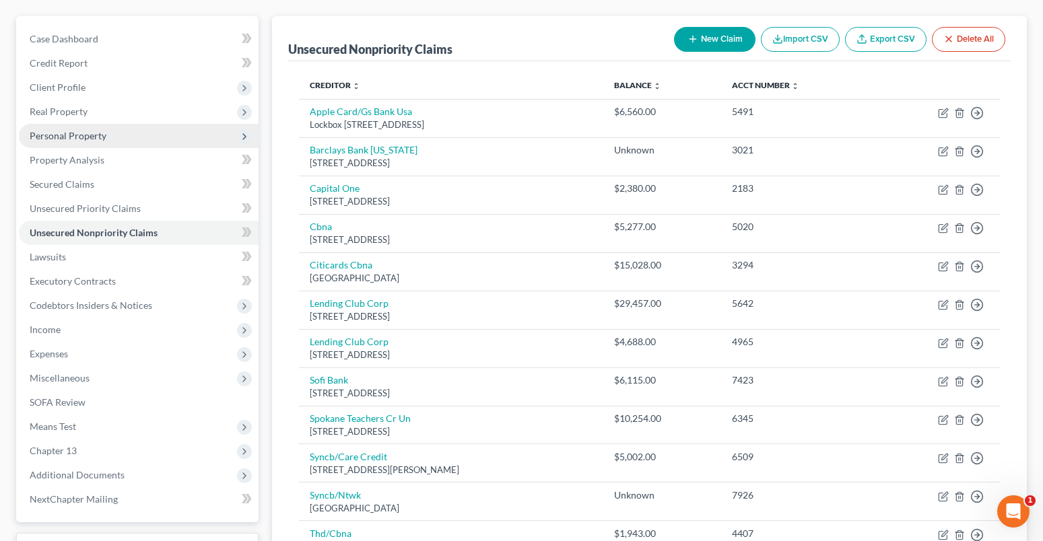
click at [50, 134] on span "Personal Property" at bounding box center [68, 135] width 77 height 11
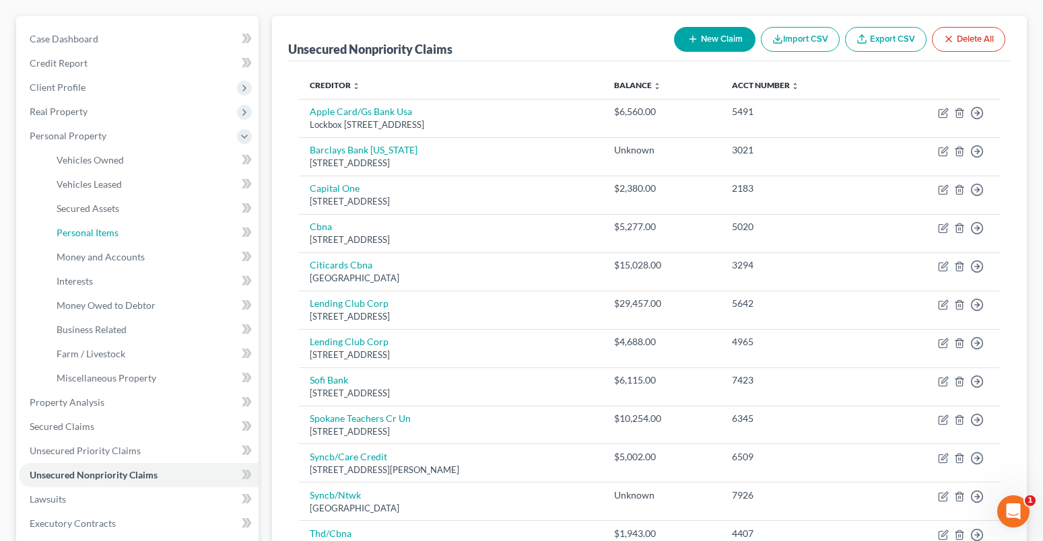
click at [87, 232] on span "Personal Items" at bounding box center [88, 232] width 62 height 11
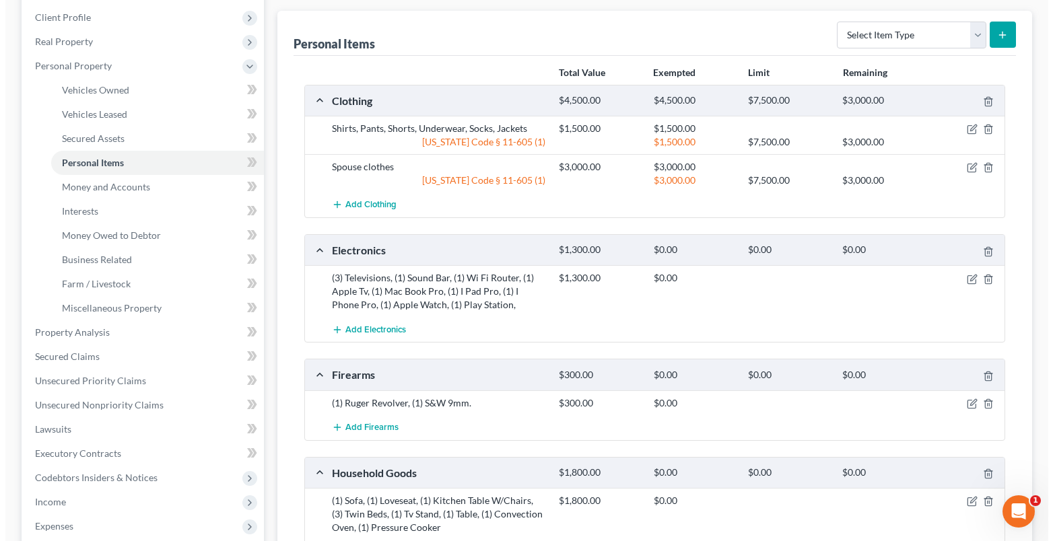
scroll to position [202, 0]
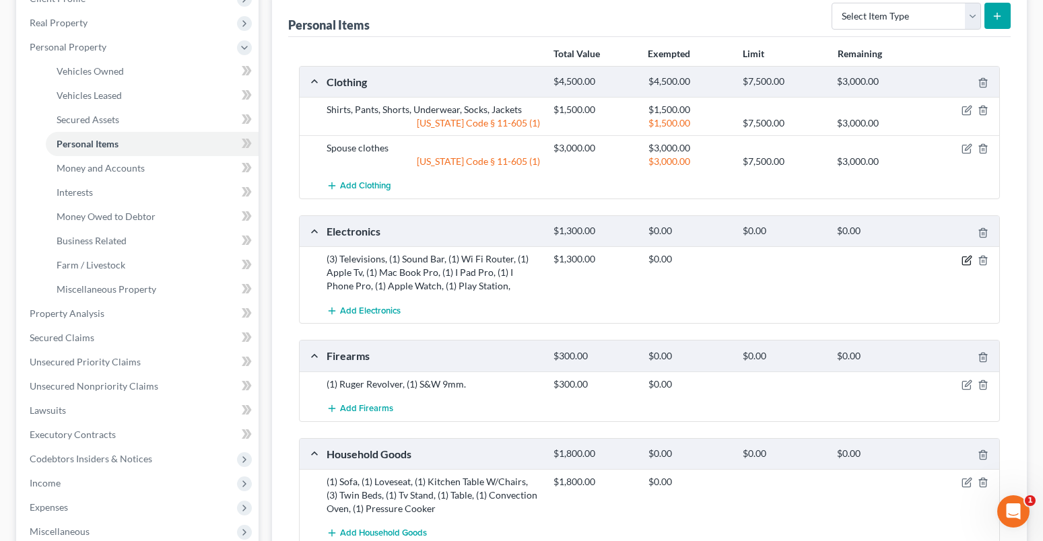
click at [970, 263] on icon "button" at bounding box center [966, 260] width 8 height 8
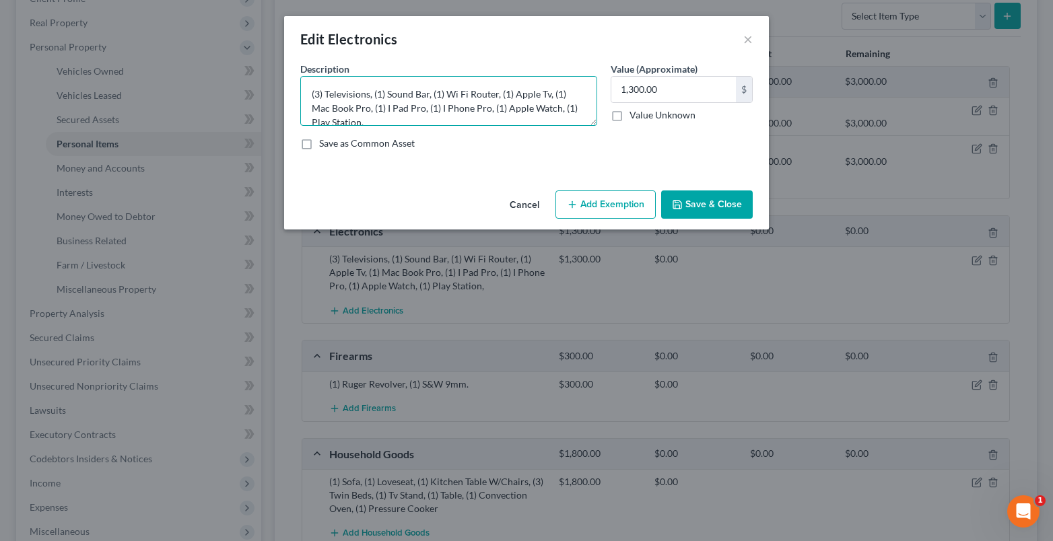
click at [369, 94] on textarea "(3) Televisions, (1) Sound Bar, (1) Wi Fi Router, (1) Apple Tv, (1) Mac Book Pr…" at bounding box center [448, 101] width 297 height 50
click at [310, 94] on textarea "(3) Televisions-$175, (1) Sound Bar, (1) Wi Fi Router, (1) Apple Tv, (1) Mac Bo…" at bounding box center [448, 101] width 297 height 50
click at [392, 94] on textarea "3 Televisions-$175, (1) Sound Bar, (1) Wi Fi Router, (1) Apple Tv, (1) Mac Book…" at bounding box center [448, 101] width 297 height 50
click at [437, 97] on textarea "3 Televisions-$175, Sound Bar, (1) Wi Fi Router, (1) Apple Tv, (1) Mac Book Pro…" at bounding box center [448, 101] width 297 height 50
click at [459, 94] on textarea "3 Televisions-$175, Sound Bar-$50, (1) Wi Fi Router, (1) Apple Tv, (1) Mac Book…" at bounding box center [448, 101] width 297 height 50
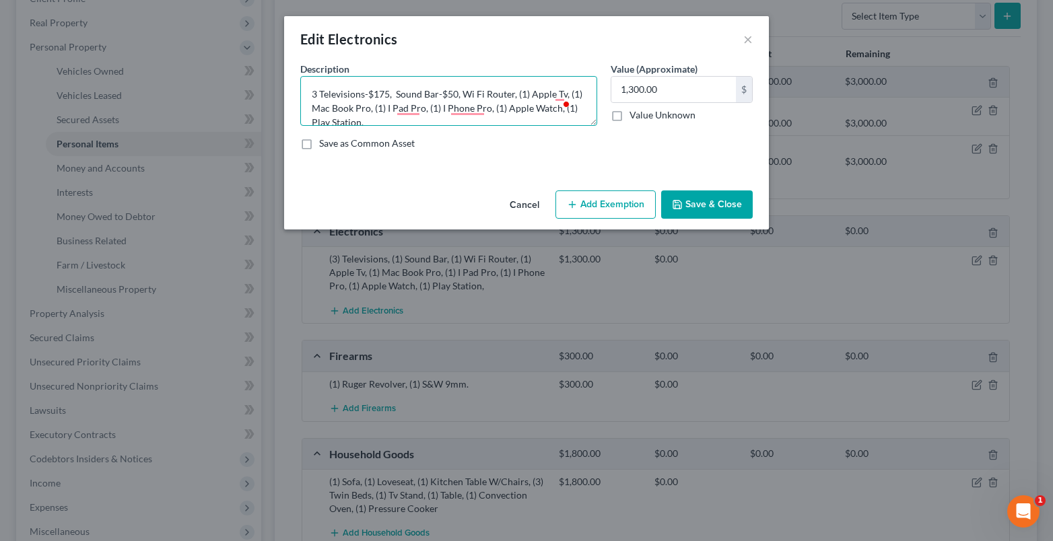
click at [512, 94] on textarea "3 Televisions-$175, Sound Bar-$50, Wi Fi Router, (1) Apple Tv, (1) Mac Book Pro…" at bounding box center [448, 101] width 297 height 50
click at [537, 95] on textarea "3 Televisions-$175, Sound Bar-$50, Wi Fi Router-$75, (1) Apple Tv, (1) Mac Book…" at bounding box center [448, 101] width 297 height 50
click at [573, 94] on textarea "3 Televisions-$175, Sound Bar-$50, Wi Fi Router-$75, Apple Tv, (1) Mac Book Pro…" at bounding box center [448, 101] width 297 height 50
click at [345, 108] on textarea "3 Televisions-$175, Sound Bar-$50, Wi Fi Router-$75, Apple Tv-$25, (1) Mac Book…" at bounding box center [448, 101] width 297 height 50
click at [403, 108] on textarea "3 Televisions-$175, Sound Bar-$50, Wi Fi Router-$75, Apple Tv-$25, Mac Book Pro…" at bounding box center [448, 101] width 297 height 50
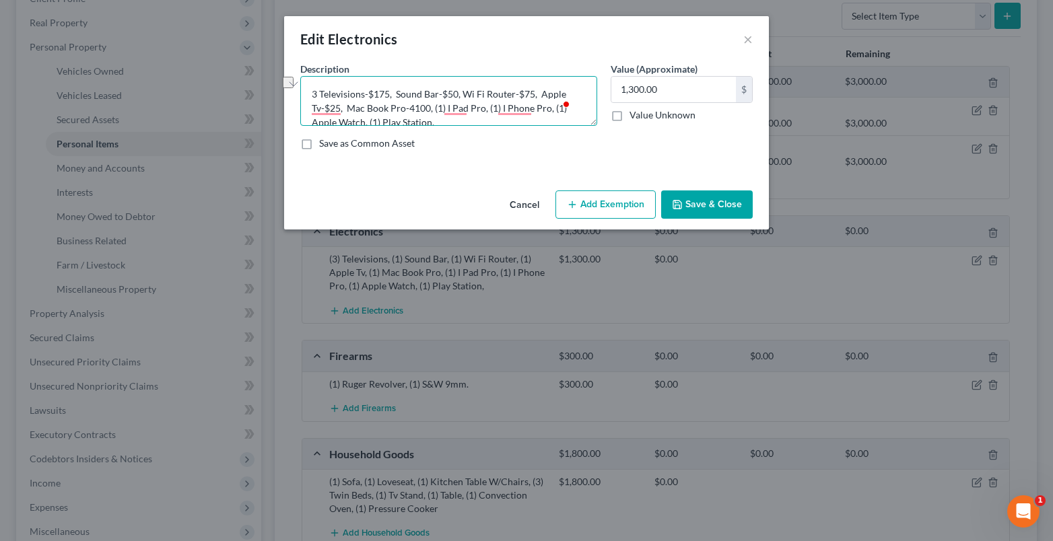
scroll to position [14, 0]
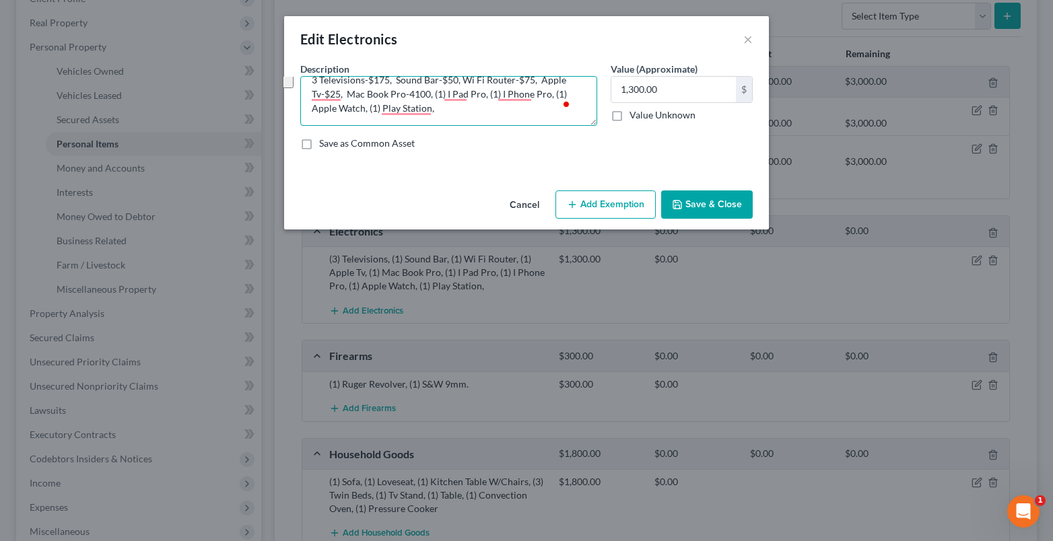
drag, startPoint x: 434, startPoint y: 108, endPoint x: 367, endPoint y: 113, distance: 66.9
click at [367, 113] on textarea "3 Televisions-$175, Sound Bar-$50, Wi Fi Router-$75, Apple Tv-$25, Mac Book Pro…" at bounding box center [448, 101] width 297 height 50
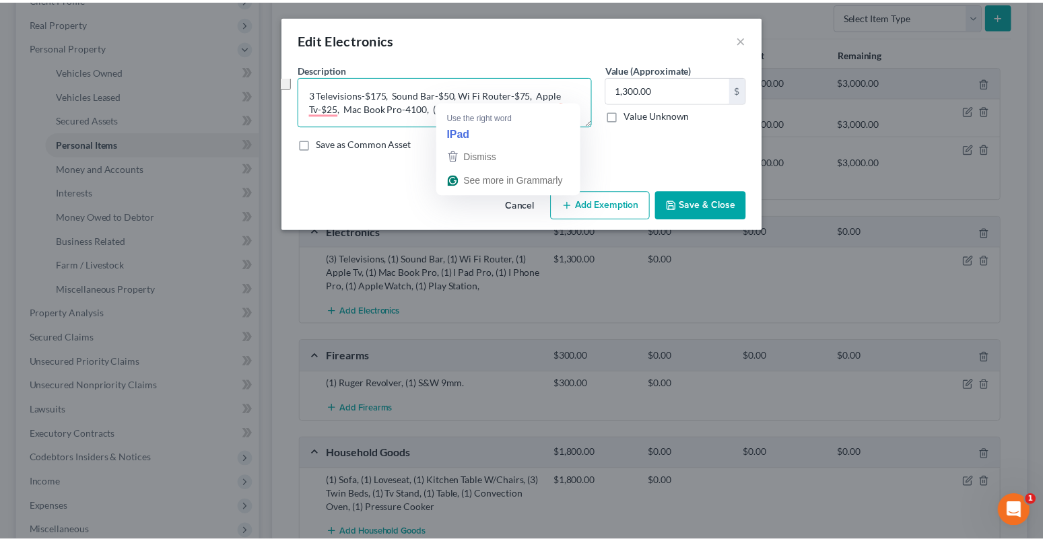
scroll to position [0, 0]
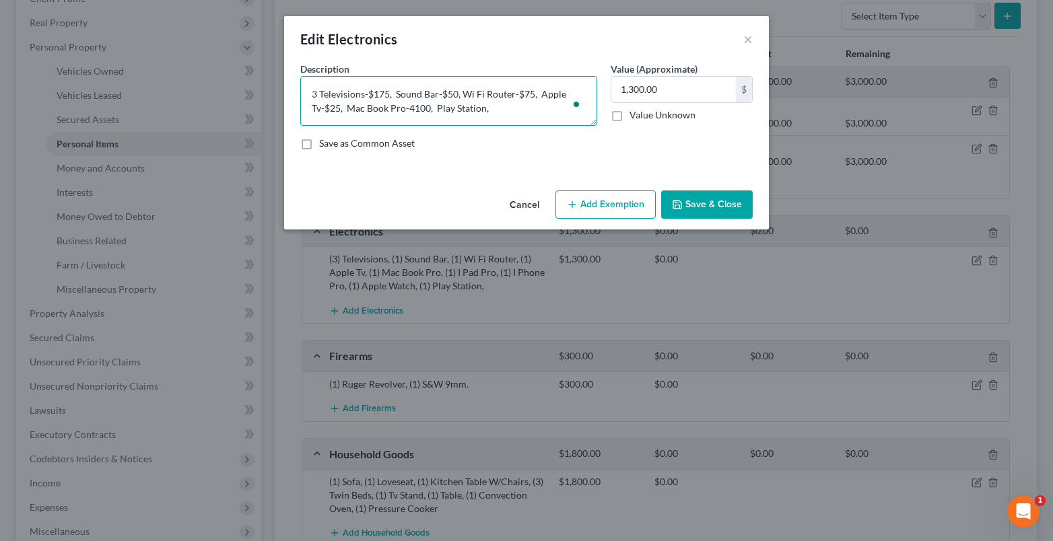
click at [485, 108] on textarea "3 Televisions-$175, Sound Bar-$50, Wi Fi Router-$75, Apple Tv-$25, Mac Book Pro…" at bounding box center [448, 101] width 297 height 50
click at [407, 106] on textarea "3 Televisions-$175, Sound Bar-$50, Wi Fi Router-$75, Apple Tv-$25, Mac Book Pro…" at bounding box center [448, 101] width 297 height 50
type textarea "3 Televisions-$175, Sound Bar-$50, Wi Fi Router-$75, Apple Tv-$25, Mac Book Pro…"
type input "525.00"
click at [628, 201] on button "Add Exemption" at bounding box center [605, 205] width 100 height 28
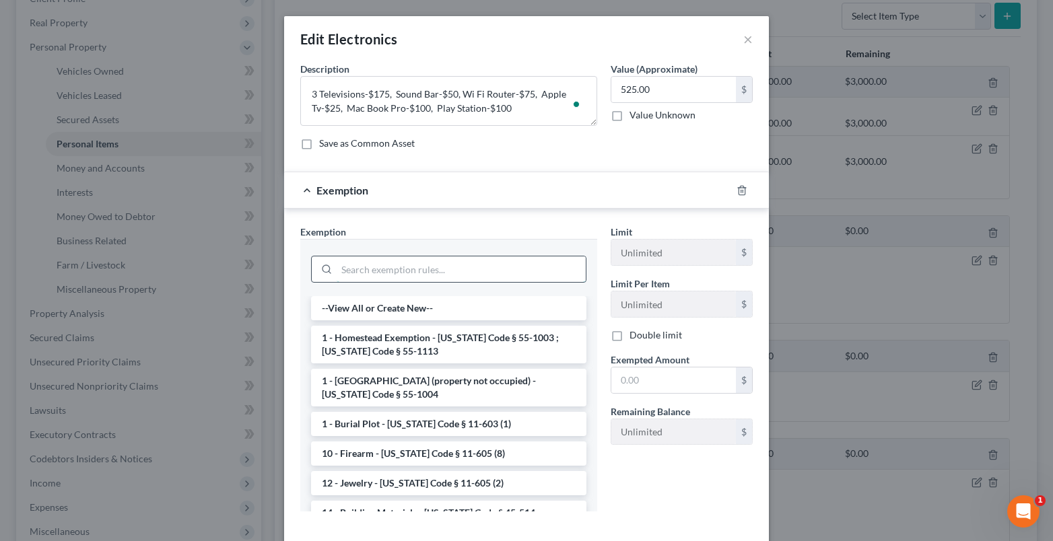
click at [364, 276] on input "search" at bounding box center [461, 269] width 249 height 26
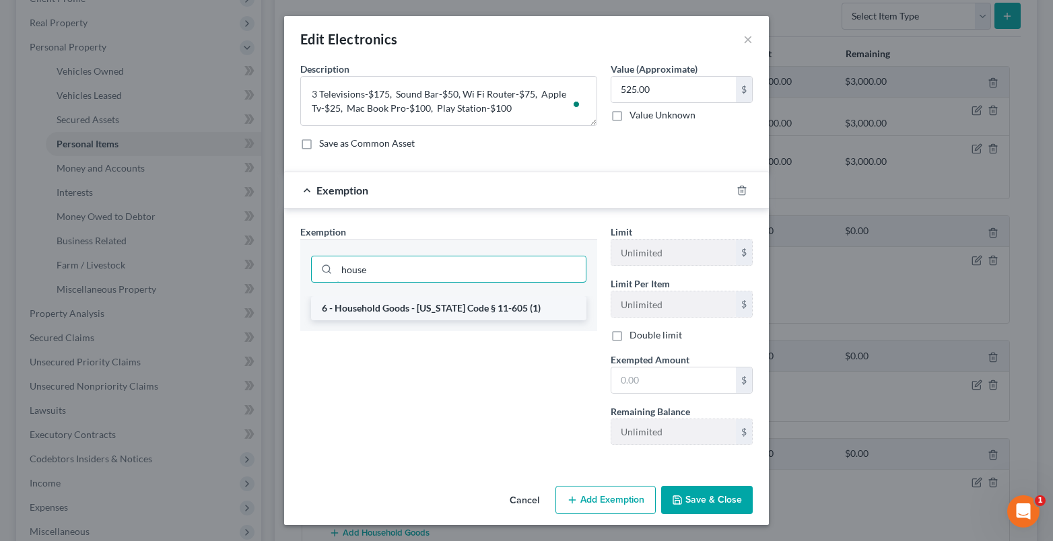
type input "house"
drag, startPoint x: 388, startPoint y: 311, endPoint x: 596, endPoint y: 370, distance: 216.8
click at [388, 311] on li "6 - Household Goods - [US_STATE] Code § 11-605 (1)" at bounding box center [448, 308] width 275 height 24
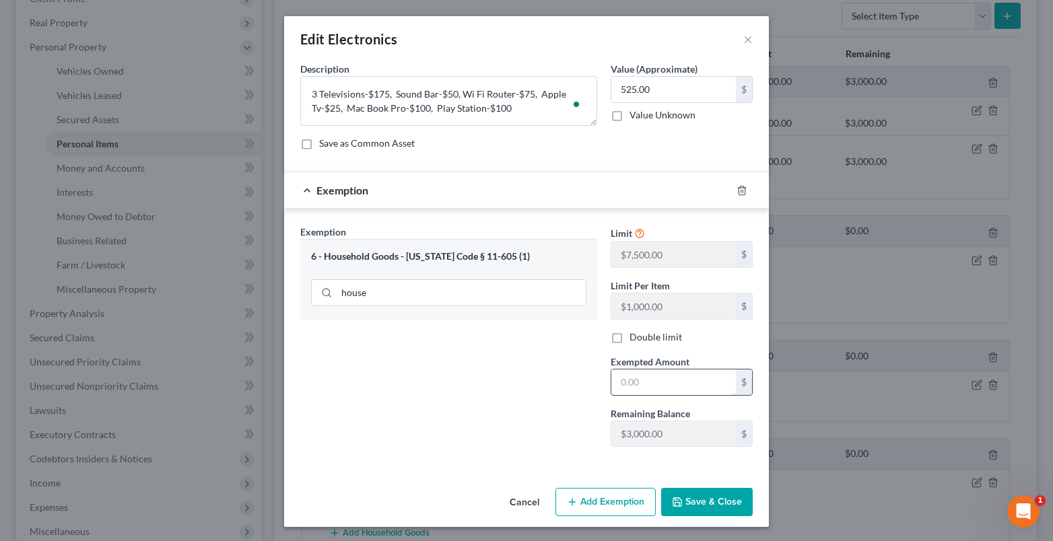
click at [629, 381] on input "text" at bounding box center [673, 383] width 125 height 26
type input "525.00"
click at [687, 497] on button "Save & Close" at bounding box center [707, 502] width 92 height 28
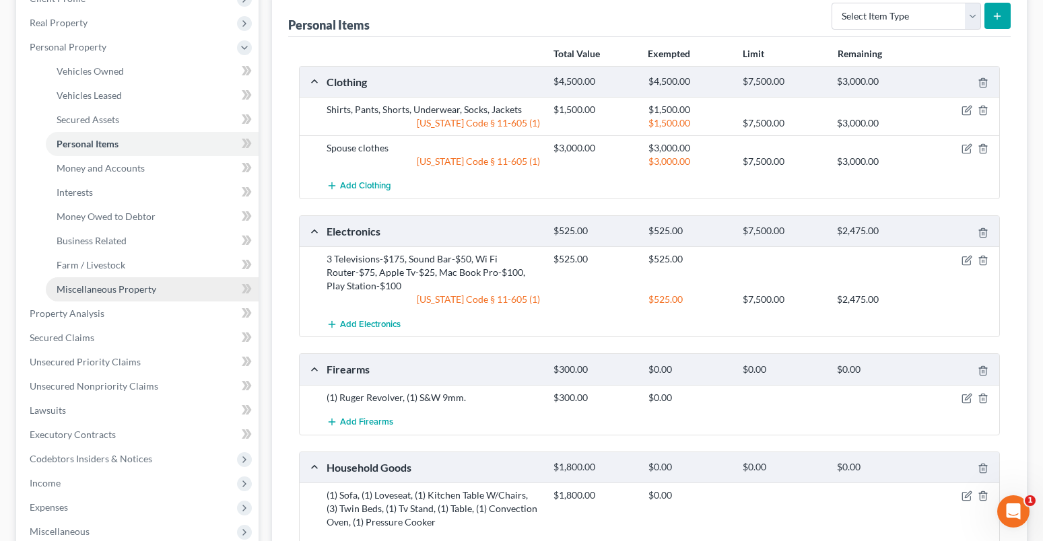
click at [83, 291] on span "Miscellaneous Property" at bounding box center [107, 288] width 100 height 11
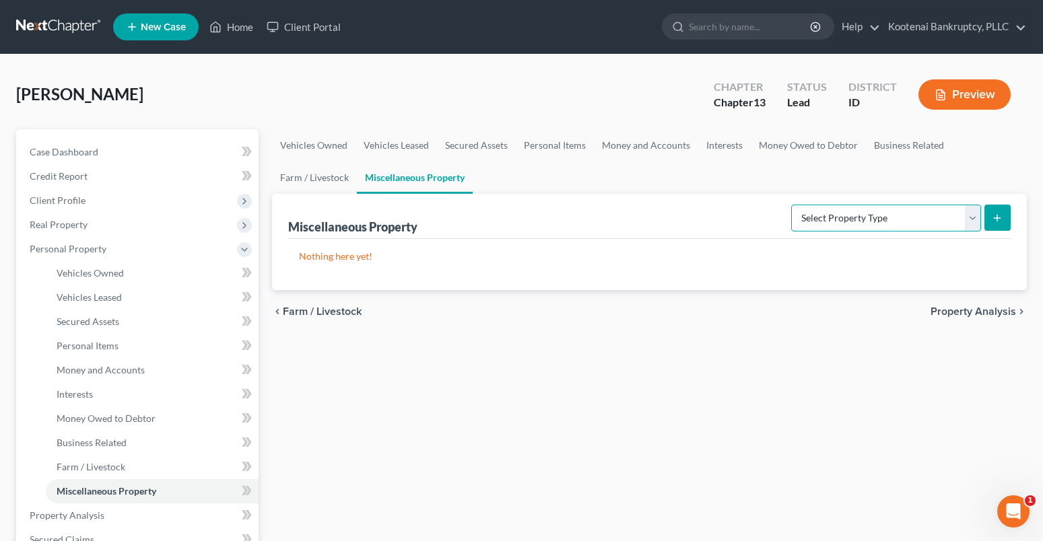
drag, startPoint x: 977, startPoint y: 221, endPoint x: 965, endPoint y: 218, distance: 11.8
click at [977, 221] on select "Select Property Type Assigned for Creditor Benefit Within 1 Year Holding for An…" at bounding box center [886, 218] width 190 height 27
select select "holding_for_another"
click at [791, 205] on select "Select Property Type Assigned for Creditor Benefit Within 1 Year Holding for An…" at bounding box center [886, 218] width 190 height 27
click at [992, 219] on icon "submit" at bounding box center [997, 218] width 11 height 11
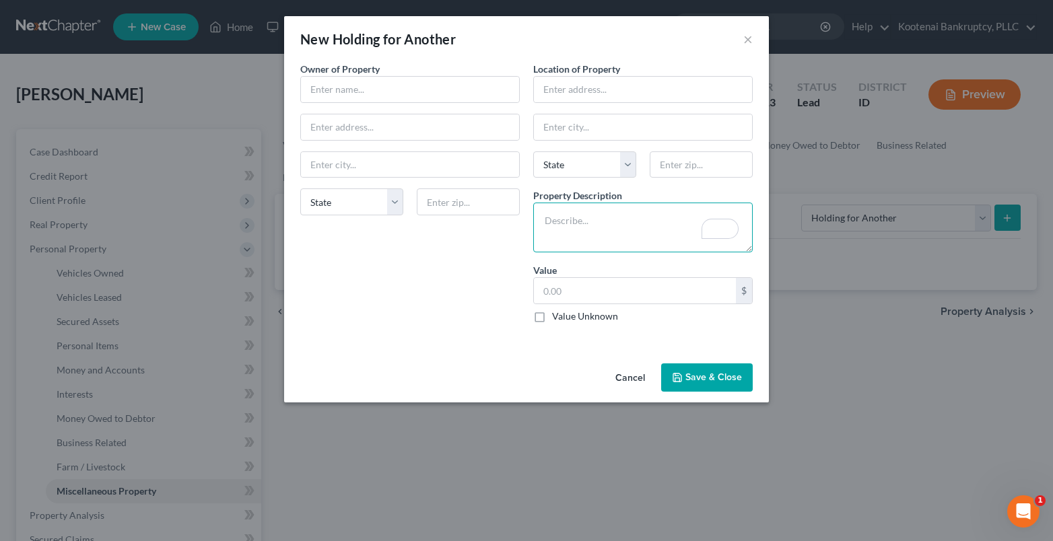
paste textarea "(1) I Pad Pro, (1) I Phone Pro, (1) Apple Watch,"
type textarea "(1) I Pad Pro, (1) I Phone Pro, (1) Apple Watch,"
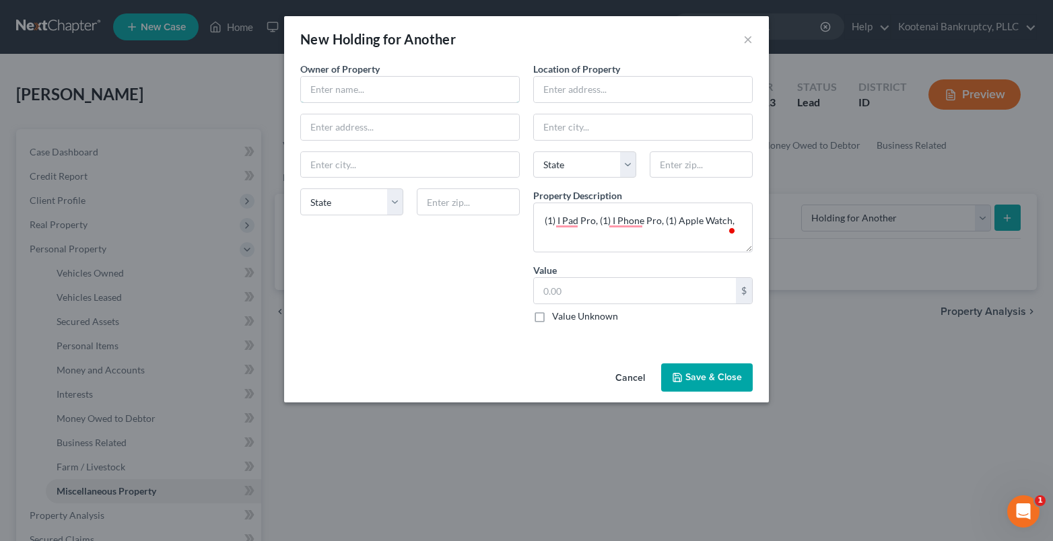
drag, startPoint x: 318, startPoint y: 83, endPoint x: 258, endPoint y: 82, distance: 60.6
click at [318, 84] on input "text" at bounding box center [410, 90] width 218 height 26
type input "Verizon"
click at [744, 373] on button "Save & Close" at bounding box center [707, 378] width 92 height 28
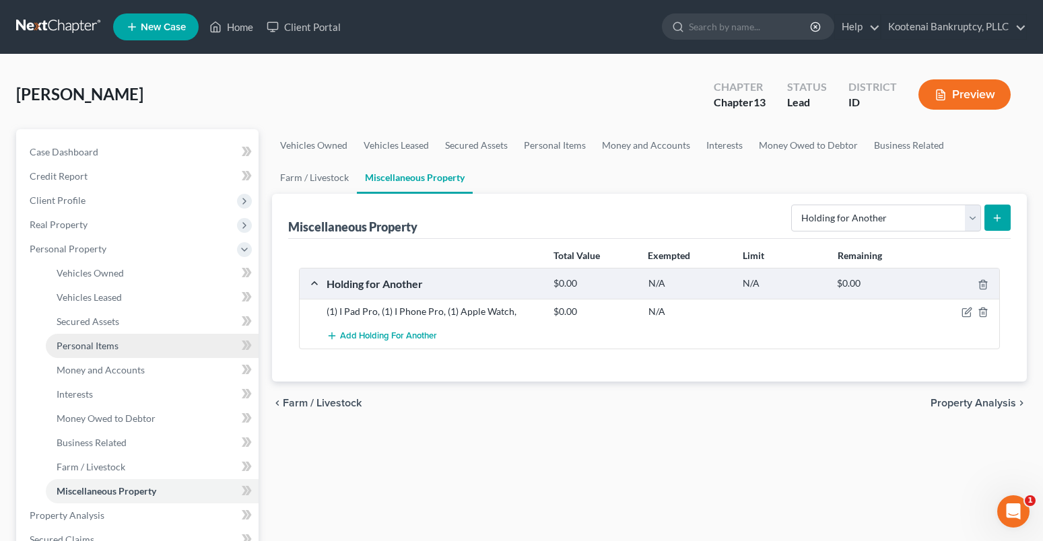
click at [80, 350] on span "Personal Items" at bounding box center [88, 345] width 62 height 11
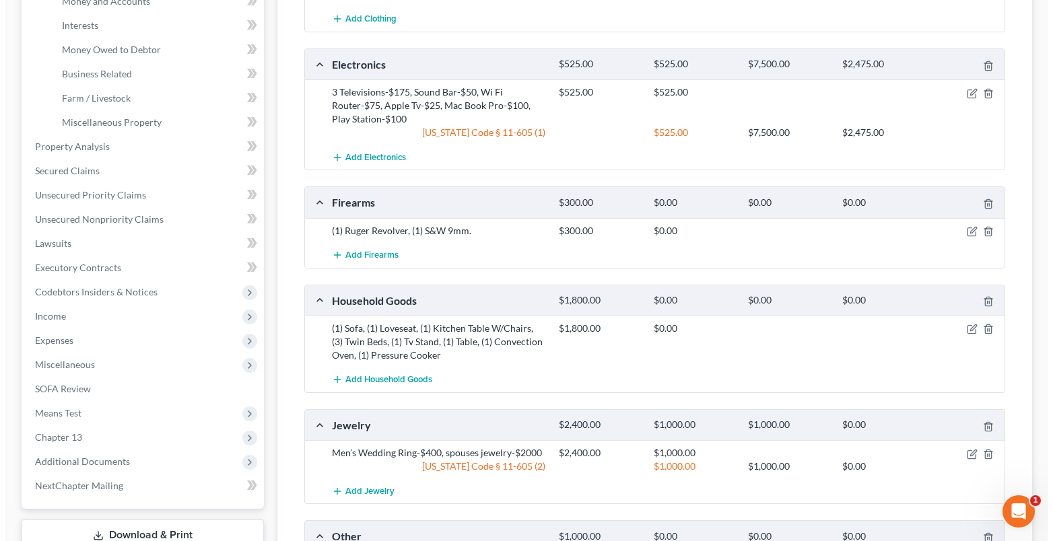
scroll to position [404, 0]
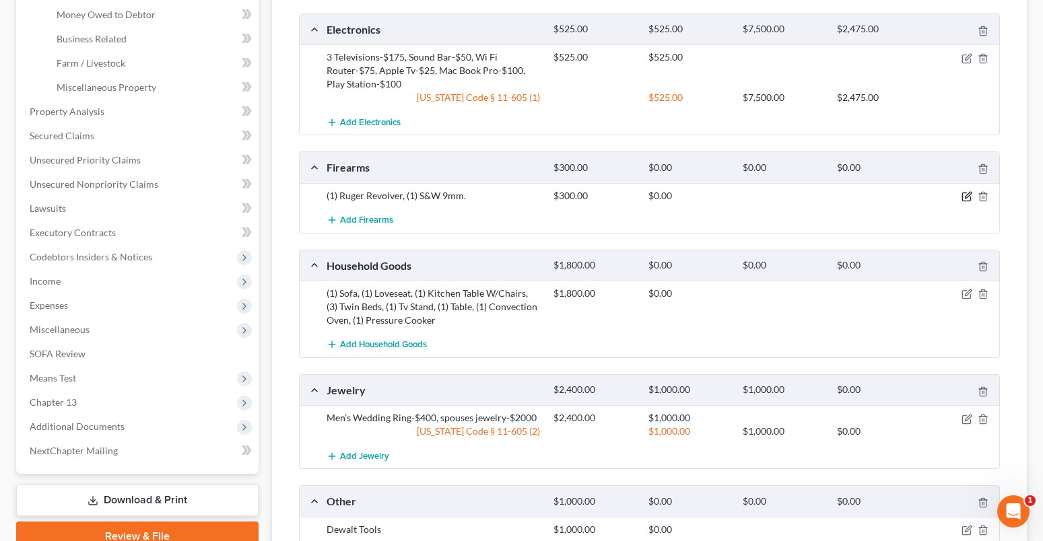
click at [964, 194] on icon "button" at bounding box center [966, 196] width 11 height 11
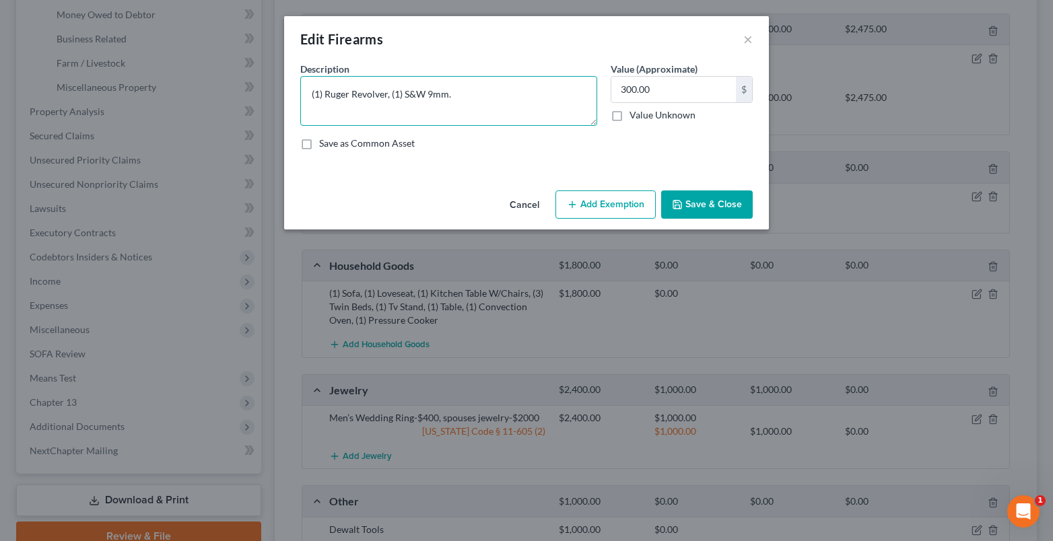
click at [388, 93] on textarea "(1) Ruger Revolver, (1) S&W 9mm." at bounding box center [448, 101] width 297 height 50
click at [310, 94] on textarea "(1) Ruger Revolver-$100, (1) S&W 9mm." at bounding box center [448, 101] width 297 height 50
click at [407, 93] on textarea "Ruger Revolver-$100, (1) S&W 9mm." at bounding box center [448, 101] width 297 height 50
type textarea "Ruger Revolver-$100, S&W 9mm."
drag, startPoint x: 406, startPoint y: 92, endPoint x: 456, endPoint y: 92, distance: 50.5
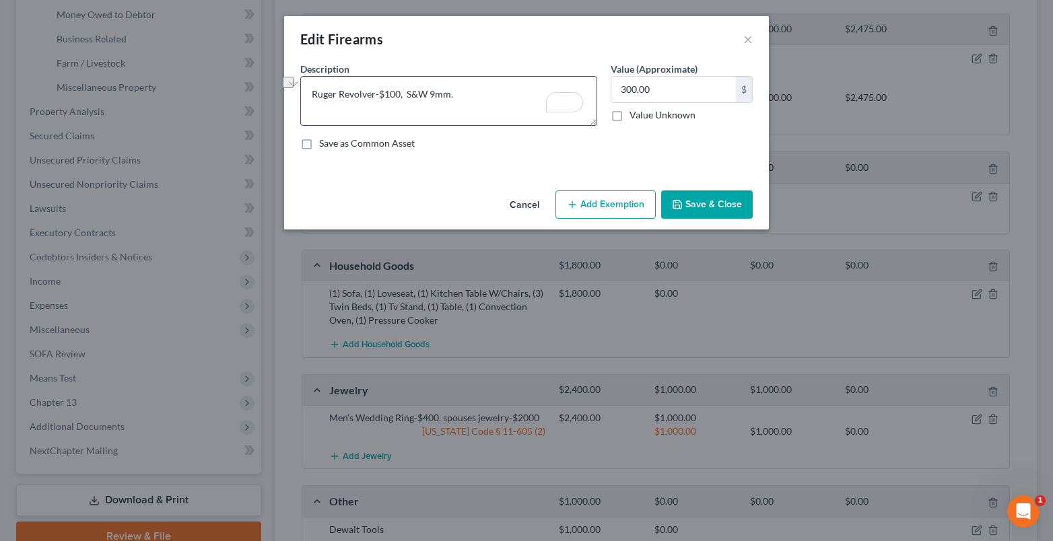
click at [456, 92] on textarea "Ruger Revolver-$100, S&W 9mm." at bounding box center [448, 101] width 297 height 50
type textarea "Ruger Revolver-$100,"
click at [651, 82] on input "300.00" at bounding box center [673, 90] width 125 height 26
type input "100.00"
click at [626, 212] on button "Add Exemption" at bounding box center [605, 205] width 100 height 28
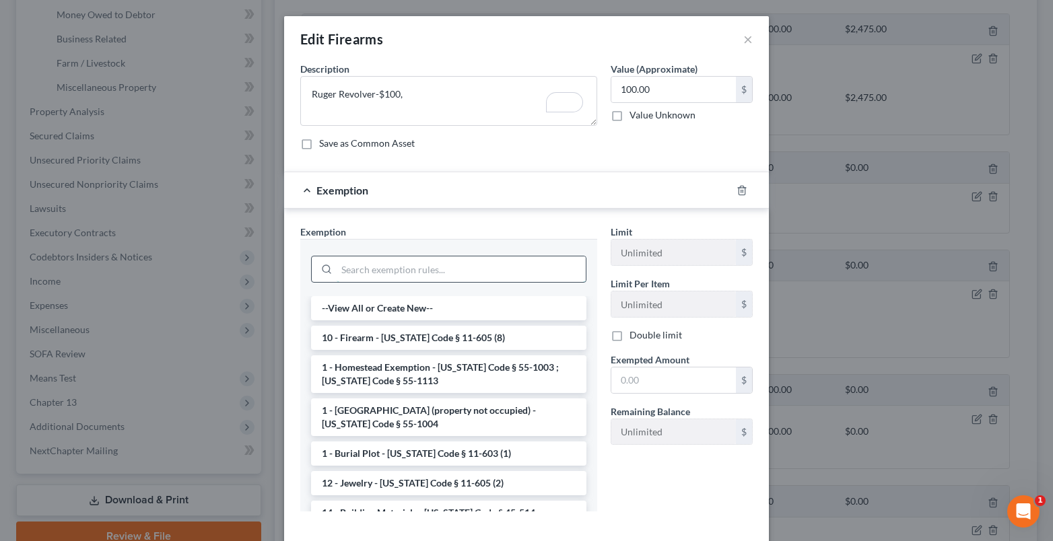
drag, startPoint x: 357, startPoint y: 265, endPoint x: 341, endPoint y: 263, distance: 15.5
click at [353, 266] on input "search" at bounding box center [461, 269] width 249 height 26
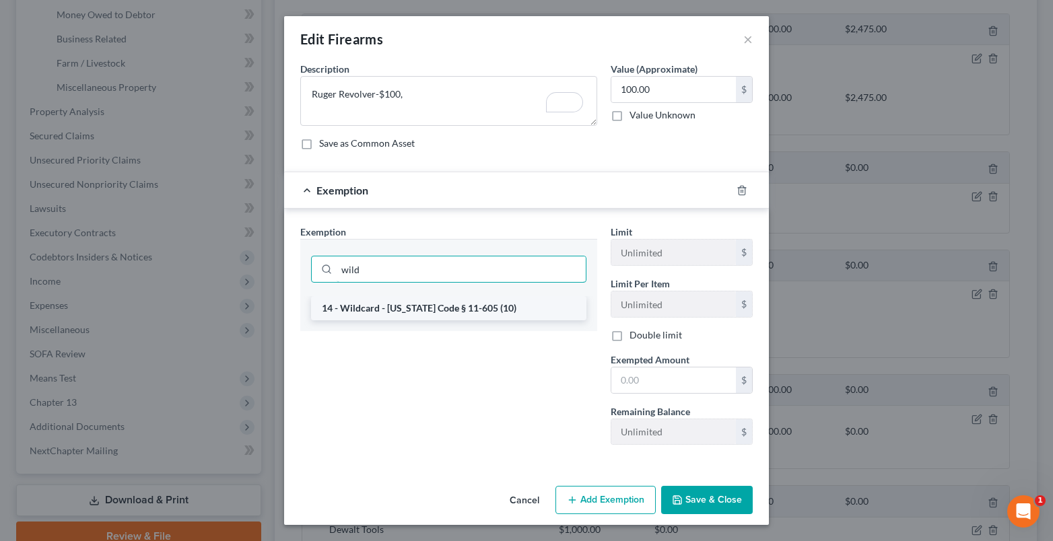
type input "wild"
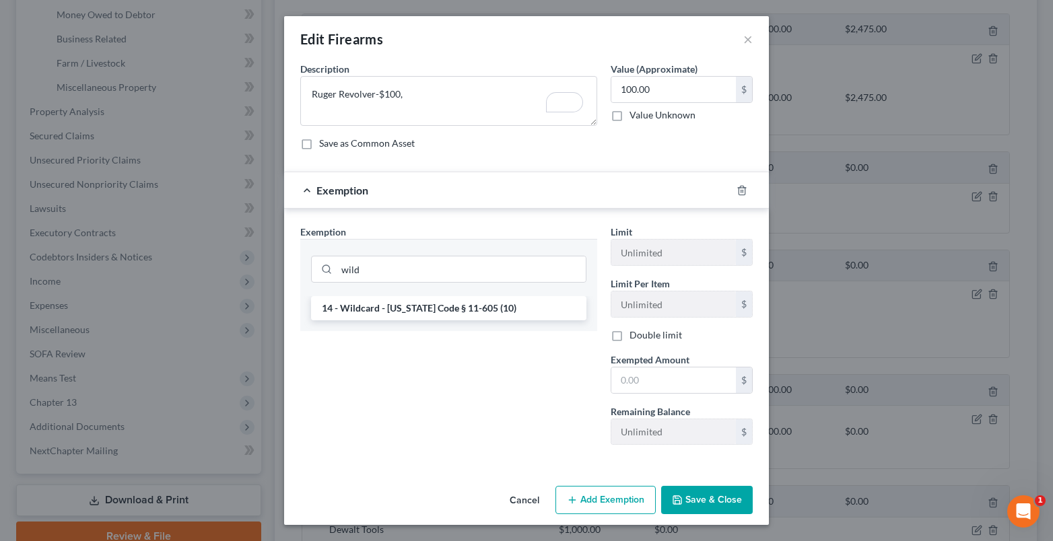
drag, startPoint x: 403, startPoint y: 303, endPoint x: 660, endPoint y: 339, distance: 259.0
click at [412, 303] on li "14 - Wildcard - [US_STATE] Code § 11-605 (10)" at bounding box center [448, 308] width 275 height 24
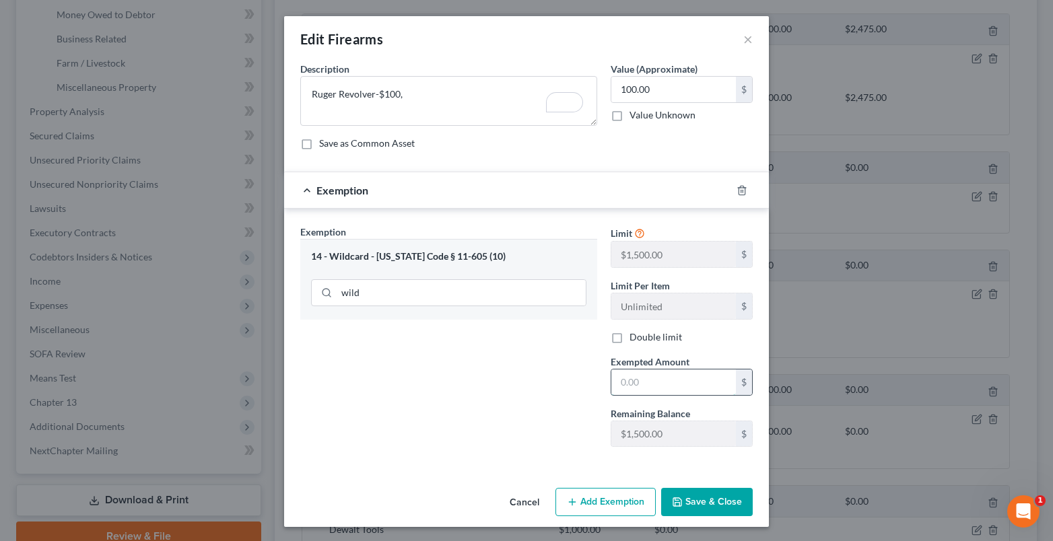
click at [623, 375] on input "text" at bounding box center [673, 383] width 125 height 26
type input "100.00"
click at [699, 491] on button "Save & Close" at bounding box center [707, 502] width 92 height 28
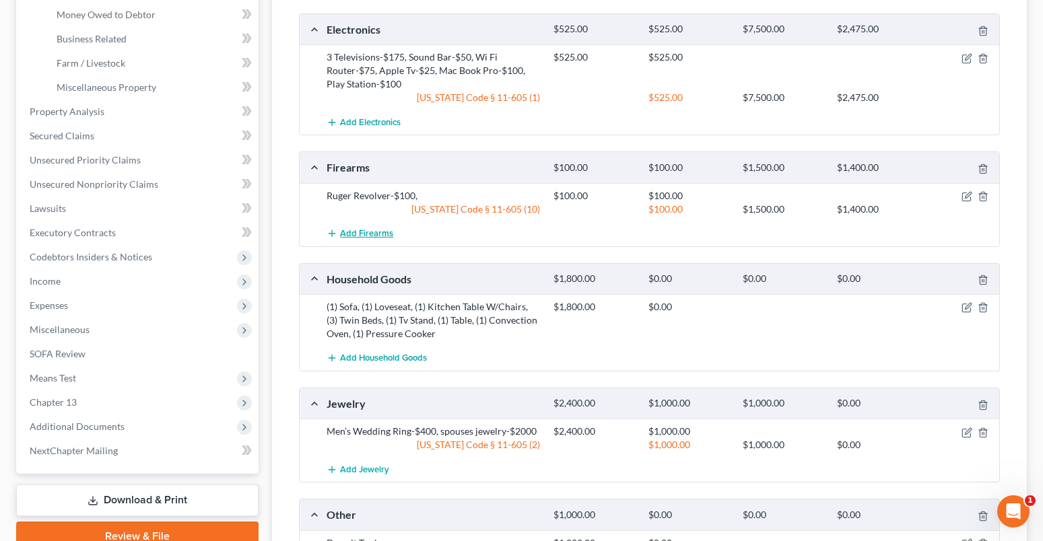
click at [364, 231] on span "Add Firearms" at bounding box center [366, 233] width 53 height 11
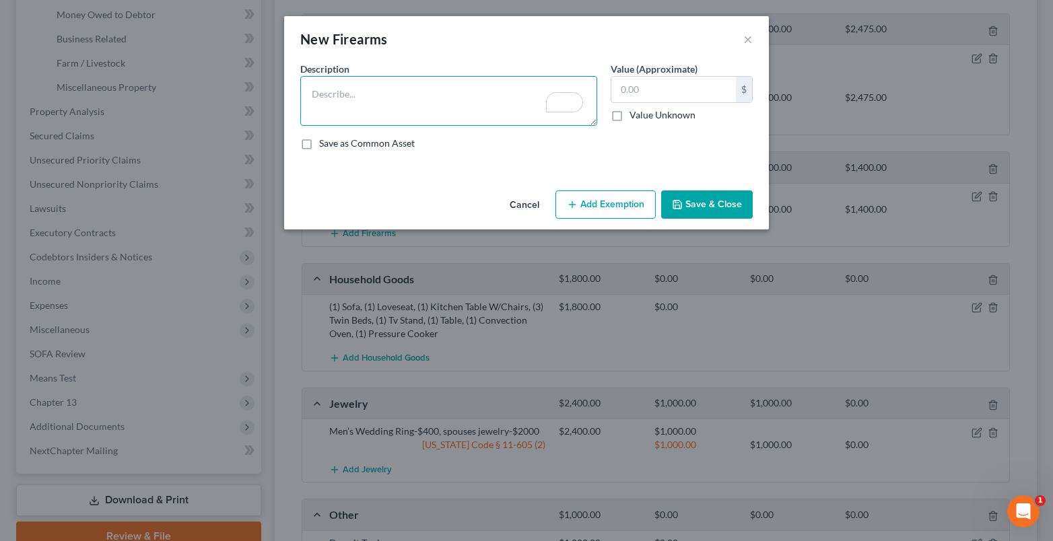
paste textarea "S&W 9mm."
type textarea "S&W 9mm- $200"
click at [648, 98] on input "text" at bounding box center [673, 90] width 125 height 26
type input "200.00"
click at [597, 209] on button "Add Exemption" at bounding box center [605, 205] width 100 height 28
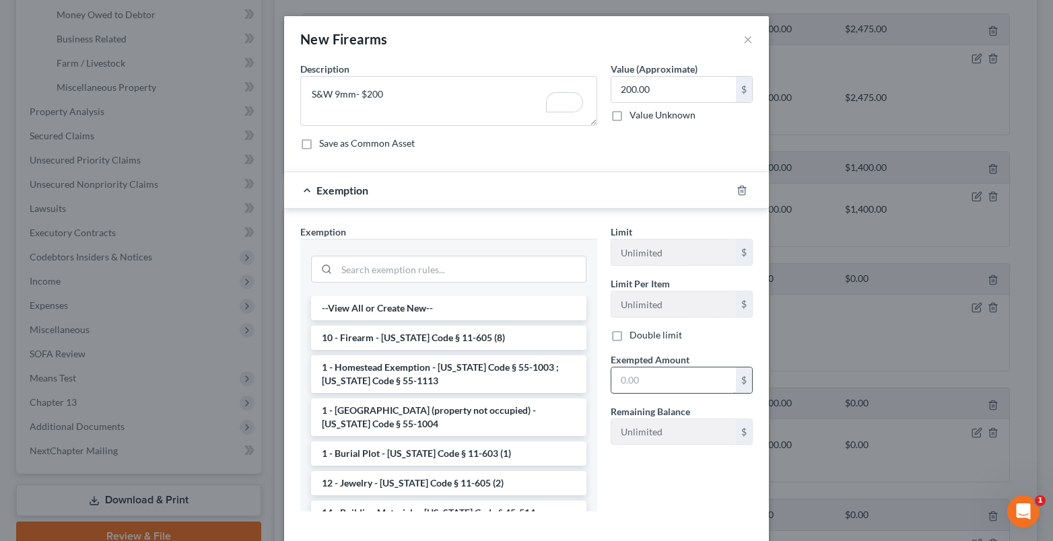
drag, startPoint x: 354, startPoint y: 343, endPoint x: 646, endPoint y: 369, distance: 292.6
click at [385, 341] on li "10 - Firearm - [US_STATE] Code § 11-605 (8)" at bounding box center [448, 338] width 275 height 24
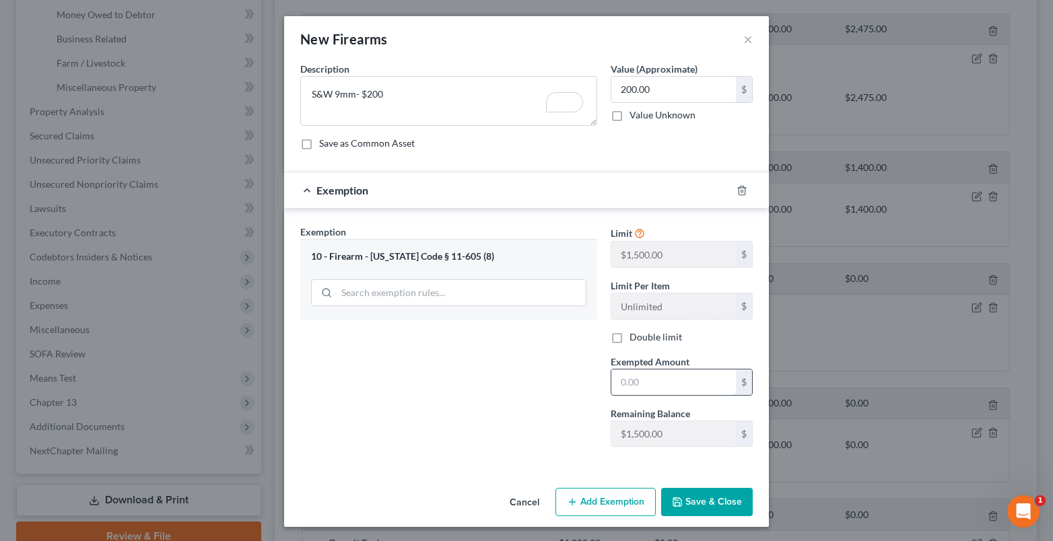
drag, startPoint x: 629, startPoint y: 382, endPoint x: 617, endPoint y: 339, distance: 44.1
click at [628, 382] on input "text" at bounding box center [673, 383] width 125 height 26
type input "200.00"
drag, startPoint x: 676, startPoint y: 493, endPoint x: 668, endPoint y: 485, distance: 11.4
click at [673, 491] on button "Save & Close" at bounding box center [707, 502] width 92 height 28
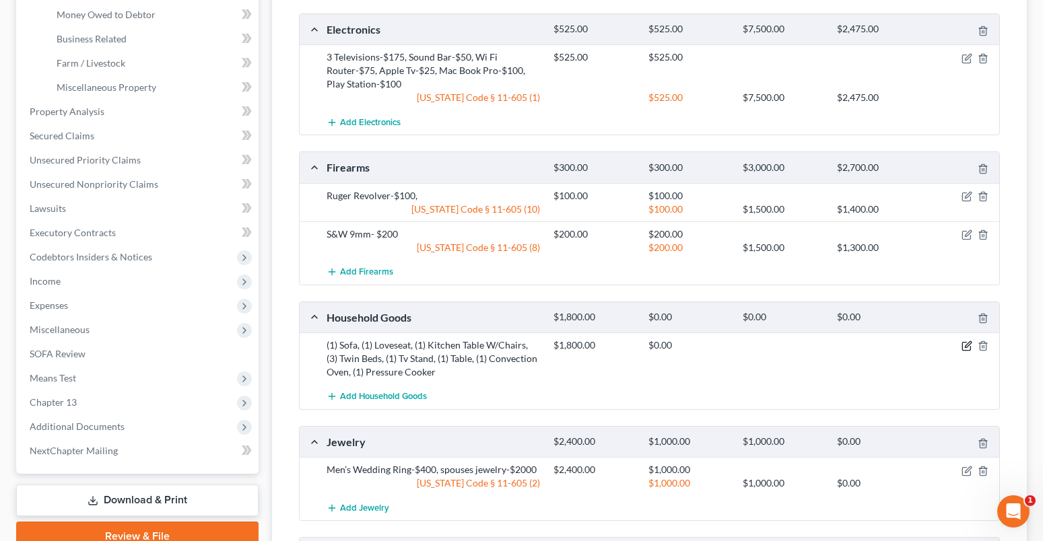
click at [965, 343] on icon "button" at bounding box center [966, 346] width 11 height 11
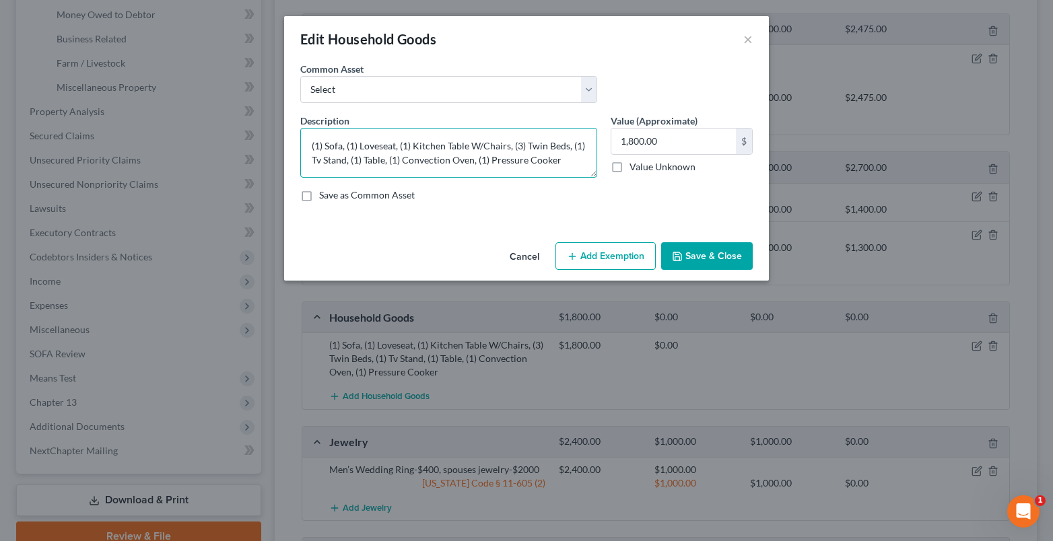
click at [309, 147] on textarea "(1) Sofa, (1) Loveseat, (1) Kitchen Table W/Chairs, (3) Twin Beds, (1) Tv Stand…" at bounding box center [448, 153] width 297 height 50
click at [332, 147] on textarea "Sofa, (1) Loveseat, (1) Kitchen Table W/Chairs, (3) Twin Beds, (1) Tv Stand, (1…" at bounding box center [448, 153] width 297 height 50
click at [359, 146] on textarea "Sofa-$200, (1) Loveseat, (1) Kitchen Table W/Chairs, (3) Twin Beds, (1) Tv Stan…" at bounding box center [448, 153] width 297 height 50
click at [396, 144] on textarea "Sofa-$200, Loveseat, (1) Kitchen Table W/Chairs, (3) Twin Beds, (1) Tv Stand, (…" at bounding box center [448, 153] width 297 height 50
click at [427, 146] on textarea "Sofa-$200, Loveseat-$100, (1) Kitchen Table W/Chairs, (3) Twin Beds, (1) Tv Sta…" at bounding box center [448, 153] width 297 height 50
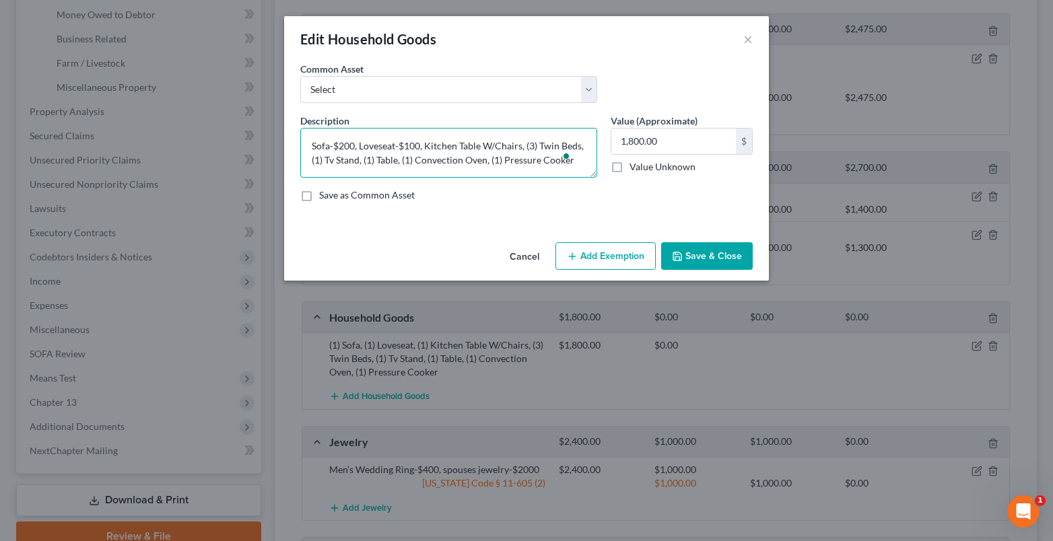
click at [522, 147] on textarea "Sofa-$200, Loveseat-$100, Kitchen Table W/Chairs, (3) Twin Beds, (1) Tv Stand, …" at bounding box center [448, 153] width 297 height 50
click at [353, 160] on textarea "Sofa-$200, Loveseat-$100, Kitchen Table W/Chairs-$300, (3) Twin Beds, (1) Tv St…" at bounding box center [448, 153] width 297 height 50
drag, startPoint x: 384, startPoint y: 160, endPoint x: 393, endPoint y: 166, distance: 10.9
click at [386, 161] on textarea "Sofa-$200, Loveseat-$100, Kitchen Table W/Chairs-$300, (3) Twin Beds-$800, (1) …" at bounding box center [448, 153] width 297 height 50
click at [418, 160] on textarea "Sofa-$200, Loveseat-$100, Kitchen Table W/Chairs-$300, (3) Twin Beds-$800, Tv S…" at bounding box center [448, 153] width 297 height 50
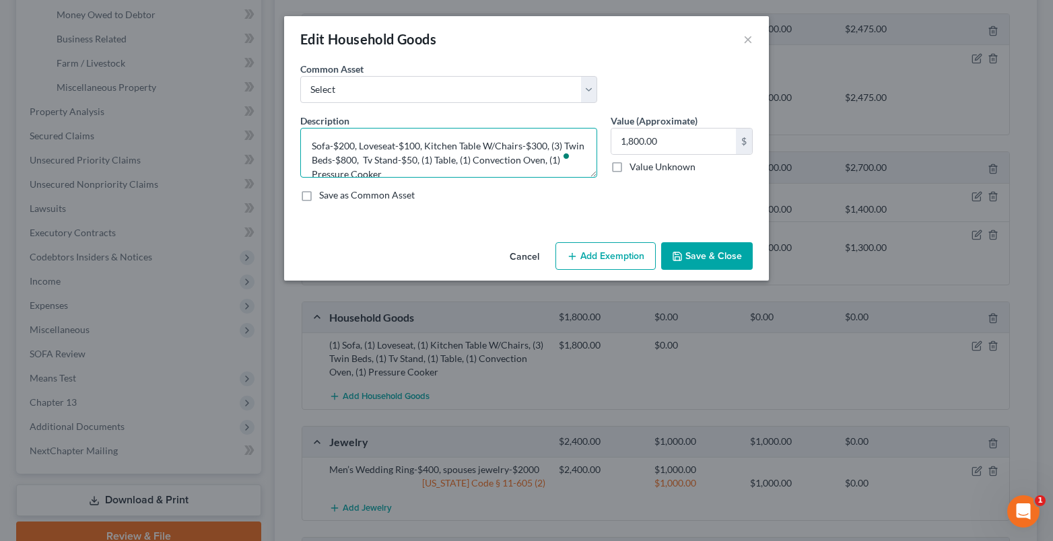
click at [442, 159] on textarea "Sofa-$200, Loveseat-$100, Kitchen Table W/Chairs-$300, (3) Twin Beds-$800, Tv S…" at bounding box center [448, 153] width 297 height 50
click at [467, 160] on textarea "Sofa-$200, Loveseat-$100, Kitchen Table W/Chairs-$300, (3) Twin Beds-$800, Tv S…" at bounding box center [448, 153] width 297 height 50
click at [489, 158] on textarea "Sofa-$200, Loveseat-$100, Kitchen Table W/Chairs-$300, (3) Twin Beds-$800, Tv S…" at bounding box center [448, 153] width 297 height 50
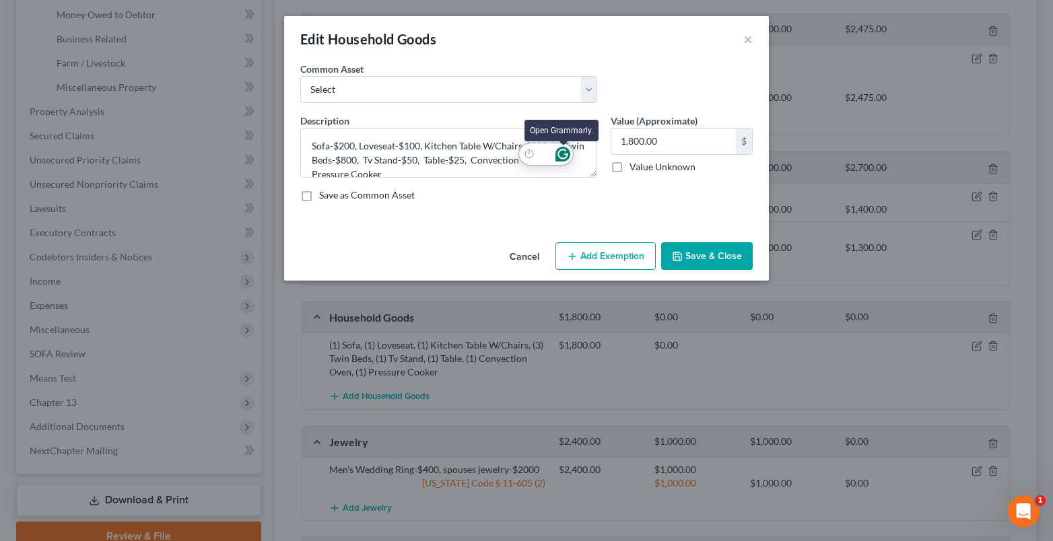
click at [563, 160] on icon "Open Grammarly. 0 Suggestions." at bounding box center [562, 154] width 15 height 15
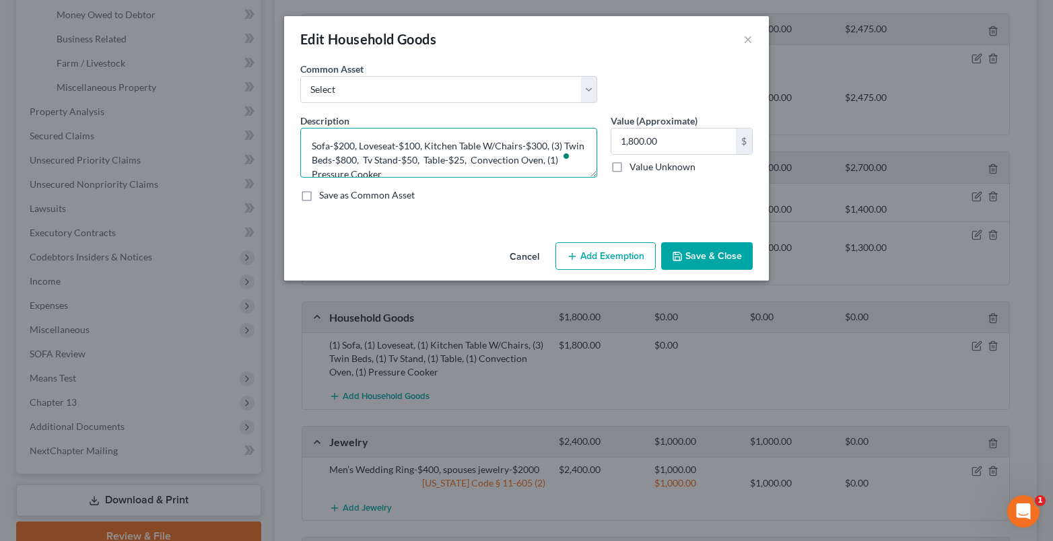
drag, startPoint x: 536, startPoint y: 160, endPoint x: 575, endPoint y: 155, distance: 39.4
click at [537, 160] on textarea "Sofa-$200, Loveseat-$100, Kitchen Table W/Chairs-$300, (3) Twin Beds-$800, Tv S…" at bounding box center [448, 153] width 297 height 50
drag, startPoint x: 357, startPoint y: 170, endPoint x: 392, endPoint y: 170, distance: 35.0
click at [368, 170] on textarea "Sofa-$200, Loveseat-$100, Kitchen Table W/Chairs-$300, (3) Twin Beds-$800, Tv S…" at bounding box center [448, 153] width 297 height 50
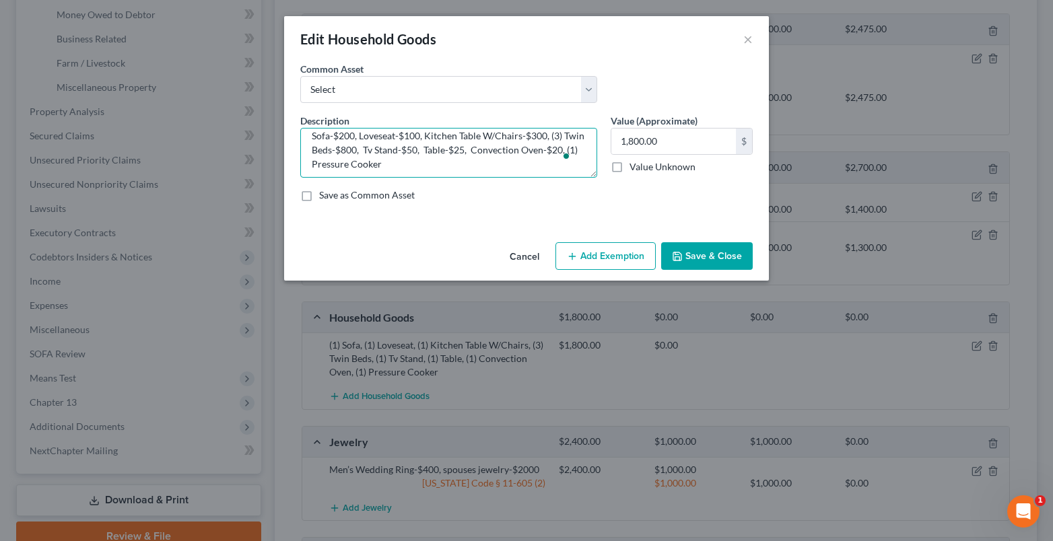
scroll to position [10, 0]
click at [432, 164] on textarea "Sofa-$200, Loveseat-$100, Kitchen Table W/Chairs-$300, (3) Twin Beds-$800, Tv S…" at bounding box center [448, 153] width 297 height 50
type textarea "Sofa-$200, Loveseat-$100, Kitchen Table W/Chairs-$300, (3) Twin Beds-$800, Tv S…"
drag, startPoint x: 685, startPoint y: 139, endPoint x: 668, endPoint y: 104, distance: 38.5
click at [683, 139] on input "1,800.00" at bounding box center [673, 142] width 125 height 26
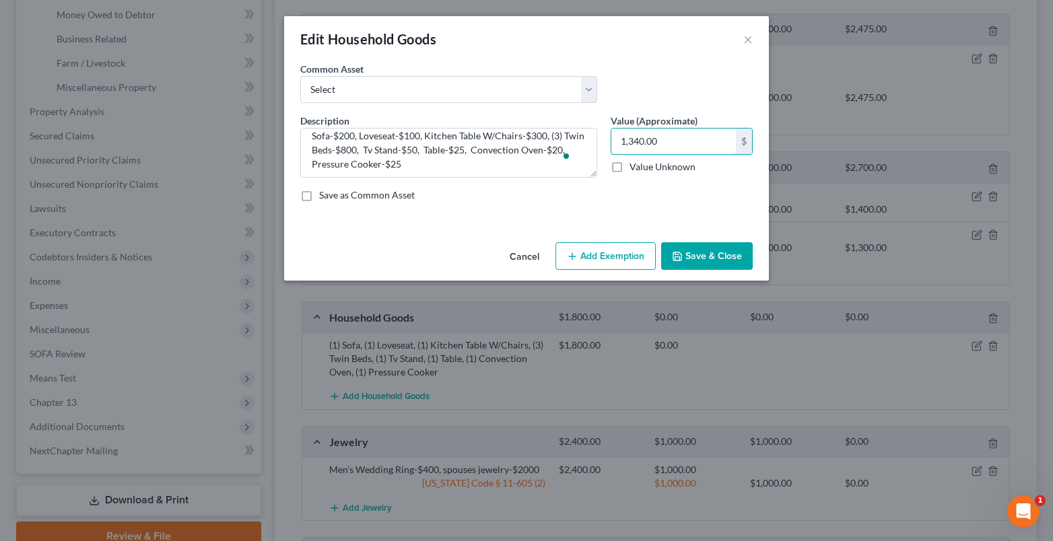
type input "1,340.00"
drag, startPoint x: 615, startPoint y: 254, endPoint x: 529, endPoint y: 290, distance: 93.5
click at [615, 254] on button "Add Exemption" at bounding box center [605, 256] width 100 height 28
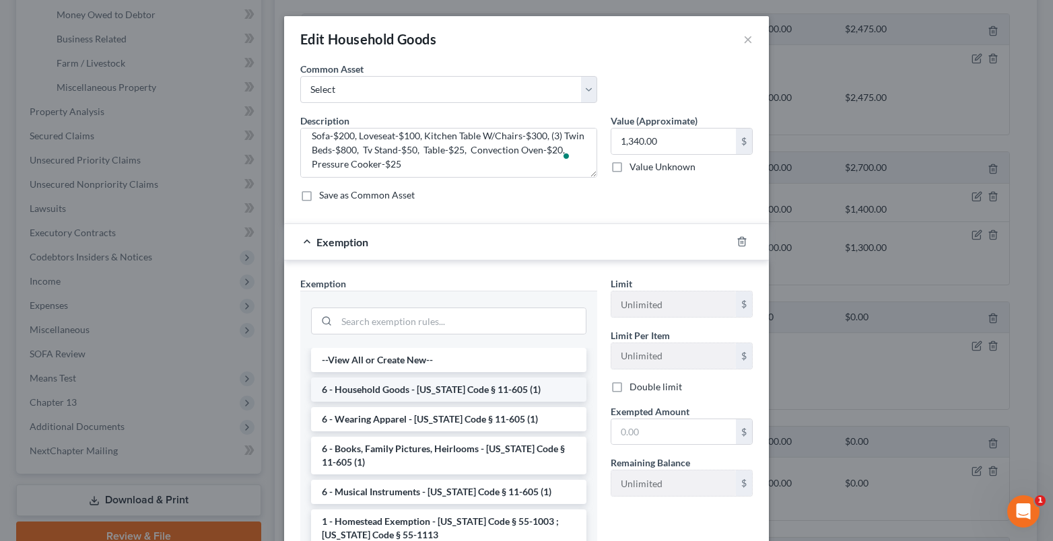
click at [403, 384] on li "6 - Household Goods - [US_STATE] Code § 11-605 (1)" at bounding box center [448, 390] width 275 height 24
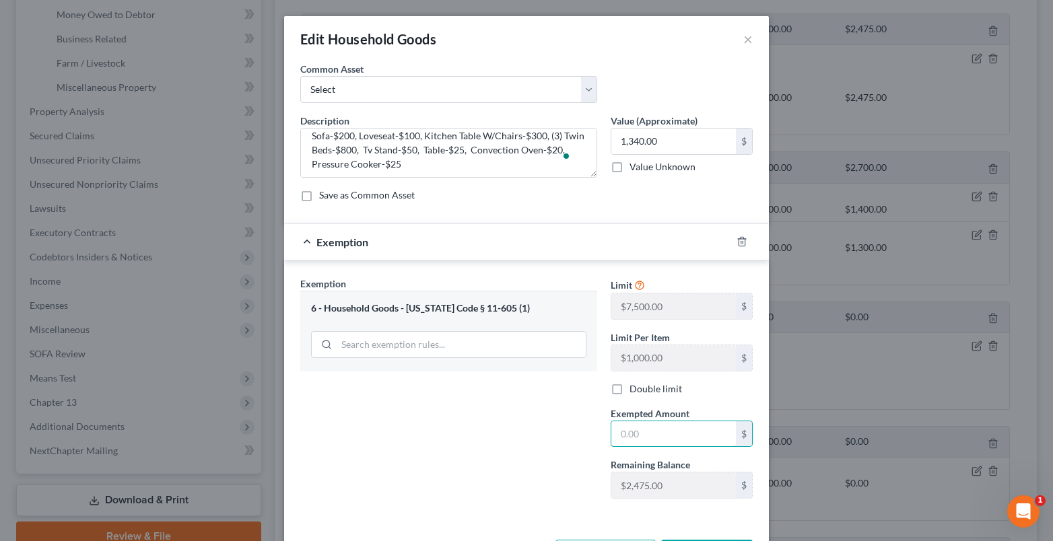
drag, startPoint x: 631, startPoint y: 434, endPoint x: 584, endPoint y: 374, distance: 75.8
click at [629, 434] on input "text" at bounding box center [673, 434] width 125 height 26
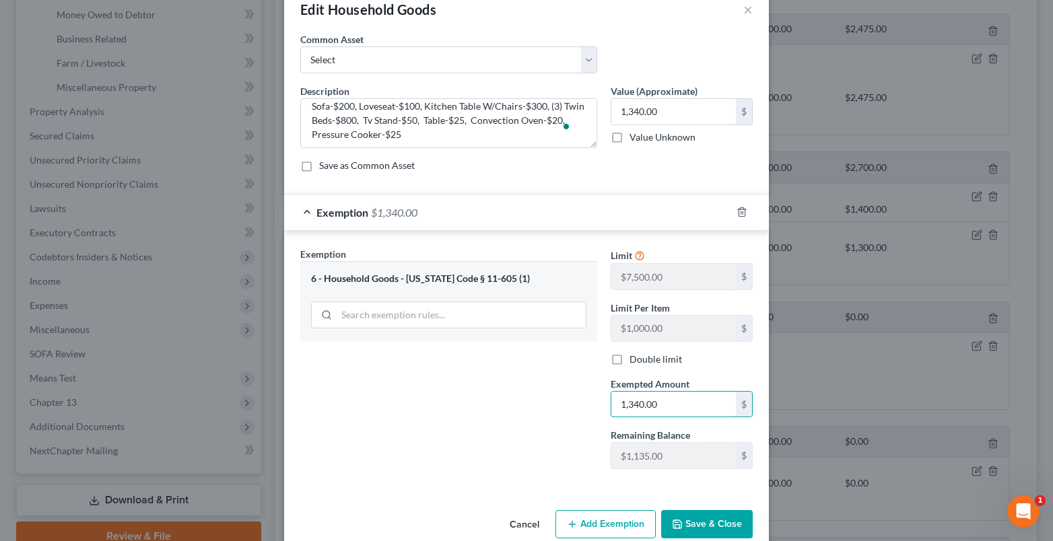
scroll to position [54, 0]
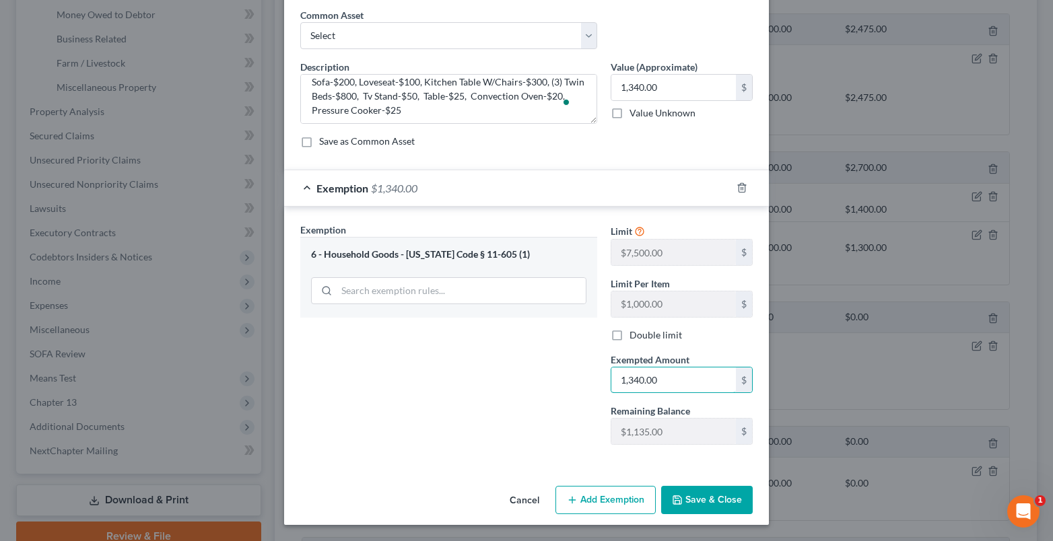
type input "1,340.00"
click at [710, 498] on button "Save & Close" at bounding box center [707, 500] width 92 height 28
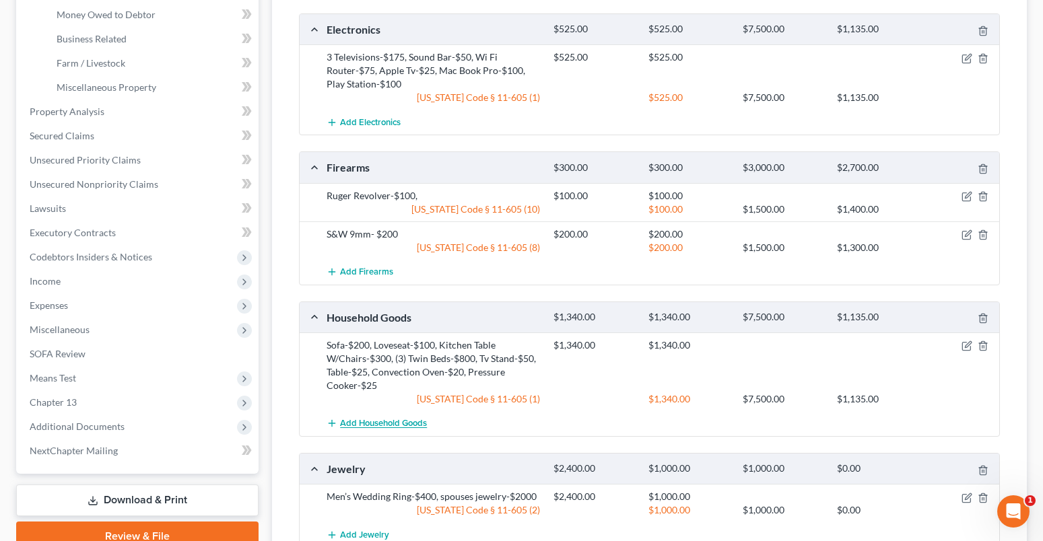
click at [390, 424] on span "Add Household Goods" at bounding box center [383, 424] width 87 height 11
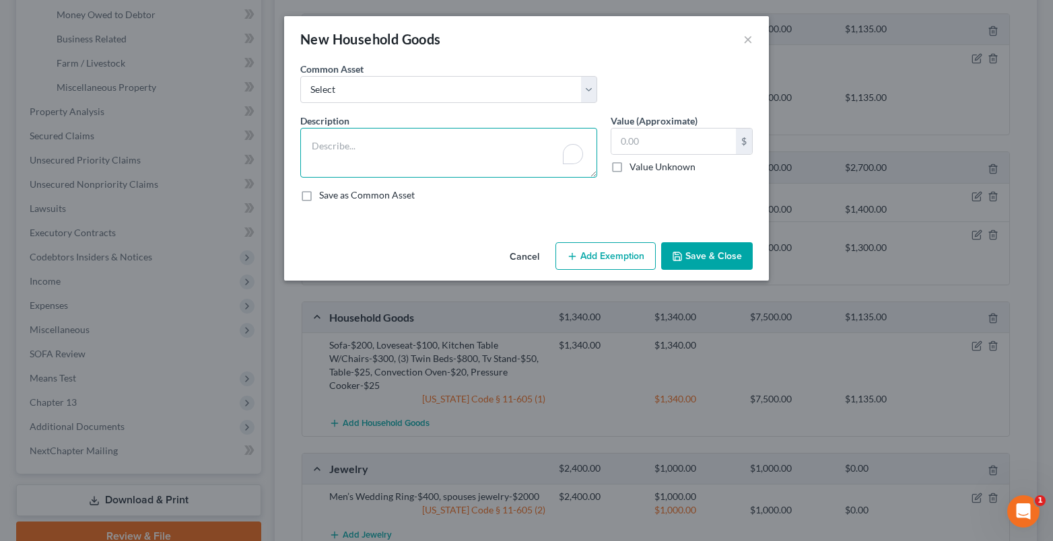
click at [316, 137] on textarea "To enrich screen reader interactions, please activate Accessibility in Grammarl…" at bounding box center [448, 153] width 297 height 50
click at [351, 143] on textarea "linens-$" at bounding box center [448, 153] width 297 height 50
type textarea "linens-$60, small appliances-$200, kitchenware-$200,"
click at [622, 139] on input "text" at bounding box center [673, 142] width 125 height 26
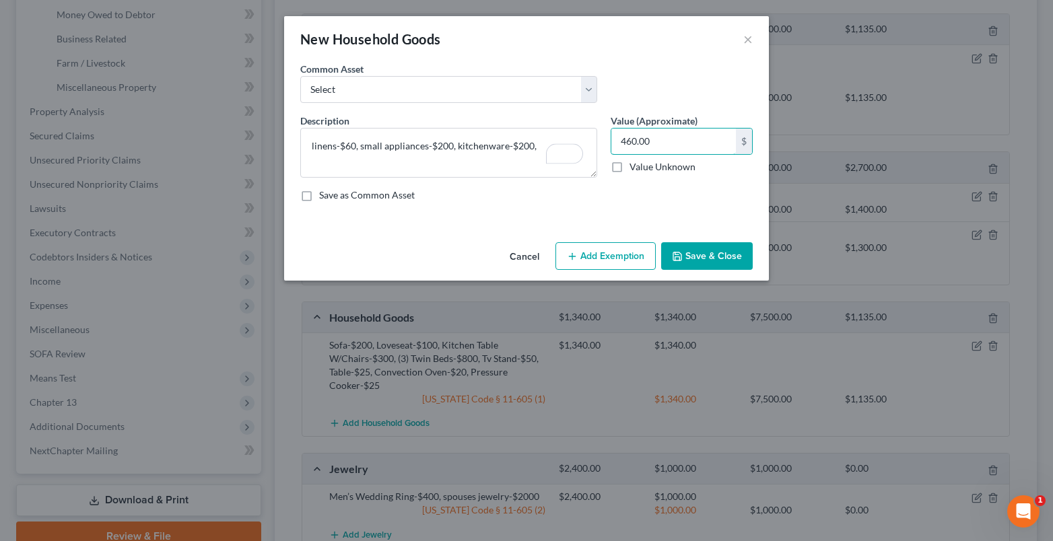
type input "460.00"
click at [592, 270] on button "Add Exemption" at bounding box center [605, 256] width 100 height 28
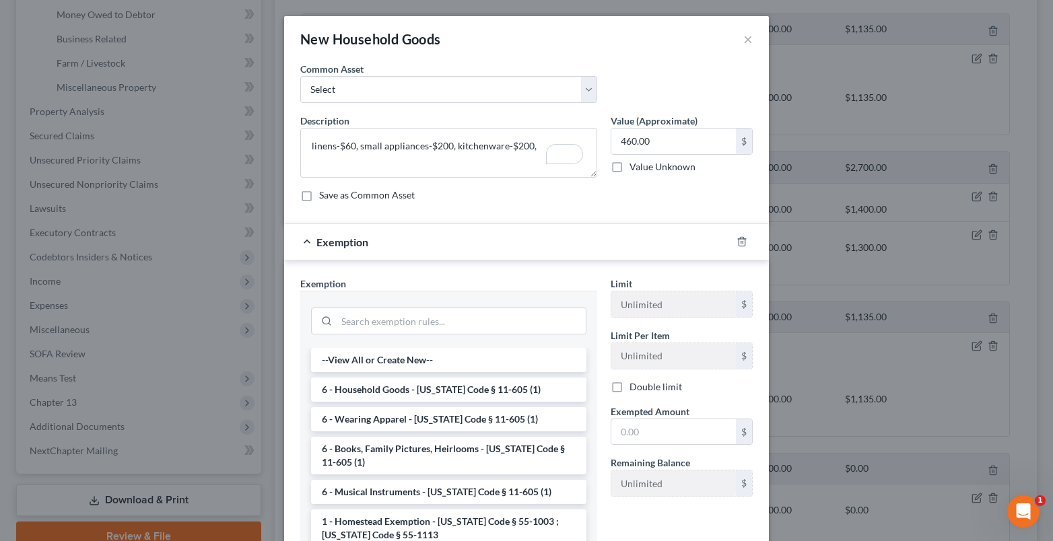
drag, startPoint x: 378, startPoint y: 386, endPoint x: 624, endPoint y: 403, distance: 246.3
click at [386, 387] on li "6 - Household Goods - [US_STATE] Code § 11-605 (1)" at bounding box center [448, 390] width 275 height 24
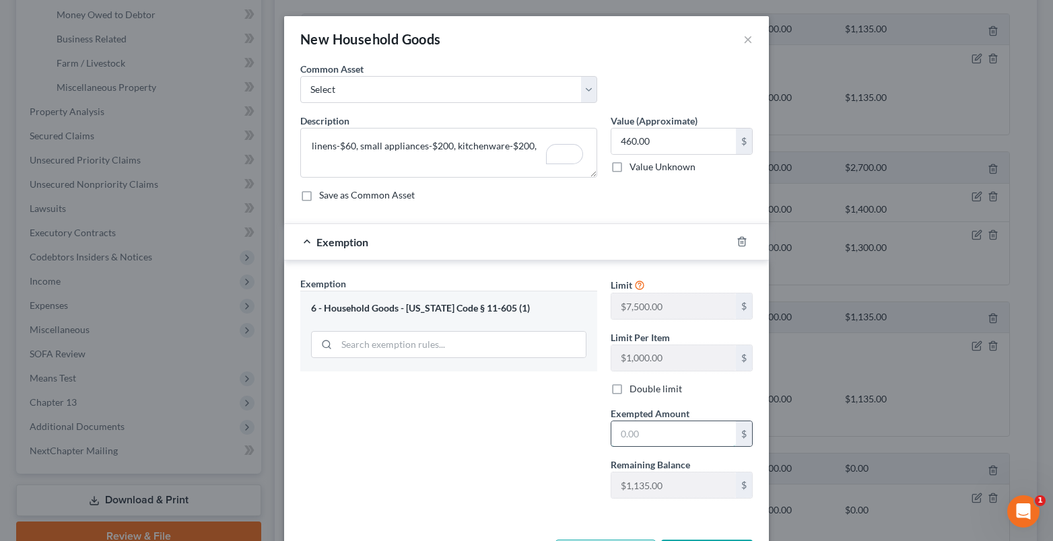
click at [620, 434] on input "text" at bounding box center [673, 434] width 125 height 26
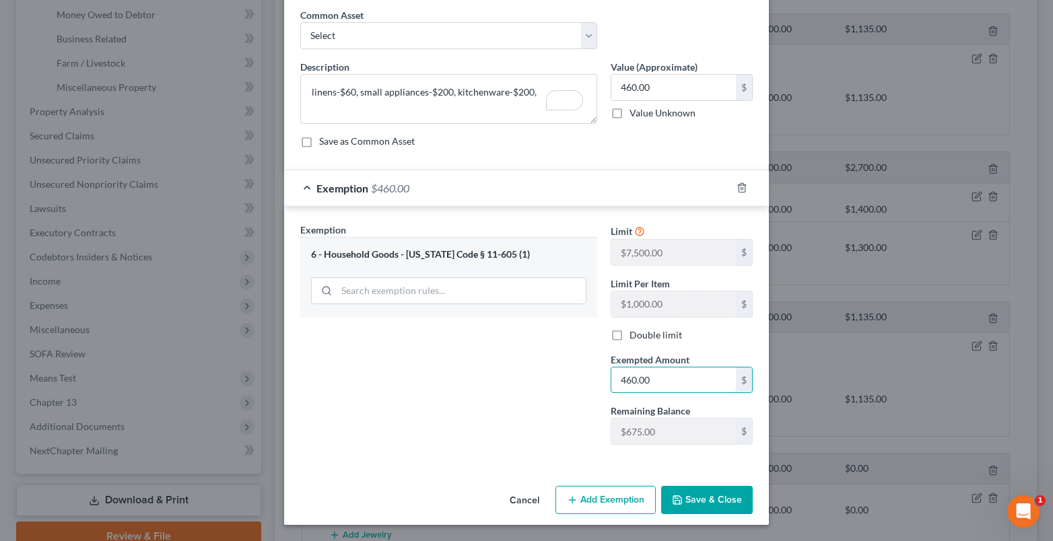
type input "460.00"
click at [716, 488] on button "Save & Close" at bounding box center [707, 500] width 92 height 28
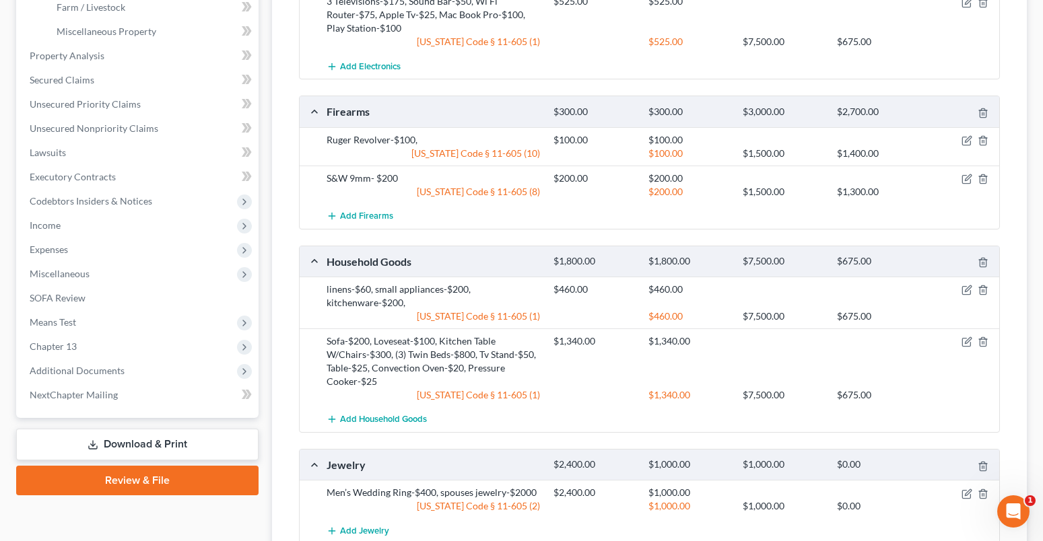
scroll to position [606, 0]
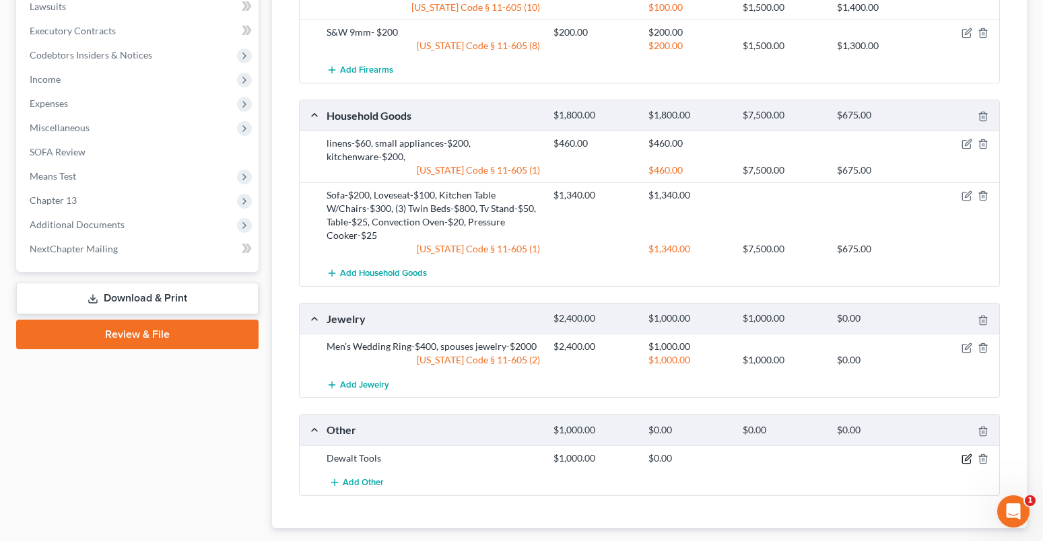
click at [970, 456] on icon "button" at bounding box center [966, 459] width 11 height 11
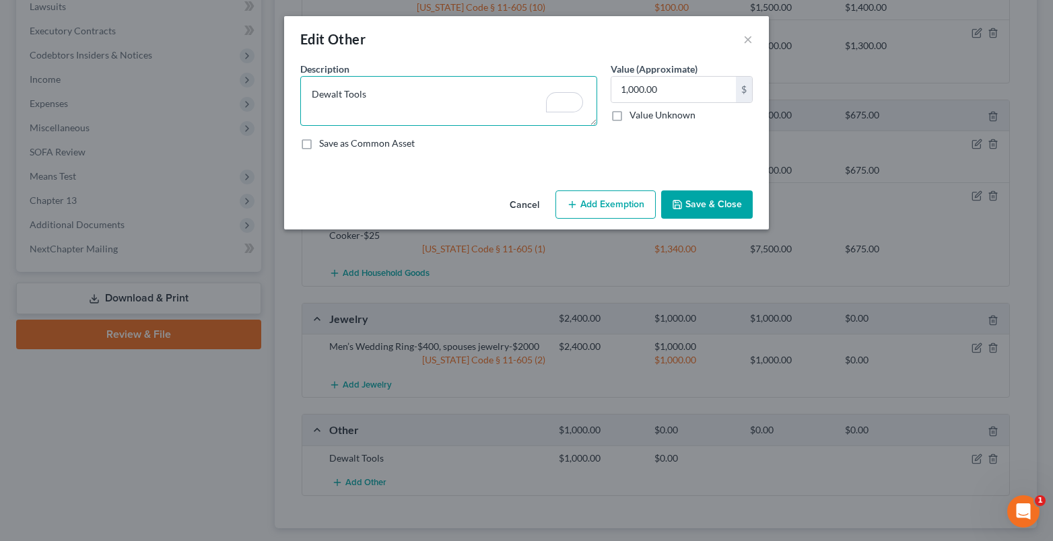
drag, startPoint x: 372, startPoint y: 94, endPoint x: 300, endPoint y: 107, distance: 73.2
click at [300, 107] on textarea "Dewalt Tools" at bounding box center [448, 101] width 297 height 50
type textarea "Tool box-$150, drill-$30, drill bits and bobs-$15, socket set-$25, hand saw-$15…"
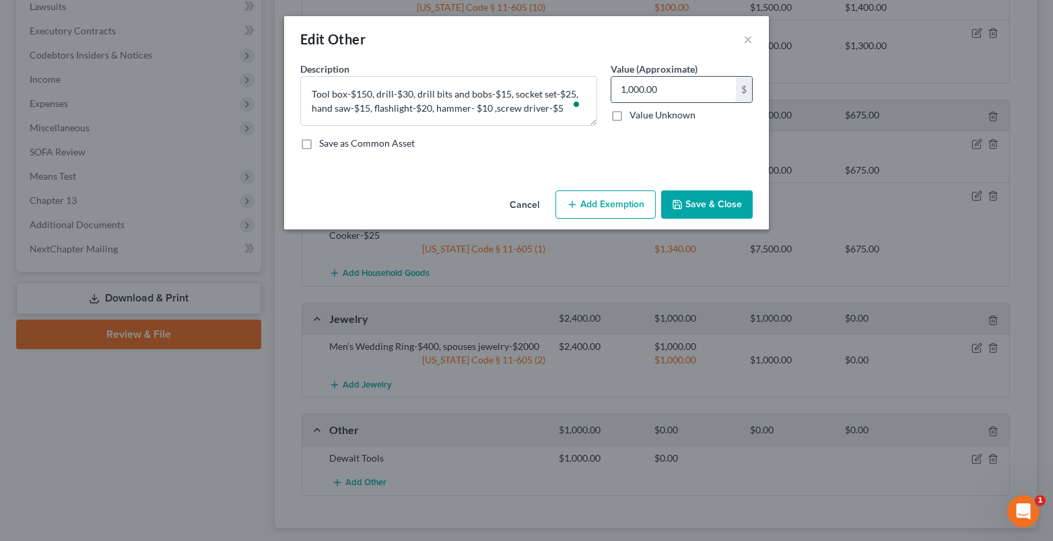
click at [689, 88] on input "1,000.00" at bounding box center [673, 90] width 125 height 26
type input "270.00"
click at [625, 209] on button "Add Exemption" at bounding box center [605, 205] width 100 height 28
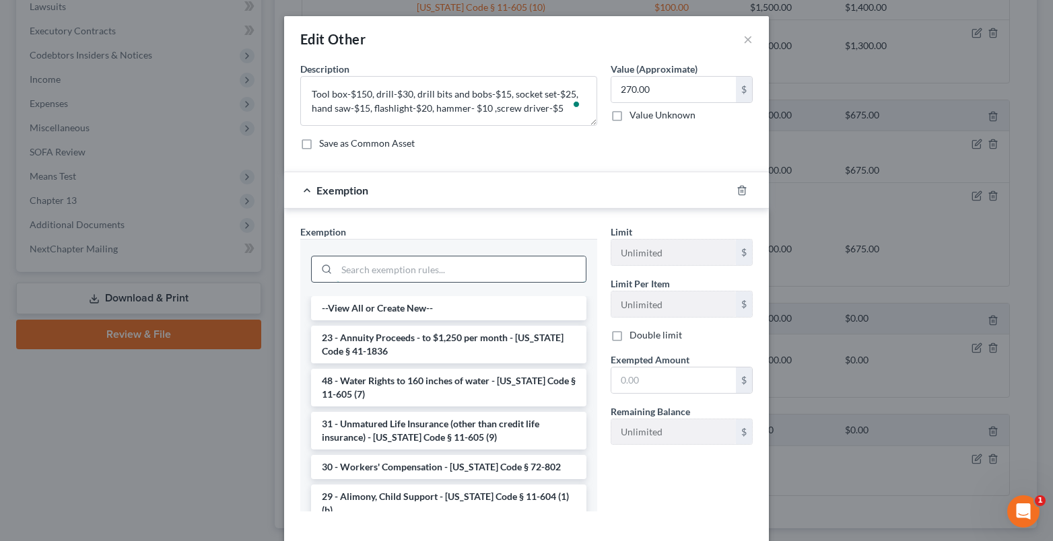
click at [363, 269] on input "search" at bounding box center [461, 269] width 249 height 26
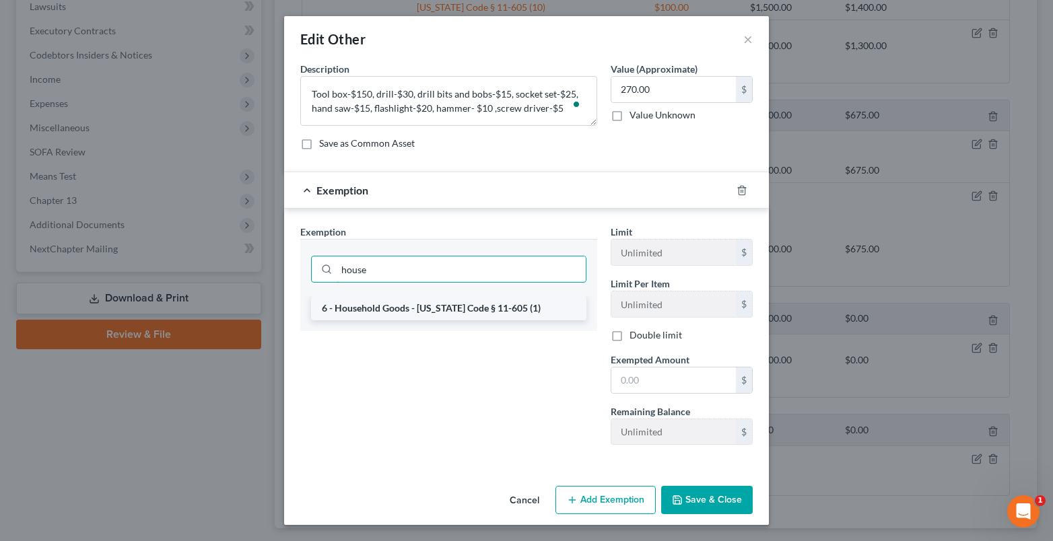
type input "house"
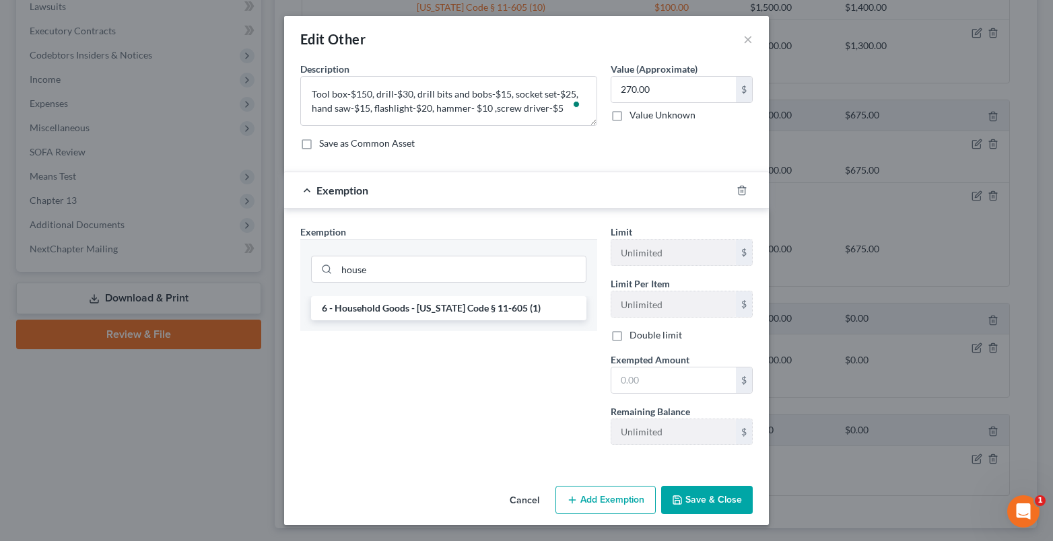
drag, startPoint x: 373, startPoint y: 312, endPoint x: 577, endPoint y: 327, distance: 204.5
click at [374, 311] on li "6 - Household Goods - [US_STATE] Code § 11-605 (1)" at bounding box center [448, 308] width 275 height 24
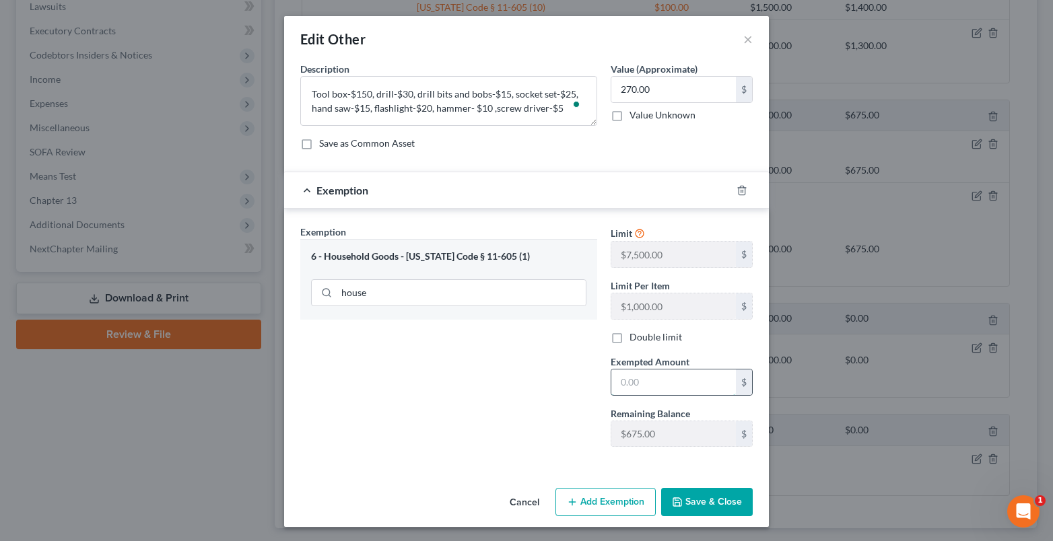
click at [648, 388] on input "text" at bounding box center [673, 383] width 125 height 26
type input "270.00"
click at [679, 499] on icon "button" at bounding box center [677, 502] width 11 height 11
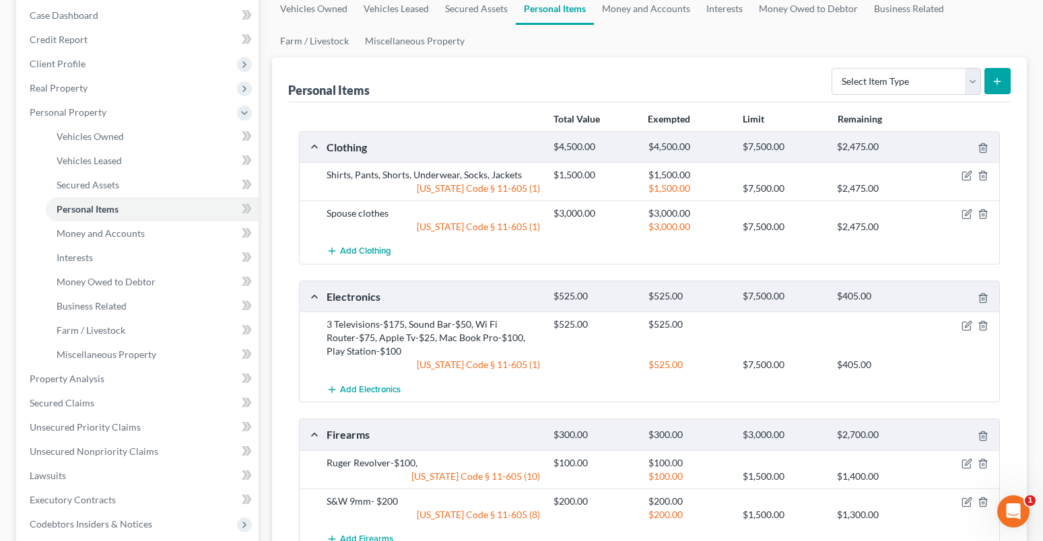
scroll to position [0, 0]
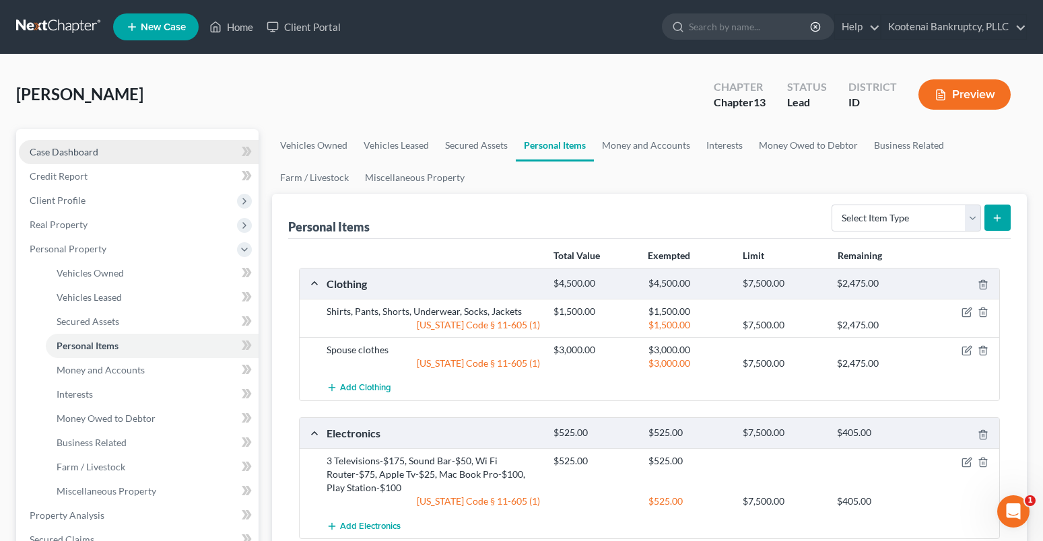
click at [65, 147] on span "Case Dashboard" at bounding box center [64, 151] width 69 height 11
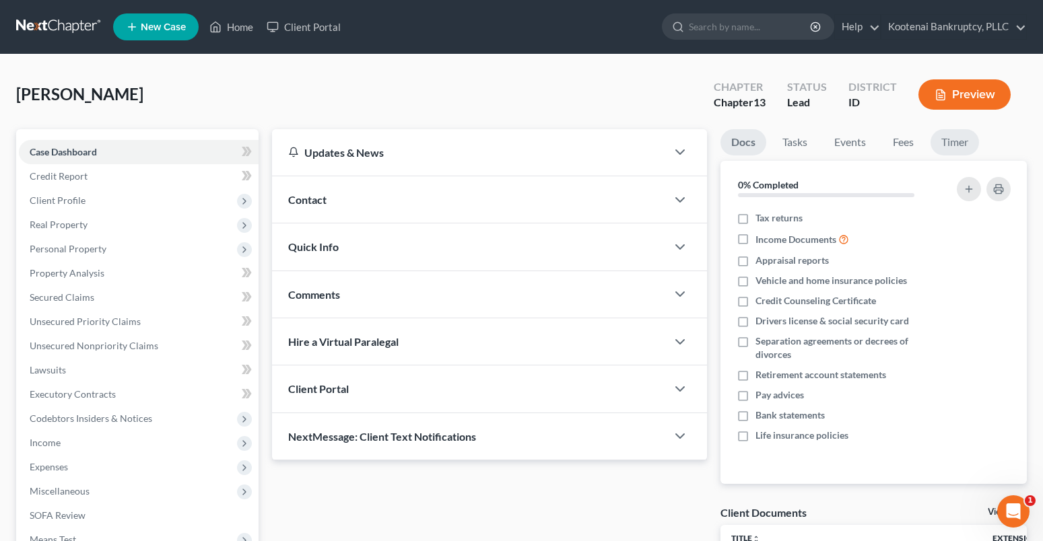
click at [954, 142] on link "Timer" at bounding box center [954, 142] width 48 height 26
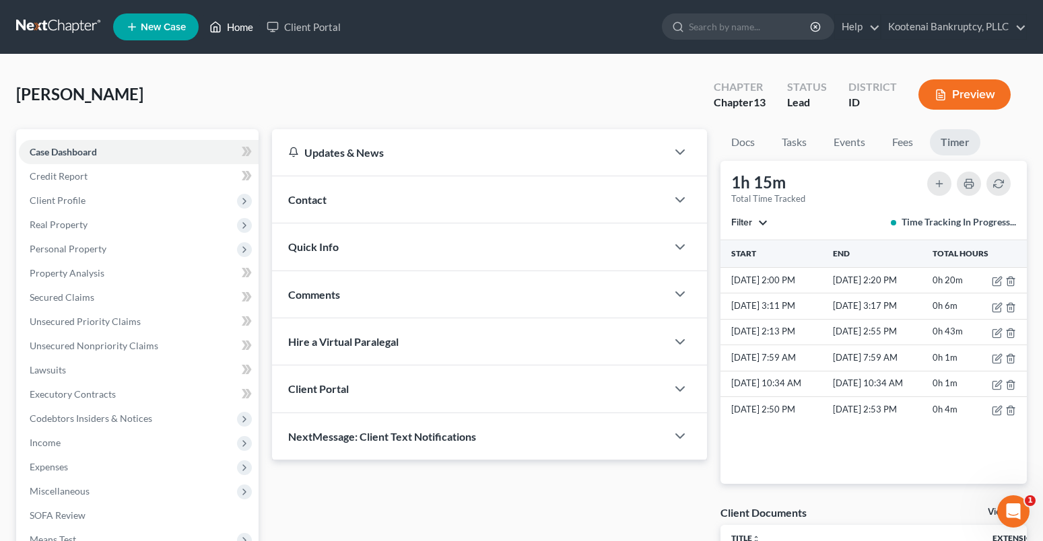
click at [238, 19] on link "Home" at bounding box center [231, 27] width 57 height 24
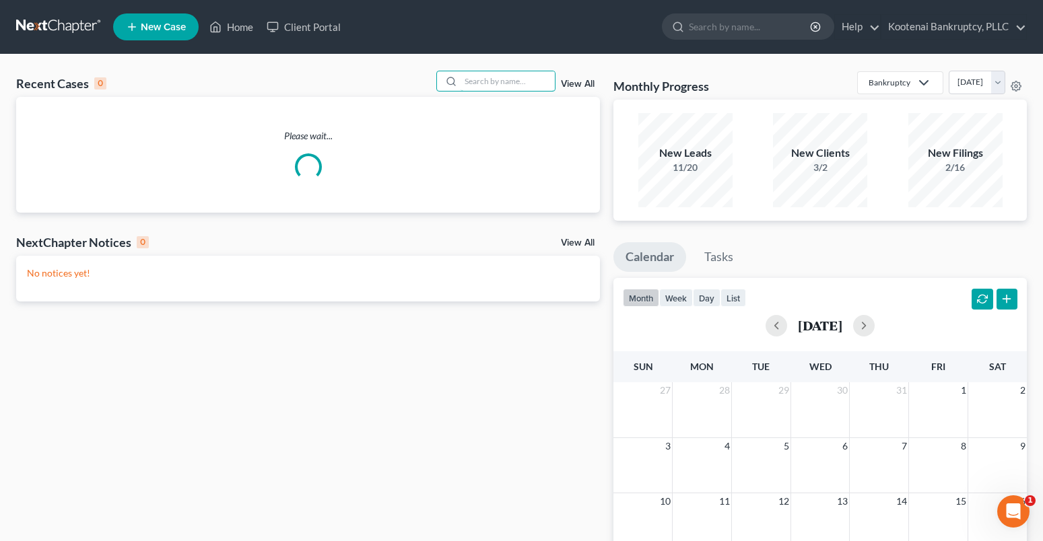
drag, startPoint x: 474, startPoint y: 79, endPoint x: 432, endPoint y: 96, distance: 45.0
click at [474, 80] on input "search" at bounding box center [507, 81] width 94 height 20
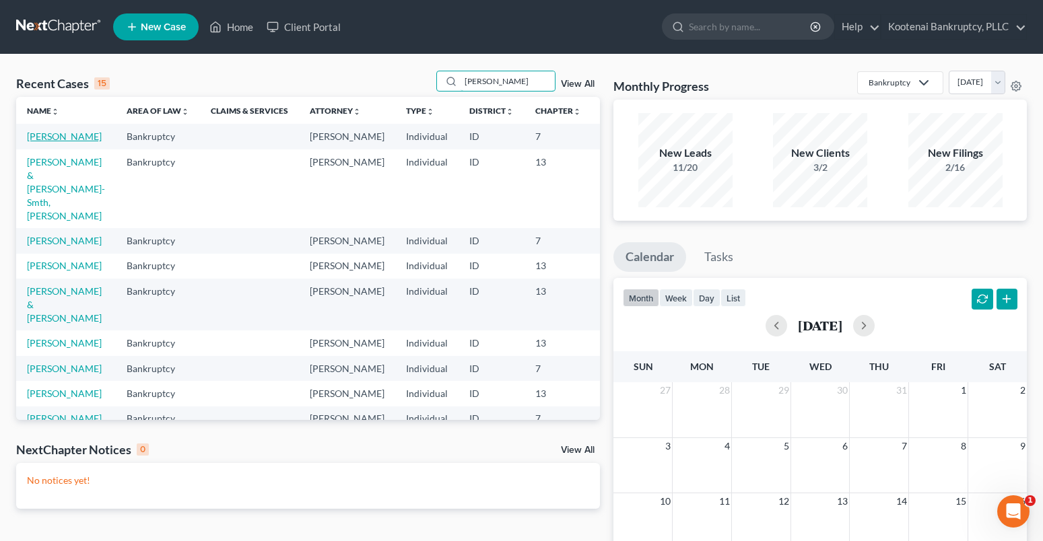
type input "[PERSON_NAME]"
click at [42, 137] on link "[PERSON_NAME]" at bounding box center [64, 136] width 75 height 11
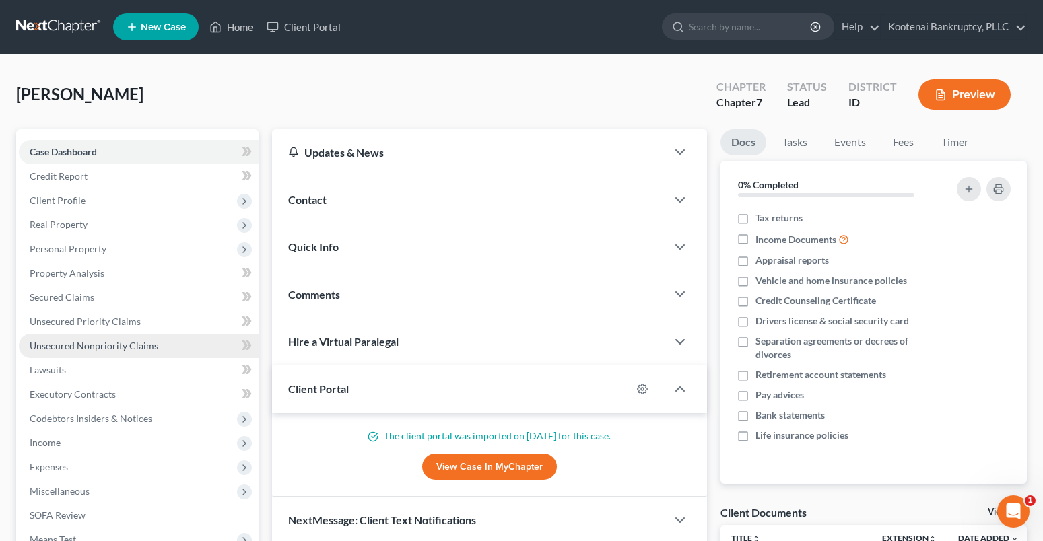
click at [99, 346] on span "Unsecured Nonpriority Claims" at bounding box center [94, 345] width 129 height 11
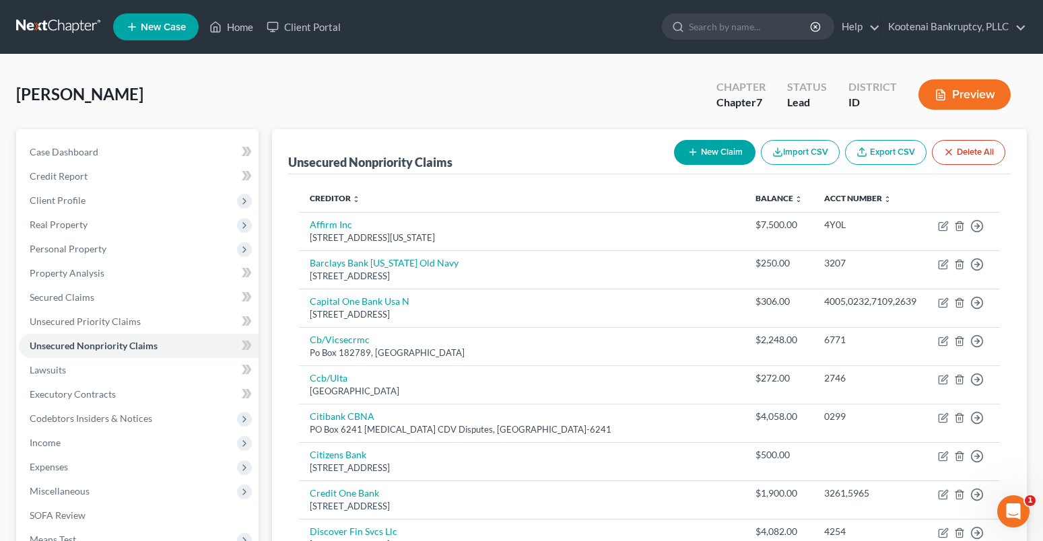
click at [712, 145] on button "New Claim" at bounding box center [714, 152] width 81 height 25
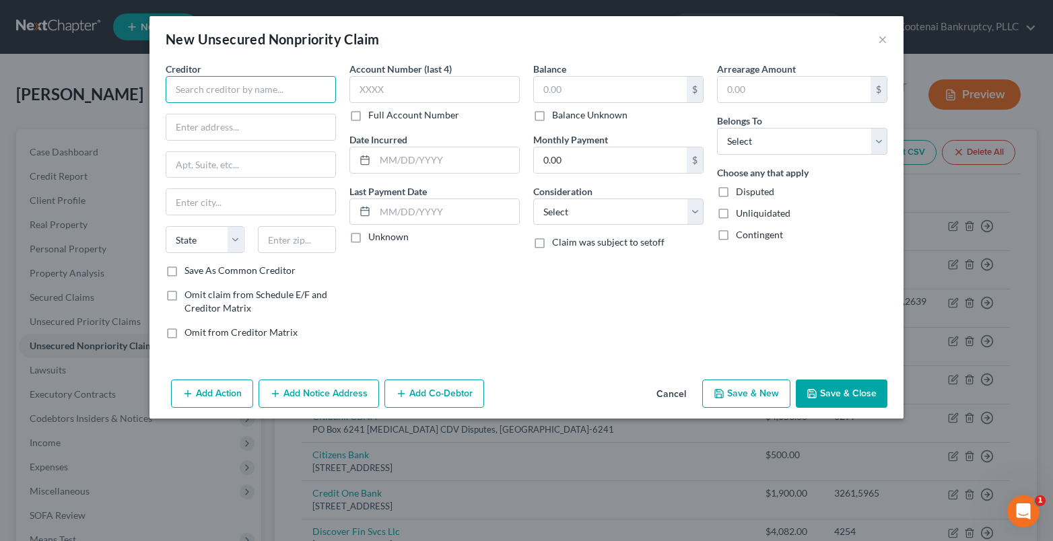
click at [179, 86] on input "text" at bounding box center [251, 89] width 170 height 27
type input "Klarna"
drag, startPoint x: 568, startPoint y: 85, endPoint x: 548, endPoint y: 85, distance: 19.5
click at [567, 85] on input "text" at bounding box center [610, 90] width 153 height 26
type input "2,500.00"
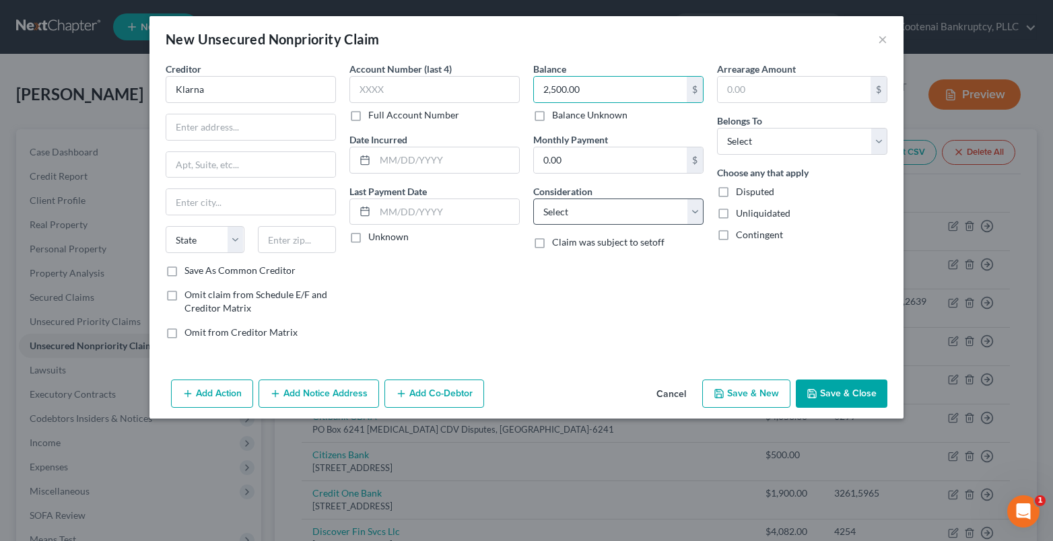
click at [368, 236] on label "Unknown" at bounding box center [388, 236] width 40 height 13
click at [374, 236] on input "Unknown" at bounding box center [378, 234] width 9 height 9
checkbox input "true"
drag, startPoint x: 548, startPoint y: 215, endPoint x: 554, endPoint y: 224, distance: 11.2
click at [548, 215] on select "Select Cable / Satellite Services Collection Agency Credit Card Debt Debt Couns…" at bounding box center [618, 212] width 170 height 27
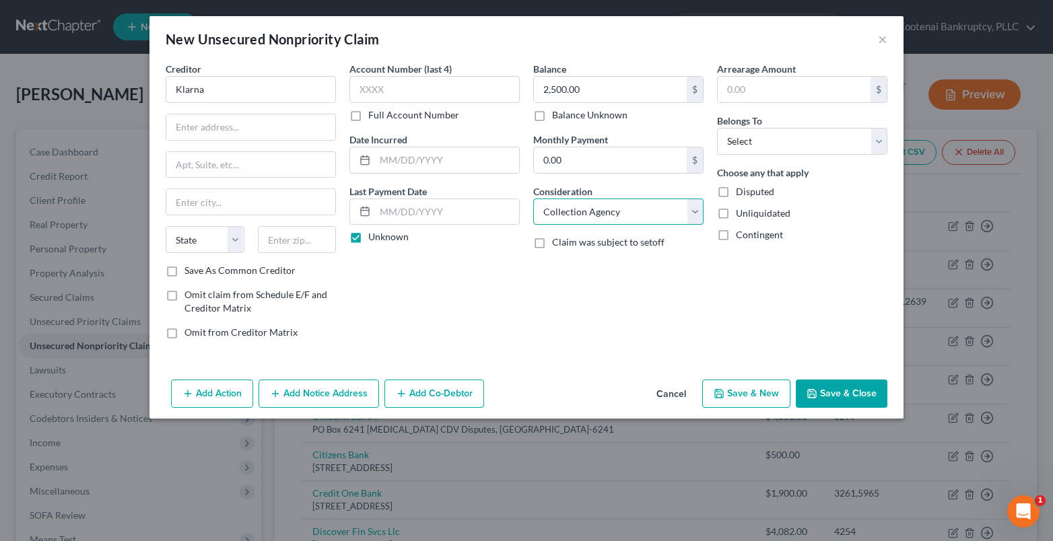
click at [533, 199] on select "Select Cable / Satellite Services Collection Agency Credit Card Debt Debt Couns…" at bounding box center [618, 212] width 170 height 27
drag, startPoint x: 545, startPoint y: 213, endPoint x: 553, endPoint y: 223, distance: 12.5
click at [546, 213] on select "Select Cable / Satellite Services Collection Agency Credit Card Debt Debt Couns…" at bounding box center [618, 212] width 170 height 27
select select "10"
click at [533, 199] on select "Select Cable / Satellite Services Collection Agency Credit Card Debt Debt Couns…" at bounding box center [618, 212] width 170 height 27
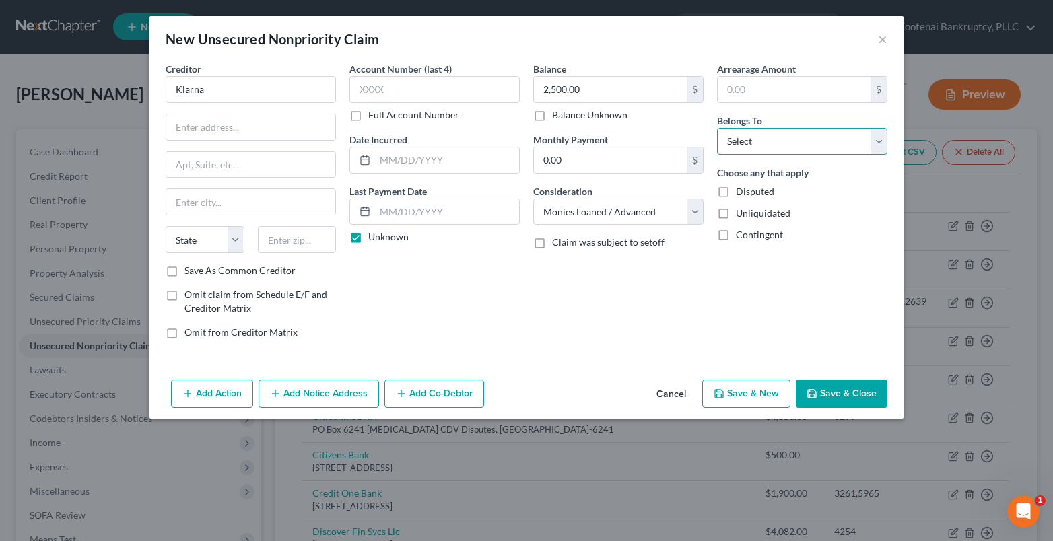
drag, startPoint x: 724, startPoint y: 144, endPoint x: 728, endPoint y: 153, distance: 10.3
click at [724, 145] on select "Select Debtor 1 Only Debtor 2 Only Debtor 1 And Debtor 2 Only At Least One Of T…" at bounding box center [802, 141] width 170 height 27
select select "0"
click at [717, 128] on select "Select Debtor 1 Only Debtor 2 Only Debtor 1 And Debtor 2 Only At Least One Of T…" at bounding box center [802, 141] width 170 height 27
click at [877, 387] on button "Save & Close" at bounding box center [842, 394] width 92 height 28
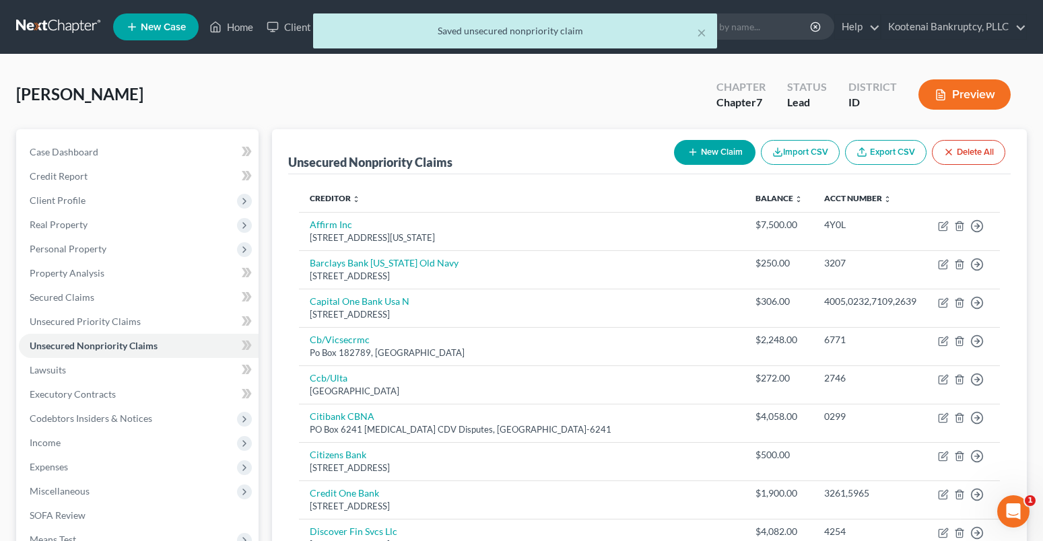
click at [726, 149] on button "New Claim" at bounding box center [714, 152] width 81 height 25
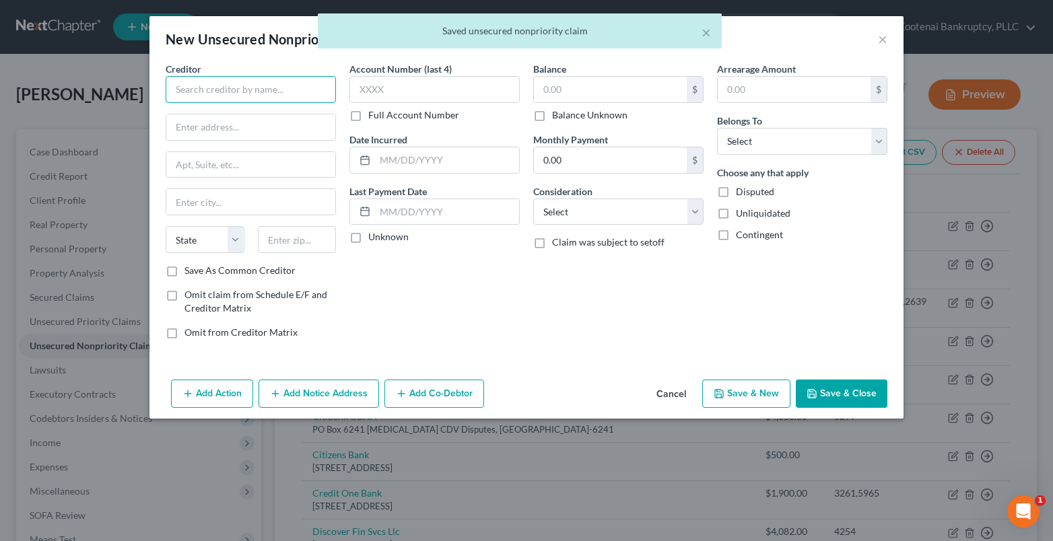
click at [180, 87] on input "text" at bounding box center [251, 89] width 170 height 27
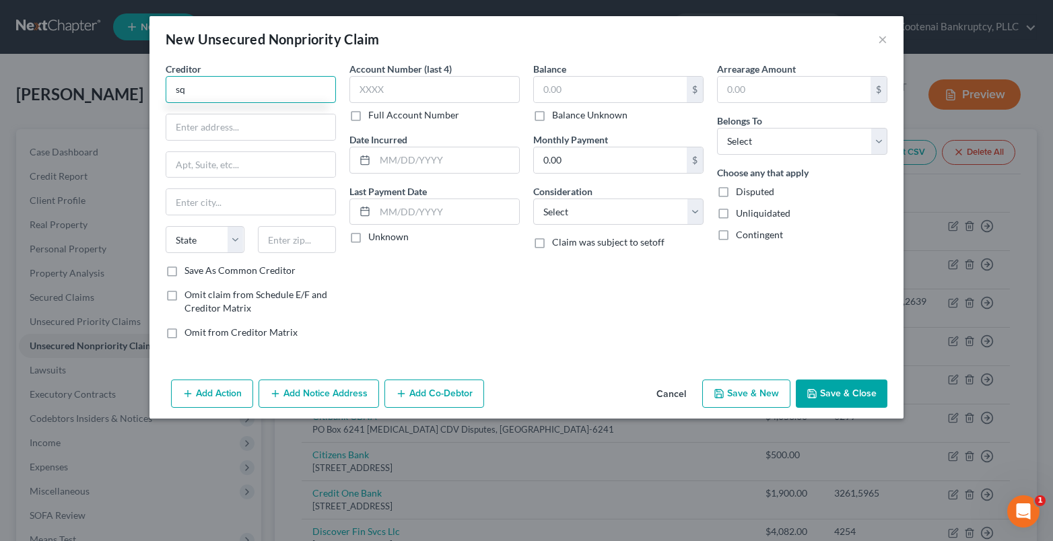
type input "s"
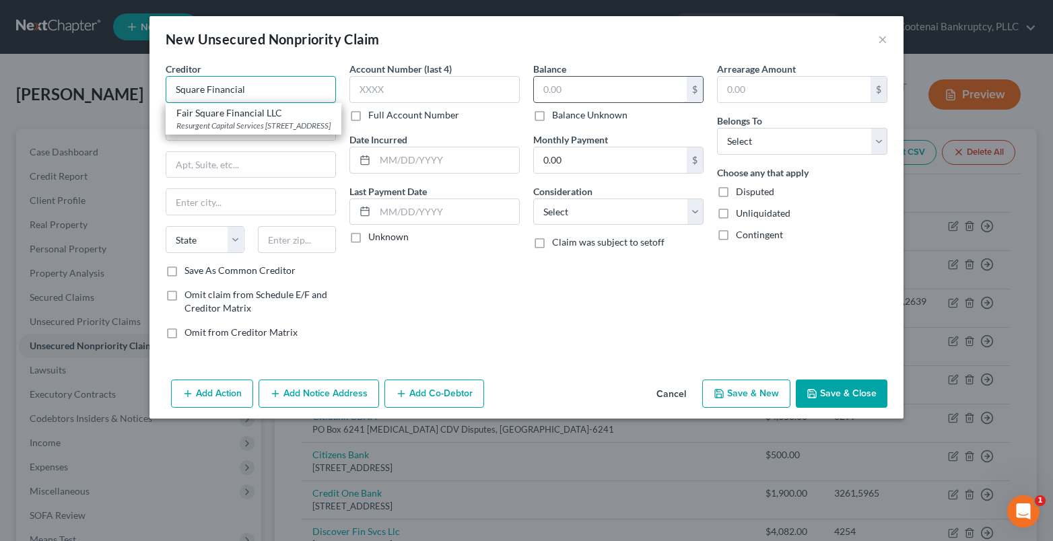
type input "Square Financial"
click at [550, 86] on input "text" at bounding box center [610, 90] width 153 height 26
type input "175.00"
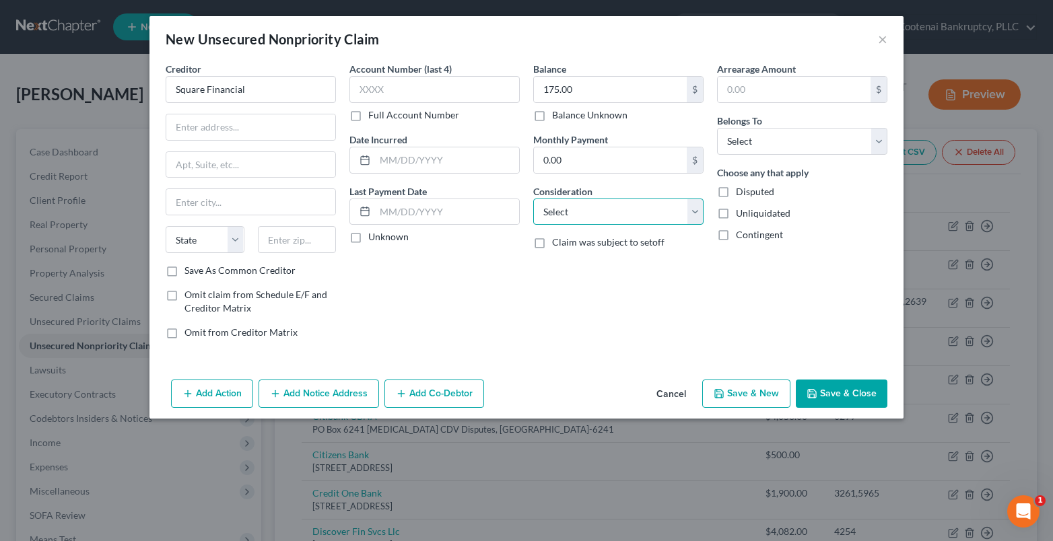
drag, startPoint x: 576, startPoint y: 215, endPoint x: 575, endPoint y: 222, distance: 6.9
click at [576, 215] on select "Select Cable / Satellite Services Collection Agency Credit Card Debt Debt Couns…" at bounding box center [618, 212] width 170 height 27
select select "10"
click at [533, 199] on select "Select Cable / Satellite Services Collection Agency Credit Card Debt Debt Couns…" at bounding box center [618, 212] width 170 height 27
drag, startPoint x: 750, startPoint y: 134, endPoint x: 758, endPoint y: 154, distance: 21.8
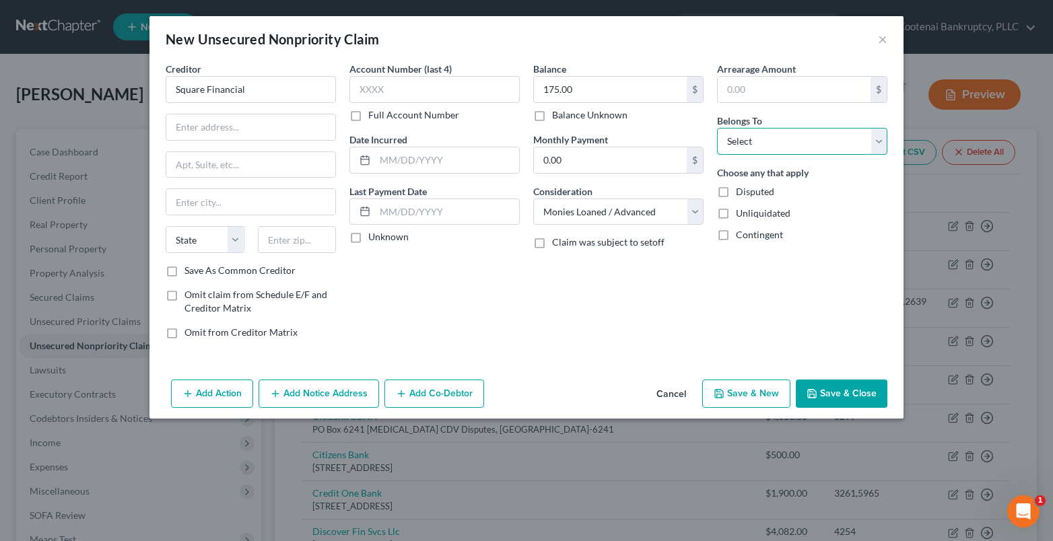
click at [750, 135] on select "Select Debtor 1 Only Debtor 2 Only Debtor 1 And Debtor 2 Only At Least One Of T…" at bounding box center [802, 141] width 170 height 27
select select "0"
click at [717, 128] on select "Select Debtor 1 Only Debtor 2 Only Debtor 1 And Debtor 2 Only At Least One Of T…" at bounding box center [802, 141] width 170 height 27
click at [368, 238] on label "Unknown" at bounding box center [388, 236] width 40 height 13
click at [374, 238] on input "Unknown" at bounding box center [378, 234] width 9 height 9
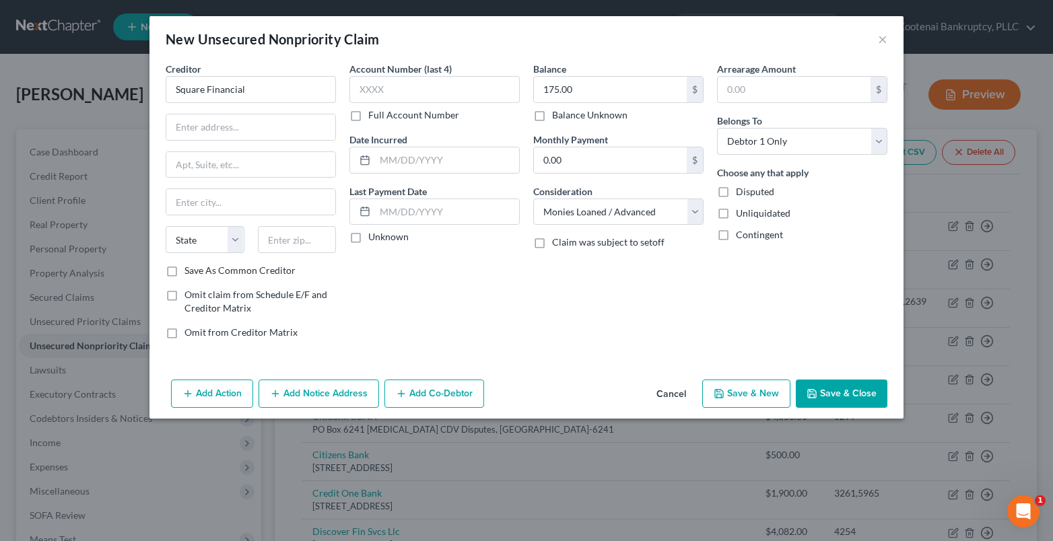
checkbox input "true"
click at [830, 395] on button "Save & Close" at bounding box center [842, 394] width 92 height 28
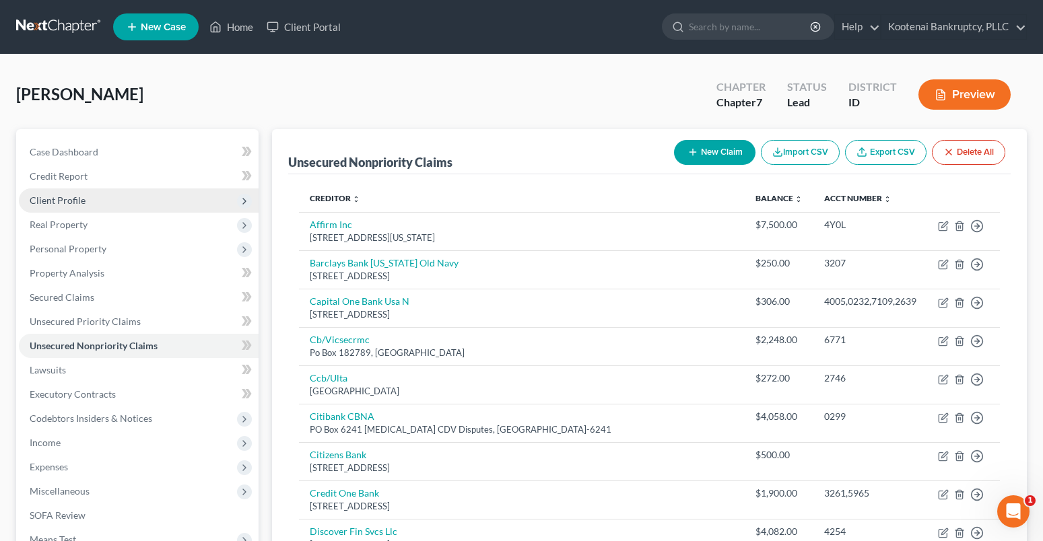
click at [57, 200] on span "Client Profile" at bounding box center [58, 200] width 56 height 11
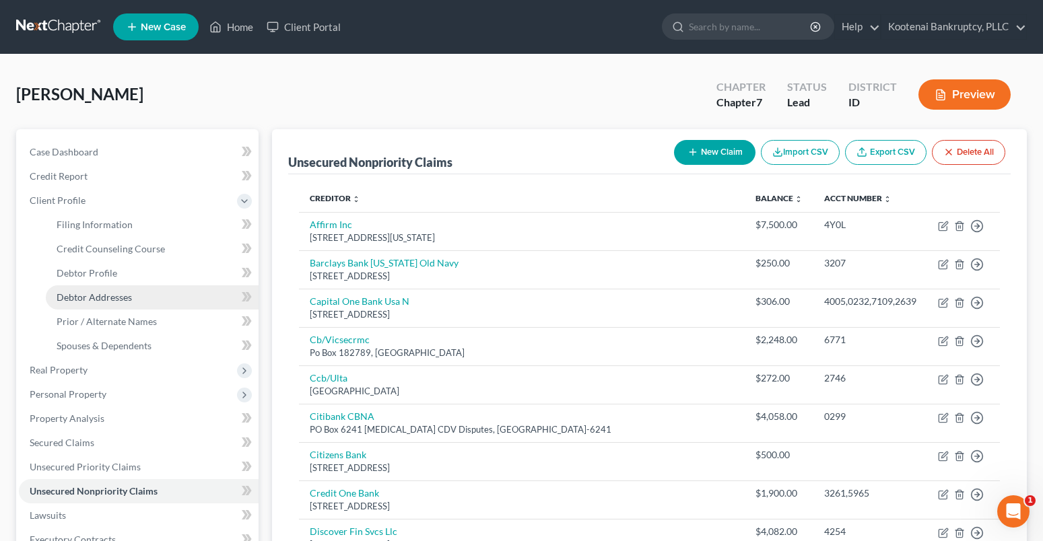
click at [96, 294] on span "Debtor Addresses" at bounding box center [94, 296] width 75 height 11
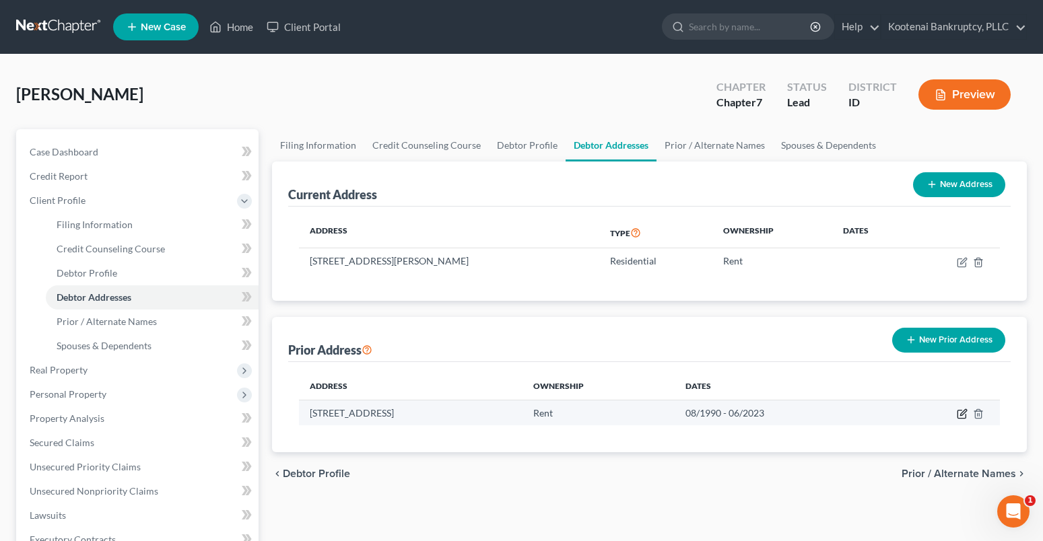
click at [964, 412] on icon "button" at bounding box center [962, 414] width 11 height 11
select select "50"
select select "12"
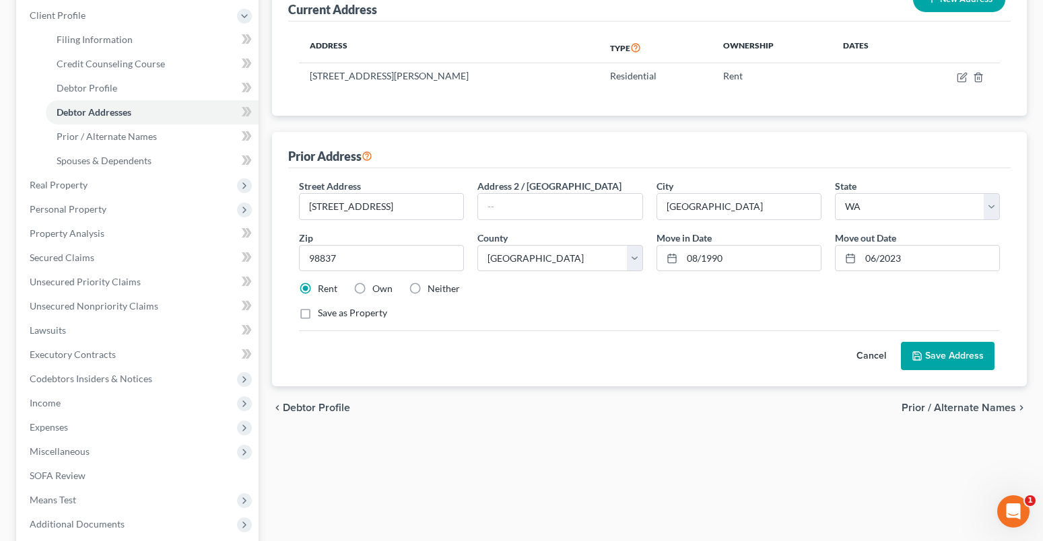
scroll to position [202, 0]
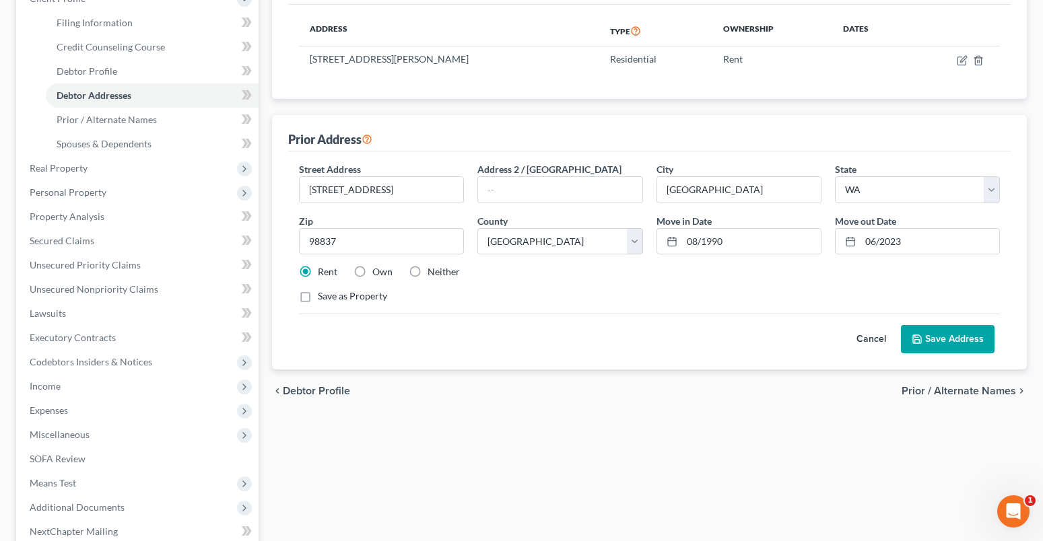
click at [957, 338] on button "Save Address" at bounding box center [948, 339] width 94 height 28
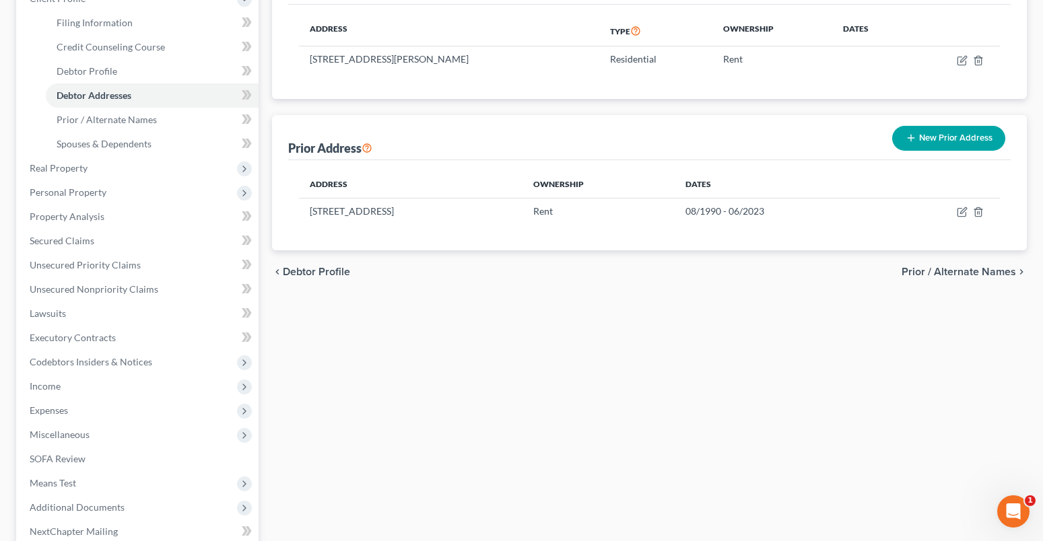
click at [967, 146] on button "New Prior Address" at bounding box center [948, 138] width 113 height 25
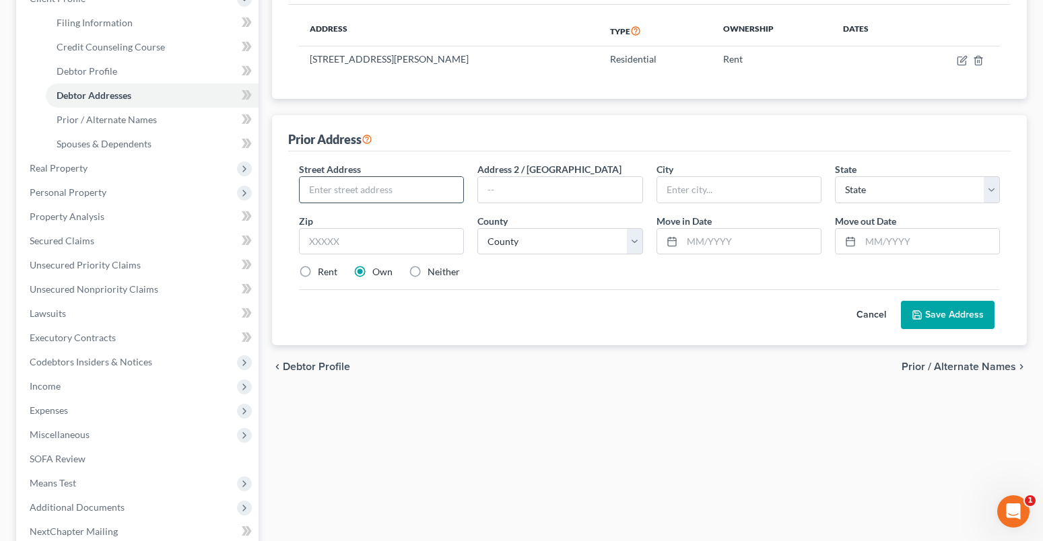
click at [327, 194] on input "text" at bounding box center [382, 190] width 164 height 26
type input "[STREET_ADDRESS]"
click at [384, 241] on input "text" at bounding box center [381, 241] width 165 height 27
type input "98837"
type input "[GEOGRAPHIC_DATA]"
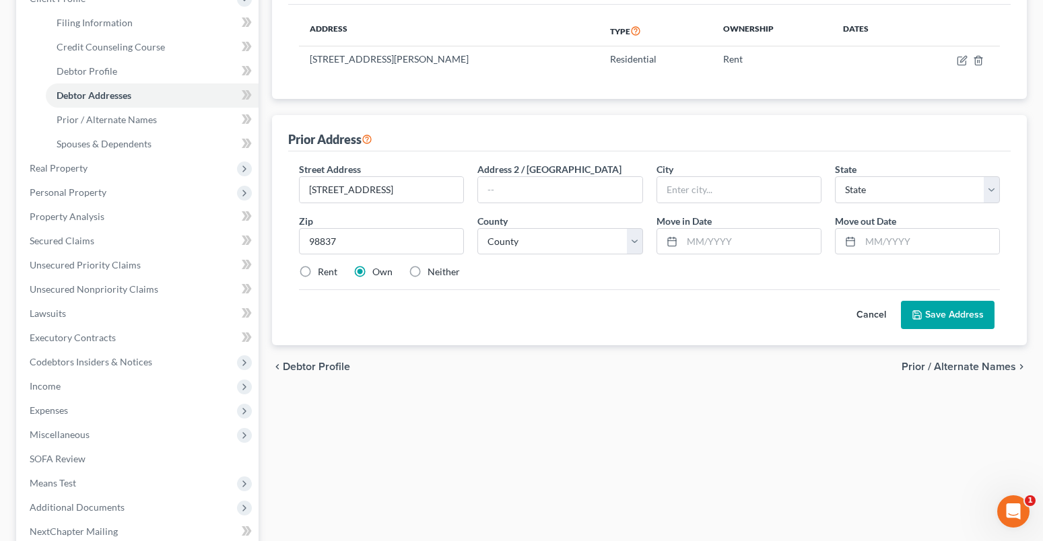
select select "50"
click at [422, 374] on div "chevron_left Debtor Profile Prior / Alternate Names chevron_right" at bounding box center [649, 366] width 755 height 43
drag, startPoint x: 619, startPoint y: 240, endPoint x: 566, endPoint y: 254, distance: 54.4
click at [619, 240] on select "County [GEOGRAPHIC_DATA] [GEOGRAPHIC_DATA] [GEOGRAPHIC_DATA] [GEOGRAPHIC_DATA] …" at bounding box center [559, 241] width 165 height 27
select select "12"
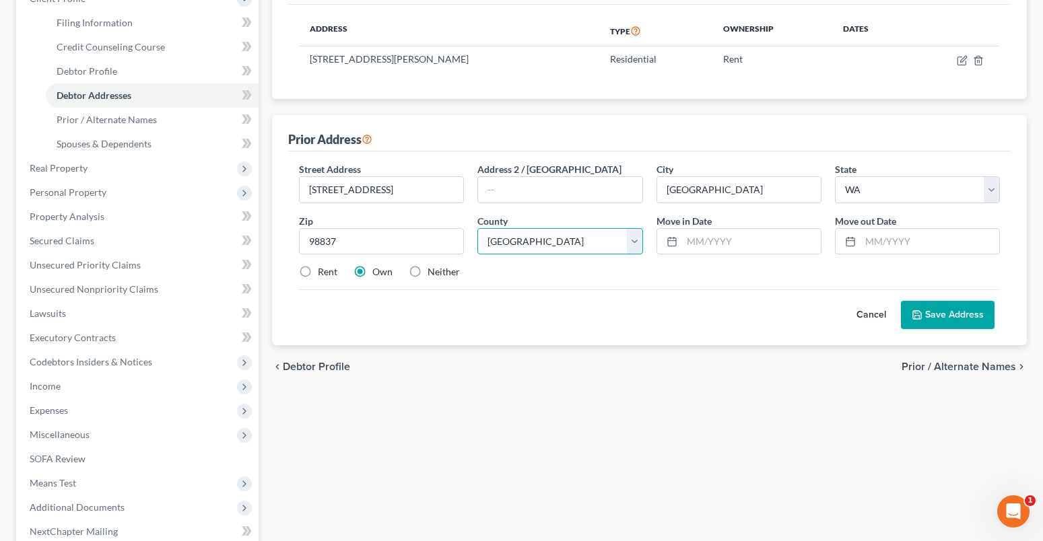
click at [477, 228] on select "County [GEOGRAPHIC_DATA] [GEOGRAPHIC_DATA] [GEOGRAPHIC_DATA] [GEOGRAPHIC_DATA] …" at bounding box center [559, 241] width 165 height 27
click at [689, 248] on input "text" at bounding box center [751, 242] width 139 height 26
type input "."
click at [871, 241] on input "text" at bounding box center [929, 242] width 139 height 26
type input "."
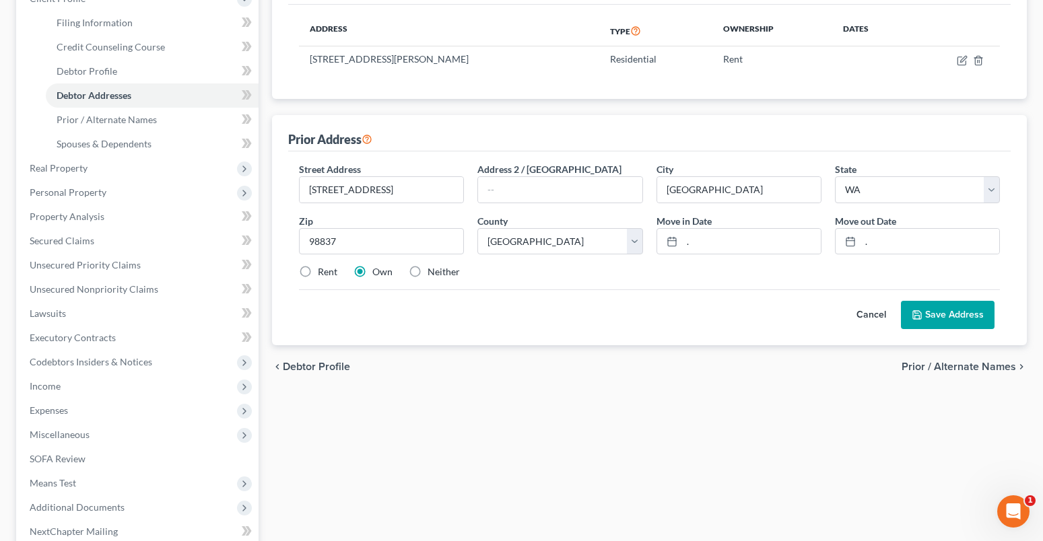
click at [939, 318] on button "Save Address" at bounding box center [948, 315] width 94 height 28
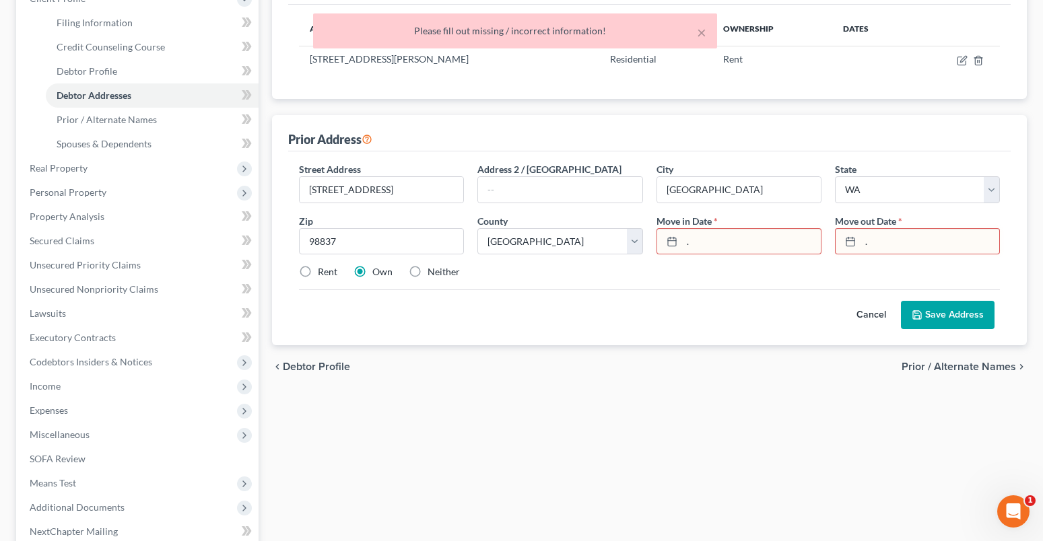
drag, startPoint x: 681, startPoint y: 242, endPoint x: 689, endPoint y: 242, distance: 8.8
click at [689, 242] on div "." at bounding box center [738, 241] width 165 height 27
drag, startPoint x: 688, startPoint y: 242, endPoint x: 679, endPoint y: 229, distance: 15.5
click at [679, 242] on div "." at bounding box center [738, 241] width 165 height 27
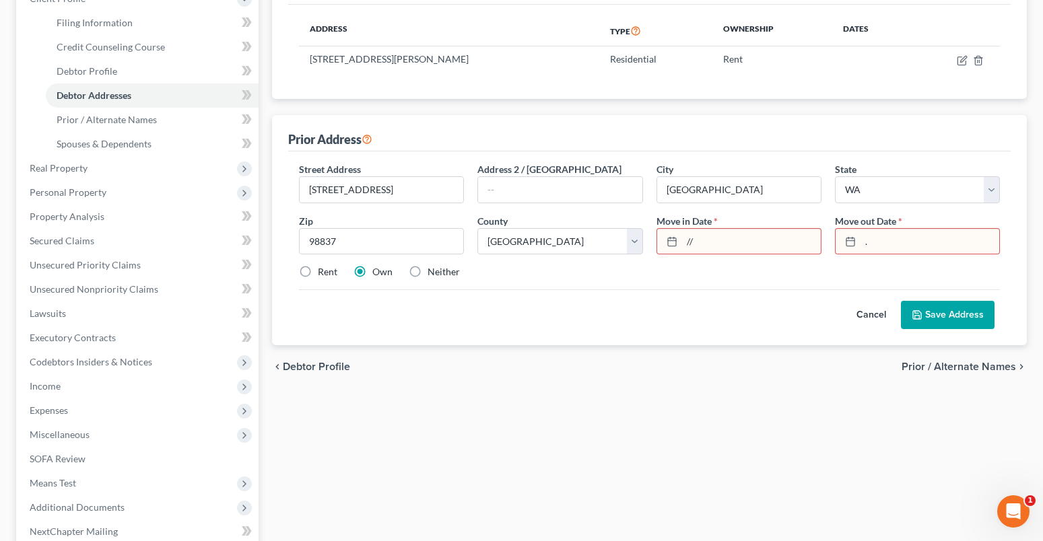
type input "//"
drag, startPoint x: 864, startPoint y: 248, endPoint x: 881, endPoint y: 249, distance: 16.2
click at [866, 248] on input "." at bounding box center [929, 242] width 139 height 26
type input "//"
click at [924, 309] on button "Save Address" at bounding box center [948, 315] width 94 height 28
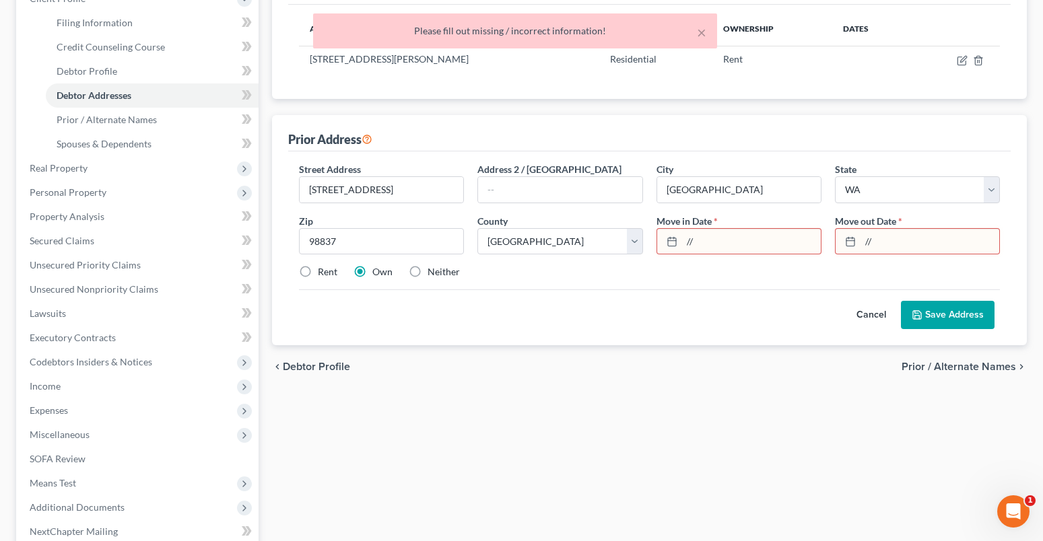
drag, startPoint x: 694, startPoint y: 240, endPoint x: 673, endPoint y: 245, distance: 22.2
click at [673, 245] on div "//" at bounding box center [738, 241] width 165 height 27
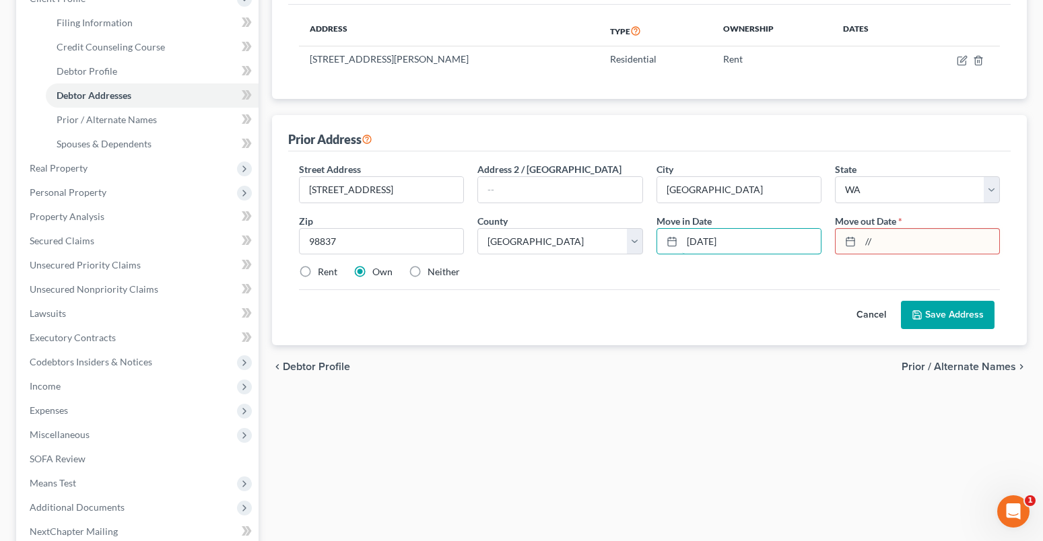
type input "[DATE]"
drag, startPoint x: 883, startPoint y: 240, endPoint x: 837, endPoint y: 246, distance: 46.2
click at [837, 246] on div "//" at bounding box center [917, 241] width 165 height 27
type input "[DATE]"
drag, startPoint x: 310, startPoint y: 271, endPoint x: 642, endPoint y: 299, distance: 332.4
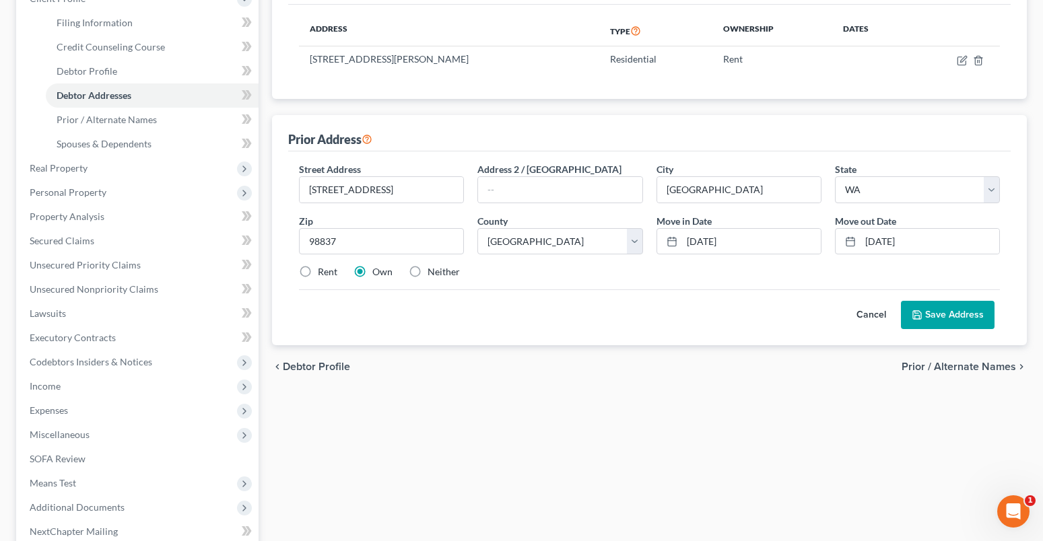
click at [321, 270] on label "Rent" at bounding box center [328, 271] width 20 height 13
drag, startPoint x: 913, startPoint y: 309, endPoint x: 13, endPoint y: 213, distance: 905.2
click at [913, 310] on button "Save Address" at bounding box center [948, 315] width 94 height 28
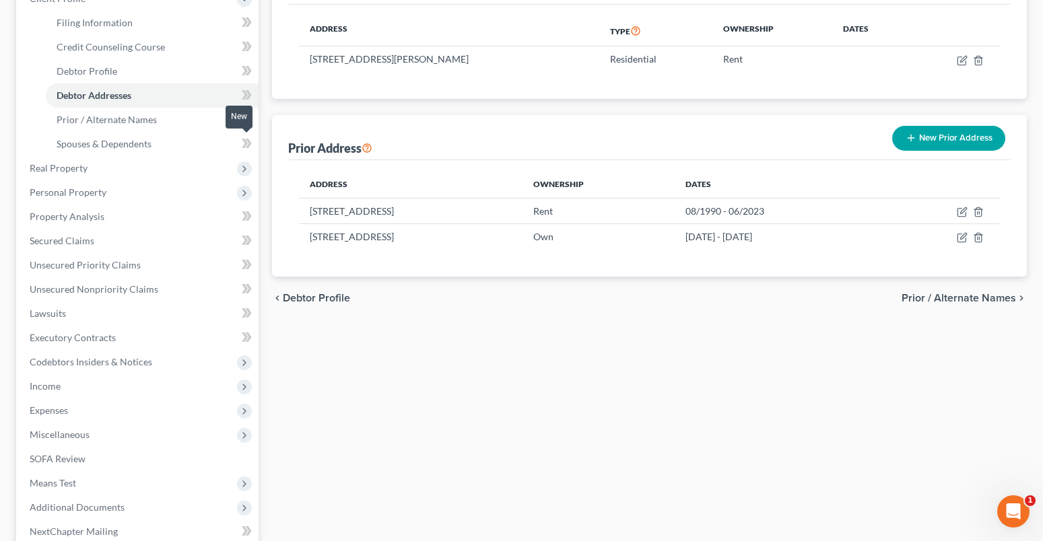
scroll to position [0, 0]
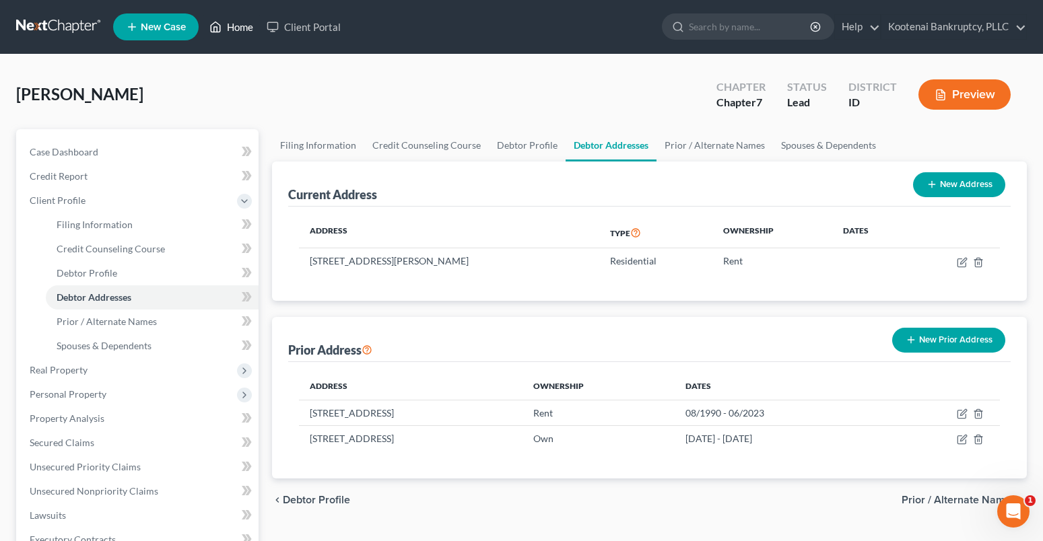
drag, startPoint x: 237, startPoint y: 22, endPoint x: 240, endPoint y: 291, distance: 269.3
click at [237, 22] on link "Home" at bounding box center [231, 27] width 57 height 24
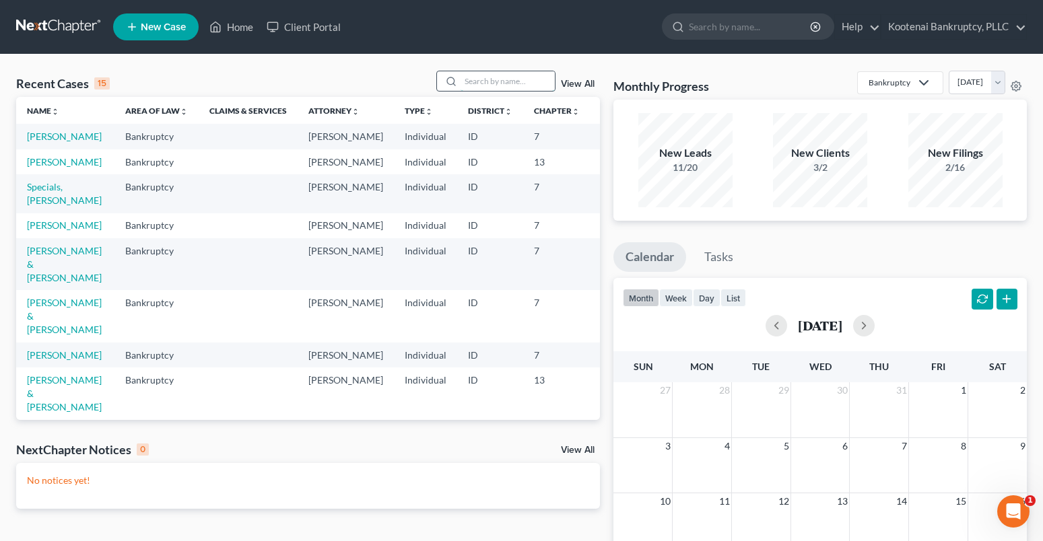
click at [484, 77] on input "search" at bounding box center [507, 81] width 94 height 20
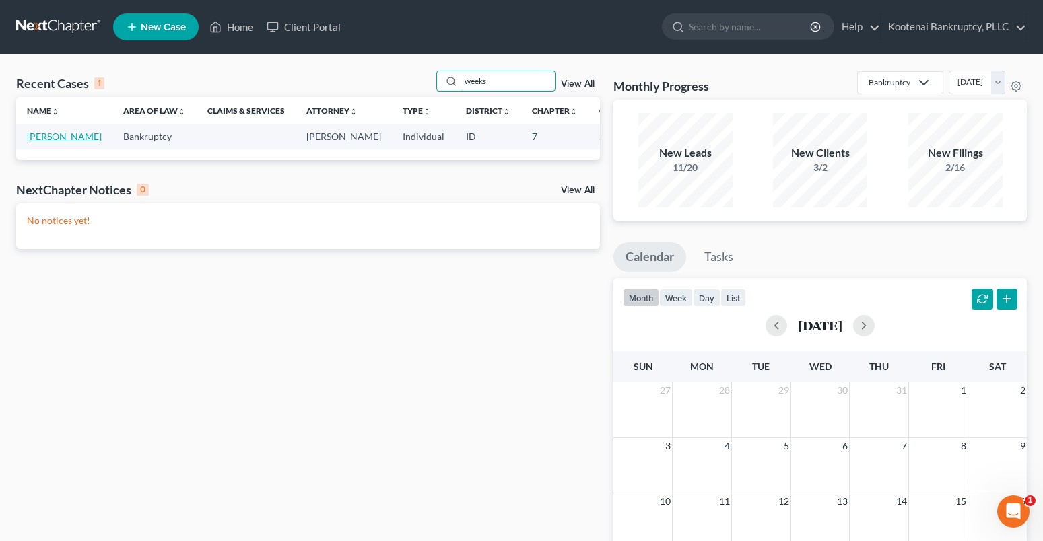
type input "weeks"
click at [44, 138] on link "[PERSON_NAME]" at bounding box center [64, 136] width 75 height 11
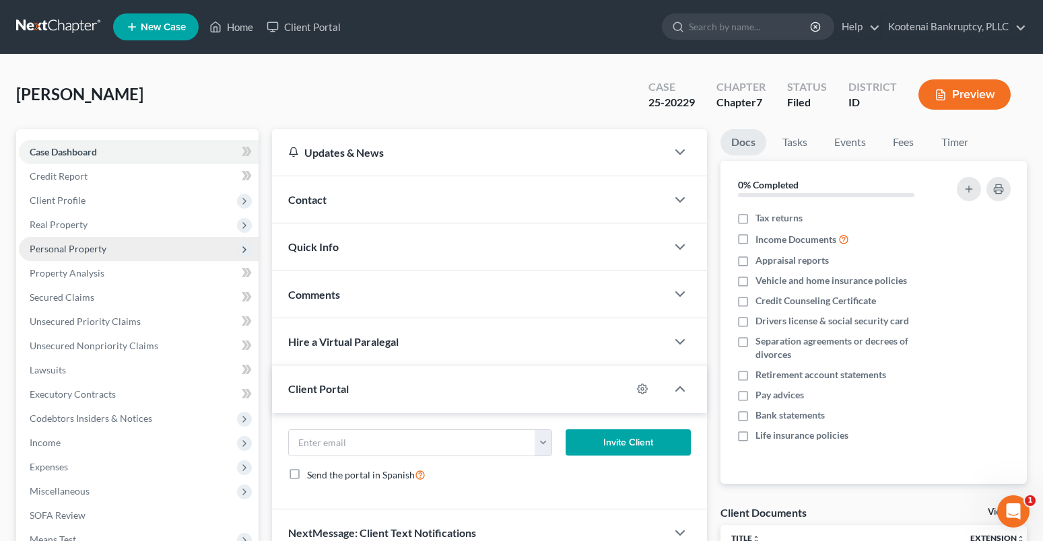
click at [58, 252] on span "Personal Property" at bounding box center [68, 248] width 77 height 11
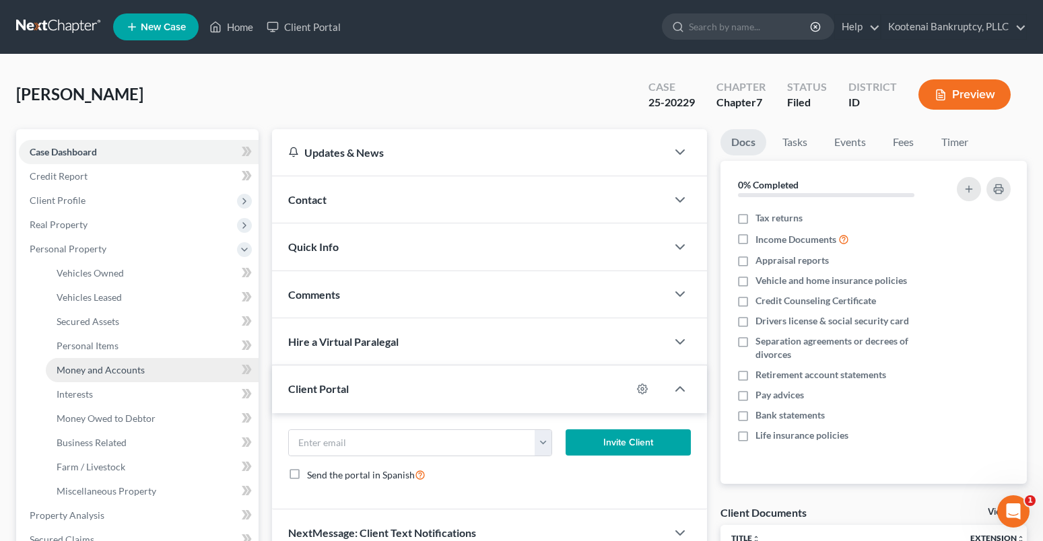
click at [90, 366] on span "Money and Accounts" at bounding box center [101, 369] width 88 height 11
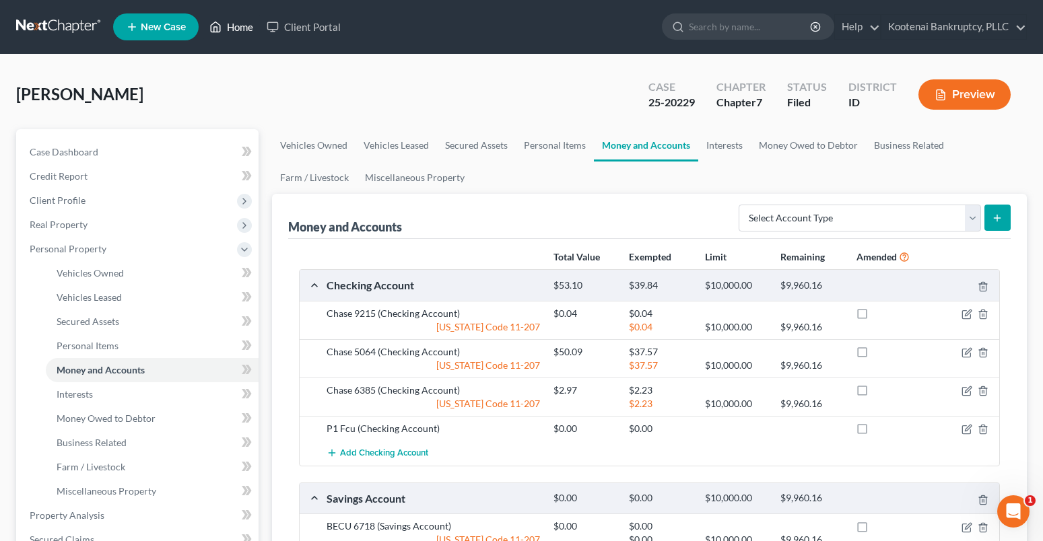
click at [234, 29] on link "Home" at bounding box center [231, 27] width 57 height 24
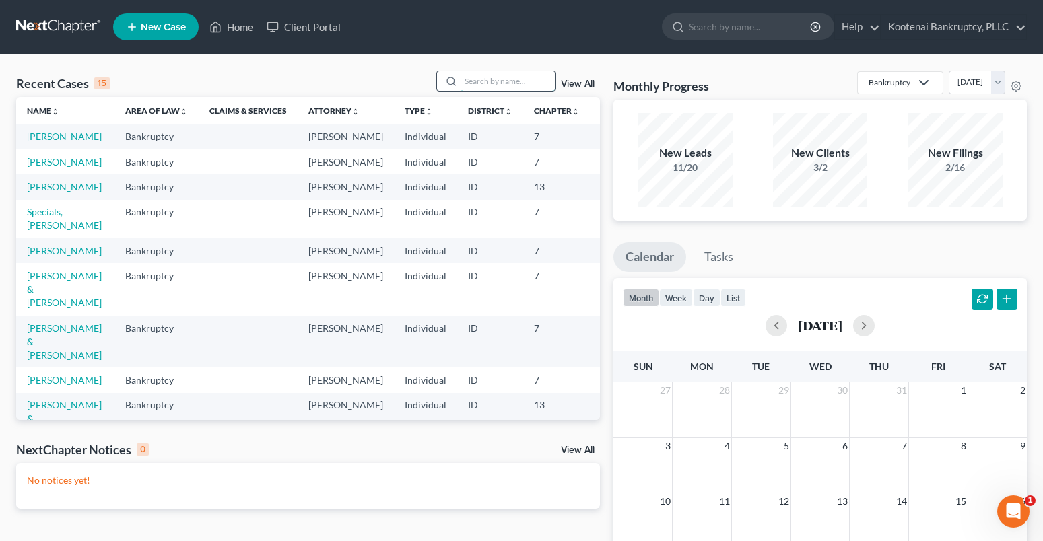
drag, startPoint x: 481, startPoint y: 83, endPoint x: 480, endPoint y: 62, distance: 21.6
click at [481, 81] on input "search" at bounding box center [507, 81] width 94 height 20
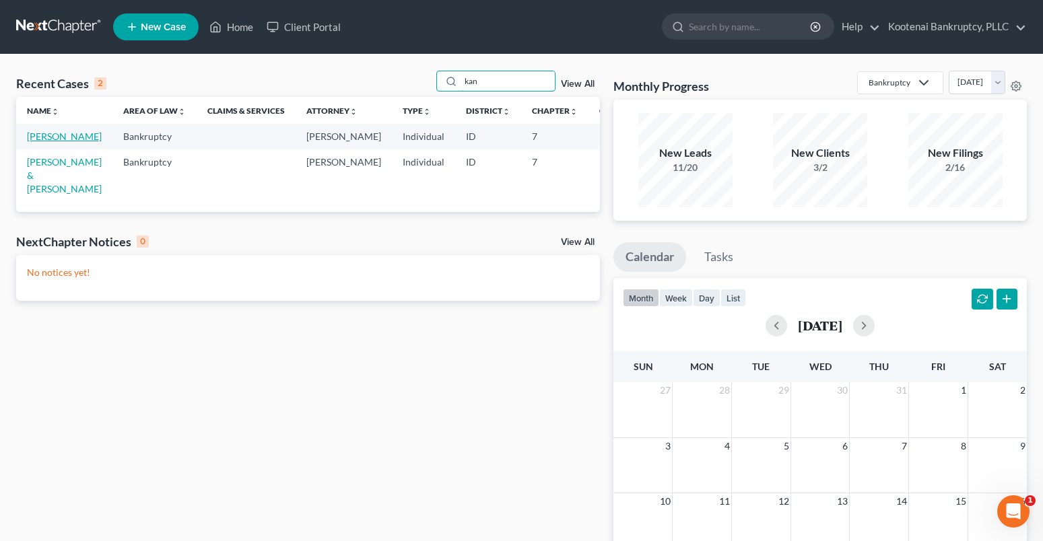
type input "kan"
click at [43, 137] on link "[PERSON_NAME]" at bounding box center [64, 136] width 75 height 11
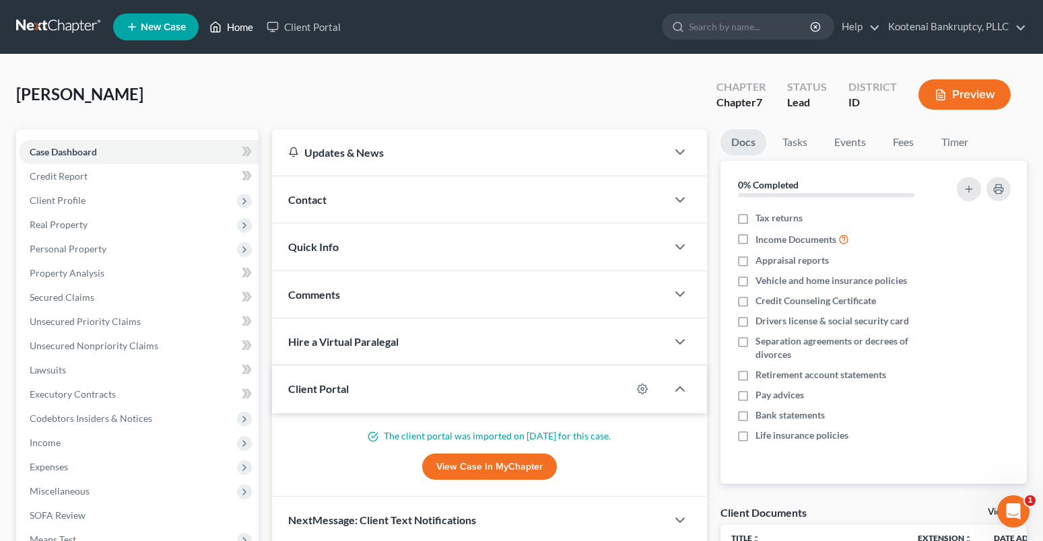
drag, startPoint x: 238, startPoint y: 25, endPoint x: 359, endPoint y: 89, distance: 137.0
click at [238, 25] on link "Home" at bounding box center [231, 27] width 57 height 24
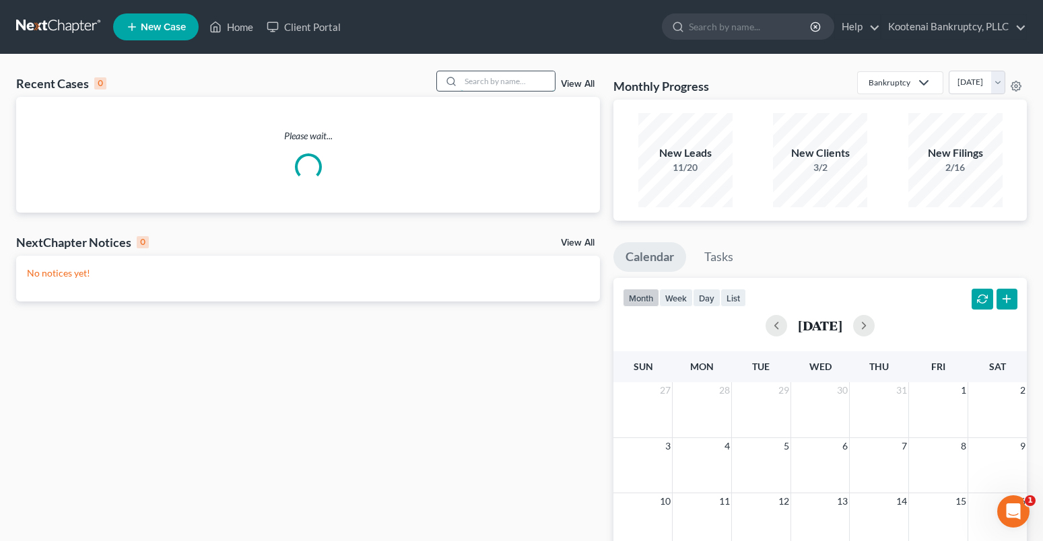
click at [480, 83] on input "search" at bounding box center [507, 81] width 94 height 20
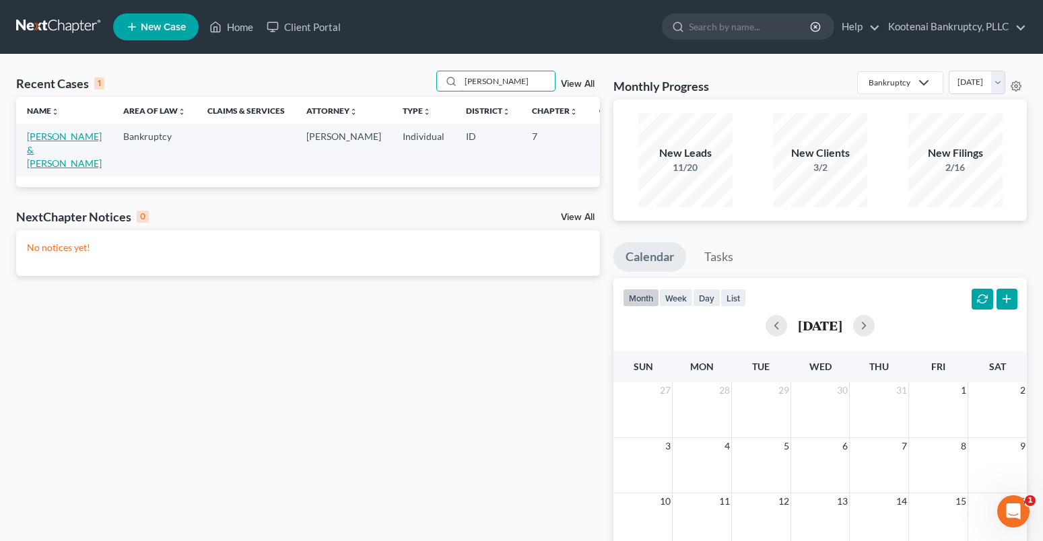
type input "[PERSON_NAME]"
click at [39, 139] on link "[PERSON_NAME] & [PERSON_NAME]" at bounding box center [64, 150] width 75 height 38
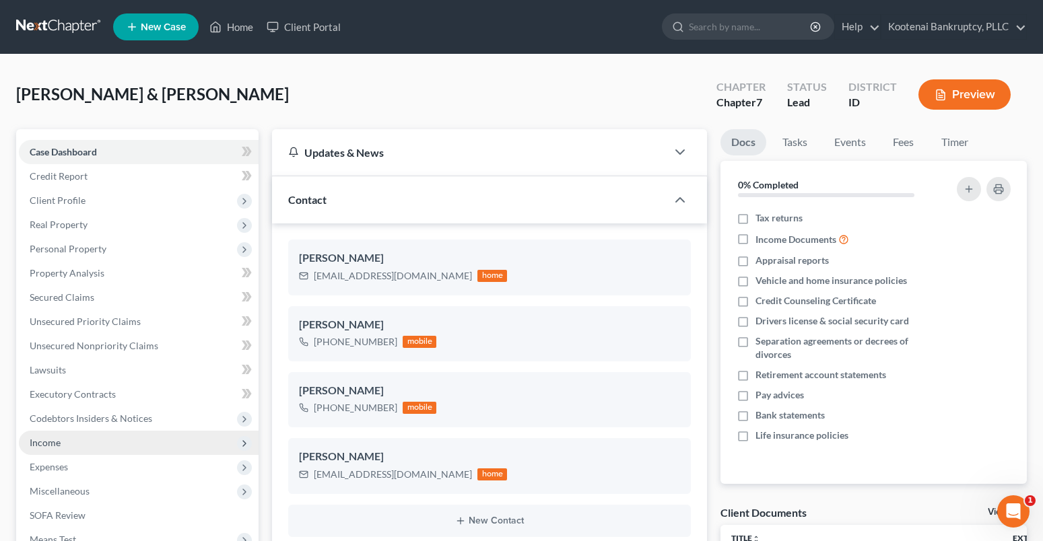
click at [65, 446] on span "Income" at bounding box center [139, 443] width 240 height 24
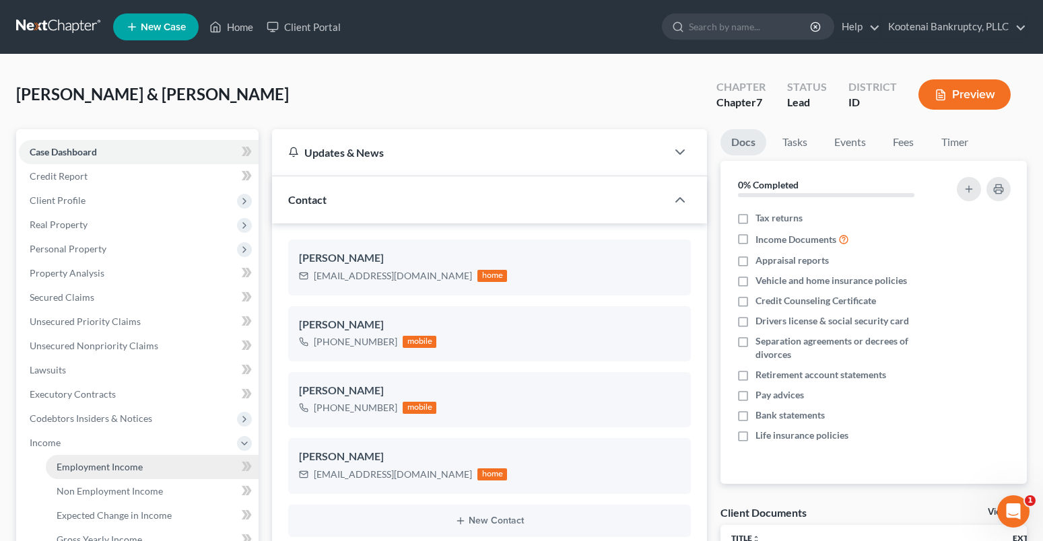
click at [79, 469] on span "Employment Income" at bounding box center [100, 466] width 86 height 11
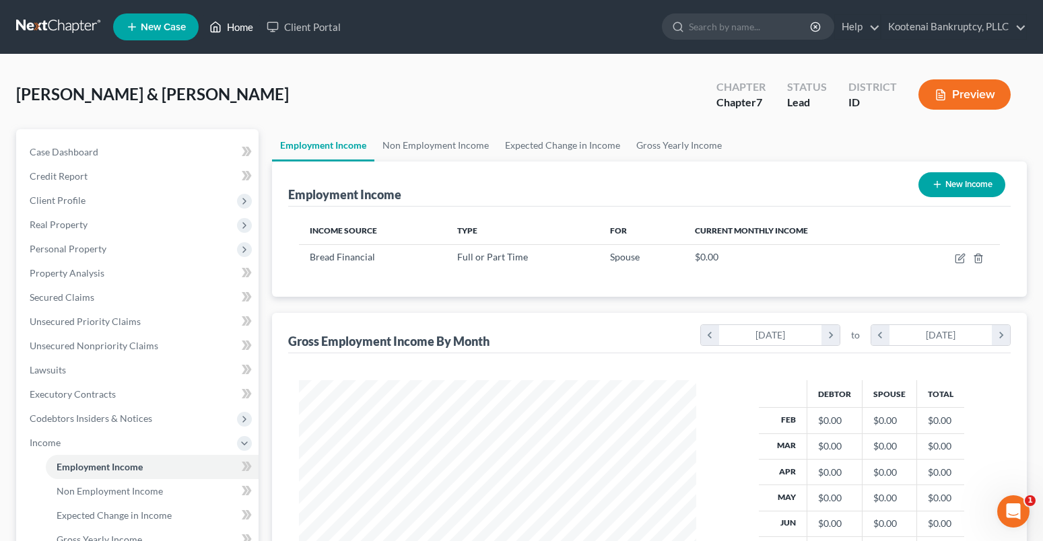
click at [236, 32] on link "Home" at bounding box center [231, 27] width 57 height 24
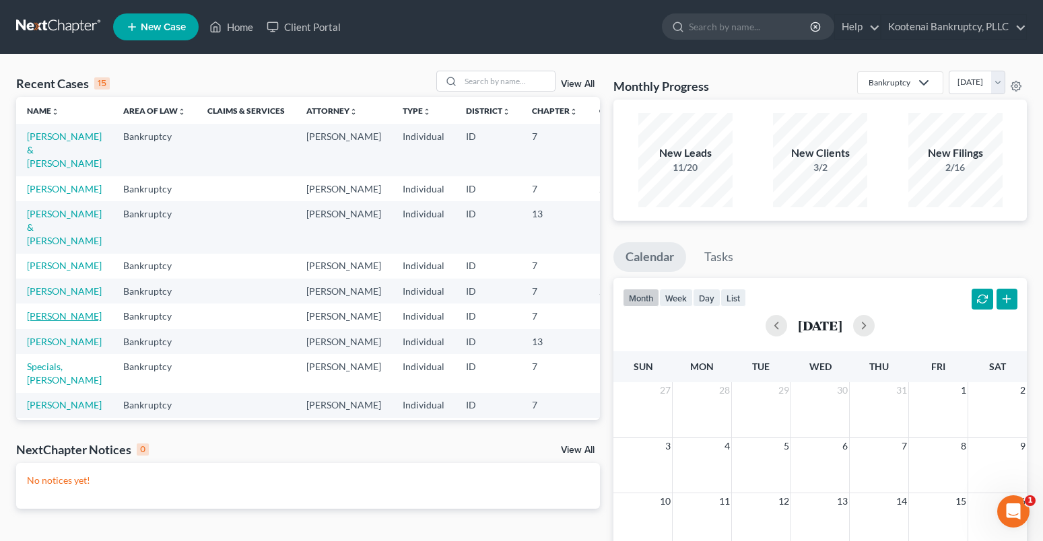
click at [42, 322] on link "[PERSON_NAME]" at bounding box center [64, 315] width 75 height 11
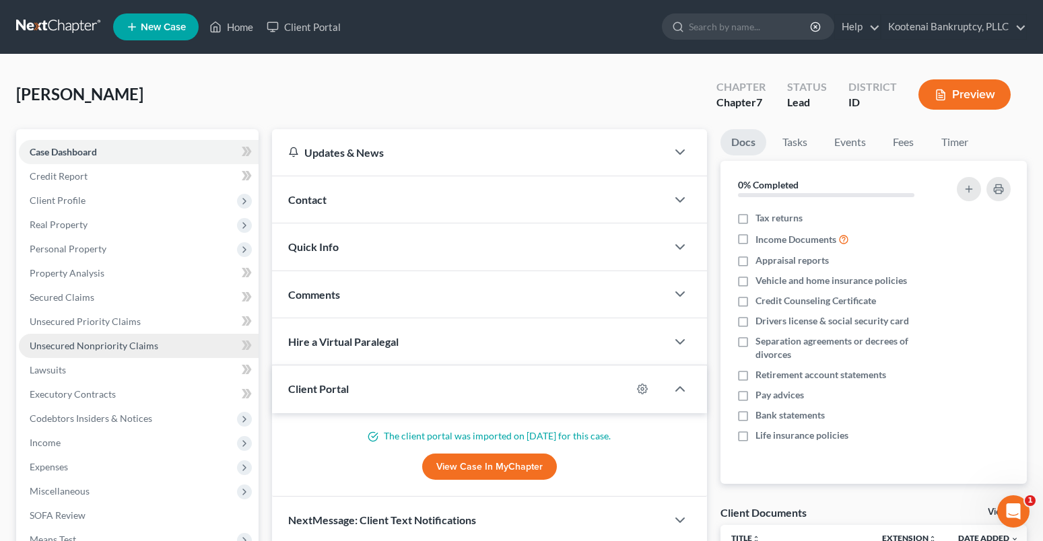
click at [92, 348] on span "Unsecured Nonpriority Claims" at bounding box center [94, 345] width 129 height 11
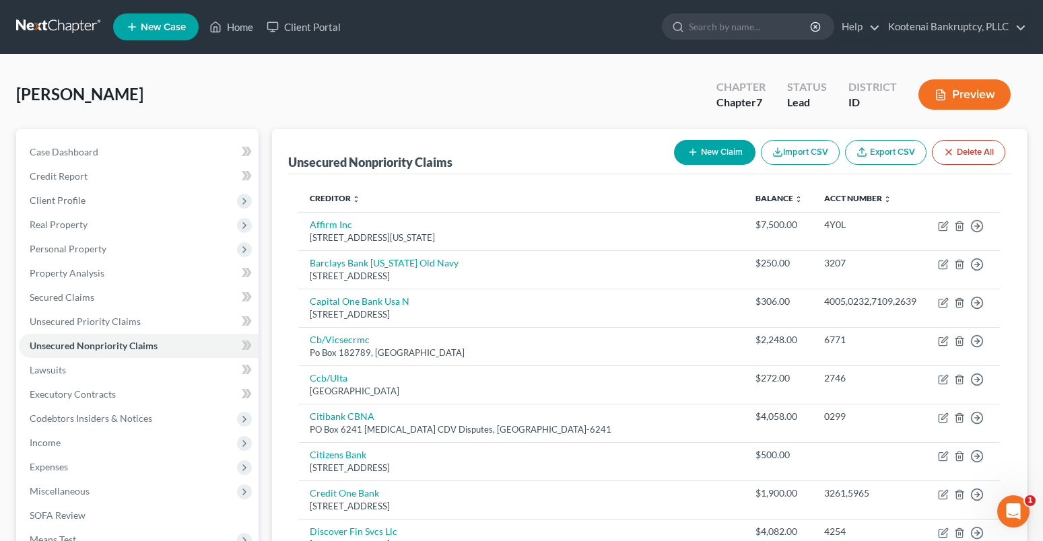
click at [711, 148] on button "New Claim" at bounding box center [714, 152] width 81 height 25
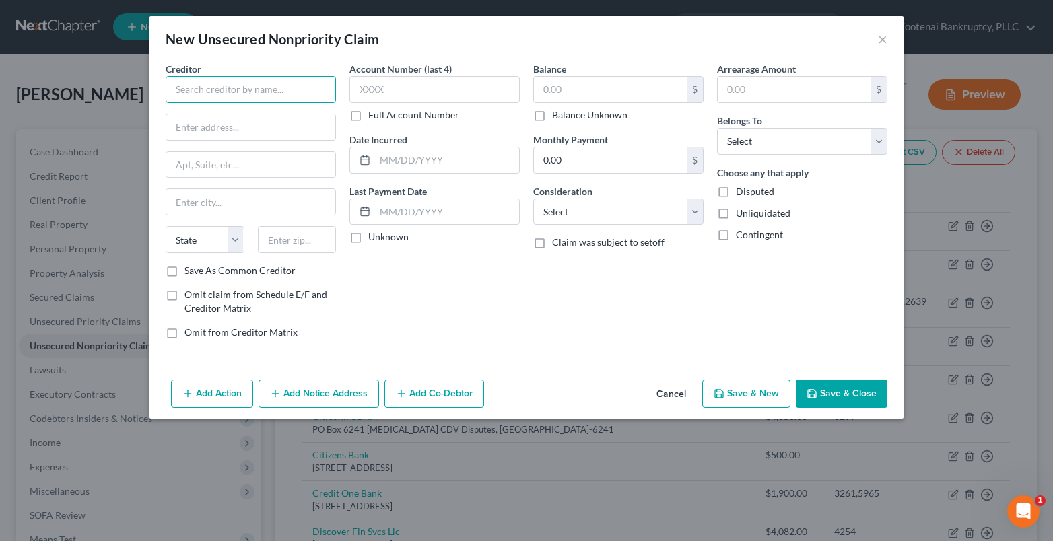
drag, startPoint x: 195, startPoint y: 85, endPoint x: 121, endPoint y: 77, distance: 73.8
click at [194, 86] on input "text" at bounding box center [251, 89] width 170 height 27
type input "Cash App"
click at [194, 121] on input "text" at bounding box center [250, 127] width 169 height 26
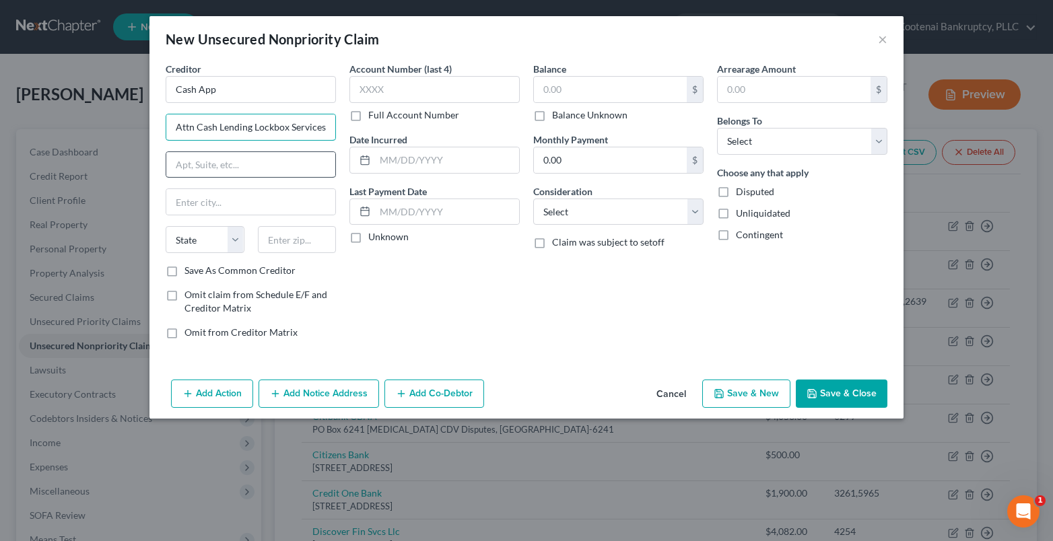
type input "Attn Cash Lending Lockbox Services"
drag, startPoint x: 204, startPoint y: 167, endPoint x: 184, endPoint y: 162, distance: 20.9
click at [204, 167] on input "text" at bounding box center [250, 165] width 169 height 26
drag, startPoint x: 228, startPoint y: 88, endPoint x: 150, endPoint y: 89, distance: 77.4
click at [150, 89] on div "Creditor * Cash App Attn Cash Lending Lockbox Services State [US_STATE][GEOGRAP…" at bounding box center [526, 218] width 754 height 312
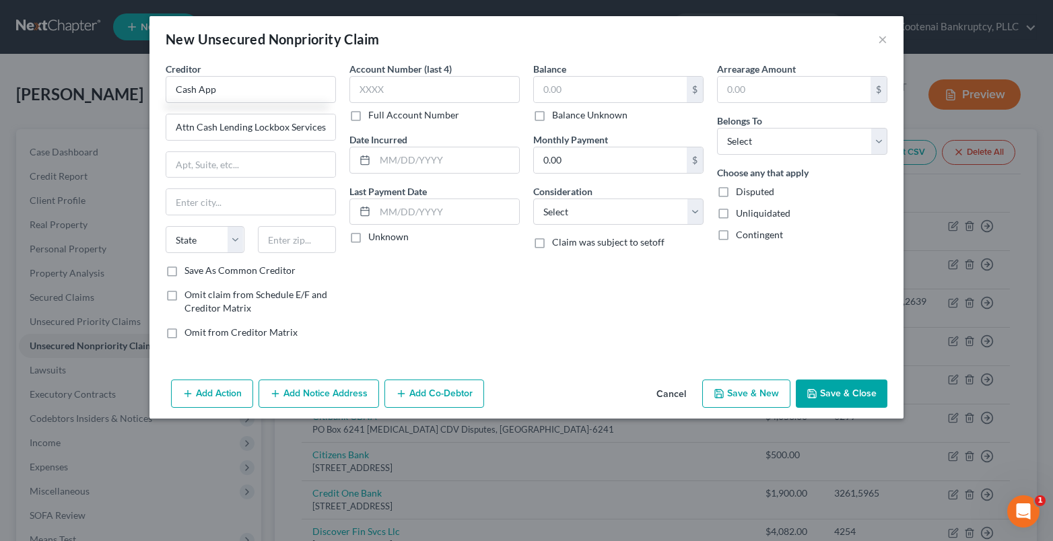
click at [684, 394] on button "Cancel" at bounding box center [671, 394] width 51 height 27
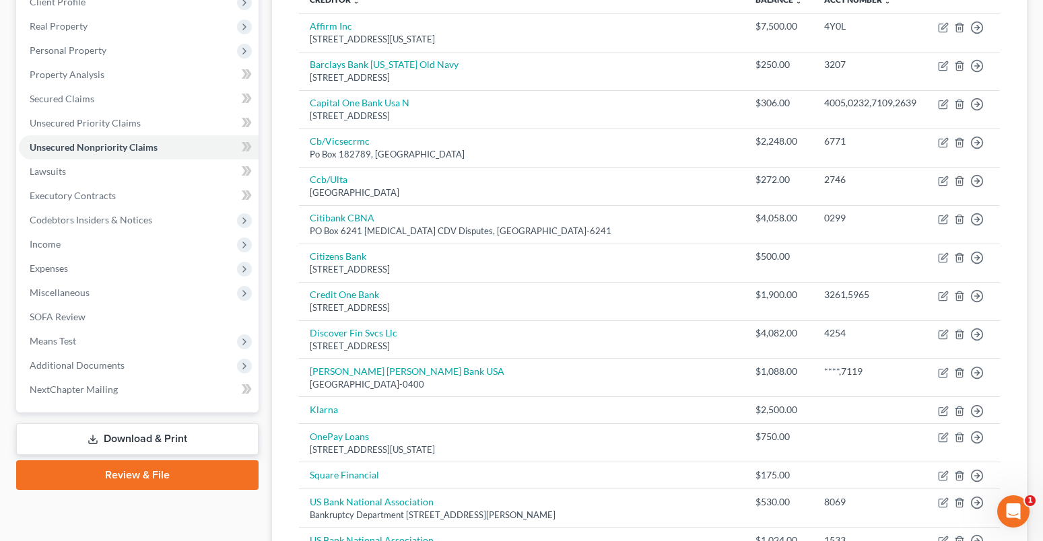
scroll to position [404, 0]
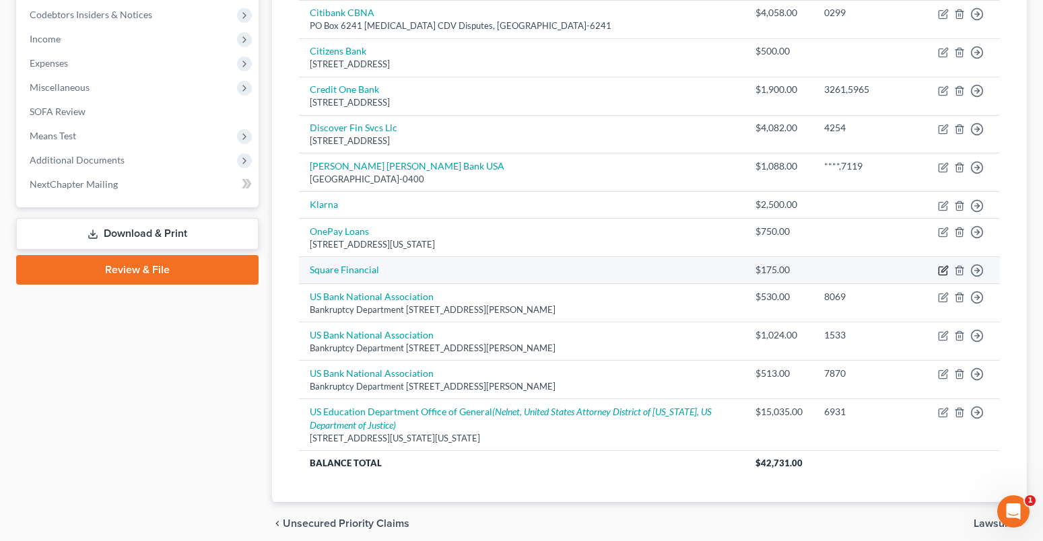
click at [944, 267] on icon "button" at bounding box center [943, 270] width 11 height 11
select select "10"
select select "0"
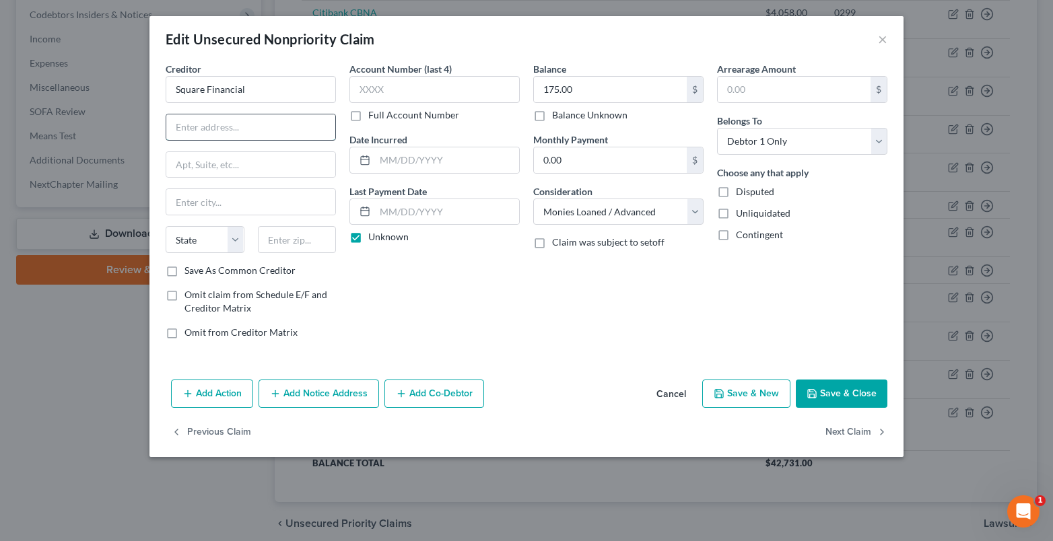
click at [184, 132] on input "text" at bounding box center [250, 127] width 169 height 26
type input "PO Box 208731"
click at [286, 245] on input "text" at bounding box center [297, 239] width 79 height 27
type input "75320"
type input "[GEOGRAPHIC_DATA]"
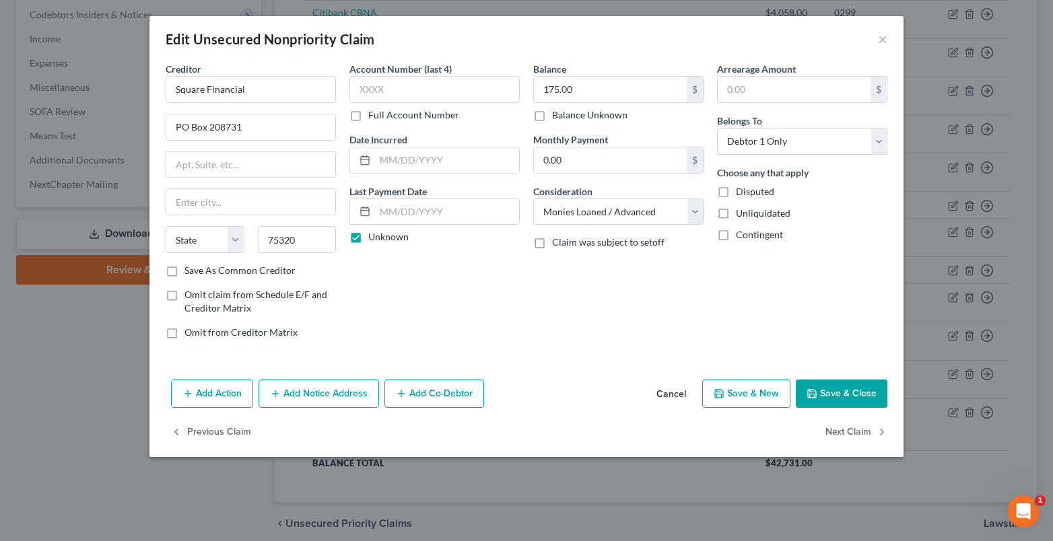
select select "45"
click at [390, 310] on div "Account Number (last 4) Full Account Number Date Incurred Last Payment Date Unk…" at bounding box center [435, 206] width 184 height 288
click at [834, 395] on button "Save & Close" at bounding box center [842, 394] width 92 height 28
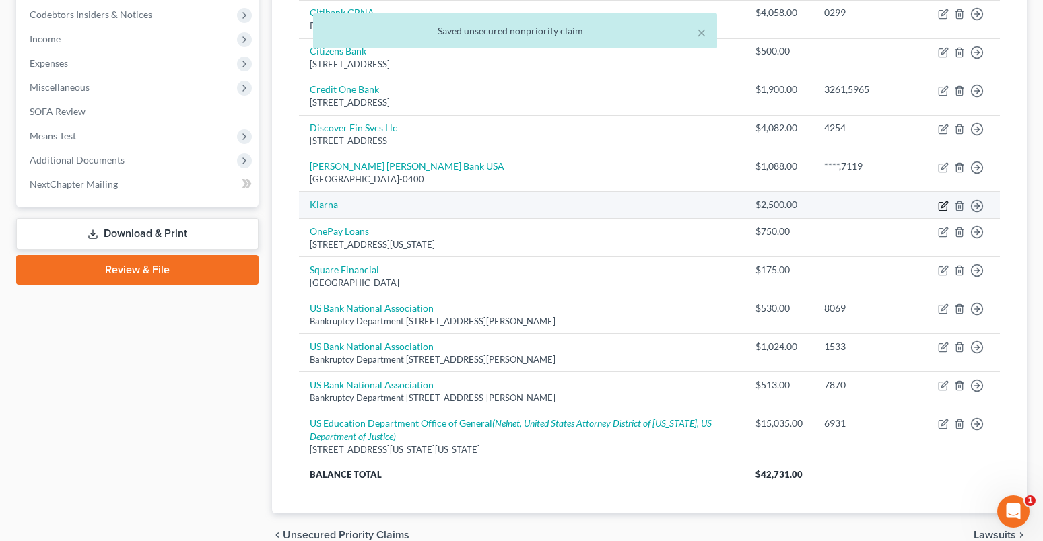
click at [938, 205] on icon "button" at bounding box center [942, 206] width 8 height 8
select select "10"
select select "0"
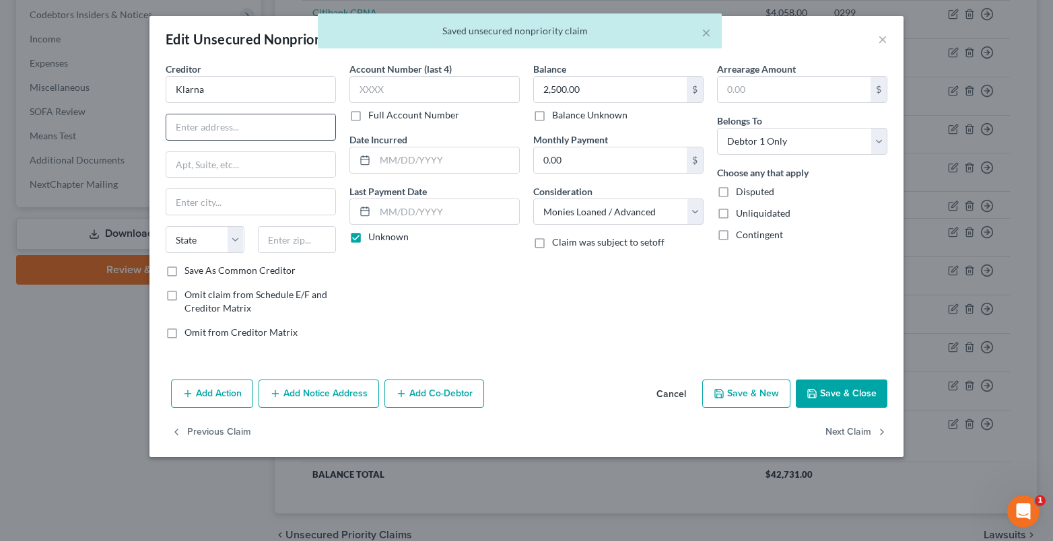
click at [176, 127] on input "text" at bounding box center [250, 127] width 169 height 26
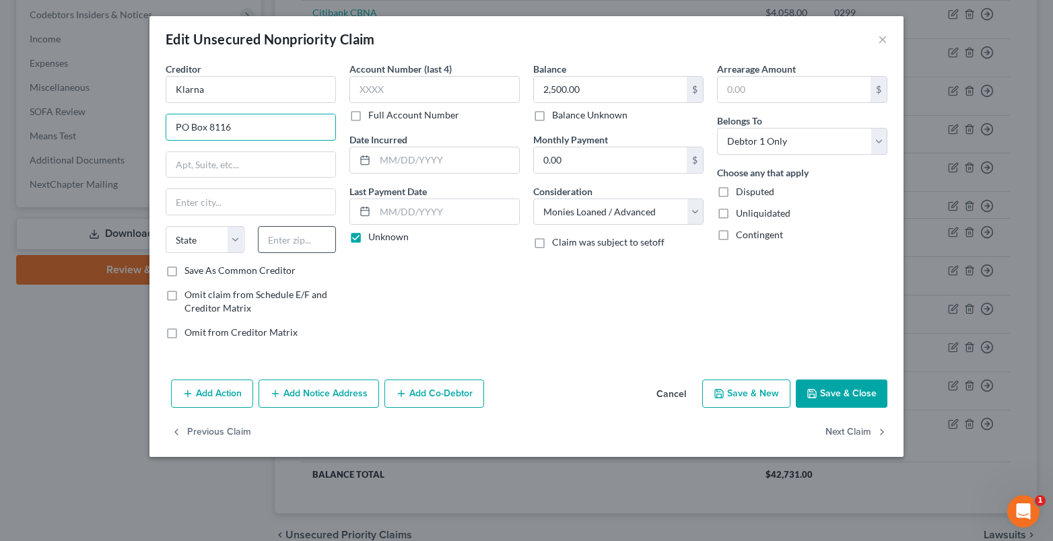
type input "PO Box 8116"
click at [269, 235] on input "text" at bounding box center [297, 239] width 79 height 27
type input "43201"
drag, startPoint x: 422, startPoint y: 285, endPoint x: 397, endPoint y: 251, distance: 42.3
click at [422, 285] on div "Account Number (last 4) Full Account Number Date Incurred Last Payment Date Unk…" at bounding box center [435, 206] width 184 height 288
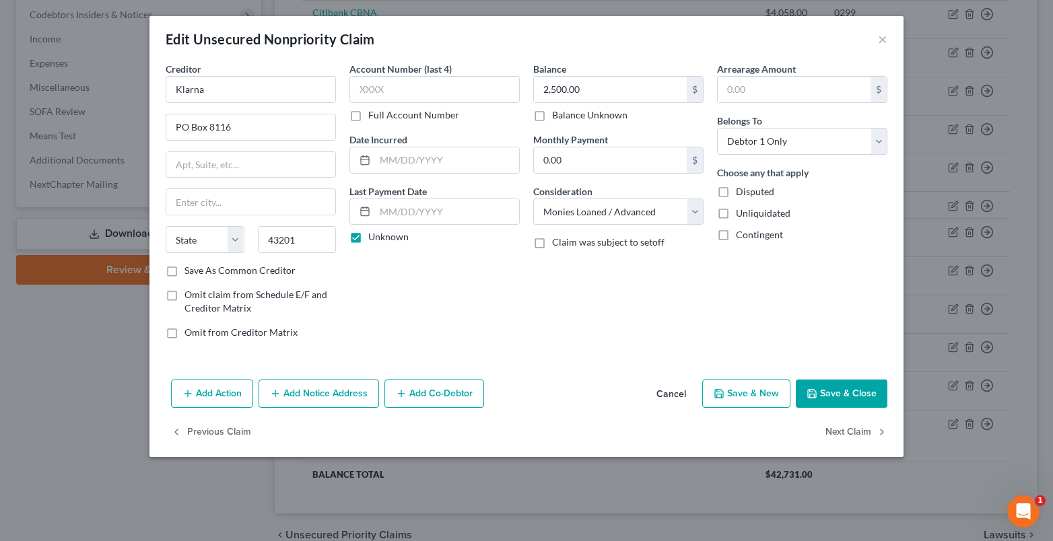
type input "Columbus"
select select "36"
click at [221, 88] on input "Klarna" at bounding box center [251, 89] width 170 height 27
type input "Klarna INC"
click at [841, 394] on button "Save & Close" at bounding box center [842, 394] width 92 height 28
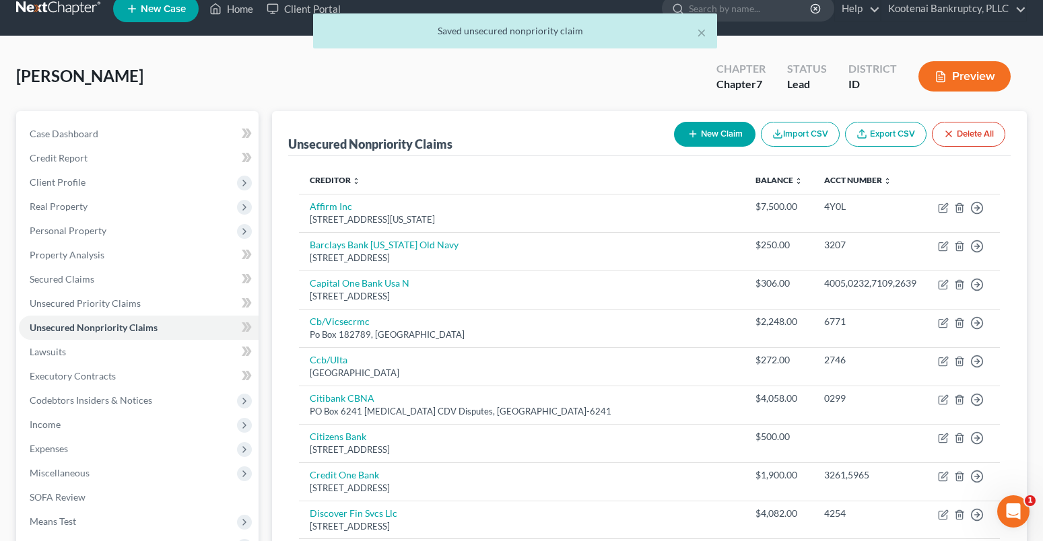
scroll to position [0, 0]
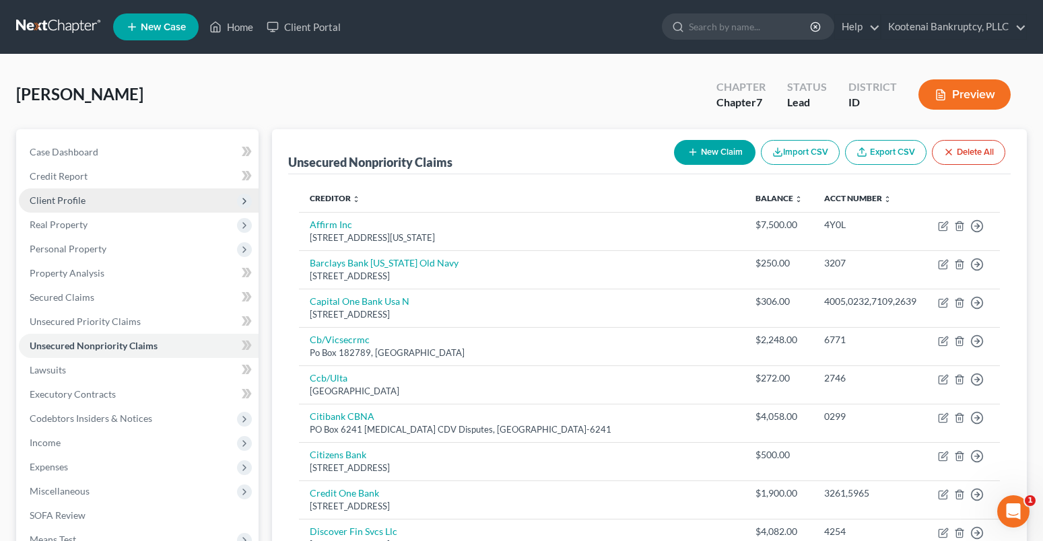
click at [46, 196] on span "Client Profile" at bounding box center [58, 200] width 56 height 11
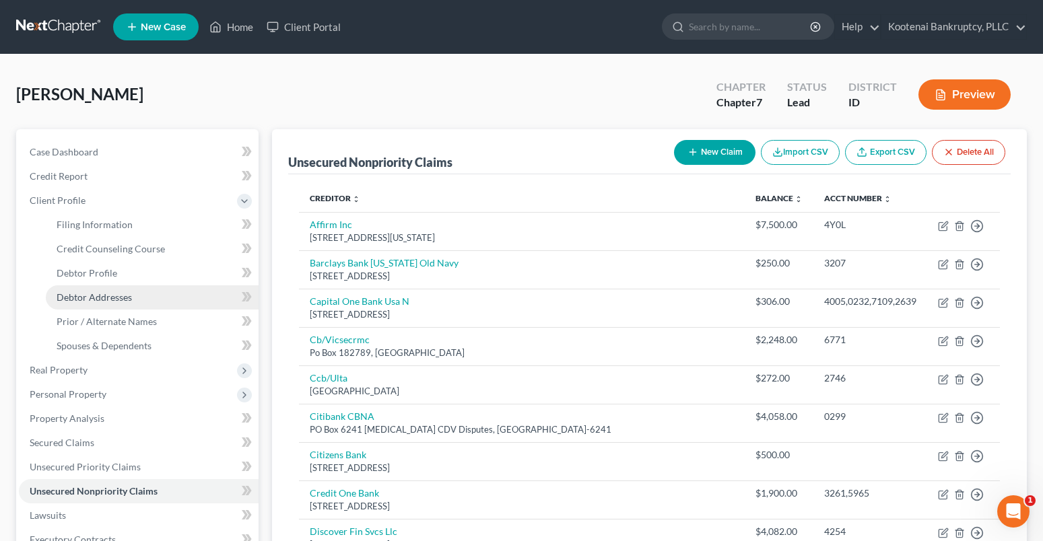
click at [124, 296] on span "Debtor Addresses" at bounding box center [94, 296] width 75 height 11
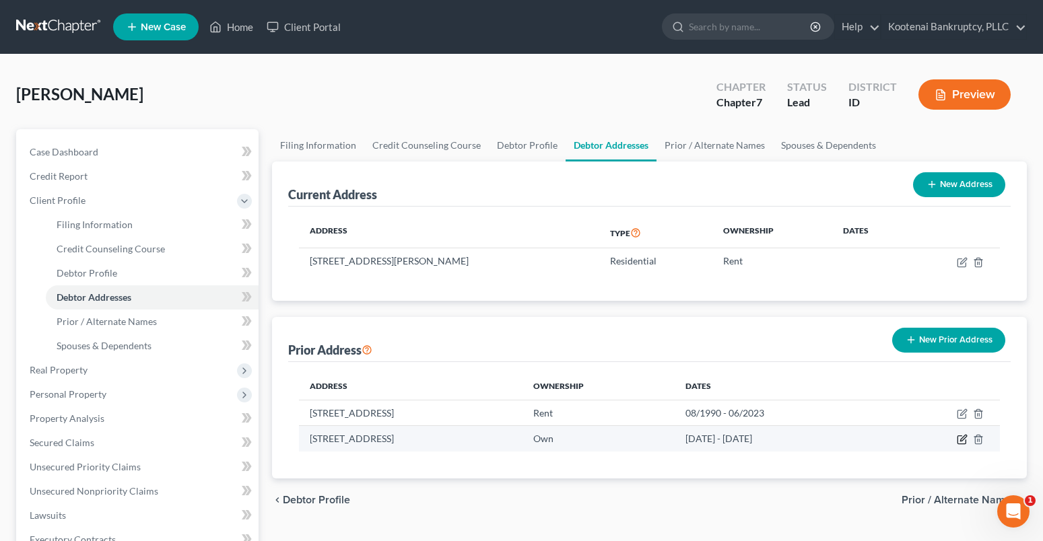
click at [961, 439] on icon "button" at bounding box center [962, 439] width 11 height 11
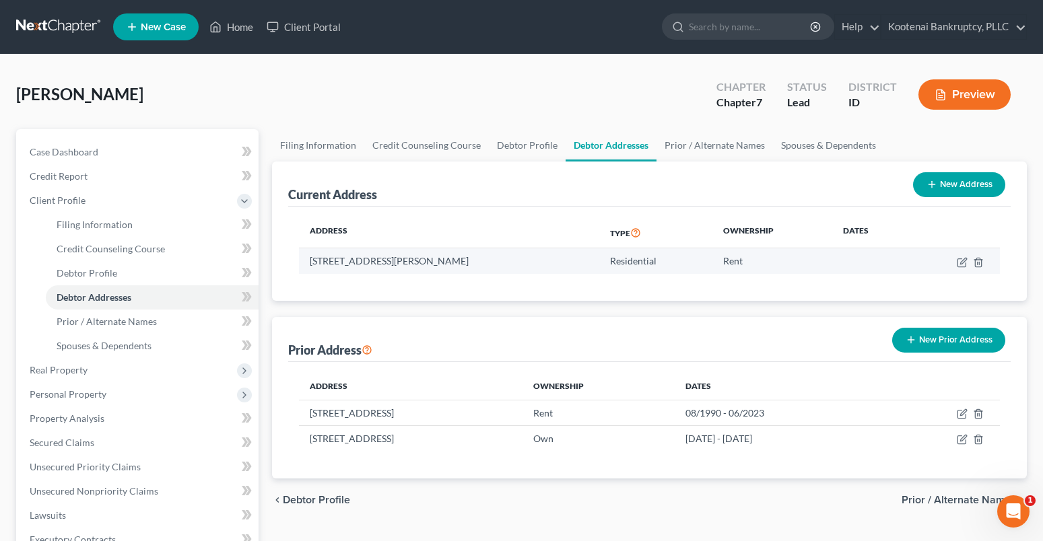
select select "50"
select select "12"
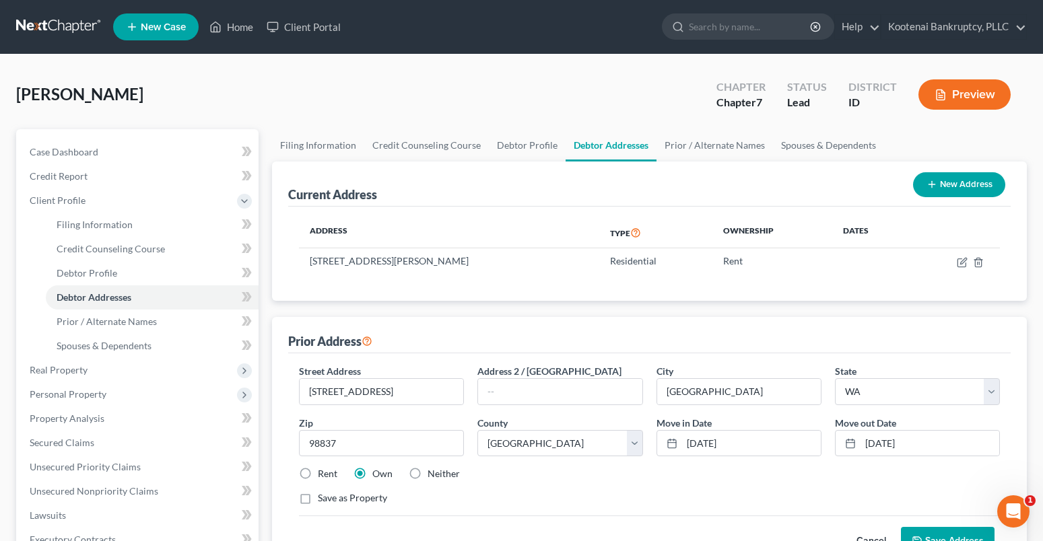
click at [318, 474] on label "Rent" at bounding box center [328, 473] width 20 height 13
click at [323, 474] on input "Rent" at bounding box center [327, 471] width 9 height 9
radio input "true"
drag, startPoint x: 736, startPoint y: 446, endPoint x: 675, endPoint y: 433, distance: 62.6
click at [675, 448] on div "[DATE]" at bounding box center [738, 443] width 165 height 27
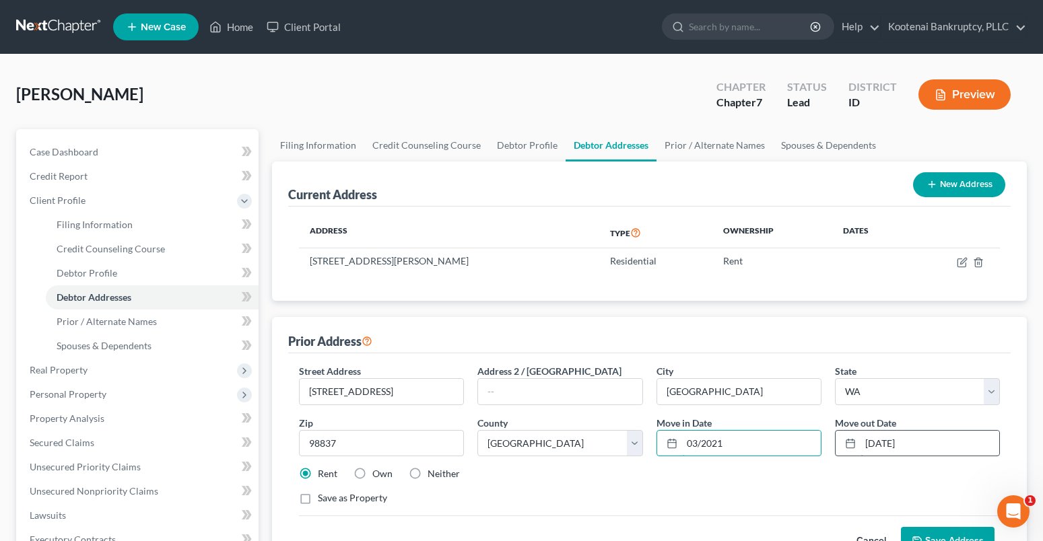
type input "03/2021"
drag, startPoint x: 934, startPoint y: 442, endPoint x: 862, endPoint y: 446, distance: 72.2
click at [862, 446] on input "[DATE]" at bounding box center [929, 444] width 139 height 26
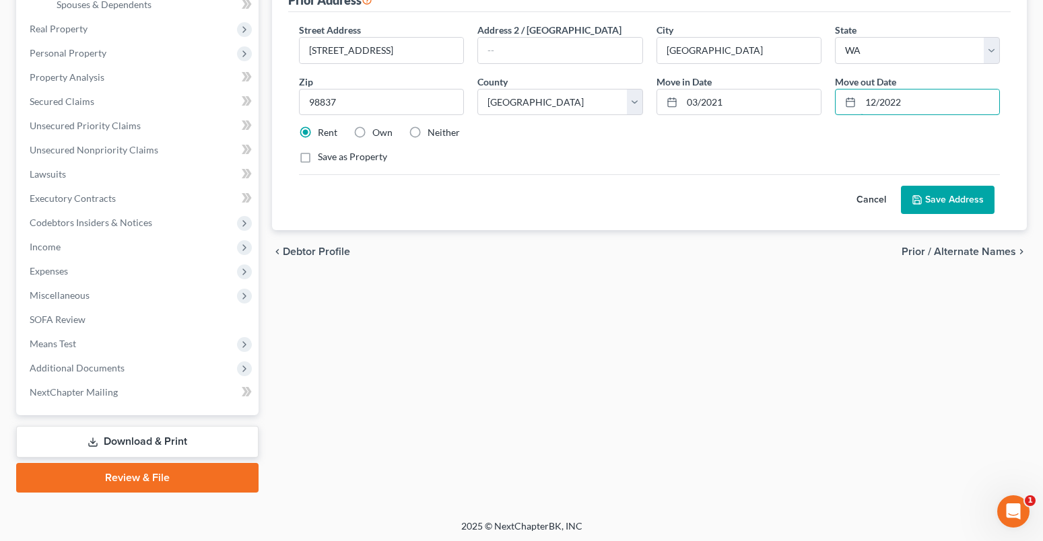
scroll to position [344, 0]
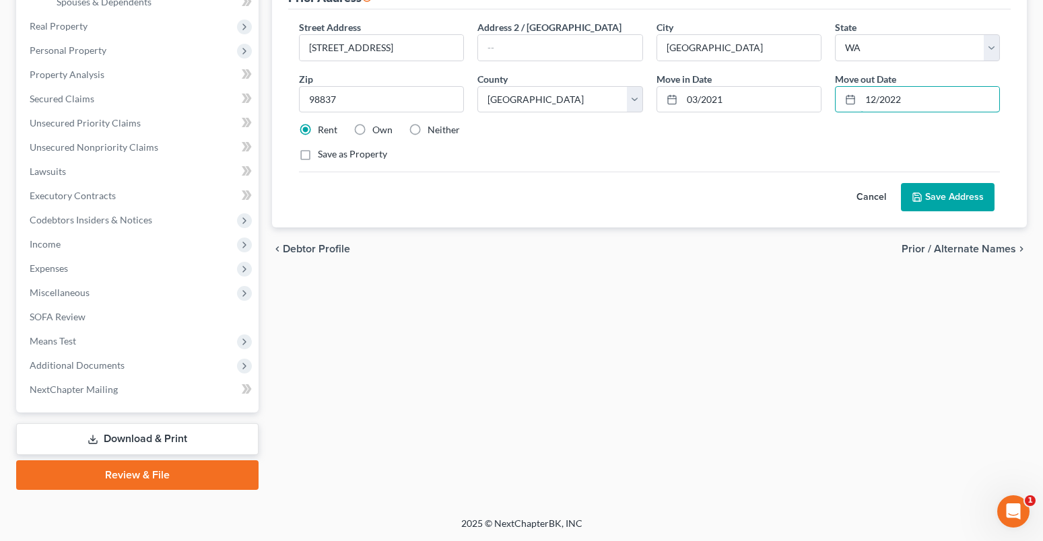
type input "12/2022"
click at [977, 197] on button "Save Address" at bounding box center [948, 197] width 94 height 28
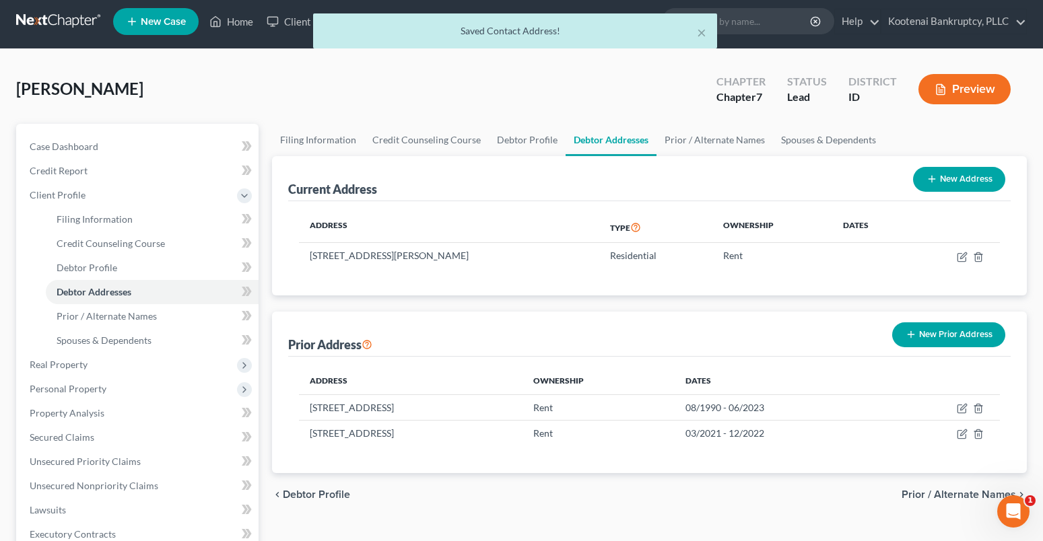
scroll to position [0, 0]
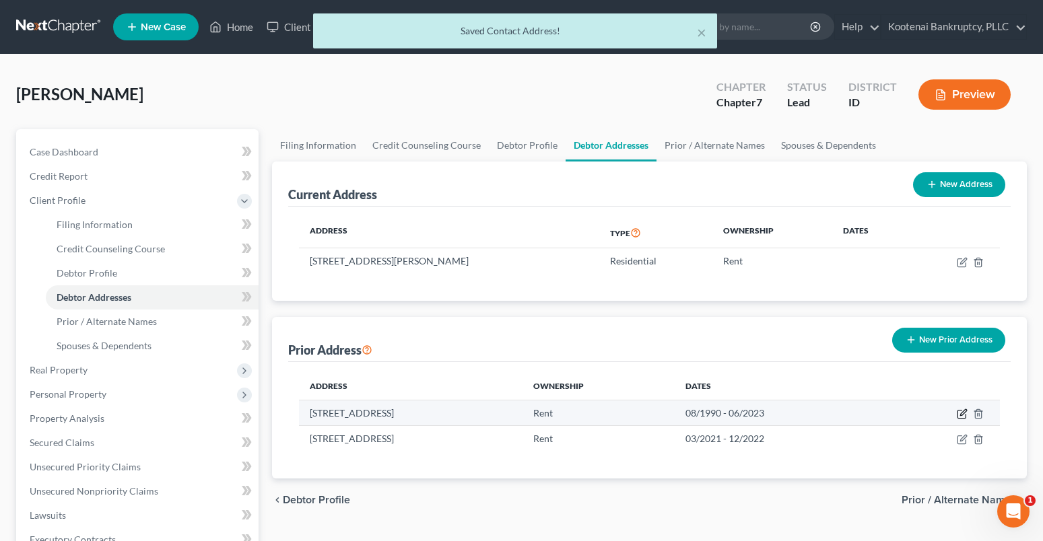
click at [962, 413] on icon "button" at bounding box center [963, 412] width 6 height 6
select select "50"
select select "12"
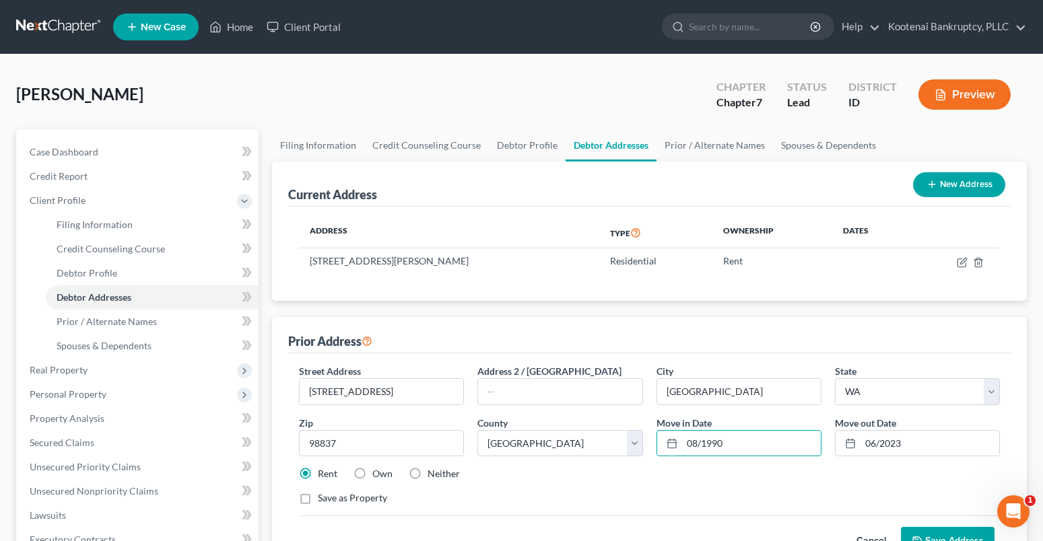
drag, startPoint x: 723, startPoint y: 443, endPoint x: 645, endPoint y: 432, distance: 78.8
click at [666, 445] on div "08/1990" at bounding box center [738, 443] width 165 height 27
type input "12/2022"
drag, startPoint x: 909, startPoint y: 442, endPoint x: 847, endPoint y: 451, distance: 62.6
click at [854, 450] on div "06/2023" at bounding box center [917, 443] width 165 height 27
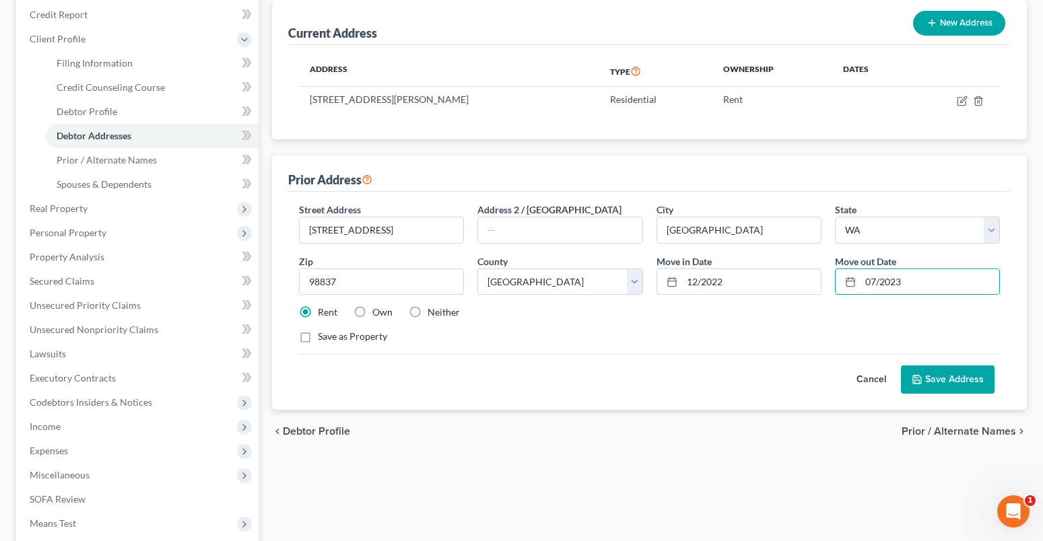
scroll to position [202, 0]
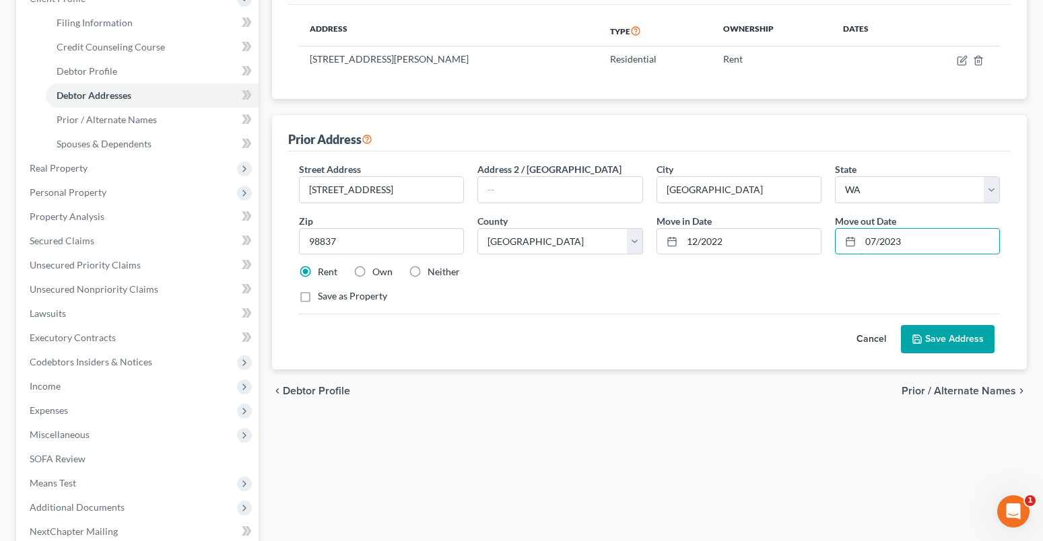
type input "07/2023"
click at [930, 337] on button "Save Address" at bounding box center [948, 339] width 94 height 28
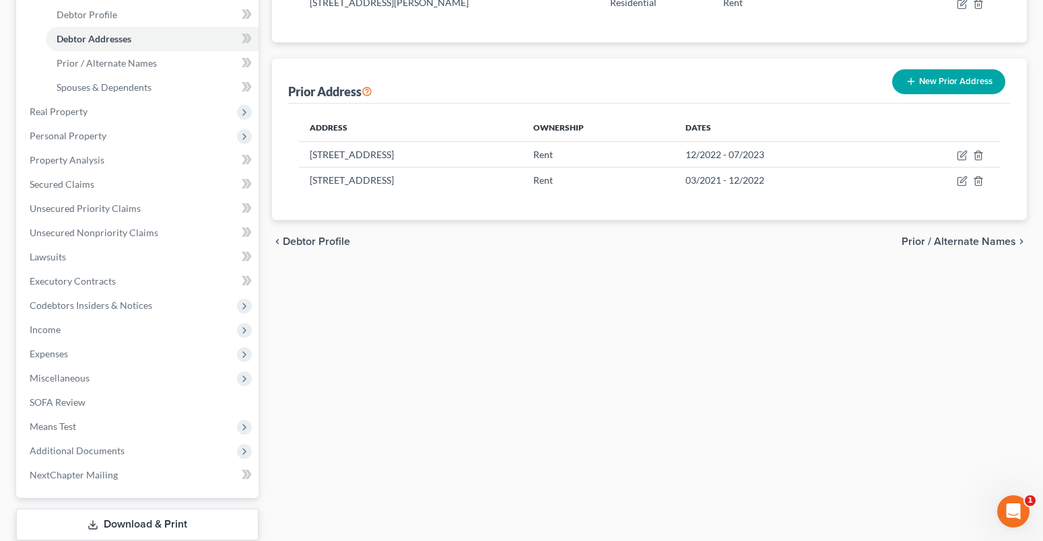
scroll to position [344, 0]
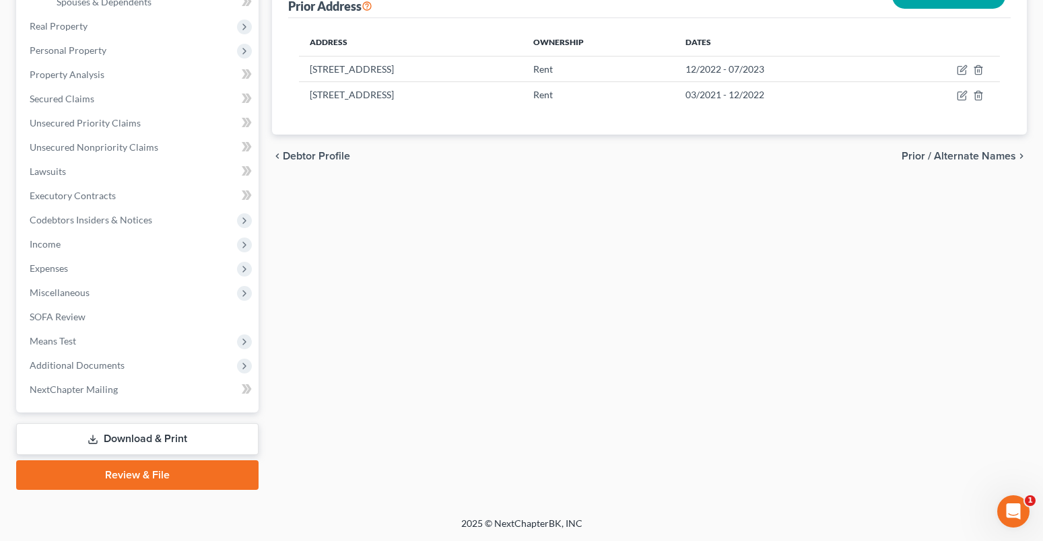
click at [142, 446] on link "Download & Print" at bounding box center [137, 439] width 242 height 32
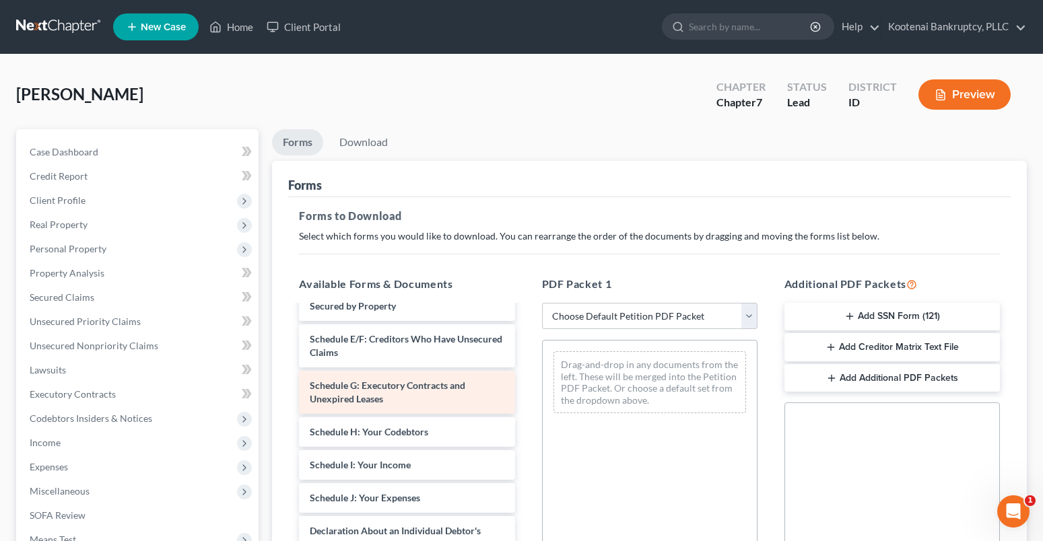
scroll to position [404, 0]
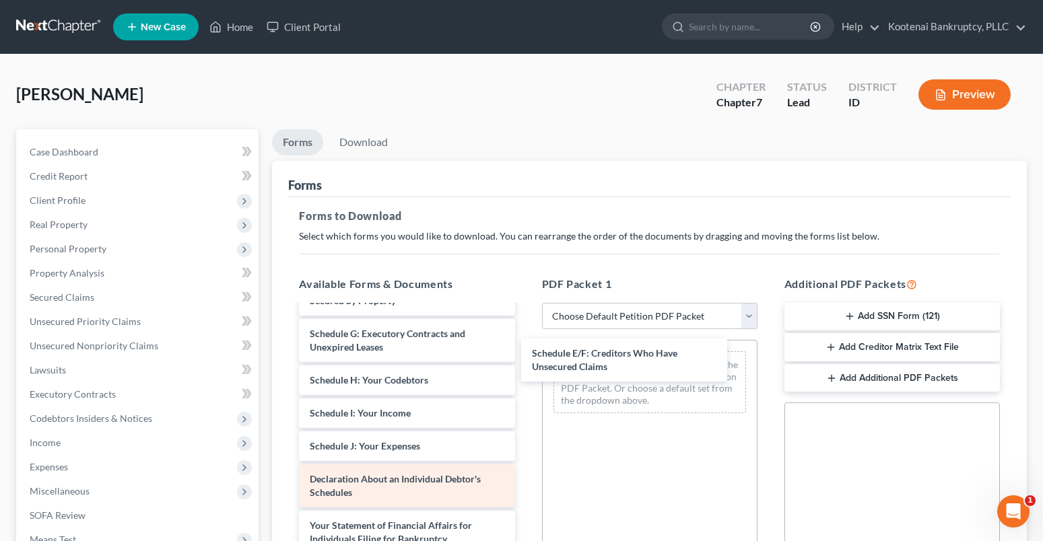
drag, startPoint x: 362, startPoint y: 343, endPoint x: 434, endPoint y: 467, distance: 143.6
click at [525, 362] on div "Schedule E/F: Creditors Who Have Unsecured Claims Installments Fee Sheets Insta…" at bounding box center [406, 347] width 237 height 890
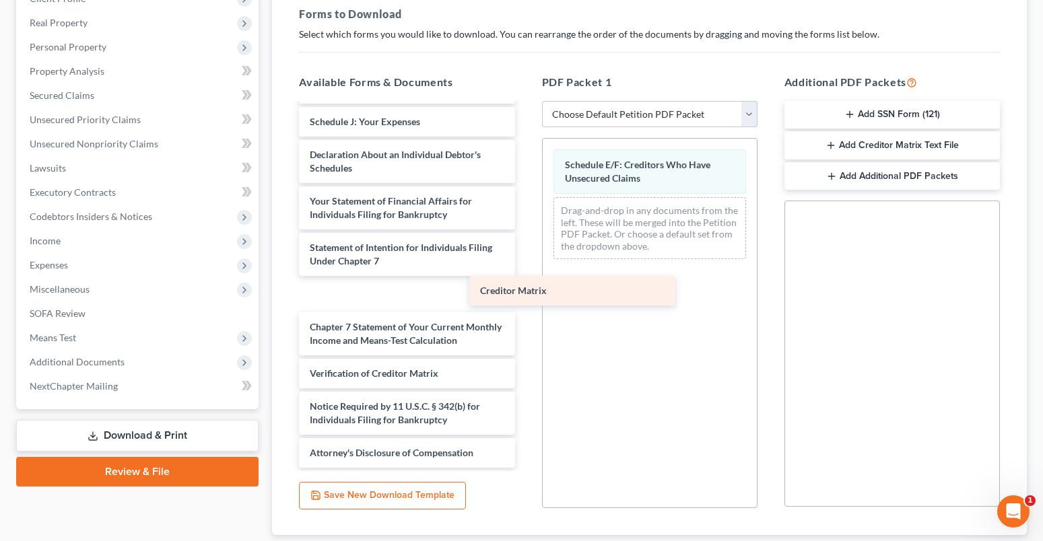
scroll to position [507, 0]
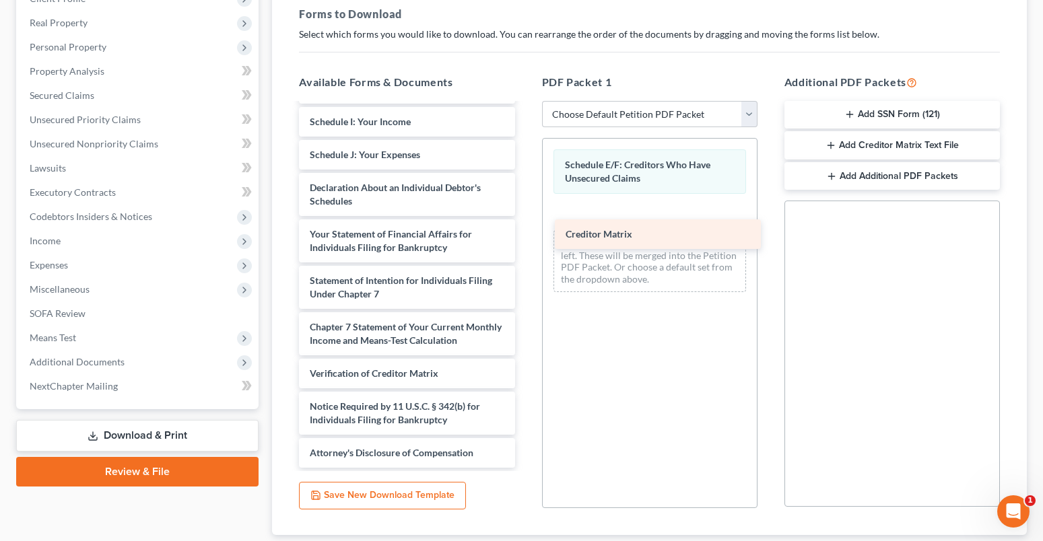
drag, startPoint x: 361, startPoint y: 343, endPoint x: 617, endPoint y: 236, distance: 277.0
click at [525, 236] on div "Creditor Matrix Installments Fee Sheets Installments Fee Sheets Installments Fe…" at bounding box center [406, 39] width 237 height 857
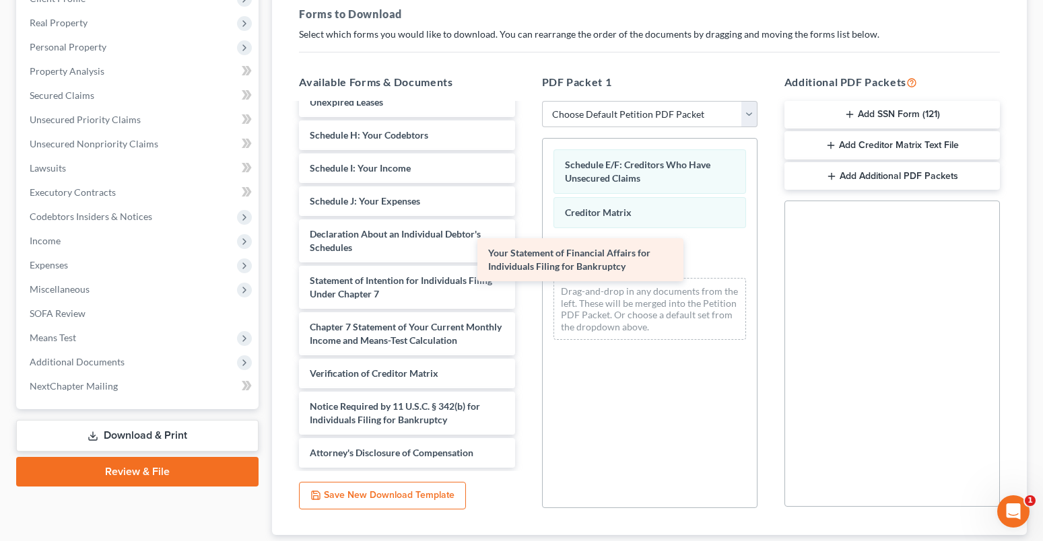
scroll to position [460, 0]
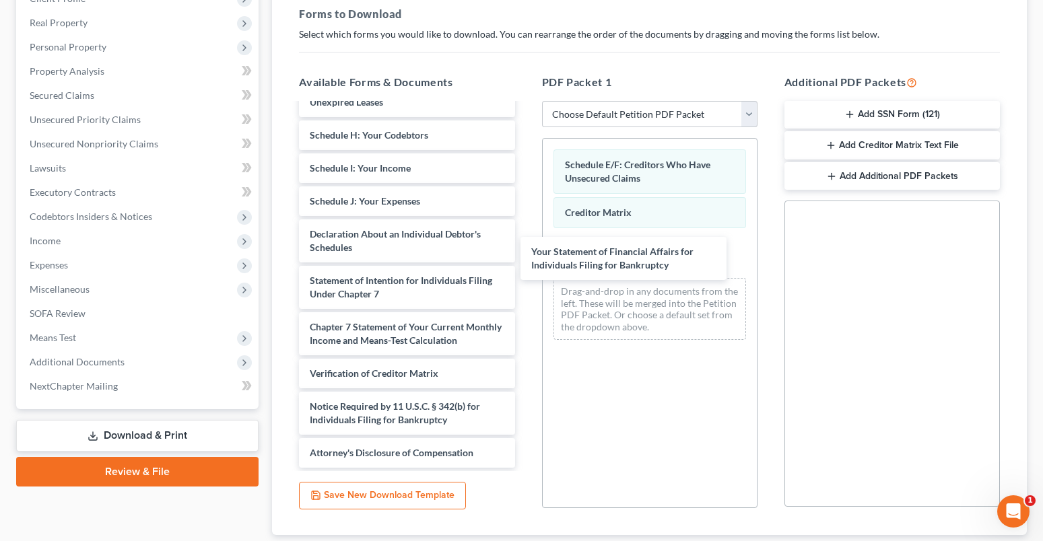
drag, startPoint x: 368, startPoint y: 234, endPoint x: 400, endPoint y: 1, distance: 235.1
click at [525, 264] on div "Your Statement of Financial Affairs for Individuals Filing for Bankruptcy Insta…" at bounding box center [406, 62] width 237 height 811
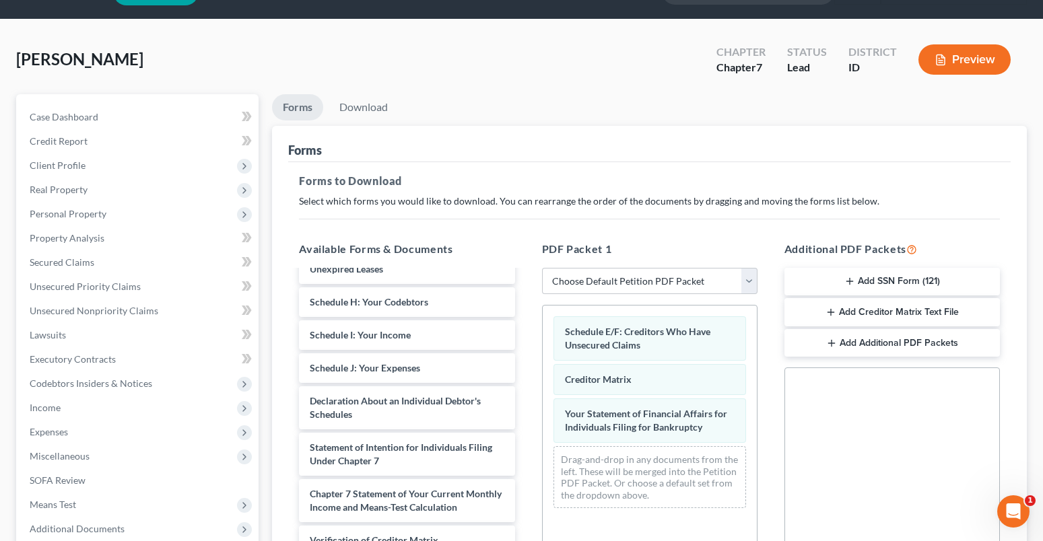
scroll to position [0, 0]
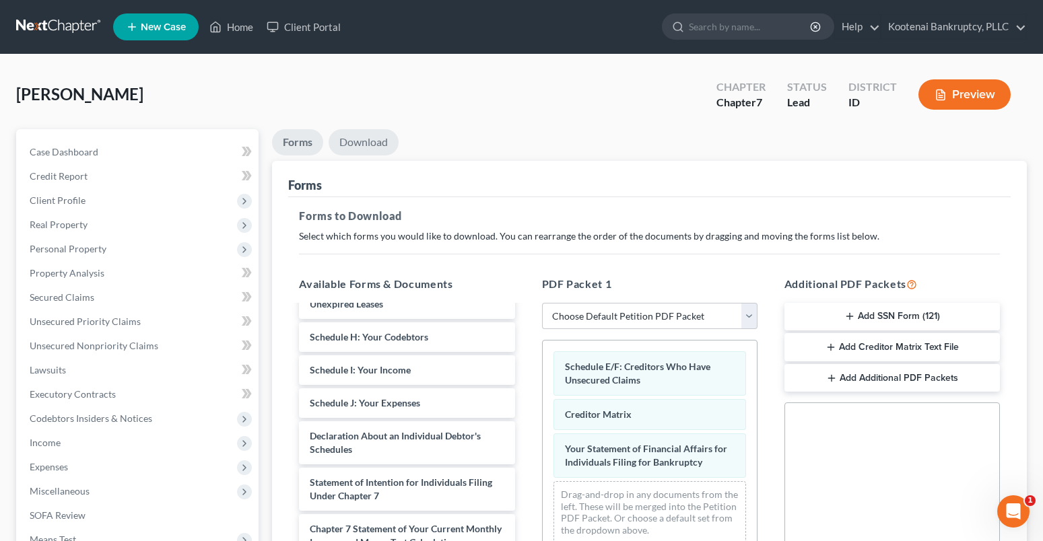
click at [353, 141] on link "Download" at bounding box center [364, 142] width 70 height 26
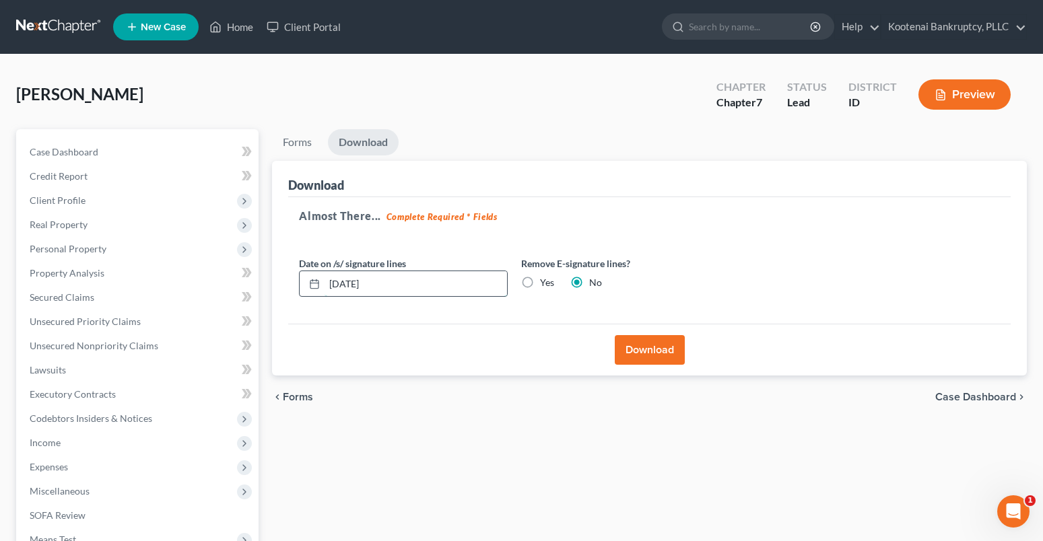
drag, startPoint x: 378, startPoint y: 283, endPoint x: 327, endPoint y: 287, distance: 51.3
click at [322, 288] on div "[DATE]" at bounding box center [403, 284] width 209 height 27
type input "[DATE]"
drag, startPoint x: 656, startPoint y: 351, endPoint x: 632, endPoint y: 346, distance: 24.2
click at [656, 351] on button "Download" at bounding box center [650, 350] width 70 height 30
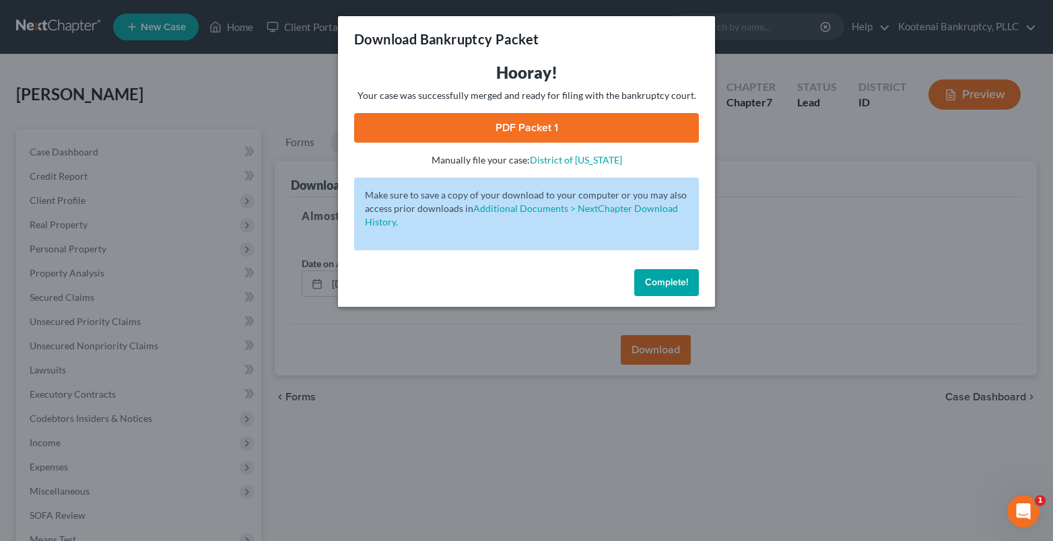
click at [522, 126] on link "PDF Packet 1" at bounding box center [526, 128] width 345 height 30
drag, startPoint x: 661, startPoint y: 283, endPoint x: 252, endPoint y: 164, distance: 426.3
click at [660, 283] on span "Complete!" at bounding box center [666, 282] width 43 height 11
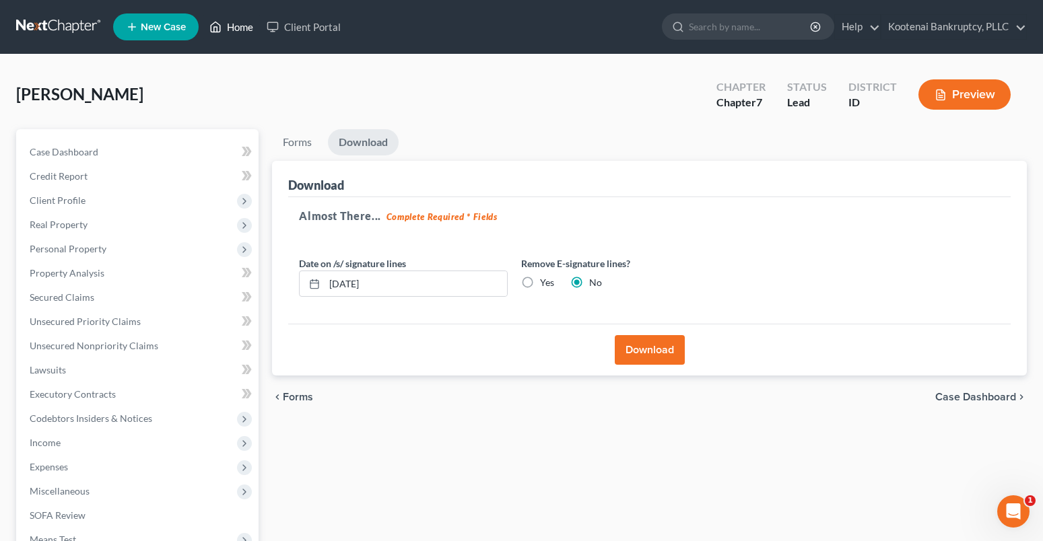
click at [240, 28] on link "Home" at bounding box center [231, 27] width 57 height 24
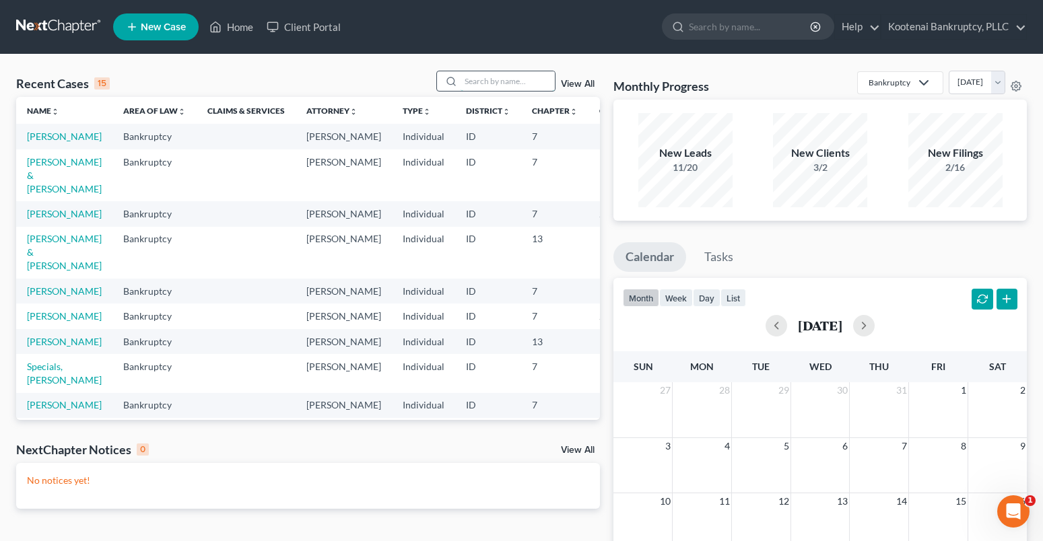
click at [472, 76] on input "search" at bounding box center [507, 81] width 94 height 20
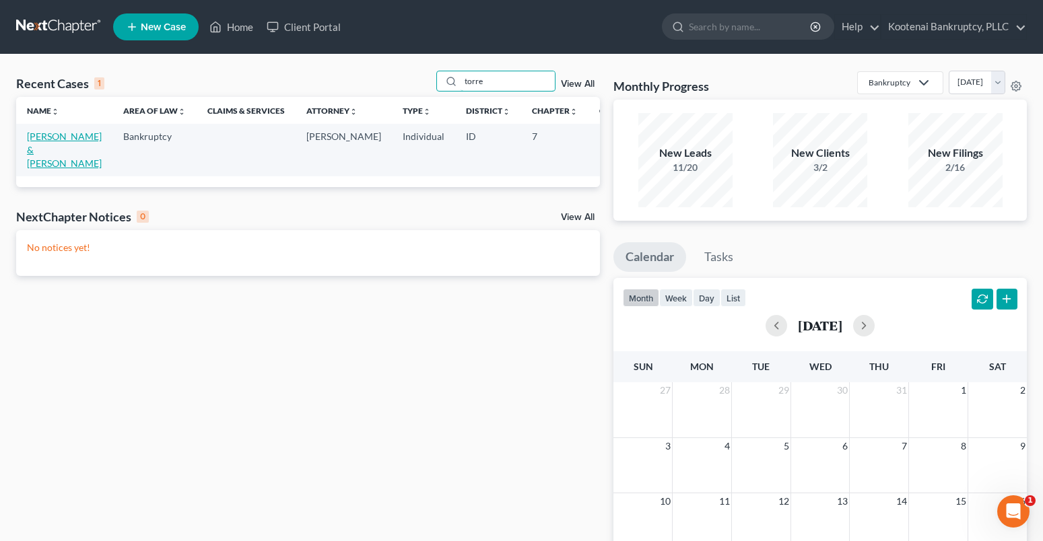
type input "torre"
click at [38, 137] on link "Torres, Mark & Shenna" at bounding box center [64, 150] width 75 height 38
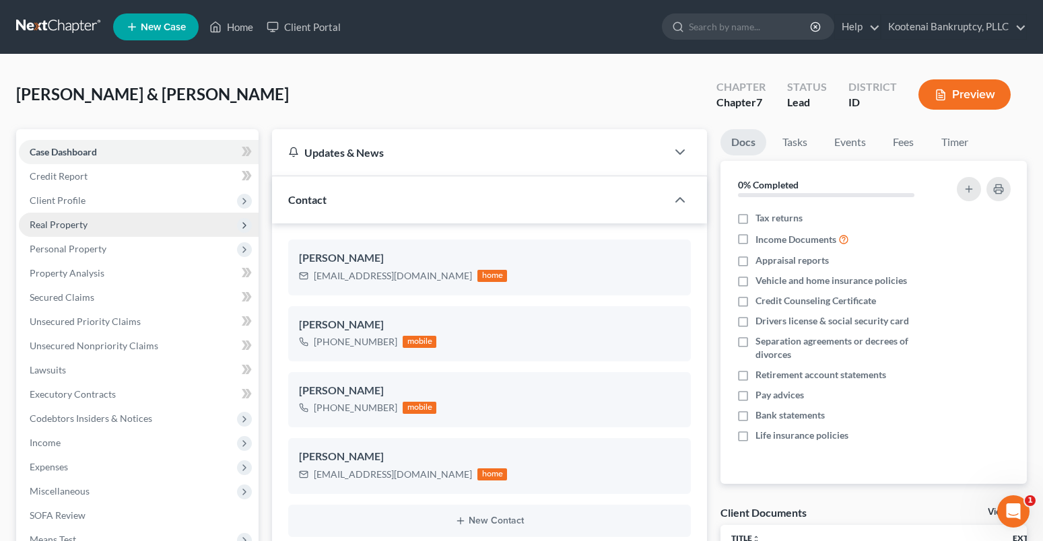
click at [42, 213] on span "Real Property" at bounding box center [139, 225] width 240 height 24
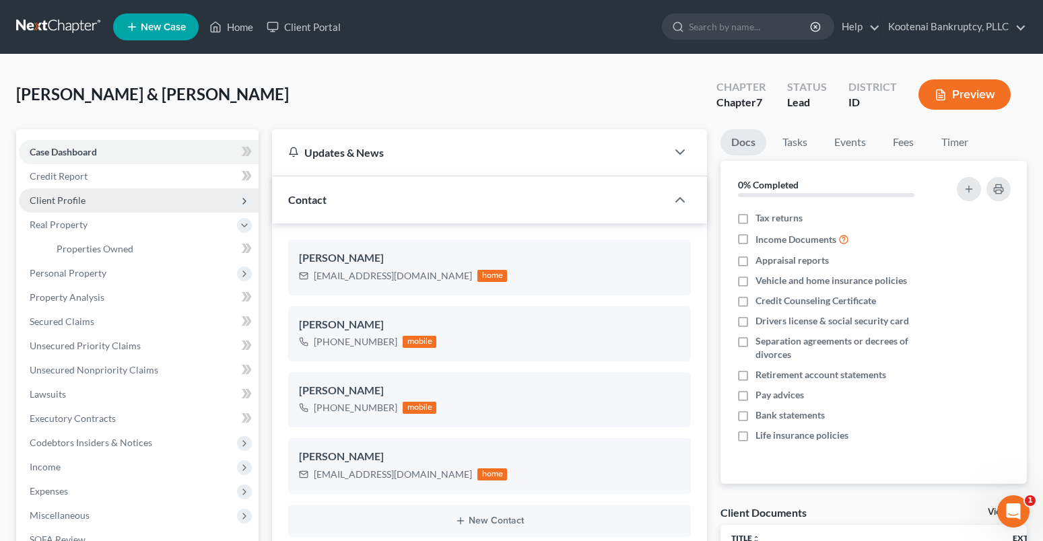
click at [55, 201] on span "Client Profile" at bounding box center [58, 200] width 56 height 11
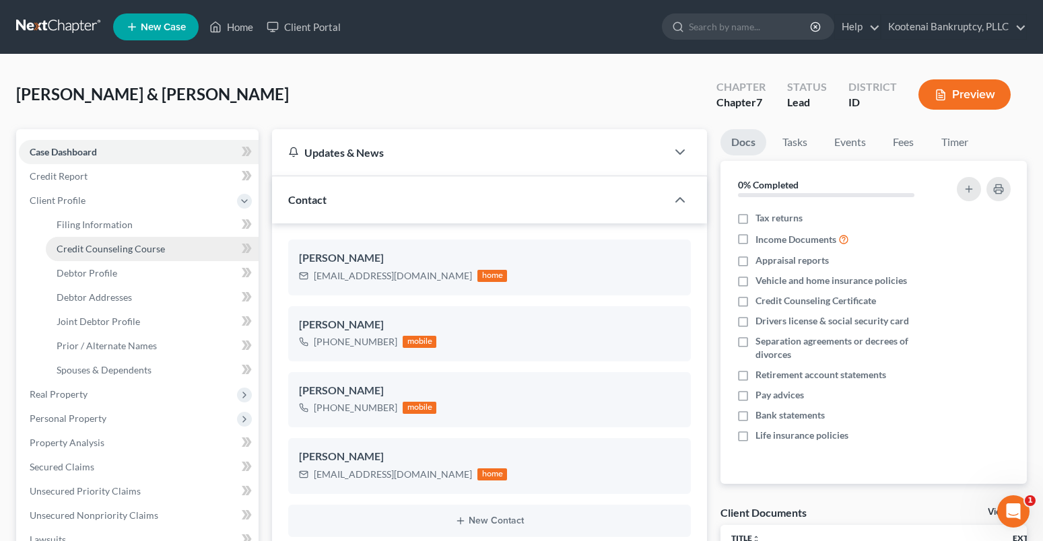
click at [94, 252] on span "Credit Counseling Course" at bounding box center [111, 248] width 108 height 11
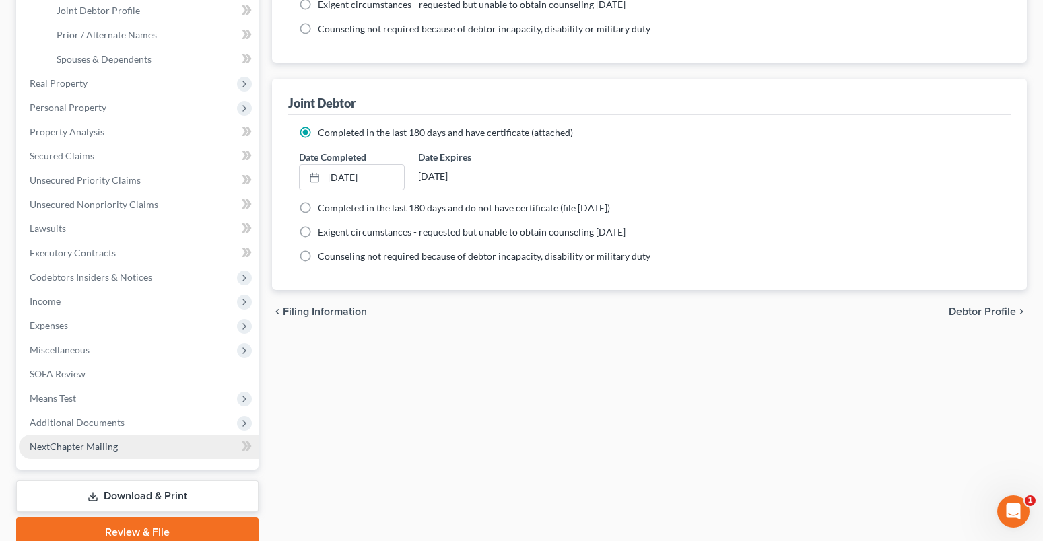
scroll to position [368, 0]
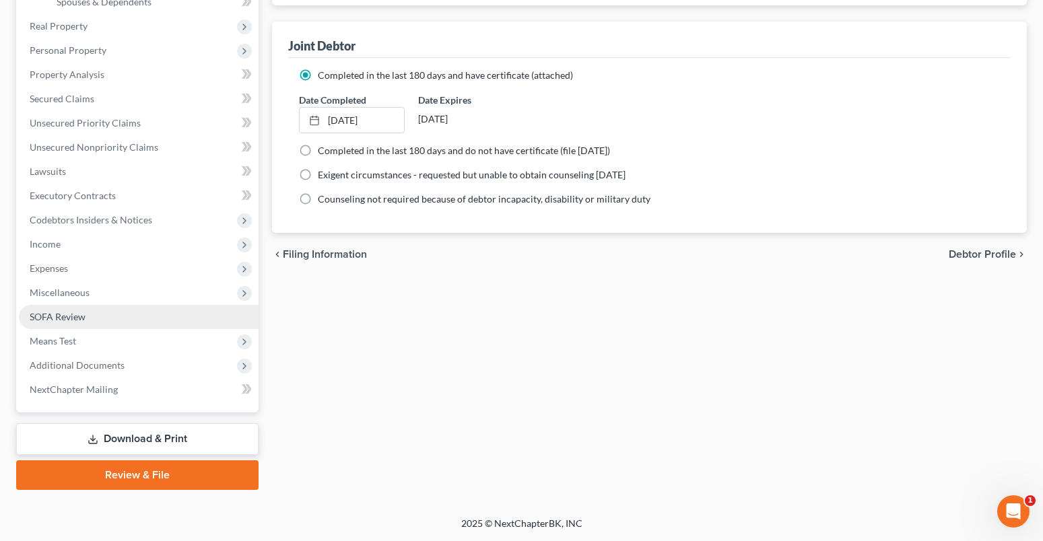
drag, startPoint x: 36, startPoint y: 235, endPoint x: 61, endPoint y: 312, distance: 81.3
click at [36, 235] on span "Income" at bounding box center [139, 244] width 240 height 24
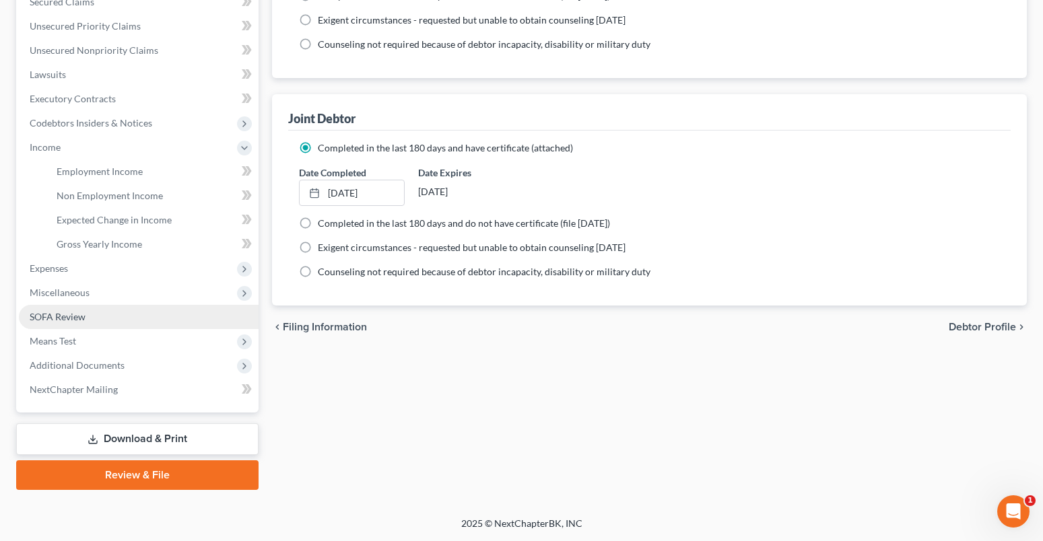
scroll to position [296, 0]
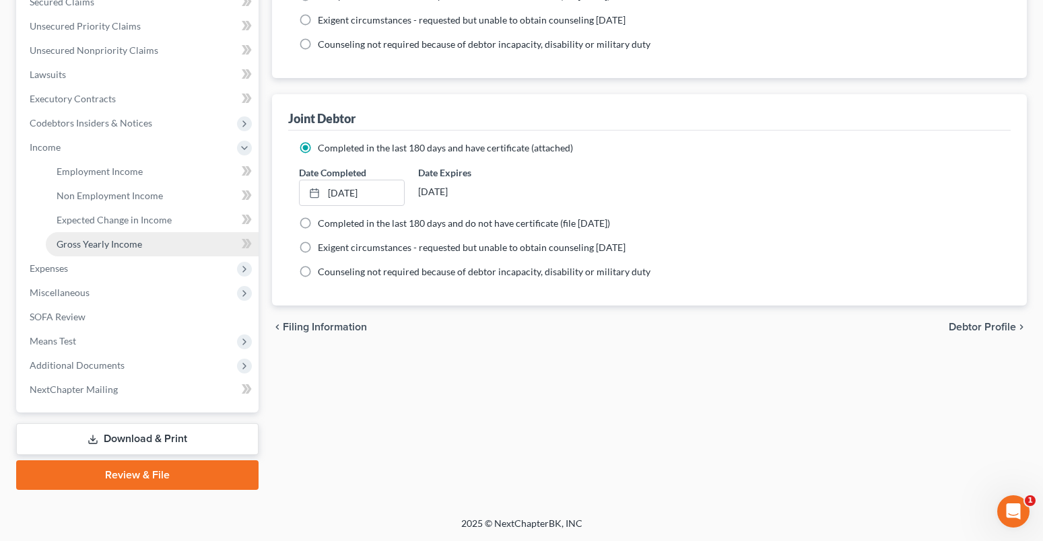
click at [90, 248] on span "Gross Yearly Income" at bounding box center [99, 243] width 85 height 11
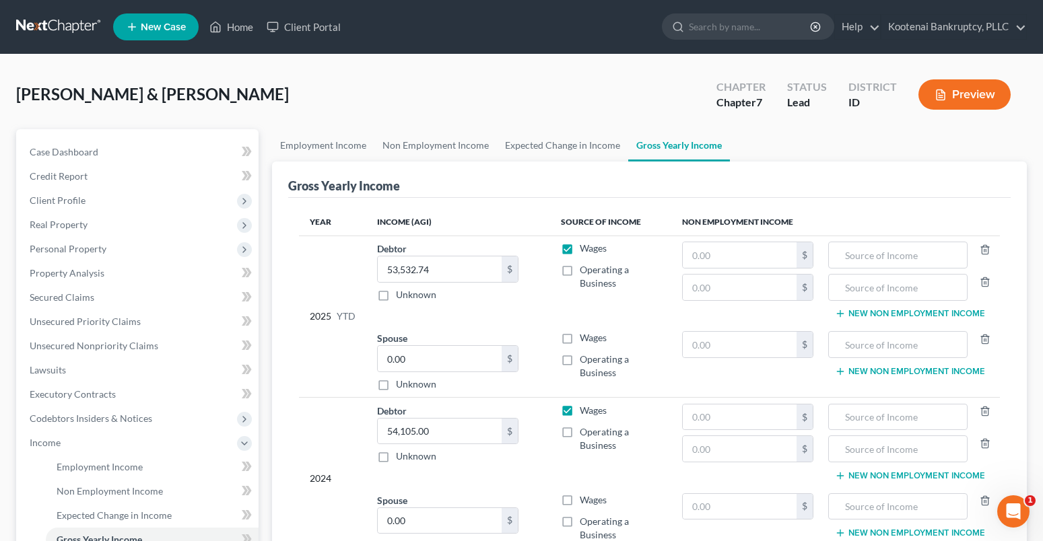
scroll to position [202, 0]
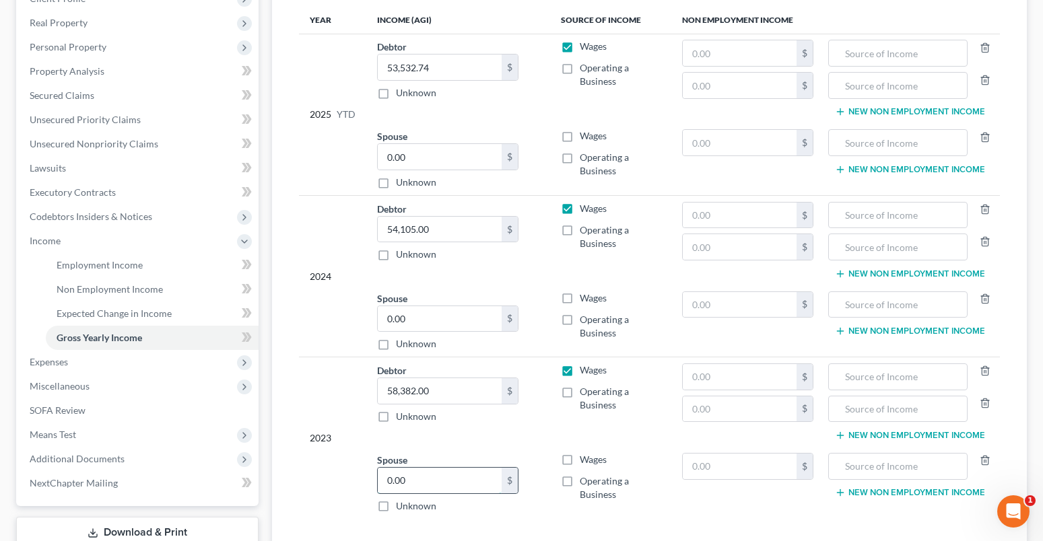
click at [435, 485] on input "0.00" at bounding box center [440, 481] width 124 height 26
type input "58,381.62"
click at [580, 459] on label "Wages" at bounding box center [593, 459] width 27 height 13
click at [585, 459] on input "Wages" at bounding box center [589, 457] width 9 height 9
checkbox input "true"
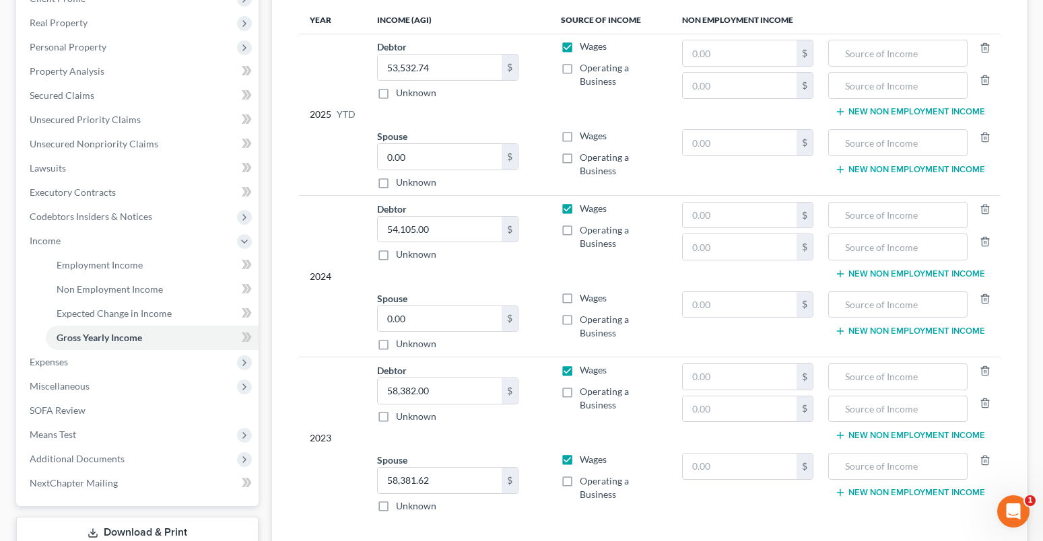
click at [580, 374] on label "Wages" at bounding box center [593, 370] width 27 height 13
click at [585, 372] on input "Wages" at bounding box center [589, 368] width 9 height 9
checkbox input "false"
click at [403, 316] on input "0.00" at bounding box center [440, 319] width 124 height 26
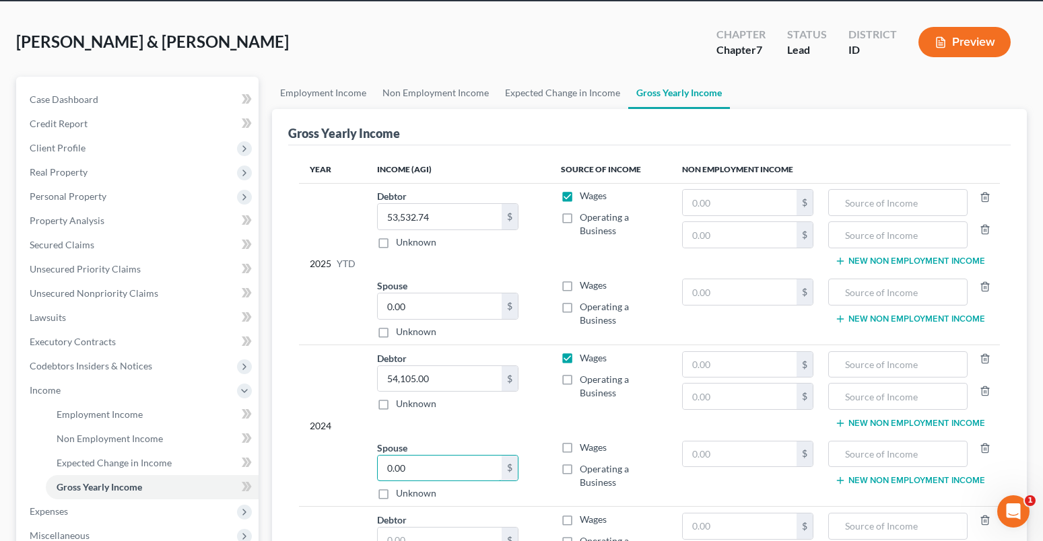
scroll to position [300, 0]
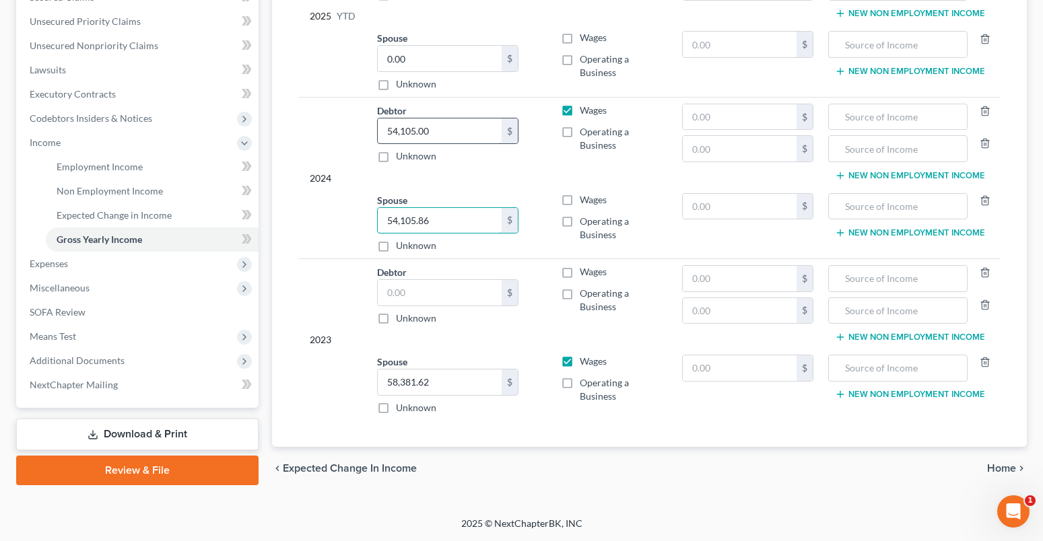
type input "54,105.86"
click at [580, 199] on label "Wages" at bounding box center [593, 199] width 27 height 13
click at [585, 199] on input "Wages" at bounding box center [589, 197] width 9 height 9
checkbox input "true"
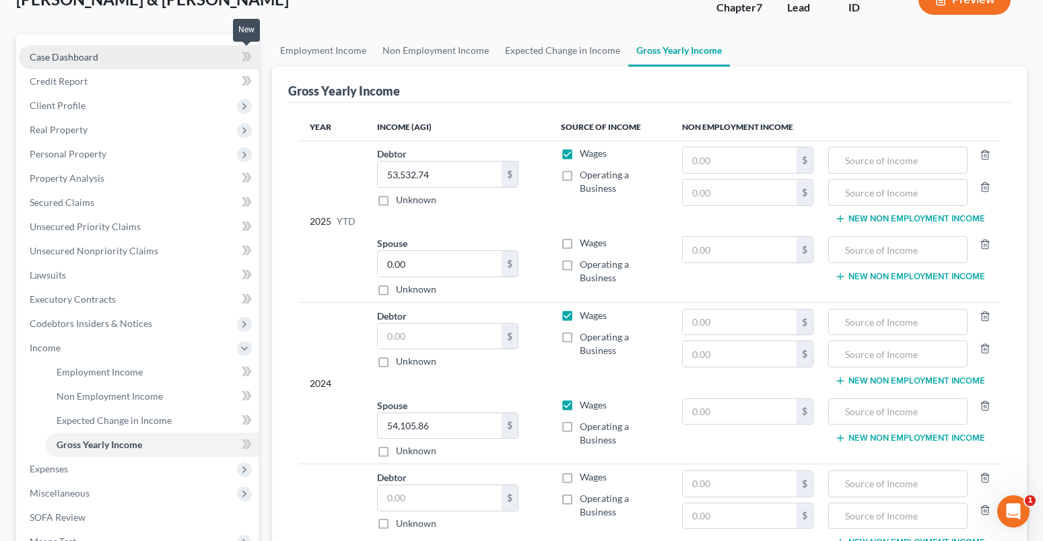
scroll to position [0, 0]
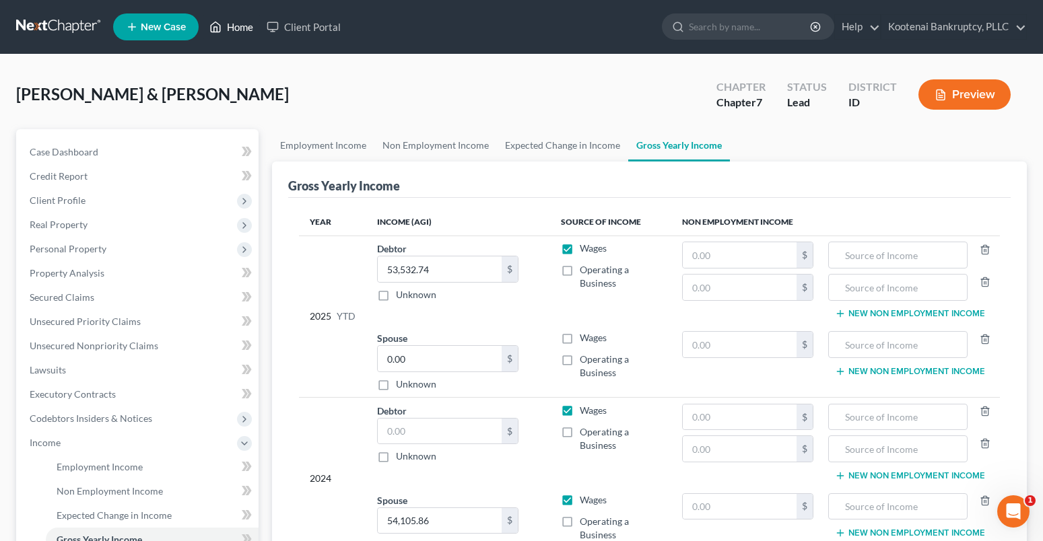
click at [242, 30] on link "Home" at bounding box center [231, 27] width 57 height 24
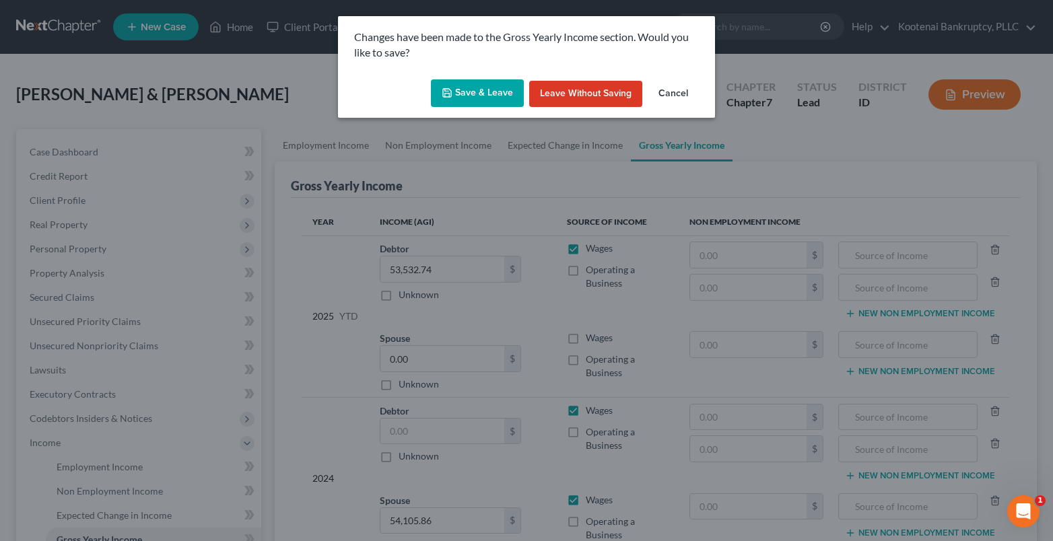
click at [489, 96] on button "Save & Leave" at bounding box center [477, 93] width 93 height 28
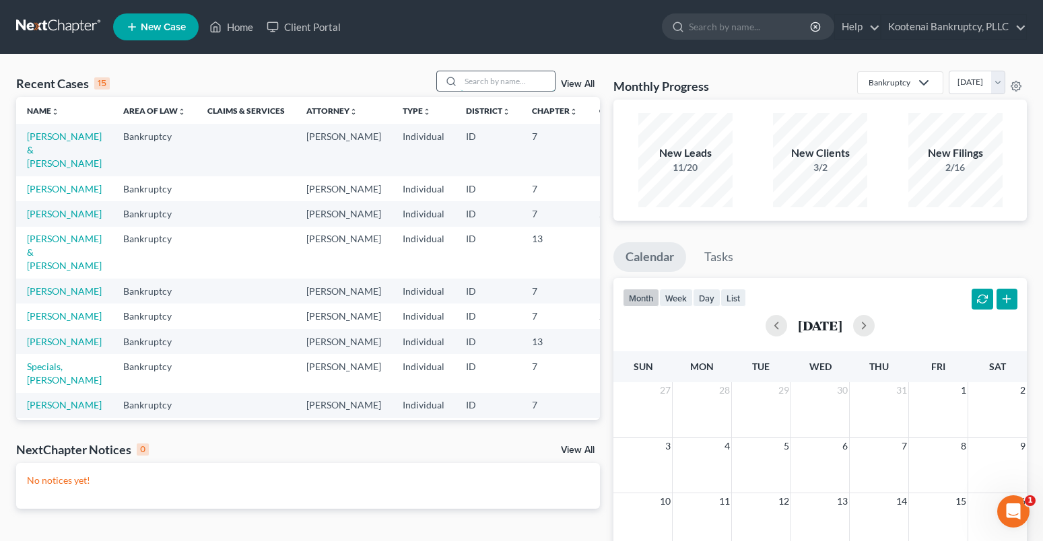
click at [473, 83] on input "search" at bounding box center [507, 81] width 94 height 20
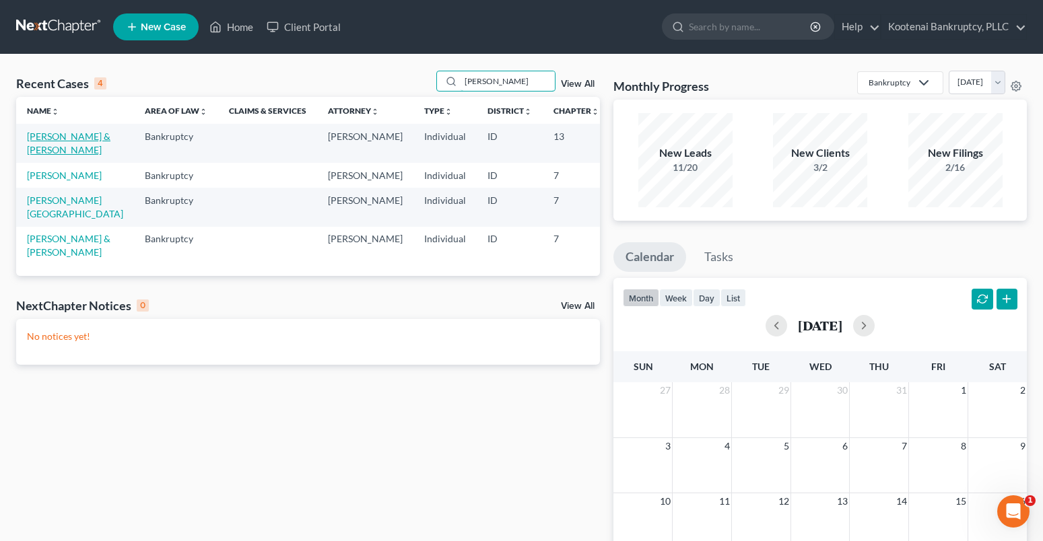
type input "foster"
click at [40, 137] on link "[PERSON_NAME] & [PERSON_NAME]" at bounding box center [68, 143] width 83 height 25
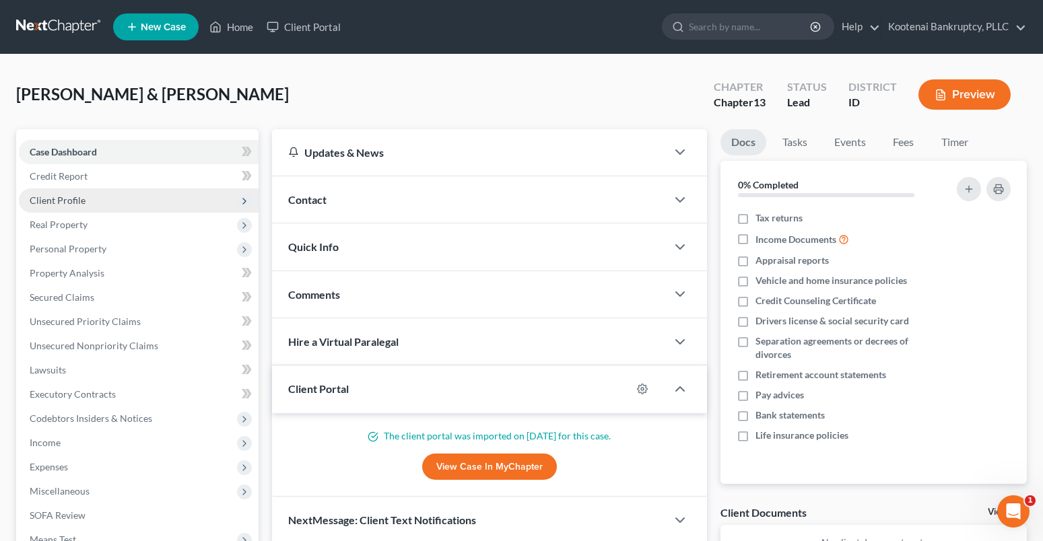
click at [55, 203] on span "Client Profile" at bounding box center [58, 200] width 56 height 11
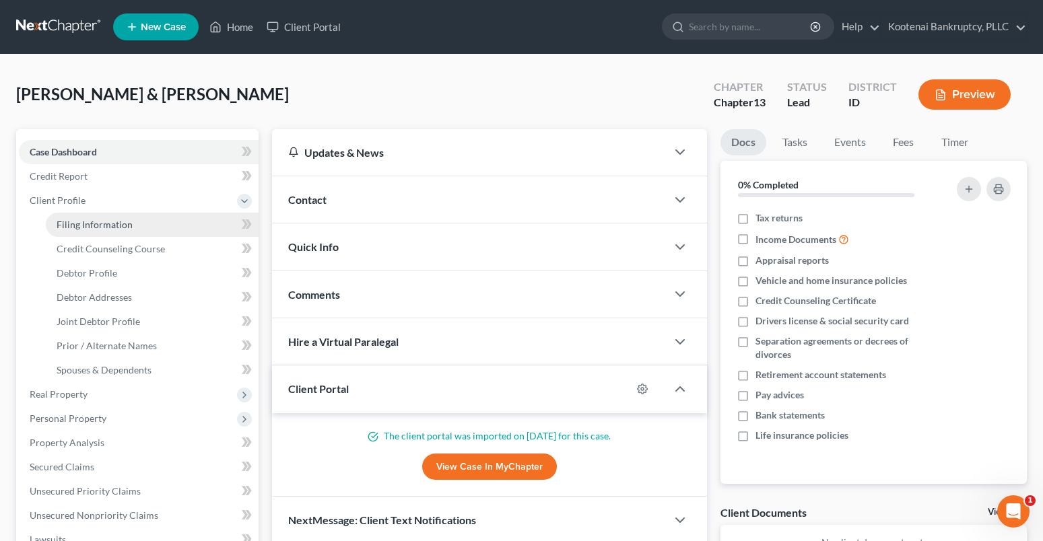
click at [65, 223] on span "Filing Information" at bounding box center [95, 224] width 76 height 11
select select "1"
select select "3"
select select "23"
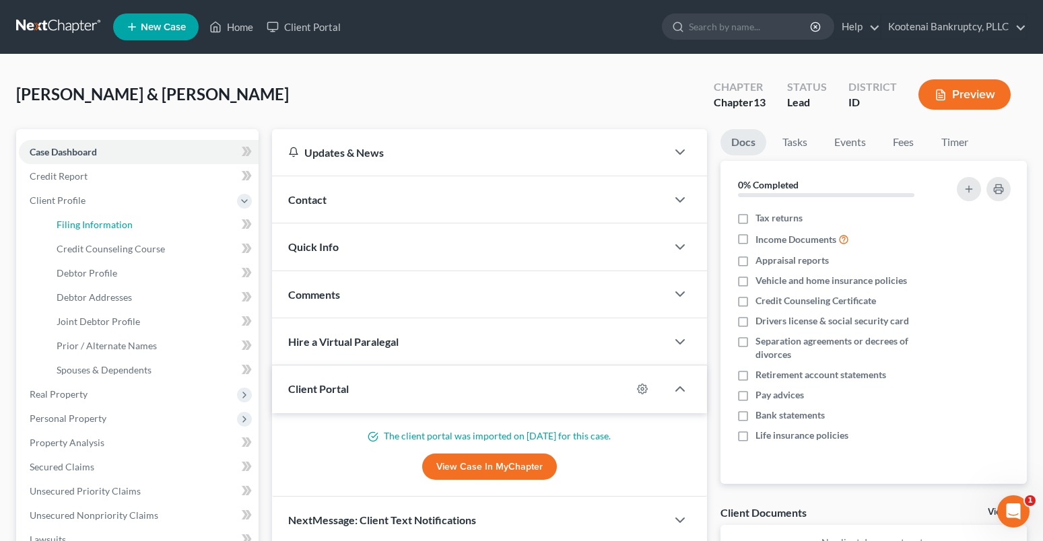
select select "0"
select select "13"
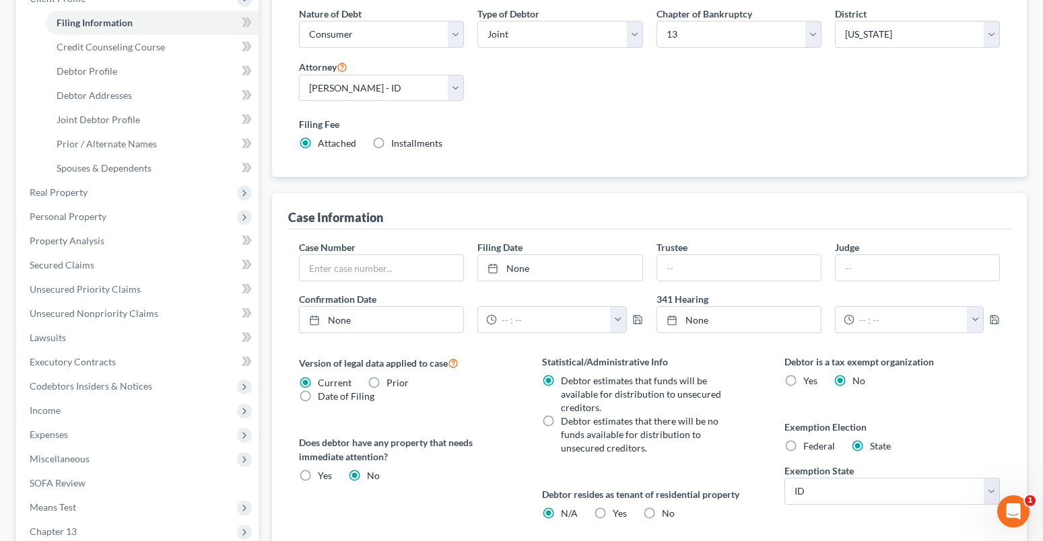
scroll to position [392, 0]
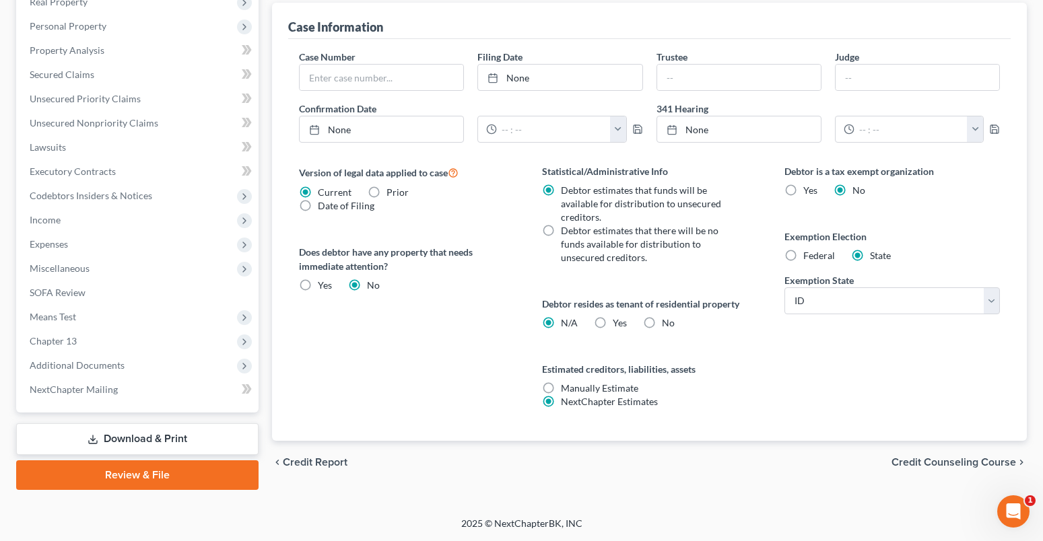
click at [938, 463] on span "Credit Counseling Course" at bounding box center [953, 462] width 125 height 11
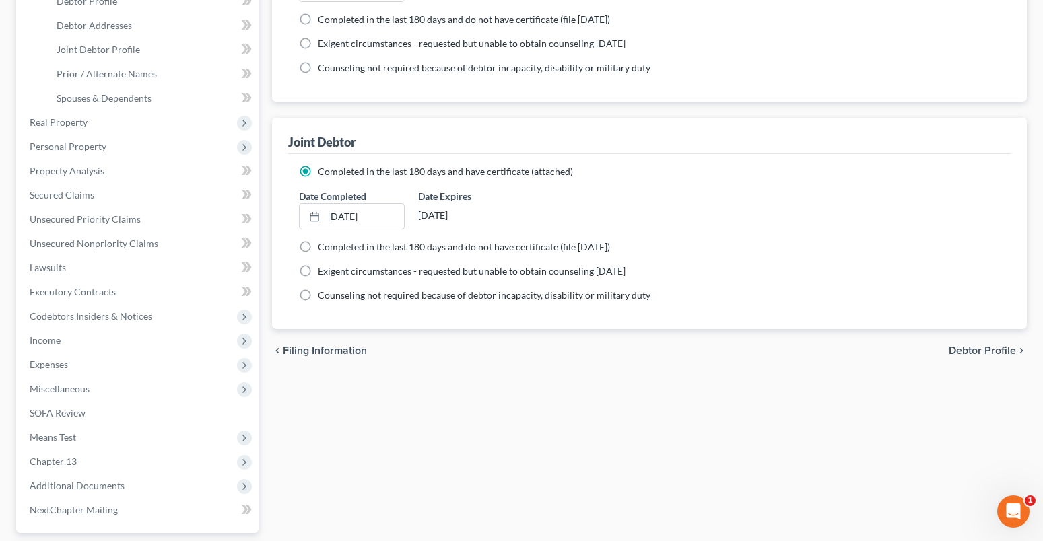
scroll to position [392, 0]
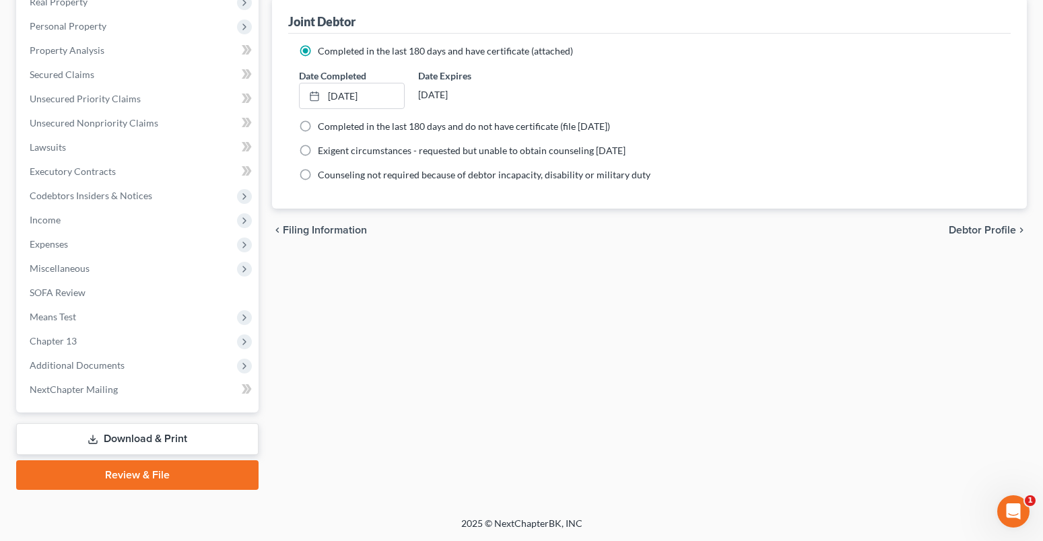
click at [956, 226] on span "Debtor Profile" at bounding box center [982, 230] width 67 height 11
select select "1"
select select "4"
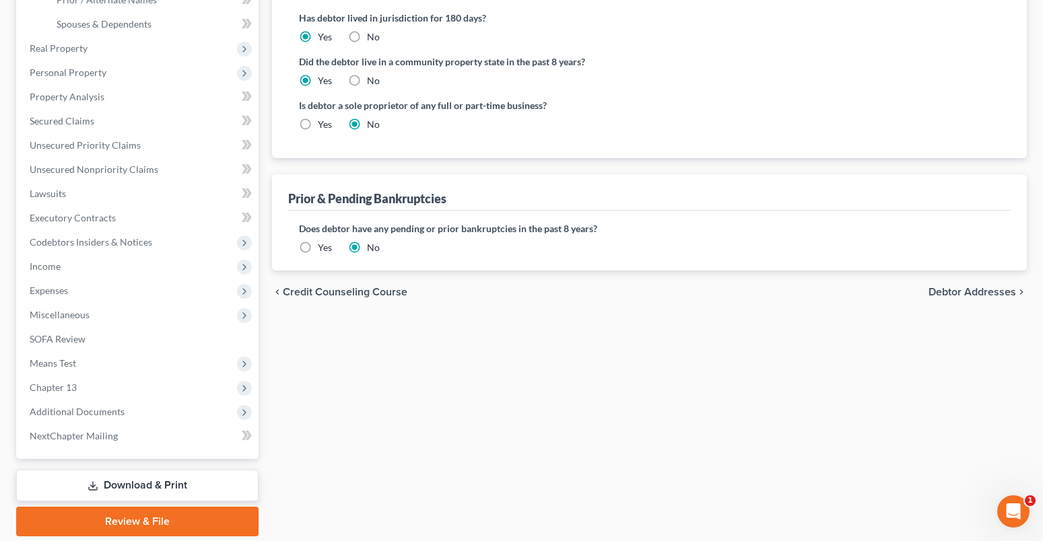
scroll to position [392, 0]
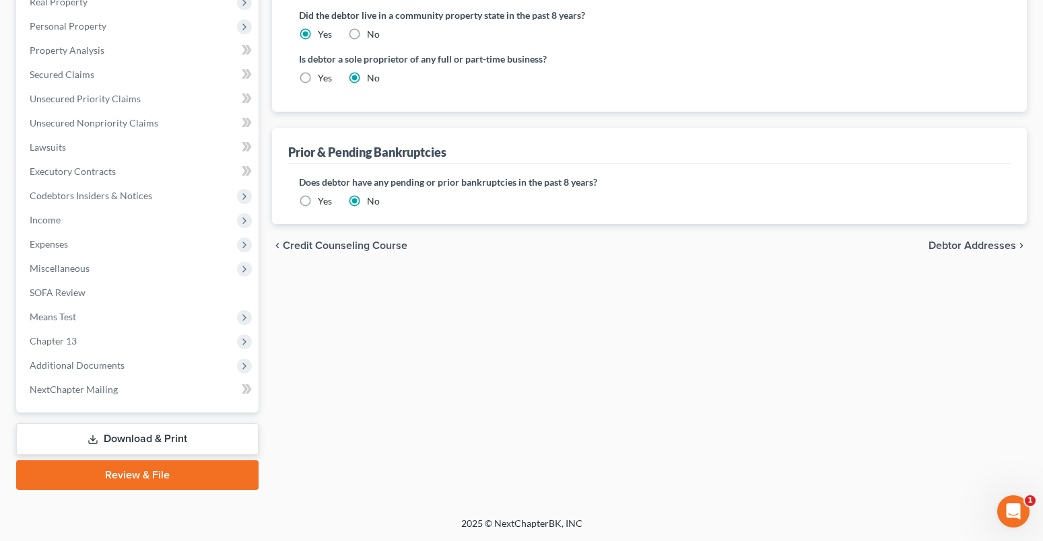
click at [953, 246] on span "Debtor Addresses" at bounding box center [972, 245] width 88 height 11
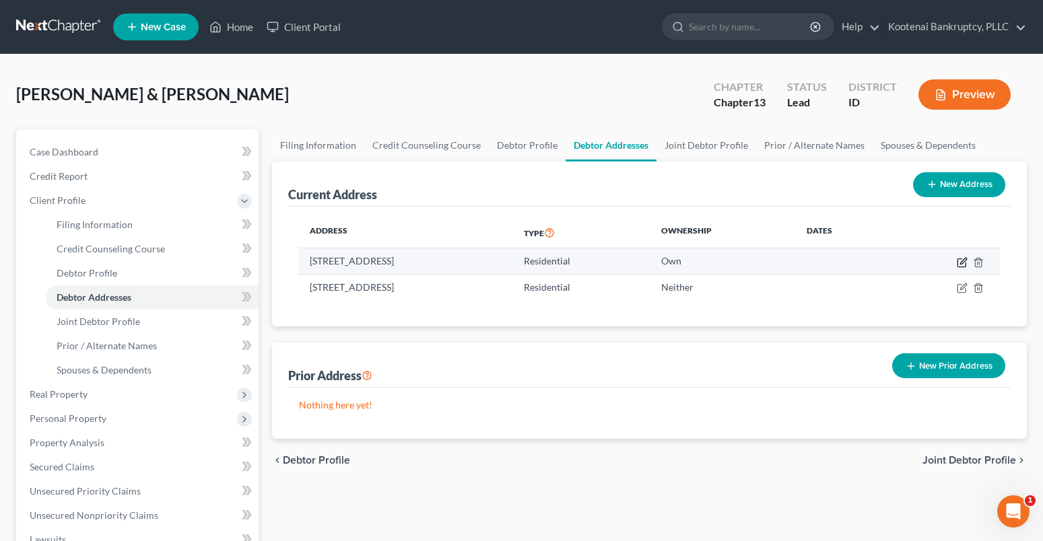
click at [960, 262] on icon "button" at bounding box center [962, 262] width 11 height 11
select select "13"
select select "27"
select select "0"
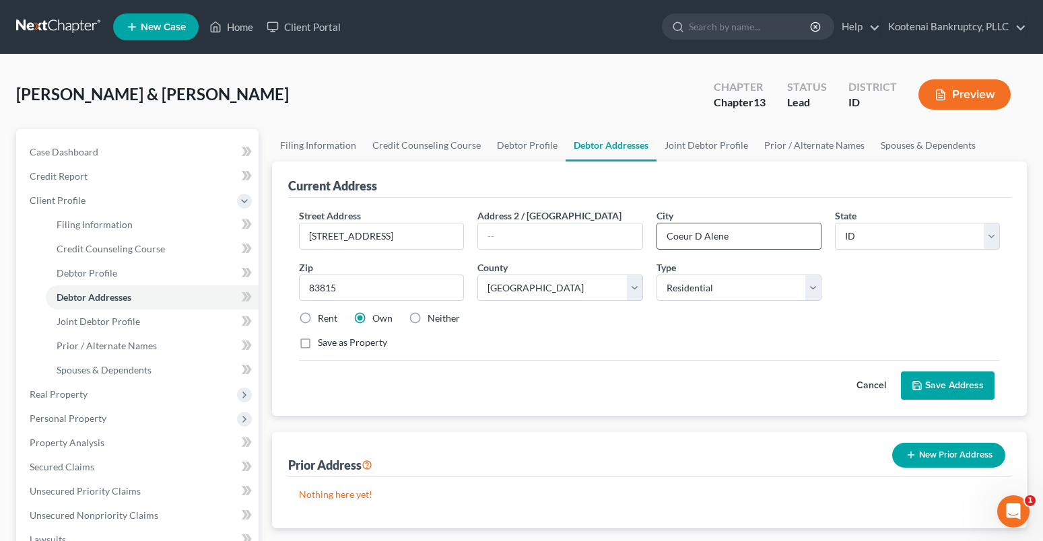
click at [695, 237] on input "Coeur D Alene" at bounding box center [739, 237] width 164 height 26
type input "Coeur d Alene"
click at [934, 380] on button "Save Address" at bounding box center [948, 386] width 94 height 28
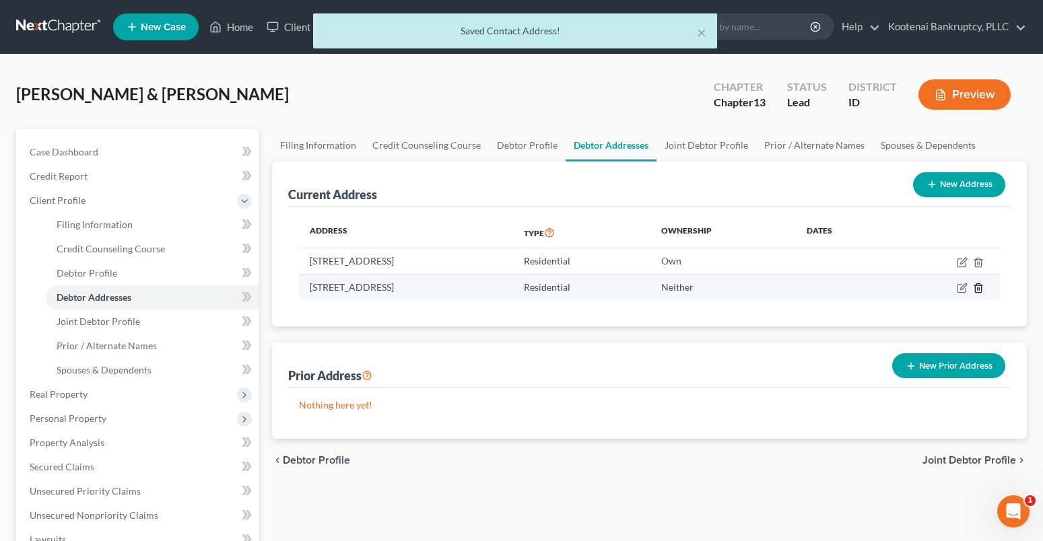
click at [974, 289] on icon "button" at bounding box center [978, 288] width 11 height 11
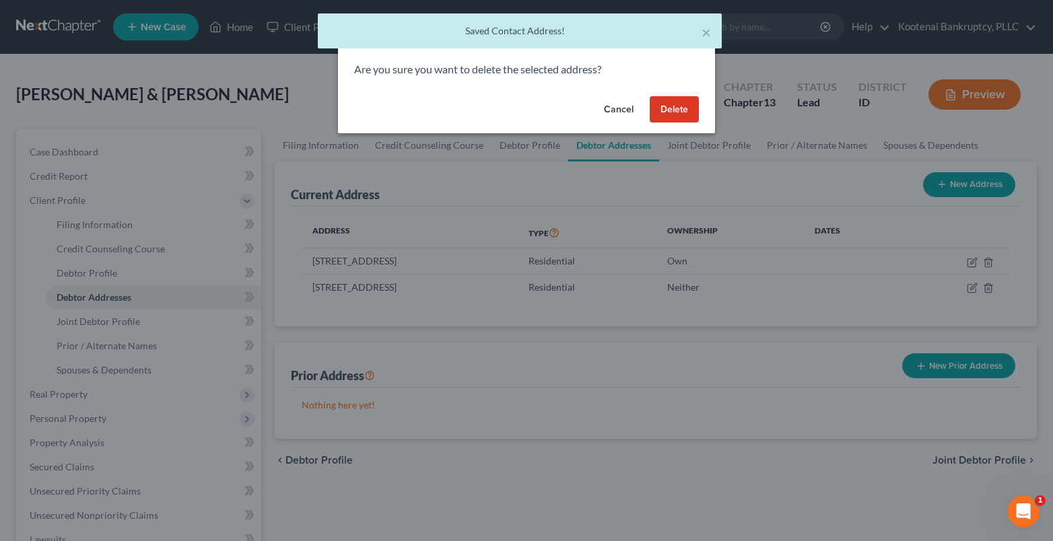
click at [671, 105] on button "Delete" at bounding box center [674, 109] width 49 height 27
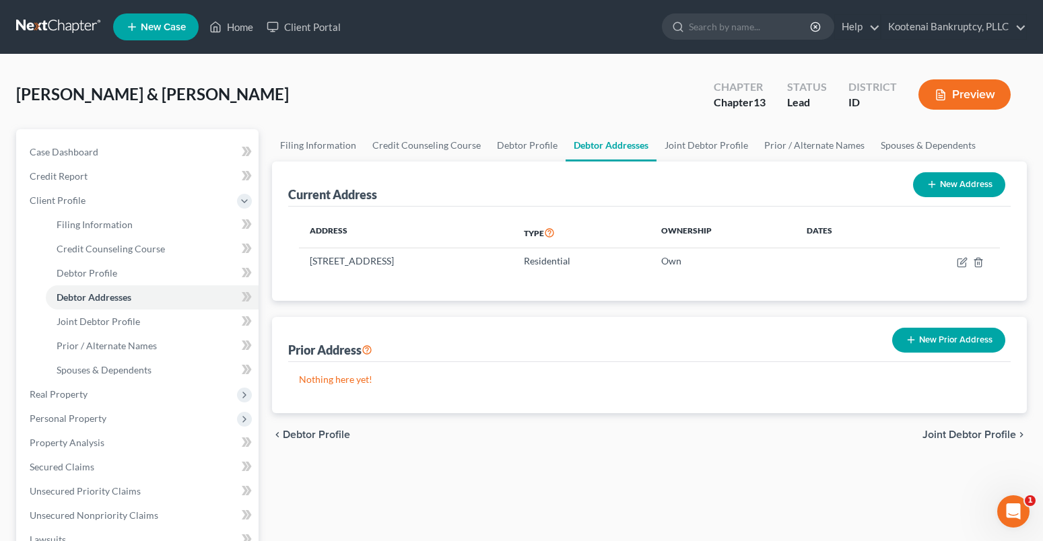
click at [953, 437] on span "Joint Debtor Profile" at bounding box center [969, 435] width 94 height 11
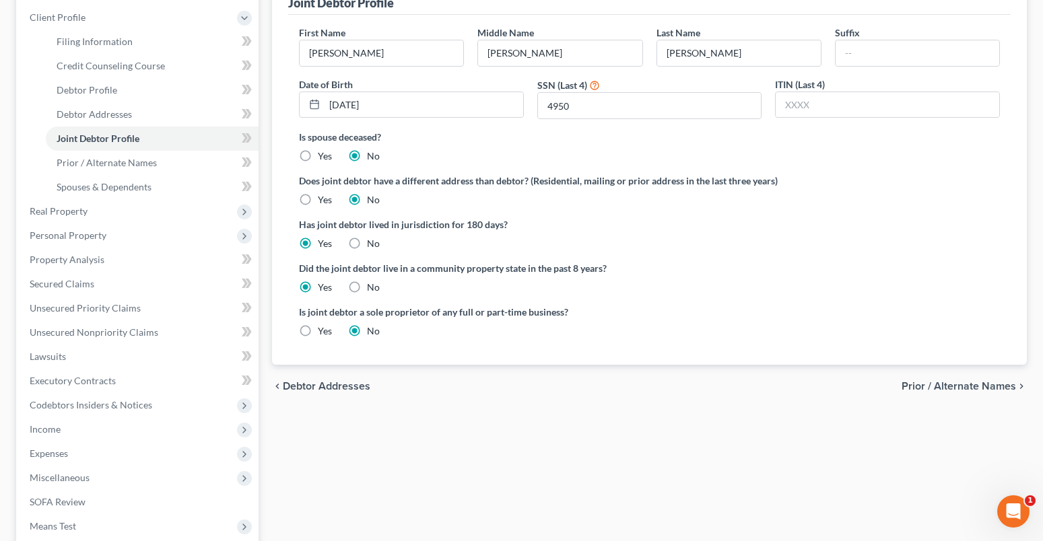
scroll to position [202, 0]
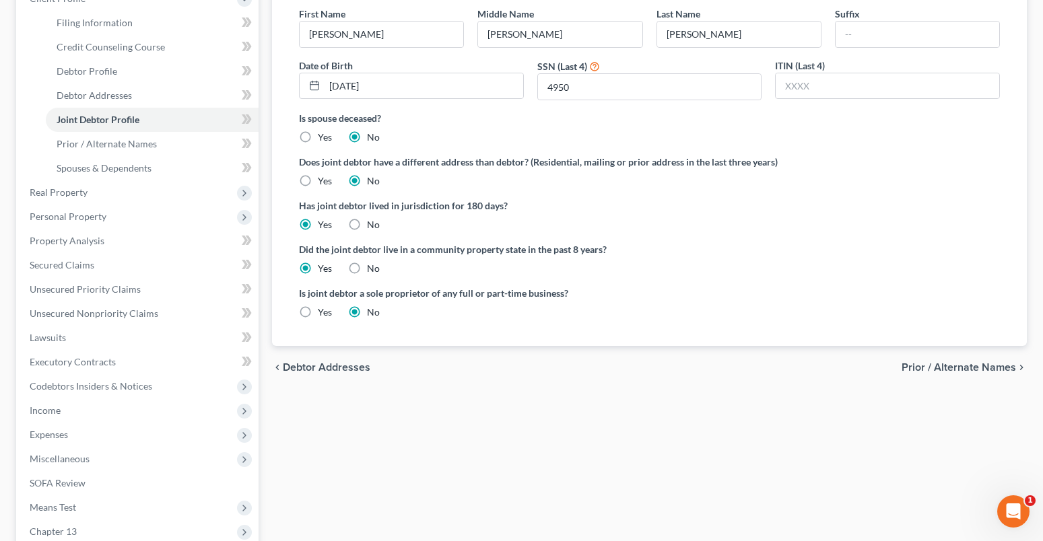
click at [996, 368] on span "Prior / Alternate Names" at bounding box center [958, 367] width 114 height 11
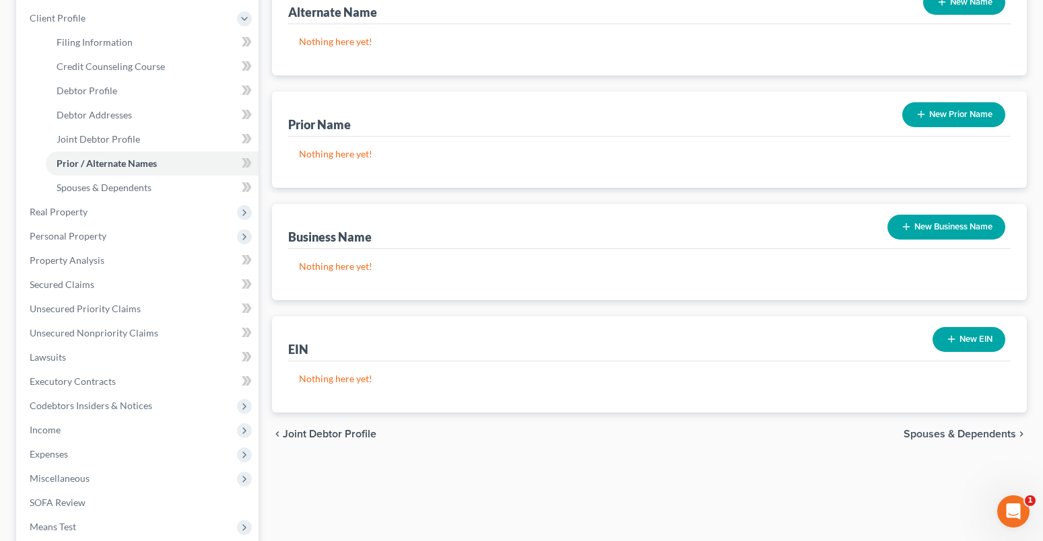
scroll to position [202, 0]
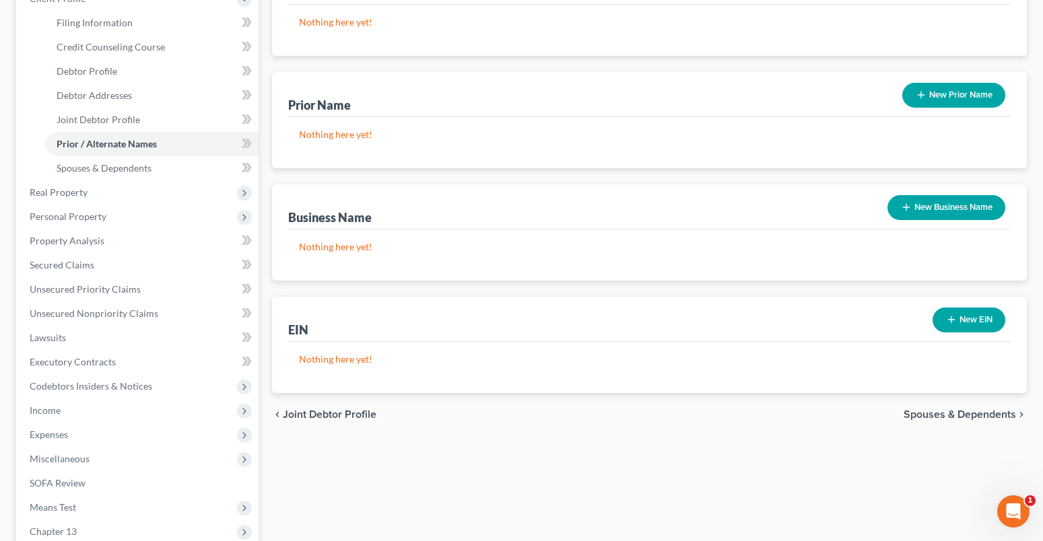
click at [916, 415] on span "Spouses & Dependents" at bounding box center [959, 414] width 112 height 11
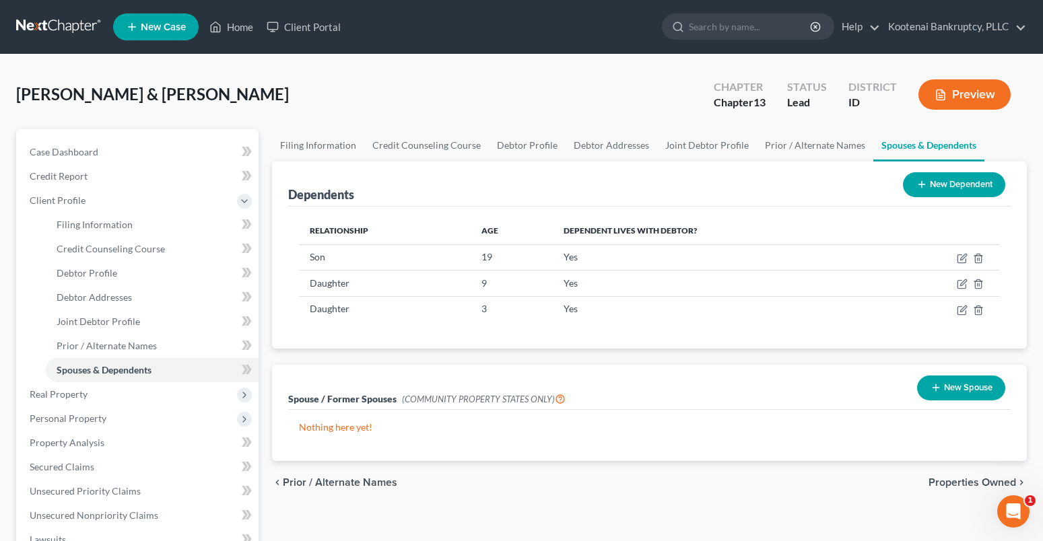
click at [943, 479] on span "Properties Owned" at bounding box center [972, 482] width 88 height 11
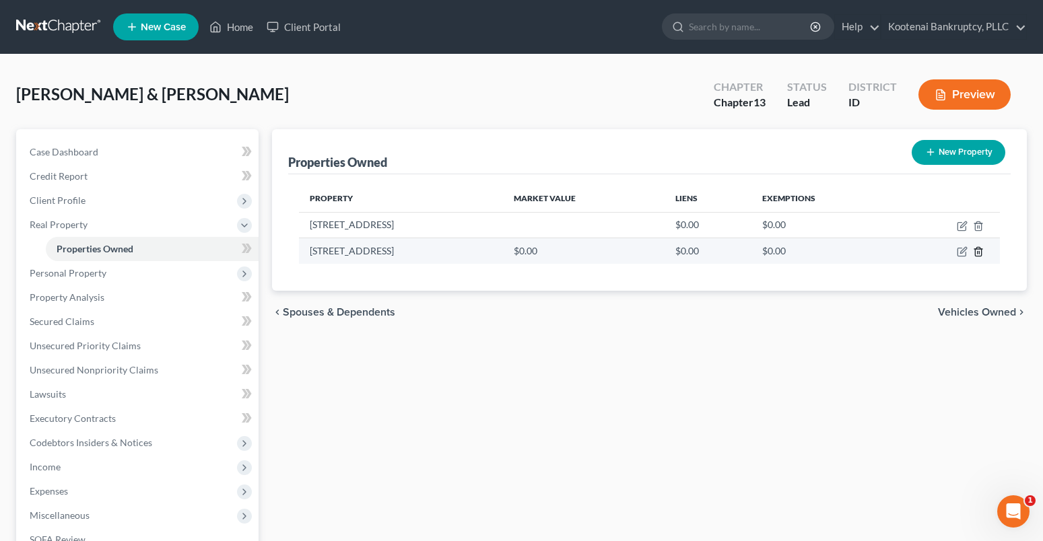
click at [980, 252] on icon "button" at bounding box center [978, 251] width 11 height 11
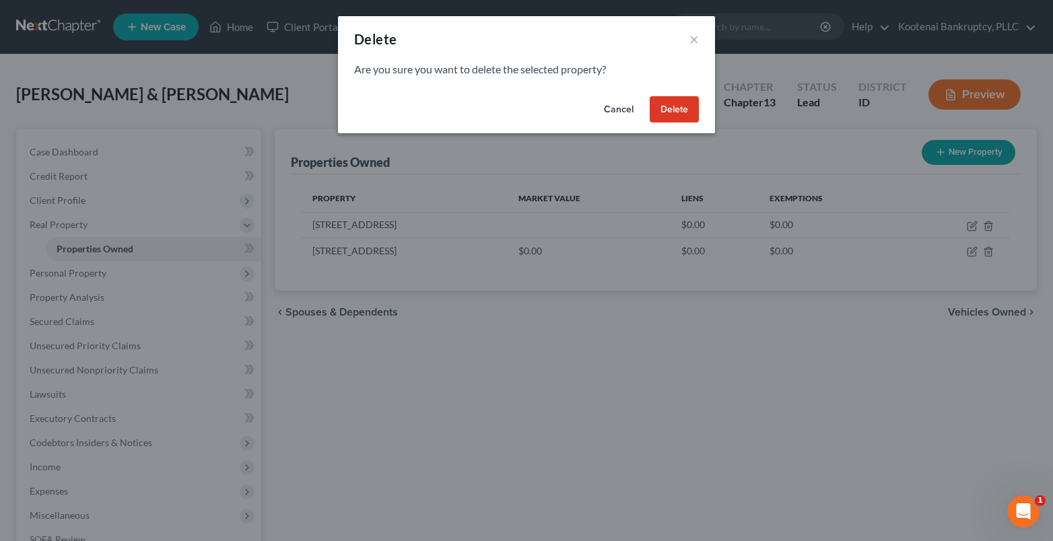
click at [693, 118] on button "Delete" at bounding box center [674, 109] width 49 height 27
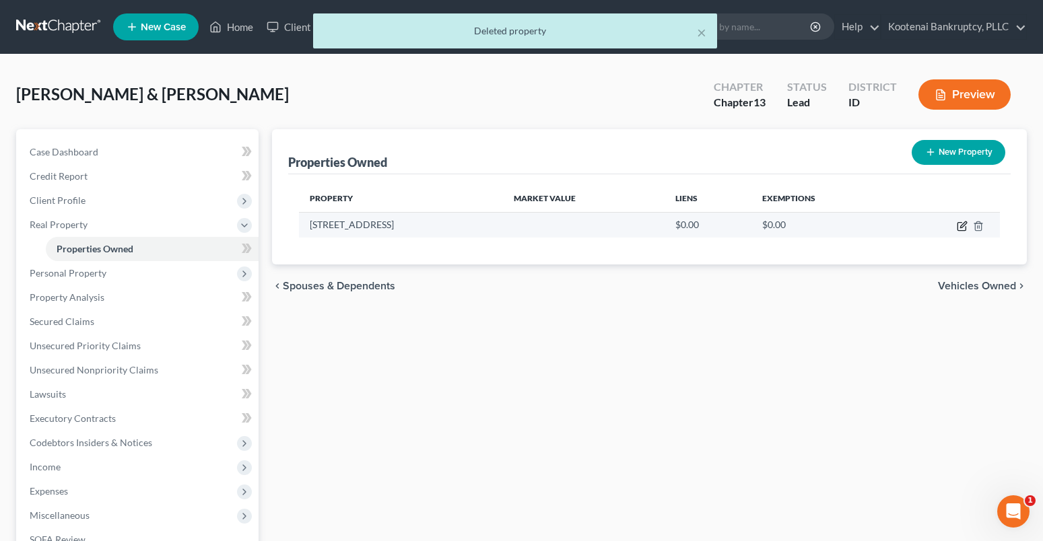
click at [960, 226] on icon "button" at bounding box center [962, 226] width 11 height 11
select select "13"
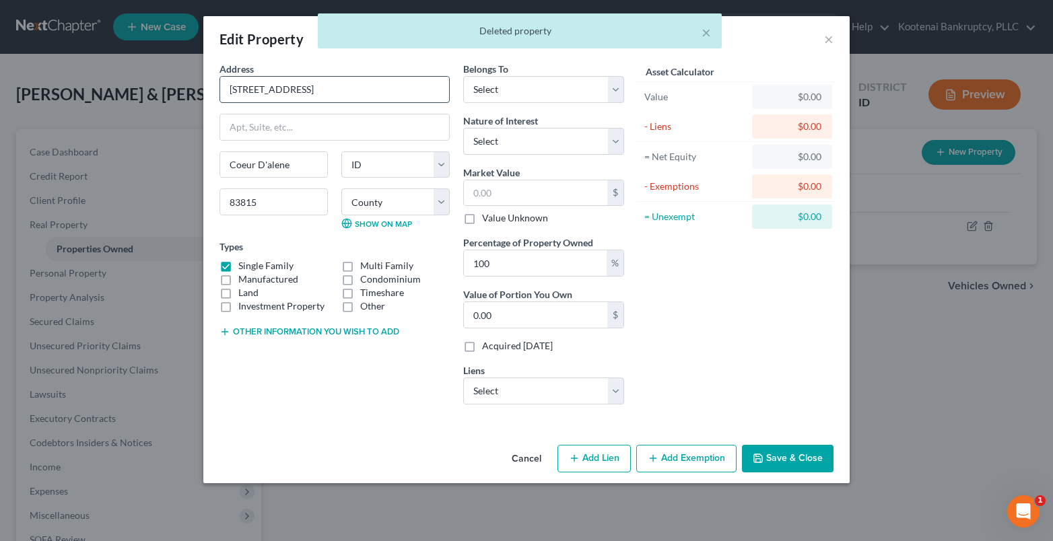
click at [308, 87] on input "3126 W Pascal Dr" at bounding box center [334, 90] width 229 height 26
type input "3126 W Pascal Drive"
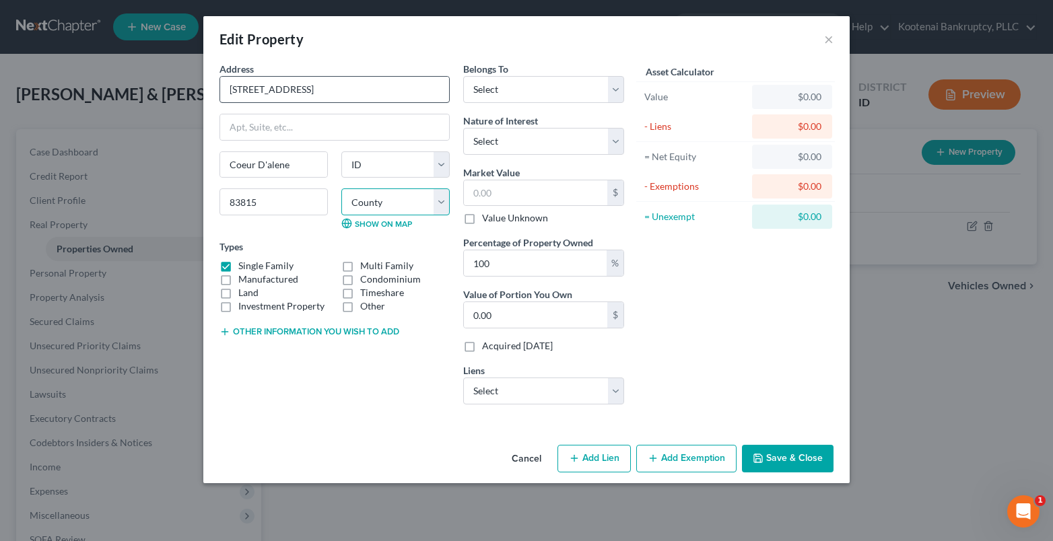
select select "24"
type input "3126 W Pascal Drive"
click at [387, 200] on select "County Ada County Adams County Bannock County Bear Lake County Benewah County B…" at bounding box center [395, 201] width 108 height 27
select select "27"
click at [341, 188] on select "County Ada County Adams County Bannock County Bear Lake County Benewah County B…" at bounding box center [395, 201] width 108 height 27
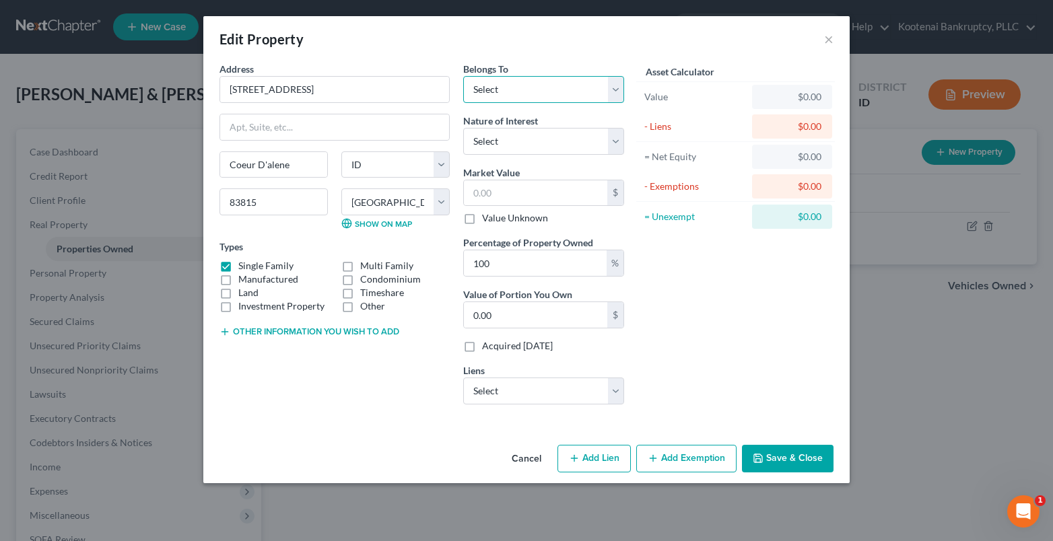
click at [473, 85] on select "Select Debtor 1 Only Debtor 2 Only Debtor 1 And Debtor 2 Only At Least One Of T…" at bounding box center [543, 89] width 161 height 27
select select "4"
click at [463, 76] on select "Select Debtor 1 Only Debtor 2 Only Debtor 1 And Debtor 2 Only At Least One Of T…" at bounding box center [543, 89] width 161 height 27
drag, startPoint x: 500, startPoint y: 147, endPoint x: 503, endPoint y: 153, distance: 7.3
click at [500, 147] on select "Select Fee Simple Joint Tenant Life Estate Equitable Interest Future Interest T…" at bounding box center [543, 141] width 161 height 27
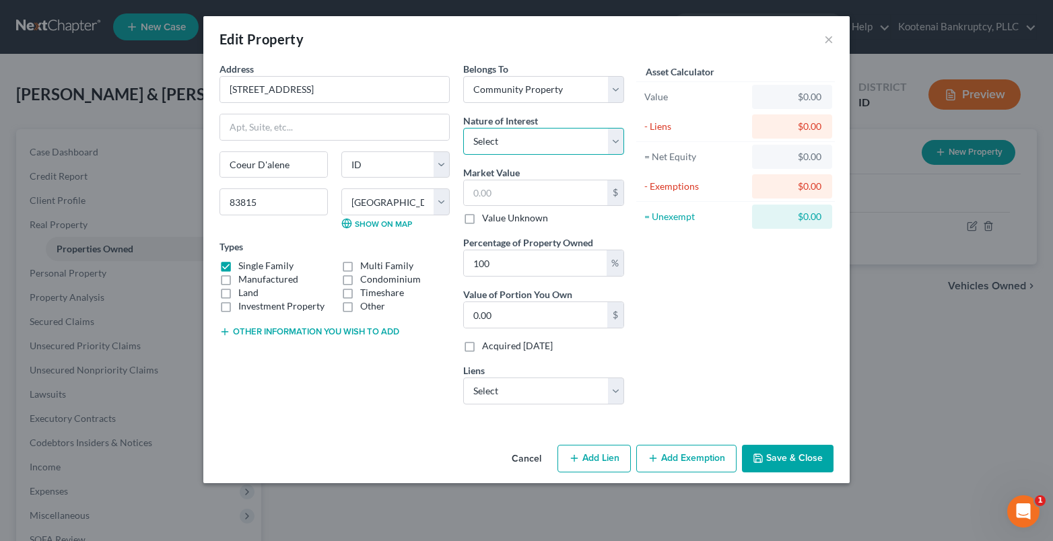
select select "0"
click at [463, 128] on select "Select Fee Simple Joint Tenant Life Estate Equitable Interest Future Interest T…" at bounding box center [543, 141] width 161 height 27
drag, startPoint x: 505, startPoint y: 201, endPoint x: 479, endPoint y: 186, distance: 29.8
click at [505, 201] on input "text" at bounding box center [535, 193] width 143 height 26
type input "6"
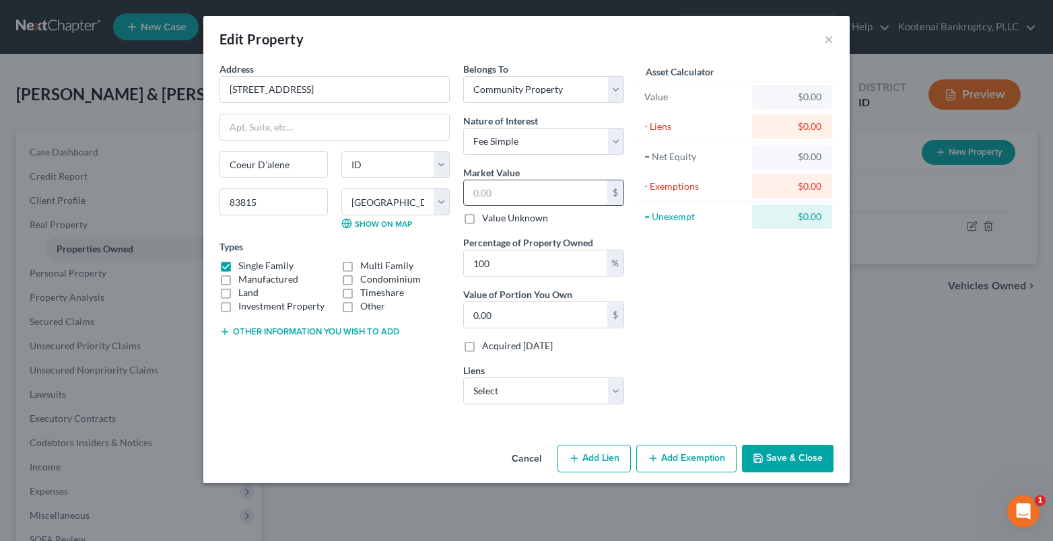
type input "6.00"
type input "63"
type input "63.00"
type input "631"
type input "631.00"
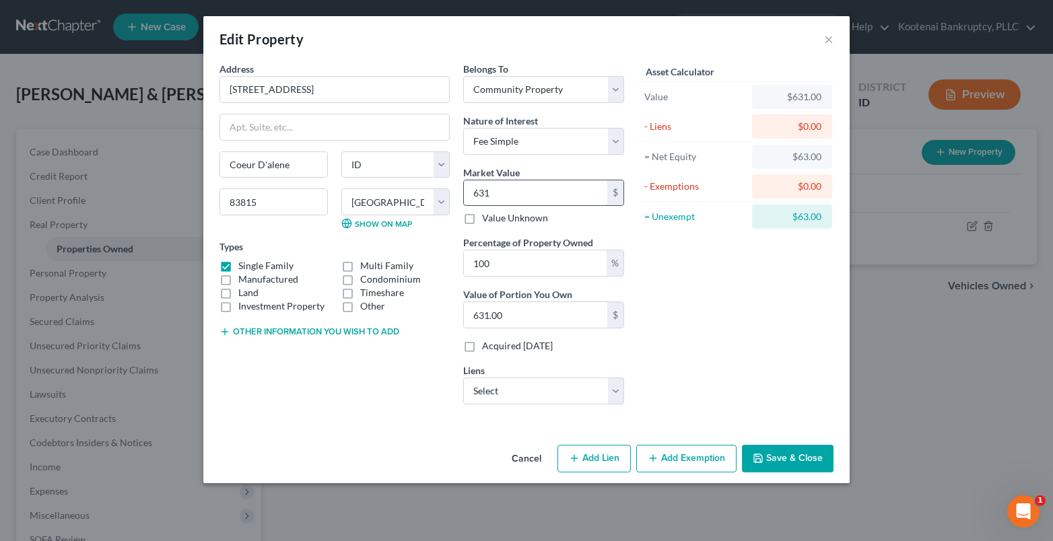
type input "6311"
type input "6,311.00"
type input "6,3114"
type input "63,114.00"
type input "63,1146"
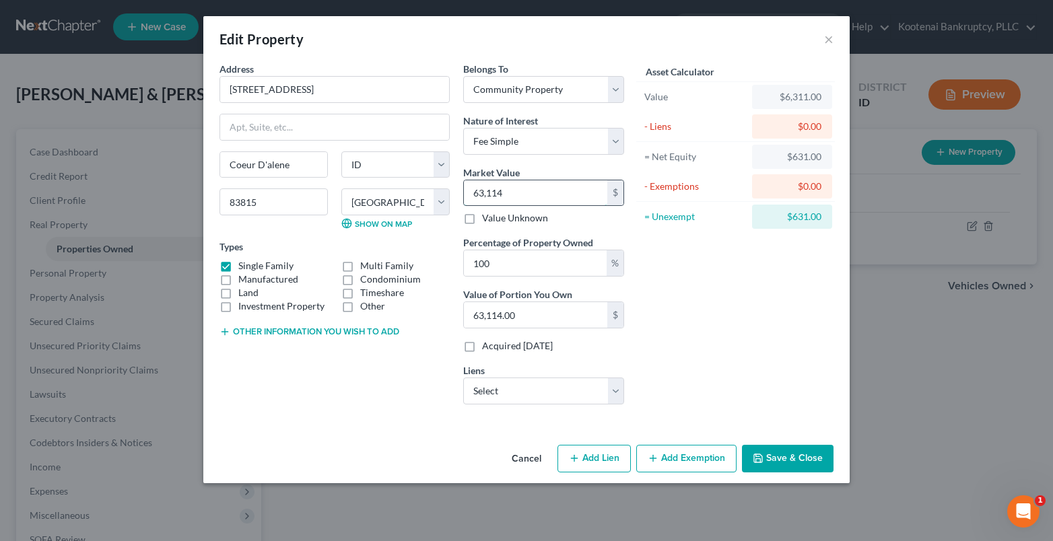
type input "631,146.00"
type input "631,146"
click at [817, 450] on button "Save & Close" at bounding box center [788, 459] width 92 height 28
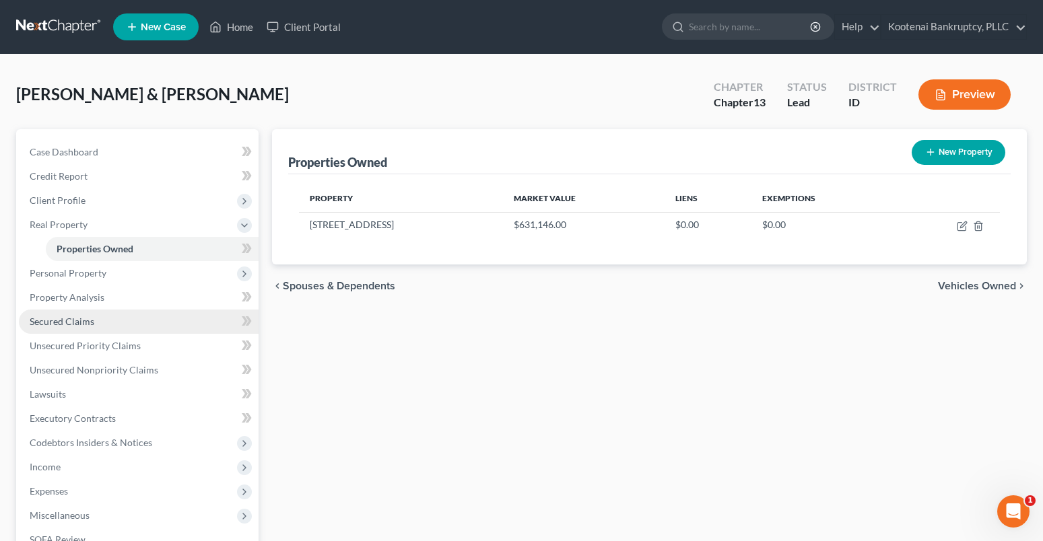
scroll to position [202, 0]
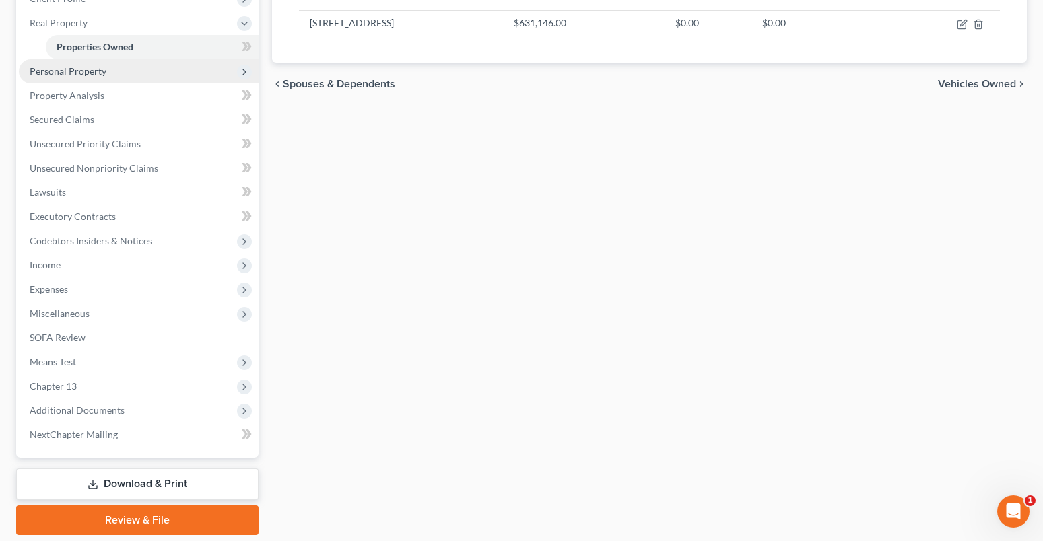
click at [53, 75] on span "Personal Property" at bounding box center [68, 70] width 77 height 11
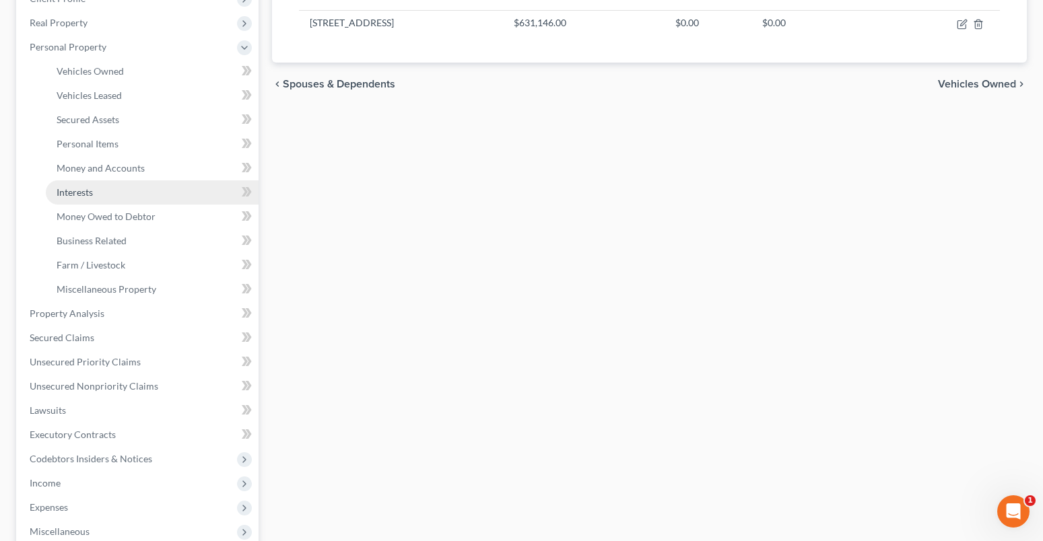
click at [88, 188] on span "Interests" at bounding box center [75, 191] width 36 height 11
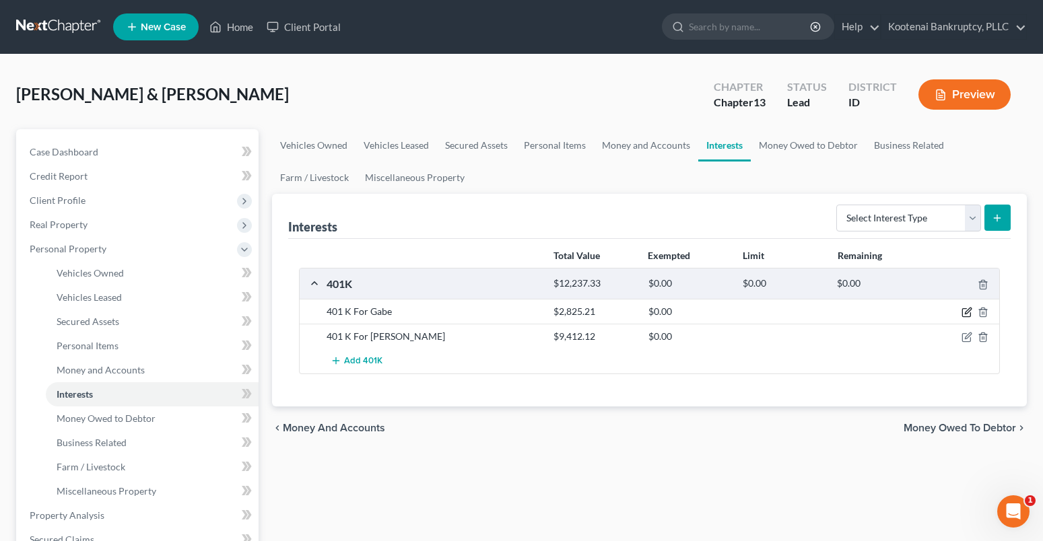
click at [966, 308] on icon "button" at bounding box center [966, 312] width 11 height 11
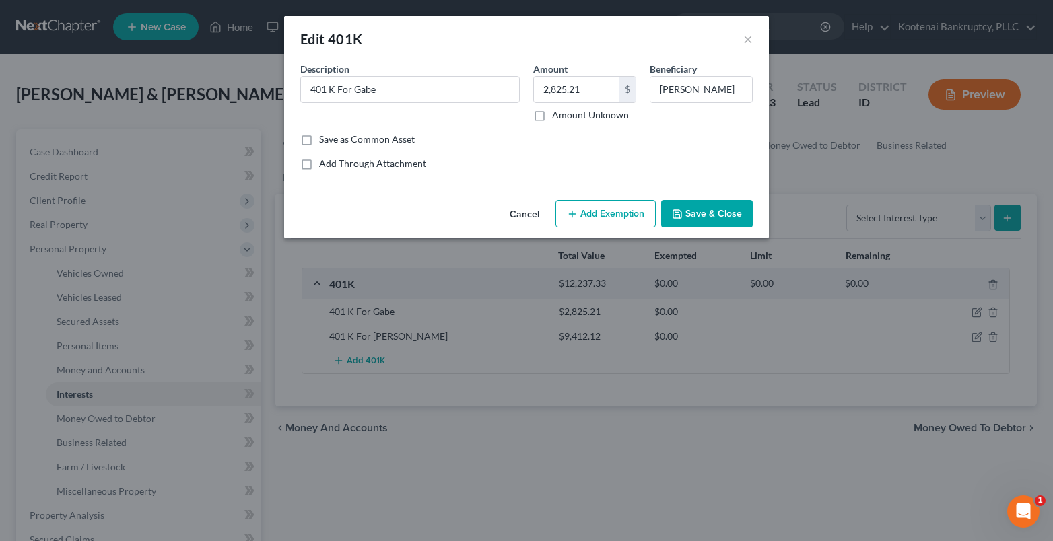
click at [704, 211] on button "Save & Close" at bounding box center [707, 214] width 92 height 28
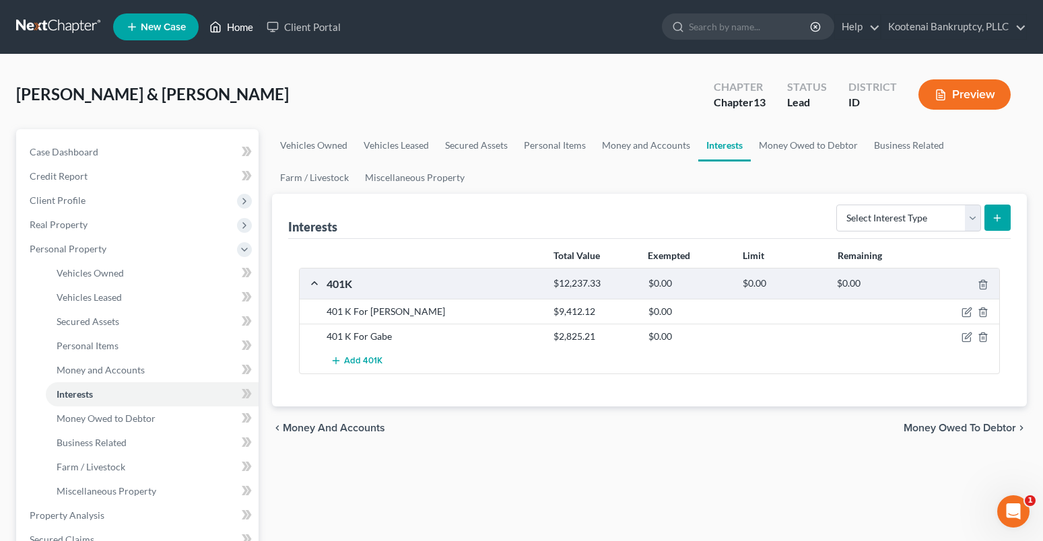
click at [233, 28] on link "Home" at bounding box center [231, 27] width 57 height 24
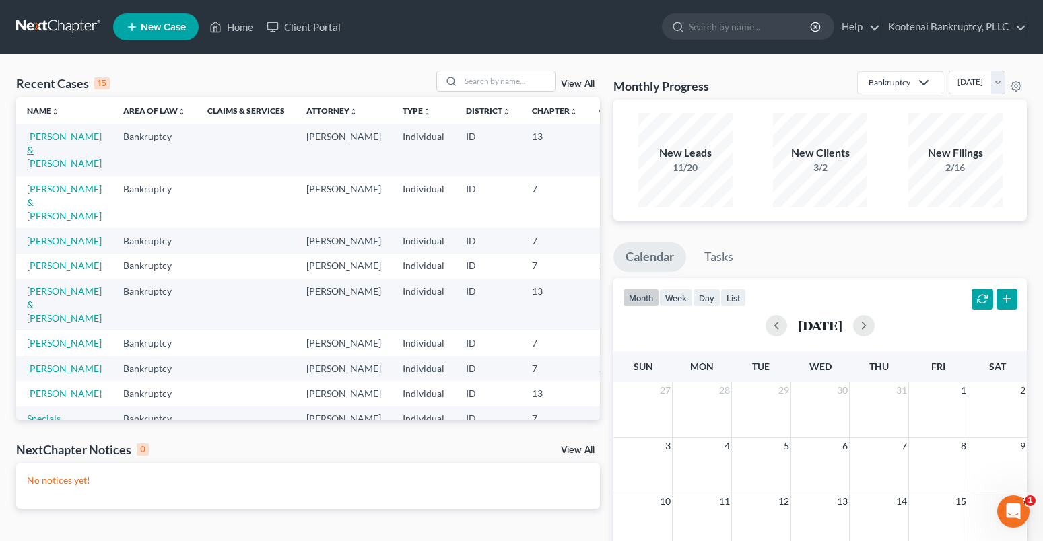
click at [36, 139] on link "[PERSON_NAME] & [PERSON_NAME]" at bounding box center [64, 150] width 75 height 38
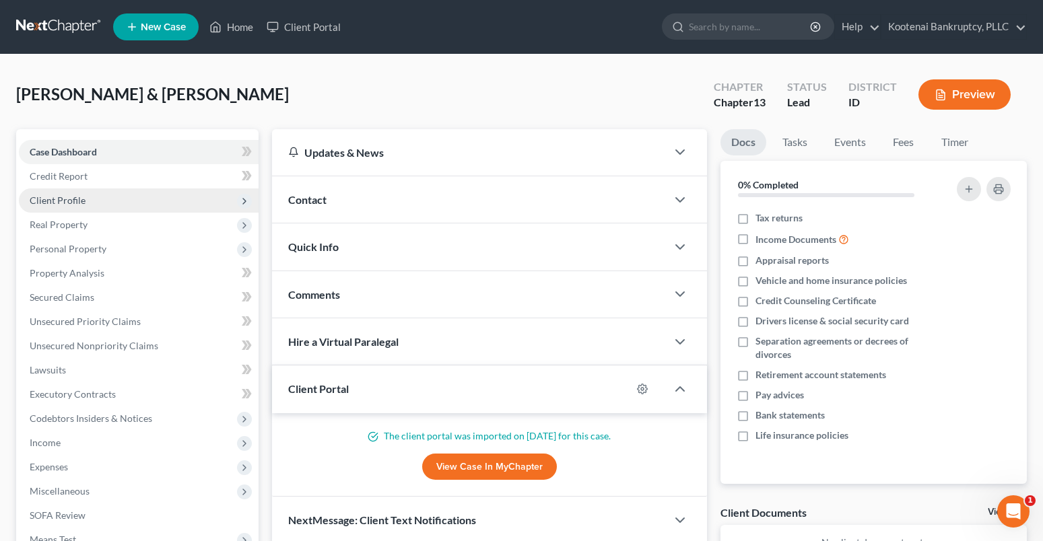
click at [44, 201] on span "Client Profile" at bounding box center [58, 200] width 56 height 11
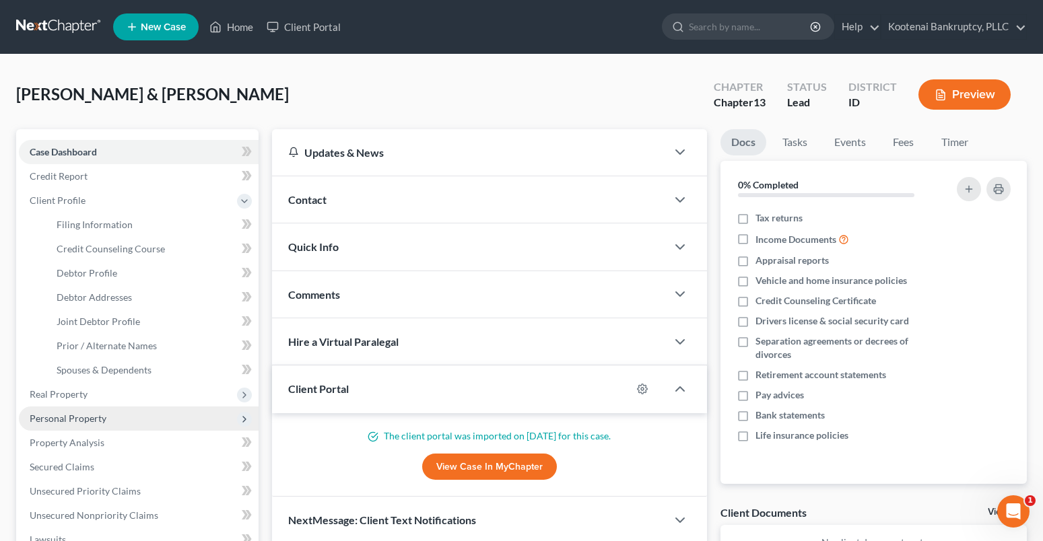
click at [50, 426] on span "Personal Property" at bounding box center [139, 419] width 240 height 24
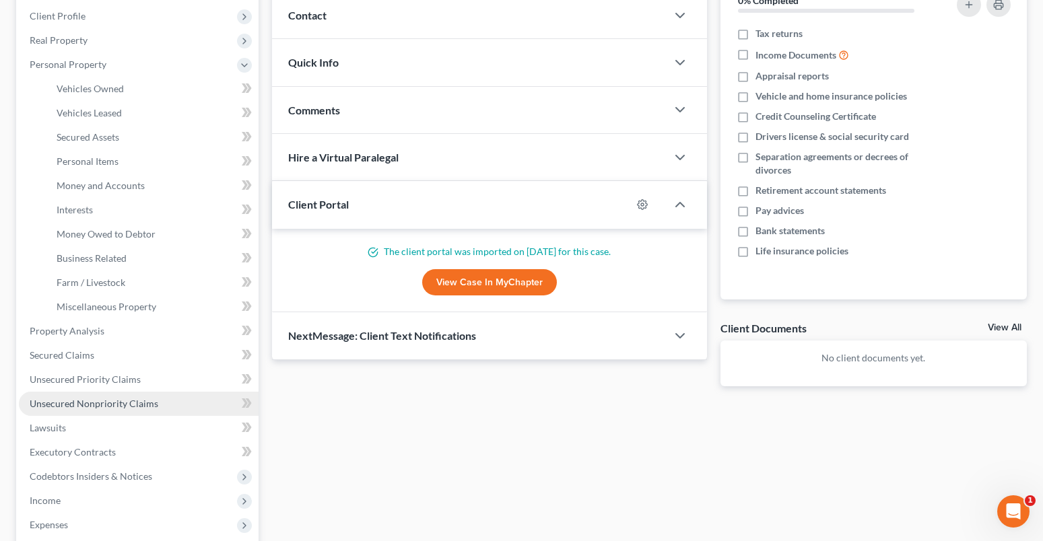
scroll to position [202, 0]
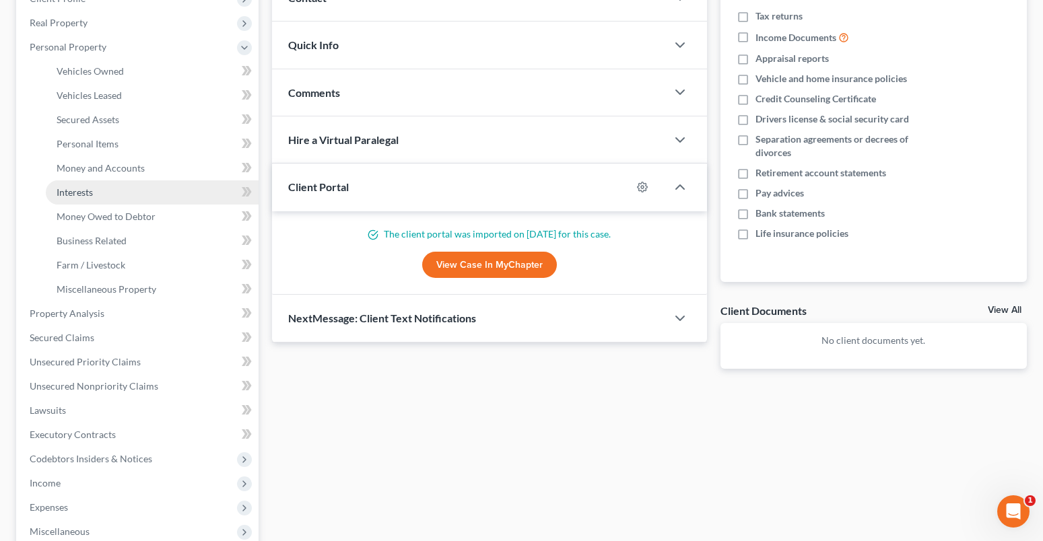
click at [66, 195] on span "Interests" at bounding box center [75, 191] width 36 height 11
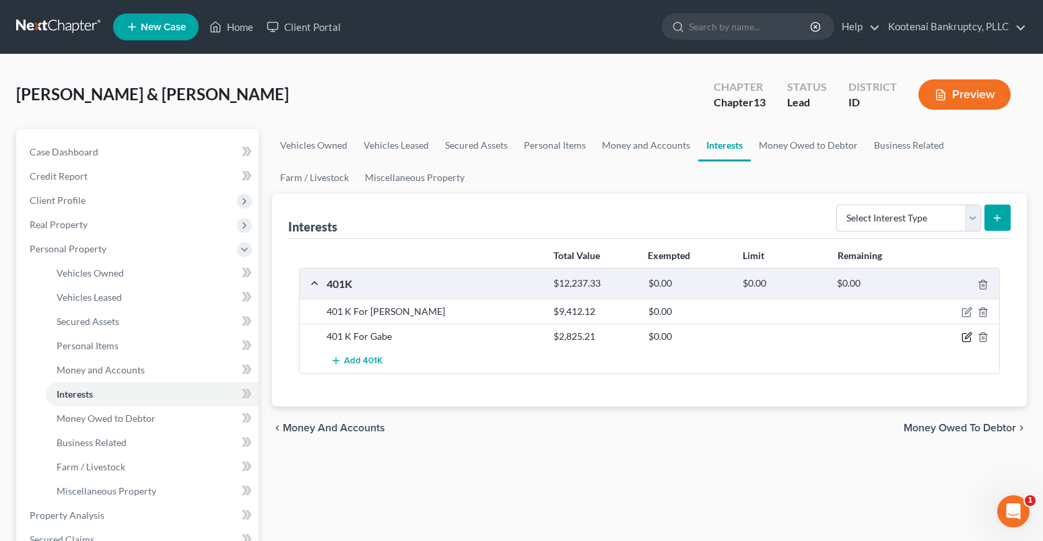
click at [968, 339] on icon "button" at bounding box center [966, 337] width 11 height 11
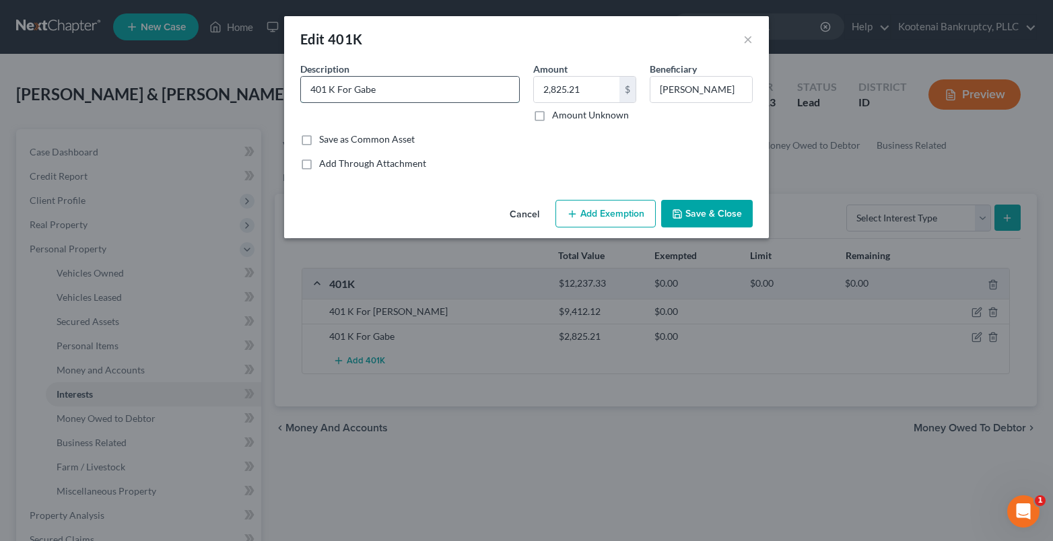
click at [304, 88] on input "401 K For Gabe" at bounding box center [410, 90] width 218 height 26
drag, startPoint x: 398, startPoint y: 90, endPoint x: 438, endPoint y: 90, distance: 39.7
click at [438, 90] on input "John Hancock-401 K For Gabe" at bounding box center [410, 90] width 218 height 26
type input "John Hancock-401 K"
click at [592, 218] on button "Add Exemption" at bounding box center [605, 214] width 100 height 28
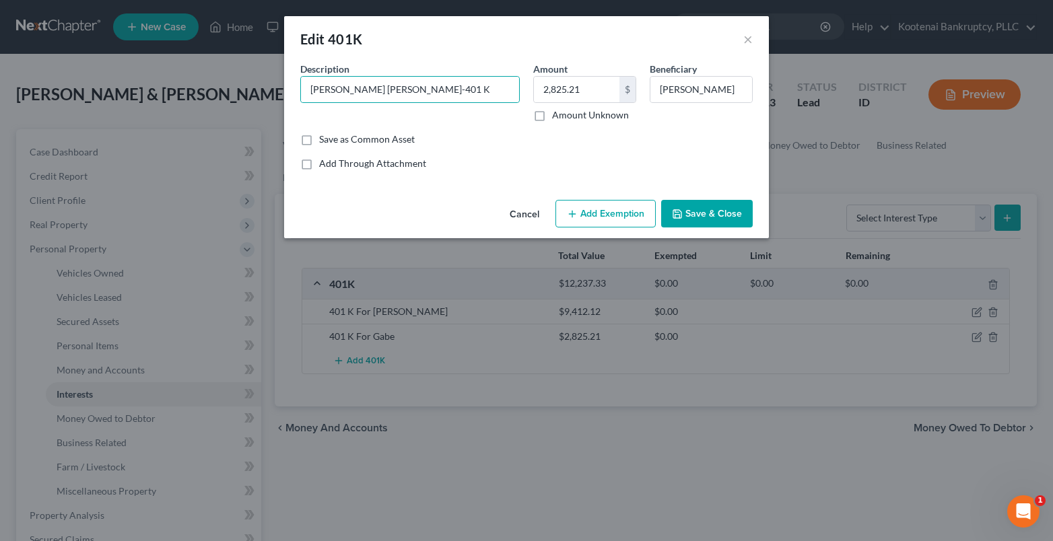
select select "2"
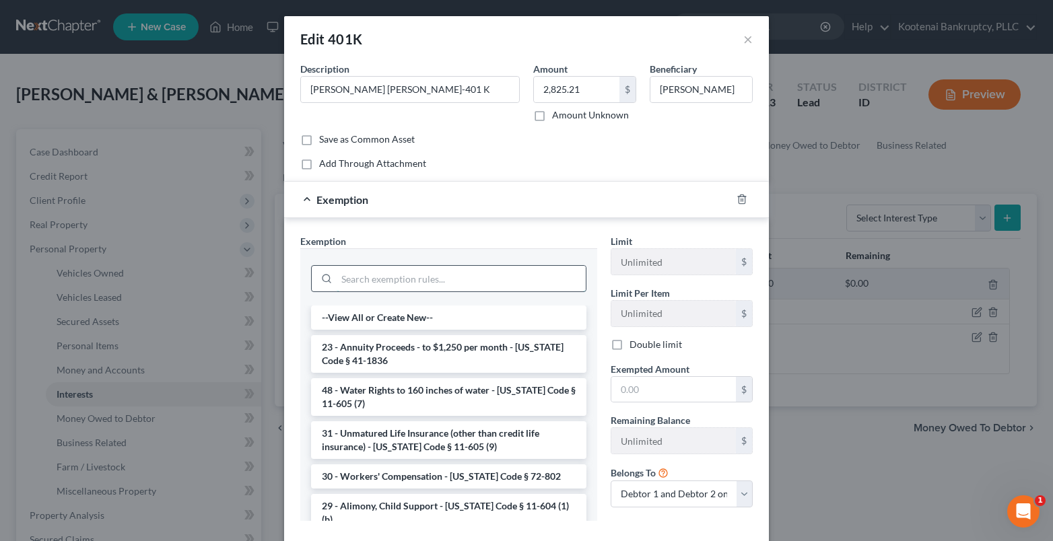
click at [366, 285] on input "search" at bounding box center [461, 279] width 249 height 26
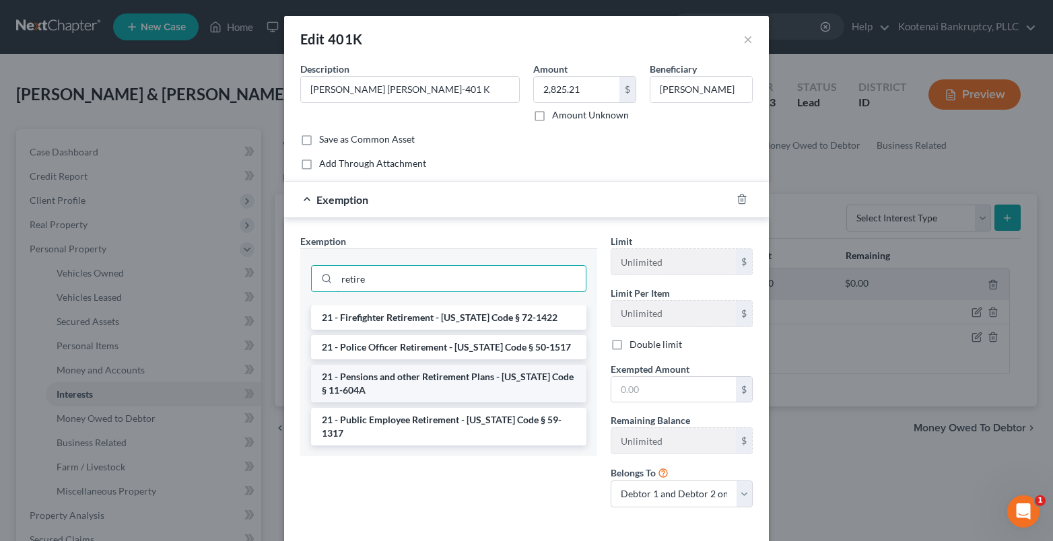
type input "retire"
click at [396, 387] on li "21 - Pensions and other Retirement Plans - Idaho Code § 11-604A" at bounding box center [448, 384] width 275 height 38
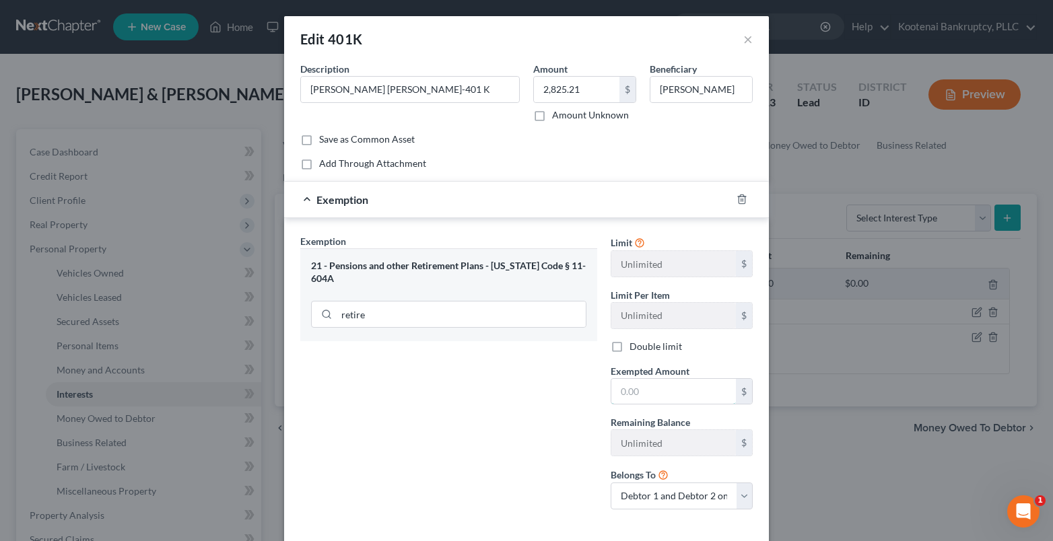
drag, startPoint x: 627, startPoint y: 392, endPoint x: 622, endPoint y: 362, distance: 31.4
click at [627, 392] on input "text" at bounding box center [673, 392] width 125 height 26
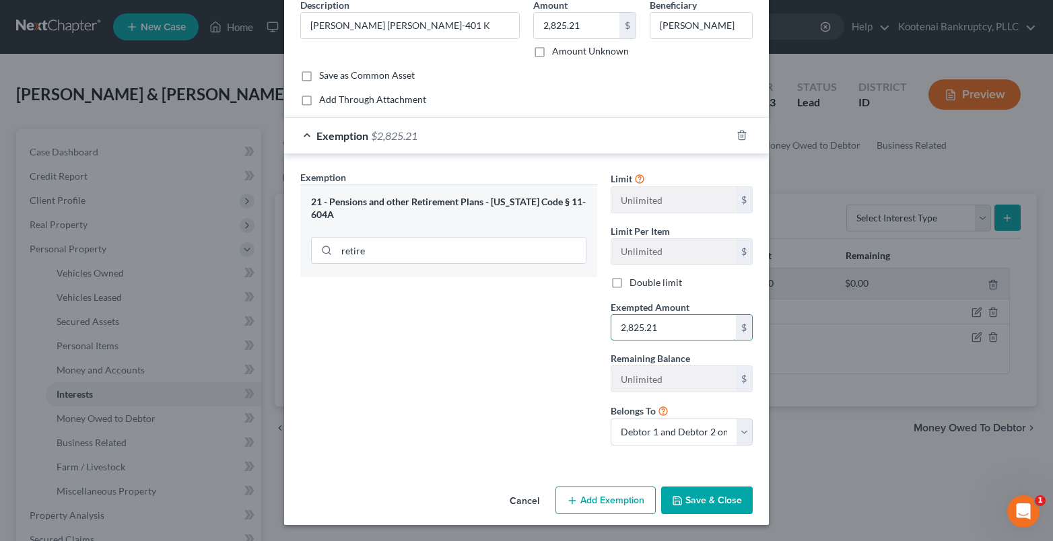
type input "2,825.21"
click at [729, 498] on button "Save & Close" at bounding box center [707, 501] width 92 height 28
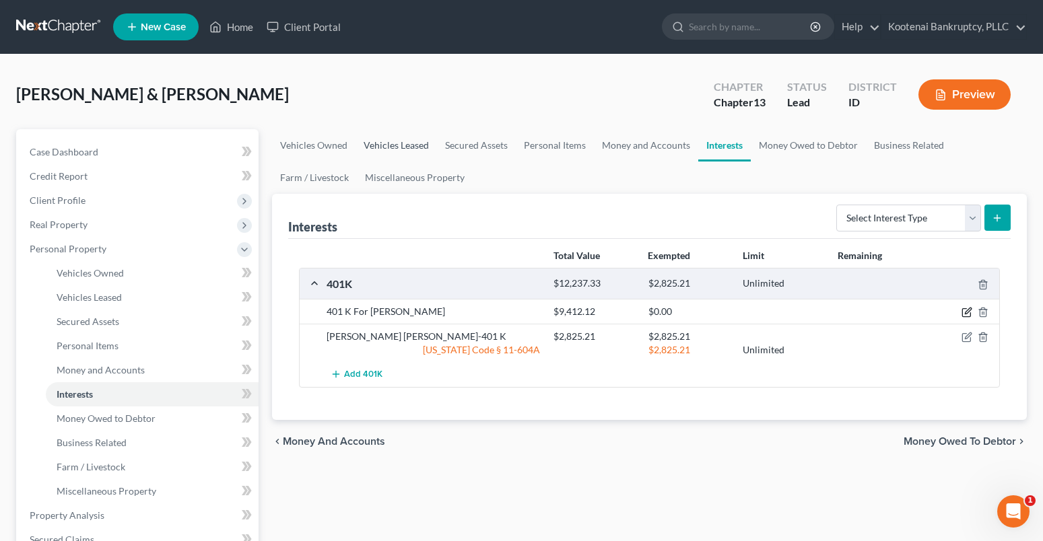
drag, startPoint x: 967, startPoint y: 308, endPoint x: 361, endPoint y: 160, distance: 623.7
click at [967, 308] on icon "button" at bounding box center [966, 312] width 11 height 11
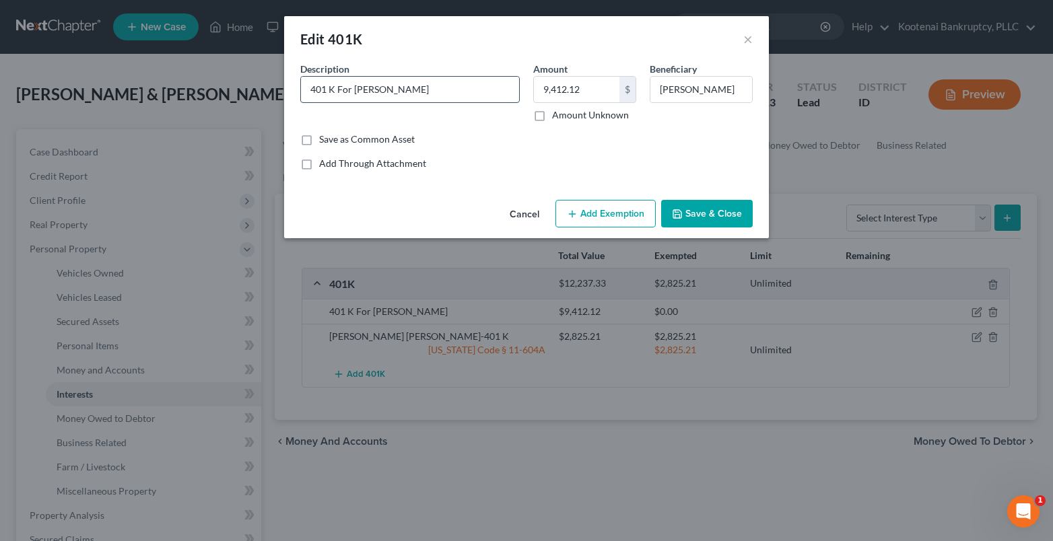
click at [304, 88] on input "401 K For Tracy" at bounding box center [410, 90] width 218 height 26
type input "Principal Life401 K For Tracy"
click at [526, 213] on button "Cancel" at bounding box center [524, 214] width 51 height 27
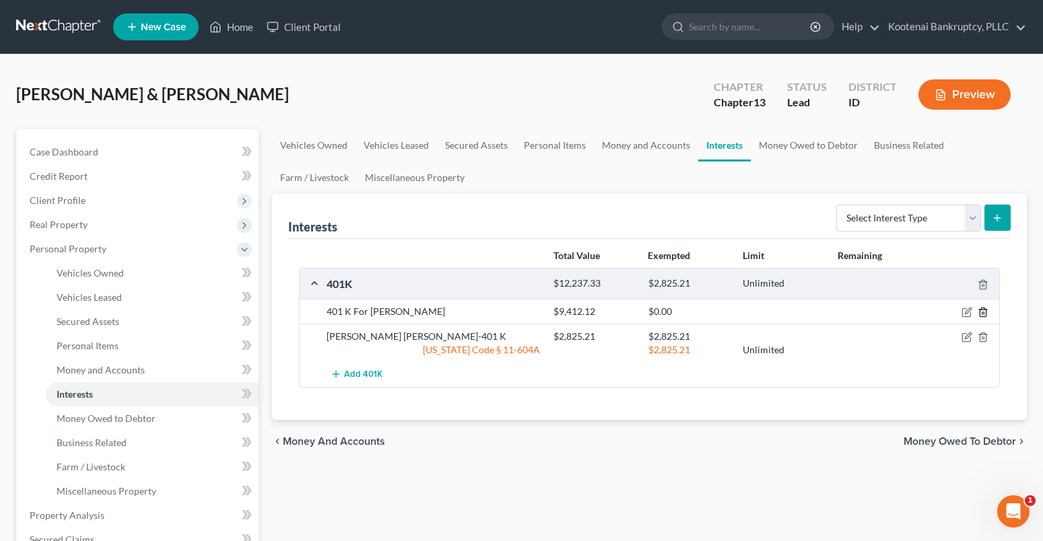
click at [978, 310] on icon "button" at bounding box center [982, 312] width 11 height 11
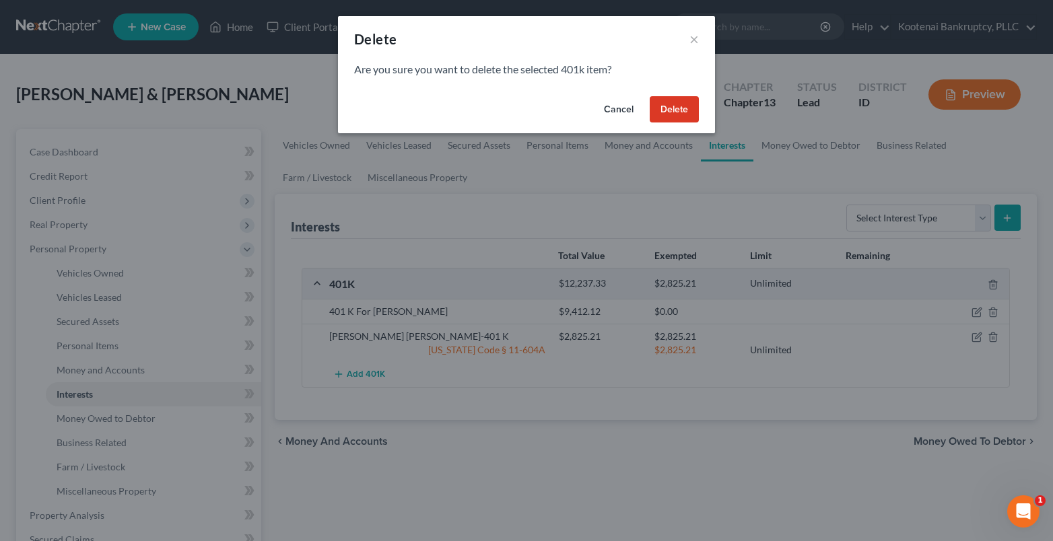
click at [673, 116] on button "Delete" at bounding box center [674, 109] width 49 height 27
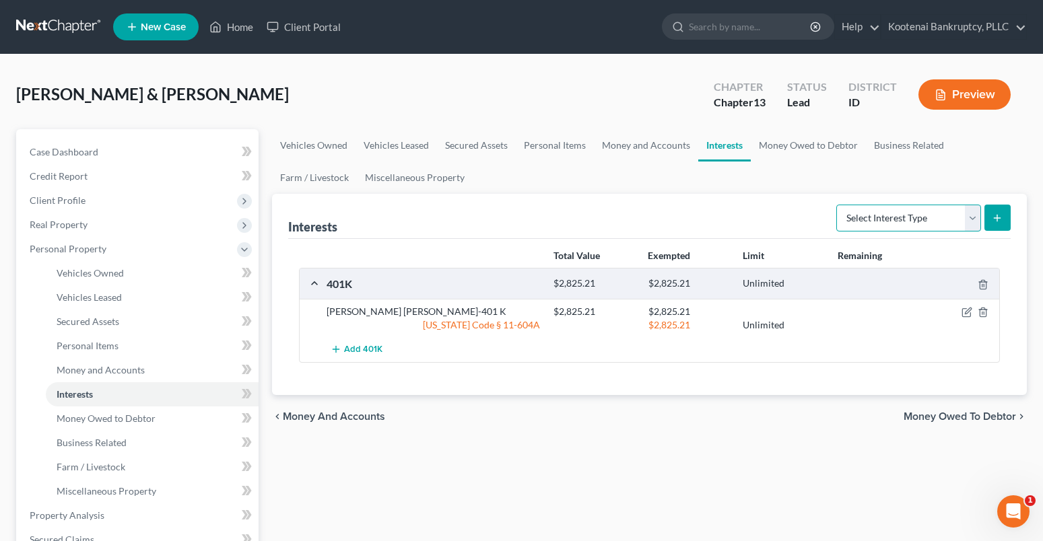
click at [968, 215] on select "Select Interest Type 401K Annuity Bond Education IRA Government Bond Government…" at bounding box center [908, 218] width 145 height 27
select select "other_retirement_plan"
click at [837, 205] on select "Select Interest Type 401K Annuity Bond Education IRA Government Bond Government…" at bounding box center [908, 218] width 145 height 27
click at [996, 213] on icon "submit" at bounding box center [997, 218] width 11 height 11
click at [994, 213] on icon "submit" at bounding box center [997, 218] width 11 height 11
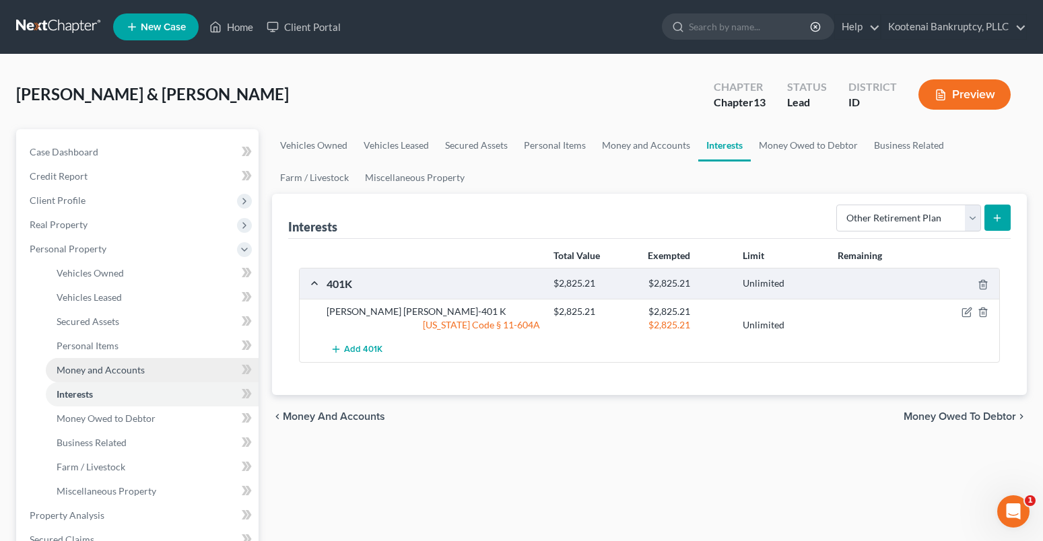
click at [85, 375] on span "Money and Accounts" at bounding box center [101, 369] width 88 height 11
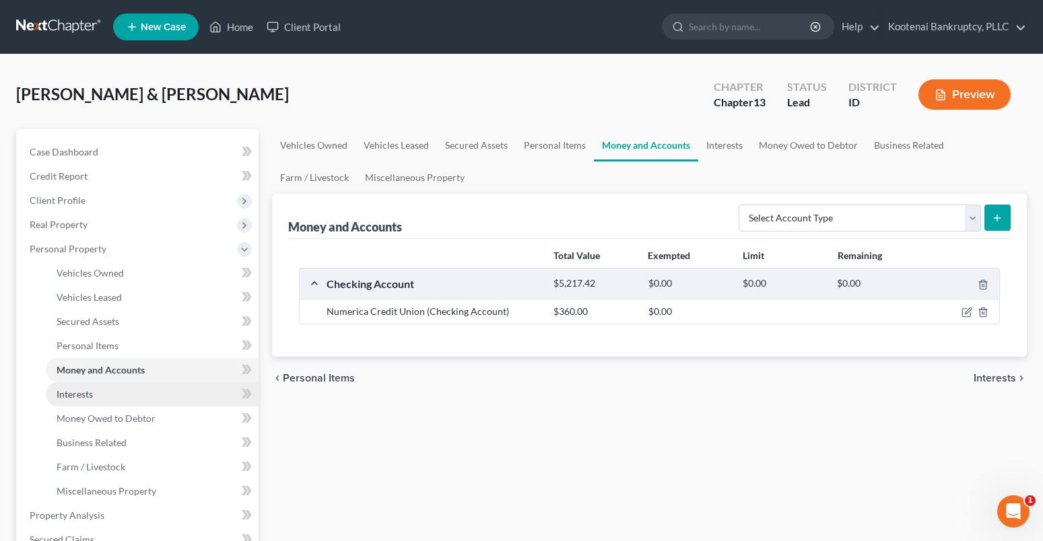
click at [81, 397] on span "Interests" at bounding box center [75, 393] width 36 height 11
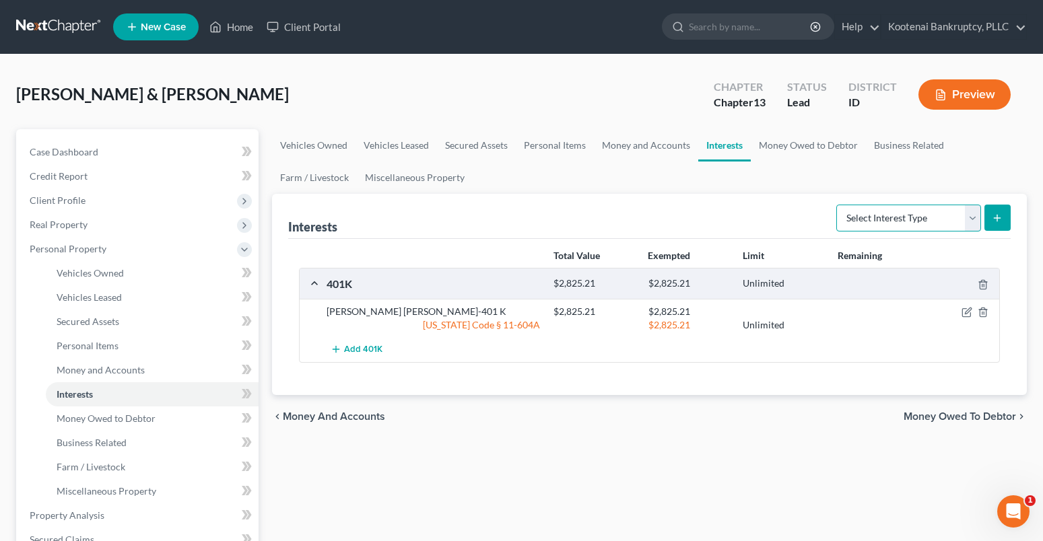
drag, startPoint x: 971, startPoint y: 214, endPoint x: 962, endPoint y: 231, distance: 19.3
click at [971, 214] on select "Select Interest Type 401K Annuity Bond Education IRA Government Bond Government…" at bounding box center [908, 218] width 145 height 27
select select "other_retirement_plan"
click at [837, 205] on select "Select Interest Type 401K Annuity Bond Education IRA Government Bond Government…" at bounding box center [908, 218] width 145 height 27
click at [995, 224] on button "submit" at bounding box center [997, 218] width 26 height 26
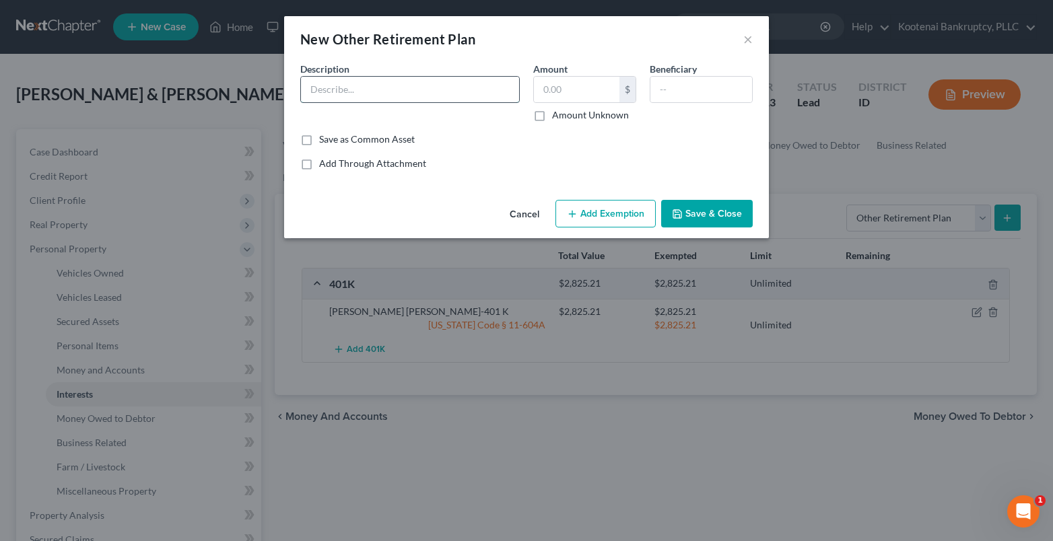
click at [322, 88] on input "text" at bounding box center [410, 90] width 218 height 26
type input "Principal Life Ins co- 403B"
click at [545, 84] on input "text" at bounding box center [576, 90] width 85 height 26
type input "13,025.30"
click at [679, 88] on input "text" at bounding box center [701, 90] width 102 height 26
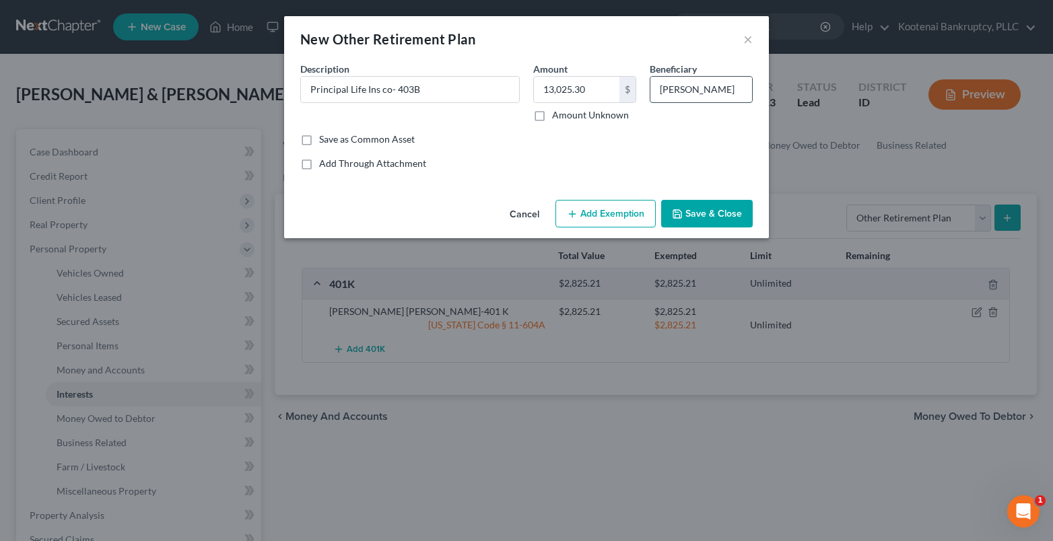
click at [691, 88] on input "Gabriel foster" at bounding box center [701, 90] width 102 height 26
type input "Gabriel Foster"
drag, startPoint x: 594, startPoint y: 209, endPoint x: 491, endPoint y: 238, distance: 107.0
click at [593, 209] on button "Add Exemption" at bounding box center [605, 214] width 100 height 28
select select "2"
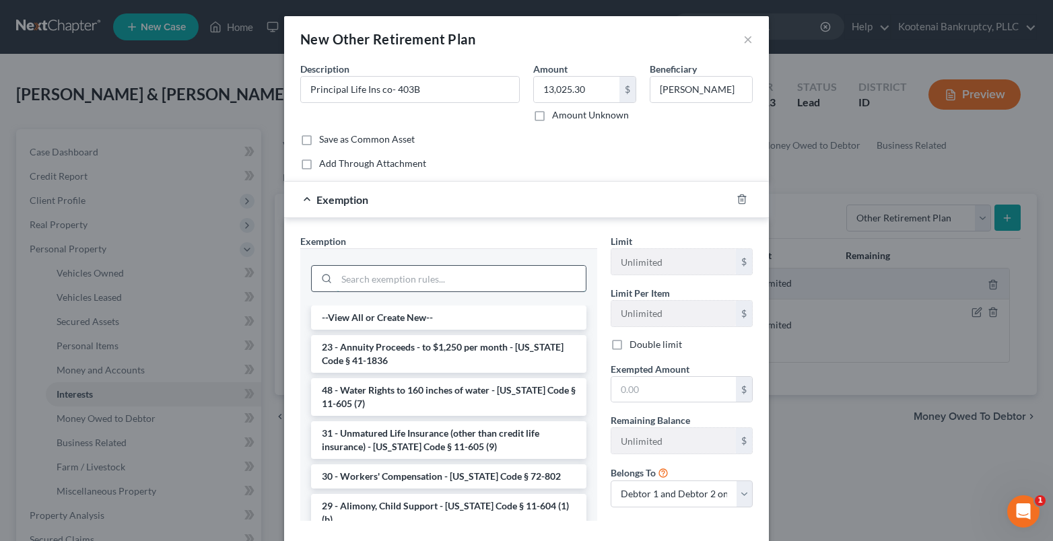
click at [366, 283] on input "search" at bounding box center [461, 279] width 249 height 26
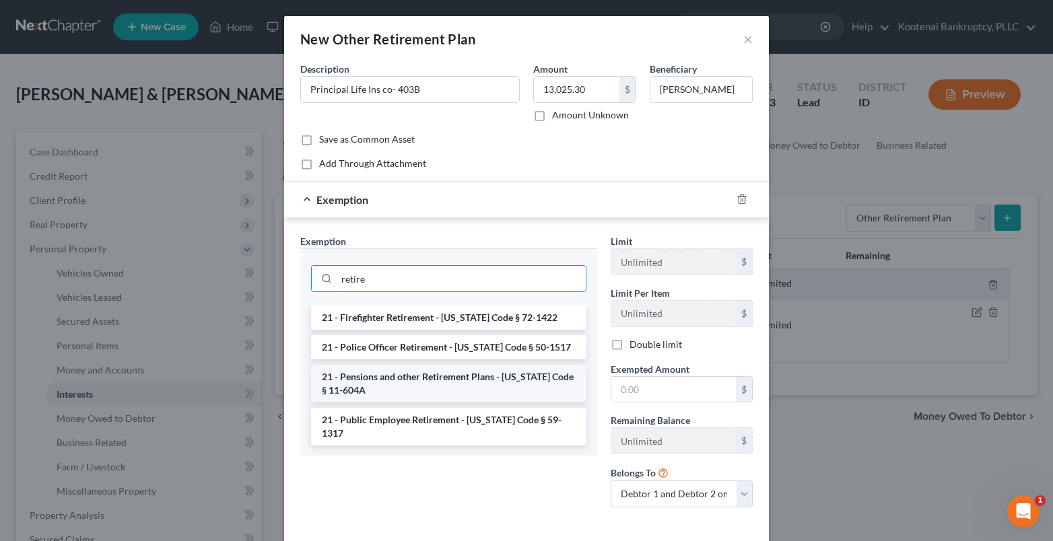
type input "retire"
drag, startPoint x: 419, startPoint y: 382, endPoint x: 627, endPoint y: 410, distance: 210.5
click at [423, 382] on li "21 - Pensions and other Retirement Plans - Idaho Code § 11-604A" at bounding box center [448, 384] width 275 height 38
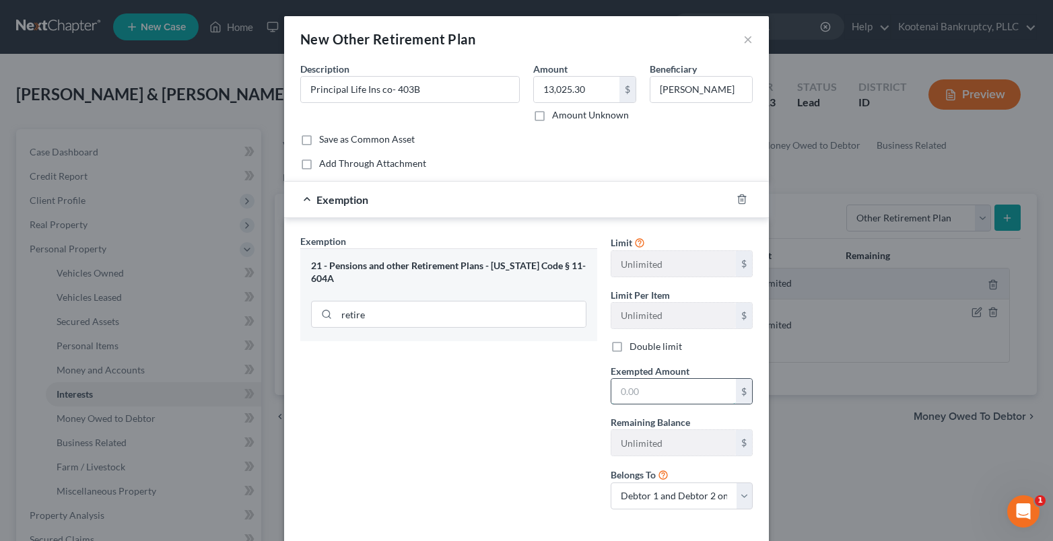
drag, startPoint x: 626, startPoint y: 397, endPoint x: 619, endPoint y: 394, distance: 7.5
click at [626, 397] on input "text" at bounding box center [673, 392] width 125 height 26
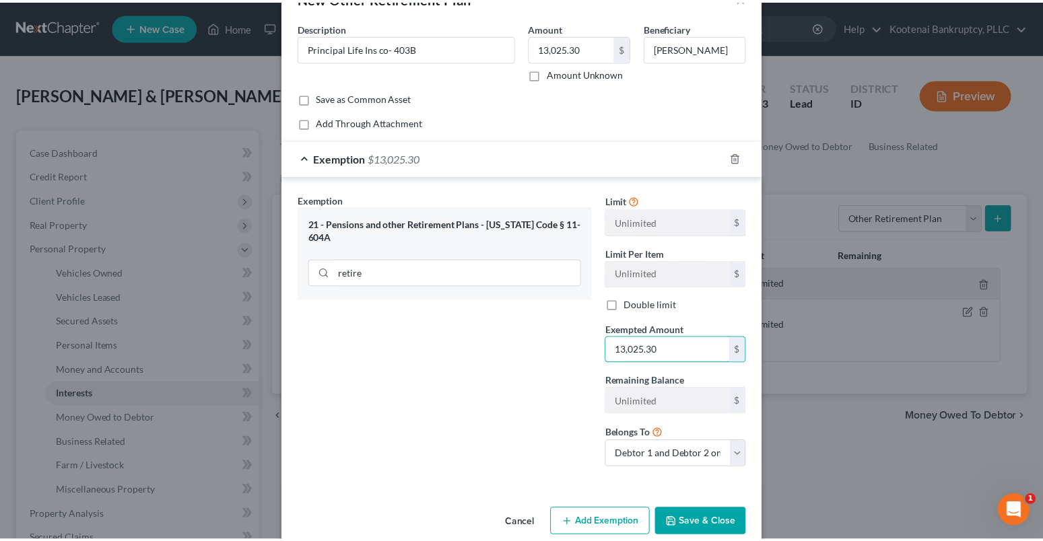
scroll to position [64, 0]
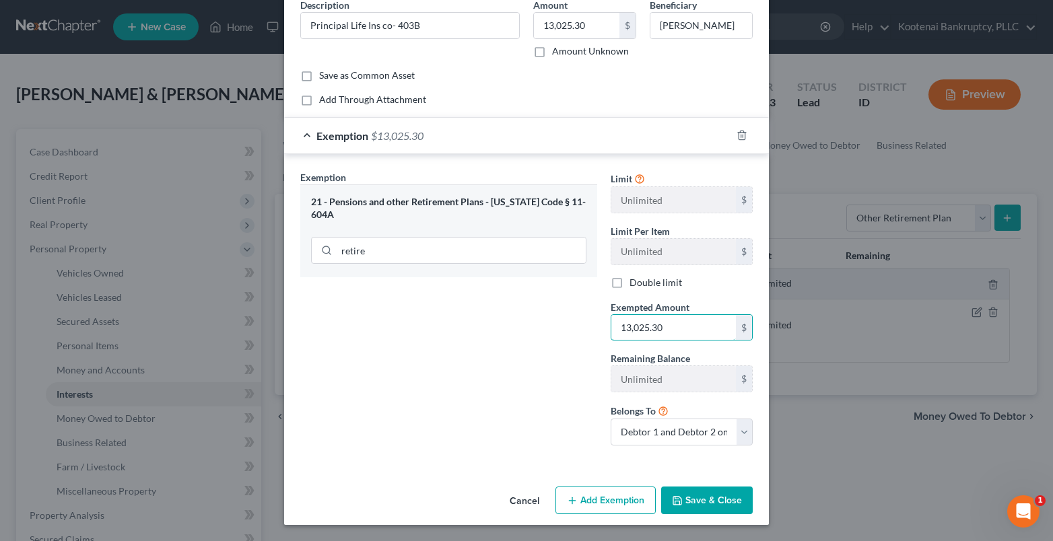
type input "13,025.30"
drag, startPoint x: 697, startPoint y: 509, endPoint x: 63, endPoint y: 414, distance: 641.2
click at [695, 509] on button "Save & Close" at bounding box center [707, 501] width 92 height 28
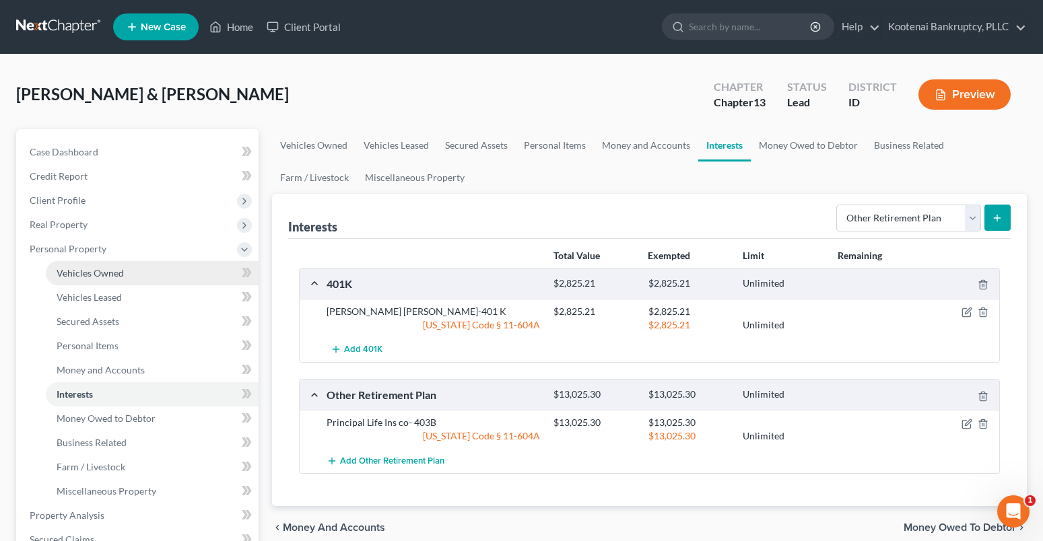
click at [86, 279] on link "Vehicles Owned" at bounding box center [152, 273] width 213 height 24
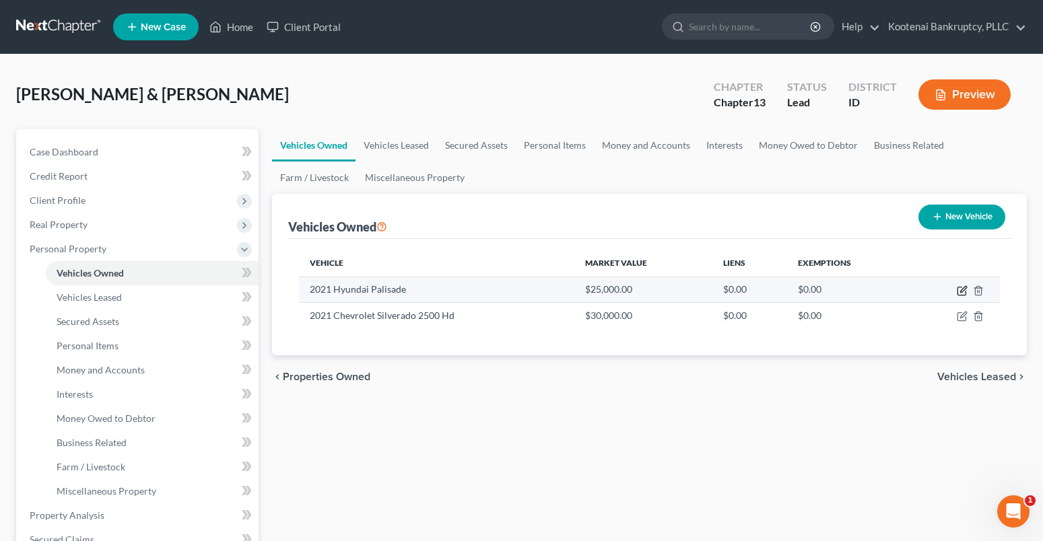
click at [961, 291] on icon "button" at bounding box center [962, 290] width 11 height 11
select select "0"
select select "5"
select select "0"
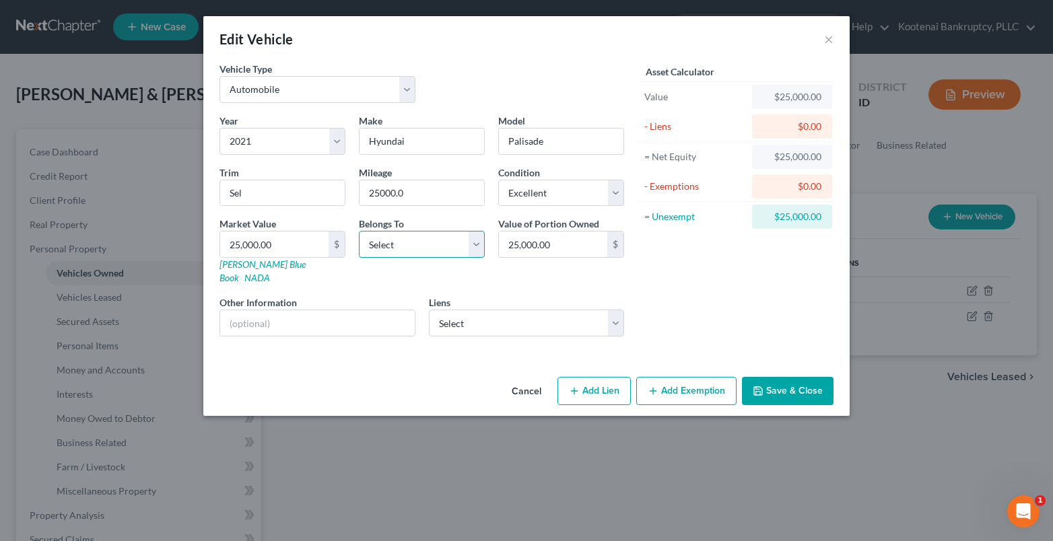
click at [430, 242] on select "Select Debtor 1 Only Debtor 2 Only Debtor 1 And Debtor 2 Only At Least One Of T…" at bounding box center [422, 244] width 126 height 27
select select "4"
click at [359, 231] on select "Select Debtor 1 Only Debtor 2 Only Debtor 1 And Debtor 2 Only At Least One Of T…" at bounding box center [422, 244] width 126 height 27
click at [497, 314] on select "Select Jpmcb Home - $500,776.00 Numerica Cu - $59,664.00 Numerica Cu - $32,691.…" at bounding box center [527, 323] width 196 height 27
drag, startPoint x: 641, startPoint y: 275, endPoint x: 713, endPoint y: 333, distance: 92.4
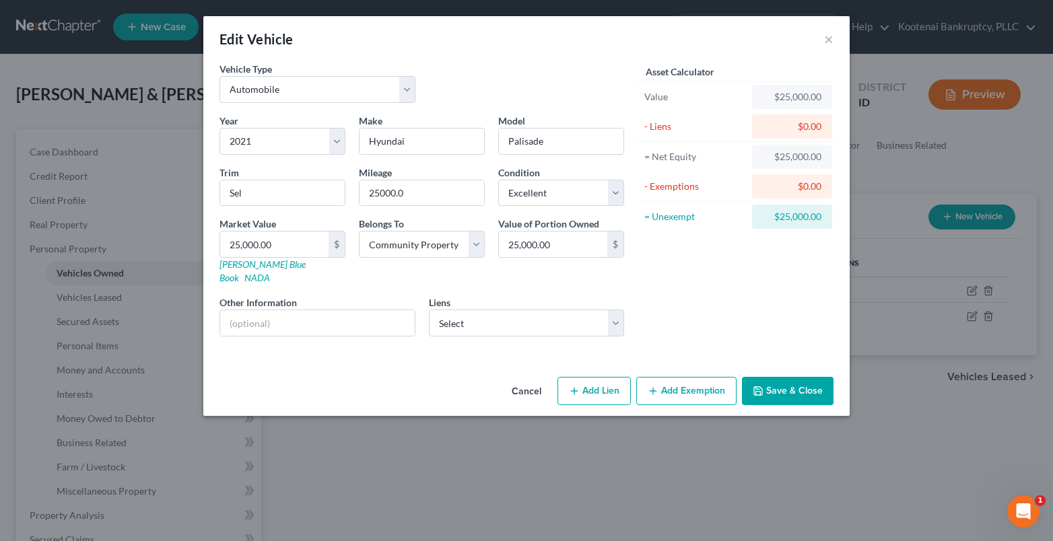
click at [641, 275] on div "Asset Calculator Value $25,000.00 - Liens $0.00 = Net Equity $25,000.00 - Exemp…" at bounding box center [735, 204] width 209 height 285
drag, startPoint x: 797, startPoint y: 376, endPoint x: 30, endPoint y: 329, distance: 768.2
click at [796, 377] on button "Save & Close" at bounding box center [788, 391] width 92 height 28
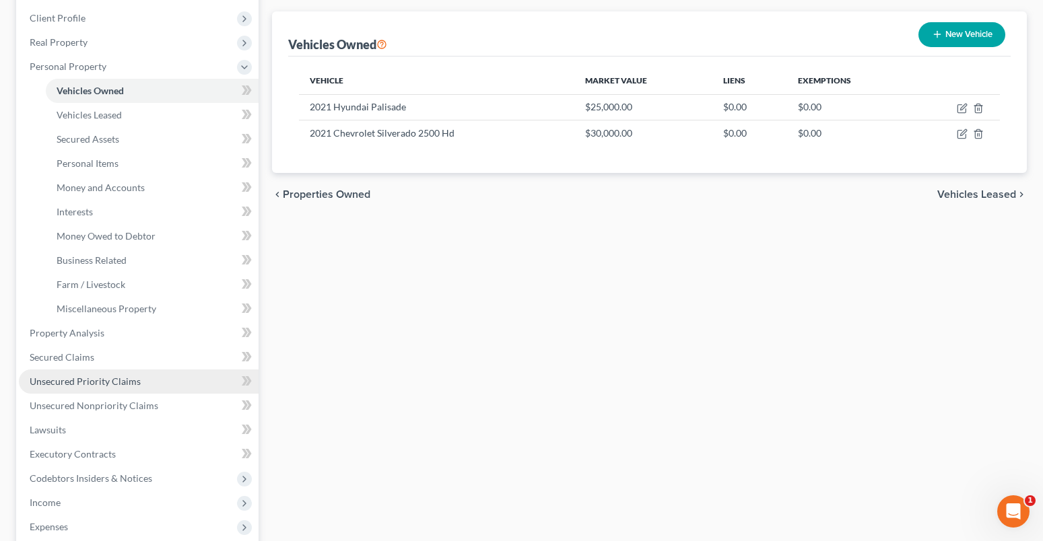
scroll to position [202, 0]
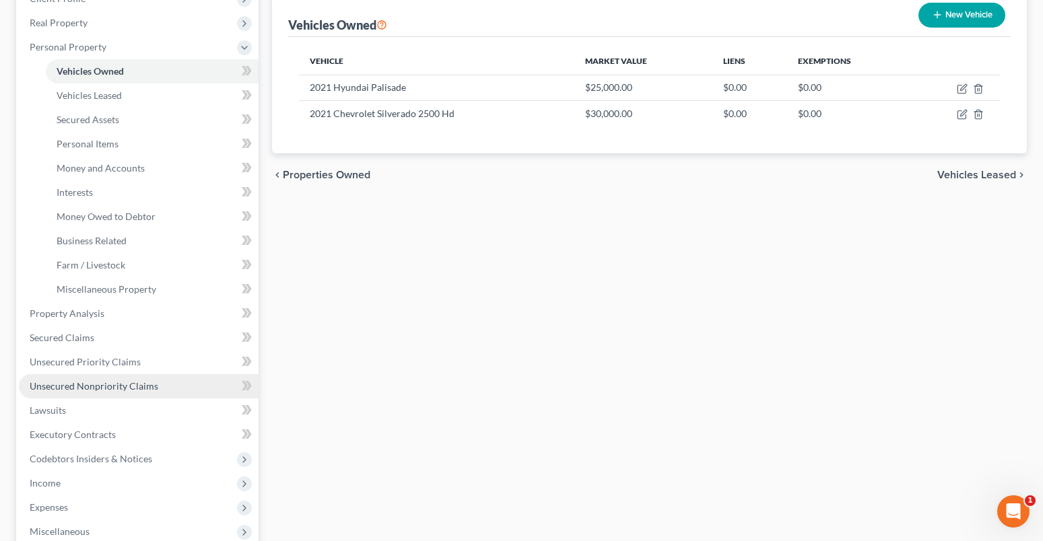
click at [65, 389] on span "Unsecured Nonpriority Claims" at bounding box center [94, 385] width 129 height 11
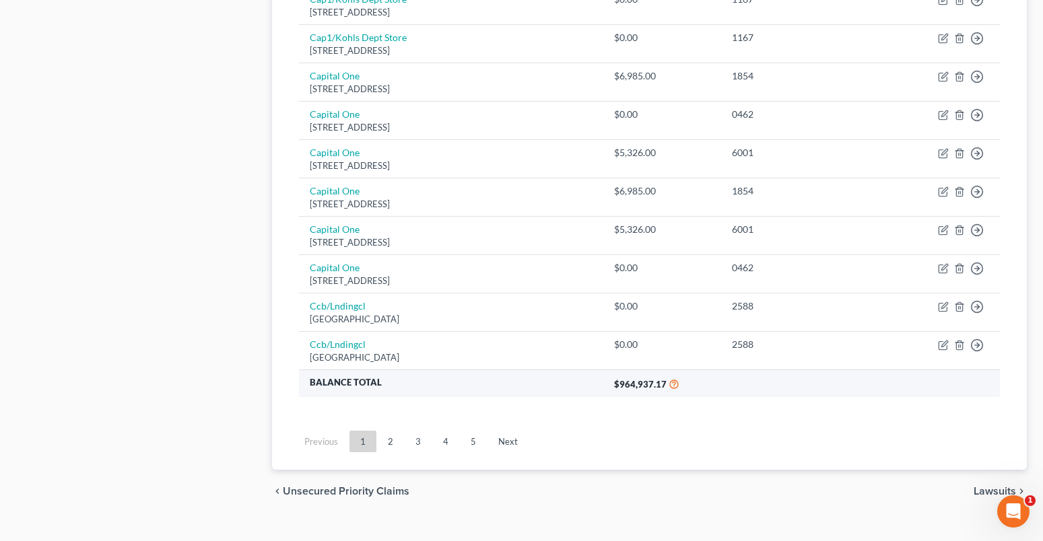
scroll to position [1016, 0]
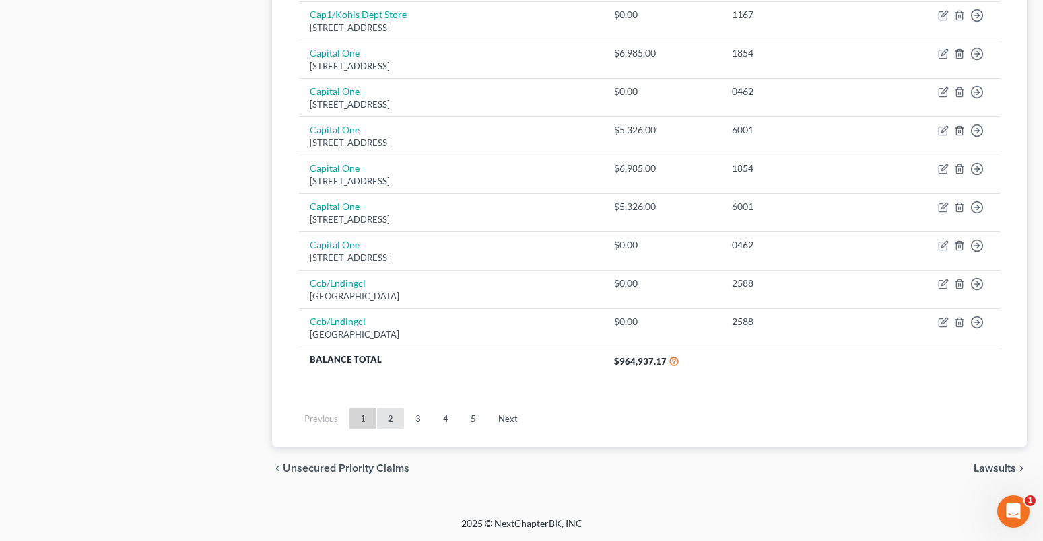
click at [392, 417] on link "2" at bounding box center [390, 419] width 27 height 22
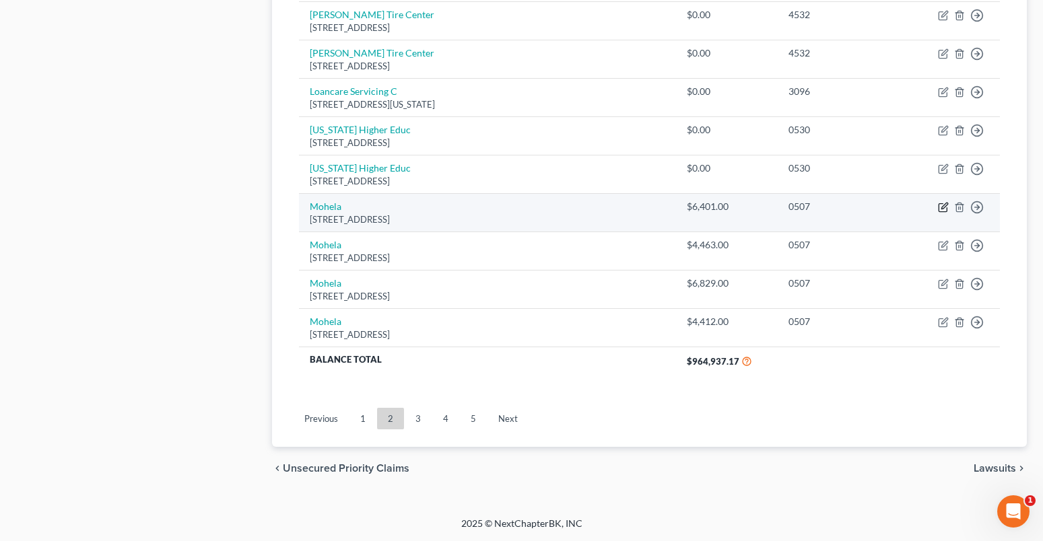
click at [947, 209] on icon "button" at bounding box center [942, 208] width 8 height 8
select select "26"
select select "17"
select select "0"
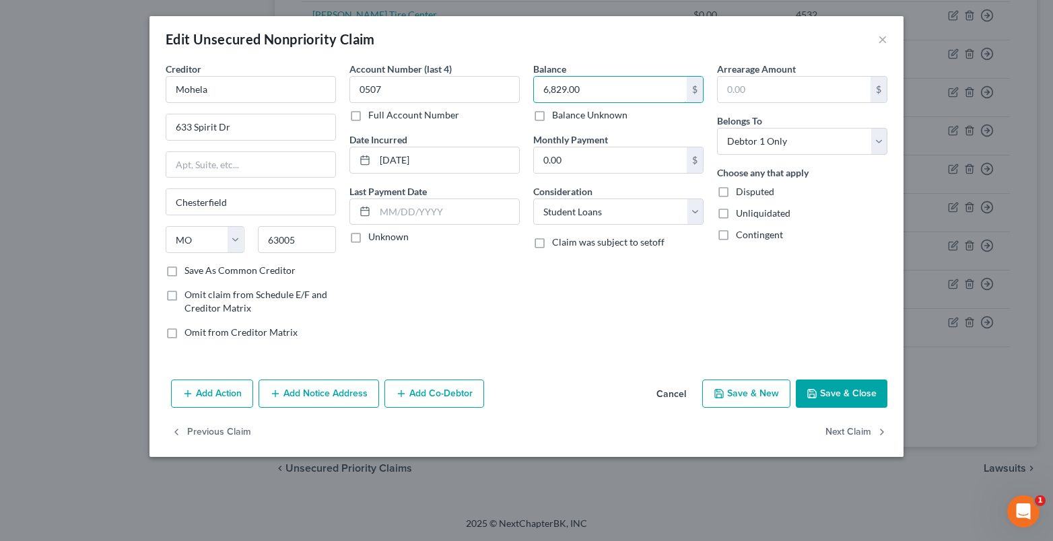
type input "6,829.00"
click at [368, 118] on label "Full Account Number" at bounding box center [413, 114] width 91 height 13
click at [374, 117] on input "Full Account Number" at bounding box center [378, 112] width 9 height 9
click at [385, 88] on input "0507" at bounding box center [434, 89] width 170 height 27
type input "0507,0530"
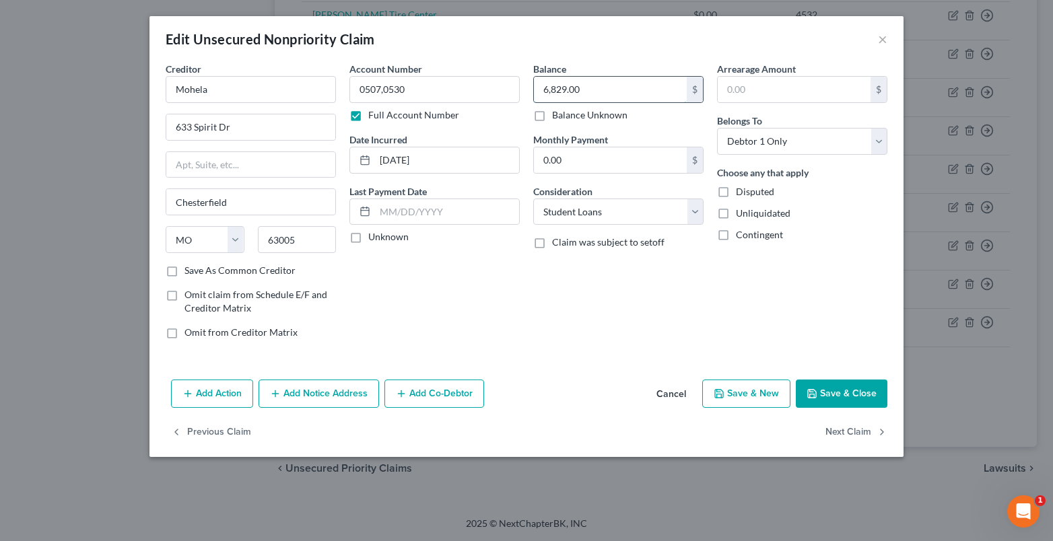
drag, startPoint x: 584, startPoint y: 98, endPoint x: 560, endPoint y: 79, distance: 30.2
click at [584, 98] on input "6,829.00" at bounding box center [610, 90] width 153 height 26
type input "84,496.00"
drag, startPoint x: 749, startPoint y: 142, endPoint x: 736, endPoint y: 154, distance: 17.1
click at [745, 145] on select "Select Debtor 1 Only Debtor 2 Only Debtor 1 And Debtor 2 Only At Least One Of T…" at bounding box center [802, 141] width 170 height 27
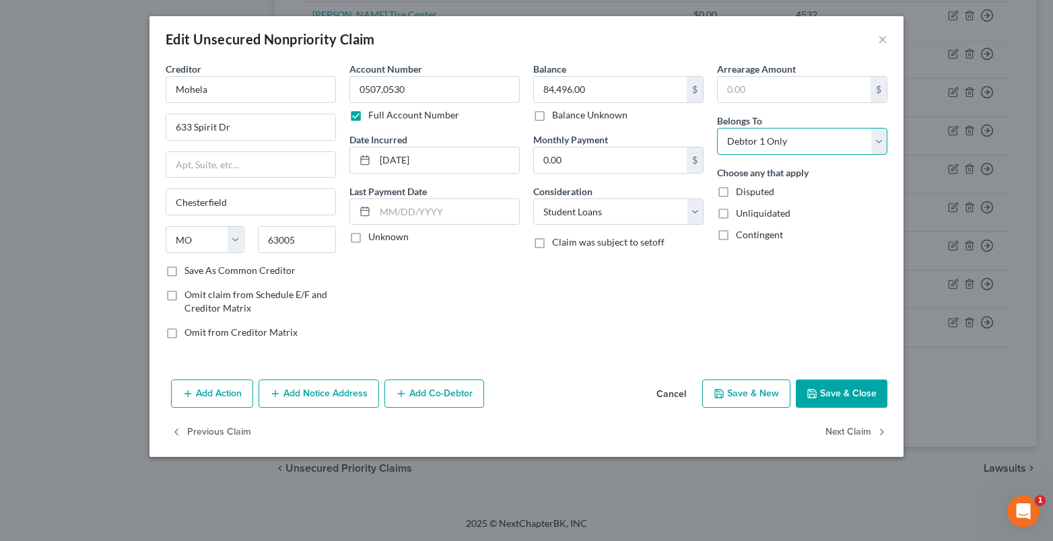
select select "4"
click at [717, 128] on select "Select Debtor 1 Only Debtor 2 Only Debtor 1 And Debtor 2 Only At Least One Of T…" at bounding box center [802, 141] width 170 height 27
click at [368, 238] on label "Unknown" at bounding box center [388, 236] width 40 height 13
click at [374, 238] on input "Unknown" at bounding box center [378, 234] width 9 height 9
checkbox input "true"
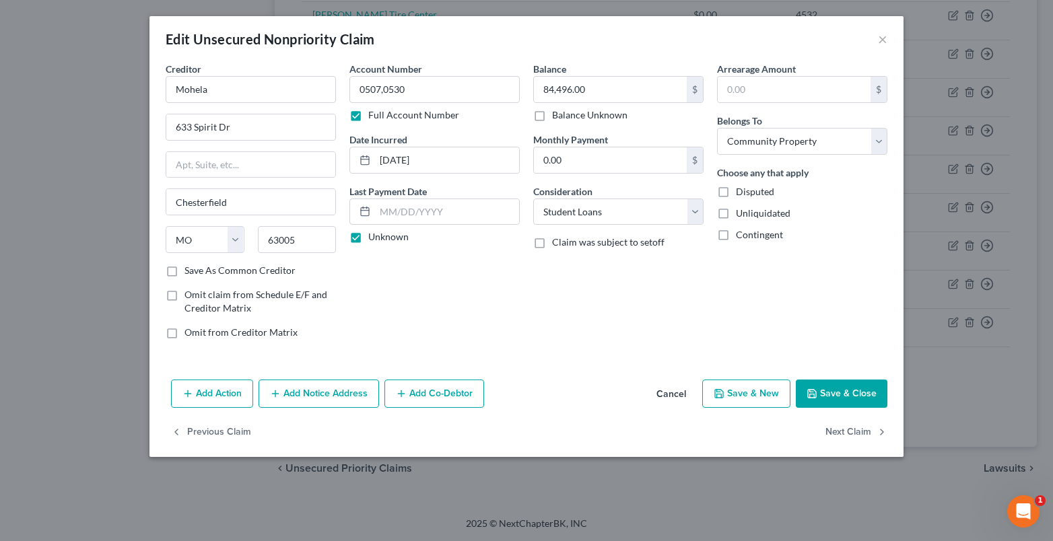
click at [278, 388] on icon "button" at bounding box center [275, 393] width 11 height 11
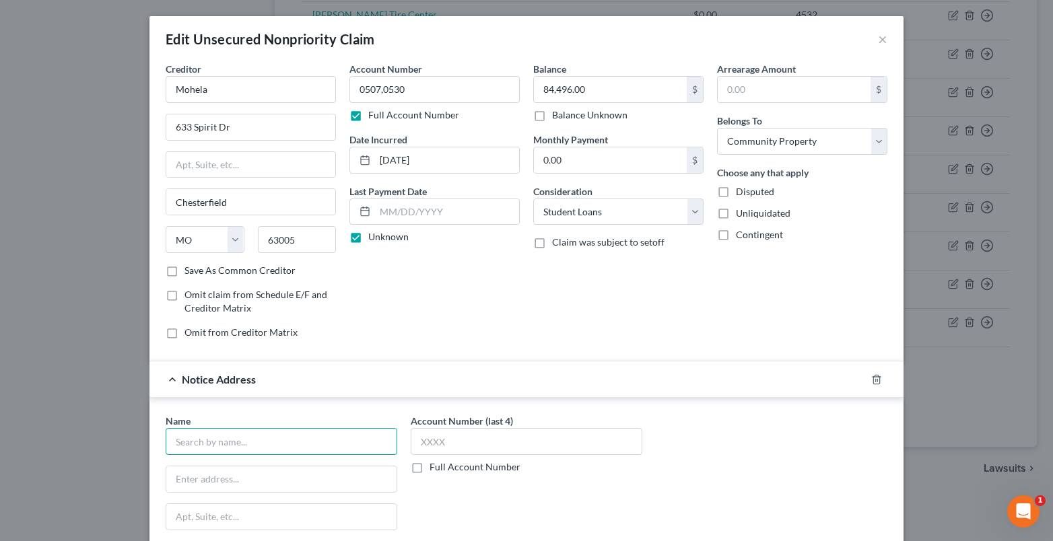
drag, startPoint x: 177, startPoint y: 447, endPoint x: 142, endPoint y: 434, distance: 37.3
click at [168, 444] on input "text" at bounding box center [282, 441] width 232 height 27
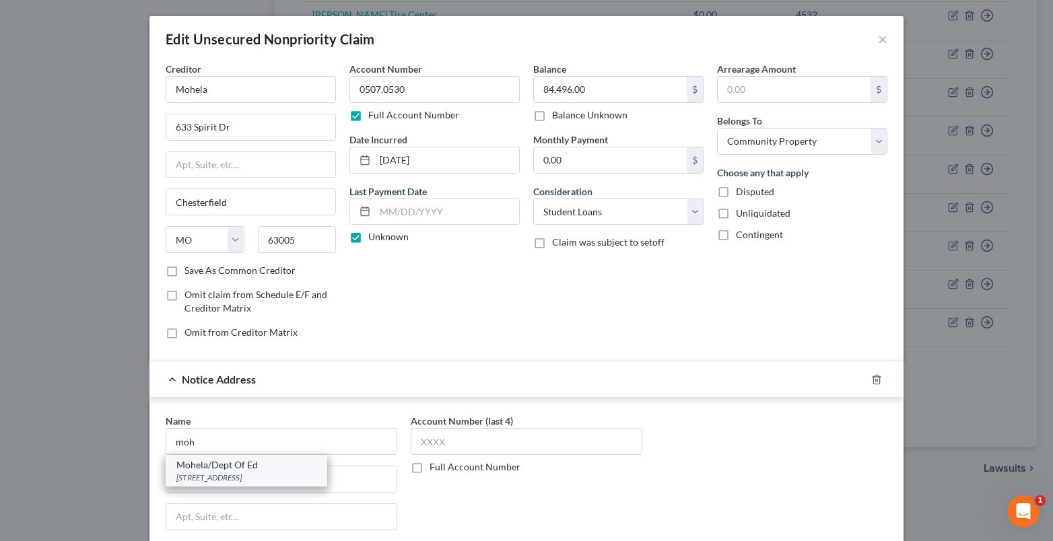
click at [209, 467] on div "Mohela/Dept Of Ed" at bounding box center [246, 464] width 140 height 13
type input "Mohela/Dept Of Ed"
type input "633 Spirit Dr"
type input "Chesterfield"
select select "26"
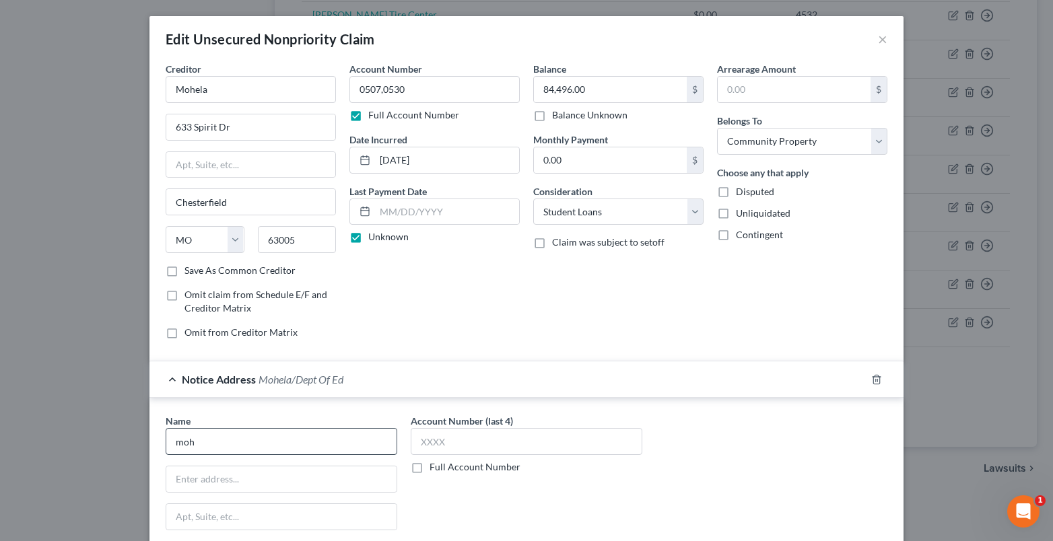
type input "63005"
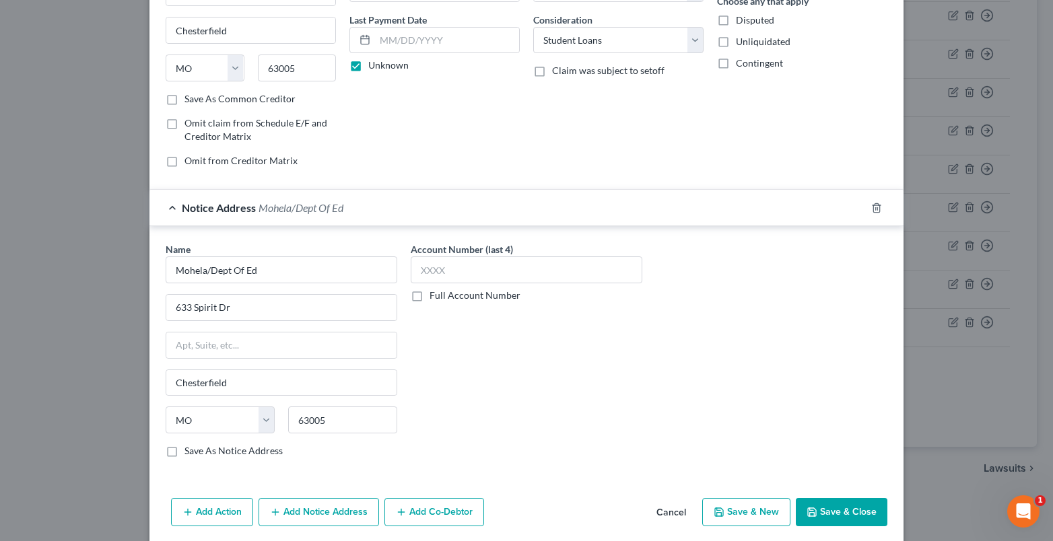
scroll to position [222, 0]
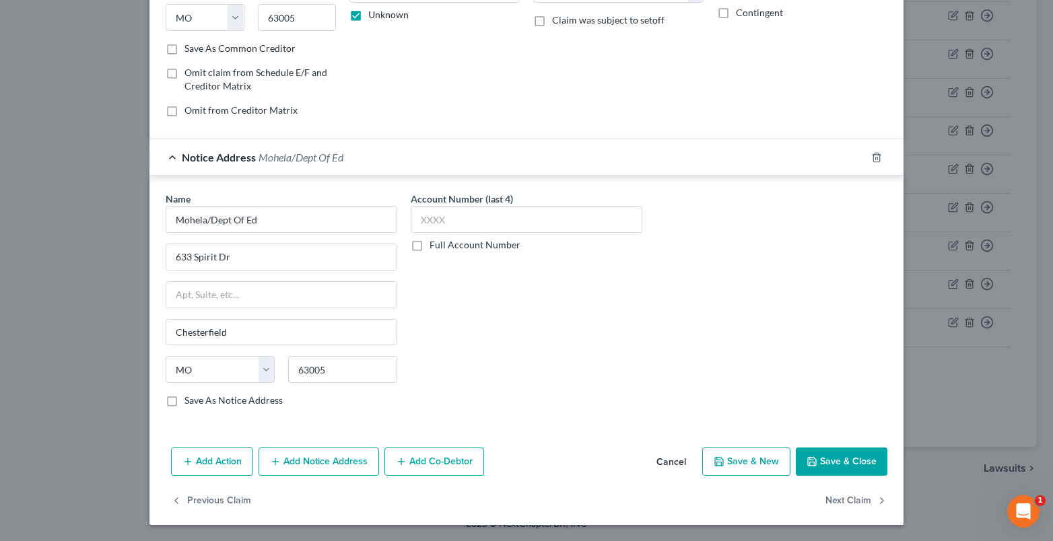
click at [292, 472] on button "Add Notice Address" at bounding box center [319, 462] width 121 height 28
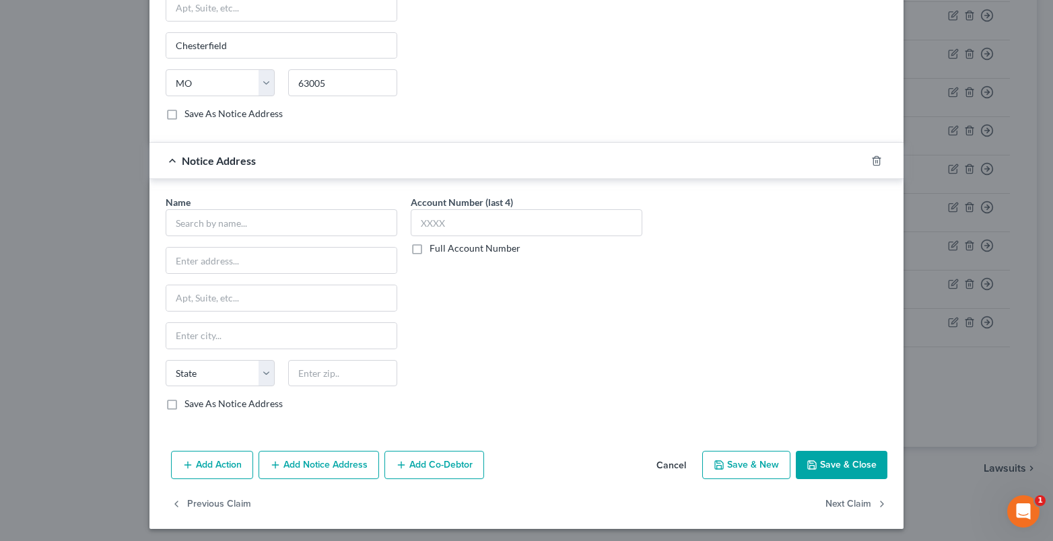
scroll to position [513, 0]
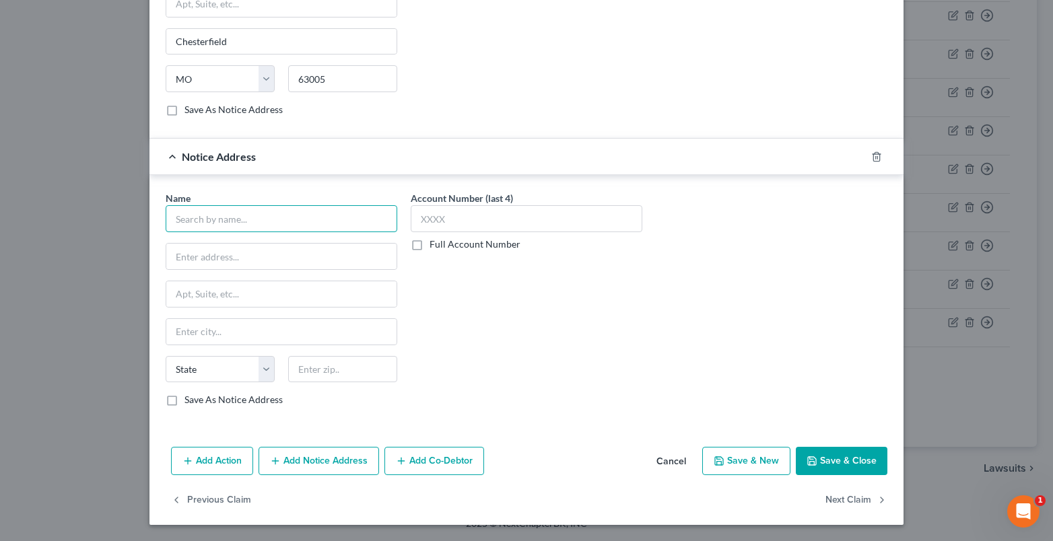
click at [167, 223] on input "text" at bounding box center [282, 218] width 232 height 27
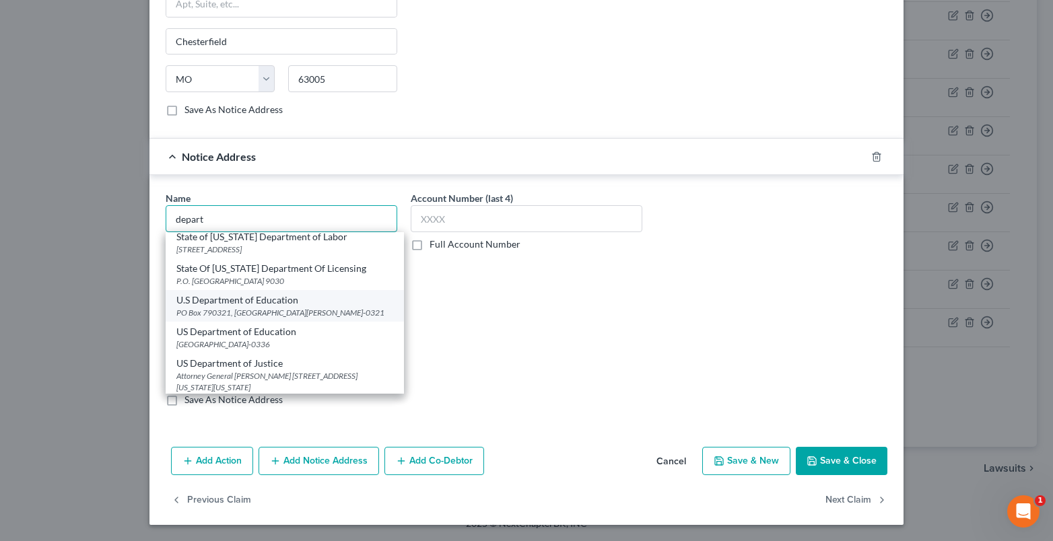
scroll to position [331, 0]
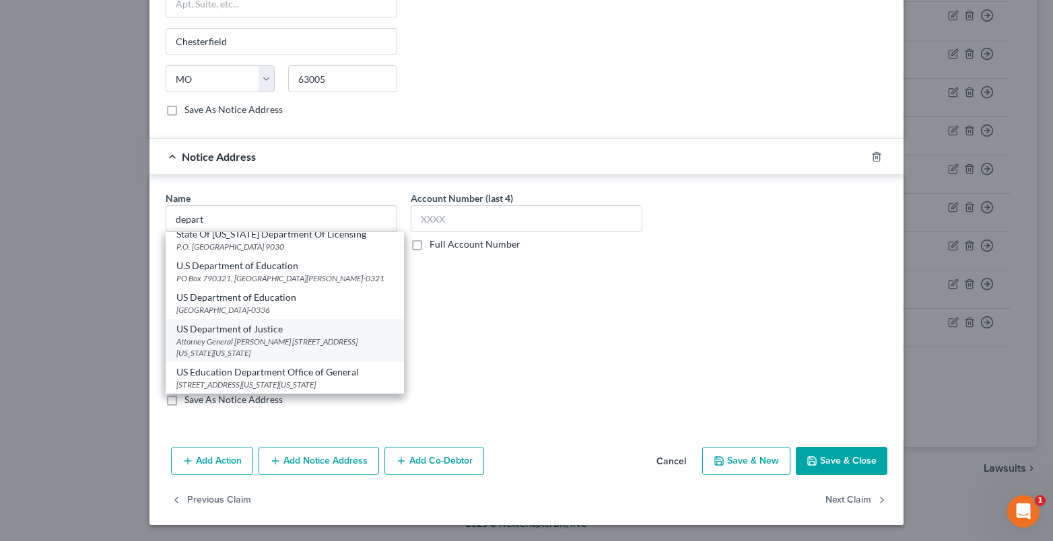
click at [221, 336] on div "Attorney General Pam Bondi 950 Pennsylvania Ave NW, Washington, DC 20530" at bounding box center [284, 347] width 217 height 23
type input "US Department of Justice"
type input "Attorney General Pam Bondi"
type input "950 Pennsylvania Ave NW"
type input "Washington"
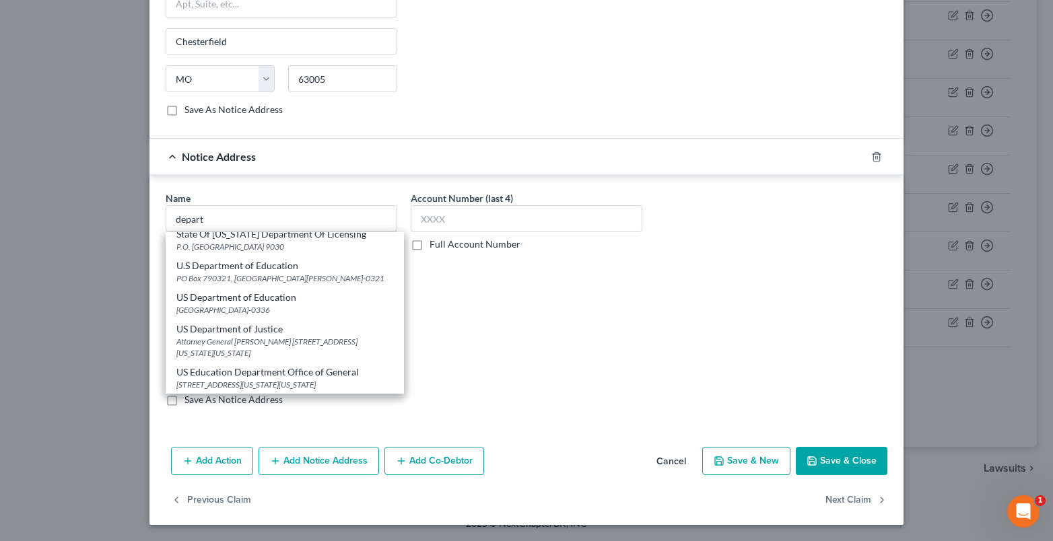
select select "8"
type input "20530"
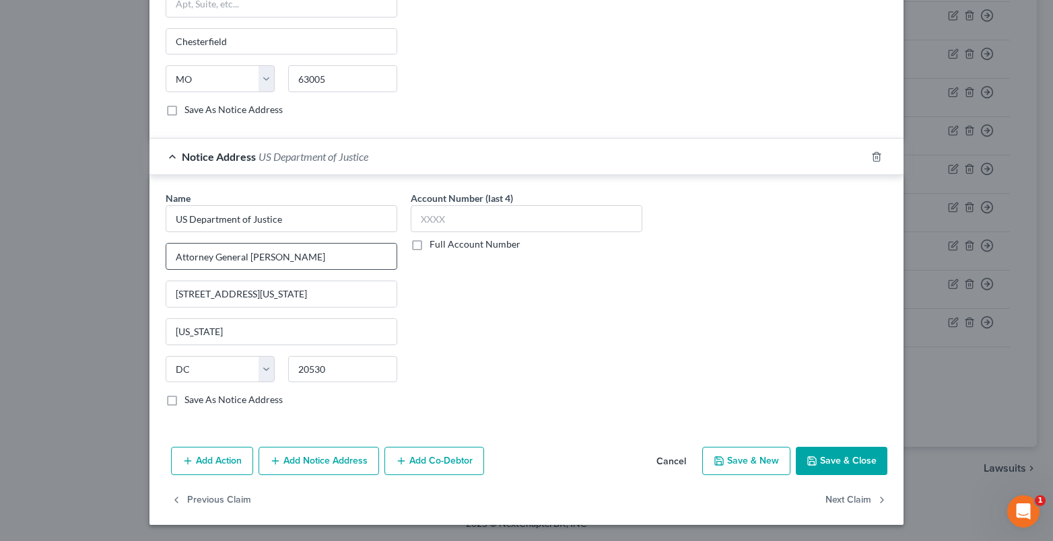
scroll to position [0, 0]
click at [324, 462] on button "Add Notice Address" at bounding box center [319, 461] width 121 height 28
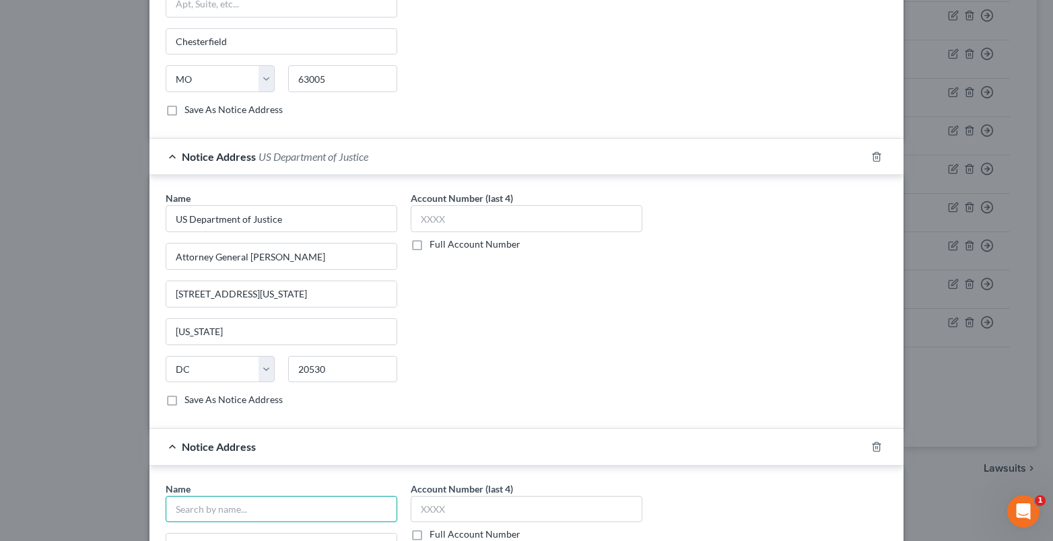
drag, startPoint x: 191, startPoint y: 510, endPoint x: 135, endPoint y: 507, distance: 56.6
click at [191, 511] on input "text" at bounding box center [282, 509] width 232 height 27
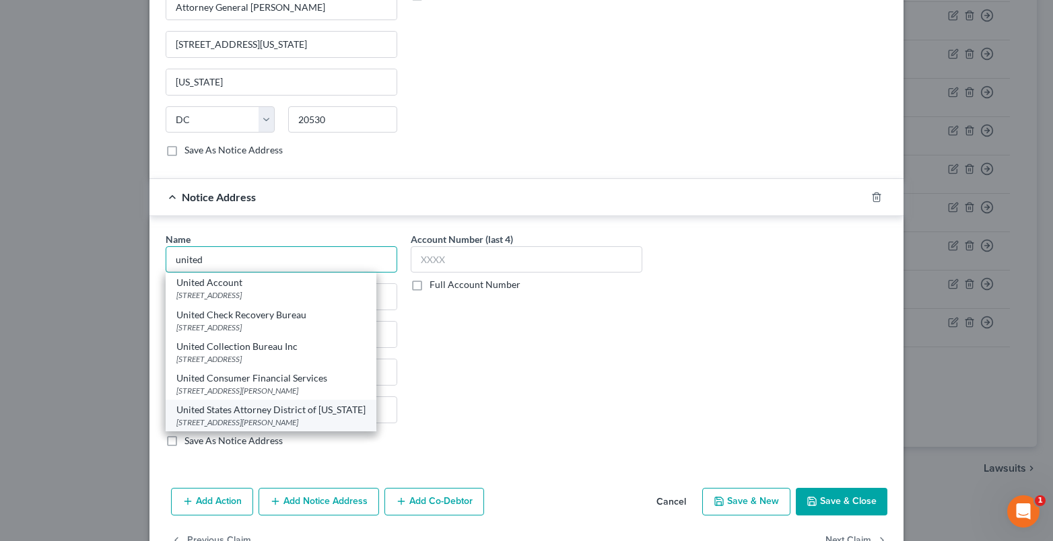
scroll to position [803, 0]
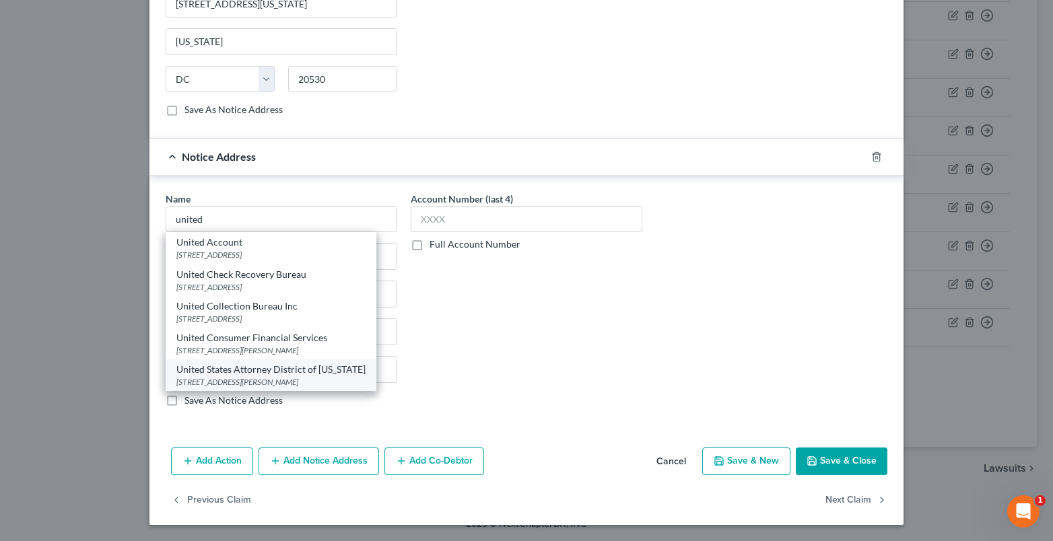
click at [279, 382] on div "1290 West Myrtle Street Suite 500, Boise, ID 83702-7788" at bounding box center [270, 381] width 189 height 11
type input "United States Attorney District of Idaho"
type input "1290 West Myrtle Street"
type input "Suite 500"
type input "Boise"
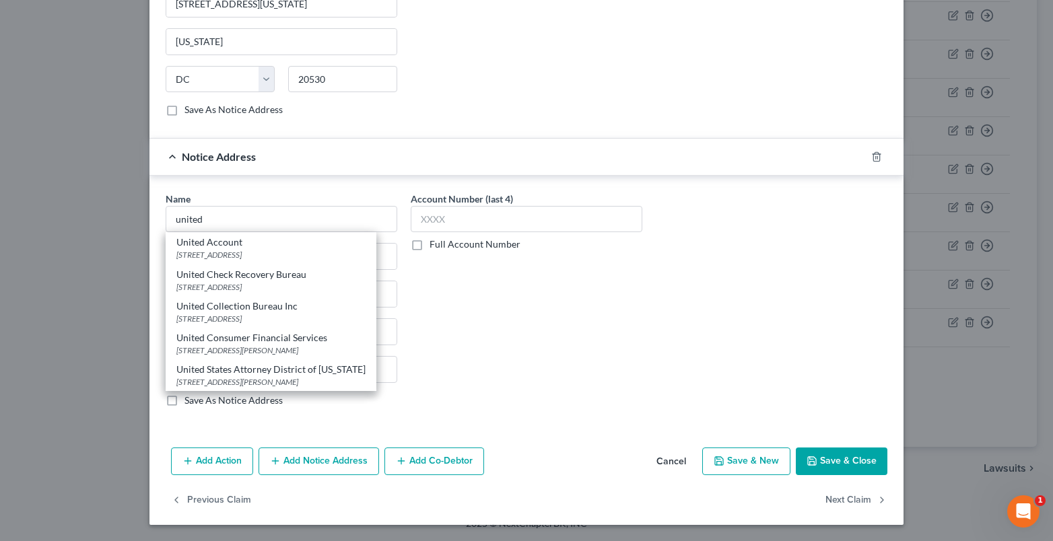
select select "13"
type input "83702-7788"
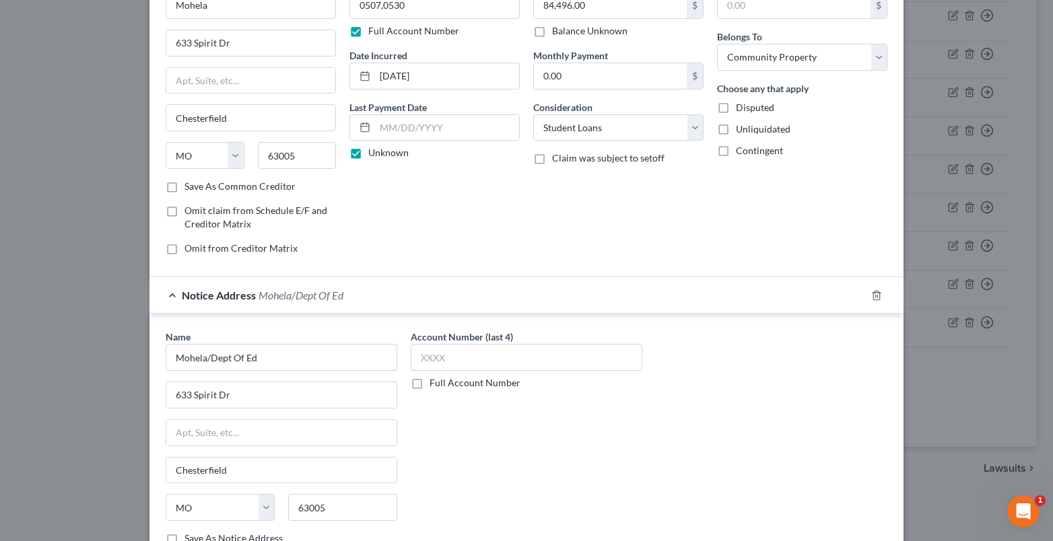
scroll to position [0, 0]
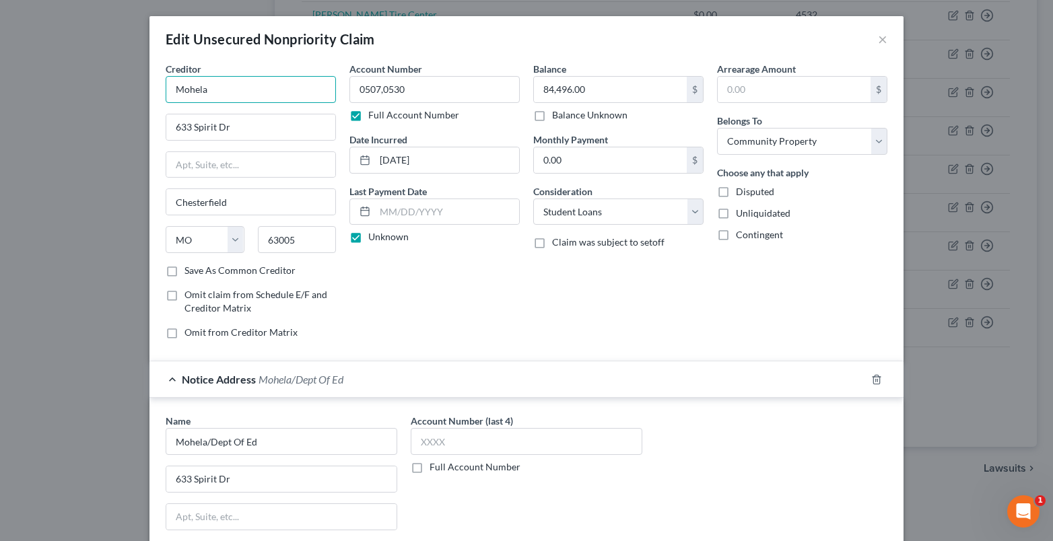
drag, startPoint x: 222, startPoint y: 88, endPoint x: 116, endPoint y: 95, distance: 106.6
click at [121, 94] on div "Edit Unsecured Nonpriority Claim × Creditor * Mohela 633 Spirit Dr Chesterfield…" at bounding box center [526, 270] width 1053 height 541
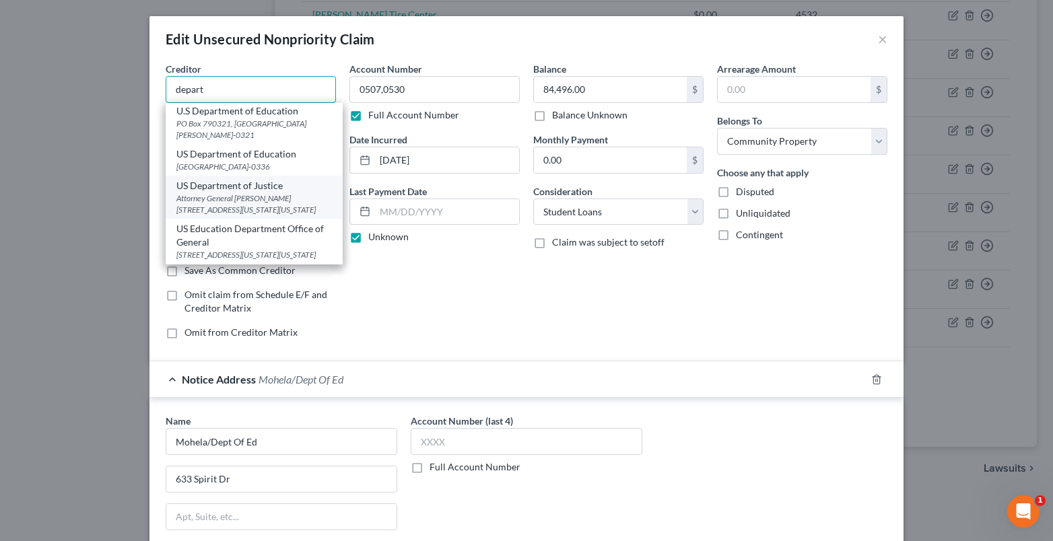
scroll to position [454, 0]
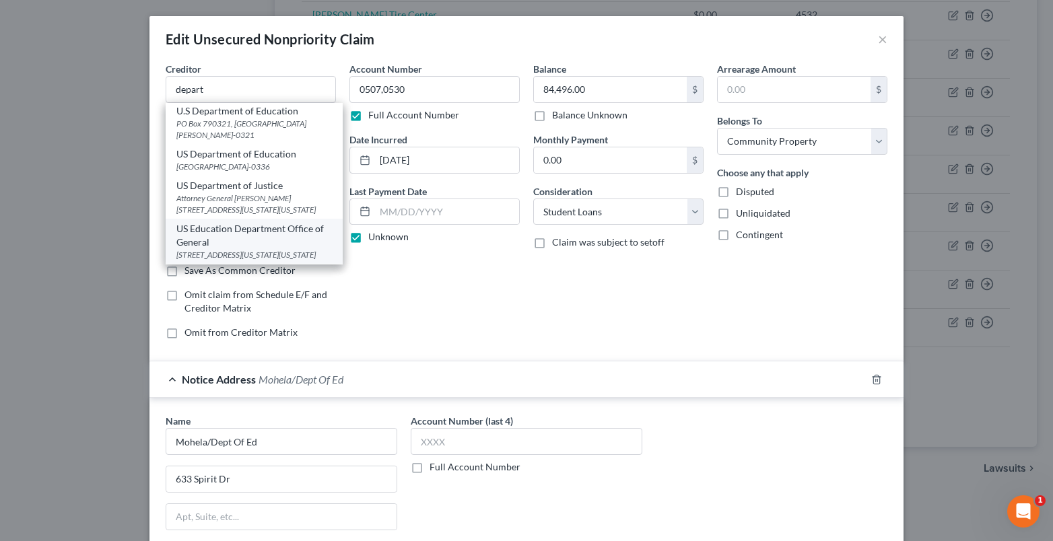
click at [226, 235] on div "US Education Department Office of General" at bounding box center [254, 235] width 156 height 27
type input "US Education Department Office of General"
type input "400 Maryland Ave SW"
type input "Room 6E353"
type input "Washington"
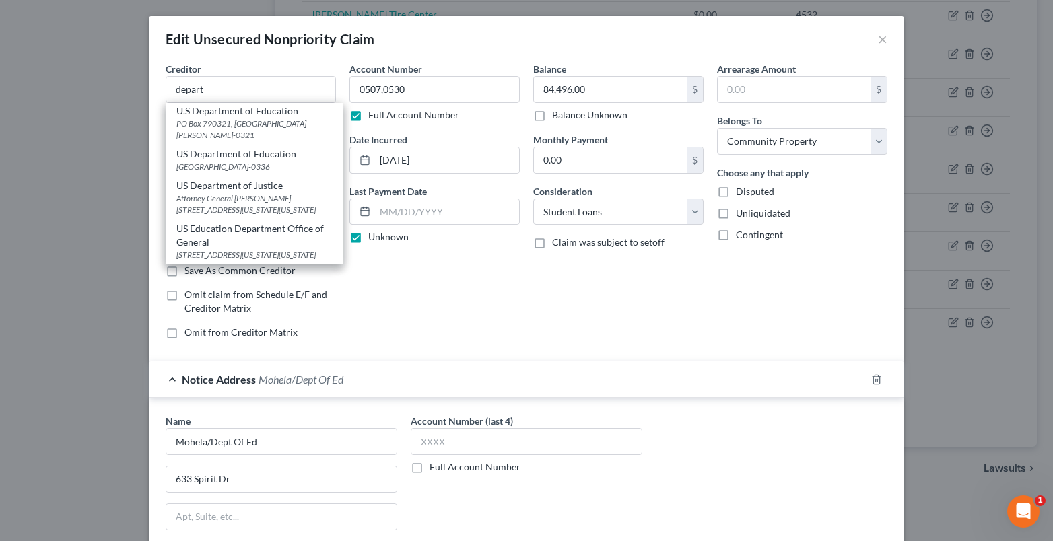
select select "8"
type input "20202-2110"
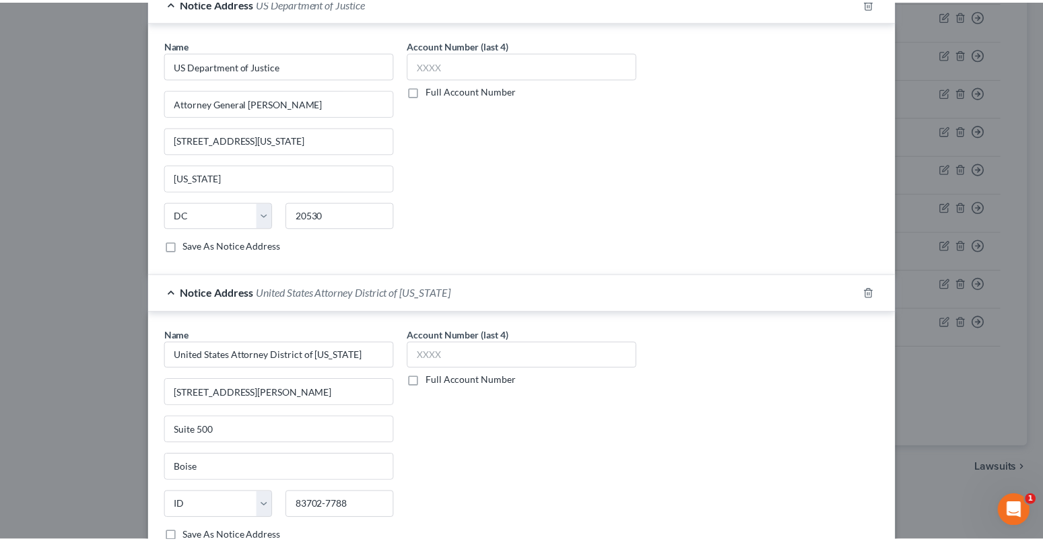
scroll to position [803, 0]
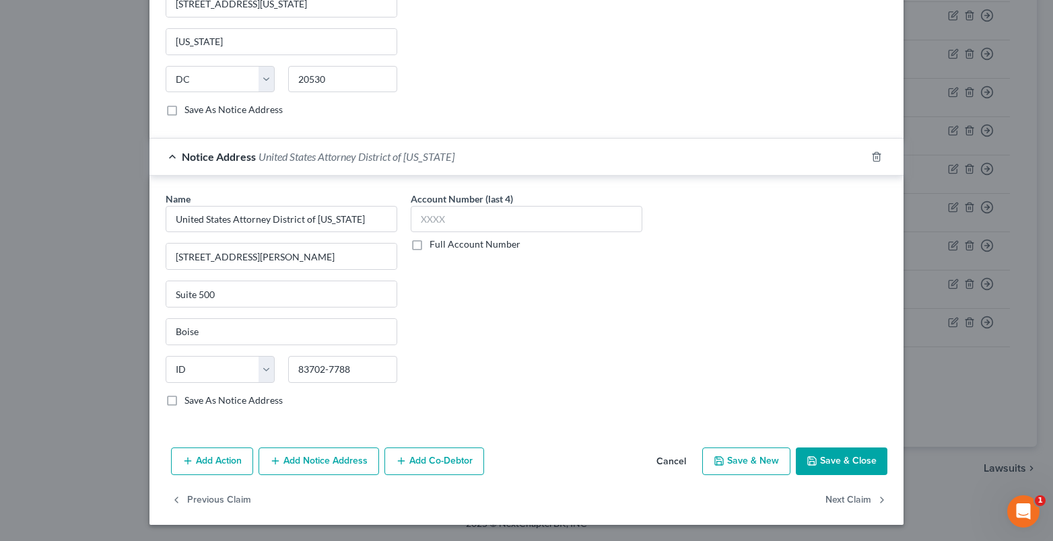
click at [835, 459] on button "Save & Close" at bounding box center [842, 462] width 92 height 28
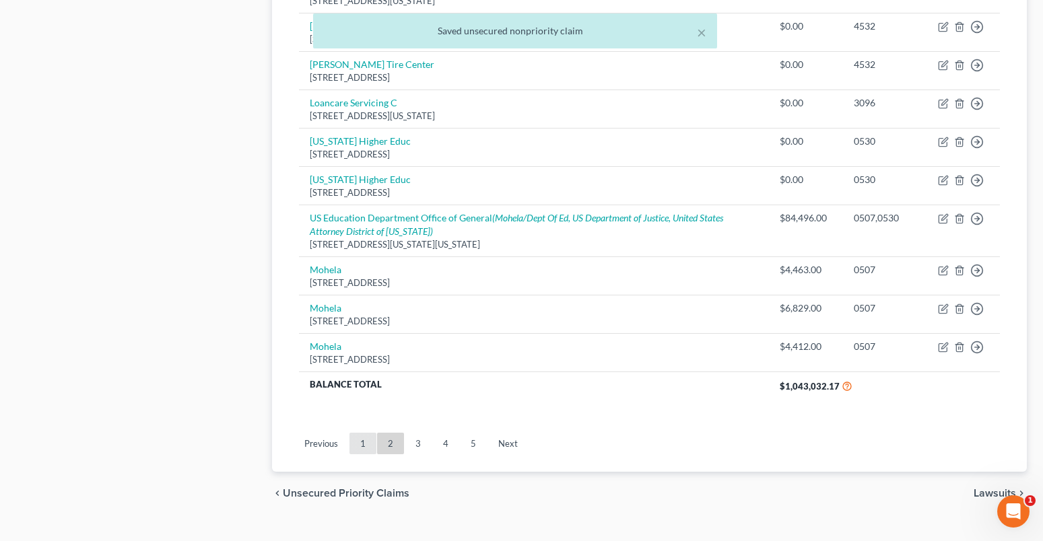
click at [357, 448] on link "1" at bounding box center [362, 444] width 27 height 22
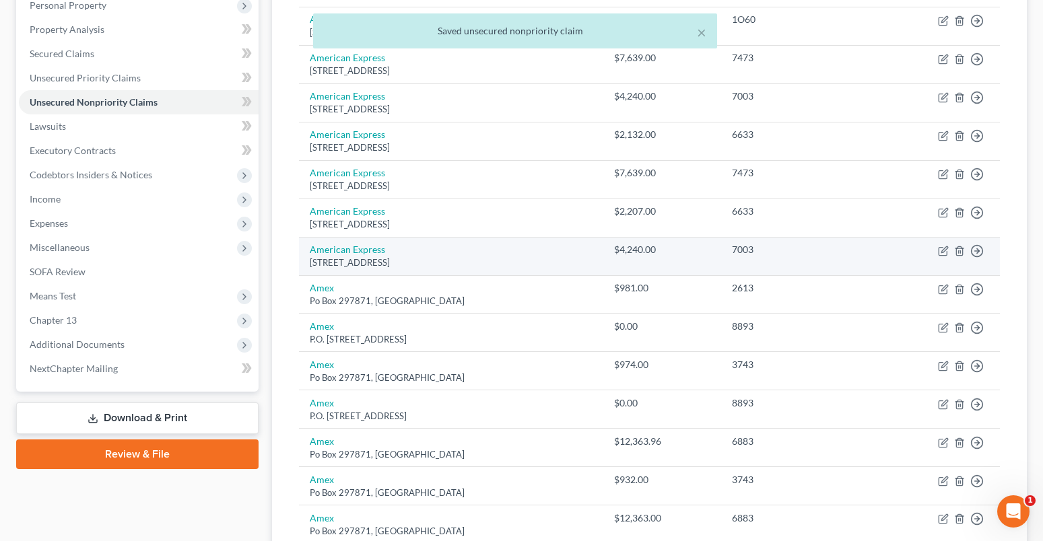
scroll to position [208, 0]
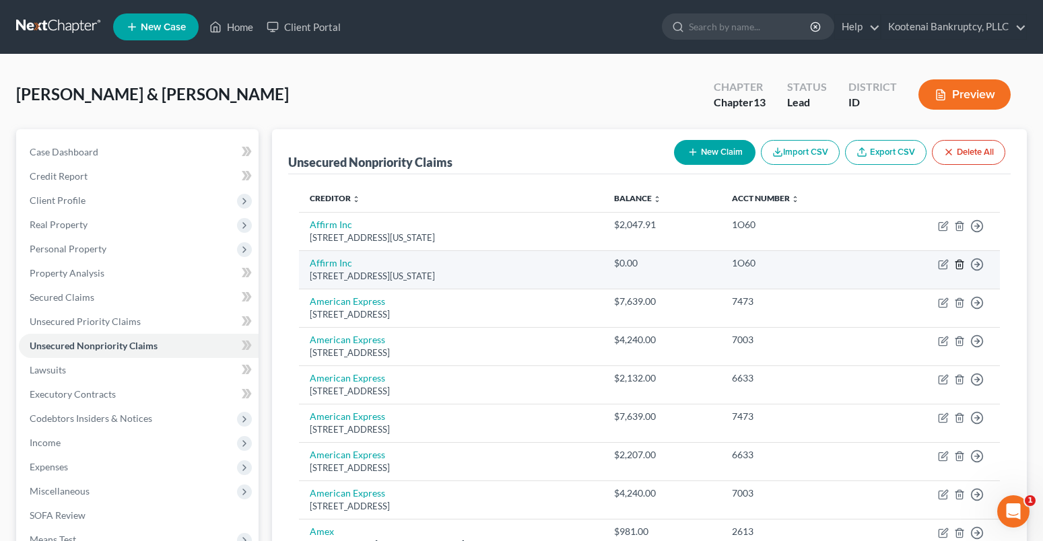
click at [962, 262] on icon "button" at bounding box center [959, 264] width 6 height 9
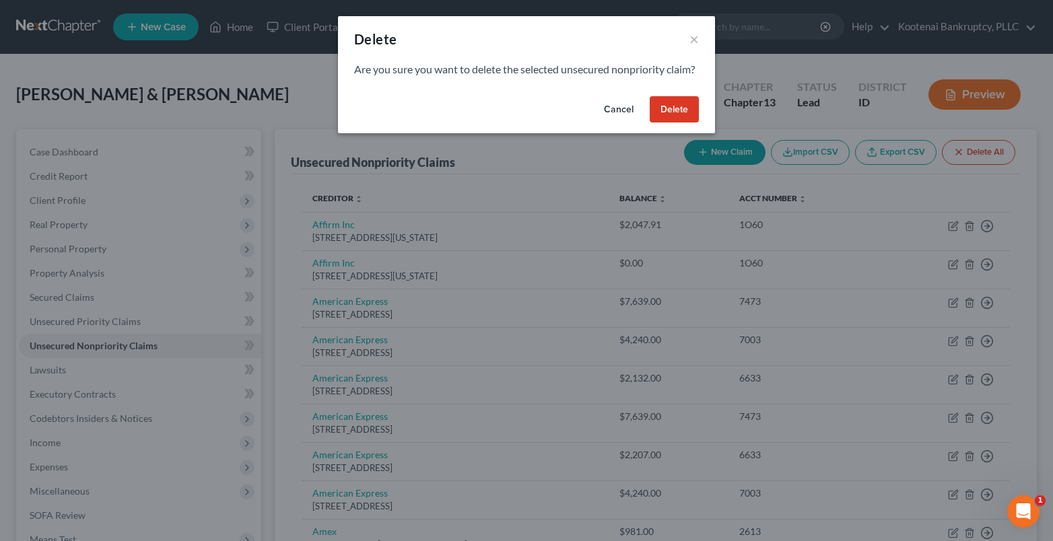
drag, startPoint x: 677, startPoint y: 116, endPoint x: 764, endPoint y: 248, distance: 157.4
click at [678, 116] on button "Delete" at bounding box center [674, 109] width 49 height 27
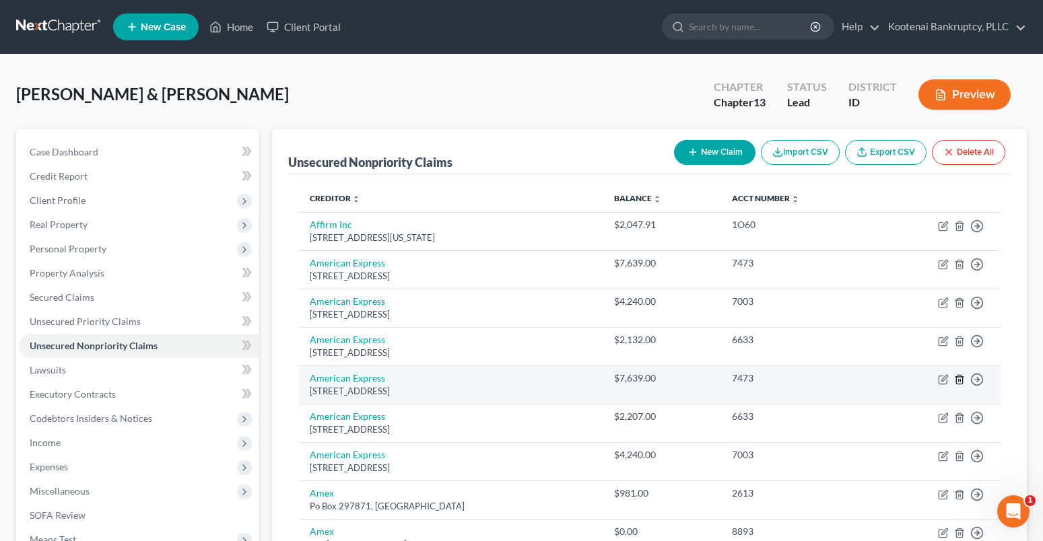
click at [963, 377] on polyline "button" at bounding box center [959, 377] width 8 height 0
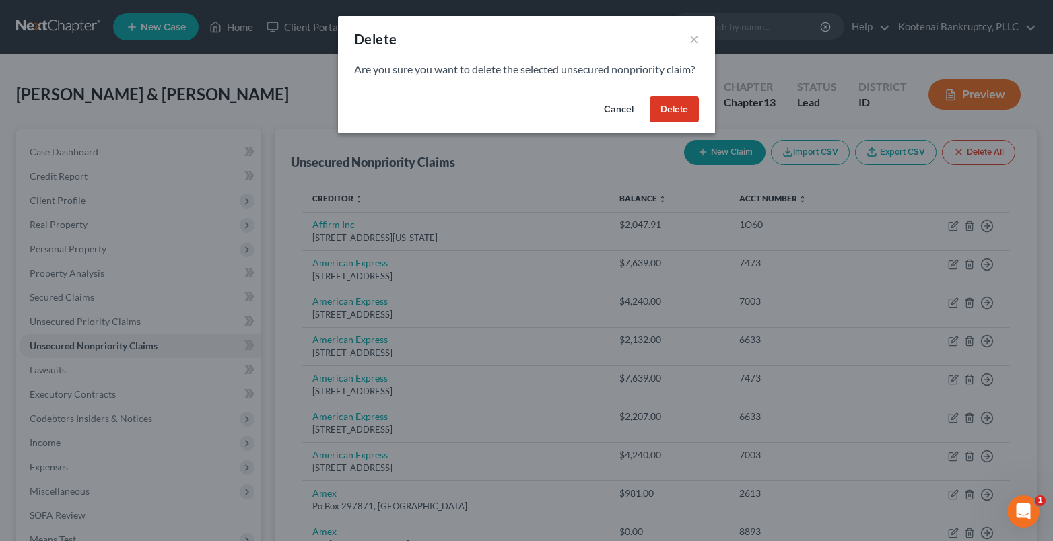
click at [671, 123] on button "Delete" at bounding box center [674, 109] width 49 height 27
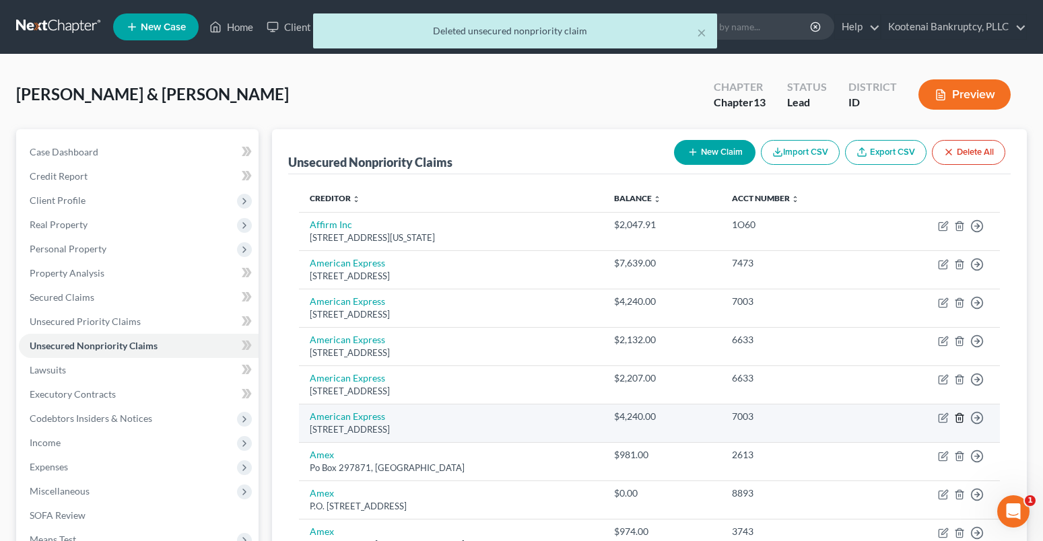
click at [958, 417] on icon "button" at bounding box center [959, 418] width 11 height 11
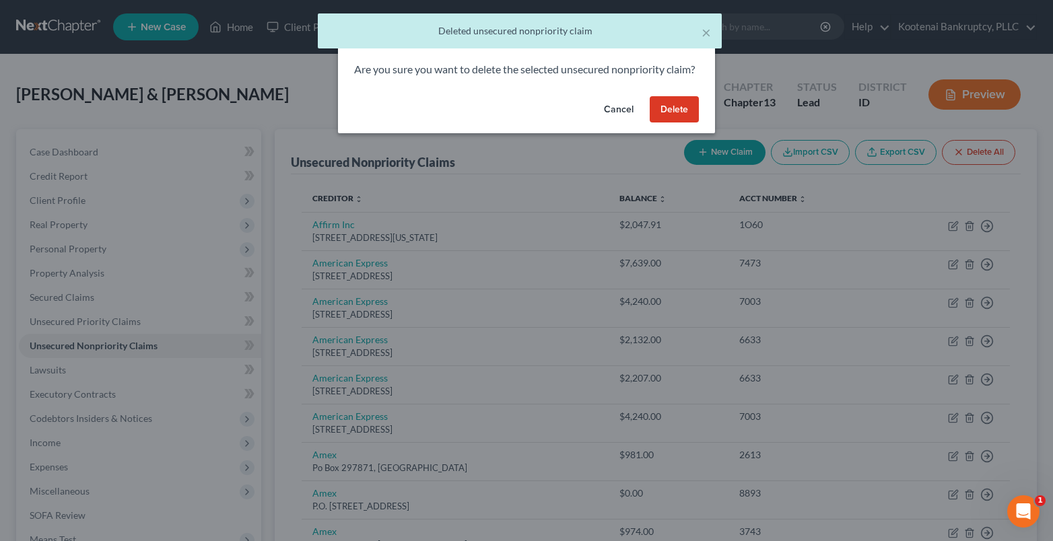
drag, startPoint x: 656, startPoint y: 121, endPoint x: 823, endPoint y: 254, distance: 214.6
click at [656, 122] on button "Delete" at bounding box center [674, 109] width 49 height 27
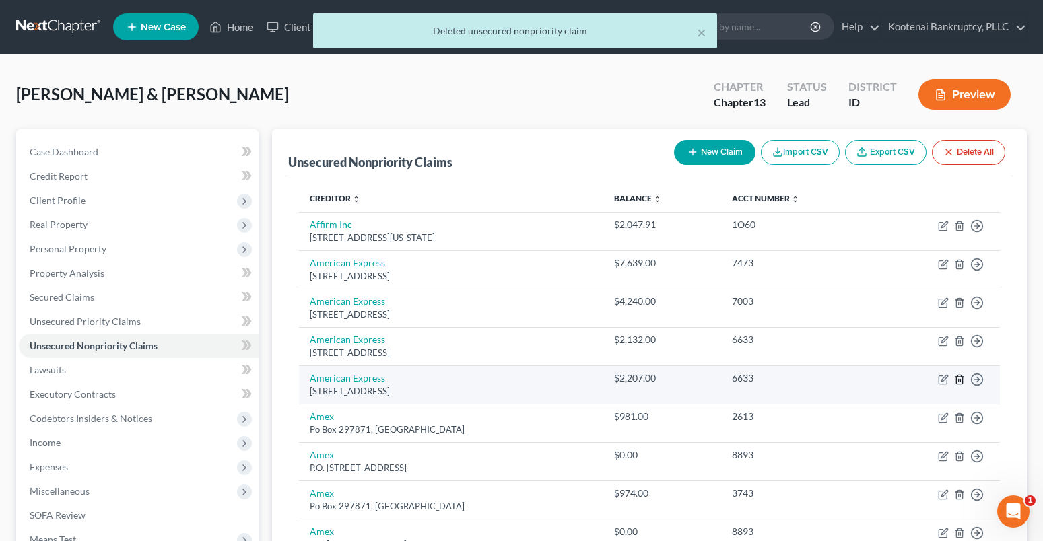
click at [961, 376] on icon "button" at bounding box center [959, 379] width 6 height 9
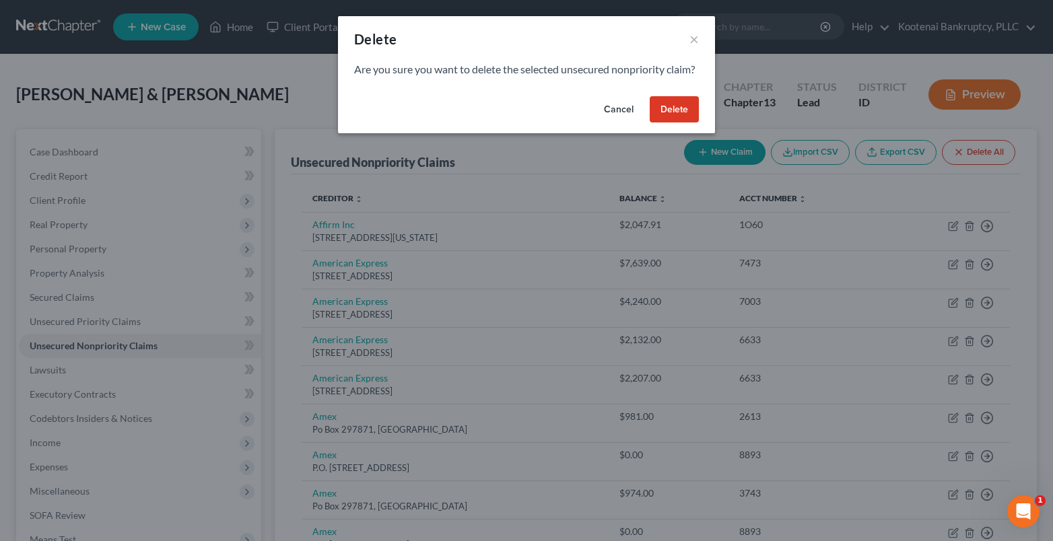
click at [627, 123] on button "Cancel" at bounding box center [618, 109] width 51 height 27
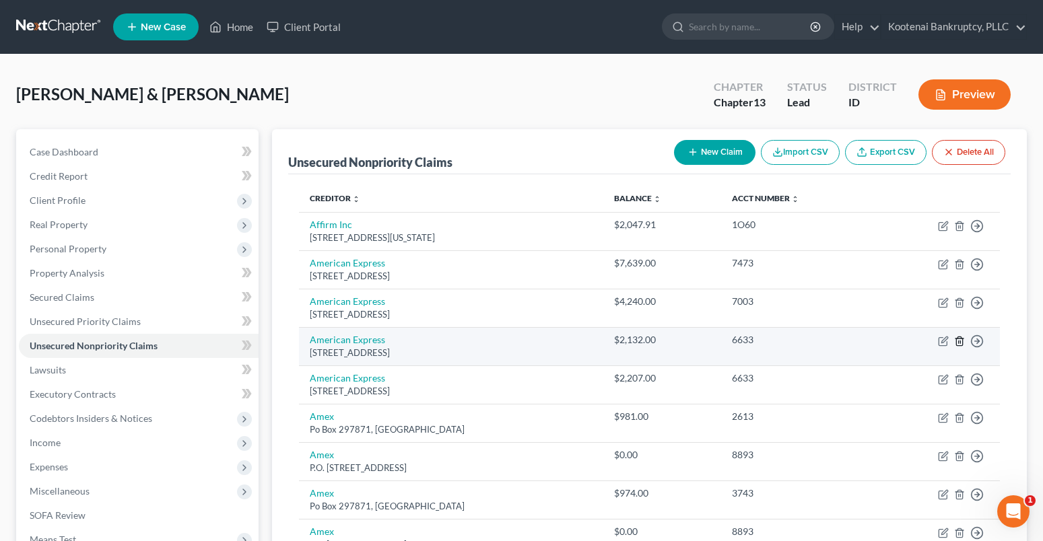
click at [959, 337] on icon "button" at bounding box center [959, 341] width 11 height 11
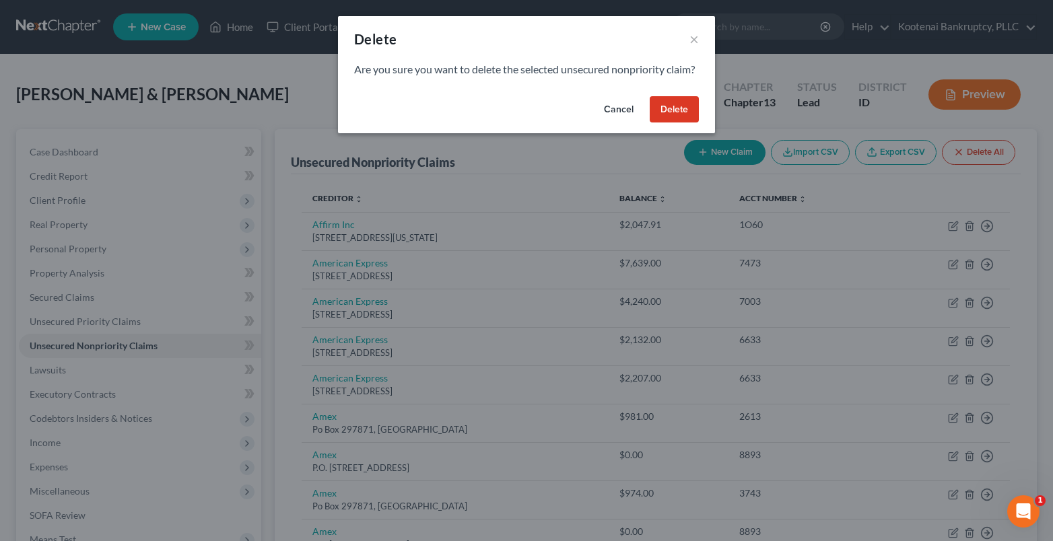
click at [685, 123] on button "Delete" at bounding box center [674, 109] width 49 height 27
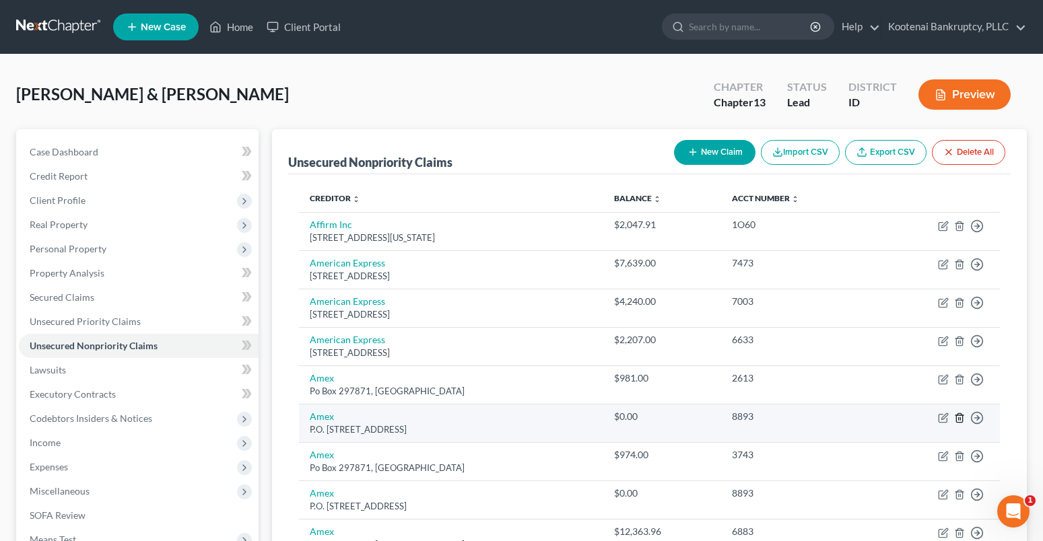
click at [963, 415] on polyline "button" at bounding box center [959, 415] width 8 height 0
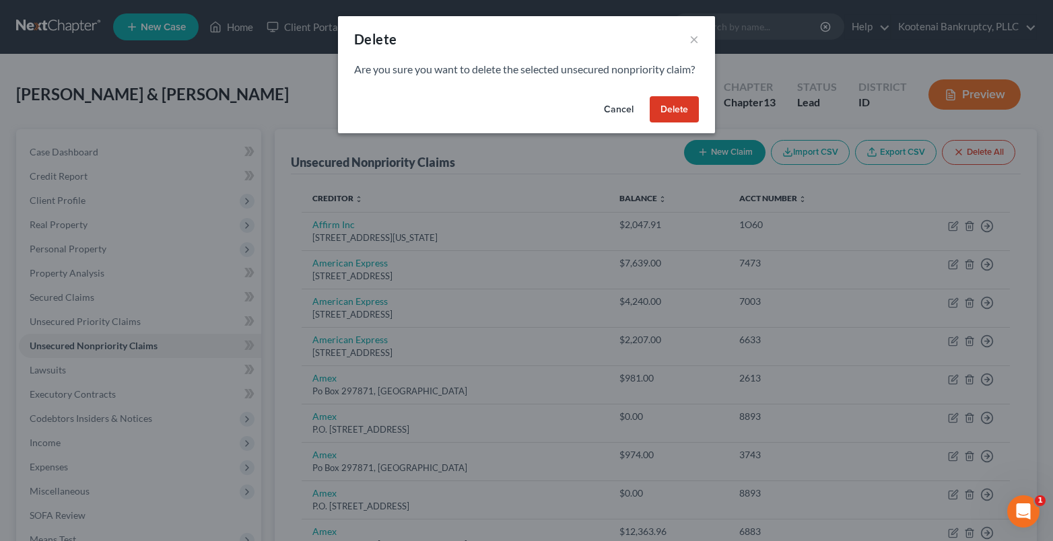
click at [676, 123] on button "Delete" at bounding box center [674, 109] width 49 height 27
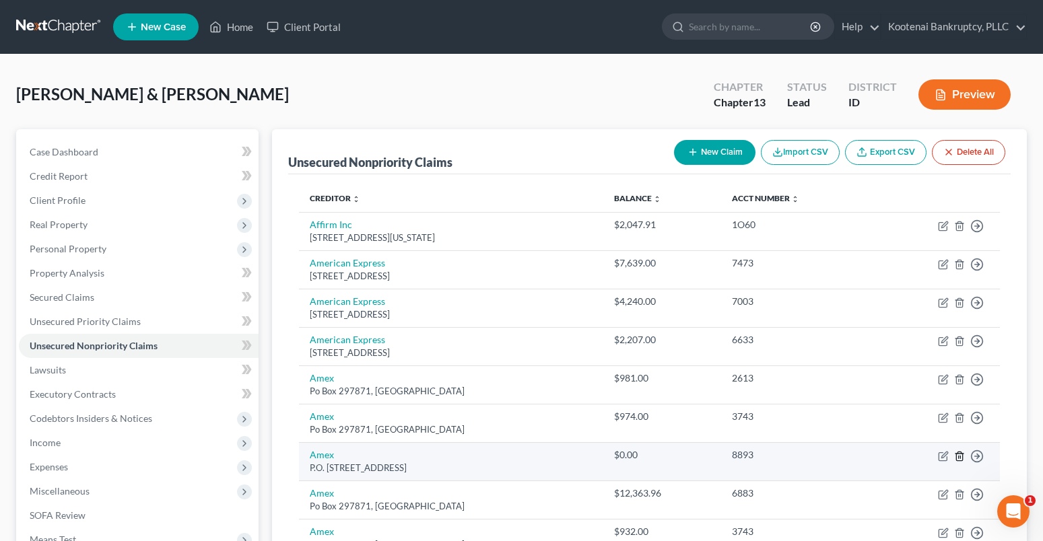
click at [961, 454] on icon "button" at bounding box center [959, 456] width 6 height 9
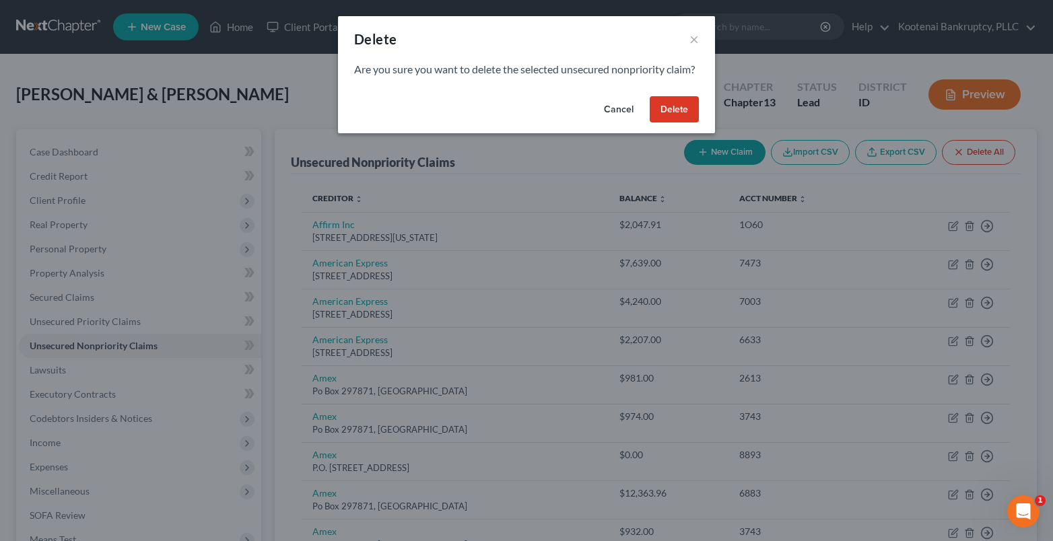
click at [683, 123] on button "Delete" at bounding box center [674, 109] width 49 height 27
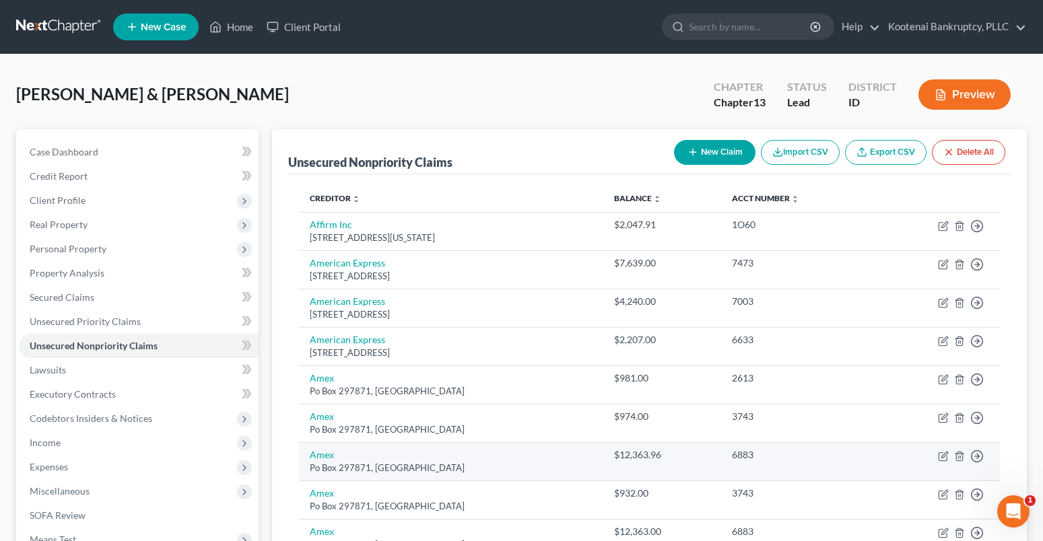
scroll to position [202, 0]
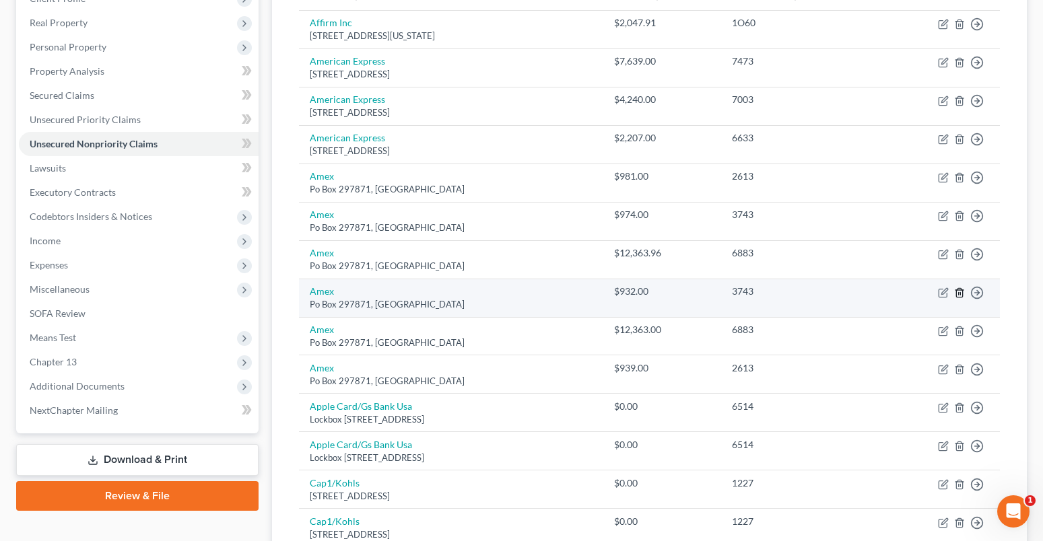
click at [959, 294] on icon "button" at bounding box center [959, 292] width 11 height 11
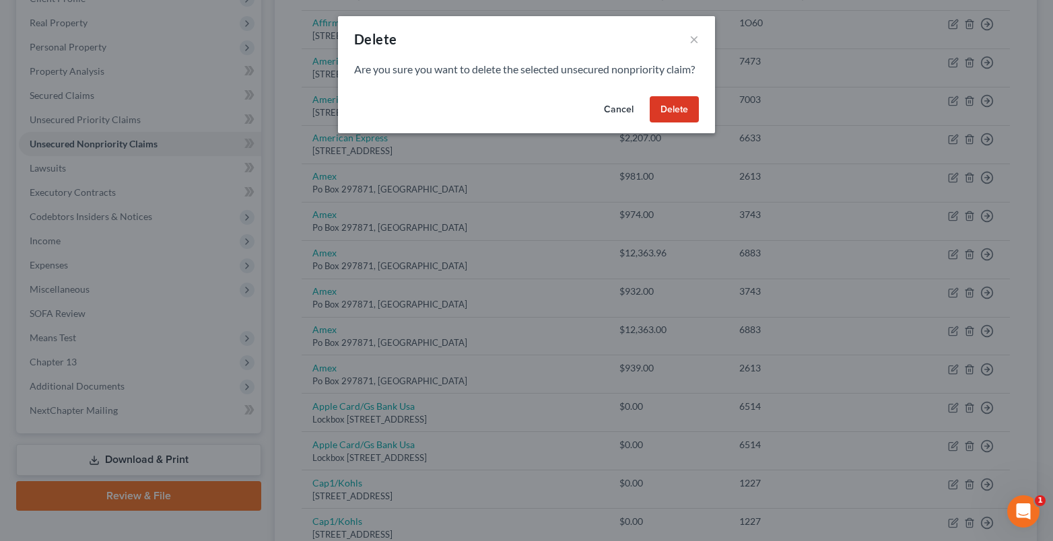
click at [670, 123] on button "Delete" at bounding box center [674, 109] width 49 height 27
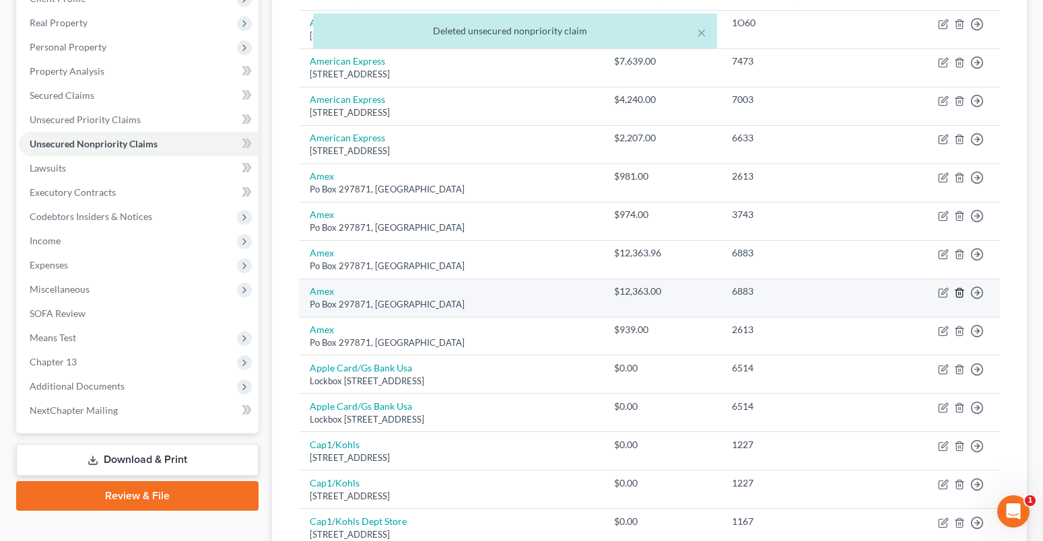
click at [963, 291] on icon "button" at bounding box center [959, 292] width 11 height 11
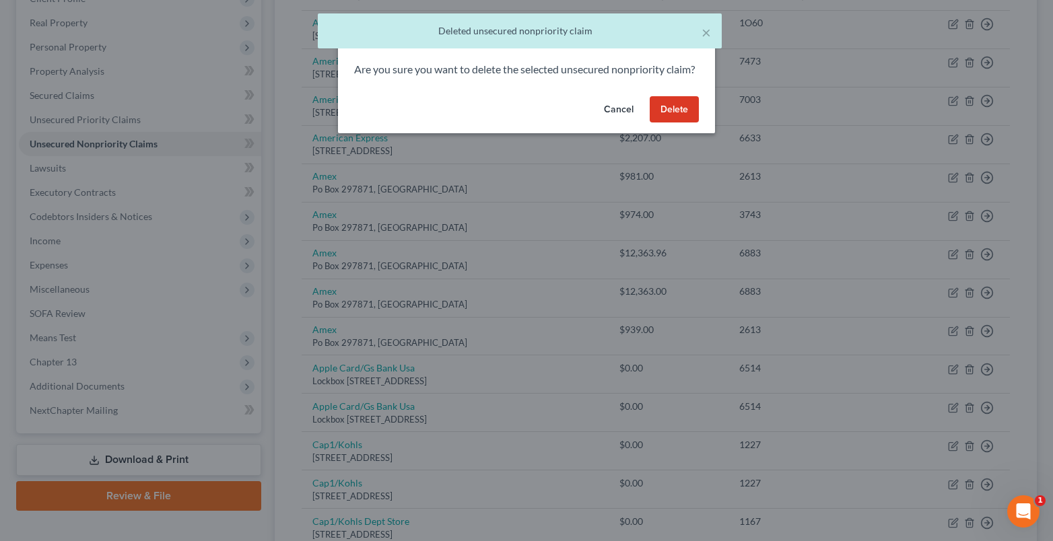
click at [674, 123] on button "Delete" at bounding box center [674, 109] width 49 height 27
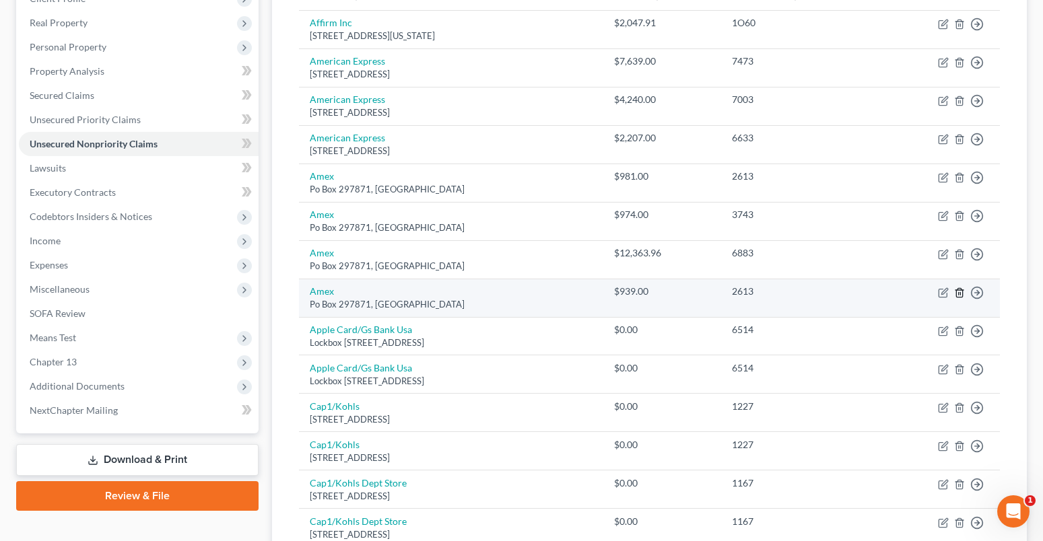
click at [955, 294] on icon "button" at bounding box center [959, 292] width 11 height 11
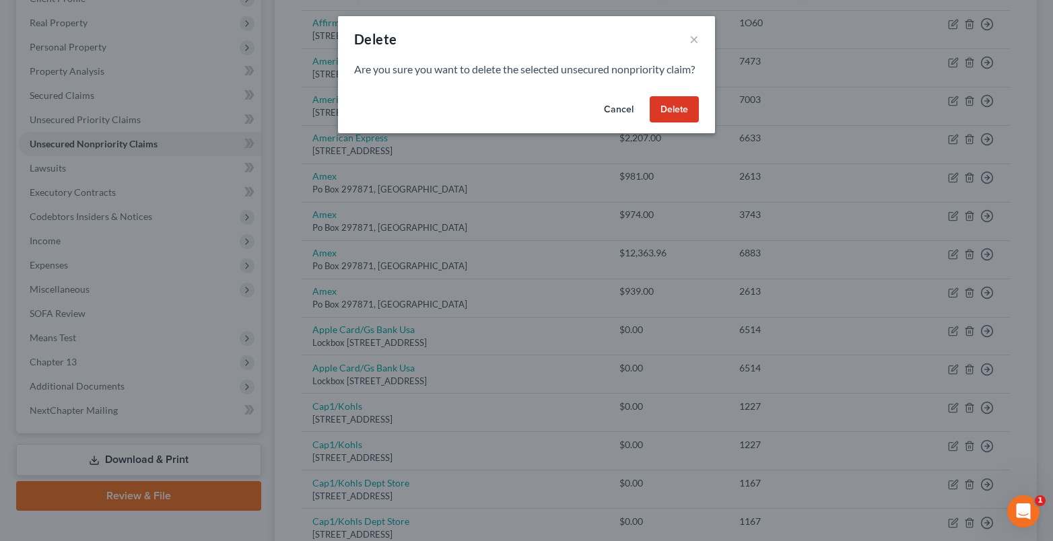
click at [668, 118] on button "Delete" at bounding box center [674, 109] width 49 height 27
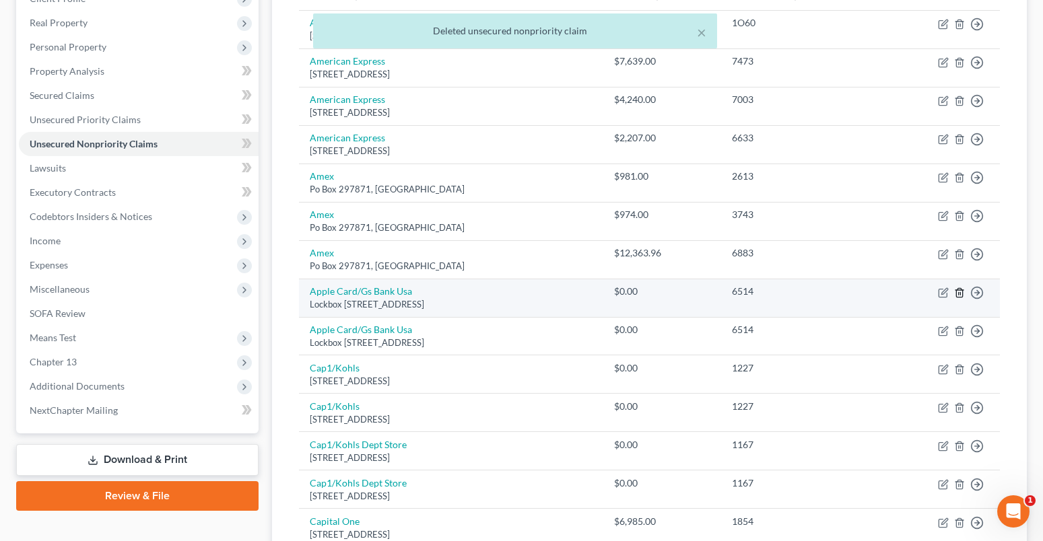
click at [957, 290] on icon "button" at bounding box center [959, 292] width 6 height 9
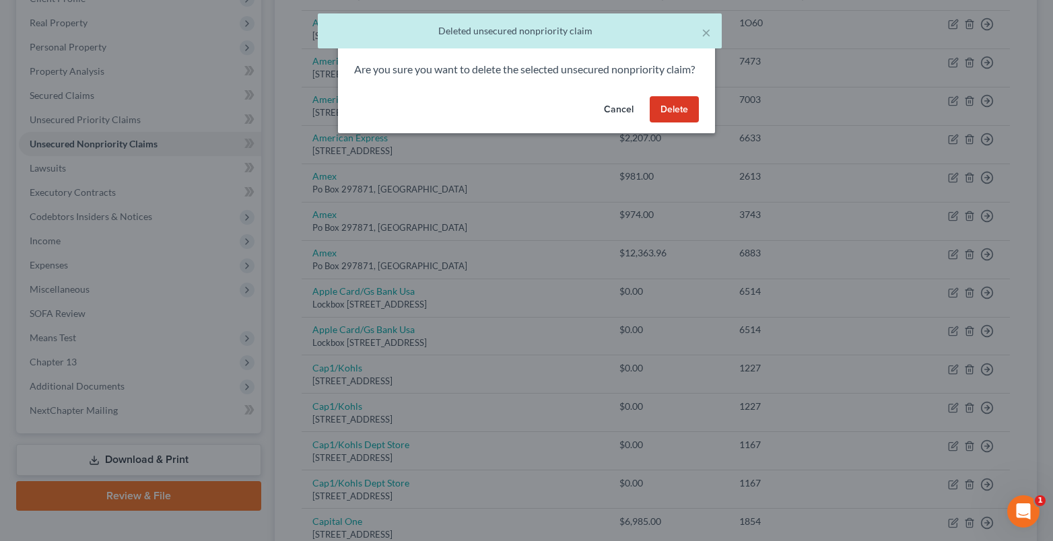
click at [689, 121] on button "Delete" at bounding box center [674, 109] width 49 height 27
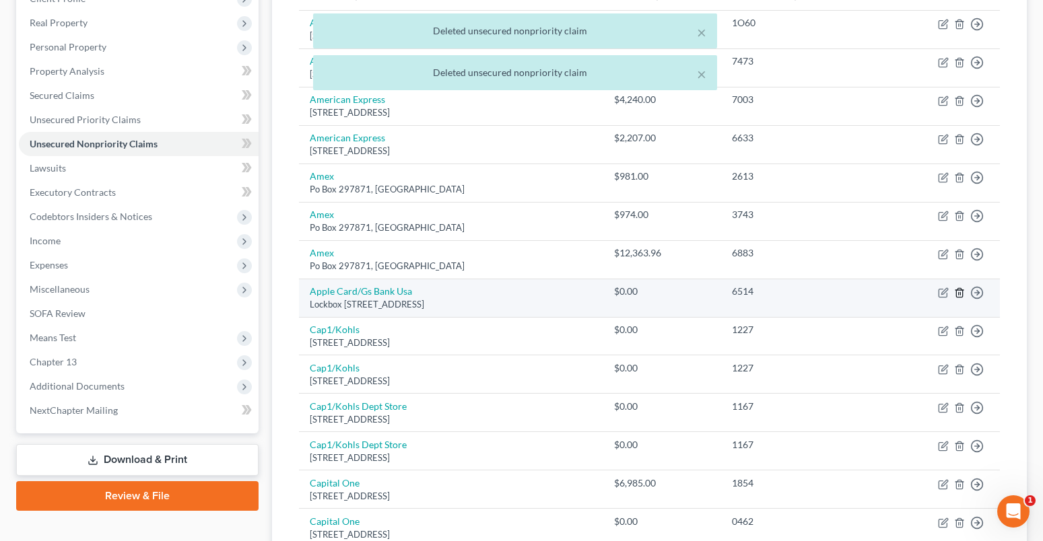
click at [955, 291] on icon "button" at bounding box center [959, 292] width 11 height 11
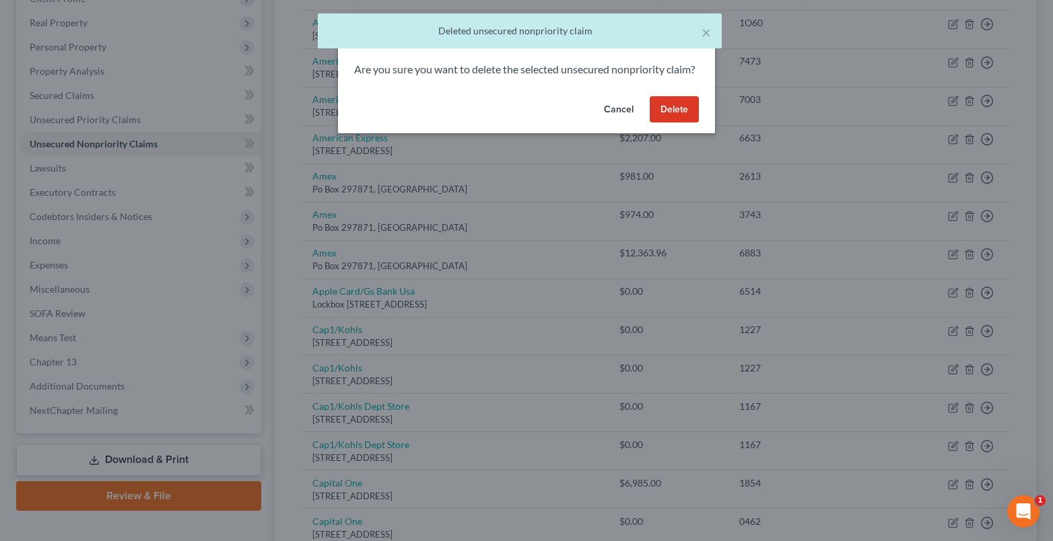
click at [668, 123] on button "Delete" at bounding box center [674, 109] width 49 height 27
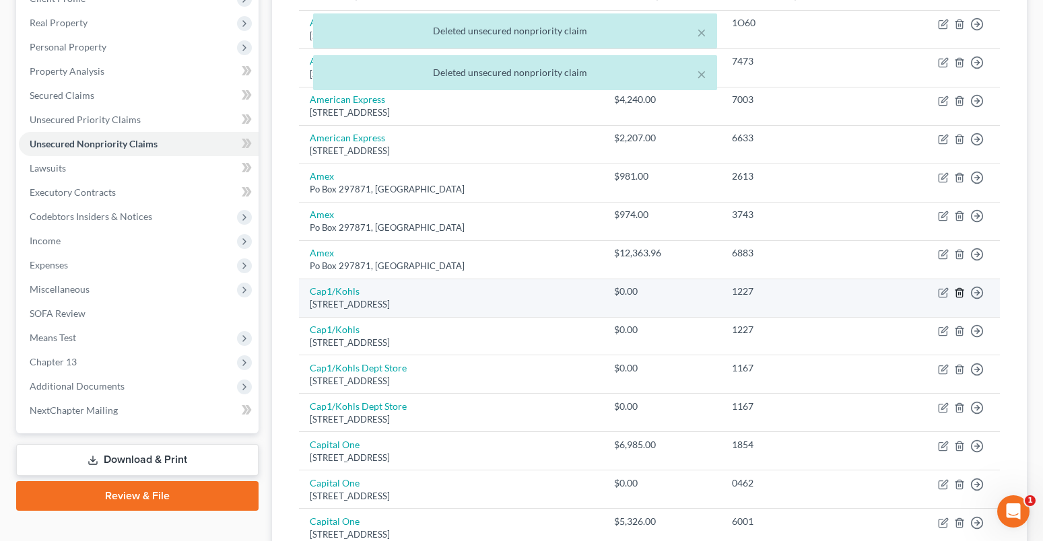
click at [959, 290] on polyline "button" at bounding box center [959, 290] width 8 height 0
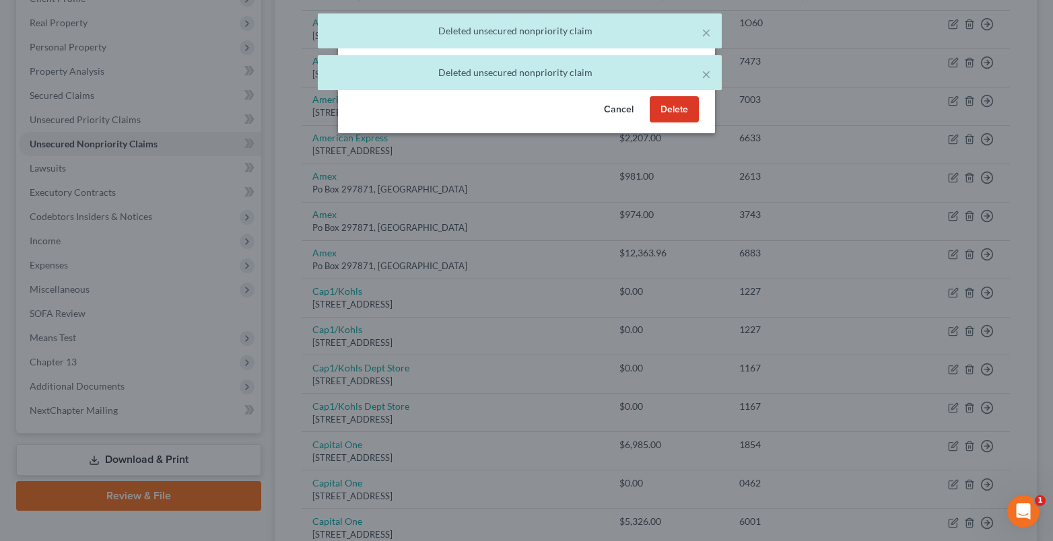
click at [684, 123] on button "Delete" at bounding box center [674, 109] width 49 height 27
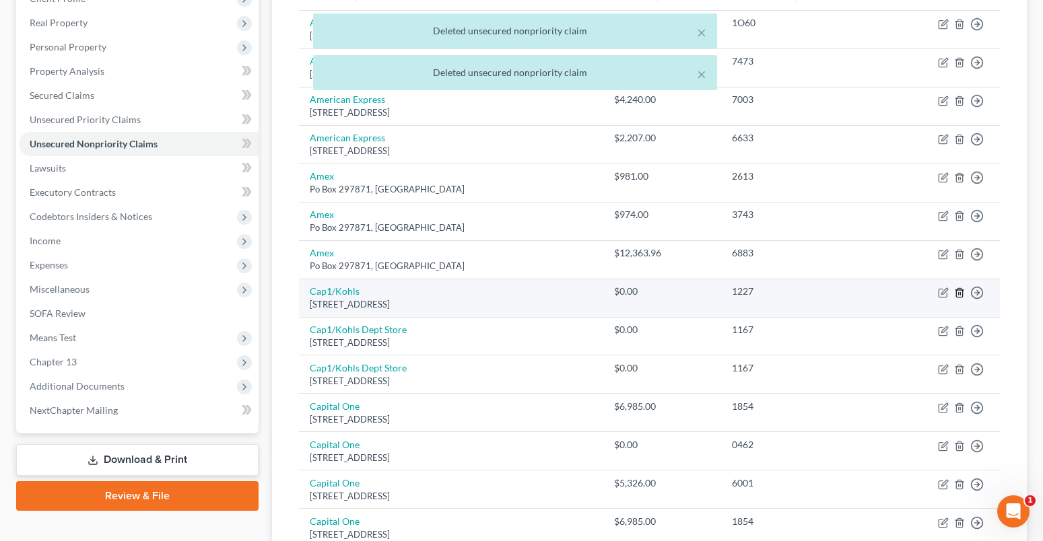
click at [960, 293] on line "button" at bounding box center [960, 293] width 0 height 3
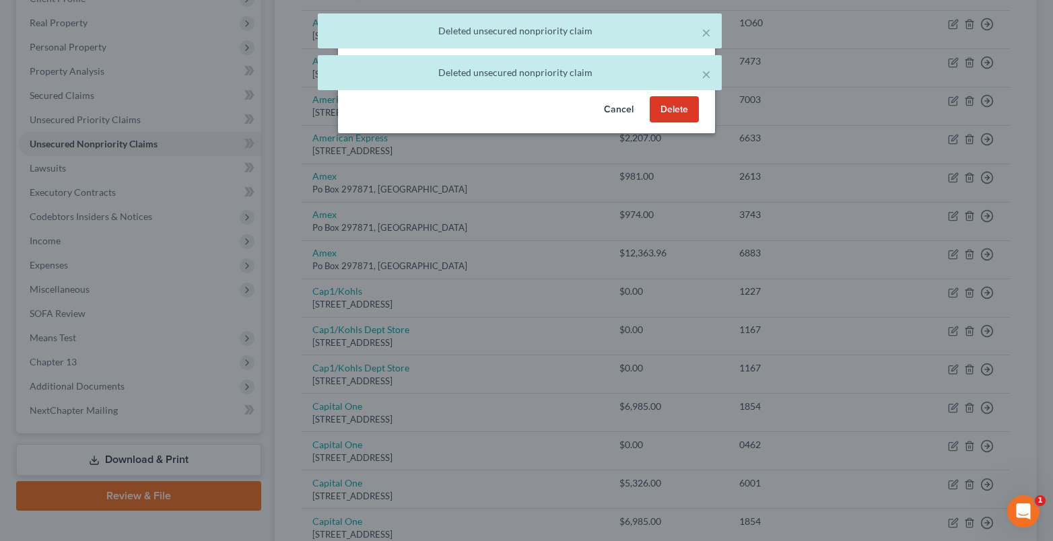
click at [661, 123] on button "Delete" at bounding box center [674, 109] width 49 height 27
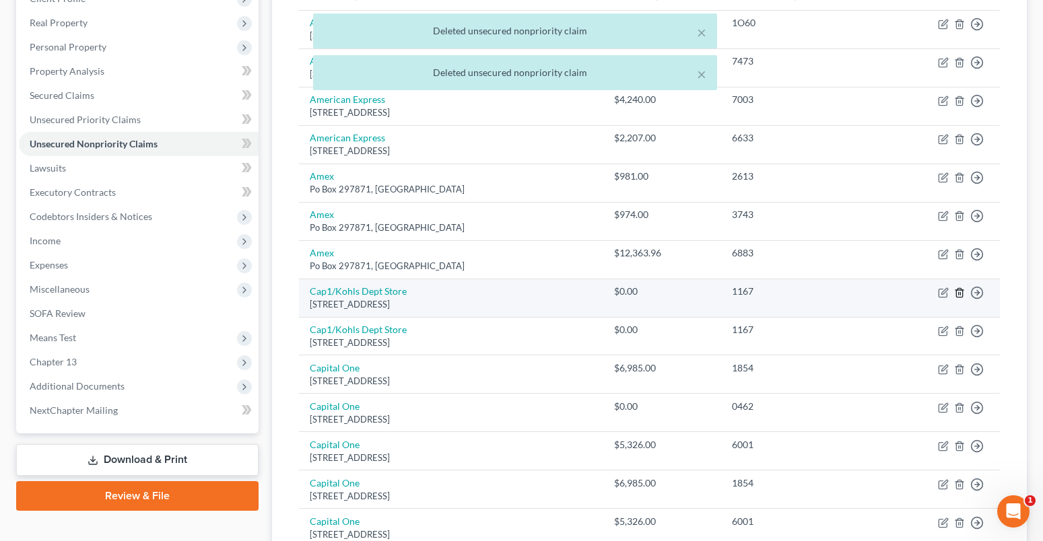
click at [959, 296] on icon "button" at bounding box center [959, 292] width 11 height 11
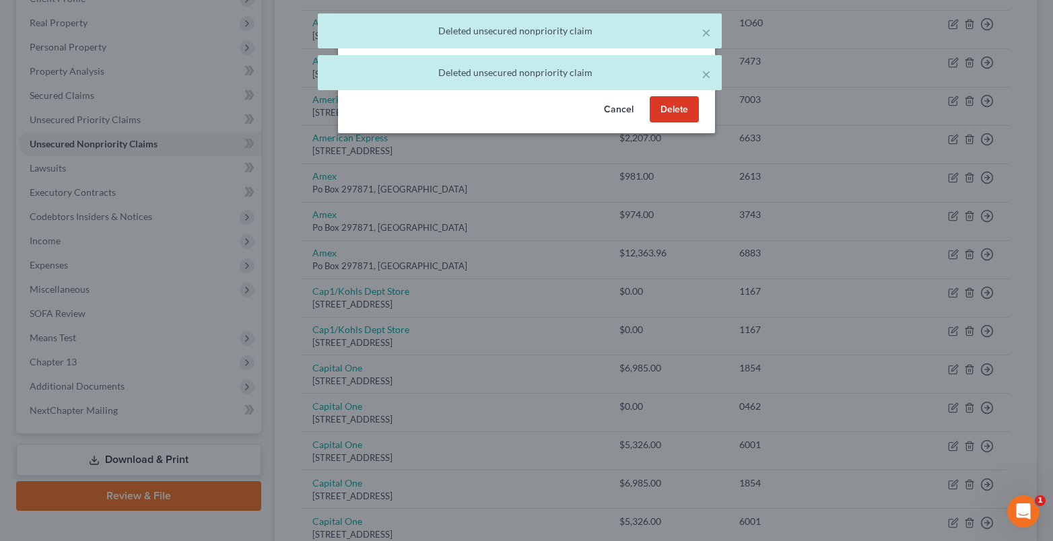
click at [695, 123] on button "Delete" at bounding box center [674, 109] width 49 height 27
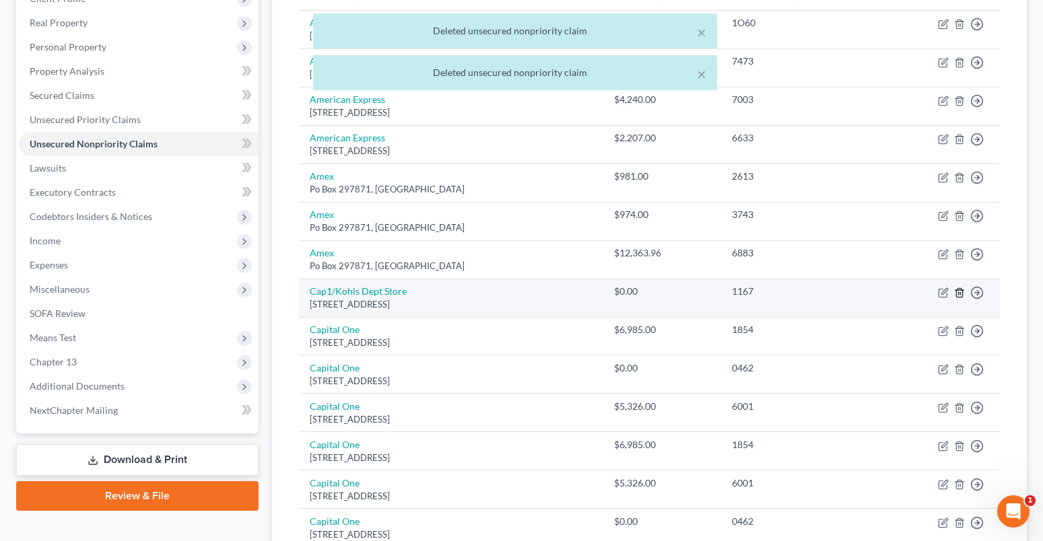
click at [955, 291] on icon "button" at bounding box center [959, 292] width 11 height 11
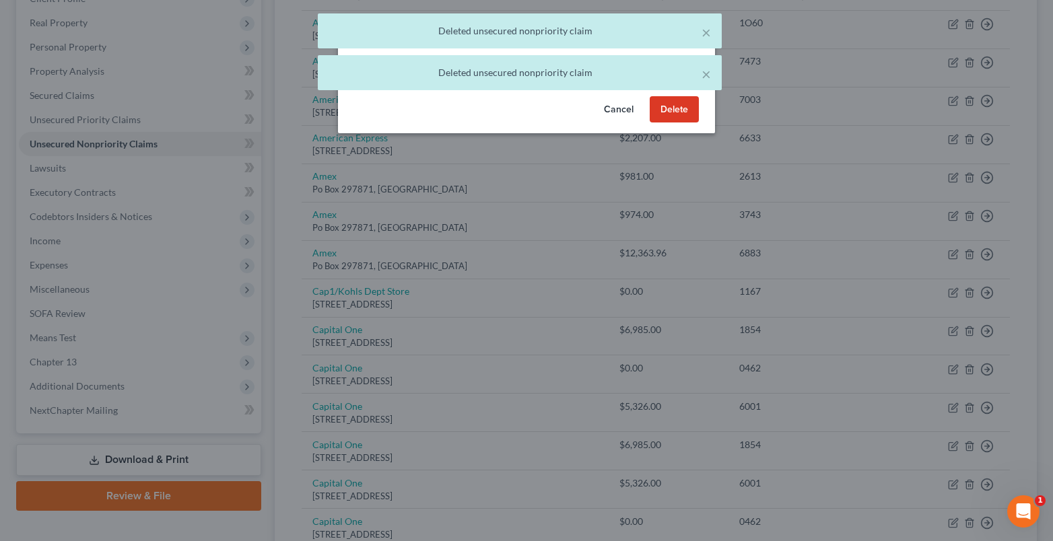
click at [683, 121] on button "Delete" at bounding box center [674, 109] width 49 height 27
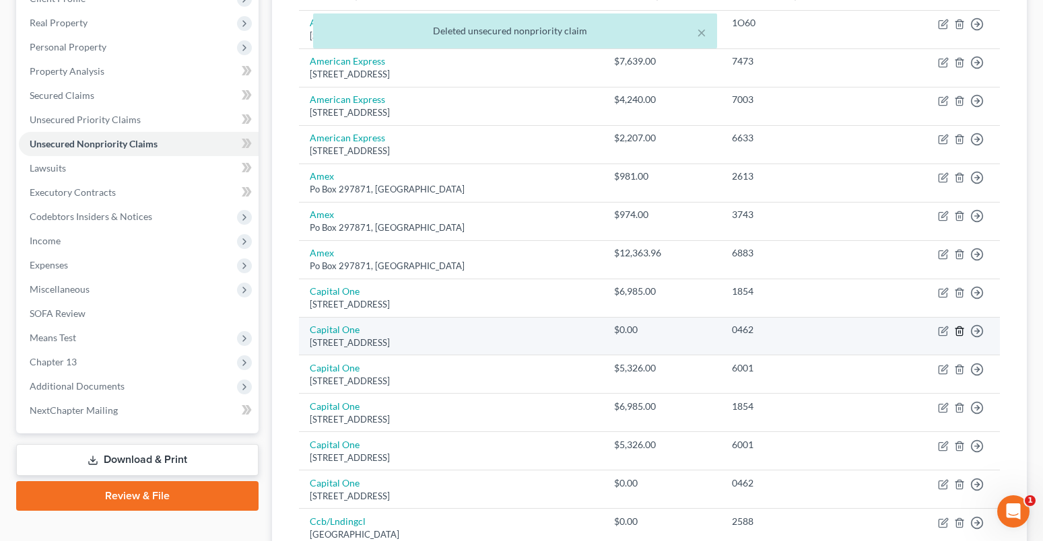
click at [959, 331] on line "button" at bounding box center [959, 332] width 0 height 3
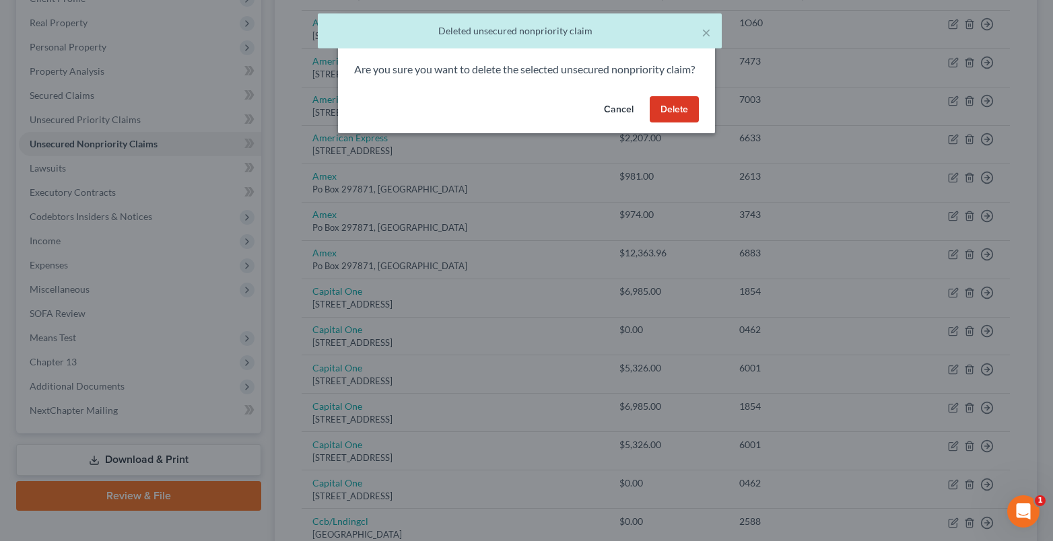
click at [687, 123] on button "Delete" at bounding box center [674, 109] width 49 height 27
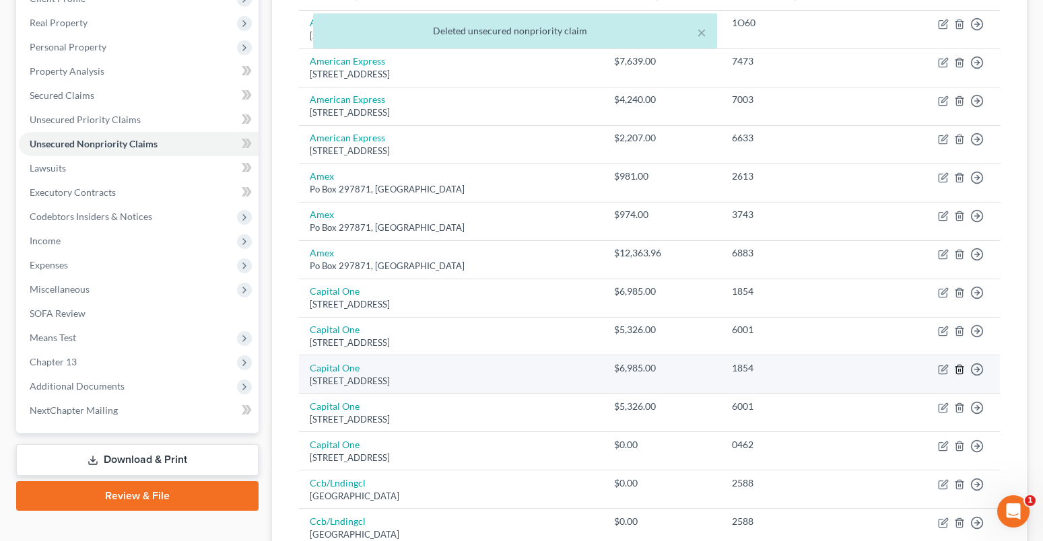
click at [962, 368] on icon "button" at bounding box center [959, 369] width 6 height 9
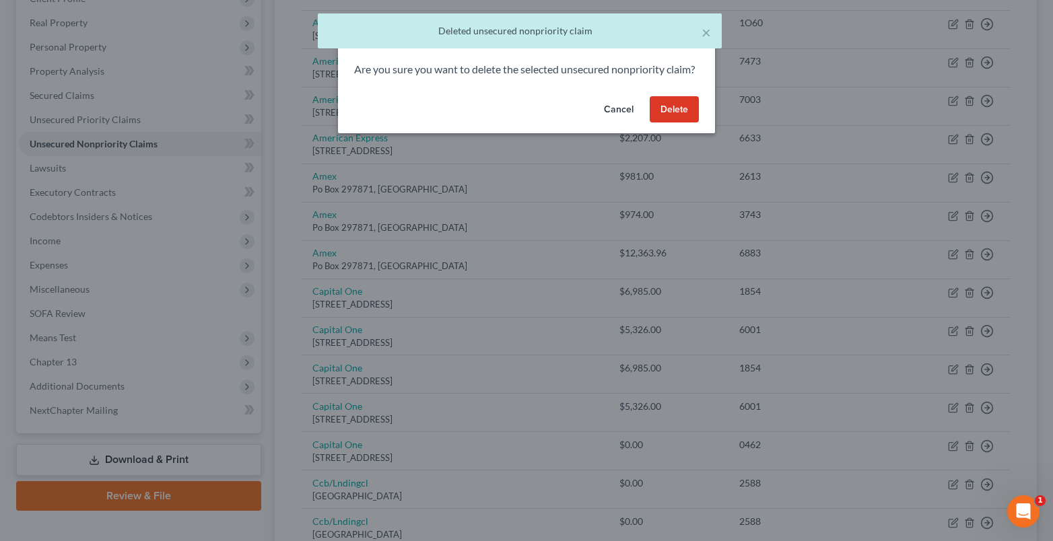
click at [654, 121] on button "Delete" at bounding box center [674, 109] width 49 height 27
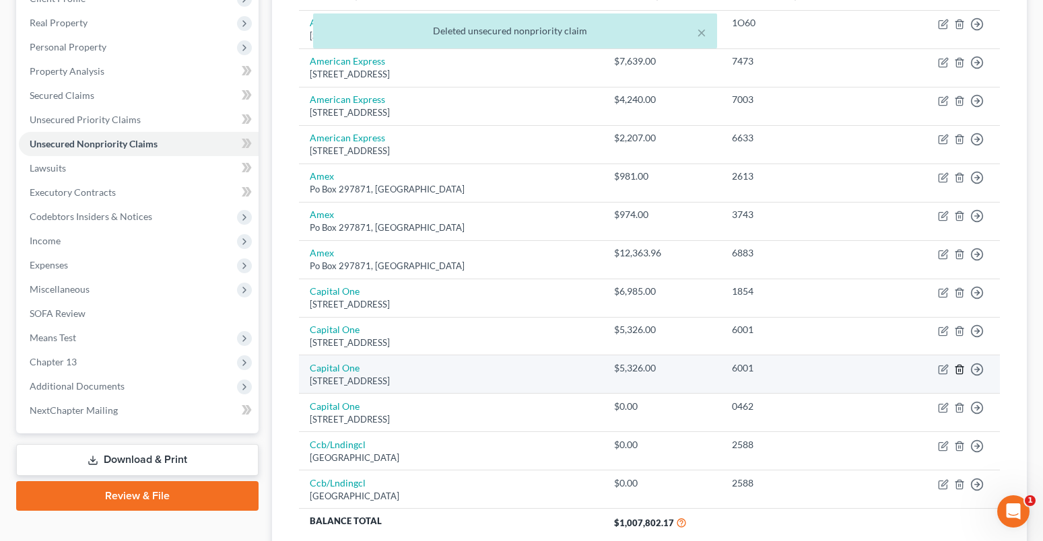
click at [957, 368] on icon "button" at bounding box center [959, 369] width 11 height 11
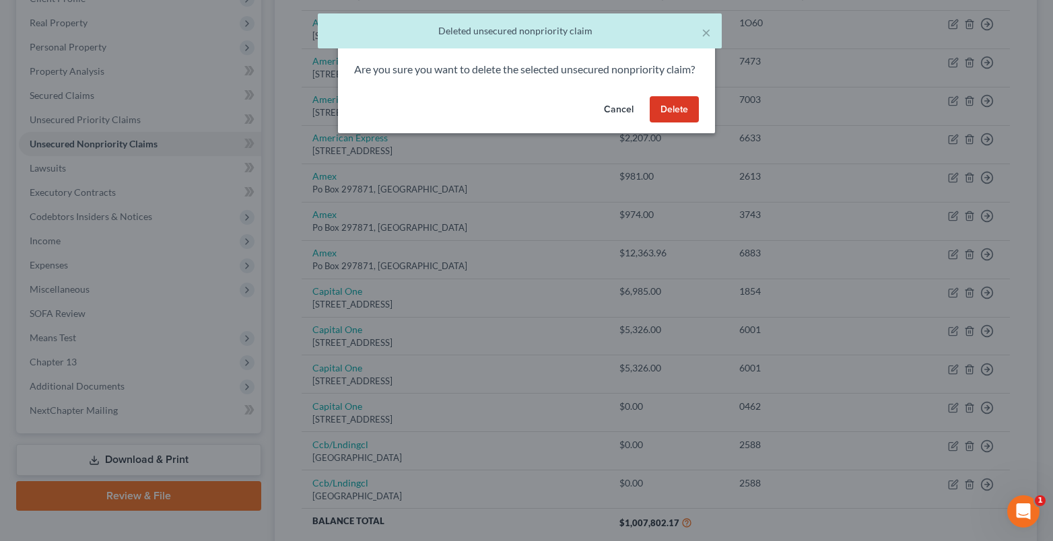
click at [675, 120] on button "Delete" at bounding box center [674, 109] width 49 height 27
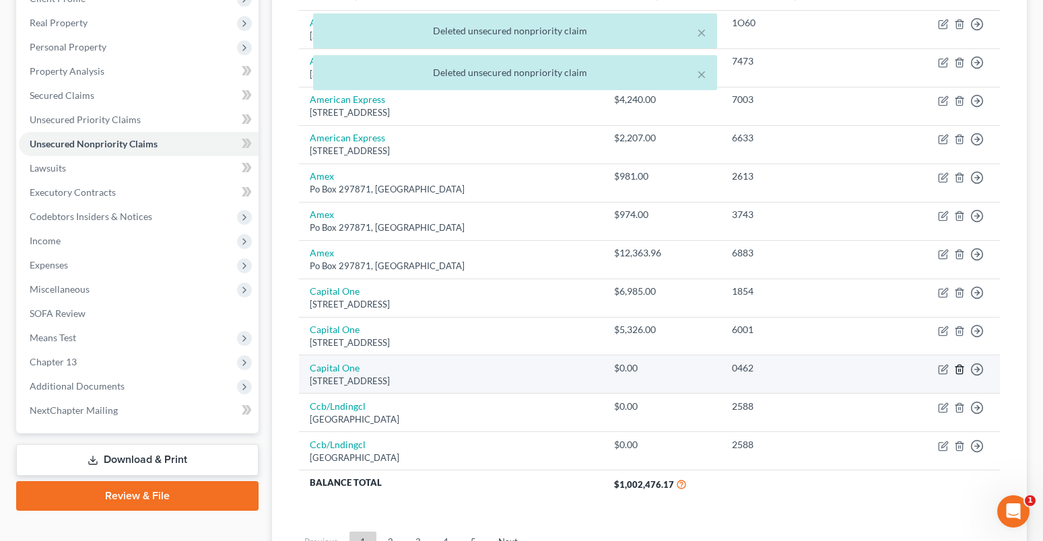
click at [955, 370] on icon "button" at bounding box center [959, 369] width 11 height 11
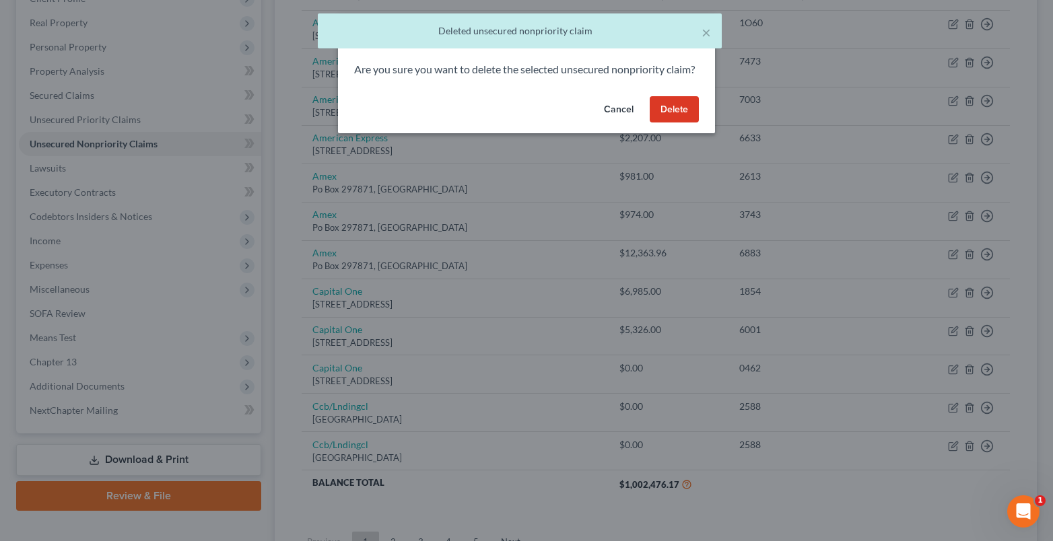
click at [674, 123] on button "Delete" at bounding box center [674, 109] width 49 height 27
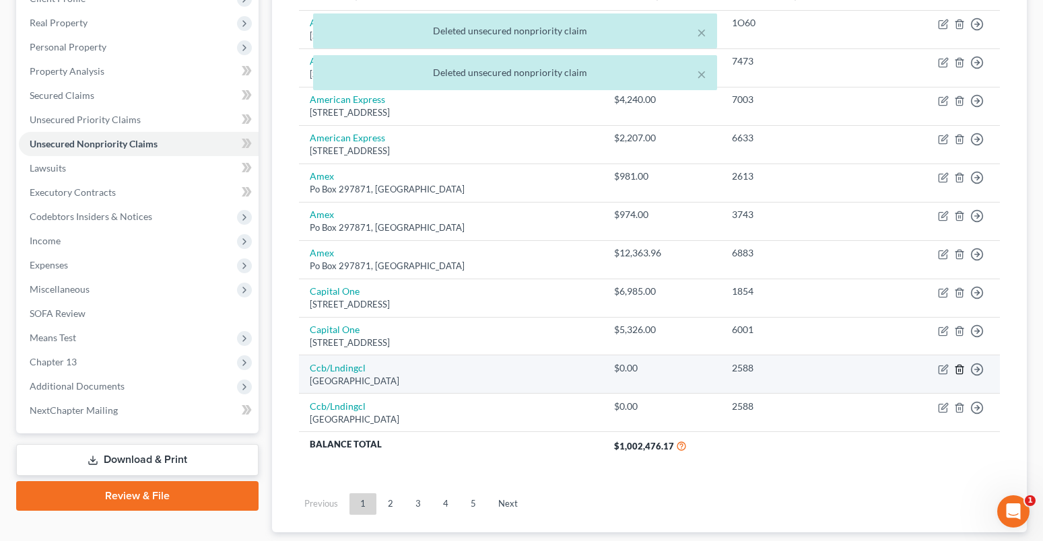
click at [960, 370] on line "button" at bounding box center [960, 370] width 0 height 3
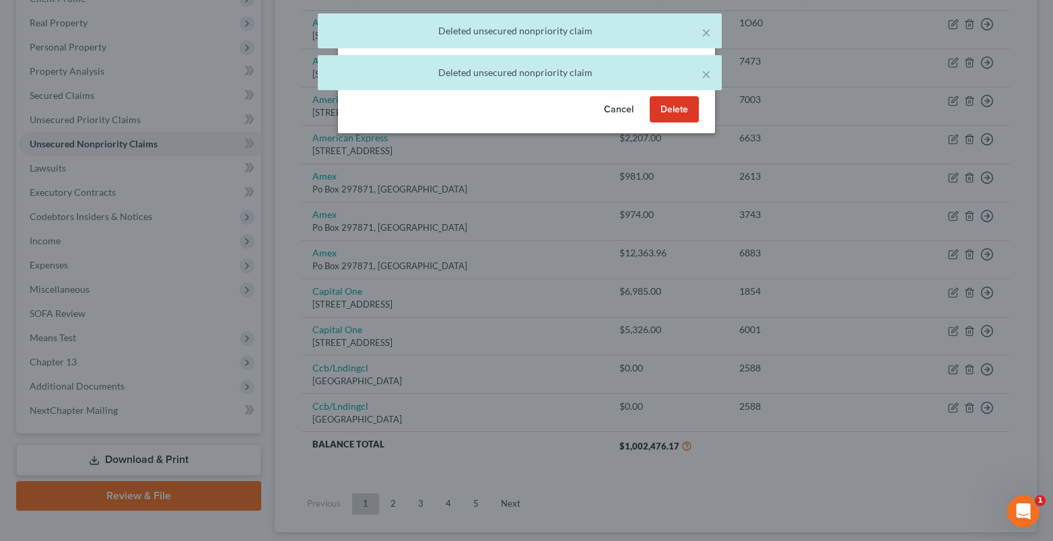
click at [678, 123] on button "Delete" at bounding box center [674, 109] width 49 height 27
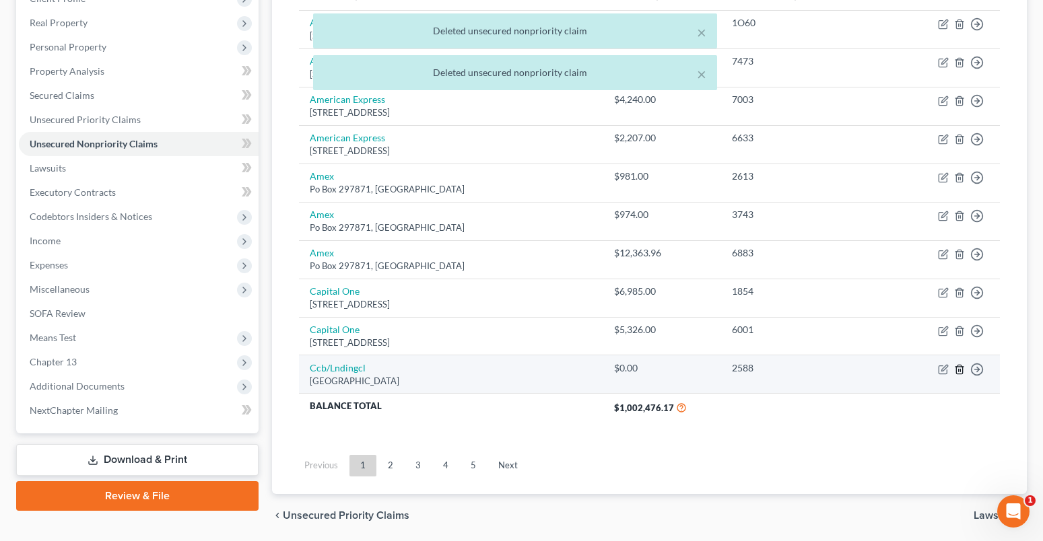
click at [962, 369] on icon "button" at bounding box center [959, 369] width 6 height 9
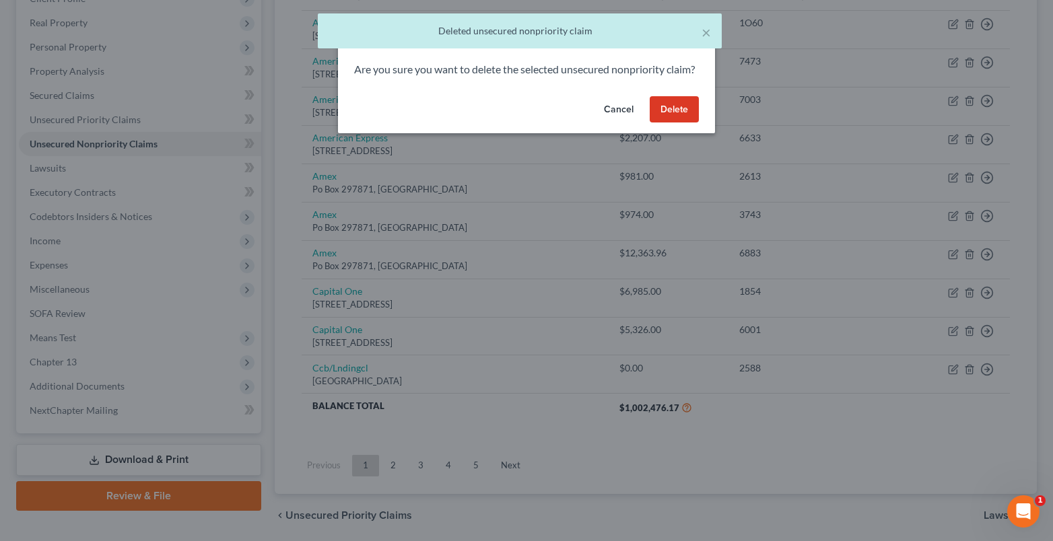
click at [683, 123] on button "Delete" at bounding box center [674, 109] width 49 height 27
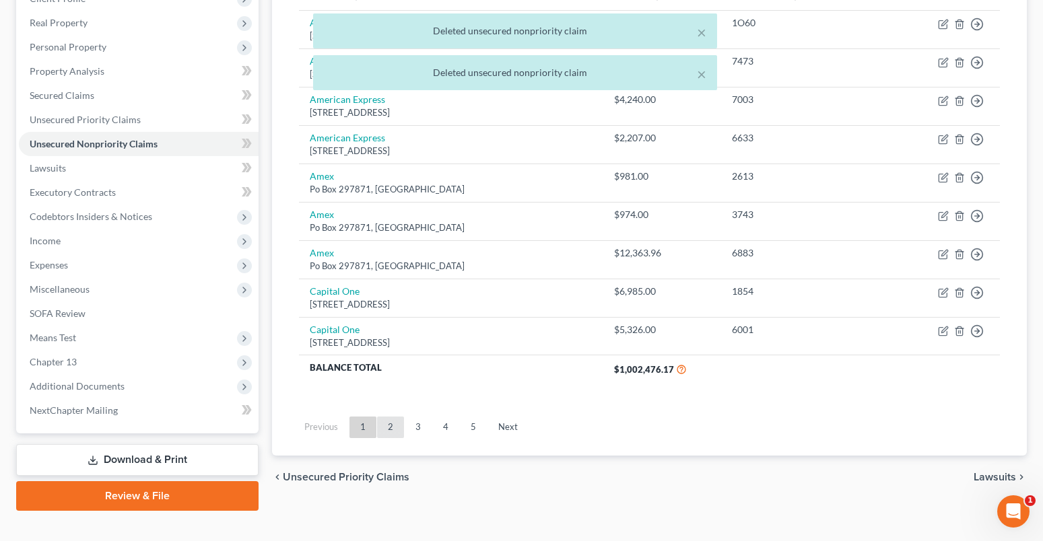
click at [396, 427] on link "2" at bounding box center [390, 428] width 27 height 22
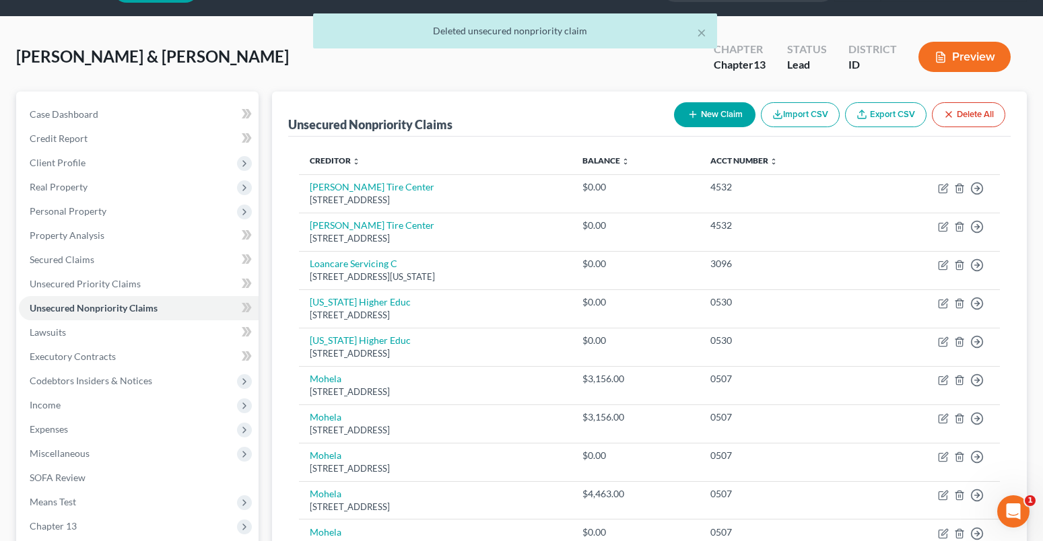
scroll to position [0, 0]
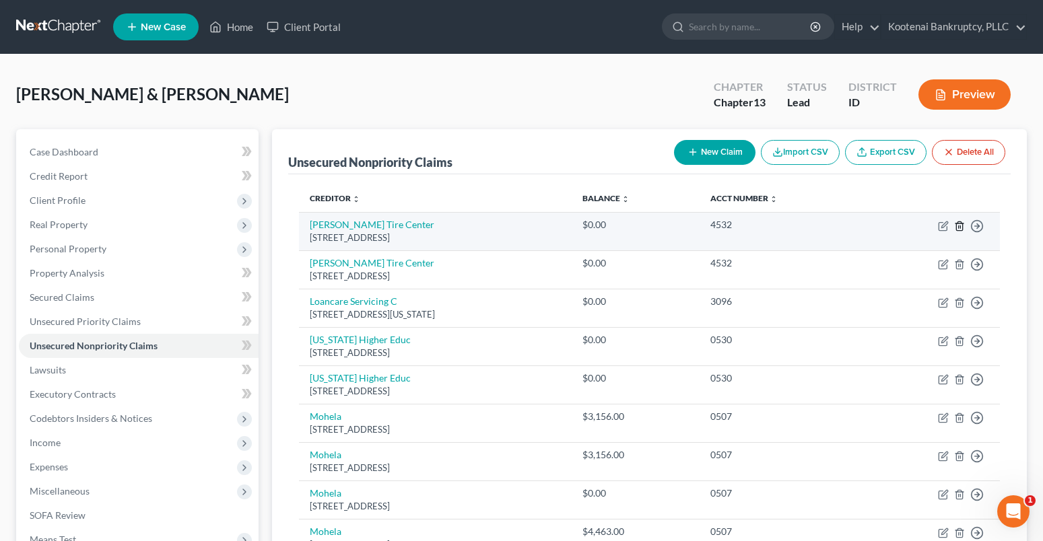
click at [961, 228] on icon "button" at bounding box center [959, 226] width 11 height 11
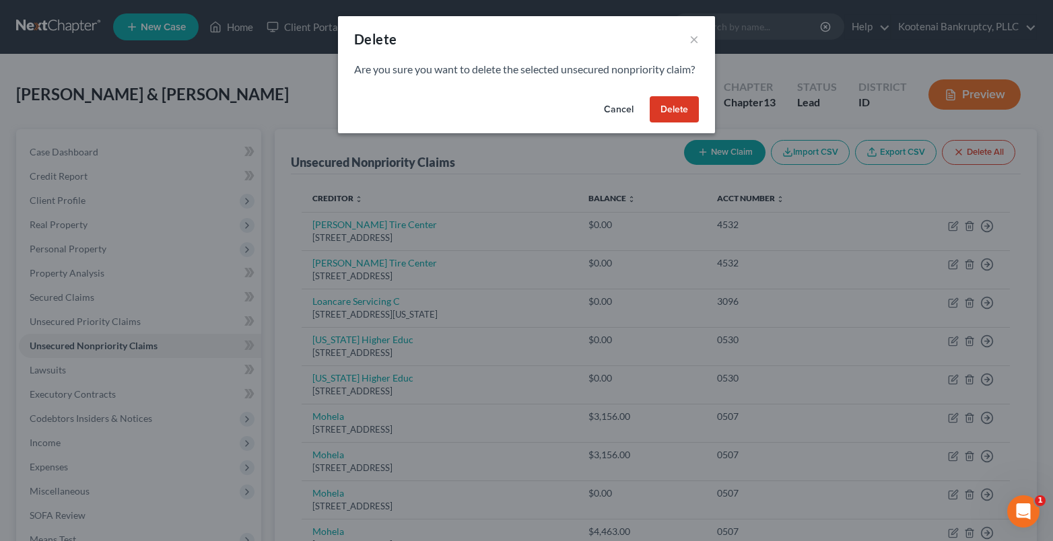
drag, startPoint x: 677, startPoint y: 124, endPoint x: 1012, endPoint y: 232, distance: 352.1
click at [677, 123] on button "Delete" at bounding box center [674, 109] width 49 height 27
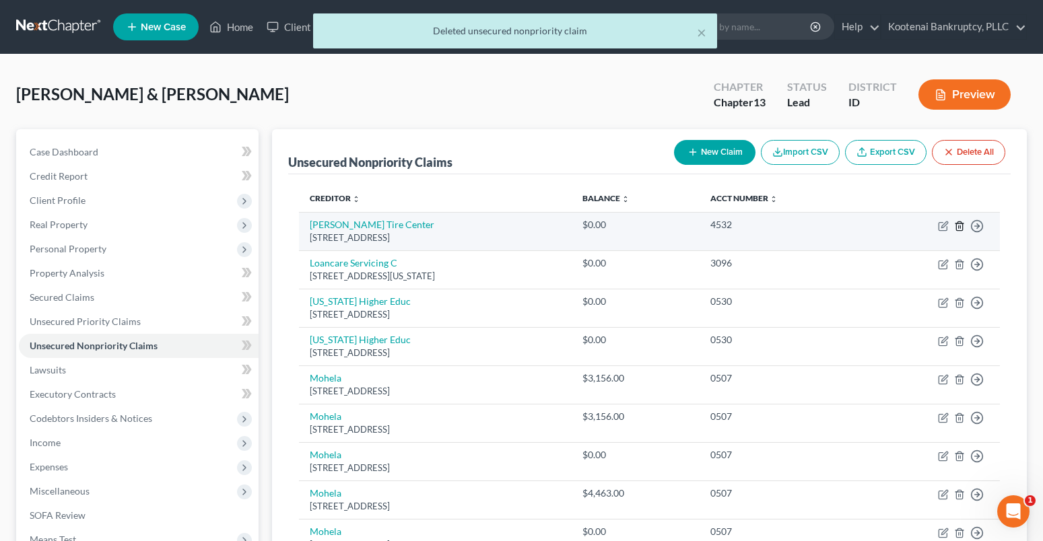
click at [959, 228] on line "button" at bounding box center [959, 227] width 0 height 3
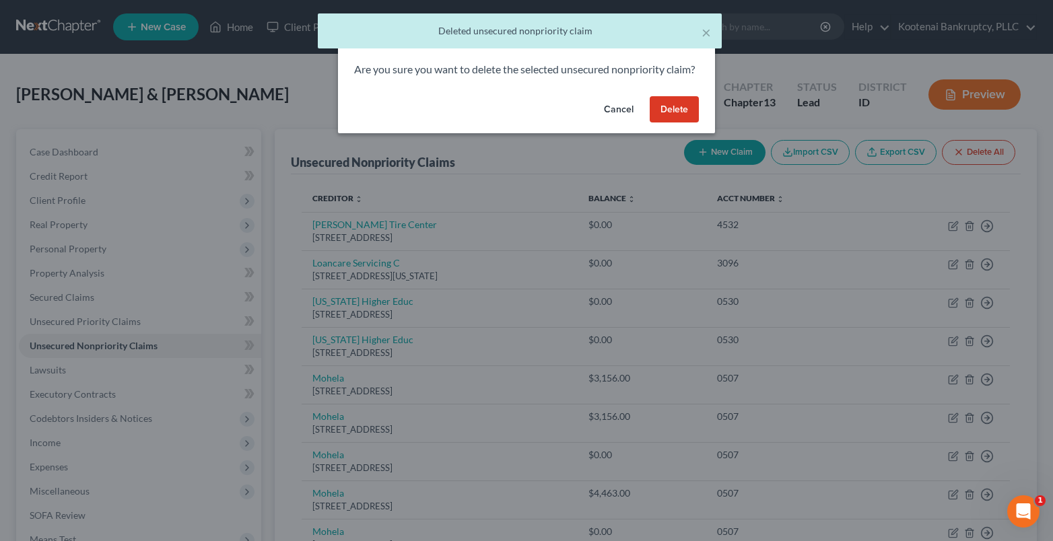
drag, startPoint x: 669, startPoint y: 129, endPoint x: 926, endPoint y: 242, distance: 280.9
click at [670, 123] on button "Delete" at bounding box center [674, 109] width 49 height 27
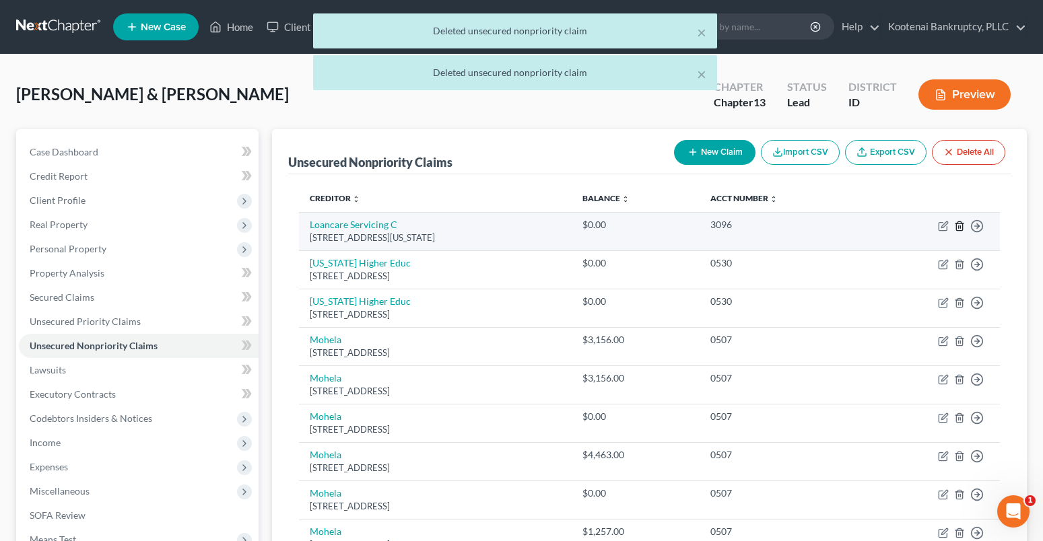
click at [960, 227] on line "button" at bounding box center [960, 227] width 0 height 3
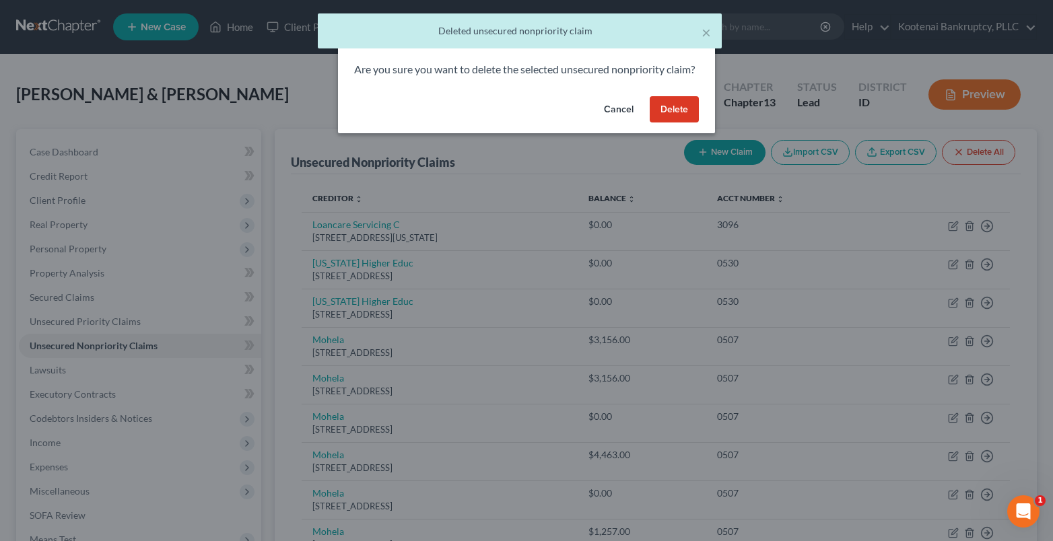
click at [683, 123] on button "Delete" at bounding box center [674, 109] width 49 height 27
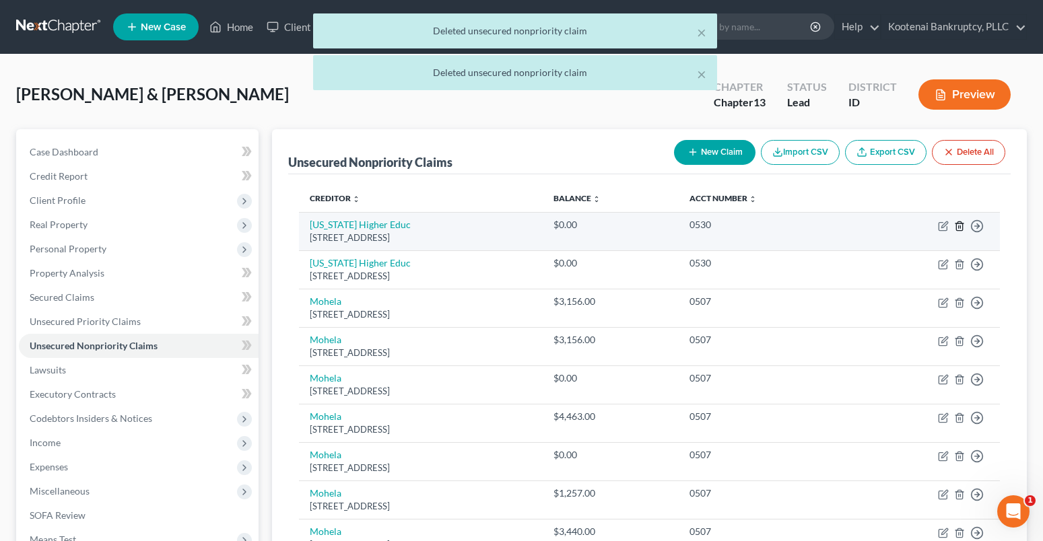
click at [957, 225] on icon "button" at bounding box center [959, 226] width 11 height 11
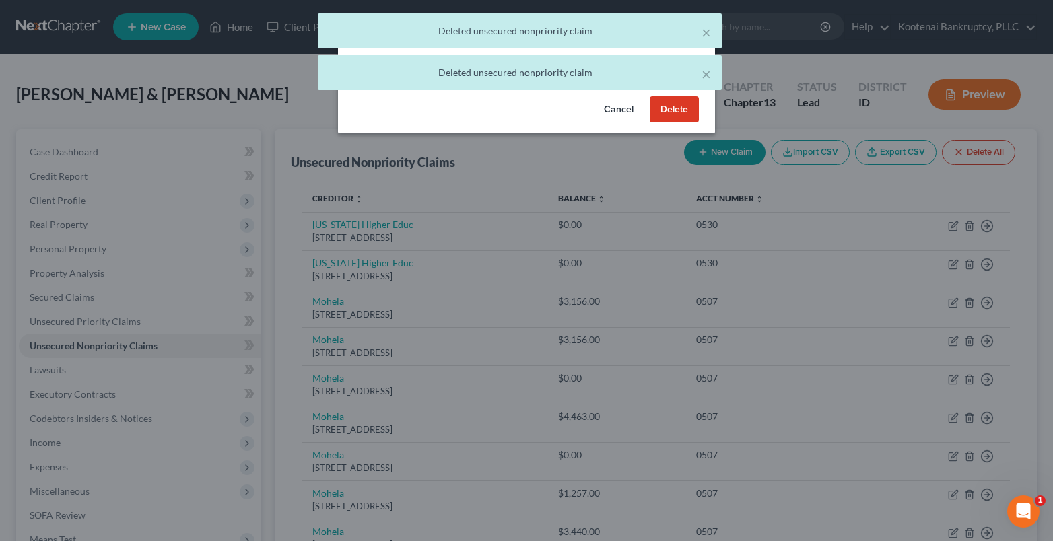
drag, startPoint x: 680, startPoint y: 129, endPoint x: 932, endPoint y: 230, distance: 272.1
click at [681, 123] on button "Delete" at bounding box center [674, 109] width 49 height 27
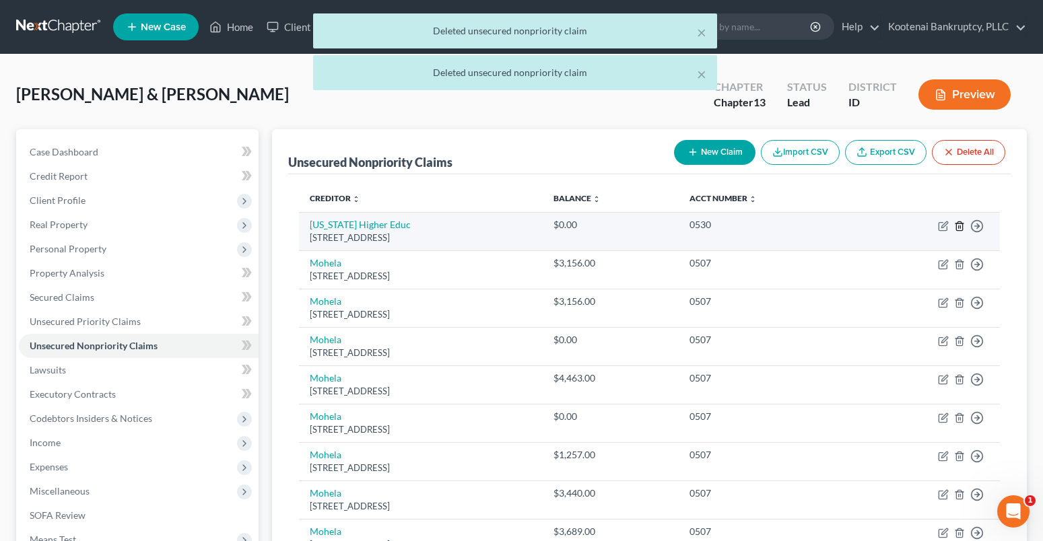
click at [956, 229] on icon "button" at bounding box center [959, 225] width 6 height 9
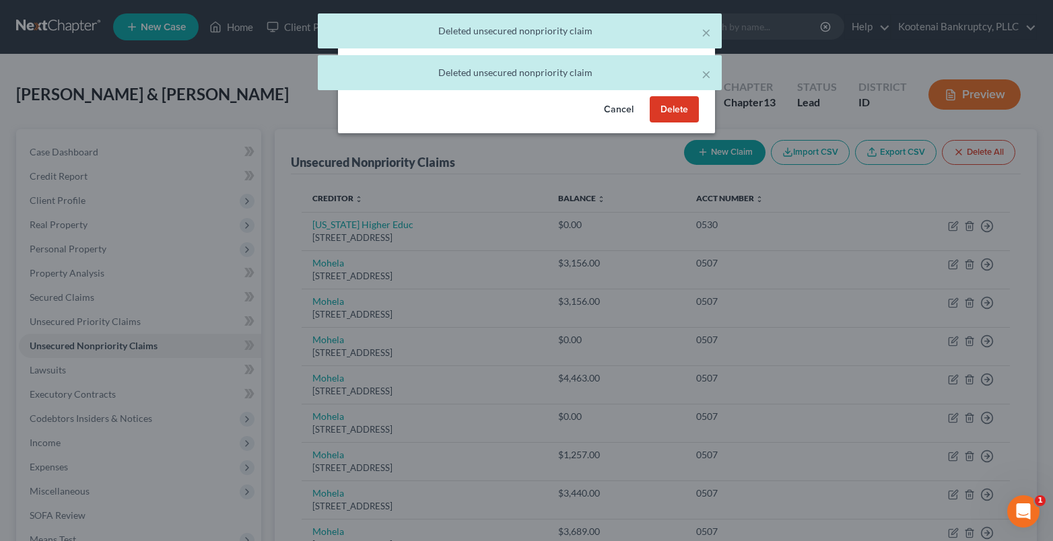
click at [680, 123] on button "Delete" at bounding box center [674, 109] width 49 height 27
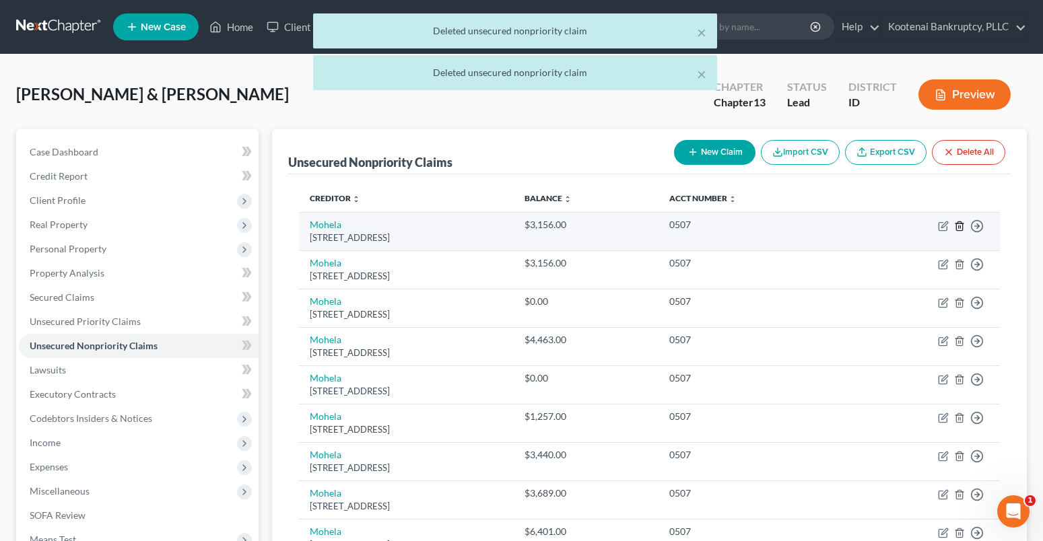
click at [960, 226] on line "button" at bounding box center [960, 227] width 0 height 3
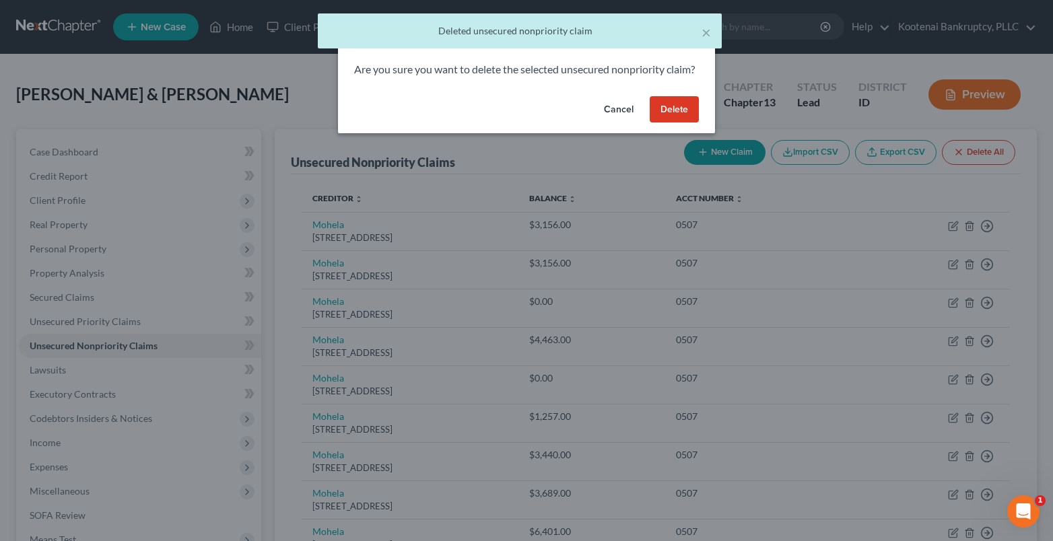
click at [689, 123] on button "Delete" at bounding box center [674, 109] width 49 height 27
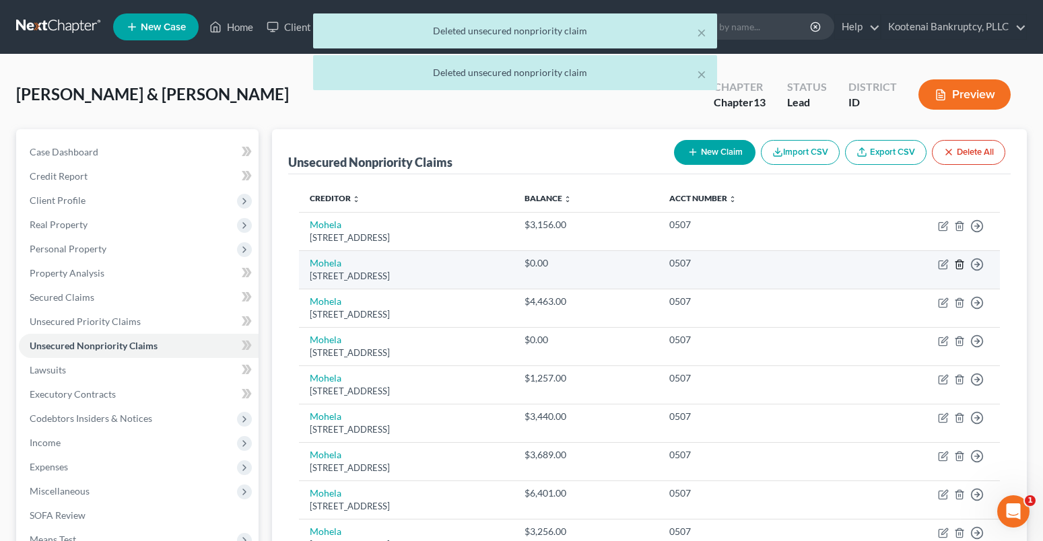
click at [960, 264] on line "button" at bounding box center [960, 265] width 0 height 3
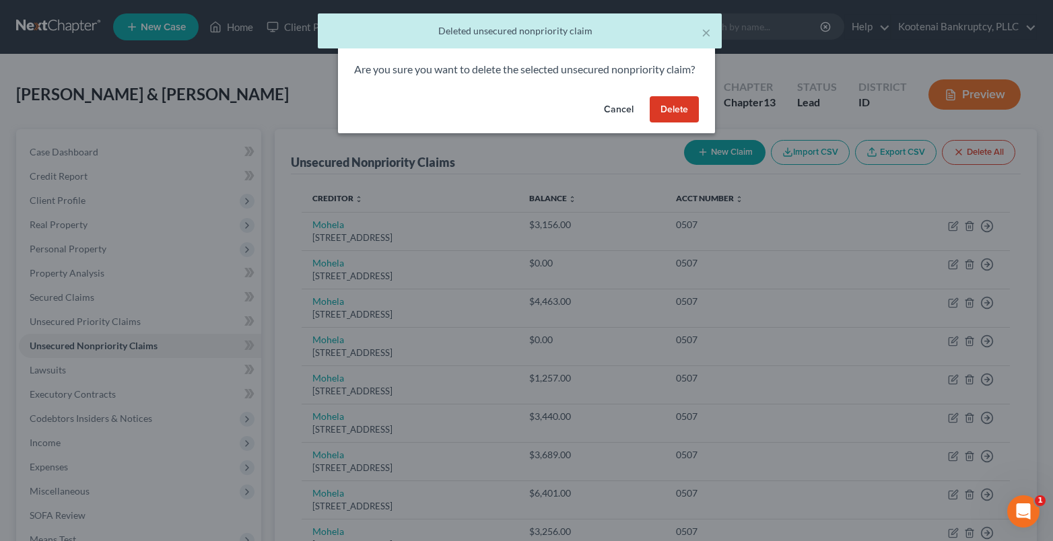
click at [671, 118] on button "Delete" at bounding box center [674, 109] width 49 height 27
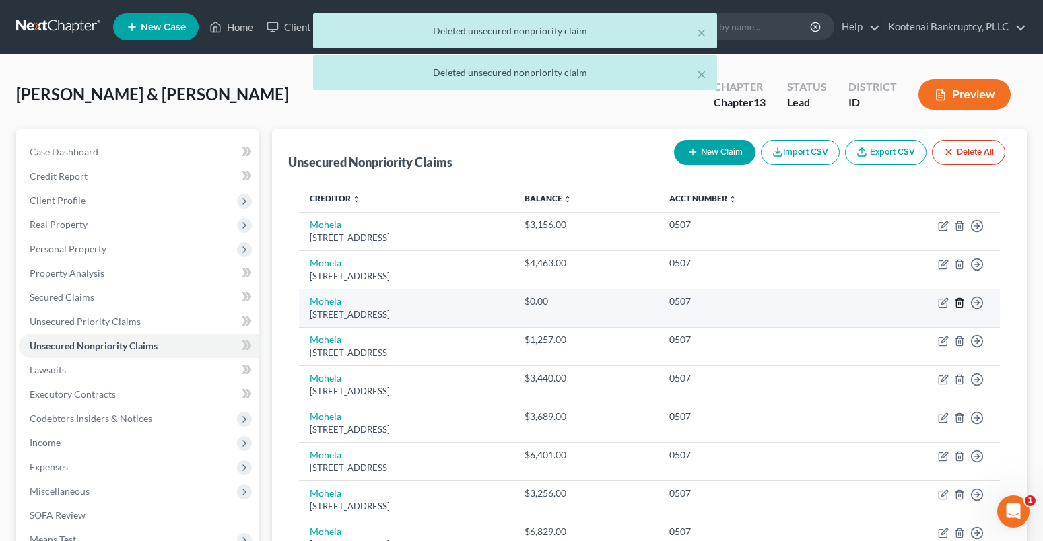
click at [962, 300] on icon "button" at bounding box center [959, 302] width 6 height 9
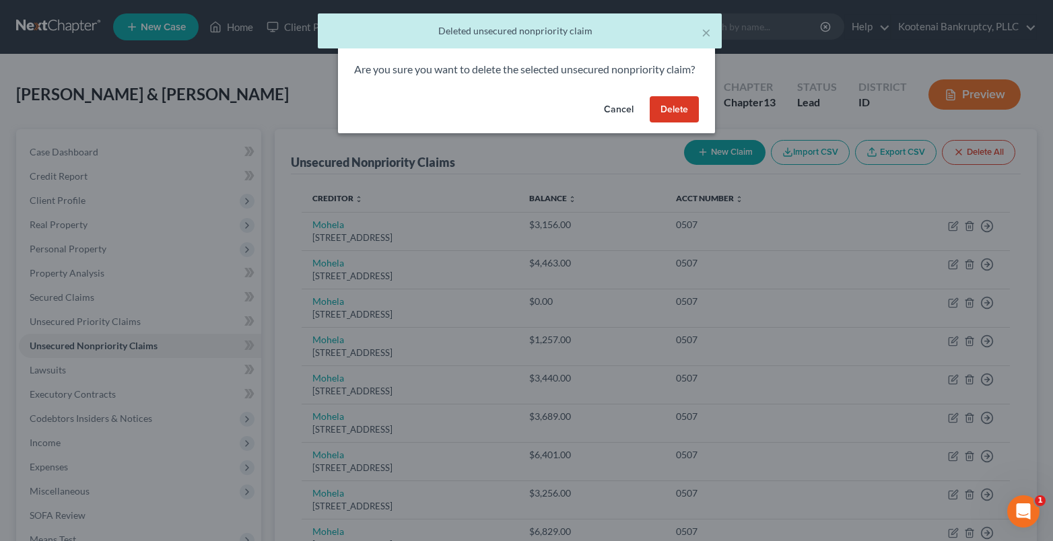
click at [664, 120] on button "Delete" at bounding box center [674, 109] width 49 height 27
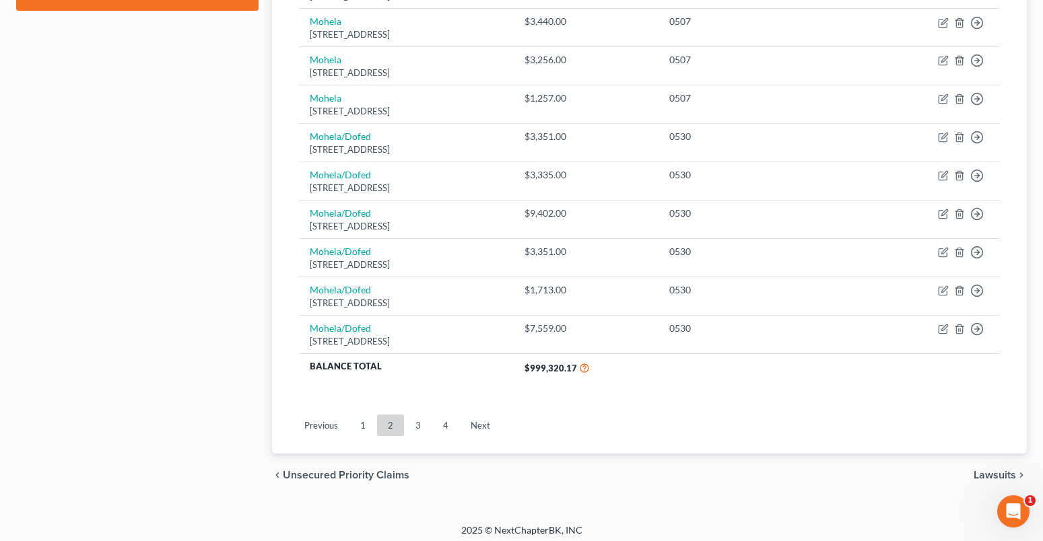
scroll to position [709, 0]
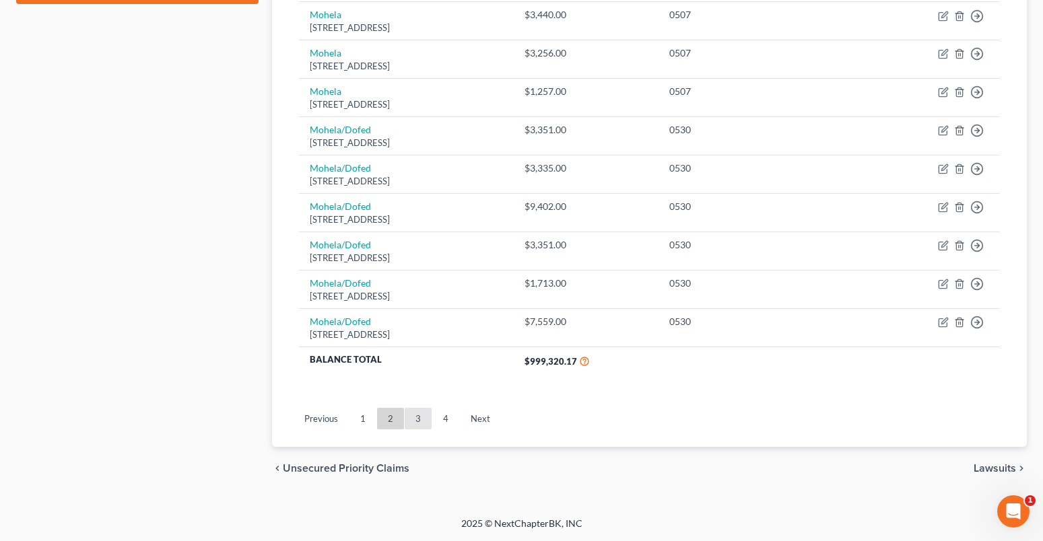
click at [415, 415] on link "3" at bounding box center [418, 419] width 27 height 22
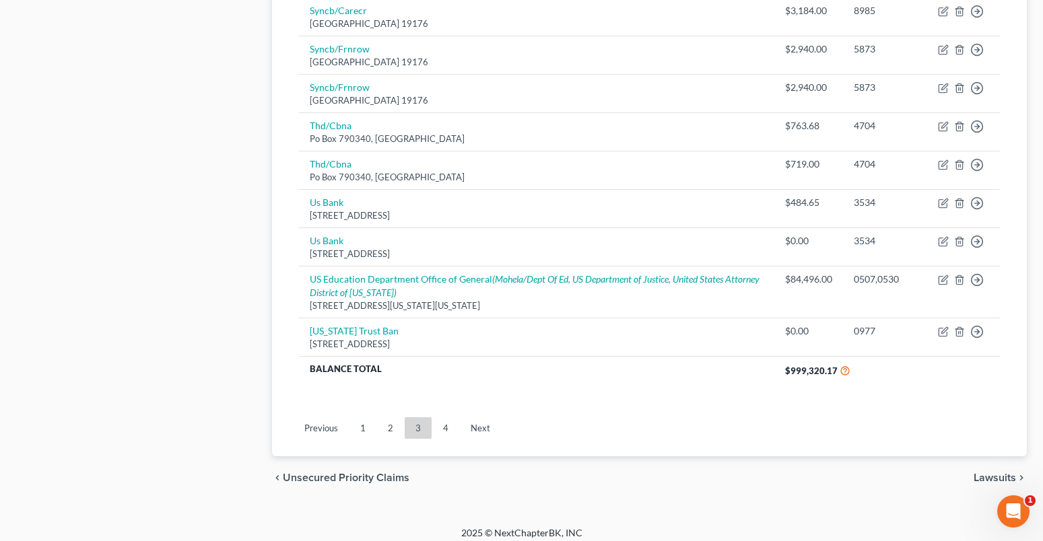
scroll to position [1054, 0]
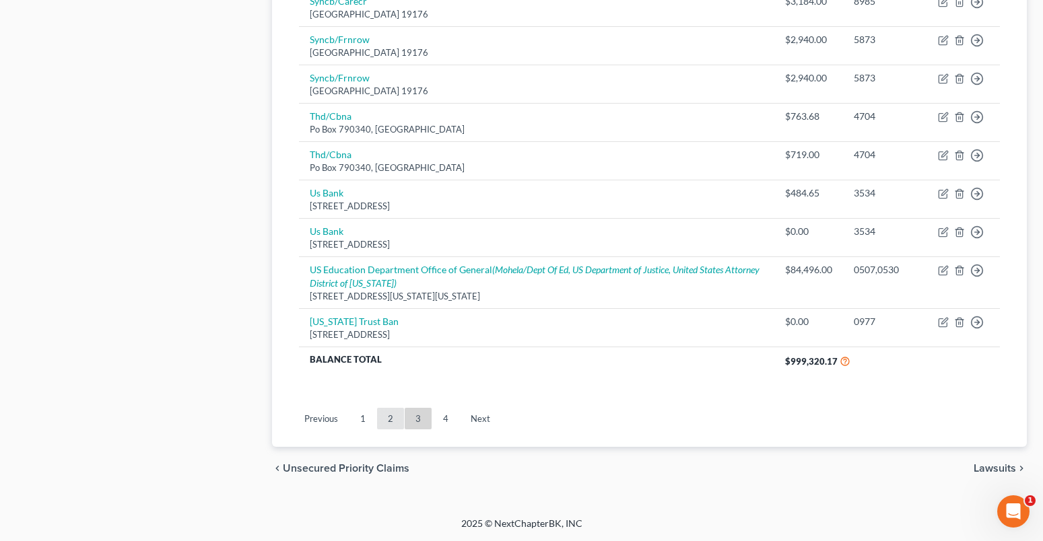
click at [386, 418] on link "2" at bounding box center [390, 419] width 27 height 22
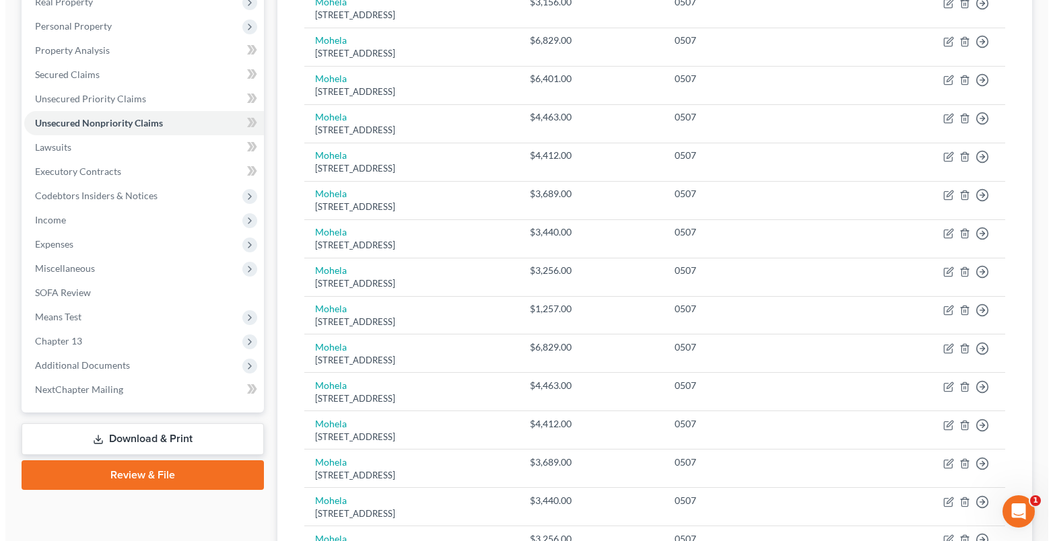
scroll to position [1016, 0]
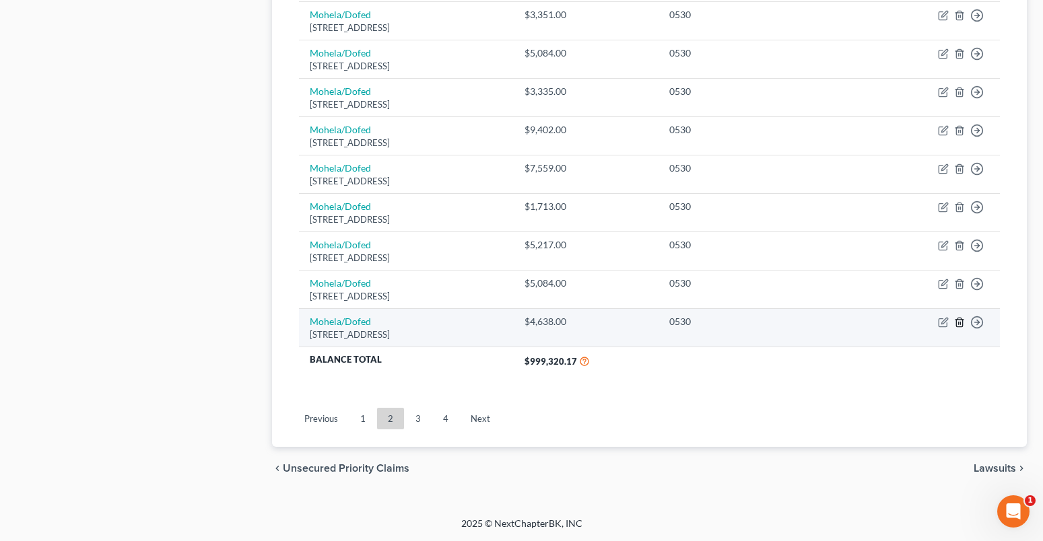
click at [959, 324] on icon "button" at bounding box center [959, 322] width 11 height 11
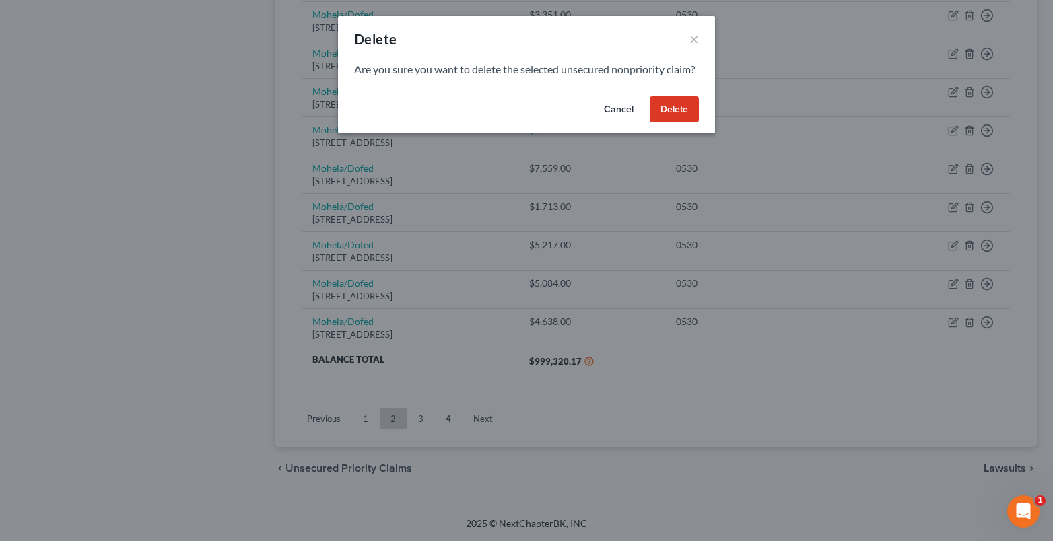
drag, startPoint x: 681, startPoint y: 124, endPoint x: 841, endPoint y: 239, distance: 196.7
click at [682, 123] on button "Delete" at bounding box center [674, 109] width 49 height 27
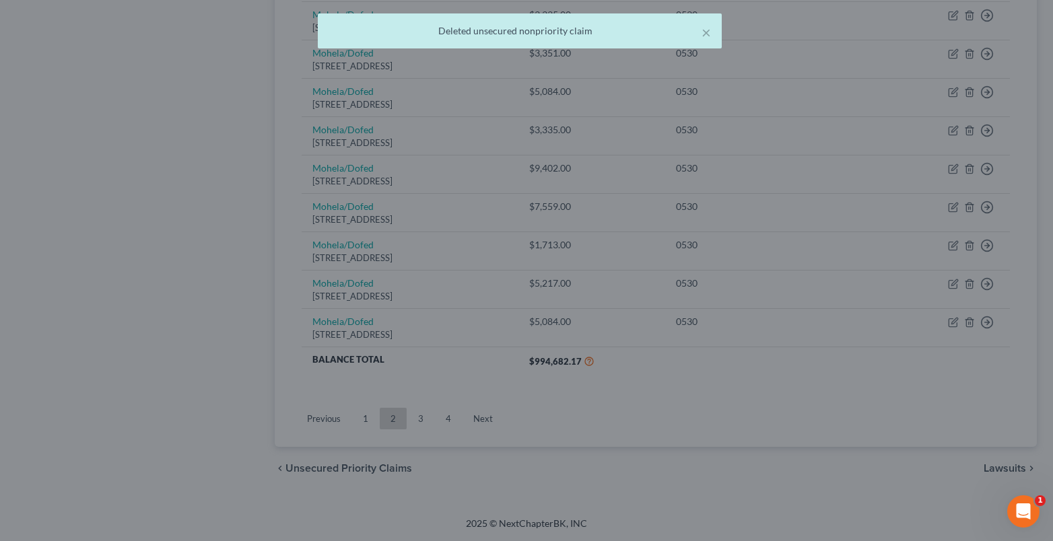
scroll to position [977, 0]
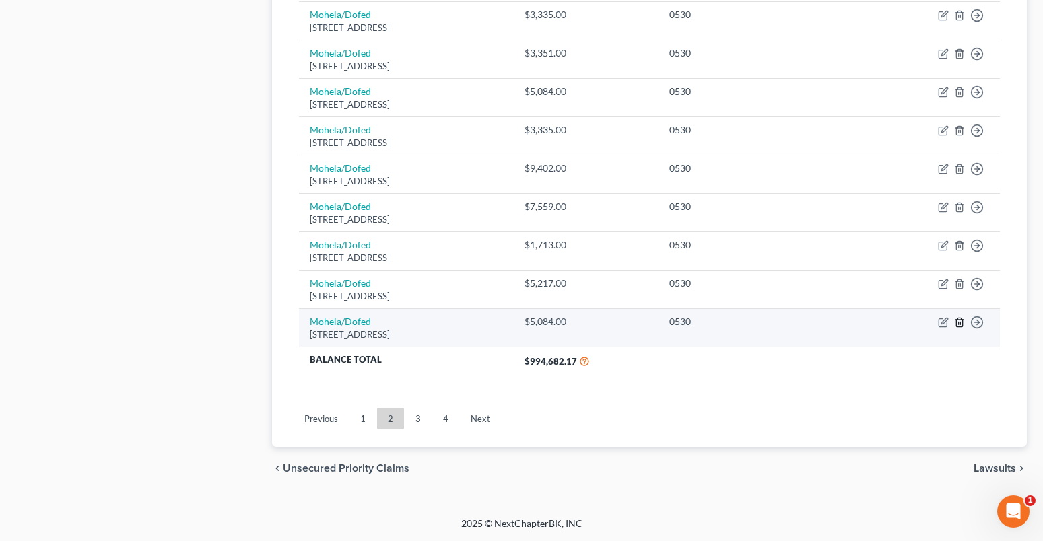
click at [956, 321] on icon "button" at bounding box center [959, 322] width 6 height 9
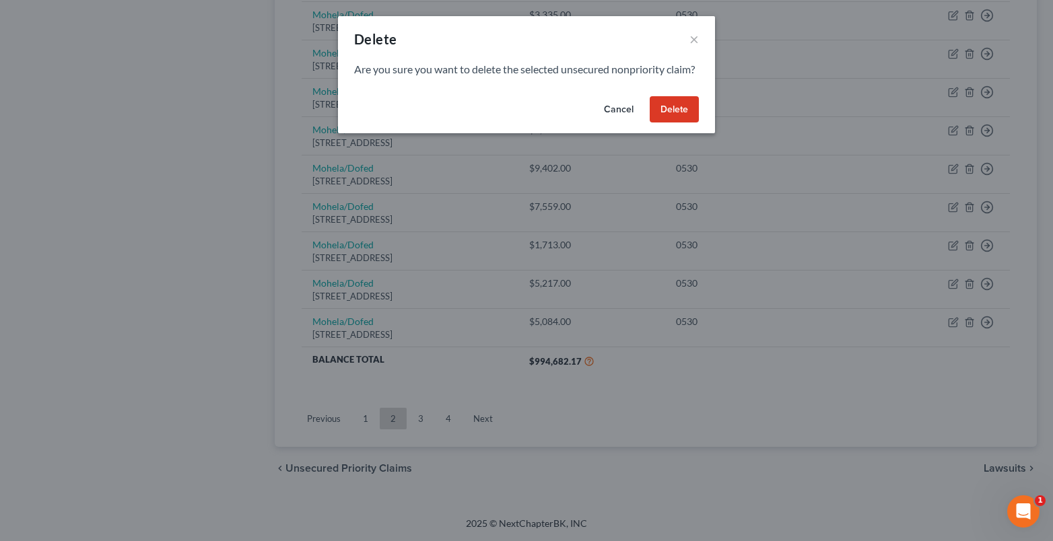
drag, startPoint x: 683, startPoint y: 127, endPoint x: 825, endPoint y: 331, distance: 248.0
click at [681, 123] on button "Delete" at bounding box center [674, 109] width 49 height 27
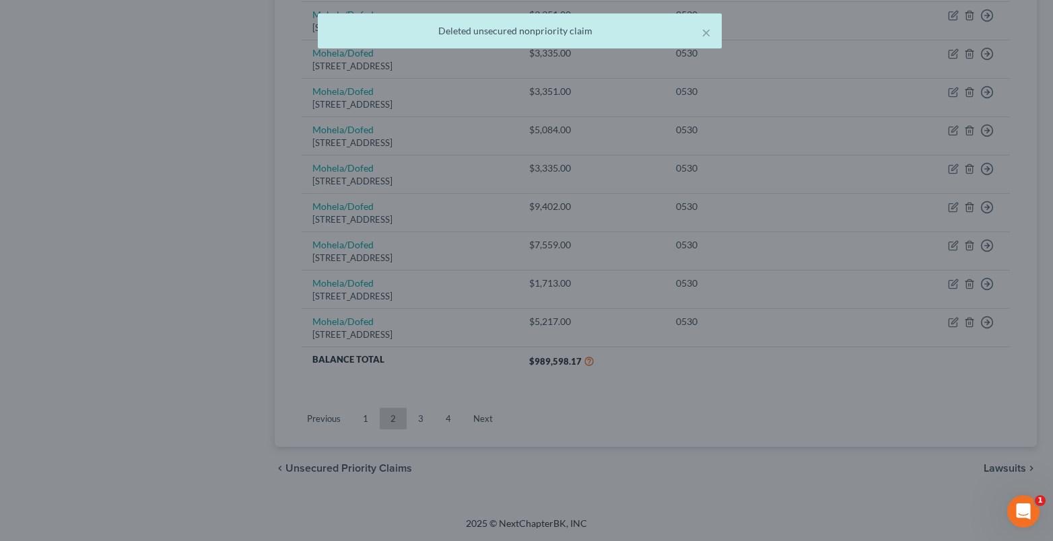
scroll to position [939, 0]
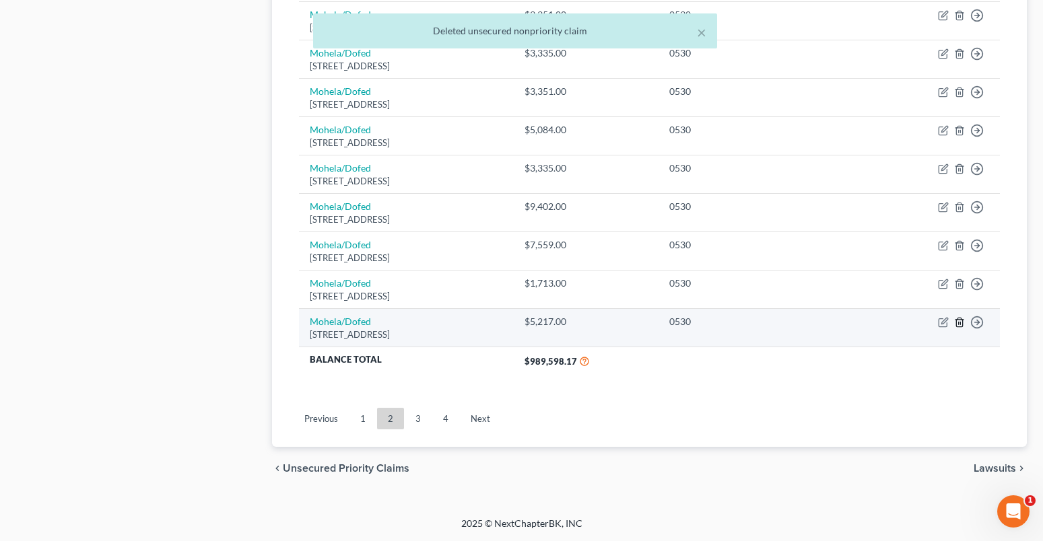
click at [957, 320] on icon "button" at bounding box center [959, 322] width 6 height 9
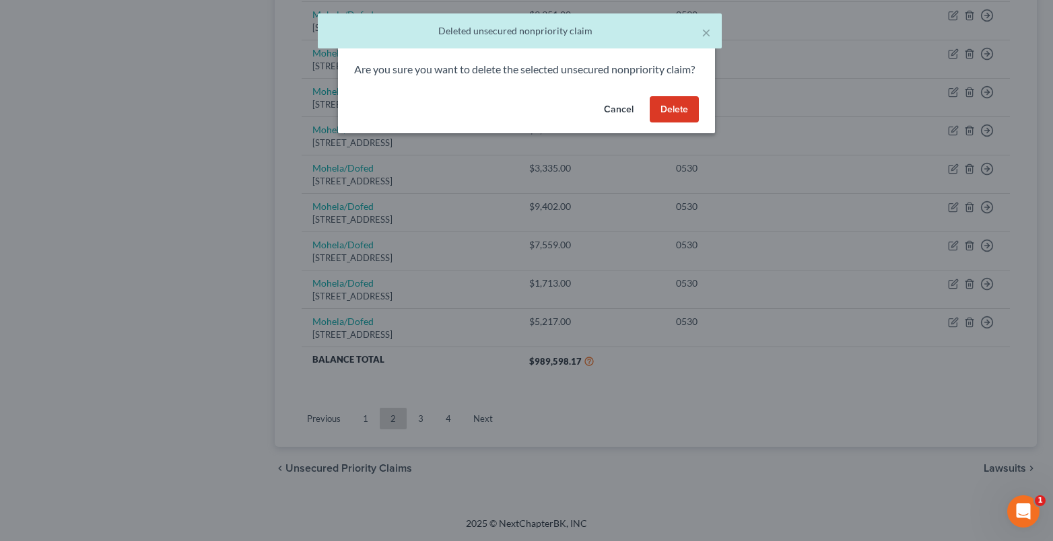
drag, startPoint x: 663, startPoint y: 118, endPoint x: 914, endPoint y: 267, distance: 291.9
click at [668, 123] on button "Delete" at bounding box center [674, 109] width 49 height 27
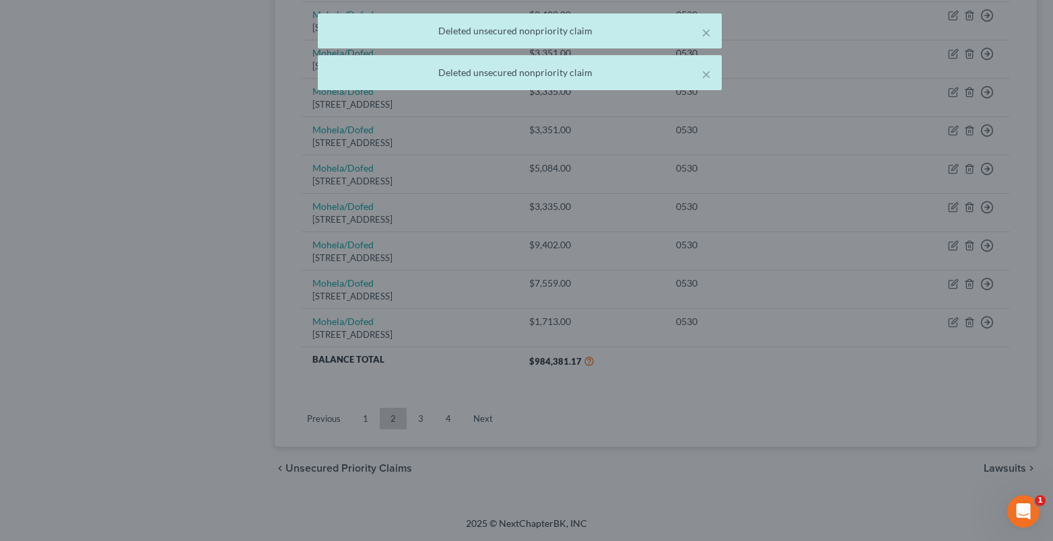
scroll to position [901, 0]
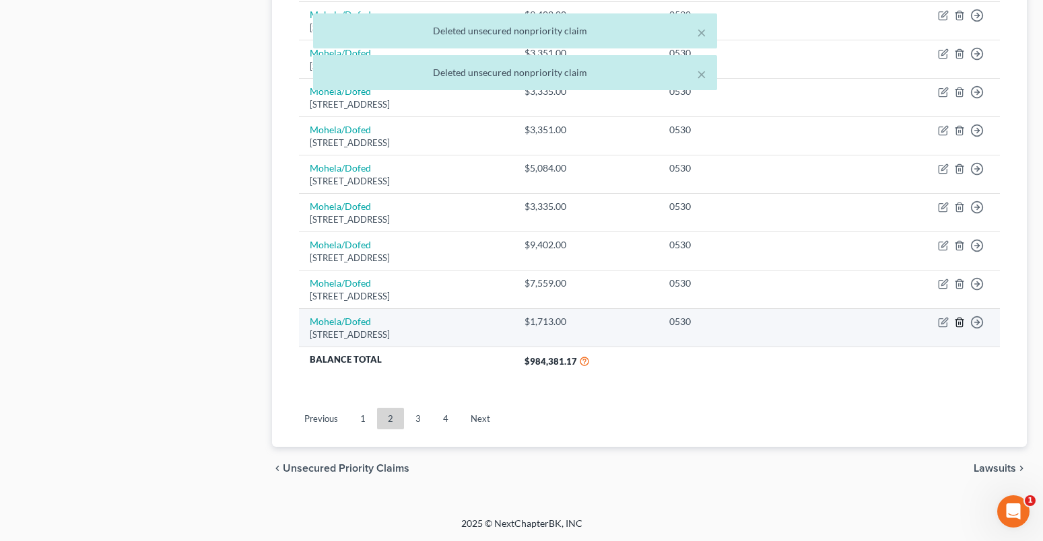
click at [959, 322] on line "button" at bounding box center [959, 323] width 0 height 3
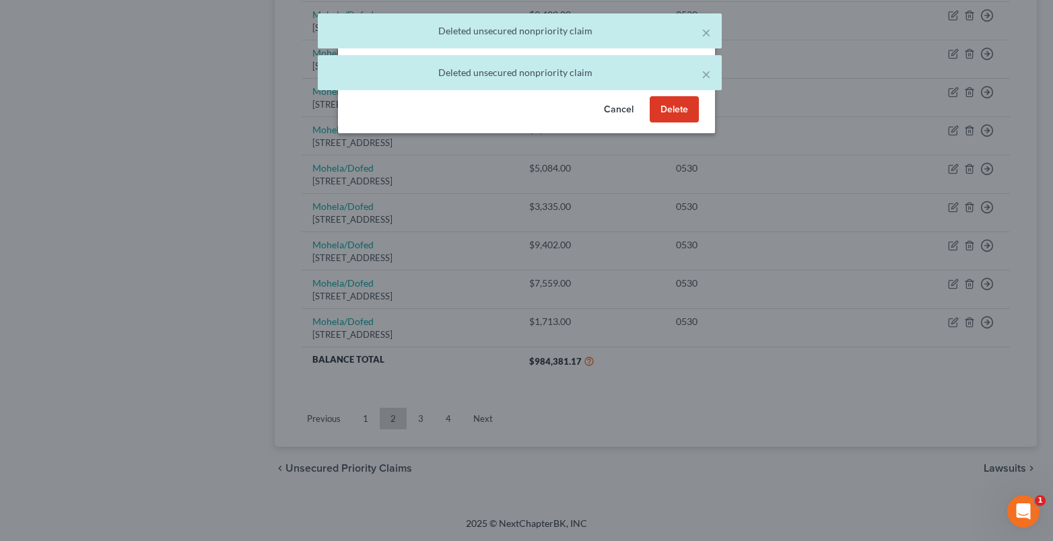
click at [688, 123] on button "Delete" at bounding box center [674, 109] width 49 height 27
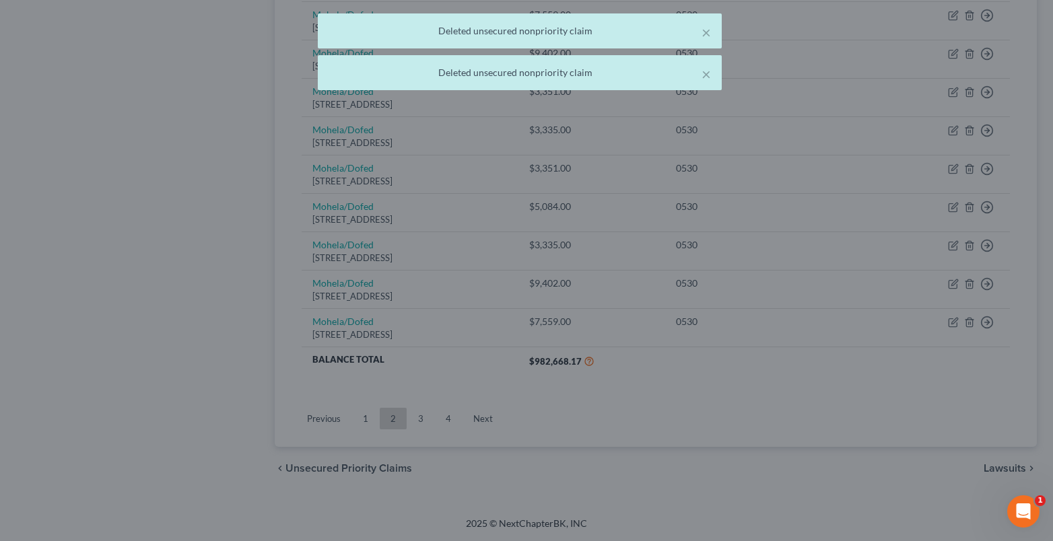
scroll to position [862, 0]
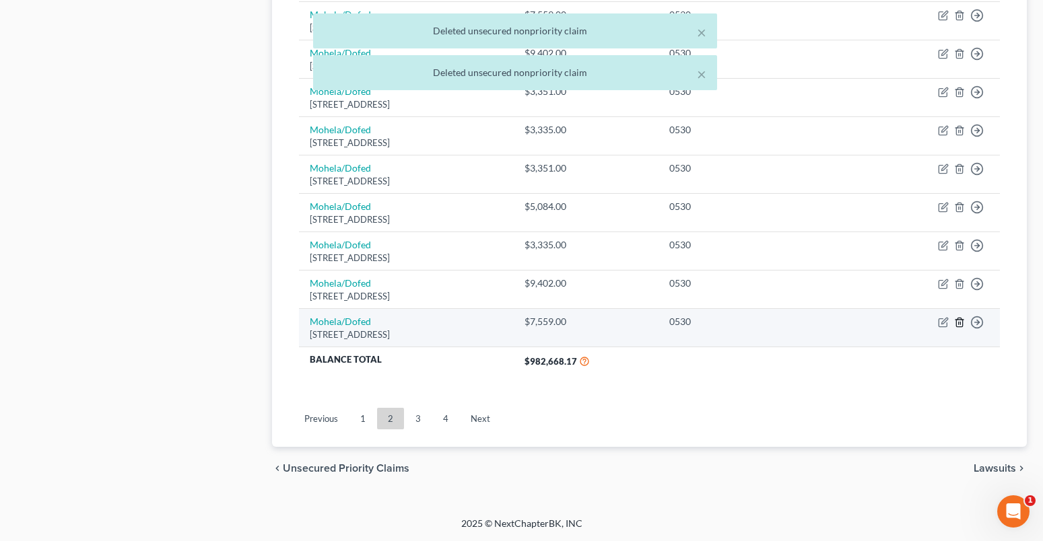
click at [959, 322] on line "button" at bounding box center [959, 323] width 0 height 3
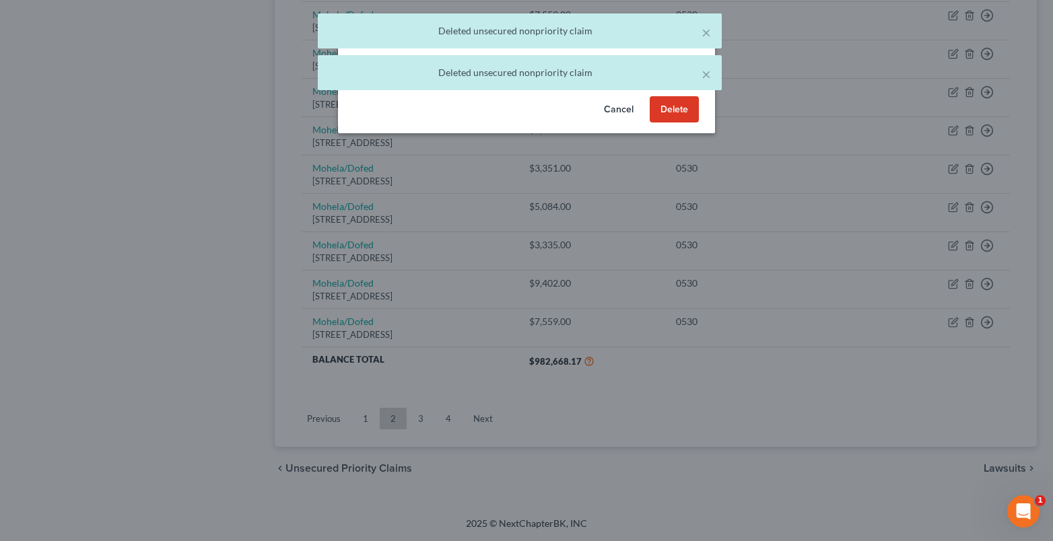
click at [679, 123] on button "Delete" at bounding box center [674, 109] width 49 height 27
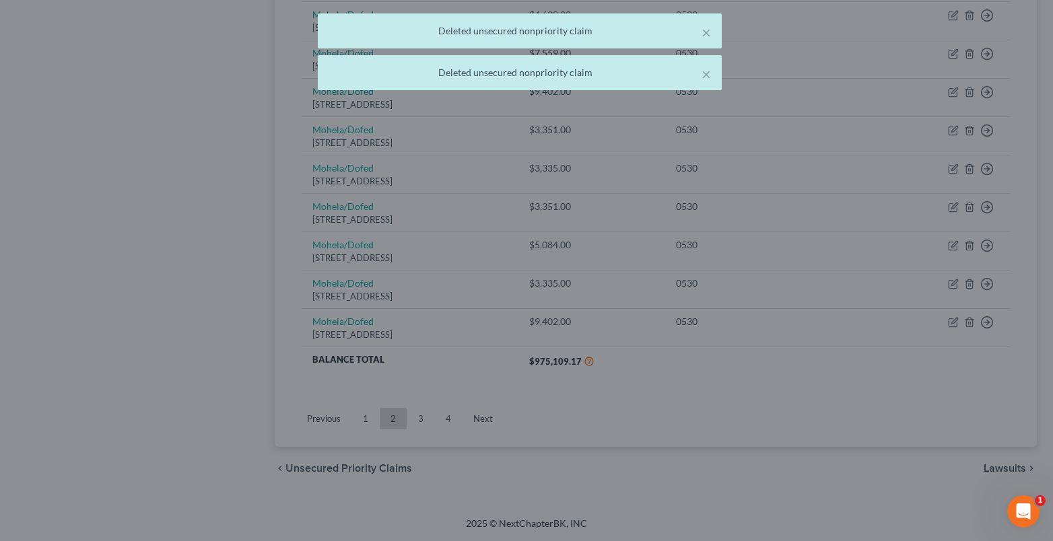
scroll to position [824, 0]
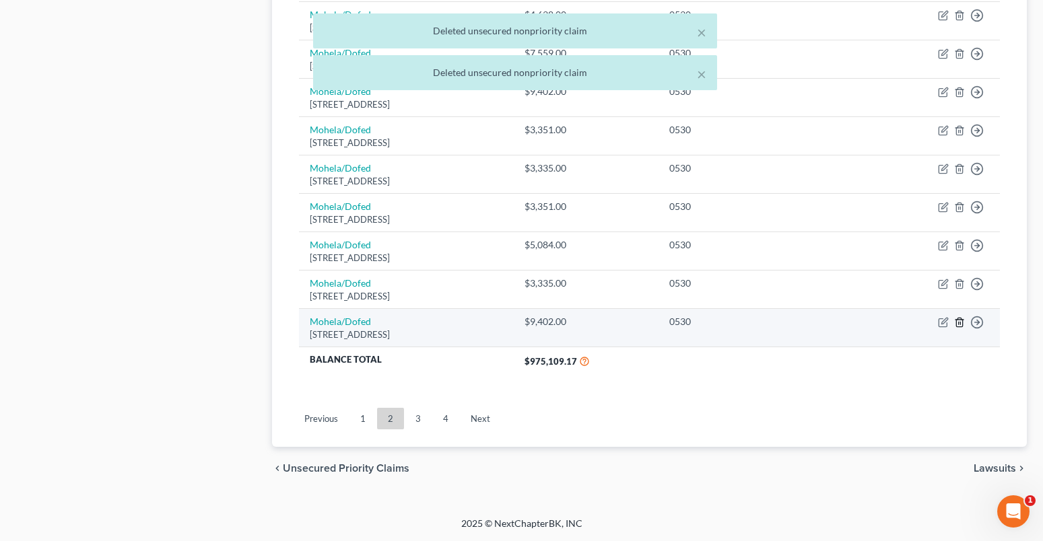
click at [959, 324] on line "button" at bounding box center [959, 323] width 0 height 3
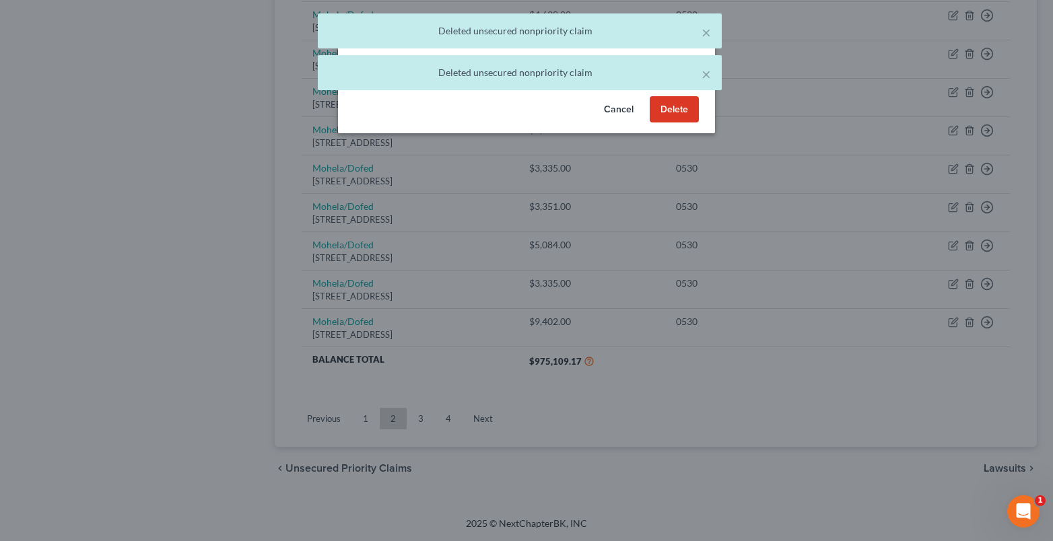
click at [662, 123] on button "Delete" at bounding box center [674, 109] width 49 height 27
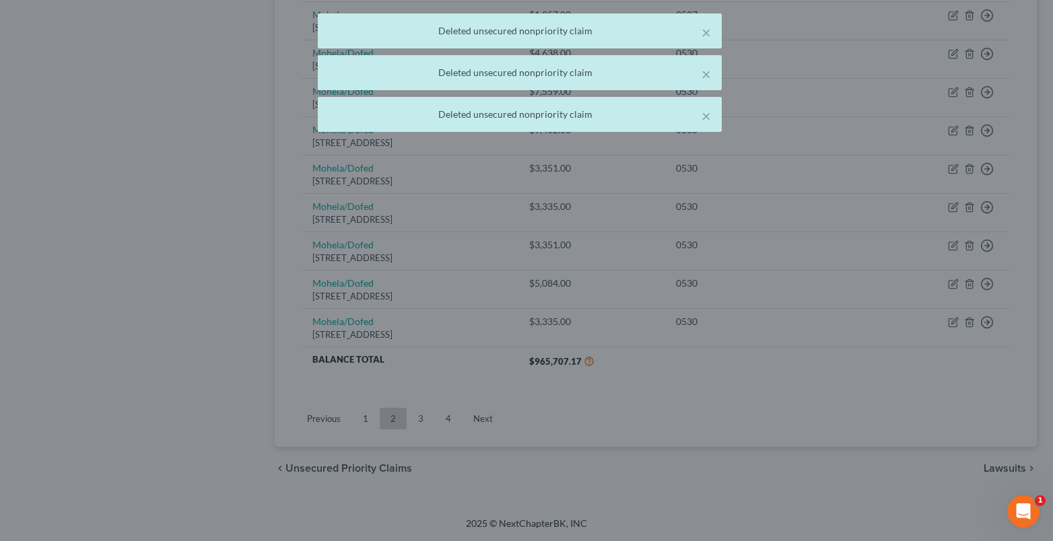
scroll to position [786, 0]
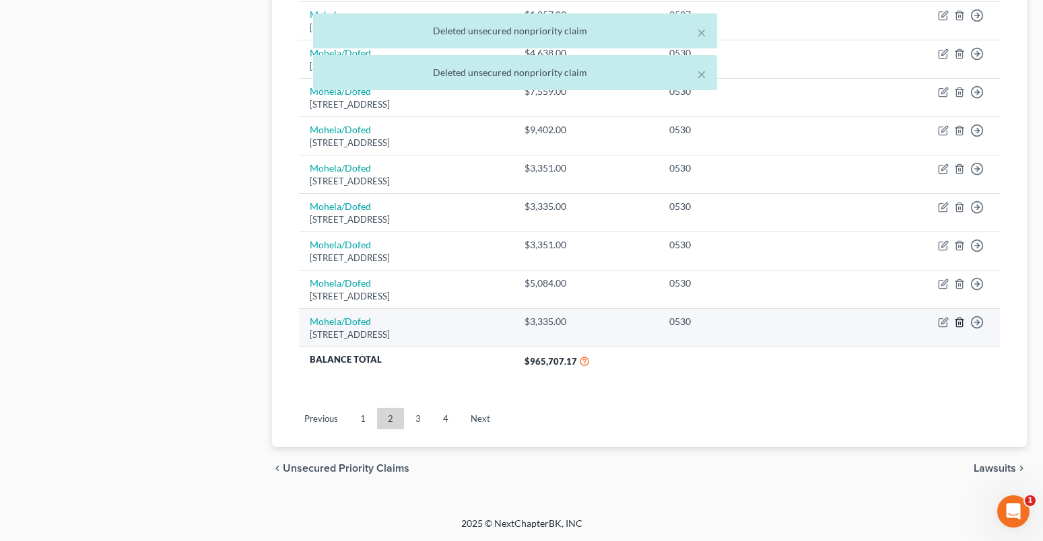
click at [964, 320] on icon "button" at bounding box center [959, 322] width 11 height 11
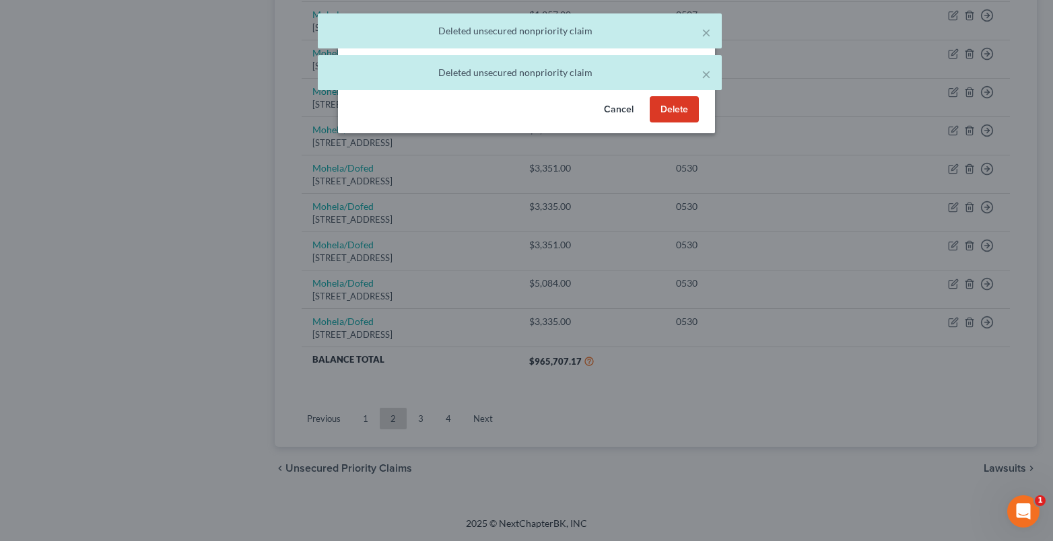
click at [677, 123] on button "Delete" at bounding box center [674, 109] width 49 height 27
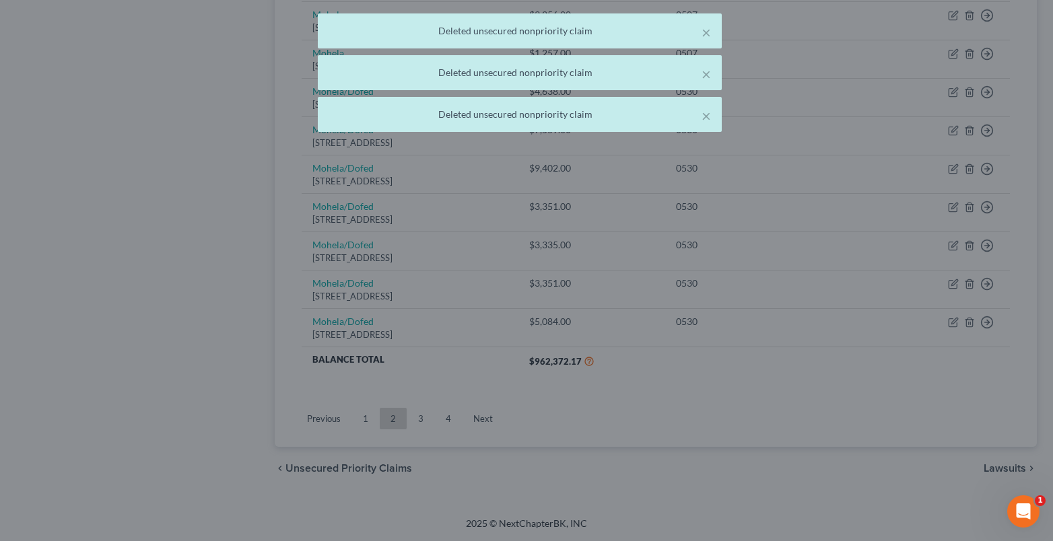
scroll to position [747, 0]
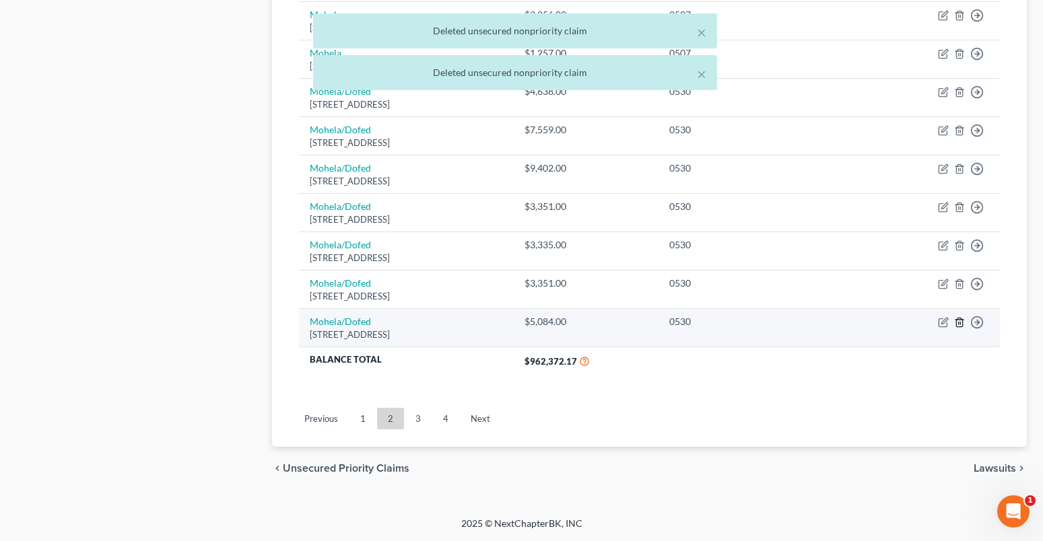
click at [962, 322] on icon "button" at bounding box center [959, 322] width 6 height 9
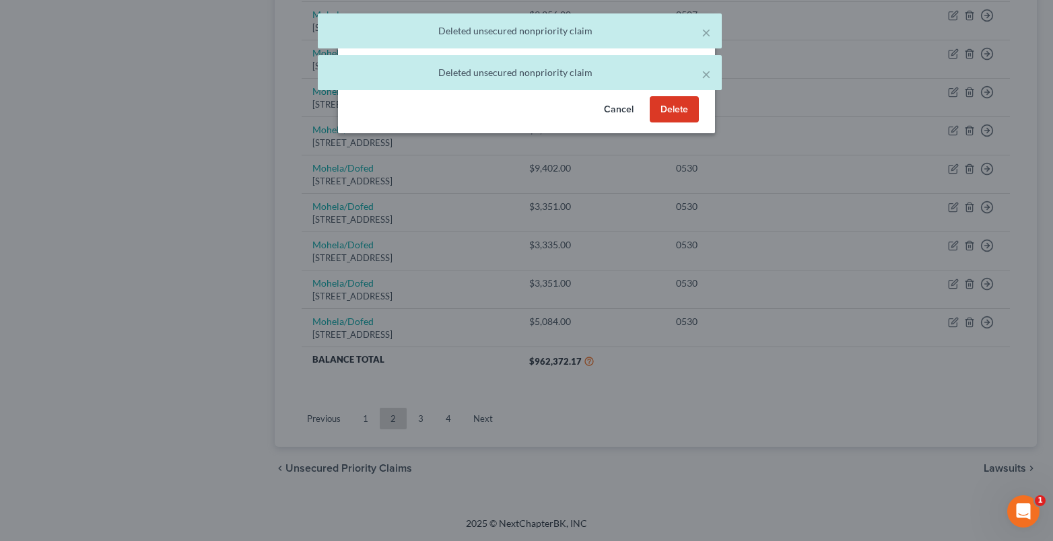
drag, startPoint x: 679, startPoint y: 123, endPoint x: 992, endPoint y: 317, distance: 369.1
click at [679, 123] on button "Delete" at bounding box center [674, 109] width 49 height 27
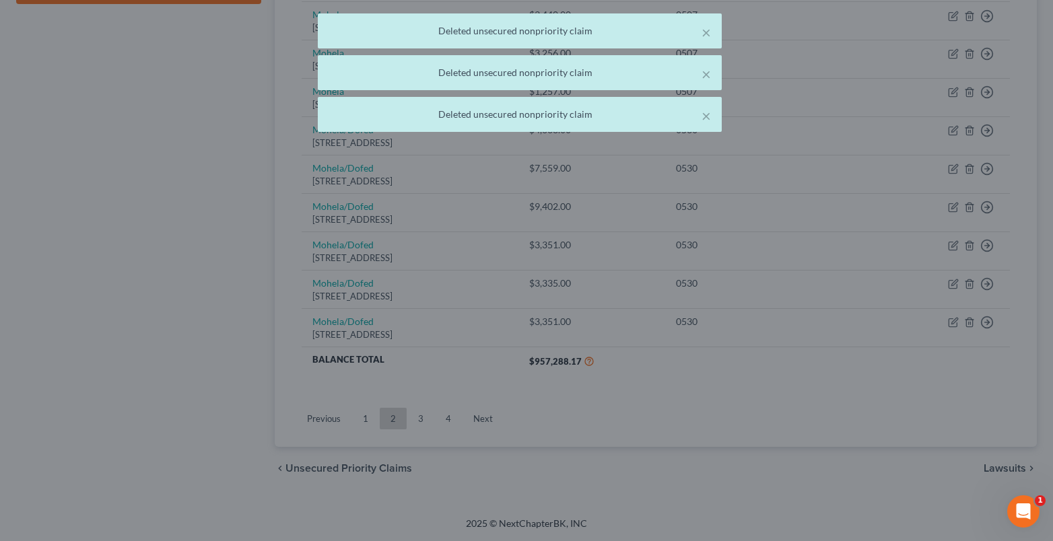
scroll to position [709, 0]
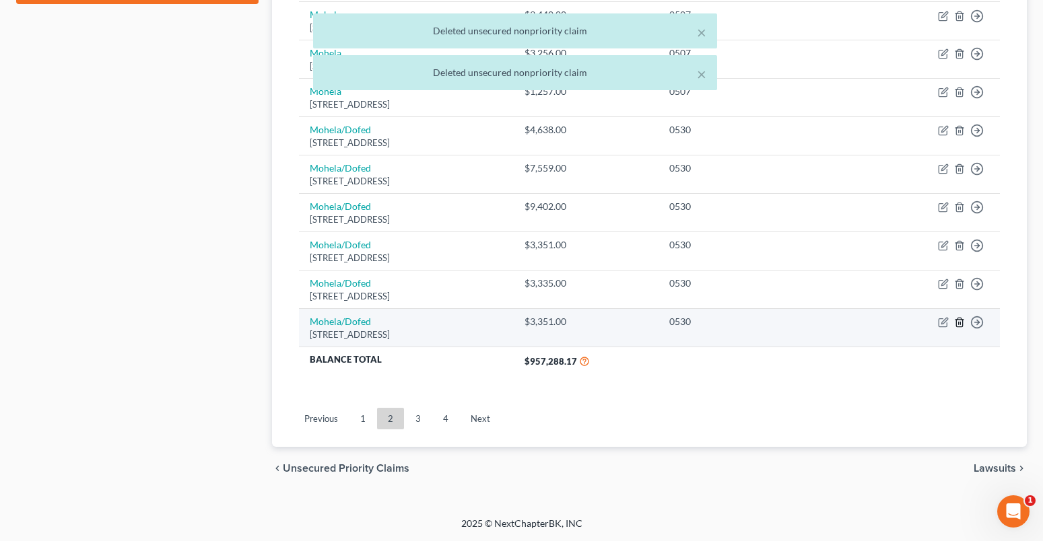
click at [957, 318] on icon "button" at bounding box center [959, 322] width 6 height 9
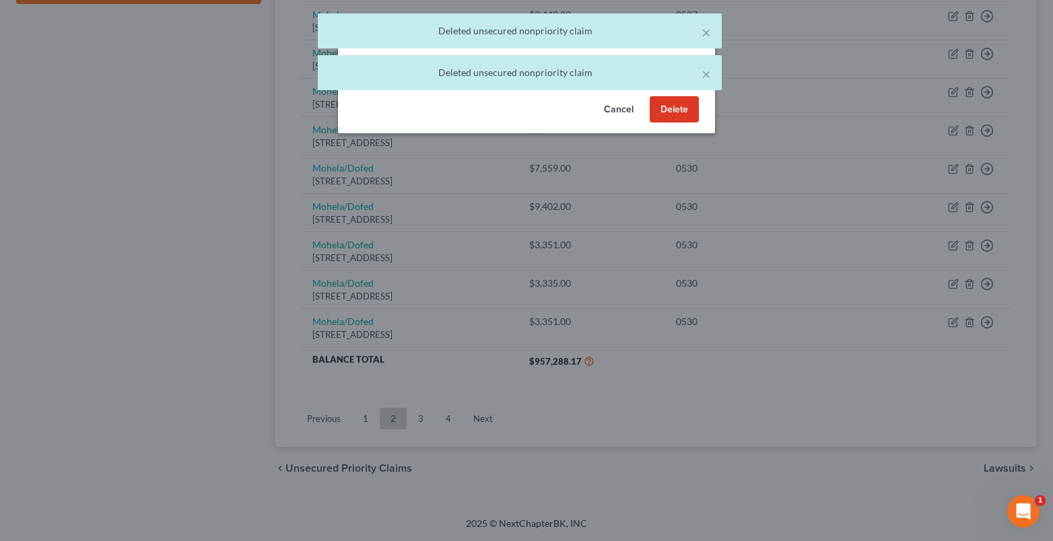
drag, startPoint x: 670, startPoint y: 126, endPoint x: 929, endPoint y: 291, distance: 307.2
click at [671, 123] on button "Delete" at bounding box center [674, 109] width 49 height 27
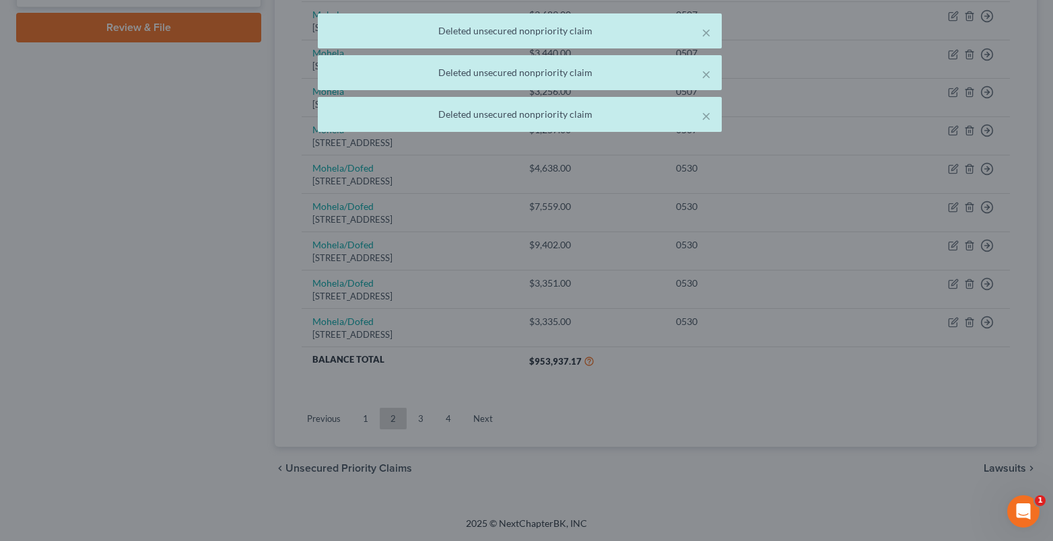
scroll to position [671, 0]
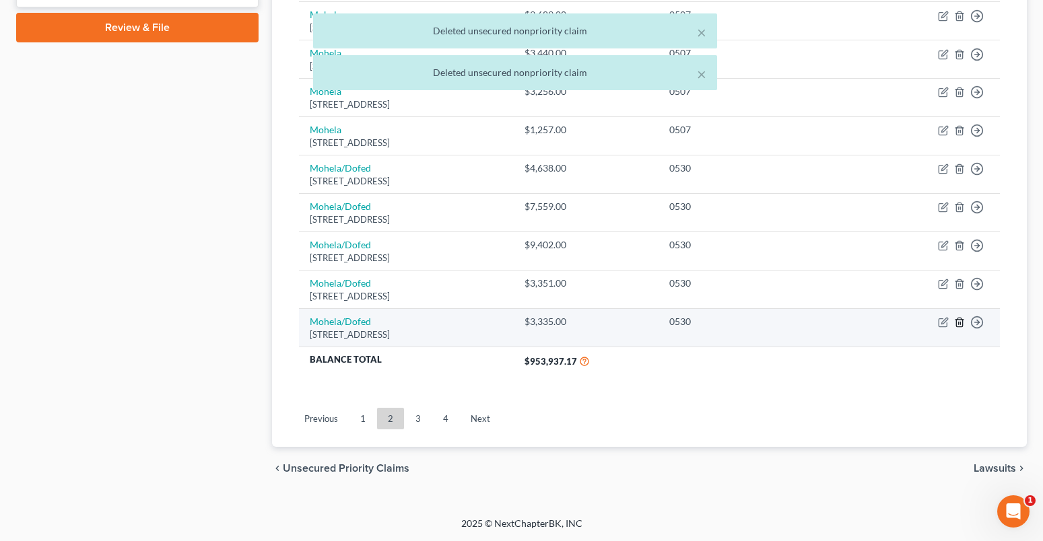
click at [958, 325] on icon "button" at bounding box center [959, 322] width 11 height 11
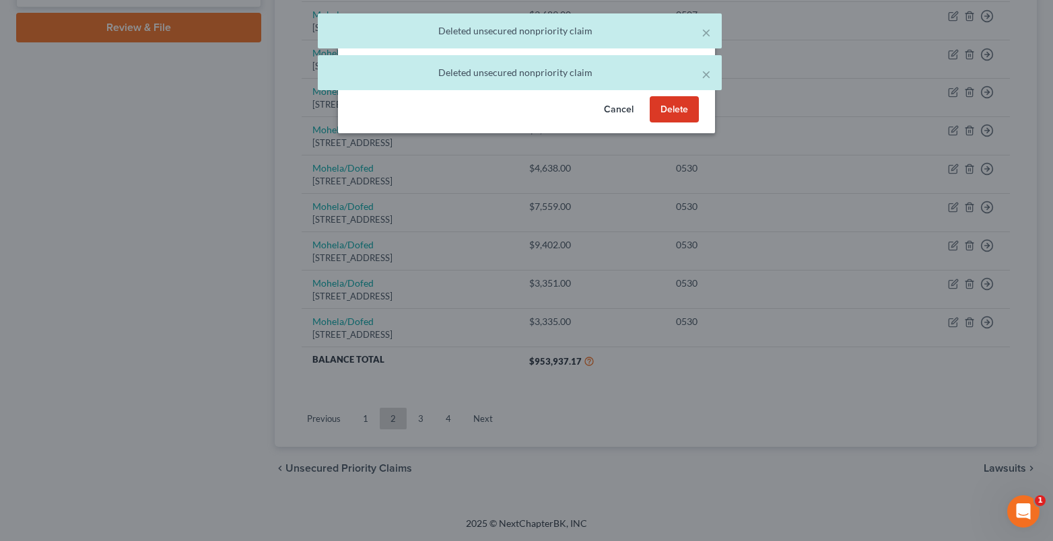
drag, startPoint x: 683, startPoint y: 120, endPoint x: 934, endPoint y: 256, distance: 285.6
click at [687, 122] on button "Delete" at bounding box center [674, 109] width 49 height 27
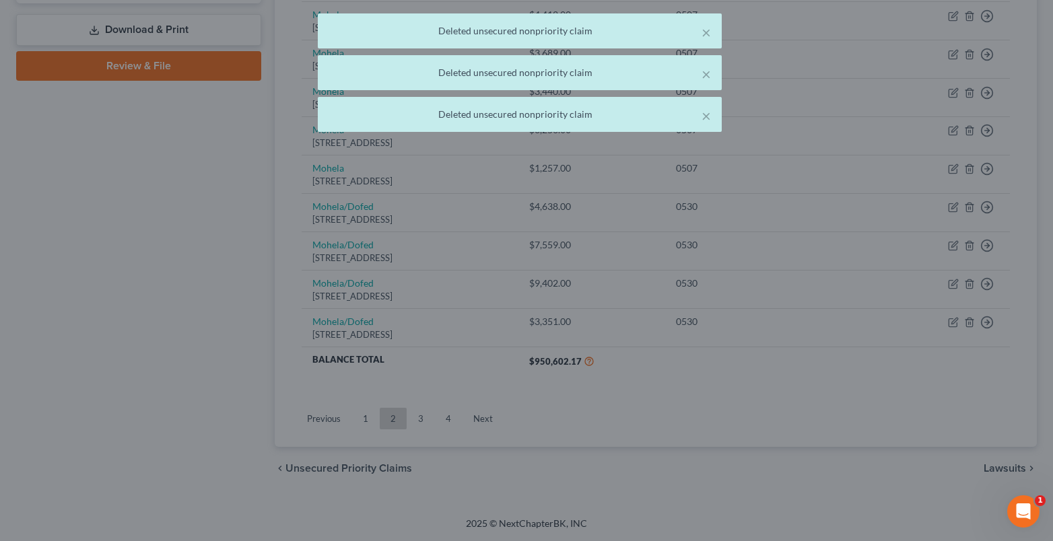
scroll to position [632, 0]
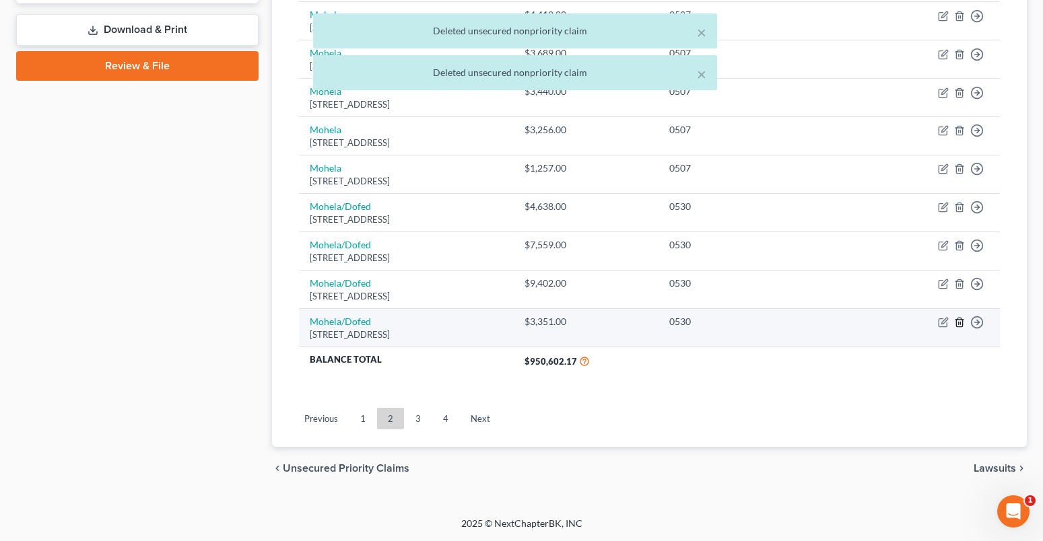
click at [959, 322] on icon "button" at bounding box center [959, 322] width 11 height 11
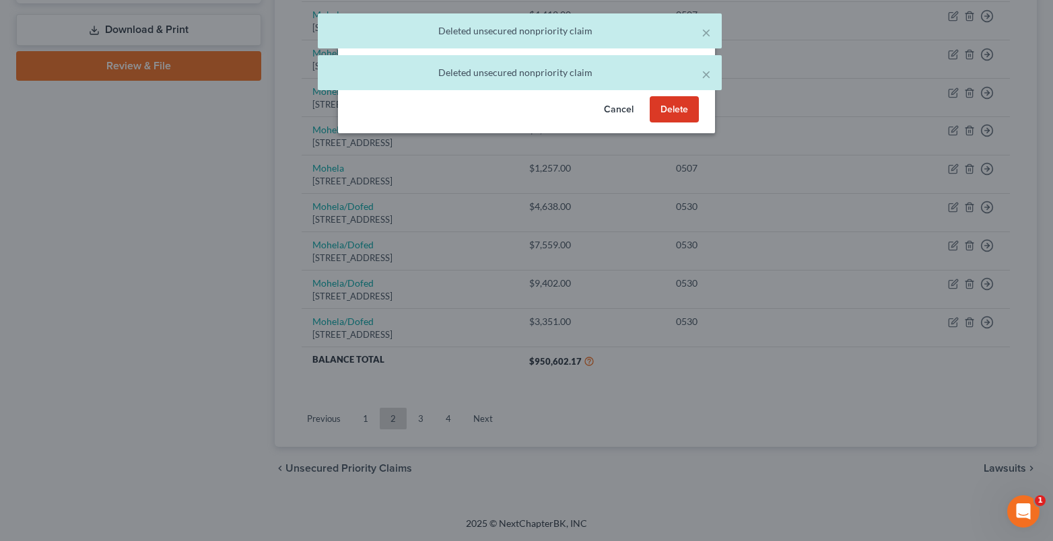
click at [656, 123] on button "Delete" at bounding box center [674, 109] width 49 height 27
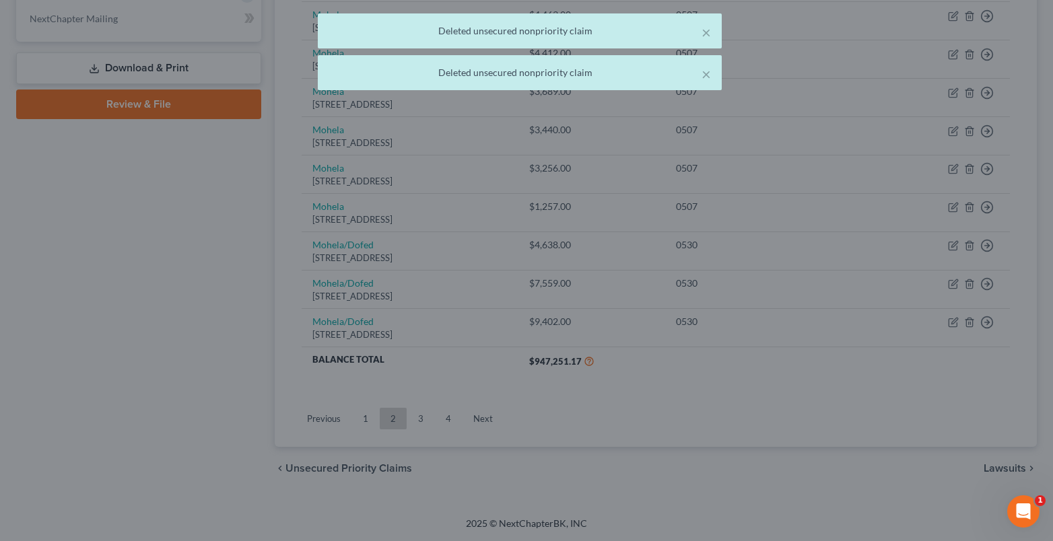
scroll to position [594, 0]
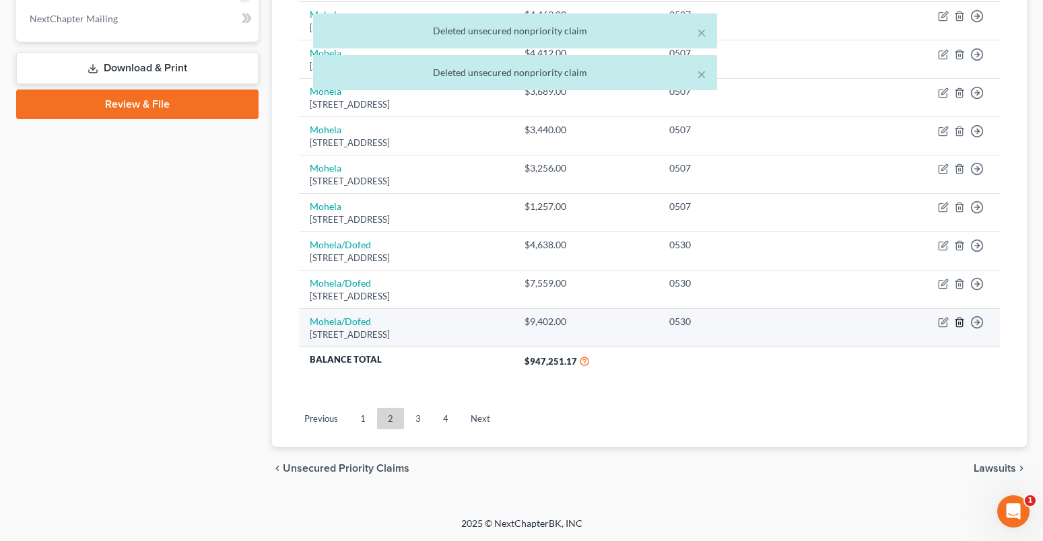
click at [956, 319] on icon "button" at bounding box center [959, 322] width 11 height 11
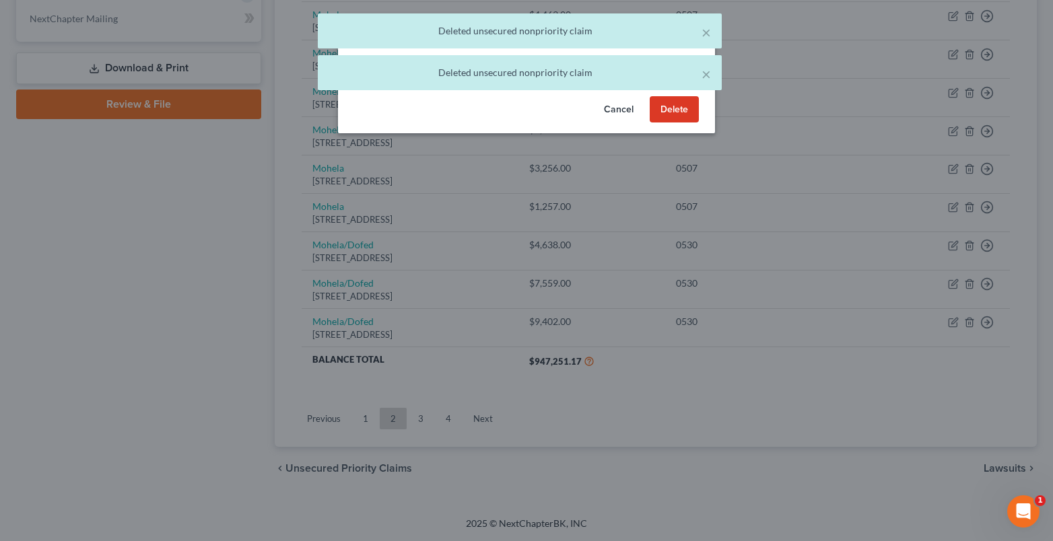
drag, startPoint x: 679, startPoint y: 123, endPoint x: 985, endPoint y: 304, distance: 354.9
click at [681, 123] on button "Delete" at bounding box center [674, 109] width 49 height 27
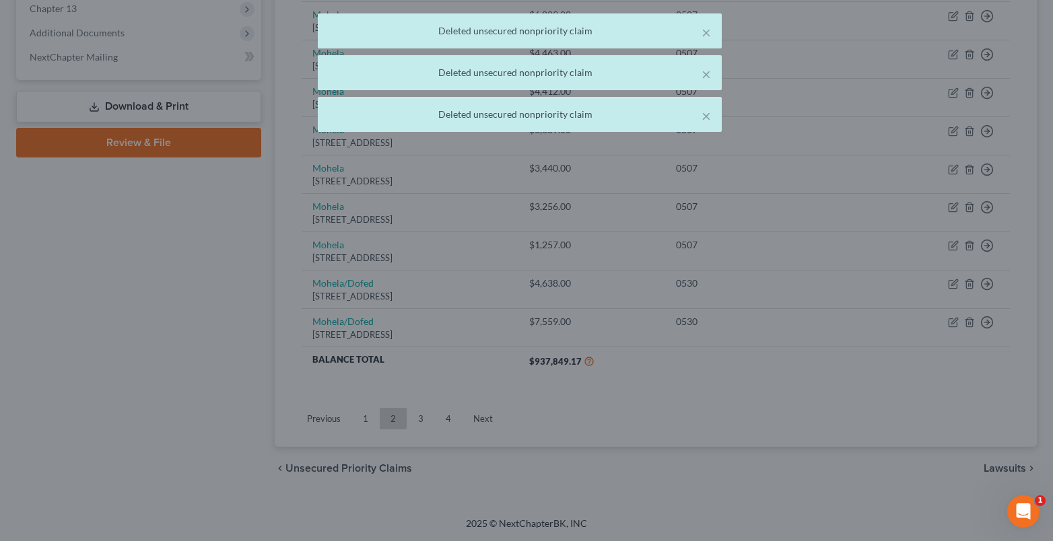
scroll to position [555, 0]
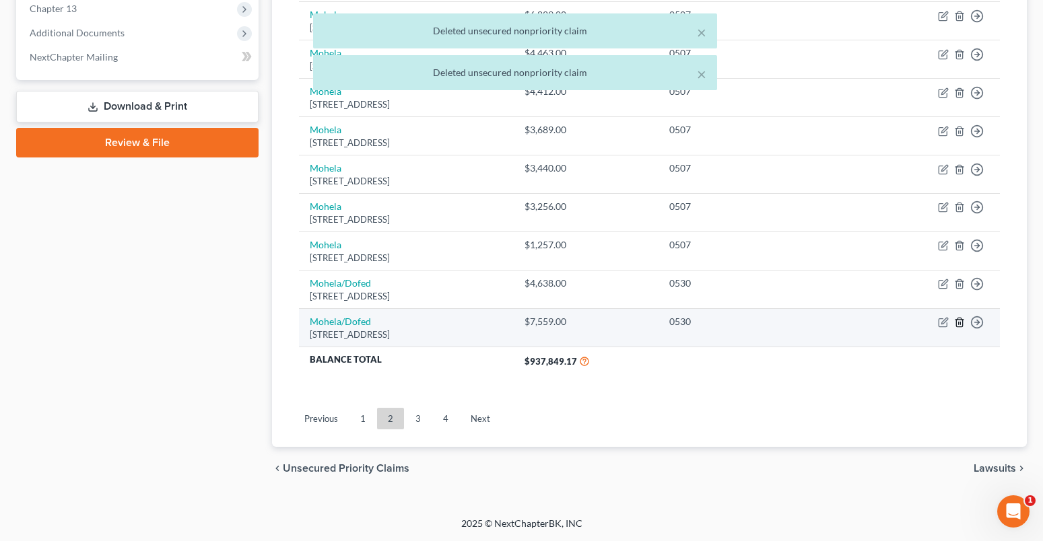
click at [959, 324] on line "button" at bounding box center [959, 323] width 0 height 3
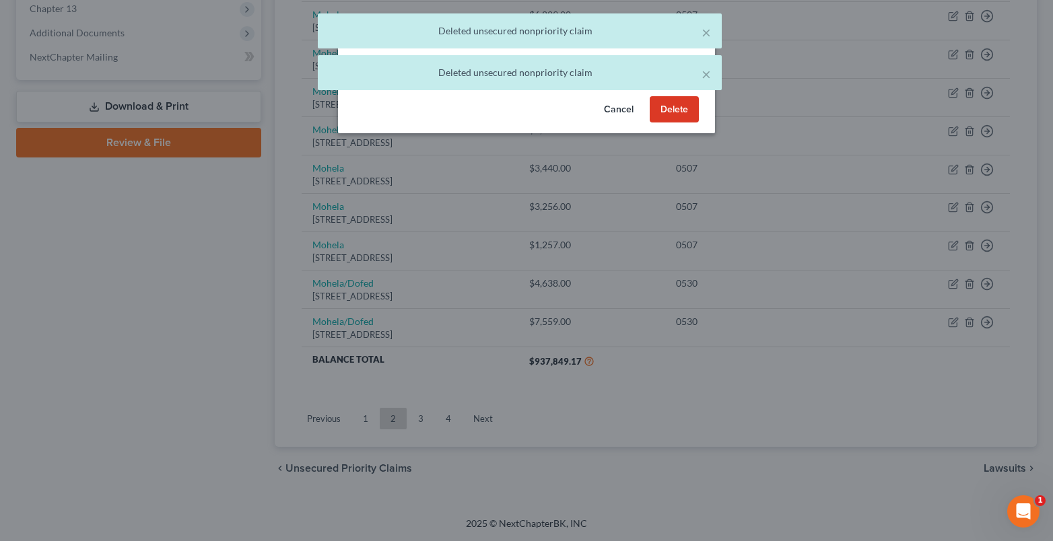
click at [677, 123] on button "Delete" at bounding box center [674, 109] width 49 height 27
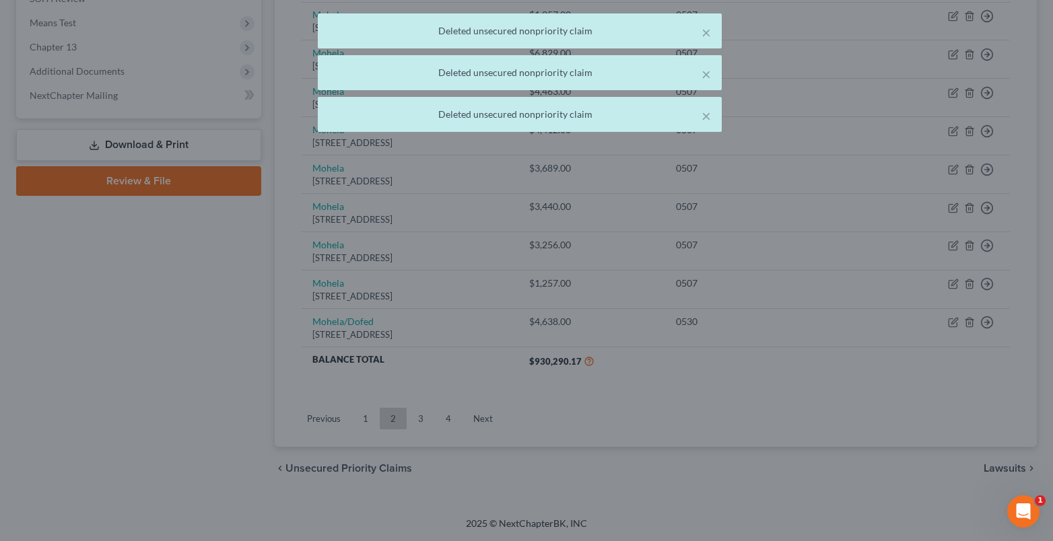
scroll to position [517, 0]
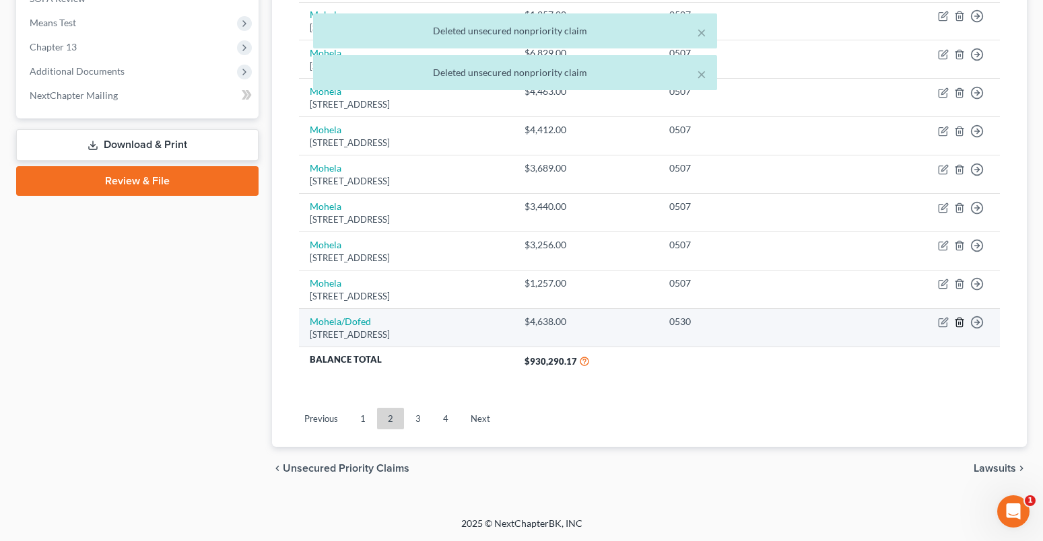
click at [959, 322] on icon "button" at bounding box center [959, 322] width 11 height 11
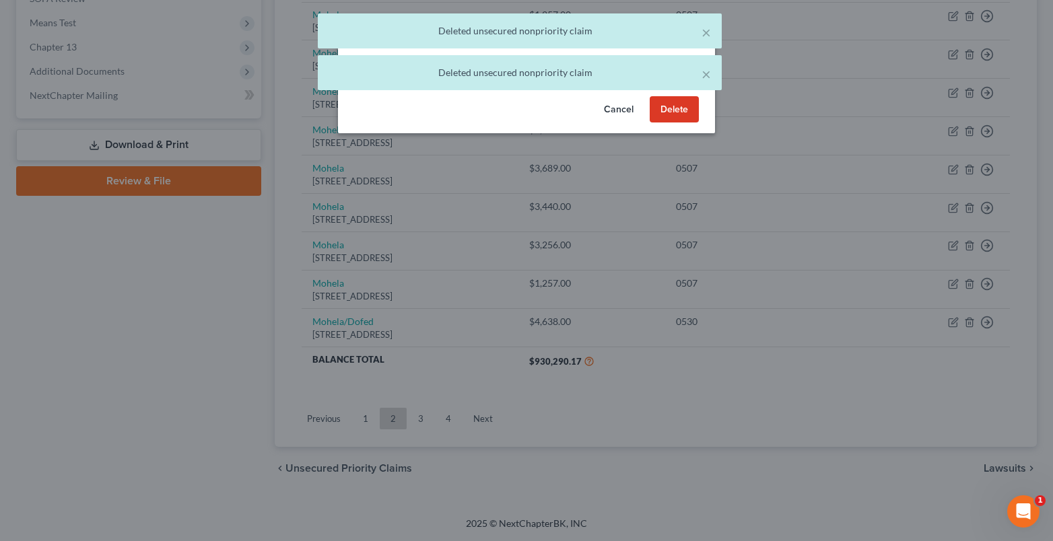
click at [668, 120] on button "Delete" at bounding box center [674, 109] width 49 height 27
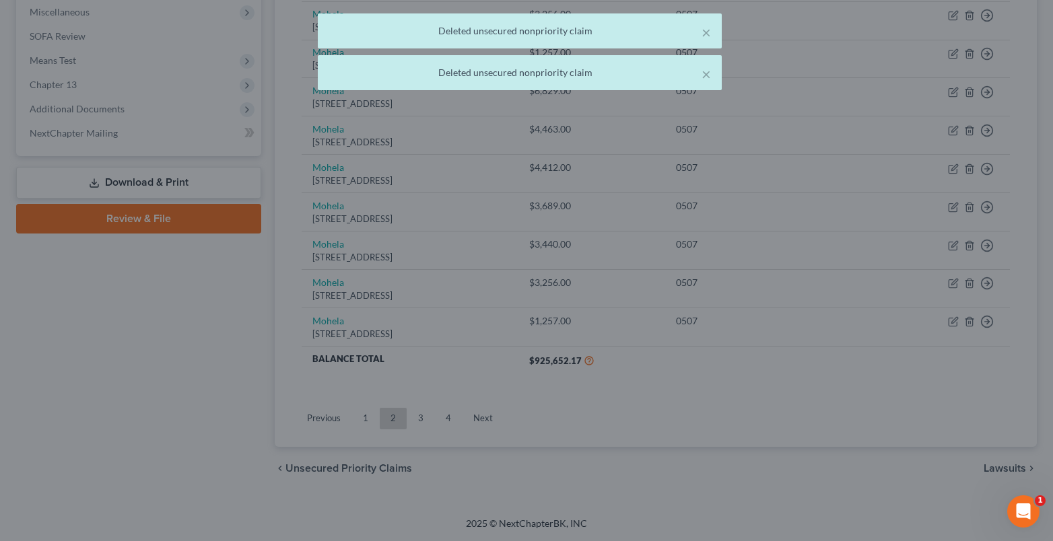
scroll to position [479, 0]
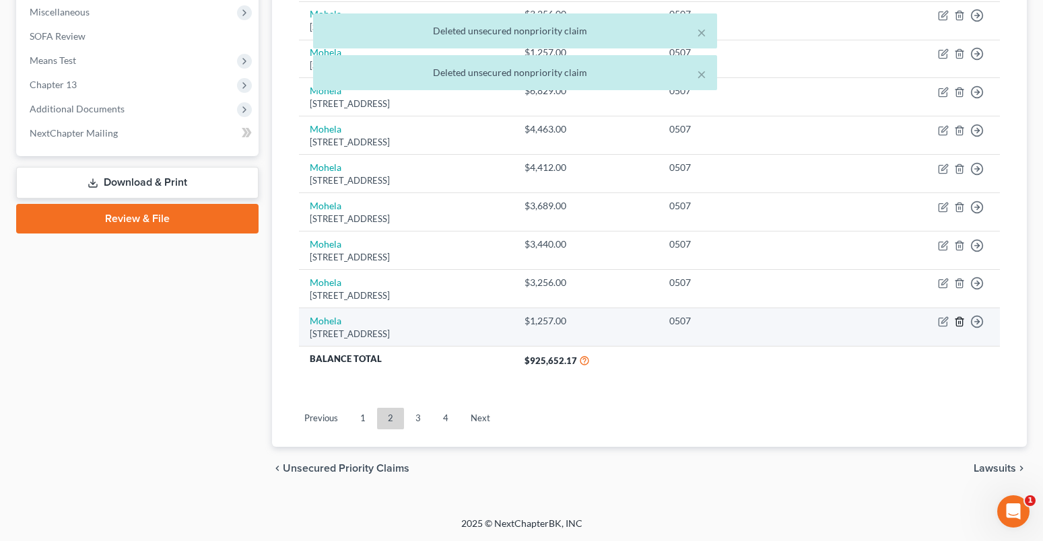
click at [957, 325] on icon "button" at bounding box center [959, 322] width 6 height 9
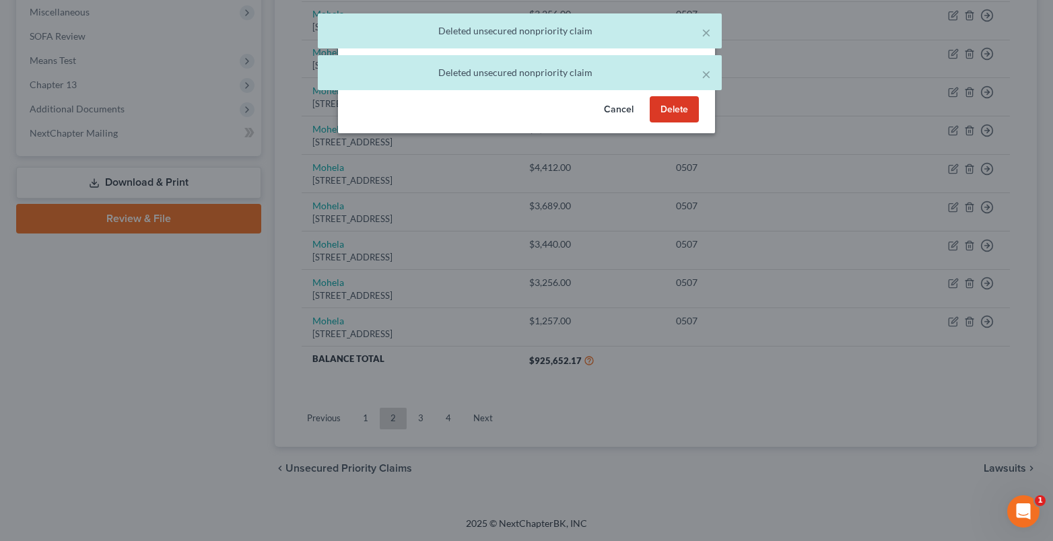
click at [677, 123] on button "Delete" at bounding box center [674, 109] width 49 height 27
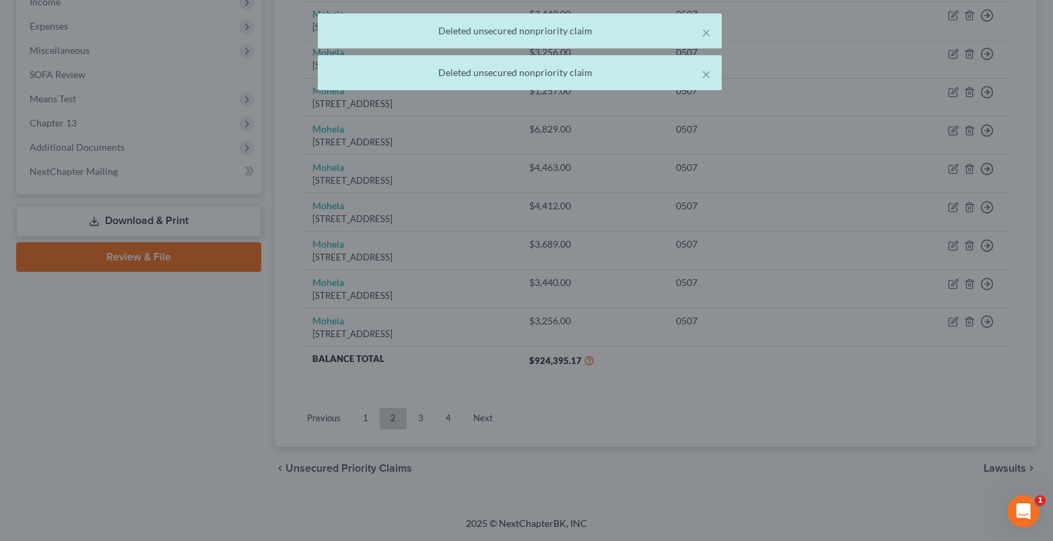
scroll to position [441, 0]
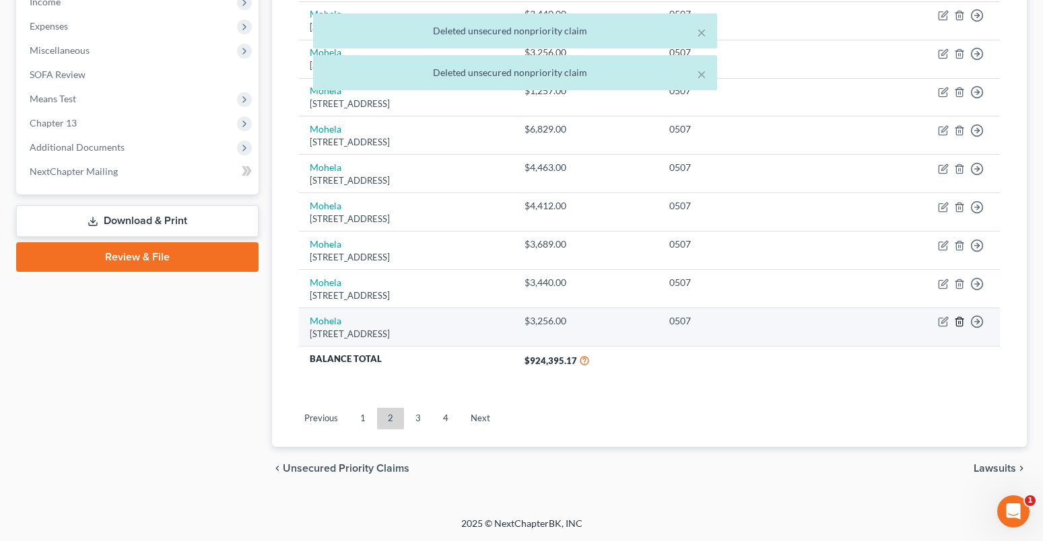
click at [957, 319] on icon "button" at bounding box center [959, 322] width 6 height 9
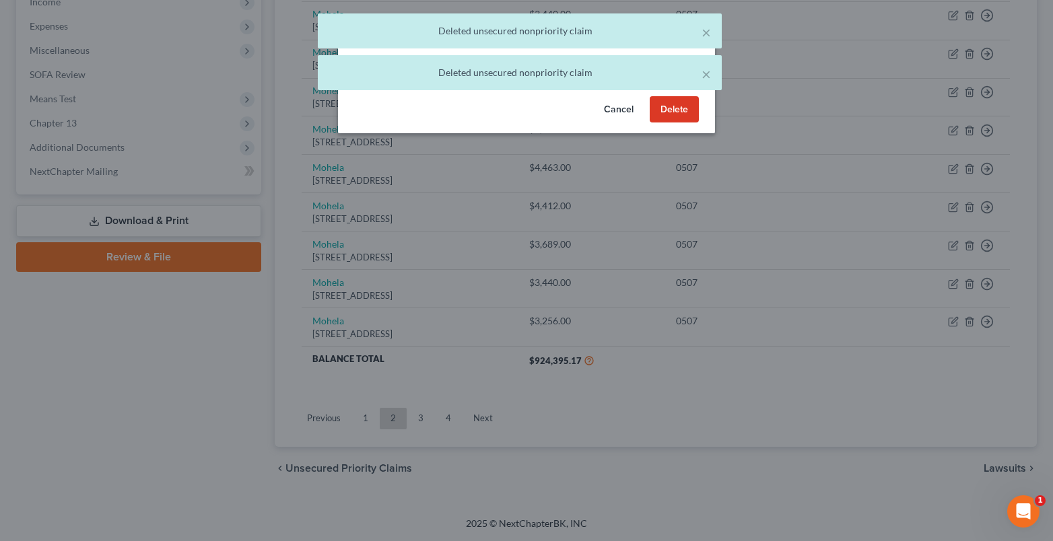
drag, startPoint x: 664, startPoint y: 125, endPoint x: 1034, endPoint y: 299, distance: 408.4
click at [665, 123] on button "Delete" at bounding box center [674, 109] width 49 height 27
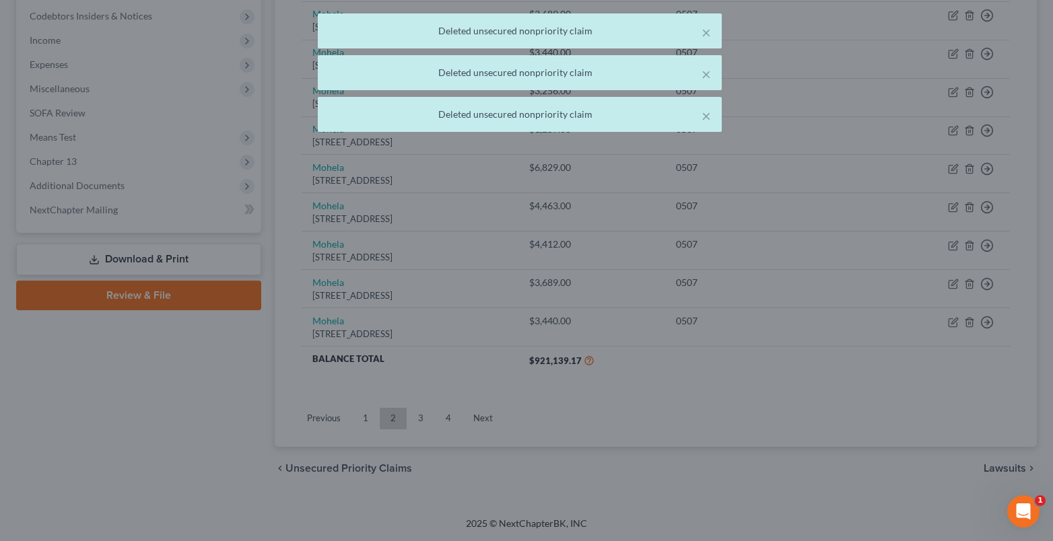
scroll to position [403, 0]
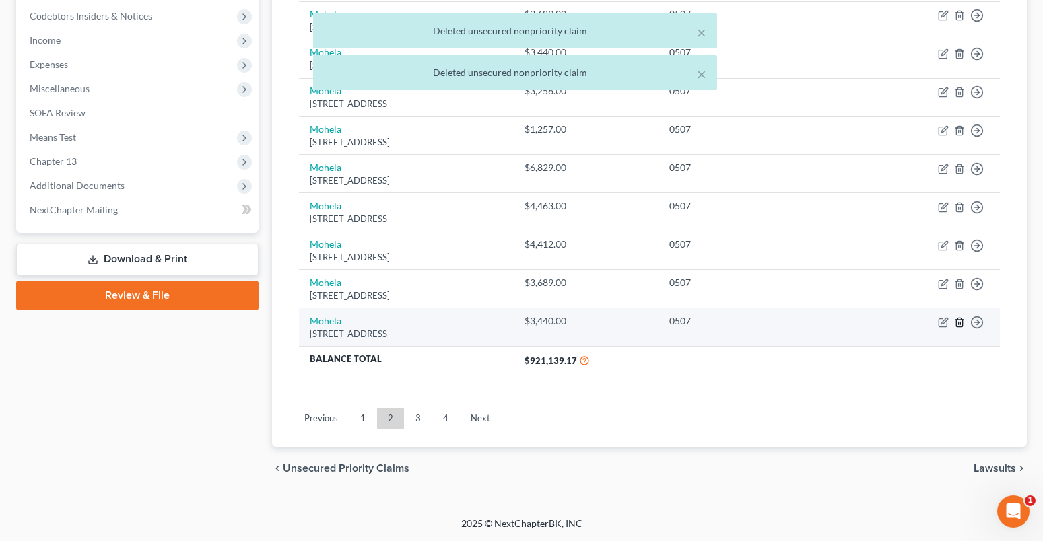
click at [962, 320] on icon "button" at bounding box center [959, 322] width 6 height 9
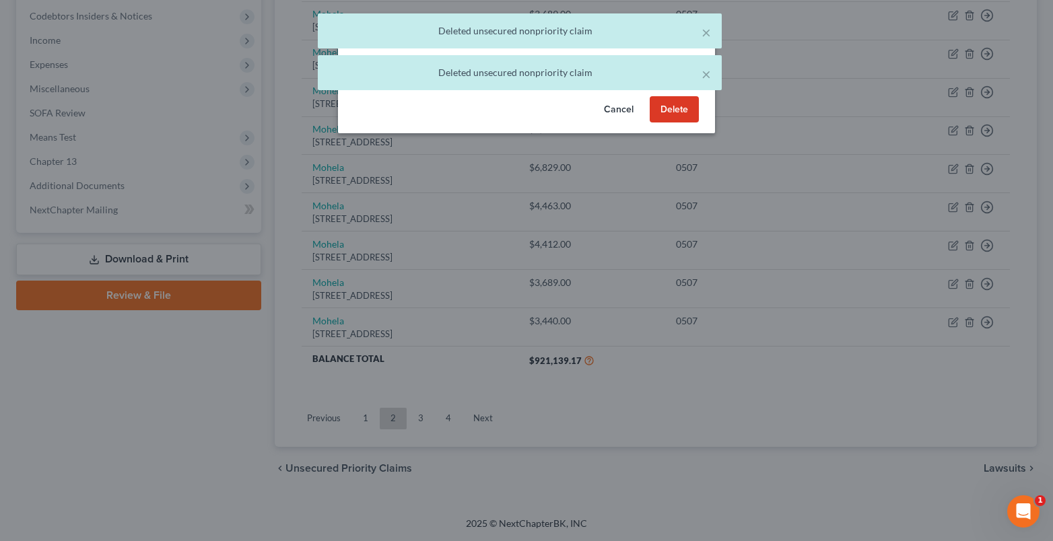
drag, startPoint x: 687, startPoint y: 126, endPoint x: 914, endPoint y: 284, distance: 276.6
click at [687, 123] on button "Delete" at bounding box center [674, 109] width 49 height 27
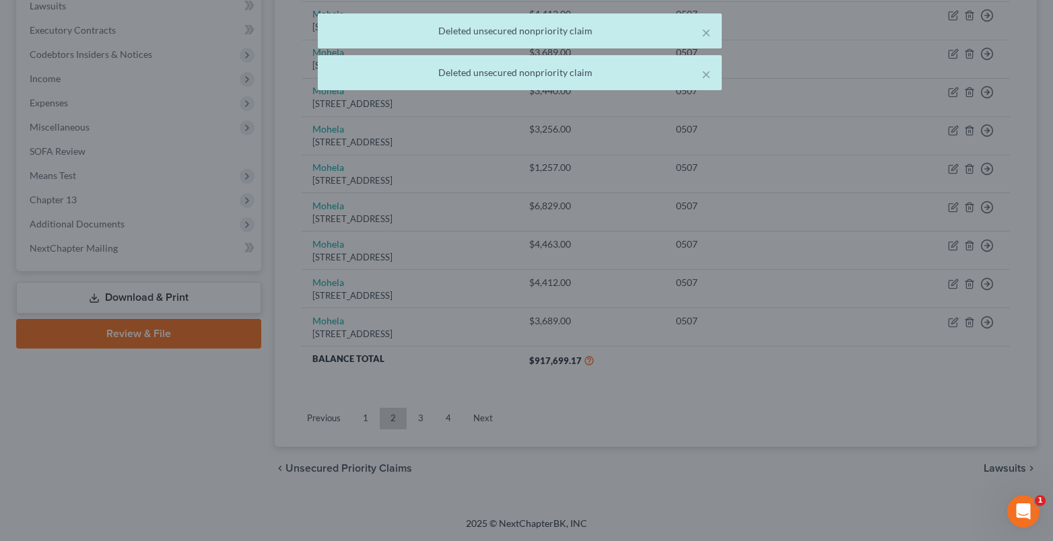
scroll to position [364, 0]
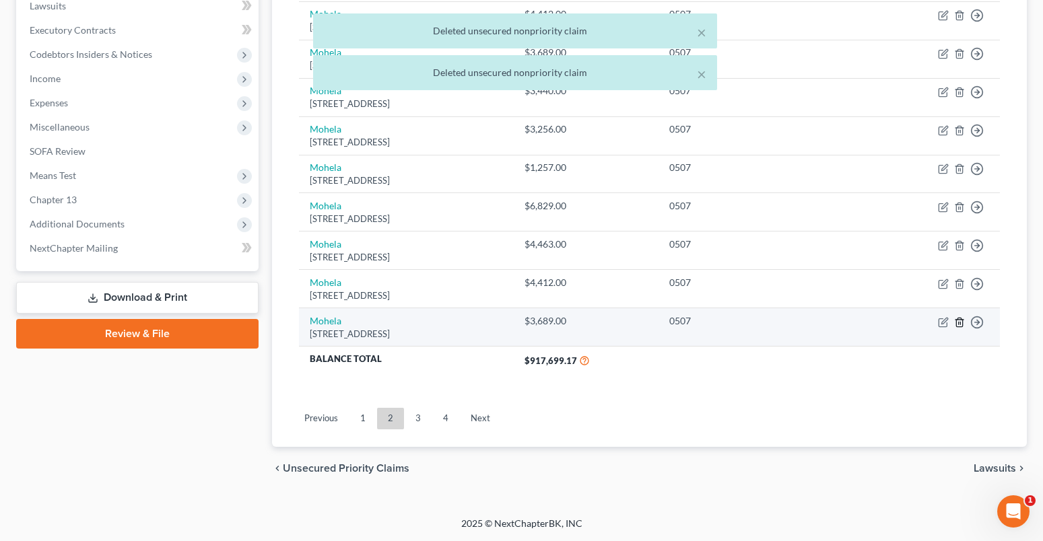
click at [957, 319] on icon "button" at bounding box center [959, 322] width 11 height 11
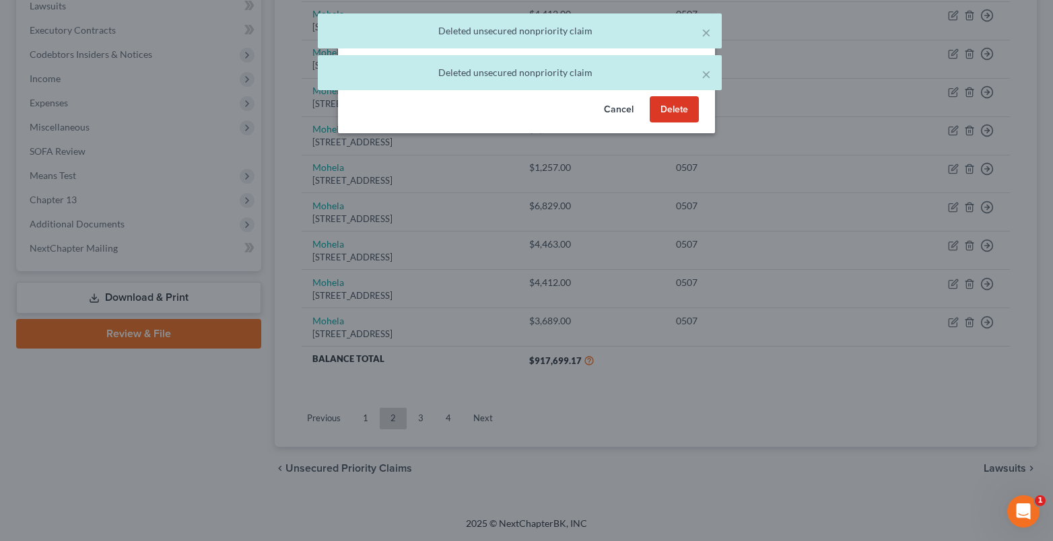
drag, startPoint x: 689, startPoint y: 125, endPoint x: 951, endPoint y: 269, distance: 298.3
click at [690, 123] on button "Delete" at bounding box center [674, 109] width 49 height 27
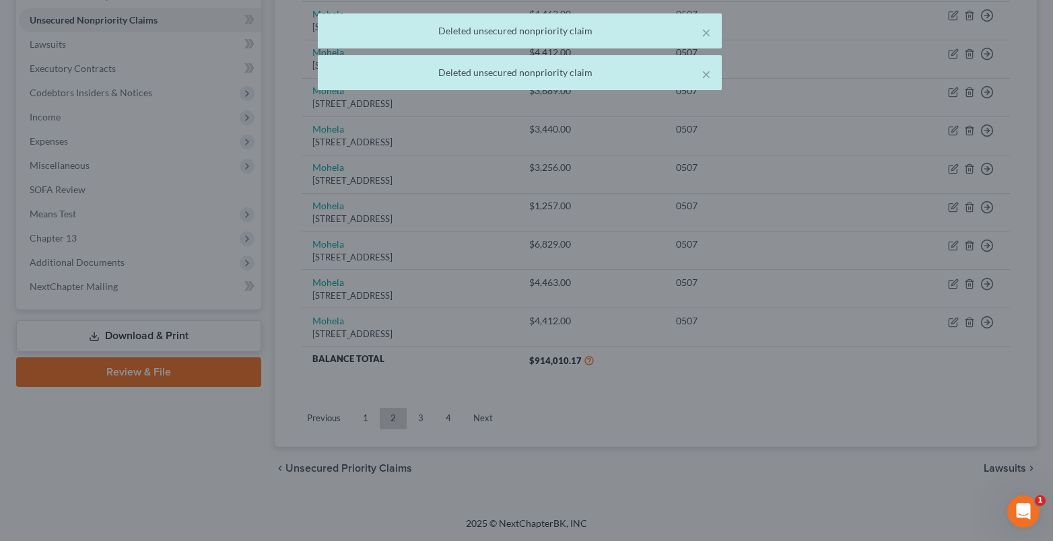
scroll to position [326, 0]
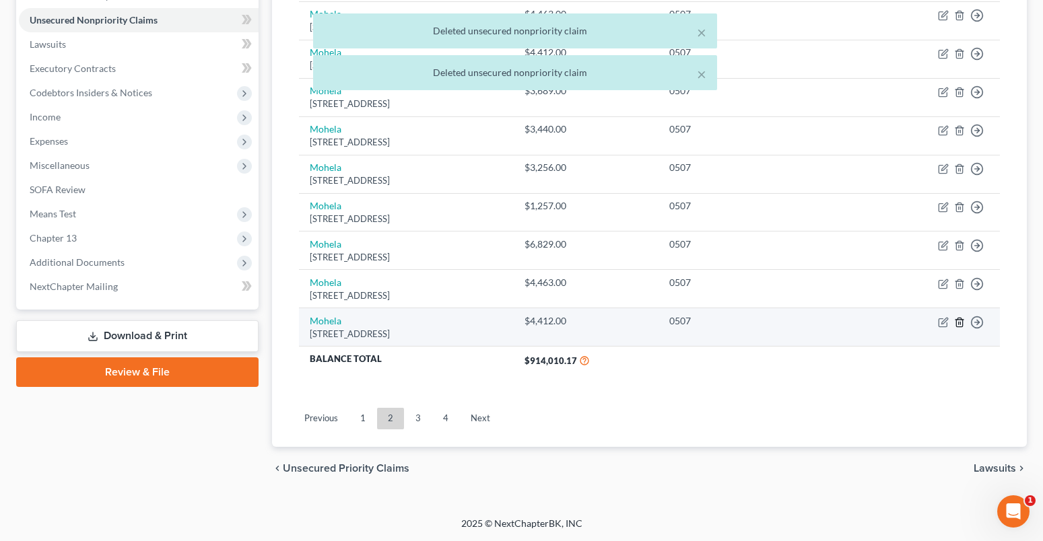
click at [959, 320] on icon "button" at bounding box center [959, 322] width 11 height 11
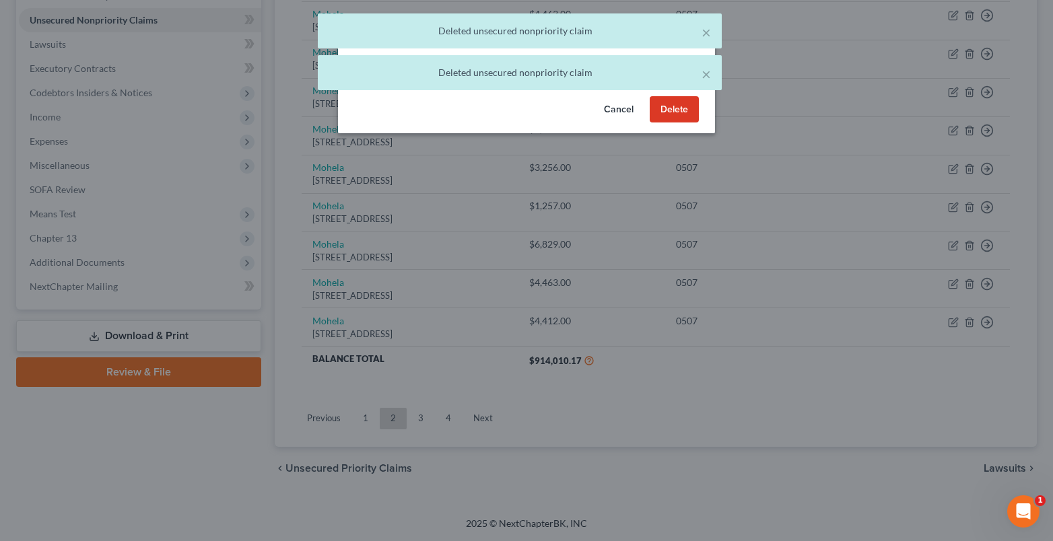
click at [675, 123] on button "Delete" at bounding box center [674, 109] width 49 height 27
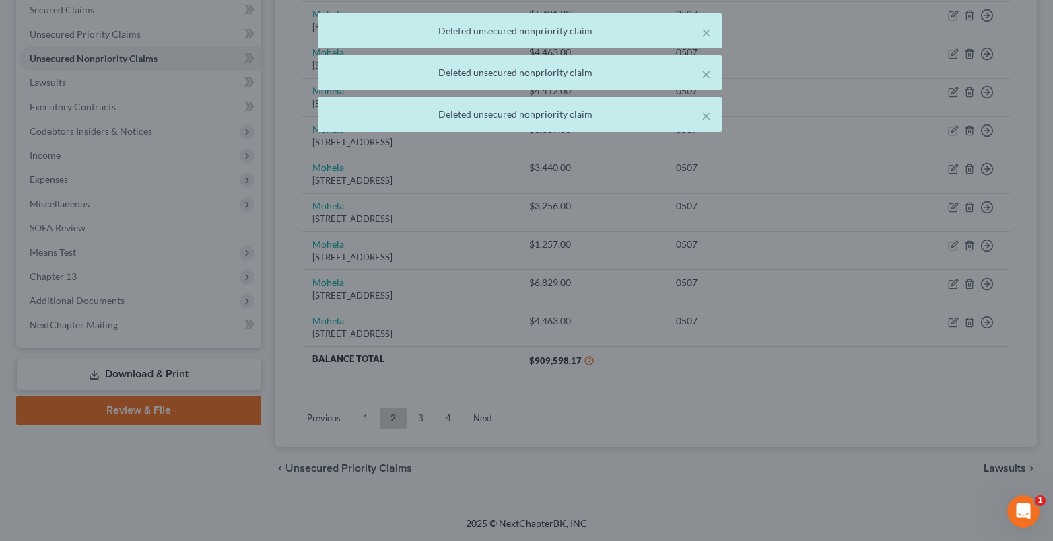
scroll to position [287, 0]
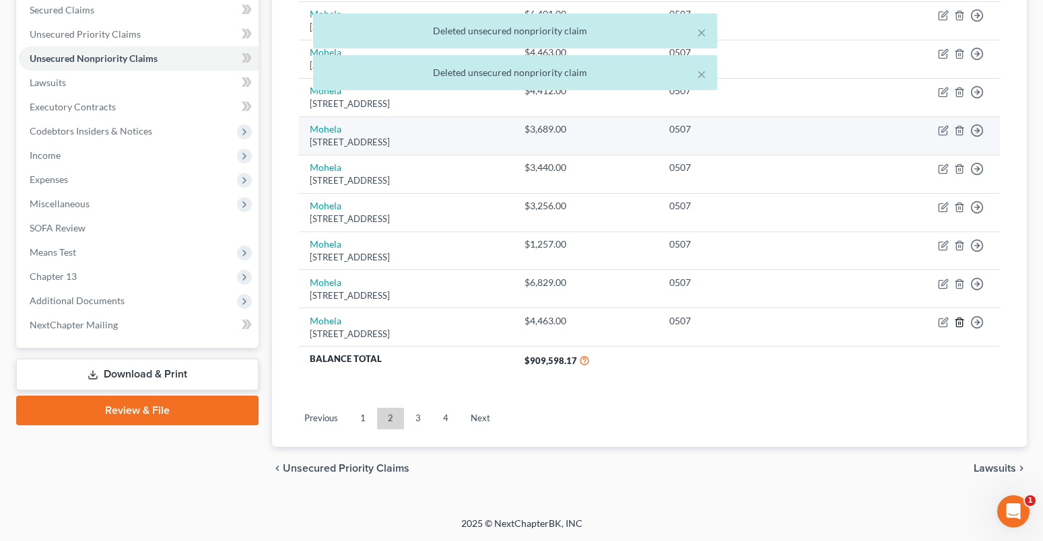
drag, startPoint x: 958, startPoint y: 322, endPoint x: 706, endPoint y: 153, distance: 303.2
click at [958, 316] on td "Move to D Move to E Move to G Move to Notice Only" at bounding box center [922, 327] width 153 height 38
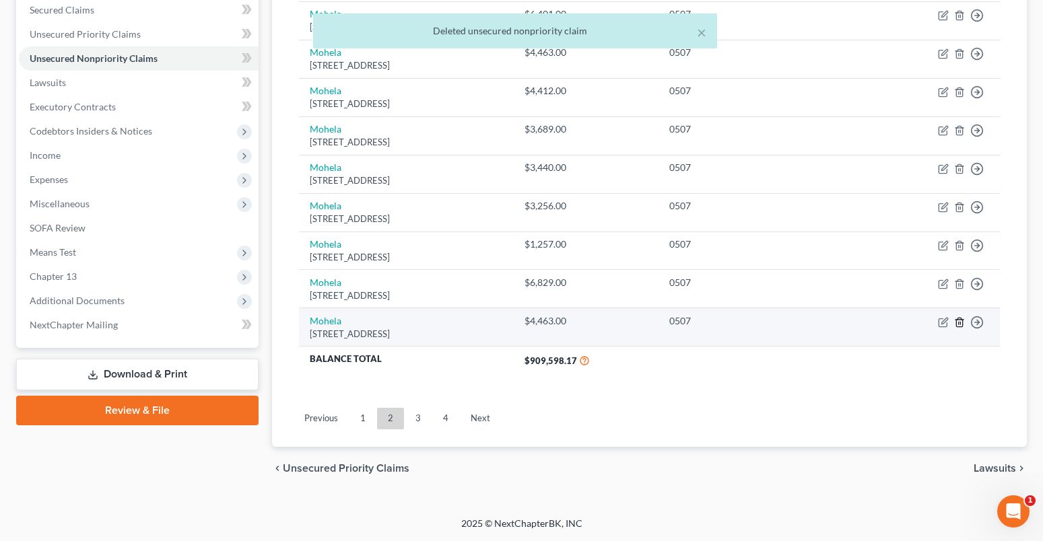
click at [957, 321] on icon "button" at bounding box center [959, 322] width 11 height 11
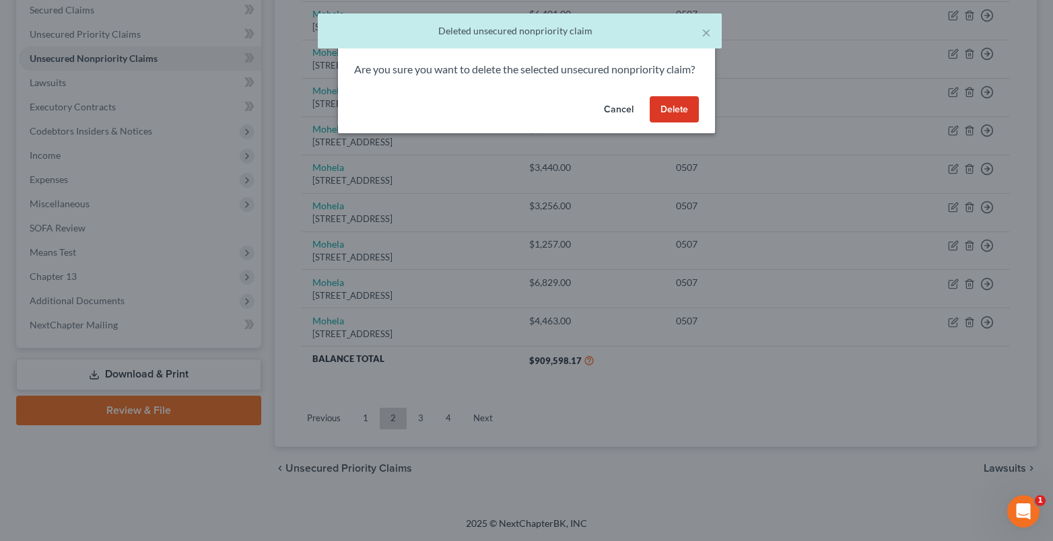
drag, startPoint x: 671, startPoint y: 127, endPoint x: 910, endPoint y: 303, distance: 296.6
click at [671, 123] on button "Delete" at bounding box center [674, 109] width 49 height 27
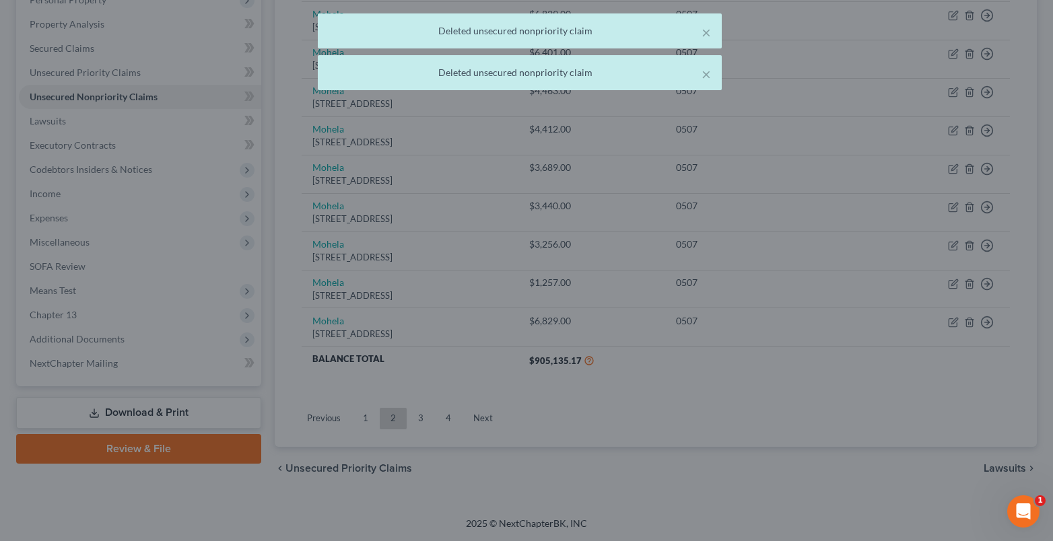
scroll to position [249, 0]
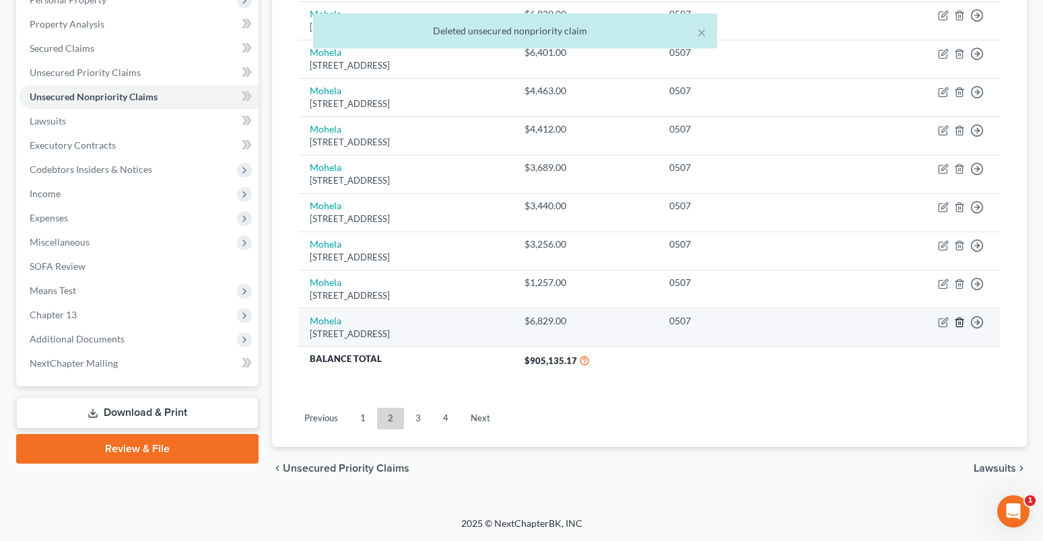
click at [961, 320] on polyline "button" at bounding box center [959, 320] width 8 height 0
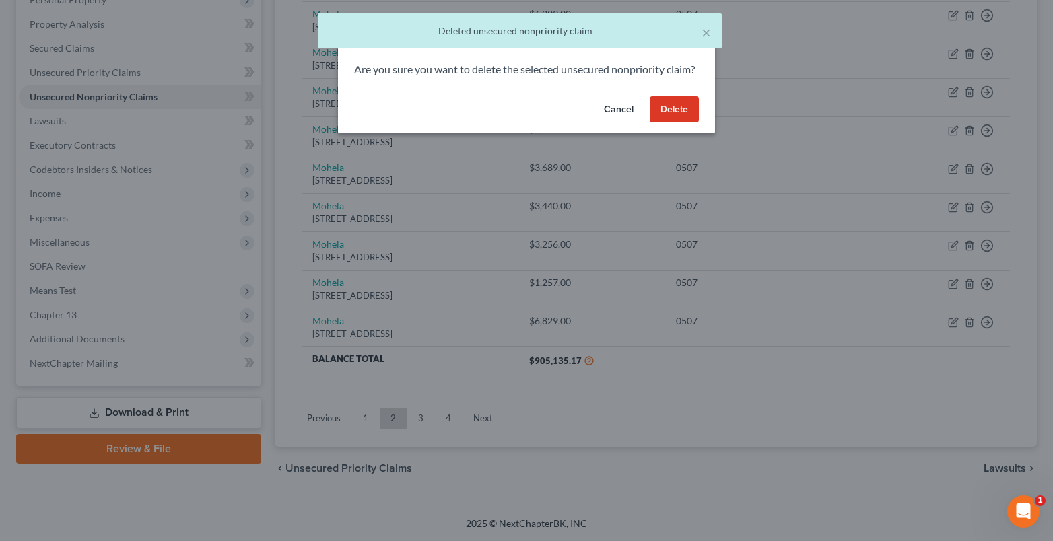
drag, startPoint x: 682, startPoint y: 125, endPoint x: 1038, endPoint y: 301, distance: 397.4
click at [683, 123] on button "Delete" at bounding box center [674, 109] width 49 height 27
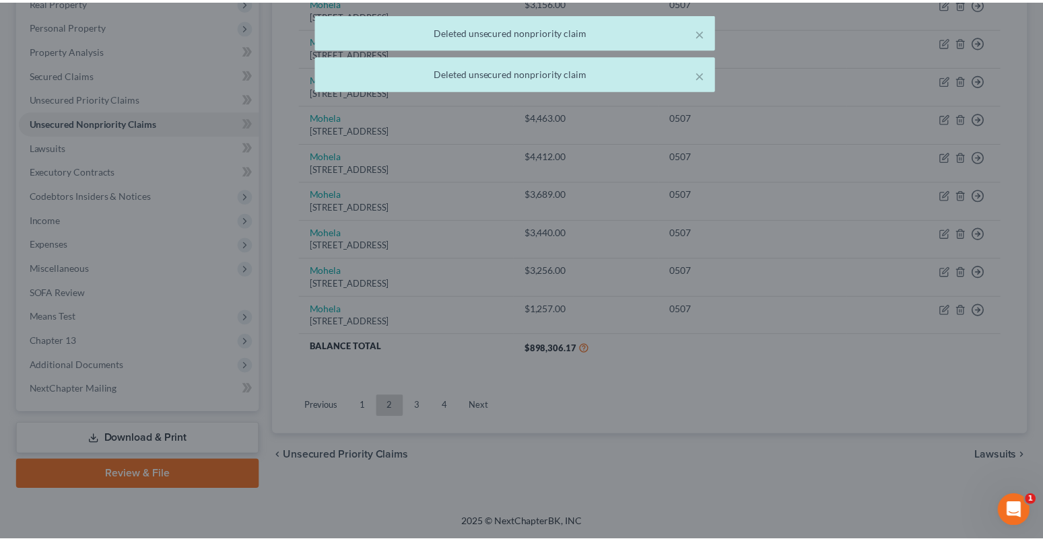
scroll to position [223, 0]
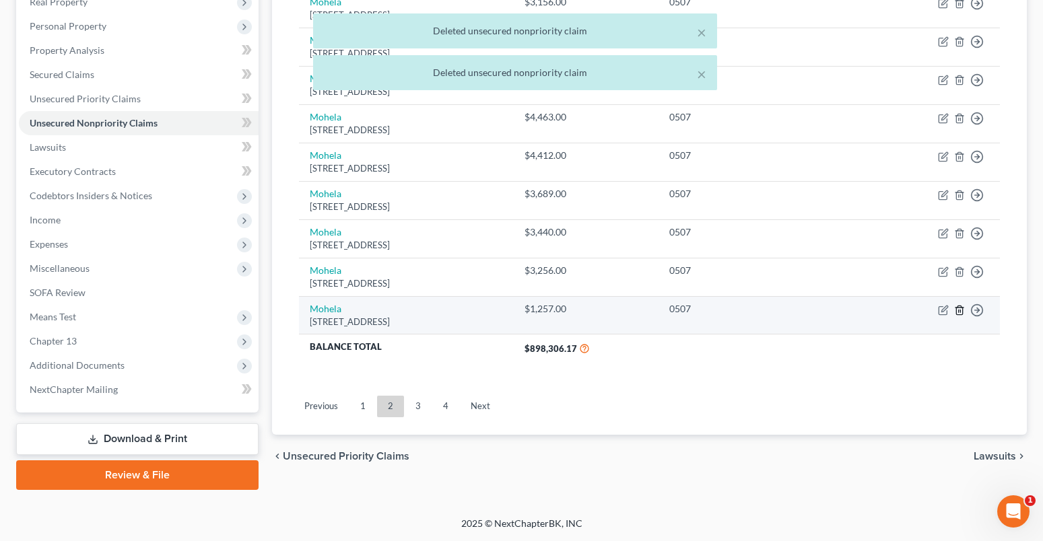
click at [959, 308] on icon "button" at bounding box center [959, 310] width 11 height 11
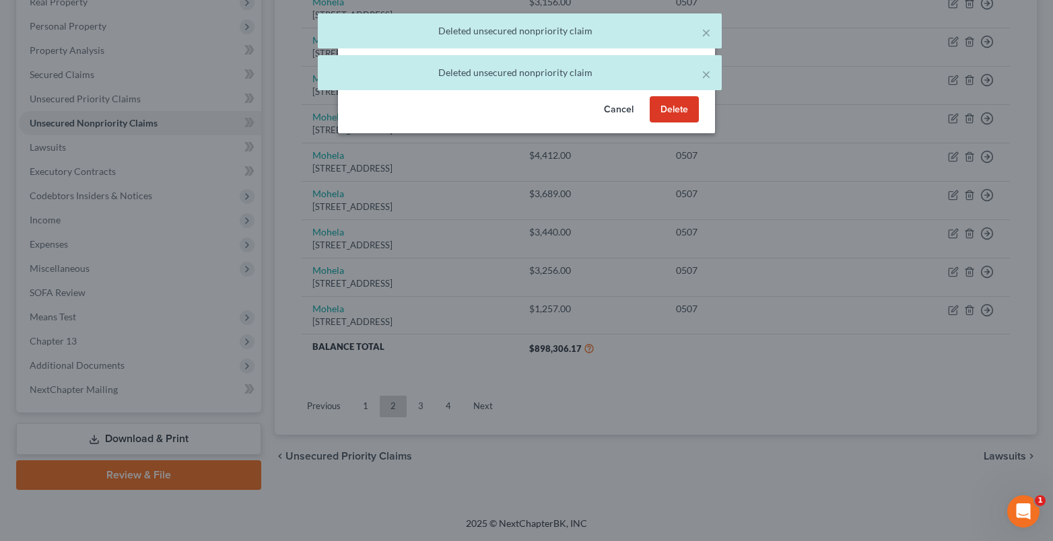
drag, startPoint x: 681, startPoint y: 121, endPoint x: 857, endPoint y: 225, distance: 204.6
click at [681, 121] on button "Delete" at bounding box center [674, 109] width 49 height 27
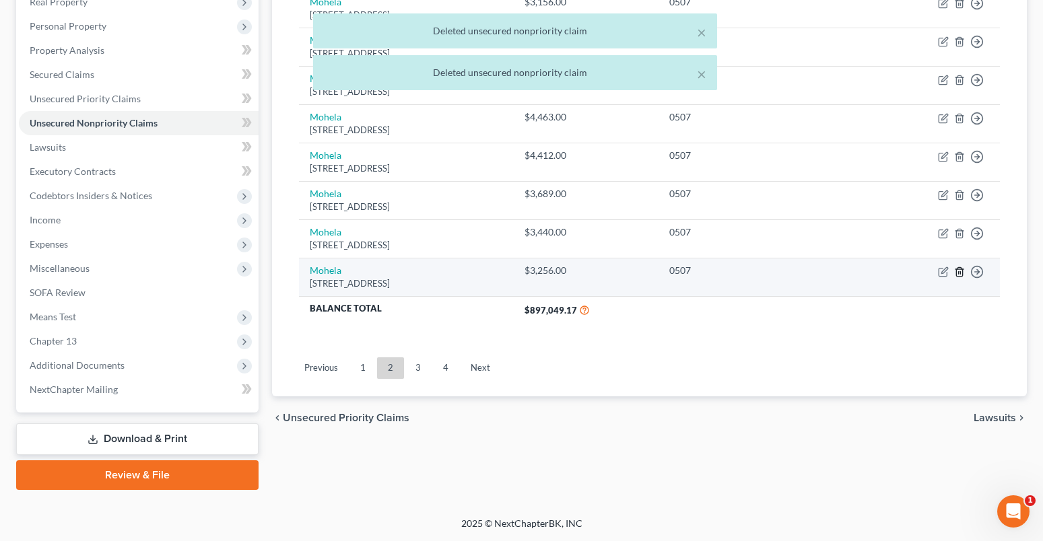
click at [961, 270] on icon "button" at bounding box center [959, 272] width 11 height 11
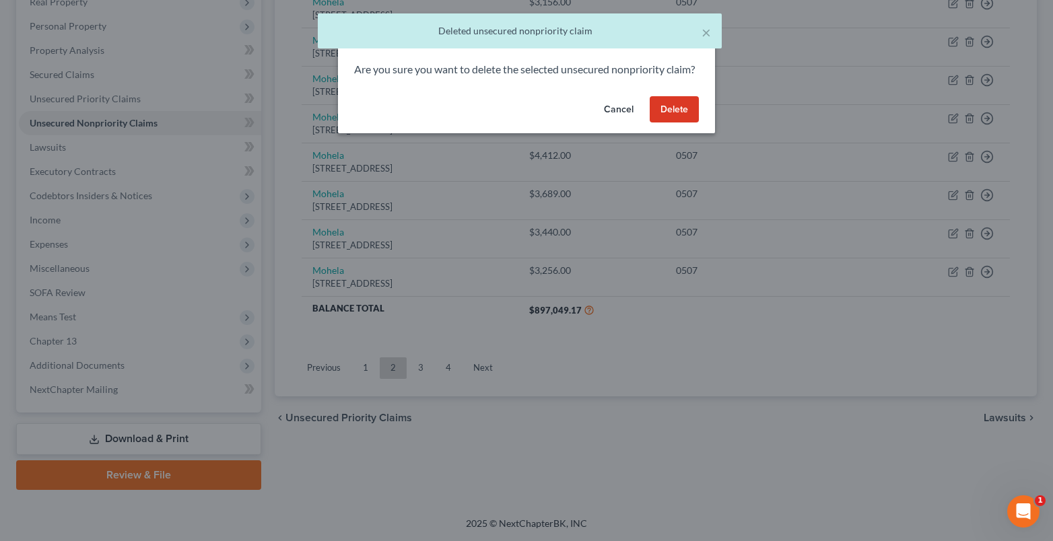
drag, startPoint x: 679, startPoint y: 125, endPoint x: 936, endPoint y: 232, distance: 278.8
click at [686, 123] on button "Delete" at bounding box center [674, 109] width 49 height 27
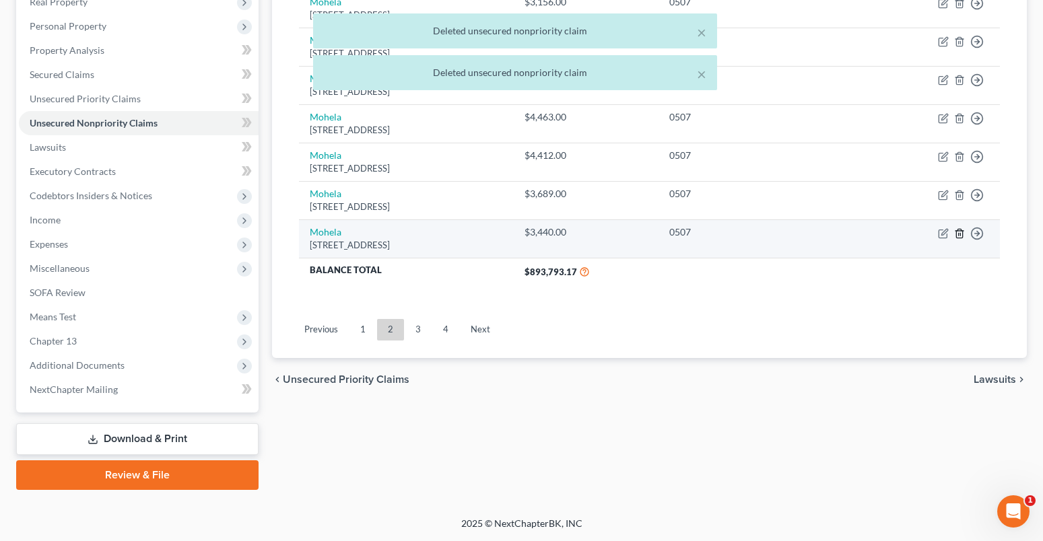
click at [961, 232] on icon "button" at bounding box center [959, 233] width 11 height 11
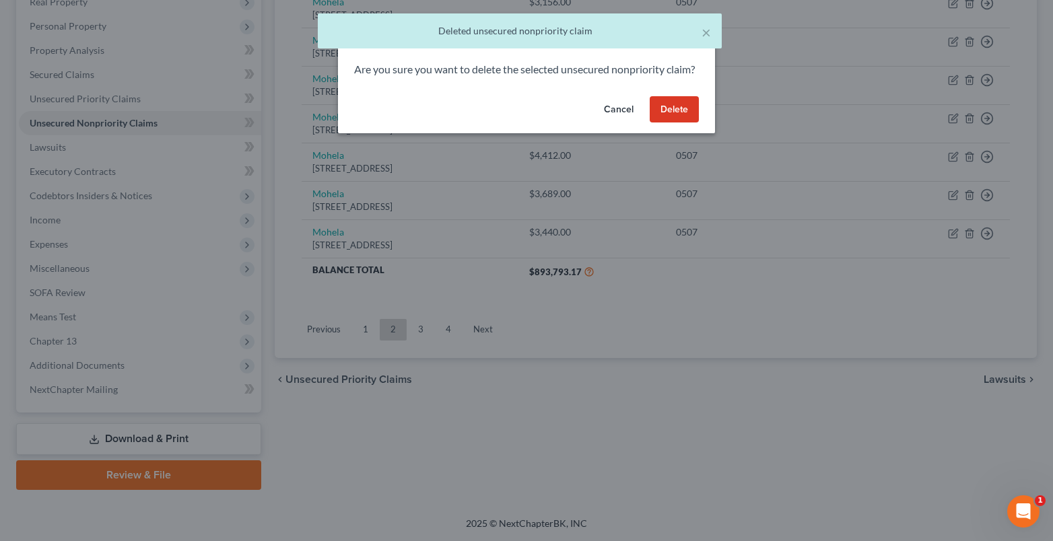
drag, startPoint x: 684, startPoint y: 127, endPoint x: 893, endPoint y: 205, distance: 223.7
click at [689, 123] on button "Delete" at bounding box center [674, 109] width 49 height 27
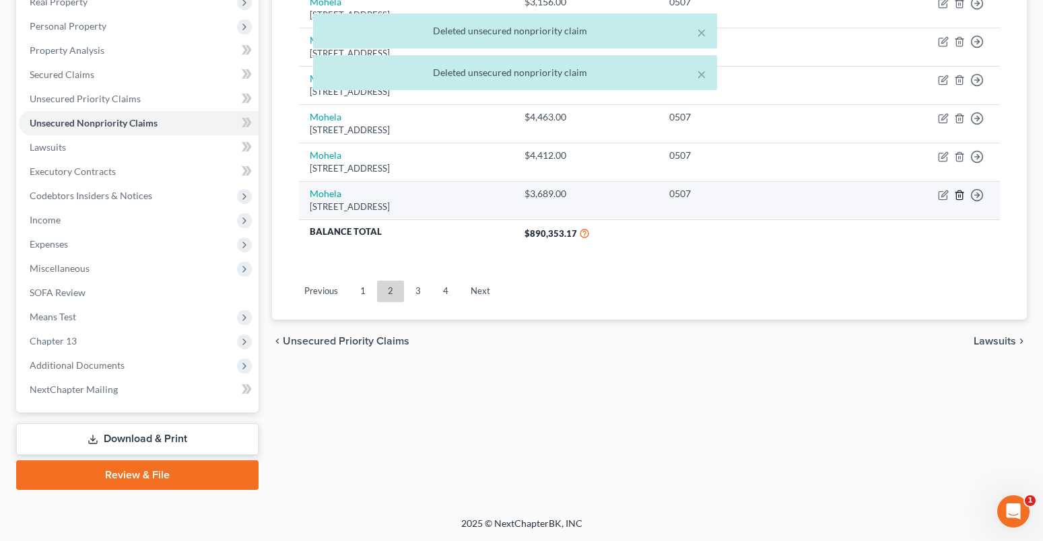
click at [959, 197] on line "button" at bounding box center [959, 196] width 0 height 3
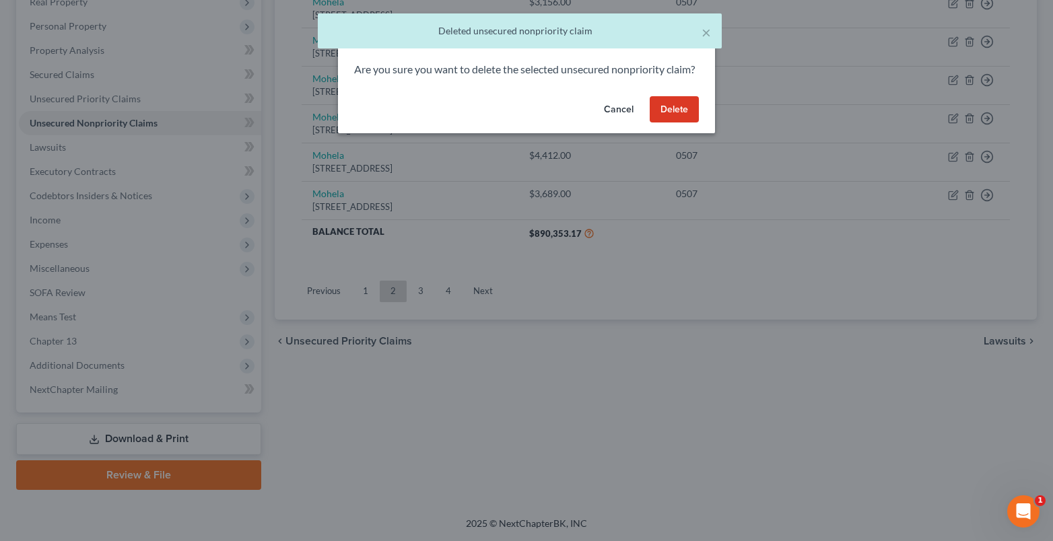
click at [686, 119] on button "Delete" at bounding box center [674, 109] width 49 height 27
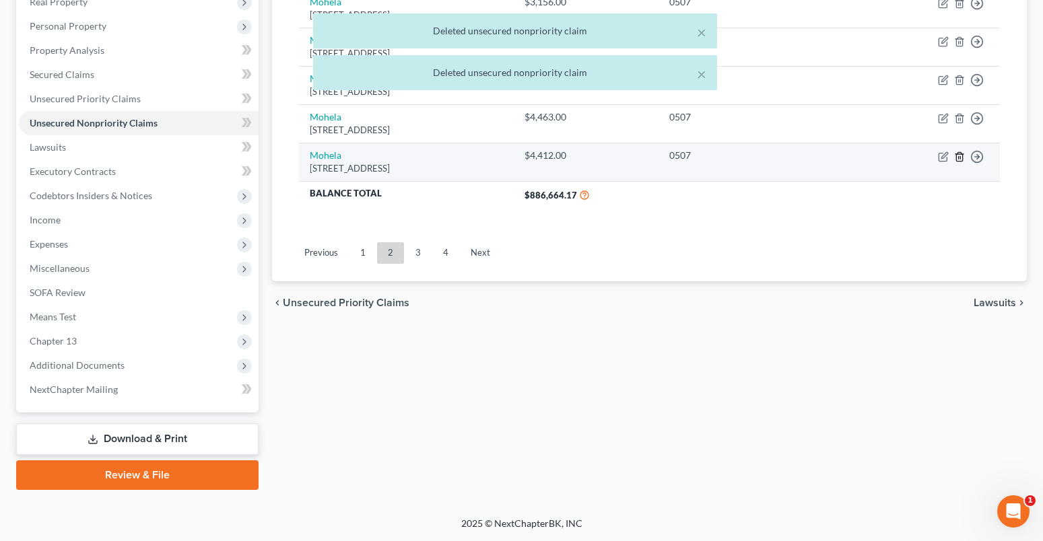
click at [960, 156] on icon "button" at bounding box center [959, 156] width 11 height 11
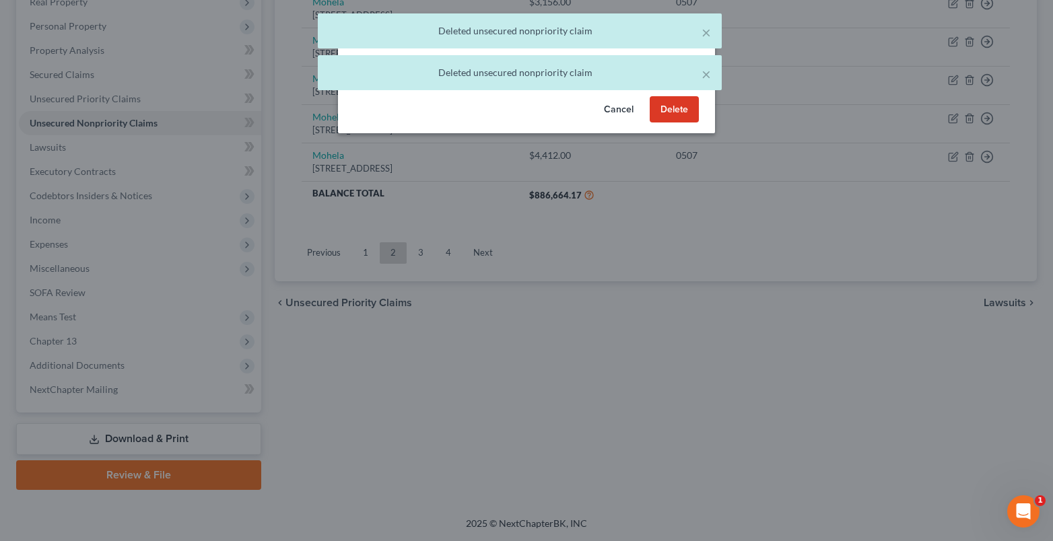
drag, startPoint x: 691, startPoint y: 127, endPoint x: 914, endPoint y: 158, distance: 225.0
click at [692, 123] on button "Delete" at bounding box center [674, 109] width 49 height 27
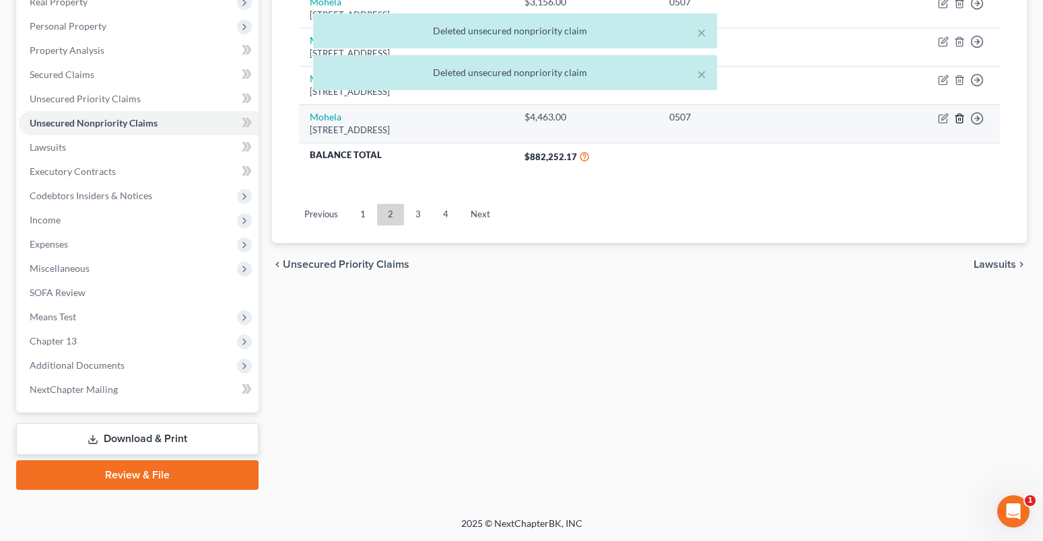
click at [960, 121] on line "button" at bounding box center [960, 119] width 0 height 3
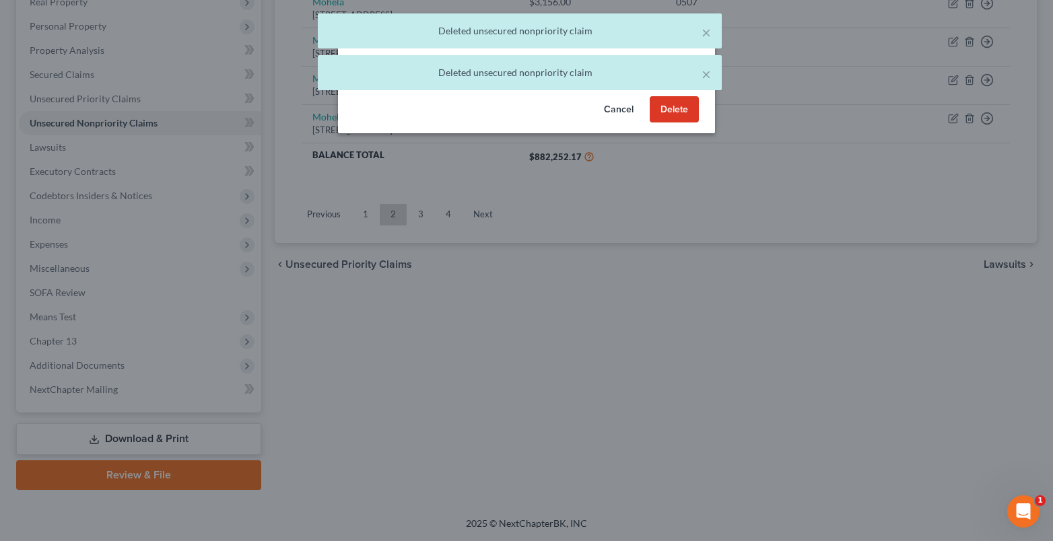
click at [684, 122] on button "Delete" at bounding box center [674, 109] width 49 height 27
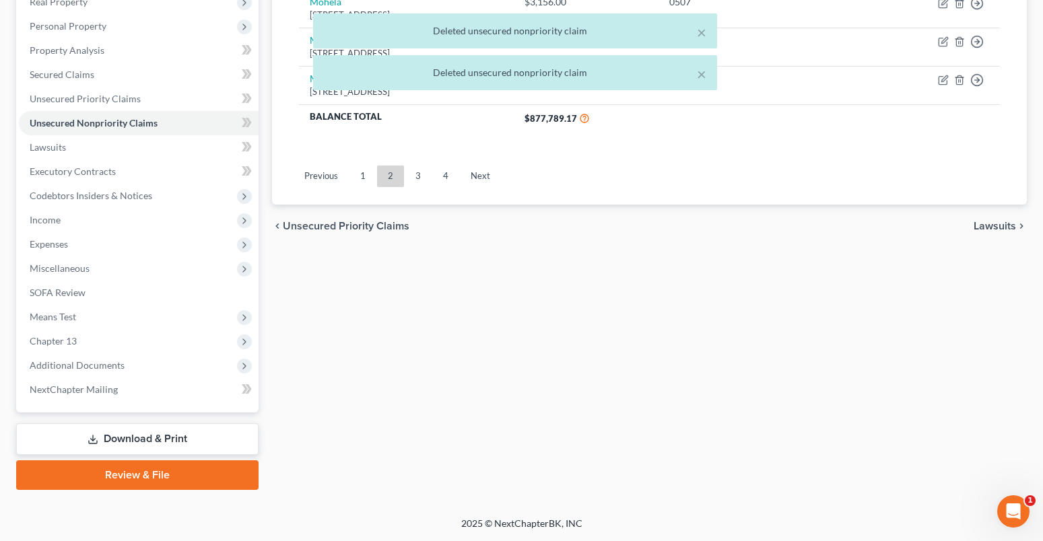
click at [960, 81] on div "× Deleted unsecured nonpriority claim × Deleted unsecured nonpriority claim" at bounding box center [514, 54] width 1043 height 83
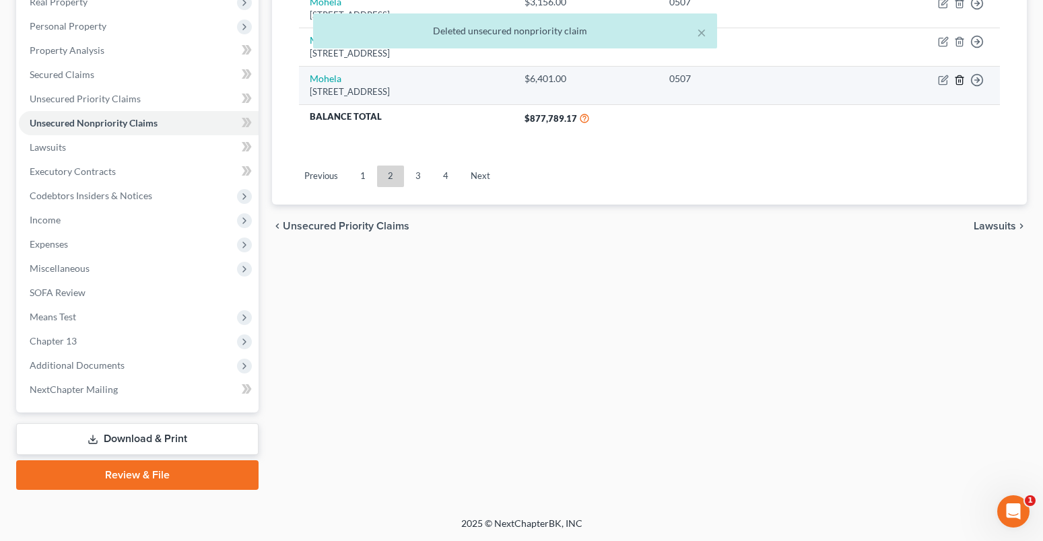
click at [957, 79] on icon "button" at bounding box center [959, 80] width 11 height 11
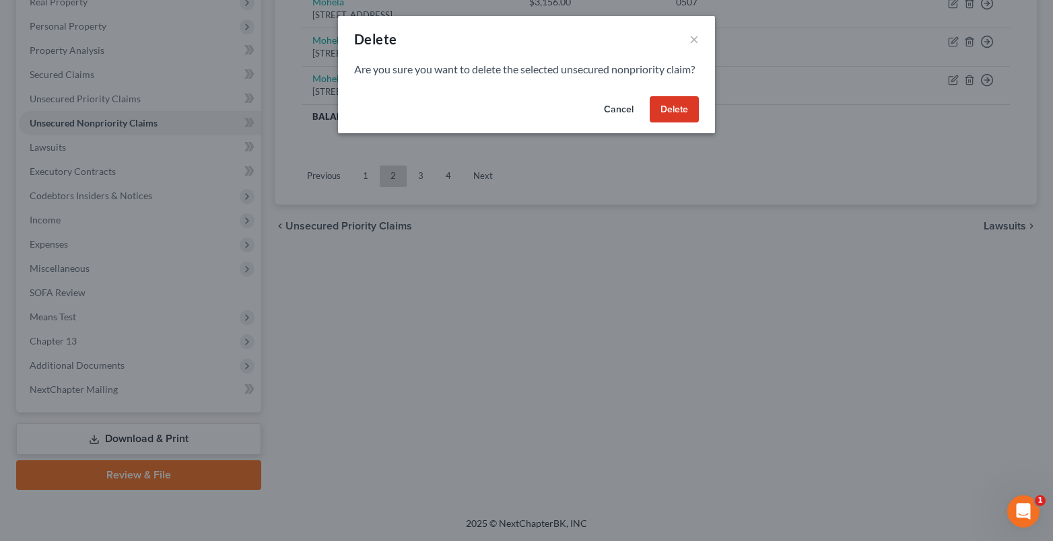
drag, startPoint x: 677, startPoint y: 121, endPoint x: 802, endPoint y: 116, distance: 124.6
click at [678, 120] on button "Delete" at bounding box center [674, 109] width 49 height 27
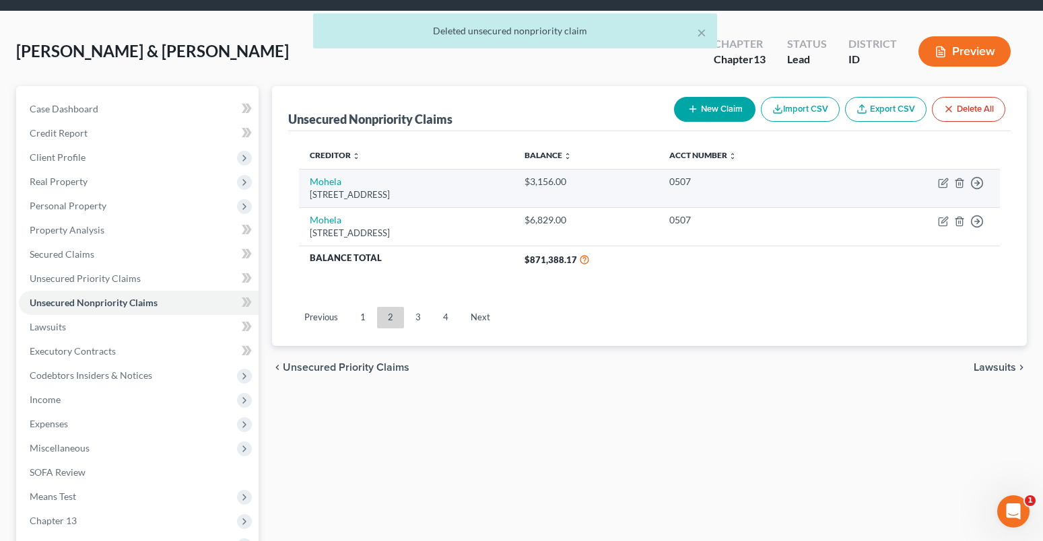
scroll to position [0, 0]
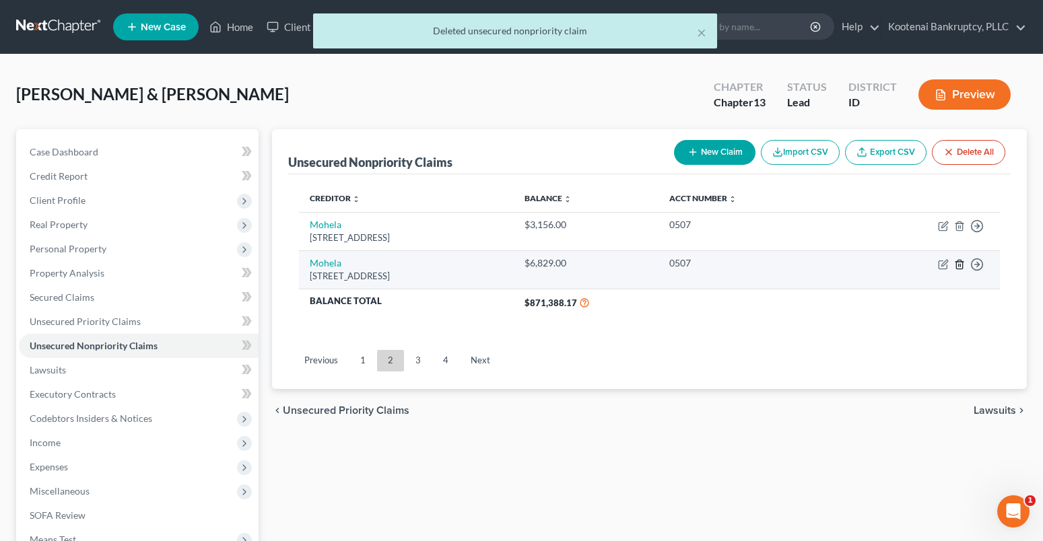
click at [958, 263] on icon "button" at bounding box center [959, 264] width 11 height 11
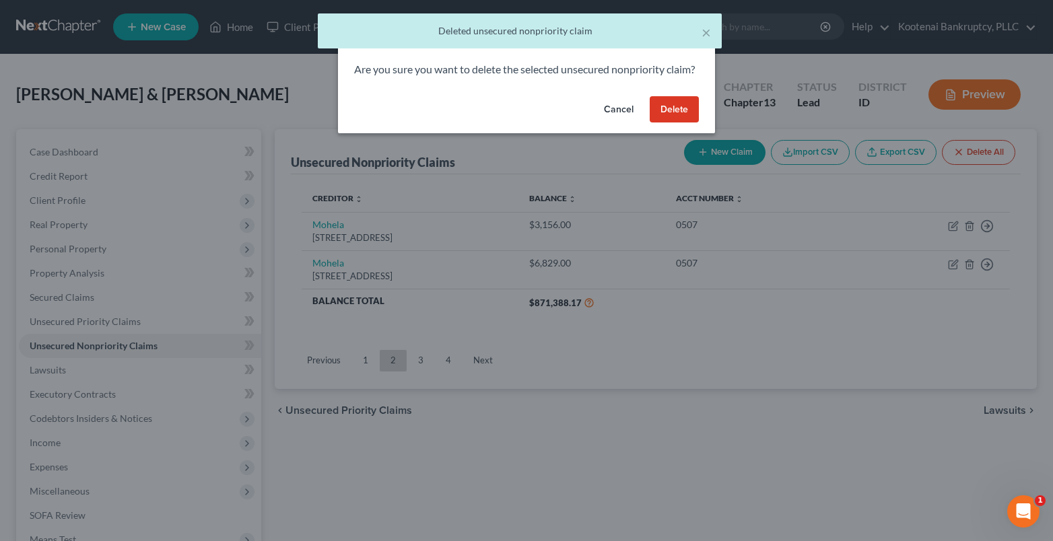
click at [675, 121] on button "Delete" at bounding box center [674, 109] width 49 height 27
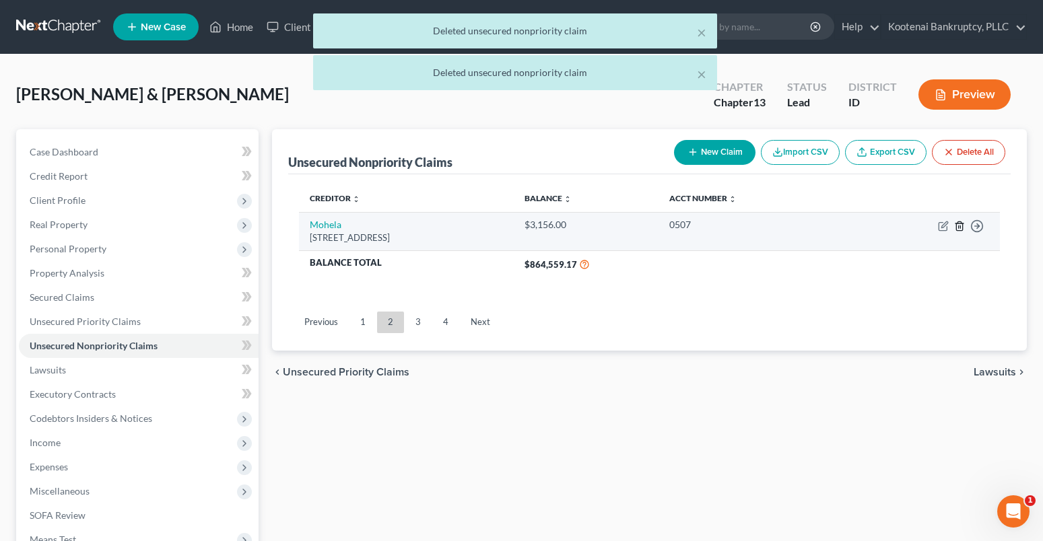
click at [962, 226] on icon "button" at bounding box center [959, 225] width 6 height 9
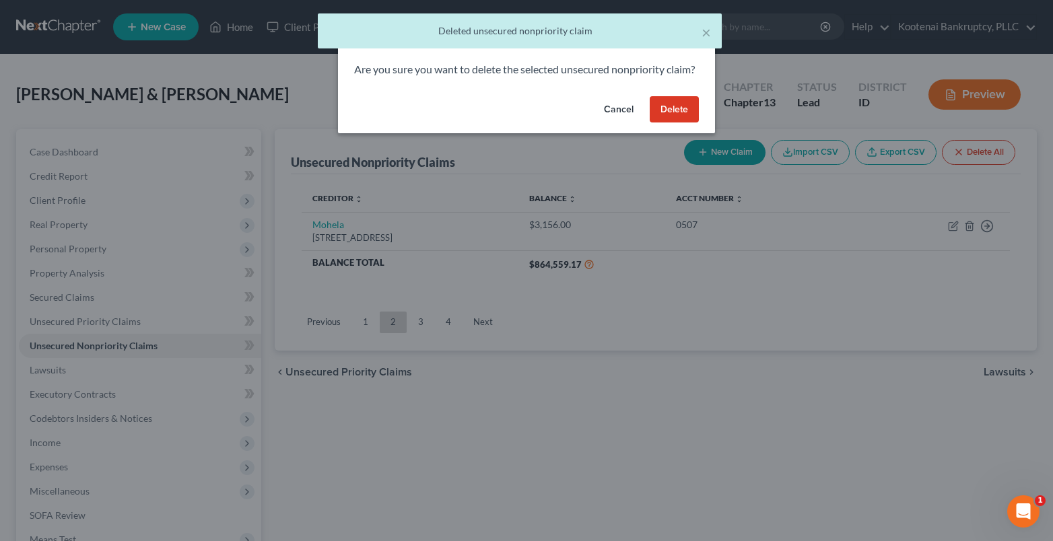
click at [677, 123] on button "Delete" at bounding box center [674, 109] width 49 height 27
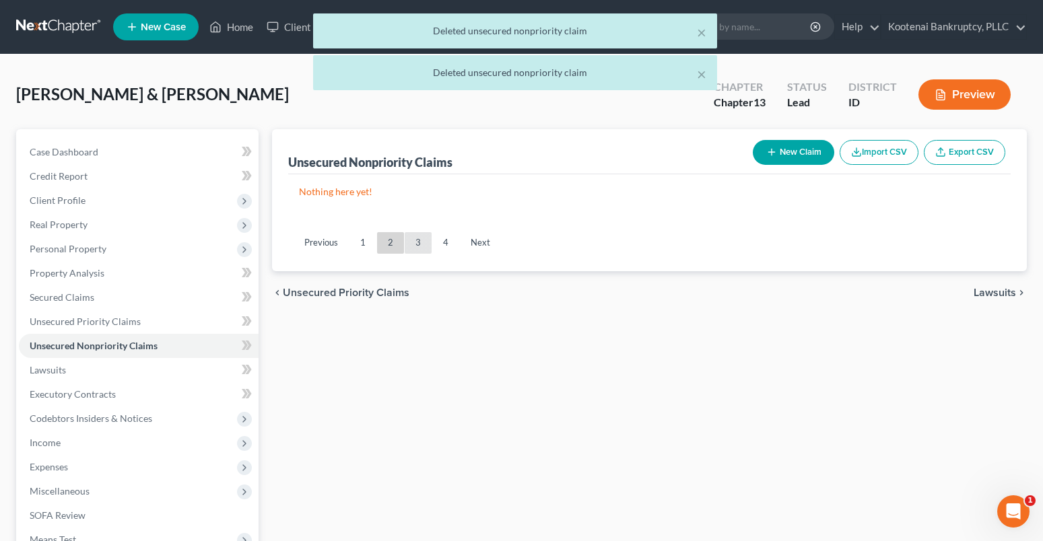
click at [417, 244] on link "3" at bounding box center [418, 243] width 27 height 22
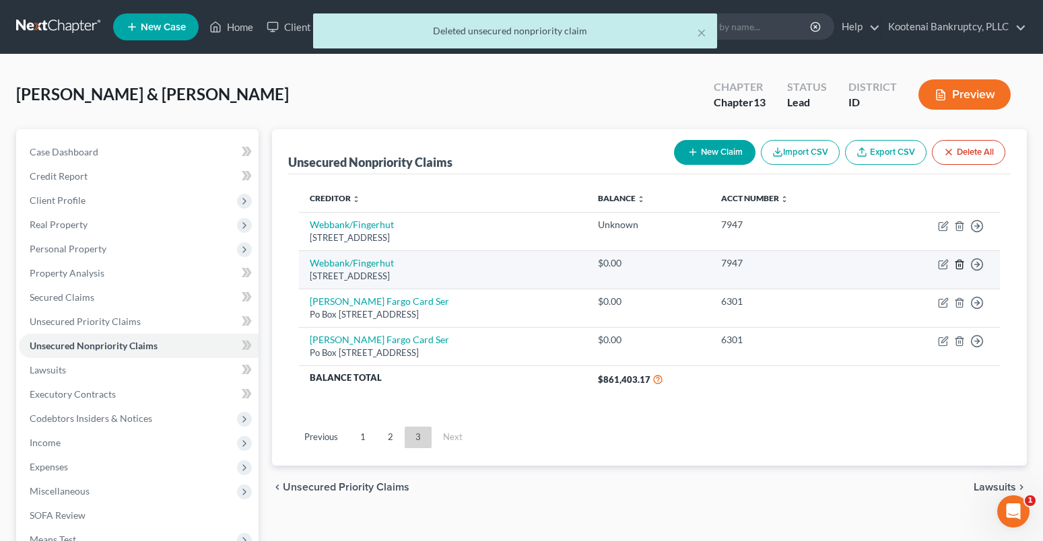
click at [961, 261] on icon "button" at bounding box center [959, 264] width 6 height 9
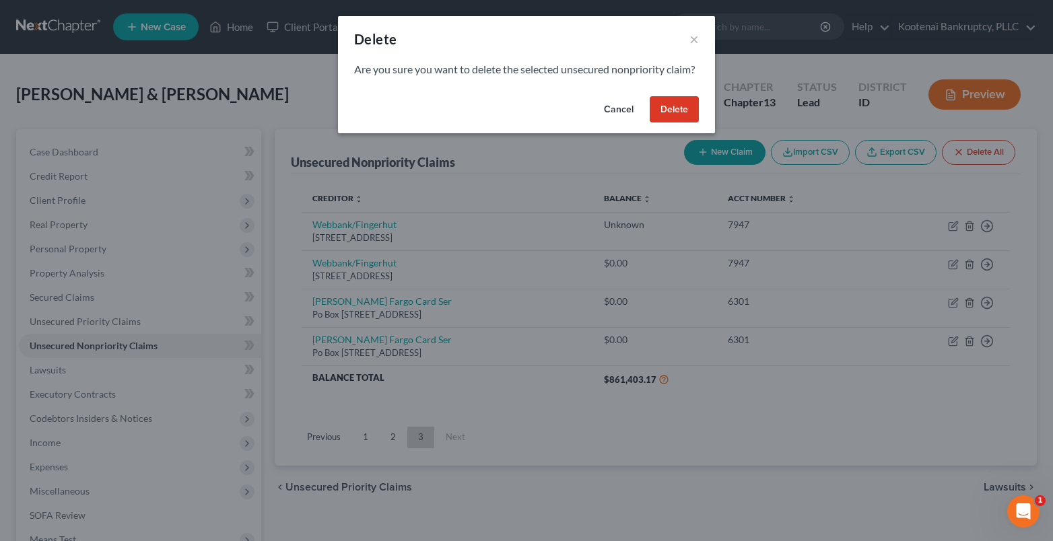
click at [674, 123] on button "Delete" at bounding box center [674, 109] width 49 height 27
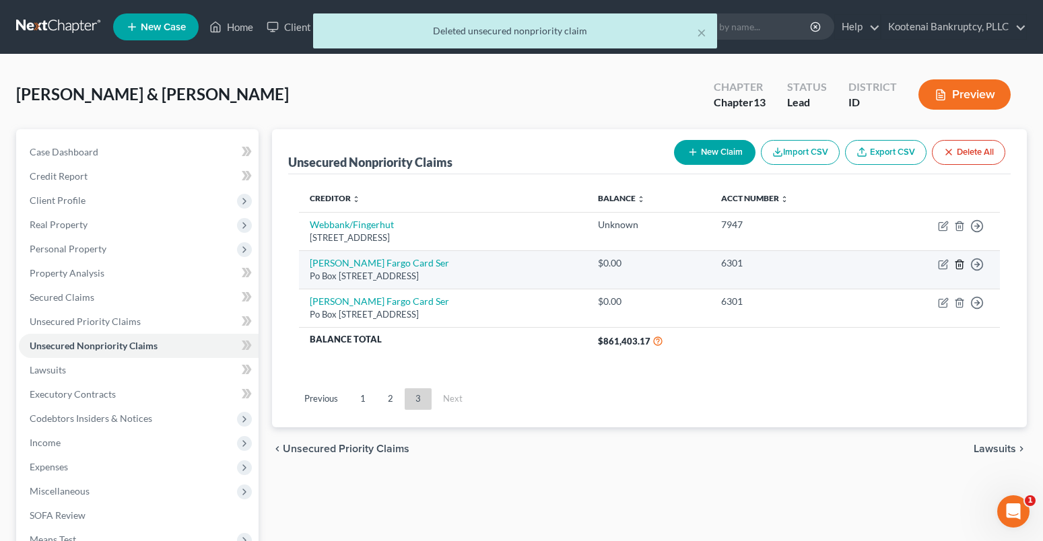
click at [956, 263] on icon "button" at bounding box center [959, 264] width 6 height 9
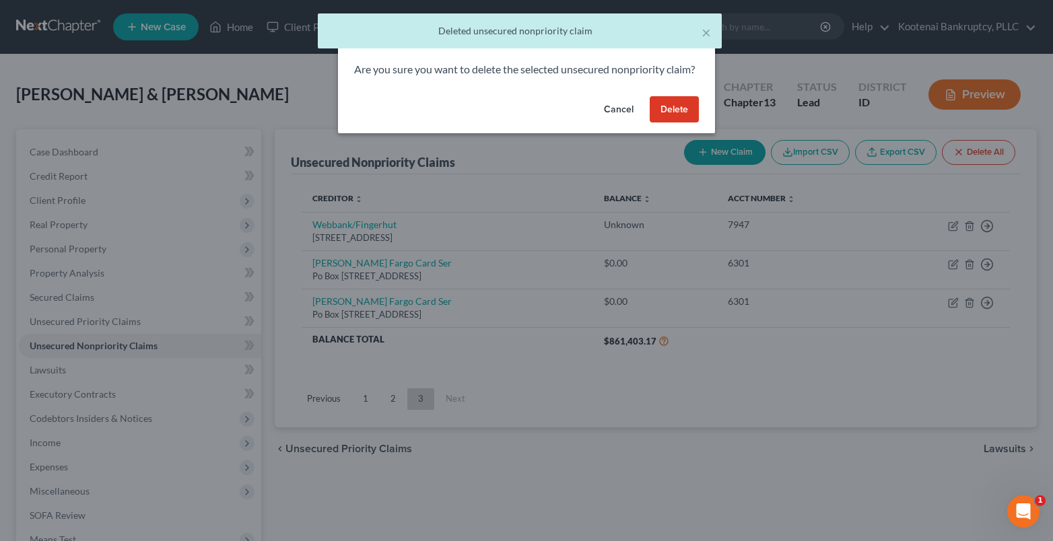
click at [687, 123] on button "Delete" at bounding box center [674, 109] width 49 height 27
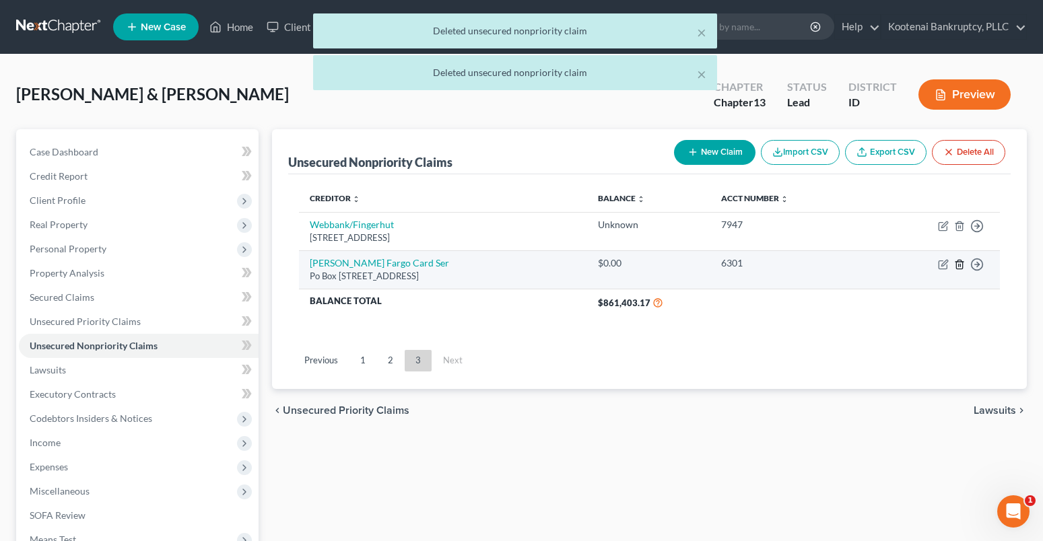
click at [956, 266] on icon "button" at bounding box center [959, 264] width 6 height 9
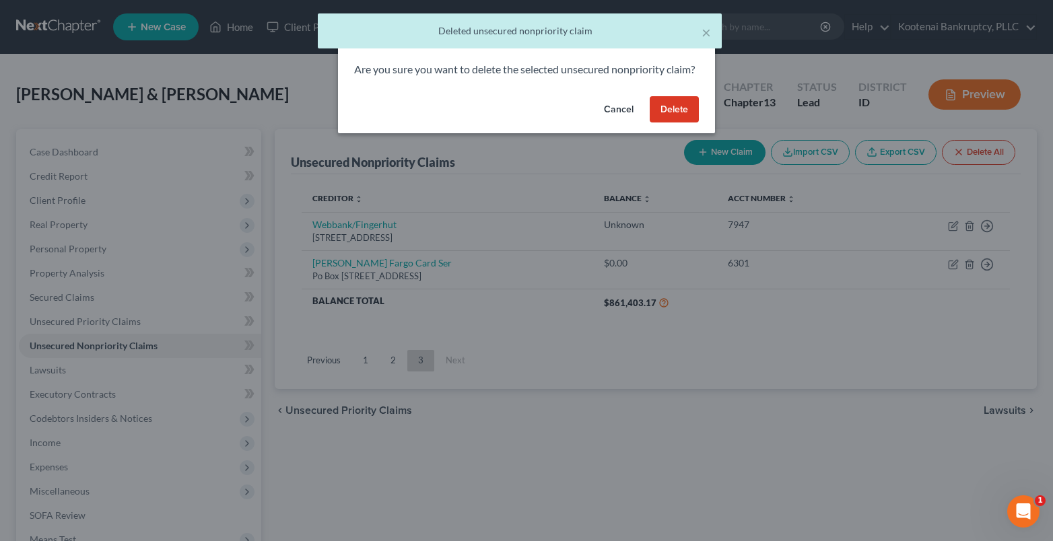
drag, startPoint x: 683, startPoint y: 123, endPoint x: 724, endPoint y: 133, distance: 42.1
click at [683, 123] on button "Delete" at bounding box center [674, 109] width 49 height 27
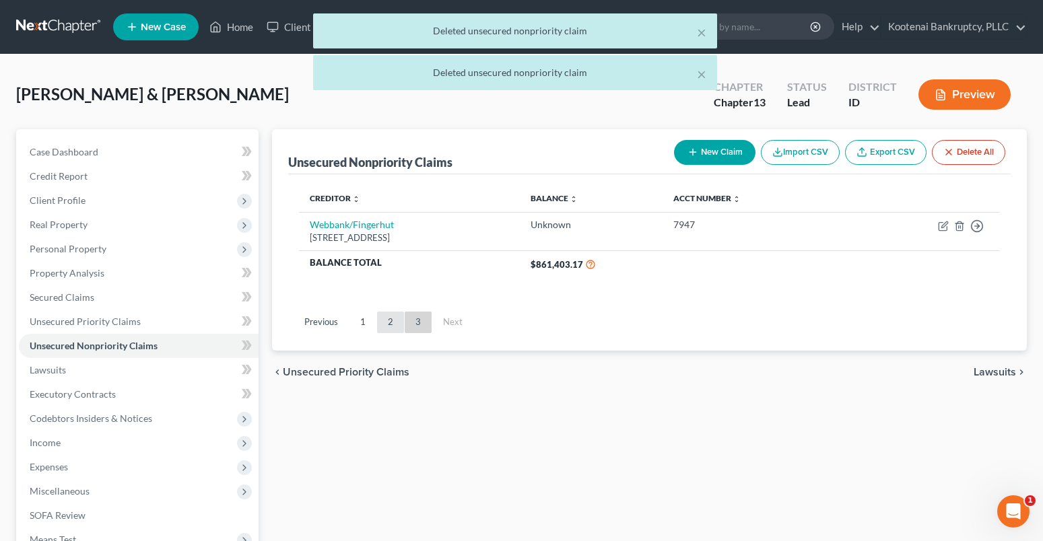
click at [388, 322] on link "2" at bounding box center [390, 323] width 27 height 22
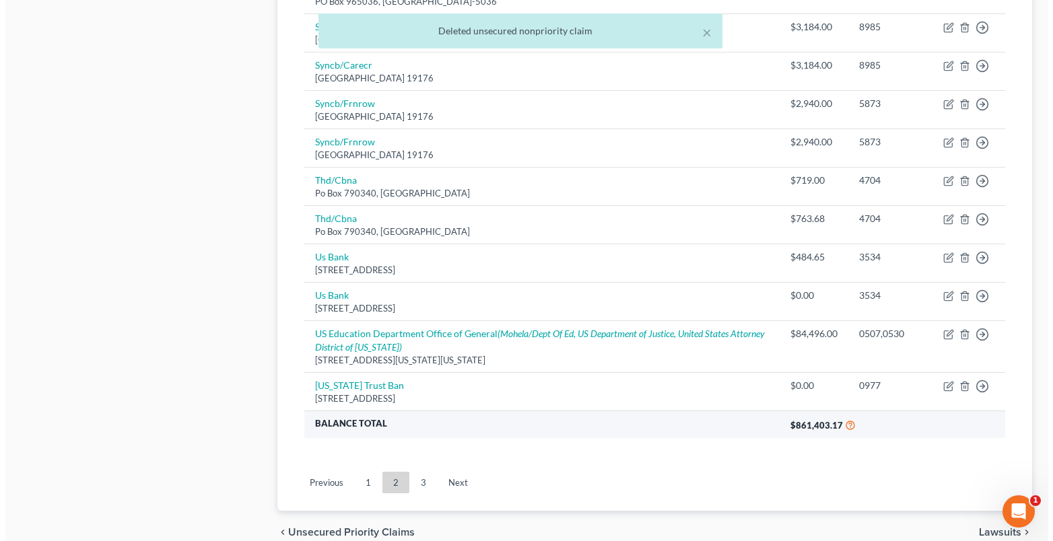
scroll to position [1054, 0]
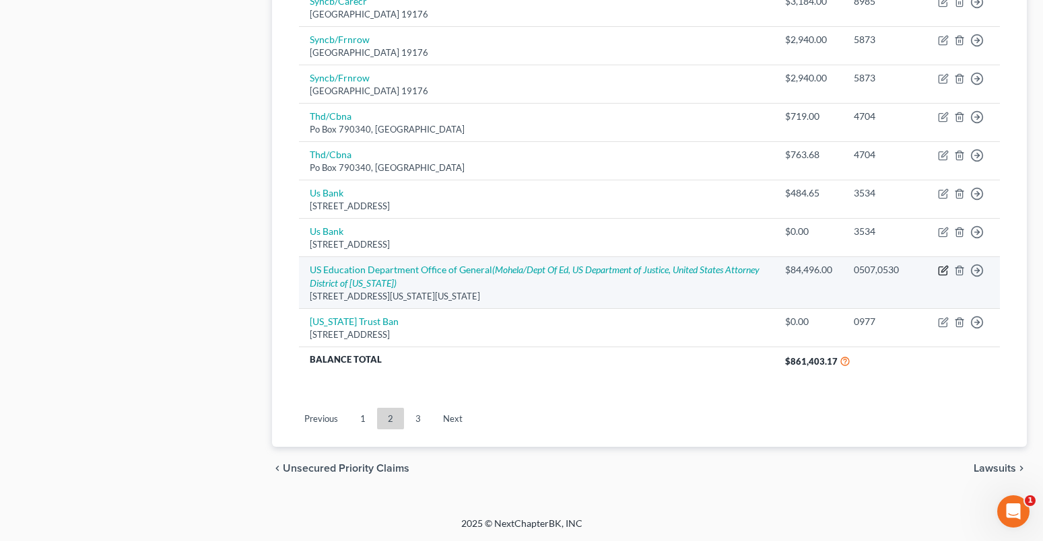
click at [942, 270] on icon "button" at bounding box center [943, 270] width 11 height 11
select select "8"
select select "17"
select select "4"
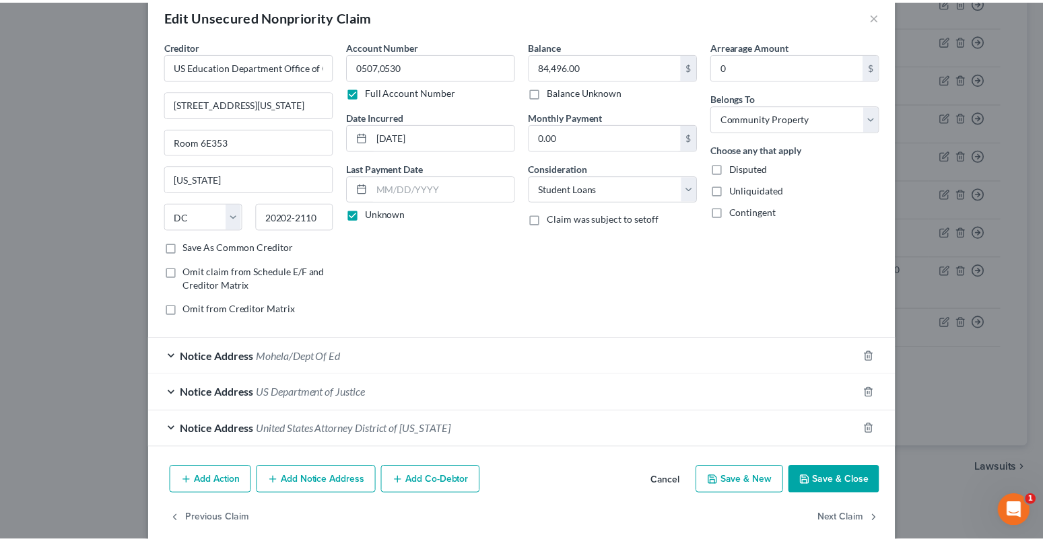
scroll to position [42, 0]
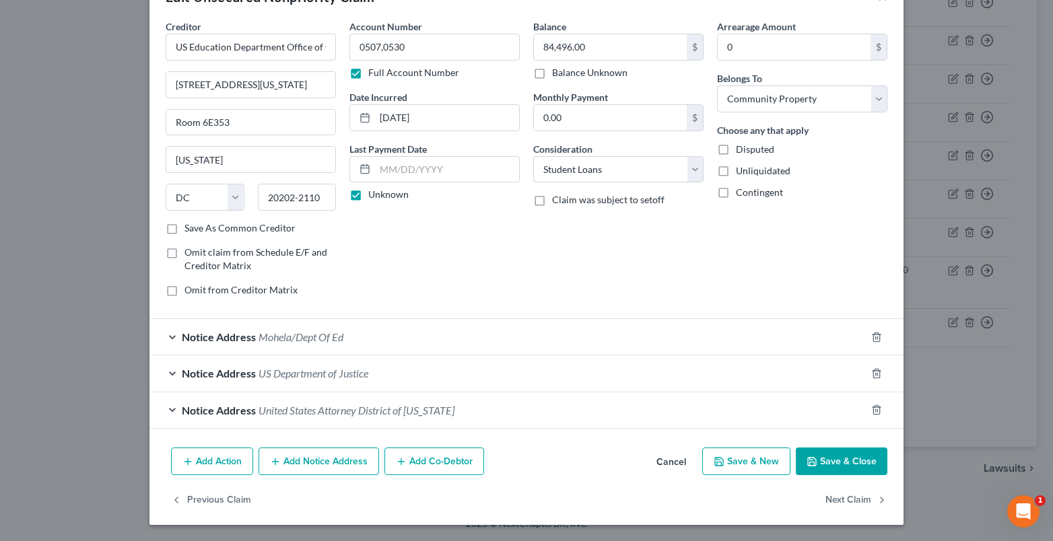
click at [826, 454] on button "Save & Close" at bounding box center [842, 462] width 92 height 28
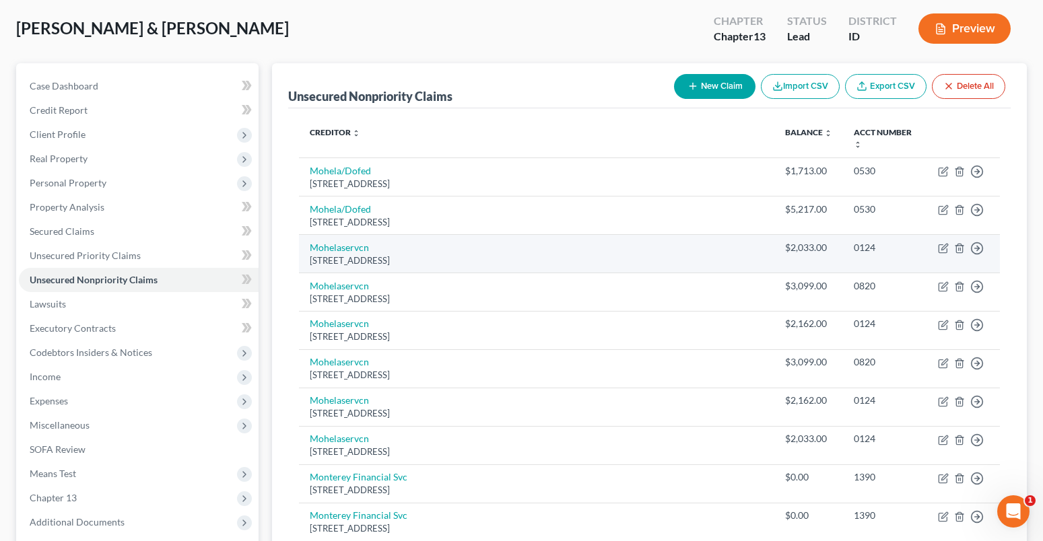
scroll to position [44, 0]
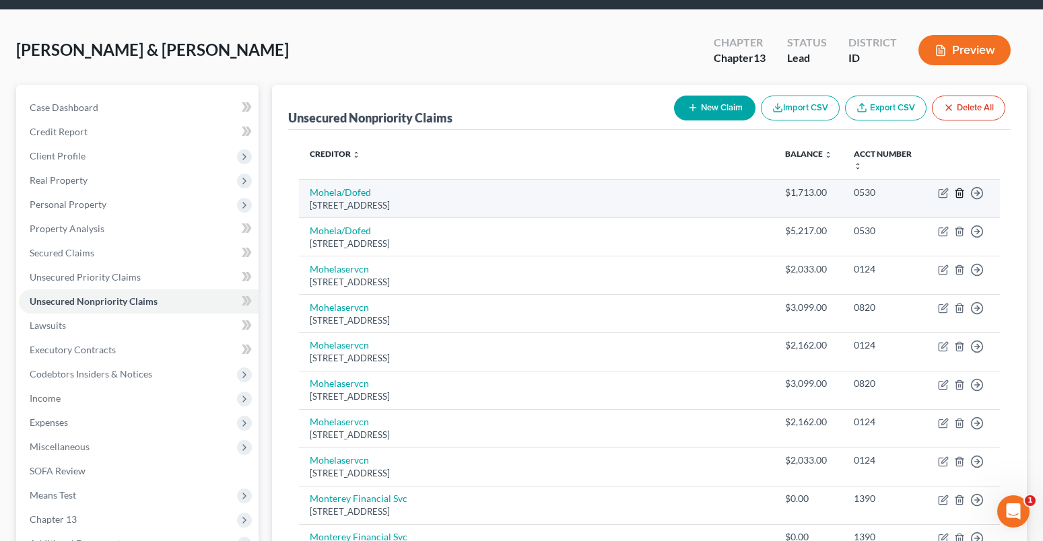
click at [963, 189] on icon "button" at bounding box center [959, 193] width 11 height 11
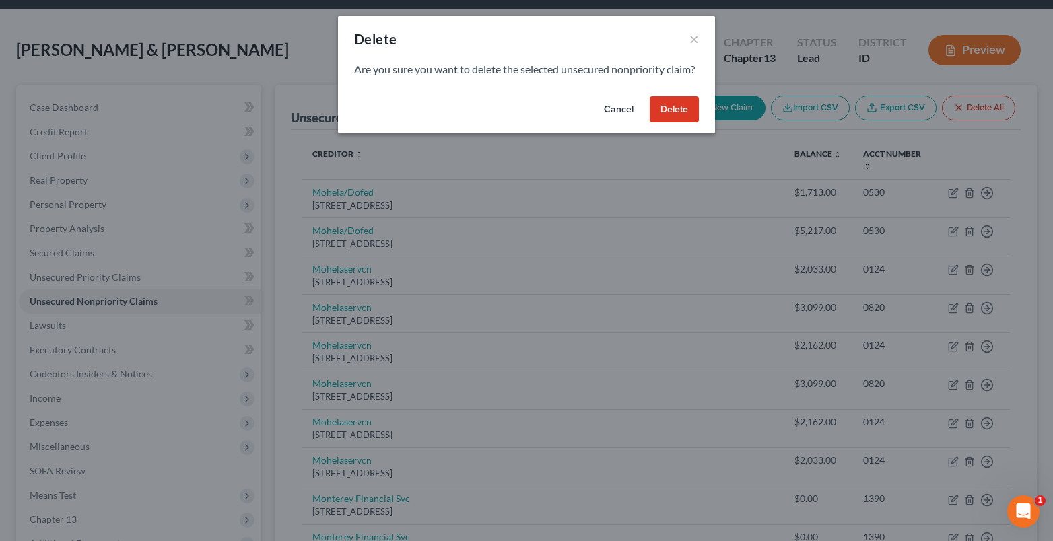
click at [671, 122] on button "Delete" at bounding box center [674, 109] width 49 height 27
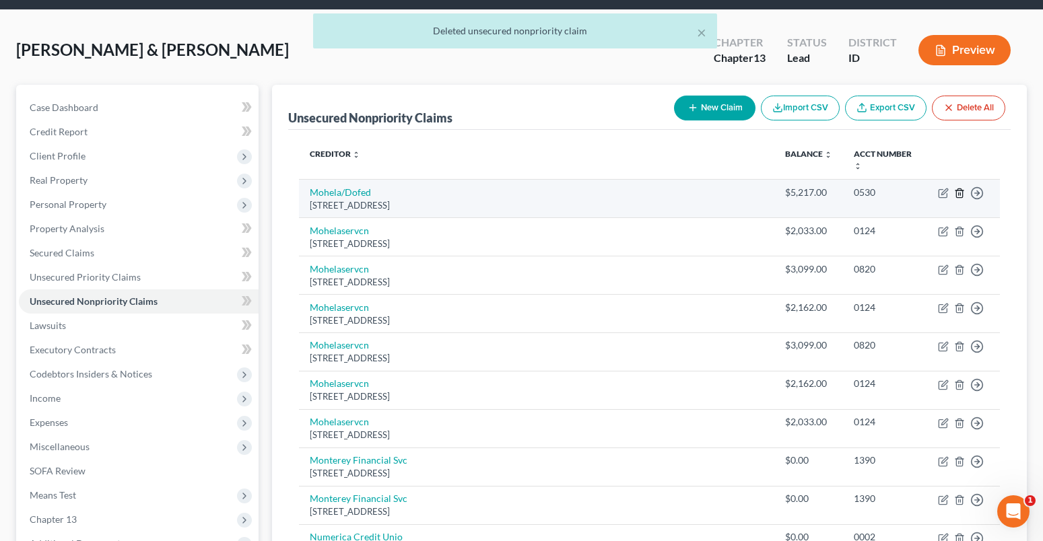
click at [957, 191] on icon "button" at bounding box center [959, 192] width 6 height 9
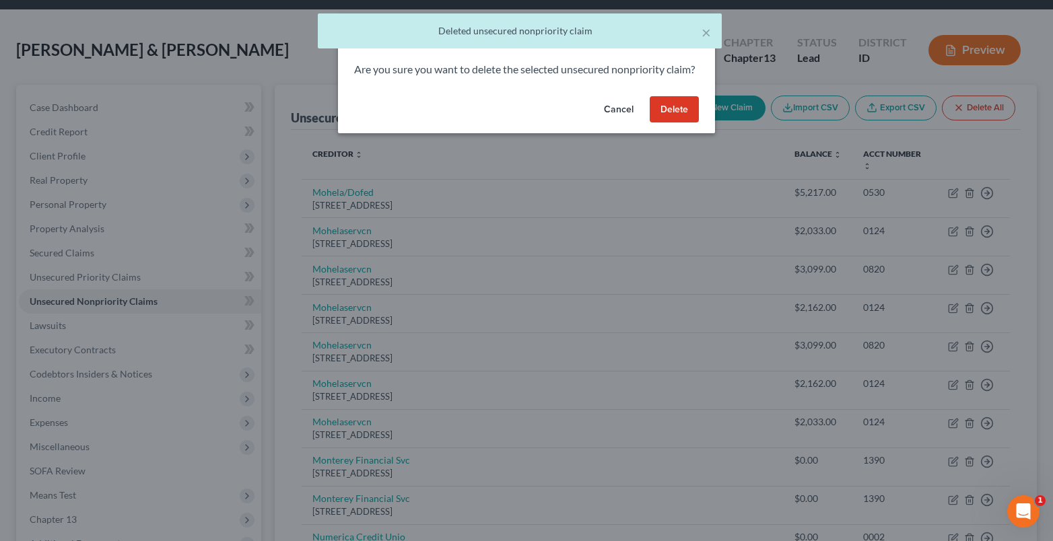
click at [686, 123] on button "Delete" at bounding box center [674, 109] width 49 height 27
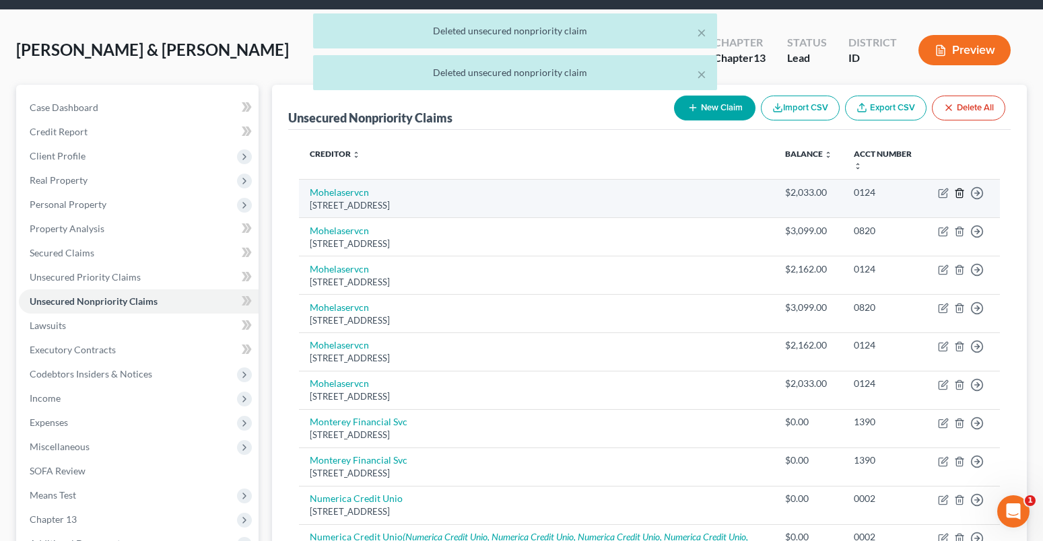
click at [957, 190] on icon "button" at bounding box center [959, 192] width 6 height 9
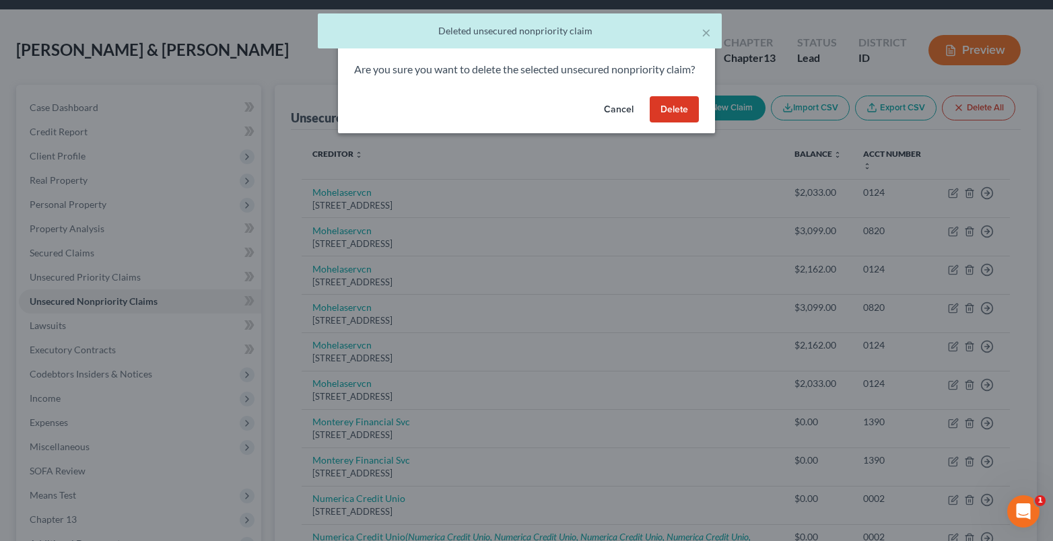
click at [628, 123] on button "Cancel" at bounding box center [618, 109] width 51 height 27
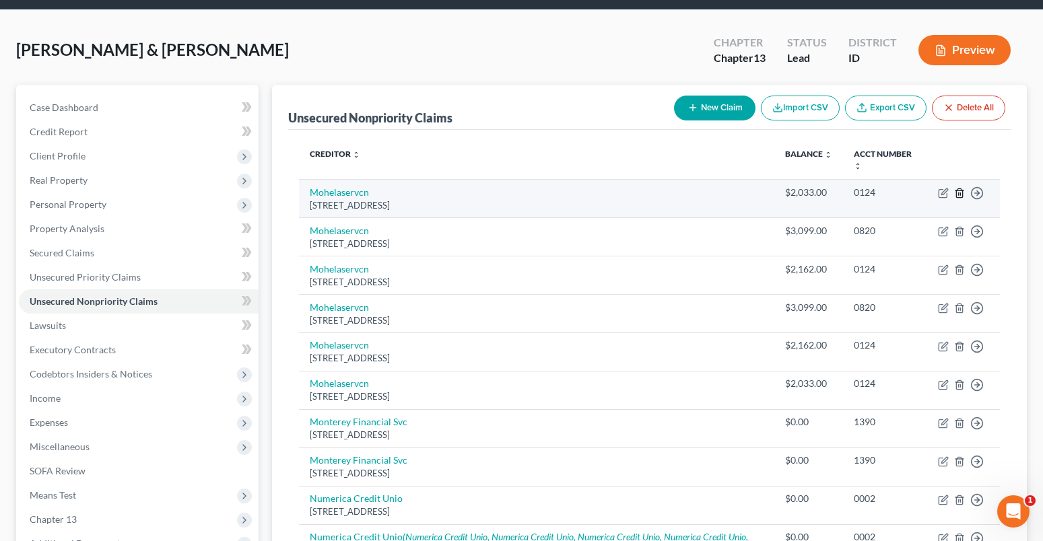
click at [958, 191] on icon "button" at bounding box center [959, 192] width 6 height 9
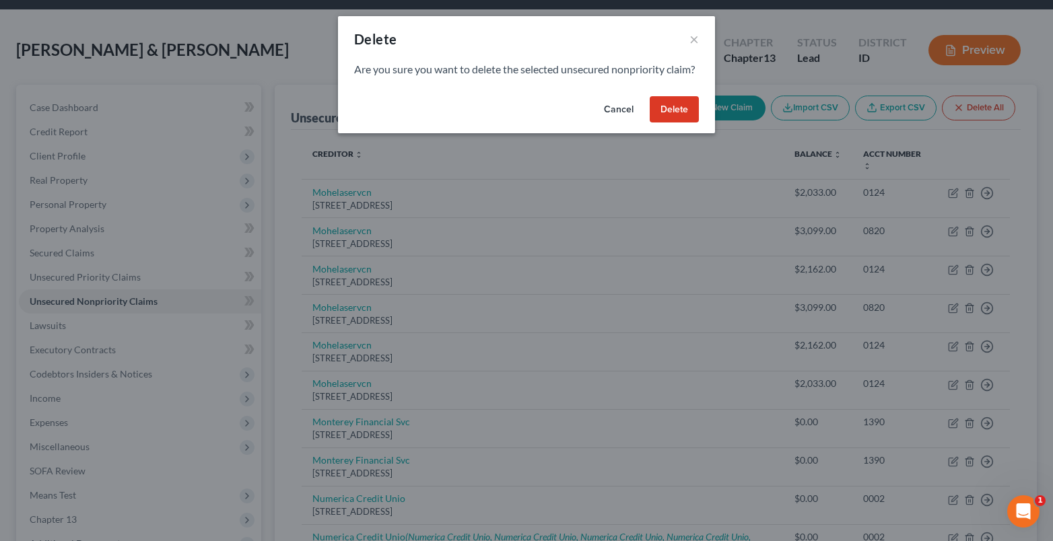
click at [664, 123] on button "Delete" at bounding box center [674, 109] width 49 height 27
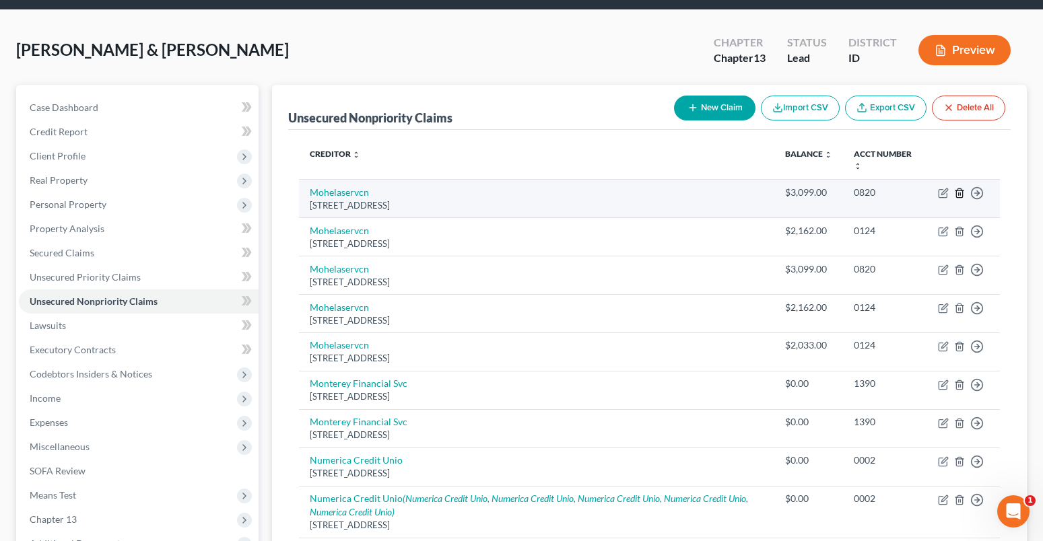
click at [962, 195] on icon "button" at bounding box center [959, 192] width 6 height 9
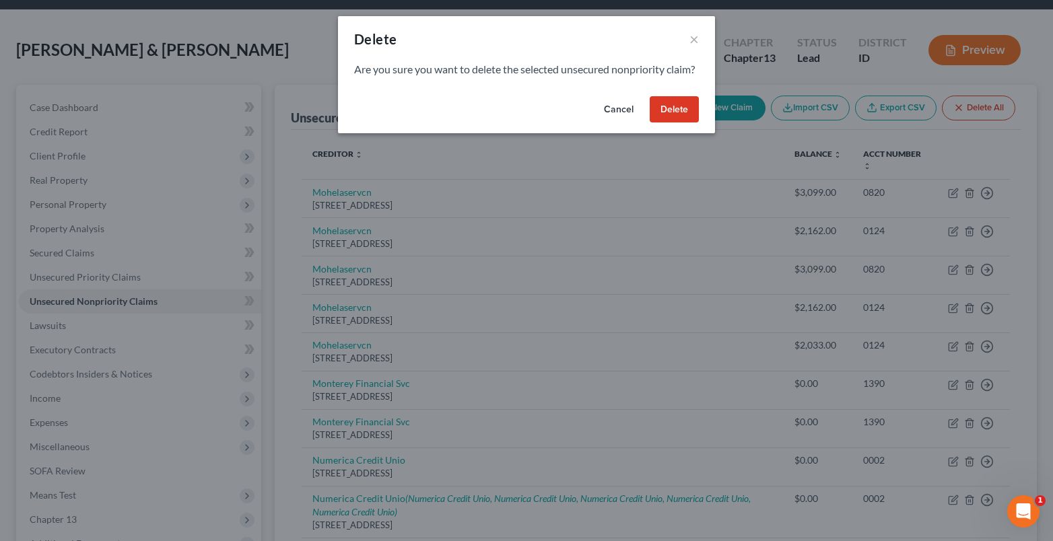
drag, startPoint x: 670, startPoint y: 131, endPoint x: 937, endPoint y: 176, distance: 270.9
click at [674, 123] on button "Delete" at bounding box center [674, 109] width 49 height 27
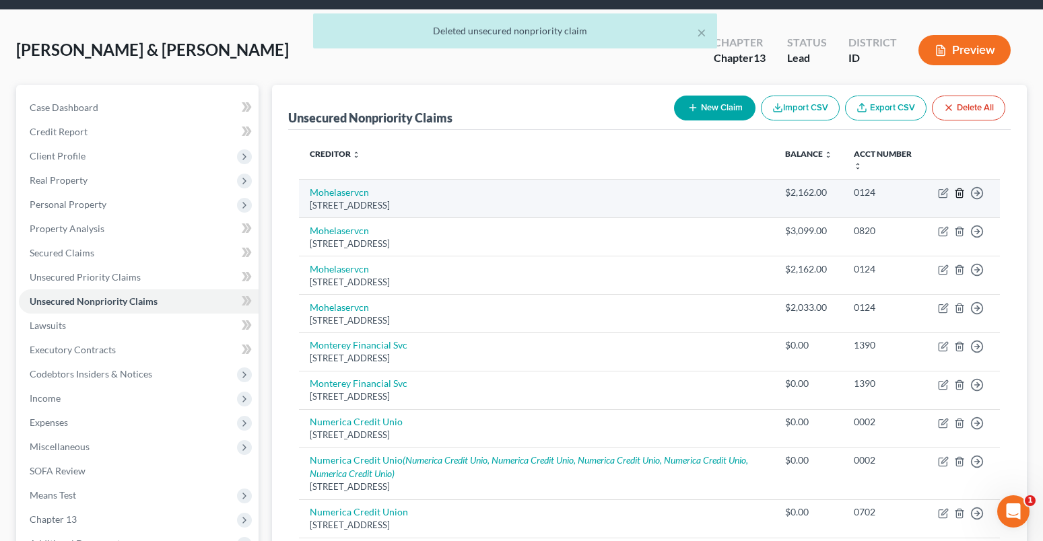
click at [961, 192] on icon "button" at bounding box center [959, 193] width 11 height 11
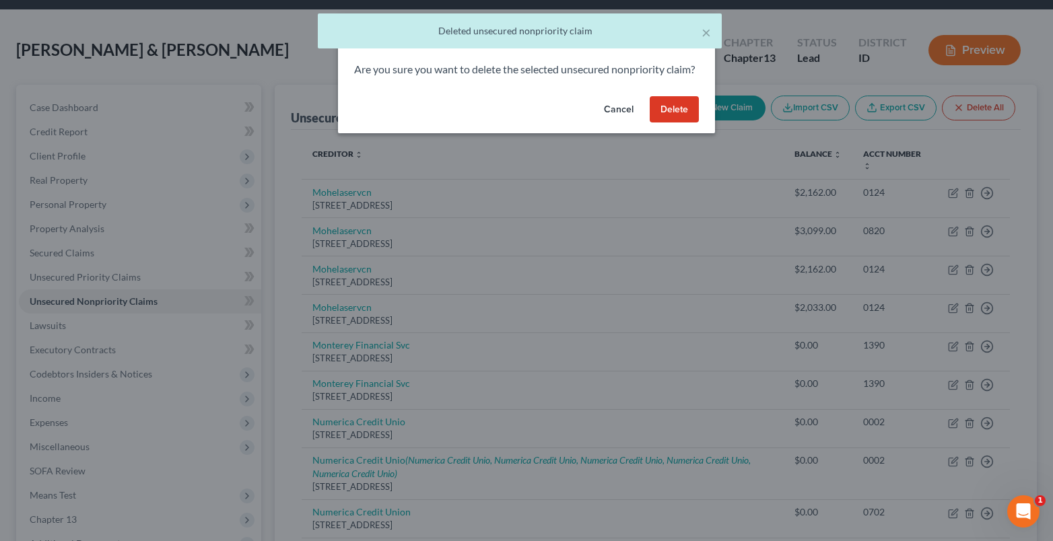
click at [684, 123] on button "Delete" at bounding box center [674, 109] width 49 height 27
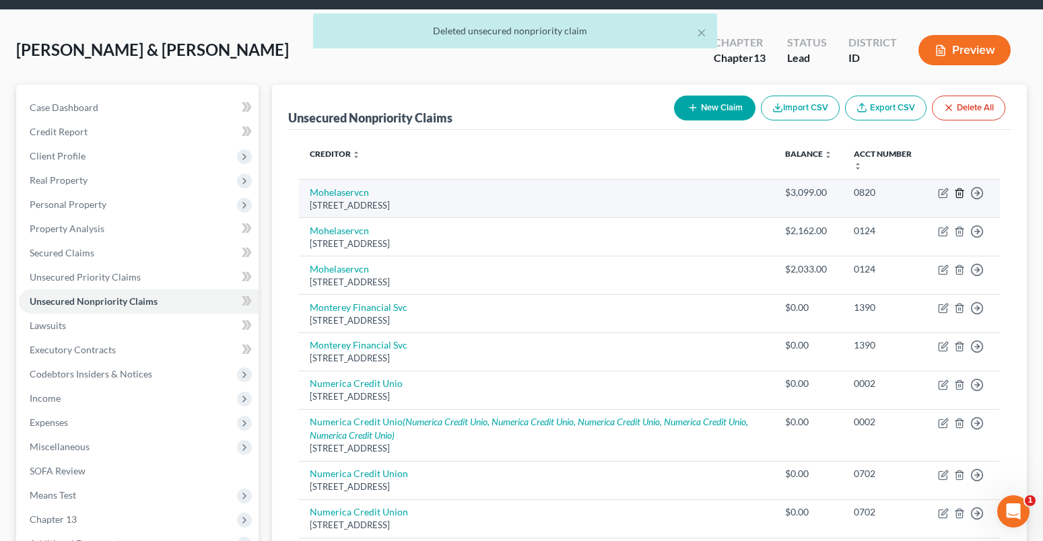
click at [961, 190] on icon "button" at bounding box center [959, 192] width 6 height 9
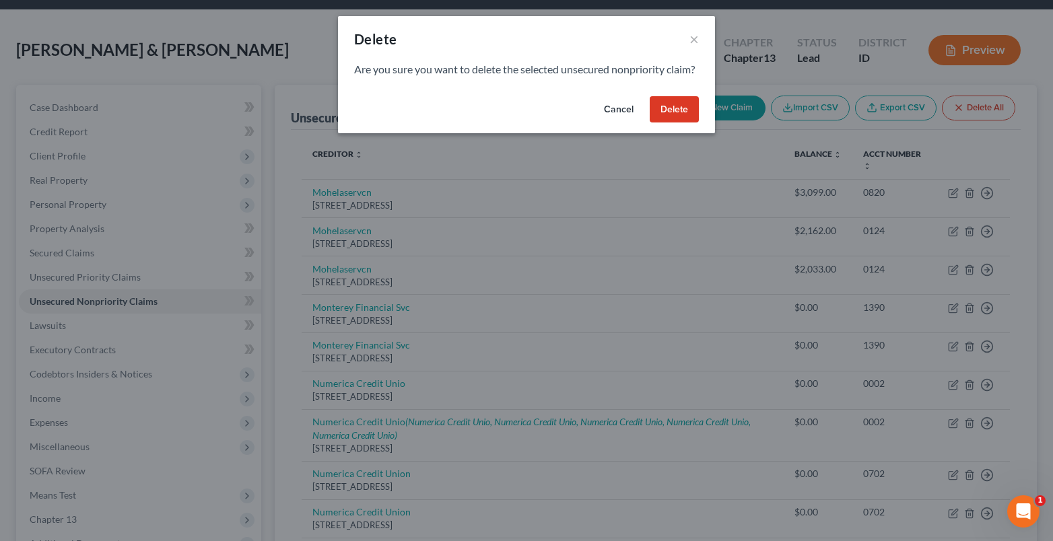
click at [687, 123] on button "Delete" at bounding box center [674, 109] width 49 height 27
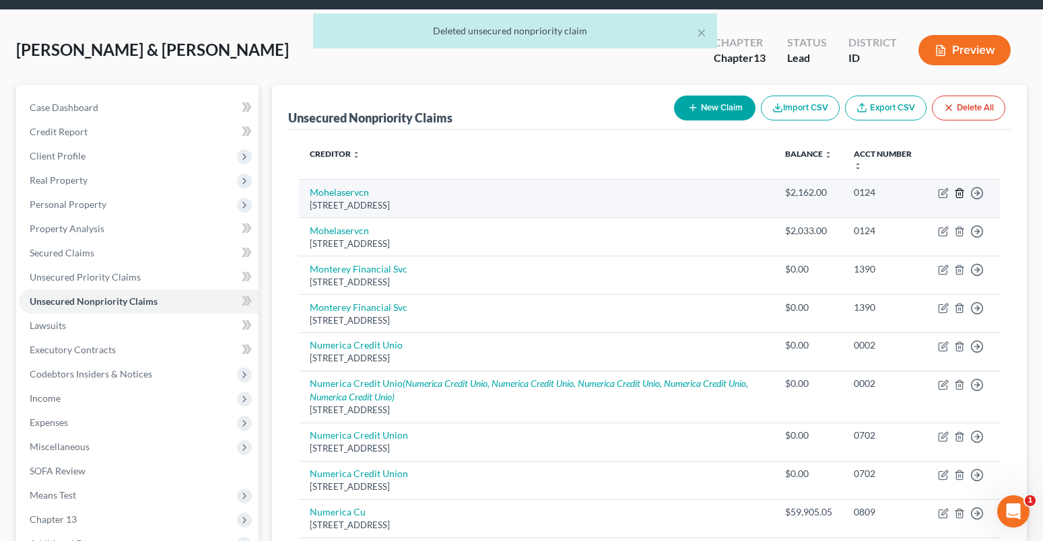
click at [962, 194] on icon "button" at bounding box center [959, 192] width 6 height 9
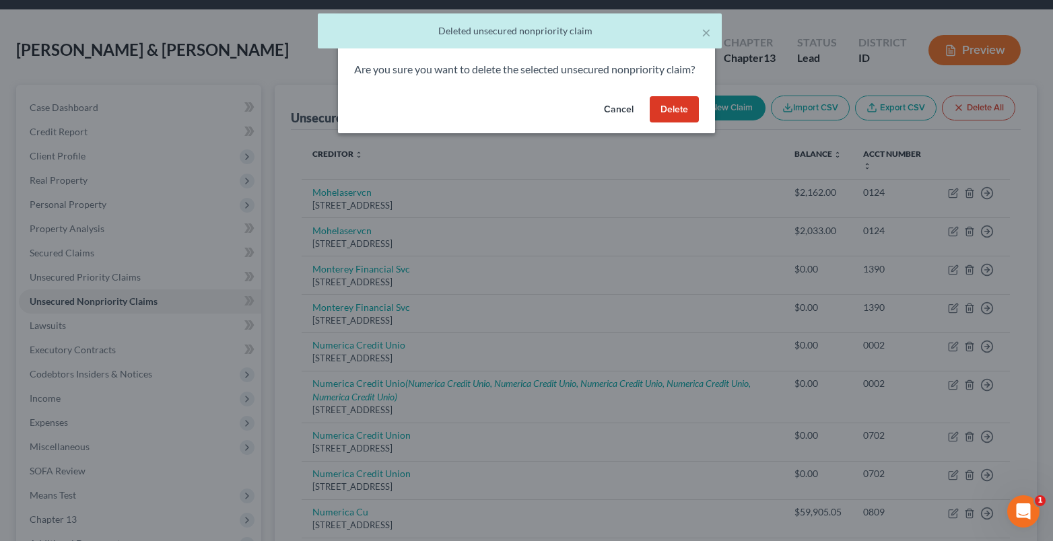
click at [681, 122] on button "Delete" at bounding box center [674, 109] width 49 height 27
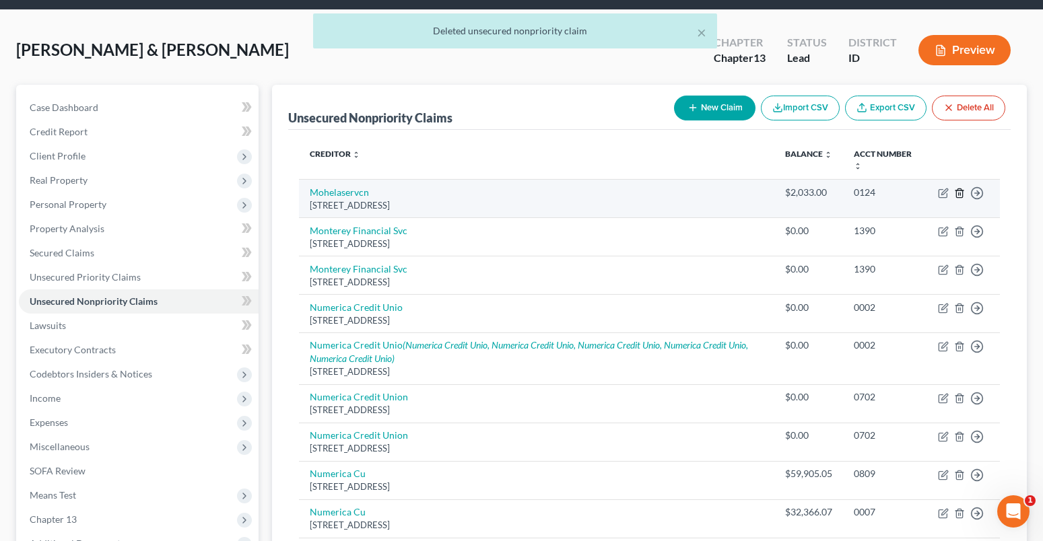
click at [955, 193] on icon "button" at bounding box center [959, 193] width 11 height 11
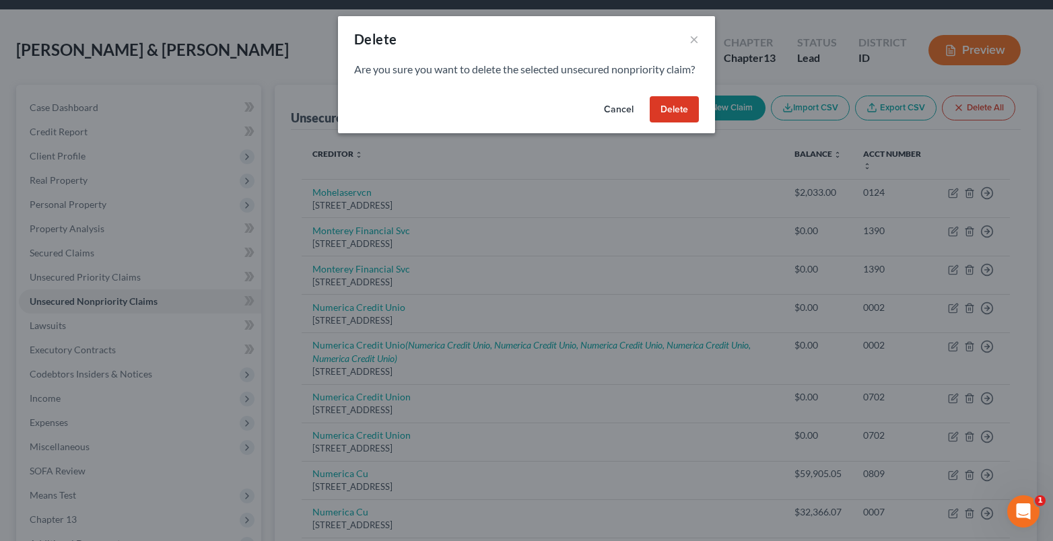
click at [685, 123] on button "Delete" at bounding box center [674, 109] width 49 height 27
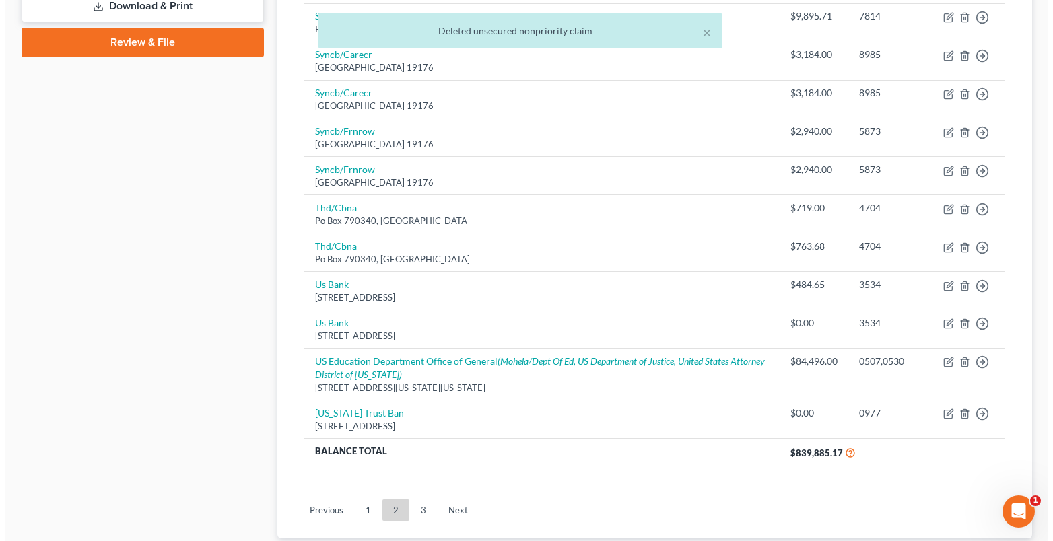
scroll to position [747, 0]
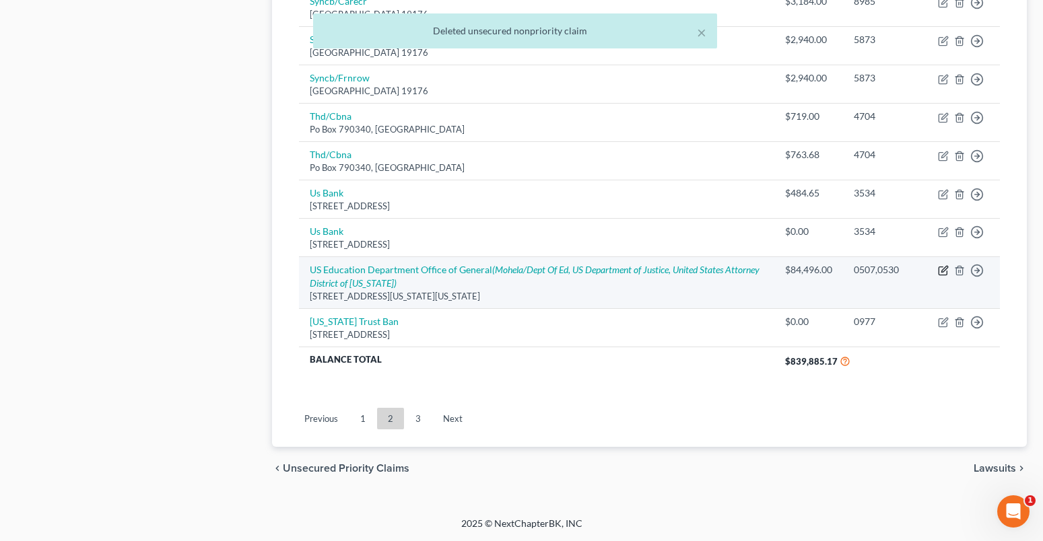
click at [943, 274] on icon "button" at bounding box center [943, 270] width 11 height 11
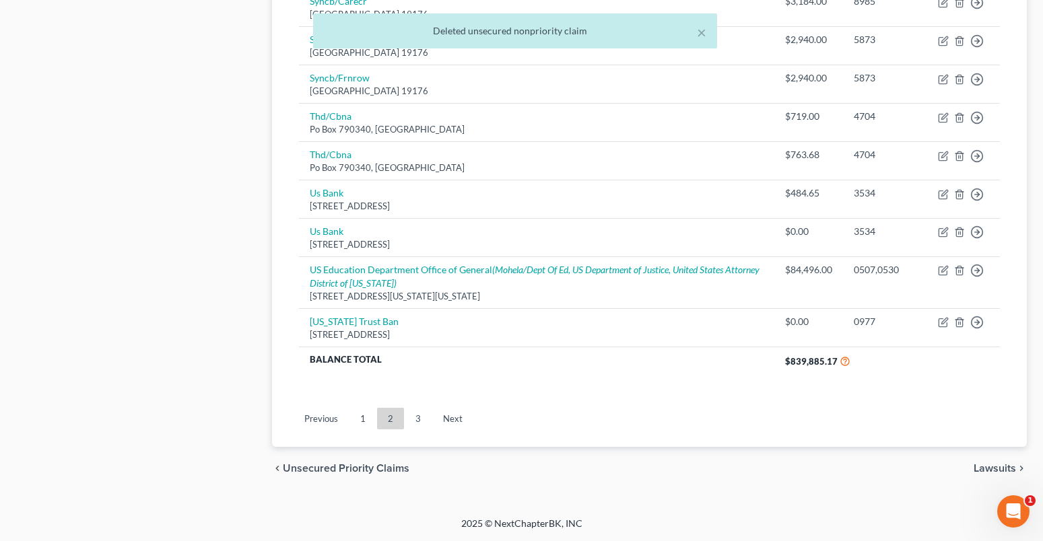
select select "8"
select select "17"
select select "4"
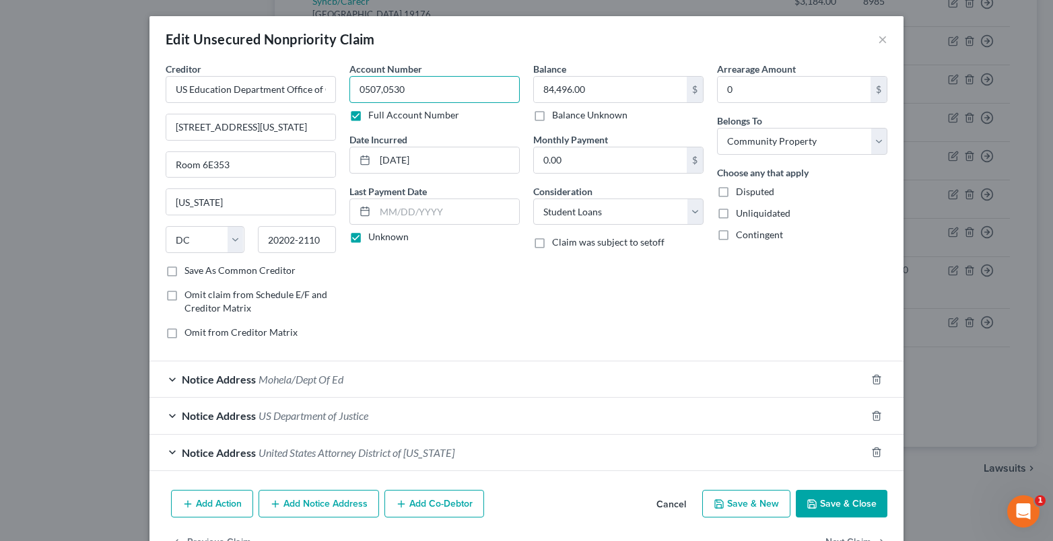
click at [409, 94] on input "0507,0530" at bounding box center [434, 89] width 170 height 27
type input "0507,0530,0820,0124"
click at [860, 510] on button "Save & Close" at bounding box center [842, 504] width 92 height 28
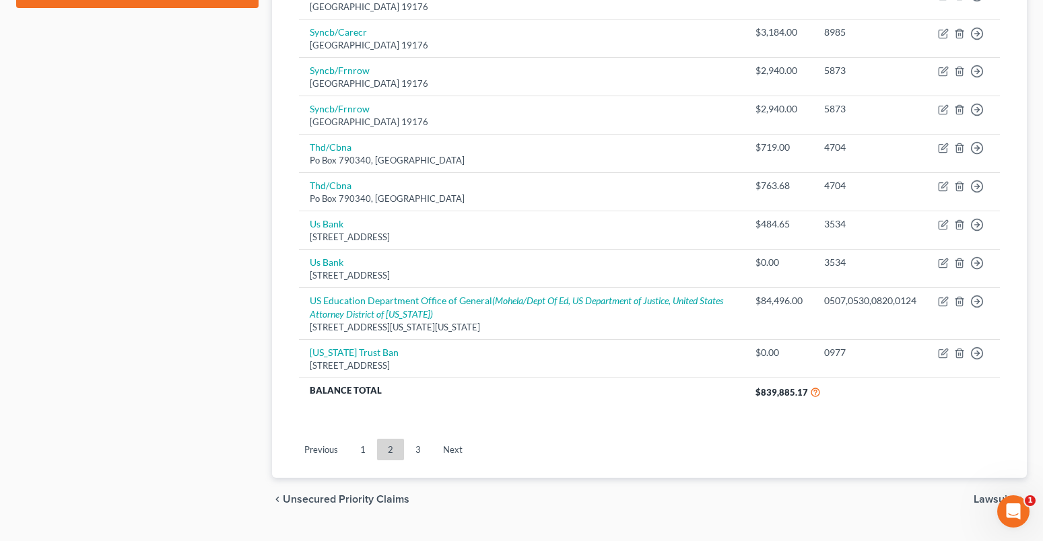
scroll to position [736, 0]
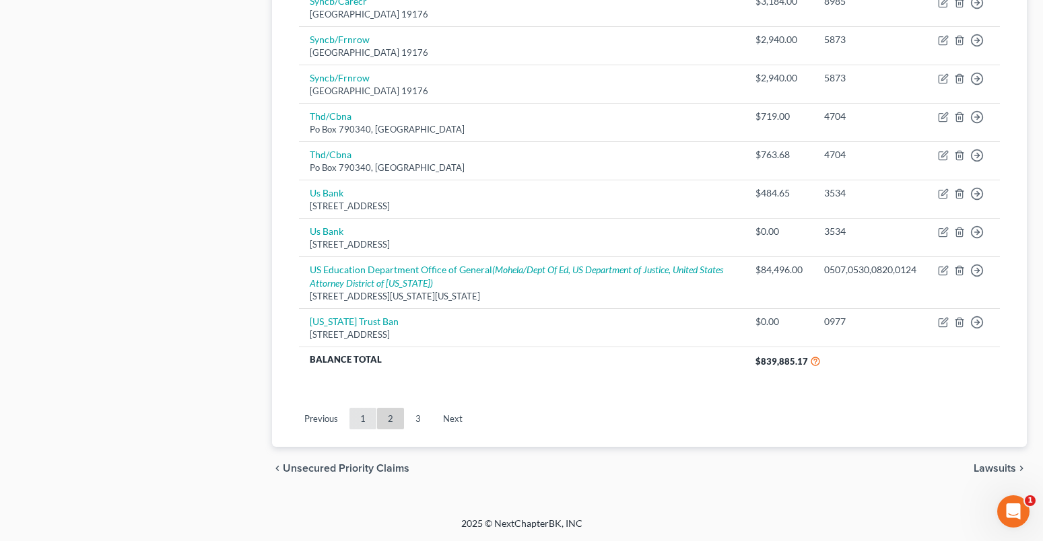
click at [365, 414] on link "1" at bounding box center [362, 419] width 27 height 22
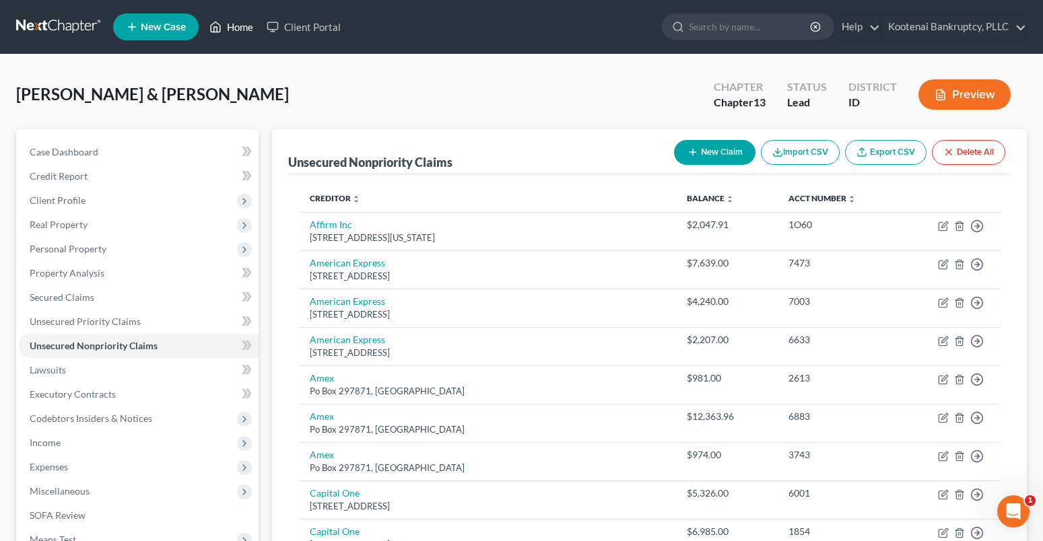
click at [244, 33] on link "Home" at bounding box center [231, 27] width 57 height 24
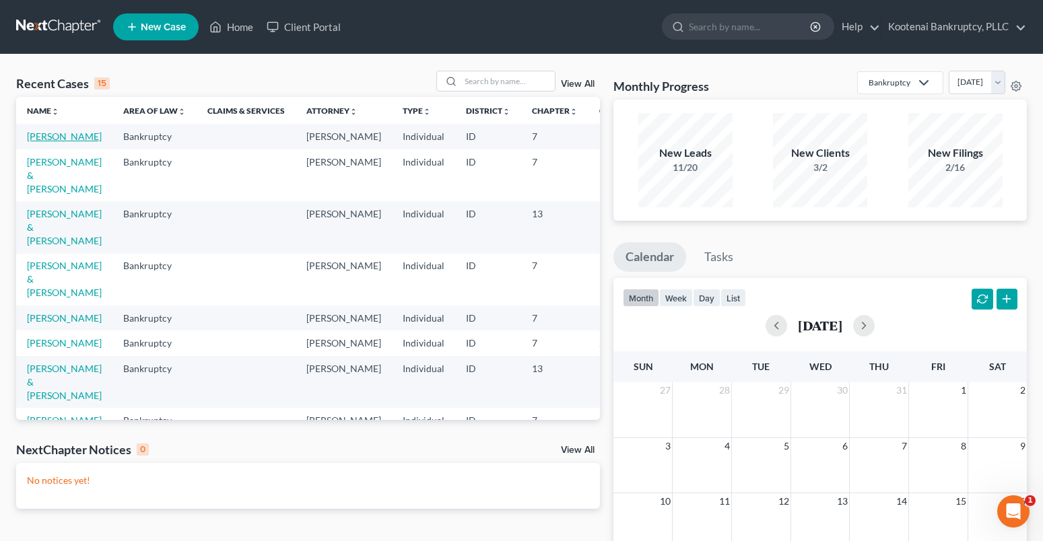
click at [28, 133] on link "[PERSON_NAME]" at bounding box center [64, 136] width 75 height 11
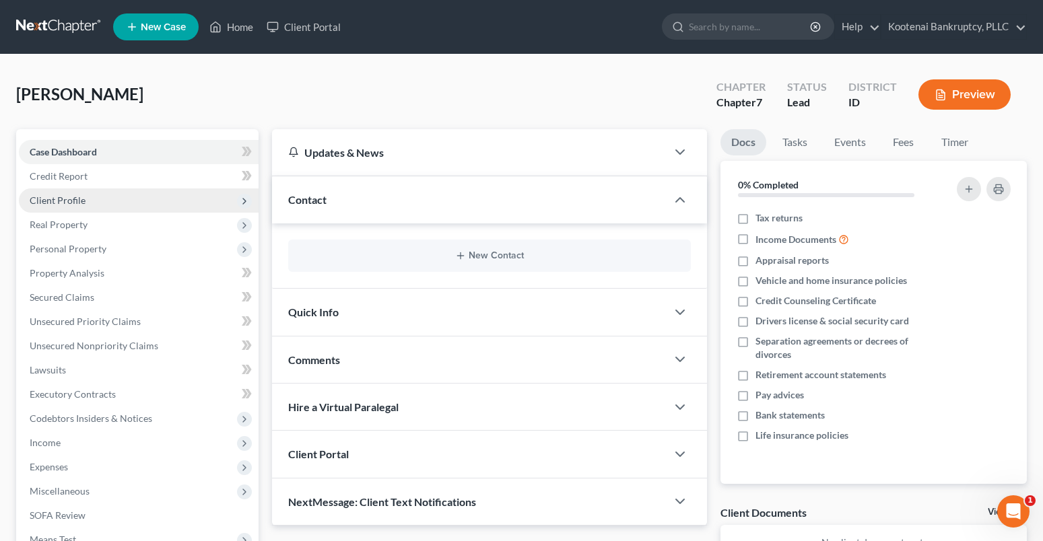
click at [44, 195] on span "Client Profile" at bounding box center [58, 200] width 56 height 11
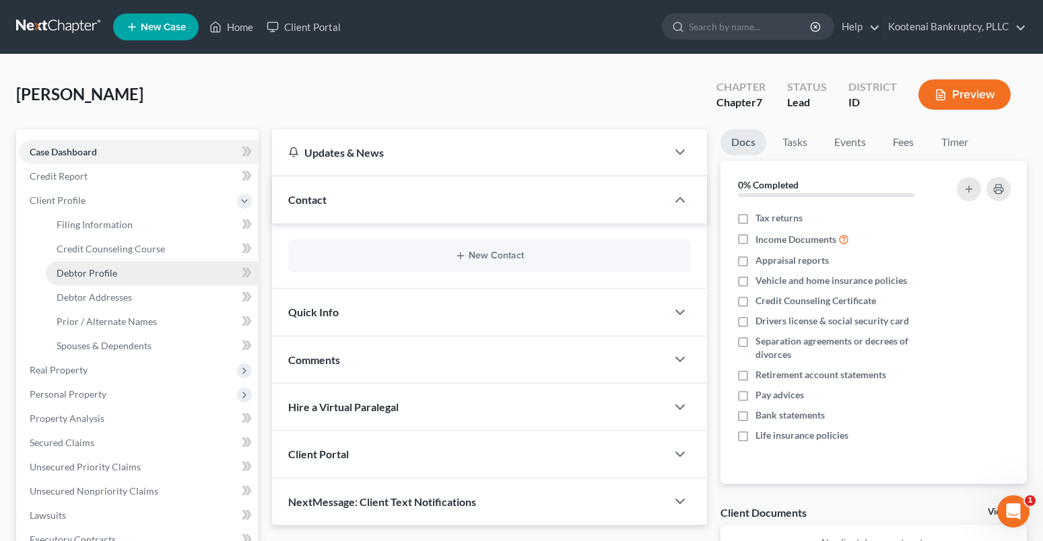
click at [79, 276] on span "Debtor Profile" at bounding box center [87, 272] width 61 height 11
select select "3"
select select "0"
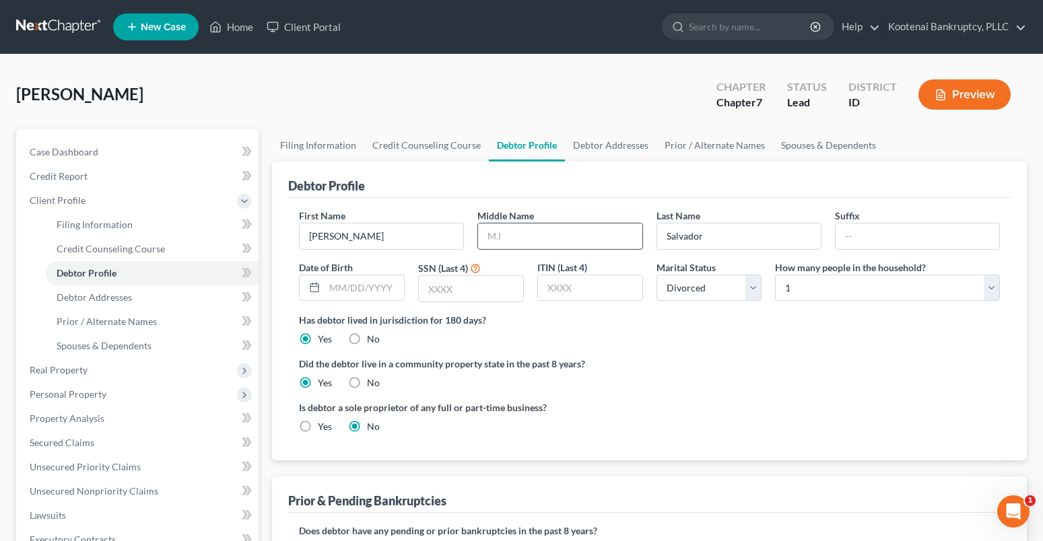
click at [508, 232] on input "text" at bounding box center [560, 237] width 164 height 26
type input "[PERSON_NAME]"
click at [350, 278] on input "text" at bounding box center [363, 288] width 79 height 26
type input "[DATE]"
click at [452, 284] on input "text" at bounding box center [471, 289] width 104 height 26
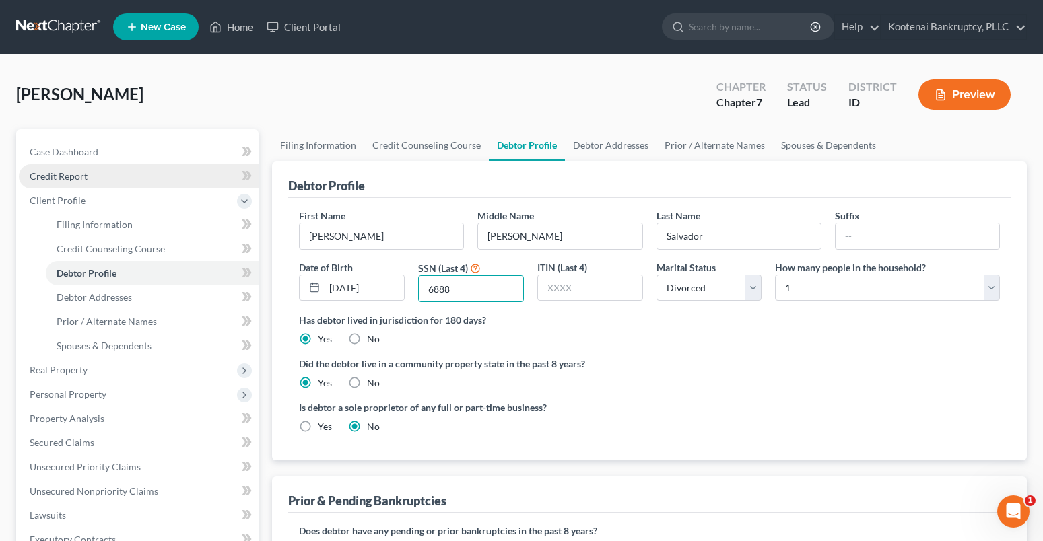
type input "6888"
click at [59, 181] on span "Credit Report" at bounding box center [59, 175] width 58 height 11
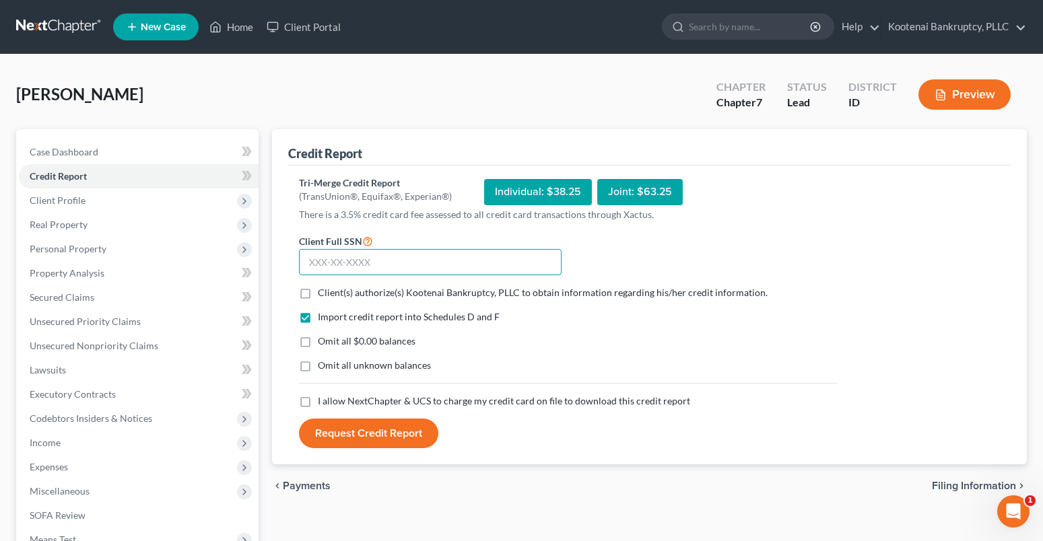
drag, startPoint x: 329, startPoint y: 260, endPoint x: 314, endPoint y: 260, distance: 14.8
click at [329, 261] on input "text" at bounding box center [430, 262] width 263 height 27
type input "518-94-6888"
click at [318, 299] on label "Client(s) authorize(s) Kootenai Bankruptcy, PLLC to obtain information regardin…" at bounding box center [543, 292] width 450 height 13
click at [323, 295] on input "Client(s) authorize(s) Kootenai Bankruptcy, PLLC to obtain information regardin…" at bounding box center [327, 290] width 9 height 9
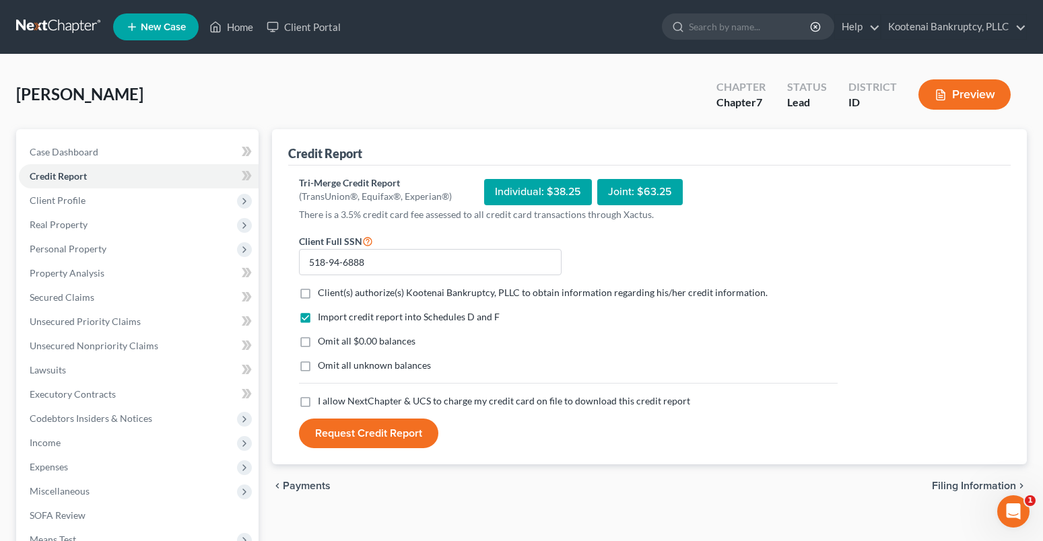
checkbox input "true"
click at [318, 401] on label "I allow NextChapter & UCS to charge my credit card on file to download this cre…" at bounding box center [504, 400] width 372 height 13
click at [323, 401] on input "I allow NextChapter & UCS to charge my credit card on file to download this cre…" at bounding box center [327, 398] width 9 height 9
checkbox input "true"
click at [338, 431] on button "Request Credit Report" at bounding box center [368, 434] width 139 height 30
